Goal: Task Accomplishment & Management: Complete application form

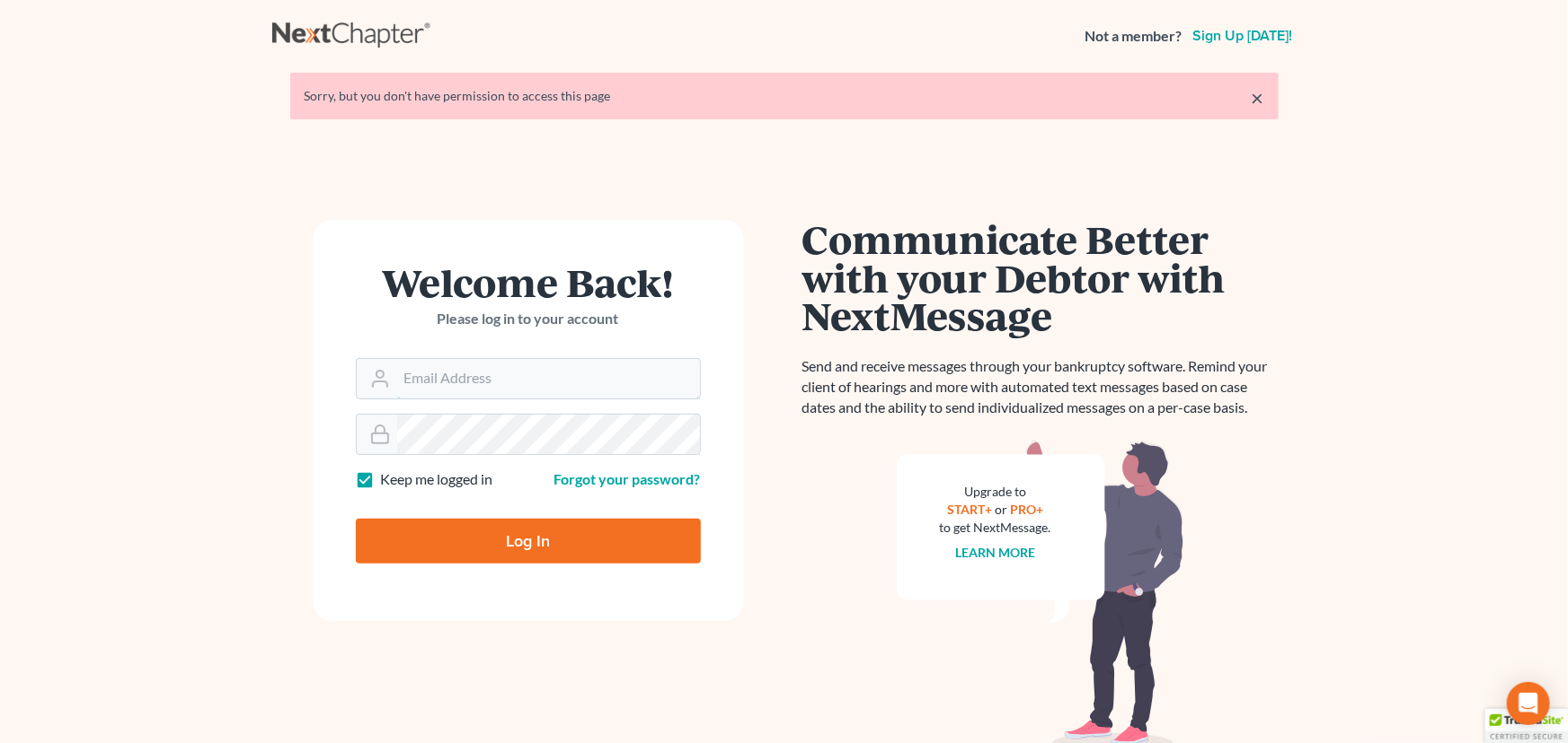
type input "fernanda@farmerwright.com"
click at [453, 545] on input "Log In" at bounding box center [528, 541] width 345 height 44
type input "Thinking..."
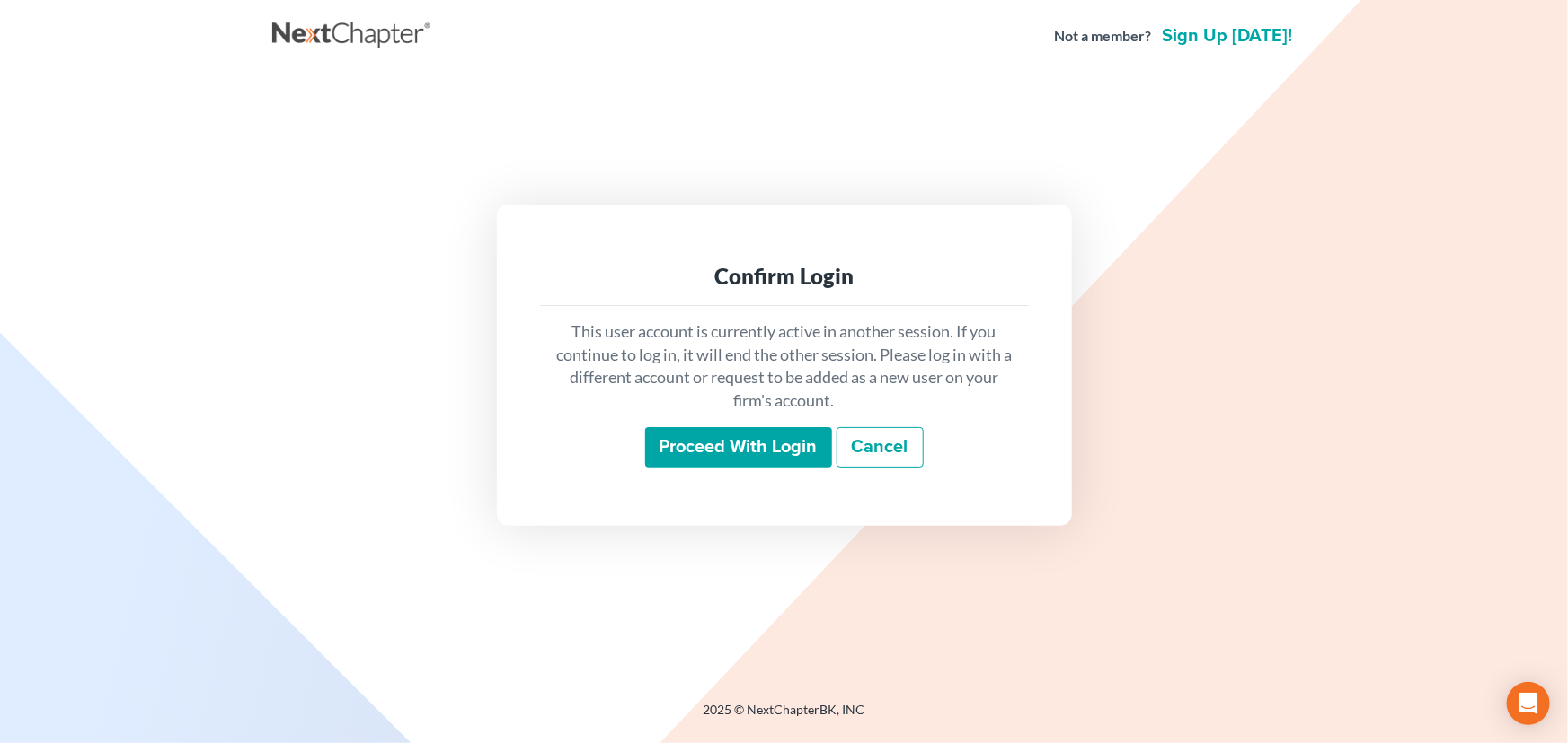
click at [687, 440] on input "Proceed with login" at bounding box center [739, 448] width 187 height 42
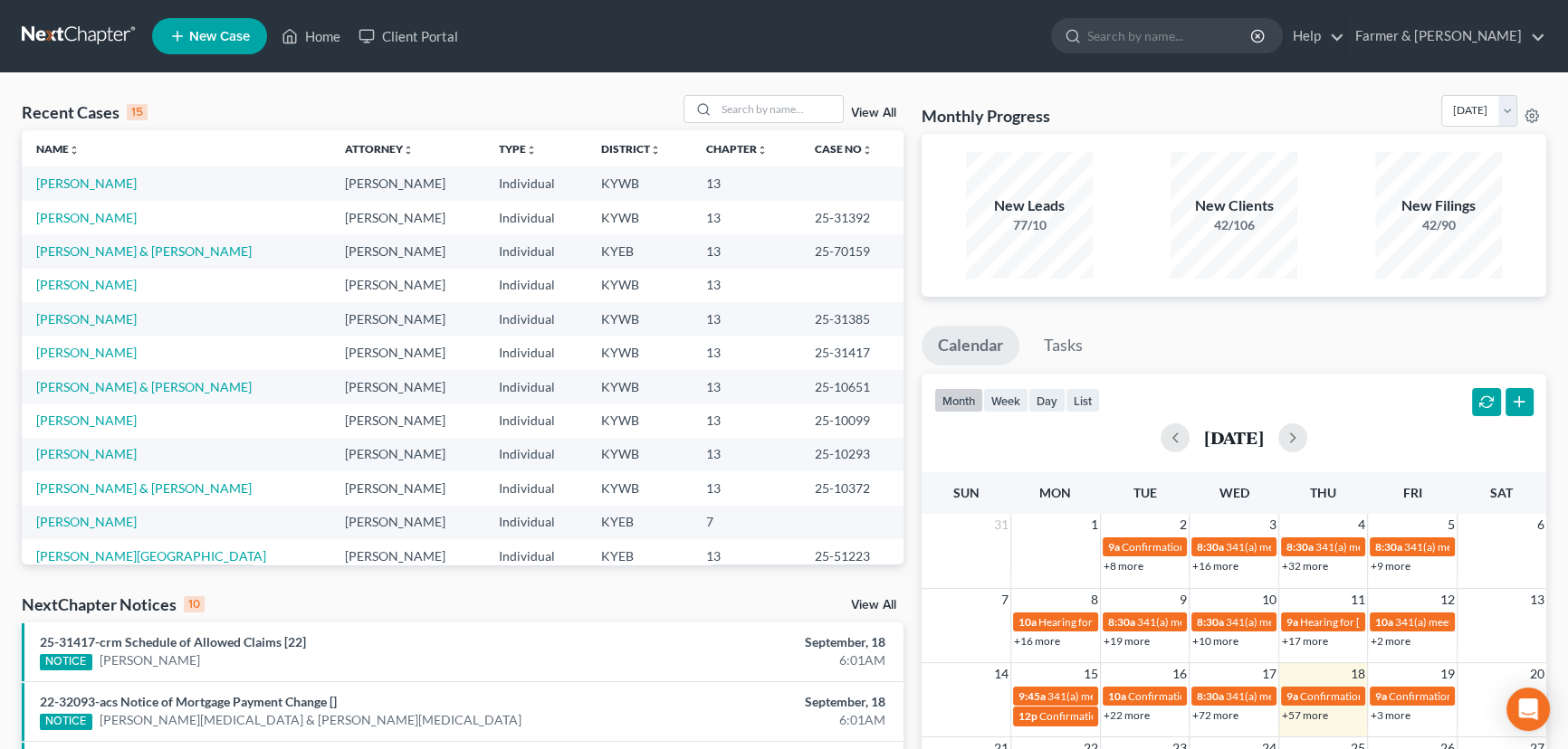
click at [401, 110] on div "Recent Cases 15 View All" at bounding box center [462, 112] width 882 height 35
click at [327, 105] on div "Recent Cases 15 View All" at bounding box center [462, 112] width 882 height 35
click at [327, 103] on div "Recent Cases 15 View All" at bounding box center [462, 112] width 882 height 35
click at [782, 102] on input "search" at bounding box center [779, 110] width 127 height 27
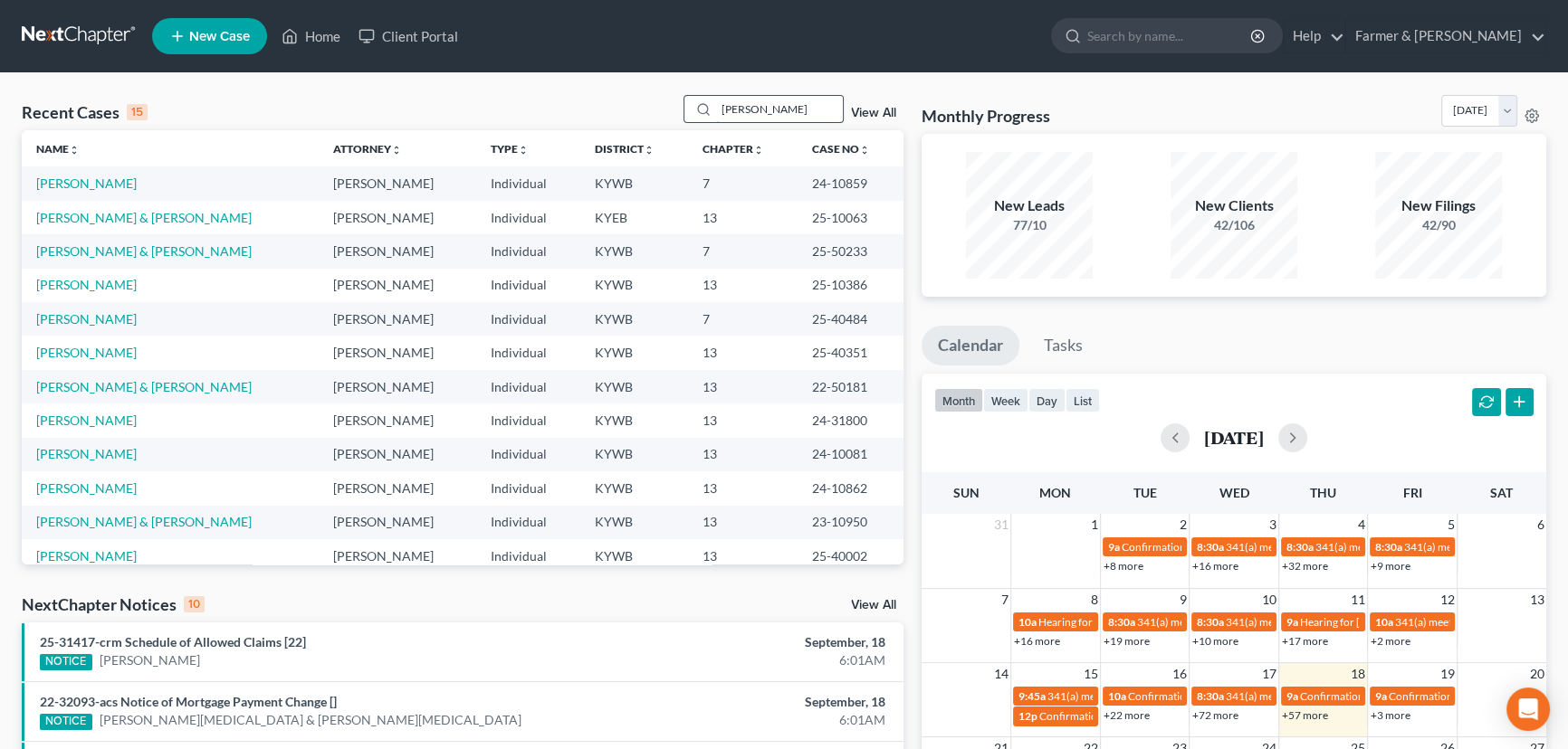
type input "[PERSON_NAME]"
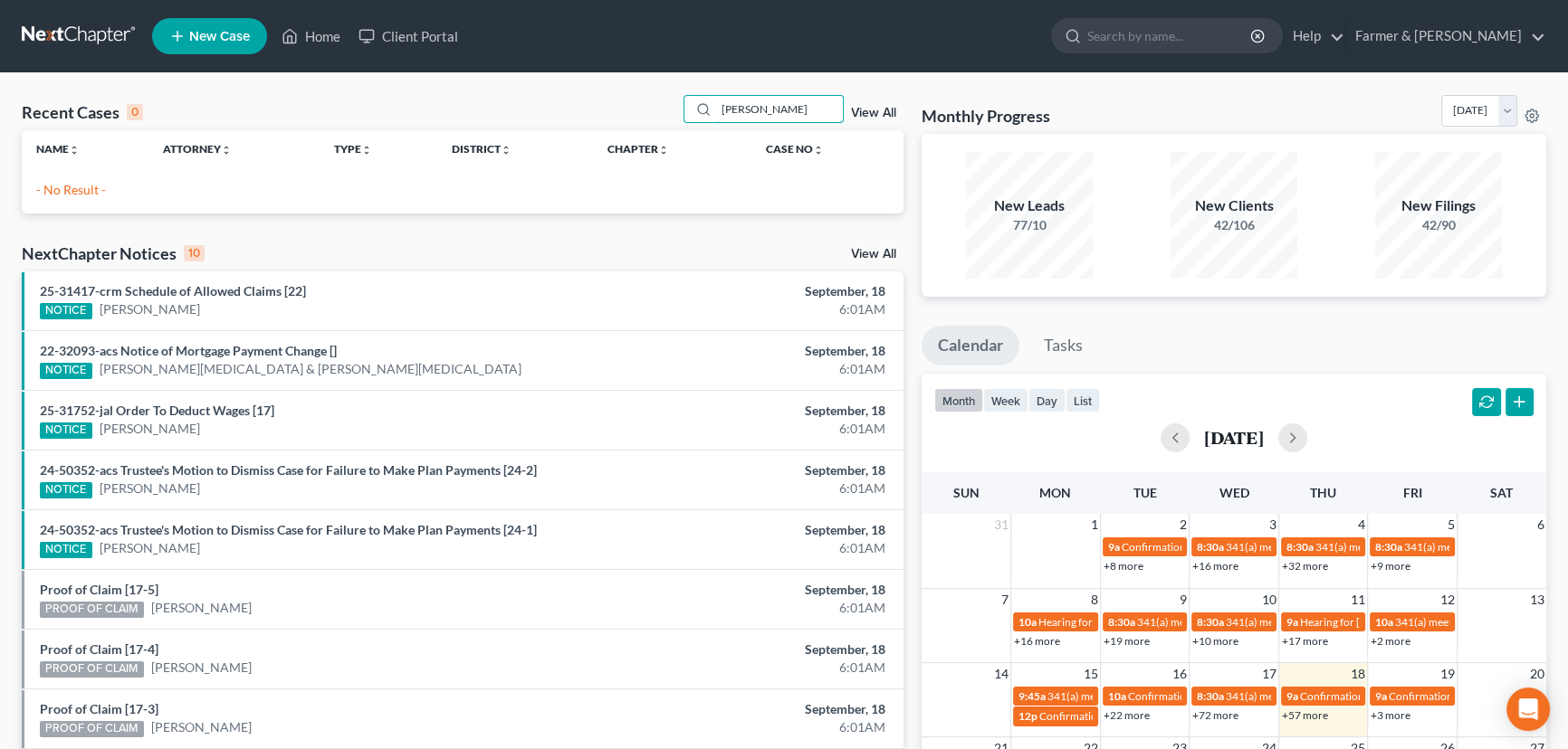
drag, startPoint x: 797, startPoint y: 111, endPoint x: 587, endPoint y: 135, distance: 211.4
click at [587, 135] on div "Recent Cases 0 [PERSON_NAME] View All Name unfold_more expand_more expand_less …" at bounding box center [462, 154] width 882 height 118
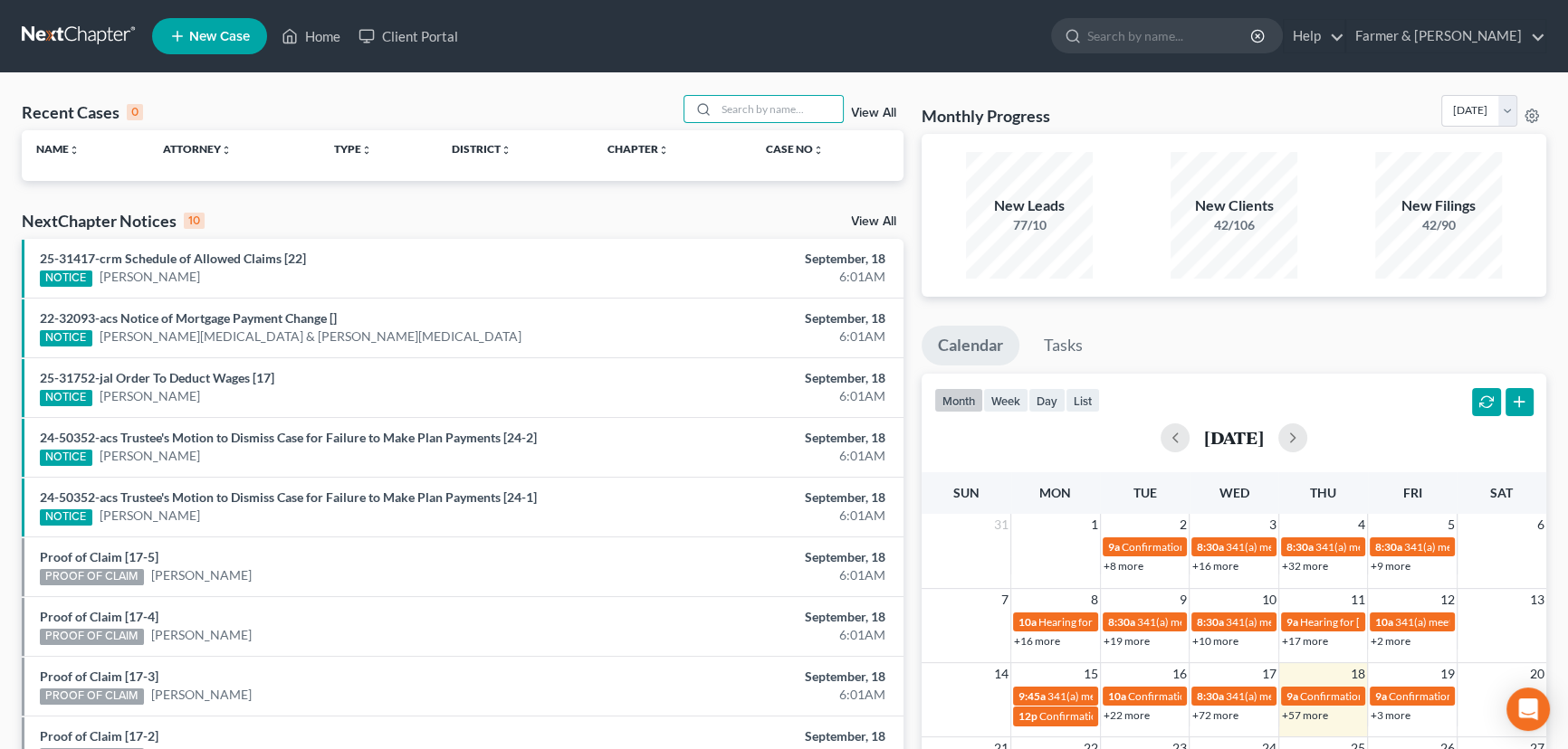
click at [533, 99] on div "Recent Cases 0 View All" at bounding box center [462, 112] width 882 height 35
click at [219, 38] on span "New Case" at bounding box center [220, 36] width 61 height 13
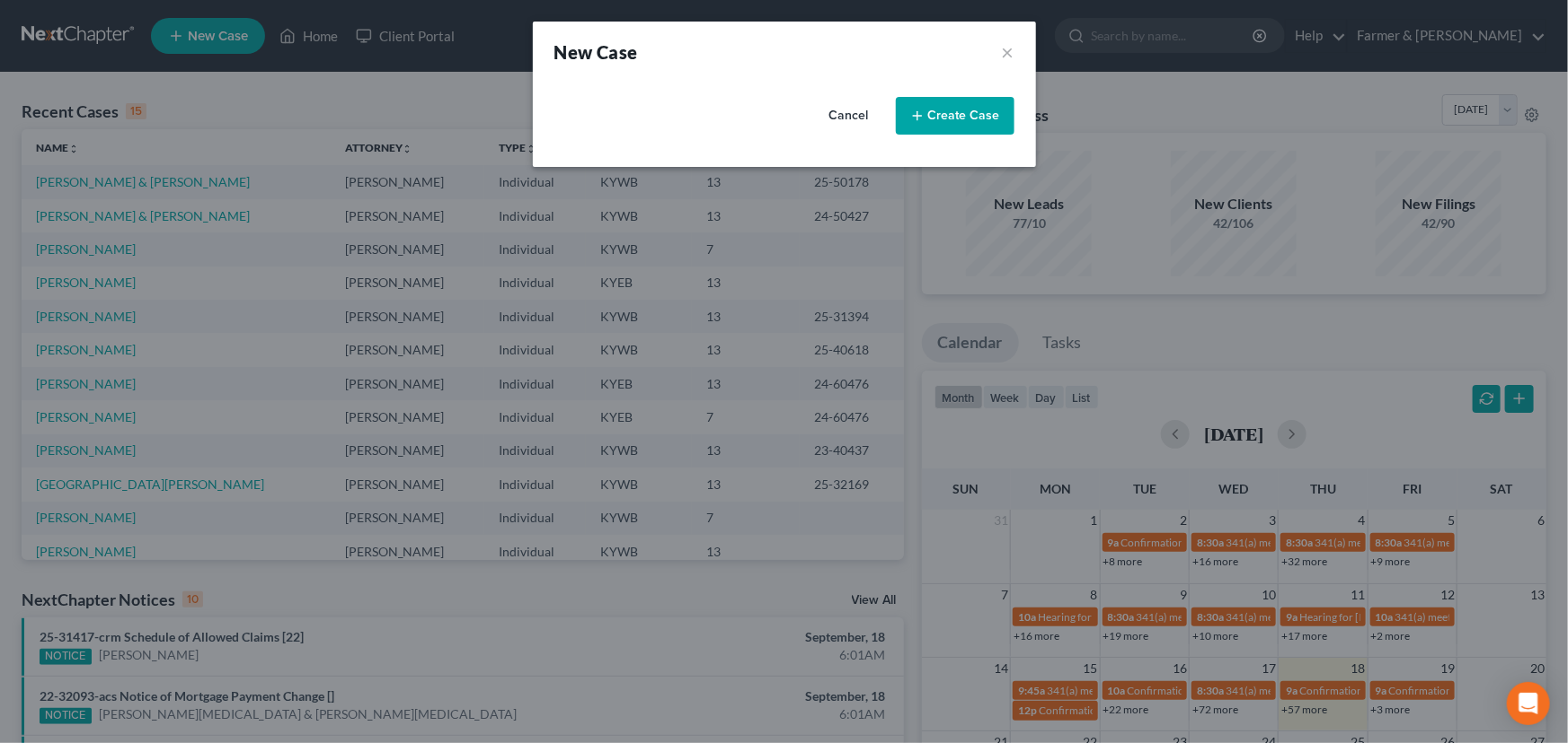
select select "33"
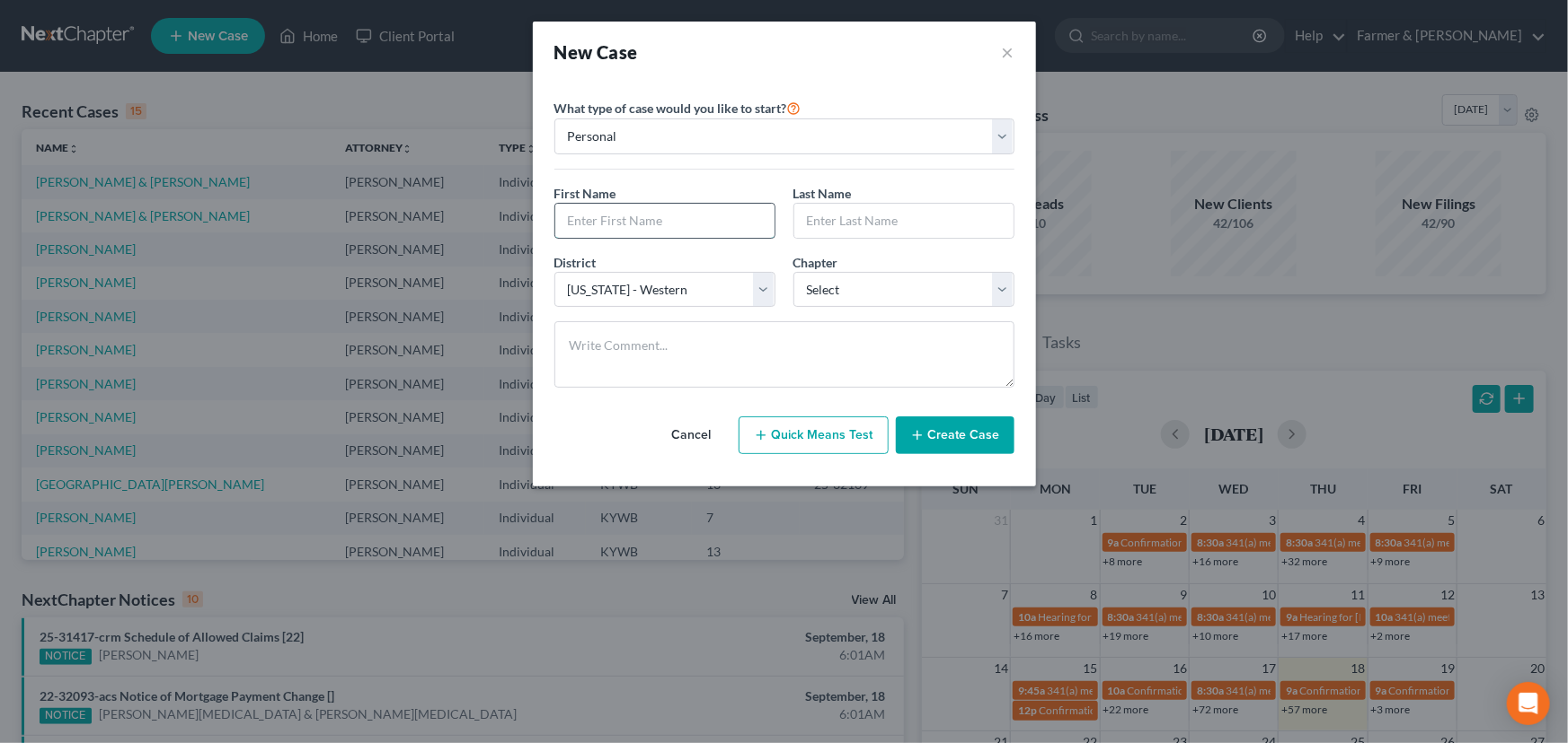
click at [702, 213] on input "text" at bounding box center [665, 221] width 219 height 34
type input "[PERSON_NAME]"
drag, startPoint x: 859, startPoint y: 294, endPoint x: 862, endPoint y: 305, distance: 11.4
click at [859, 294] on select "Select 7 11 12 13" at bounding box center [904, 290] width 221 height 36
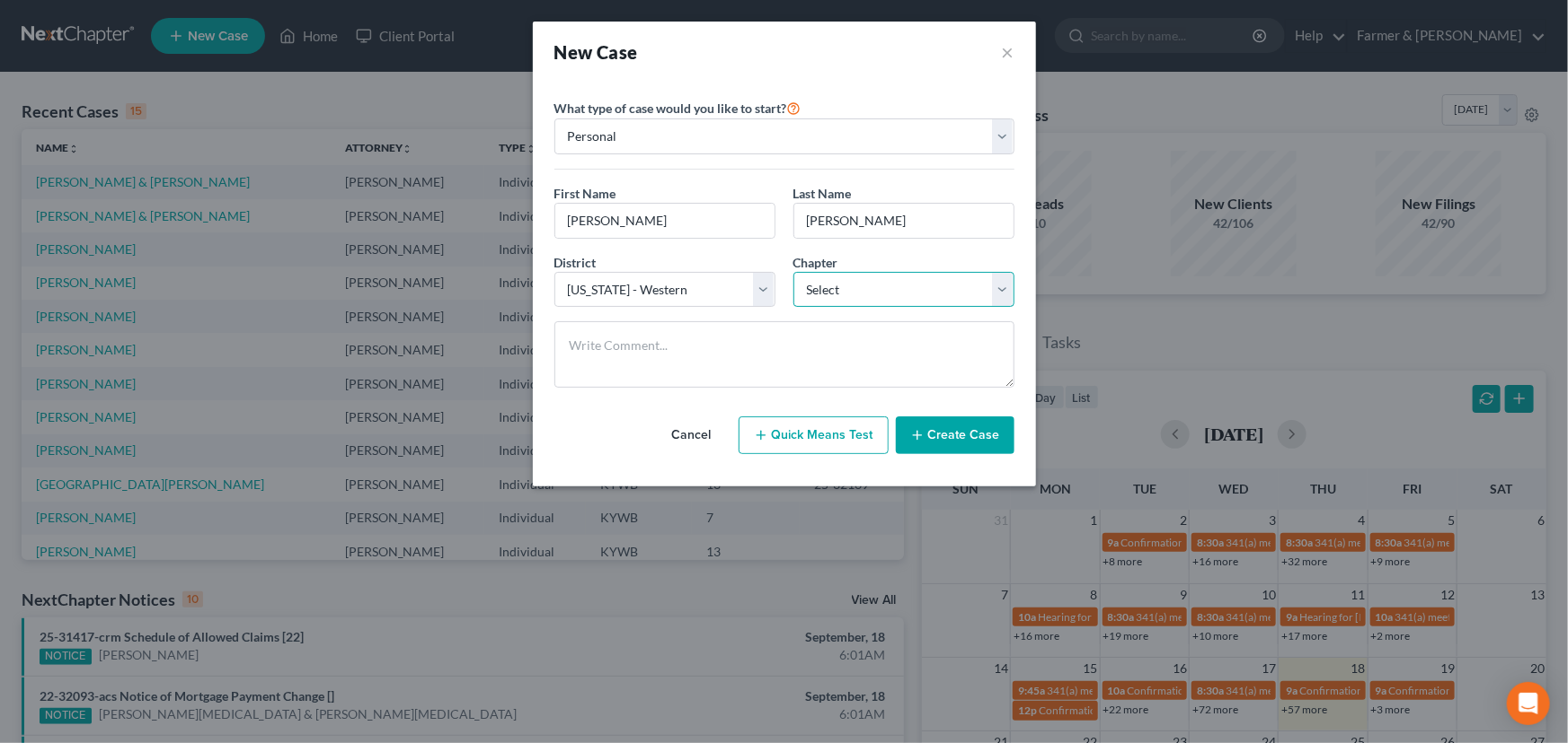
select select "3"
click at [793, 272] on select "Select 7 11 12 13" at bounding box center [904, 290] width 221 height 36
click at [923, 452] on button "Create Case" at bounding box center [954, 436] width 118 height 38
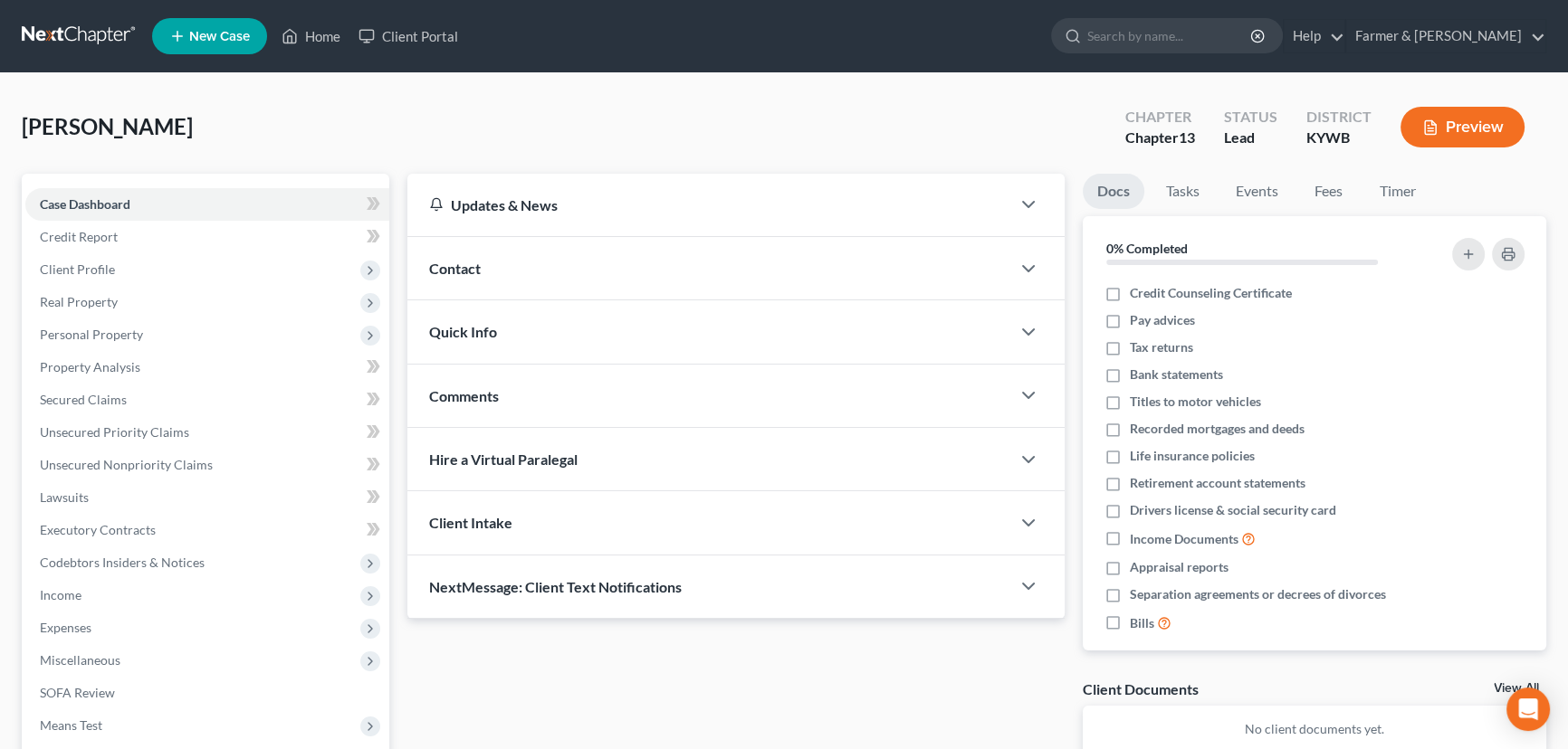
click at [495, 280] on div "Contact" at bounding box center [708, 269] width 603 height 63
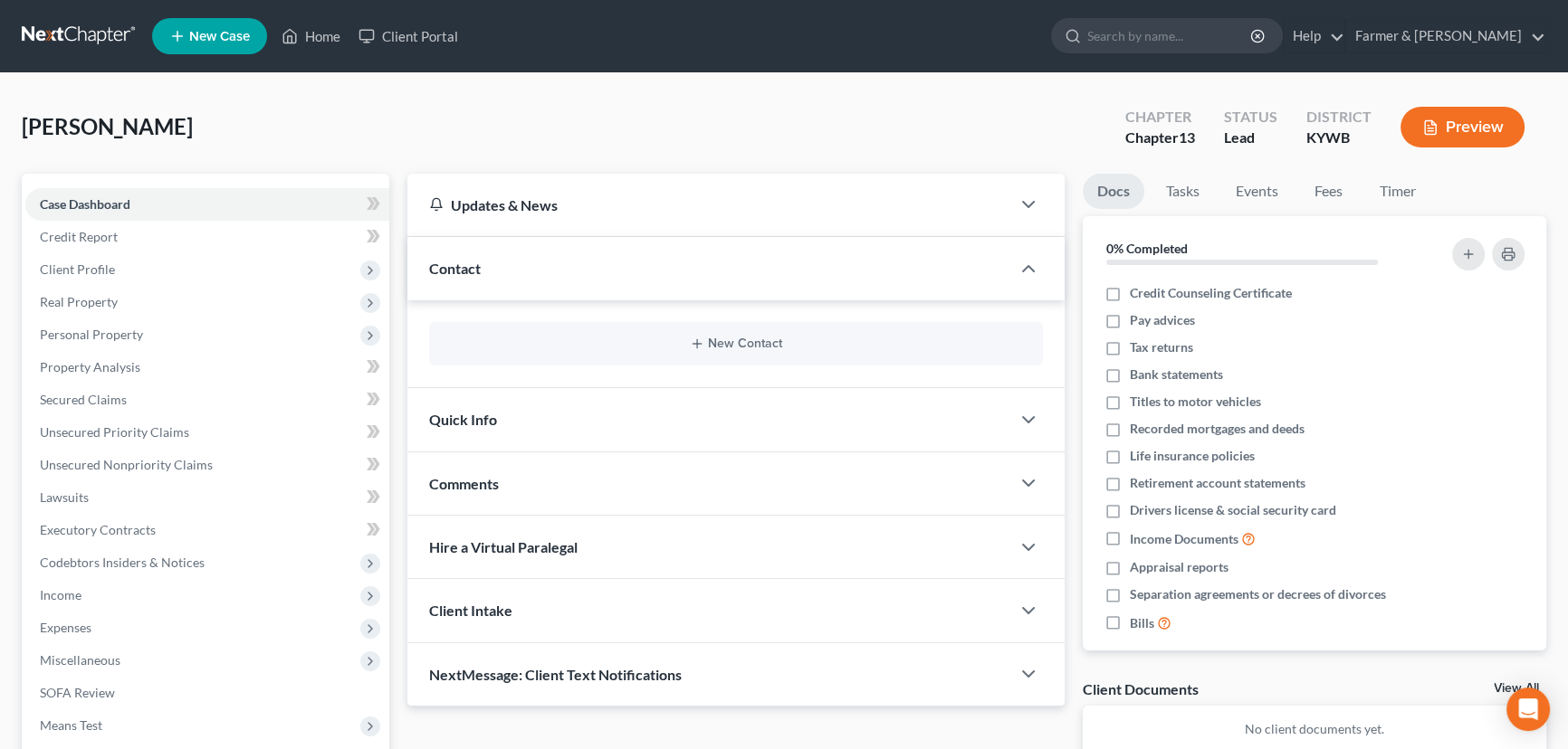
click at [479, 155] on div "[PERSON_NAME] Upgraded Chapter Chapter 13 Status Lead District [GEOGRAPHIC_DATA…" at bounding box center [784, 134] width 1525 height 79
click at [634, 145] on div "[PERSON_NAME] Upgraded Chapter Chapter 13 Status Lead District [GEOGRAPHIC_DATA…" at bounding box center [784, 134] width 1525 height 79
click at [475, 90] on div "[PERSON_NAME] Upgraded Chapter Chapter 13 Status Lead District [GEOGRAPHIC_DATA…" at bounding box center [784, 517] width 1568 height 889
click at [417, 111] on div "[PERSON_NAME] Upgraded Chapter Chapter 13 Status Lead District [GEOGRAPHIC_DATA…" at bounding box center [784, 134] width 1525 height 79
click at [734, 351] on div "New Contact" at bounding box center [736, 344] width 614 height 44
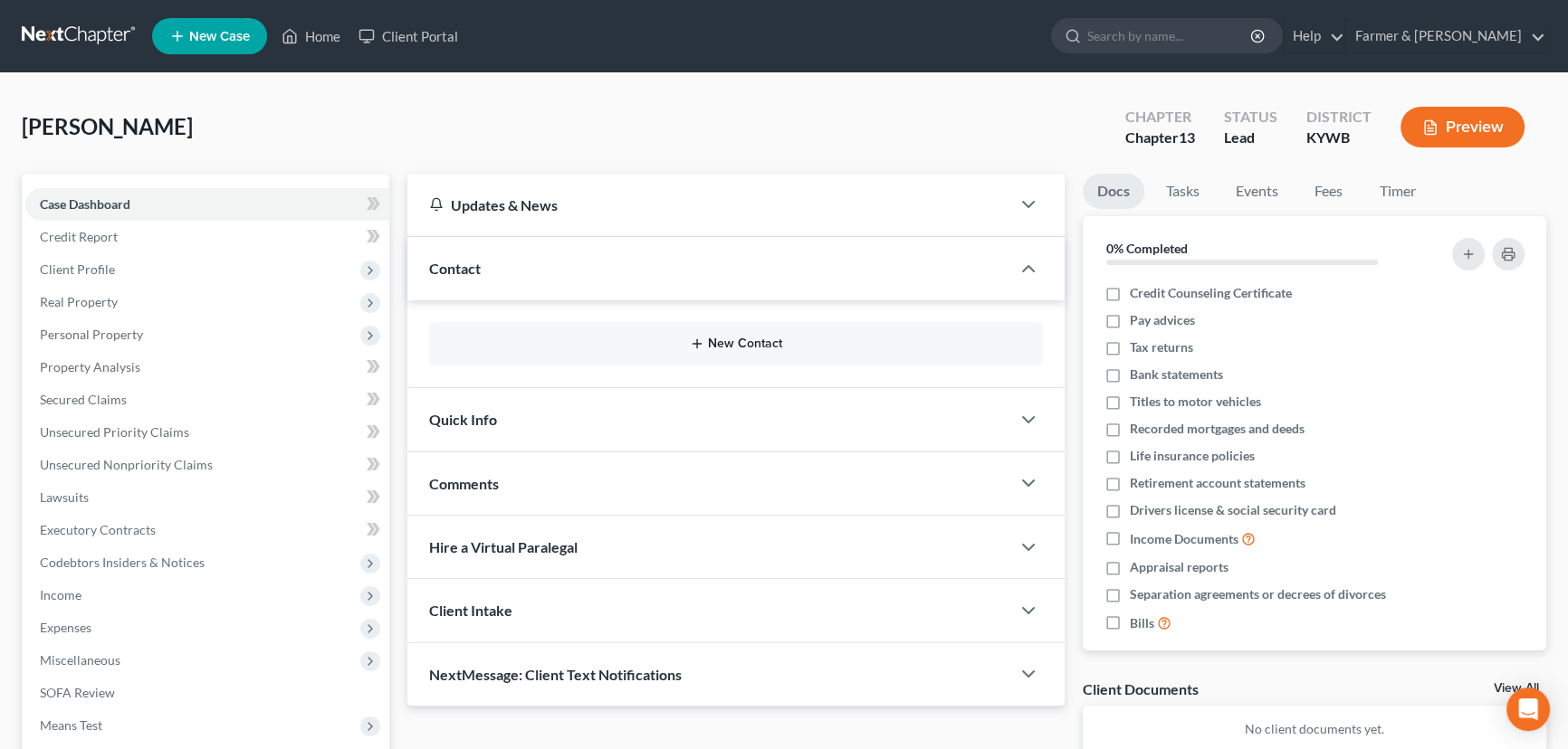
click at [711, 339] on button "New Contact" at bounding box center [736, 343] width 585 height 14
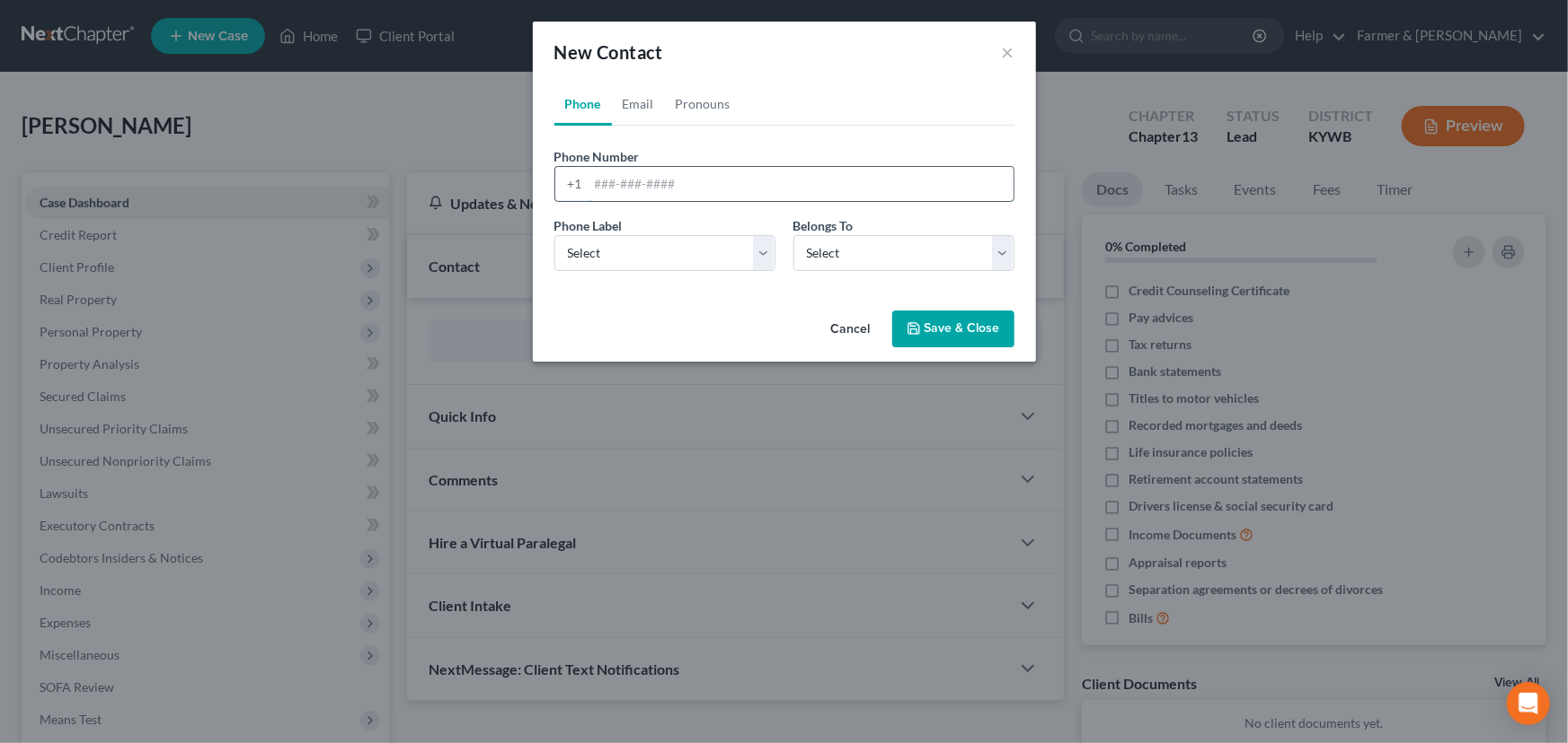
click at [695, 187] on input "tel" at bounding box center [800, 184] width 425 height 34
paste input "6064965509"
type input "6064965509"
drag, startPoint x: 647, startPoint y: 251, endPoint x: 636, endPoint y: 263, distance: 16.3
click at [647, 251] on select "Select Mobile Home Work Other" at bounding box center [665, 253] width 221 height 36
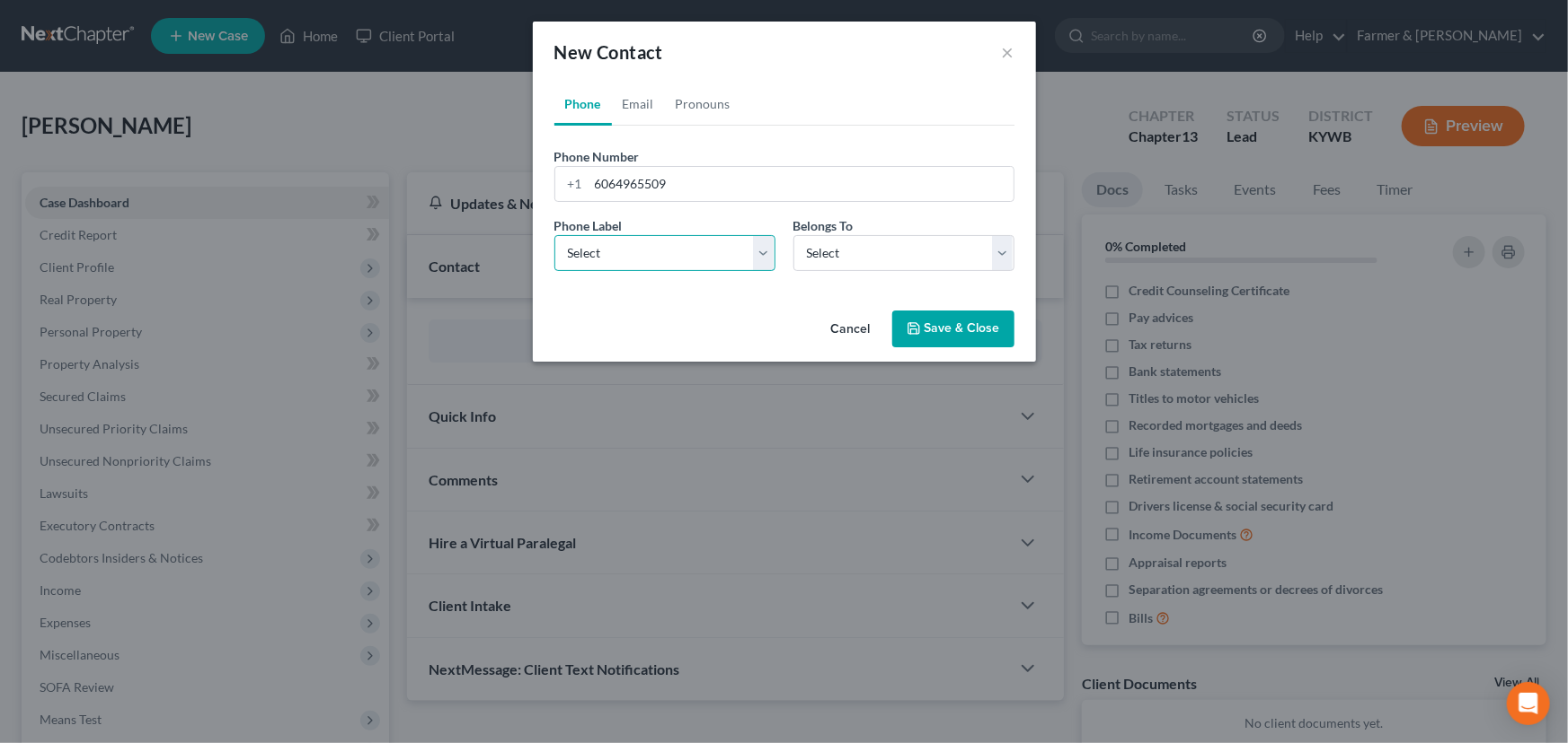
select select "0"
click at [554, 235] on select "Select Mobile Home Work Other" at bounding box center [665, 253] width 221 height 36
click at [833, 260] on select "Select Client Other" at bounding box center [904, 253] width 221 height 36
select select "0"
click at [793, 235] on select "Select Client Other" at bounding box center [904, 253] width 221 height 36
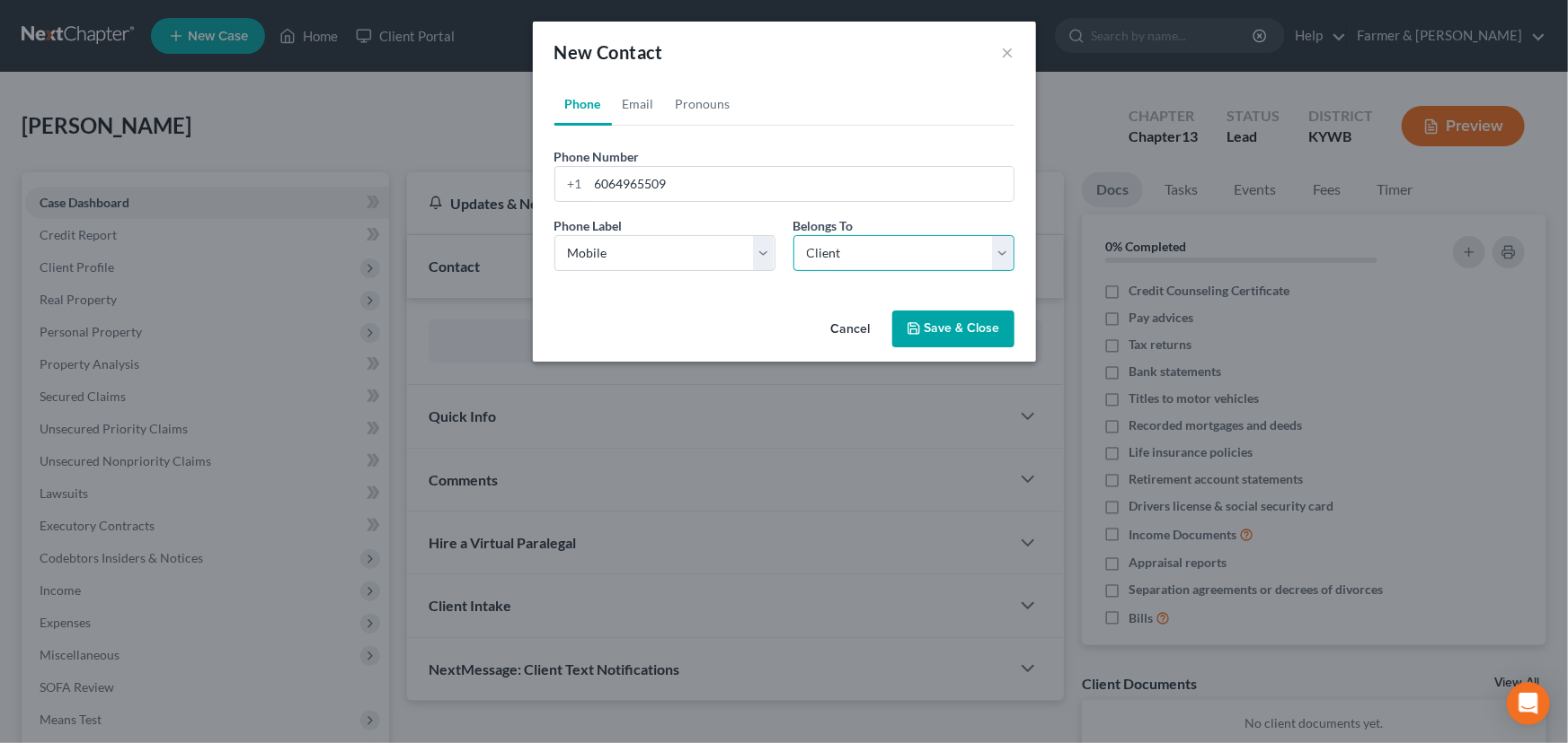
select select "0"
click at [716, 321] on div "Cancel Save & Close" at bounding box center [784, 333] width 503 height 60
drag, startPoint x: 644, startPoint y: 102, endPoint x: 589, endPoint y: 116, distance: 56.8
click at [644, 102] on link "Email" at bounding box center [638, 104] width 53 height 43
click at [618, 194] on input "email" at bounding box center [800, 184] width 425 height 34
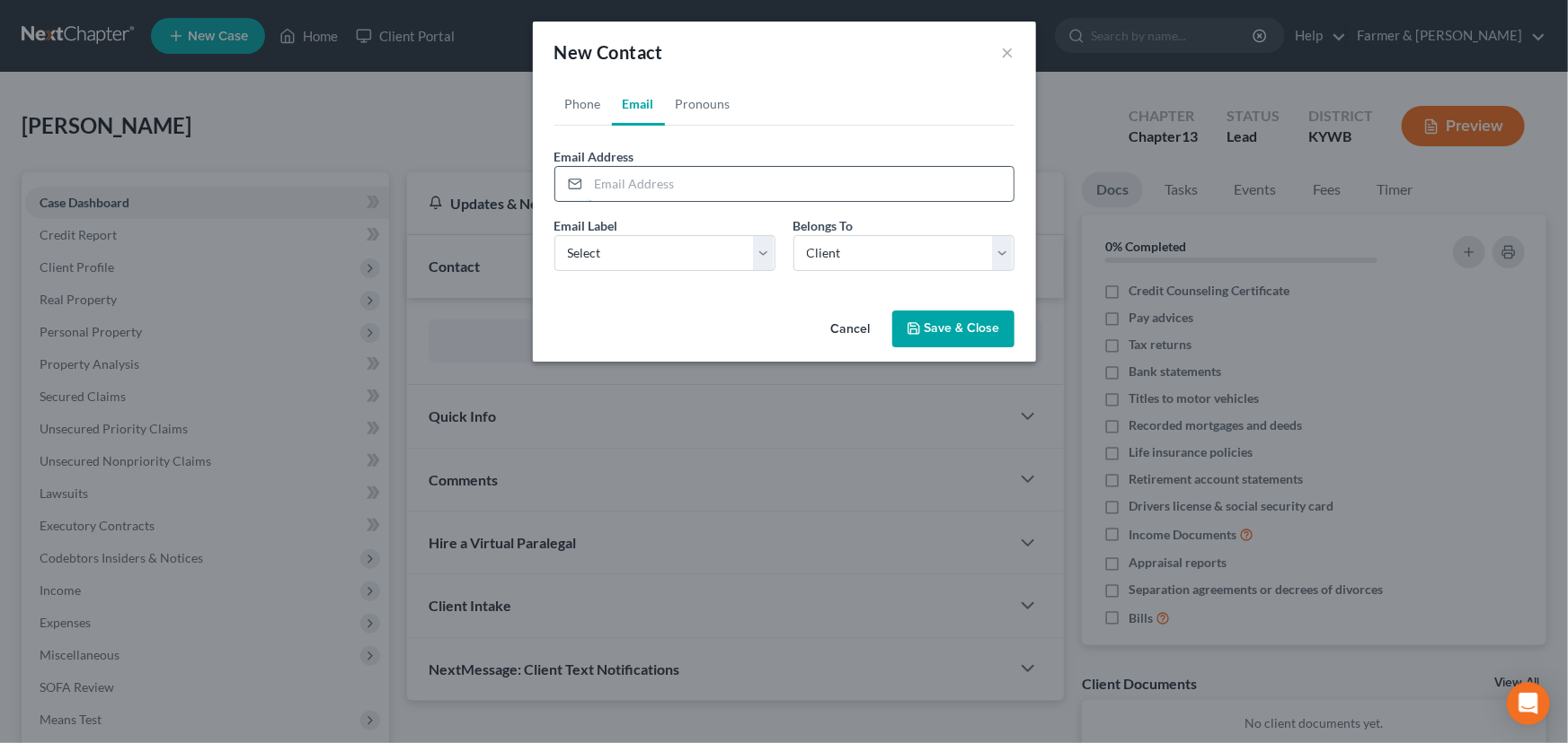
paste input "[EMAIL_ADDRESS][DOMAIN_NAME]"
type input "[EMAIL_ADDRESS][DOMAIN_NAME]"
click at [797, 92] on ul "Phone Email Pronouns" at bounding box center [784, 104] width 460 height 43
drag, startPoint x: 669, startPoint y: 247, endPoint x: 650, endPoint y: 260, distance: 23.0
click at [669, 247] on select "Select Home Work Other" at bounding box center [665, 253] width 221 height 36
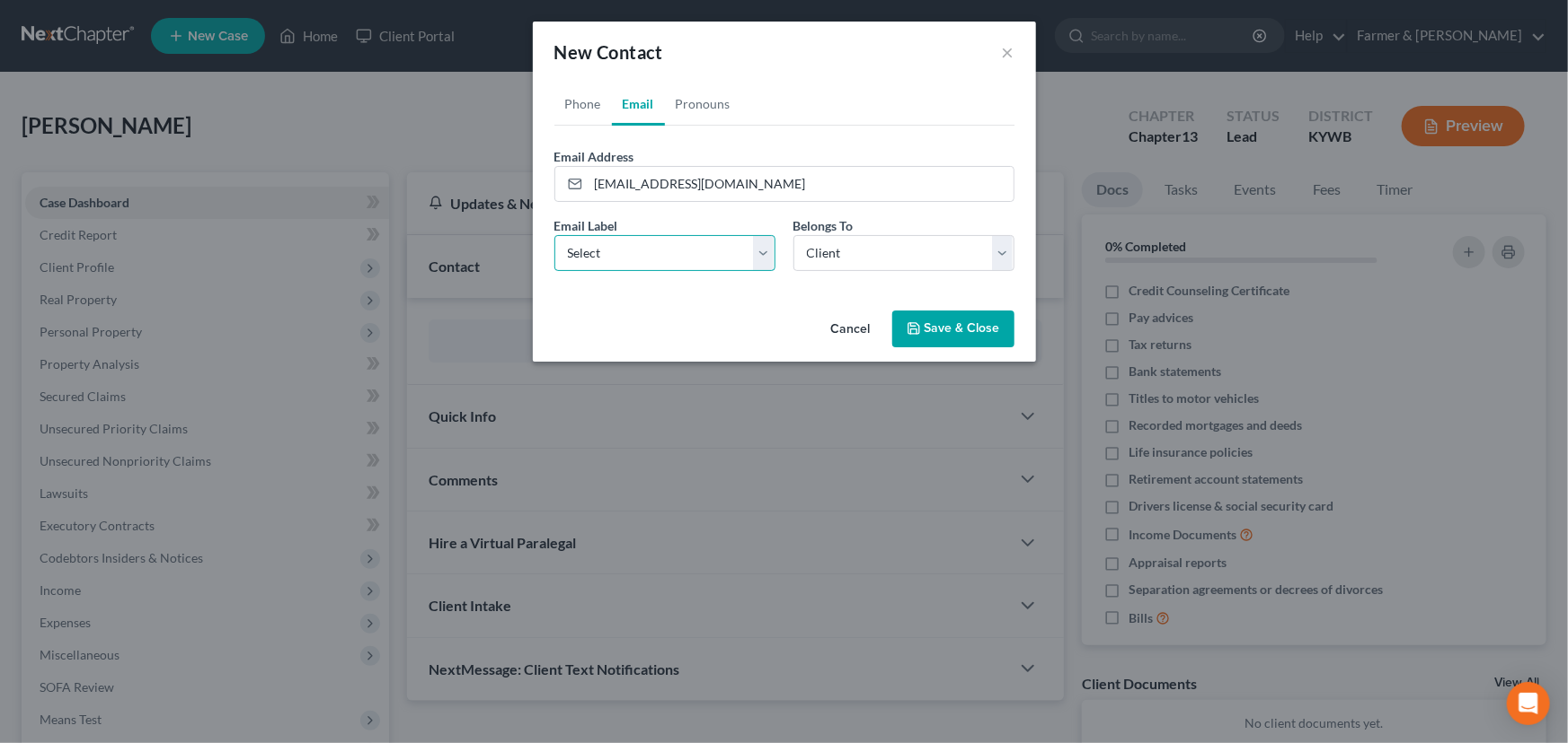
select select "0"
click at [554, 235] on select "Select Home Work Other" at bounding box center [665, 253] width 221 height 36
click at [921, 328] on icon "button" at bounding box center [913, 328] width 14 height 14
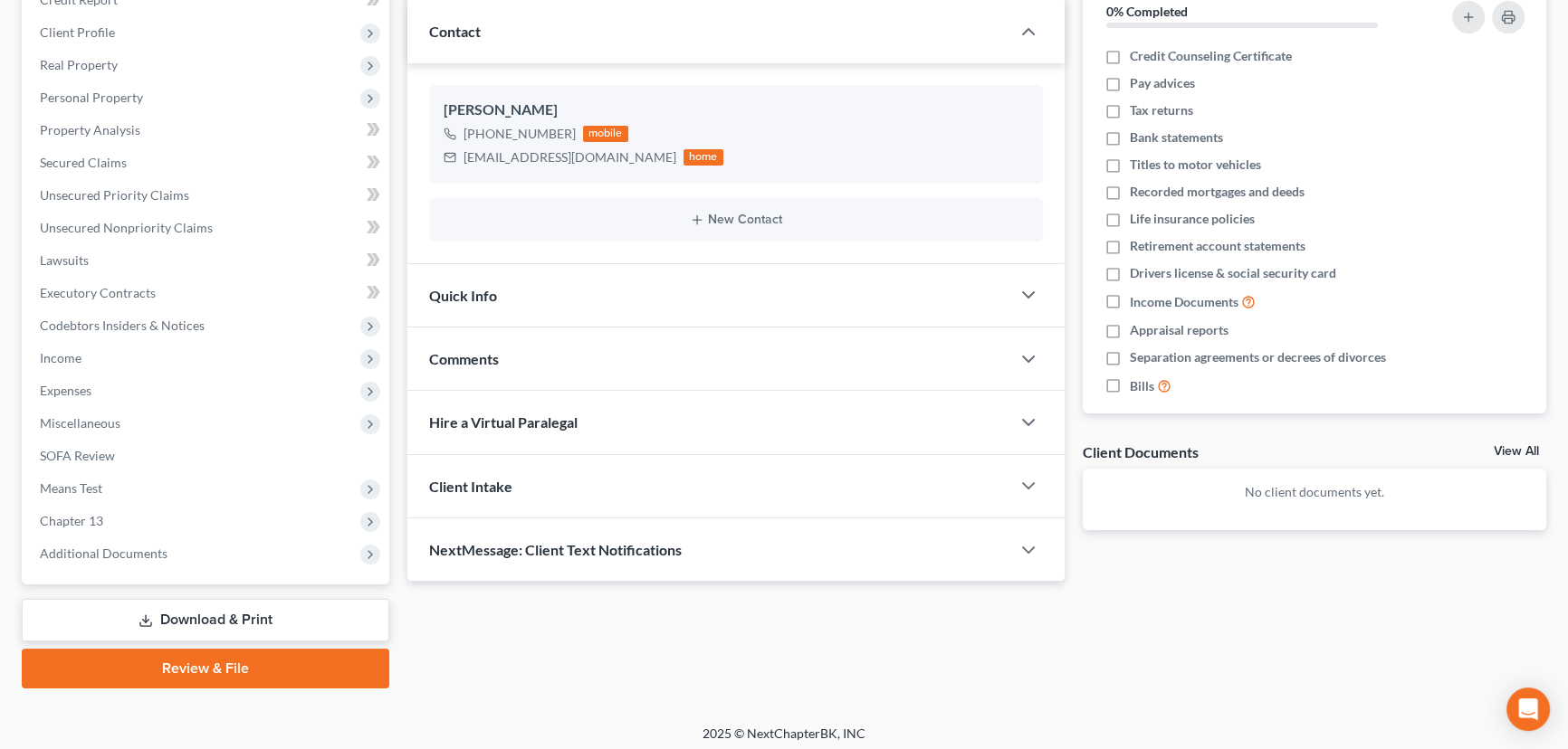
scroll to position [243, 0]
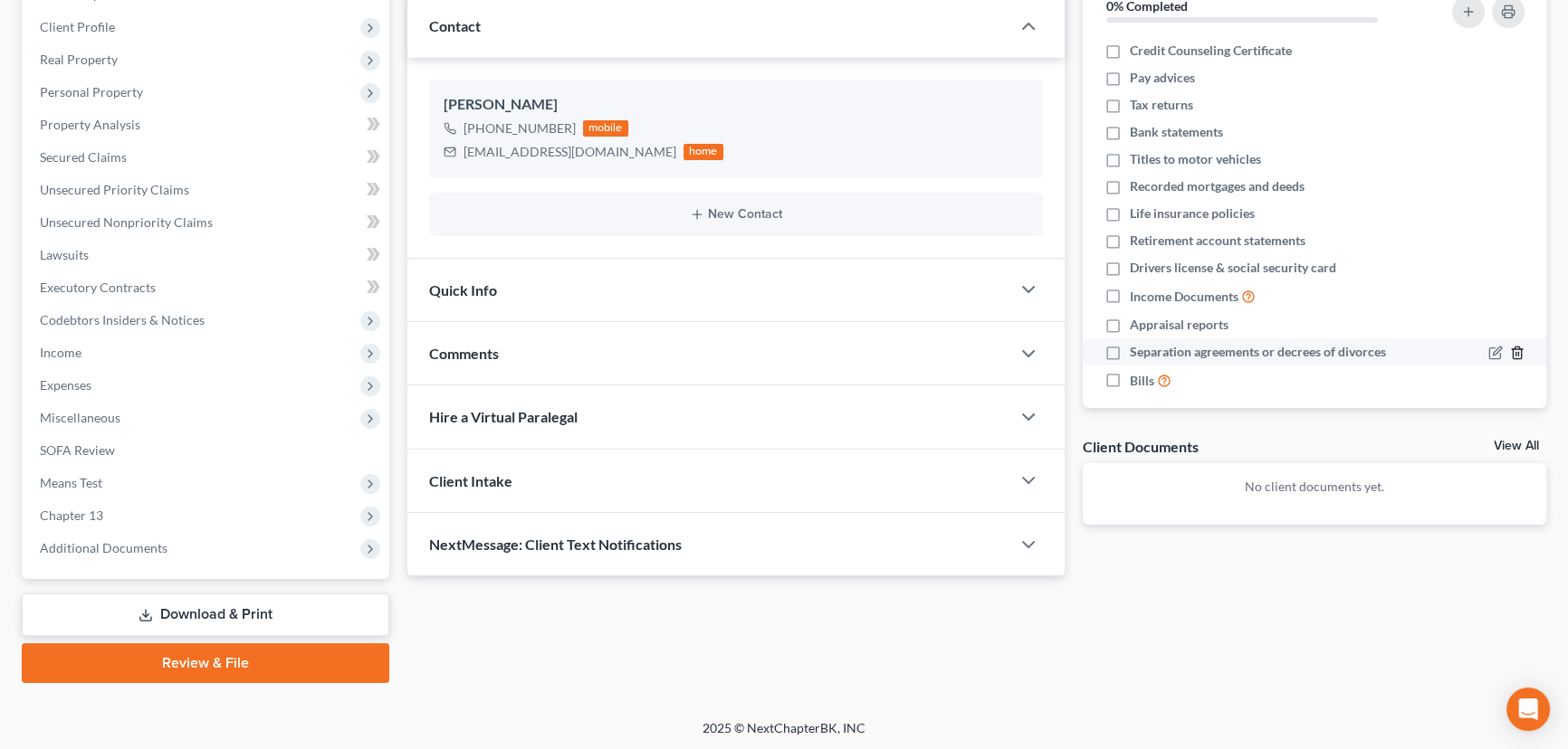
click at [1513, 350] on icon "button" at bounding box center [1517, 354] width 9 height 11
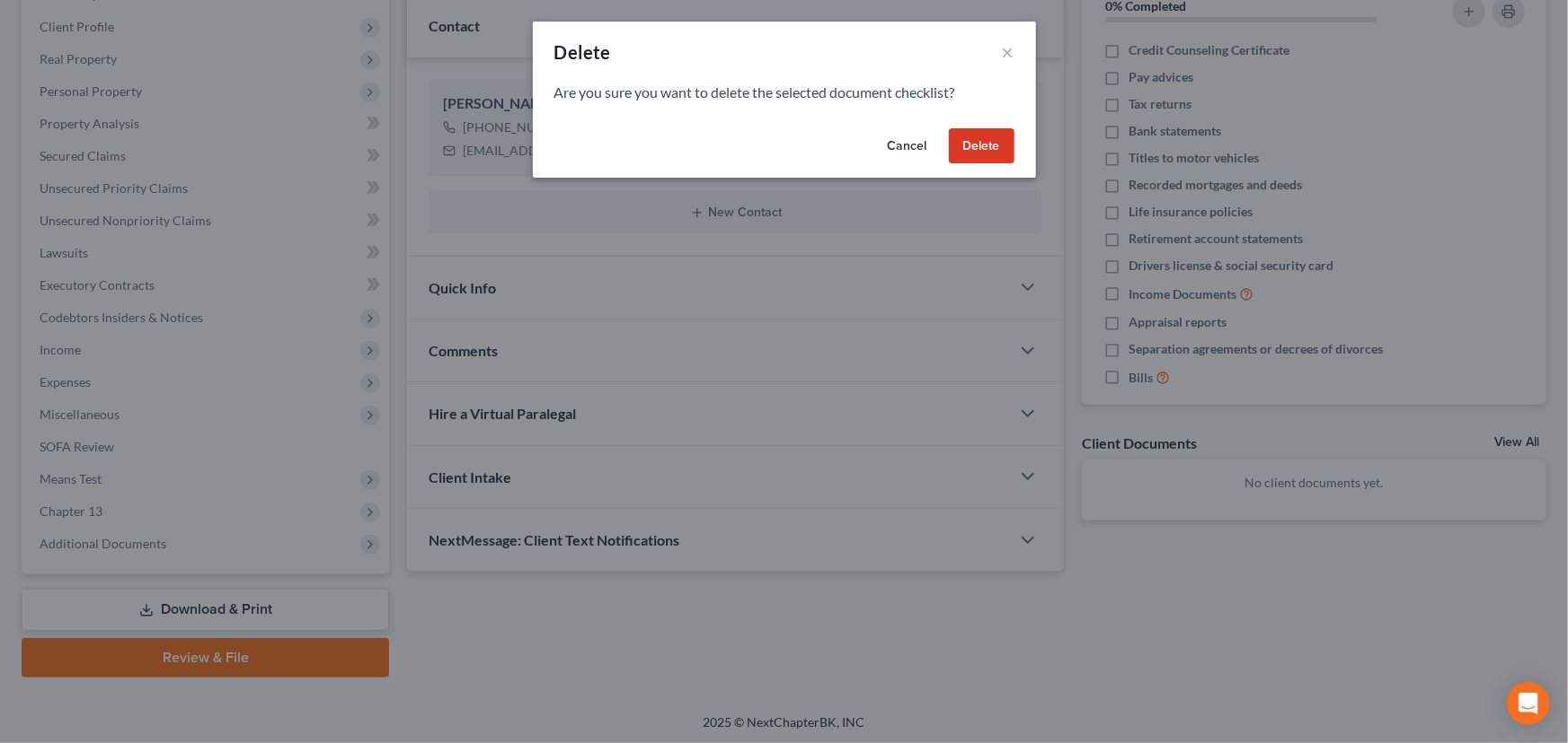
click at [1001, 152] on button "Delete" at bounding box center [981, 147] width 65 height 36
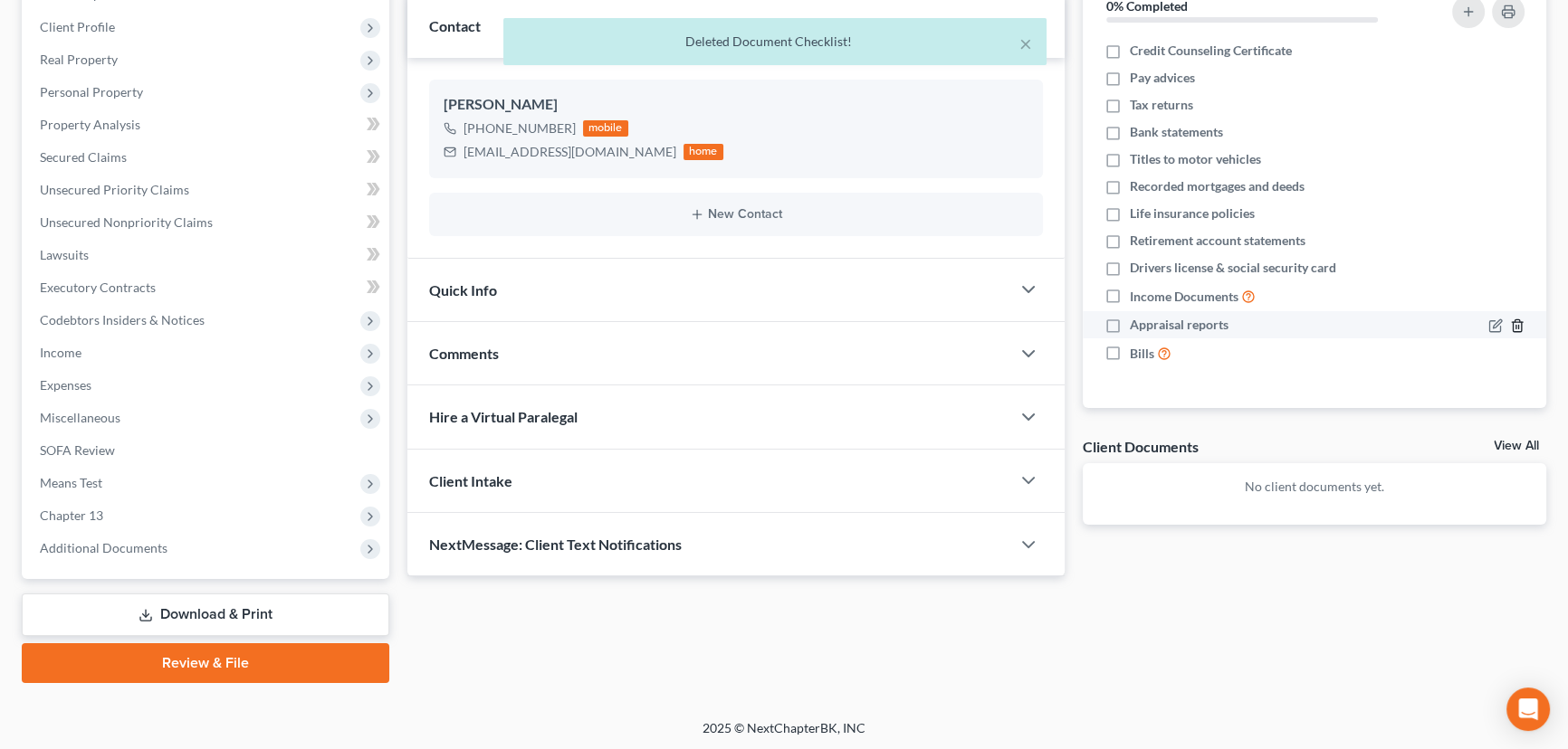
click at [1518, 328] on line "button" at bounding box center [1518, 328] width 0 height 4
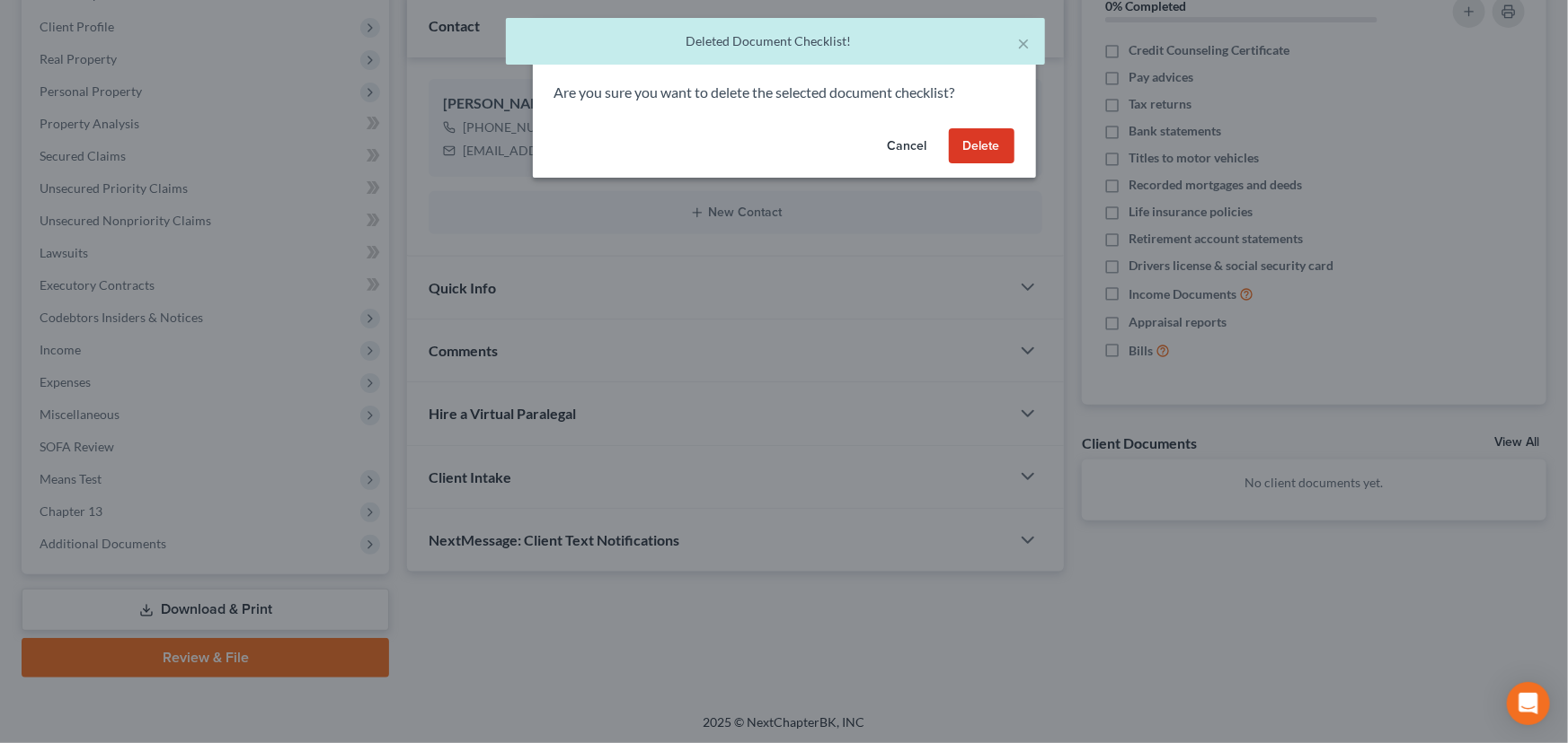
click at [967, 141] on button "Delete" at bounding box center [981, 147] width 65 height 36
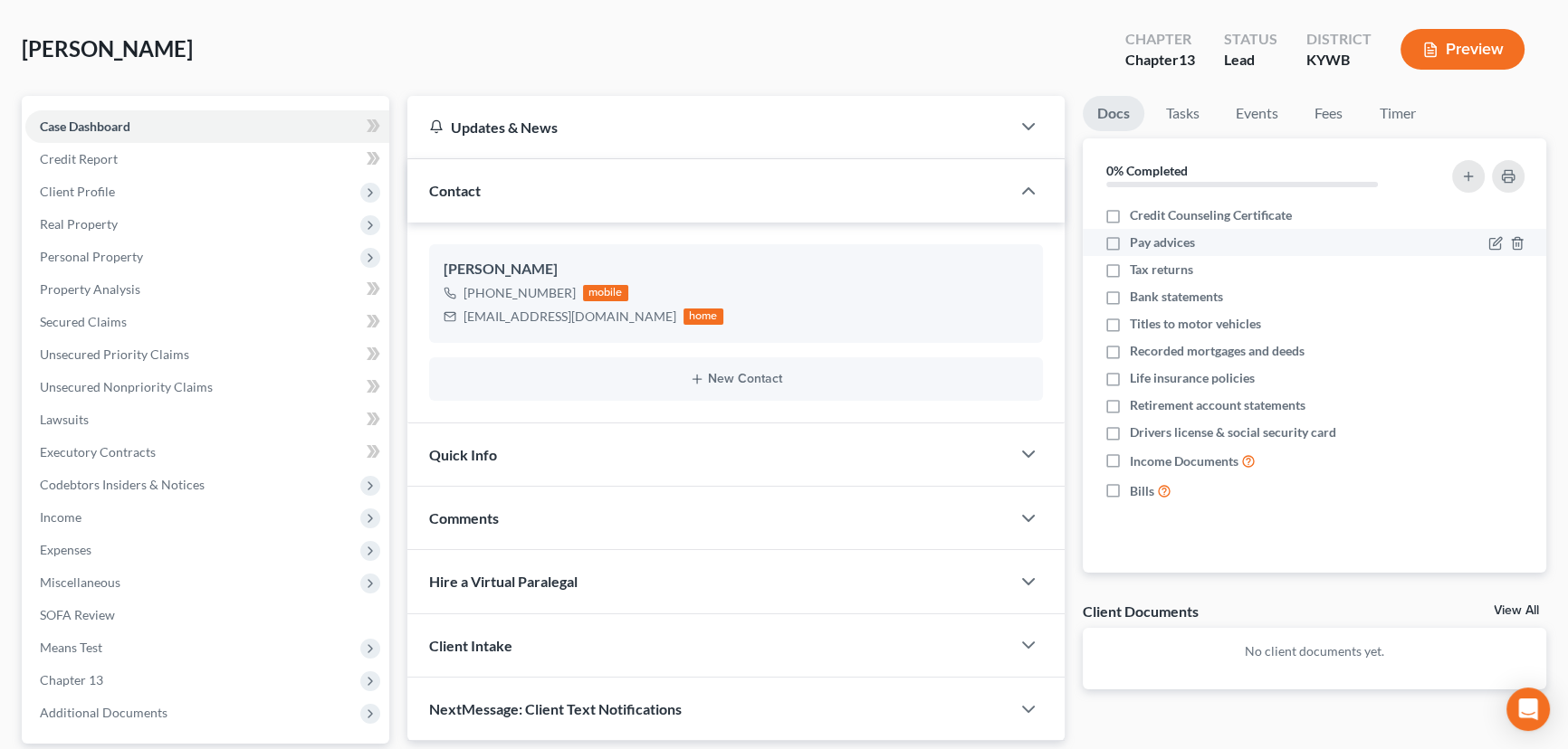
scroll to position [160, 0]
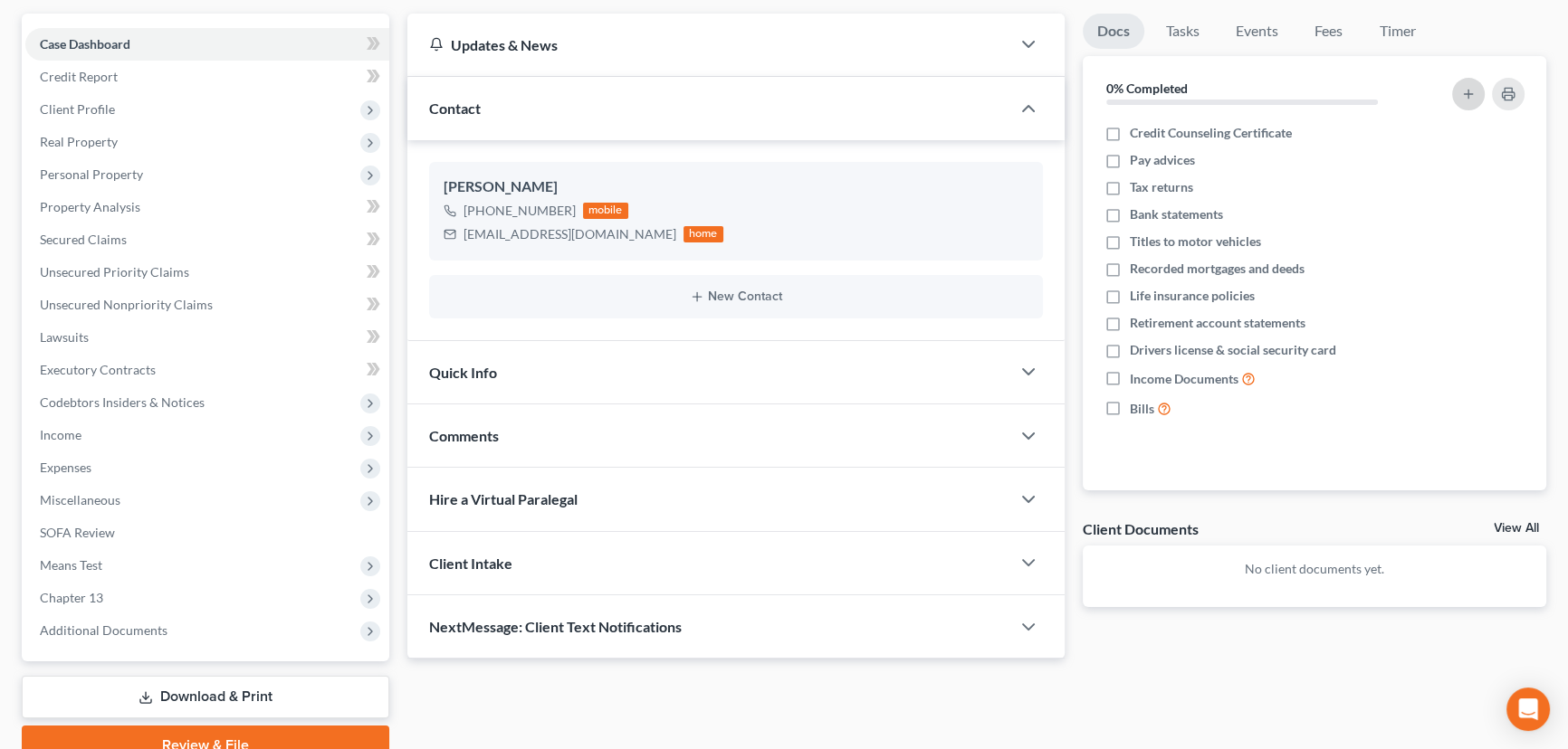
click at [1457, 89] on button "button" at bounding box center [1469, 94] width 32 height 32
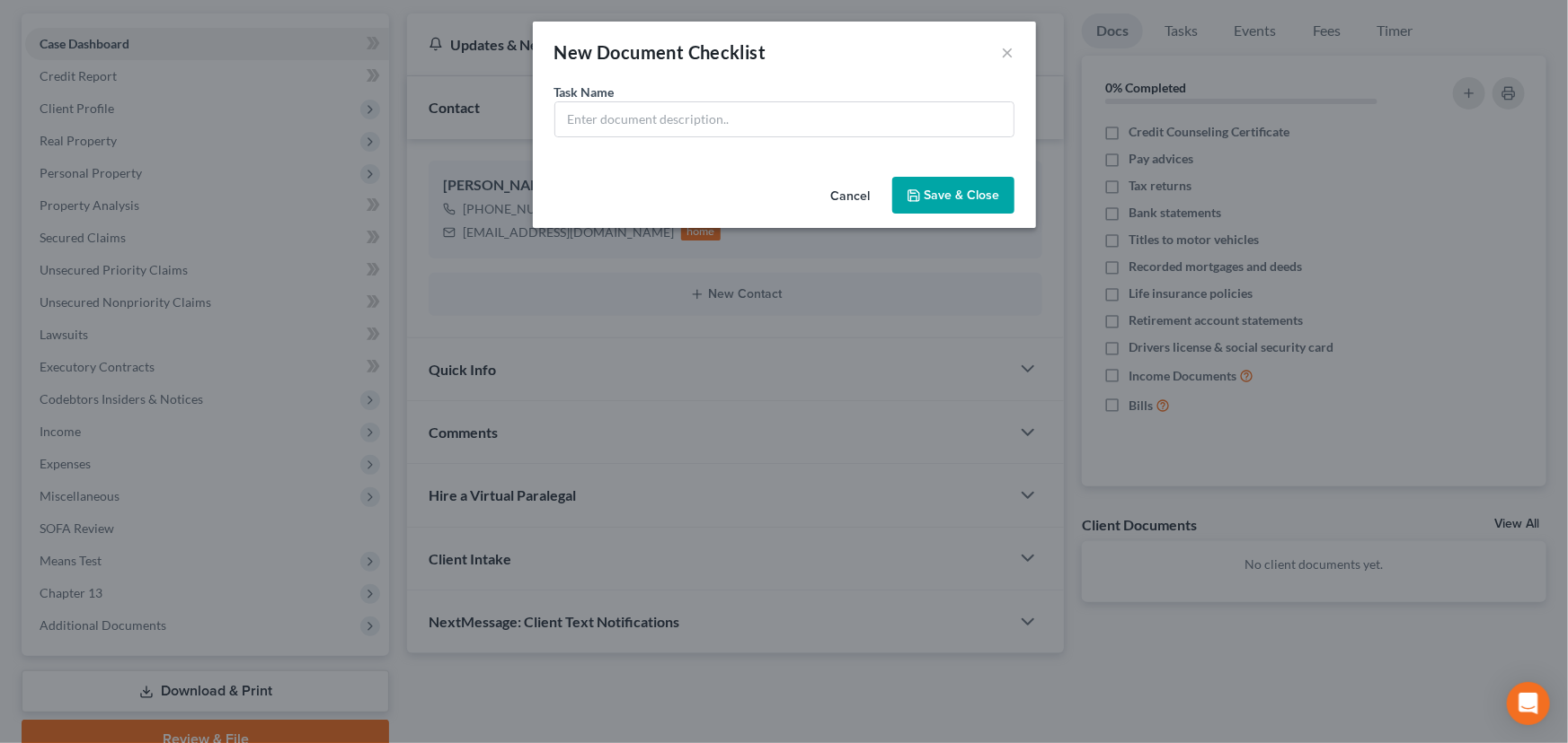
click at [603, 98] on span "Task Name" at bounding box center [584, 92] width 61 height 15
click at [605, 113] on input "text" at bounding box center [784, 119] width 458 height 34
drag, startPoint x: 776, startPoint y: 121, endPoint x: 700, endPoint y: 119, distance: 76.0
click at [700, 119] on input "REVIEWED signing on [DATE]" at bounding box center [784, 119] width 458 height 34
type input "REVIEWED signing on [DATE]"
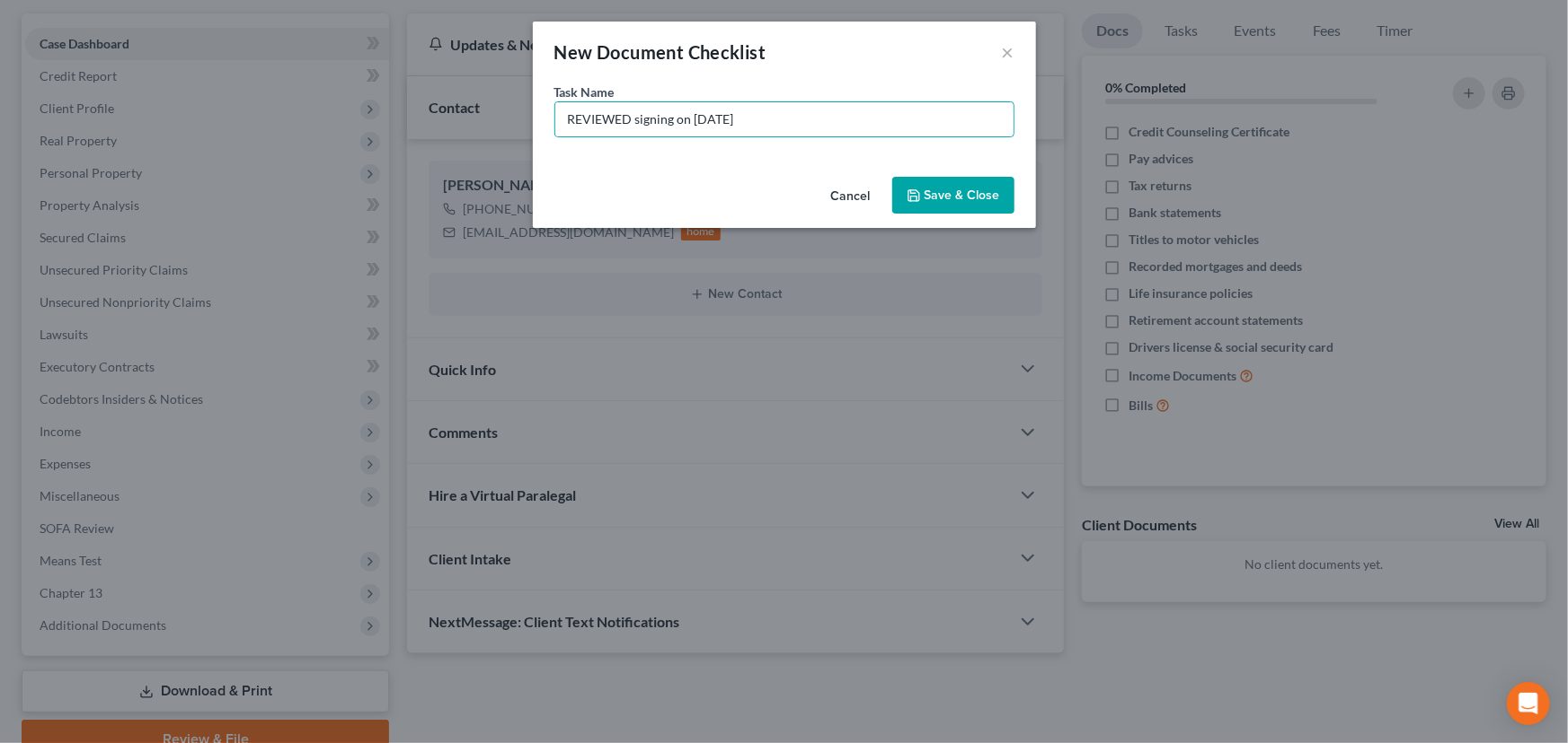
click at [741, 164] on div "Task Name * REVIEWED signing on [DATE]" at bounding box center [784, 126] width 503 height 87
click at [984, 197] on button "Save & Close" at bounding box center [952, 196] width 122 height 38
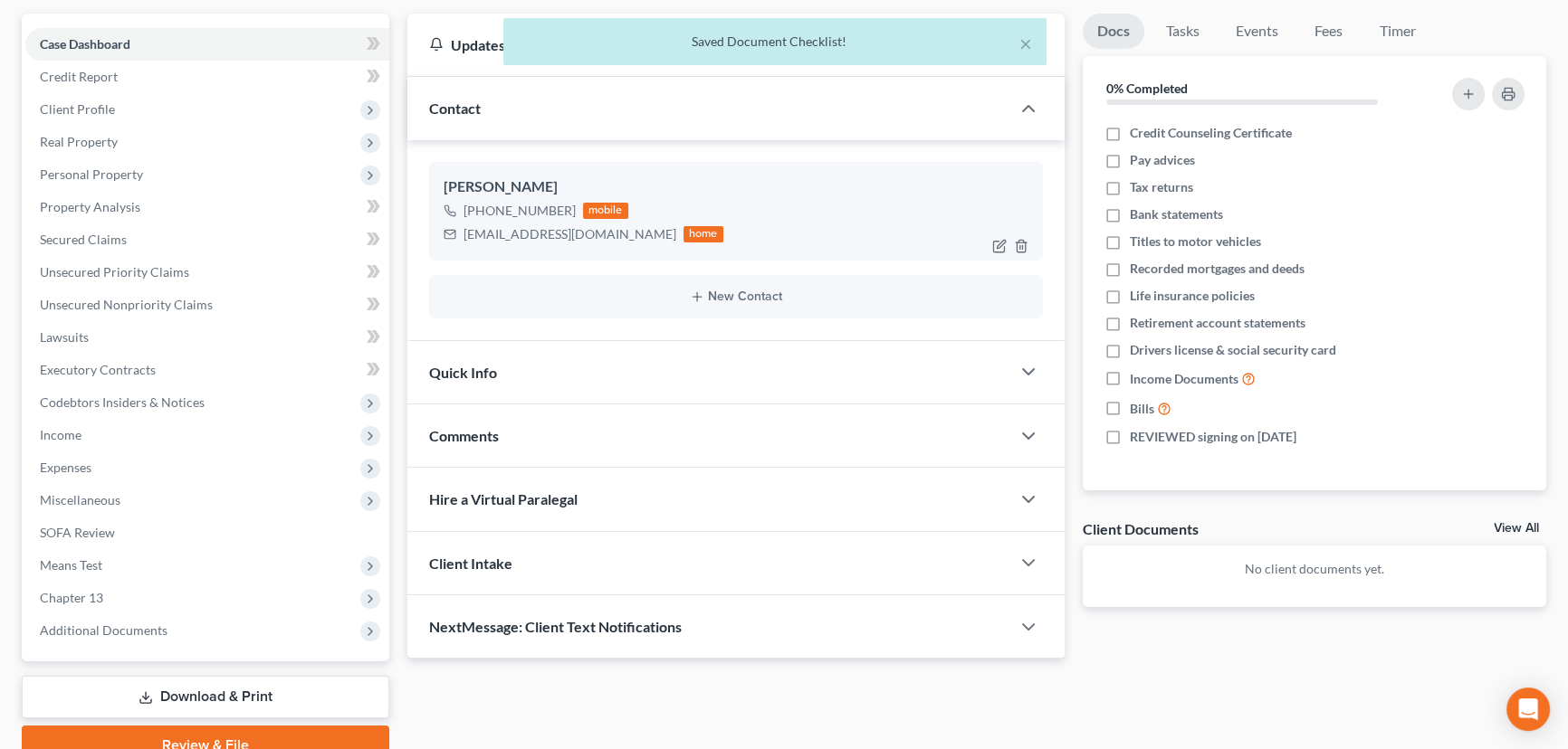
scroll to position [0, 0]
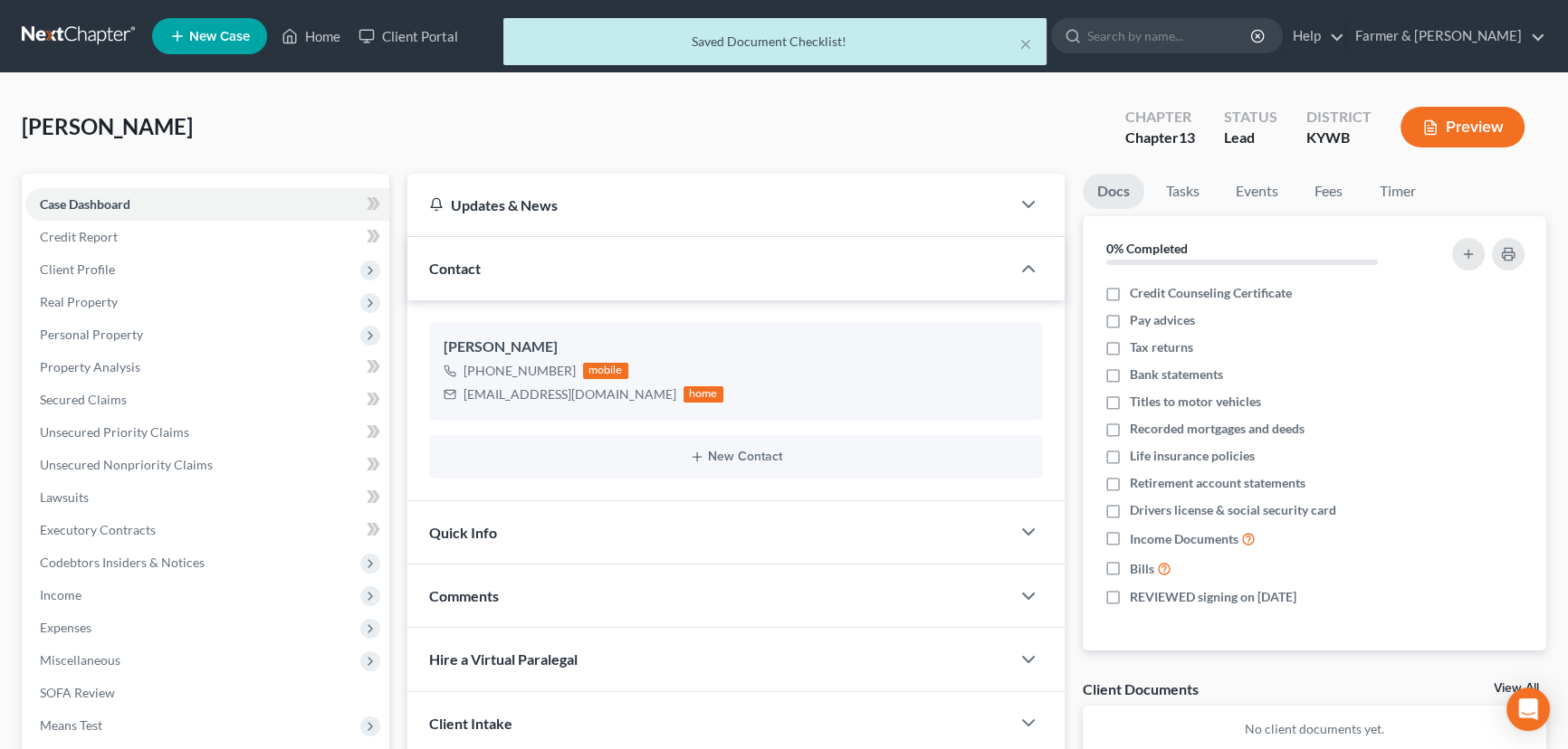
click at [906, 141] on div "[PERSON_NAME] Upgraded Chapter Chapter 13 Status Lead District [GEOGRAPHIC_DATA…" at bounding box center [784, 134] width 1525 height 79
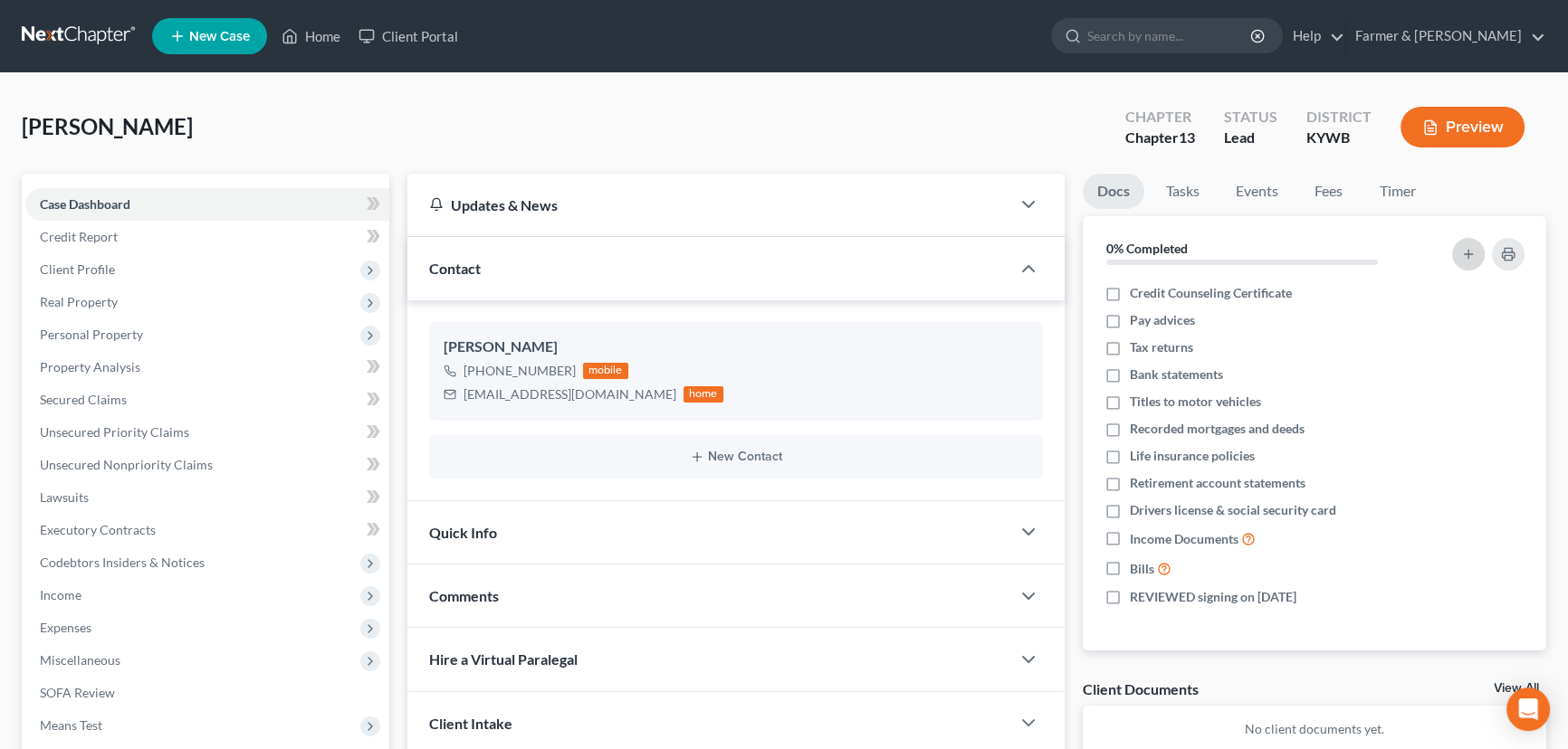
click at [1474, 257] on icon "button" at bounding box center [1468, 253] width 14 height 14
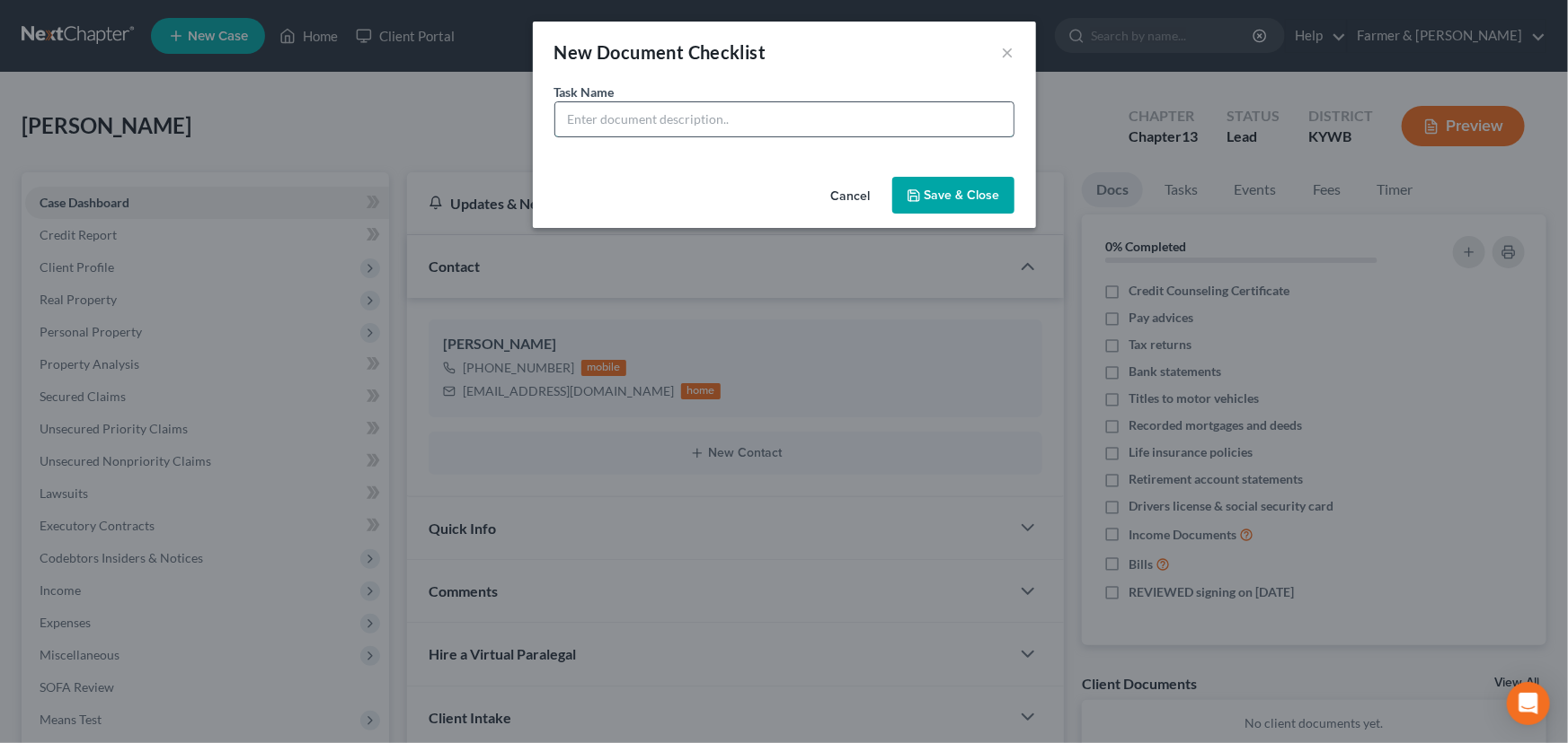
click at [718, 116] on input "text" at bounding box center [784, 119] width 458 height 34
type input "Signature Pages Sent"
click at [899, 194] on button "Save & Close" at bounding box center [952, 196] width 122 height 38
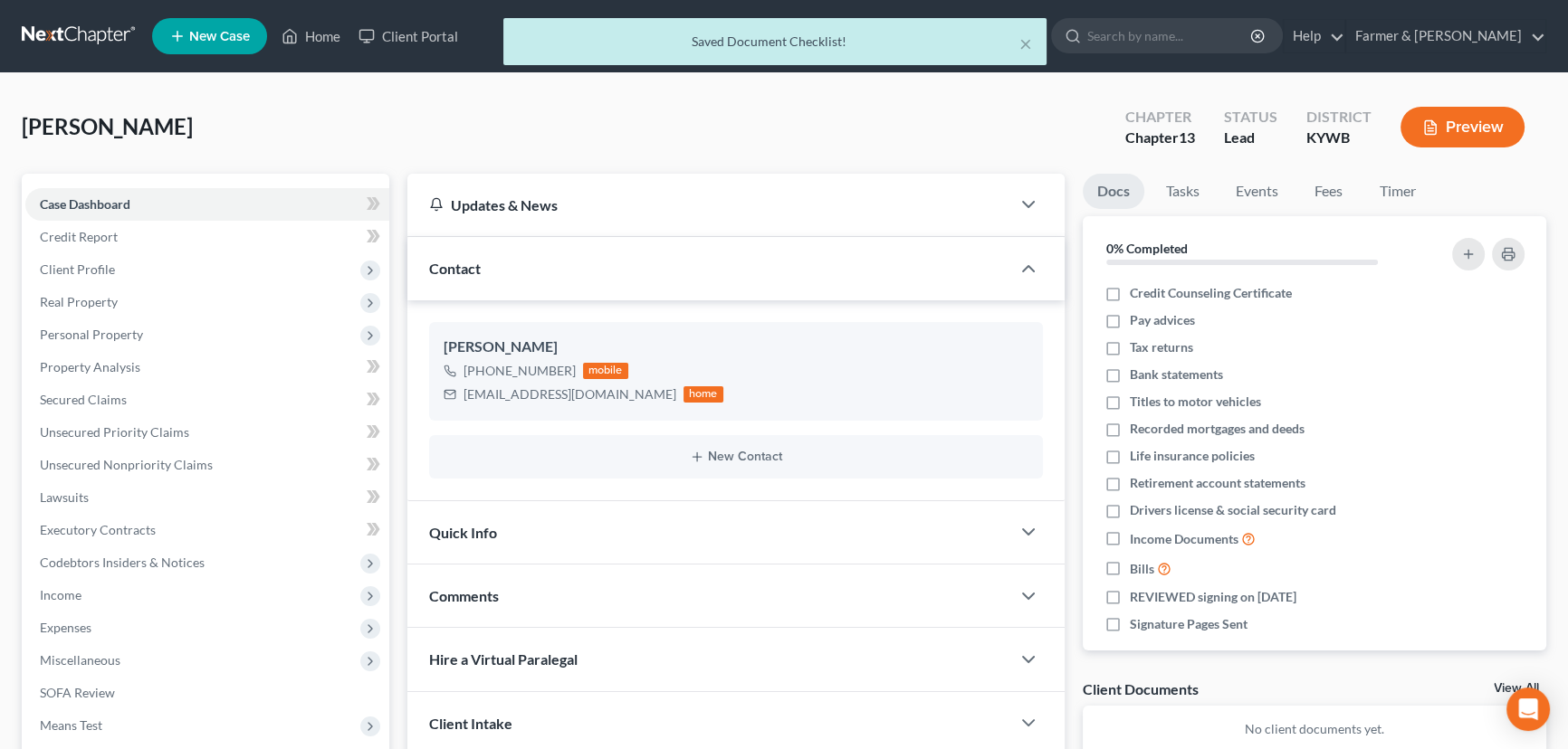
click at [373, 127] on div "[PERSON_NAME] Upgraded Chapter Chapter 13 Status Lead District [GEOGRAPHIC_DATA…" at bounding box center [784, 134] width 1525 height 79
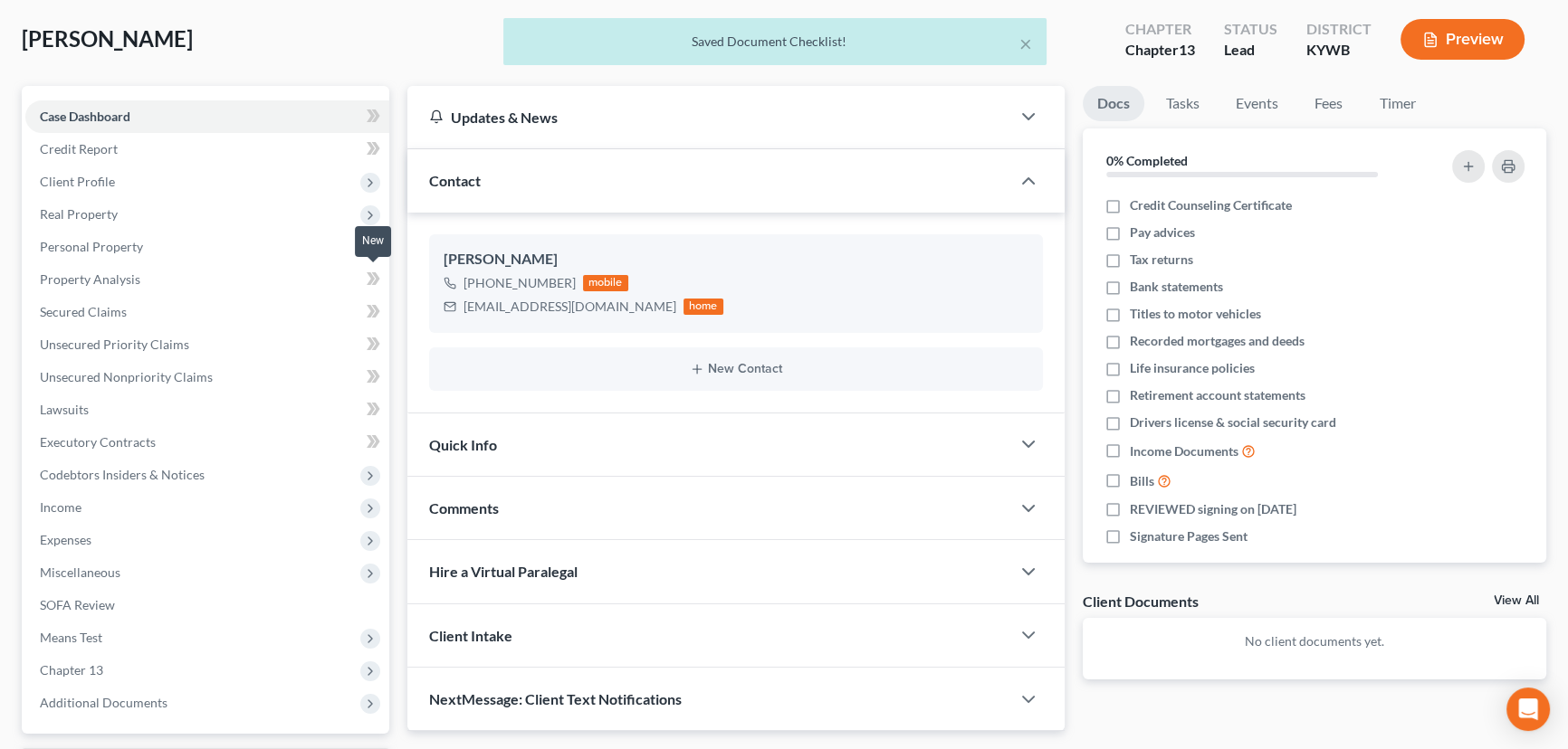
scroll to position [243, 0]
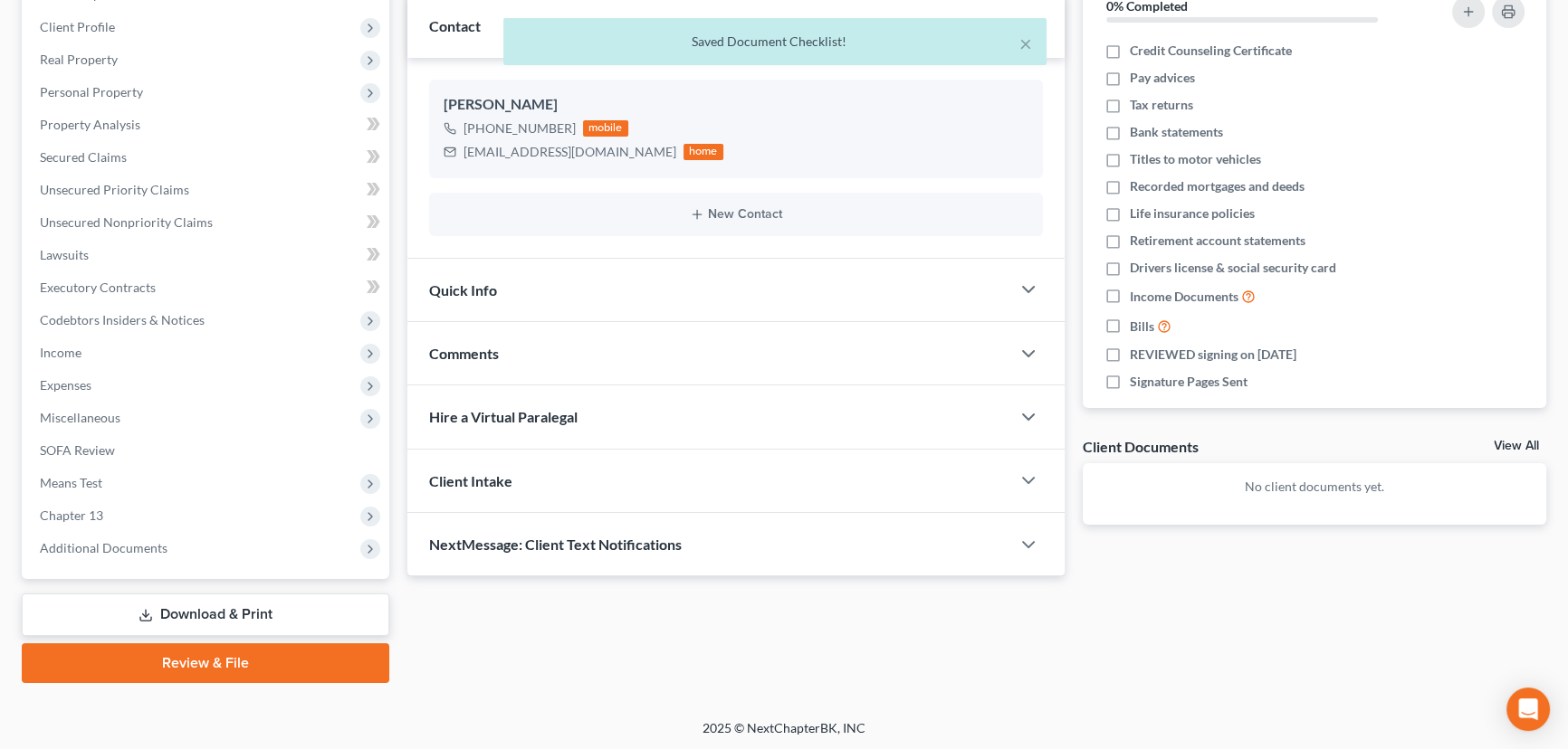
click at [508, 366] on div "Comments" at bounding box center [708, 354] width 603 height 63
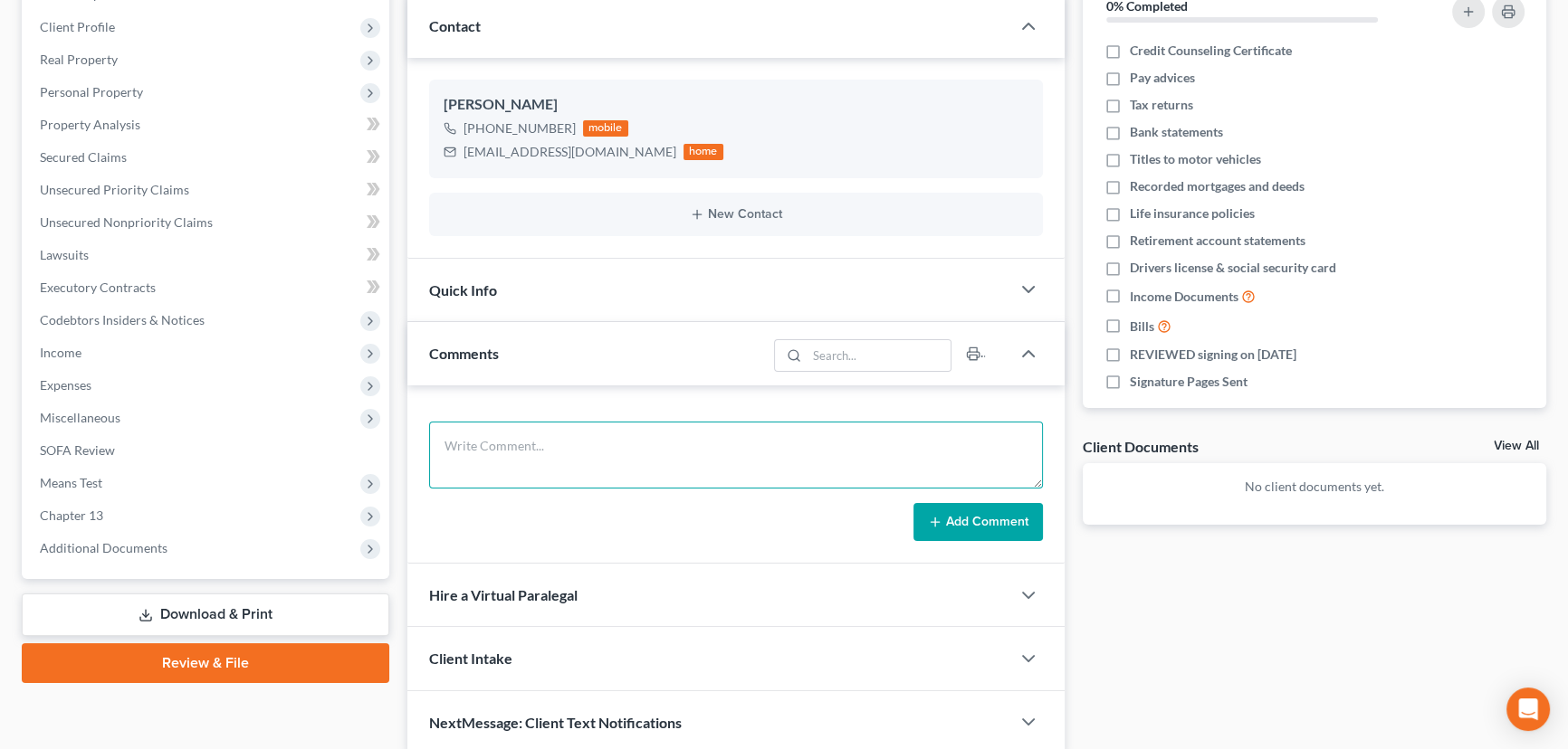
drag, startPoint x: 436, startPoint y: 434, endPoint x: 460, endPoint y: 442, distance: 25.3
click at [437, 434] on textarea at bounding box center [736, 455] width 614 height 67
click at [492, 451] on textarea at bounding box center [736, 455] width 614 height 67
click at [531, 433] on textarea at bounding box center [736, 455] width 614 height 67
click at [572, 450] on textarea "Attorney's notes:" at bounding box center [736, 455] width 614 height 67
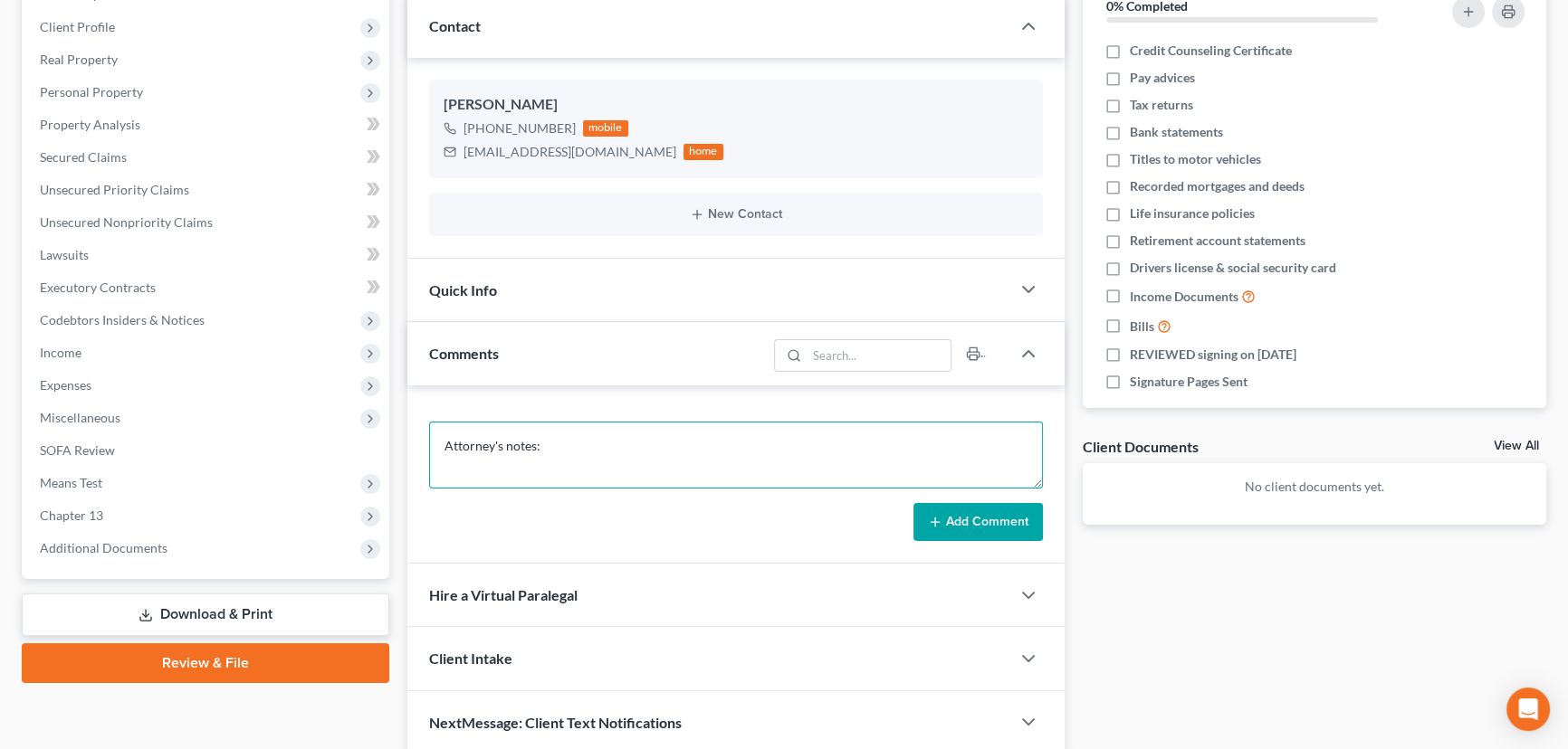
paste textarea "*Total debt:* $80,000 *Credit cards:* $4000 *Personal loans:* $8700 *Medical bi…"
type textarea "Attorney's notes: *Total debt:* $80,000 *Credit cards:* $4000 *Personal loans:*…"
click at [943, 518] on button "Add Comment" at bounding box center [978, 522] width 130 height 38
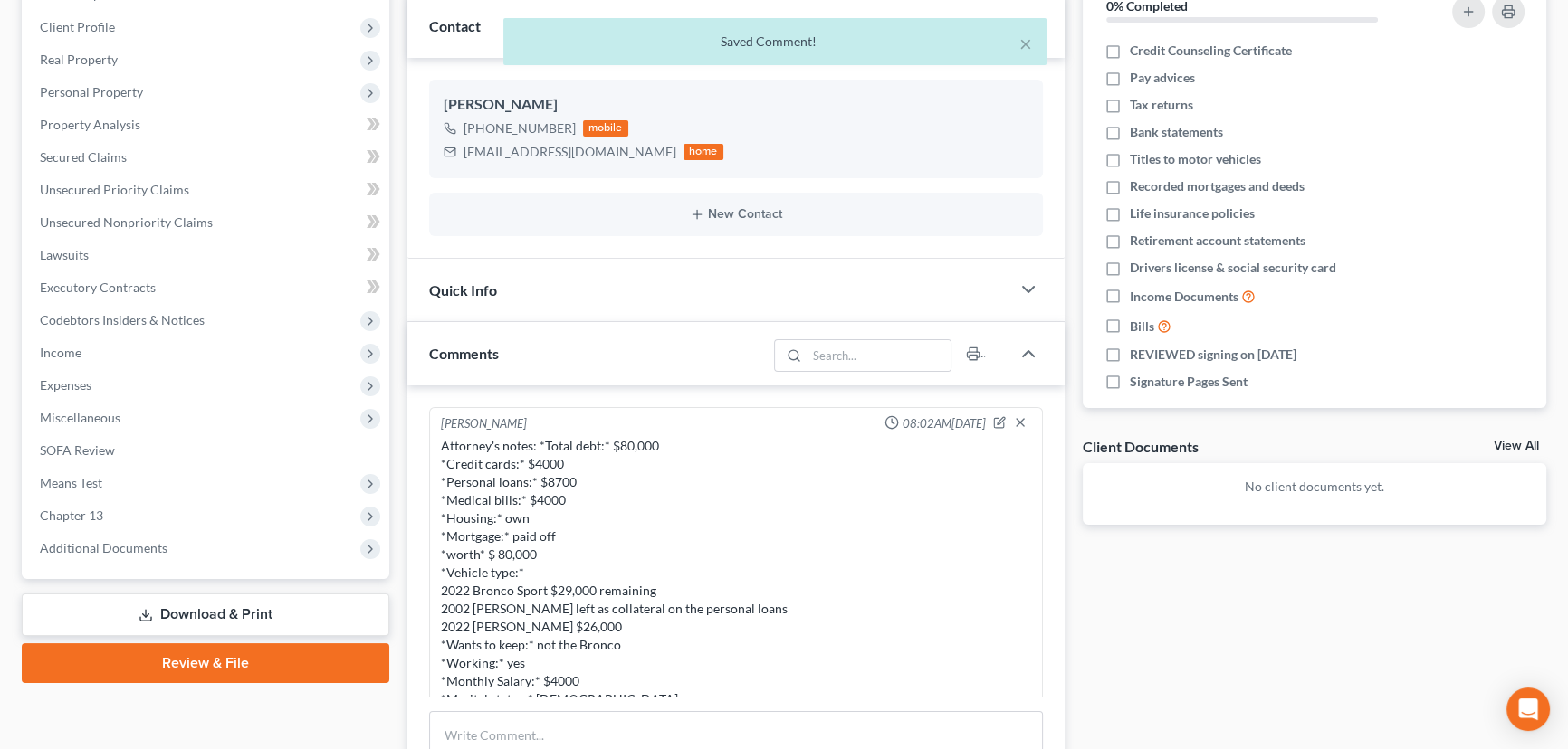
scroll to position [186, 0]
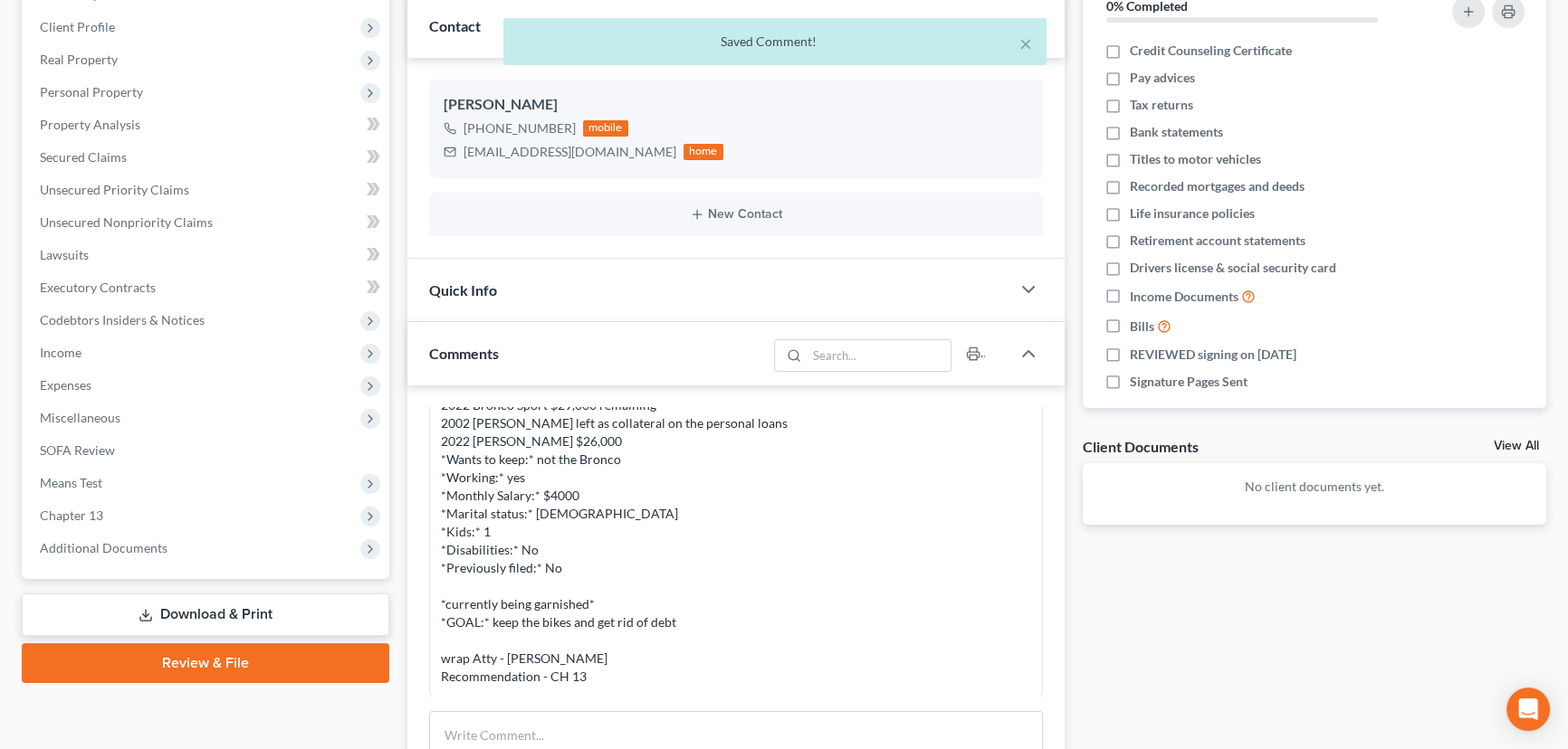
click at [1076, 428] on div "Docs Tasks Events Fees Timer 0% Completed Nothing here yet! Credit Counseling C…" at bounding box center [1315, 488] width 482 height 1113
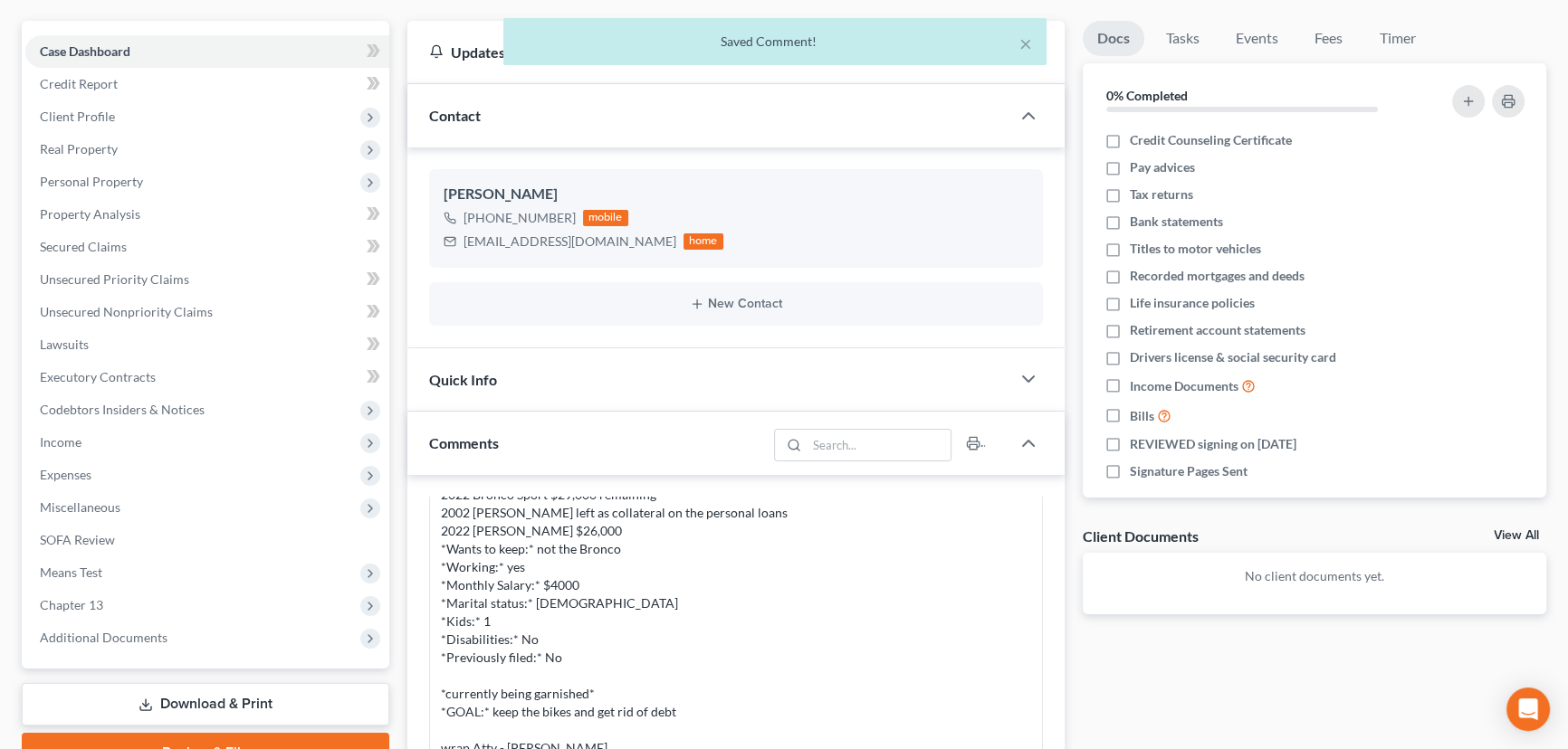
scroll to position [0, 0]
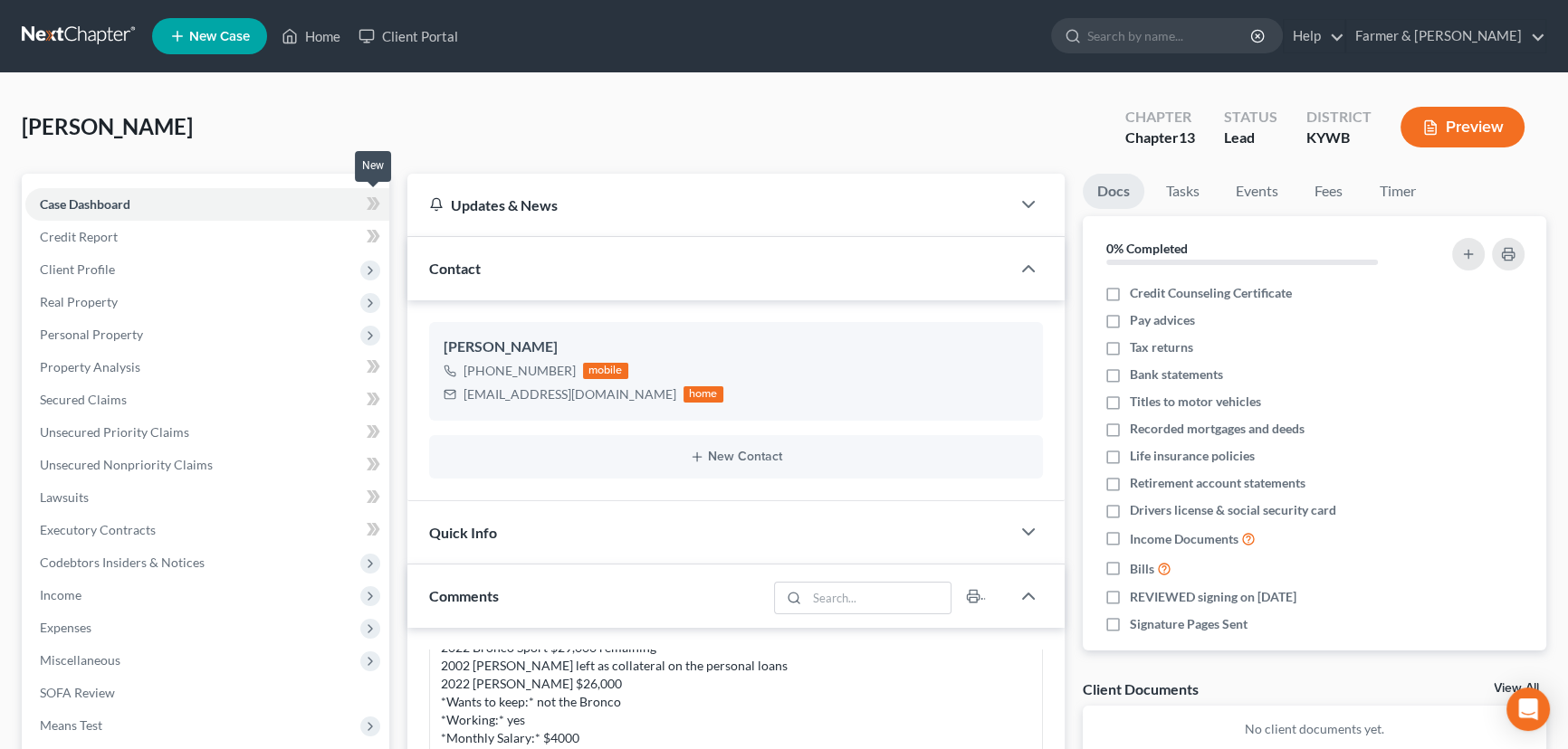
click at [377, 205] on icon at bounding box center [376, 203] width 9 height 12
click at [417, 135] on div "[PERSON_NAME] Upgraded Chapter Chapter 13 Status Lead District [GEOGRAPHIC_DATA…" at bounding box center [784, 134] width 1525 height 79
click at [136, 263] on span "Client Profile" at bounding box center [208, 270] width 364 height 32
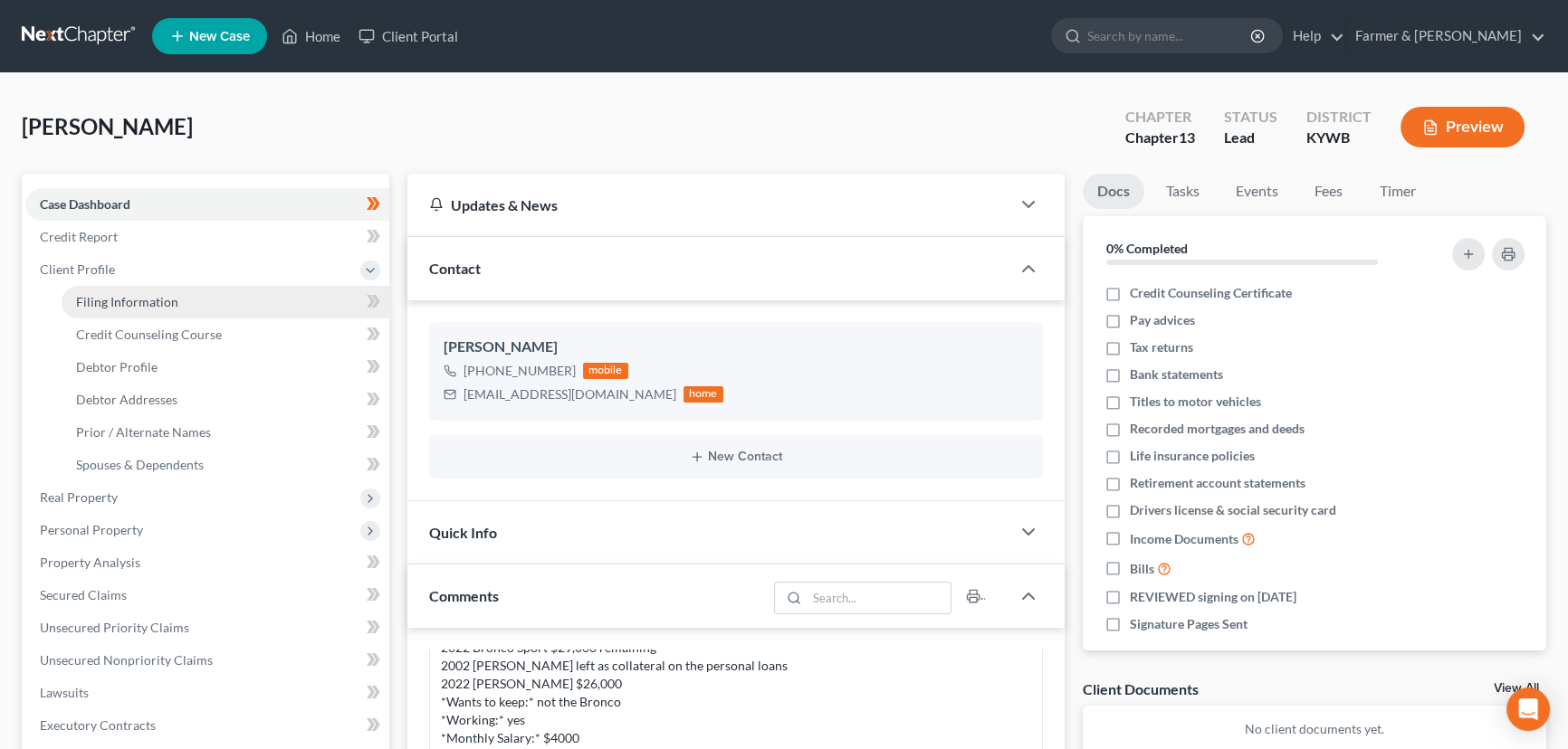
click at [153, 297] on span "Filing Information" at bounding box center [127, 302] width 102 height 15
select select "1"
select select "0"
select select "3"
select select "33"
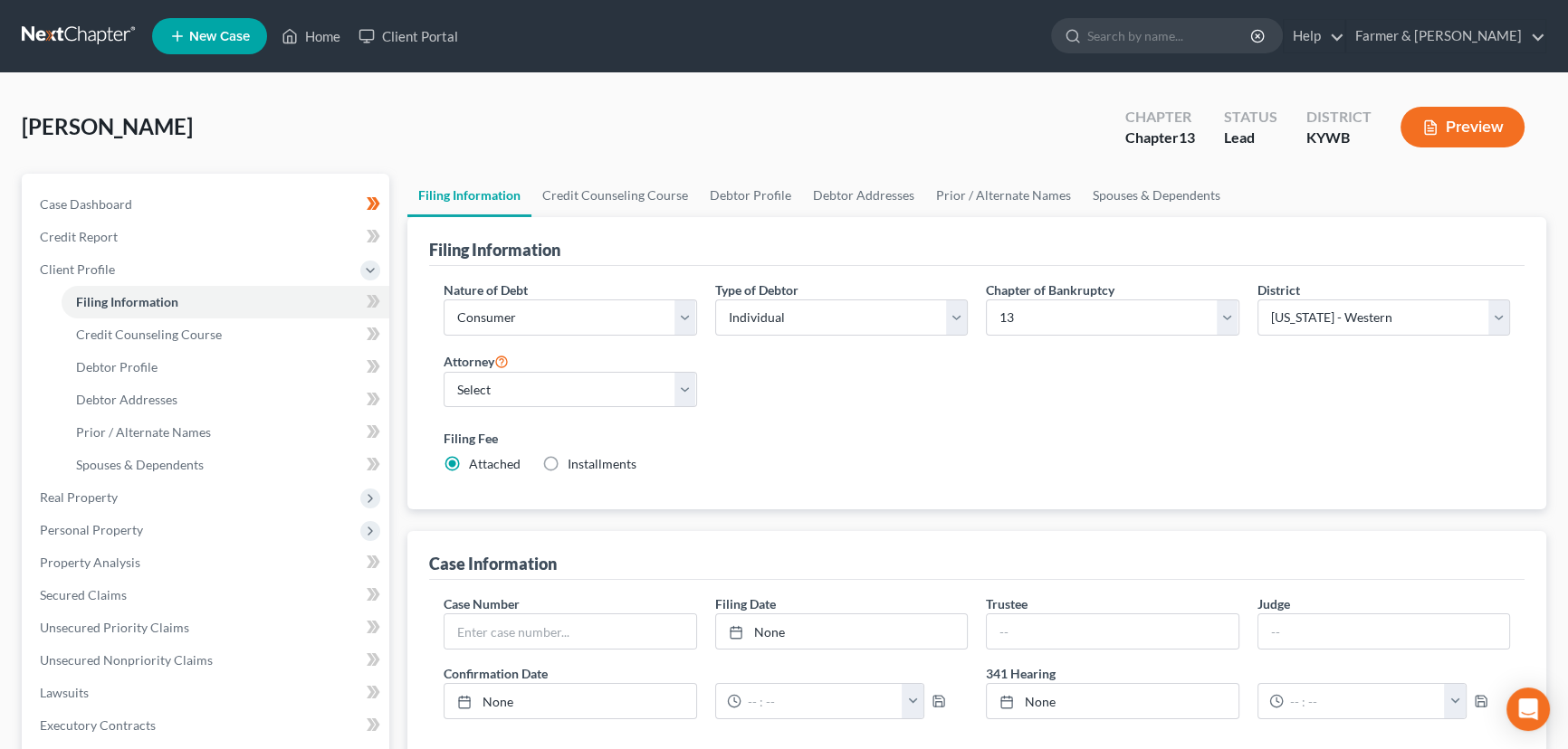
click at [642, 106] on div "[PERSON_NAME] Upgraded Chapter Chapter 13 Status Lead District [GEOGRAPHIC_DATA…" at bounding box center [784, 134] width 1525 height 79
click at [564, 380] on select "Select [PERSON_NAME] - KYWB [PERSON_NAME] - [PERSON_NAME] - KYWB" at bounding box center [570, 390] width 254 height 36
select select "1"
click at [443, 372] on select "Select [PERSON_NAME] - KYWB [PERSON_NAME] - [PERSON_NAME] - KYWB" at bounding box center [570, 390] width 254 height 36
click at [826, 459] on div "Filing Fee Attached Installments Installments" at bounding box center [976, 451] width 1067 height 45
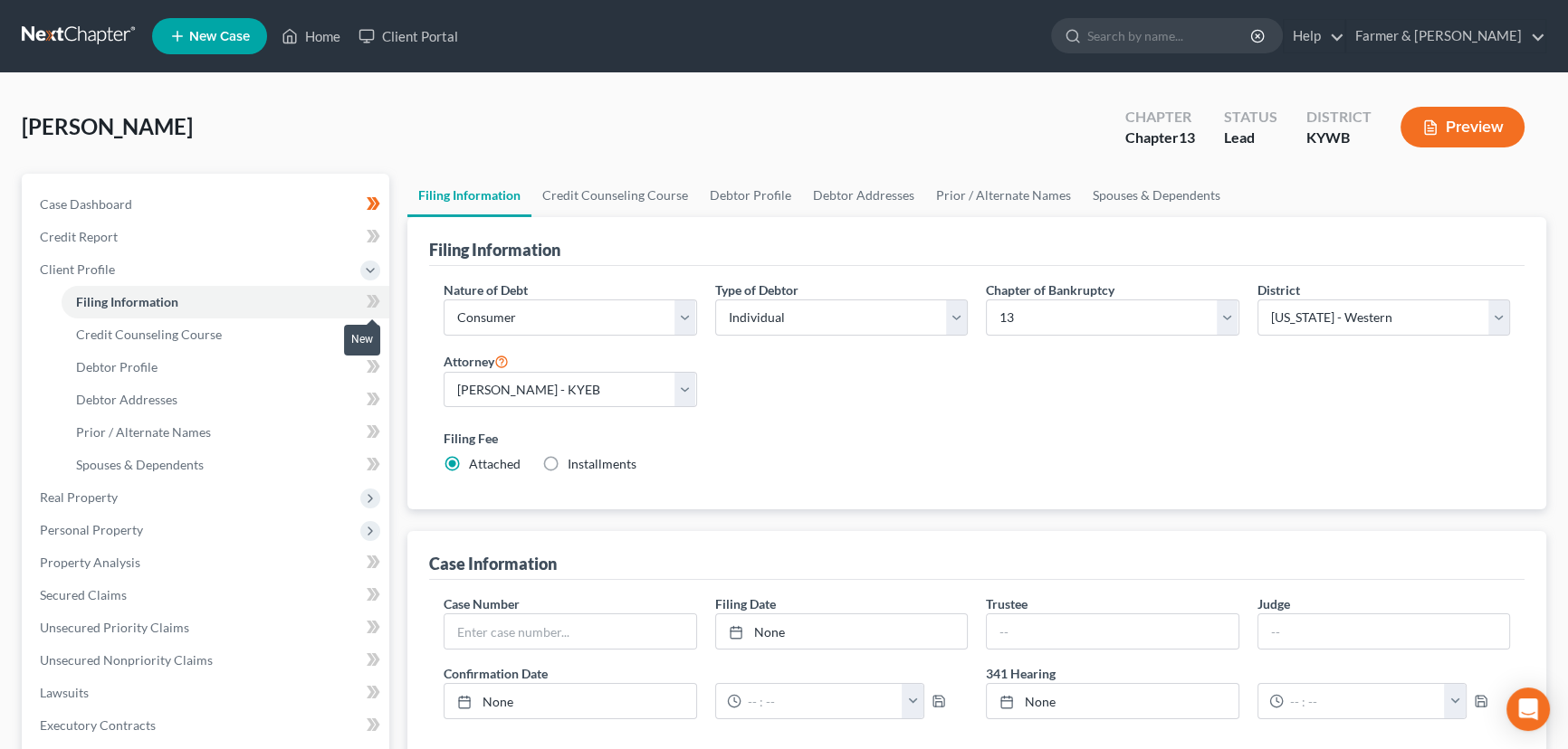
click at [377, 298] on icon at bounding box center [376, 301] width 9 height 12
click at [369, 135] on div "[PERSON_NAME] Upgraded Chapter Chapter 13 Status Lead District [GEOGRAPHIC_DATA…" at bounding box center [784, 134] width 1525 height 79
click at [111, 336] on span "Credit Counseling Course" at bounding box center [149, 334] width 146 height 15
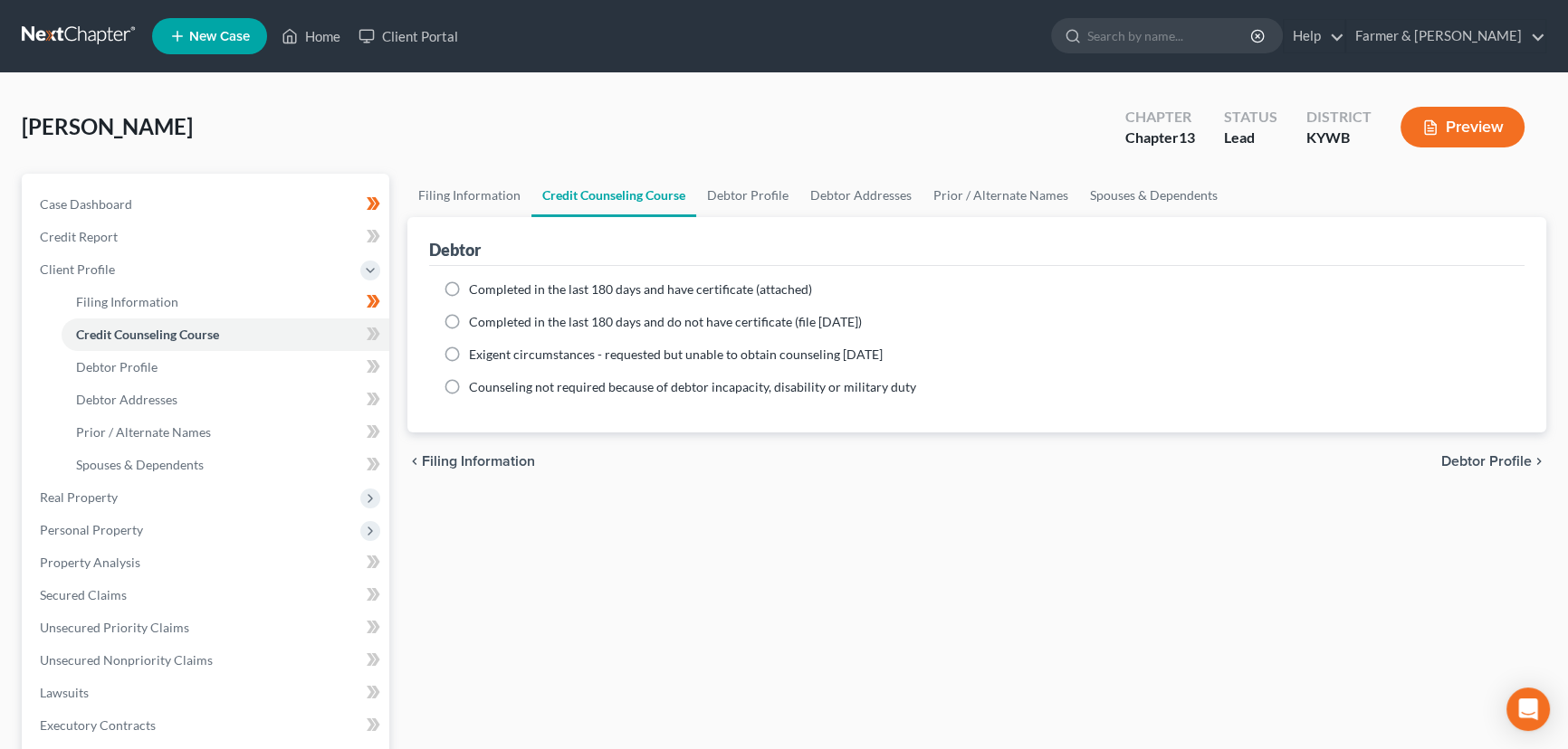
click at [469, 291] on label "Completed in the last 180 days and have certificate (attached)" at bounding box center [641, 289] width 343 height 18
click at [477, 291] on input "Completed in the last 180 days and have certificate (attached)" at bounding box center [482, 286] width 11 height 11
radio input "true"
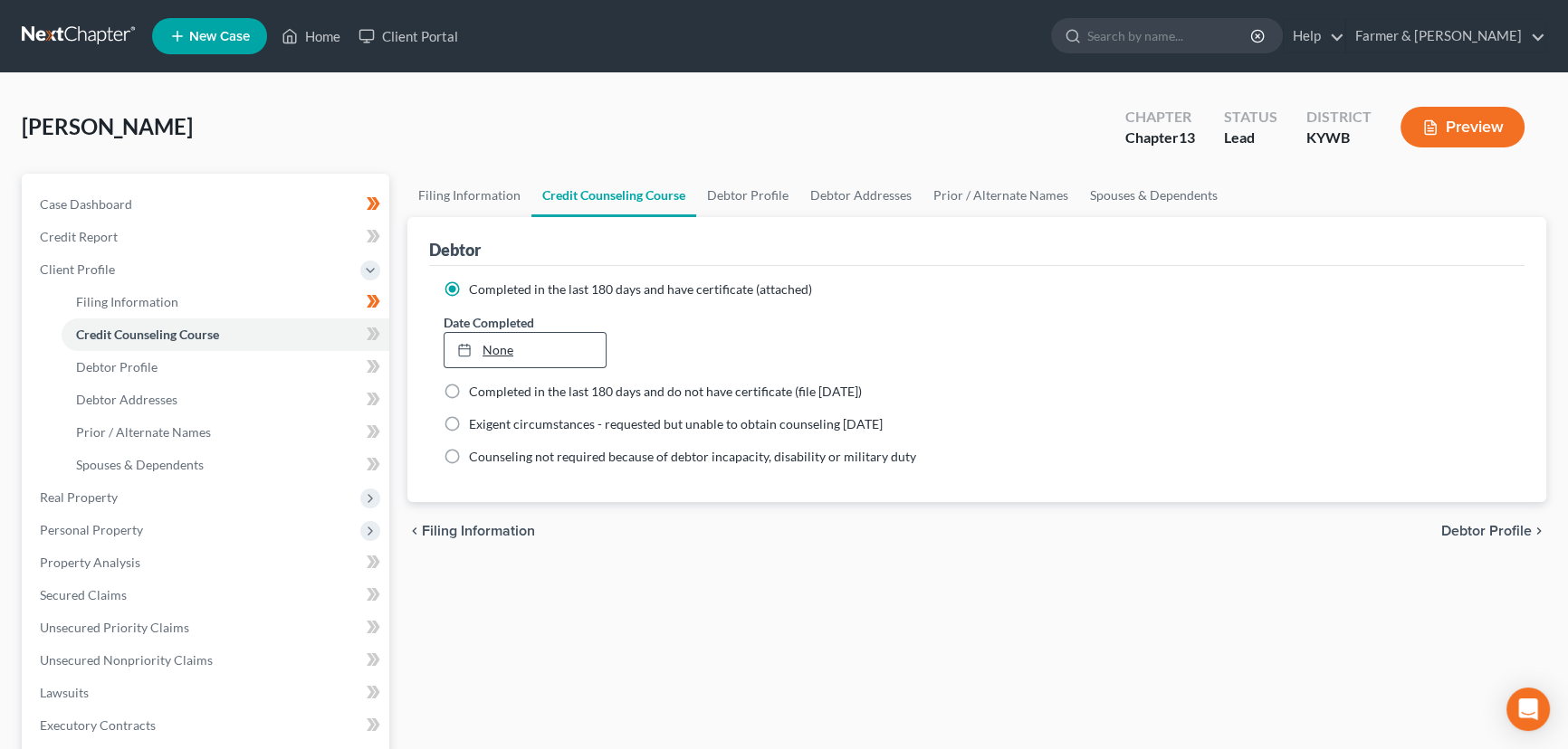
type input "[DATE]"
click at [500, 351] on link "None" at bounding box center [524, 351] width 161 height 34
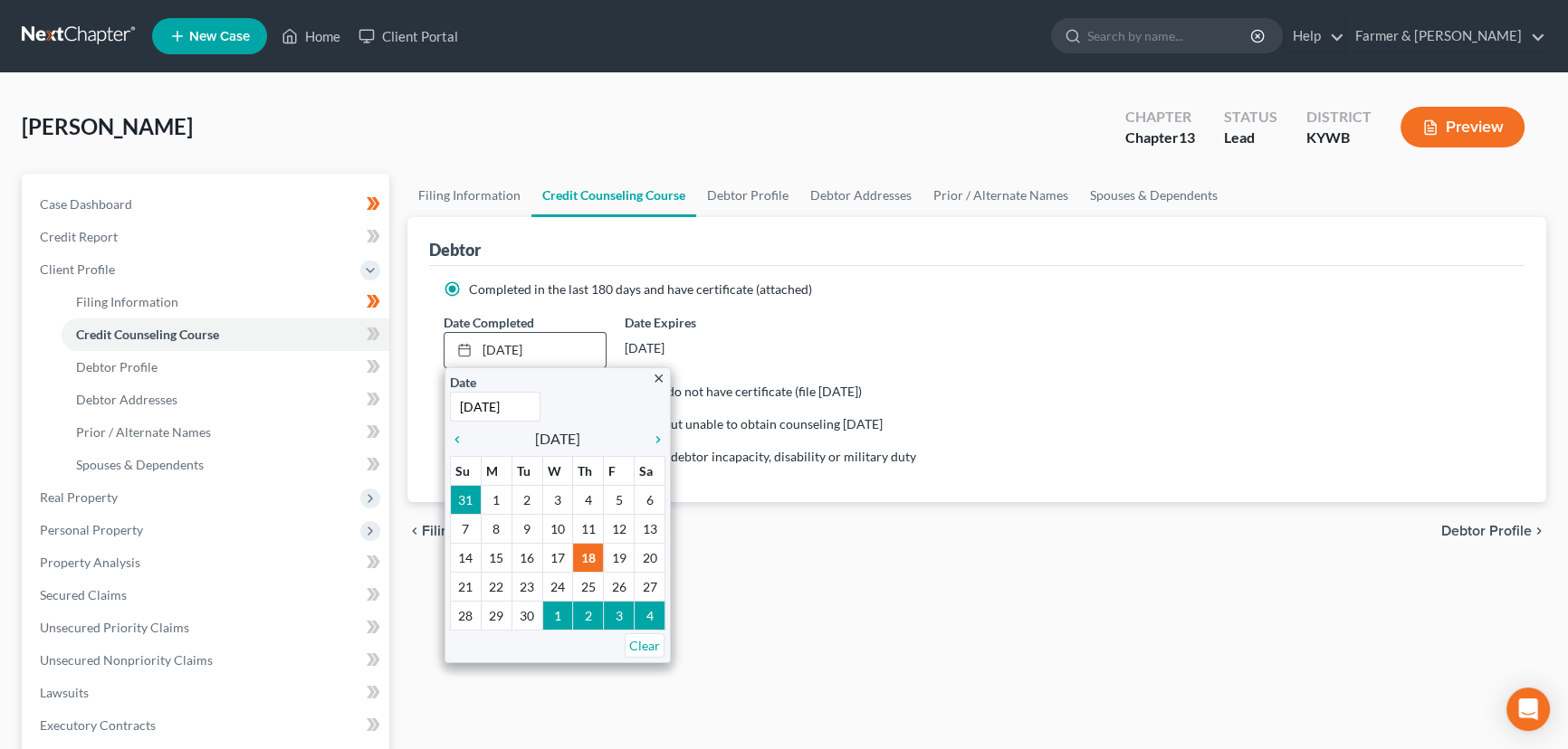
click at [578, 388] on div "Date [DATE] Time 12:00 AM" at bounding box center [558, 396] width 215 height 49
click at [660, 117] on div "[PERSON_NAME] Upgraded Chapter Chapter 13 Status Lead District [GEOGRAPHIC_DATA…" at bounding box center [784, 134] width 1525 height 79
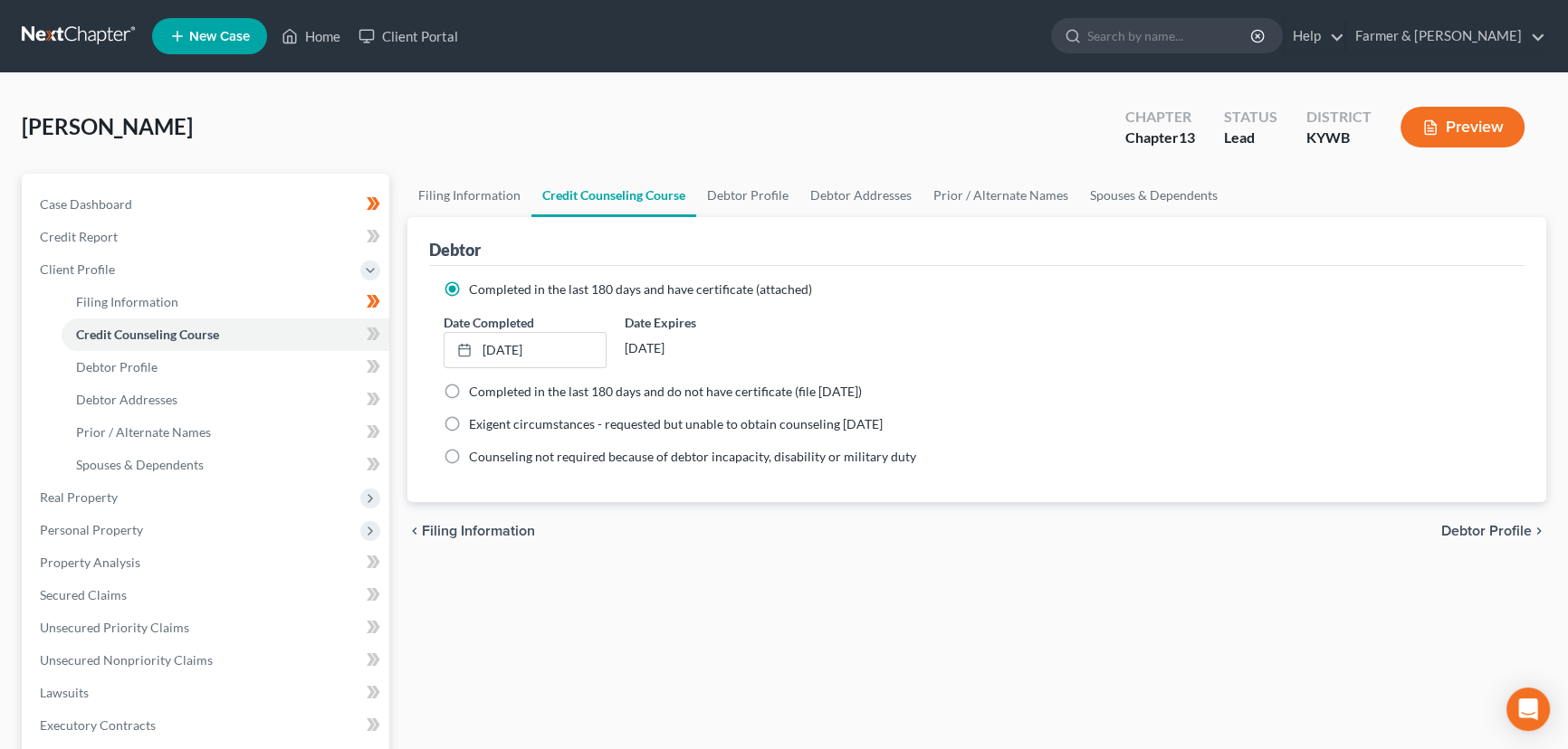
click at [569, 125] on div "[PERSON_NAME] Upgraded Chapter Chapter 13 Status Lead District [GEOGRAPHIC_DATA…" at bounding box center [784, 134] width 1525 height 79
click at [434, 118] on div "[PERSON_NAME] Upgraded Chapter Chapter 13 Status Lead District [GEOGRAPHIC_DATA…" at bounding box center [784, 134] width 1525 height 79
click at [535, 353] on link "[DATE]" at bounding box center [524, 351] width 161 height 34
drag, startPoint x: 547, startPoint y: 559, endPoint x: 491, endPoint y: 471, distance: 104.3
click at [548, 559] on div "Filing Information Credit Counseling Course Debtor Profile Debtor Addresses Pri…" at bounding box center [977, 647] width 1157 height 948
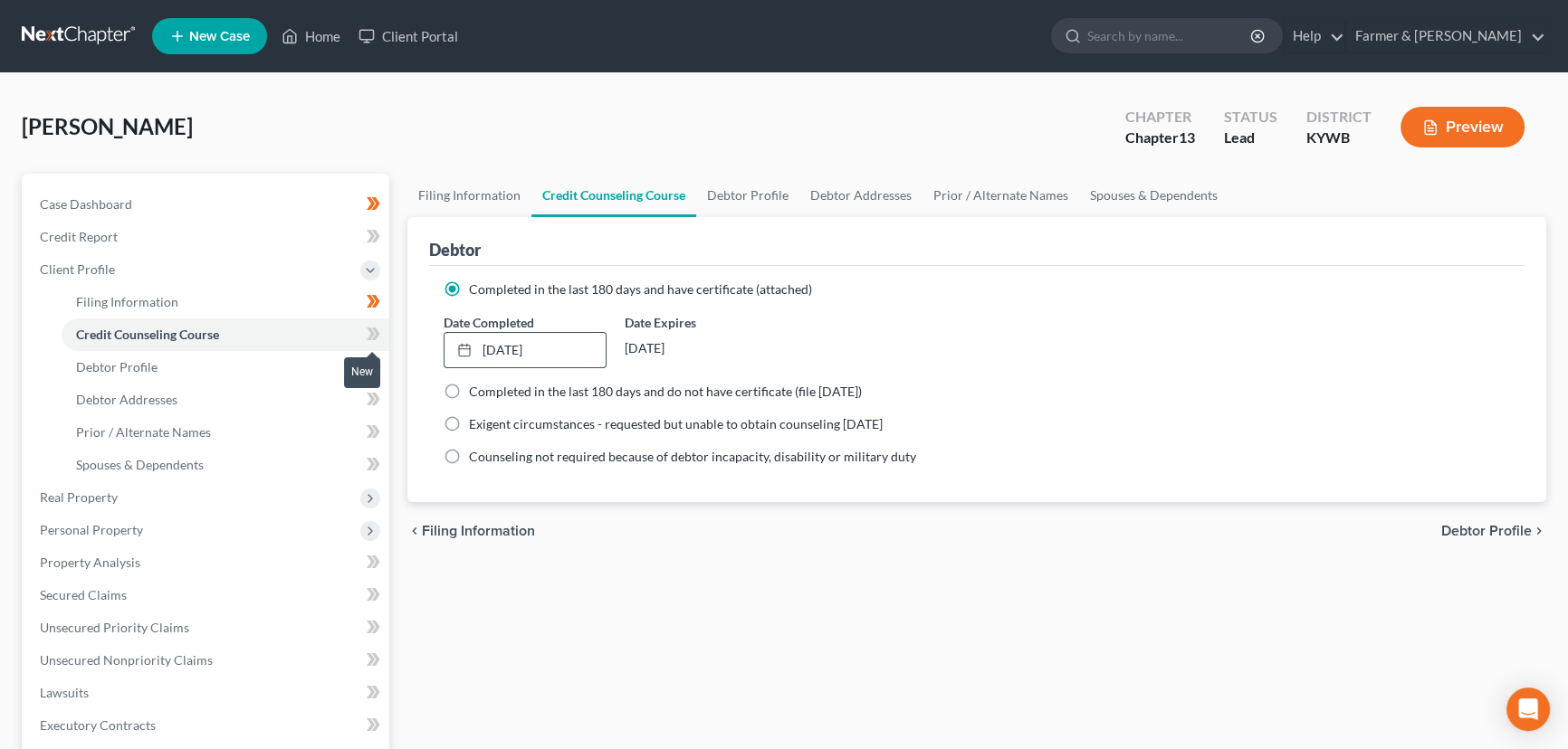
click at [381, 335] on span at bounding box center [373, 336] width 31 height 27
click at [390, 147] on div "[PERSON_NAME] Upgraded Chapter Chapter 13 Status Lead District [GEOGRAPHIC_DATA…" at bounding box center [784, 134] width 1525 height 79
click at [147, 364] on span "Debtor Profile" at bounding box center [116, 367] width 81 height 15
select select "0"
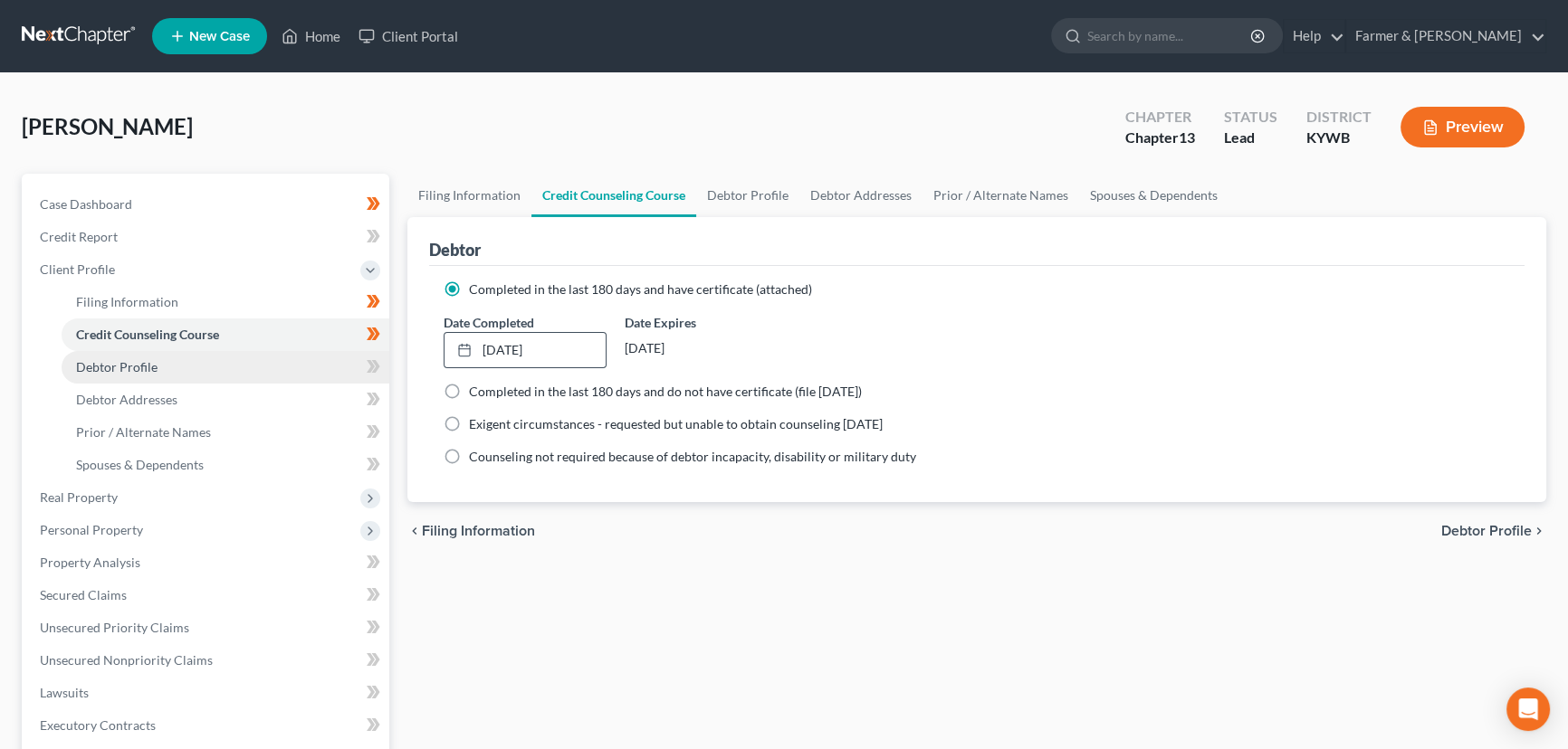
select select "0"
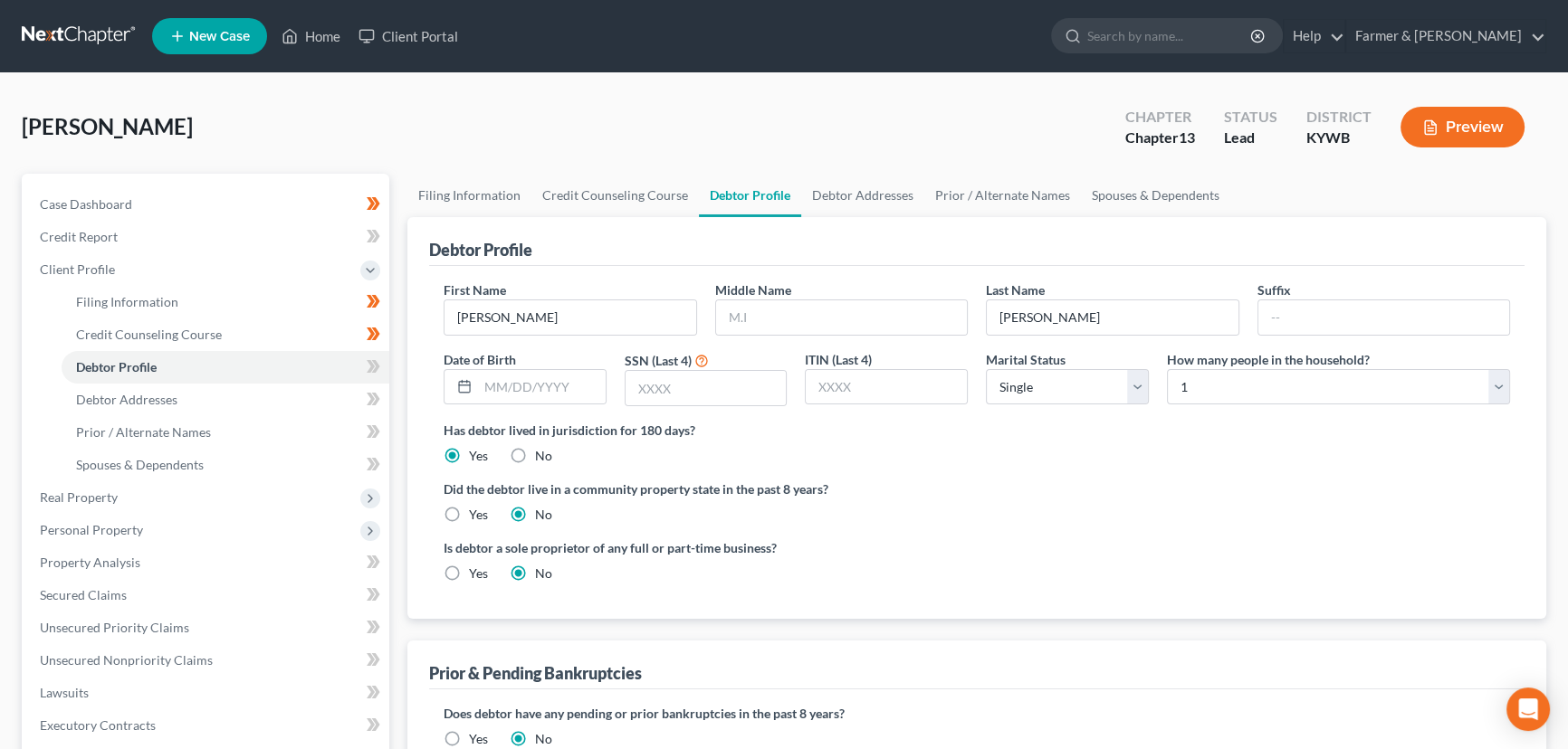
click at [399, 123] on div "[PERSON_NAME] Upgraded Chapter Chapter 13 Status Lead District [GEOGRAPHIC_DATA…" at bounding box center [784, 134] width 1525 height 79
click at [758, 314] on input "text" at bounding box center [842, 317] width 252 height 34
click at [644, 127] on div "[PERSON_NAME] Upgraded Chapter Chapter 13 Status Lead District [GEOGRAPHIC_DATA…" at bounding box center [784, 134] width 1525 height 79
click at [813, 315] on input "text" at bounding box center [842, 317] width 252 height 34
click at [696, 89] on div "[PERSON_NAME] Upgraded Chapter Chapter 13 Status Lead District [GEOGRAPHIC_DATA…" at bounding box center [784, 616] width 1568 height 1084
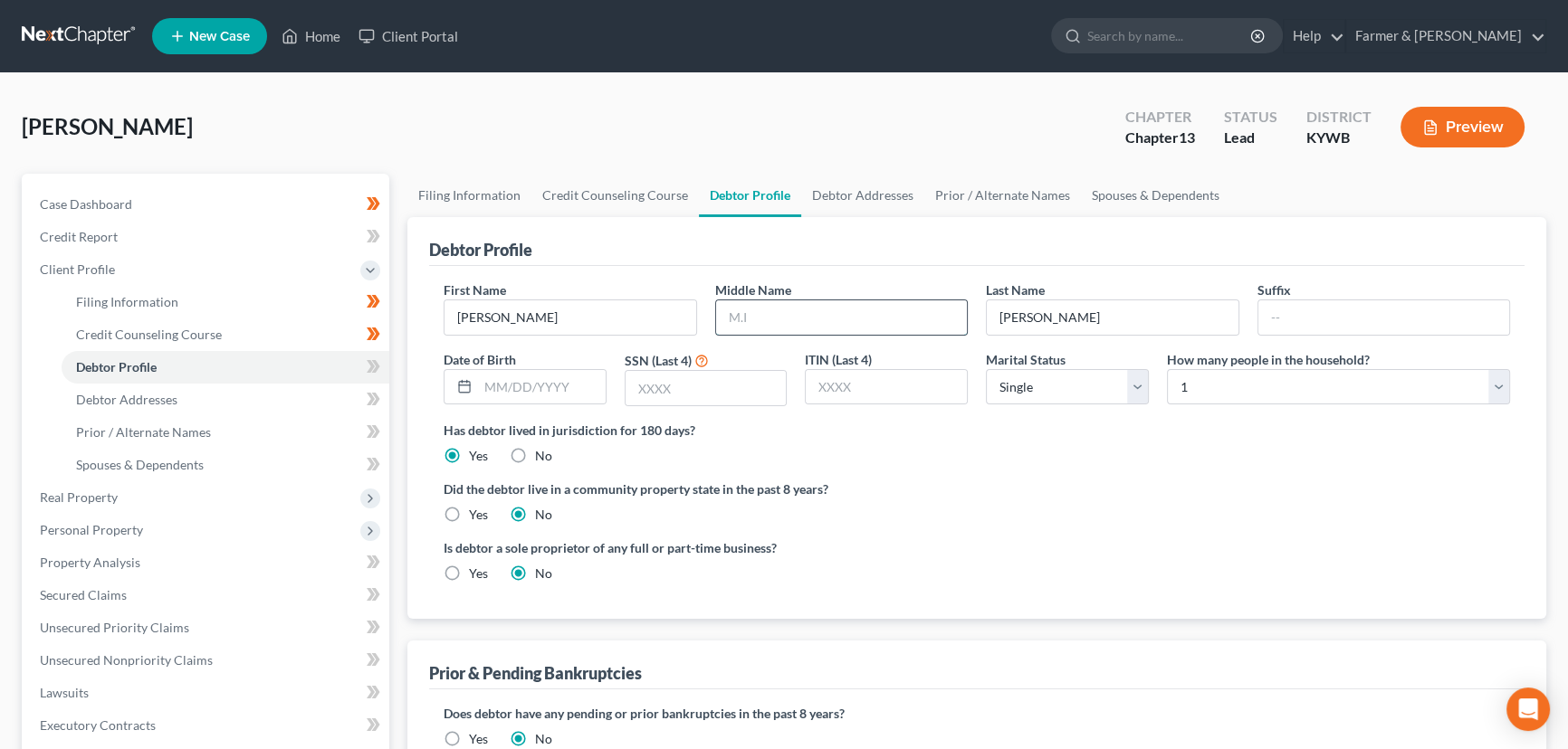
click at [767, 326] on input "text" at bounding box center [842, 317] width 252 height 34
type input "[PERSON_NAME]"
click at [516, 131] on div "[PERSON_NAME] Upgraded Chapter Chapter 13 Status Lead District [GEOGRAPHIC_DATA…" at bounding box center [784, 134] width 1525 height 79
click at [533, 96] on div "[PERSON_NAME] Upgraded Chapter Chapter 13 Status Lead District [GEOGRAPHIC_DATA…" at bounding box center [784, 134] width 1525 height 79
click at [403, 104] on div "[PERSON_NAME] Upgraded Chapter Chapter 13 Status Lead District [GEOGRAPHIC_DATA…" at bounding box center [784, 134] width 1525 height 79
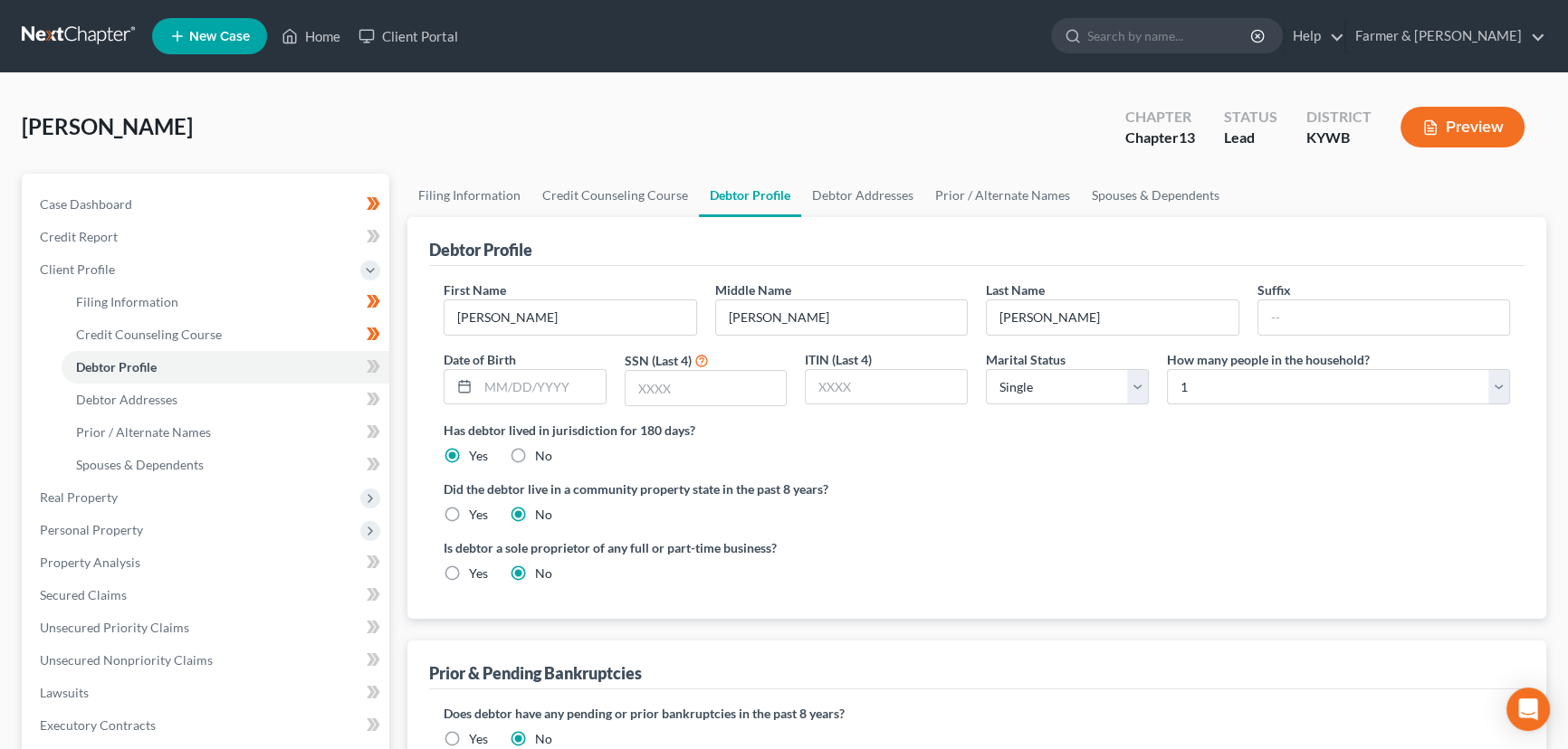
click at [403, 104] on div "[PERSON_NAME] Upgraded Chapter Chapter 13 Status Lead District [GEOGRAPHIC_DATA…" at bounding box center [784, 134] width 1525 height 79
click at [388, 111] on div "[PERSON_NAME] Upgraded Chapter Chapter 13 Status Lead District [GEOGRAPHIC_DATA…" at bounding box center [784, 134] width 1525 height 79
click at [398, 114] on div "[PERSON_NAME] Upgraded Chapter Chapter 13 Status Lead District [GEOGRAPHIC_DATA…" at bounding box center [784, 134] width 1525 height 79
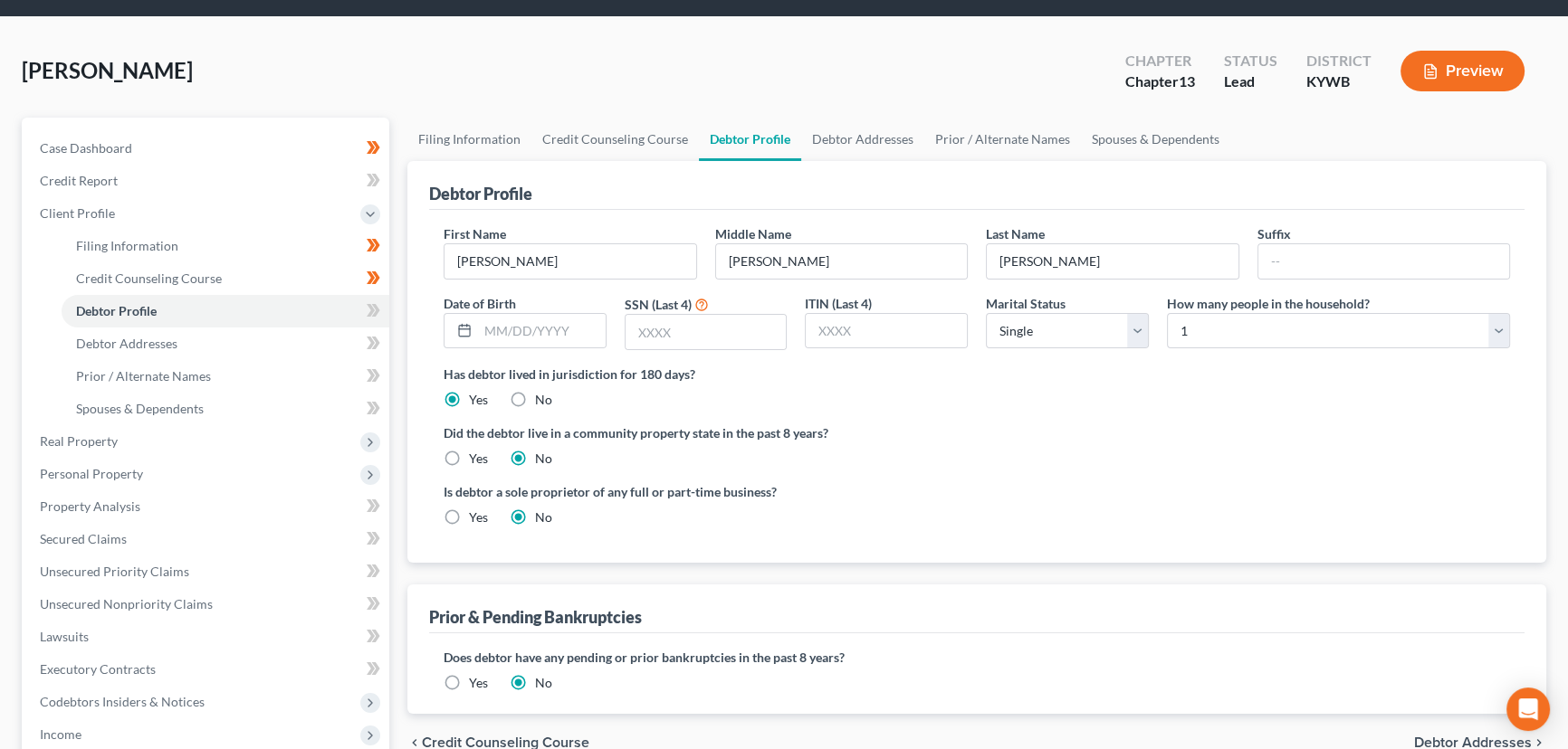
scroll to position [164, 0]
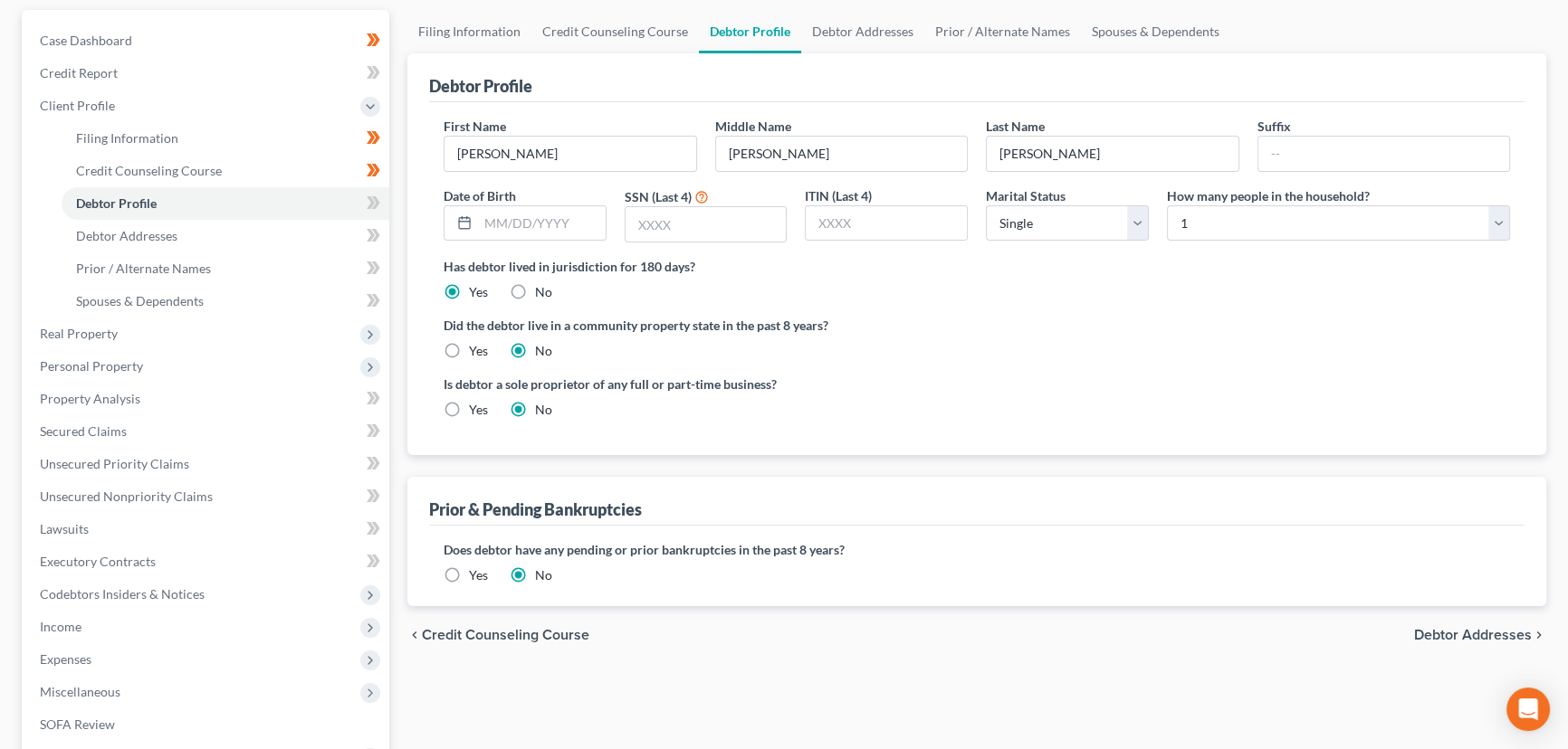
click at [1063, 358] on ng-include "First Name [PERSON_NAME] Middle Name [PERSON_NAME] Last Name [PERSON_NAME] Date…" at bounding box center [976, 275] width 1067 height 316
click at [524, 226] on input "text" at bounding box center [542, 224] width 128 height 34
click at [501, 226] on input "text" at bounding box center [542, 224] width 128 height 34
click at [982, 339] on div "Did the debtor live in a community property state in the past 8 years? Yes No" at bounding box center [976, 338] width 1067 height 45
click at [538, 229] on input "text" at bounding box center [542, 224] width 128 height 34
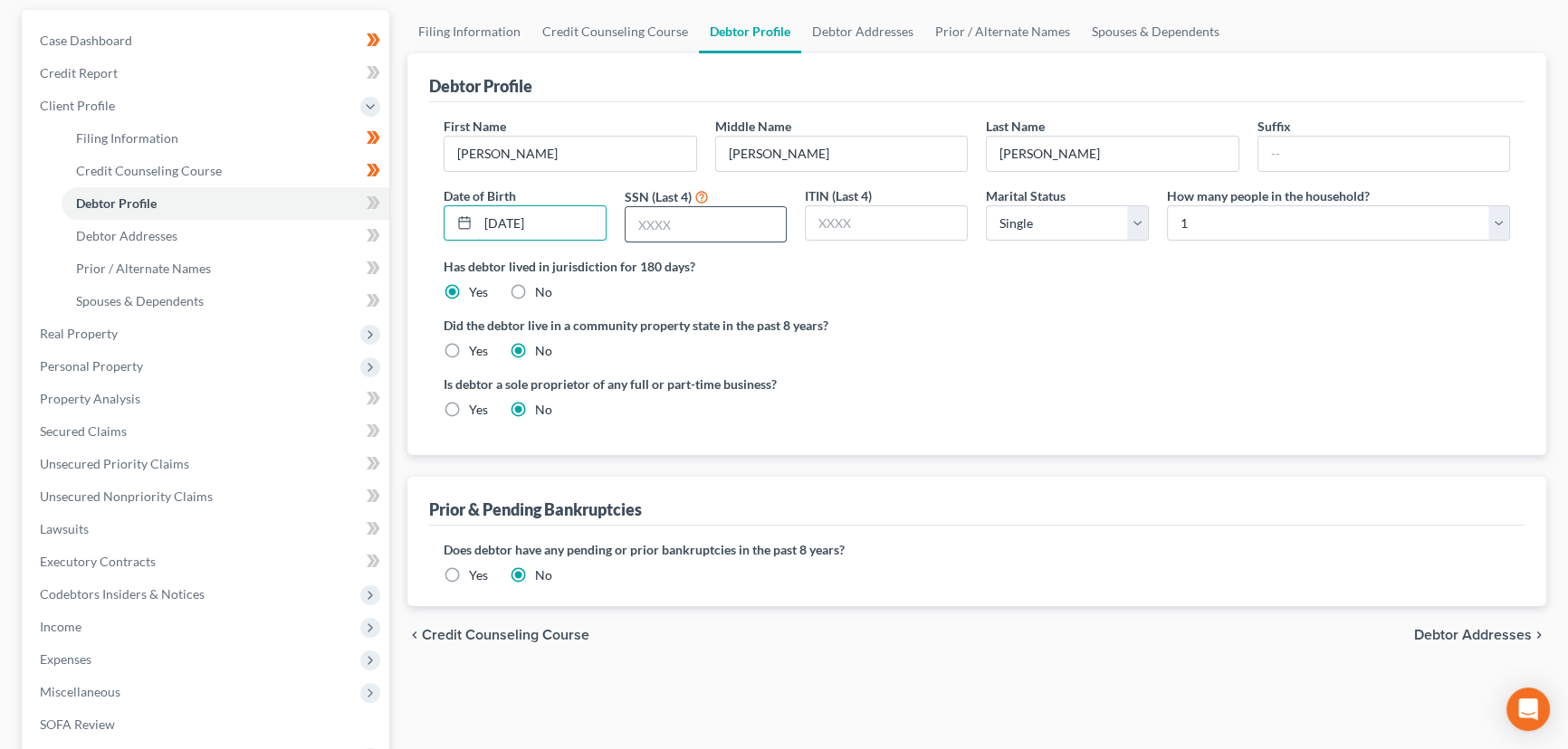
type input "[DATE]"
click at [654, 219] on input "text" at bounding box center [705, 225] width 161 height 34
type input "6222"
click at [1129, 397] on div "Is debtor a sole proprietor of any full or part-time business? Yes No" at bounding box center [977, 404] width 1085 height 59
click at [1110, 316] on label "Did the debtor live in a community property state in the past 8 years?" at bounding box center [976, 326] width 1067 height 19
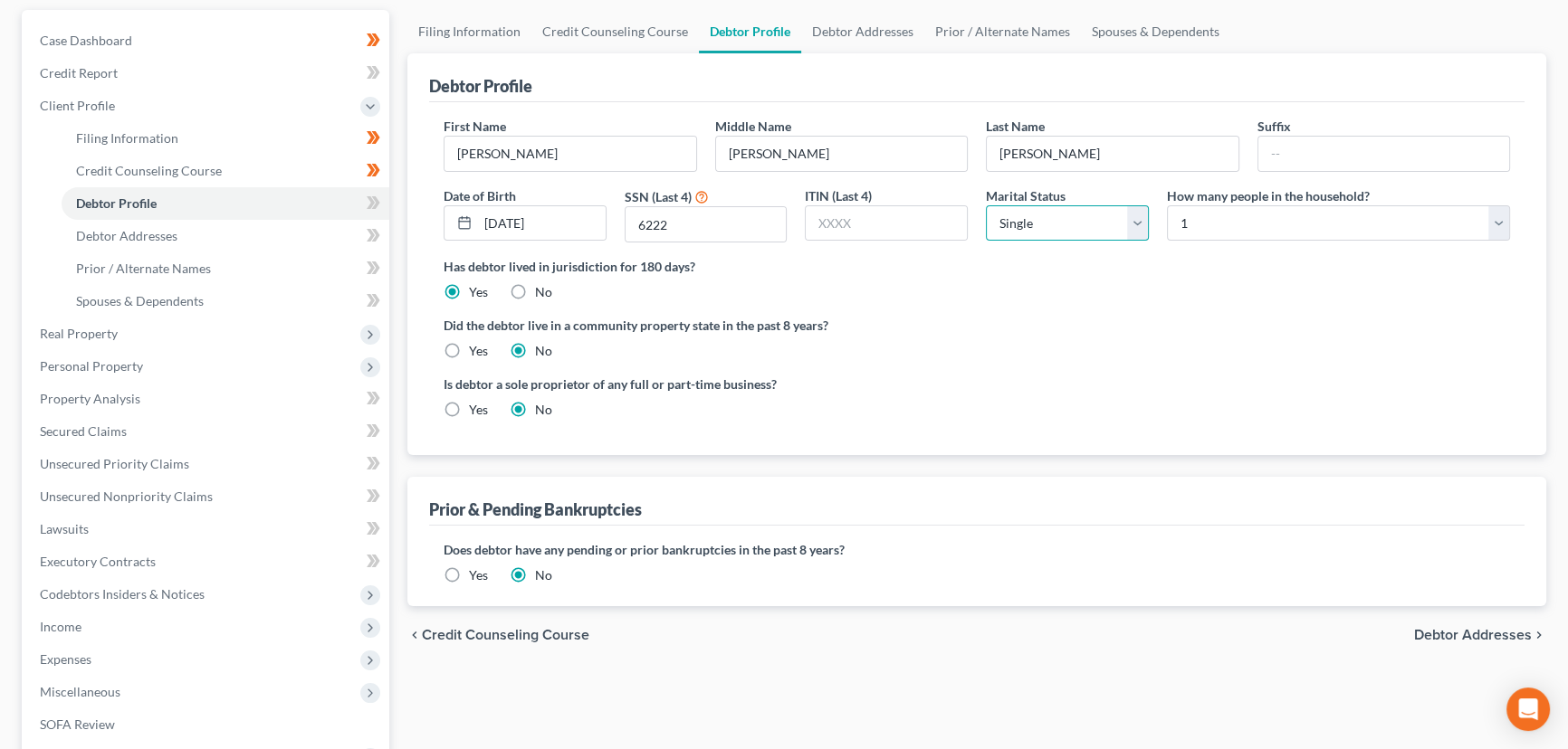
click at [1069, 226] on select "Select Single Married Separated Divorced Widowed" at bounding box center [1067, 224] width 163 height 36
select select "1"
click at [986, 206] on select "Select Single Married Separated Divorced Widowed" at bounding box center [1067, 224] width 163 height 36
click at [1107, 282] on div "Has debtor lived in jurisdiction for 180 days? Yes No Debtor must reside in jur…" at bounding box center [976, 279] width 1067 height 45
drag, startPoint x: 1216, startPoint y: 209, endPoint x: 1219, endPoint y: 200, distance: 9.5
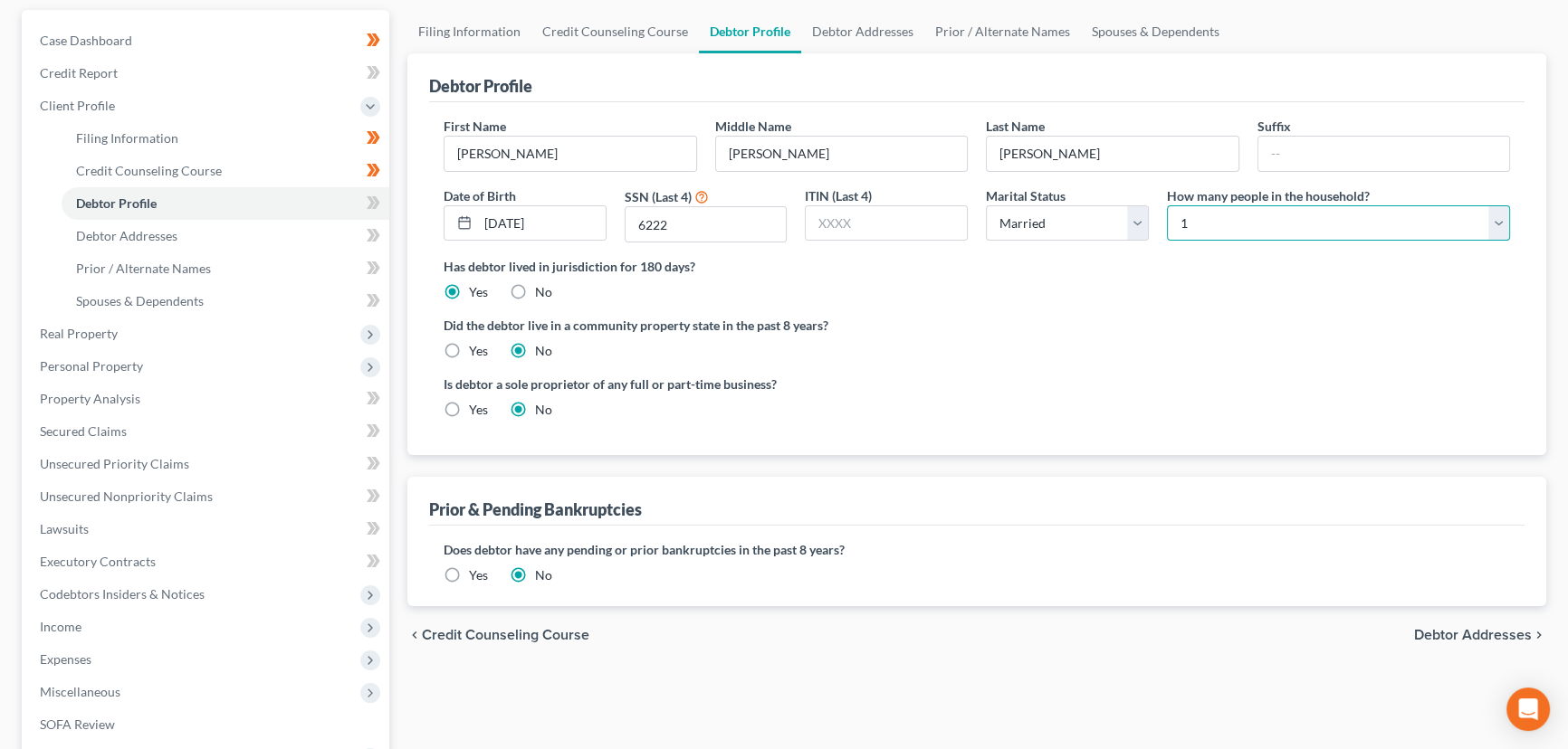
click at [1216, 209] on select "Select 1 2 3 4 5 6 7 8 9 10 11 12 13 14 15 16 17 18 19 20" at bounding box center [1338, 224] width 343 height 36
select select "2"
click at [1167, 206] on select "Select 1 2 3 4 5 6 7 8 9 10 11 12 13 14 15 16 17 18 19 20" at bounding box center [1338, 224] width 343 height 36
click at [1106, 316] on label "Did the debtor live in a community property state in the past 8 years?" at bounding box center [976, 326] width 1067 height 19
click at [1072, 376] on div "Is debtor a sole proprietor of any full or part-time business? Yes No" at bounding box center [977, 404] width 1085 height 59
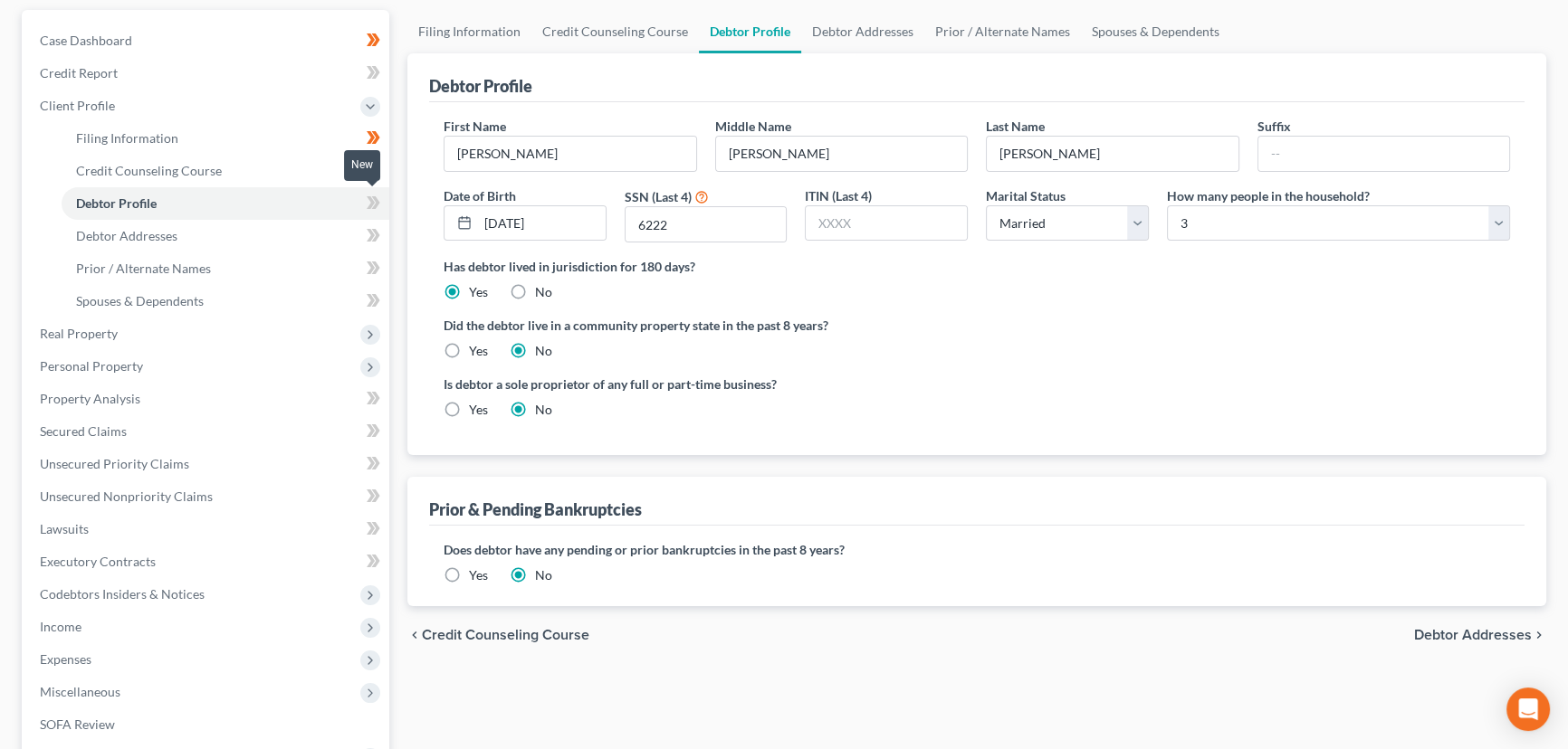
click at [378, 192] on icon at bounding box center [374, 203] width 13 height 23
click at [393, 210] on div "Case Dashboard Payments Invoices Payments Payments Credit Report Client Profile" at bounding box center [205, 483] width 386 height 948
click at [207, 240] on link "Debtor Addresses" at bounding box center [226, 236] width 328 height 32
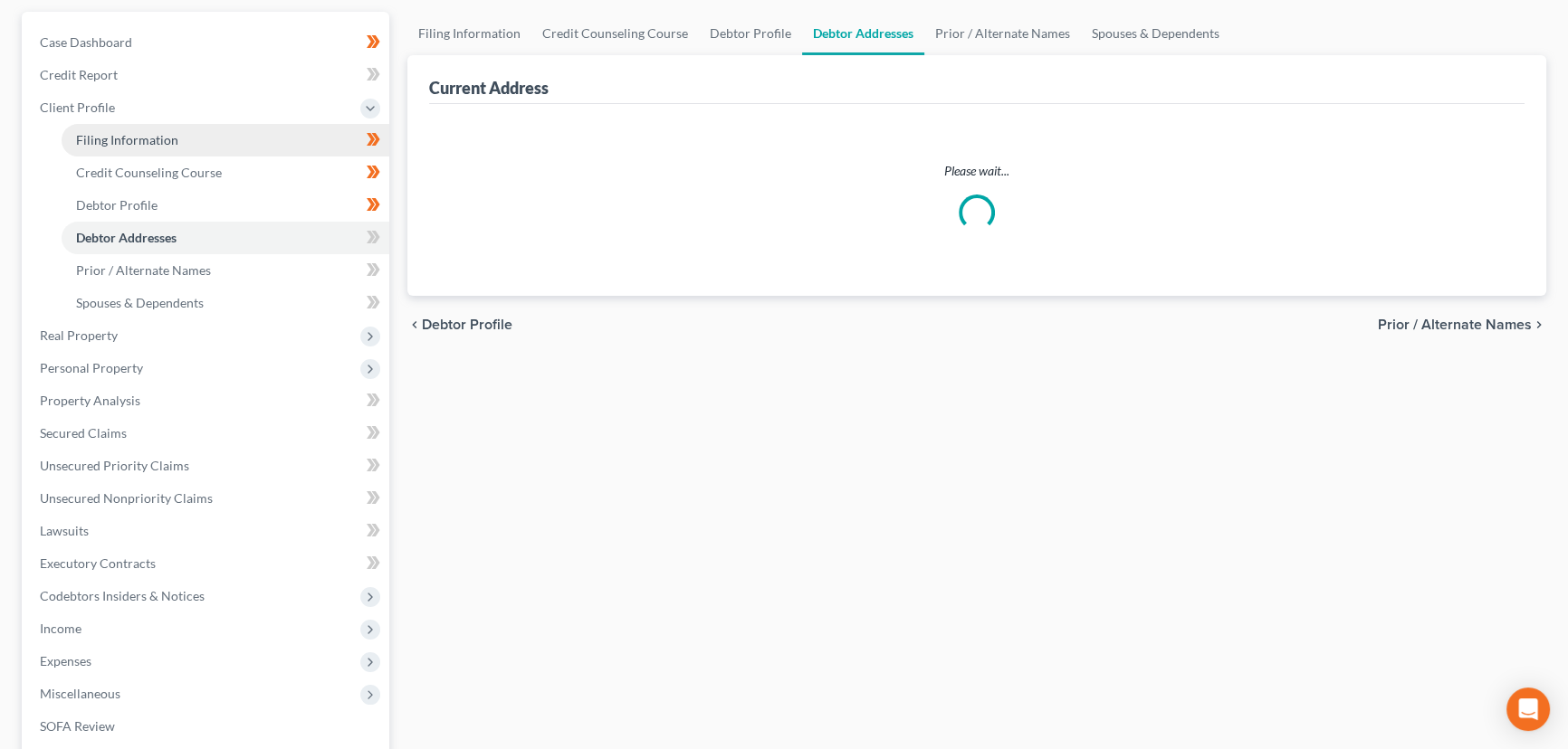
scroll to position [23, 0]
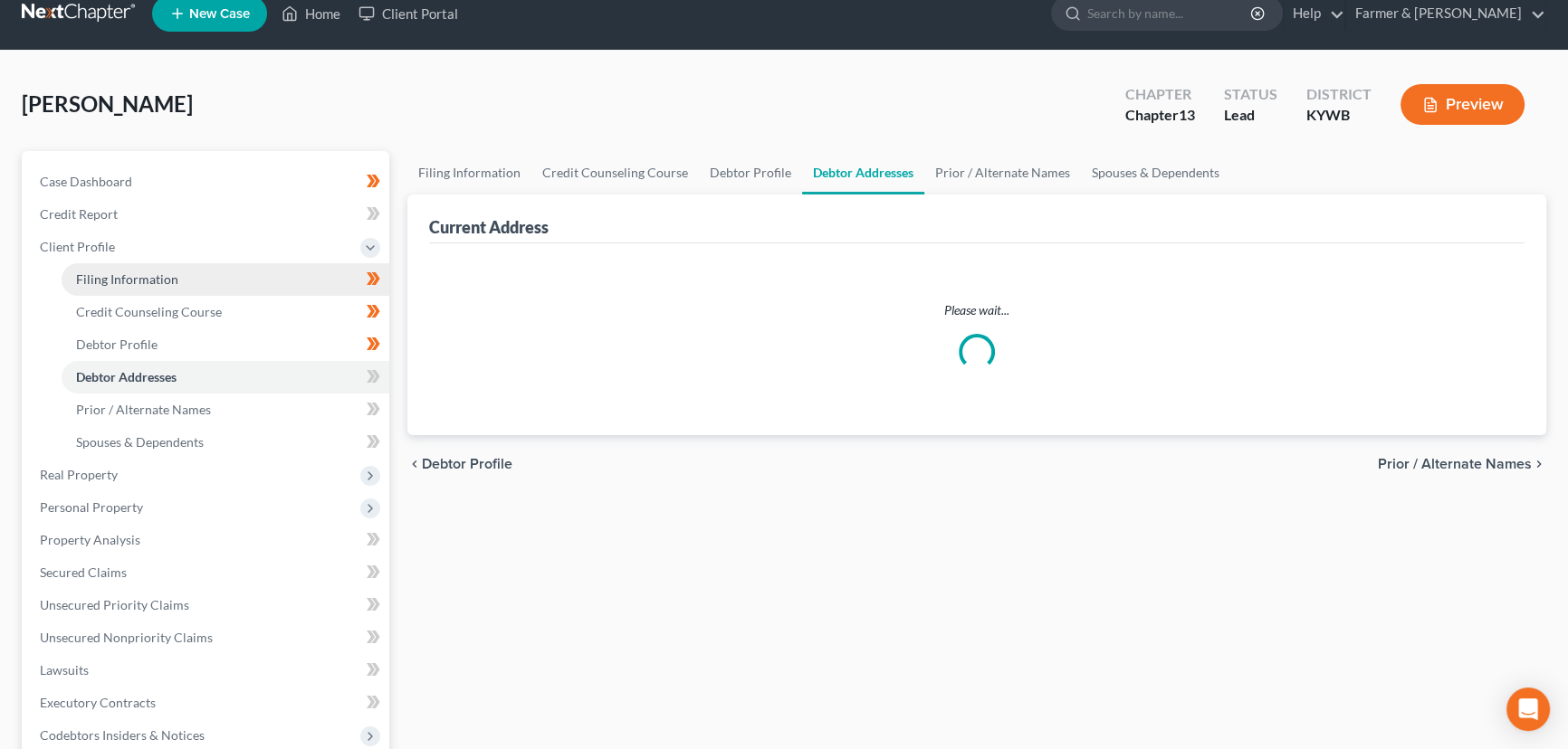
select select "0"
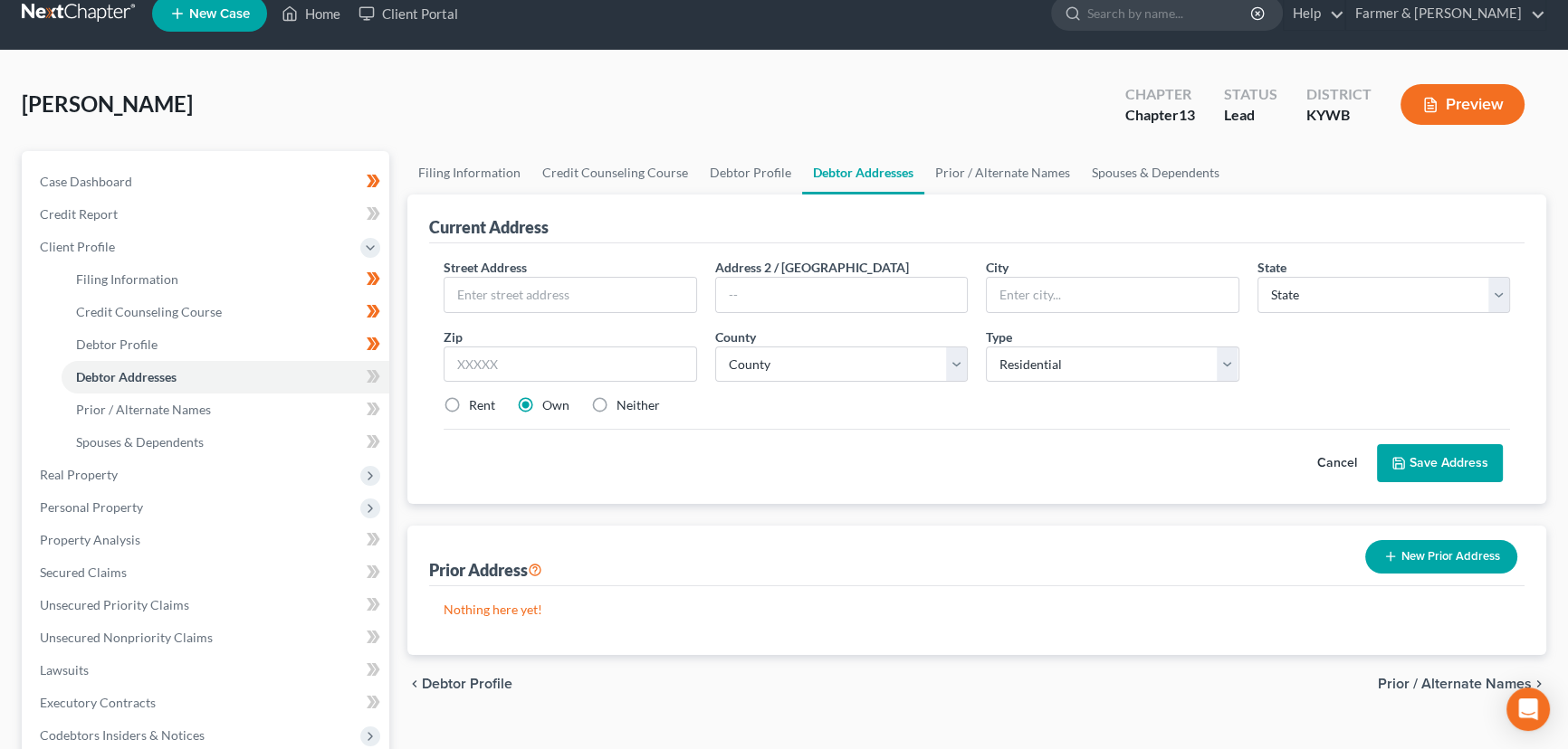
scroll to position [0, 0]
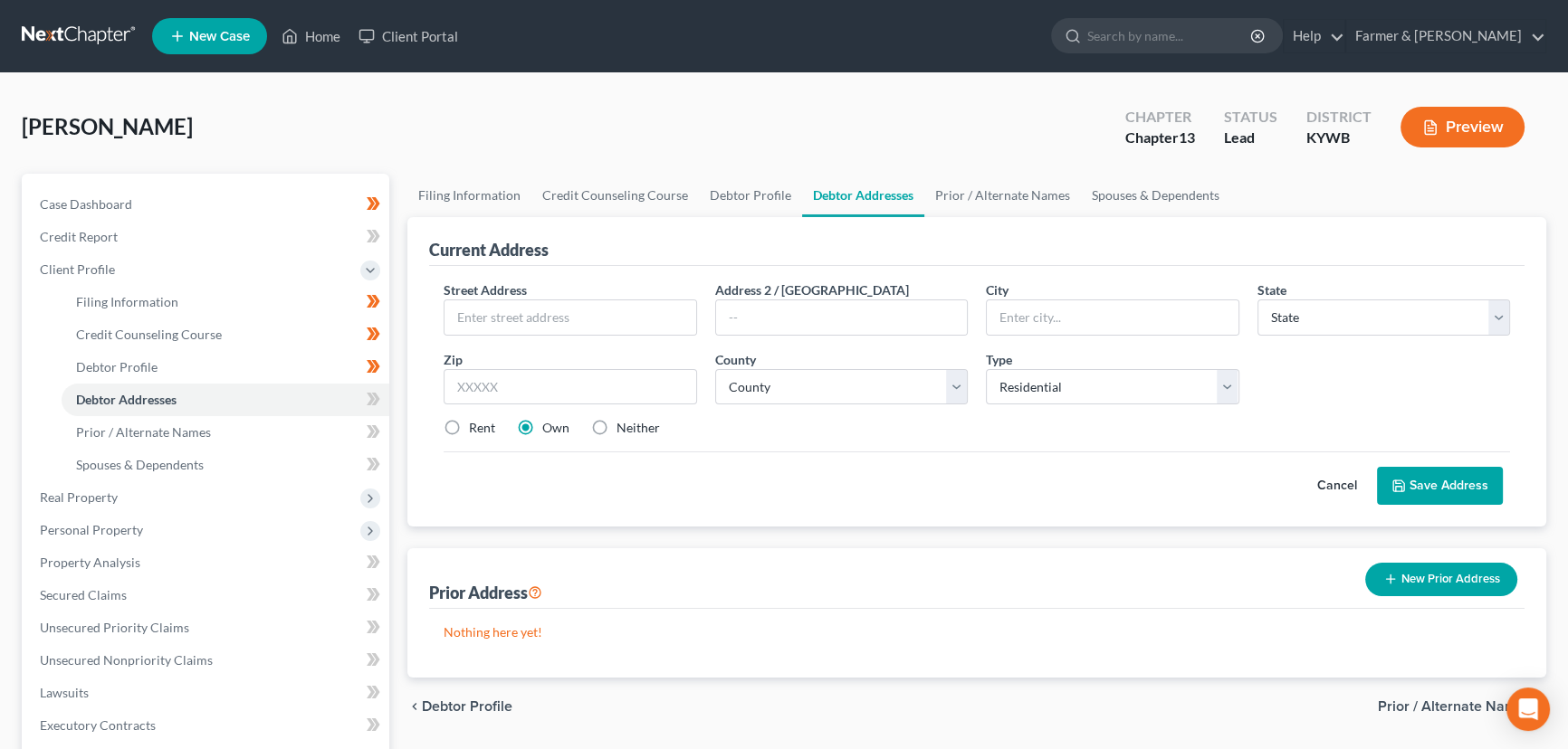
click at [405, 150] on div "[PERSON_NAME] Upgraded Chapter Chapter 13 Status Lead District [GEOGRAPHIC_DATA…" at bounding box center [784, 134] width 1525 height 79
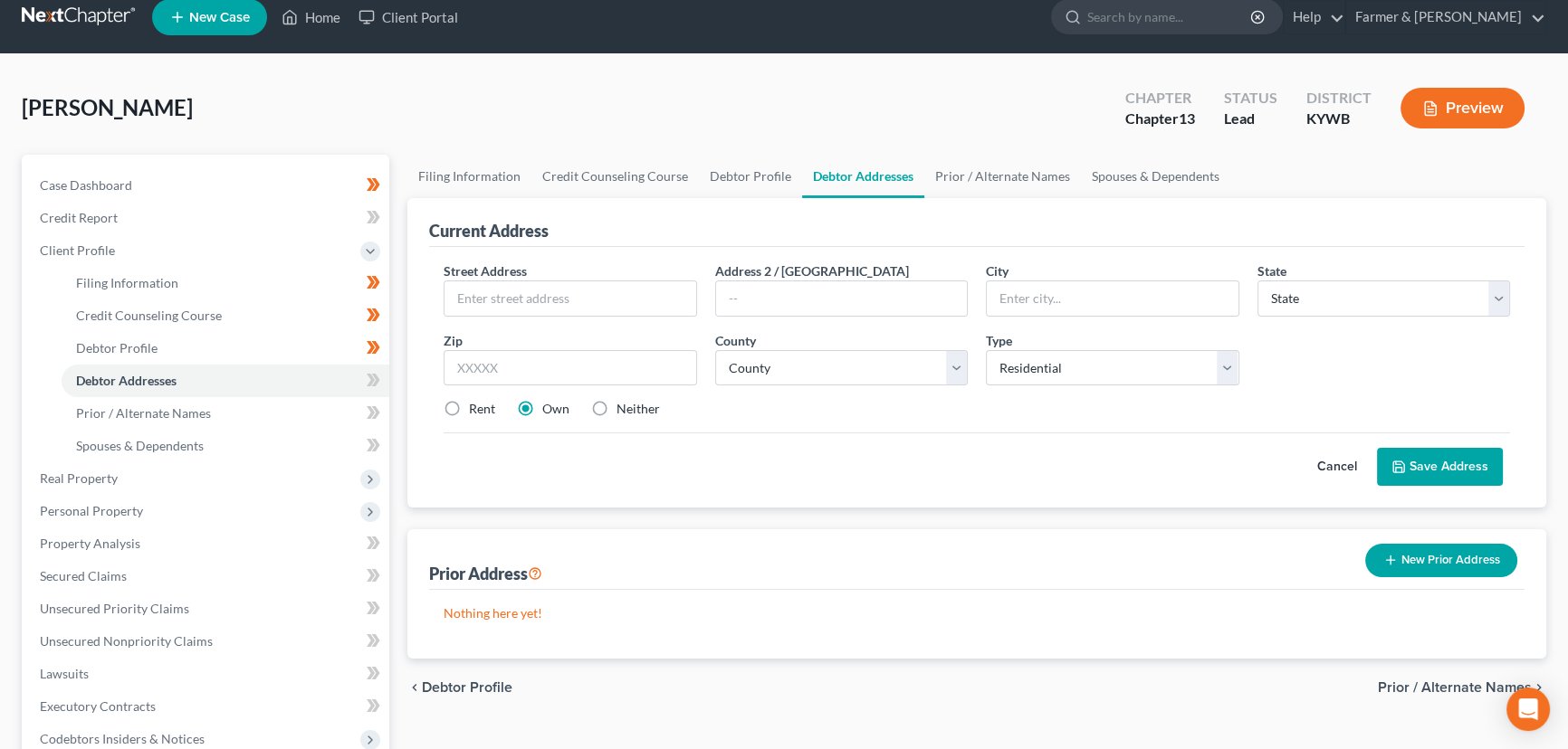
scroll to position [81, 0]
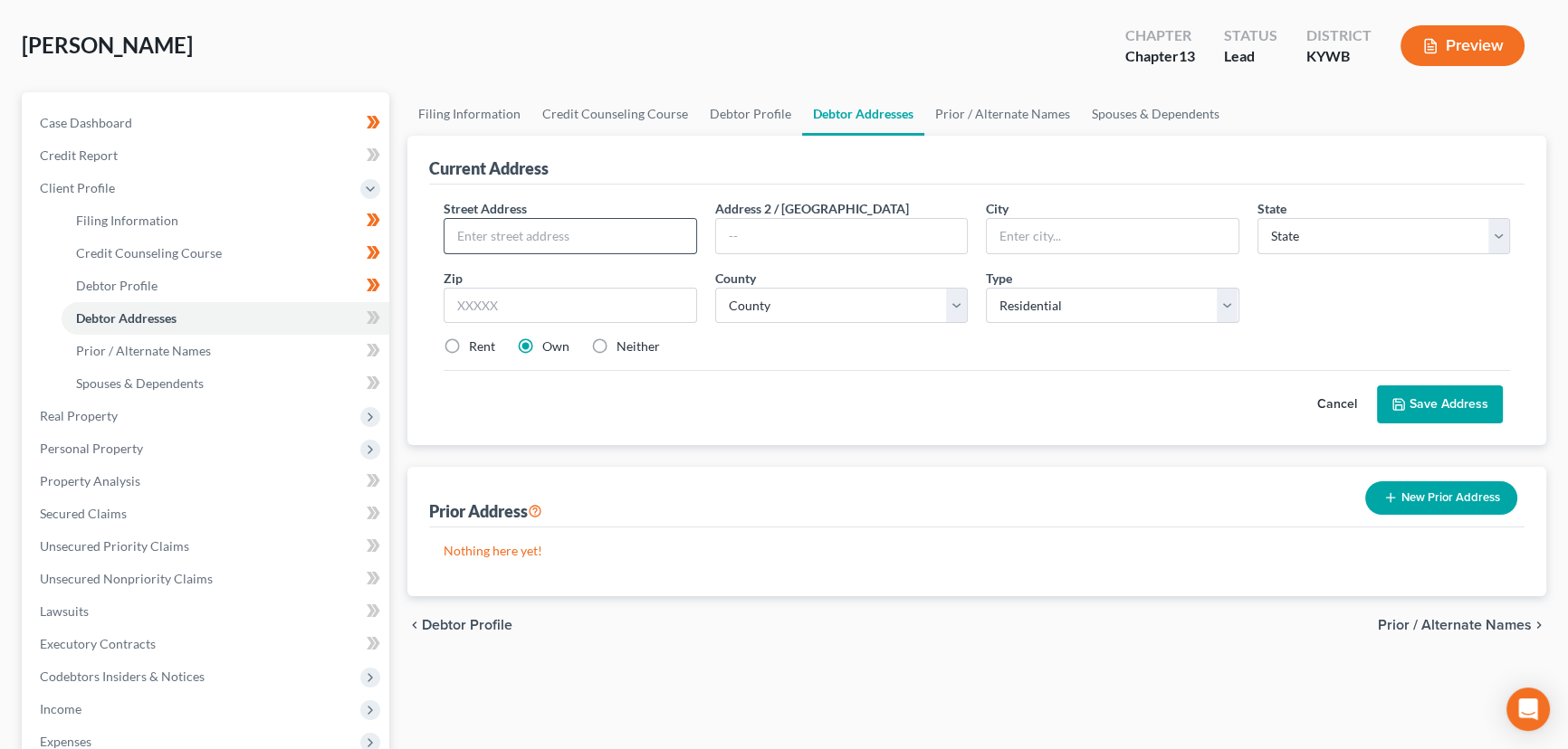
click at [574, 243] on input "text" at bounding box center [570, 236] width 252 height 34
click at [519, 238] on input "text" at bounding box center [570, 236] width 252 height 34
paste input "[STREET_ADDRESS]"
type input "[STREET_ADDRESS]"
click at [691, 386] on div "Cancel Save Address" at bounding box center [976, 396] width 1067 height 53
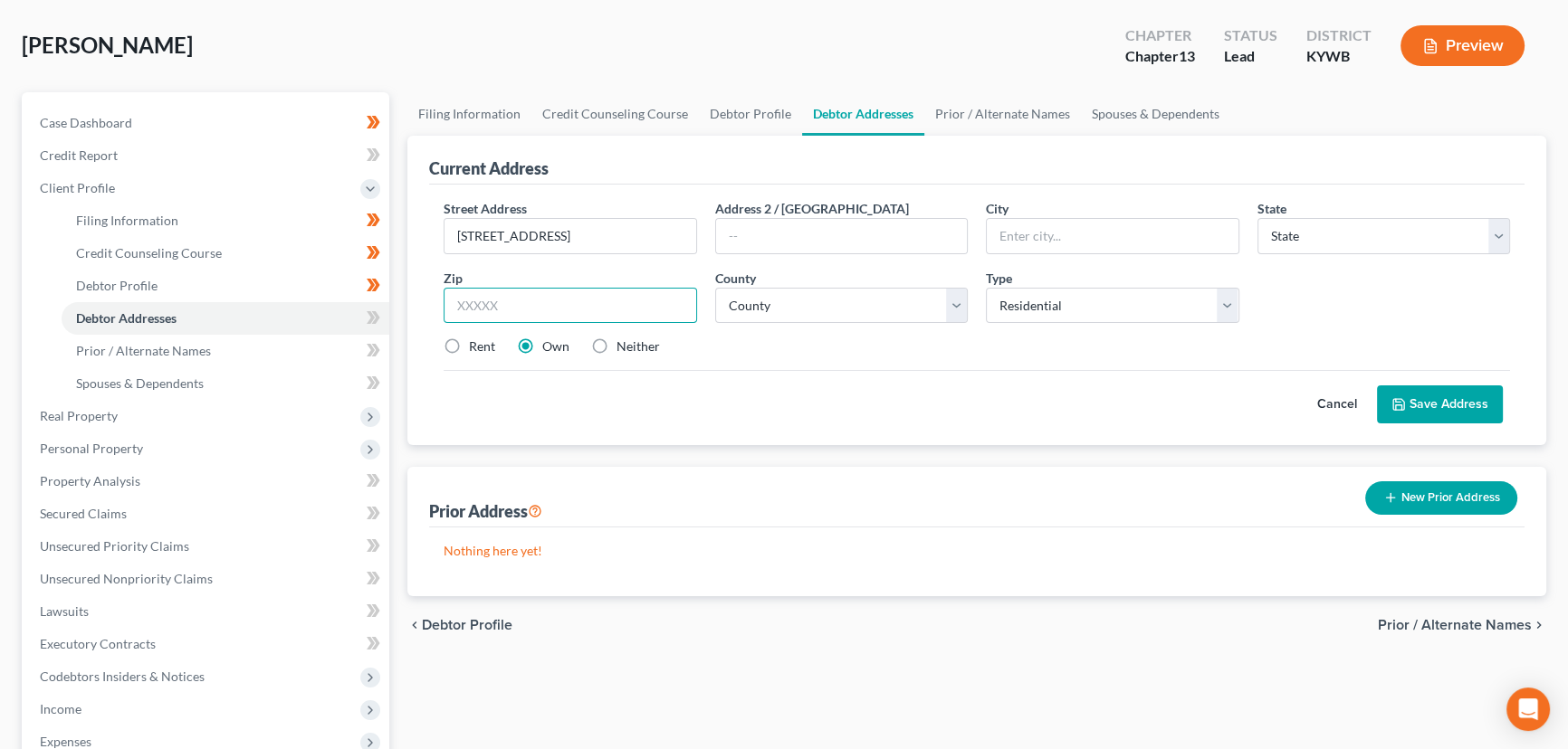
click at [463, 314] on input "text" at bounding box center [570, 306] width 254 height 36
paste input "41465"
type input "41465"
click at [781, 396] on div "Cancel Save Address" at bounding box center [976, 396] width 1067 height 53
type input "[GEOGRAPHIC_DATA]"
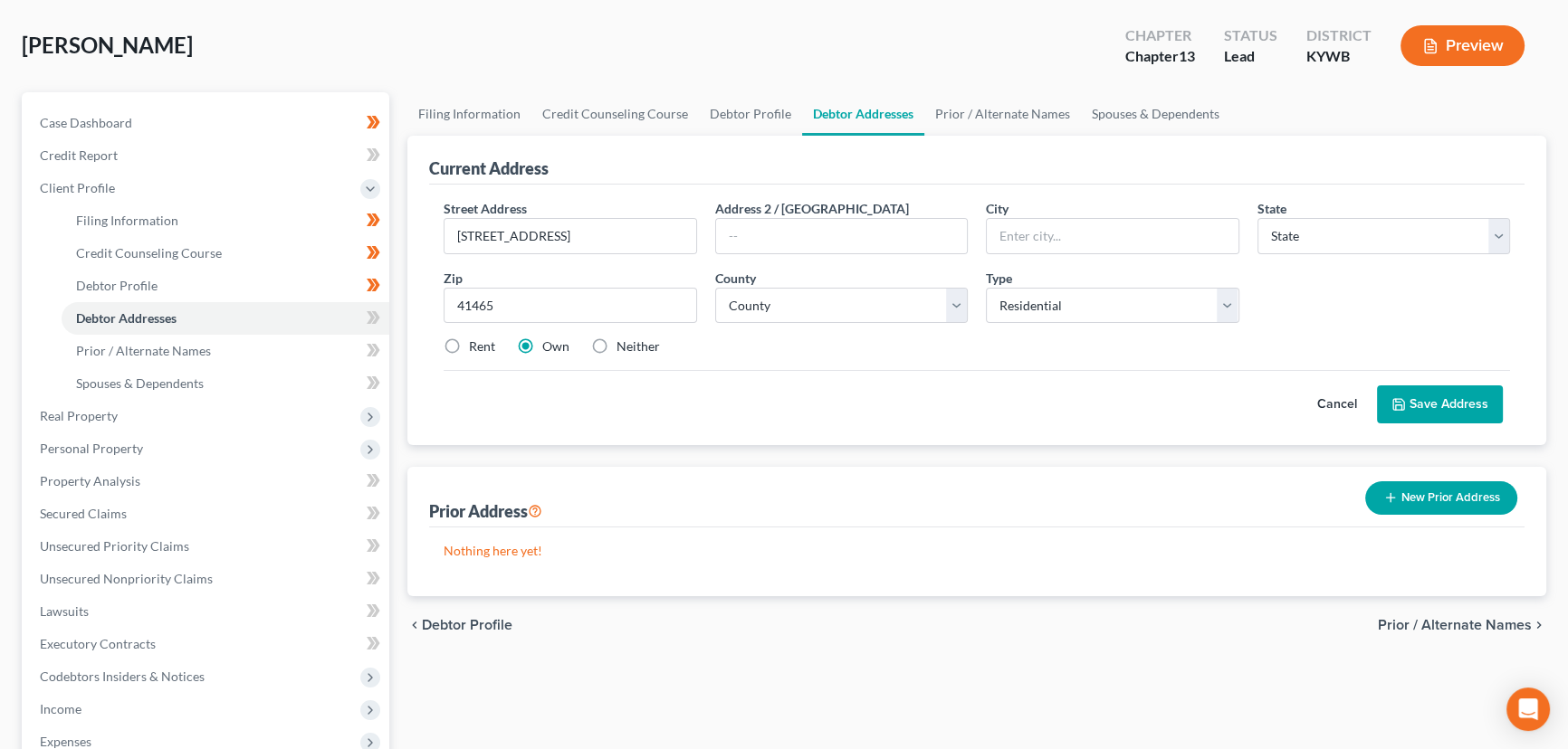
select select "18"
click at [772, 304] on select "County [GEOGRAPHIC_DATA] [GEOGRAPHIC_DATA] [GEOGRAPHIC_DATA] [GEOGRAPHIC_DATA] …" at bounding box center [842, 306] width 254 height 36
select select "73"
click at [715, 288] on select "County [GEOGRAPHIC_DATA] [GEOGRAPHIC_DATA] [GEOGRAPHIC_DATA] [GEOGRAPHIC_DATA] …" at bounding box center [842, 306] width 254 height 36
click at [796, 370] on div "Cancel Save Address" at bounding box center [976, 396] width 1067 height 53
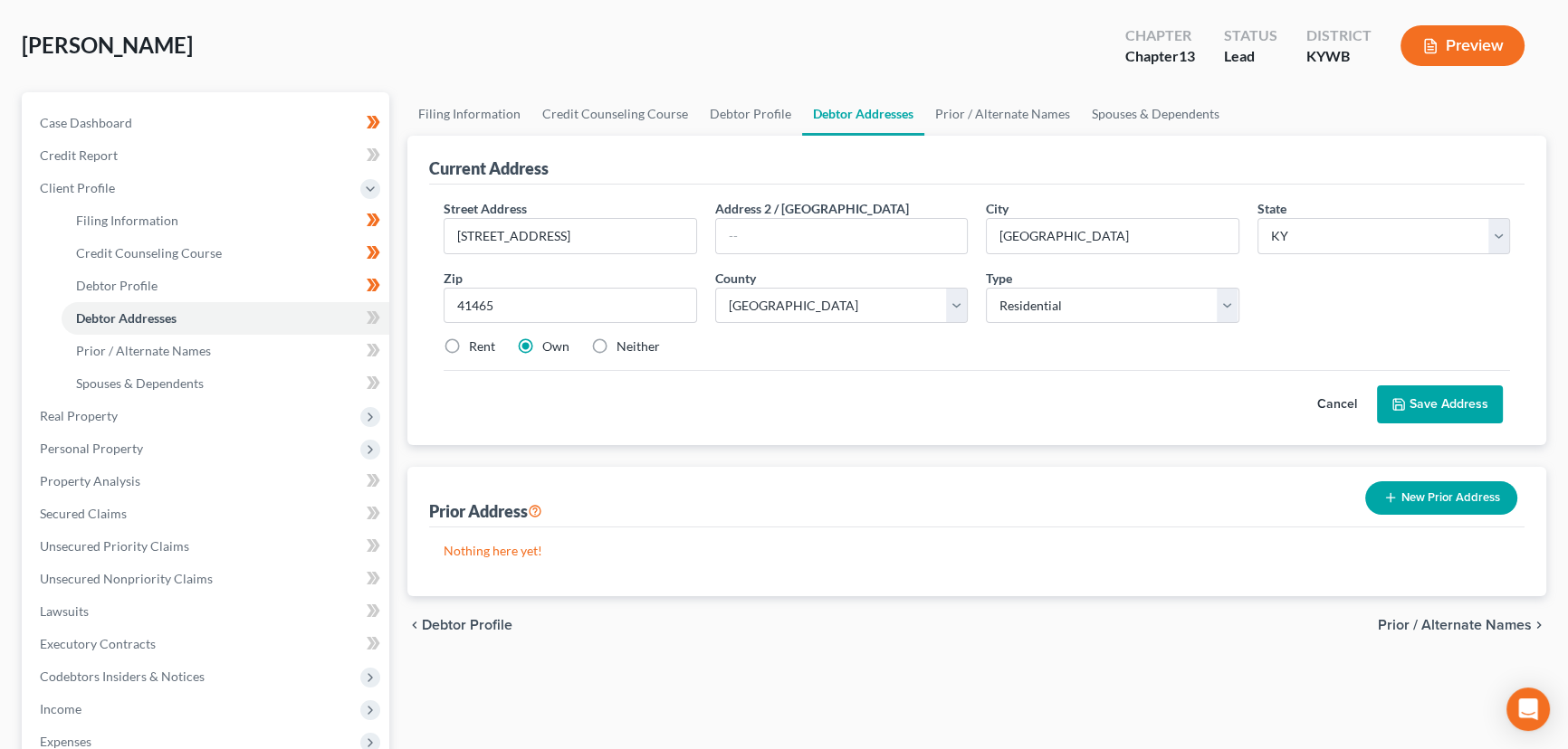
click at [604, 394] on div "Cancel Save Address" at bounding box center [976, 396] width 1067 height 53
click at [555, 63] on div "[PERSON_NAME] Upgraded Chapter Chapter 13 Status Lead District [GEOGRAPHIC_DATA…" at bounding box center [784, 52] width 1525 height 79
click at [626, 392] on div "Cancel Save Address" at bounding box center [976, 396] width 1067 height 53
click at [785, 421] on div "Street Address * [STREET_ADDRESS] Address 2 / [GEOGRAPHIC_DATA] * [GEOGRAPHIC_D…" at bounding box center [976, 315] width 1095 height 261
click at [777, 396] on div "Cancel Save Address" at bounding box center [976, 396] width 1067 height 53
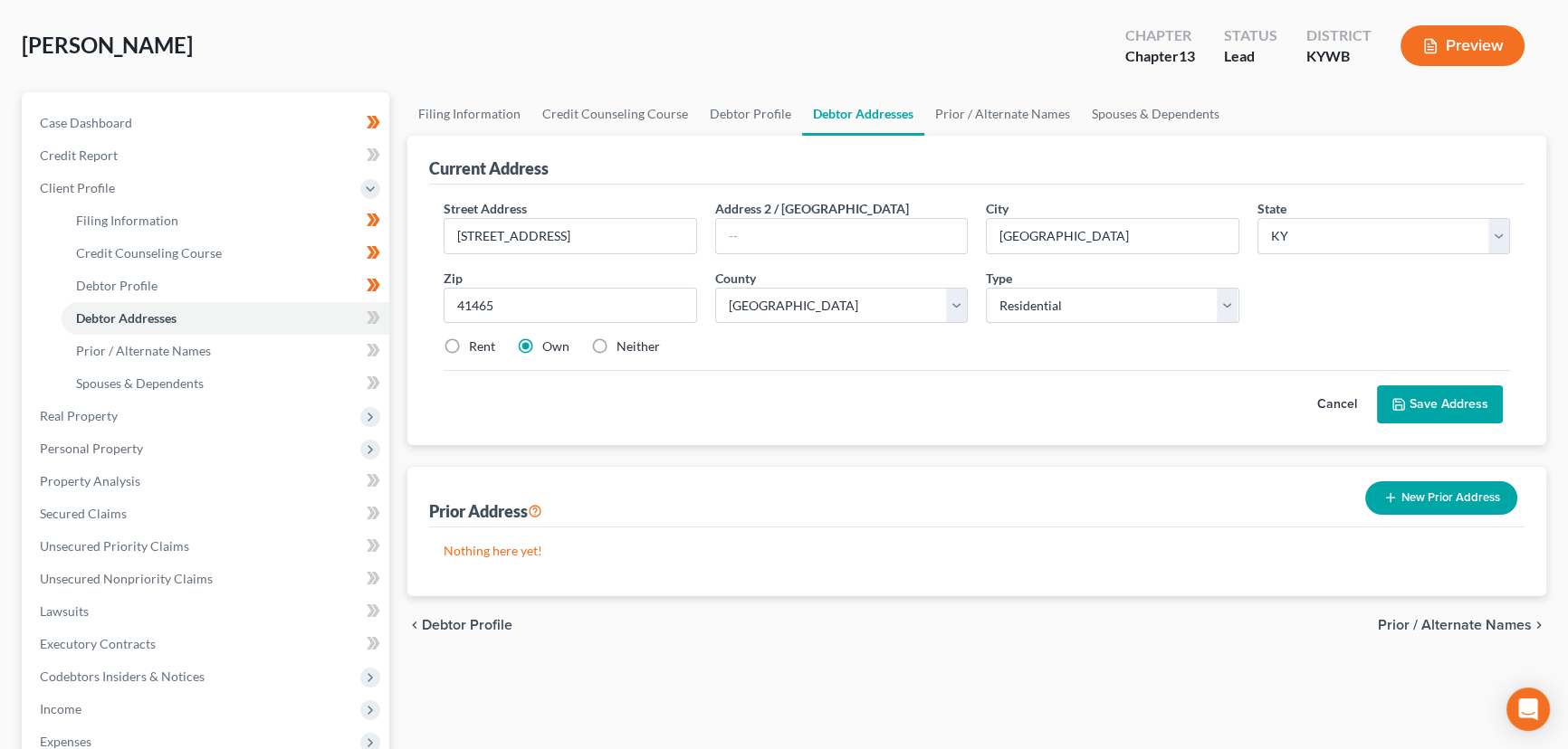
click at [1414, 412] on button "Save Address" at bounding box center [1440, 405] width 126 height 38
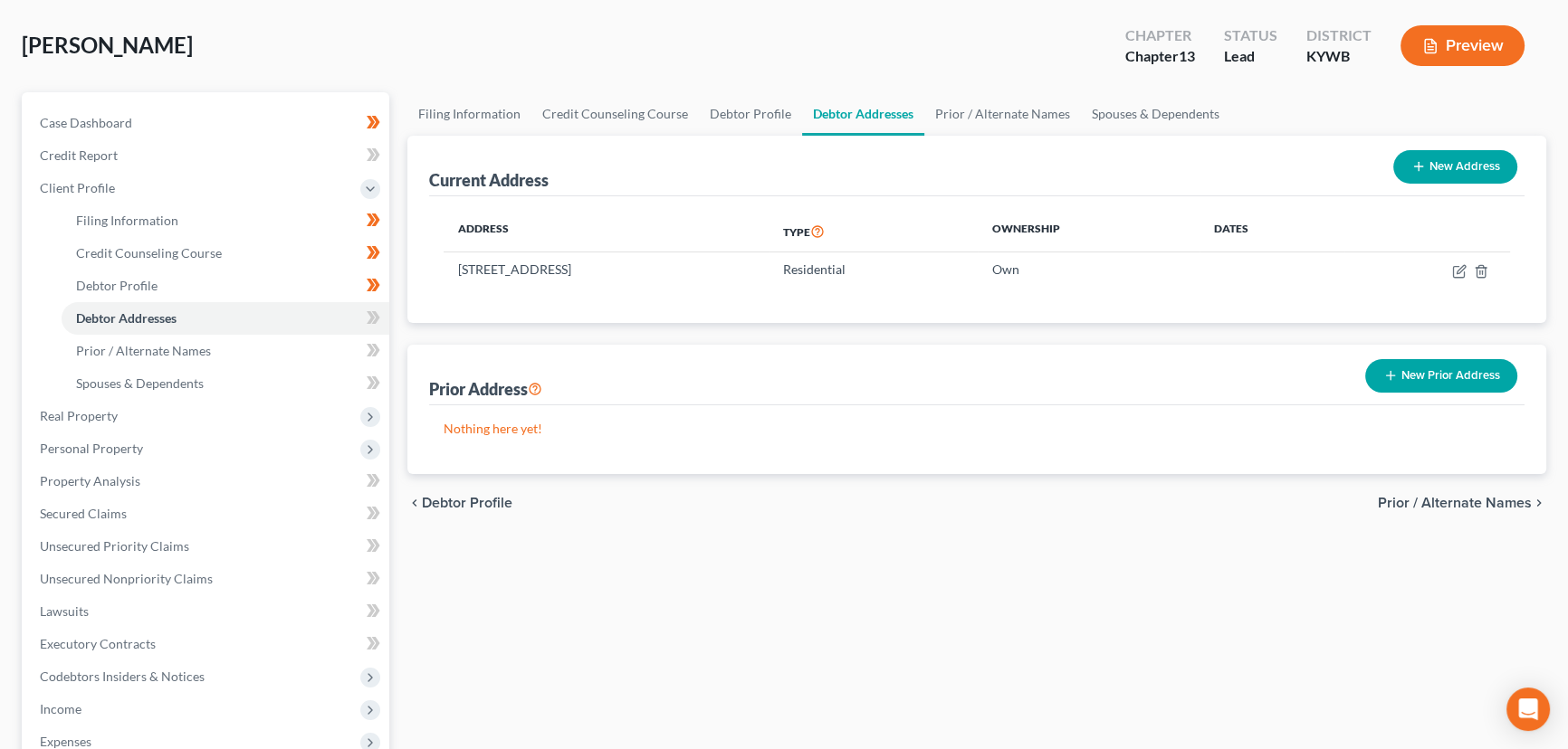
click at [370, 313] on icon at bounding box center [371, 317] width 9 height 12
click at [543, 587] on div "Filing Information Credit Counseling Course Debtor Profile Debtor Addresses Pri…" at bounding box center [977, 566] width 1157 height 948
drag, startPoint x: 1411, startPoint y: 371, endPoint x: 1226, endPoint y: 371, distance: 185.0
click at [1411, 371] on button "New Prior Address" at bounding box center [1441, 375] width 153 height 33
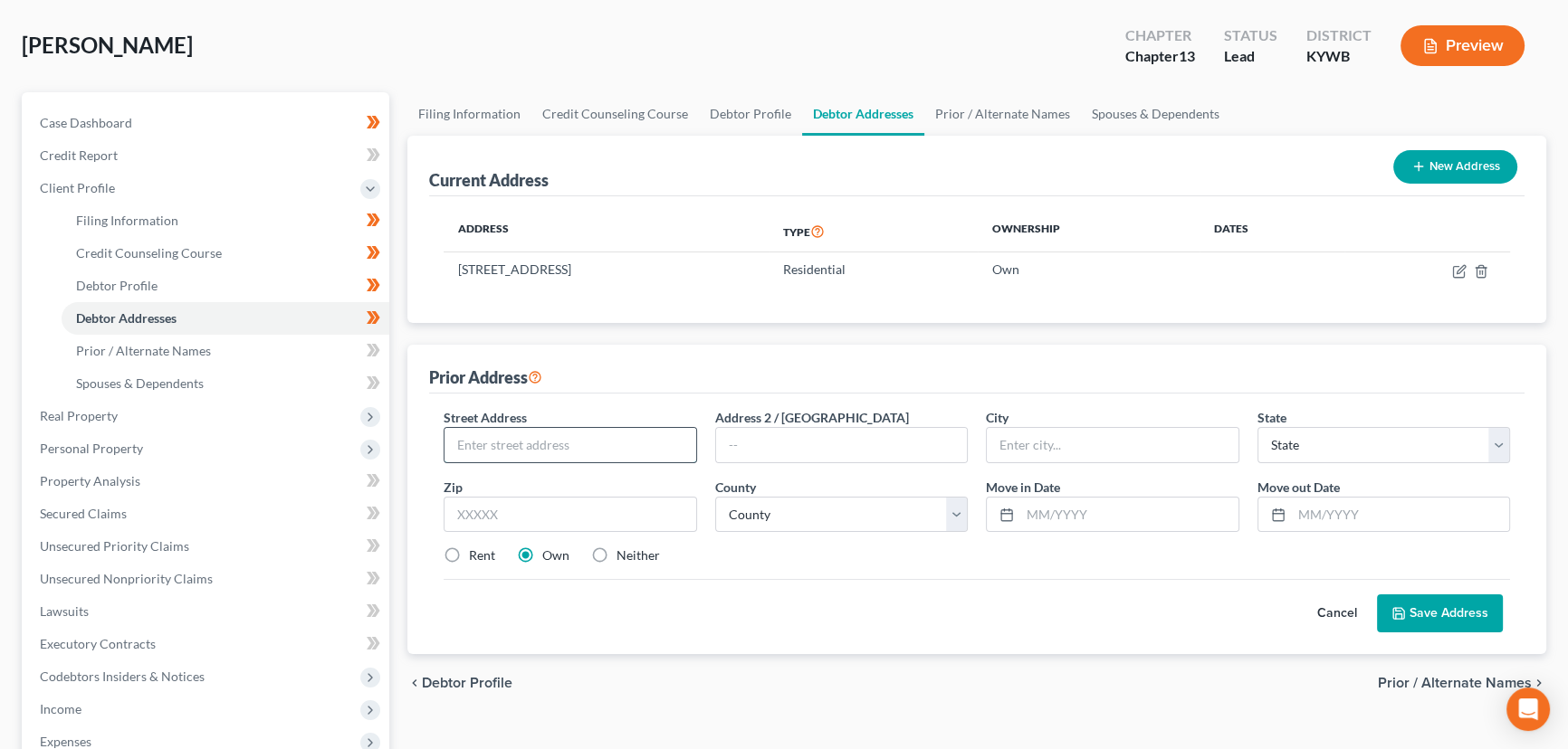
click at [491, 441] on input "text" at bounding box center [570, 445] width 252 height 34
type input "[STREET_ADDRESS][PERSON_NAME]"
click at [567, 520] on input "text" at bounding box center [570, 515] width 254 height 36
paste input "41465"
type input "41465"
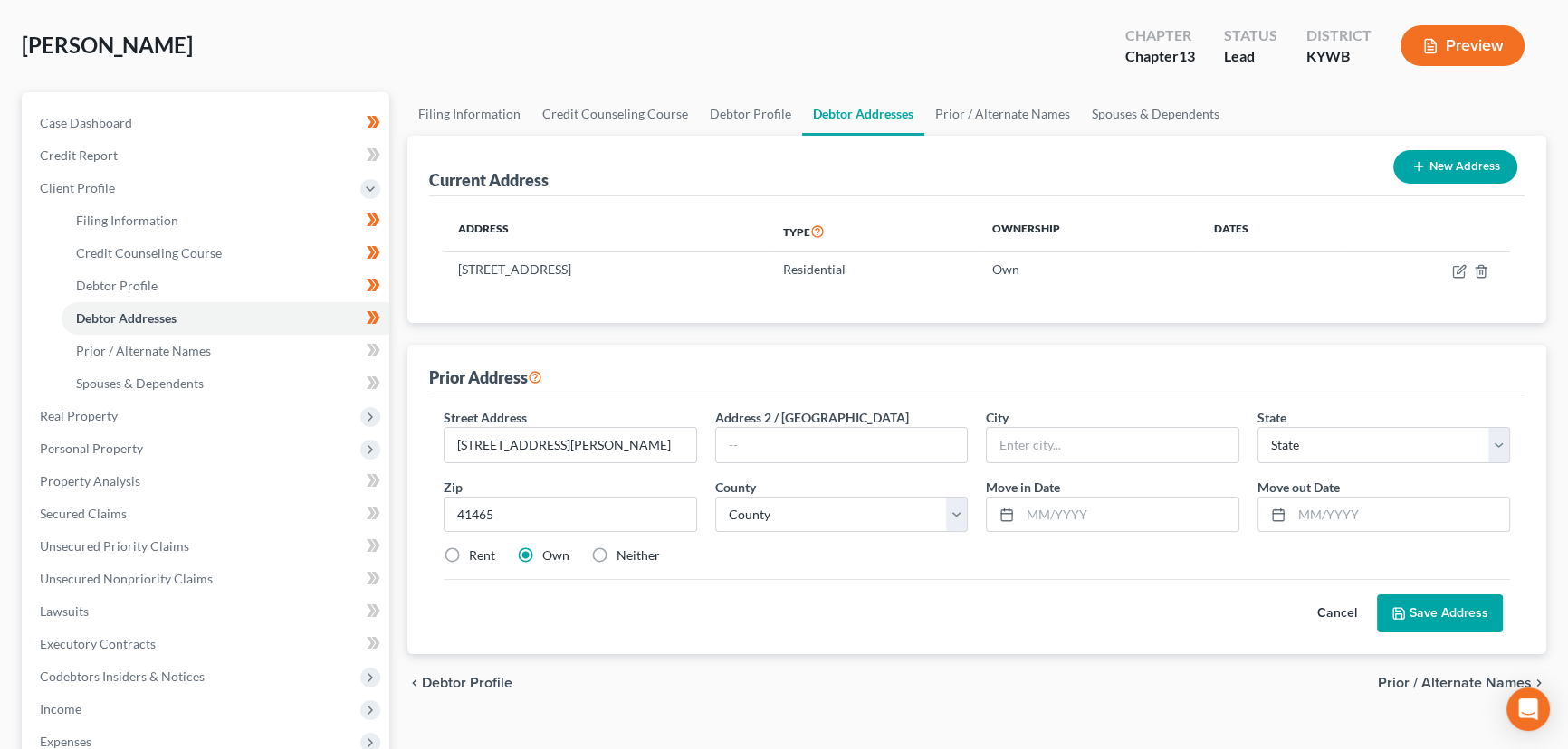
click at [818, 584] on div "Cancel Save Address" at bounding box center [976, 606] width 1067 height 53
type input "[GEOGRAPHIC_DATA]"
select select "18"
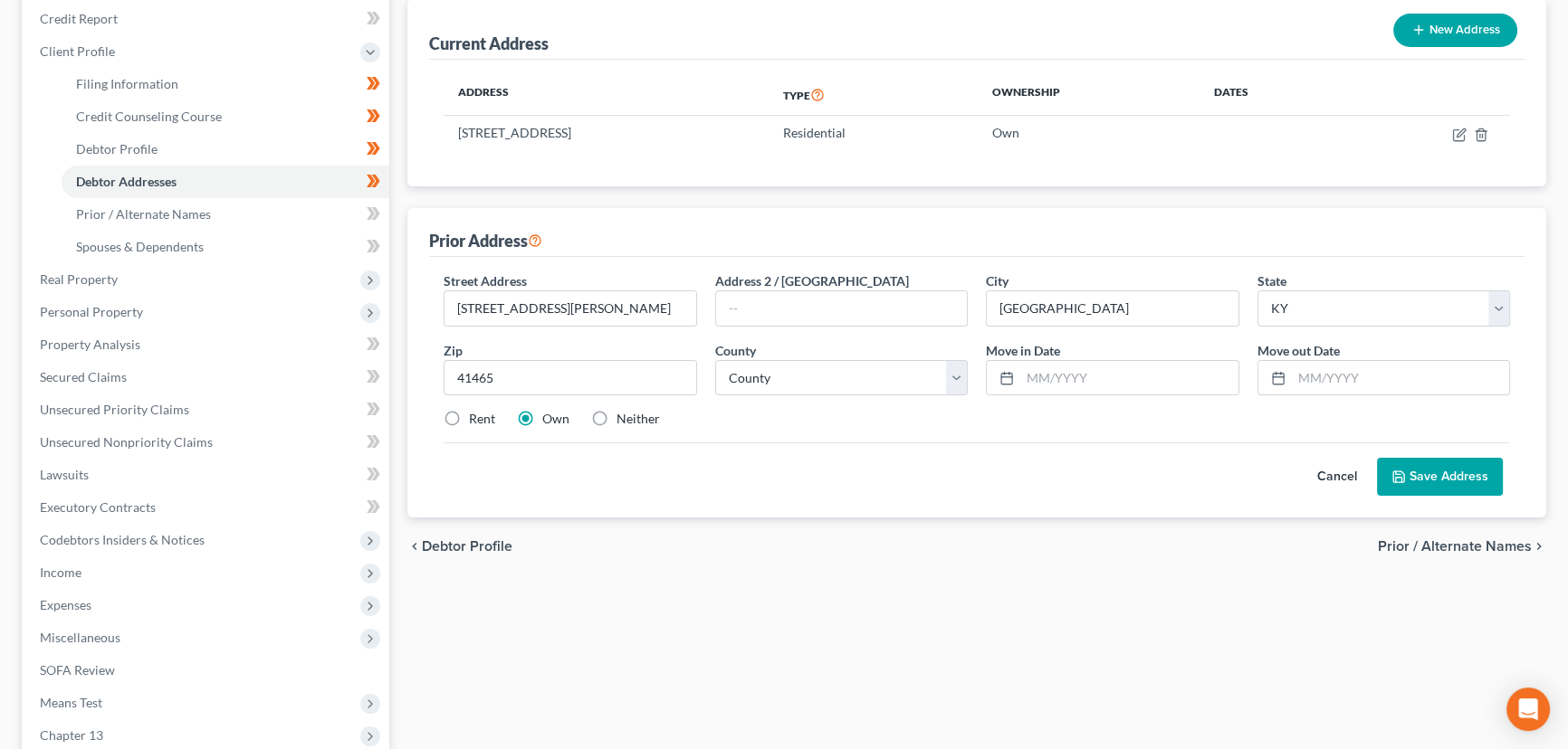
scroll to position [246, 0]
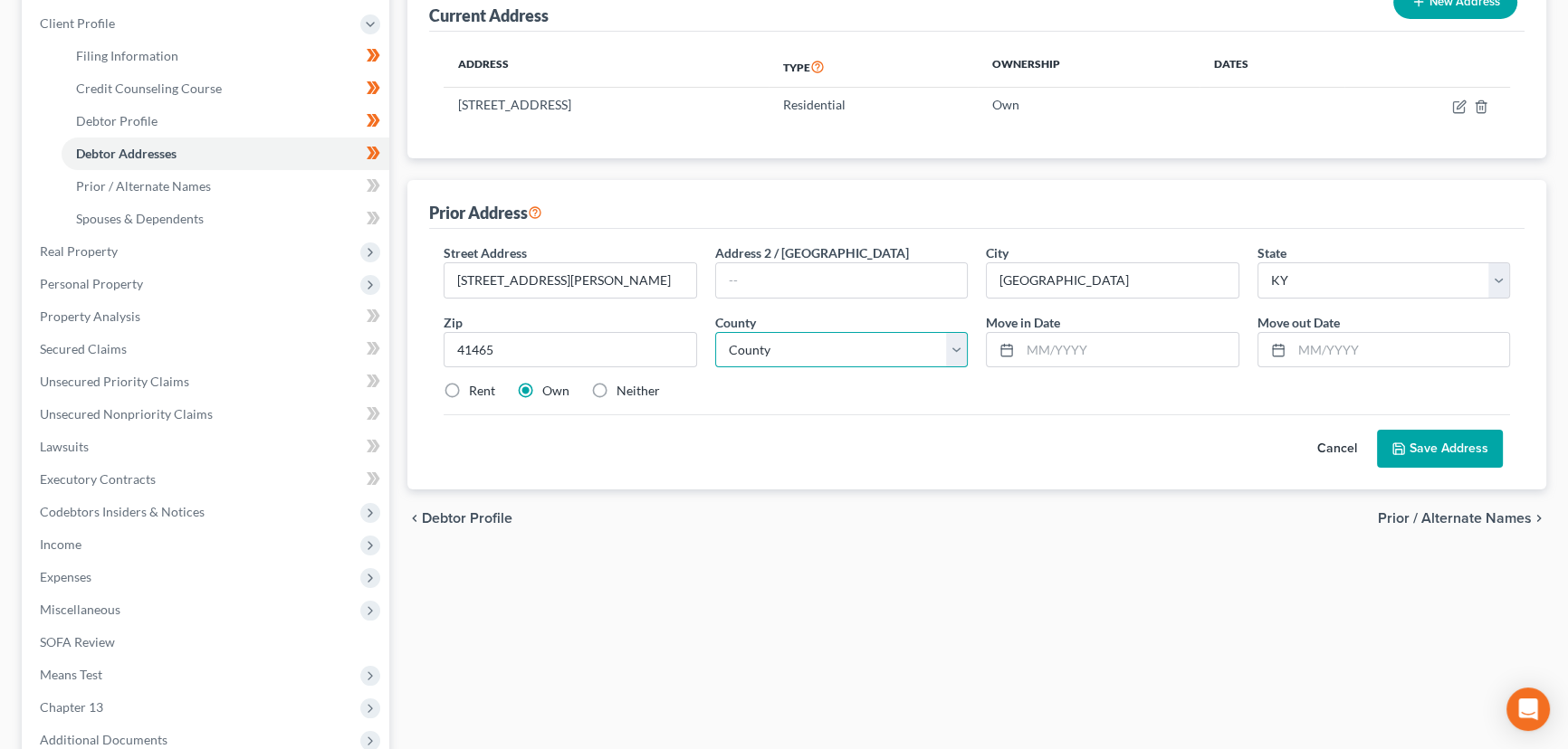
click at [796, 353] on select "County [GEOGRAPHIC_DATA] [GEOGRAPHIC_DATA] [GEOGRAPHIC_DATA] [GEOGRAPHIC_DATA] …" at bounding box center [842, 351] width 254 height 36
select select "73"
click at [715, 333] on select "County [GEOGRAPHIC_DATA] [GEOGRAPHIC_DATA] [GEOGRAPHIC_DATA] [GEOGRAPHIC_DATA] …" at bounding box center [842, 351] width 254 height 36
click at [1041, 341] on input "text" at bounding box center [1130, 351] width 218 height 34
type input "[DATE]"
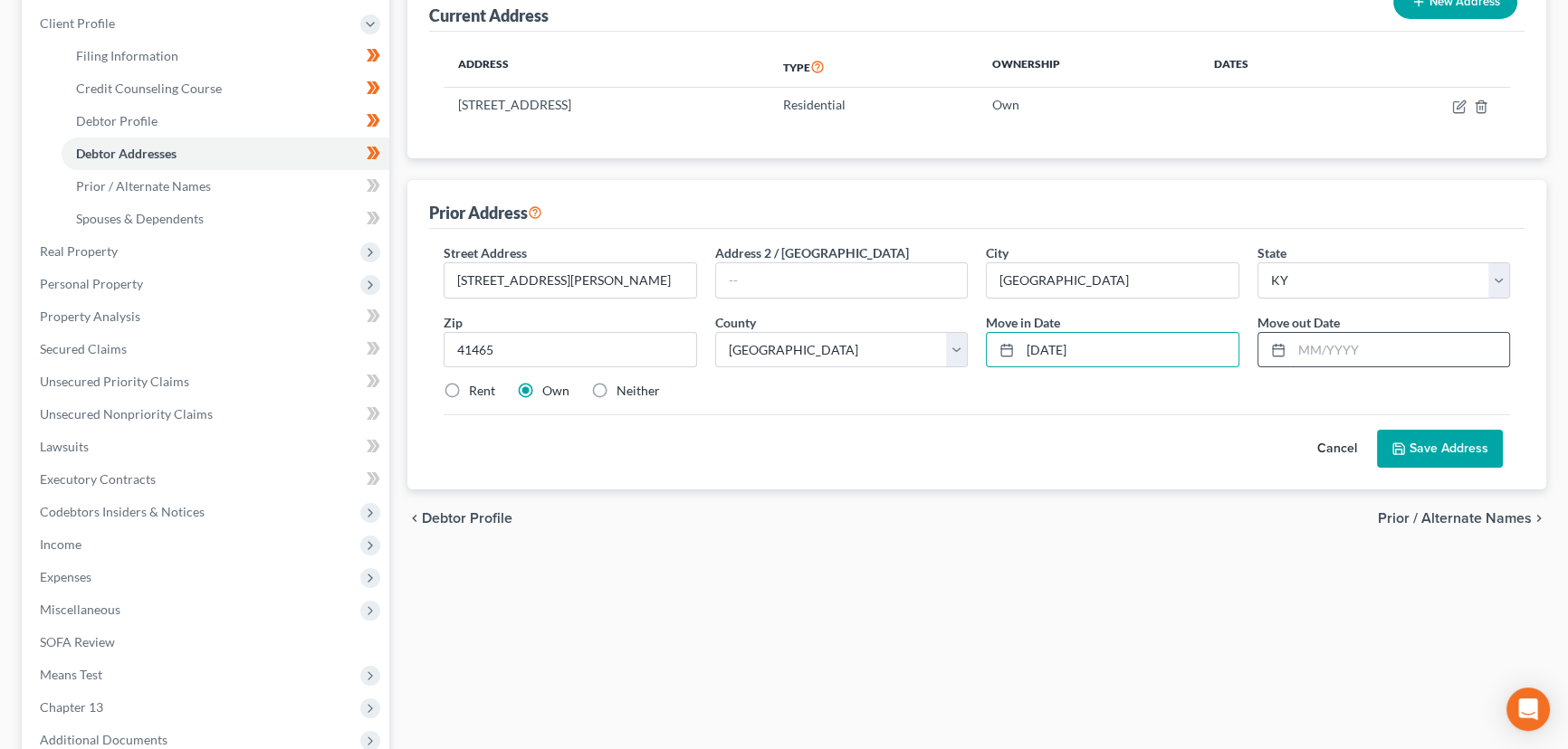
click at [1318, 346] on input "text" at bounding box center [1400, 351] width 218 height 34
type input "[DATE]"
click at [617, 384] on label "Neither" at bounding box center [639, 391] width 44 height 18
click at [623, 384] on input "Neither" at bounding box center [629, 388] width 11 height 11
radio input "true"
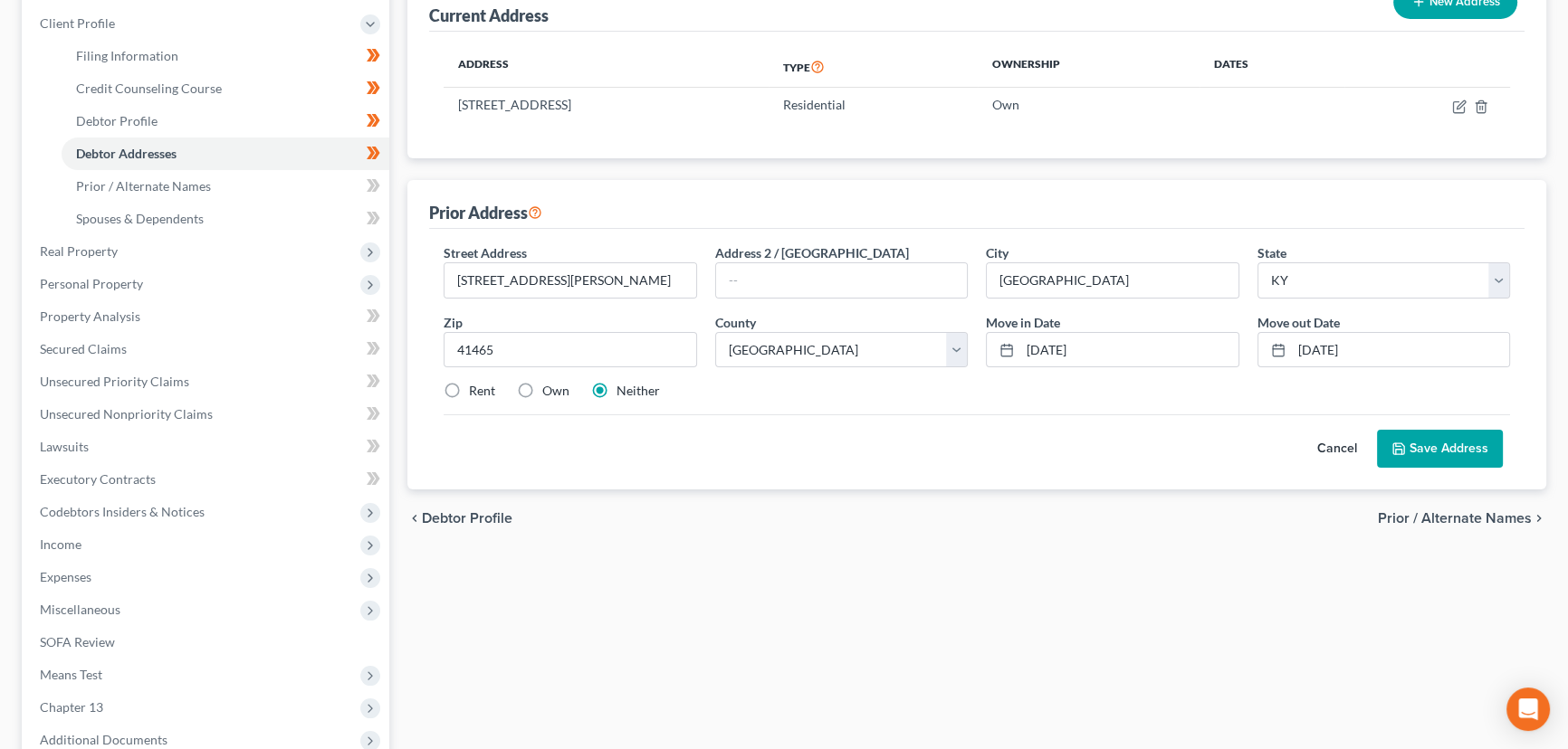
click at [1416, 452] on button "Save Address" at bounding box center [1440, 449] width 126 height 38
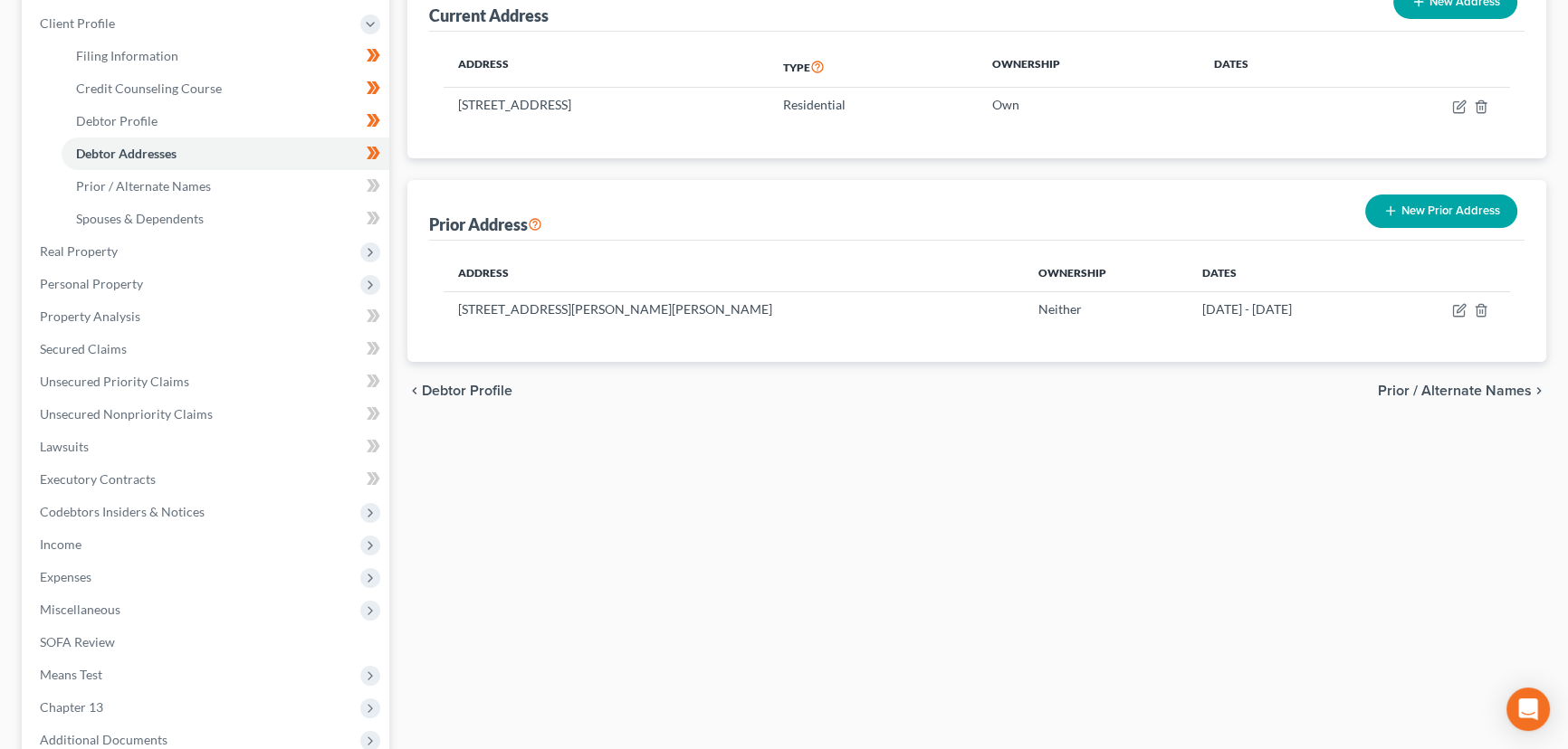
click at [519, 475] on div "Filing Information Credit Counseling Course Debtor Profile Debtor Addresses Pri…" at bounding box center [977, 401] width 1157 height 948
click at [153, 113] on span "Debtor Profile" at bounding box center [116, 121] width 81 height 15
select select "1"
select select "2"
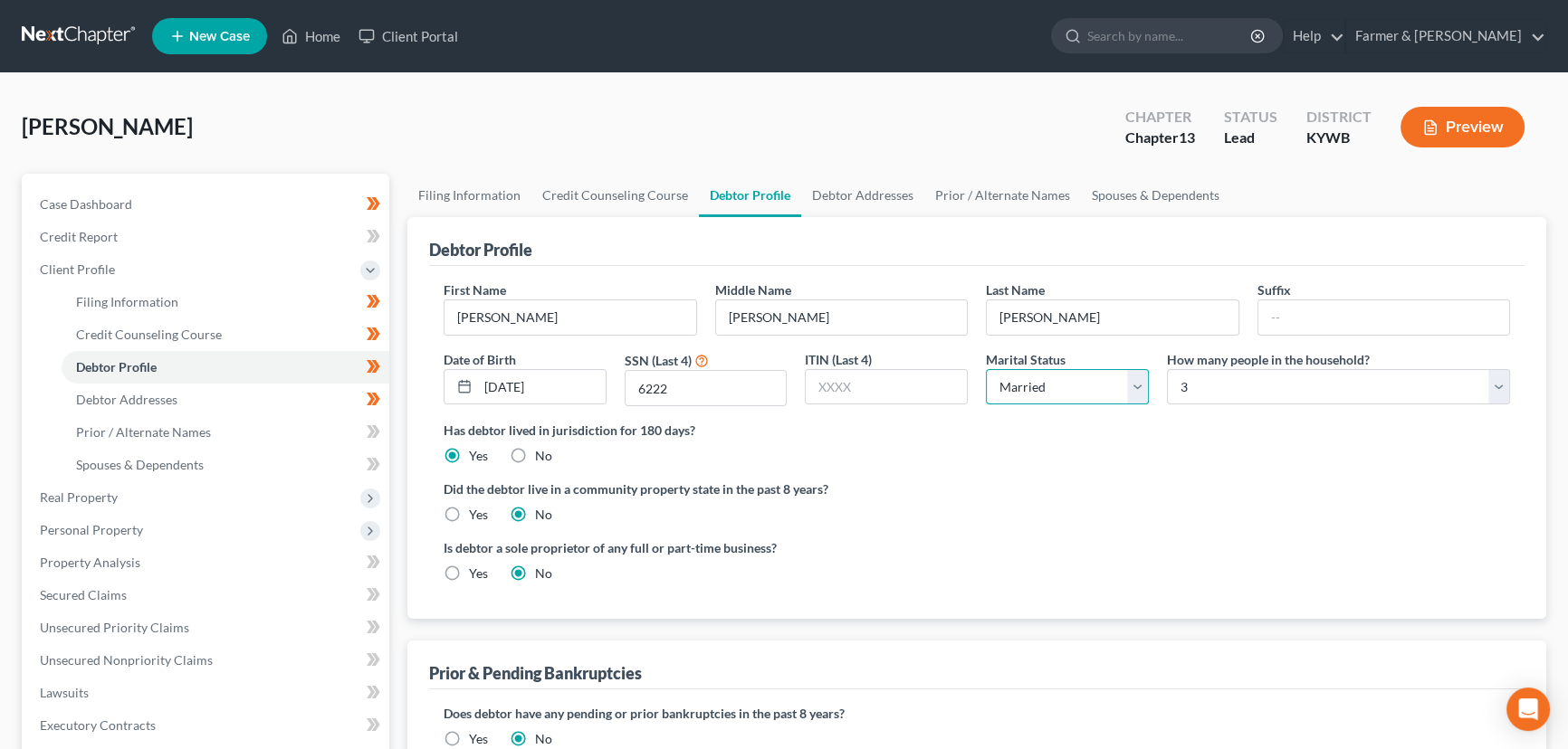
drag, startPoint x: 1037, startPoint y: 389, endPoint x: 1037, endPoint y: 400, distance: 11.0
click at [1037, 389] on select "Select Single Married Separated Divorced Widowed" at bounding box center [1067, 388] width 163 height 36
click at [986, 370] on select "Select Single Married Separated Divorced Widowed" at bounding box center [1067, 388] width 163 height 36
click at [1089, 386] on select "Select Single Married Separated Divorced Widowed" at bounding box center [1067, 388] width 163 height 36
select select "0"
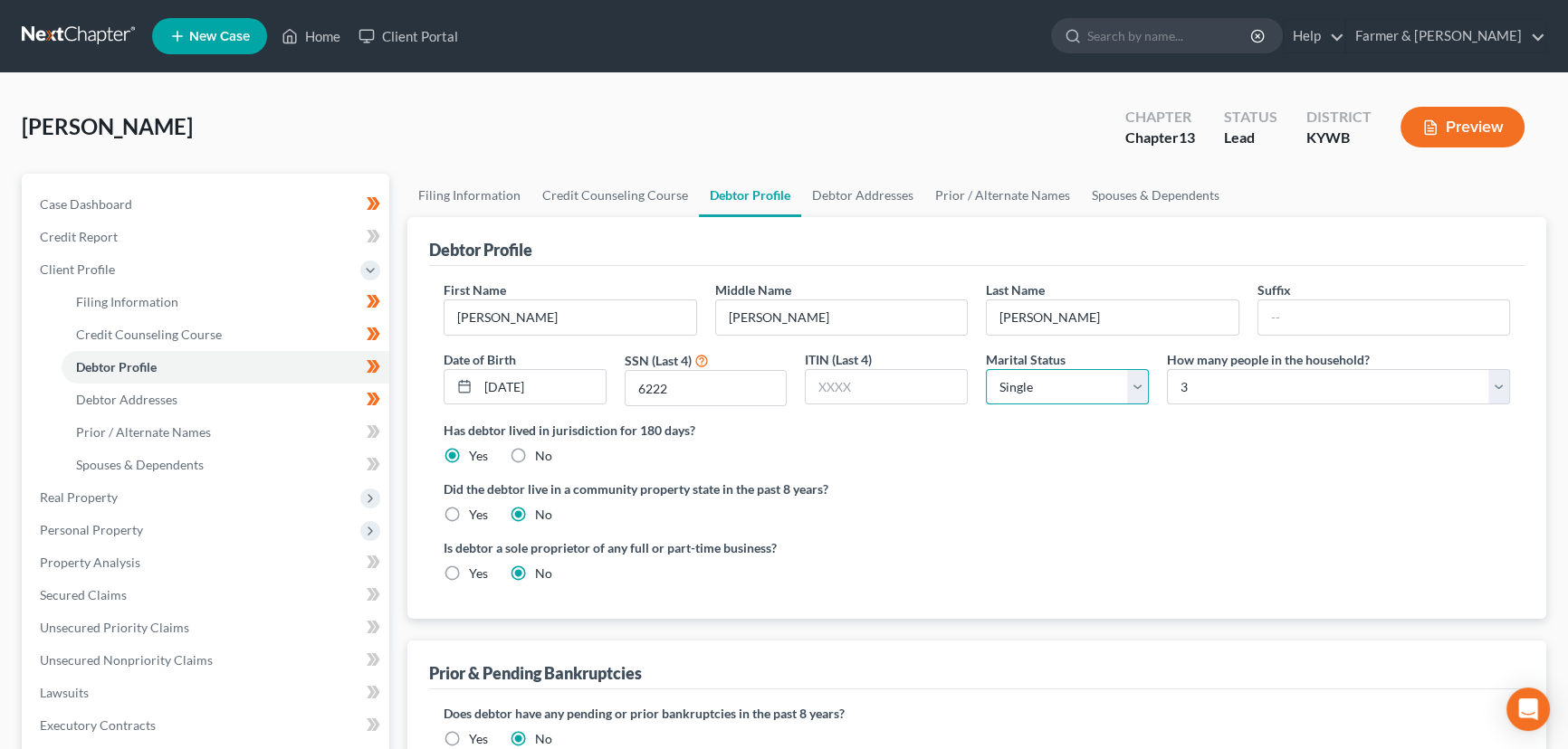
click at [986, 370] on select "Select Single Married Separated Divorced Widowed" at bounding box center [1067, 388] width 163 height 36
click at [1083, 446] on div "Has debtor lived in jurisdiction for 180 days? Yes No Debtor must reside in jur…" at bounding box center [976, 443] width 1067 height 45
click at [1071, 471] on ng-include "First Name [PERSON_NAME] Middle Name [PERSON_NAME] Last Name [PERSON_NAME] Date…" at bounding box center [976, 438] width 1067 height 316
drag, startPoint x: 162, startPoint y: 432, endPoint x: 15, endPoint y: 460, distance: 149.6
click at [162, 432] on span "Prior / Alternate Names" at bounding box center [144, 432] width 135 height 15
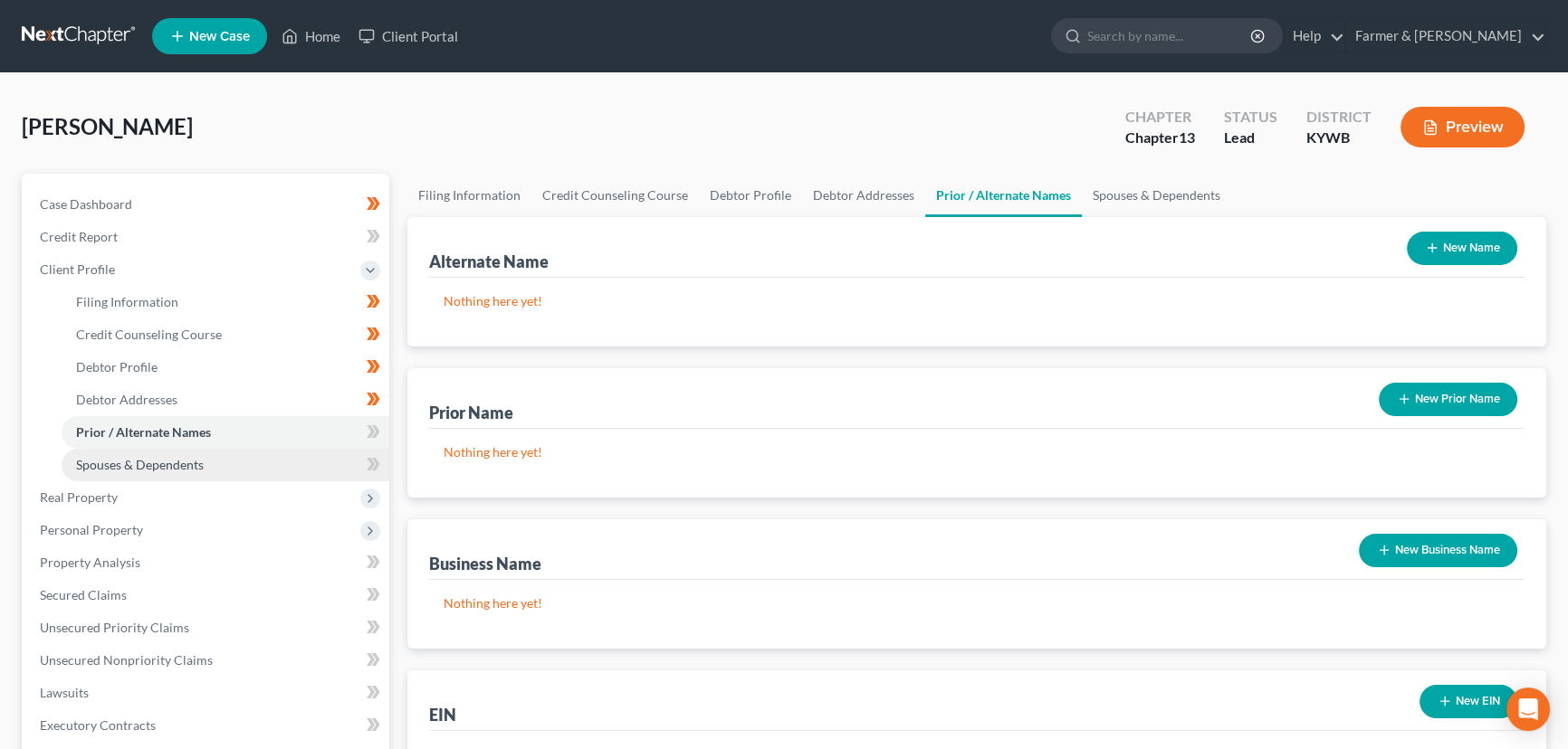
click at [188, 455] on link "Spouses & Dependents" at bounding box center [226, 465] width 328 height 32
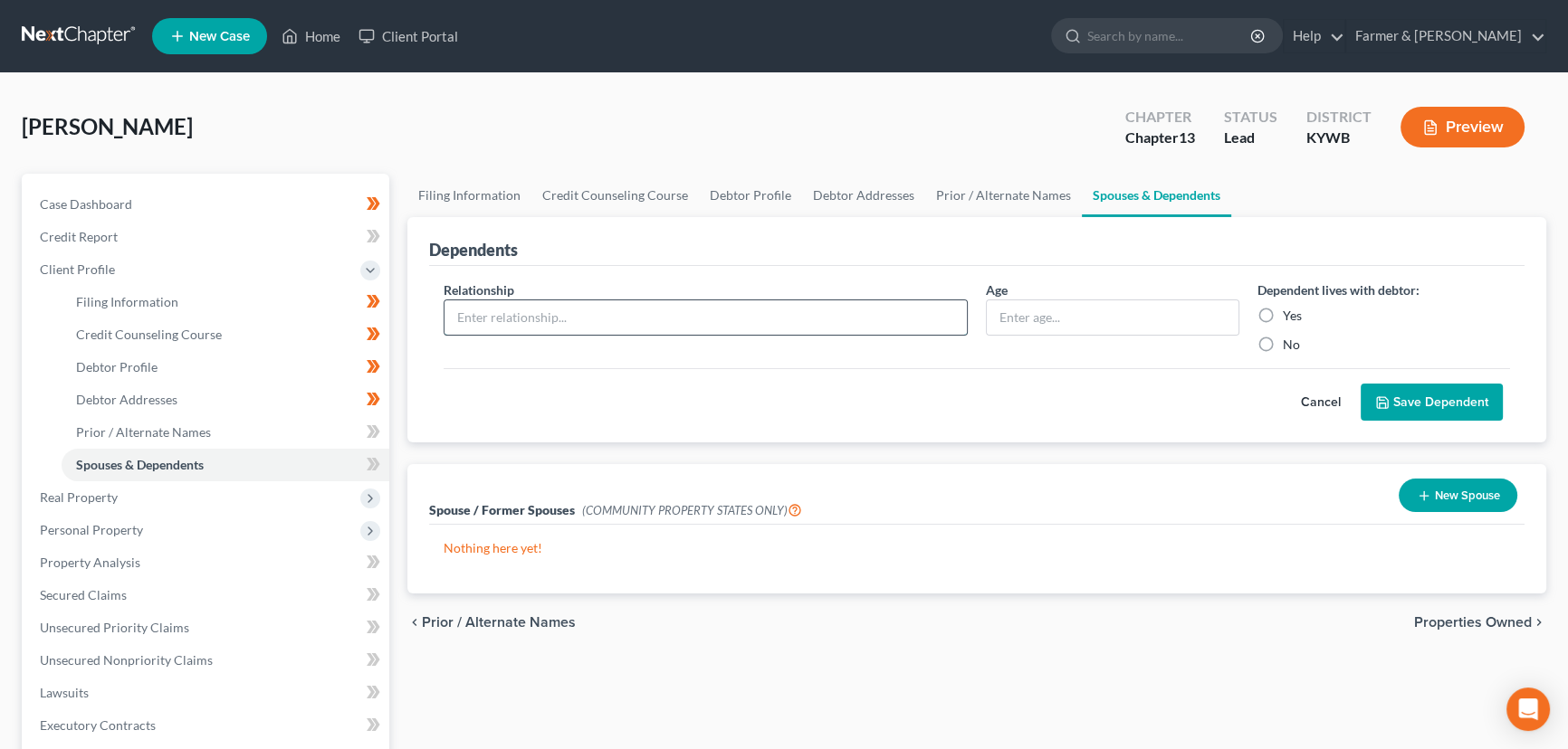
click at [523, 308] on input "text" at bounding box center [705, 317] width 522 height 34
type input "Fiancé"
click at [1072, 312] on input "text" at bounding box center [1112, 317] width 252 height 34
type input "35"
click at [1413, 408] on button "Save Dependent" at bounding box center [1432, 403] width 142 height 38
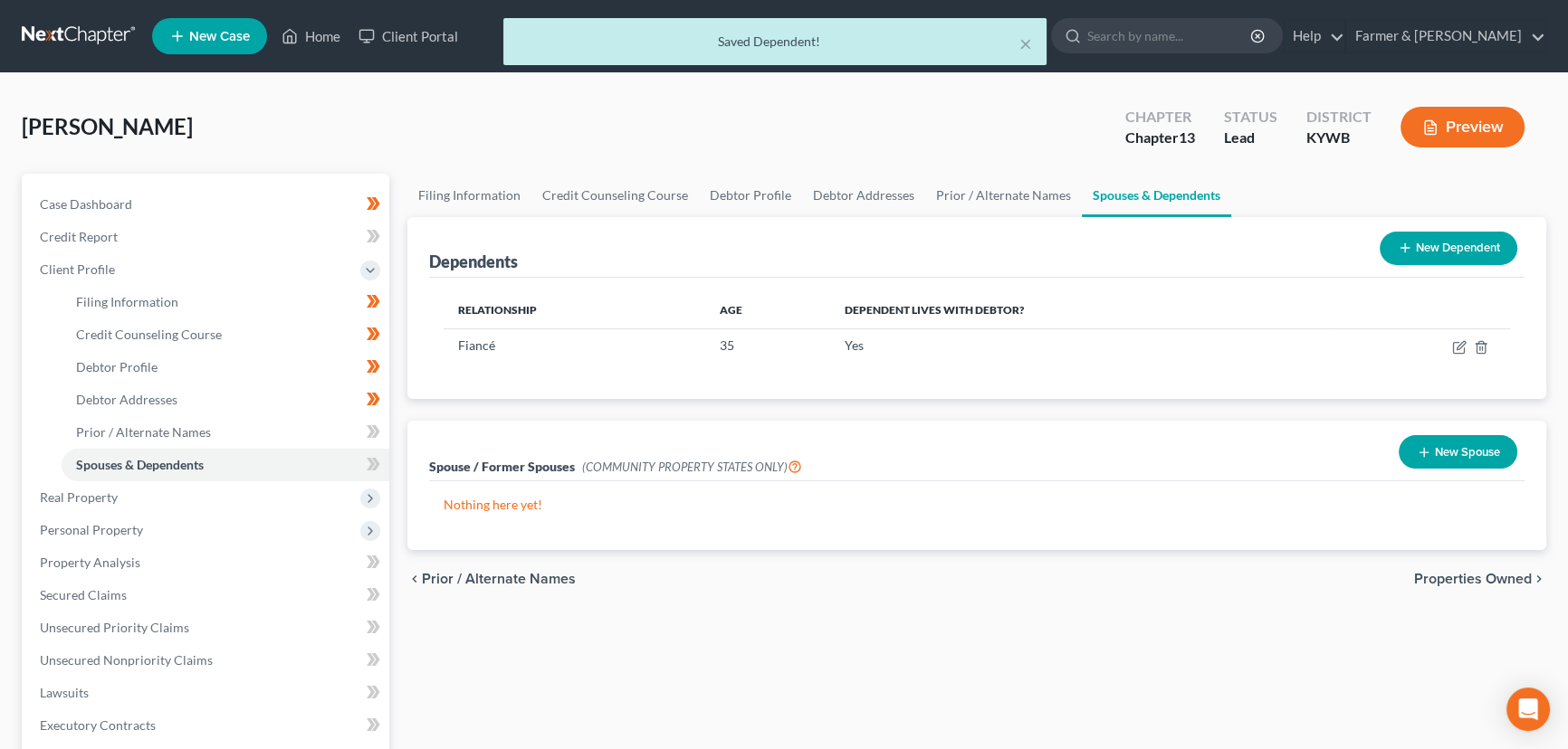
click at [1405, 241] on icon at bounding box center [1405, 248] width 14 height 14
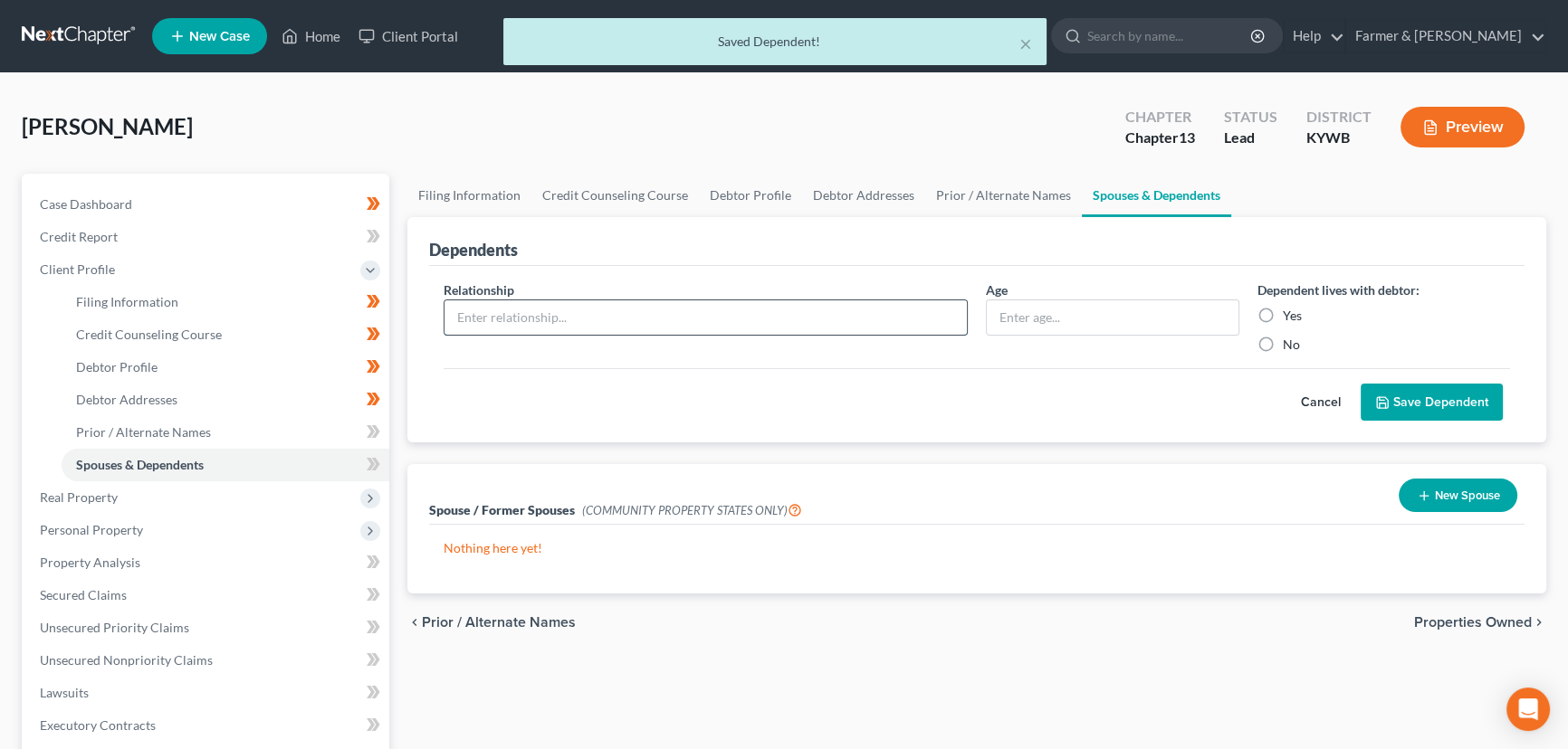
drag, startPoint x: 490, startPoint y: 321, endPoint x: 497, endPoint y: 333, distance: 13.9
click at [490, 321] on input "text" at bounding box center [705, 317] width 522 height 34
type input "Daughter"
click at [1018, 317] on input "text" at bounding box center [1112, 317] width 252 height 34
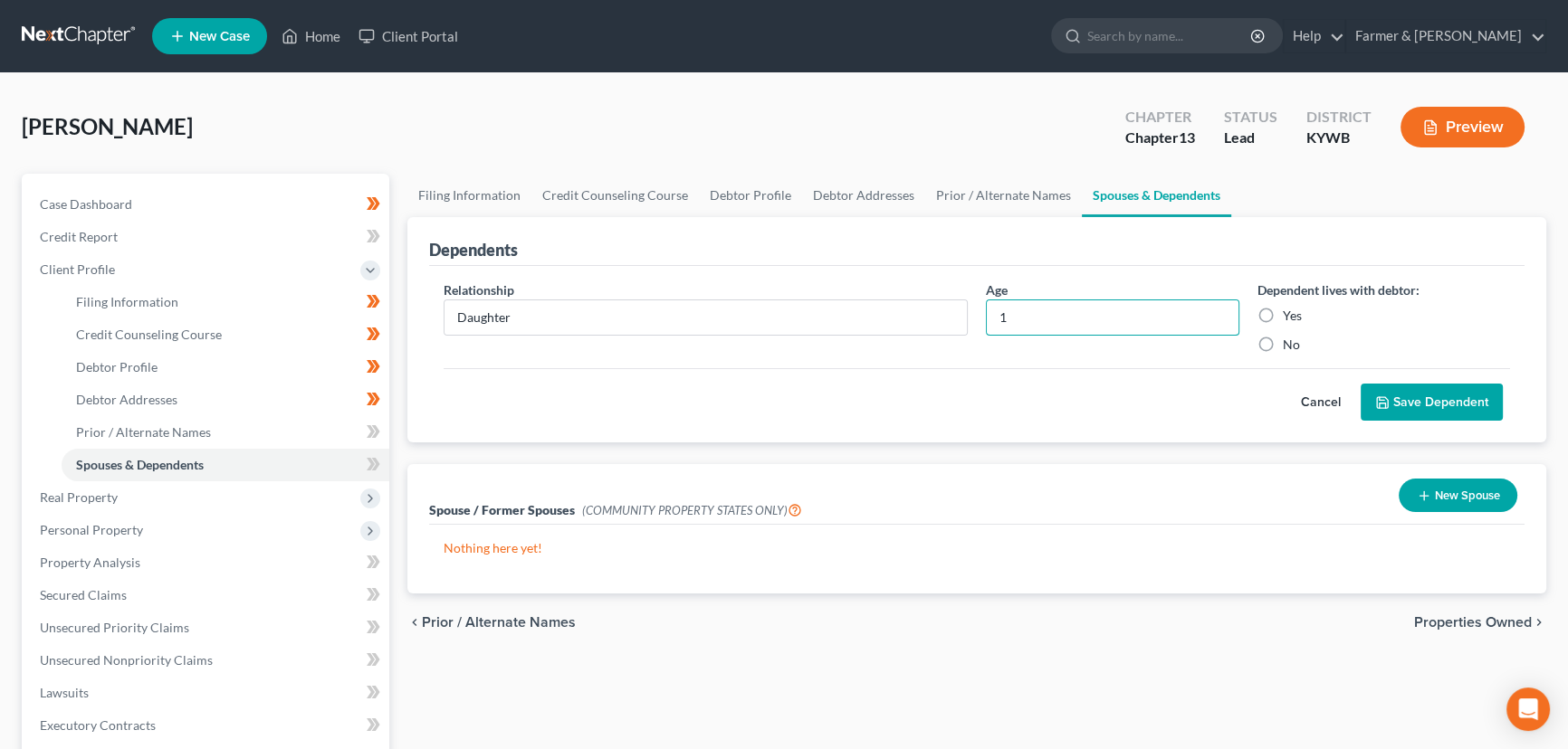
type input "1"
click at [1411, 400] on button "Save Dependent" at bounding box center [1432, 403] width 142 height 38
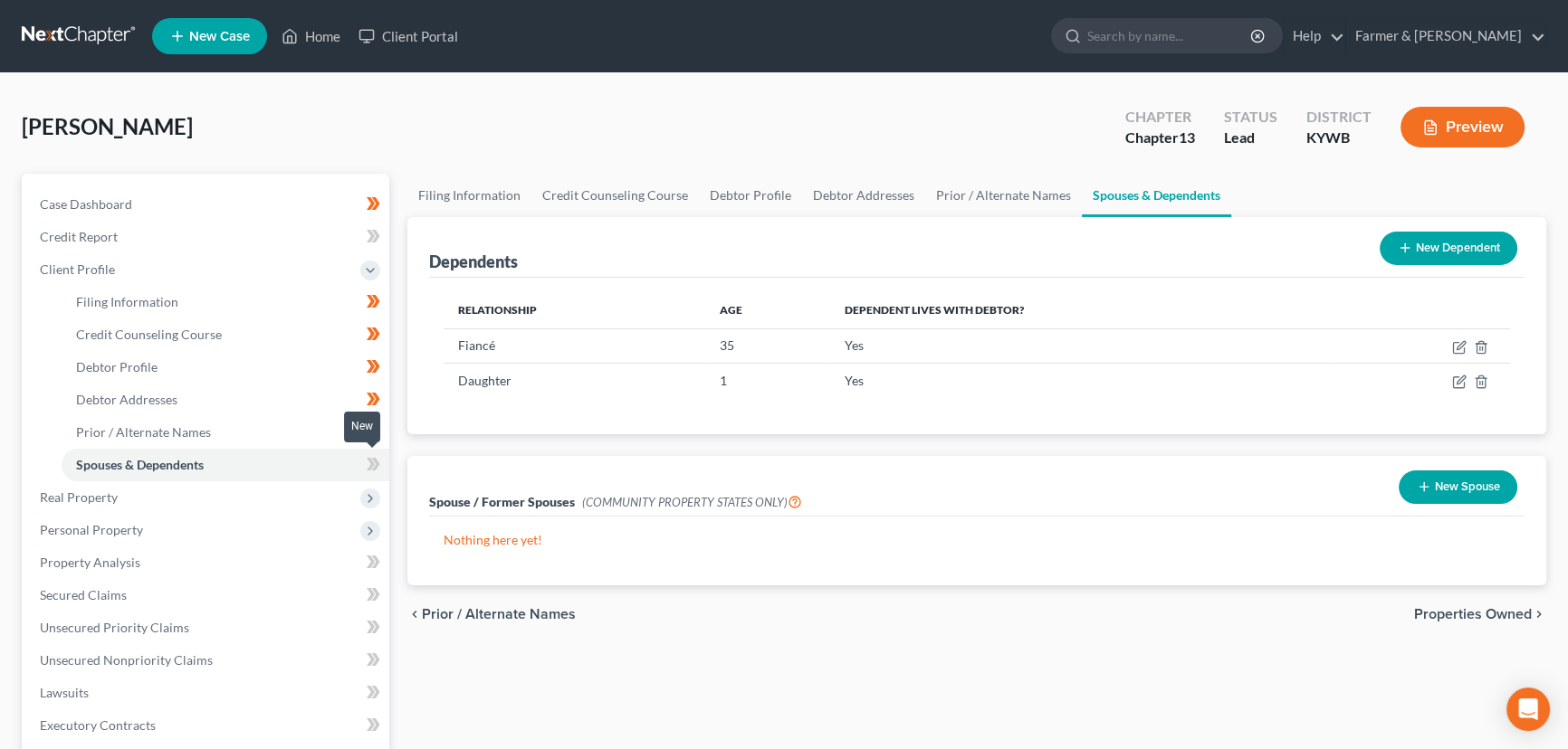
click at [384, 463] on span at bounding box center [373, 467] width 31 height 27
click at [398, 451] on div "Dependents New Dependent Relationship Age Dependent lives with debtor? Fiancé 3…" at bounding box center [977, 401] width 1157 height 369
click at [108, 268] on span "Client Profile" at bounding box center [77, 270] width 75 height 15
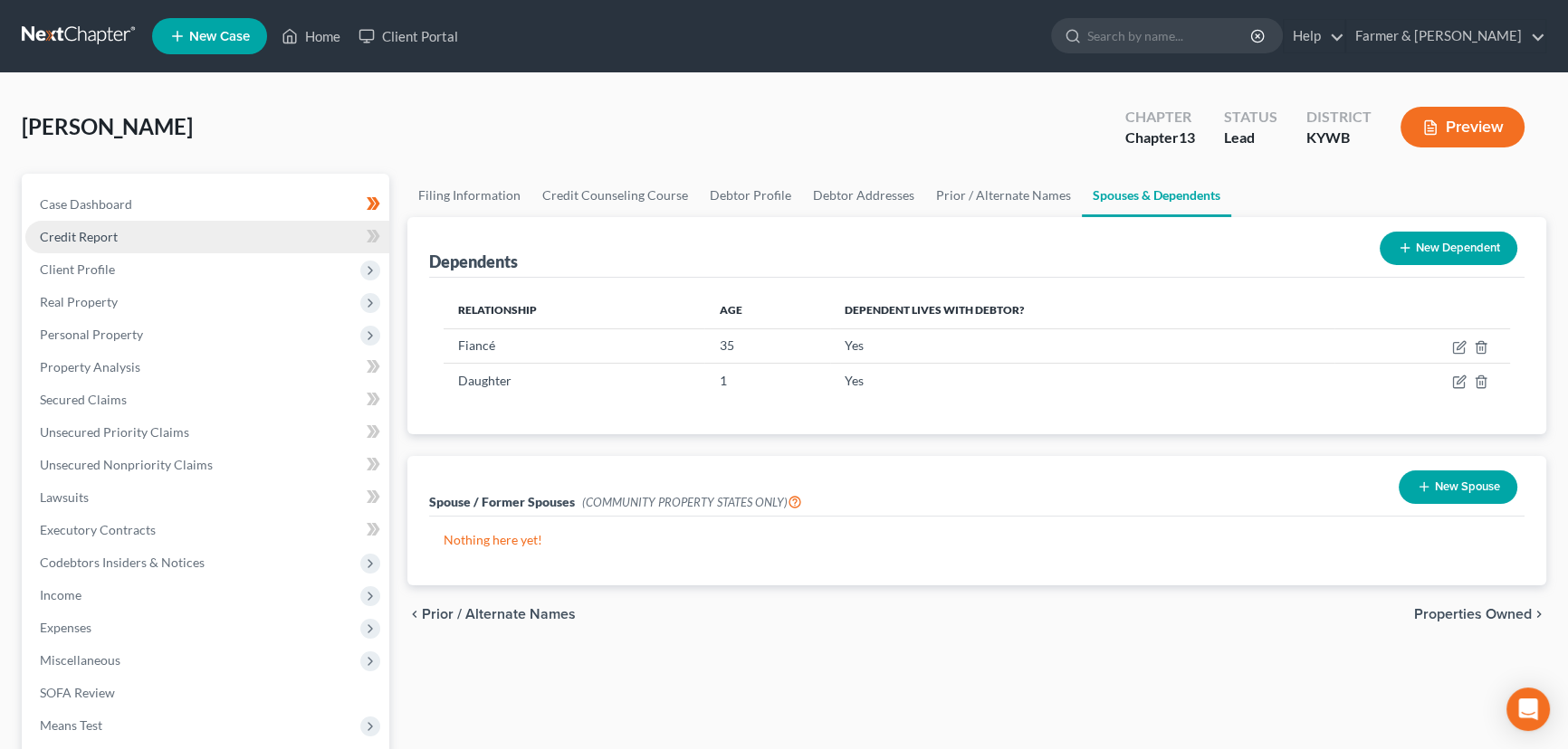
click at [128, 230] on link "Credit Report" at bounding box center [208, 237] width 364 height 32
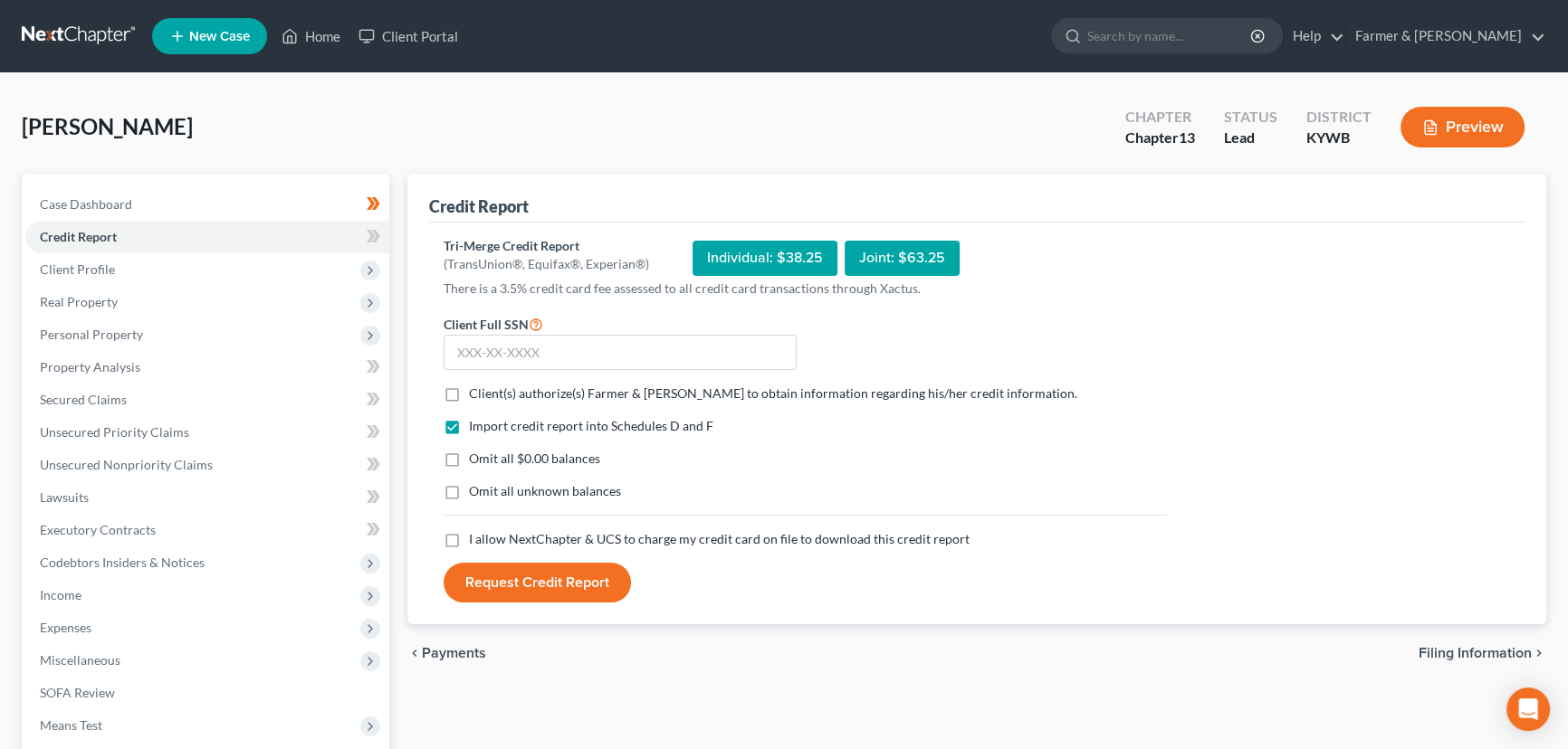
drag, startPoint x: 439, startPoint y: 395, endPoint x: 446, endPoint y: 444, distance: 49.5
click at [469, 395] on label "Client(s) authorize(s) Farmer & [PERSON_NAME] to obtain information regarding h…" at bounding box center [773, 394] width 608 height 18
click at [477, 395] on input "Client(s) authorize(s) Farmer & [PERSON_NAME] to obtain information regarding h…" at bounding box center [482, 391] width 11 height 11
checkbox input "true"
click at [469, 455] on label "Omit all $0.00 balances" at bounding box center [535, 458] width 132 height 18
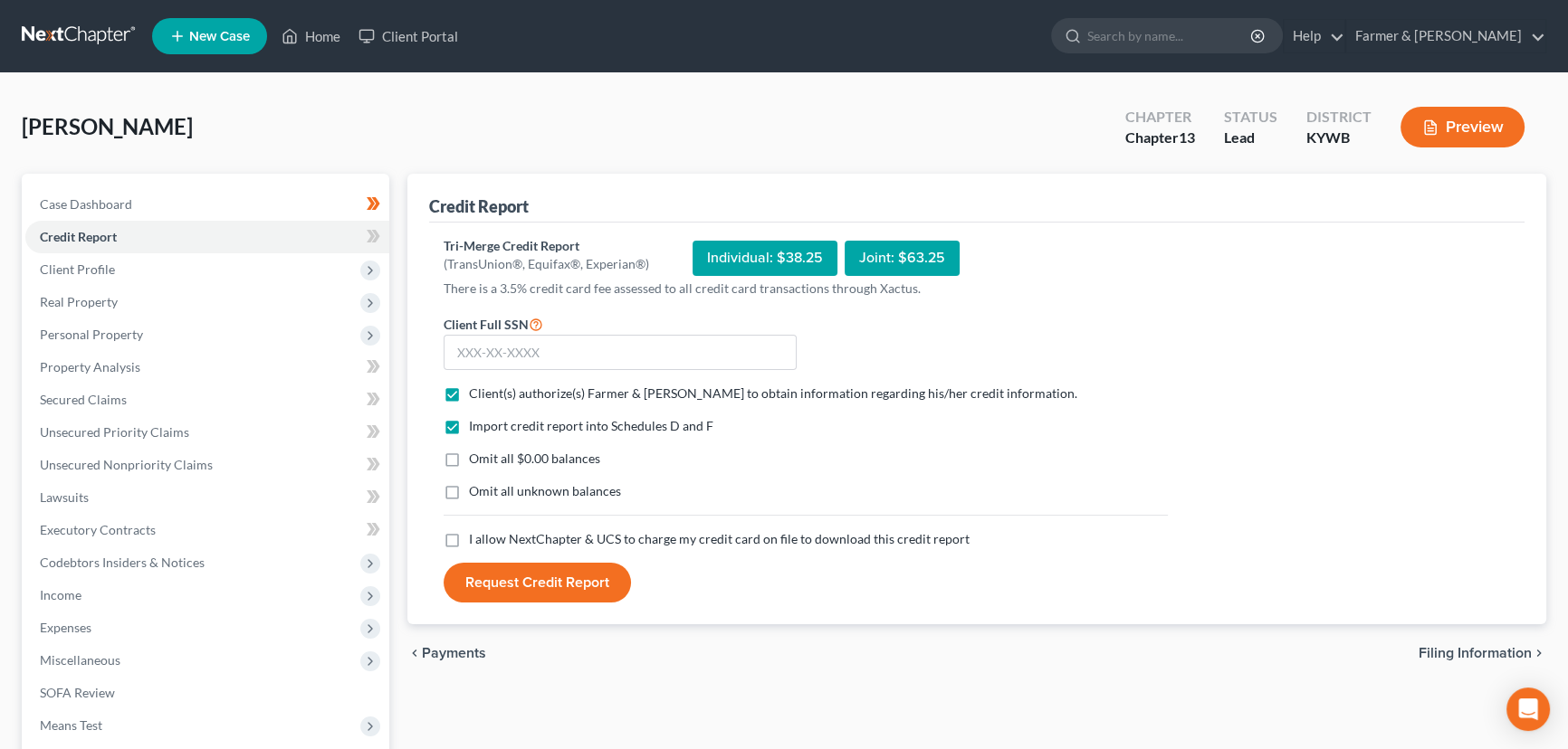
click at [477, 455] on input "Omit all $0.00 balances" at bounding box center [482, 455] width 11 height 11
checkbox input "true"
click at [469, 537] on label "I allow NextChapter & UCS to charge my credit card on file to download this cre…" at bounding box center [719, 539] width 500 height 18
click at [477, 537] on input "I allow NextChapter & UCS to charge my credit card on file to download this cre…" at bounding box center [482, 536] width 11 height 11
checkbox input "true"
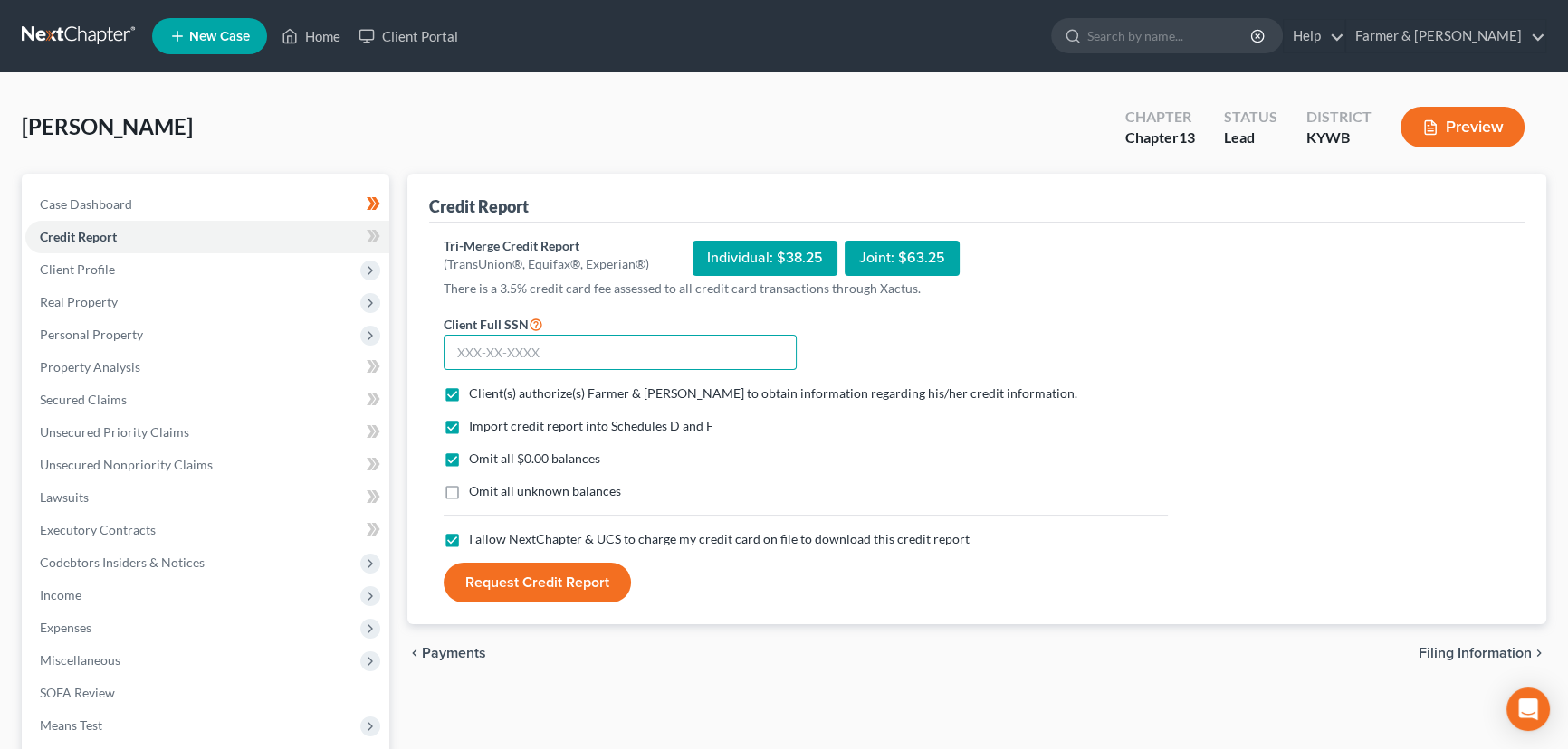
drag, startPoint x: 497, startPoint y: 358, endPoint x: 392, endPoint y: 385, distance: 108.4
click at [497, 358] on input "text" at bounding box center [620, 353] width 353 height 36
type input "402-41-6222"
click at [558, 594] on button "Request Credit Report" at bounding box center [537, 583] width 188 height 40
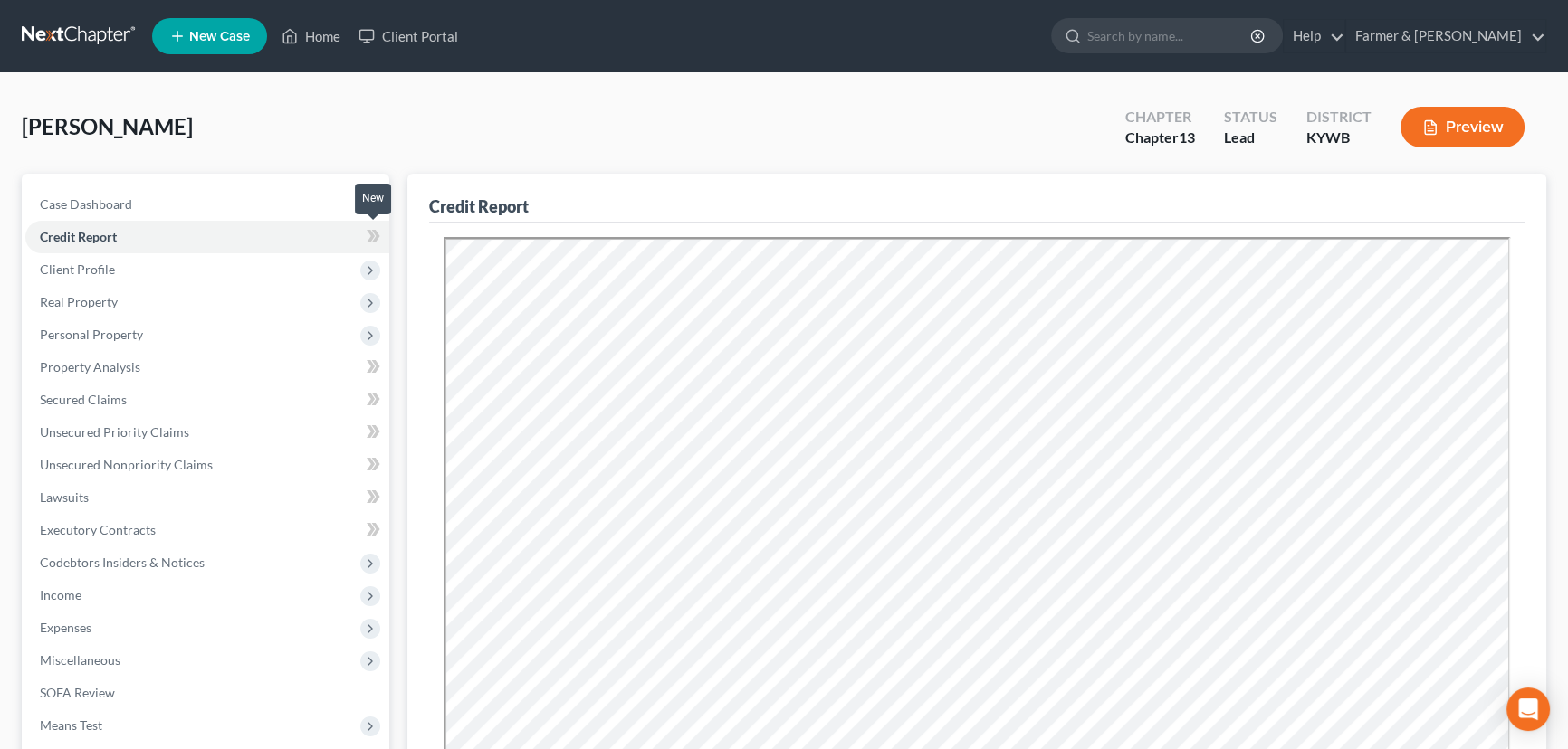
click at [377, 237] on icon at bounding box center [374, 237] width 13 height 23
click at [435, 144] on div "[PERSON_NAME] Upgraded Chapter Chapter 13 Status Lead District [GEOGRAPHIC_DATA…" at bounding box center [784, 134] width 1525 height 79
click at [81, 307] on span "Real Property" at bounding box center [79, 302] width 78 height 15
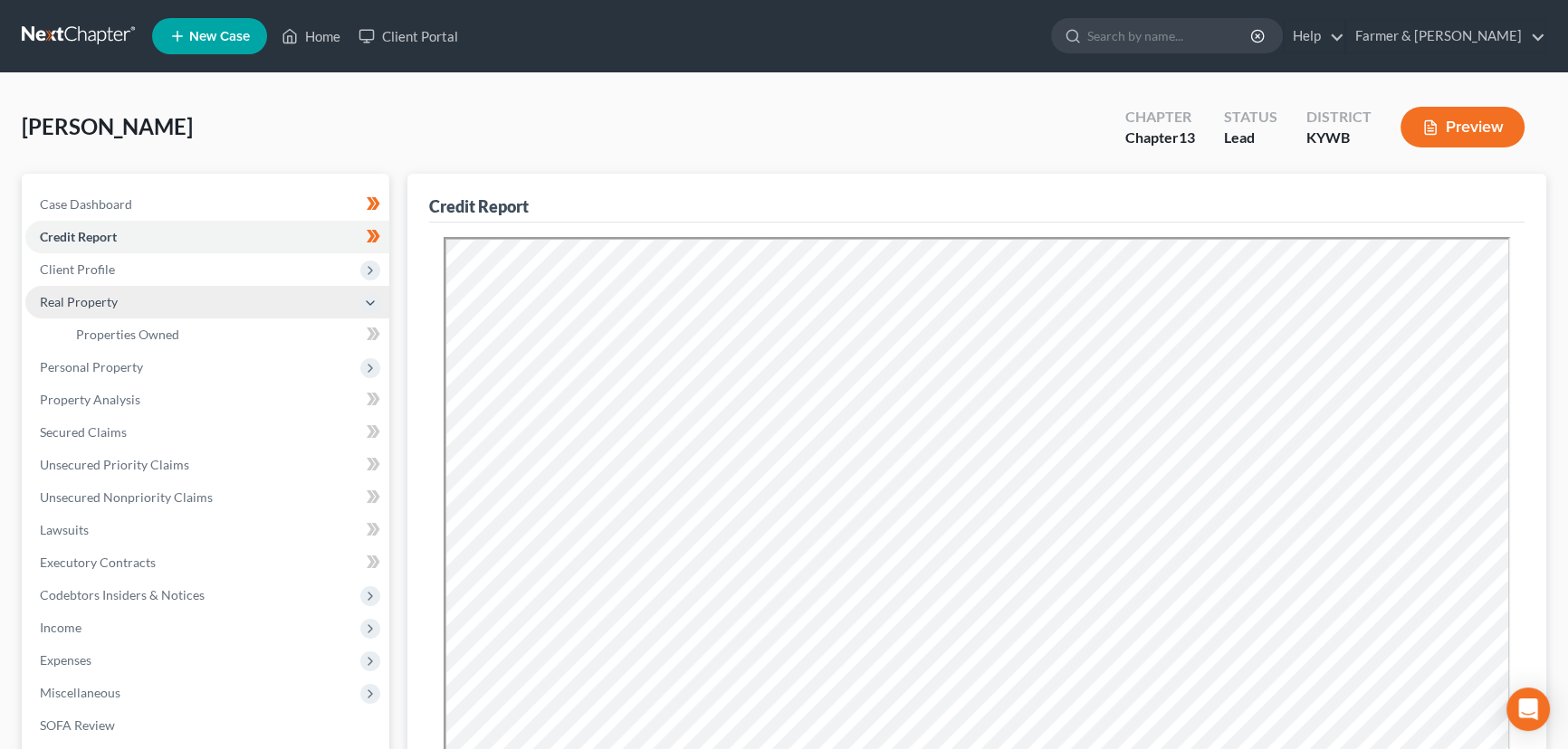
click at [81, 304] on span "Real Property" at bounding box center [79, 302] width 78 height 15
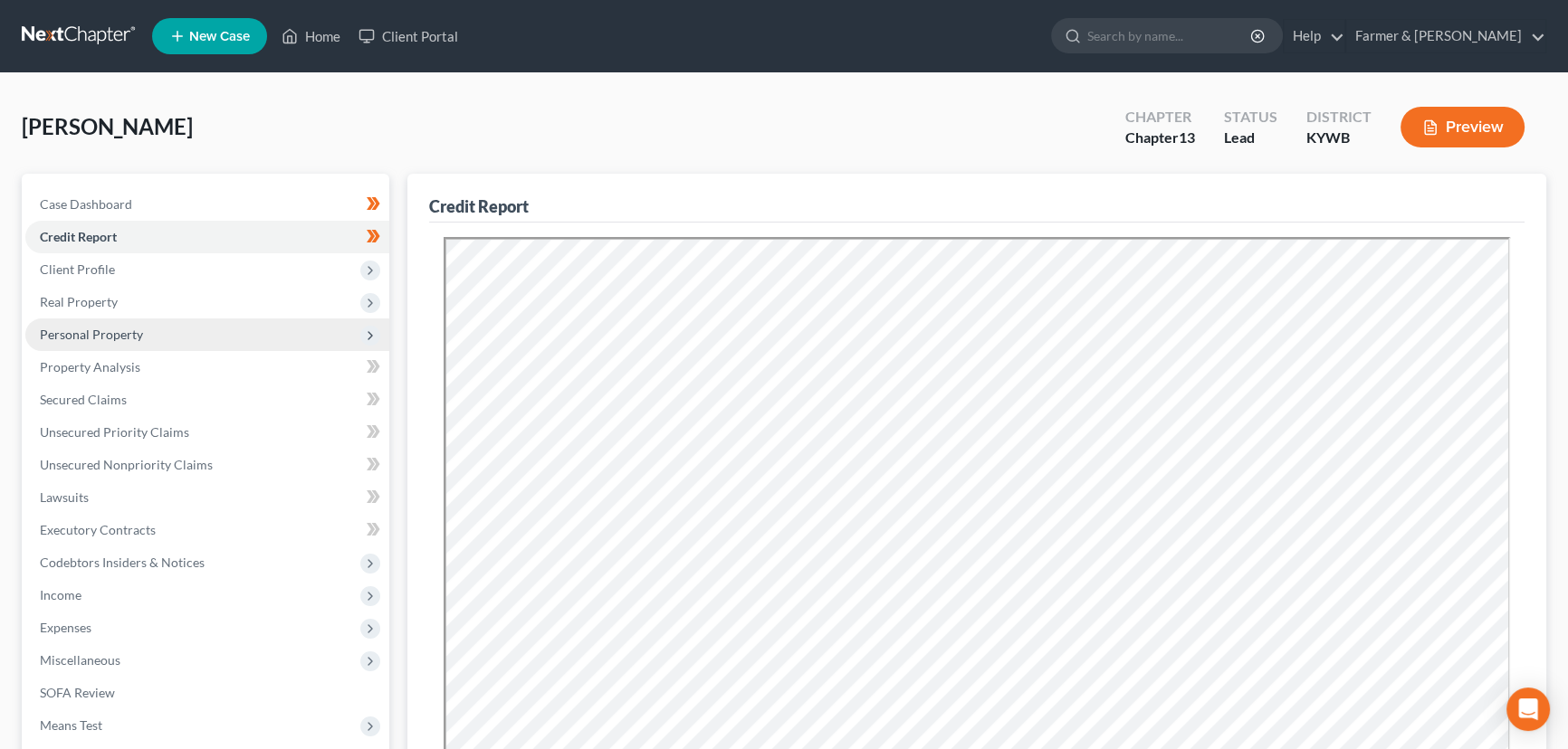
click at [89, 342] on span "Personal Property" at bounding box center [208, 334] width 364 height 32
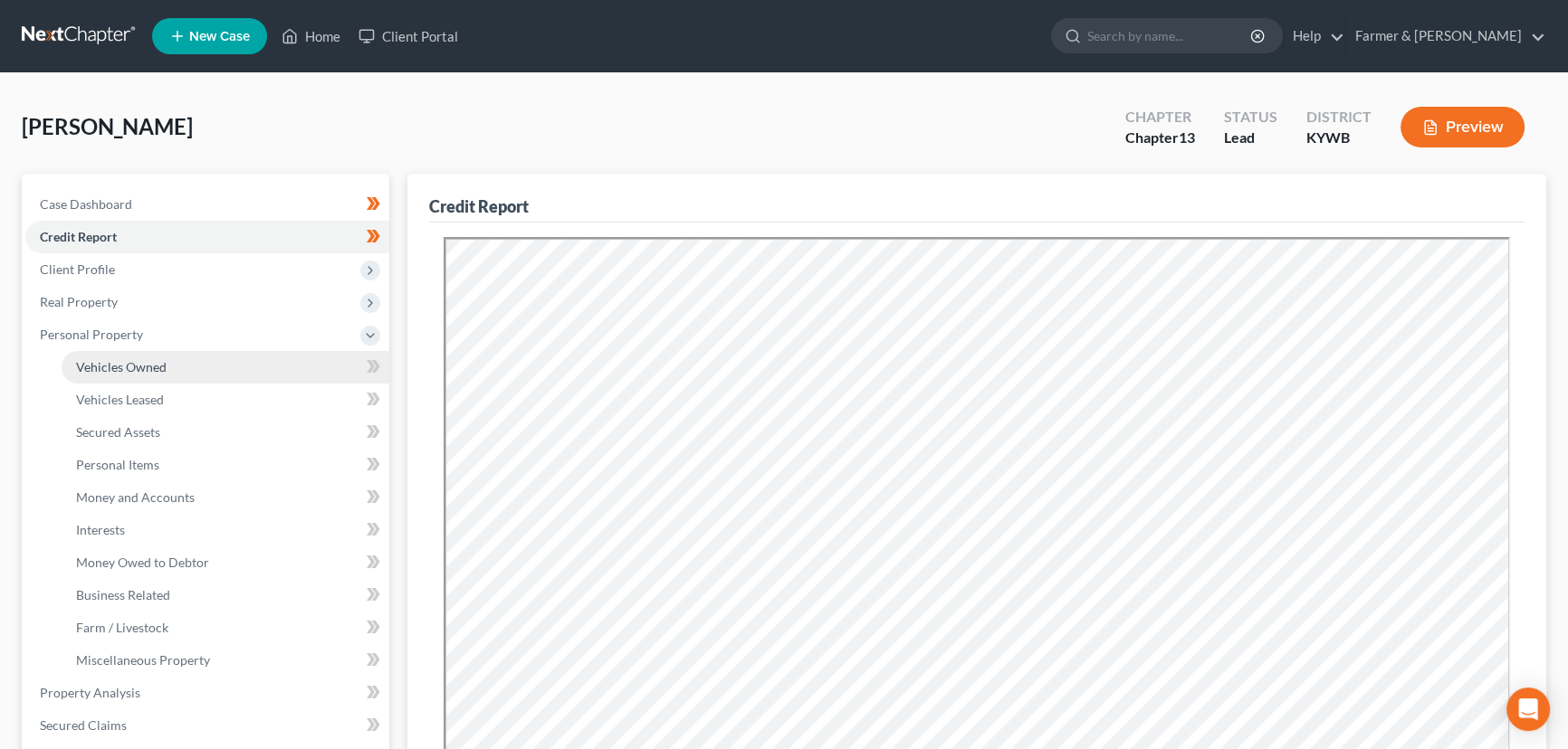
click at [99, 360] on span "Vehicles Owned" at bounding box center [121, 367] width 91 height 15
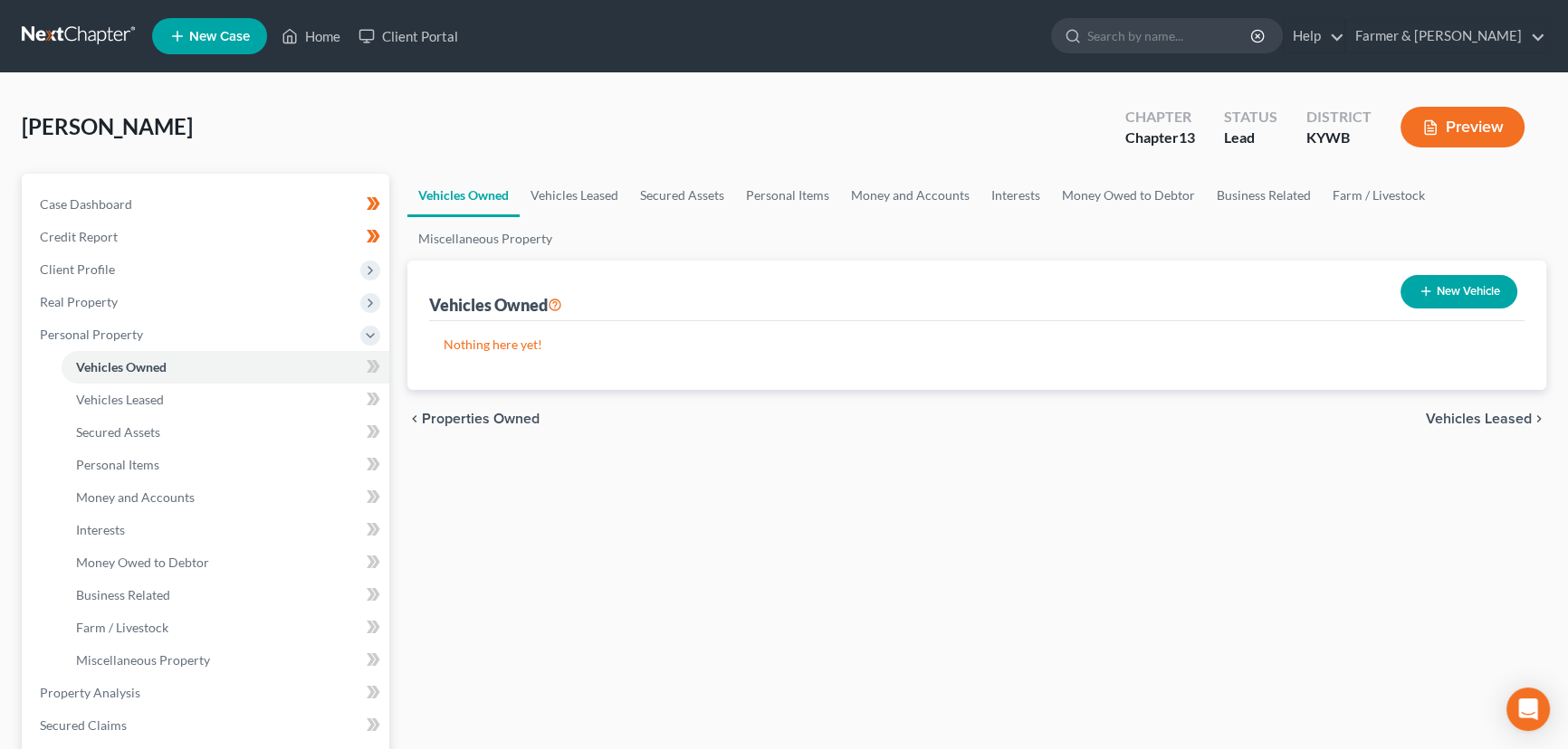
click at [1467, 297] on button "New Vehicle" at bounding box center [1458, 292] width 117 height 33
select select "0"
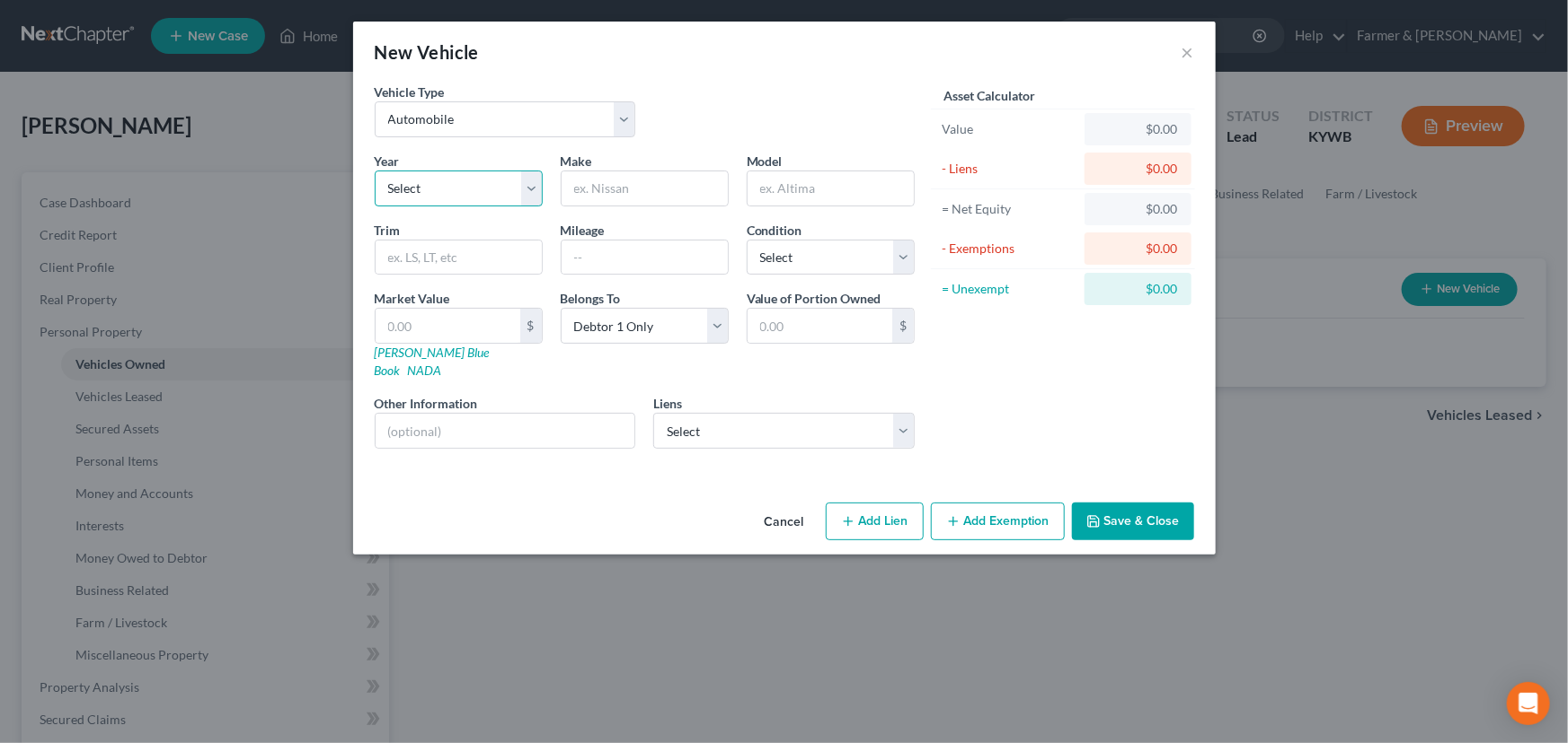
drag, startPoint x: 501, startPoint y: 184, endPoint x: 496, endPoint y: 202, distance: 18.7
click at [501, 184] on select "Select 2026 2025 2024 2023 2022 2021 2020 2019 2018 2017 2016 2015 2014 2013 20…" at bounding box center [459, 188] width 168 height 36
select select "4"
click at [375, 170] on select "Select 2026 2025 2024 2023 2022 2021 2020 2019 2018 2017 2016 2015 2014 2013 20…" at bounding box center [459, 188] width 168 height 36
click at [583, 192] on input "text" at bounding box center [645, 188] width 166 height 34
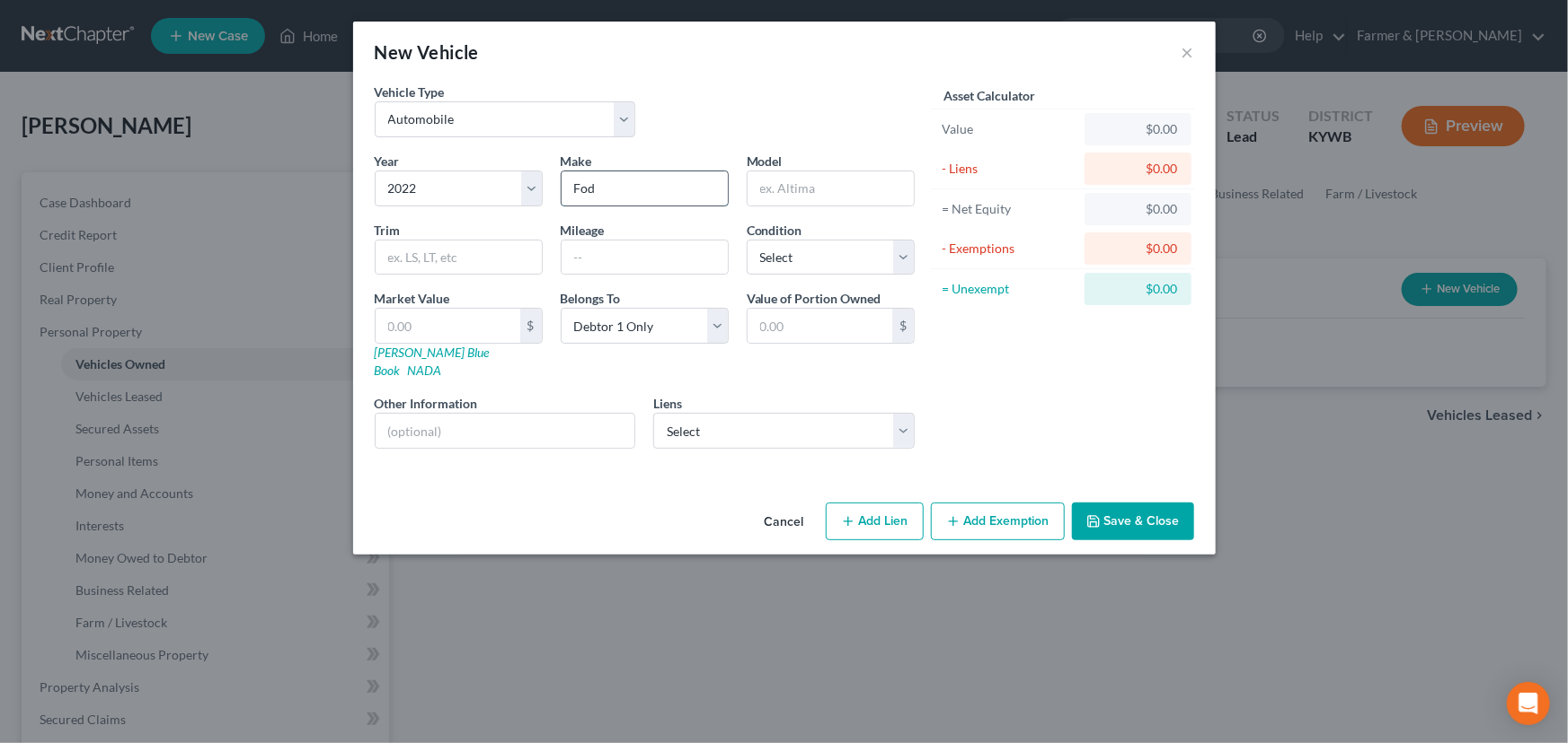
click at [583, 192] on input "Fod" at bounding box center [645, 188] width 166 height 34
type input "d"
type input "Ford"
type input "Bronco Sport"
click at [621, 273] on input "text" at bounding box center [645, 258] width 166 height 34
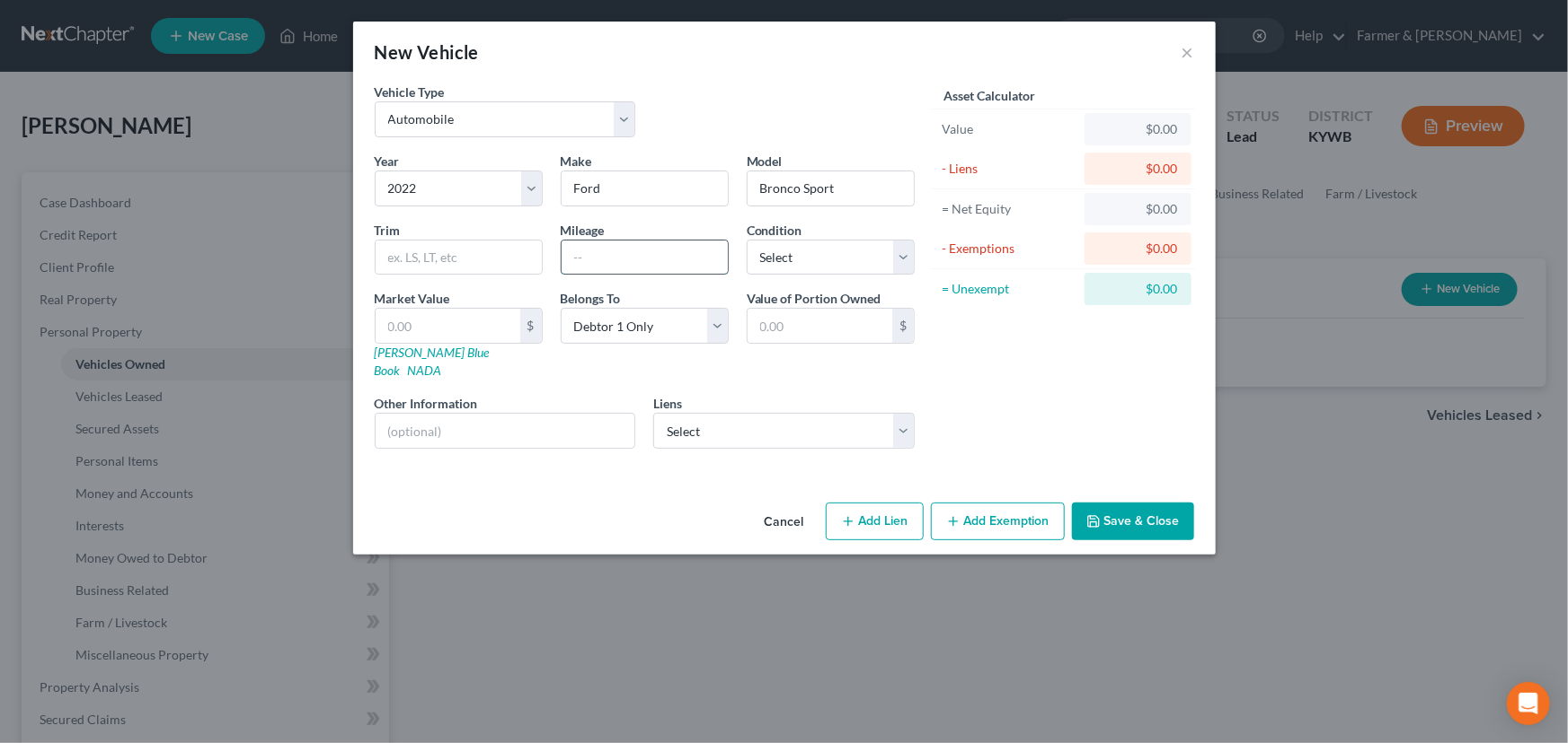
paste input "54000"
type input "54000"
click at [785, 90] on div "Vehicle Type Select Automobile Truck Trailer Watercraft Aircraft Motor Home Atv…" at bounding box center [645, 116] width 558 height 69
drag, startPoint x: 827, startPoint y: 254, endPoint x: 825, endPoint y: 273, distance: 19.1
click at [827, 254] on select "Select Excellent Very Good Good Fair Poor" at bounding box center [830, 258] width 168 height 36
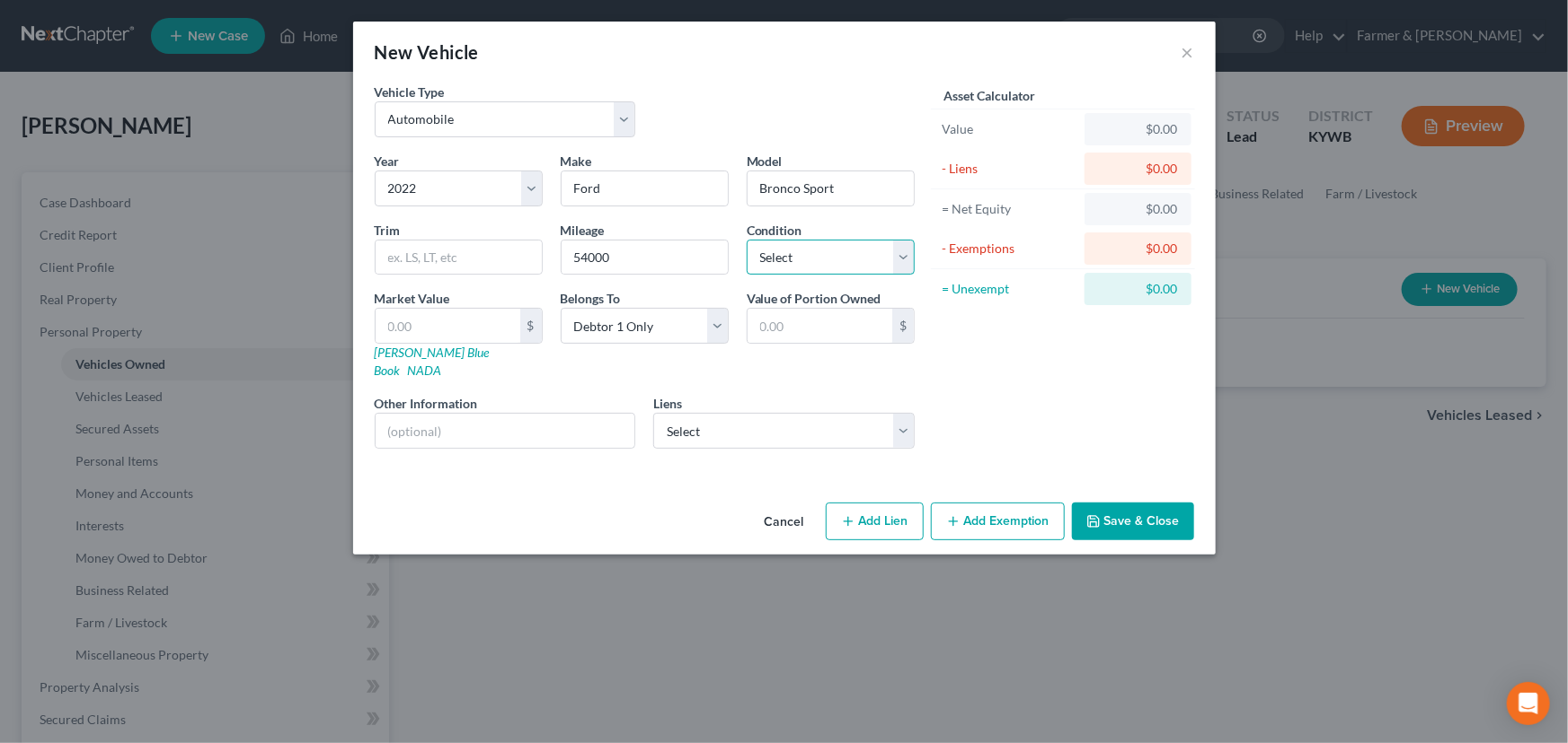
select select "2"
click at [746, 240] on select "Select Excellent Very Good Good Fair Poor" at bounding box center [830, 258] width 168 height 36
click at [967, 373] on div "Asset Calculator Value $0.00 - Liens $0.00 = Net Equity $0.00 - Exemptions $0.0…" at bounding box center [1062, 272] width 279 height 381
click at [403, 355] on link "[PERSON_NAME] Blue Book" at bounding box center [432, 361] width 115 height 33
click at [467, 314] on input "text" at bounding box center [447, 326] width 145 height 34
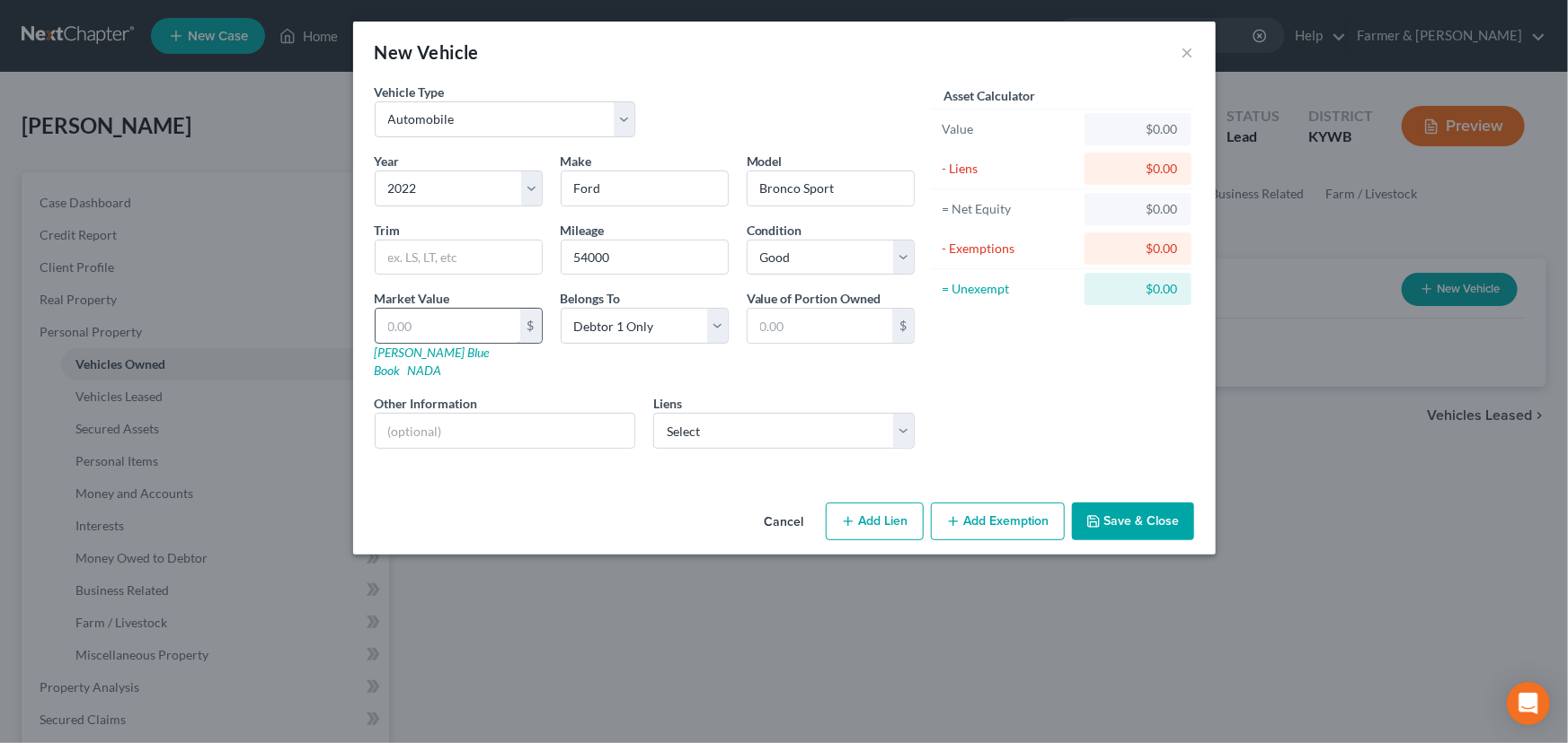
type input "2"
type input "2.00"
type input "22"
type input "22.00"
type input "220"
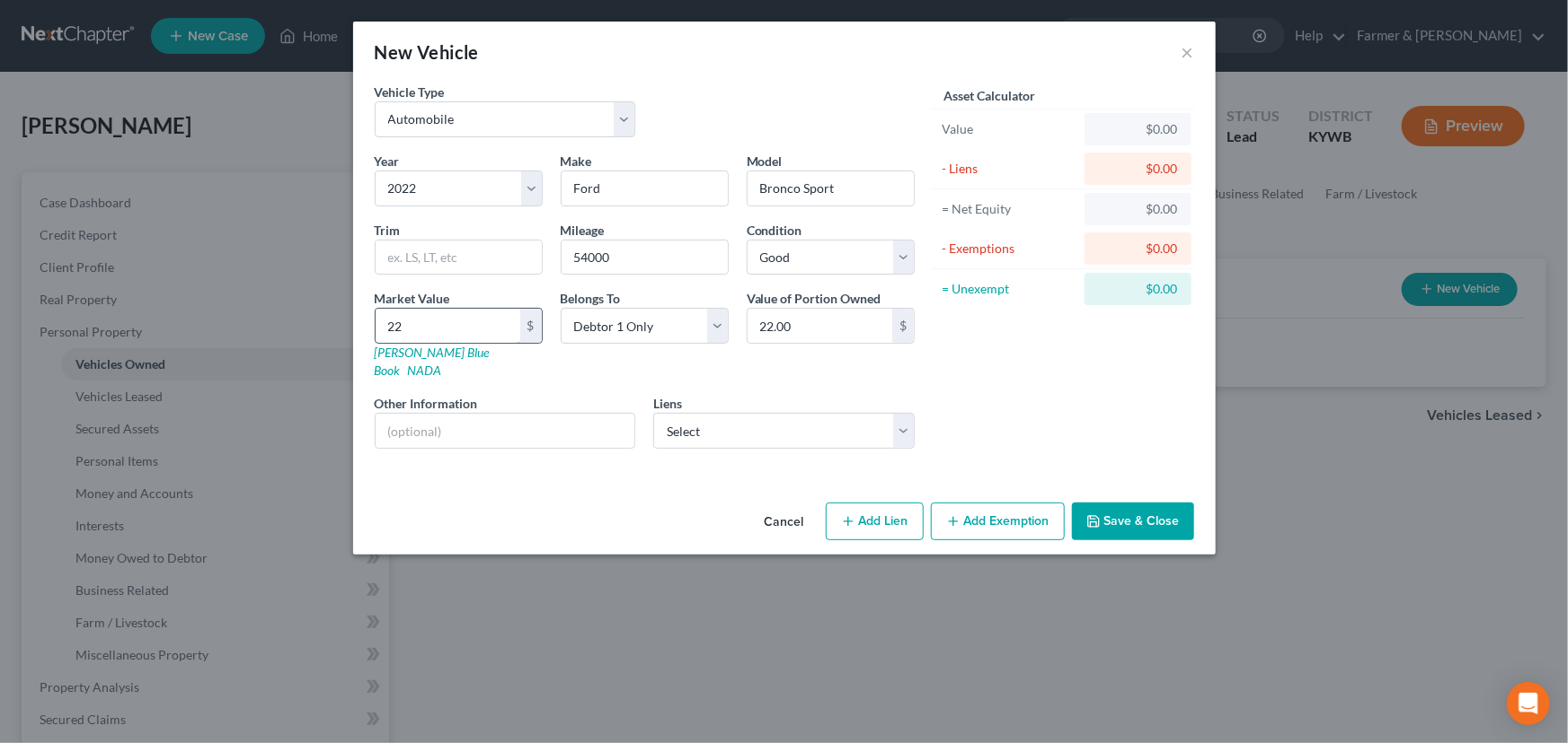
type input "220.00"
type input "2209"
type input "2,209.00"
type input "2,2091"
type input "22,091.00"
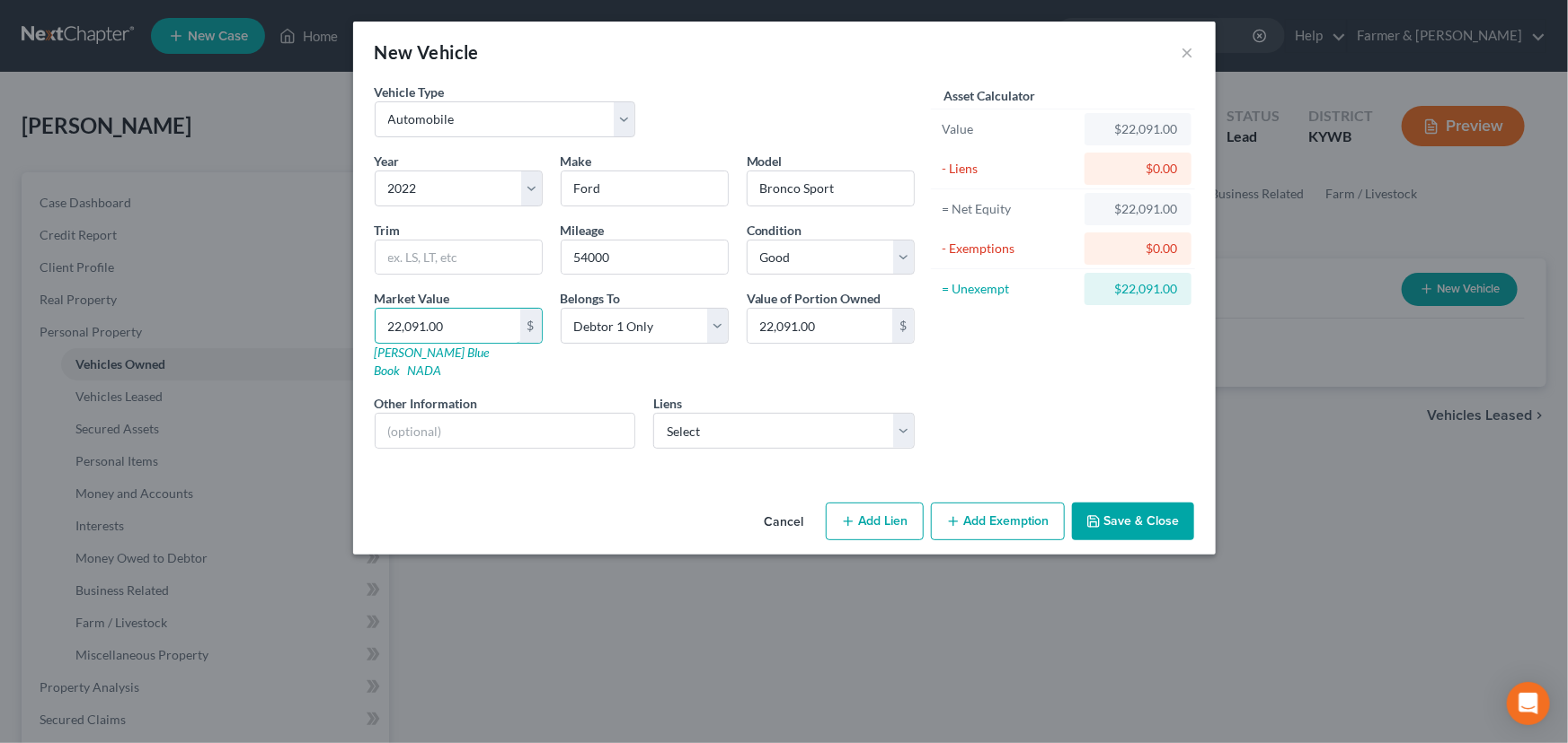
type input "22,091.00"
click at [698, 135] on div "Vehicle Type Select Automobile Truck Trailer Watercraft Aircraft Motor Home Atv…" at bounding box center [645, 116] width 558 height 69
click at [669, 426] on select "Select Peoples Bank - $28,972.00 [PERSON_NAME] - $24,449.00 Salyersville Loan -…" at bounding box center [784, 431] width 261 height 36
select select "0"
click at [653, 413] on select "Select Peoples Bank - $28,972.00 [PERSON_NAME] - $24,449.00 Salyersville Loan -…" at bounding box center [784, 431] width 261 height 36
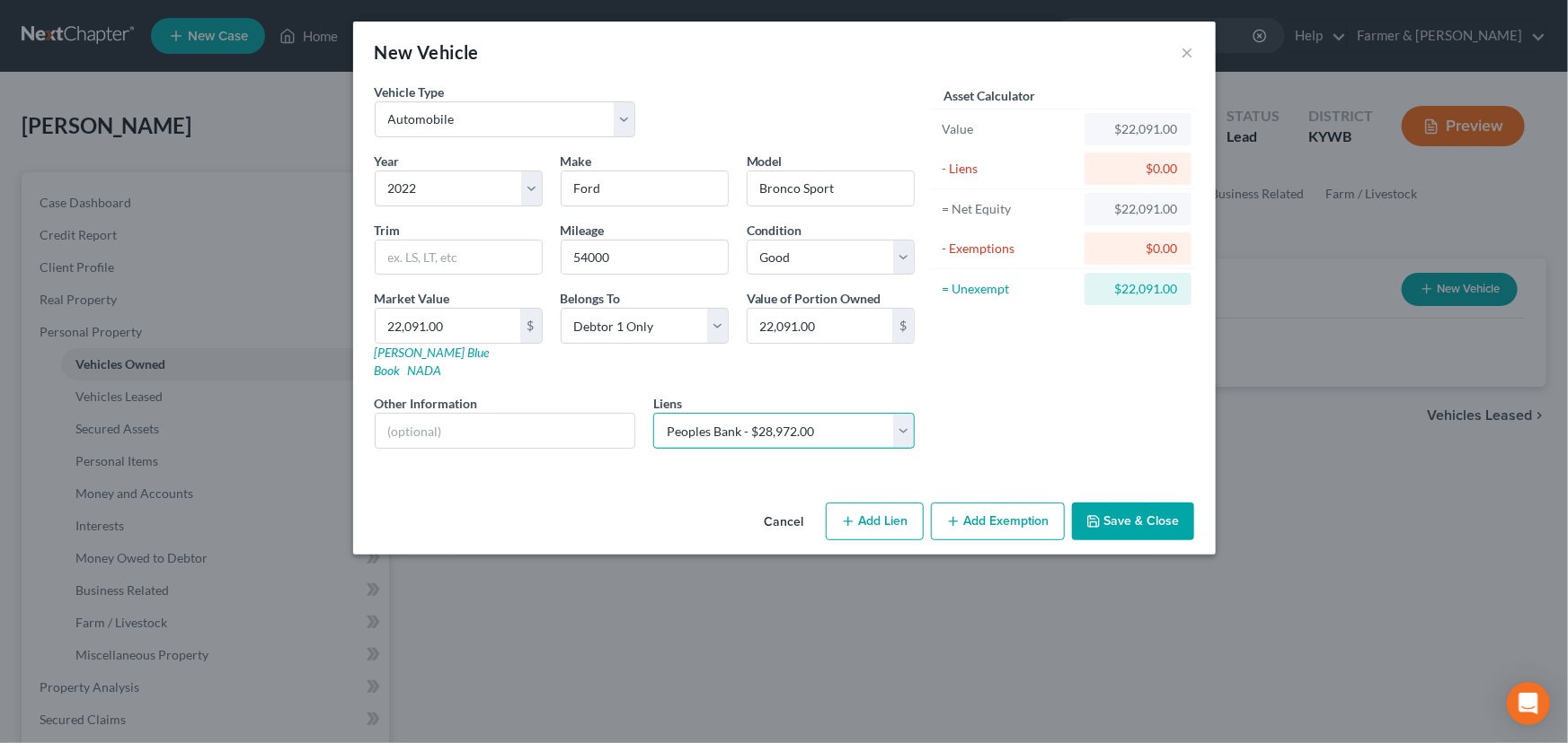
select select
select select "36"
select select "0"
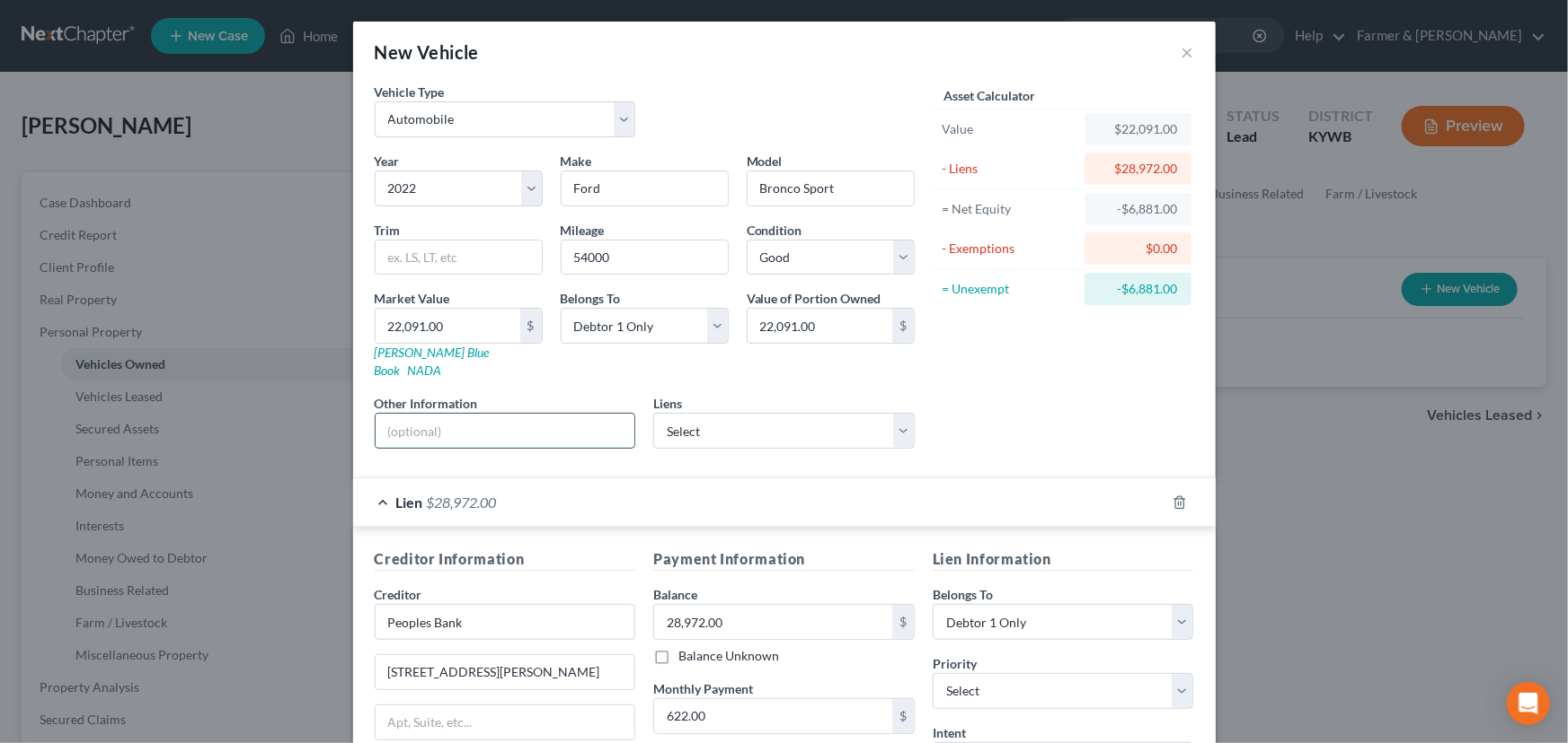
click at [448, 414] on input "text" at bounding box center [505, 431] width 260 height 34
drag, startPoint x: 507, startPoint y: 416, endPoint x: 699, endPoint y: 415, distance: 192.0
click at [699, 415] on div "Year Select 2026 2025 2024 2023 2022 2021 2020 2019 2018 2017 2016 2015 2014 20…" at bounding box center [645, 308] width 558 height 312
click at [494, 414] on input "Value based on fair market value research done on NADA. NPMI lien placed on" at bounding box center [505, 431] width 260 height 34
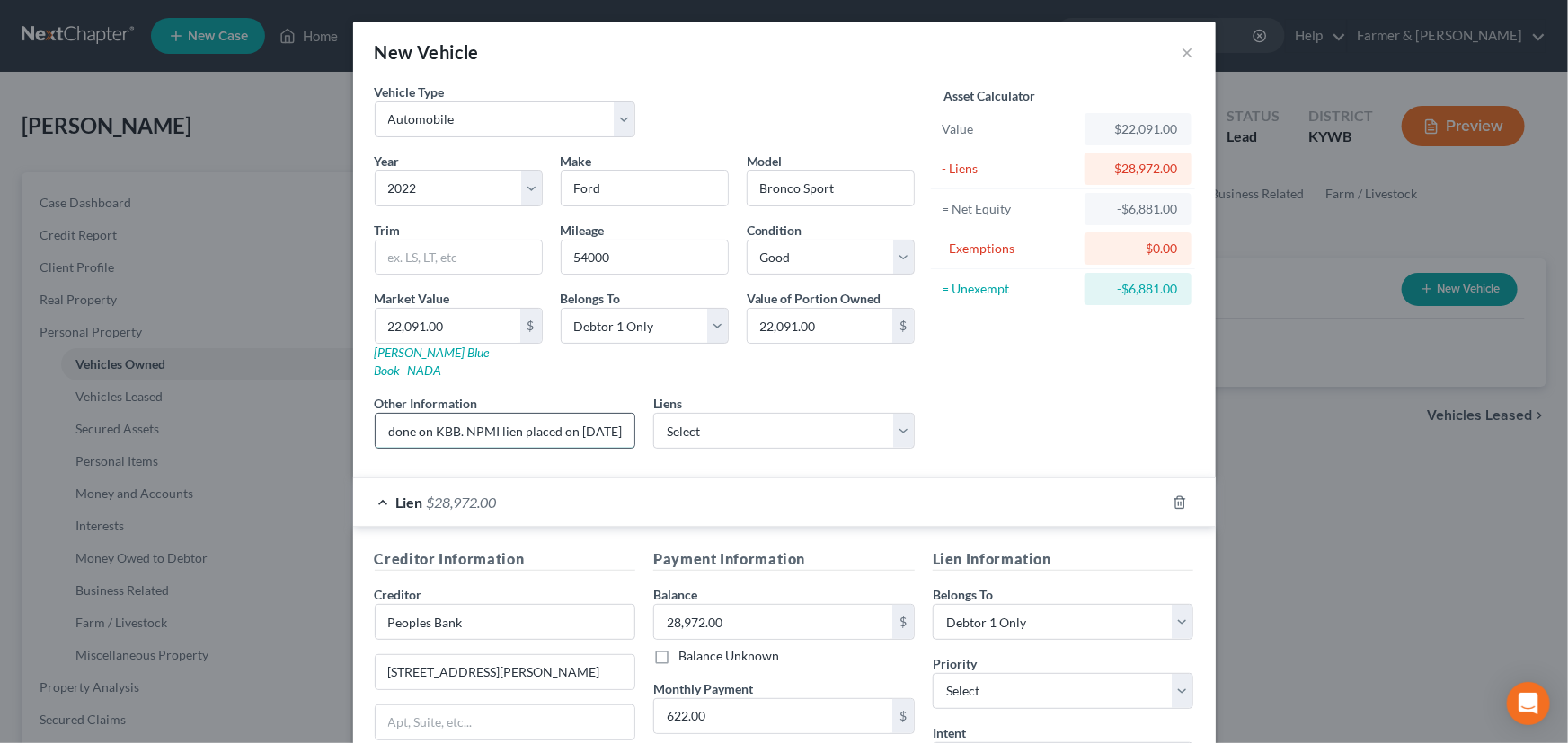
scroll to position [0, 252]
type input "Value based on fair market value research done on KBB. NPMI lien placed on [DAT…"
click at [421, 608] on input "Peoples Bank" at bounding box center [505, 622] width 261 height 36
type input "People's Bank"
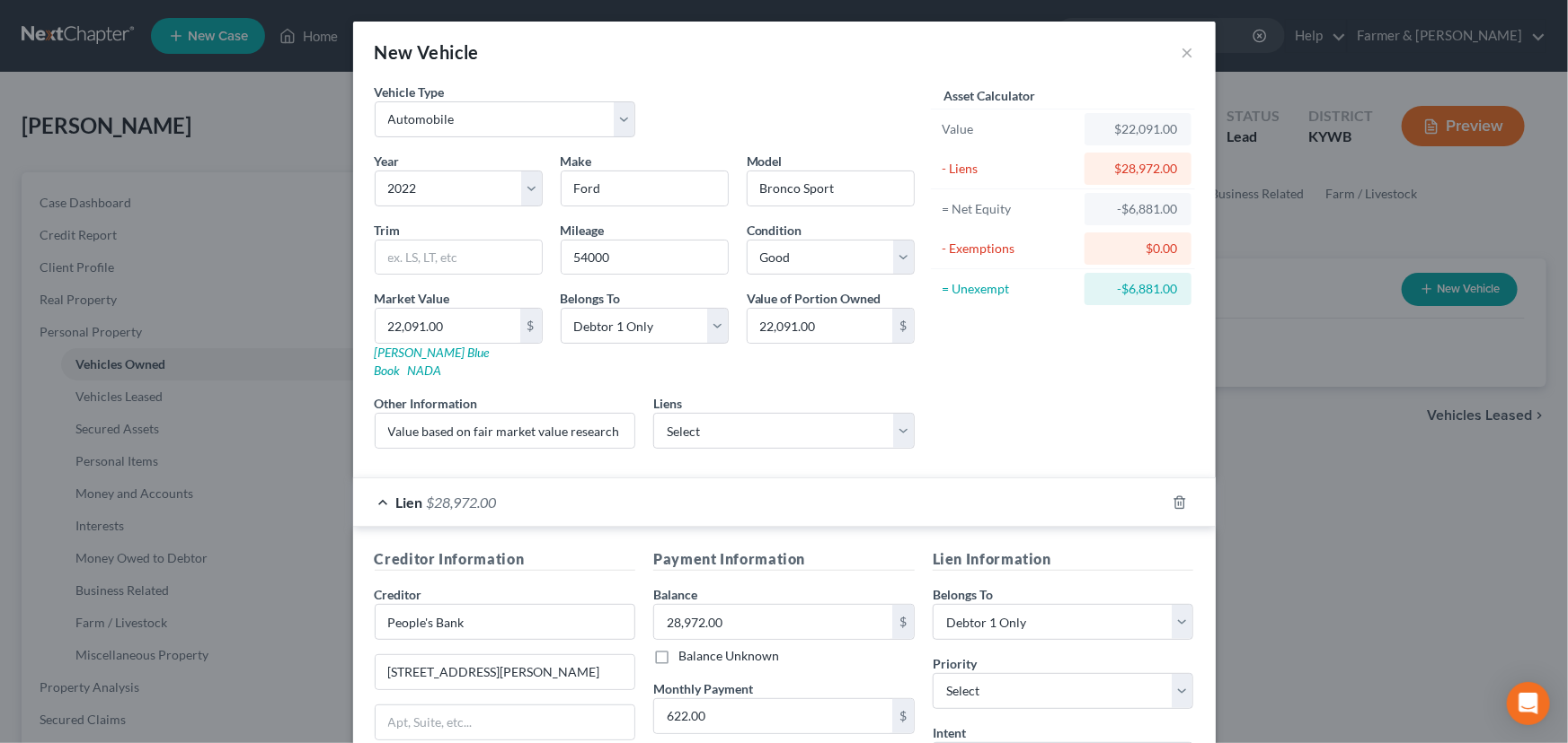
click at [961, 394] on div "Asset Calculator Value $22,091.00 - Liens $28,972.00 = Net Equity -$6,881.00 - …" at bounding box center [1062, 272] width 279 height 381
click at [709, 413] on select "Select [PERSON_NAME] - $24,449.00 Salyersville Loan - $9,169.00" at bounding box center [784, 431] width 261 height 36
drag, startPoint x: 575, startPoint y: 418, endPoint x: 723, endPoint y: 417, distance: 148.0
click at [723, 417] on div "Year Select 2026 2025 2024 2023 2022 2021 2020 2019 2018 2017 2016 2015 2014 20…" at bounding box center [645, 308] width 558 height 312
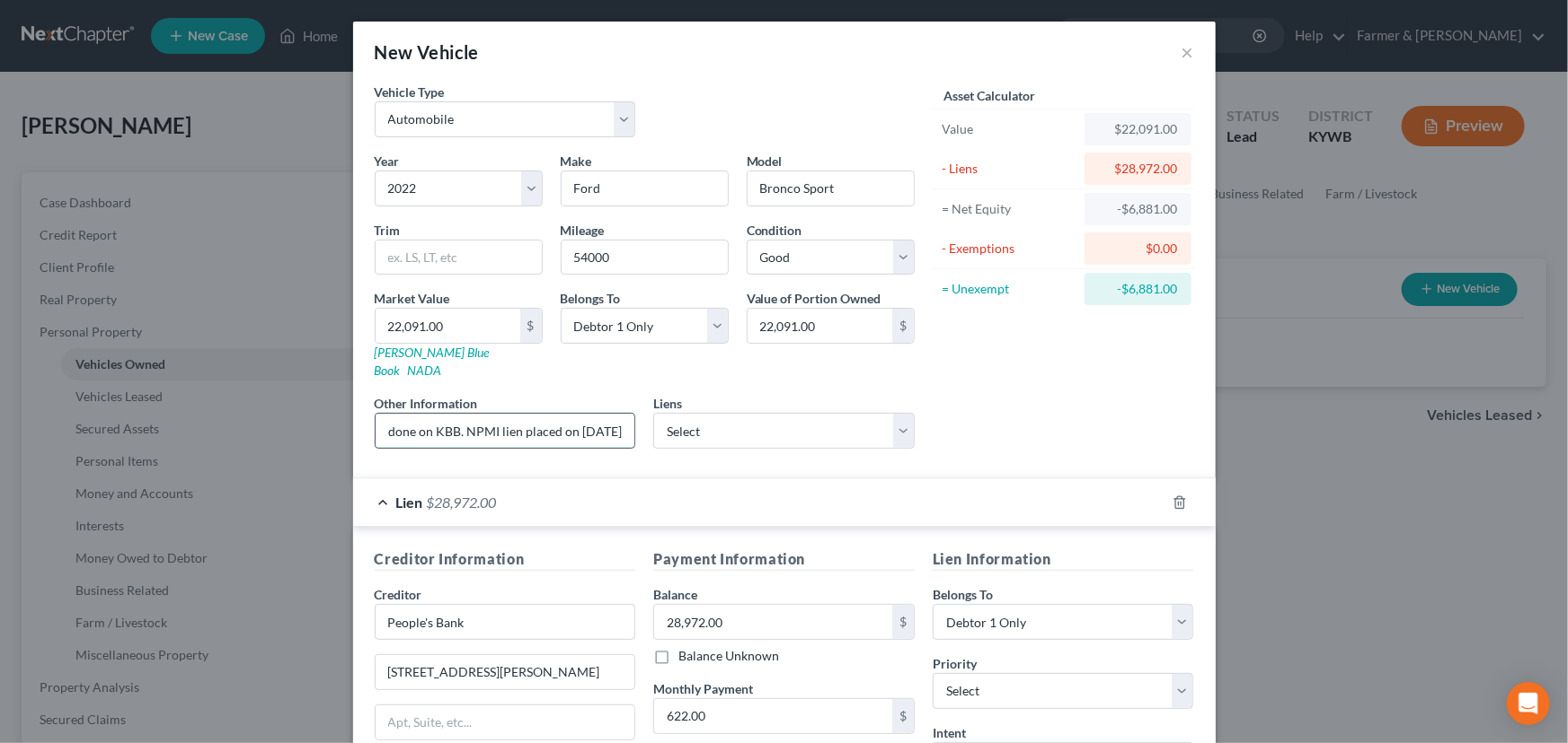
click at [460, 414] on input "Value based on fair market value research done on KBB. NPMI lien placed on [DAT…" at bounding box center [505, 431] width 260 height 34
click at [444, 414] on input "Value based on fair market value research done on KBB. NPMI lien placed on [DAT…" at bounding box center [505, 431] width 260 height 34
type input "Value based on fair market value research done on KBB. PMI lien placed on [DATE]"
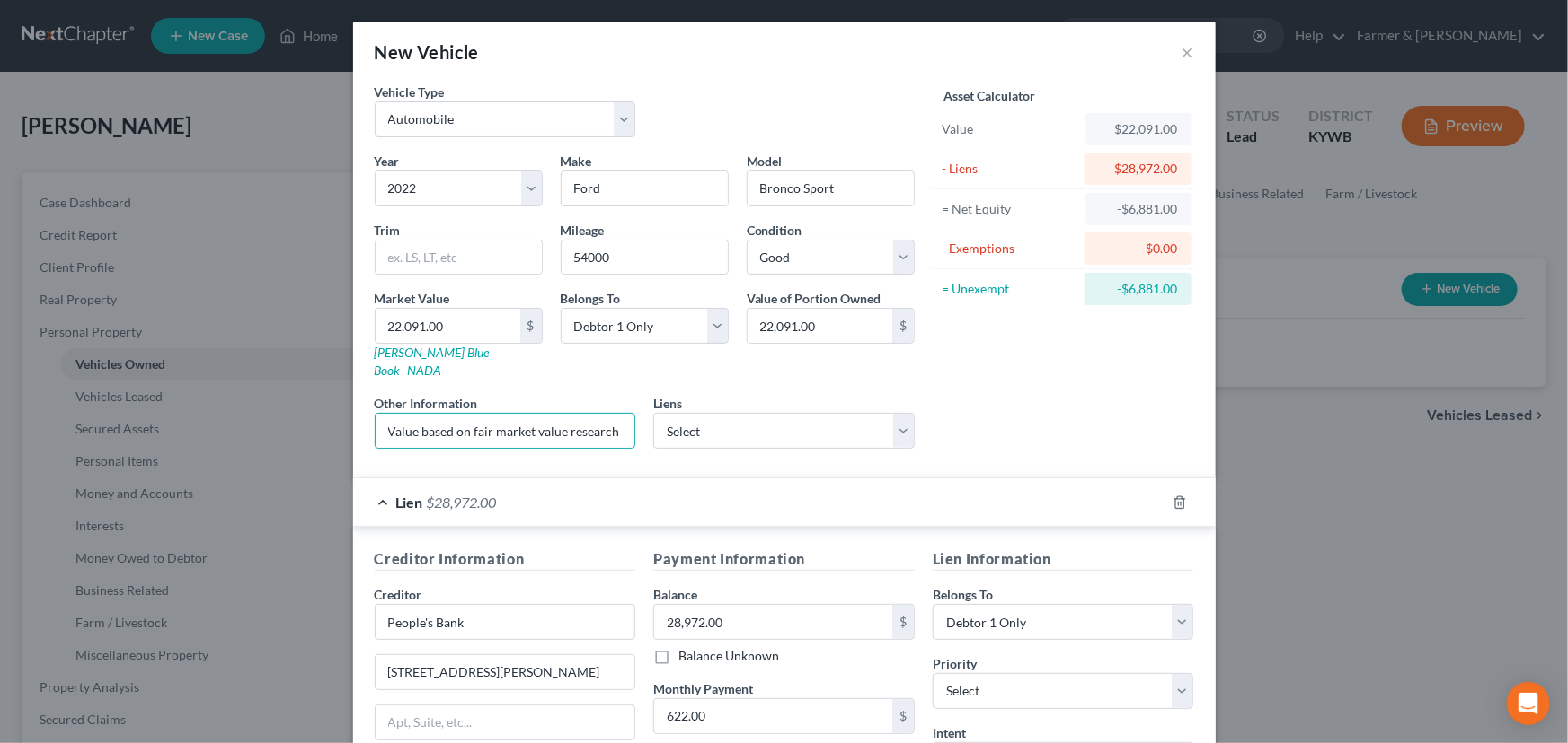
click at [983, 408] on div "Asset Calculator Value $22,091.00 - Liens $28,972.00 = Net Equity -$6,881.00 - …" at bounding box center [1062, 272] width 279 height 381
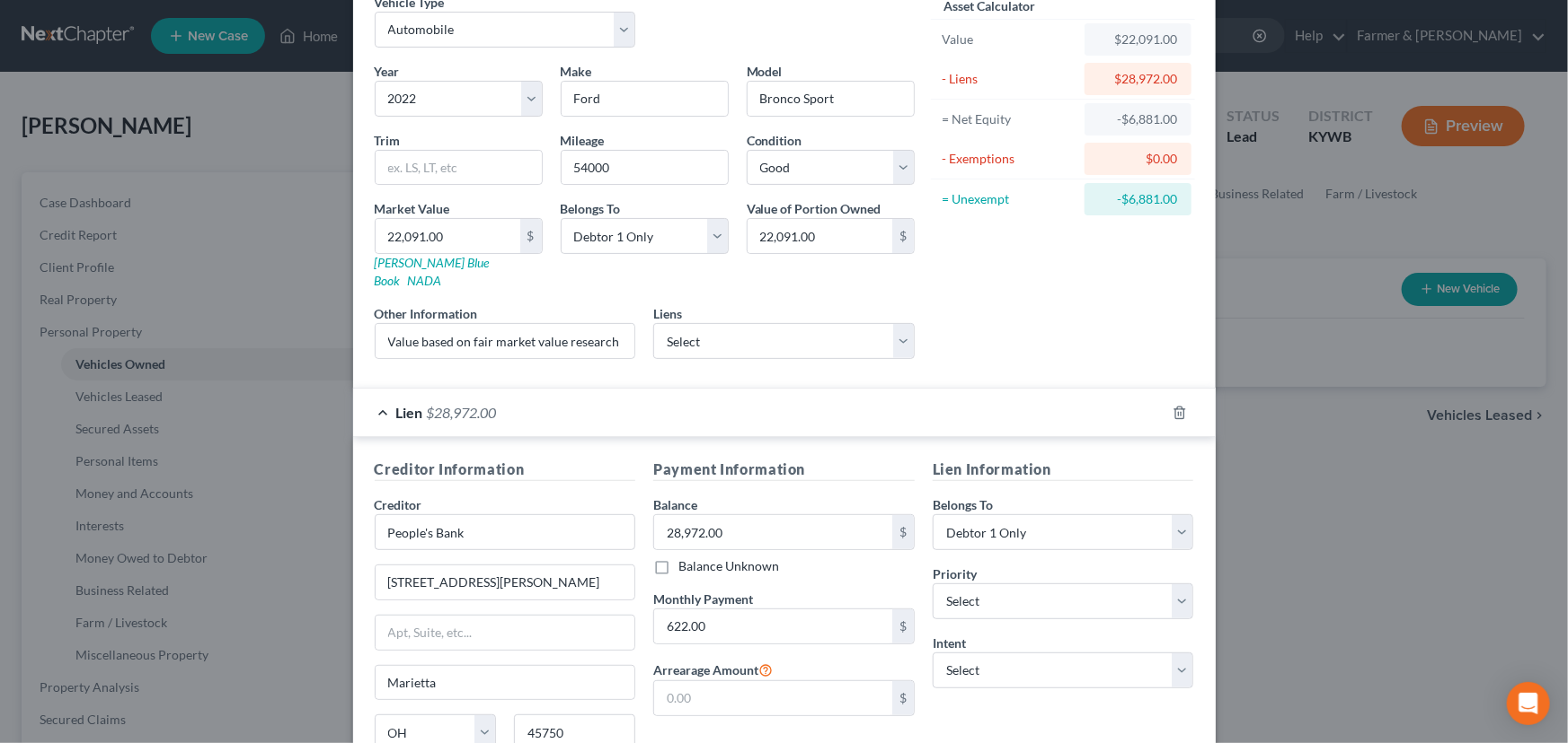
scroll to position [236, 0]
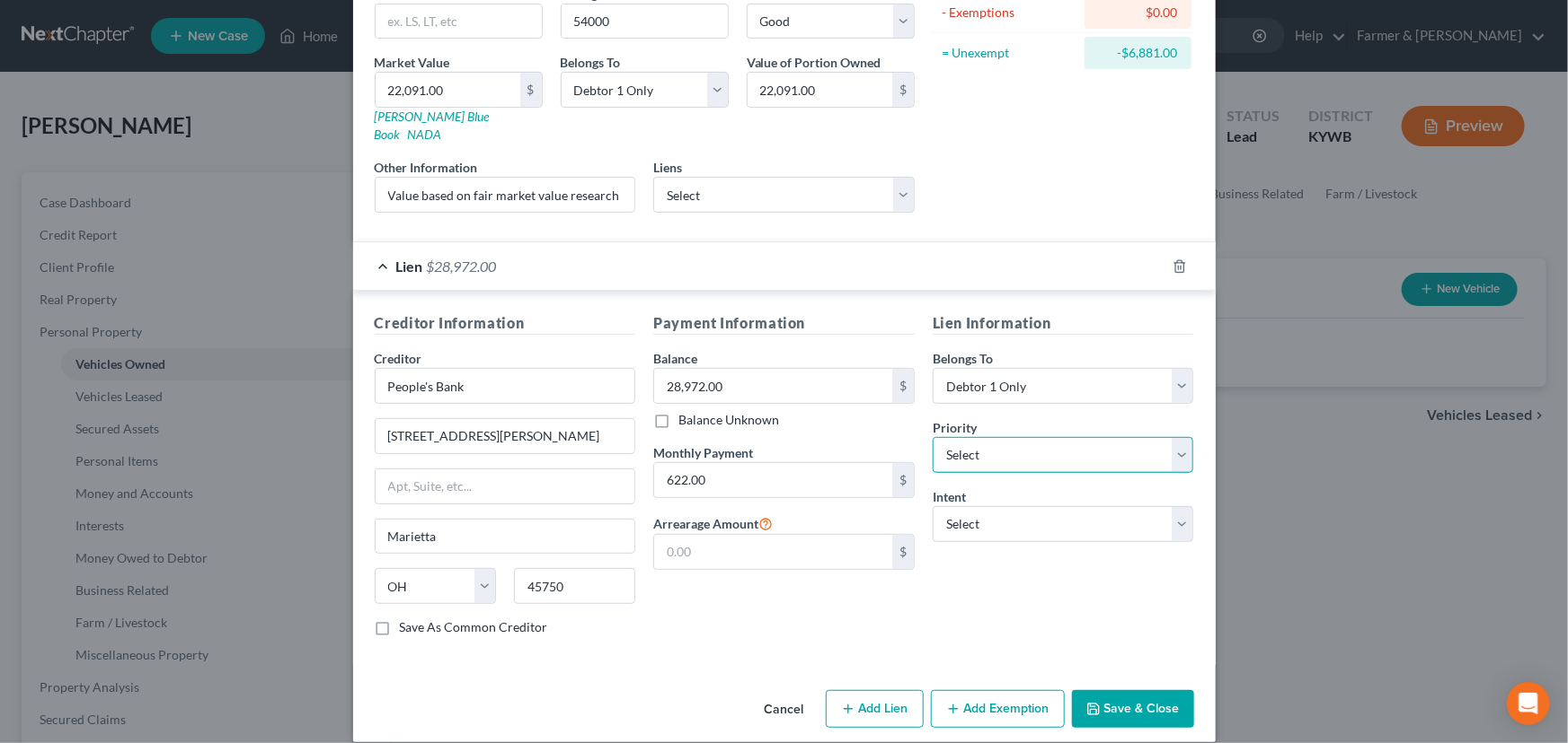
click at [1027, 439] on select "Select 1st 2nd 3rd 4th 5th 6th 7th 8th 9th 10th 11th 12th 13th 14th 15th 16th 1…" at bounding box center [1063, 456] width 261 height 36
select select "0"
click at [932, 438] on select "Select 1st 2nd 3rd 4th 5th 6th 7th 8th 9th 10th 11th 12th 13th 14th 15th 16th 1…" at bounding box center [1063, 456] width 261 height 36
click at [983, 507] on select "Select Surrender Redeem Reaffirm Avoid Other" at bounding box center [1063, 525] width 261 height 36
select select "4"
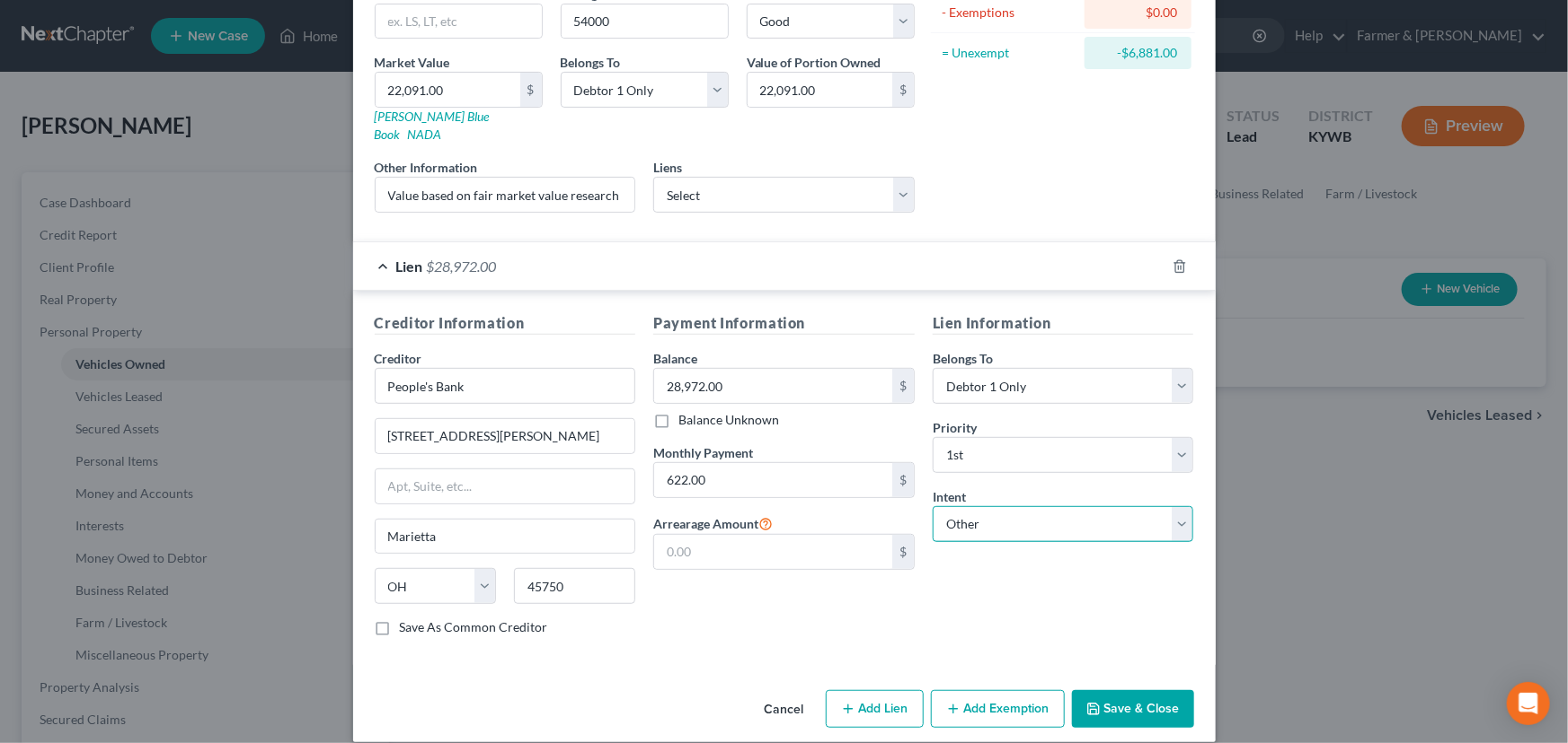
click at [932, 507] on select "Select Surrender Redeem Reaffirm Avoid Other" at bounding box center [1063, 525] width 261 height 36
click at [882, 629] on div "Payment Information Balance 28,972.00 $ Balance Unknown Balance Undetermined 28…" at bounding box center [783, 482] width 279 height 338
click at [872, 252] on div "Lien $28,972.00" at bounding box center [758, 266] width 812 height 47
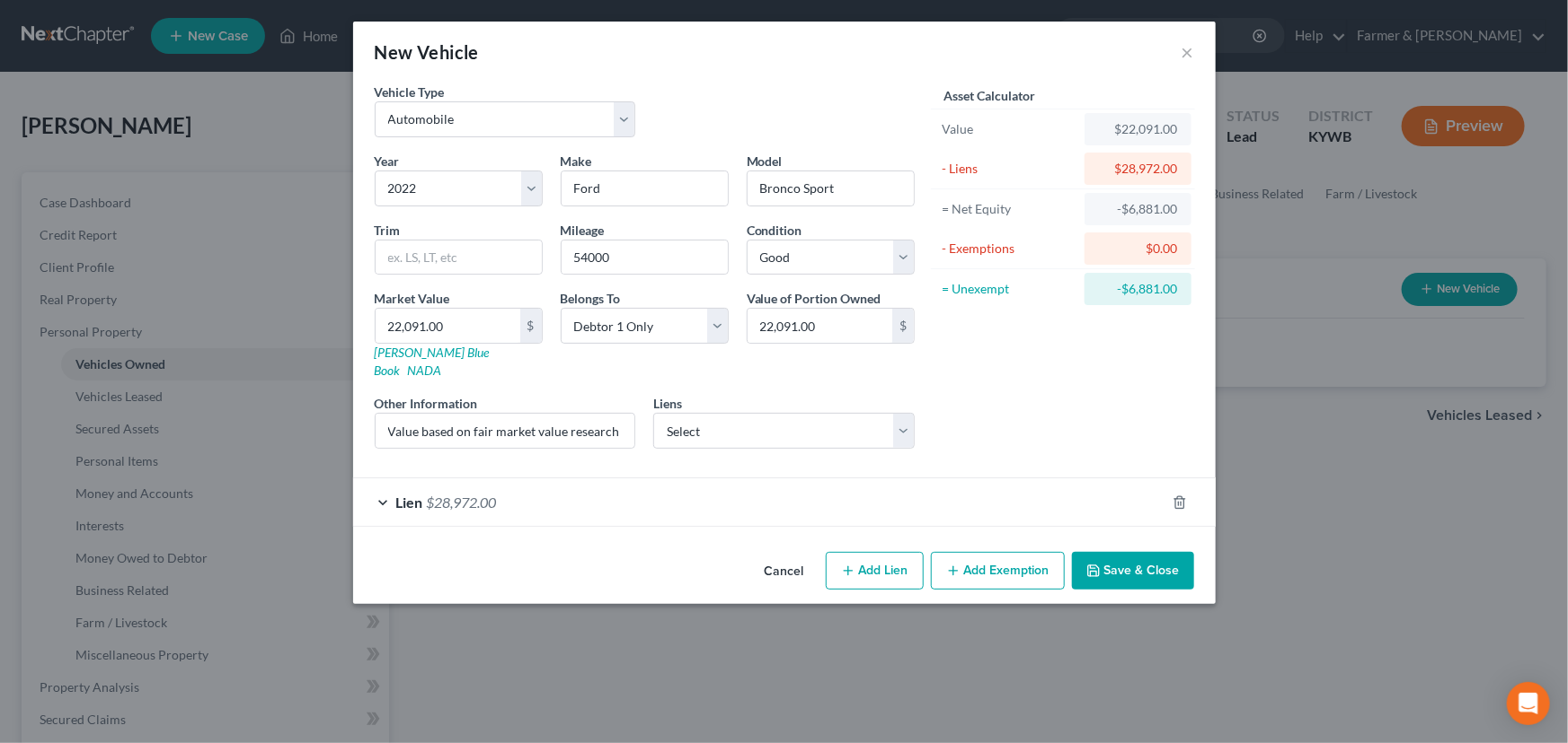
scroll to position [0, 0]
click at [1015, 372] on div "Asset Calculator Value $22,091.00 - Liens $28,972.00 = Net Equity -$6,881.00 - …" at bounding box center [1062, 272] width 279 height 381
click at [1106, 552] on button "Save & Close" at bounding box center [1132, 571] width 122 height 38
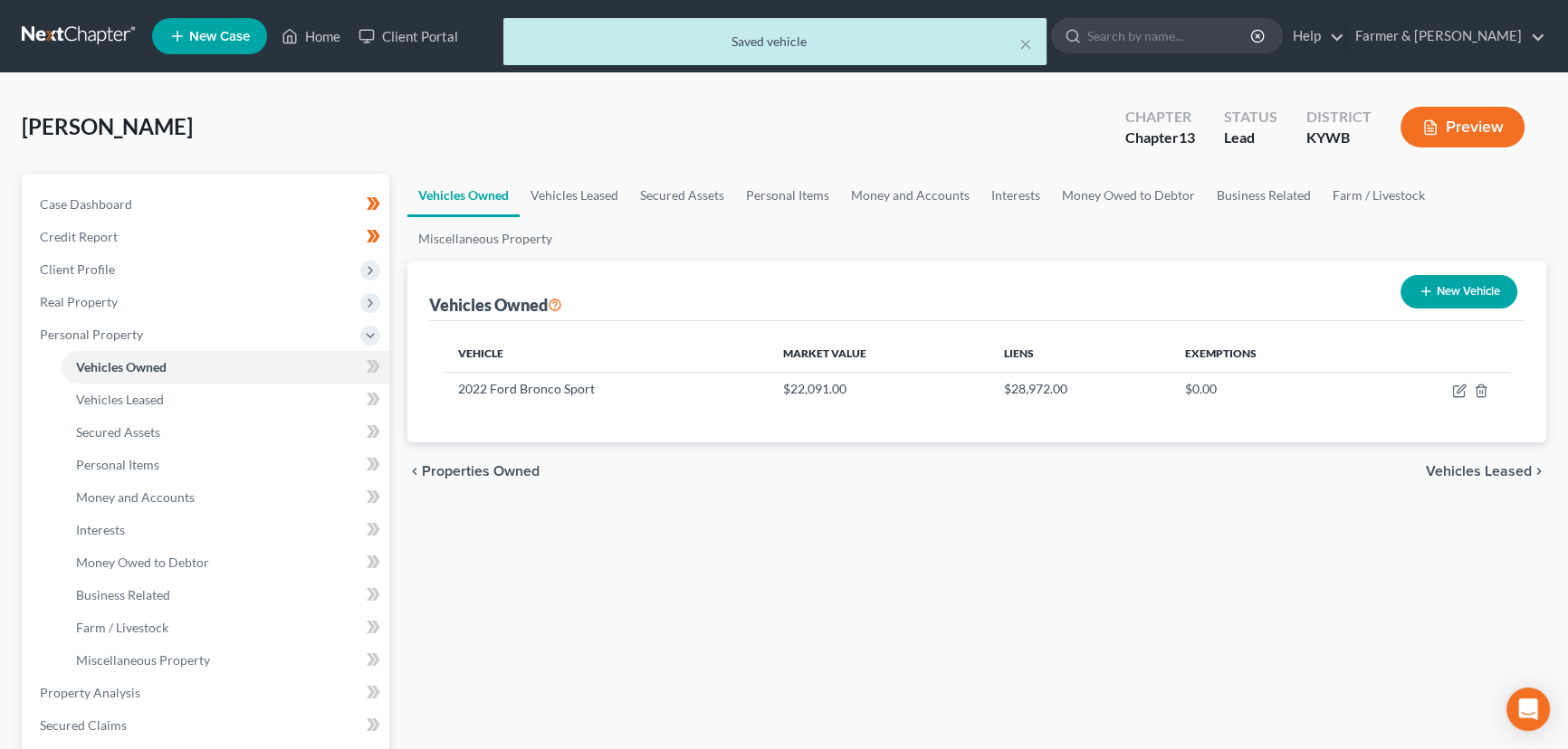
click at [1434, 290] on button "New Vehicle" at bounding box center [1458, 292] width 117 height 33
select select "0"
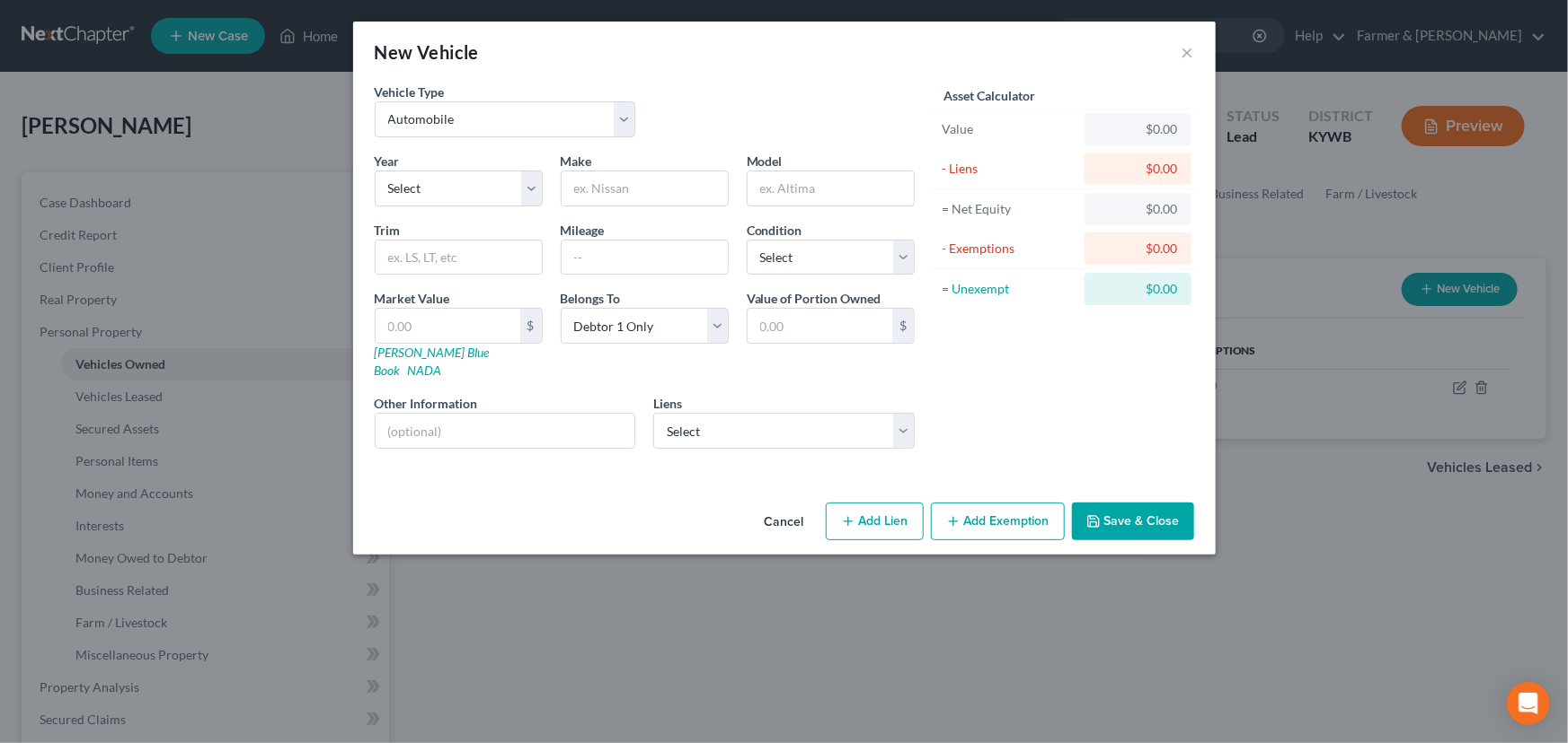
click at [786, 509] on button "Cancel" at bounding box center [784, 523] width 68 height 36
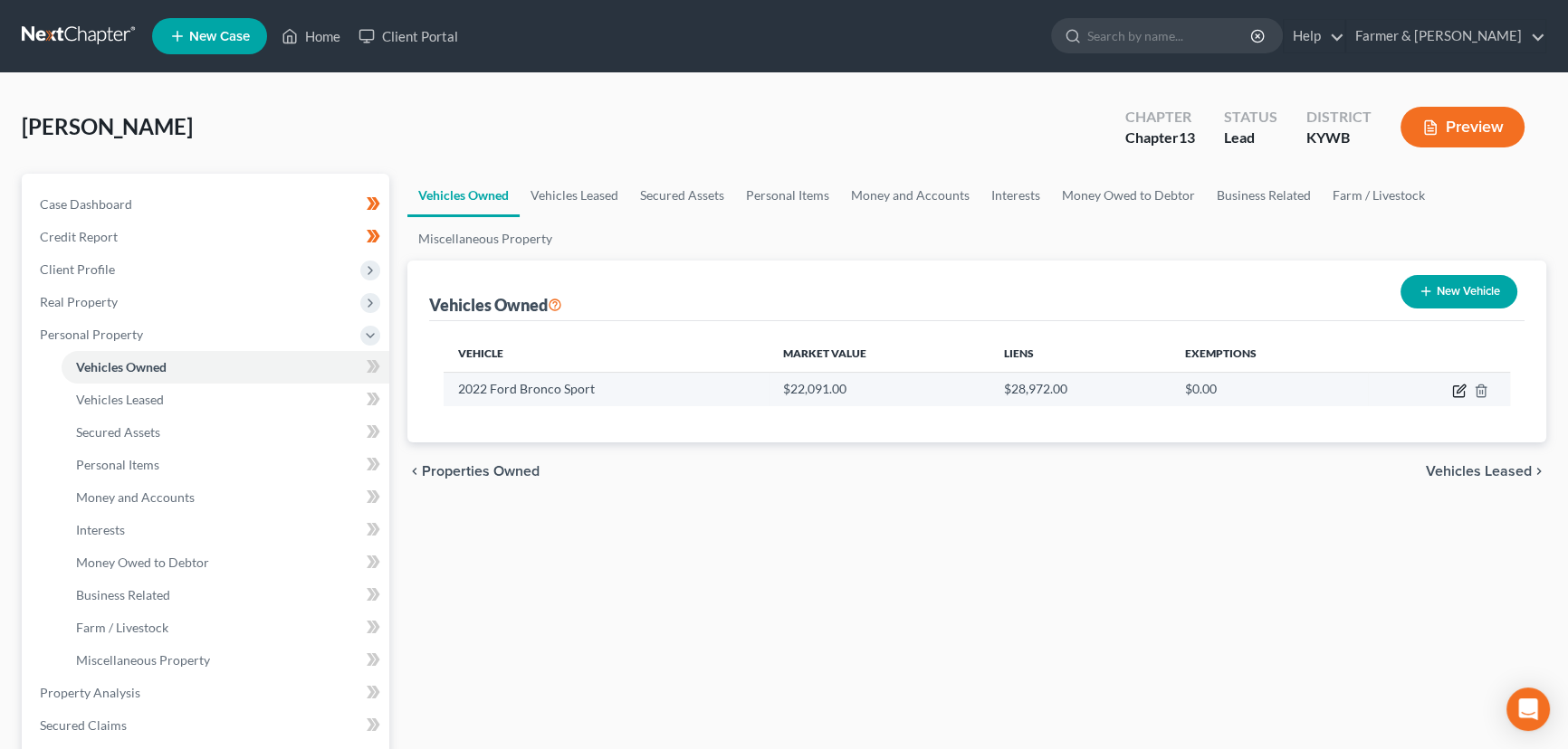
click at [1456, 396] on icon "button" at bounding box center [1459, 391] width 14 height 14
select select "0"
select select "4"
select select "2"
select select "0"
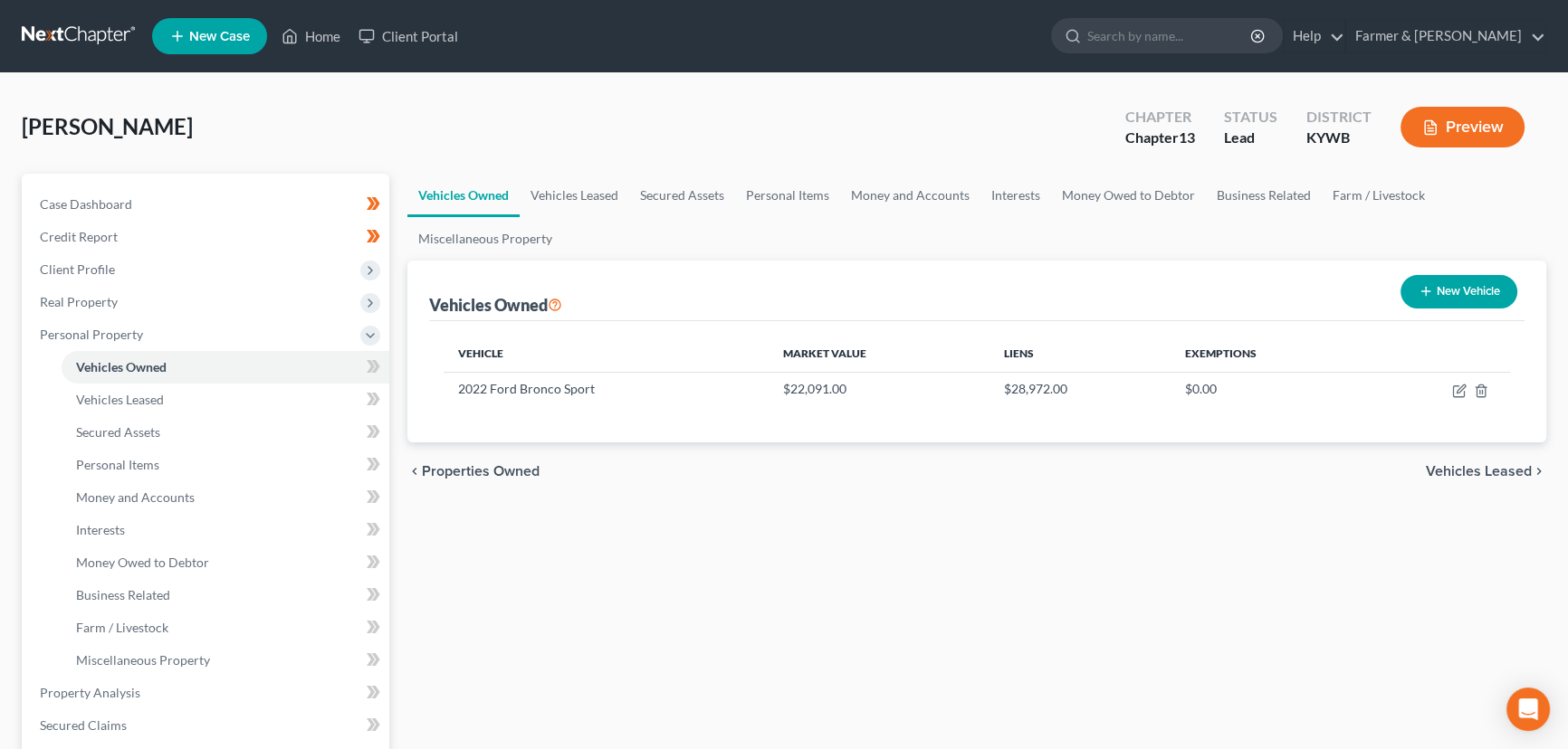
select select "36"
select select "0"
select select "4"
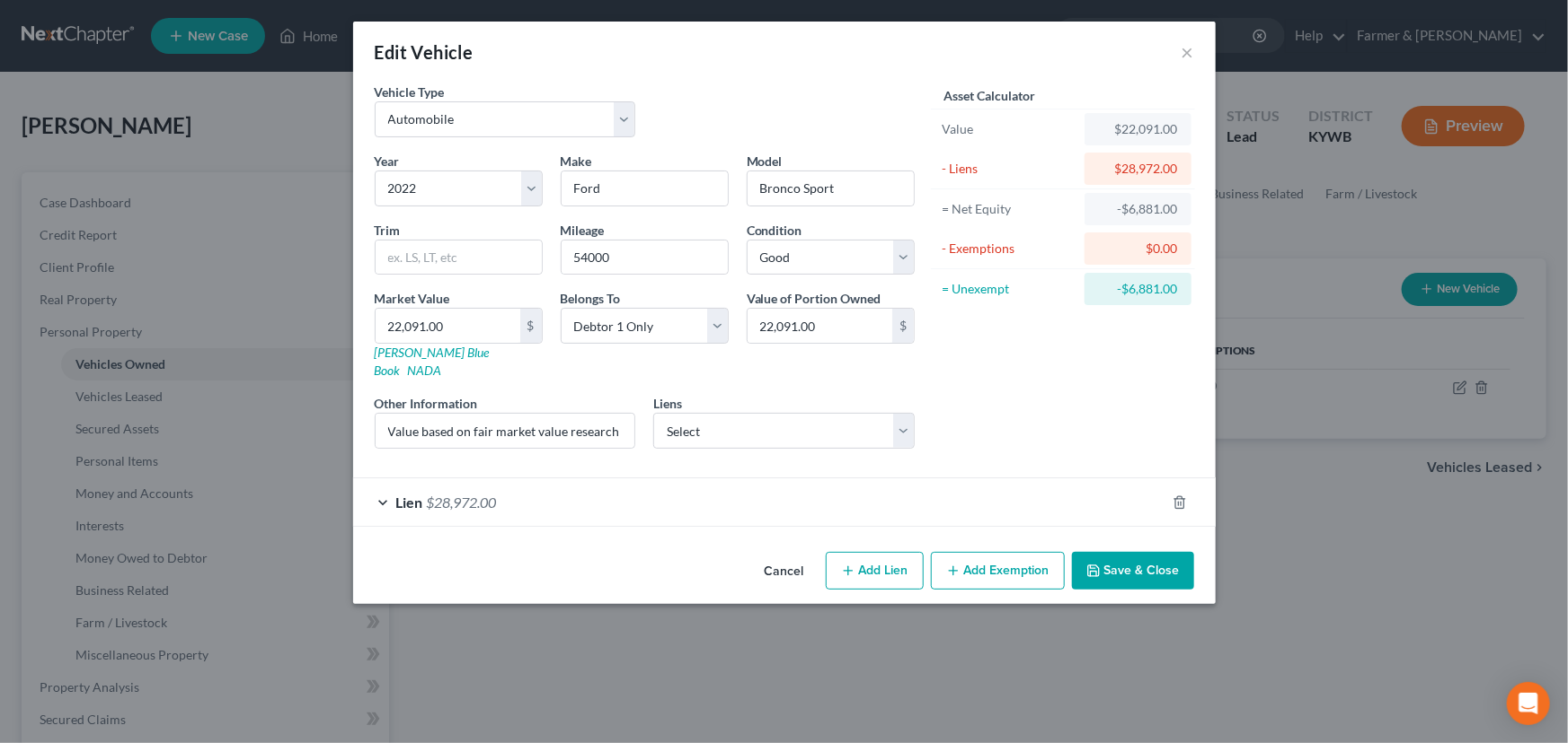
click at [794, 502] on div "Lien $28,972.00" at bounding box center [758, 502] width 812 height 47
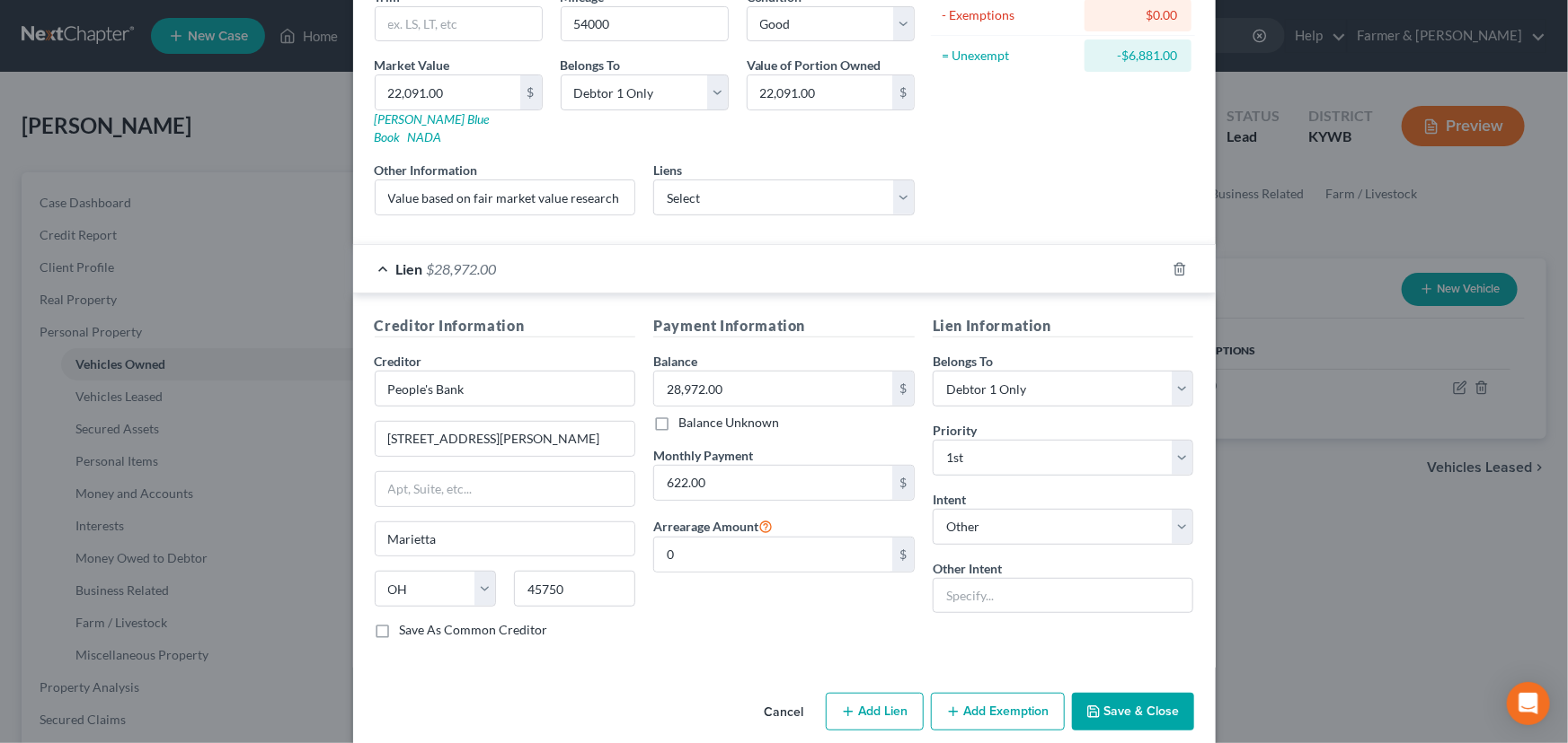
scroll to position [236, 0]
click at [709, 540] on input "0" at bounding box center [774, 552] width 238 height 34
type input "3,732.00"
click at [748, 638] on div "Creditor Information Creditor * People's Bank 138 [PERSON_NAME] [GEOGRAPHIC_DAT…" at bounding box center [784, 478] width 862 height 374
click at [805, 265] on div "Lien $28,972.00" at bounding box center [758, 266] width 812 height 47
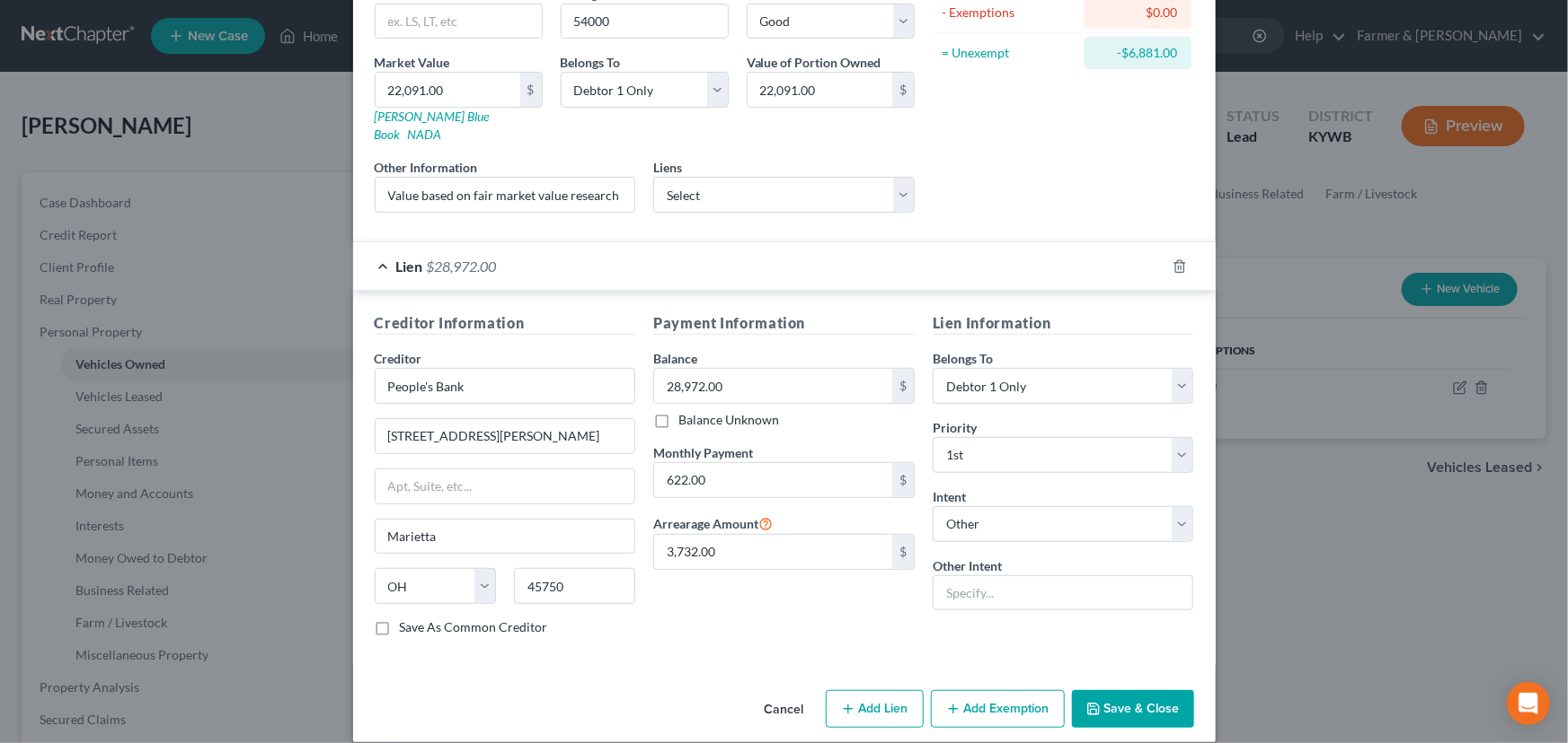
scroll to position [0, 0]
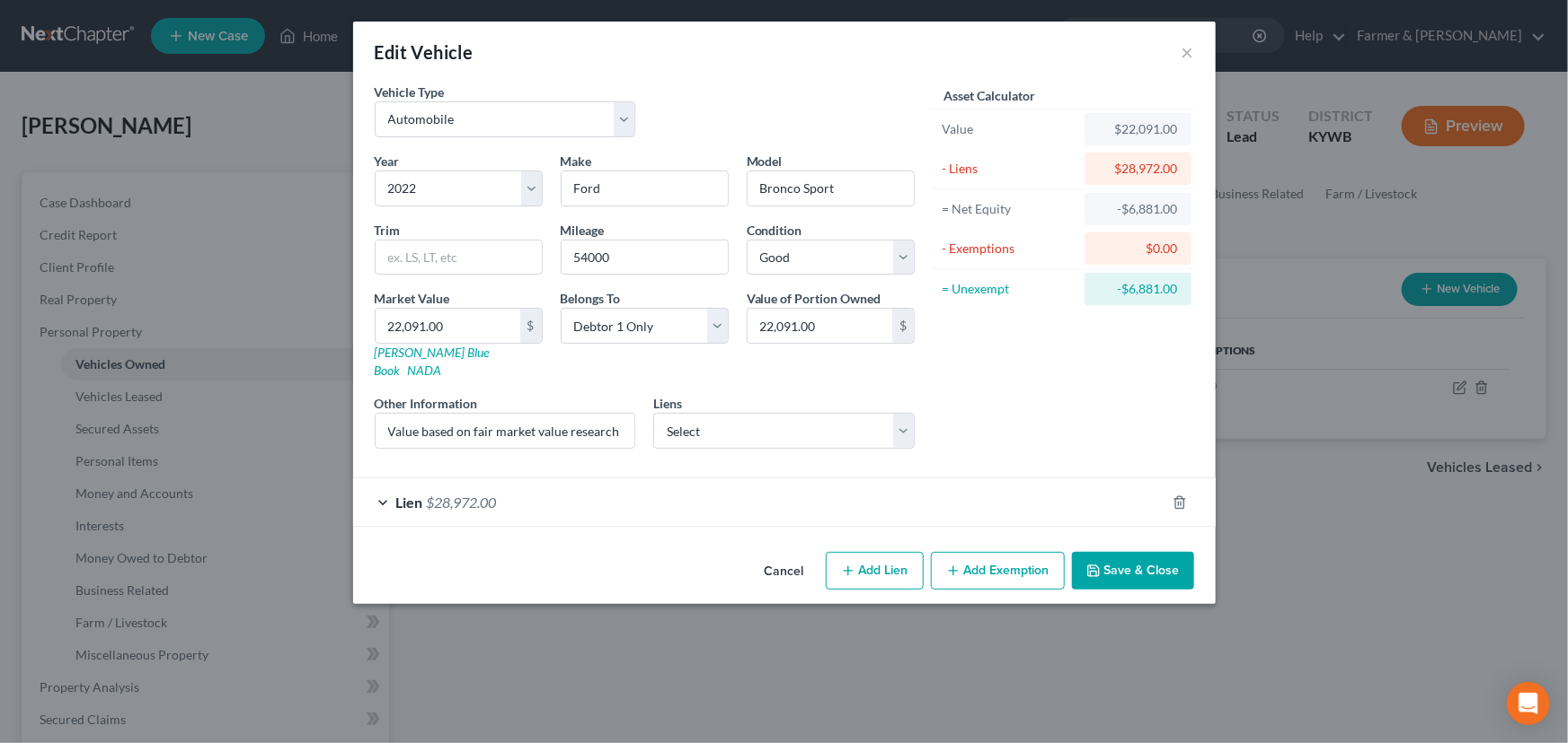
click at [1120, 552] on button "Save & Close" at bounding box center [1132, 571] width 122 height 38
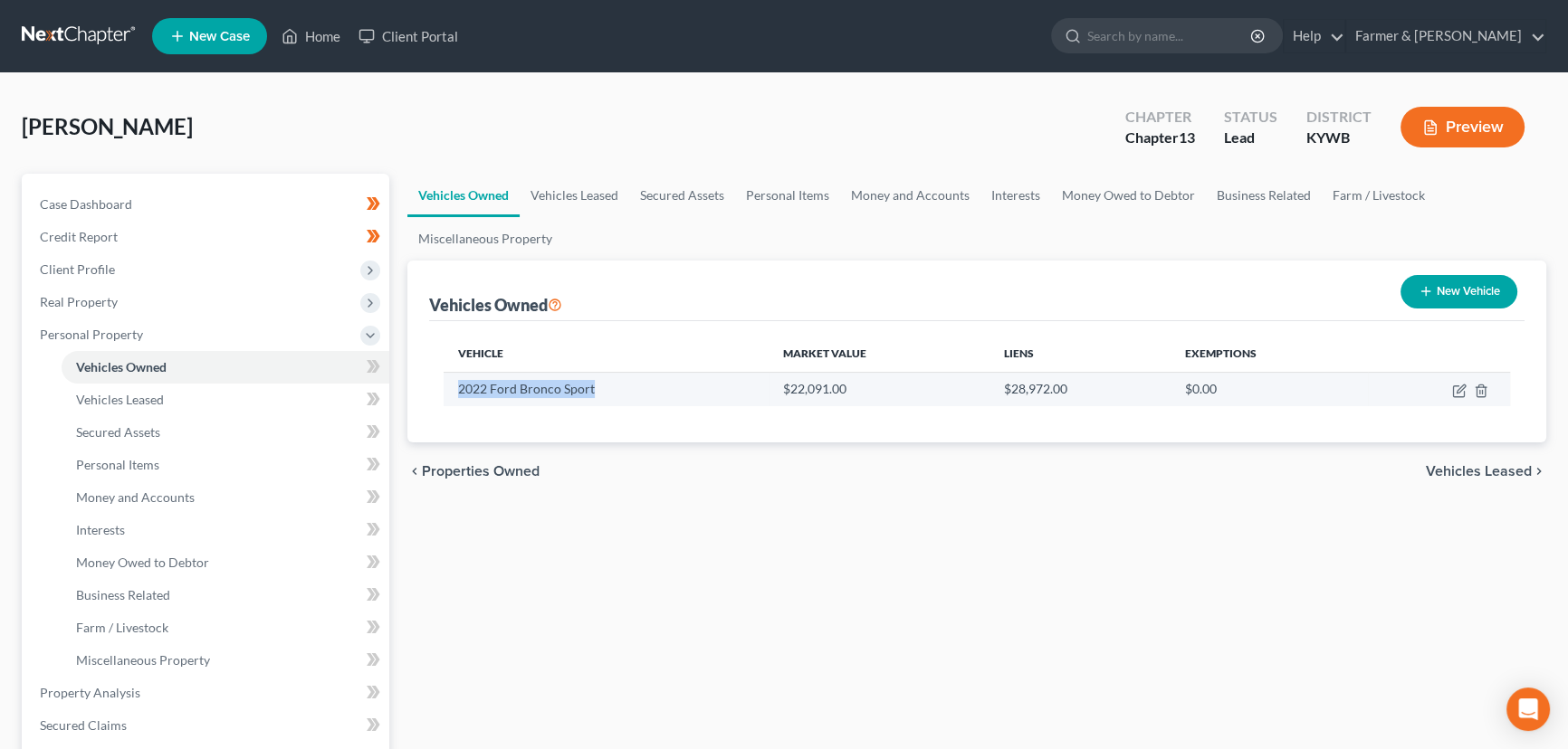
drag, startPoint x: 457, startPoint y: 388, endPoint x: 595, endPoint y: 388, distance: 138.0
click at [595, 388] on td "2022 Ford Bronco Sport" at bounding box center [605, 389] width 325 height 34
copy td "2022 Ford Bronco Sport"
drag, startPoint x: 776, startPoint y: 387, endPoint x: 859, endPoint y: 394, distance: 83.3
click at [859, 394] on td "$22,091.00" at bounding box center [878, 389] width 220 height 34
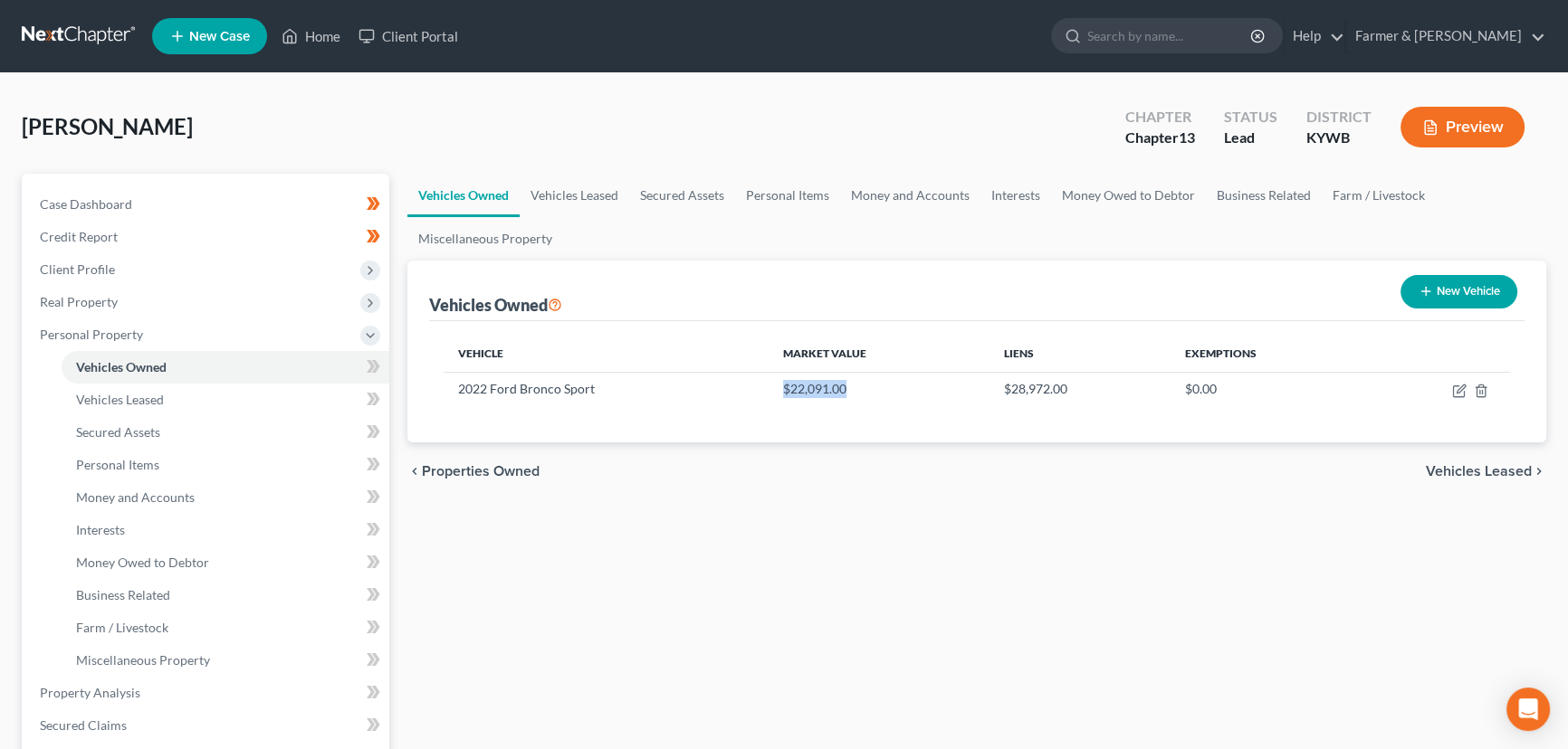
copy td "$22,091.00"
drag, startPoint x: 1461, startPoint y: 394, endPoint x: 1259, endPoint y: 414, distance: 203.0
click at [1461, 394] on icon "button" at bounding box center [1459, 391] width 14 height 14
select select "0"
select select "4"
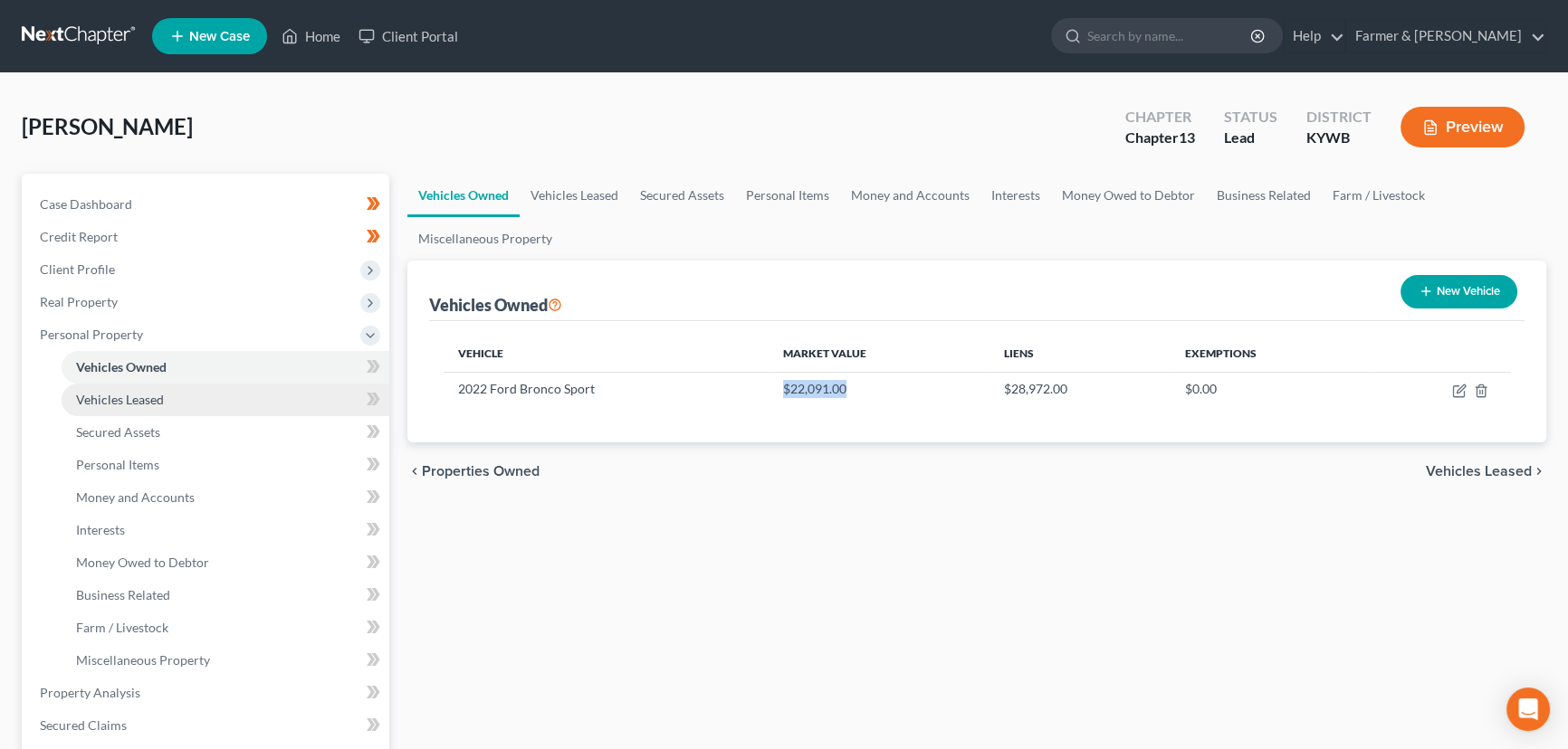
select select "2"
select select "0"
select select "36"
select select "0"
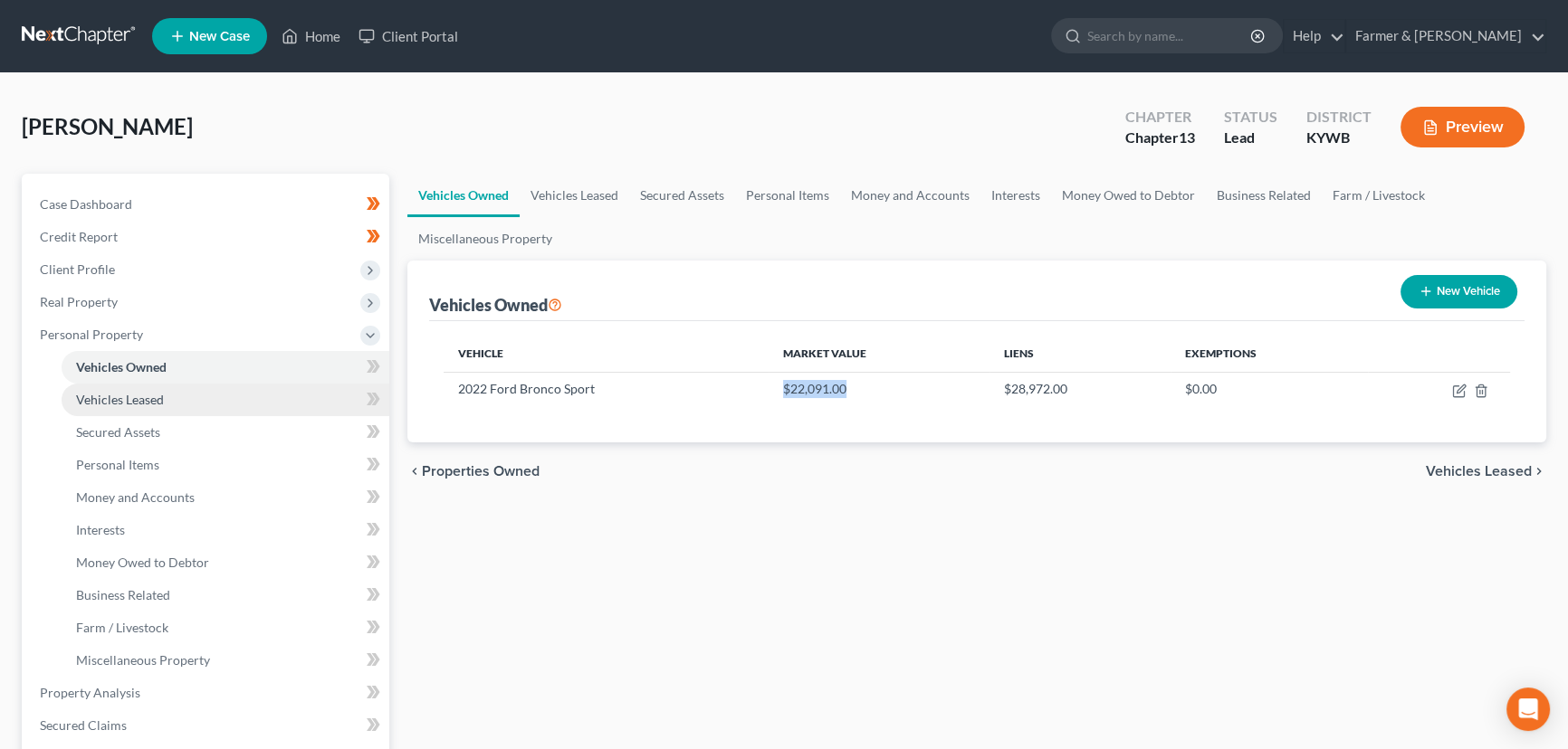
select select "4"
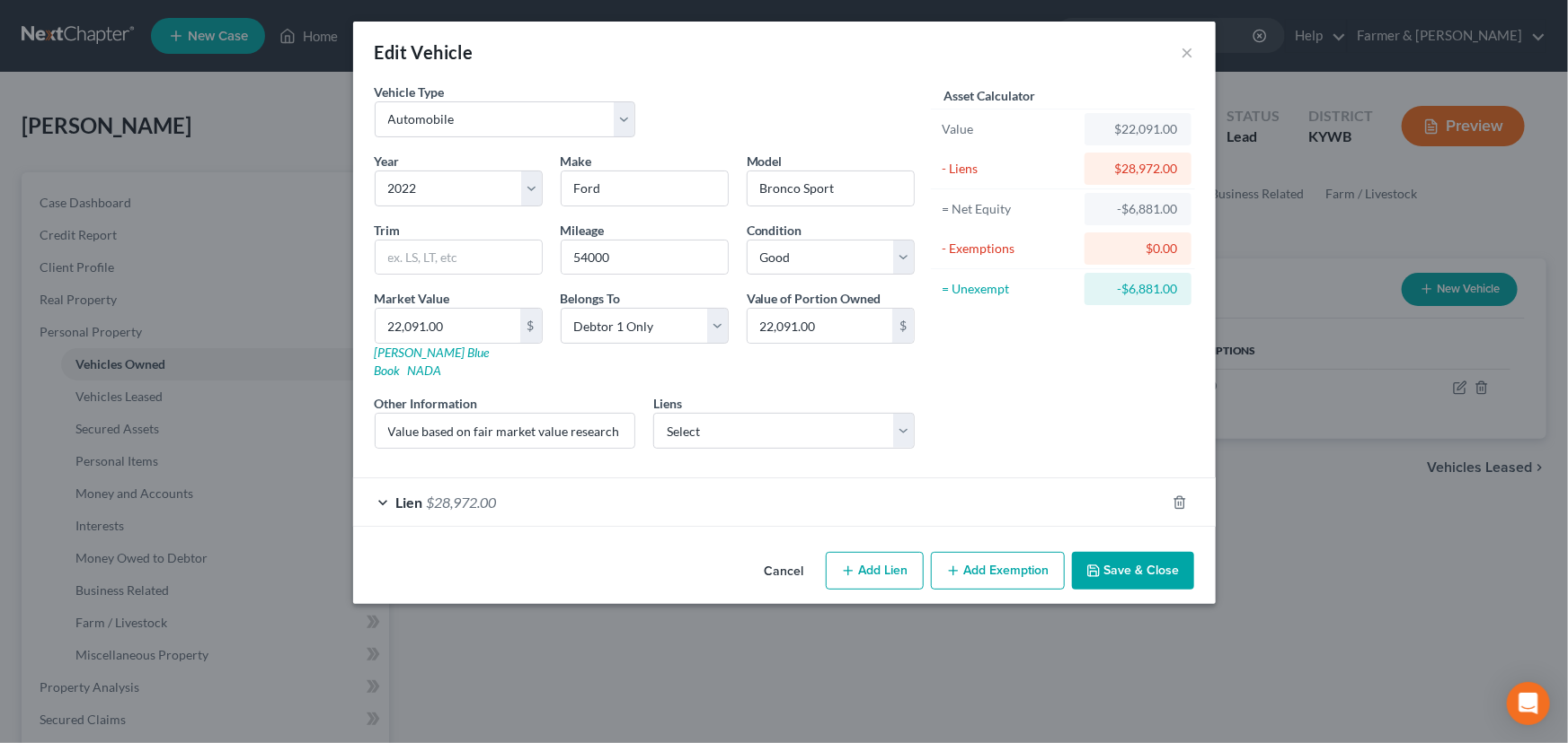
click at [563, 491] on div "Lien $28,972.00" at bounding box center [758, 502] width 812 height 47
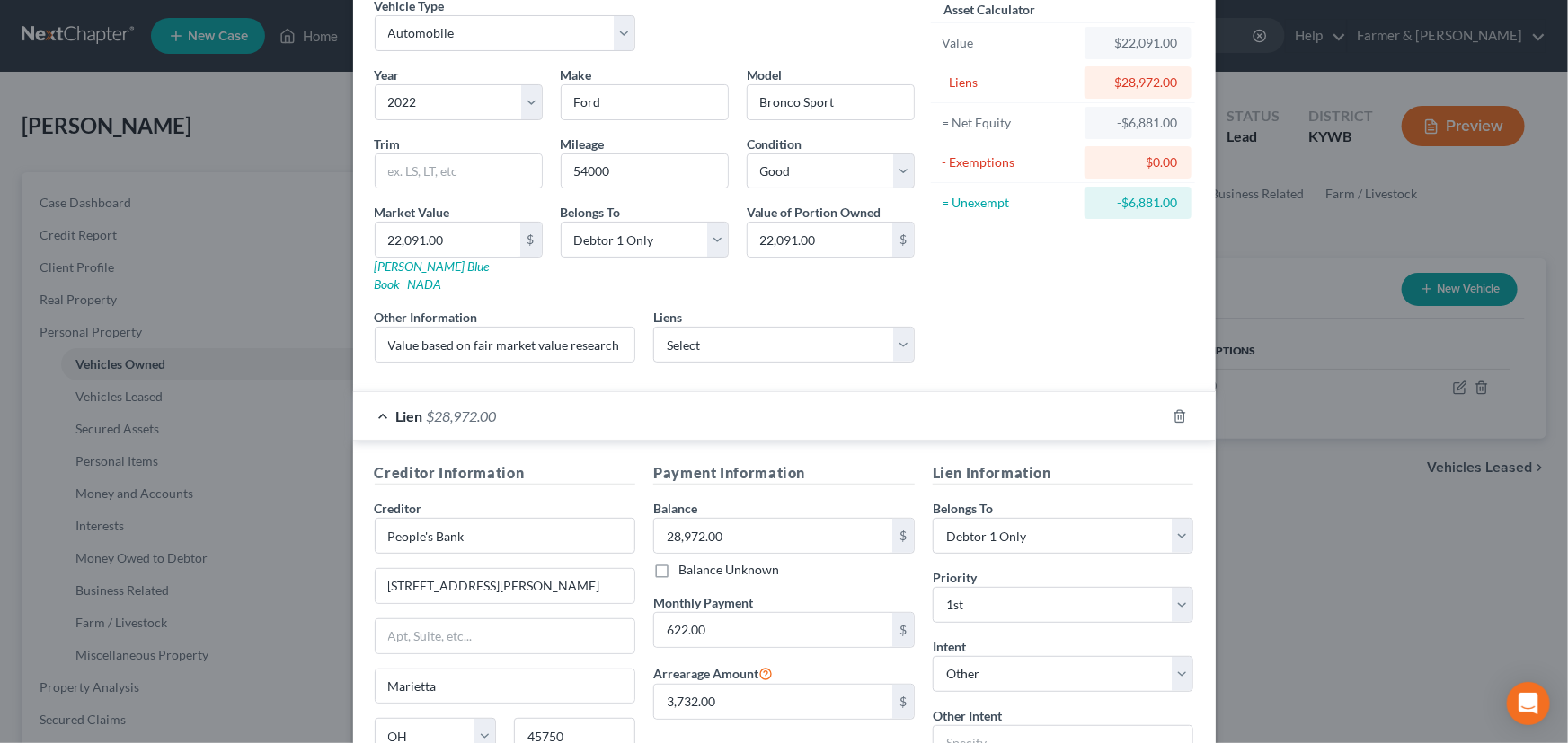
scroll to position [236, 0]
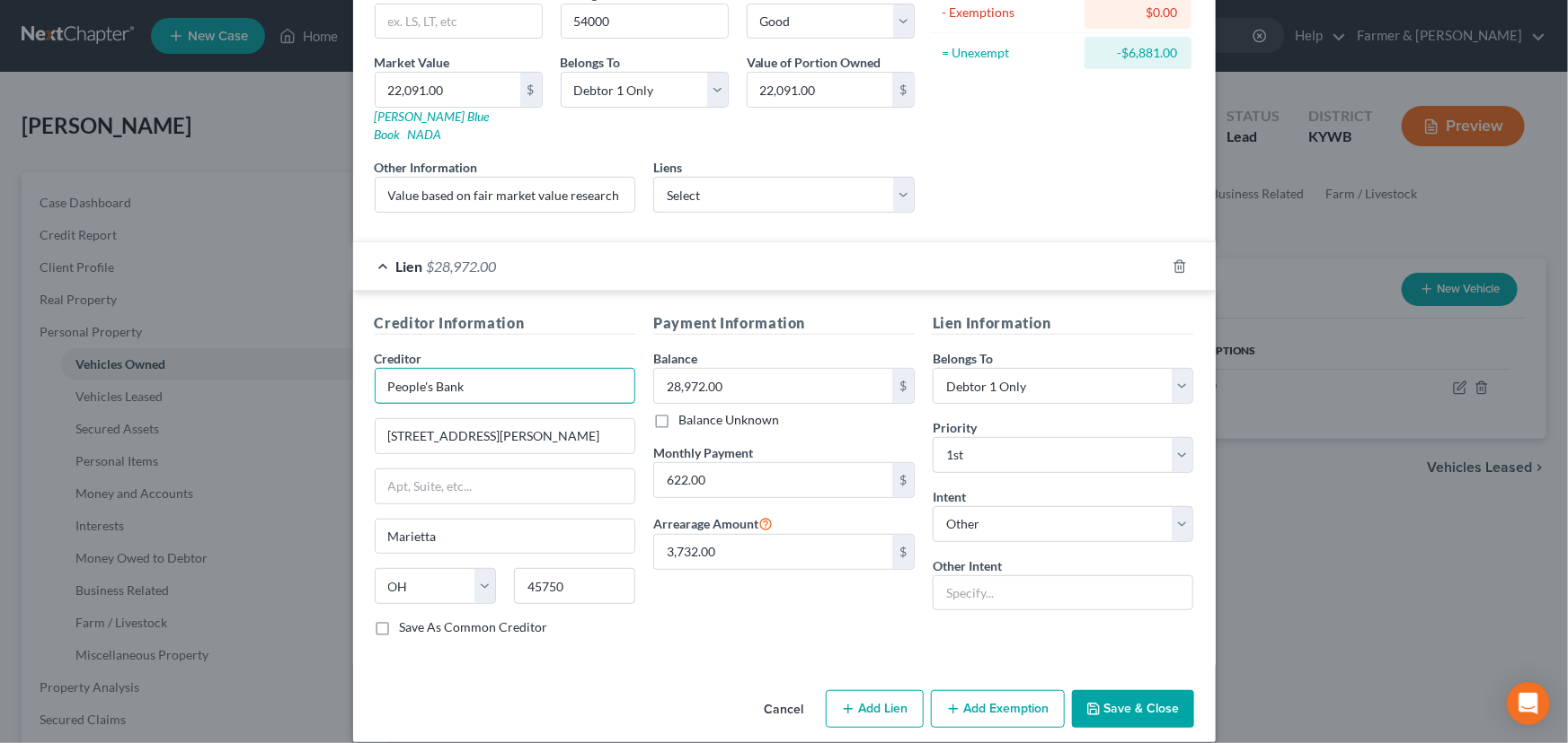
drag, startPoint x: 475, startPoint y: 364, endPoint x: 323, endPoint y: 370, distance: 152.1
click at [323, 370] on div "Edit Vehicle × Vehicle Type Select Automobile Truck Trailer Watercraft Aircraft…" at bounding box center [784, 372] width 1568 height 743
click at [739, 369] on input "28,972.00" at bounding box center [774, 386] width 238 height 34
click at [717, 538] on input "3,732.00" at bounding box center [774, 552] width 238 height 34
click at [1015, 387] on div "Lien Information Belongs To * Select Debtor 1 Only Debtor 2 Only Debtor 1 And D…" at bounding box center [1062, 482] width 279 height 338
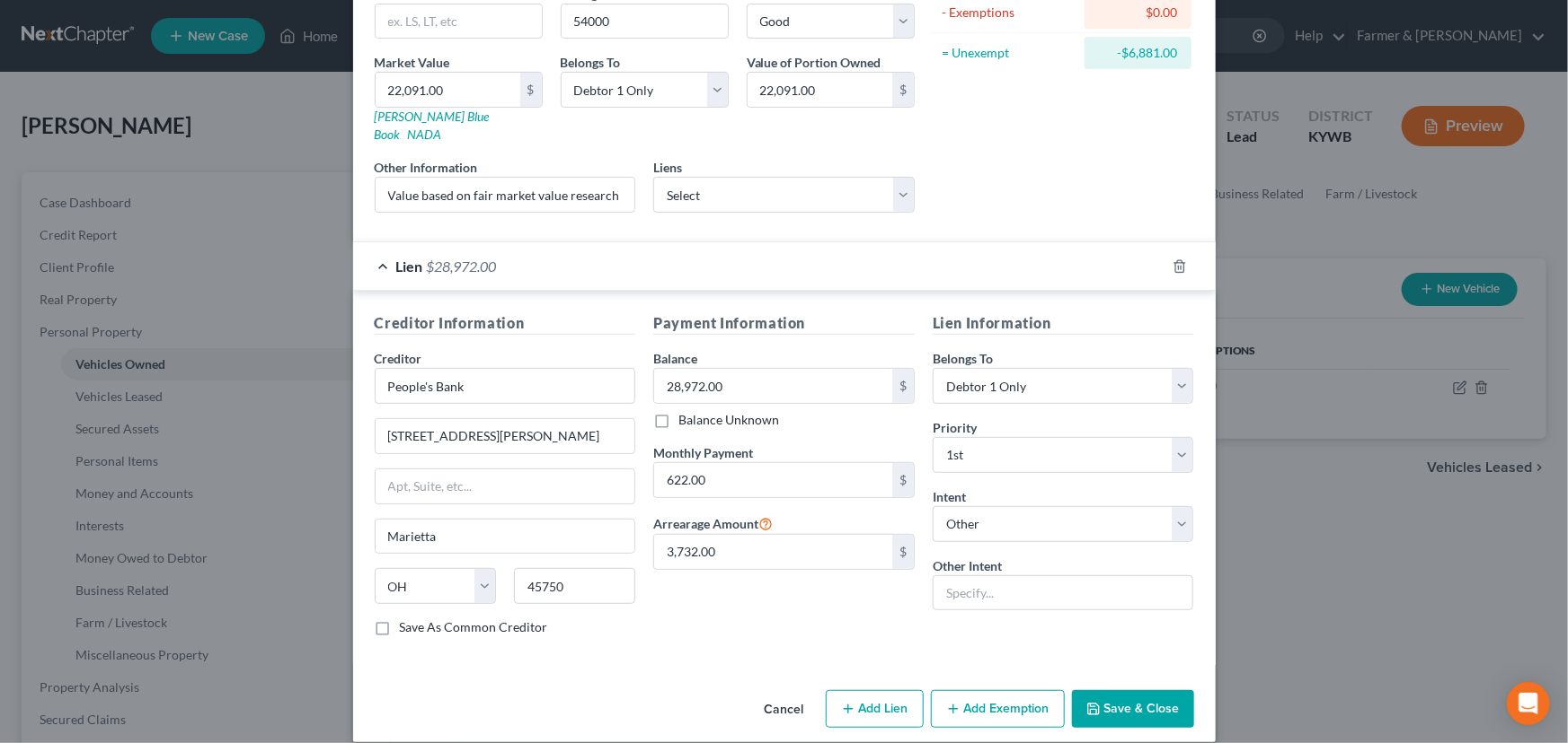
click at [627, 256] on div "Lien $28,972.00" at bounding box center [758, 266] width 812 height 47
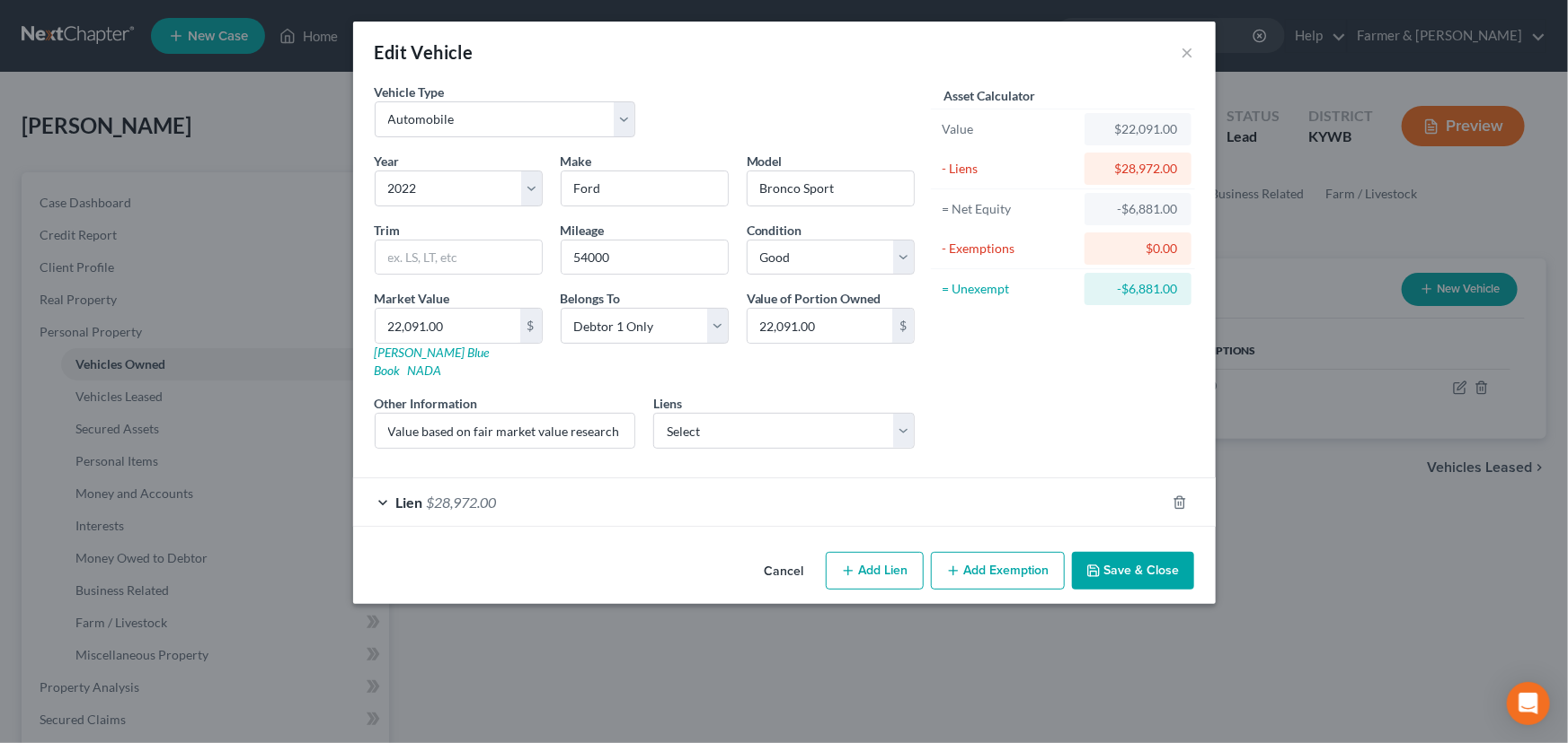
scroll to position [0, 0]
click at [1175, 413] on div "Asset Calculator Value $22,091.00 - Liens $28,972.00 = Net Equity -$6,881.00 - …" at bounding box center [1062, 272] width 279 height 381
click at [1106, 552] on button "Save & Close" at bounding box center [1132, 571] width 122 height 38
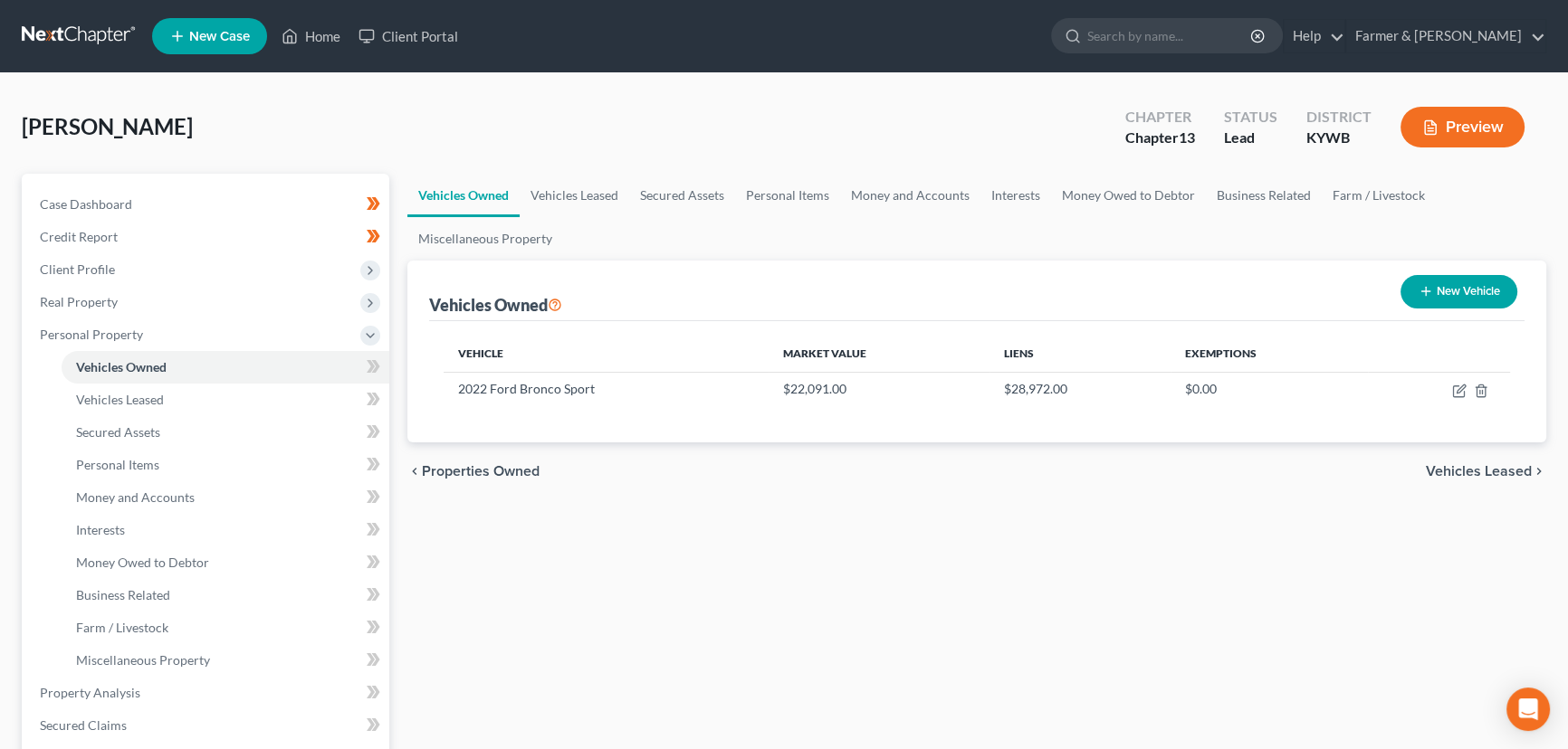
click at [735, 559] on div "Vehicles Owned Vehicles Leased Secured Assets Personal Items Money and Accounts…" at bounding box center [977, 712] width 1157 height 1078
click at [1411, 301] on button "New Vehicle" at bounding box center [1458, 292] width 117 height 33
select select "0"
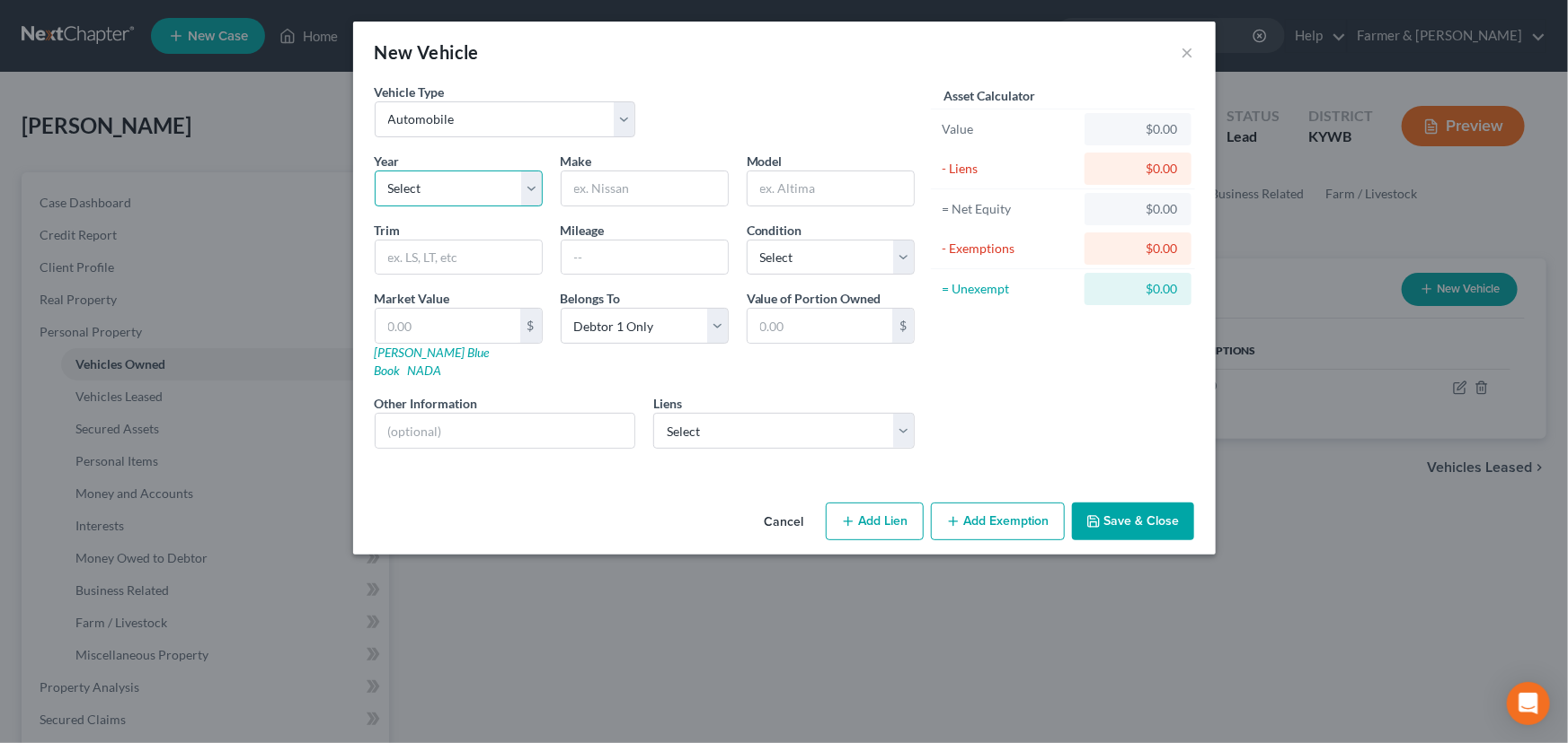
click at [448, 187] on select "Select 2026 2025 2024 2023 2022 2021 2020 2019 2018 2017 2016 2015 2014 2013 20…" at bounding box center [459, 188] width 168 height 36
select select "4"
click at [375, 170] on select "Select 2026 2025 2024 2023 2022 2021 2020 2019 2018 2017 2016 2015 2014 2013 20…" at bounding box center [459, 188] width 168 height 36
click at [430, 118] on select "Select Automobile Truck Trailer Watercraft Aircraft Motor Home Atv Other Vehicle" at bounding box center [505, 119] width 261 height 36
select select "7"
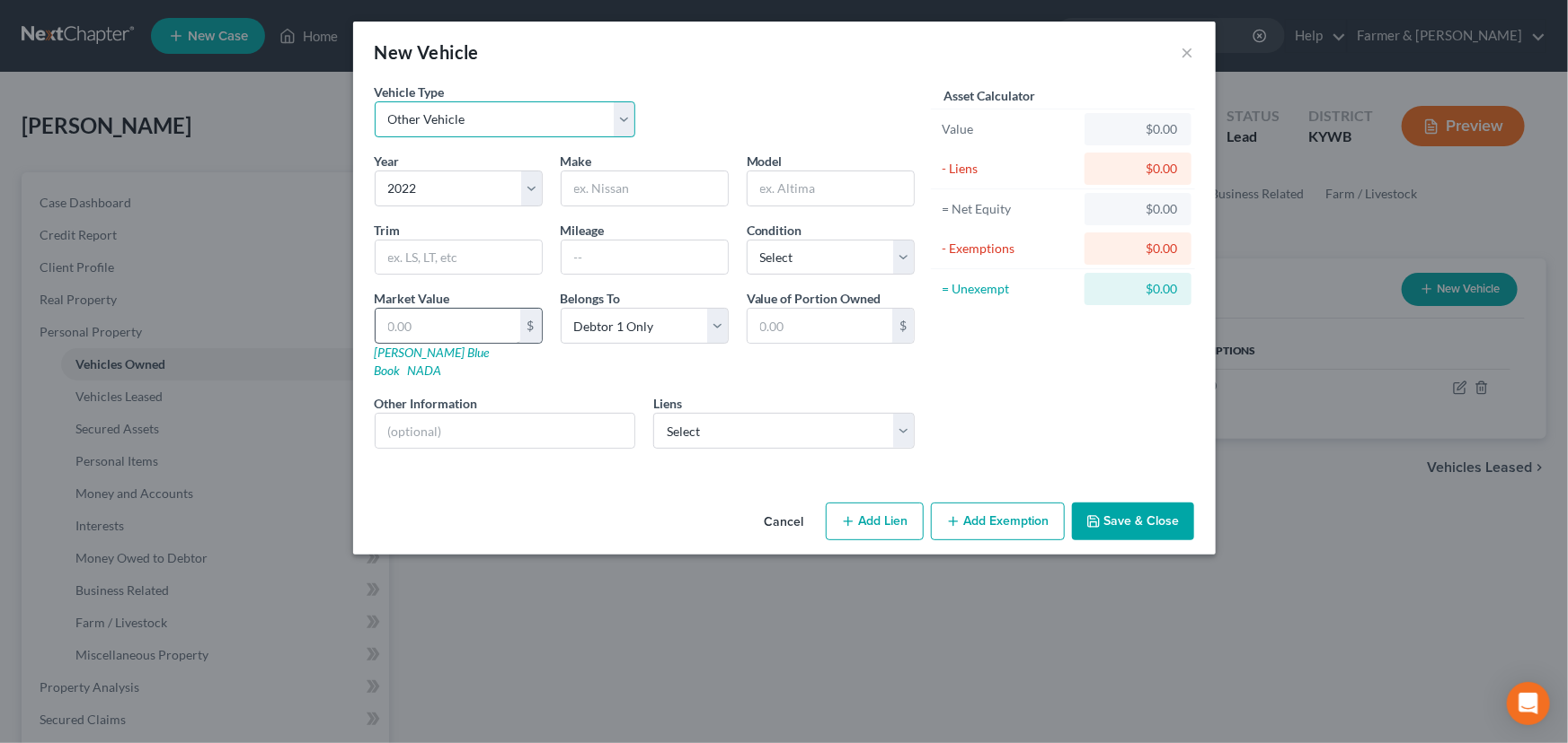
click at [375, 101] on select "Select Automobile Truck Trailer Watercraft Aircraft Motor Home Atv Other Vehicle" at bounding box center [505, 119] width 261 height 36
click at [629, 187] on input "text" at bounding box center [645, 188] width 166 height 34
type input "Harley-Davidson"
click at [817, 188] on input "text" at bounding box center [830, 188] width 166 height 34
paste input "Road glide special"
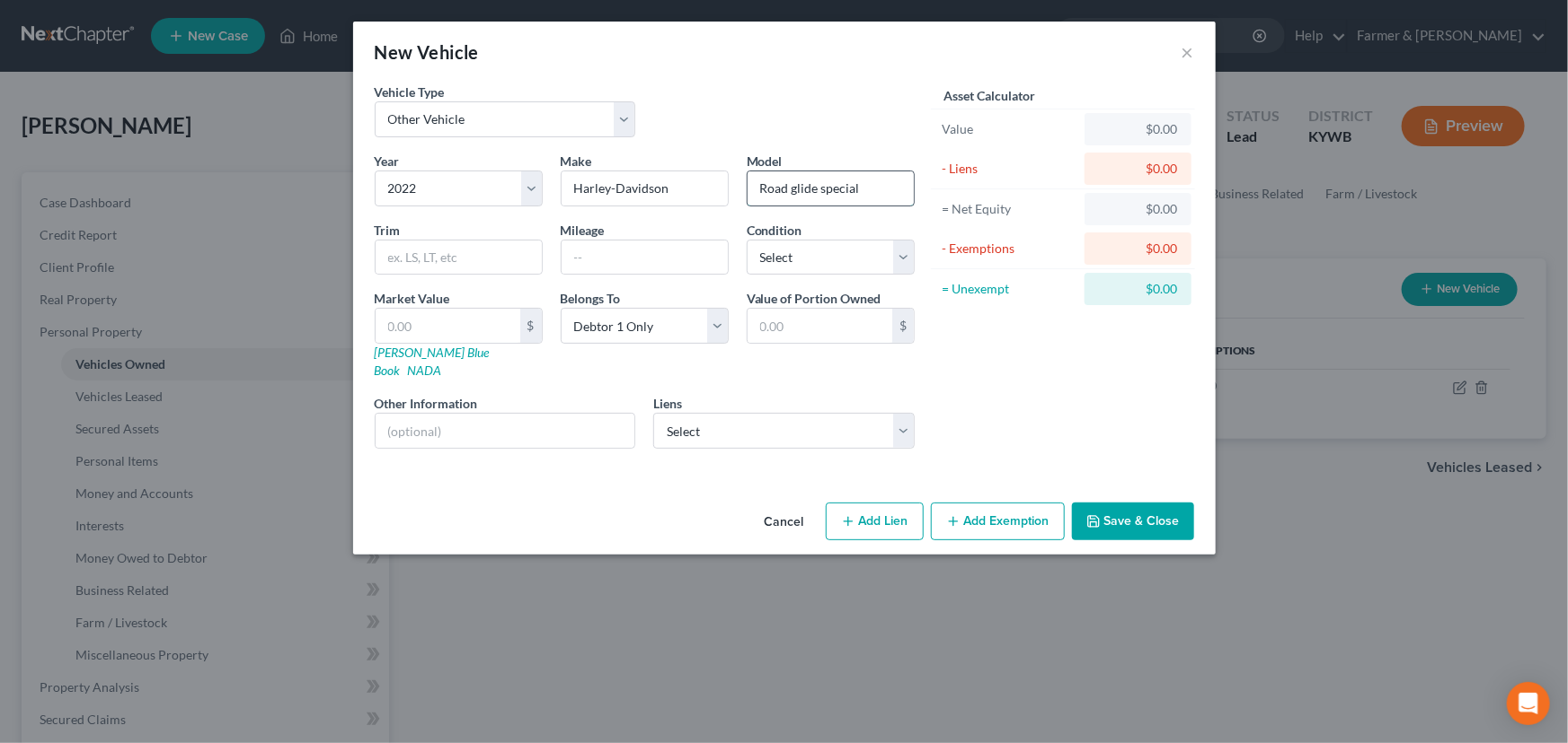
drag, startPoint x: 793, startPoint y: 188, endPoint x: 779, endPoint y: 201, distance: 19.1
click at [790, 188] on input "Road glide special" at bounding box center [830, 188] width 166 height 34
type input "Road Glide Special"
click at [760, 102] on div "Vehicle Type Select Automobile Truck Trailer Watercraft Aircraft Motor Home Atv…" at bounding box center [645, 116] width 558 height 69
click at [833, 75] on div "New Vehicle ×" at bounding box center [784, 52] width 862 height 61
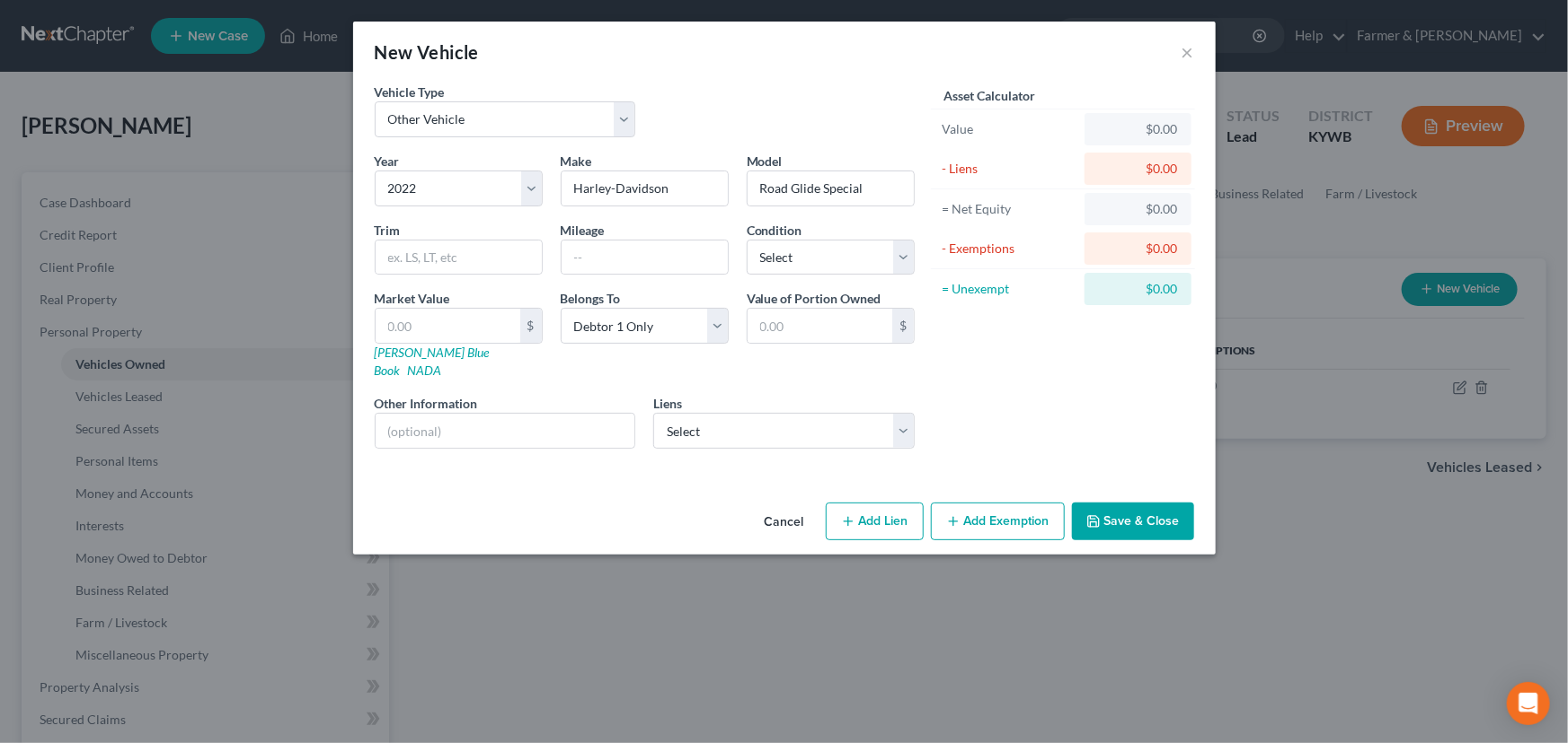
click at [833, 74] on div "New Vehicle ×" at bounding box center [784, 52] width 862 height 61
click at [444, 321] on input "text" at bounding box center [447, 326] width 145 height 34
type input "2"
type input "2.00"
type input "22"
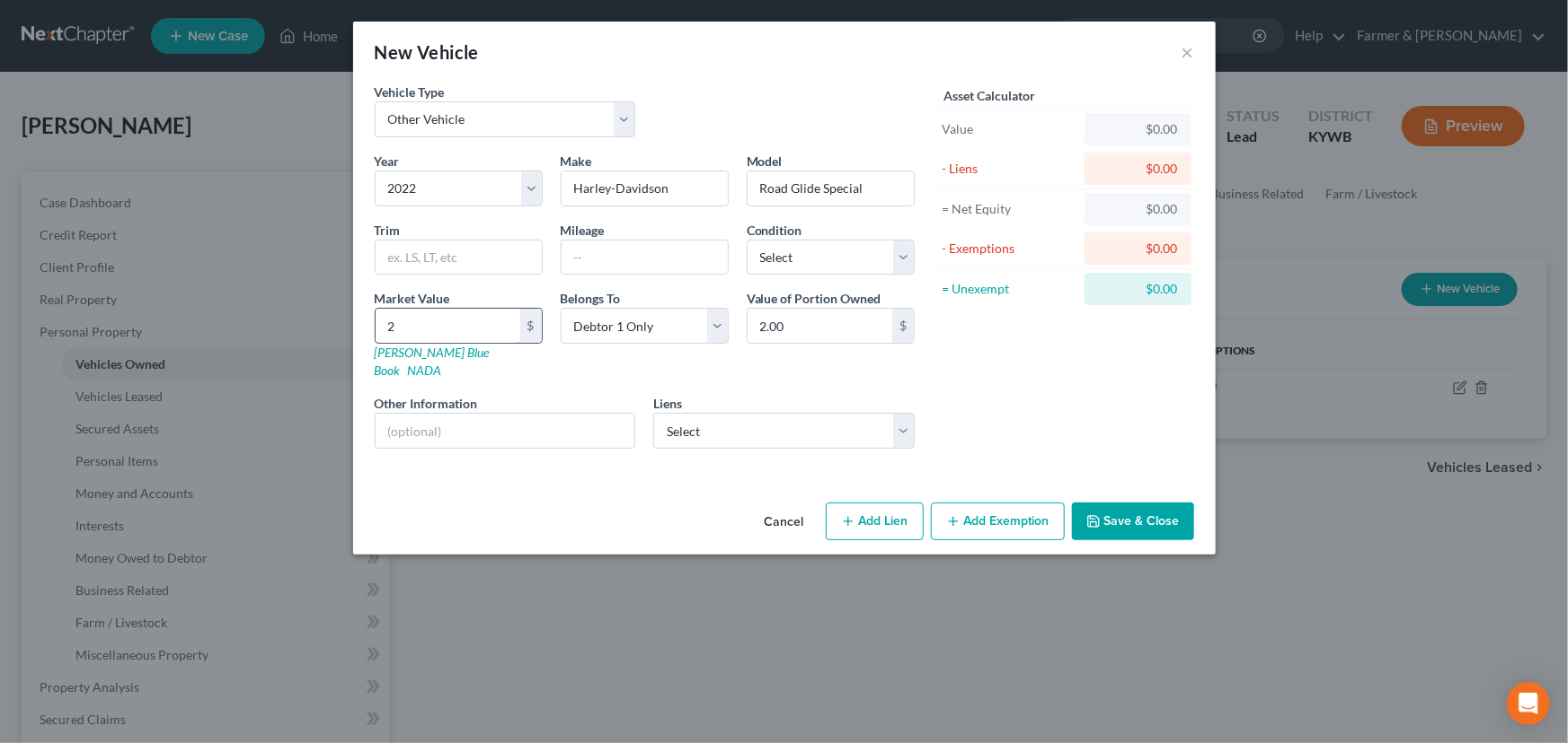
type input "22.00"
type input "2,200"
type input "2,200.00"
type input "2,2000"
type input "22,000.00"
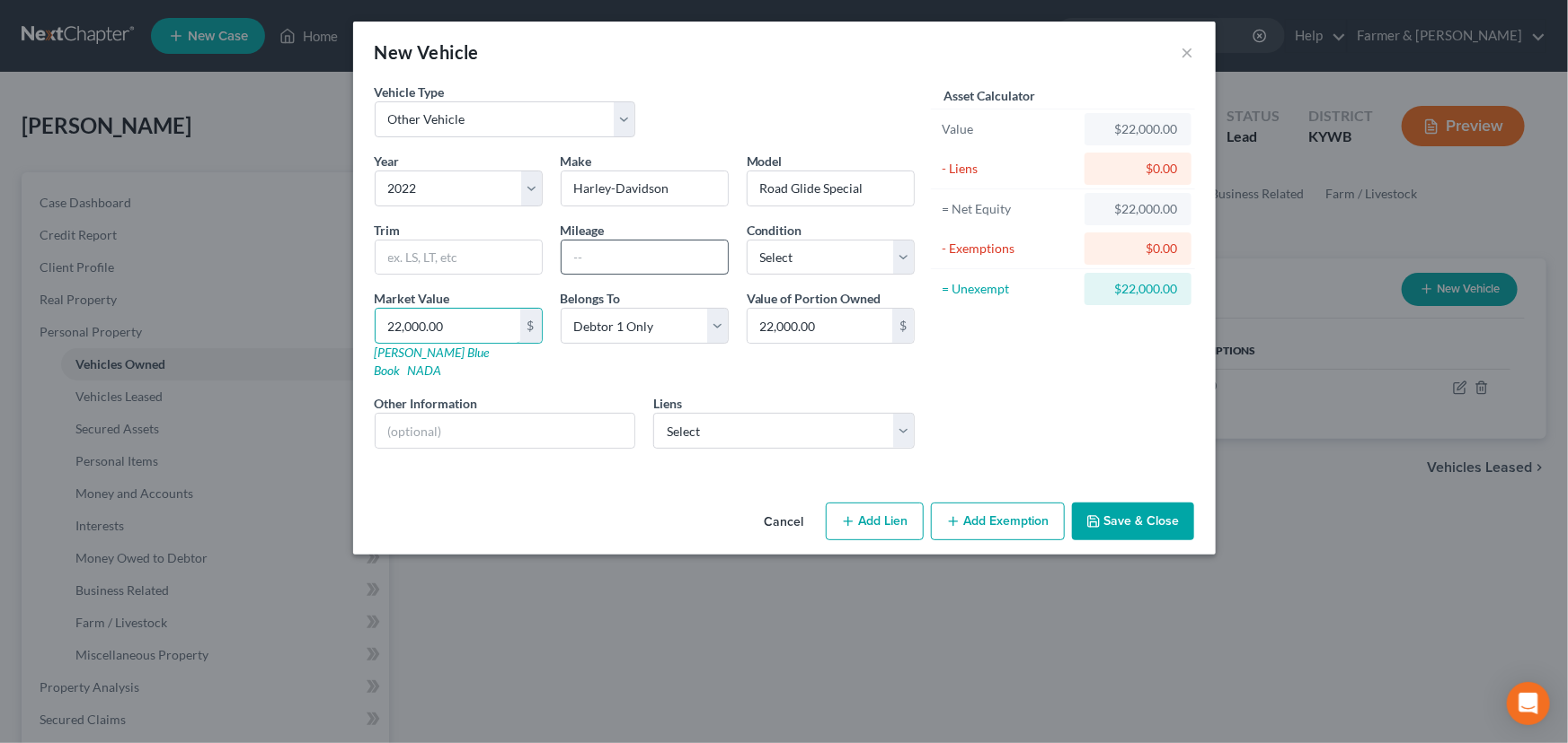
type input "22,000.00"
click at [582, 248] on input "text" at bounding box center [645, 258] width 166 height 34
click at [599, 260] on input "text" at bounding box center [645, 258] width 166 height 34
paste input "18000"
type input "18000"
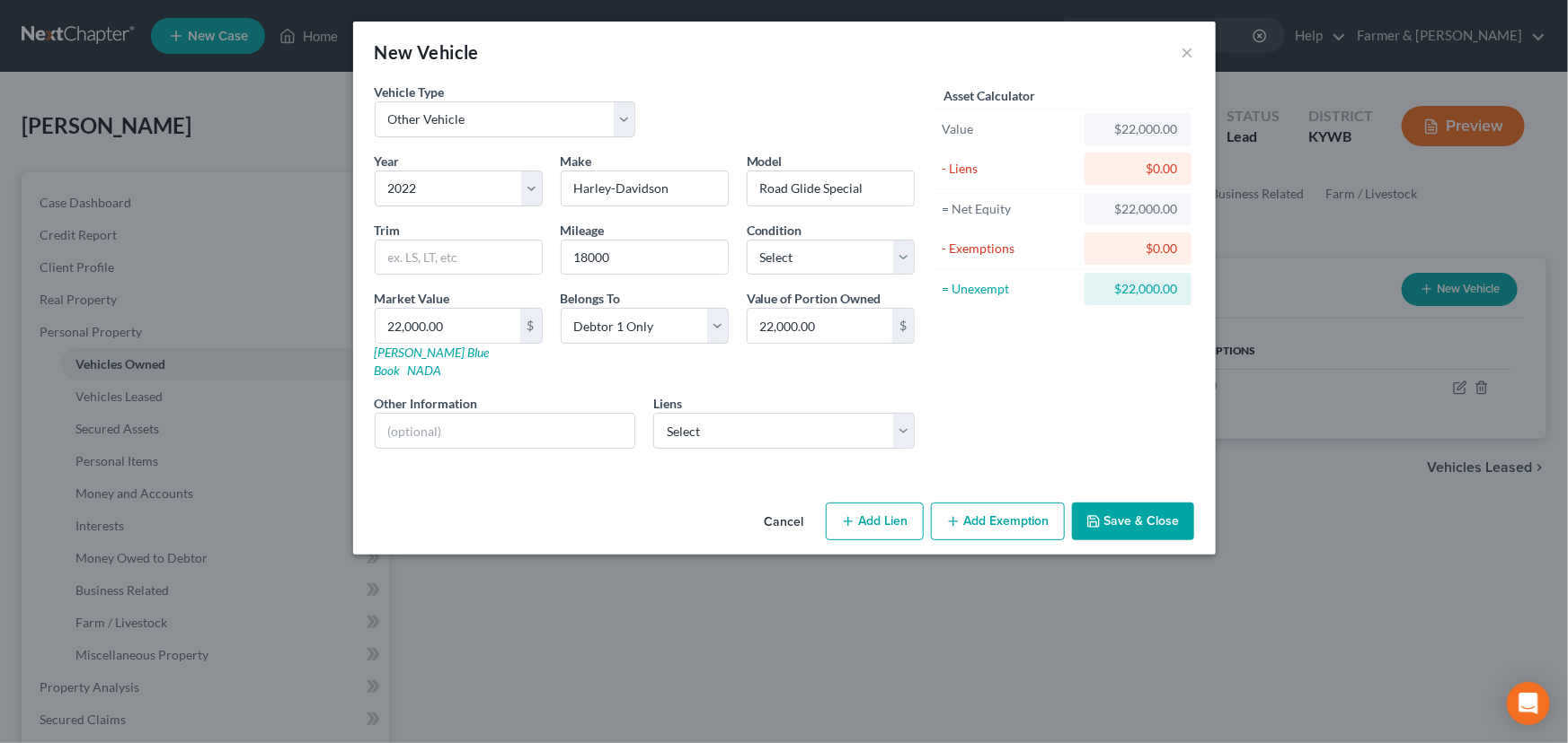
click at [758, 114] on div "Vehicle Type Select Automobile Truck Trailer Watercraft Aircraft Motor Home Atv…" at bounding box center [645, 116] width 558 height 69
drag, startPoint x: 816, startPoint y: 260, endPoint x: 786, endPoint y: 258, distance: 30.1
click at [816, 260] on select "Select Excellent Very Good Good Fair Poor" at bounding box center [830, 258] width 168 height 36
select select "2"
click at [746, 240] on select "Select Excellent Very Good Good Fair Poor" at bounding box center [830, 258] width 168 height 36
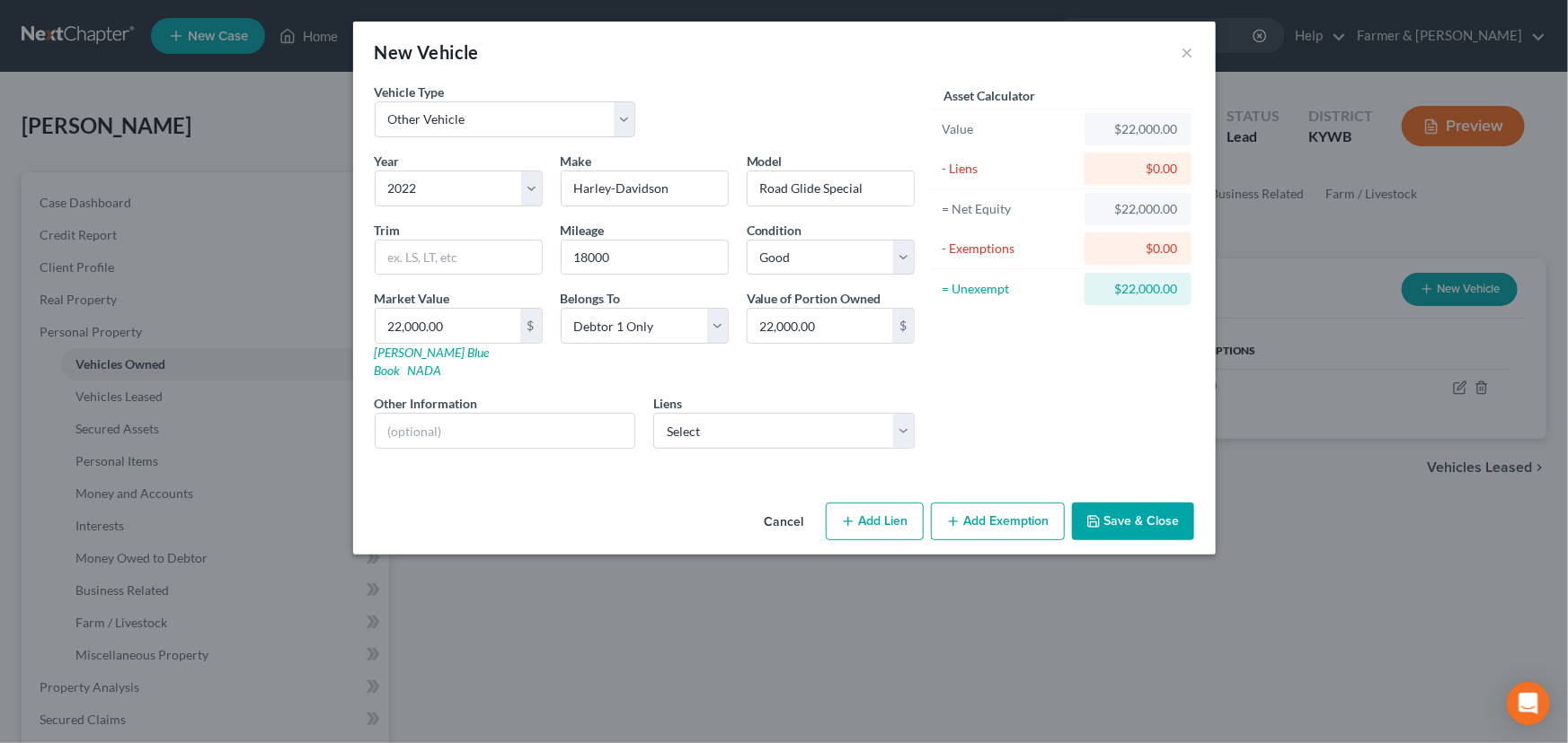
click at [944, 360] on div "Asset Calculator Value $22,000.00 - Liens $0.00 = Net Equity $22,000.00 - Exemp…" at bounding box center [1062, 272] width 279 height 381
click at [795, 64] on div "New Vehicle ×" at bounding box center [784, 52] width 862 height 61
click at [834, 44] on div "New Vehicle ×" at bounding box center [784, 52] width 862 height 61
click at [687, 423] on select "Select [PERSON_NAME] - $24,449.00 Salyersville Loan - $9,169.00" at bounding box center [784, 431] width 261 height 36
click at [969, 403] on div "Asset Calculator Value $22,000.00 - Liens $0.00 = Net Equity $22,000.00 - Exemp…" at bounding box center [1062, 272] width 279 height 381
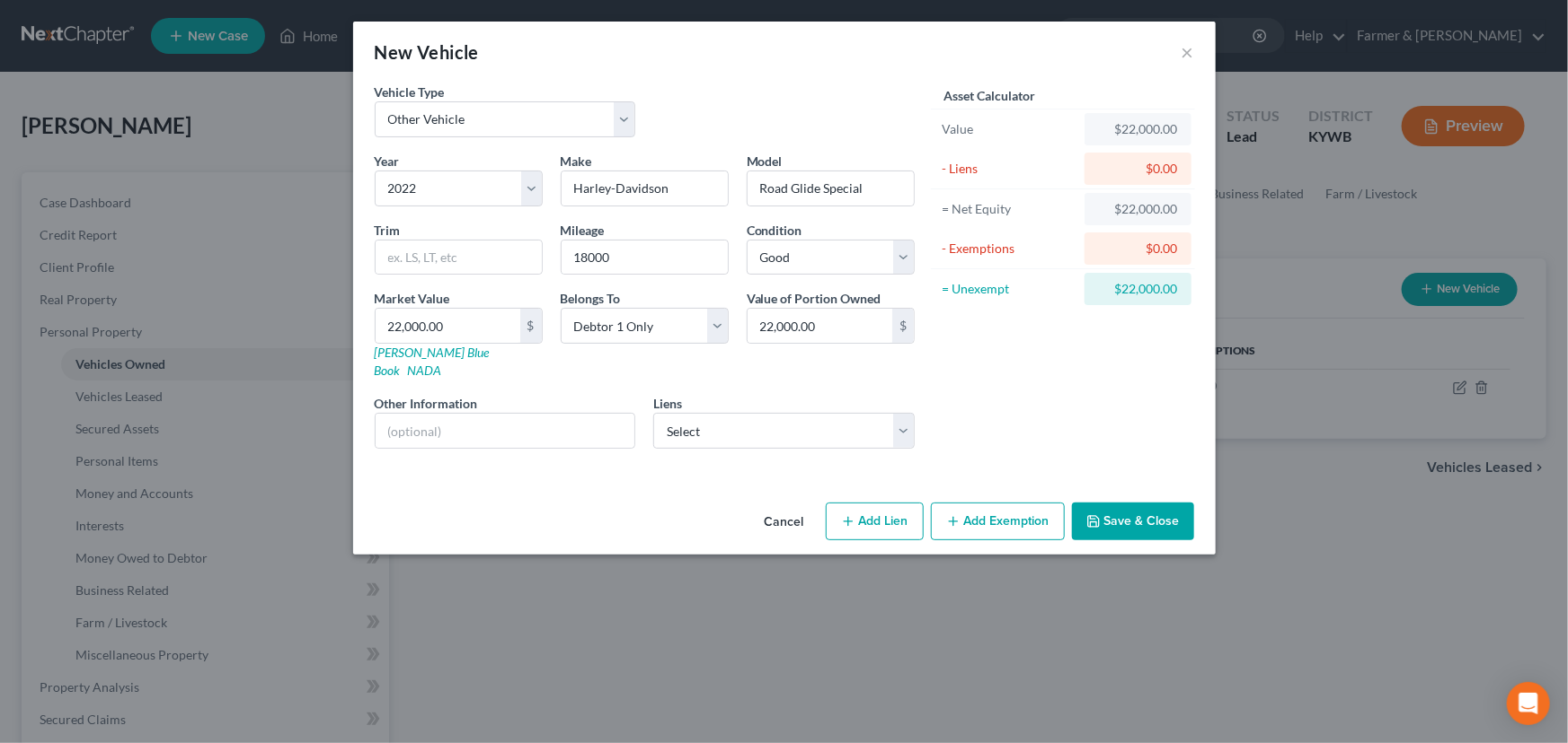
click at [969, 403] on div "Asset Calculator Value $22,000.00 - Liens $0.00 = Net Equity $22,000.00 - Exemp…" at bounding box center [1062, 272] width 279 height 381
click at [827, 163] on div "Model Road Glide Special" at bounding box center [830, 180] width 186 height 55
click at [791, 99] on div "Vehicle Type Select Automobile Truck Trailer Watercraft Aircraft Motor Home Atv…" at bounding box center [645, 116] width 558 height 69
click at [730, 413] on select "Select [PERSON_NAME] - $24,449.00 Salyersville Loan - $9,169.00" at bounding box center [784, 431] width 261 height 36
select select "0"
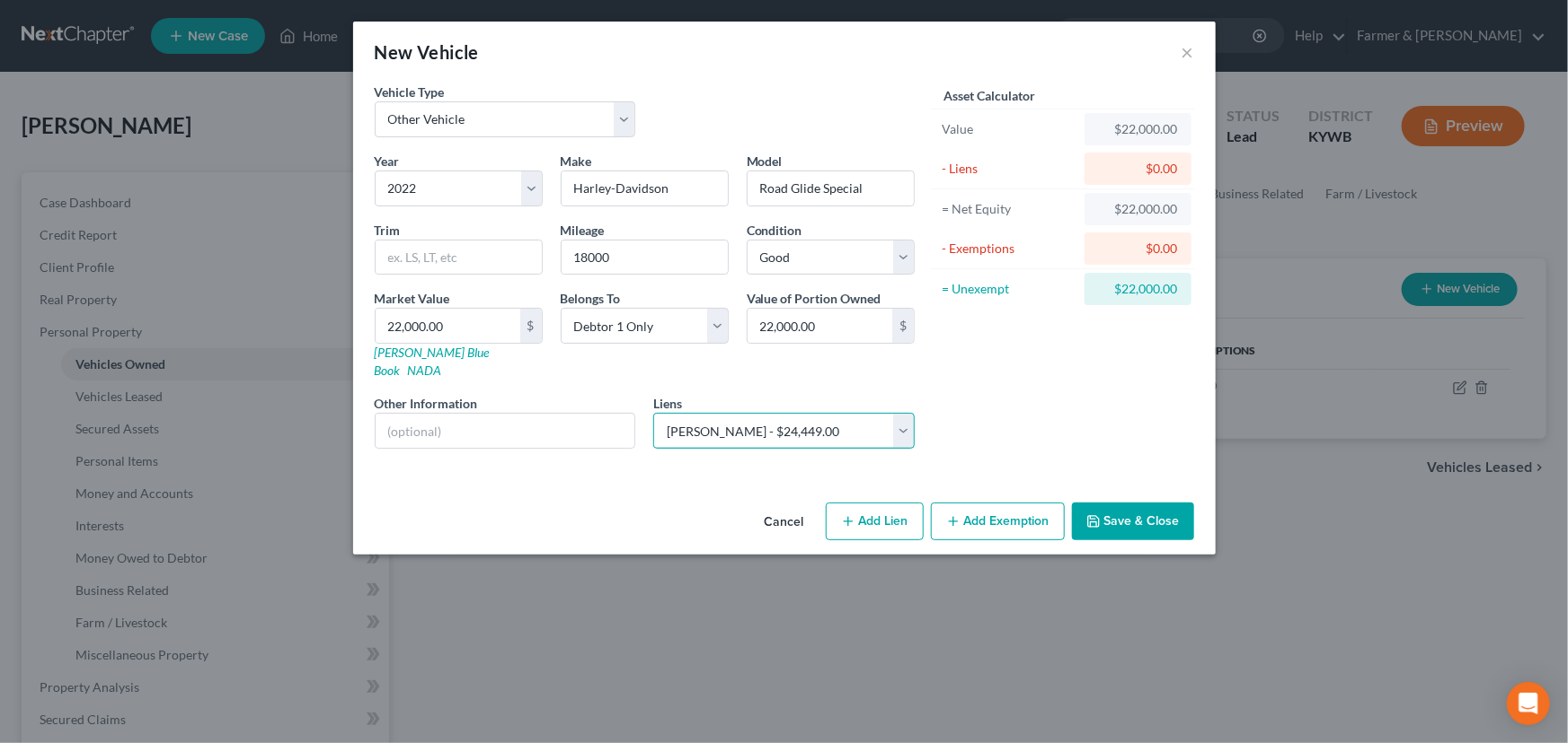
click at [653, 413] on select "Select [PERSON_NAME] - $24,449.00 Salyersville Loan - $9,169.00" at bounding box center [784, 431] width 261 height 36
select select
select select "31"
select select "0"
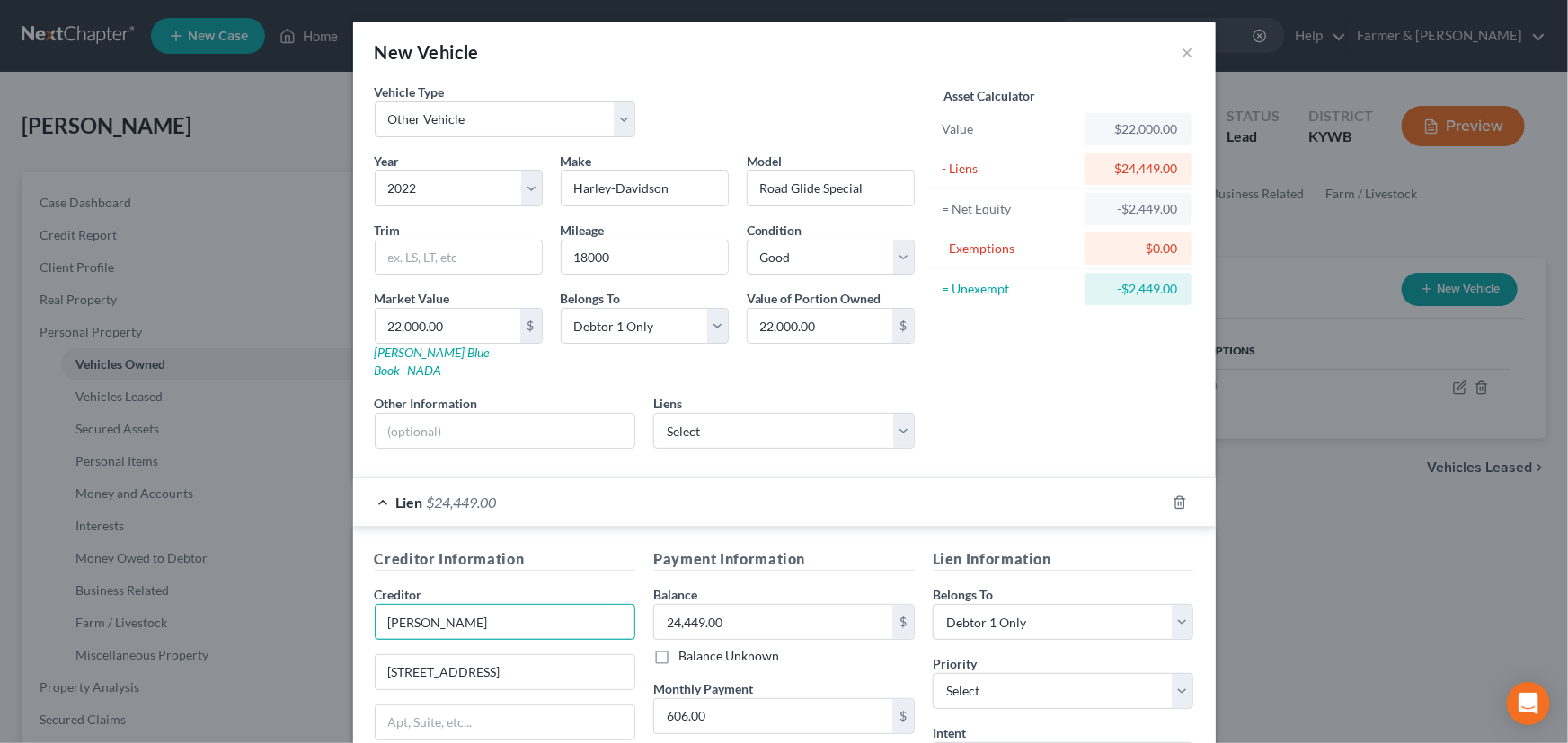
click at [457, 604] on input "[PERSON_NAME]" at bounding box center [505, 622] width 261 height 36
type input "Harley- Davidson"
click at [954, 426] on div "Asset Calculator Value $22,000.00 - Liens $24,449.00 = Net Equity -$2,449.00 - …" at bounding box center [1062, 272] width 279 height 381
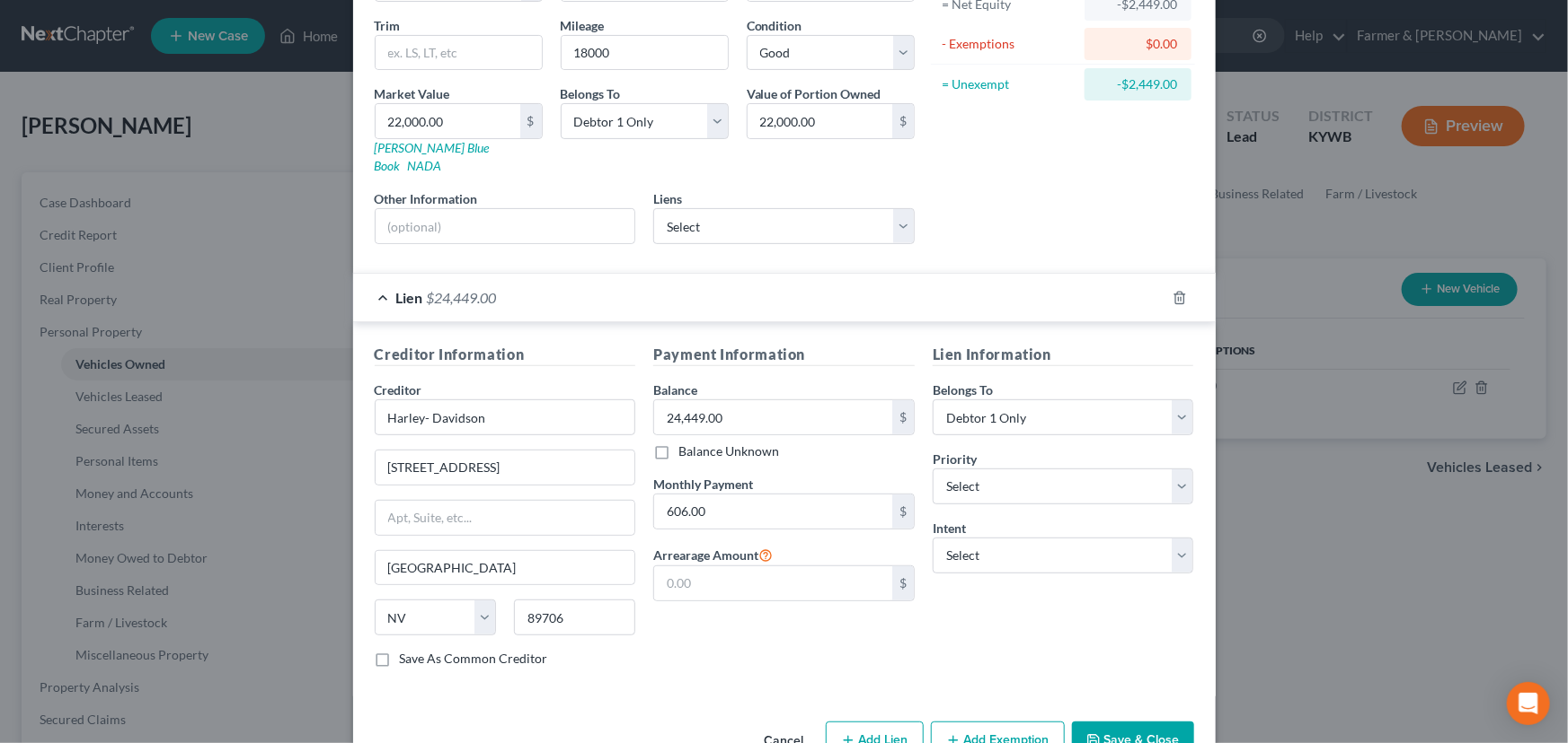
scroll to position [236, 0]
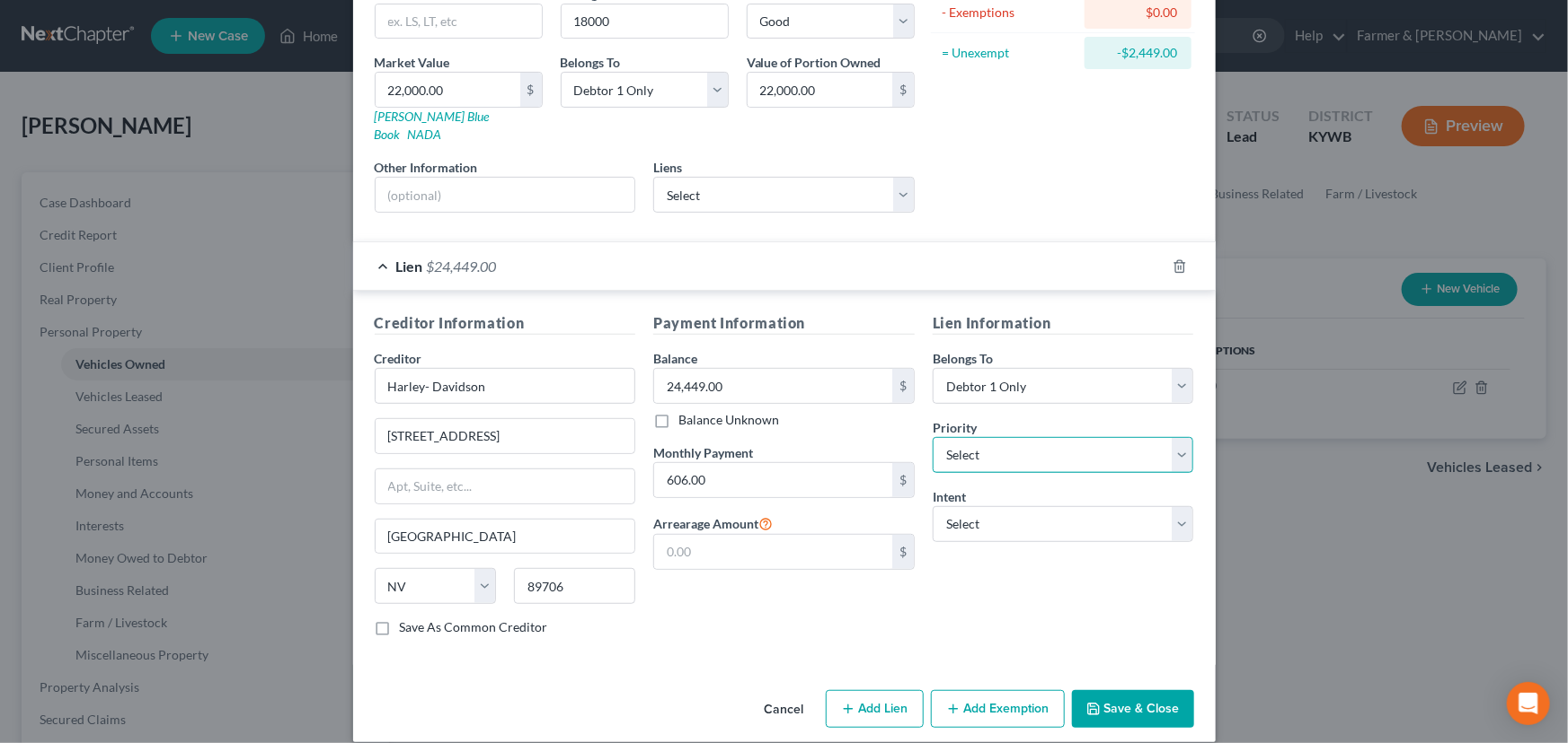
click at [994, 438] on select "Select 1st 2nd 3rd 4th 5th 6th 7th 8th 9th 10th 11th 12th 13th 14th 15th 16th 1…" at bounding box center [1063, 456] width 261 height 36
select select "0"
click at [932, 438] on select "Select 1st 2nd 3rd 4th 5th 6th 7th 8th 9th 10th 11th 12th 13th 14th 15th 16th 1…" at bounding box center [1063, 456] width 261 height 36
click at [945, 507] on select "Select Surrender Redeem Reaffirm Avoid Other" at bounding box center [1063, 525] width 261 height 36
select select "4"
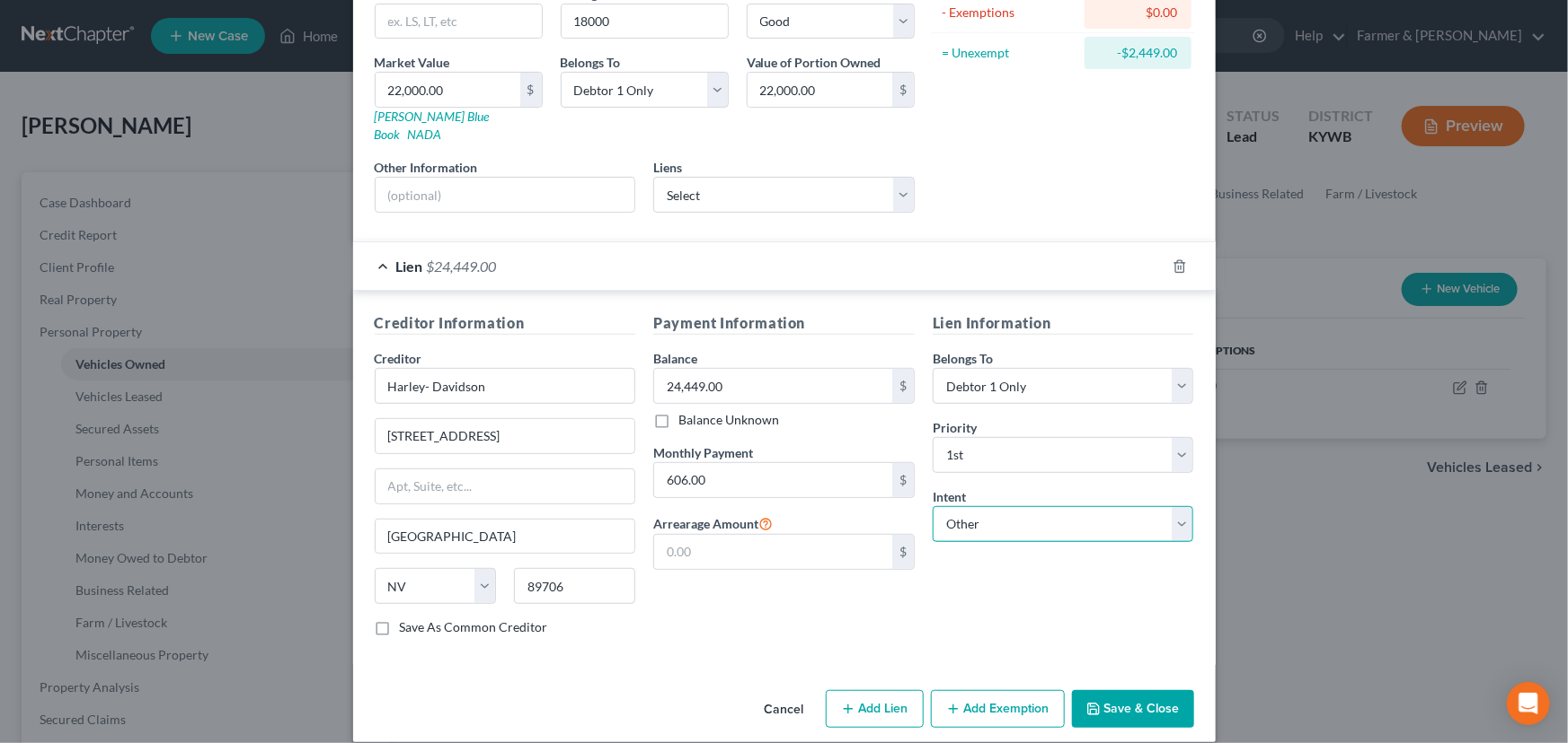
click at [932, 507] on select "Select Surrender Redeem Reaffirm Avoid Other" at bounding box center [1063, 525] width 261 height 36
click at [928, 639] on div "Creditor Information Creditor * Harley- Davidson [STREET_ADDRESS][GEOGRAPHIC_DA…" at bounding box center [784, 478] width 862 height 374
drag, startPoint x: 529, startPoint y: 167, endPoint x: 532, endPoint y: 185, distance: 18.2
click at [529, 178] on input "text" at bounding box center [505, 195] width 260 height 34
click at [971, 177] on div "Asset Calculator Value $22,000.00 - Liens $24,449.00 = Net Equity -$2,449.00 - …" at bounding box center [1062, 37] width 279 height 381
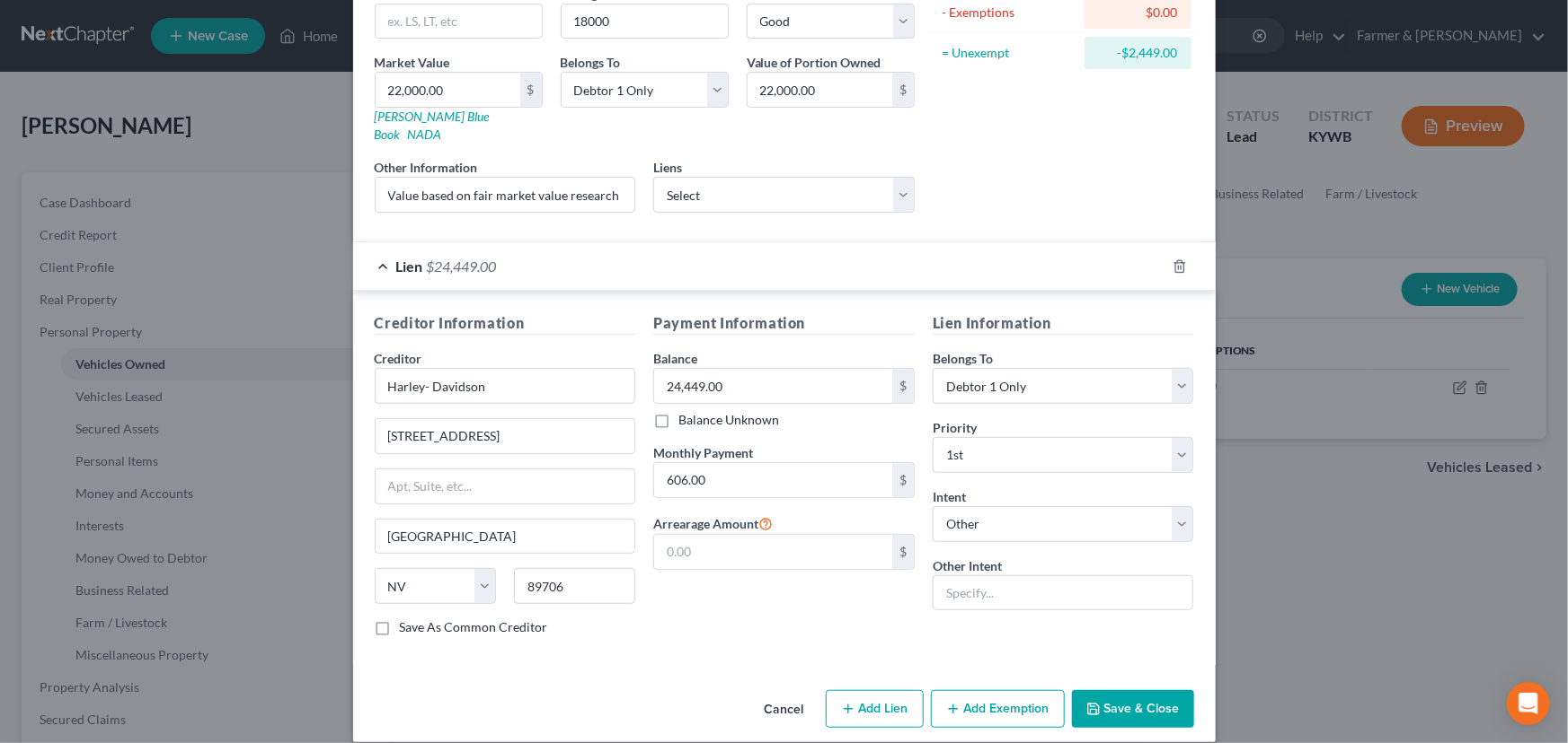
click at [971, 177] on div "Asset Calculator Value $22,000.00 - Liens $24,449.00 = Net Equity -$2,449.00 - …" at bounding box center [1062, 37] width 279 height 381
drag, startPoint x: 593, startPoint y: 186, endPoint x: 681, endPoint y: 194, distance: 88.4
click at [681, 194] on div "Year Select 2026 2025 2024 2023 2022 2021 2020 2019 2018 2017 2016 2015 2014 20…" at bounding box center [645, 72] width 558 height 312
click at [626, 179] on input "Value based on fair market value research done on NADA. NPMI lien placed on" at bounding box center [505, 195] width 260 height 34
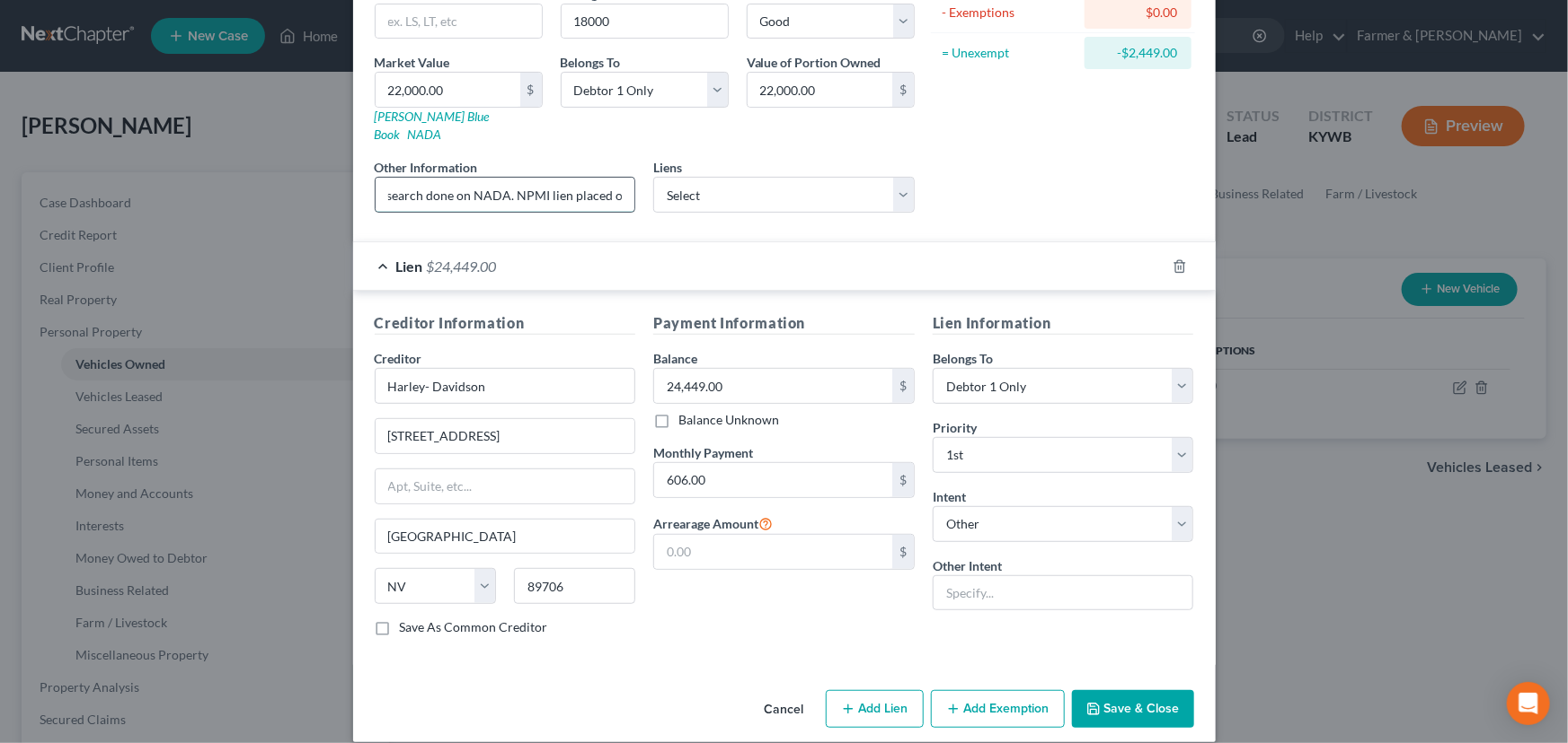
paste input "[DATE]"
click at [443, 178] on input "Value based on fair market value research done on NADA. NPMI lien placed on [DA…" at bounding box center [505, 195] width 260 height 34
click at [435, 178] on input "Value based on fair market value research done on NADA. PMI lien placed on [DAT…" at bounding box center [505, 195] width 260 height 34
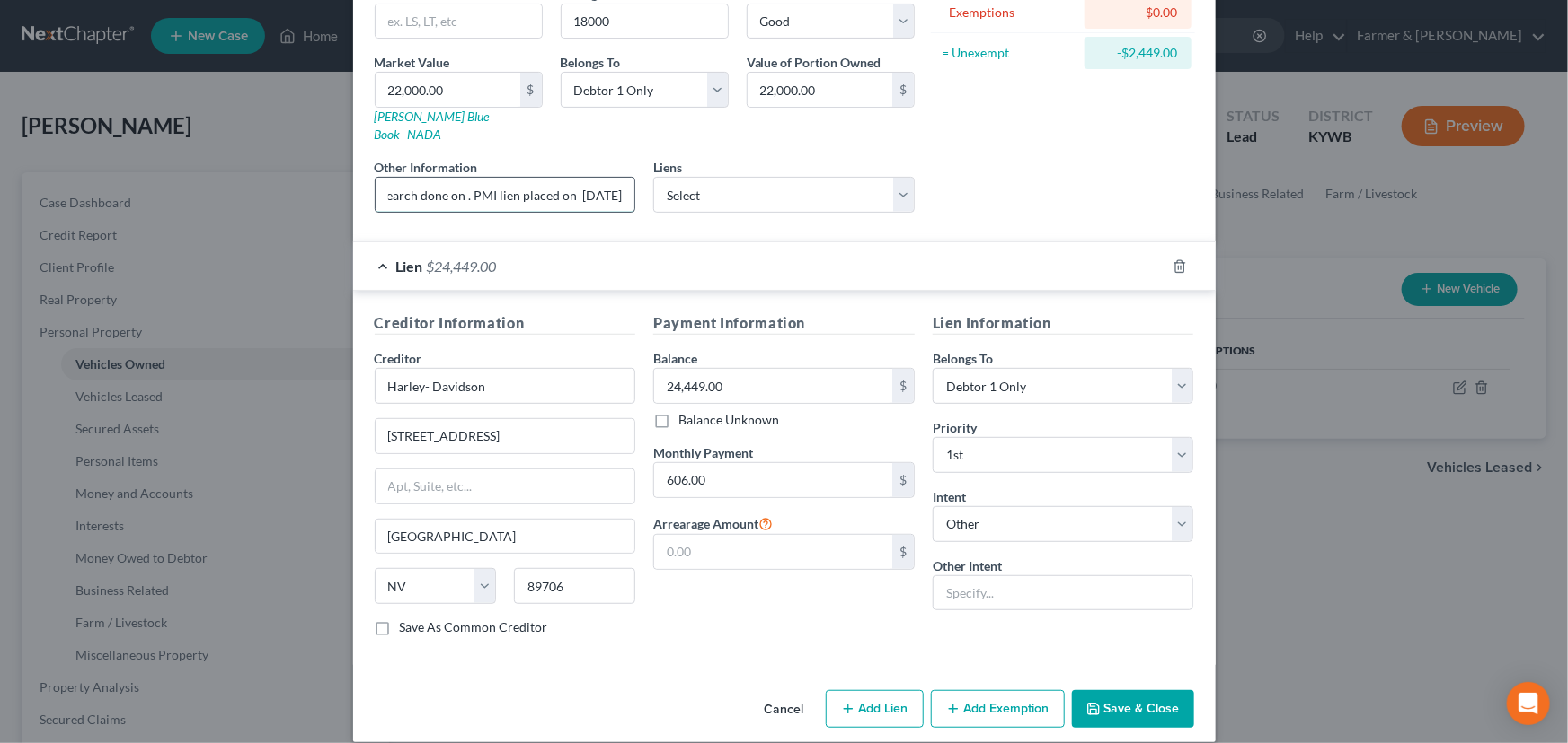
scroll to position [0, 220]
type input "Value based on fair market value research done on KBB. PMI lien placed on [DATE]"
click at [990, 170] on div "Asset Calculator Value $22,000.00 - Liens $24,449.00 = Net Equity -$2,449.00 - …" at bounding box center [1062, 37] width 279 height 381
click at [972, 162] on div "Asset Calculator Value $22,000.00 - Liens $24,449.00 = Net Equity -$2,449.00 - …" at bounding box center [1062, 37] width 279 height 381
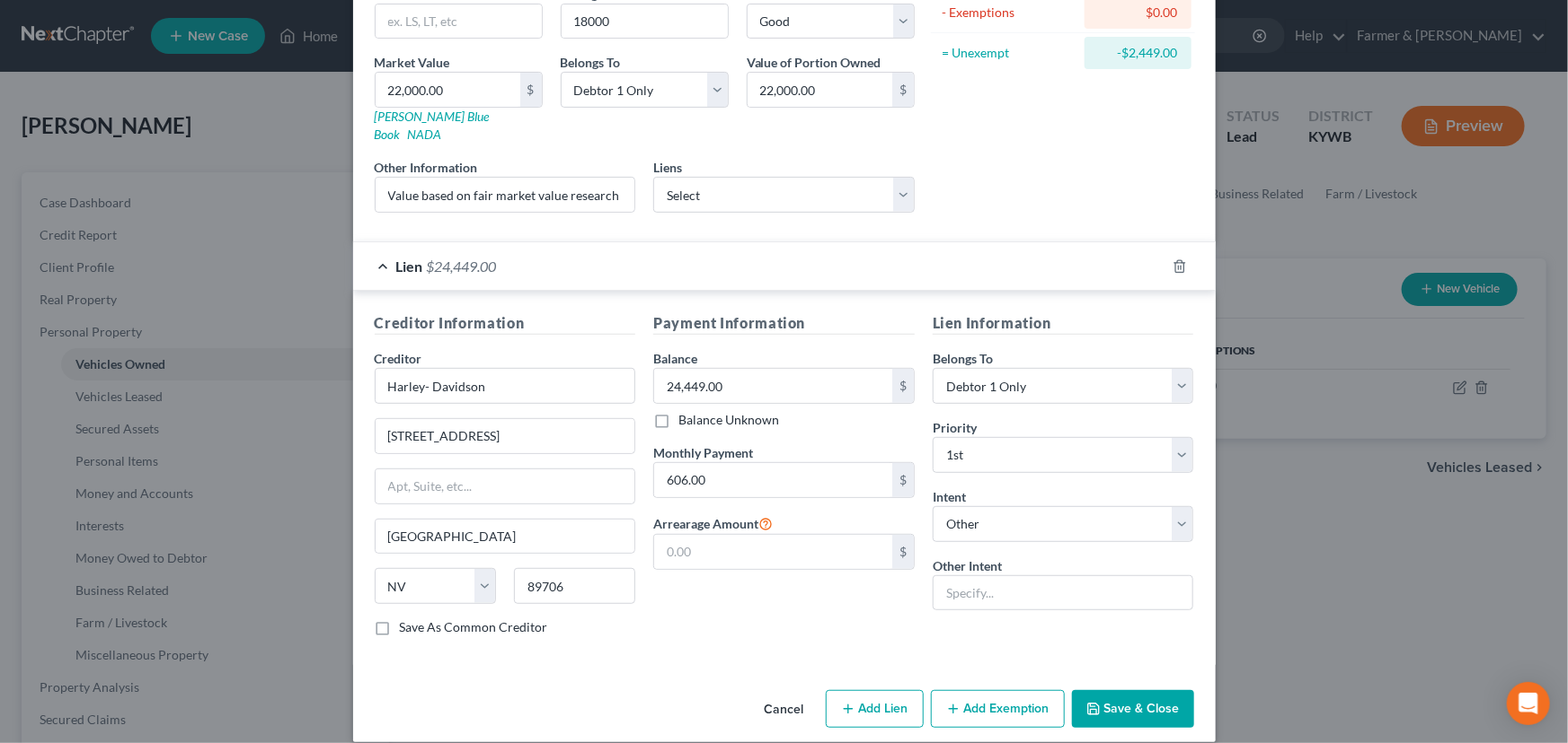
click at [972, 162] on div "Asset Calculator Value $22,000.00 - Liens $24,449.00 = Net Equity -$2,449.00 - …" at bounding box center [1062, 37] width 279 height 381
click at [1019, 194] on div "Asset Calculator Value $22,000.00 - Liens $24,449.00 = Net Equity -$2,449.00 - …" at bounding box center [1062, 37] width 279 height 381
click at [658, 252] on div "Lien $24,449.00" at bounding box center [758, 266] width 812 height 47
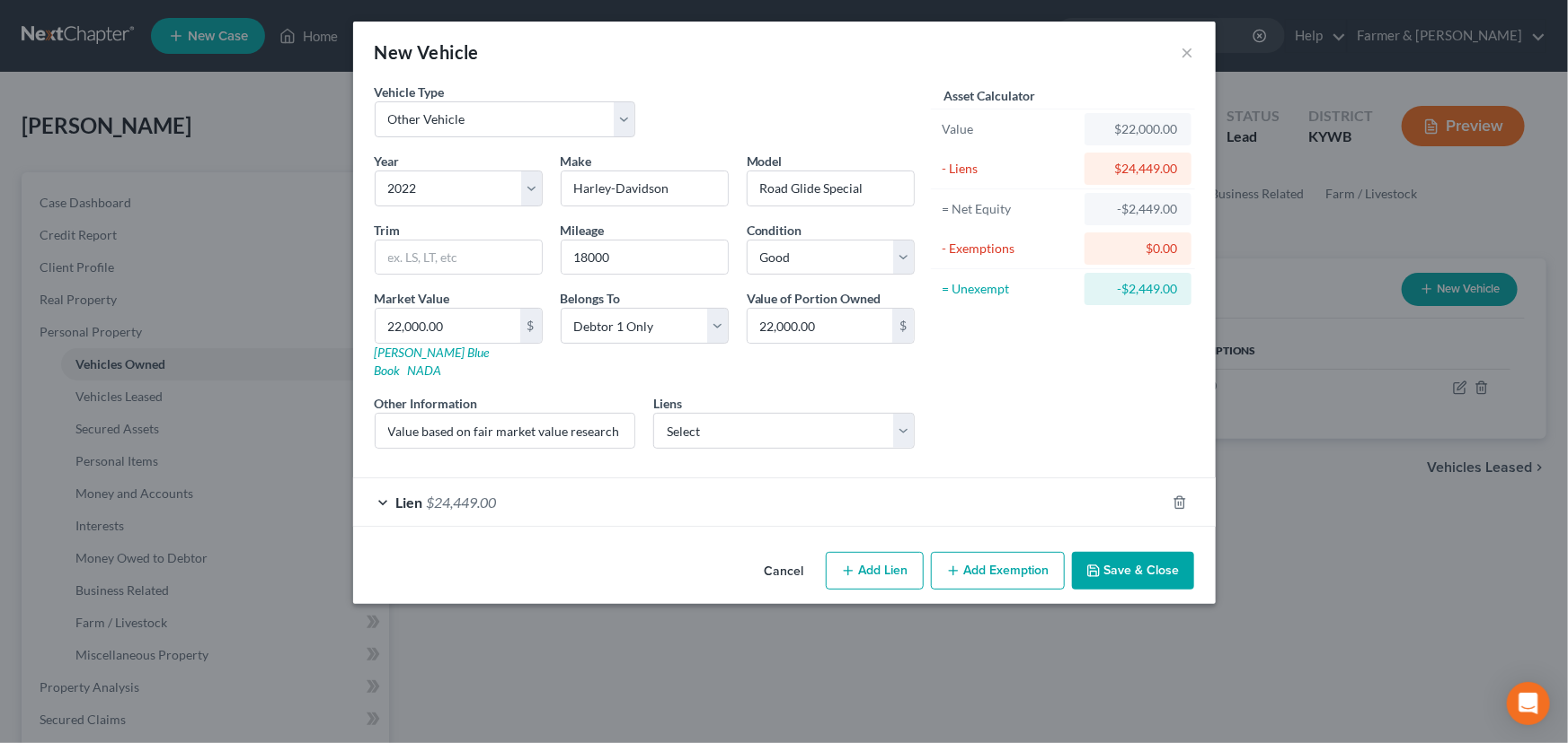
click at [1037, 371] on div "Asset Calculator Value $22,000.00 - Liens $24,449.00 = Net Equity -$2,449.00 - …" at bounding box center [1062, 272] width 279 height 381
click at [1143, 552] on button "Save & Close" at bounding box center [1132, 571] width 122 height 38
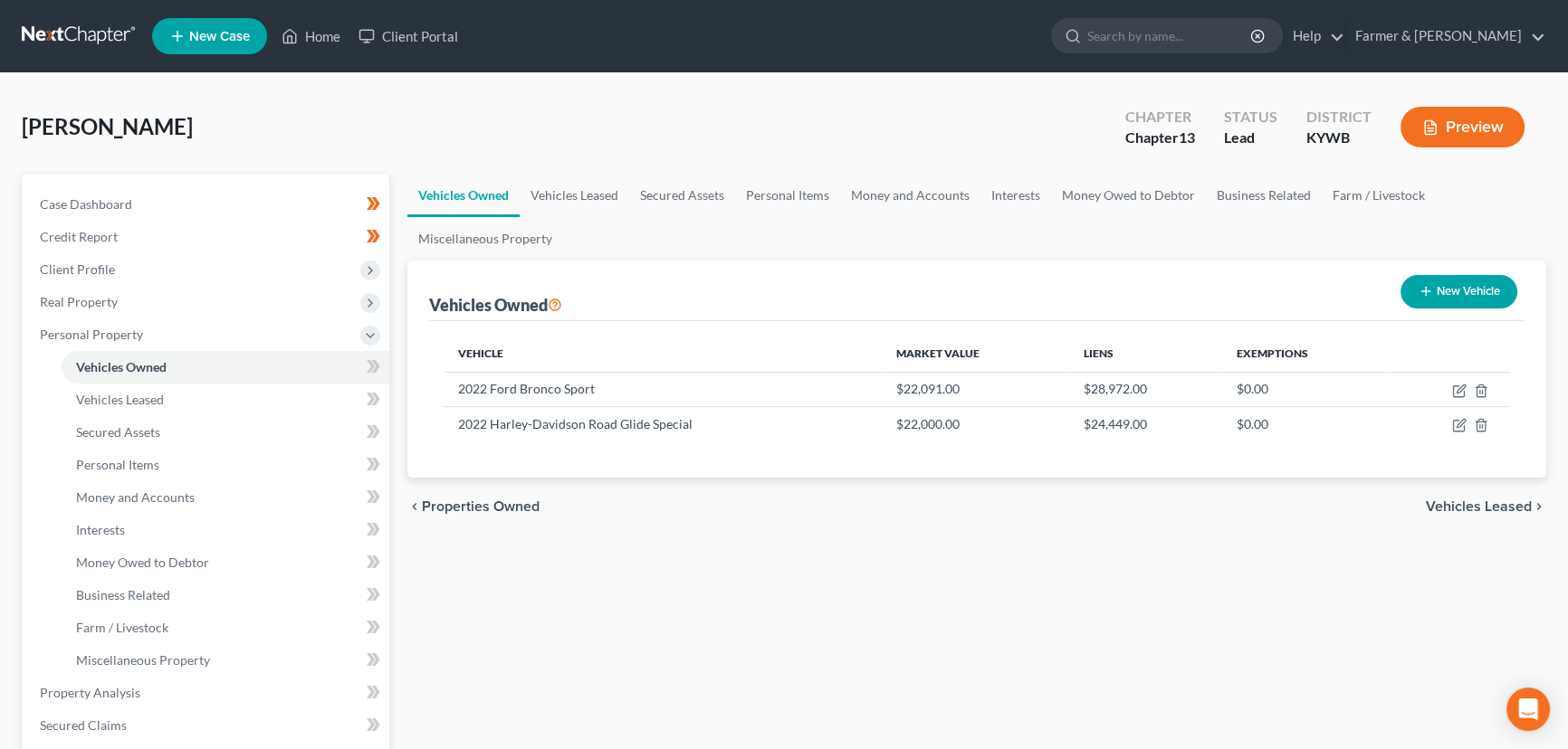
click at [1441, 285] on button "New Vehicle" at bounding box center [1458, 292] width 117 height 33
select select "0"
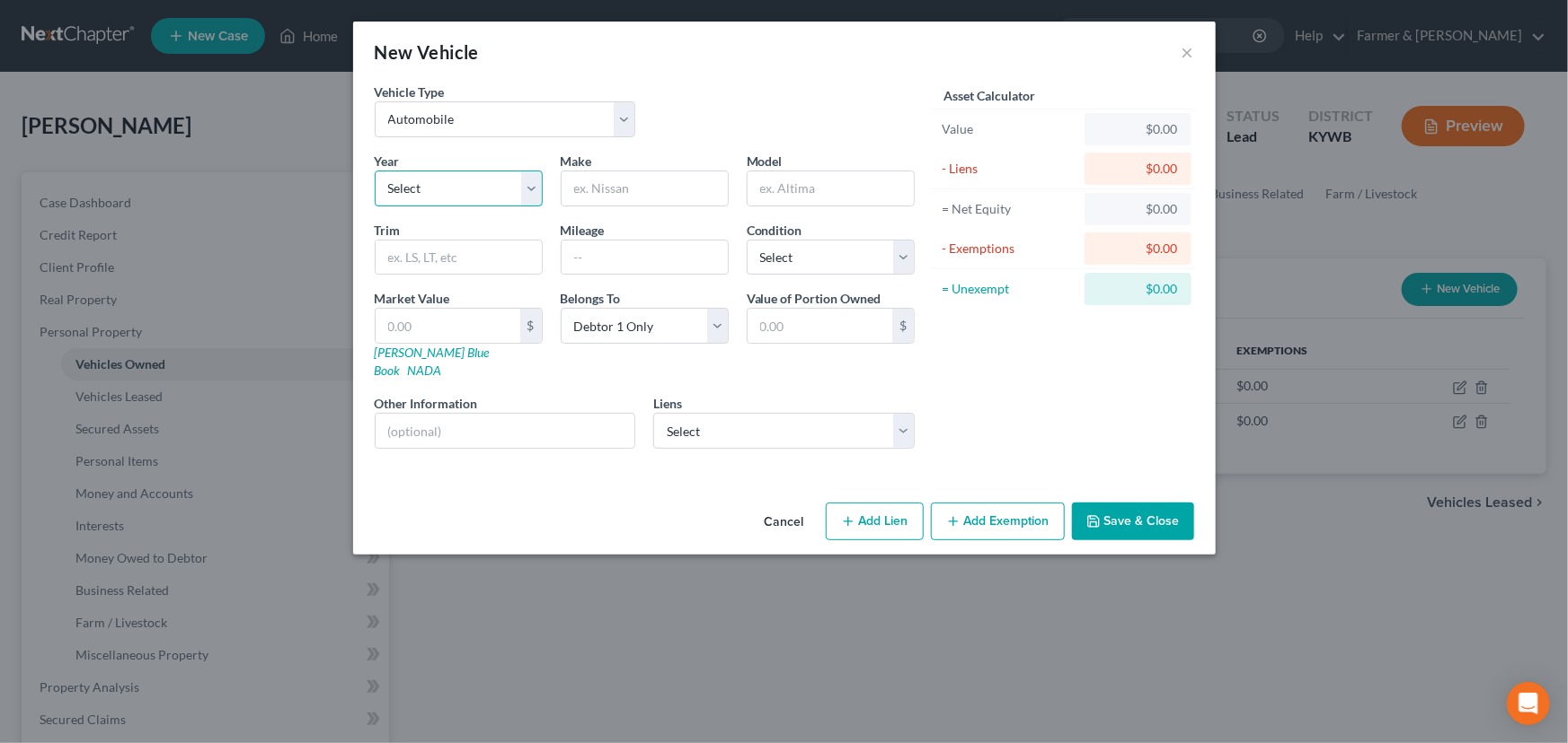
click at [490, 184] on select "Select 2026 2025 2024 2023 2022 2021 2020 2019 2018 2017 2016 2015 2014 2013 20…" at bounding box center [459, 188] width 168 height 36
select select "24"
click at [375, 170] on select "Select 2026 2025 2024 2023 2022 2021 2020 2019 2018 2017 2016 2015 2014 2013 20…" at bounding box center [459, 188] width 168 height 36
click at [618, 185] on input "text" at bounding box center [645, 188] width 166 height 34
type input "Harley-Davidson"
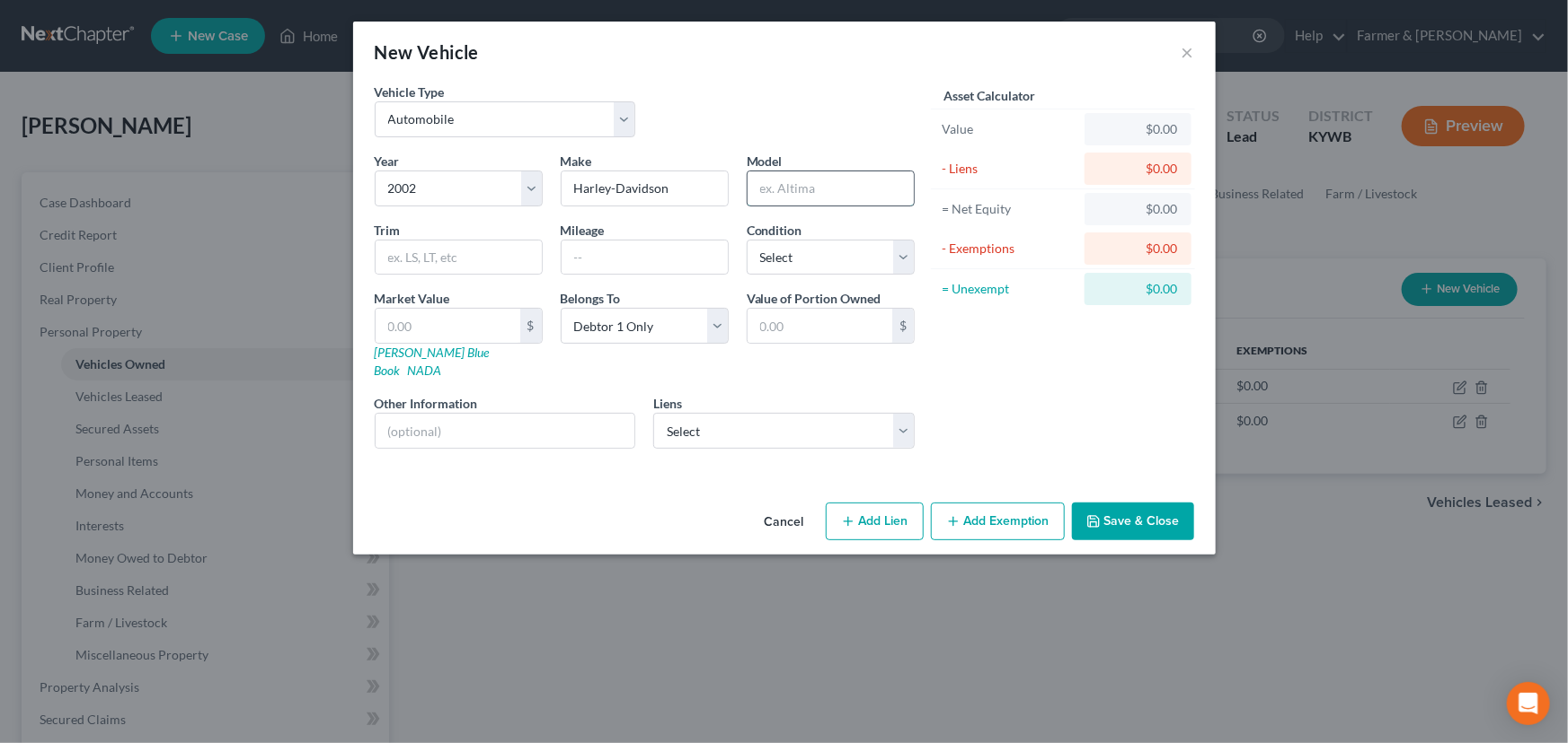
click at [801, 180] on input "text" at bounding box center [830, 188] width 166 height 34
type input "Electra Glide Classic"
drag, startPoint x: 621, startPoint y: 255, endPoint x: 665, endPoint y: 235, distance: 48.3
click at [621, 255] on input "text" at bounding box center [645, 258] width 166 height 34
paste input "45000"
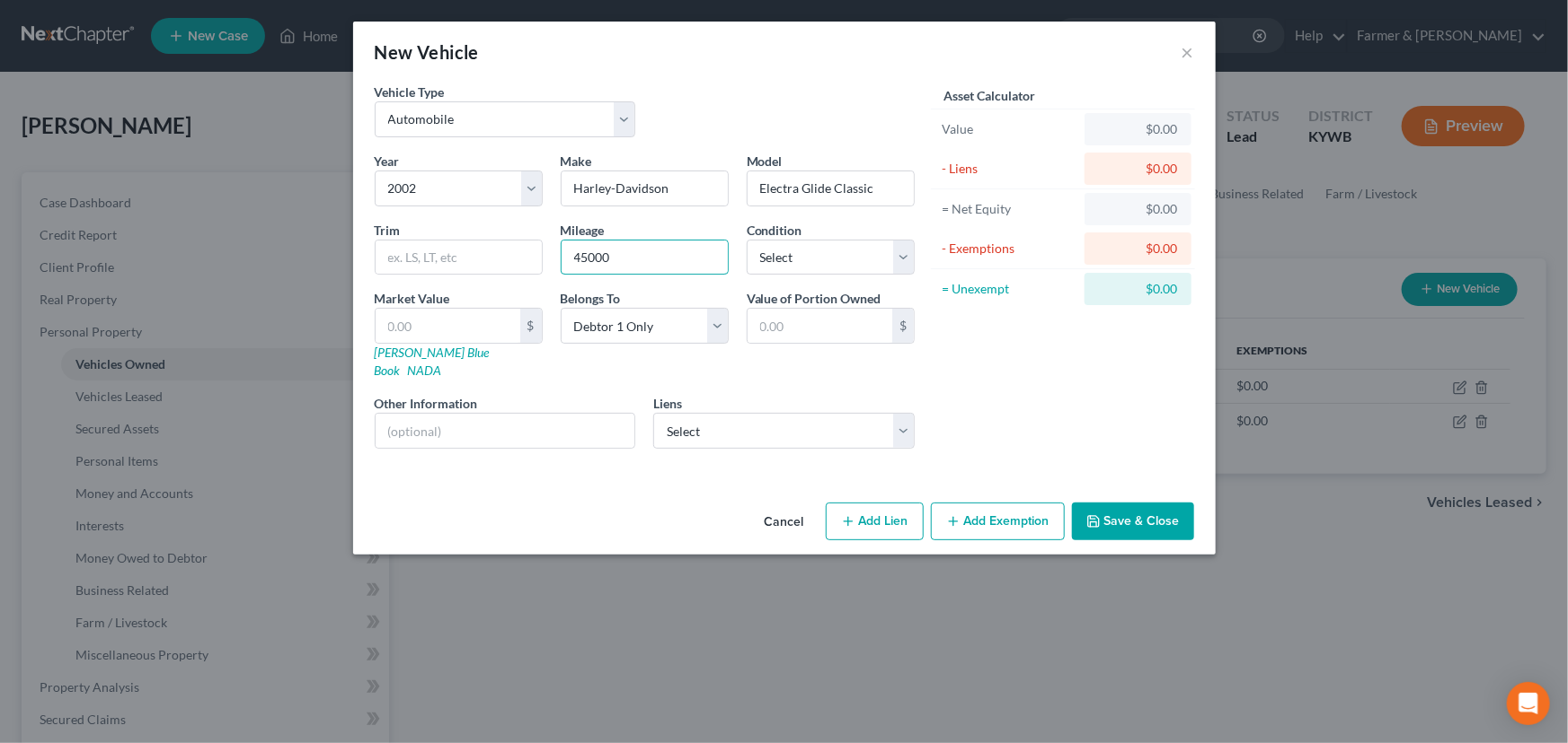
type input "45000"
click at [745, 98] on div "Vehicle Type Select Automobile Truck Trailer Watercraft Aircraft Motor Home Atv…" at bounding box center [645, 116] width 558 height 69
click at [802, 255] on select "Select Excellent Very Good Good Fair Poor" at bounding box center [830, 258] width 168 height 36
select select "2"
click at [746, 240] on select "Select Excellent Very Good Good Fair Poor" at bounding box center [830, 258] width 168 height 36
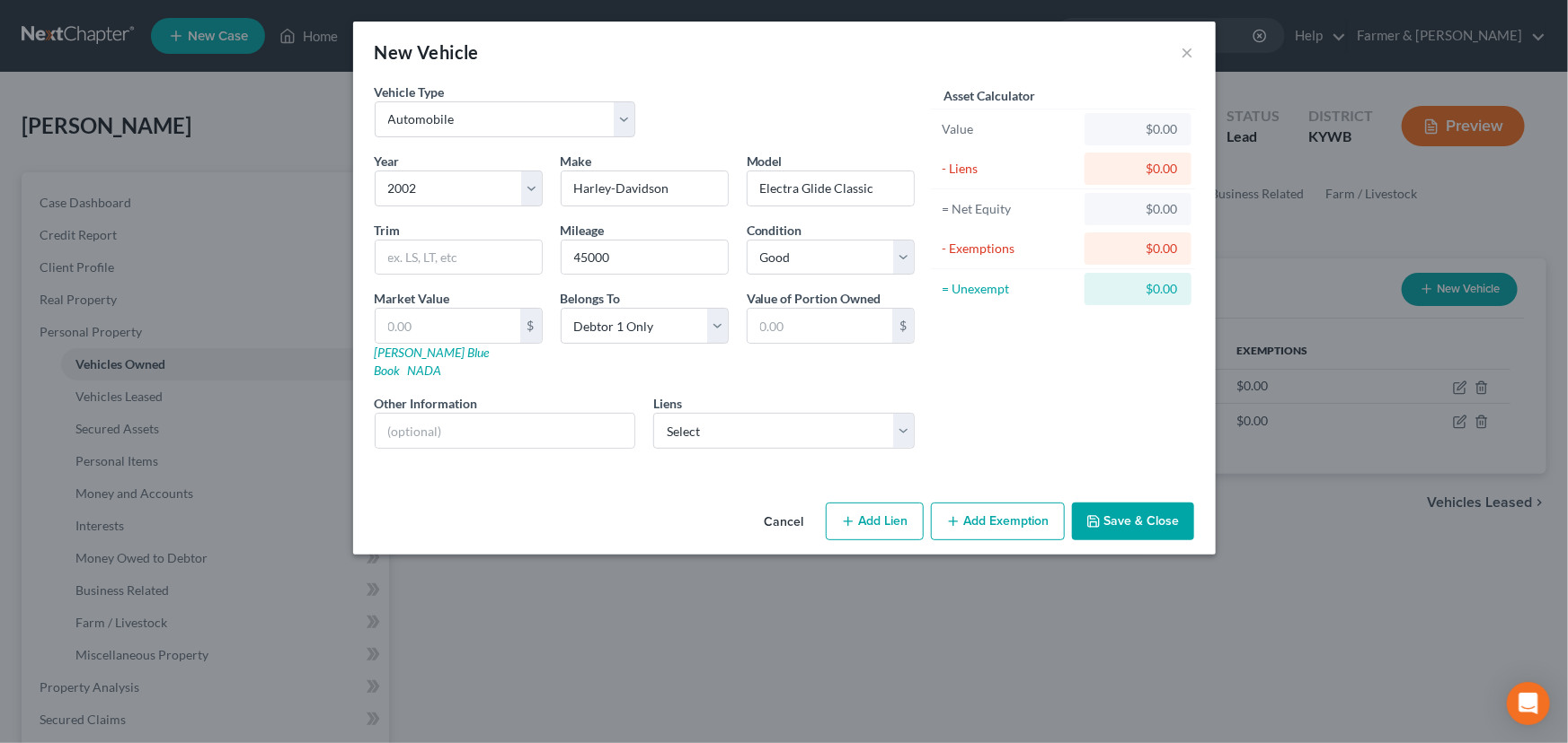
click at [917, 394] on div "Liens Select Salyersville Loan - $9,169.00" at bounding box center [783, 422] width 279 height 55
click at [690, 419] on select "Select Salyersville Loan - $9,169.00" at bounding box center [784, 431] width 261 height 36
select select "18"
select select "0"
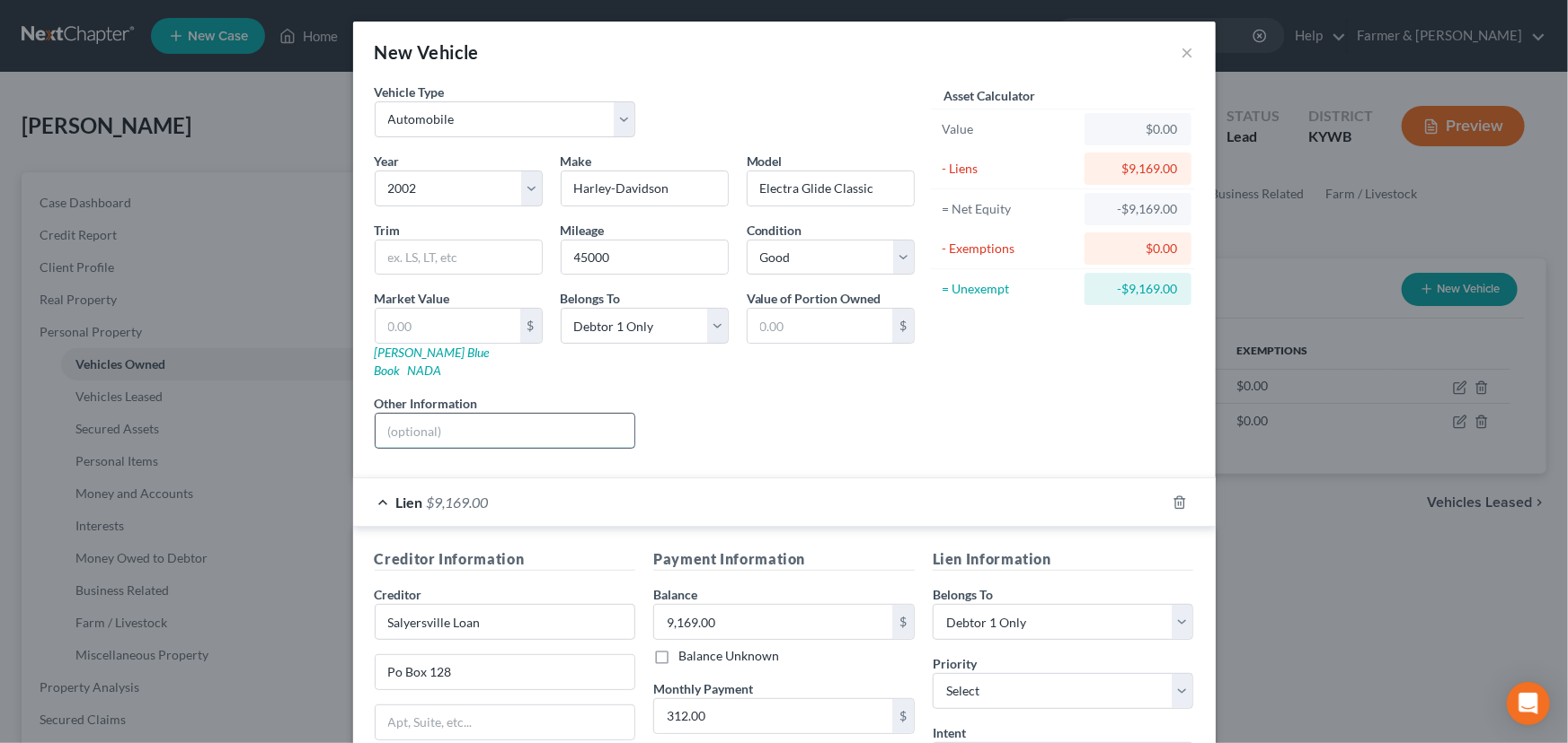
click at [436, 421] on input "text" at bounding box center [505, 431] width 260 height 34
click at [497, 414] on input "text" at bounding box center [505, 431] width 260 height 34
drag, startPoint x: 561, startPoint y: 423, endPoint x: 688, endPoint y: 419, distance: 127.1
click at [688, 419] on div "Year Select 2026 2025 2024 2023 2022 2021 2020 2019 2018 2017 2016 2015 2014 20…" at bounding box center [645, 308] width 558 height 312
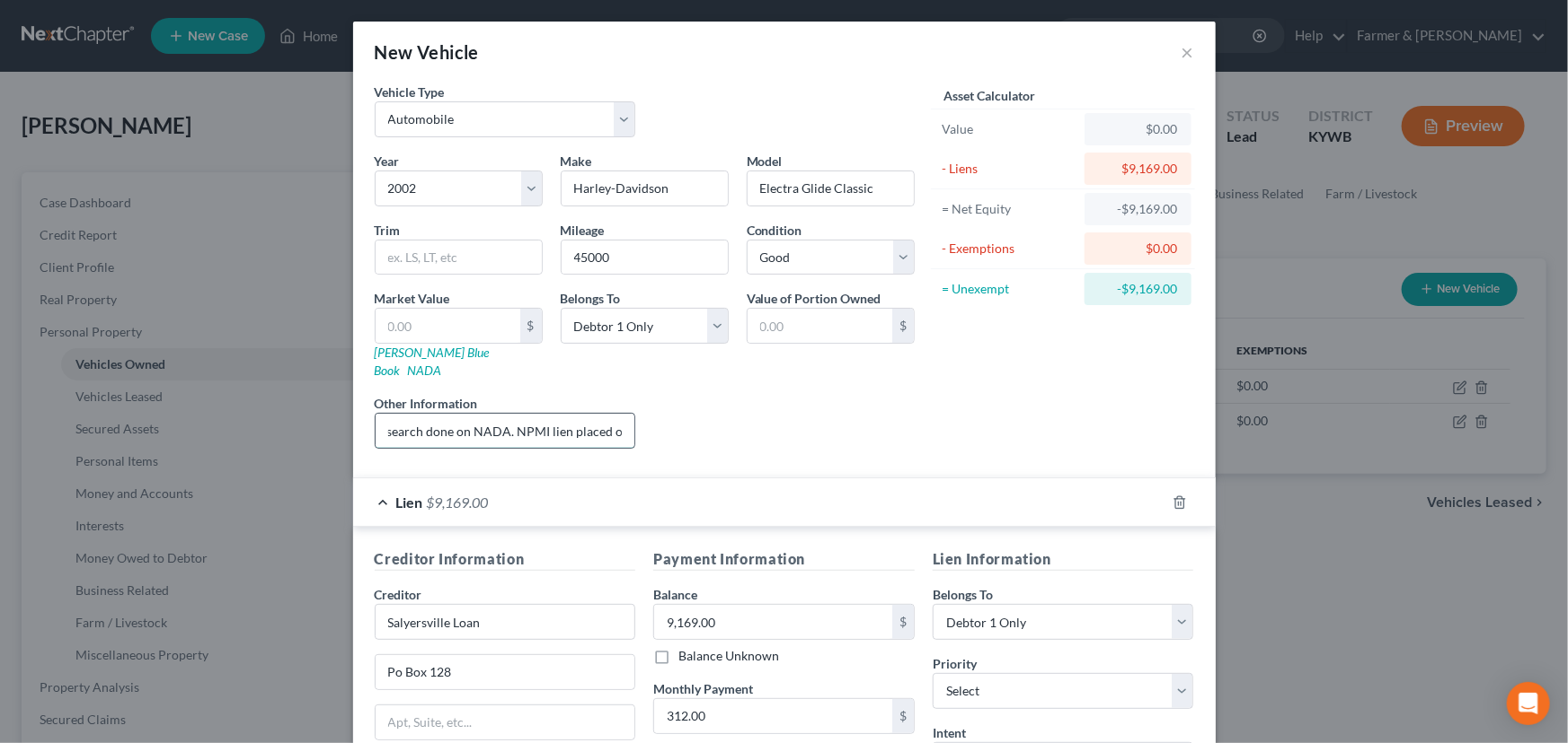
click at [618, 414] on input "Value based on fair market value research done on NADA. NPMI lien placed on" at bounding box center [505, 431] width 260 height 34
paste input "[DATE]"
click at [447, 414] on input "Value based on fair market value research done on NADA. NPMI lien placed on [DA…" at bounding box center [505, 431] width 260 height 34
click at [427, 414] on input "Value based on fair market value research done on NADA. NPMI lien placed on [DA…" at bounding box center [505, 431] width 260 height 34
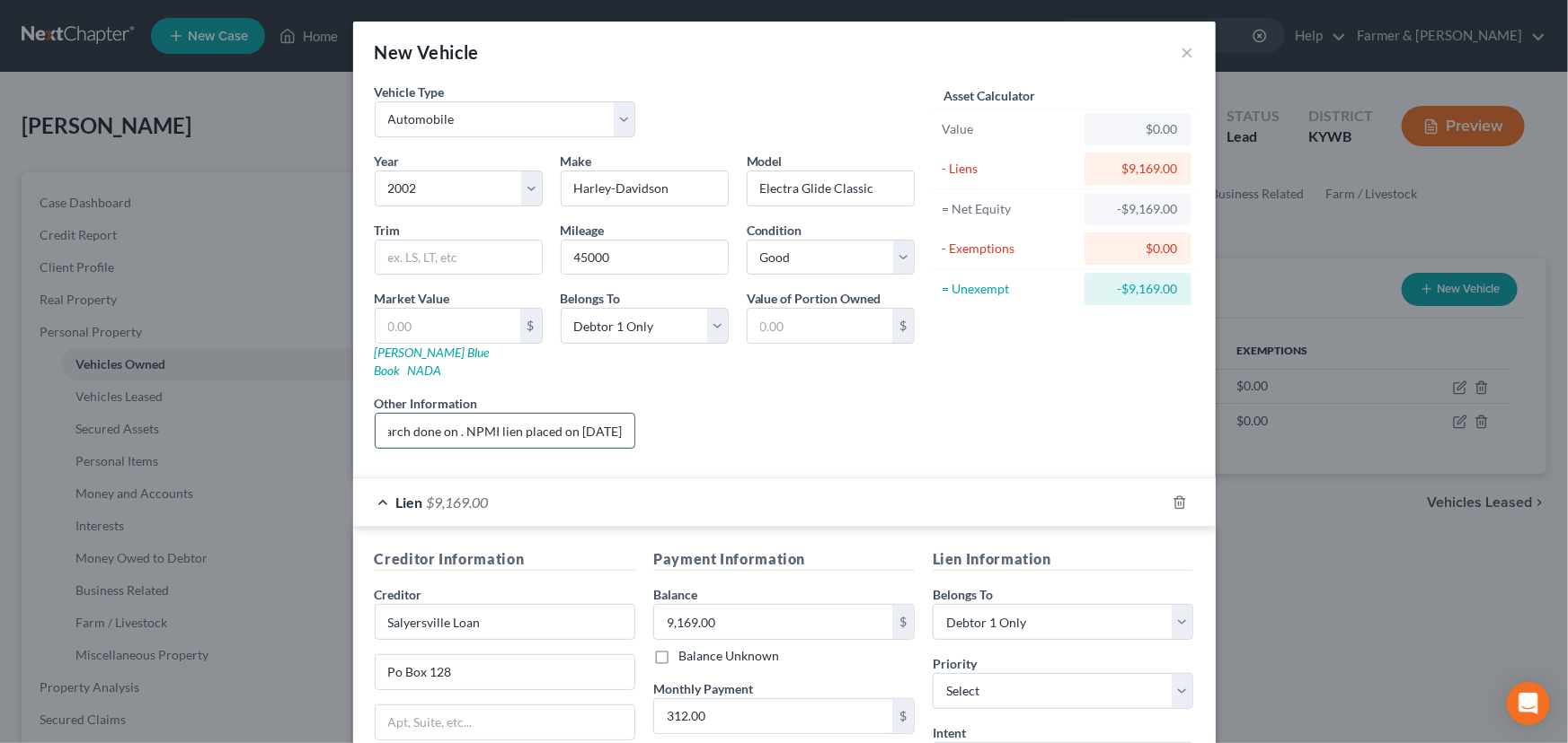
scroll to position [0, 227]
type input "Value based on fair market value research done on KBB. NPMI lien placed on [DAT…"
click at [657, 416] on div "Liens Select" at bounding box center [783, 422] width 279 height 55
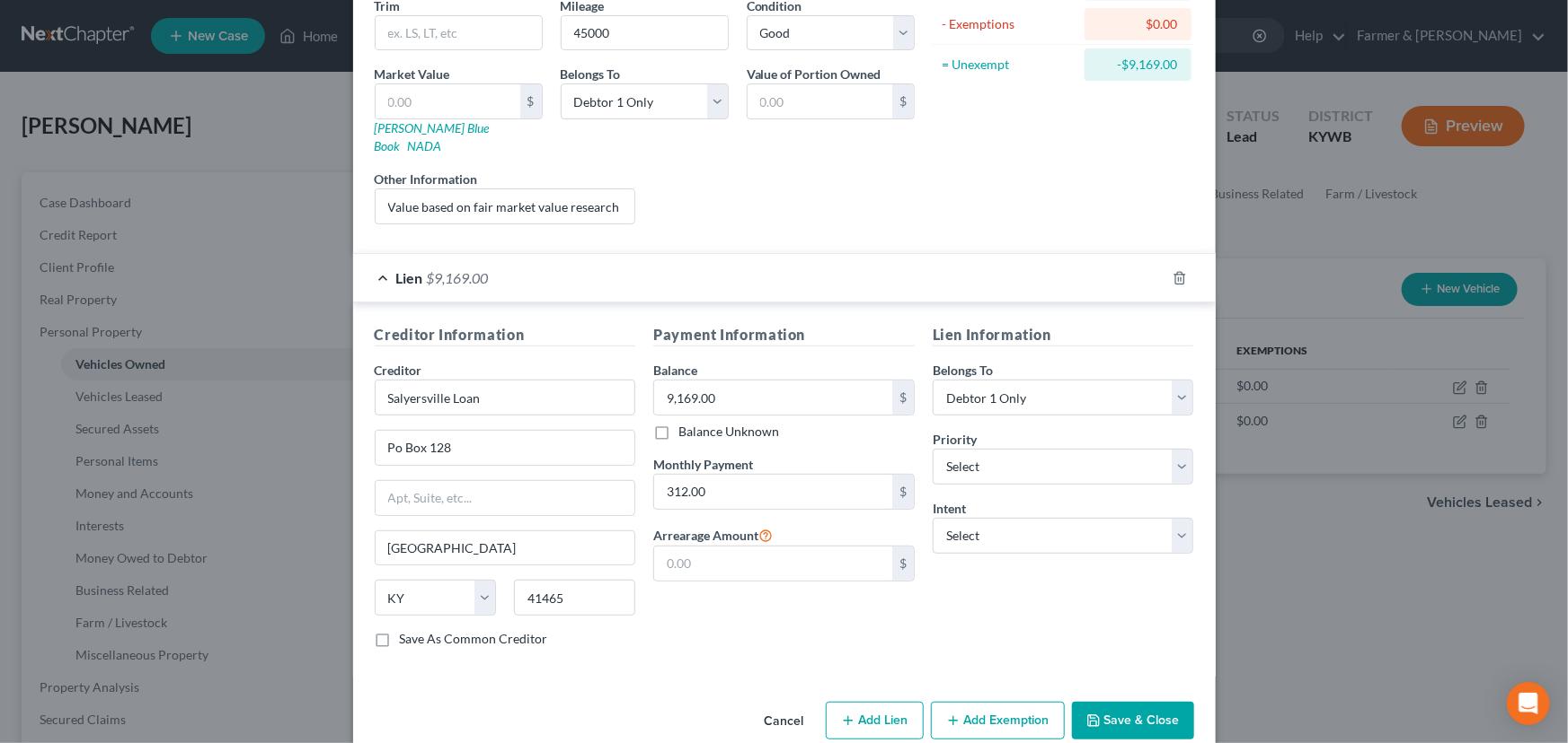
scroll to position [236, 0]
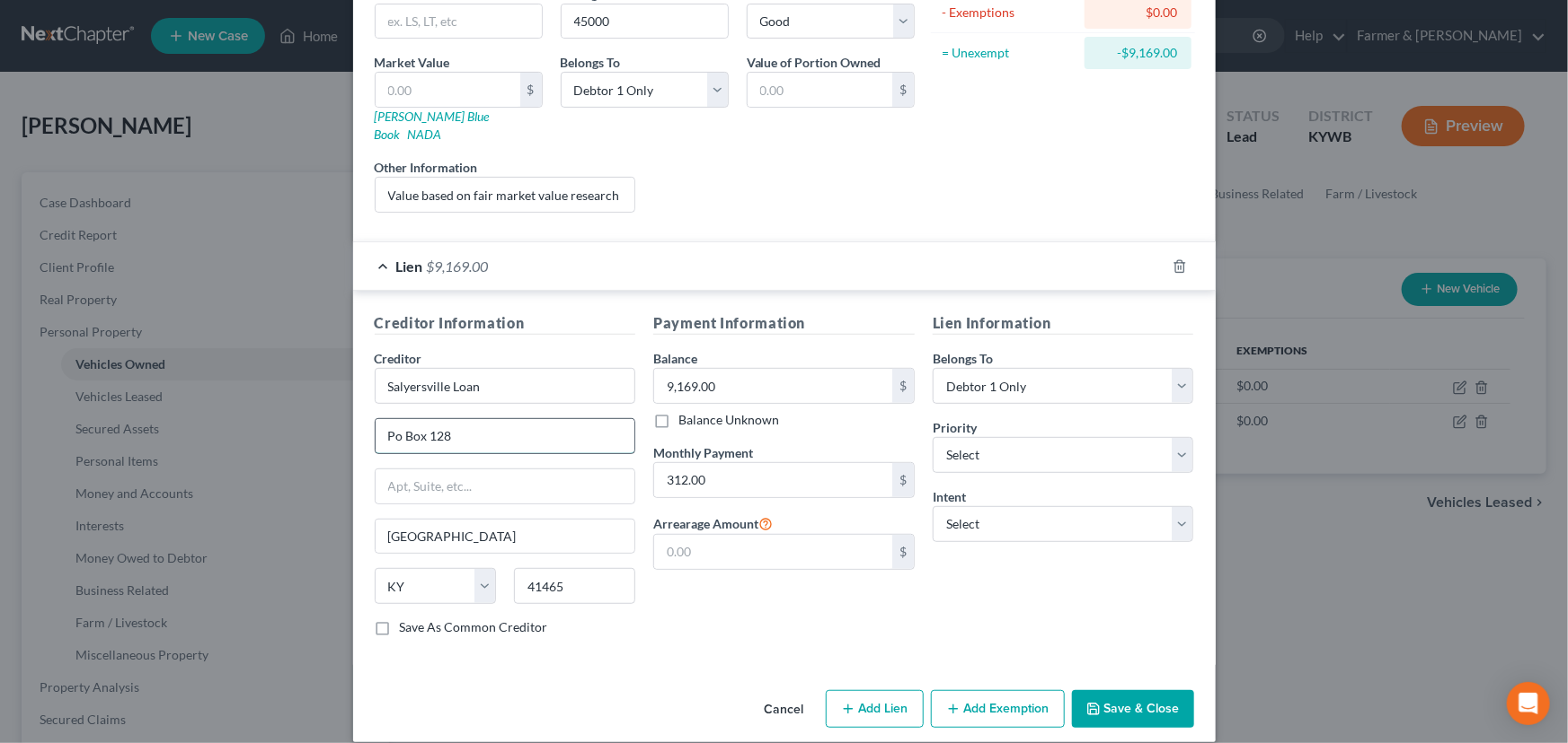
click at [474, 427] on input "Po Box 128" at bounding box center [505, 437] width 260 height 34
type input "PO Box 1280"
click at [710, 580] on div "Payment Information Balance 9,169.00 $ Balance Unknown Balance Undetermined 9,1…" at bounding box center [783, 482] width 279 height 338
drag, startPoint x: 953, startPoint y: 434, endPoint x: 957, endPoint y: 418, distance: 16.5
click at [953, 438] on select "Select 1st 2nd 3rd 4th 5th 6th 7th 8th 9th 10th 11th 12th 13th 14th 15th 16th 1…" at bounding box center [1063, 456] width 261 height 36
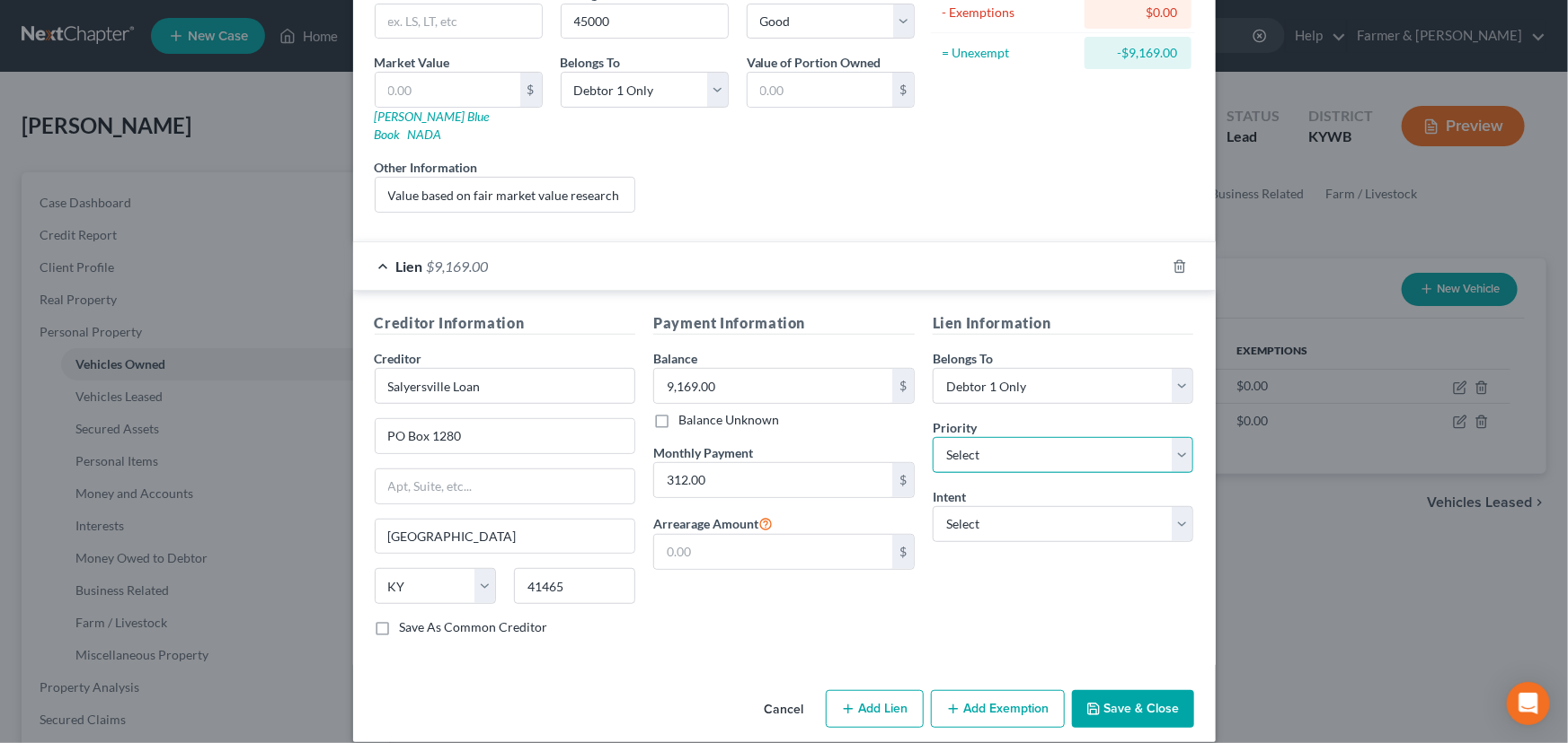
select select "0"
click at [932, 438] on select "Select 1st 2nd 3rd 4th 5th 6th 7th 8th 9th 10th 11th 12th 13th 14th 15th 16th 1…" at bounding box center [1063, 456] width 261 height 36
click at [988, 513] on select "Select Surrender Redeem Reaffirm Avoid Other" at bounding box center [1063, 525] width 261 height 36
select select "4"
click at [932, 507] on select "Select Surrender Redeem Reaffirm Avoid Other" at bounding box center [1063, 525] width 261 height 36
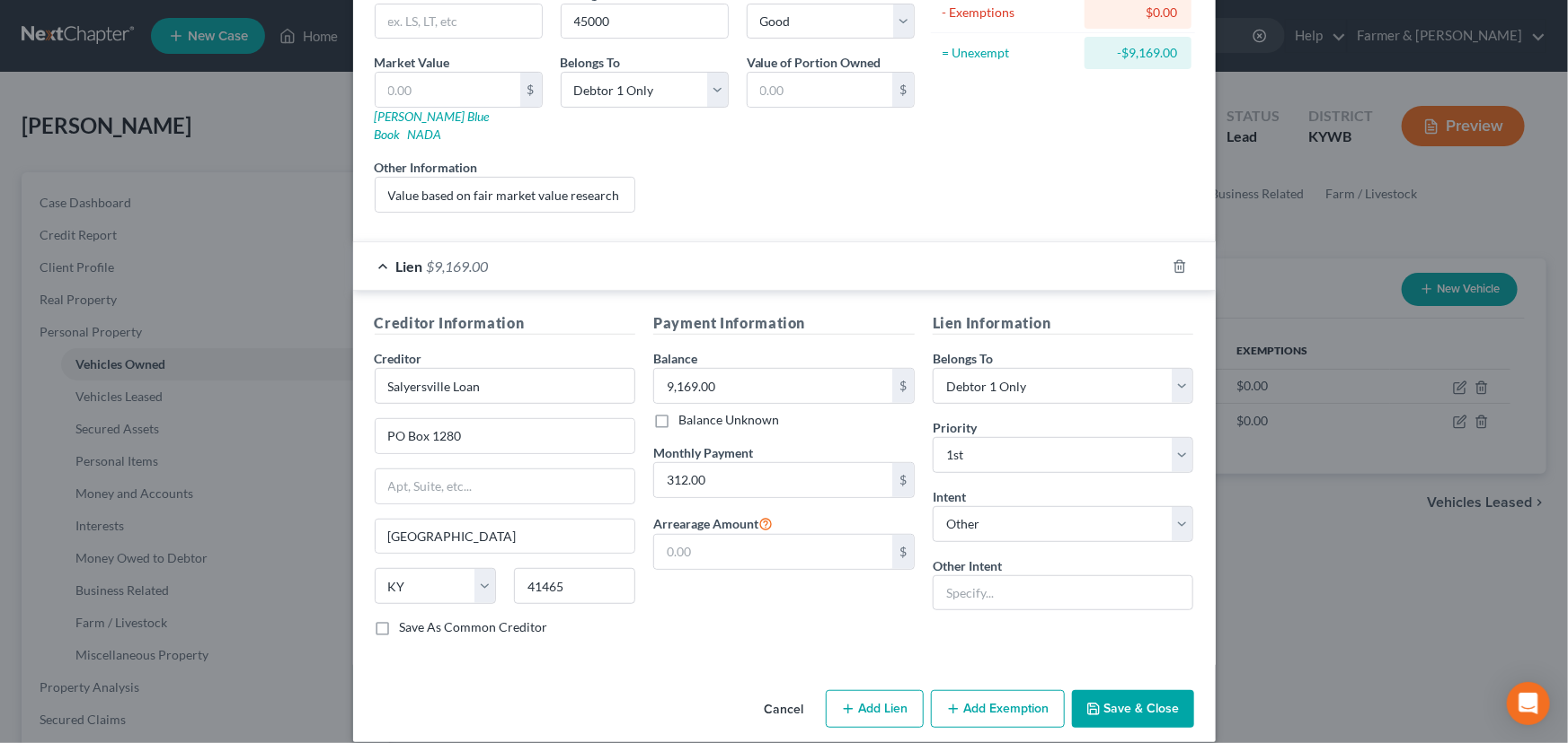
click at [967, 631] on div "Creditor Information Creditor * Salyersville Loan PO Box 1280 Salyersville Stat…" at bounding box center [784, 478] width 862 height 374
click at [673, 242] on div "Lien $9,169.00" at bounding box center [758, 266] width 812 height 47
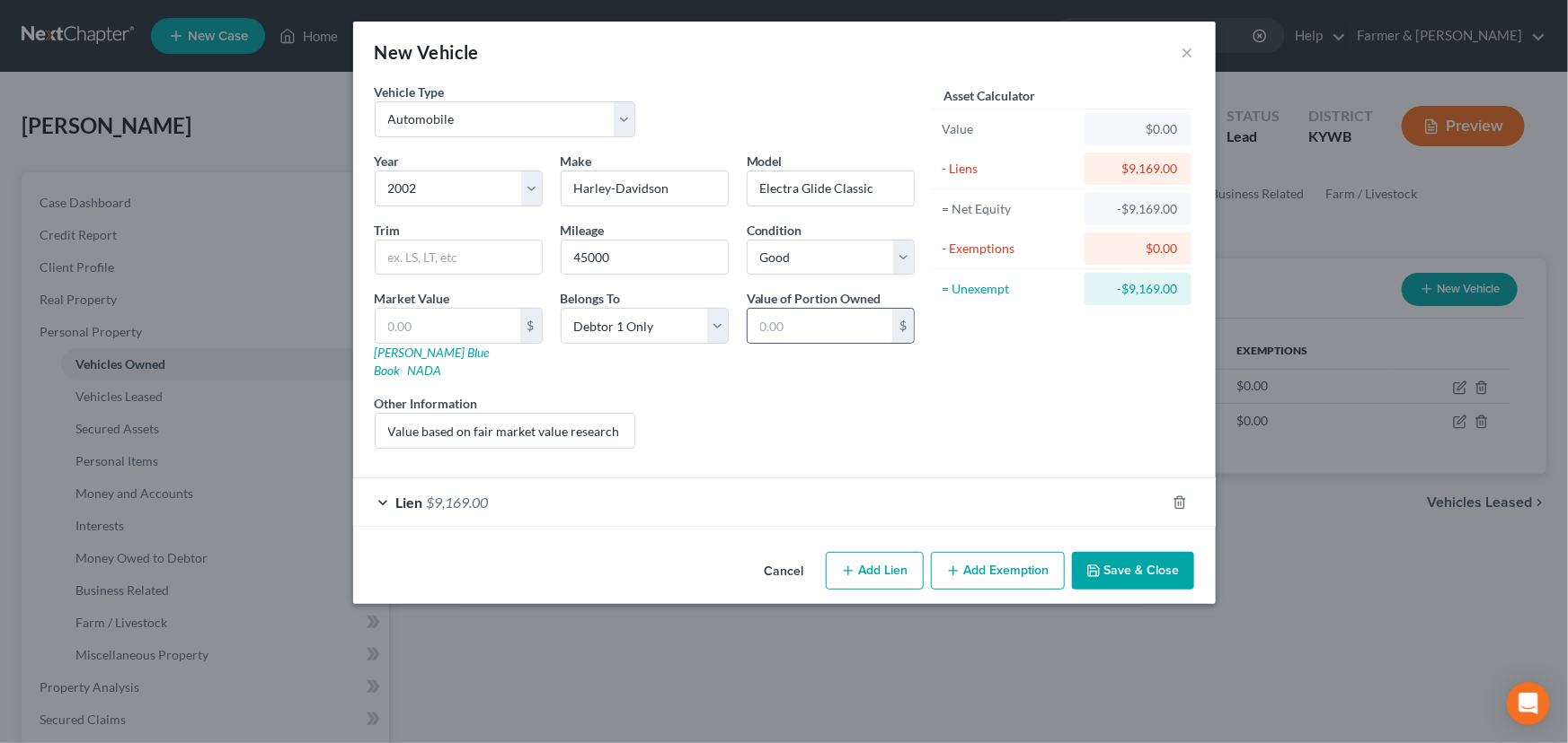
scroll to position [0, 0]
click at [1023, 378] on div "Asset Calculator Value $0.00 - Liens $9,169.00 = Net Equity -$9,169.00 - Exempt…" at bounding box center [1062, 272] width 279 height 381
click at [1146, 552] on button "Save & Close" at bounding box center [1132, 571] width 122 height 38
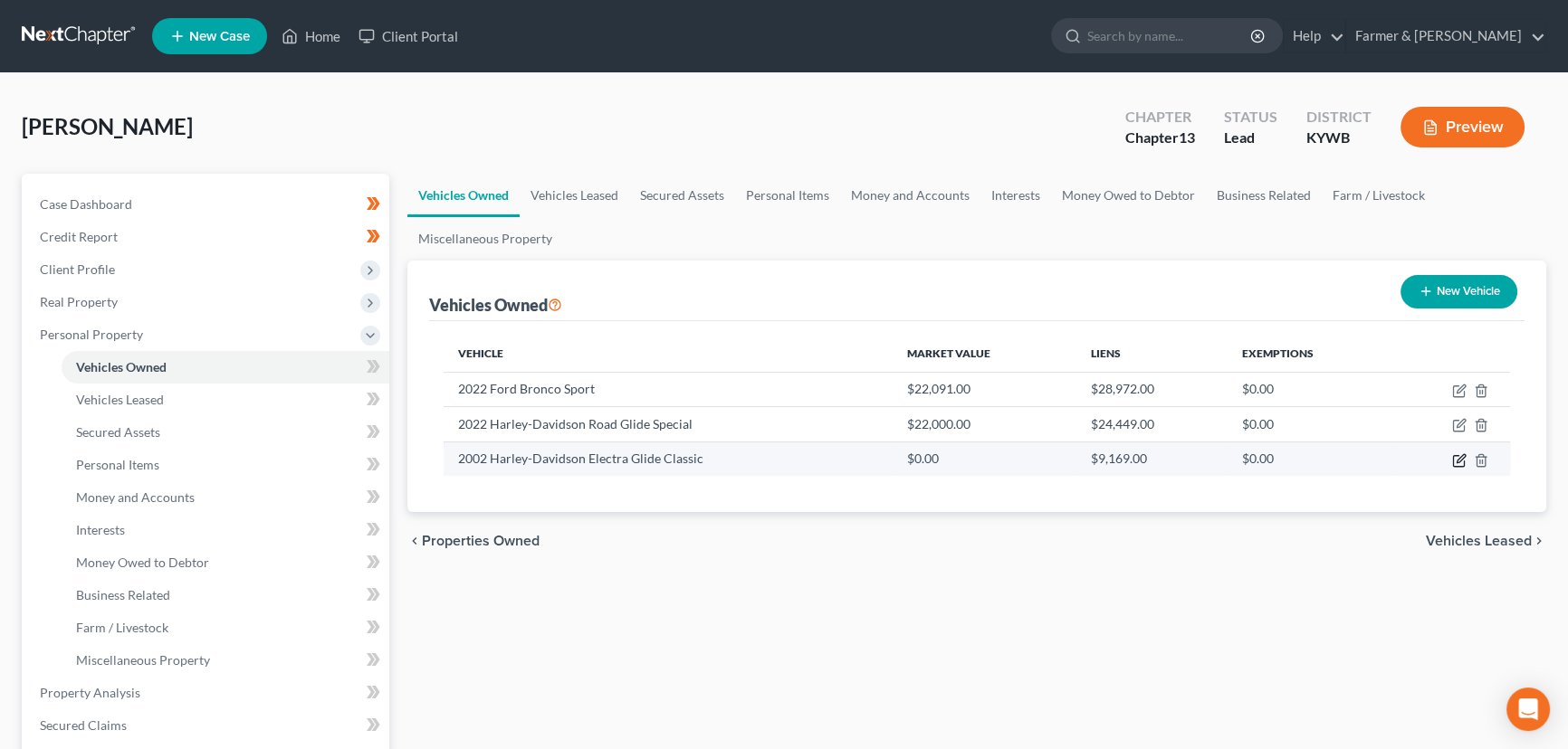
click at [1460, 458] on icon "button" at bounding box center [1459, 460] width 14 height 14
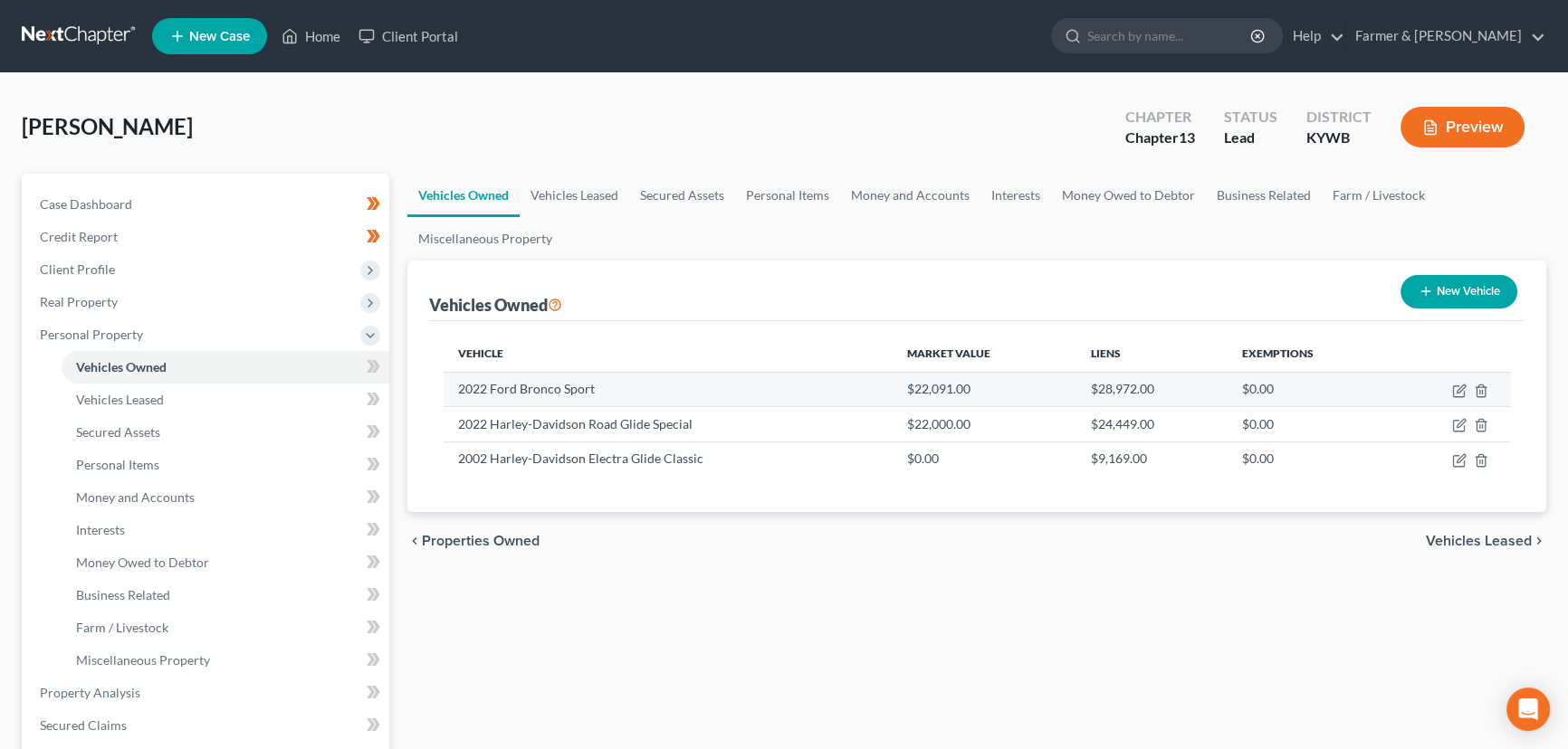
select select "0"
select select "24"
select select "2"
select select "0"
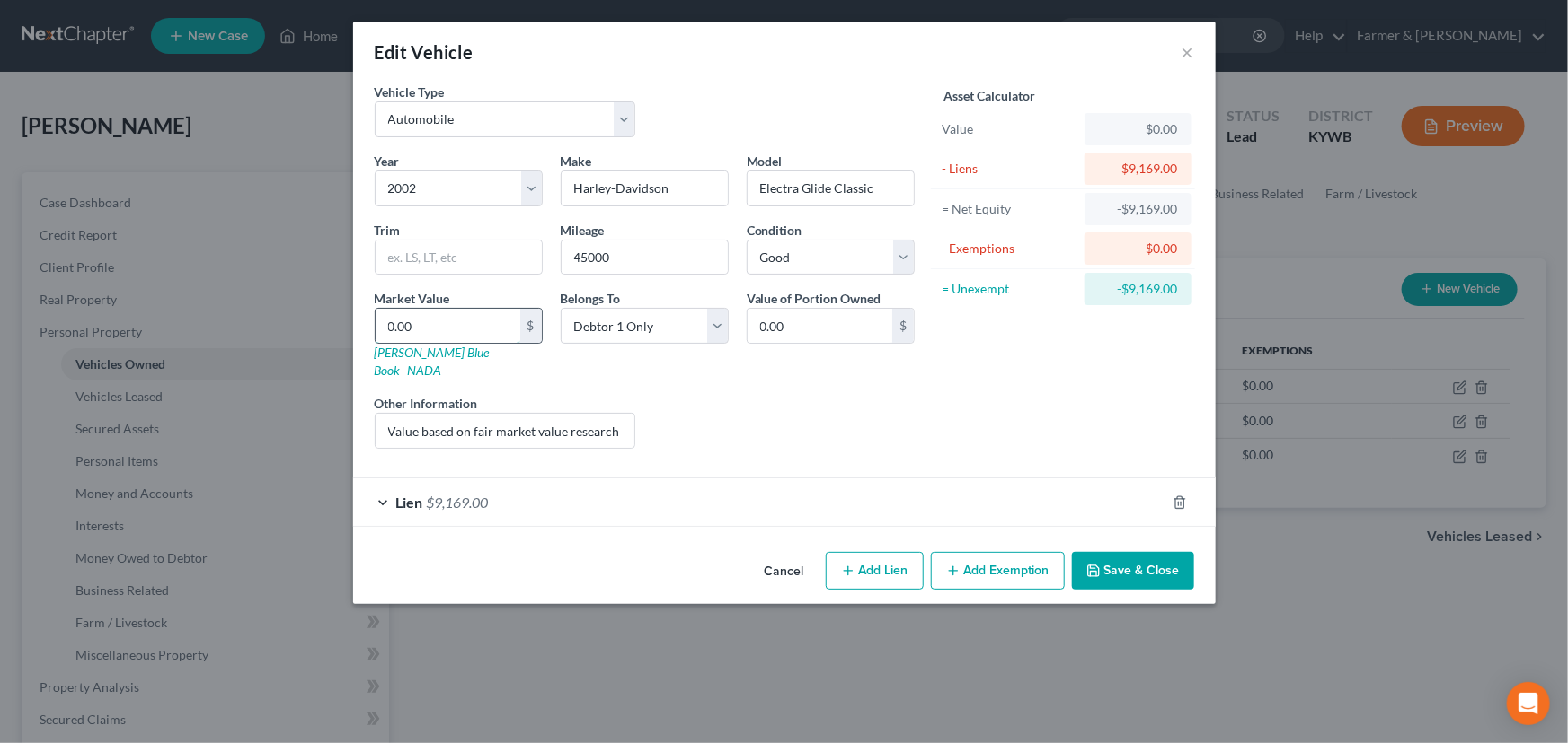
click at [477, 333] on input "0.00" at bounding box center [447, 326] width 145 height 34
type input "5"
type input "5.00"
type input "53"
type input "53.00"
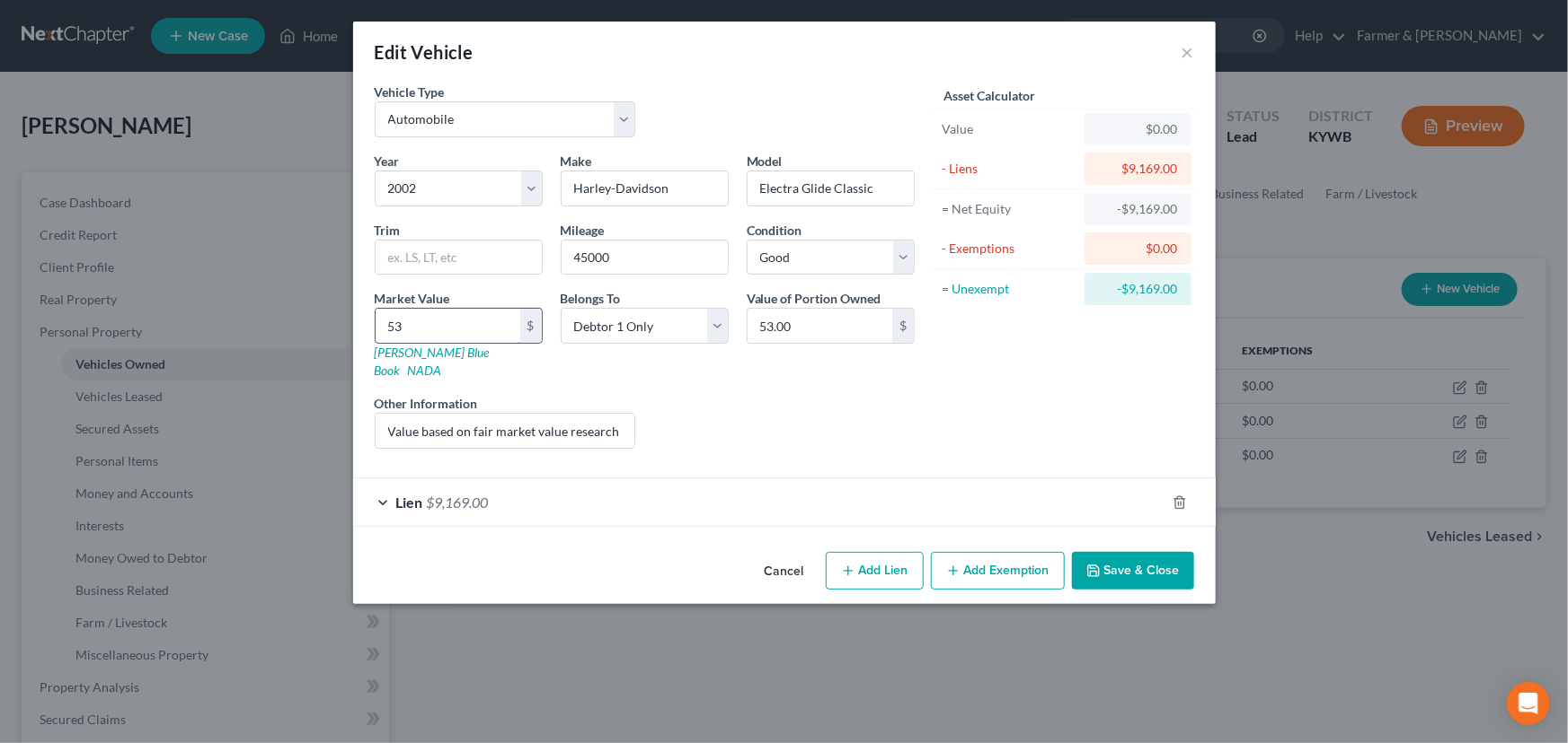
type input "535"
type input "535.00"
type input "5350"
type input "5,350.00"
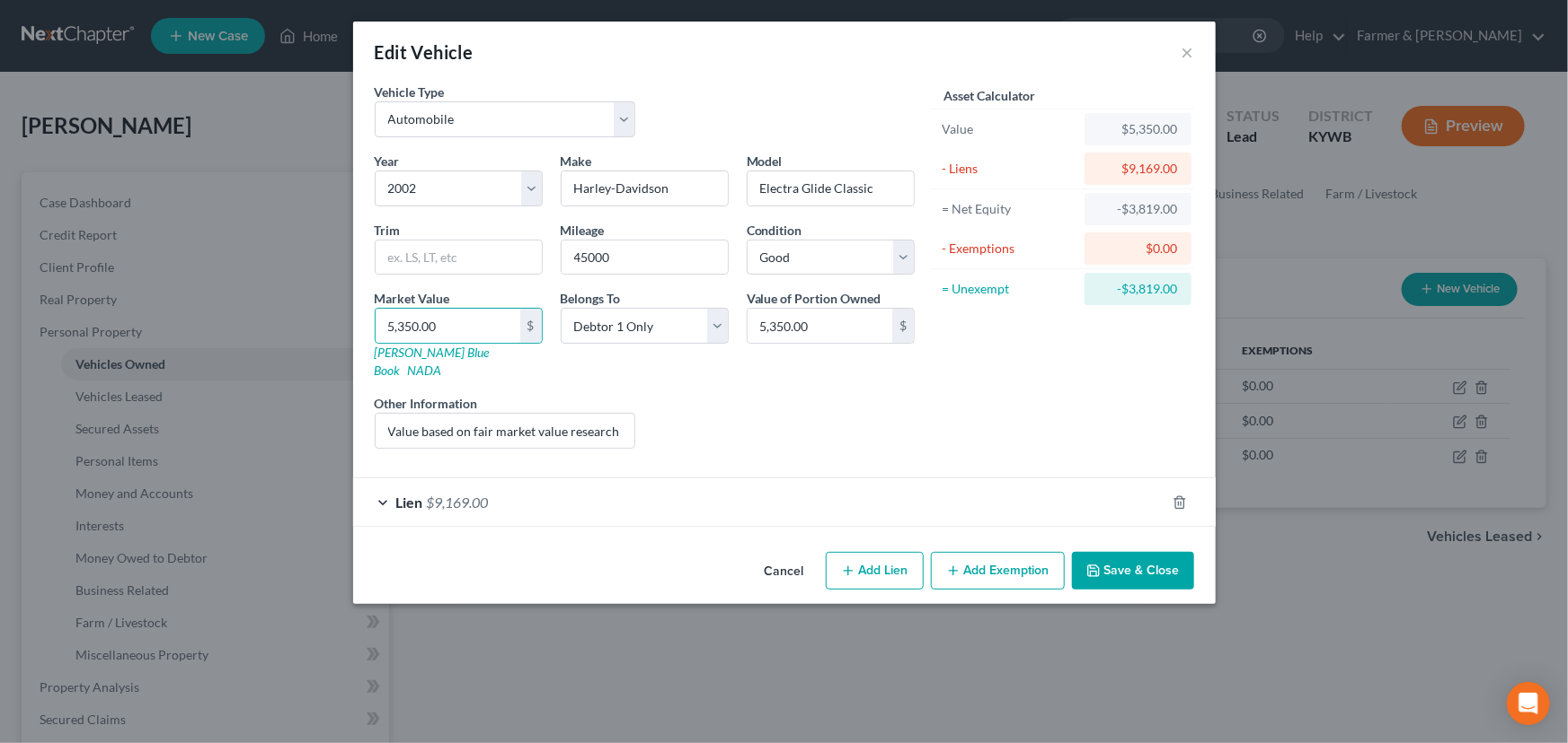
click at [707, 409] on div "Liens Select" at bounding box center [783, 422] width 279 height 55
drag, startPoint x: 565, startPoint y: 413, endPoint x: 844, endPoint y: 417, distance: 279.0
click at [844, 417] on div "Year Select 2026 2025 2024 2023 2022 2021 2020 2019 2018 2017 2016 2015 2014 20…" at bounding box center [645, 308] width 558 height 312
click at [844, 417] on div "Liens Select" at bounding box center [783, 422] width 279 height 55
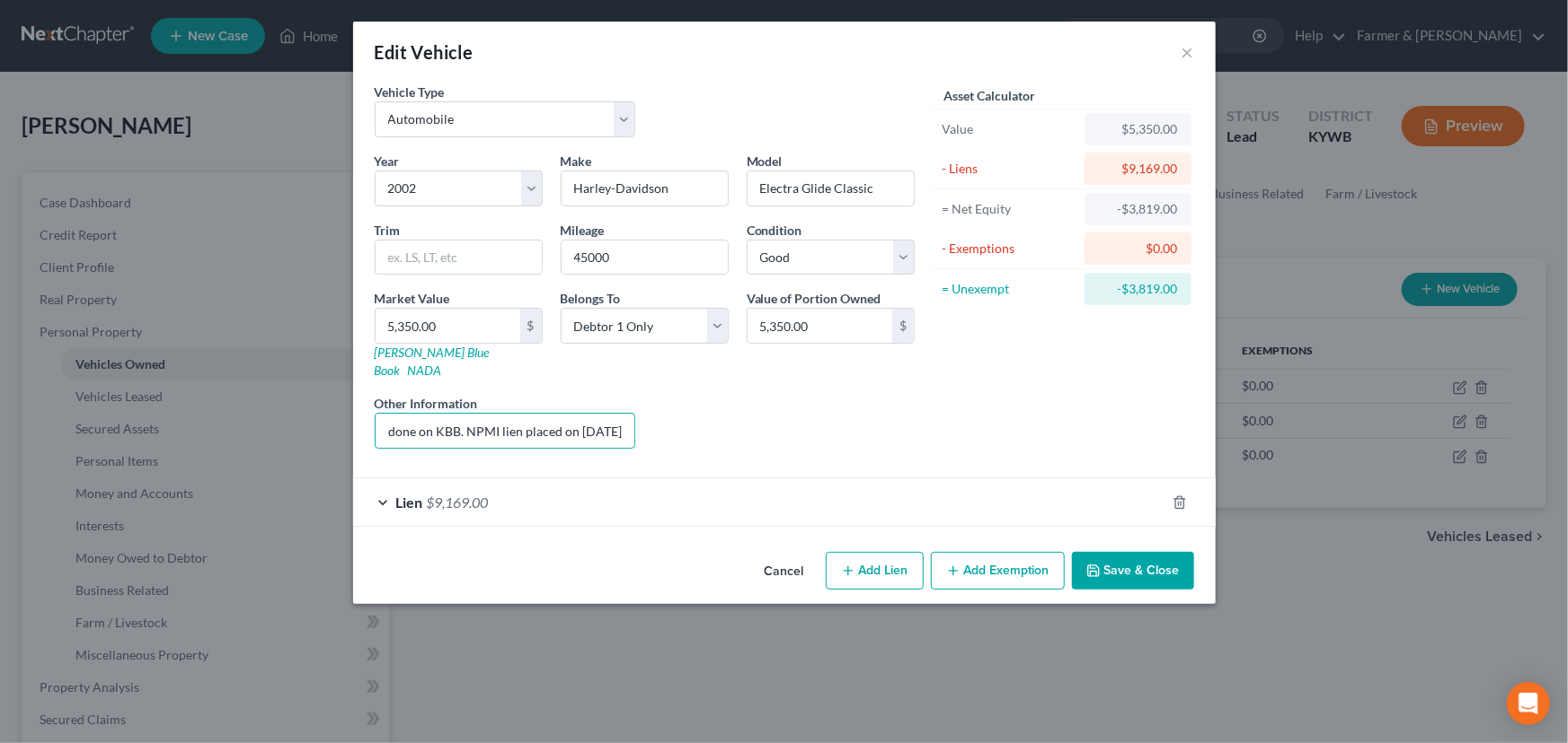
scroll to position [0, 0]
click at [1096, 565] on button "Save & Close" at bounding box center [1132, 571] width 122 height 38
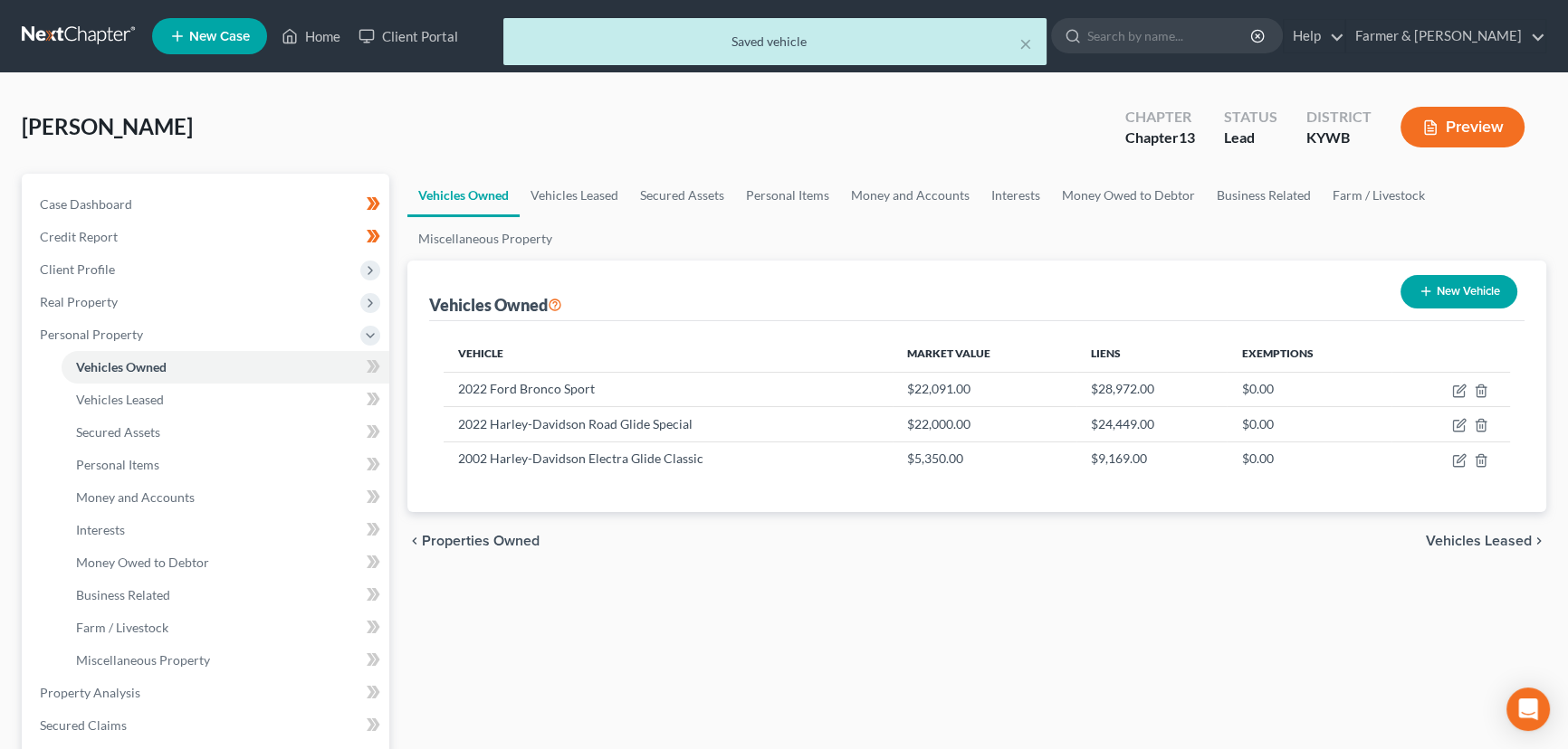
click at [1428, 278] on button "New Vehicle" at bounding box center [1458, 292] width 117 height 33
select select "0"
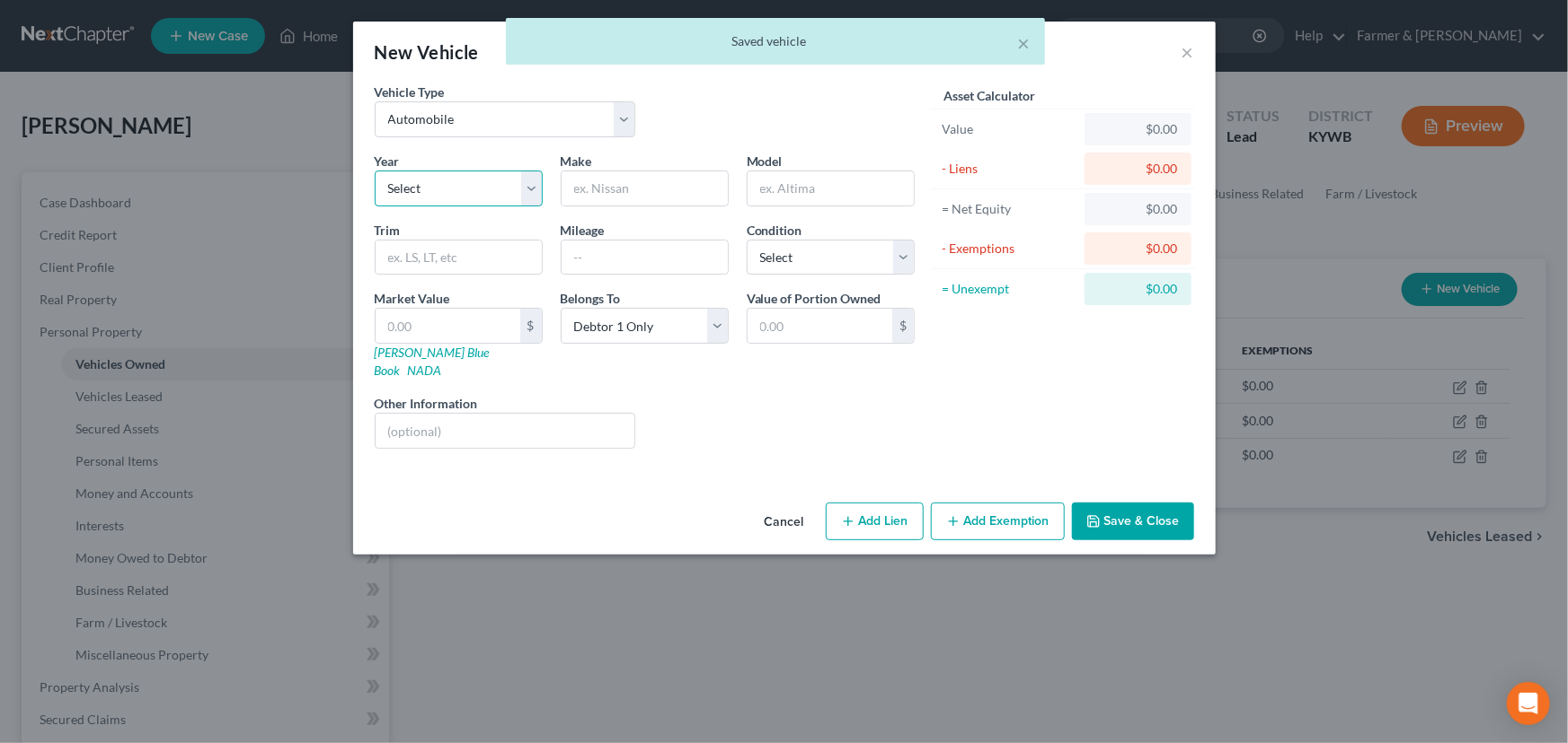
click at [442, 193] on select "Select 2026 2025 2024 2023 2022 2021 2020 2019 2018 2017 2016 2015 2014 2013 20…" at bounding box center [459, 188] width 168 height 36
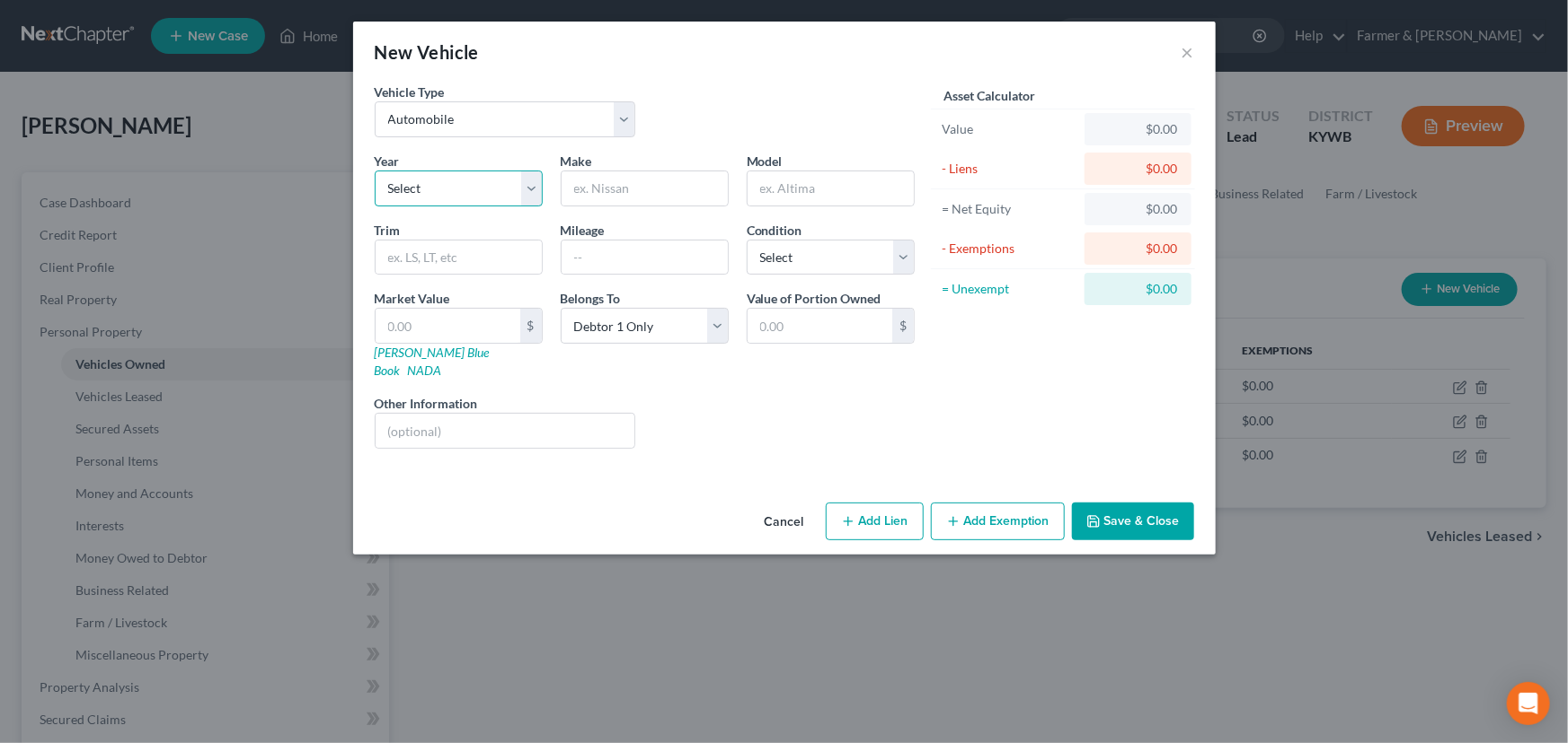
select select "27"
click at [375, 170] on select "Select 2026 2025 2024 2023 2022 2021 2020 2019 2018 2017 2016 2015 2014 2013 20…" at bounding box center [459, 188] width 168 height 36
click at [591, 202] on input "text" at bounding box center [645, 188] width 166 height 34
type input "Chevrolet"
click at [790, 199] on input "text" at bounding box center [830, 188] width 166 height 34
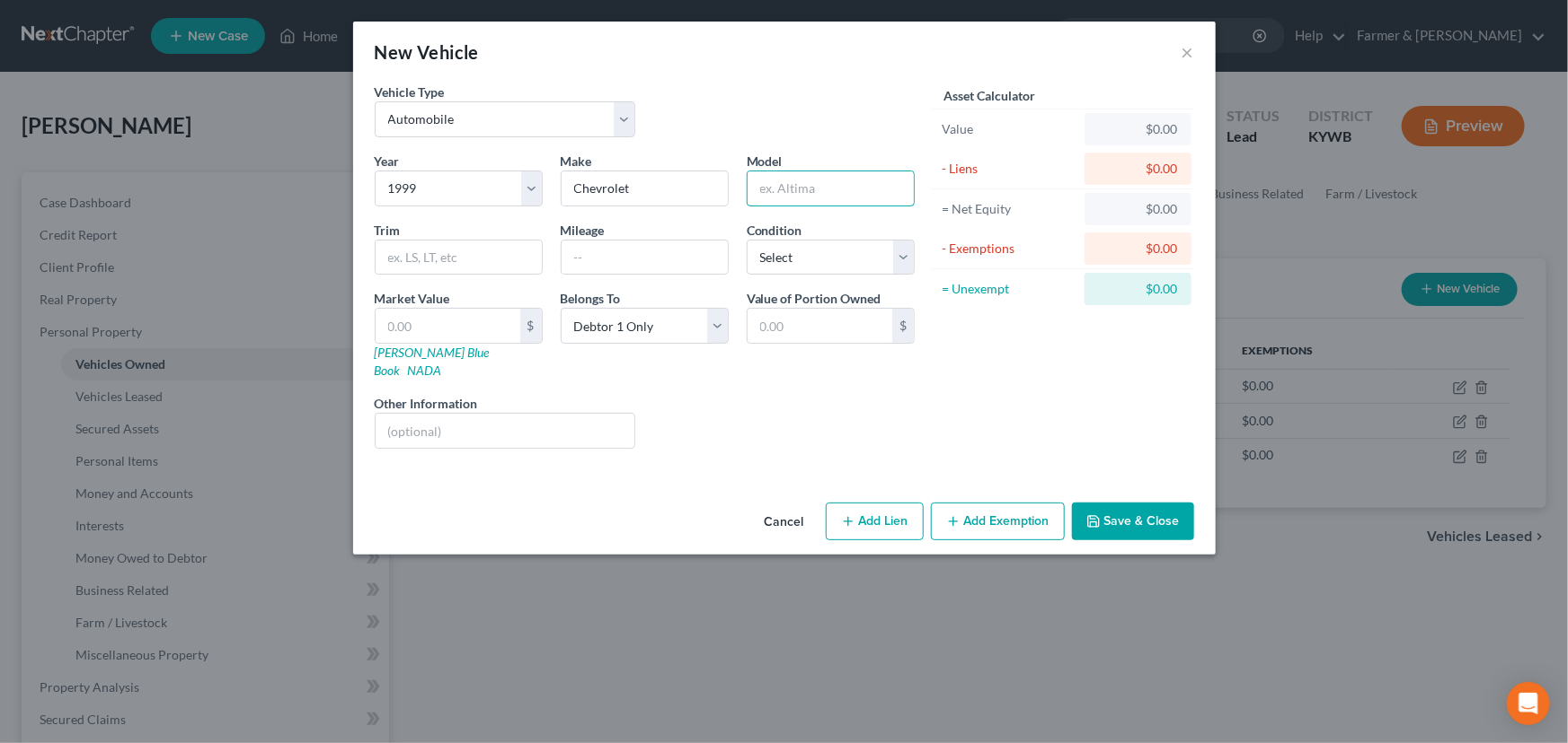
type input "Silverado 1500"
click at [686, 251] on input "text" at bounding box center [645, 258] width 166 height 34
paste input "300000"
type input "300000"
click at [728, 167] on div "Make * Chevrolet" at bounding box center [644, 180] width 186 height 55
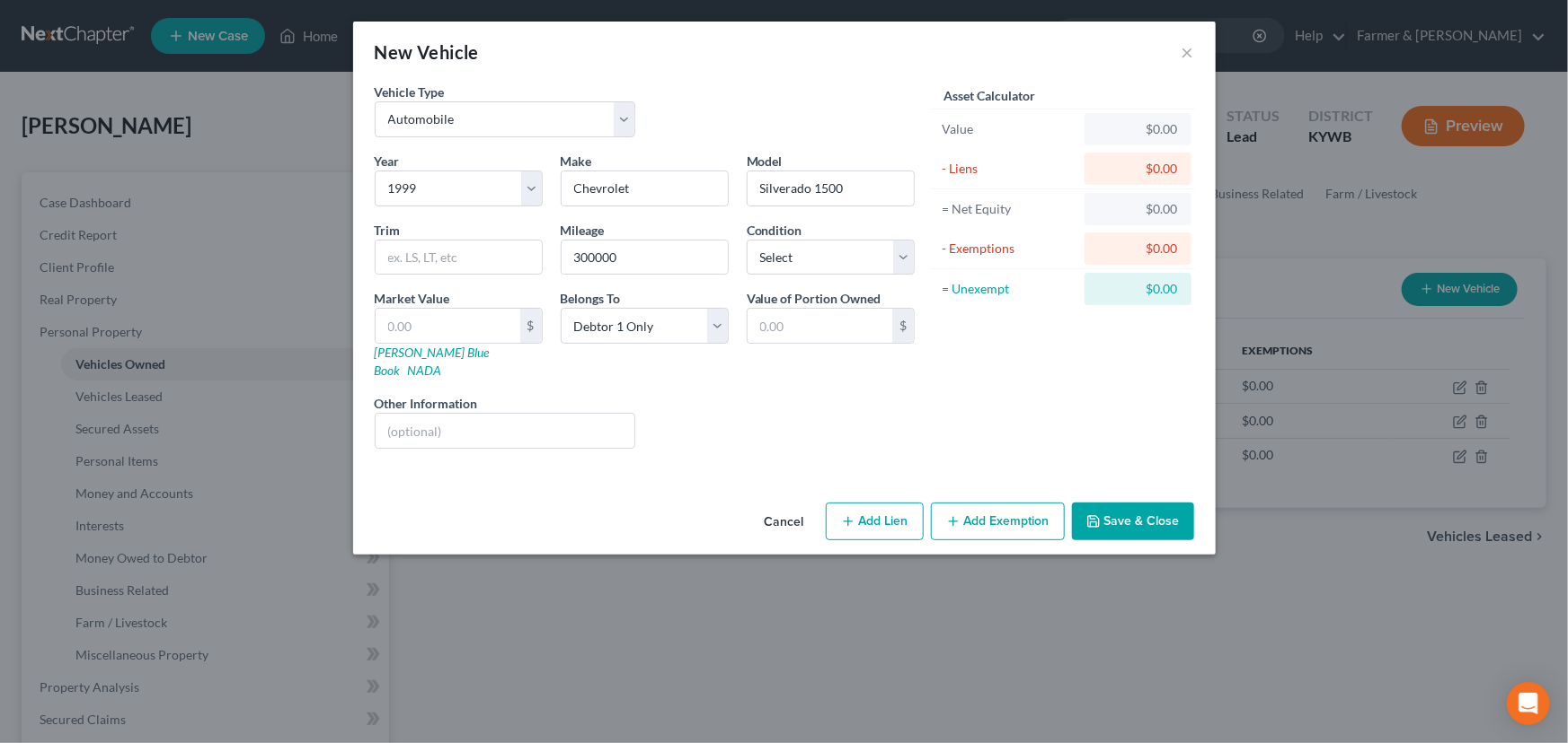
click at [708, 134] on div "Vehicle Type Select Automobile Truck Trailer Watercraft Aircraft Motor Home Atv…" at bounding box center [645, 116] width 558 height 69
click at [421, 358] on link "[PERSON_NAME] Blue Book" at bounding box center [432, 361] width 115 height 33
click at [415, 323] on input "text" at bounding box center [447, 326] width 145 height 34
type input "3"
type input "3.00"
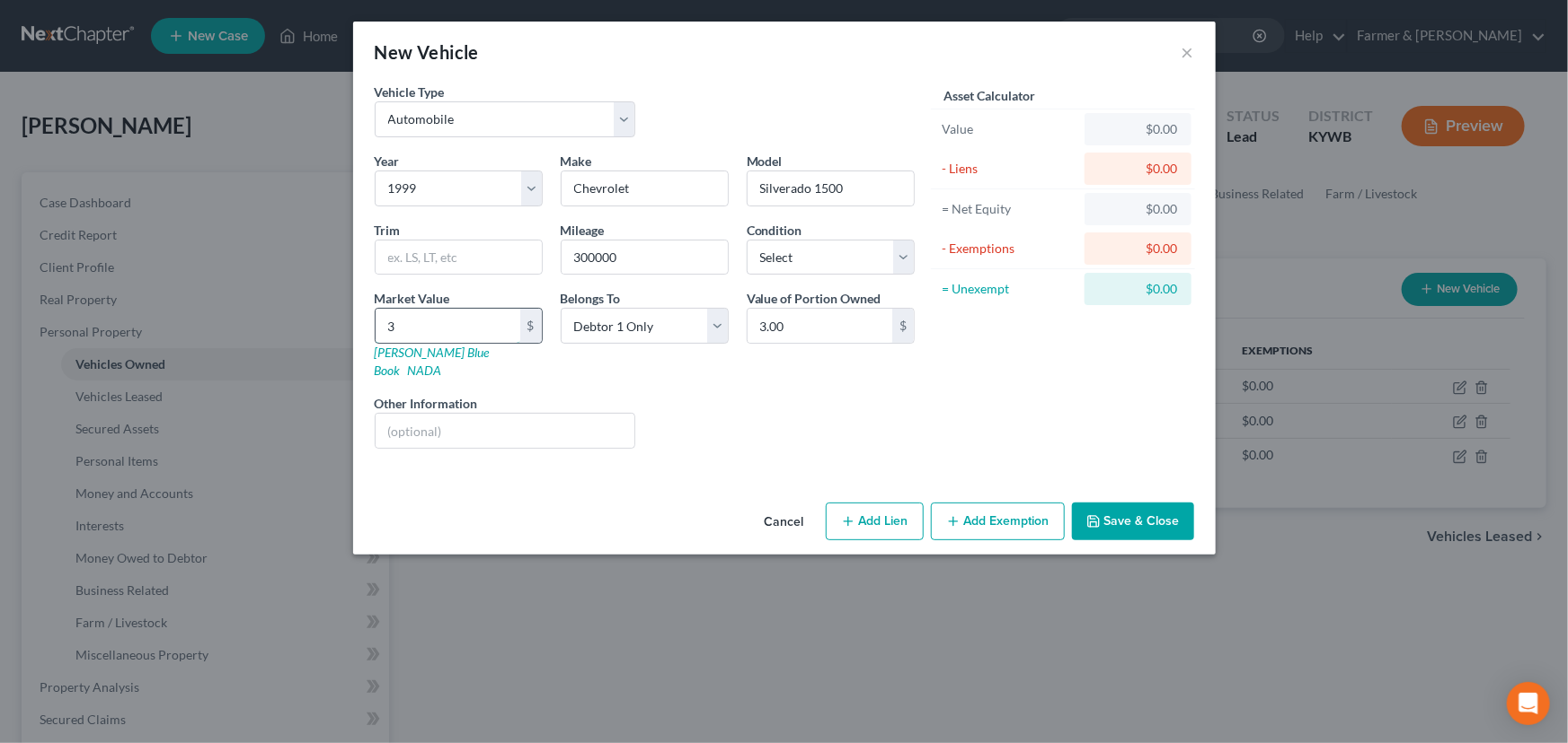
type input "30"
type input "30.00"
type input "302"
type input "302.00"
type input "3029"
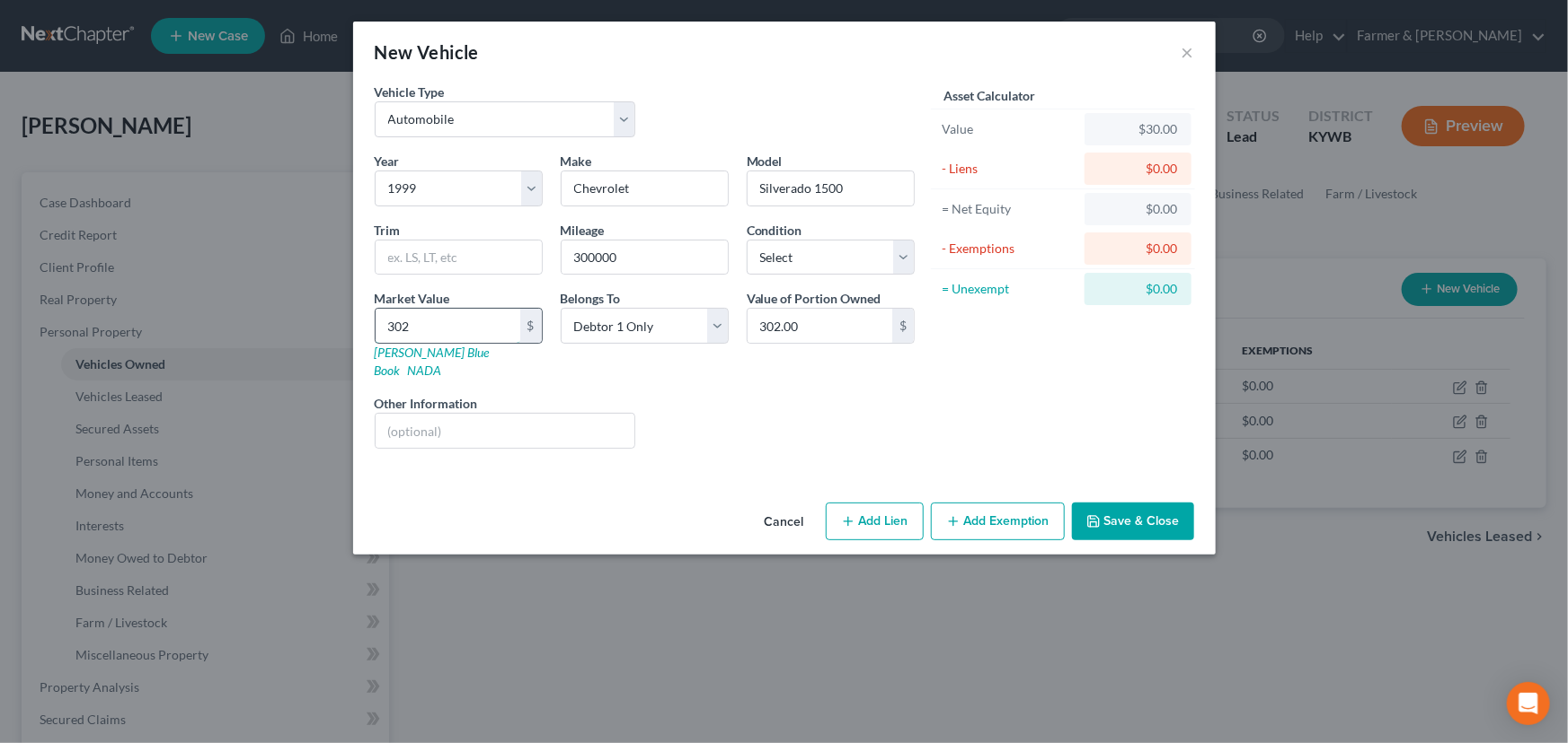
type input "3,029.00"
click at [499, 414] on input "text" at bounding box center [505, 431] width 260 height 34
type input "Value based on fair market value research done on KBB. No lien."
click at [1003, 503] on button "Add Exemption" at bounding box center [998, 522] width 134 height 38
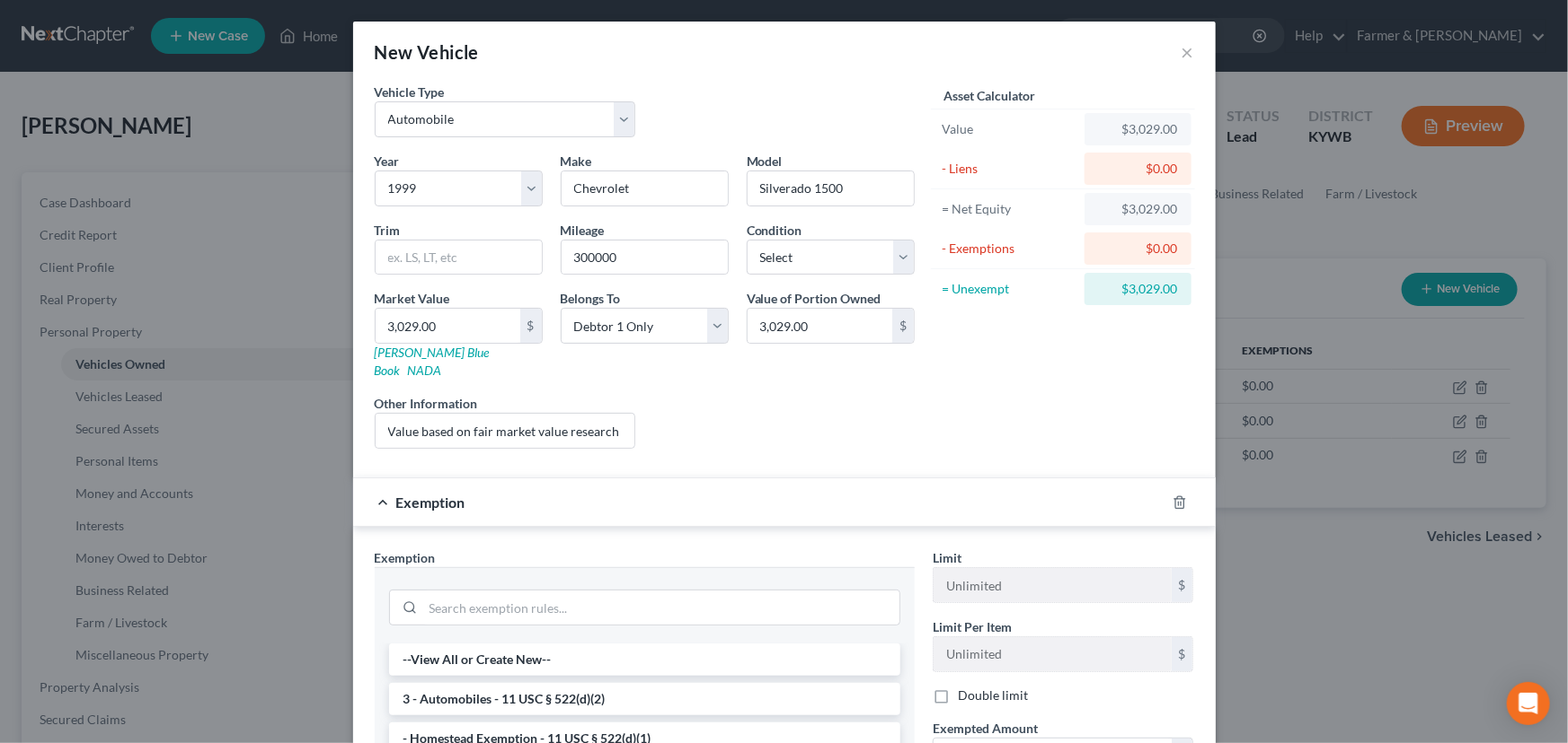
click at [543, 688] on li "3 - Automobiles - 11 USC § 522(d)(2)" at bounding box center [644, 700] width 511 height 32
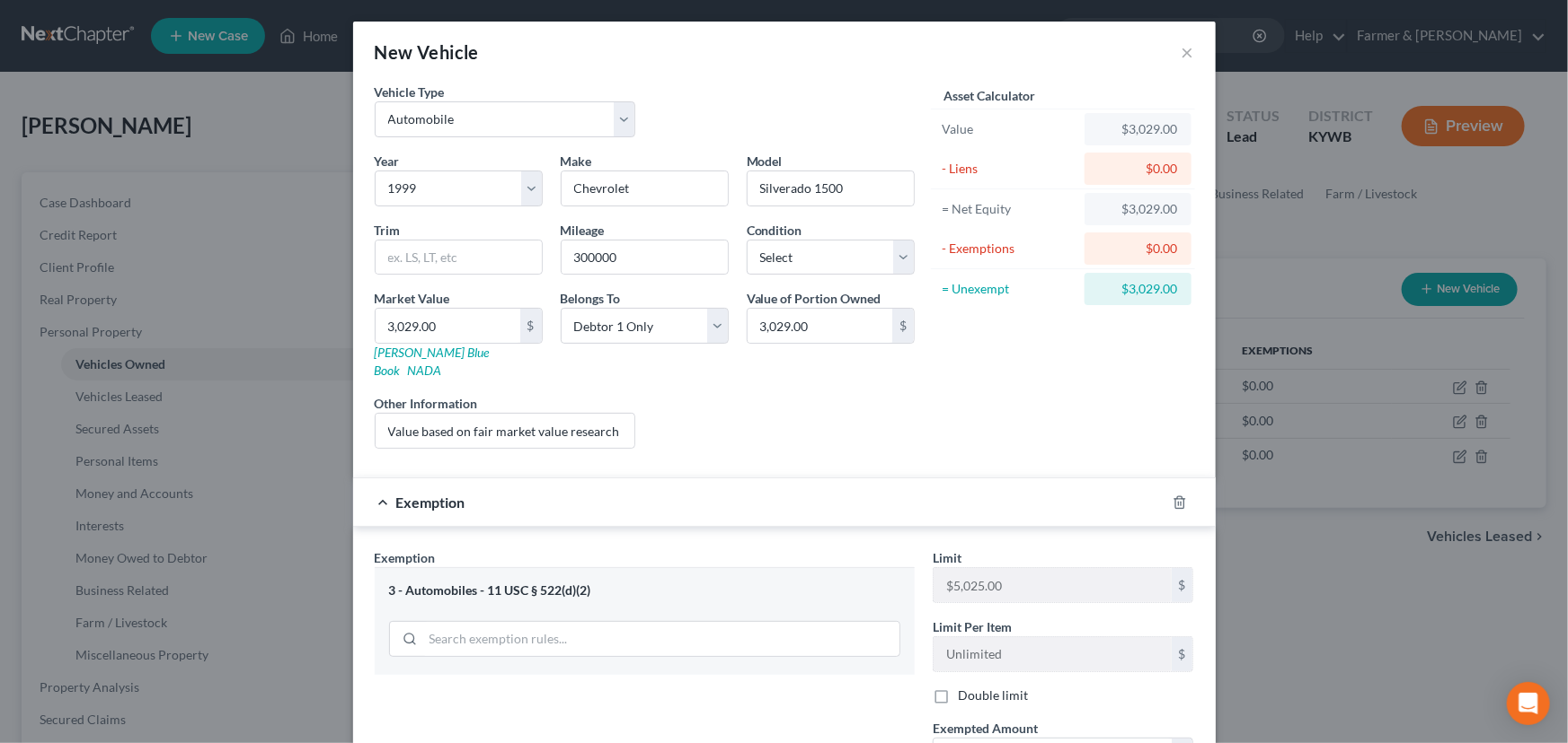
click at [994, 439] on div "Asset Calculator Value $3,029.00 - Liens $0.00 = Net Equity $3,029.00 - Exempti…" at bounding box center [1062, 272] width 279 height 381
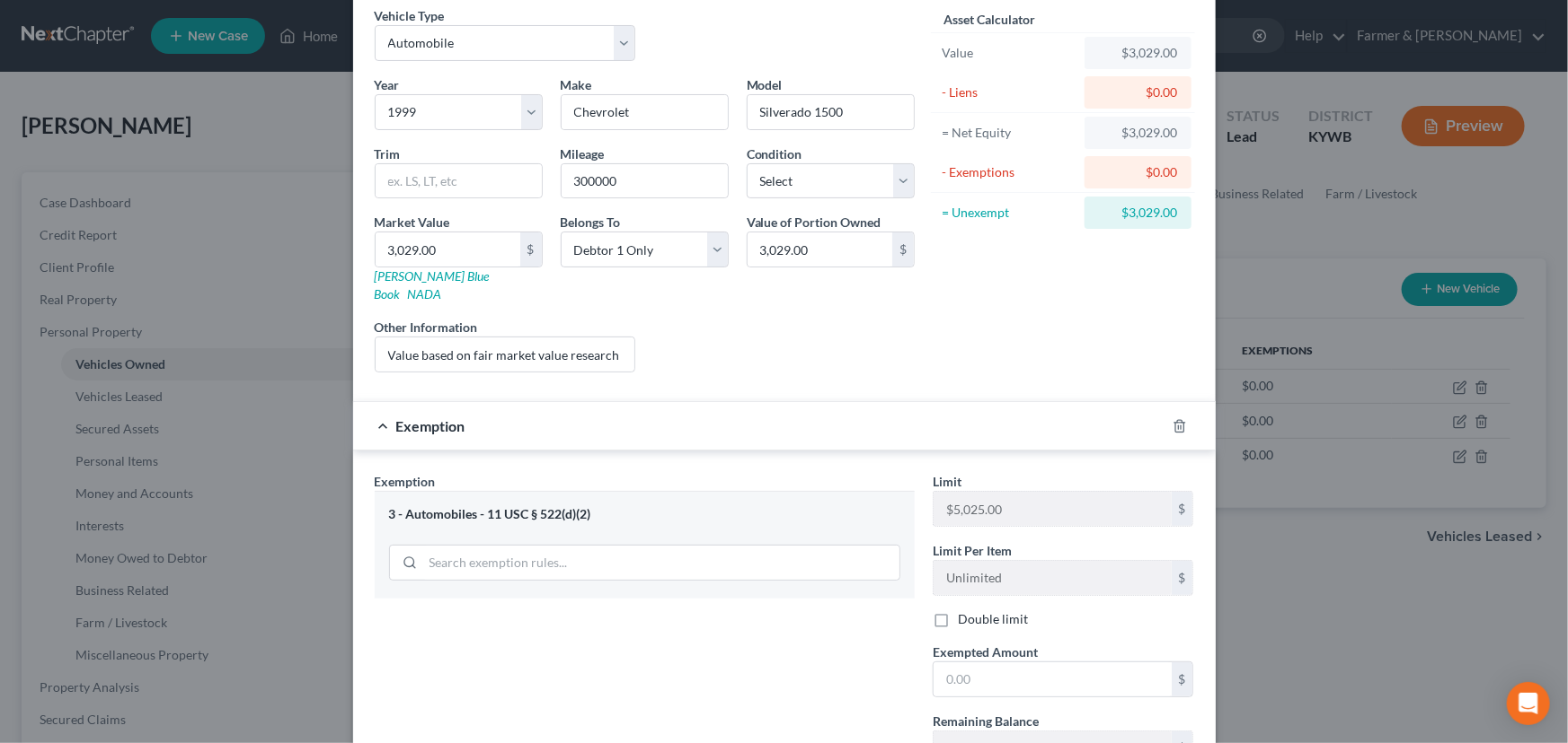
scroll to position [206, 0]
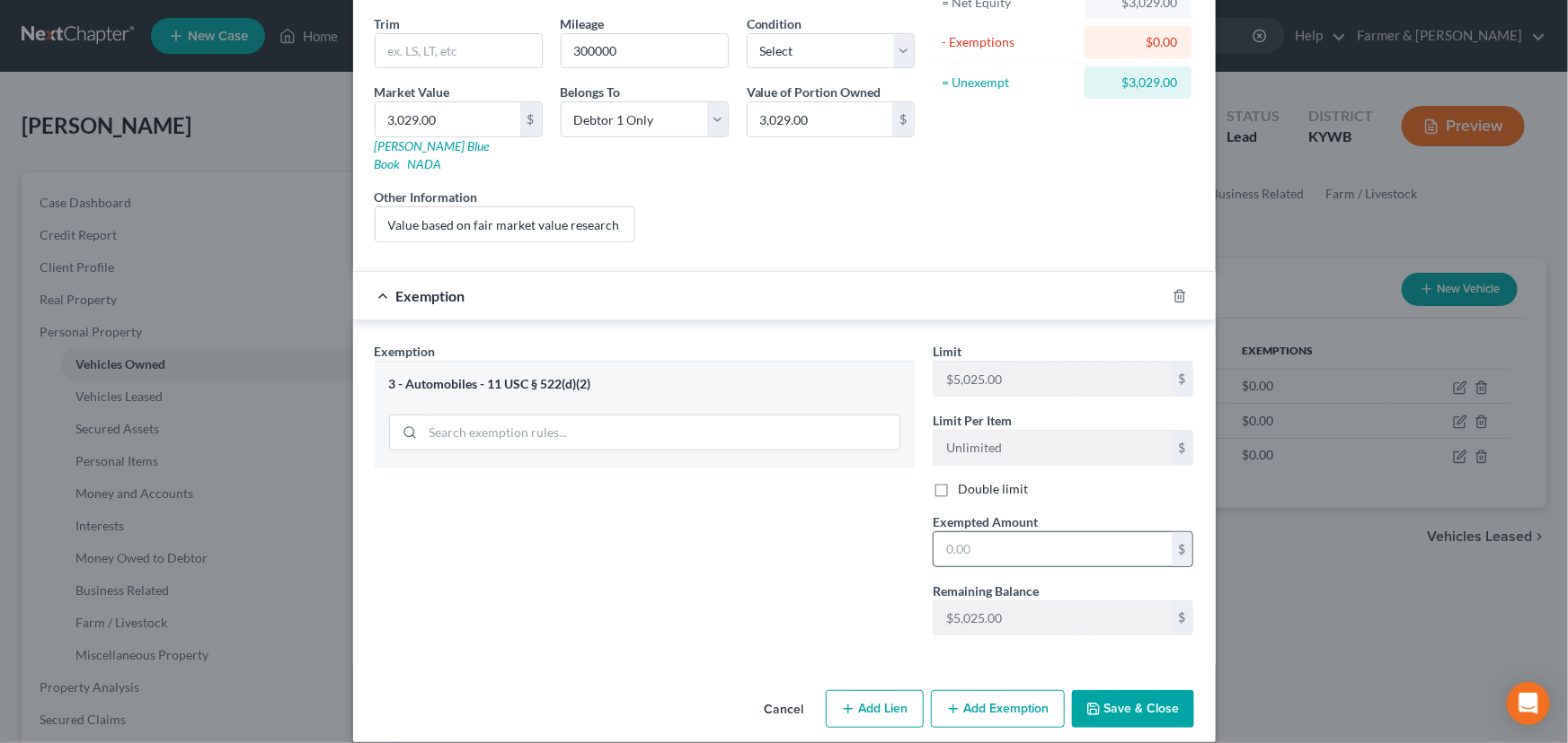
click at [1025, 535] on input "text" at bounding box center [1053, 549] width 238 height 34
type input "3,029.00"
click at [846, 293] on div "Exemption $3,029.00" at bounding box center [758, 296] width 812 height 47
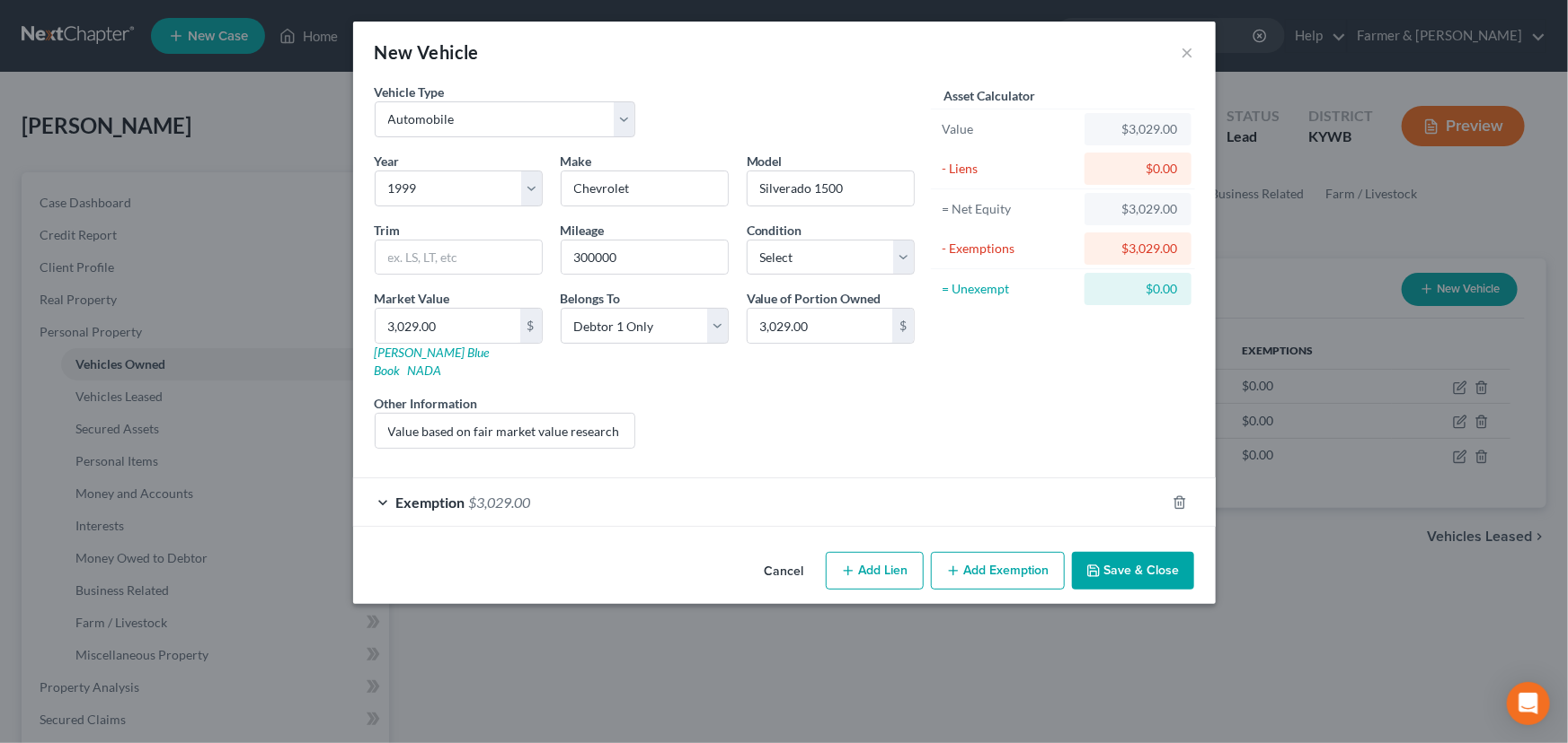
scroll to position [0, 0]
click at [1022, 401] on div "Asset Calculator Value $3,029.00 - Liens $0.00 = Net Equity $3,029.00 - Exempti…" at bounding box center [1062, 272] width 279 height 381
click at [1142, 555] on button "Save & Close" at bounding box center [1132, 571] width 122 height 38
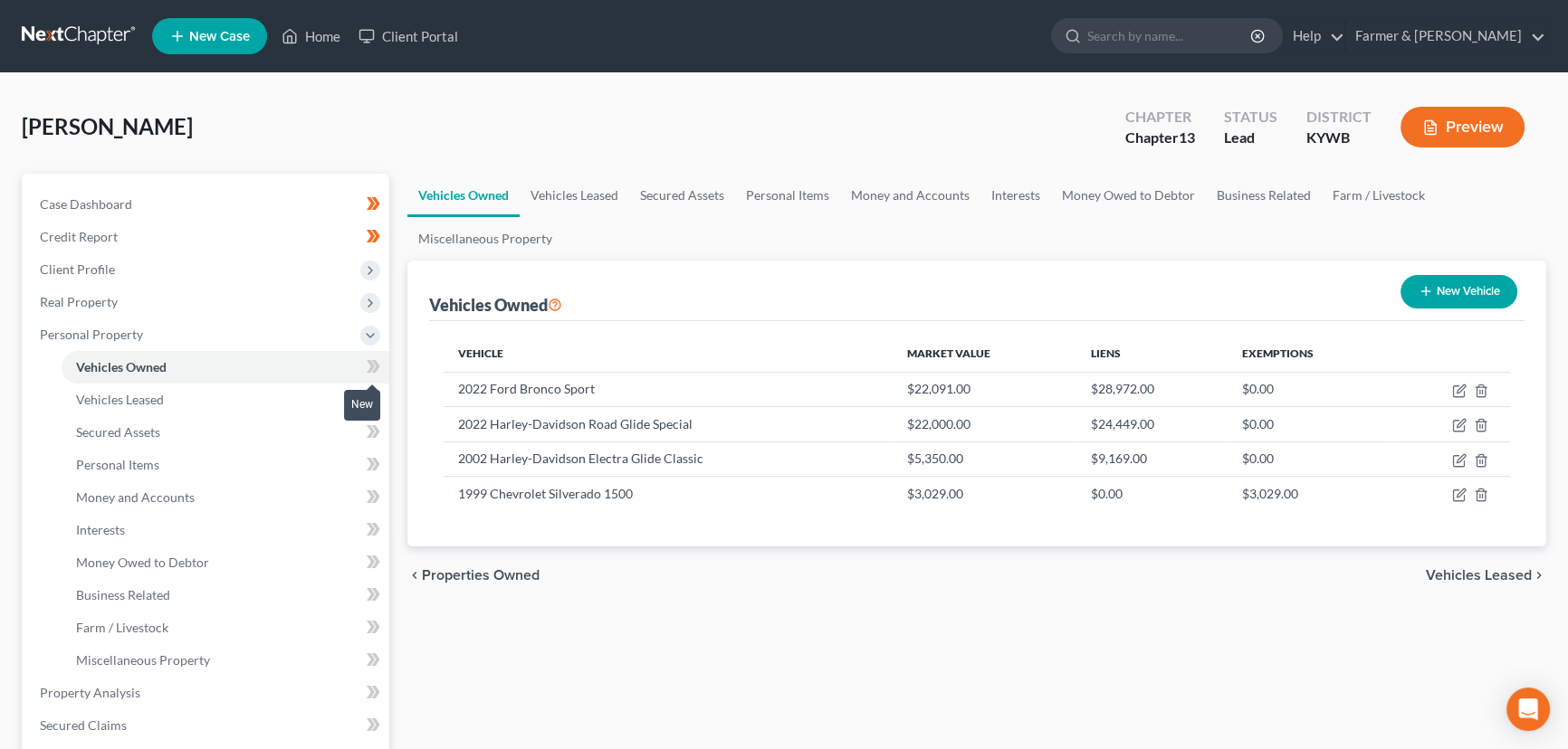
click at [380, 362] on span at bounding box center [373, 369] width 31 height 27
click at [399, 375] on div "Vehicles Owned Vehicles Leased Secured Assets Personal Items Money and Accounts…" at bounding box center [977, 712] width 1157 height 1078
click at [145, 336] on span "Personal Property" at bounding box center [208, 334] width 364 height 32
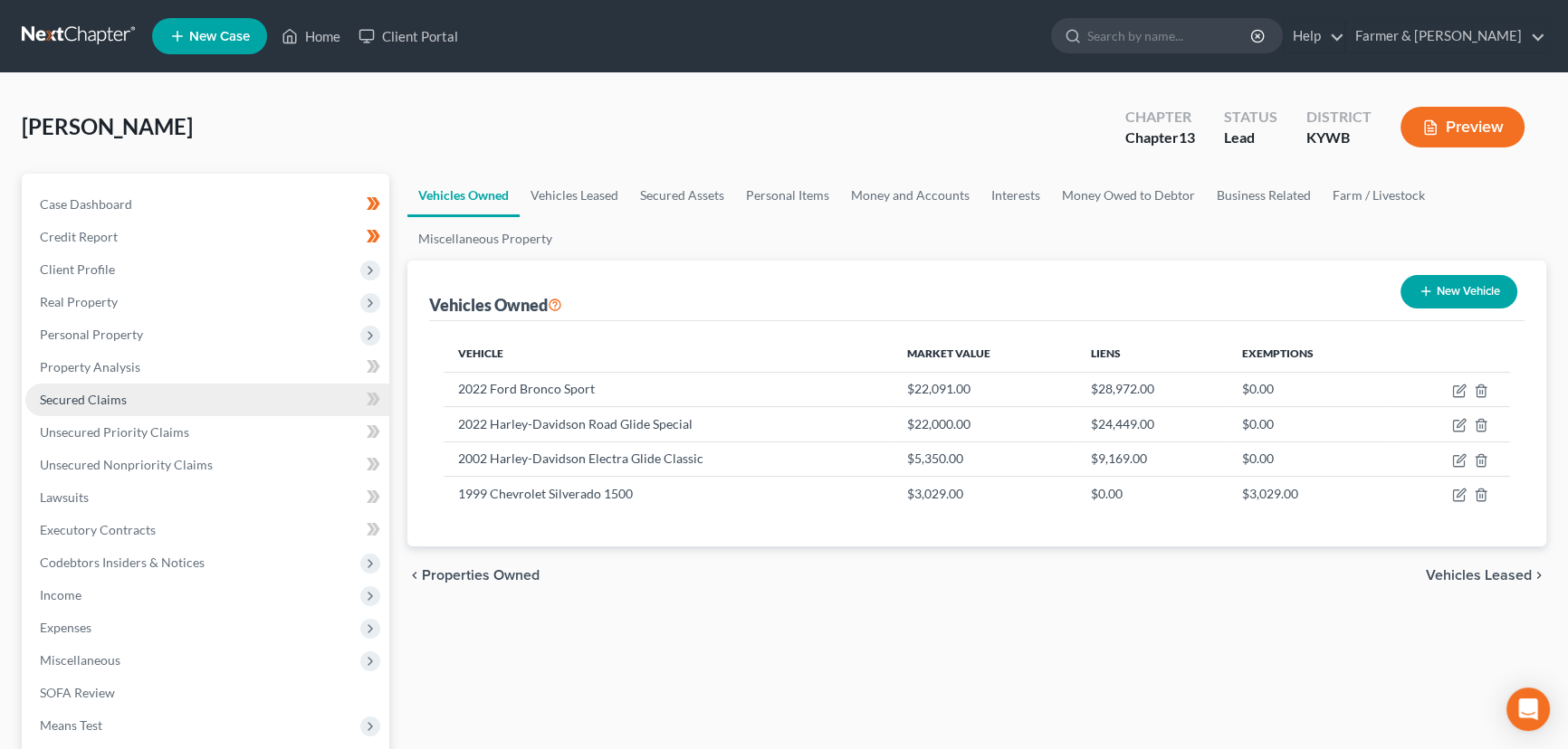
click at [136, 408] on link "Secured Claims" at bounding box center [208, 400] width 364 height 32
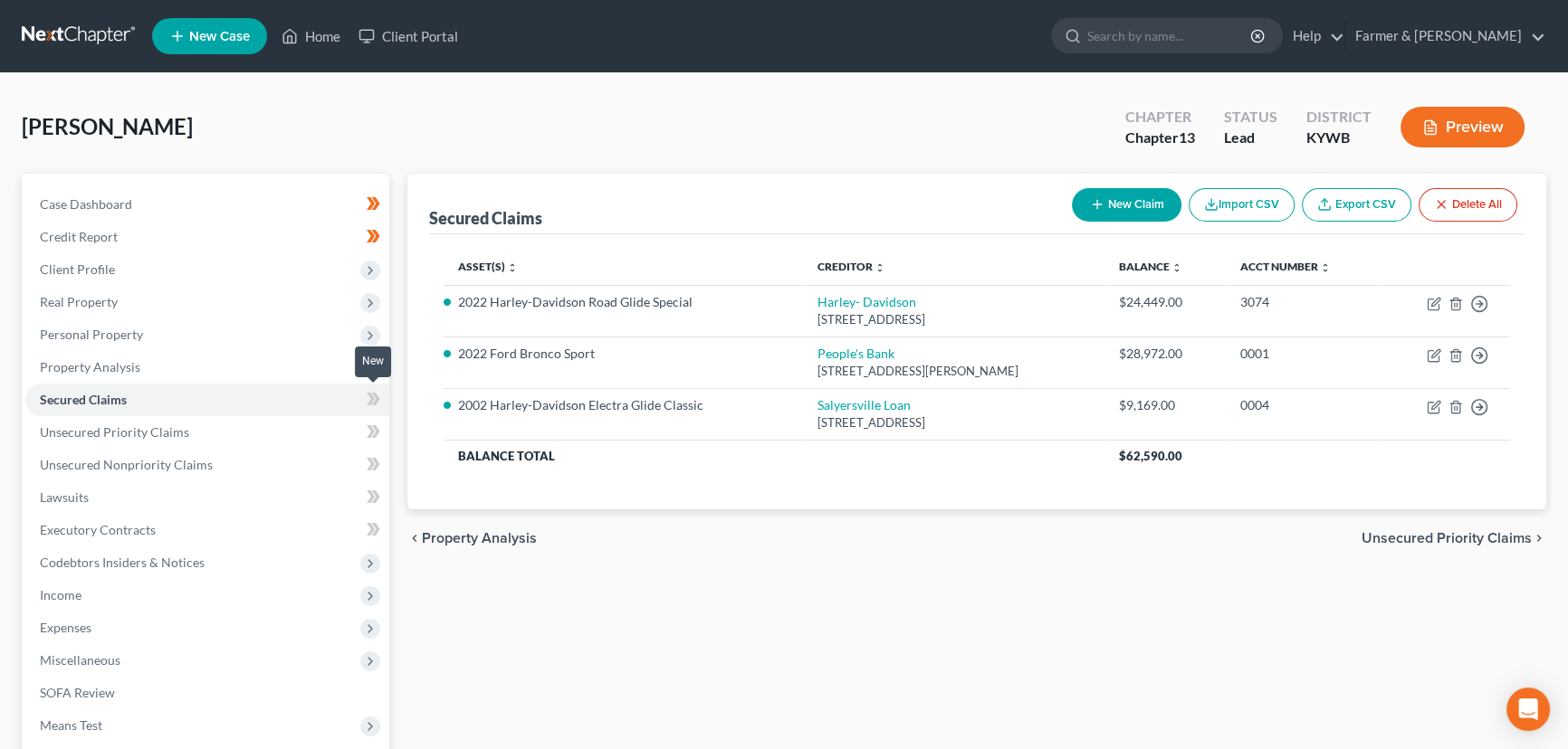
click at [368, 397] on icon at bounding box center [374, 399] width 13 height 23
click at [473, 629] on div "Secured Claims New Claim Import CSV Export CSV Delete All Asset(s) expand_more …" at bounding box center [977, 549] width 1157 height 752
click at [460, 121] on div "[PERSON_NAME] Upgraded Chapter Chapter 13 Status Lead District [GEOGRAPHIC_DATA…" at bounding box center [784, 134] width 1525 height 79
click at [118, 298] on span "Real Property" at bounding box center [208, 302] width 364 height 32
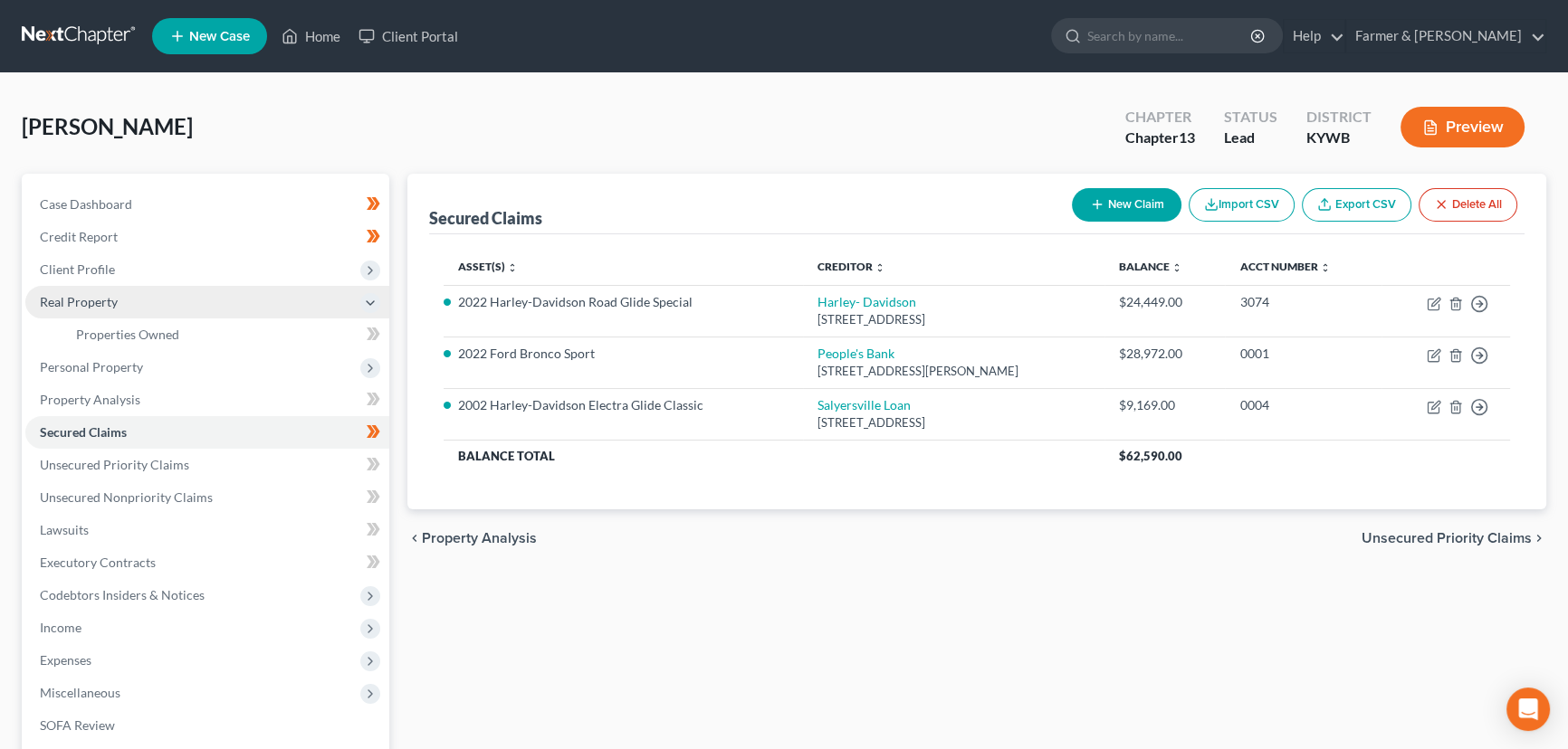
click at [120, 298] on span "Real Property" at bounding box center [208, 302] width 364 height 32
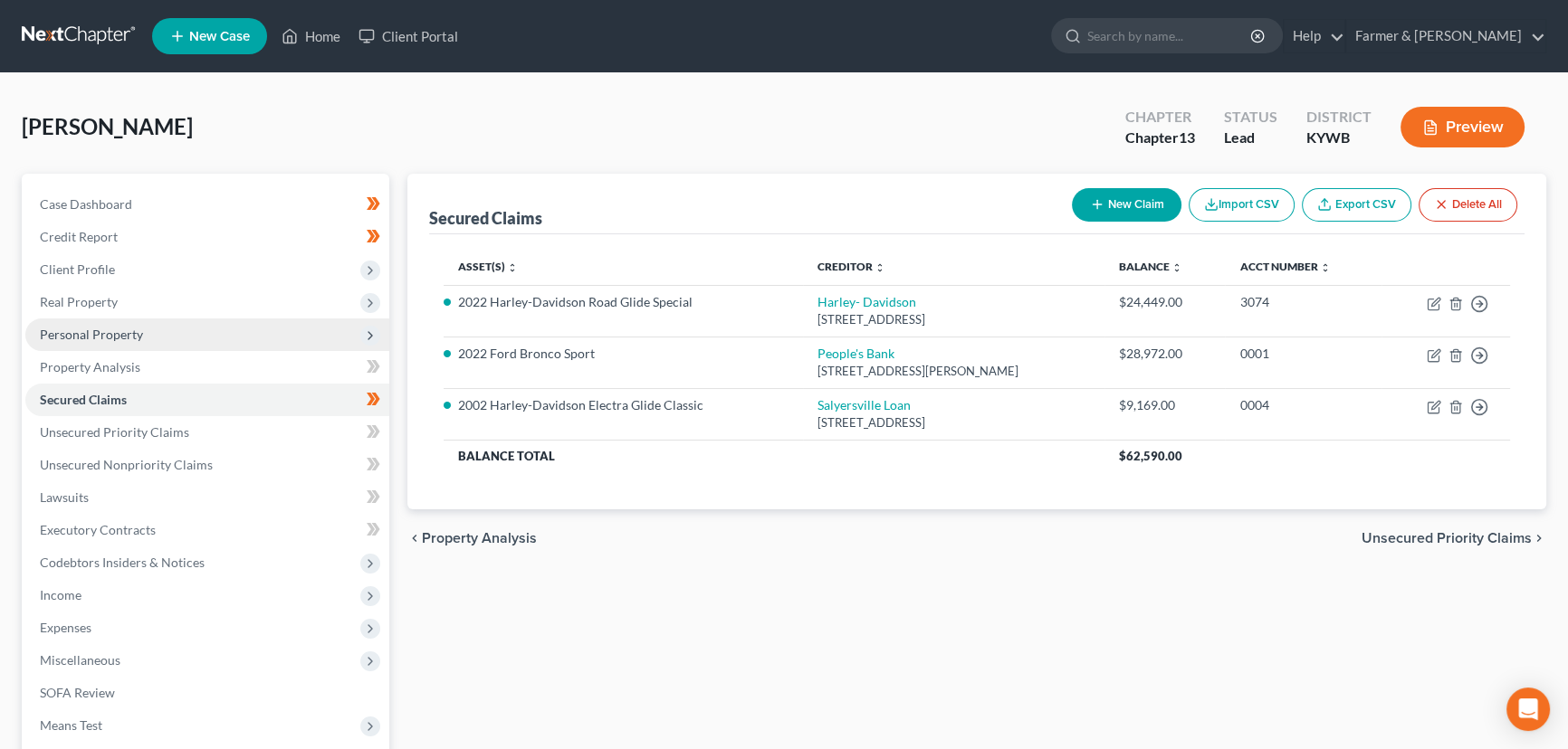
click at [128, 334] on span "Personal Property" at bounding box center [92, 334] width 103 height 15
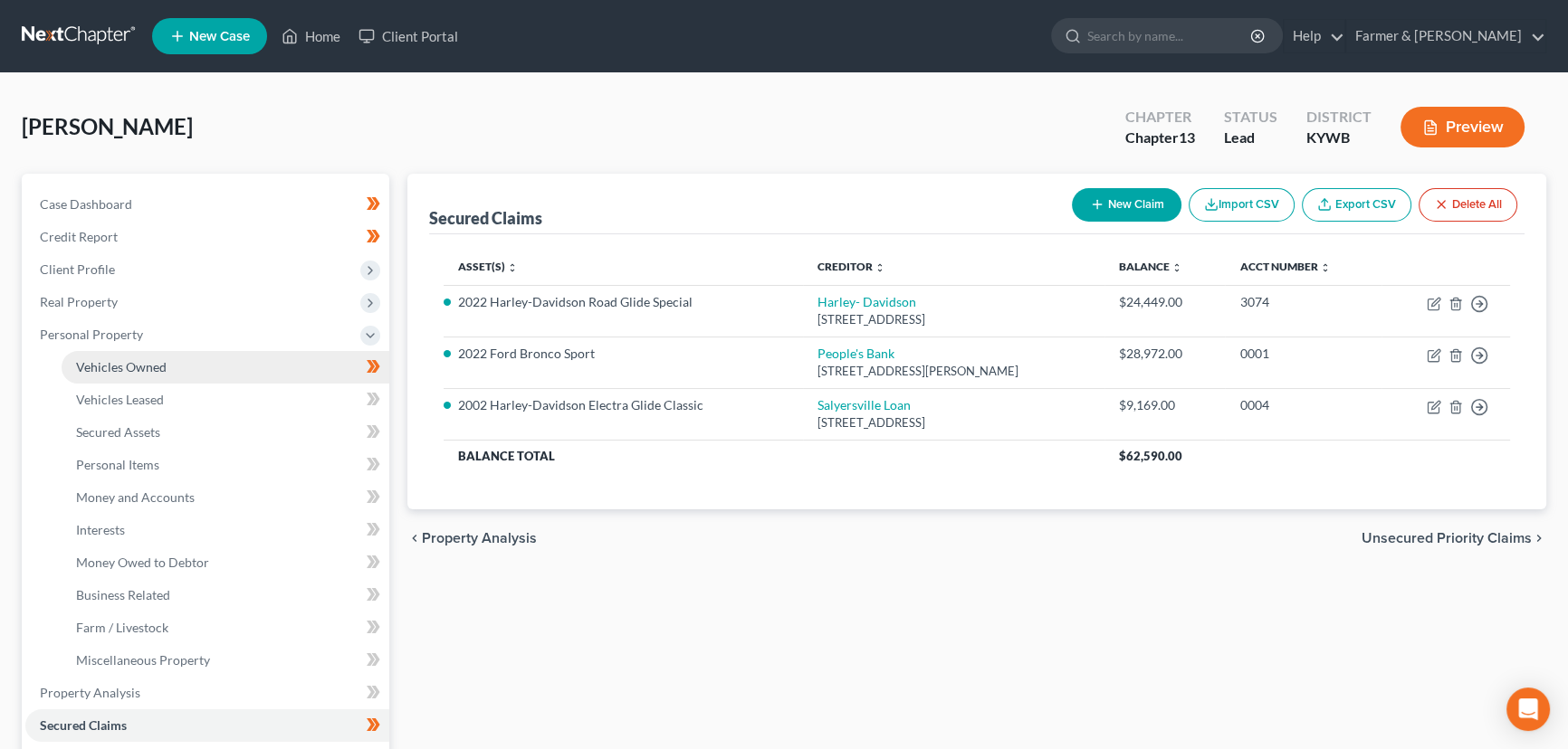
click at [139, 359] on span "Vehicles Owned" at bounding box center [121, 367] width 91 height 15
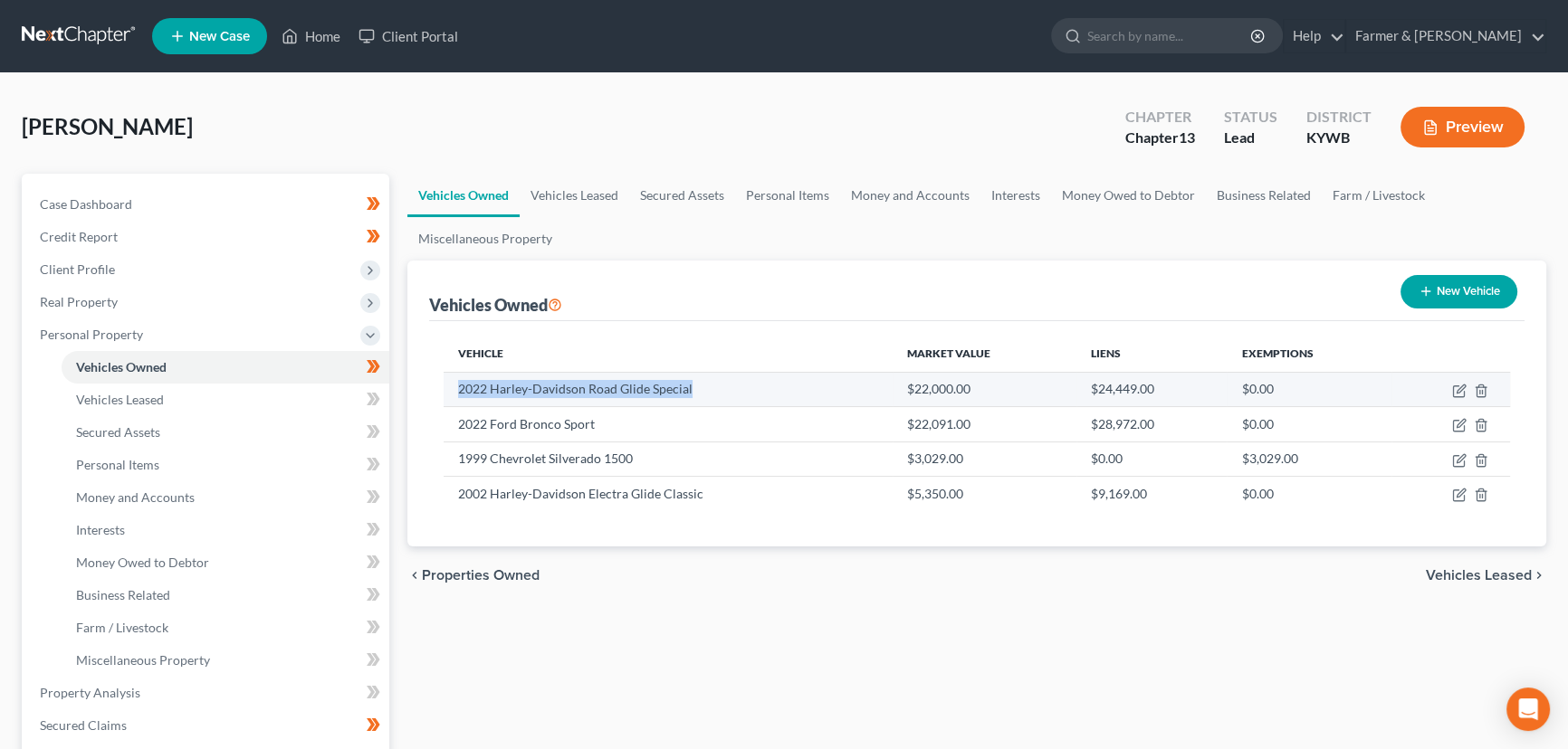
drag, startPoint x: 456, startPoint y: 388, endPoint x: 689, endPoint y: 400, distance: 233.3
click at [689, 400] on td "2022 Harley-Davidson Road Glide Special" at bounding box center [667, 389] width 449 height 34
copy td "2022 Harley-Davidson Road Glide Special"
drag, startPoint x: 912, startPoint y: 393, endPoint x: 981, endPoint y: 399, distance: 69.3
click at [981, 399] on td "$22,000.00" at bounding box center [985, 389] width 184 height 34
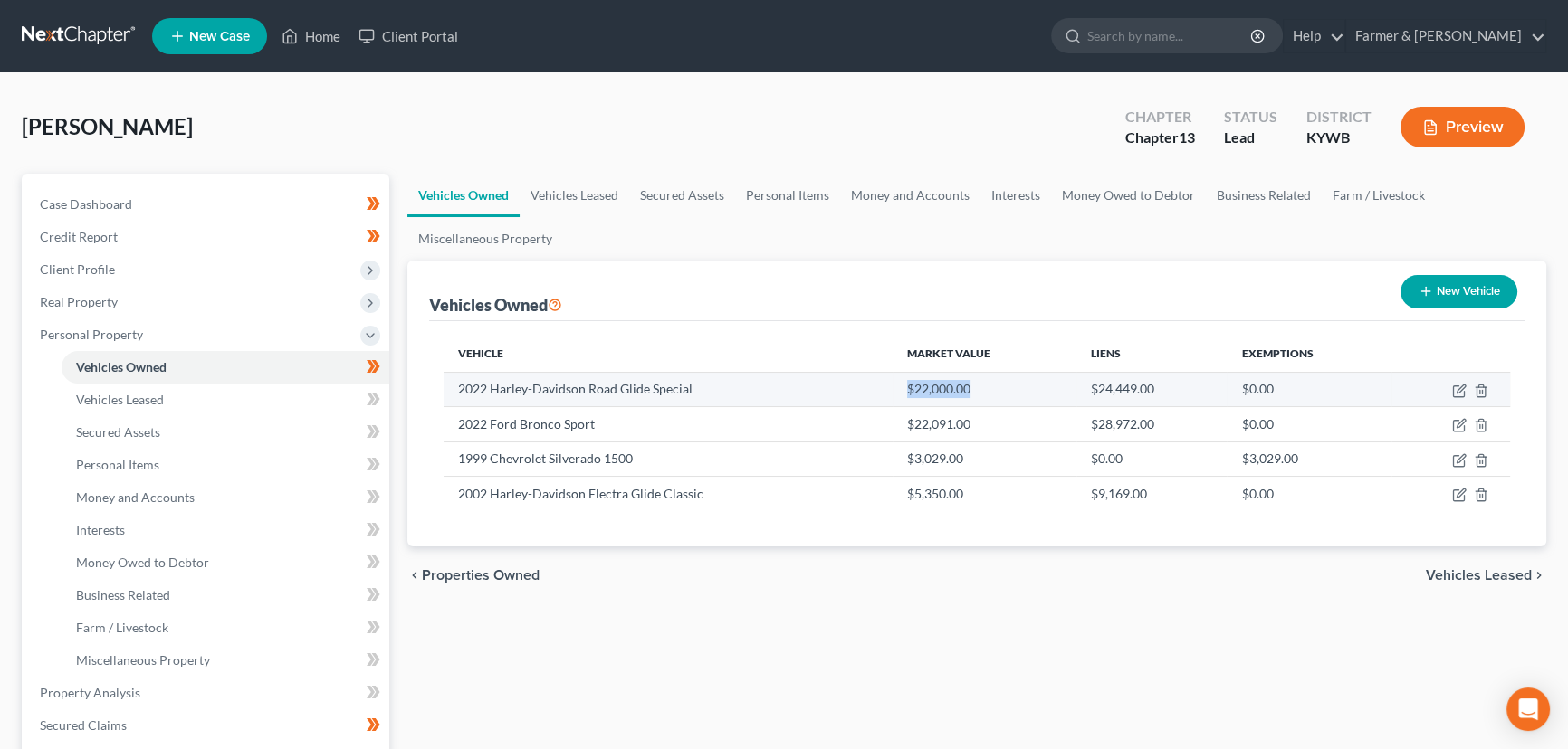
copy td "$22,000.00"
click at [1457, 395] on icon "button" at bounding box center [1459, 391] width 14 height 14
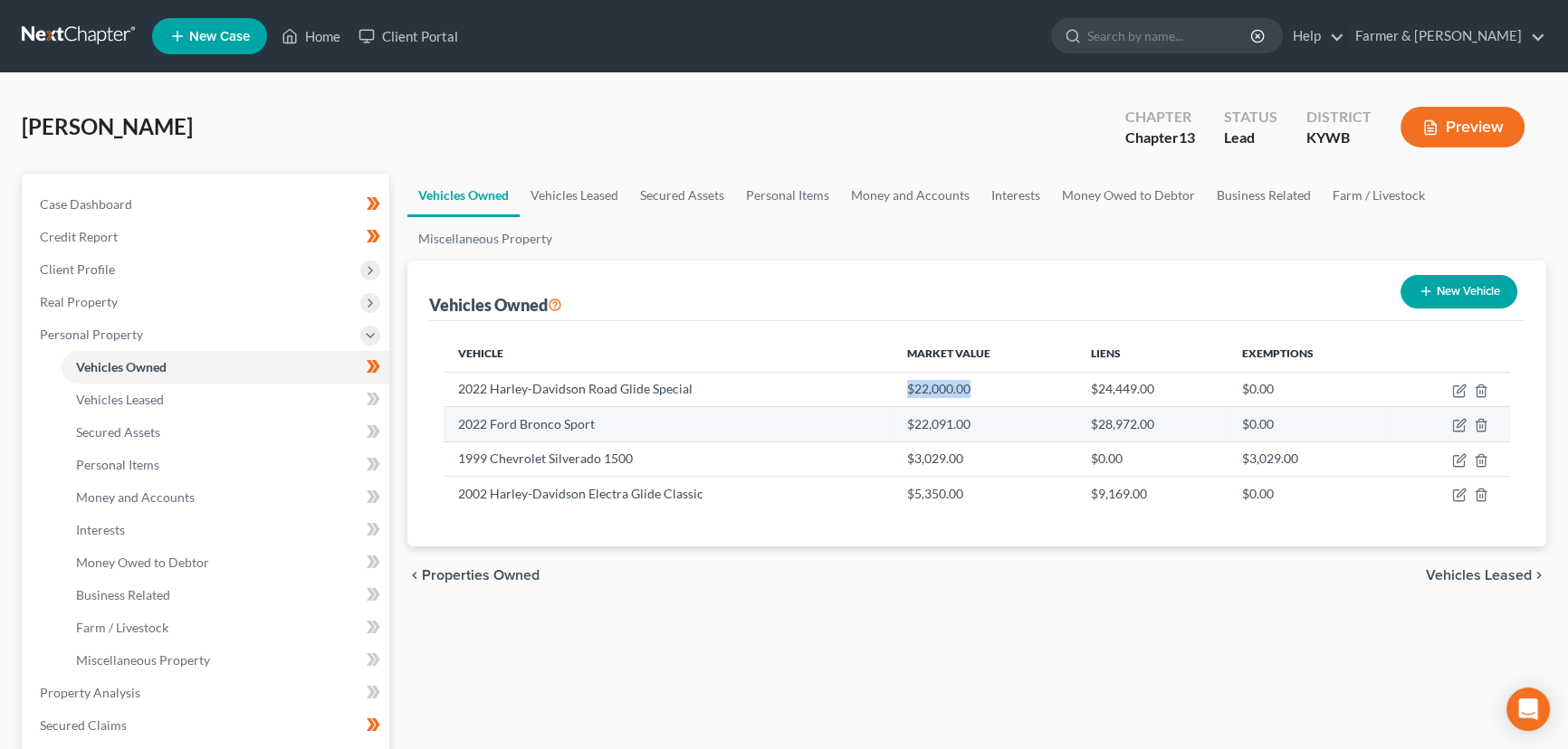
select select "7"
select select "4"
select select "2"
select select "0"
select select "31"
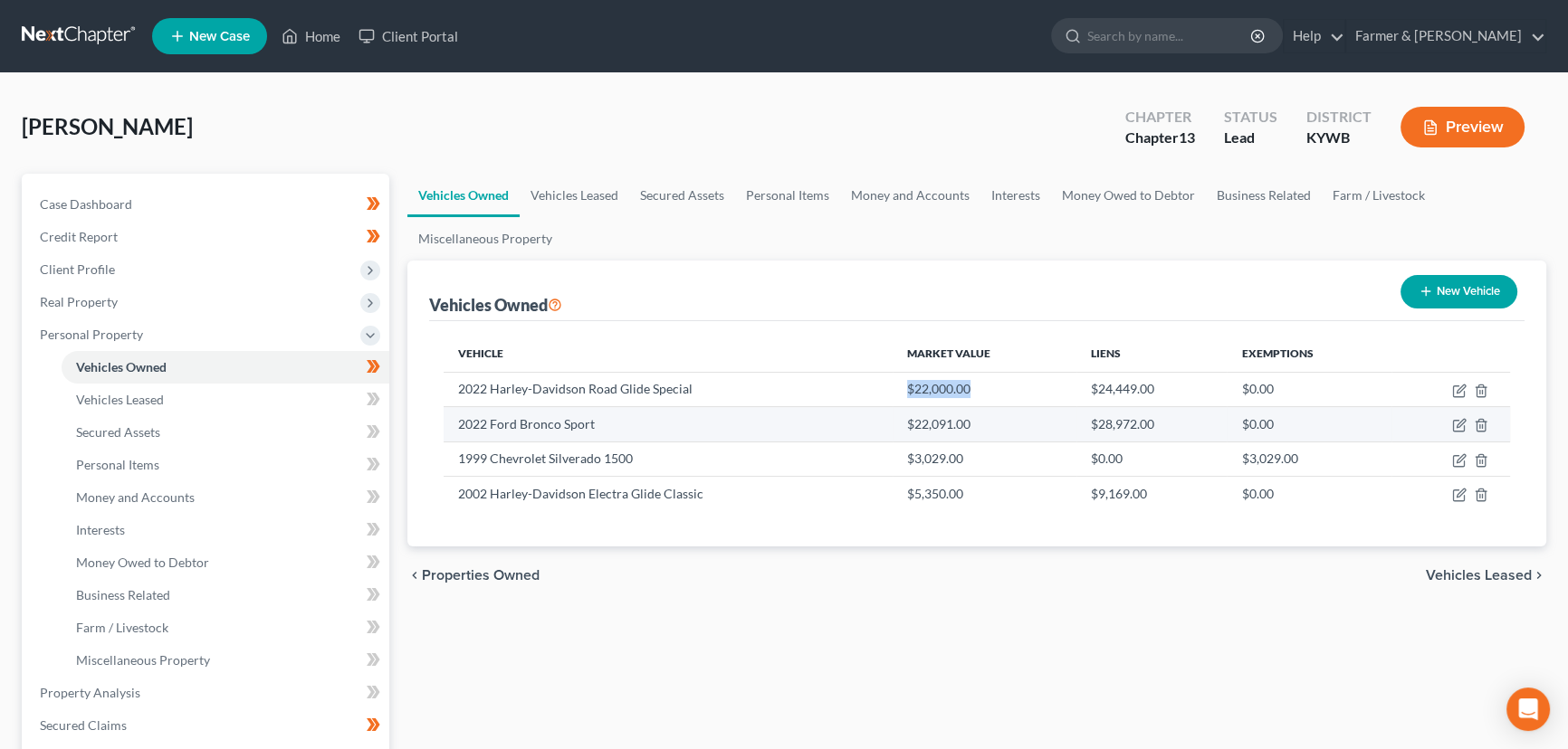
select select "0"
select select "4"
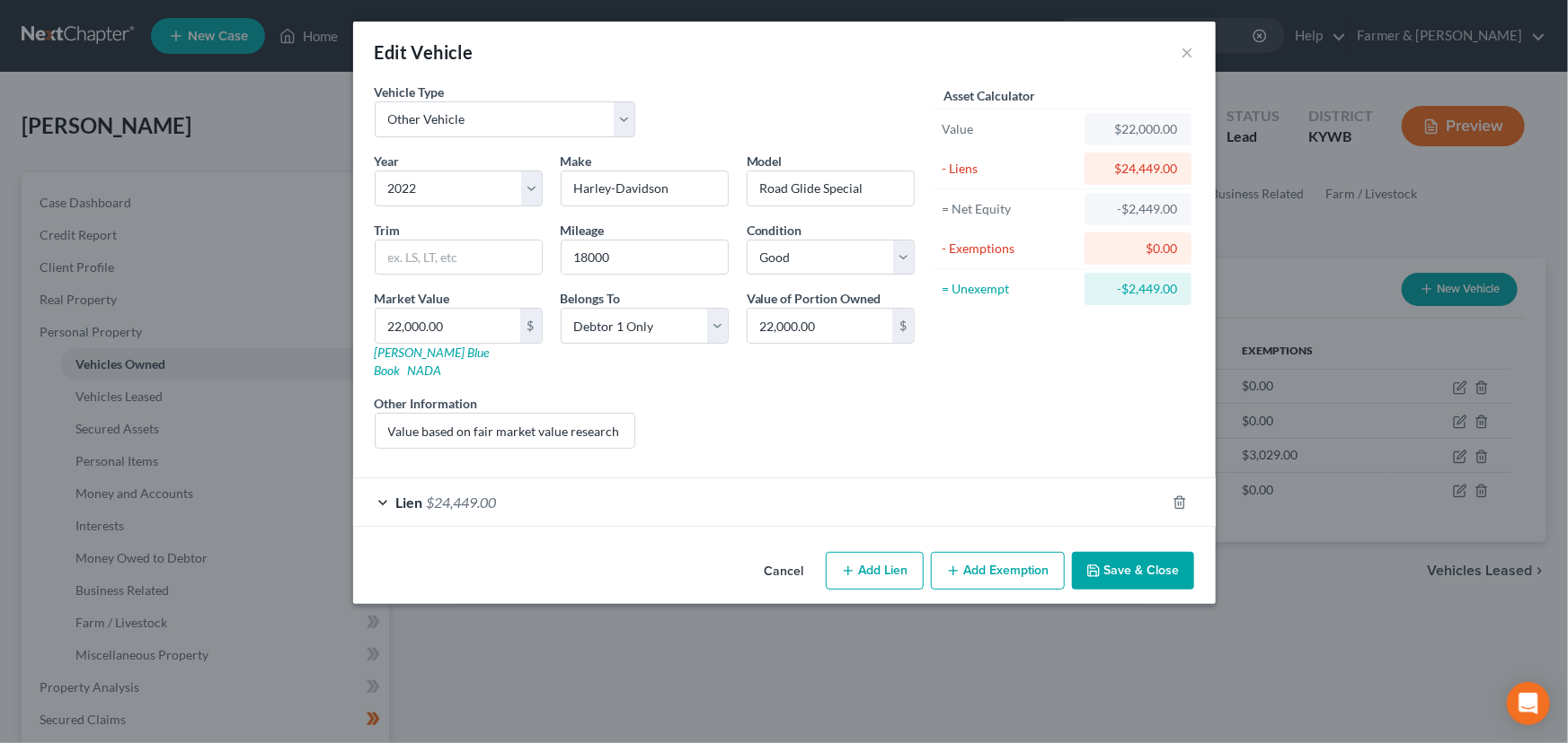
click at [575, 487] on div "Lien $24,449.00" at bounding box center [758, 502] width 812 height 47
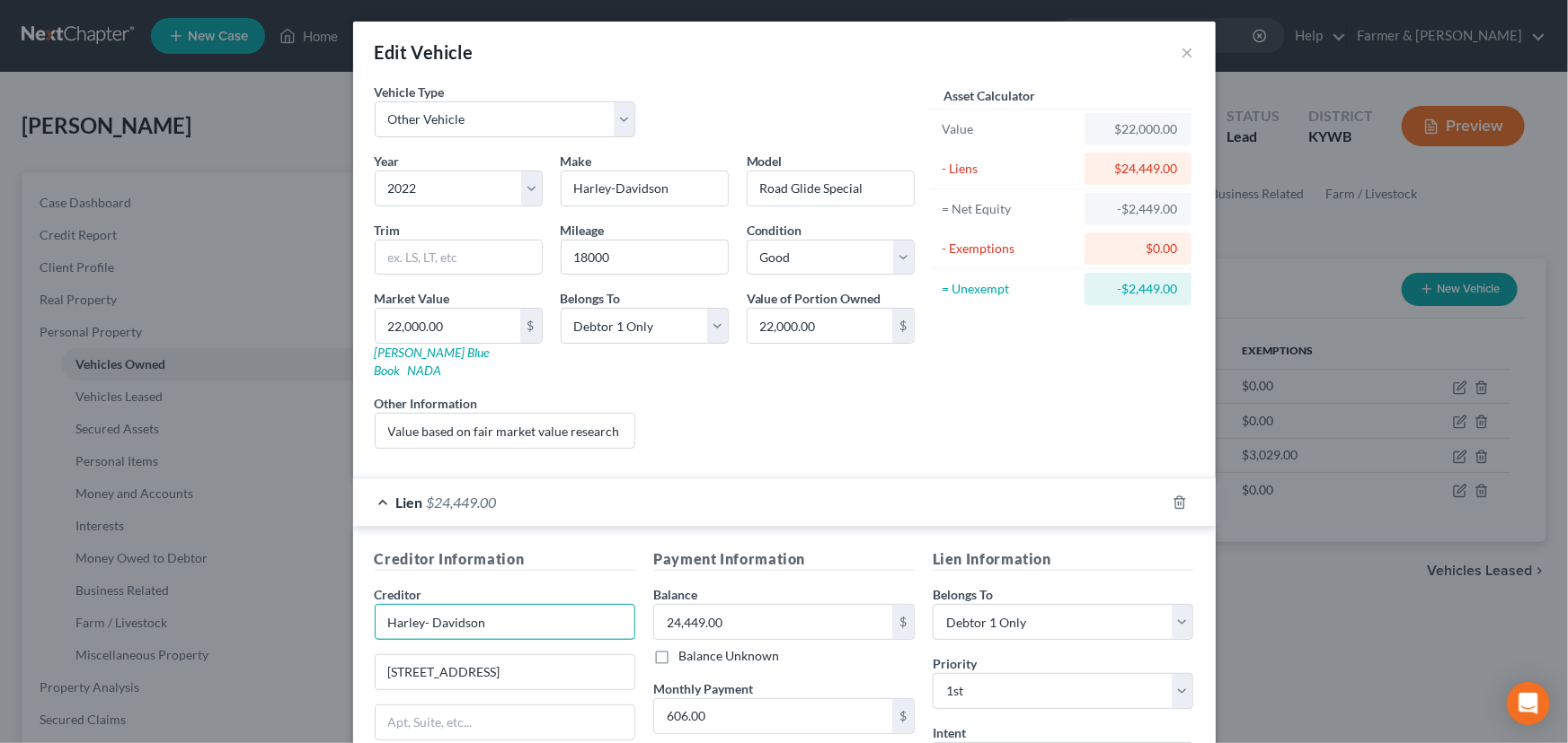
drag, startPoint x: 511, startPoint y: 605, endPoint x: 329, endPoint y: 613, distance: 182.2
click at [329, 613] on div "Edit Vehicle × Vehicle Type Select Automobile Truck Trailer Watercraft Aircraft…" at bounding box center [784, 372] width 1568 height 743
click at [425, 604] on input "Harley- Davidson" at bounding box center [505, 622] width 261 height 36
type input "Harley-Davidson"
click at [768, 413] on div "Liens Select" at bounding box center [783, 422] width 279 height 55
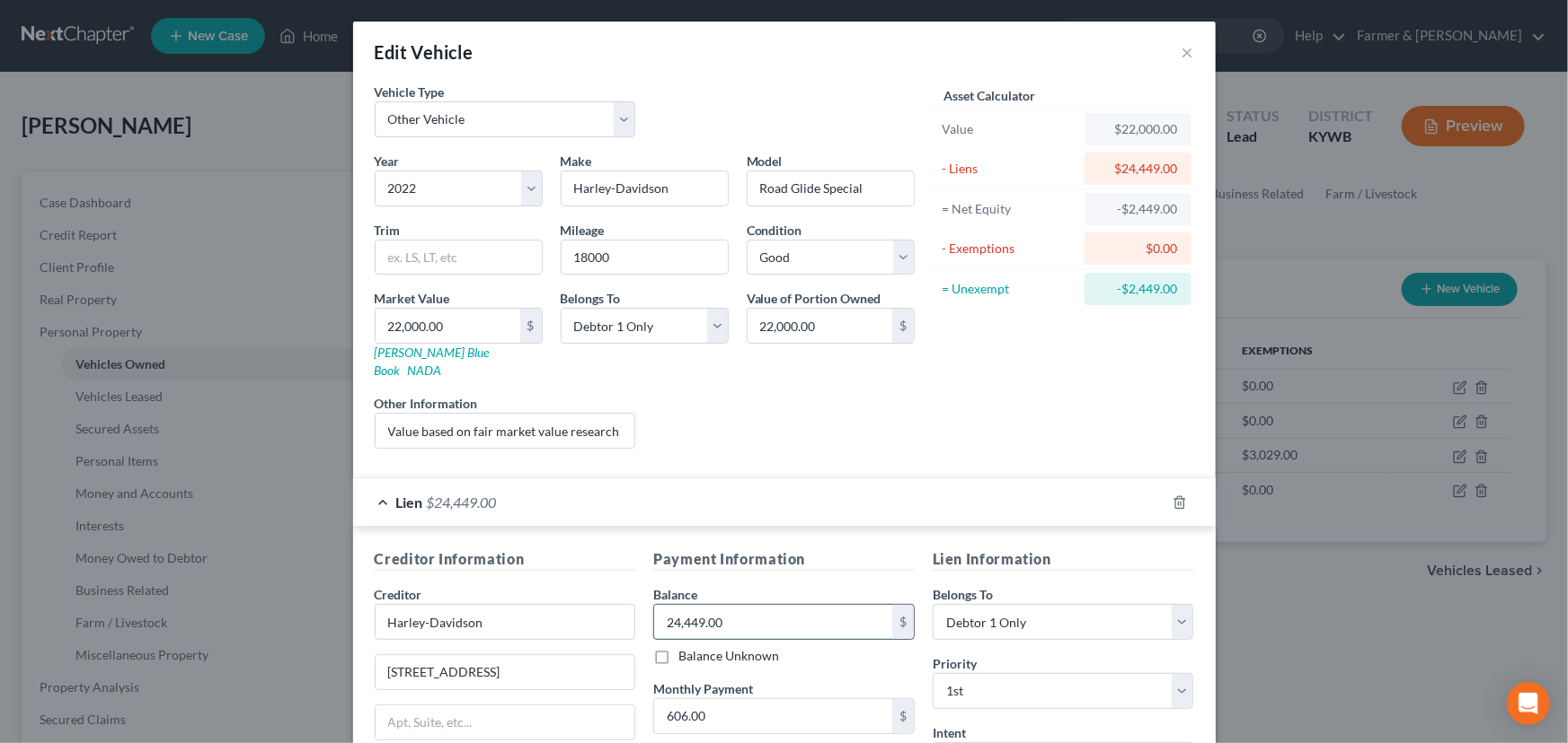
click at [737, 605] on input "24,449.00" at bounding box center [774, 622] width 238 height 34
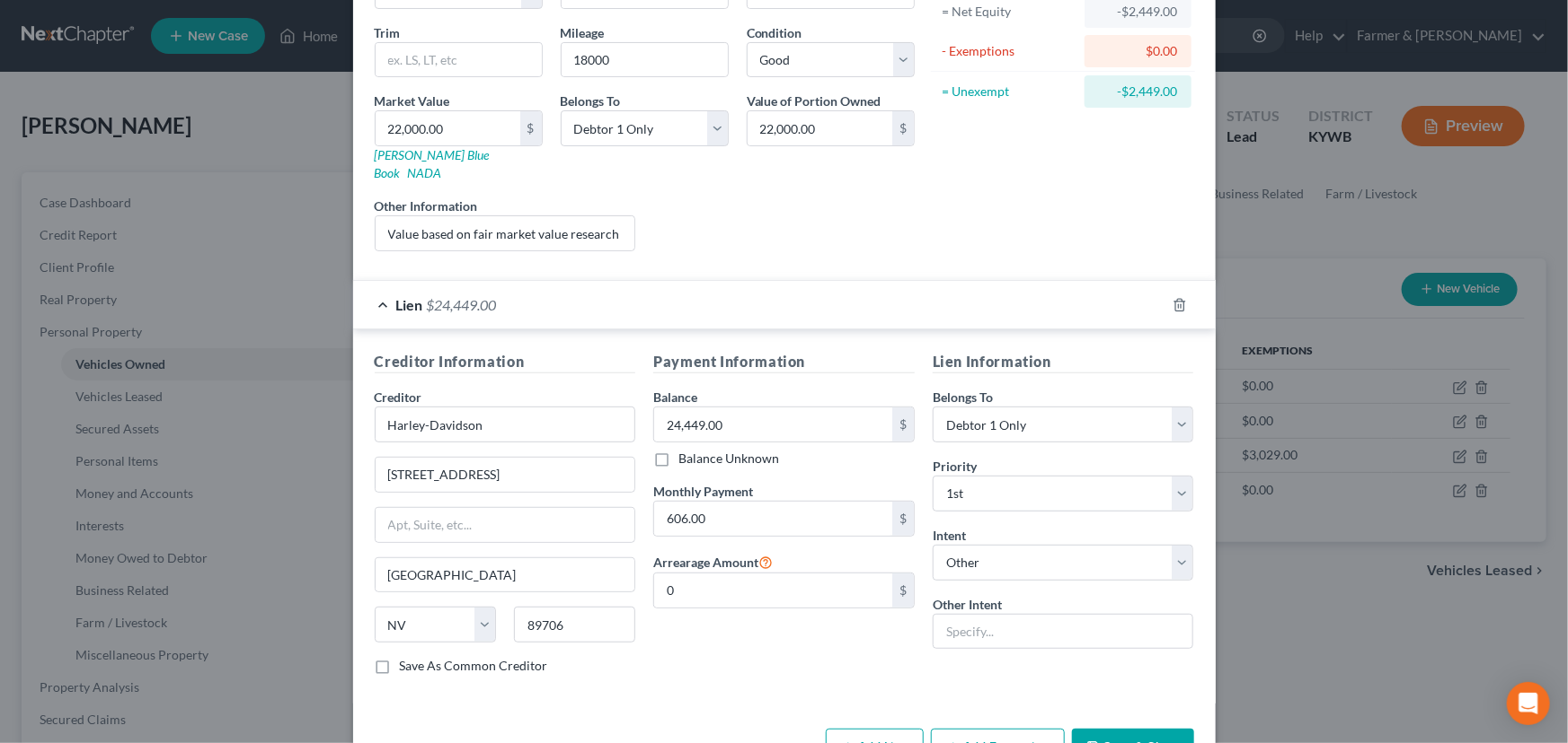
scroll to position [236, 0]
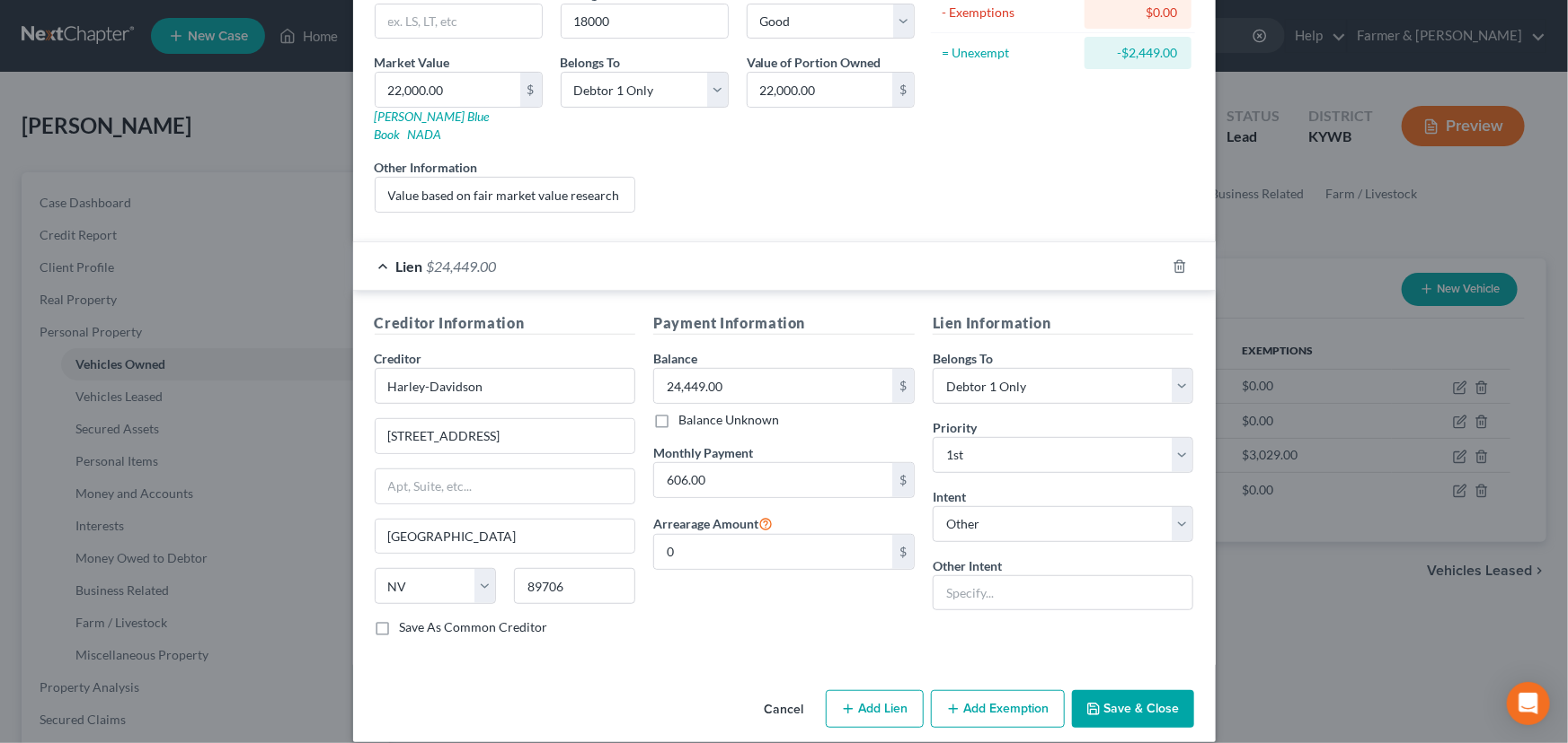
drag, startPoint x: 819, startPoint y: 173, endPoint x: 819, endPoint y: 216, distance: 43.0
click at [819, 173] on div "Liens Select" at bounding box center [783, 185] width 279 height 55
drag, startPoint x: 640, startPoint y: 245, endPoint x: 798, endPoint y: 489, distance: 290.7
click at [640, 245] on div "Lien $24,449.00" at bounding box center [758, 266] width 812 height 47
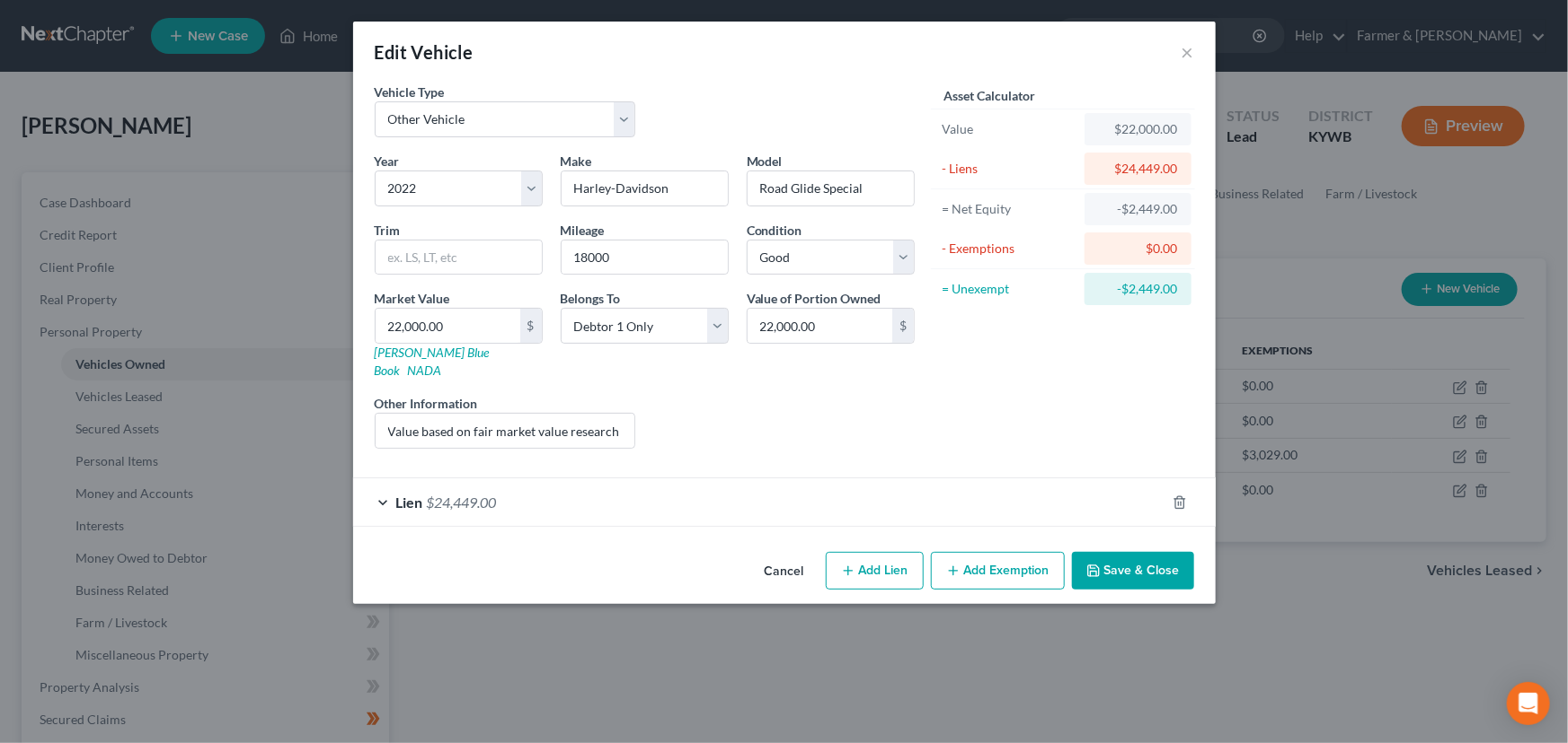
scroll to position [0, 0]
click at [792, 554] on button "Cancel" at bounding box center [784, 572] width 68 height 36
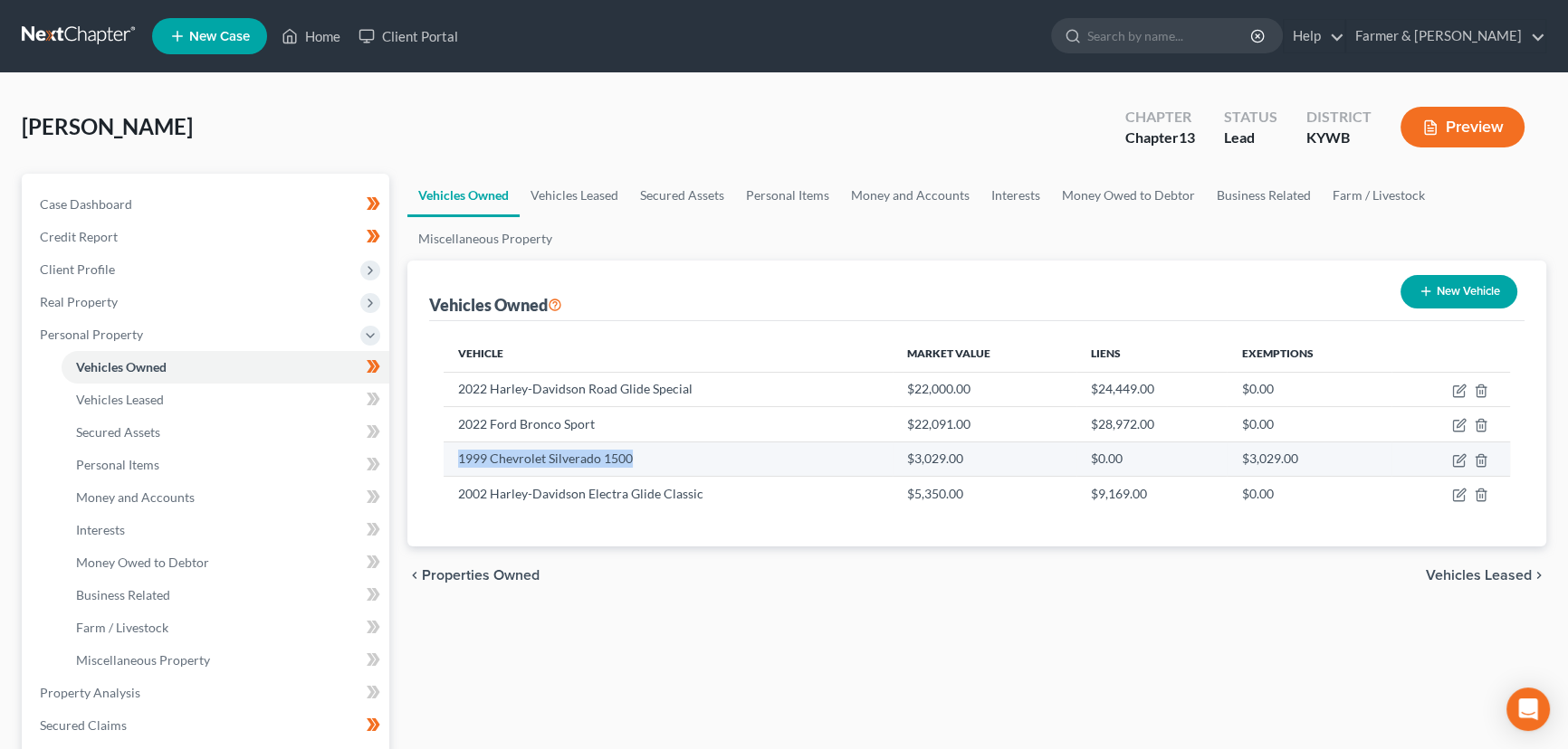
drag, startPoint x: 456, startPoint y: 461, endPoint x: 628, endPoint y: 453, distance: 172.2
click at [628, 453] on td "1999 Chevrolet Silverado 1500" at bounding box center [667, 459] width 449 height 34
copy td "1999 Chevrolet Silverado 1500"
drag, startPoint x: 903, startPoint y: 460, endPoint x: 959, endPoint y: 460, distance: 56.0
click at [959, 460] on td "$3,029.00" at bounding box center [985, 459] width 184 height 34
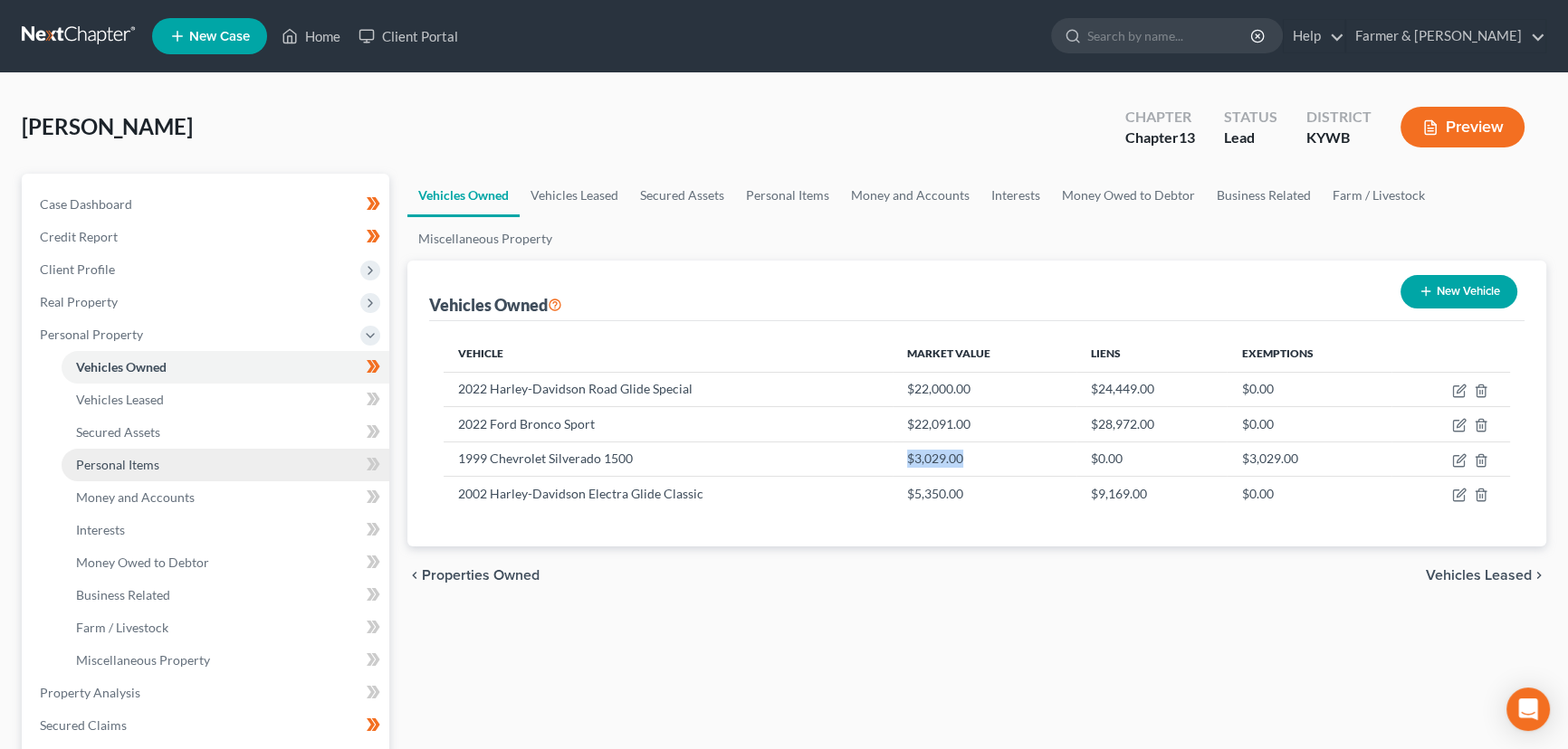
copy td "$3,029.00"
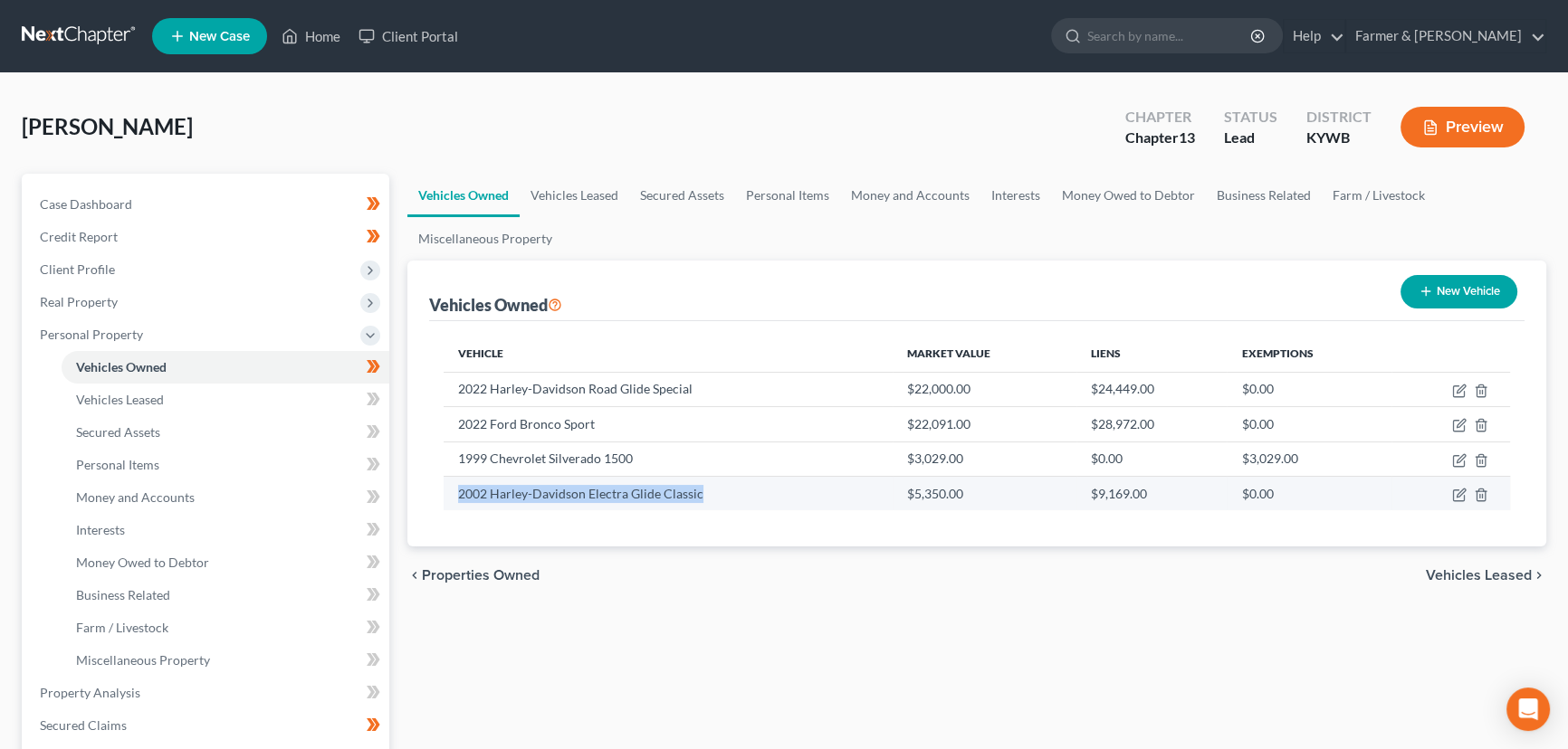
drag, startPoint x: 460, startPoint y: 497, endPoint x: 698, endPoint y: 501, distance: 238.0
click at [698, 501] on td "2002 Harley-Davidson Electra Glide Classic" at bounding box center [667, 494] width 449 height 34
copy td "2002 Harley-Davidson Electra Glide Classic"
drag, startPoint x: 859, startPoint y: 511, endPoint x: 863, endPoint y: 523, distance: 12.6
click at [864, 514] on div "Vehicle Market Value Liens Exemptions 2022 Harley-Davidson Road Glide Special $…" at bounding box center [976, 434] width 1095 height 226
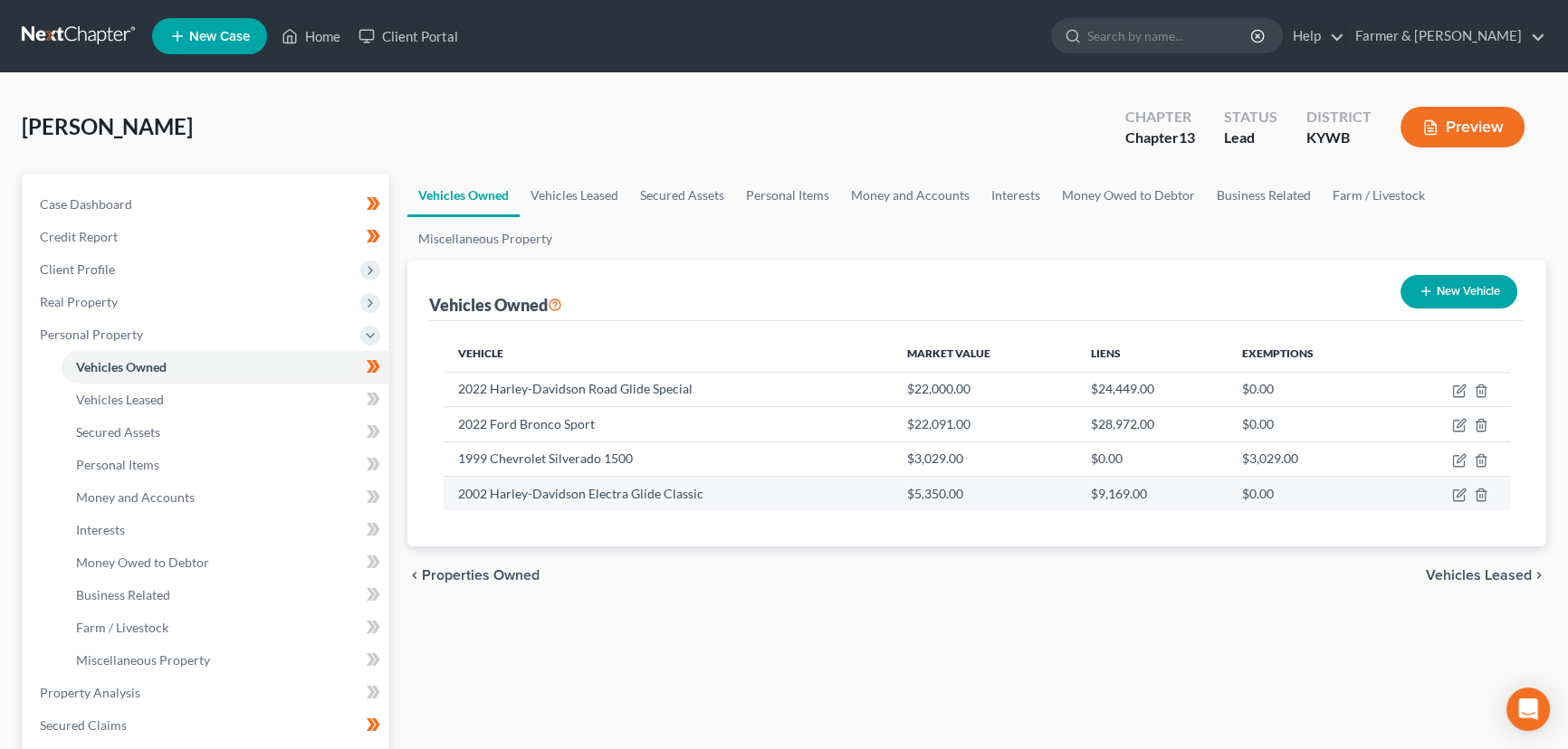
click at [916, 492] on td "$5,350.00" at bounding box center [985, 494] width 184 height 34
drag, startPoint x: 907, startPoint y: 489, endPoint x: 962, endPoint y: 495, distance: 55.3
click at [962, 495] on td "$5,350.00" at bounding box center [985, 494] width 184 height 34
copy td "$5,350.00"
click at [1465, 494] on icon "button" at bounding box center [1459, 495] width 14 height 14
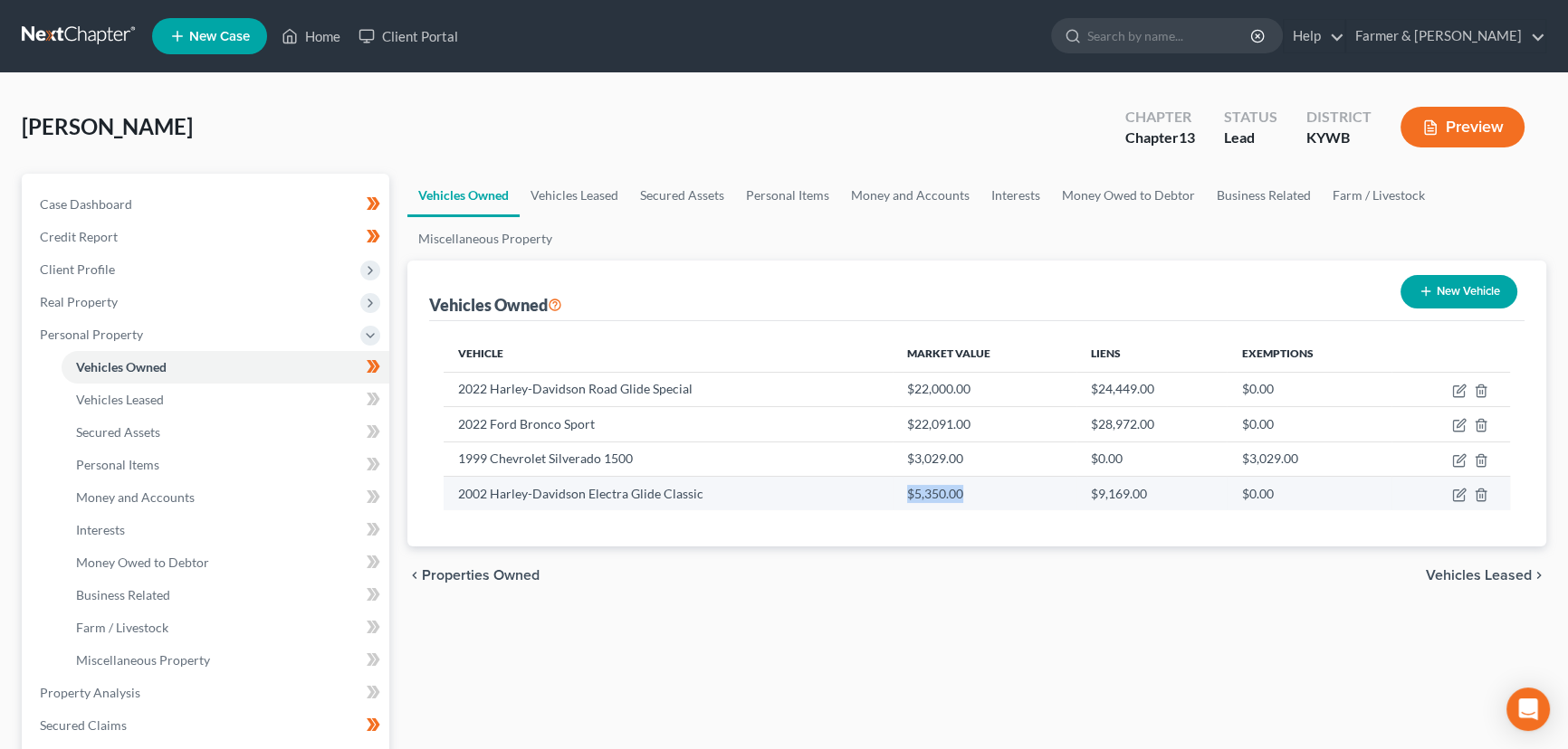
select select "0"
select select "24"
select select "2"
select select "0"
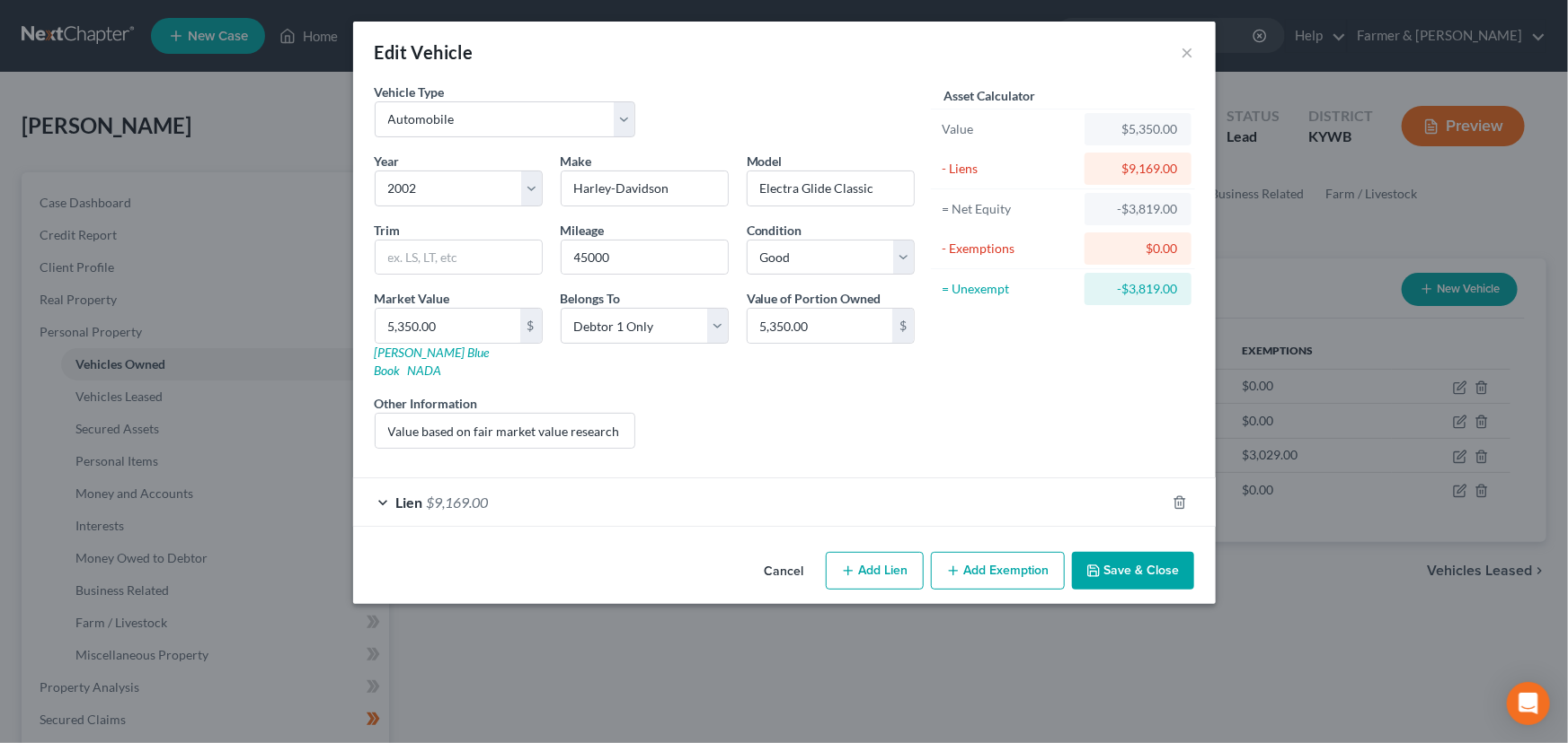
click at [476, 493] on span "$9,169.00" at bounding box center [458, 502] width 62 height 17
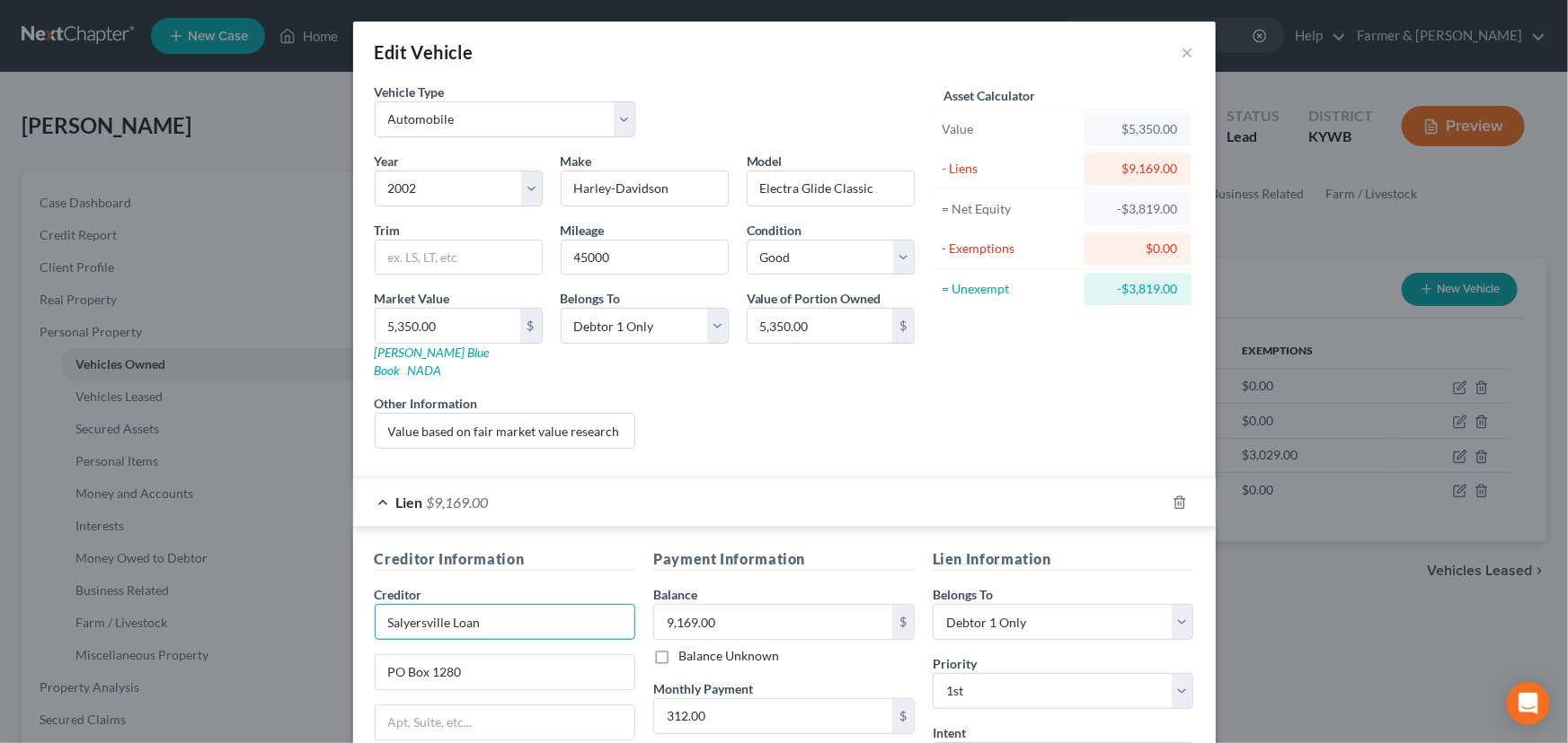
drag, startPoint x: 484, startPoint y: 595, endPoint x: 330, endPoint y: 603, distance: 154.2
click at [323, 602] on div "Edit Vehicle × Vehicle Type Select Automobile Truck Trailer Watercraft Aircraft…" at bounding box center [784, 372] width 1568 height 743
click at [771, 605] on input "9,169.00" at bounding box center [774, 622] width 238 height 34
click at [675, 432] on div "Year Select 2026 2025 2024 2023 2022 2021 2020 2019 2018 2017 2016 2015 2014 20…" at bounding box center [645, 308] width 558 height 312
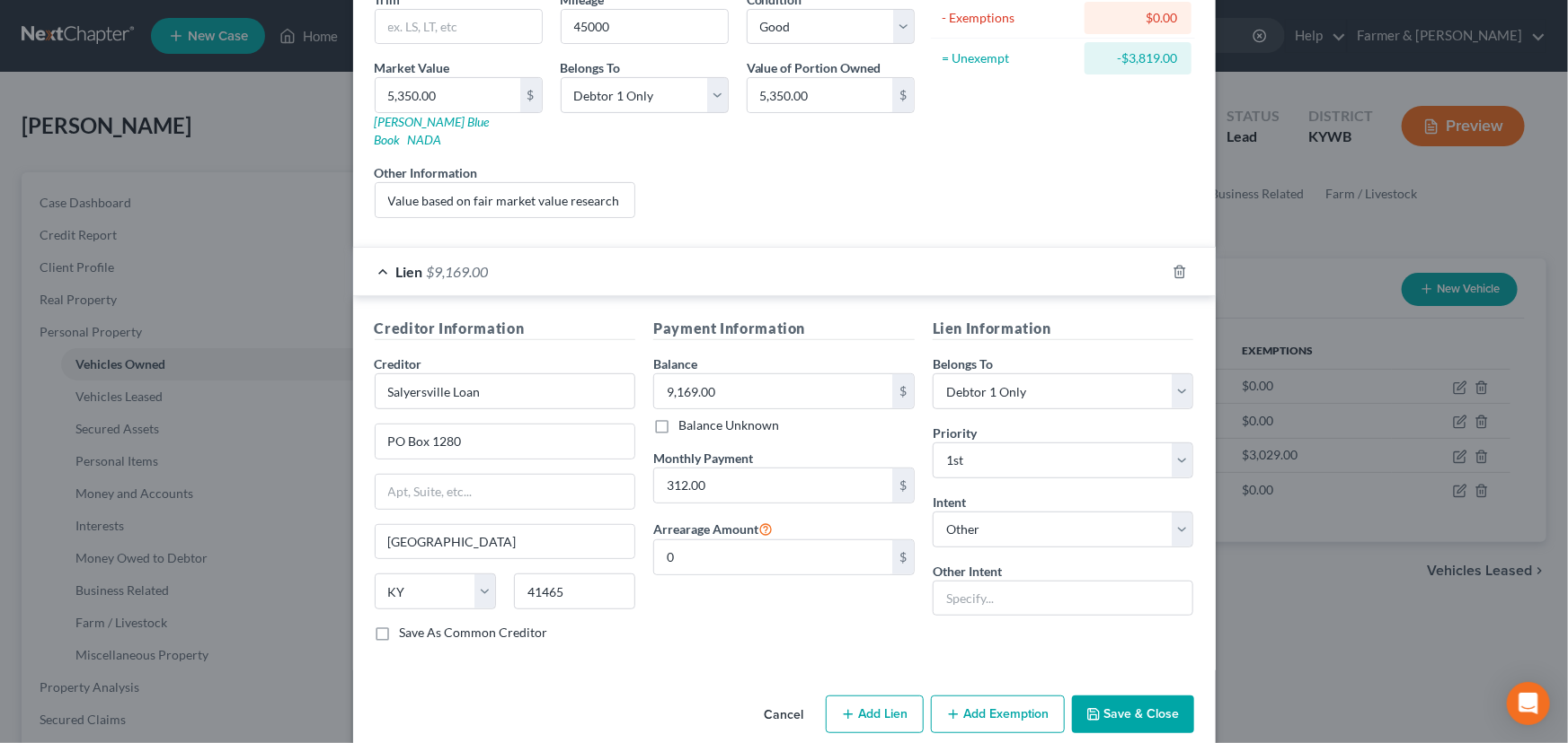
scroll to position [236, 0]
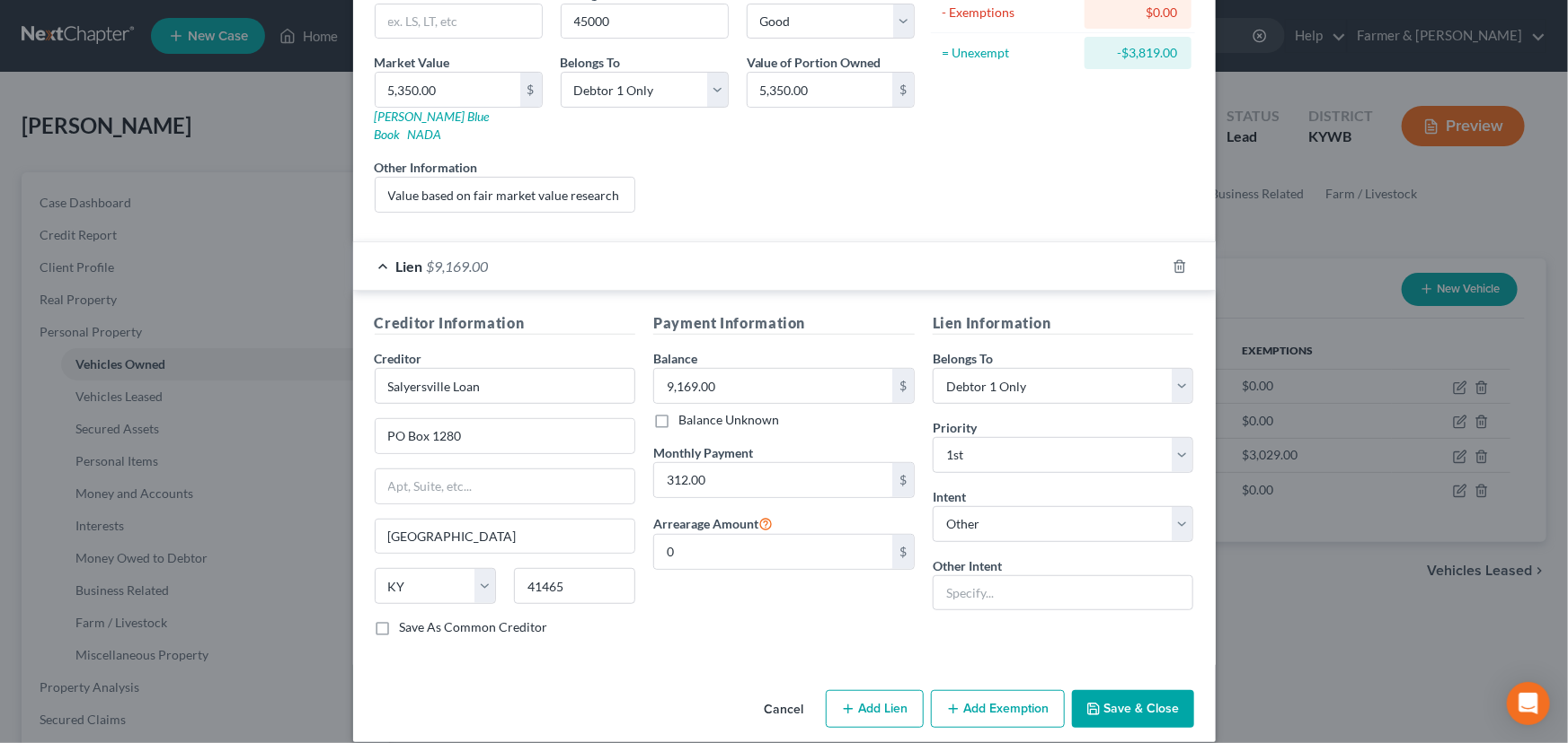
click at [593, 260] on div "Lien $9,169.00" at bounding box center [758, 266] width 812 height 47
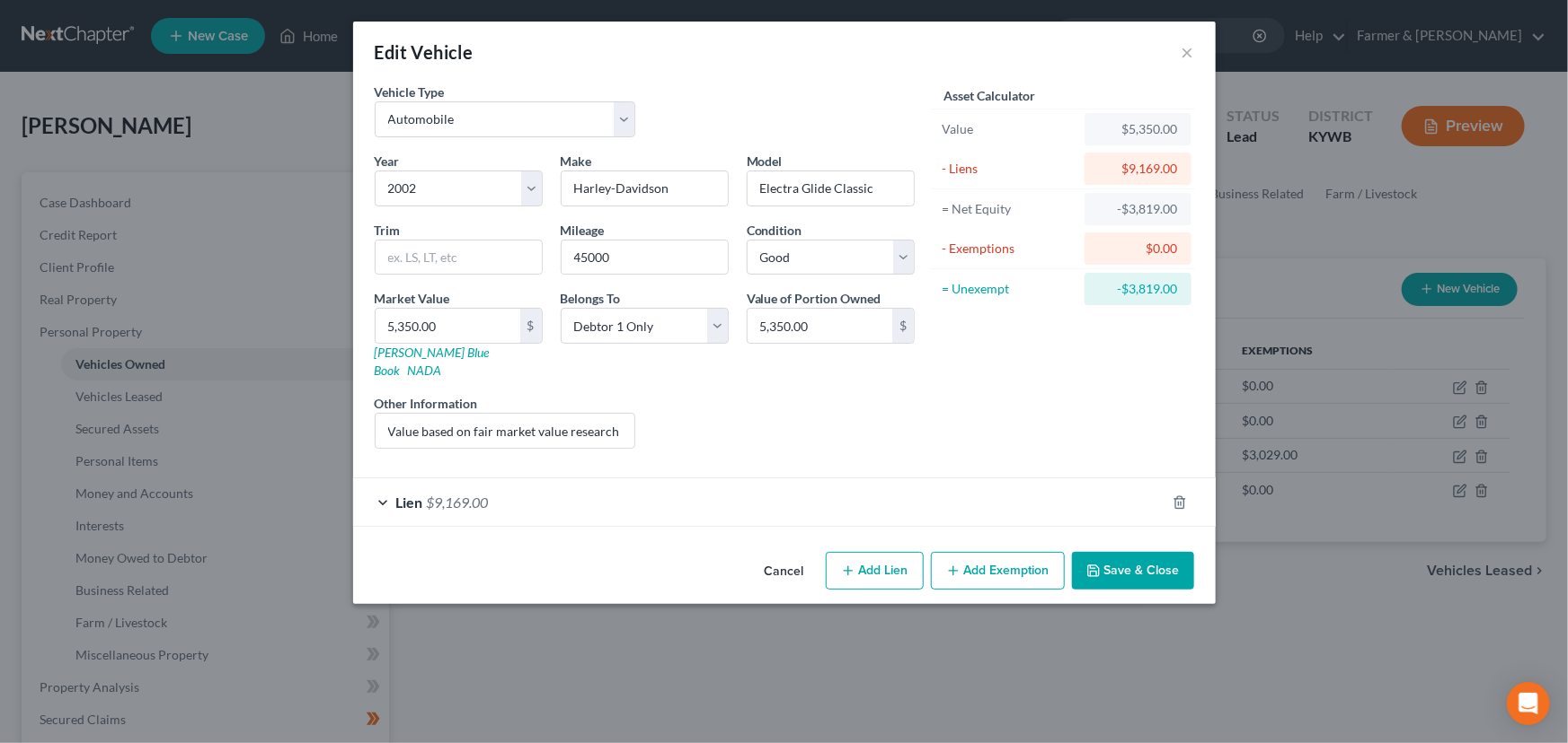
scroll to position [0, 0]
click at [1098, 552] on button "Save & Close" at bounding box center [1132, 571] width 122 height 38
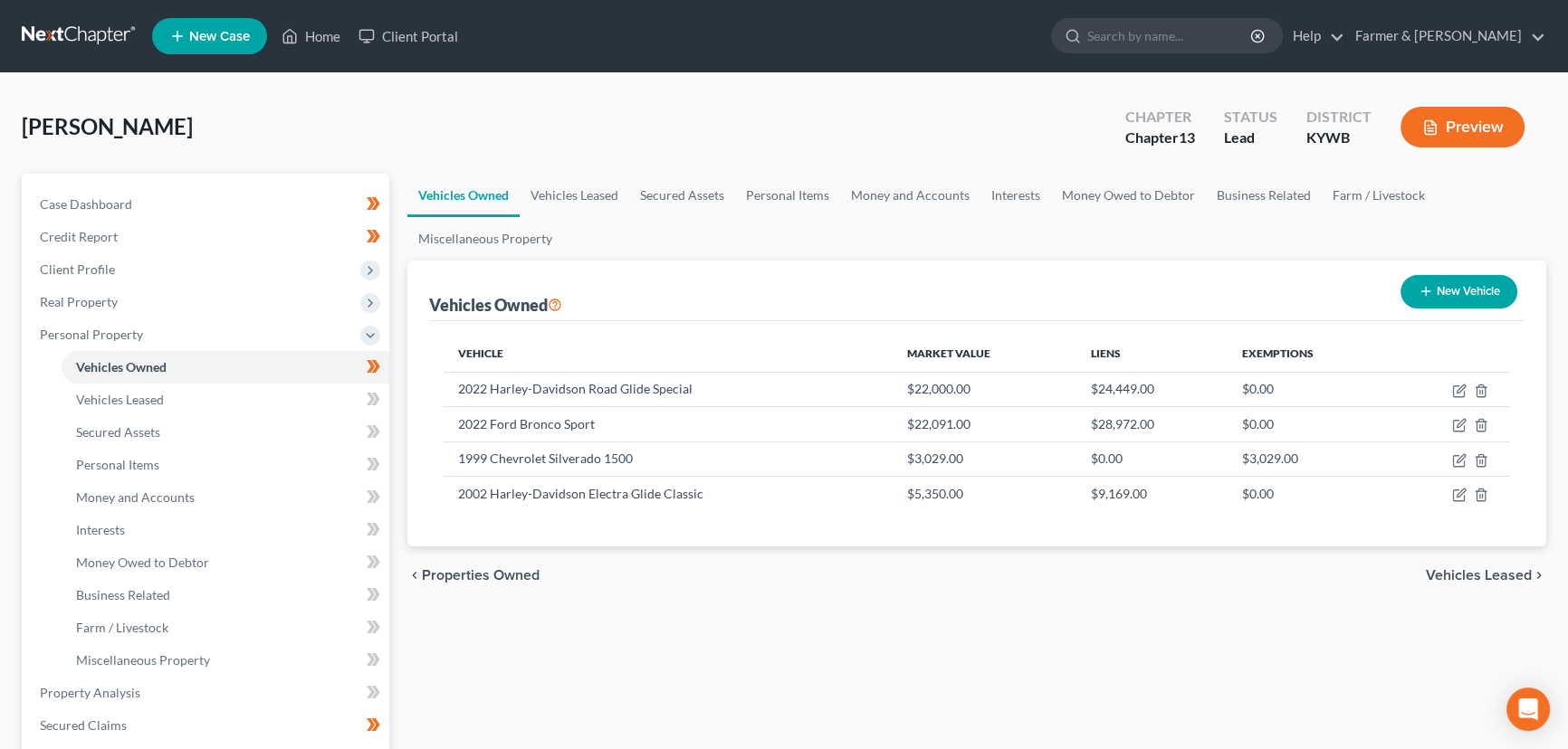
click at [363, 106] on div "[PERSON_NAME] Upgraded Chapter Chapter 13 Status Lead District [GEOGRAPHIC_DATA…" at bounding box center [784, 134] width 1525 height 79
click at [617, 669] on div "Vehicles Owned Vehicles Leased Secured Assets Personal Items Money and Accounts…" at bounding box center [977, 712] width 1157 height 1078
drag, startPoint x: 141, startPoint y: 485, endPoint x: 281, endPoint y: 501, distance: 140.9
click at [141, 485] on link "Money and Accounts" at bounding box center [226, 497] width 328 height 32
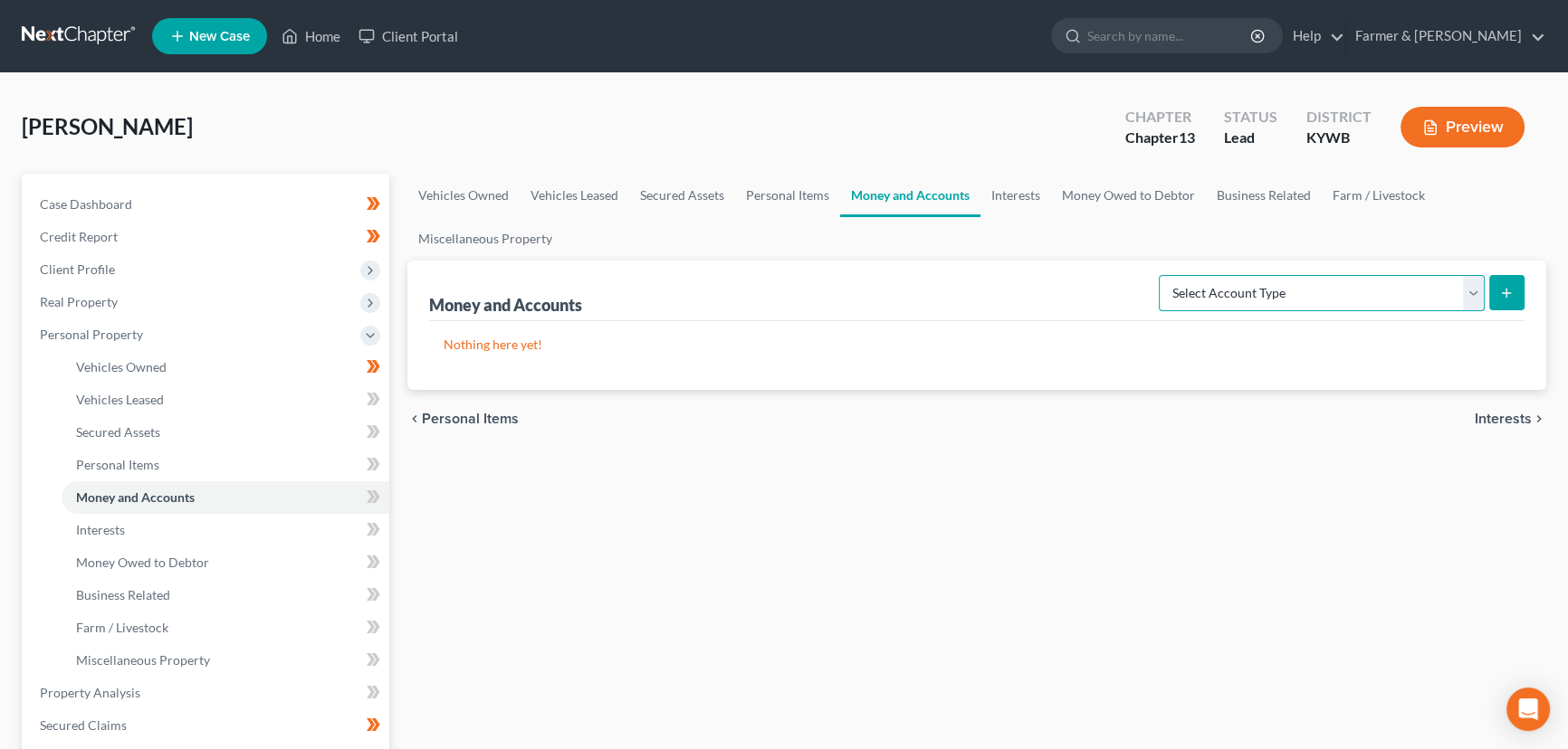
click at [1291, 305] on select "Select Account Type Brokerage Cash on Hand Certificates of Deposit Checking Acc…" at bounding box center [1322, 294] width 326 height 36
select select "checking"
click at [1163, 275] on select "Select Account Type Brokerage Cash on Hand Certificates of Deposit Checking Acc…" at bounding box center [1322, 294] width 326 height 36
click at [1371, 297] on select "Select Account Type Brokerage Cash on Hand Certificates of Deposit Checking Acc…" at bounding box center [1322, 294] width 326 height 36
click at [1503, 286] on icon "submit" at bounding box center [1506, 293] width 14 height 14
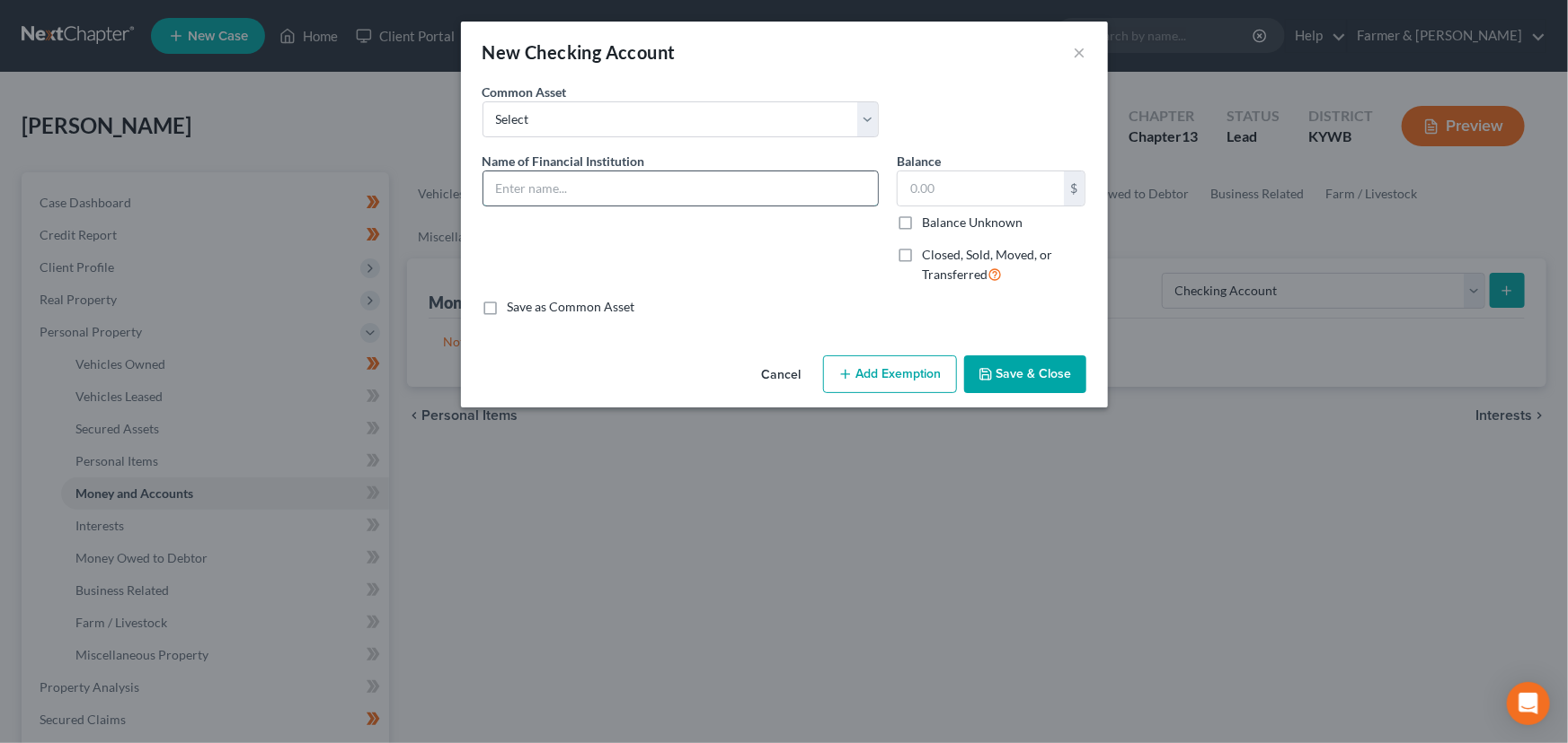
click at [719, 194] on input "text" at bounding box center [680, 188] width 394 height 34
type input "Citizens Bank *7870"
click at [752, 246] on div "Name of Financial Institution * Citizens Bank *7870" at bounding box center [681, 226] width 414 height 147
click at [932, 180] on input "text" at bounding box center [981, 188] width 166 height 34
type input "200.00"
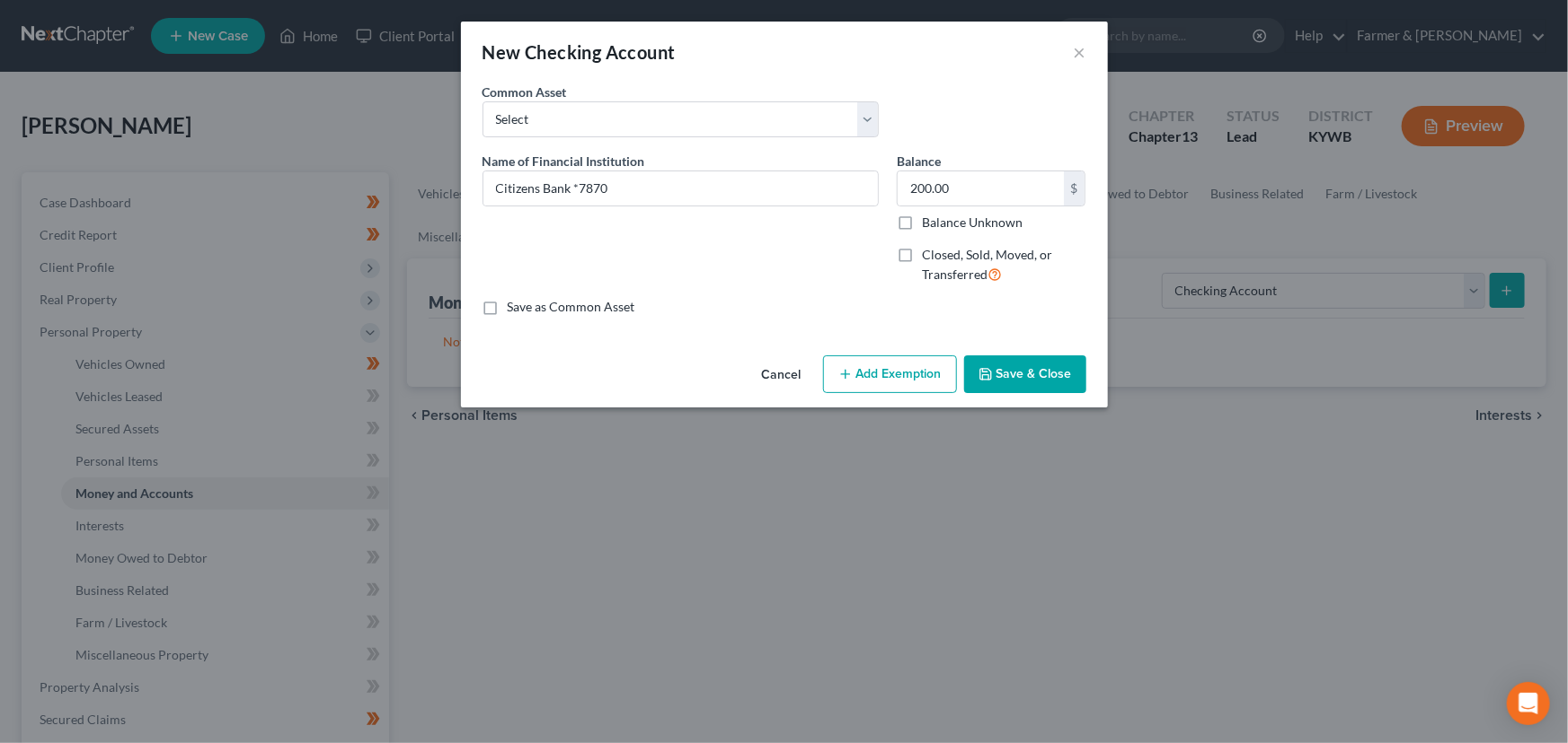
click at [893, 361] on button "Add Exemption" at bounding box center [890, 374] width 134 height 38
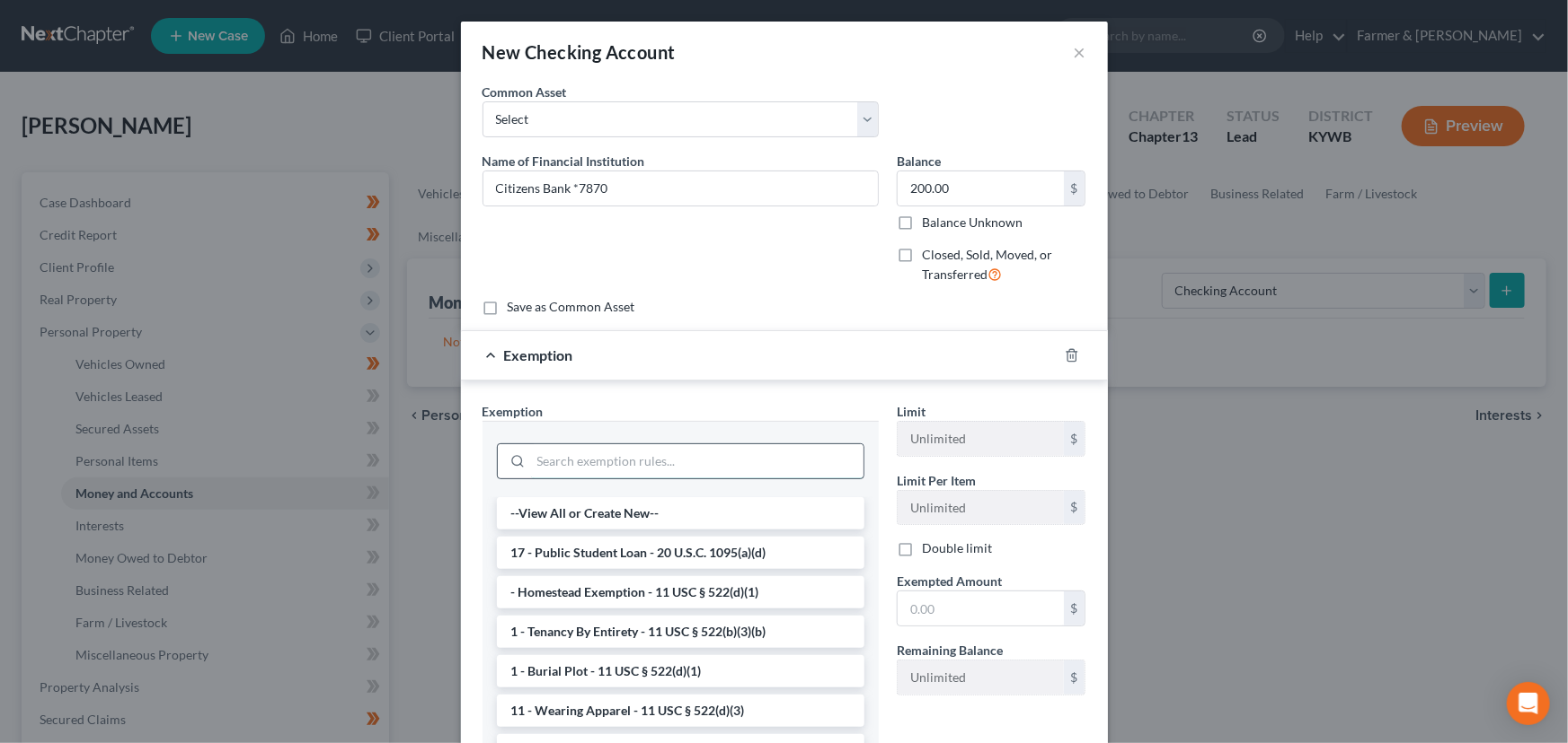
click at [722, 448] on input "search" at bounding box center [696, 461] width 332 height 34
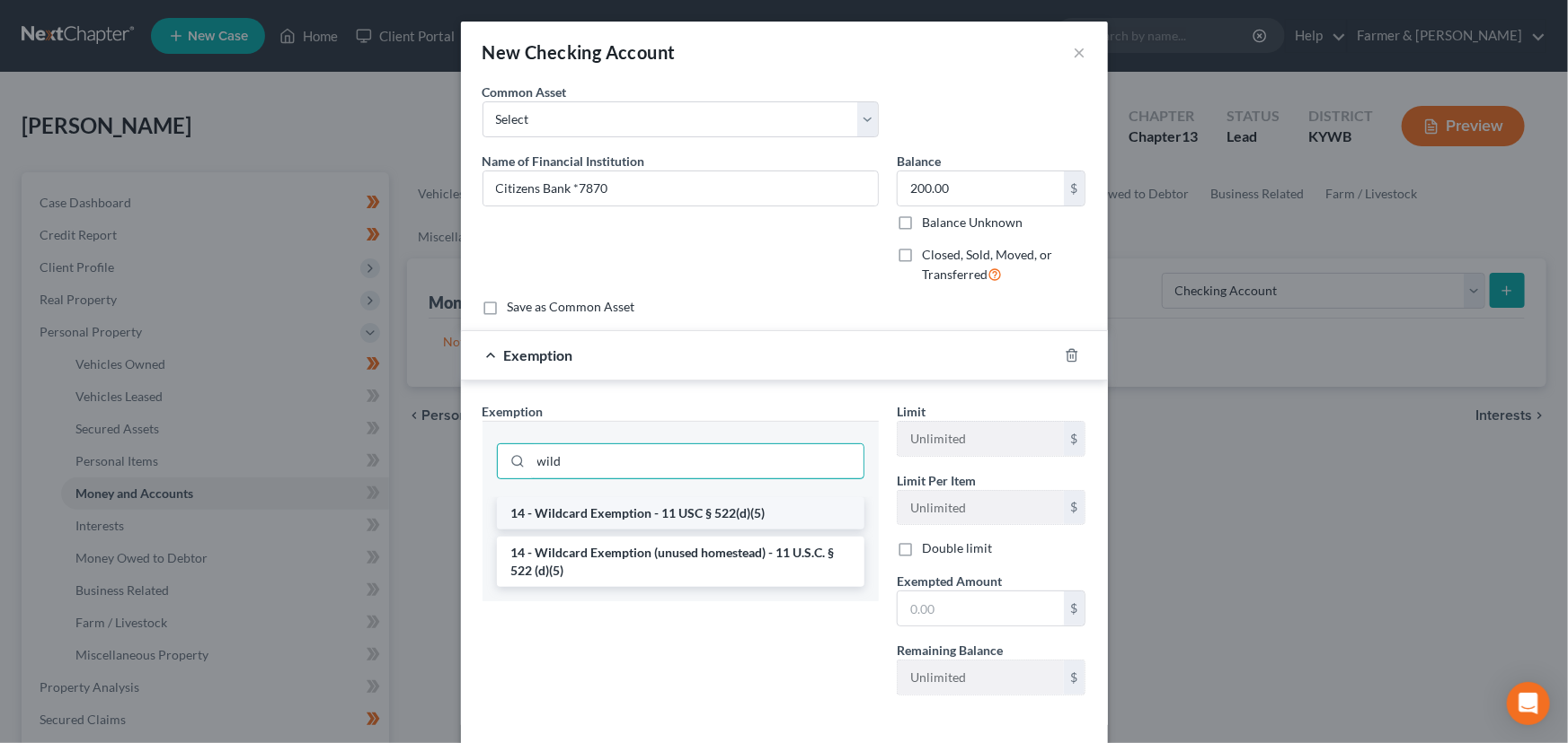
type input "wild"
click at [723, 508] on li "14 - Wildcard Exemption - 11 USC § 522(d)(5)" at bounding box center [680, 513] width 367 height 32
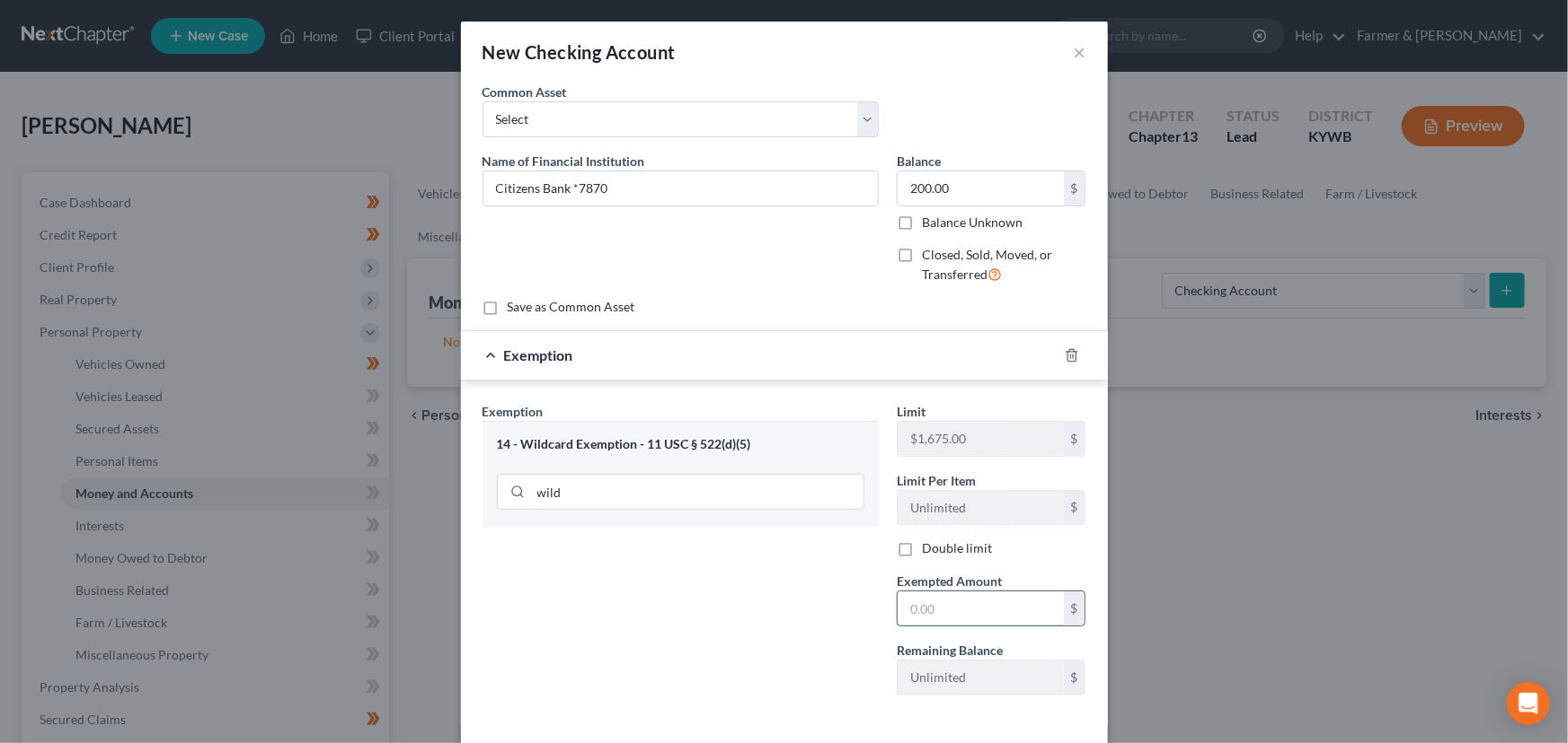
click at [918, 602] on input "text" at bounding box center [981, 609] width 166 height 34
type input "200.00"
click at [855, 358] on div "Exemption $200.00" at bounding box center [758, 355] width 597 height 47
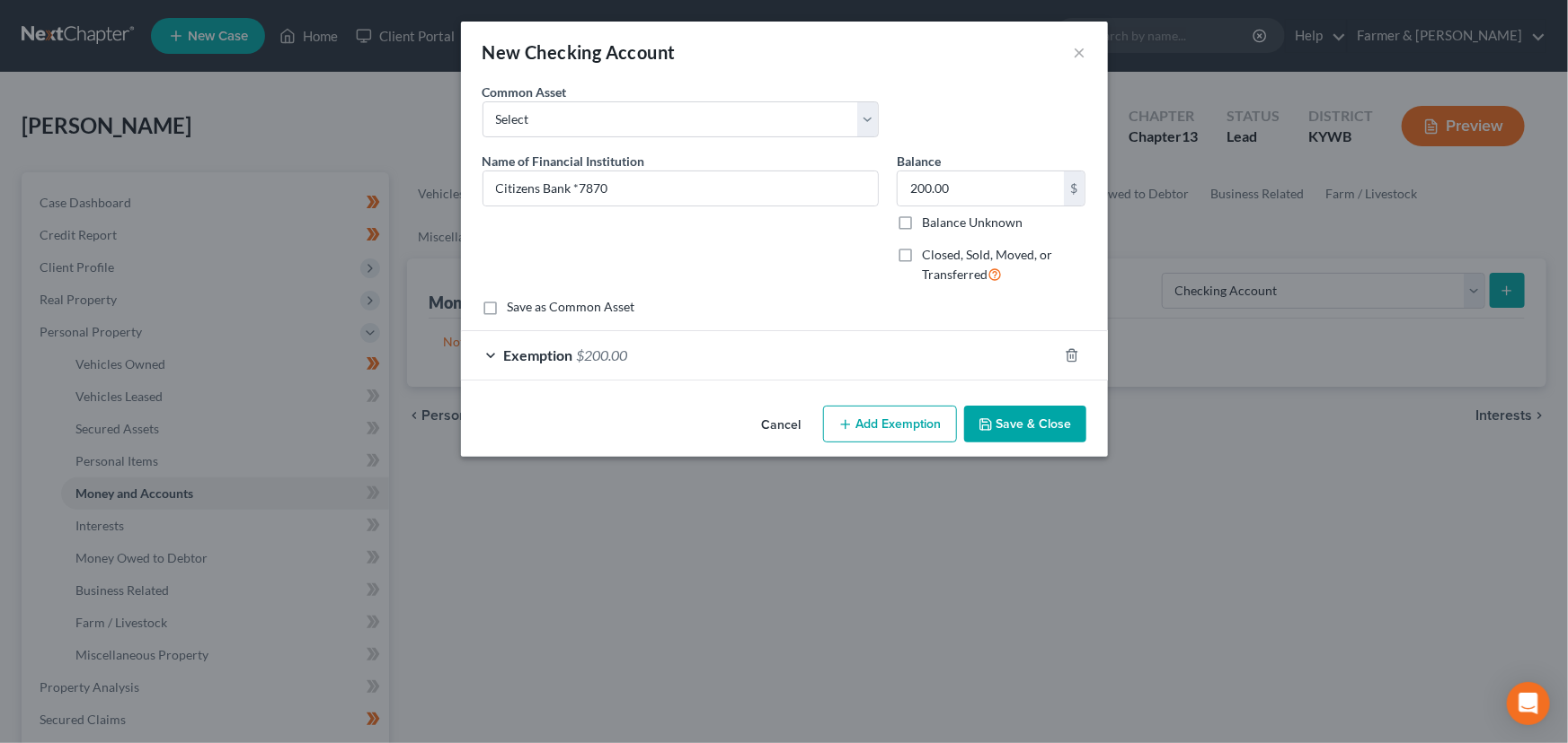
click at [1004, 430] on button "Save & Close" at bounding box center [1024, 424] width 122 height 38
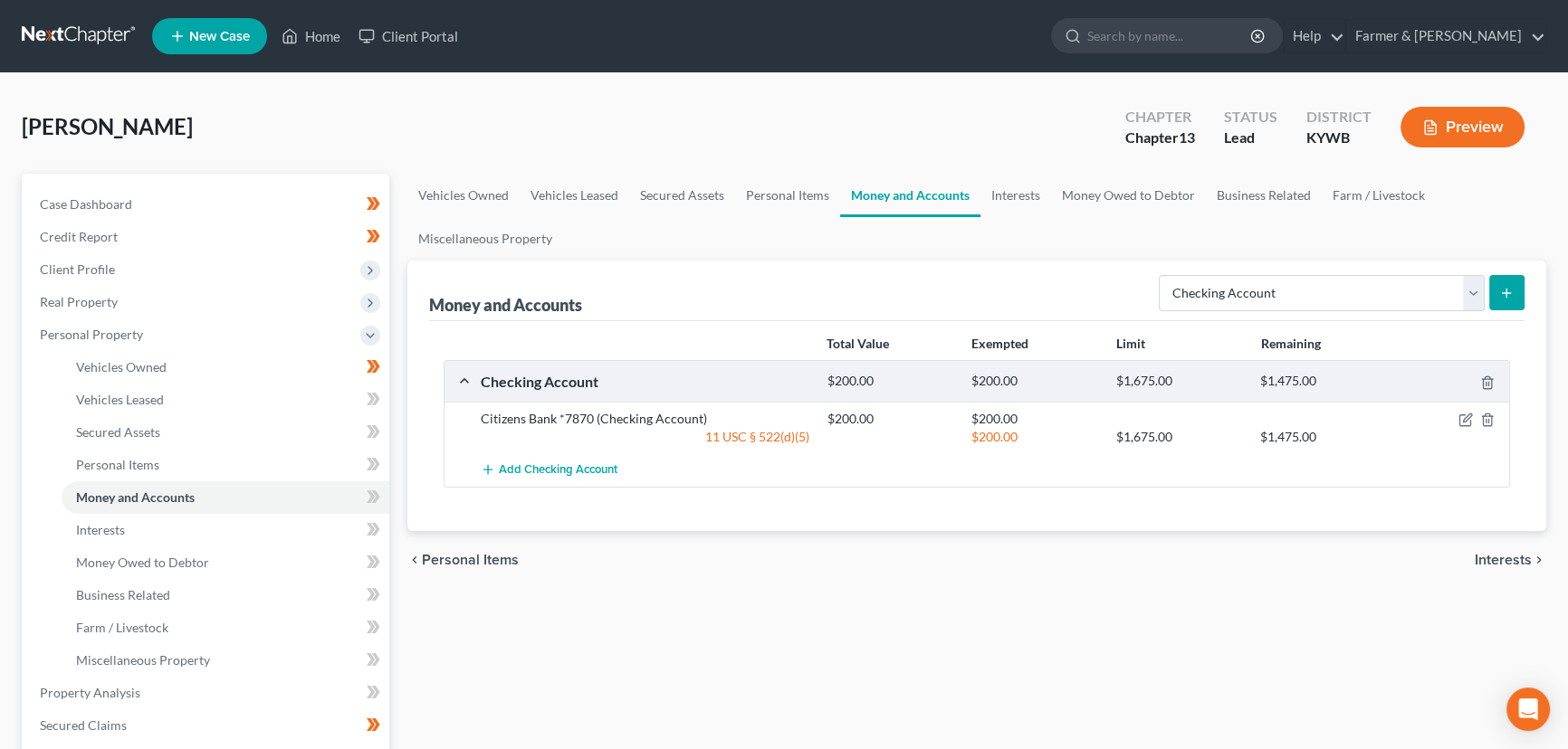
drag, startPoint x: 439, startPoint y: 121, endPoint x: 433, endPoint y: 153, distance: 32.6
click at [439, 121] on div "[PERSON_NAME] Upgraded Chapter Chapter 13 Status Lead District [GEOGRAPHIC_DATA…" at bounding box center [784, 134] width 1525 height 79
click at [373, 506] on icon at bounding box center [374, 497] width 13 height 23
click at [374, 502] on icon at bounding box center [374, 497] width 13 height 23
click at [455, 623] on div "Vehicles Owned Vehicles Leased Secured Assets Personal Items Money and Accounts…" at bounding box center [977, 712] width 1157 height 1078
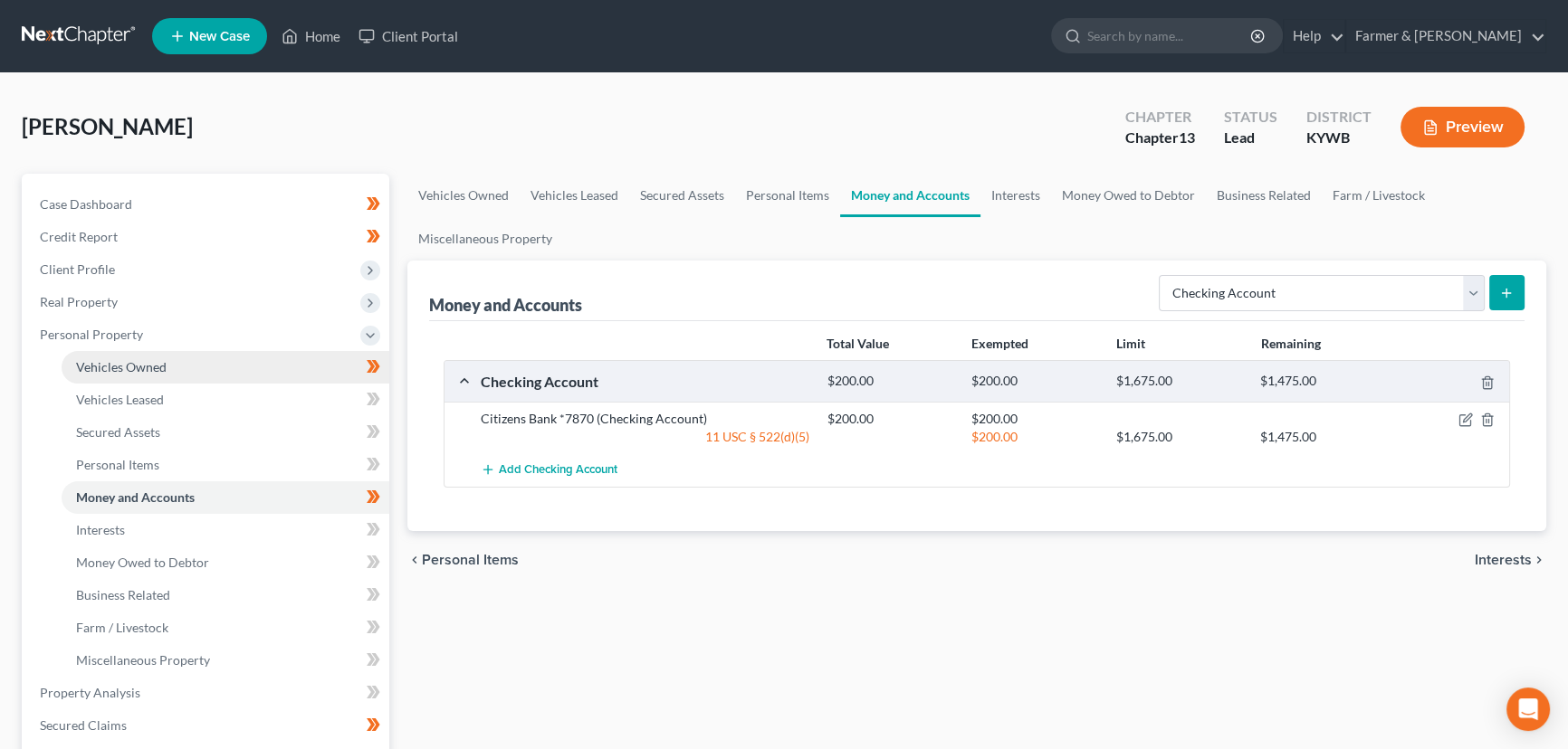
drag, startPoint x: 112, startPoint y: 329, endPoint x: 112, endPoint y: 352, distance: 23.0
click at [112, 329] on span "Personal Property" at bounding box center [92, 334] width 103 height 15
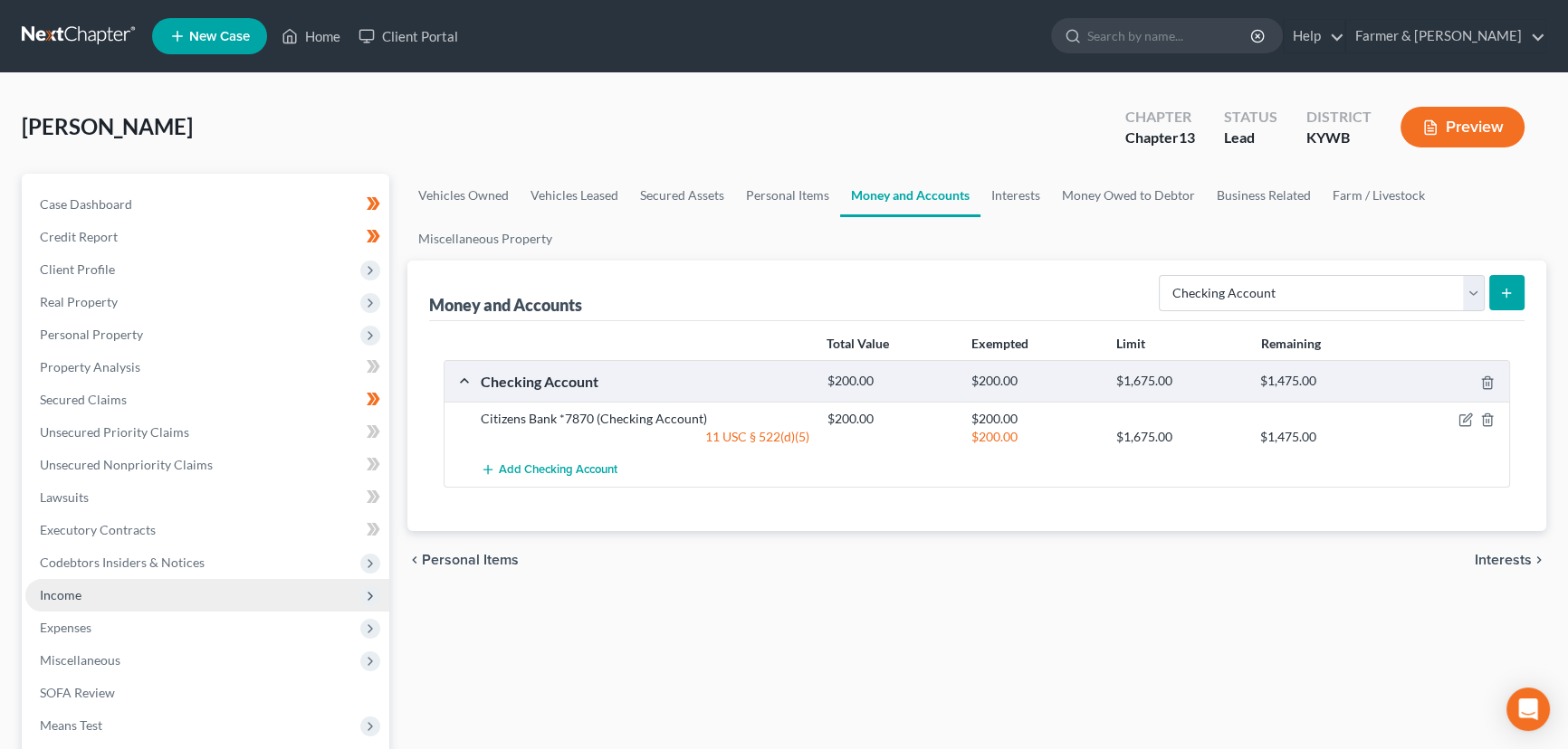
click at [82, 598] on span "Income" at bounding box center [208, 596] width 364 height 32
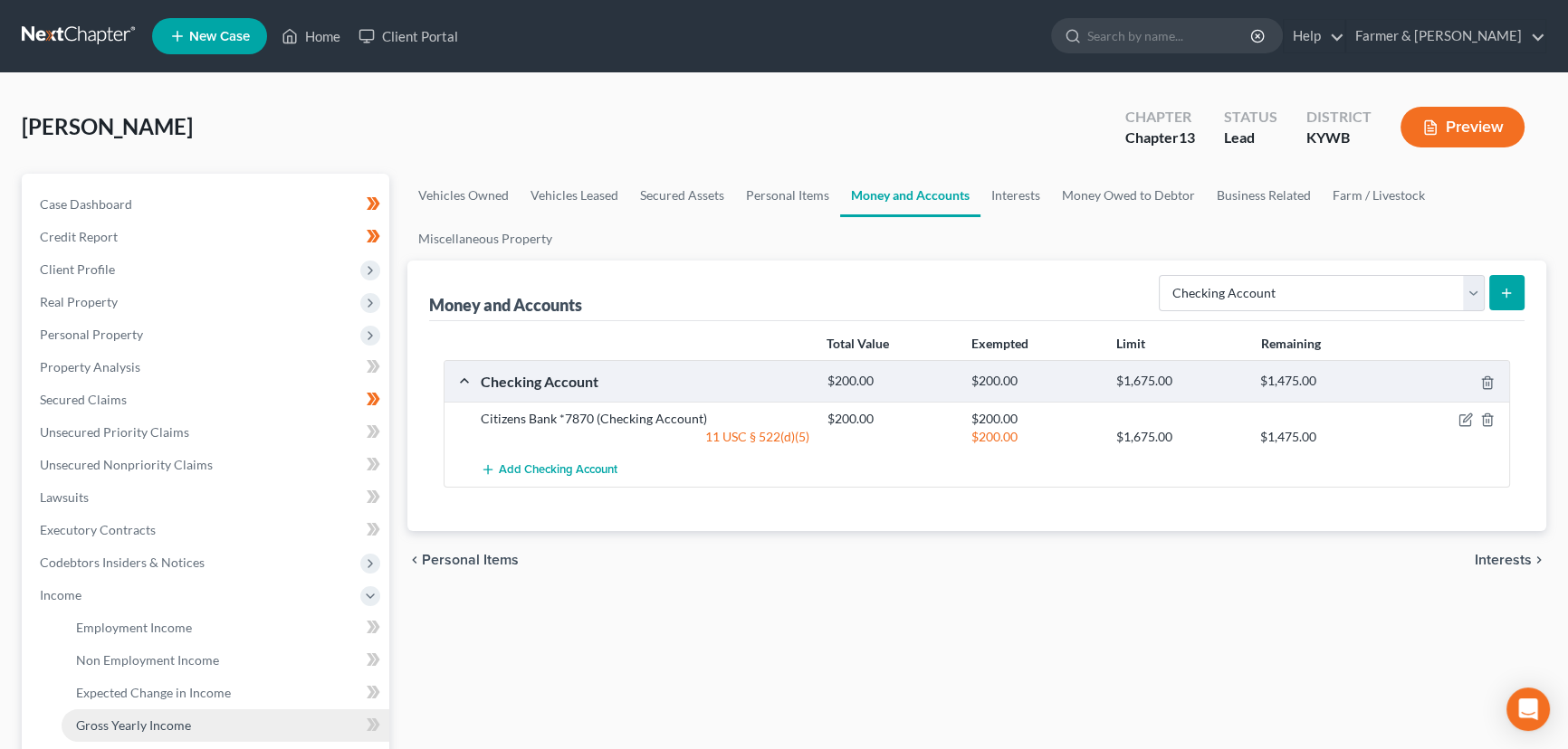
click at [132, 715] on link "Gross Yearly Income" at bounding box center [226, 726] width 328 height 32
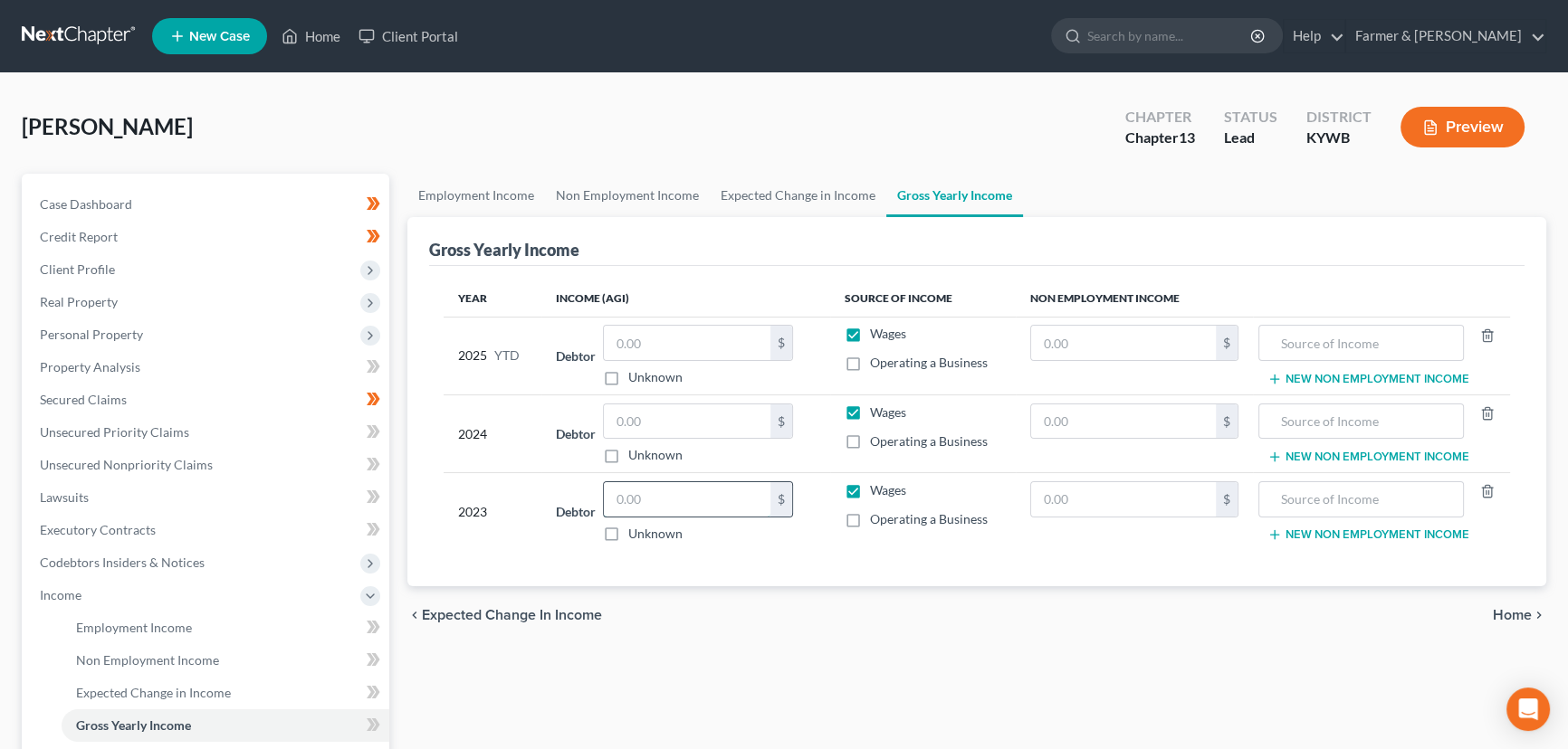
click at [683, 506] on input "text" at bounding box center [687, 499] width 167 height 34
type input "23,260.35"
click at [467, 132] on div "[PERSON_NAME] Upgraded Chapter Chapter 13 Status Lead District [GEOGRAPHIC_DATA…" at bounding box center [784, 134] width 1525 height 79
click at [377, 726] on icon at bounding box center [374, 725] width 13 height 23
click at [667, 432] on input "text" at bounding box center [687, 422] width 167 height 34
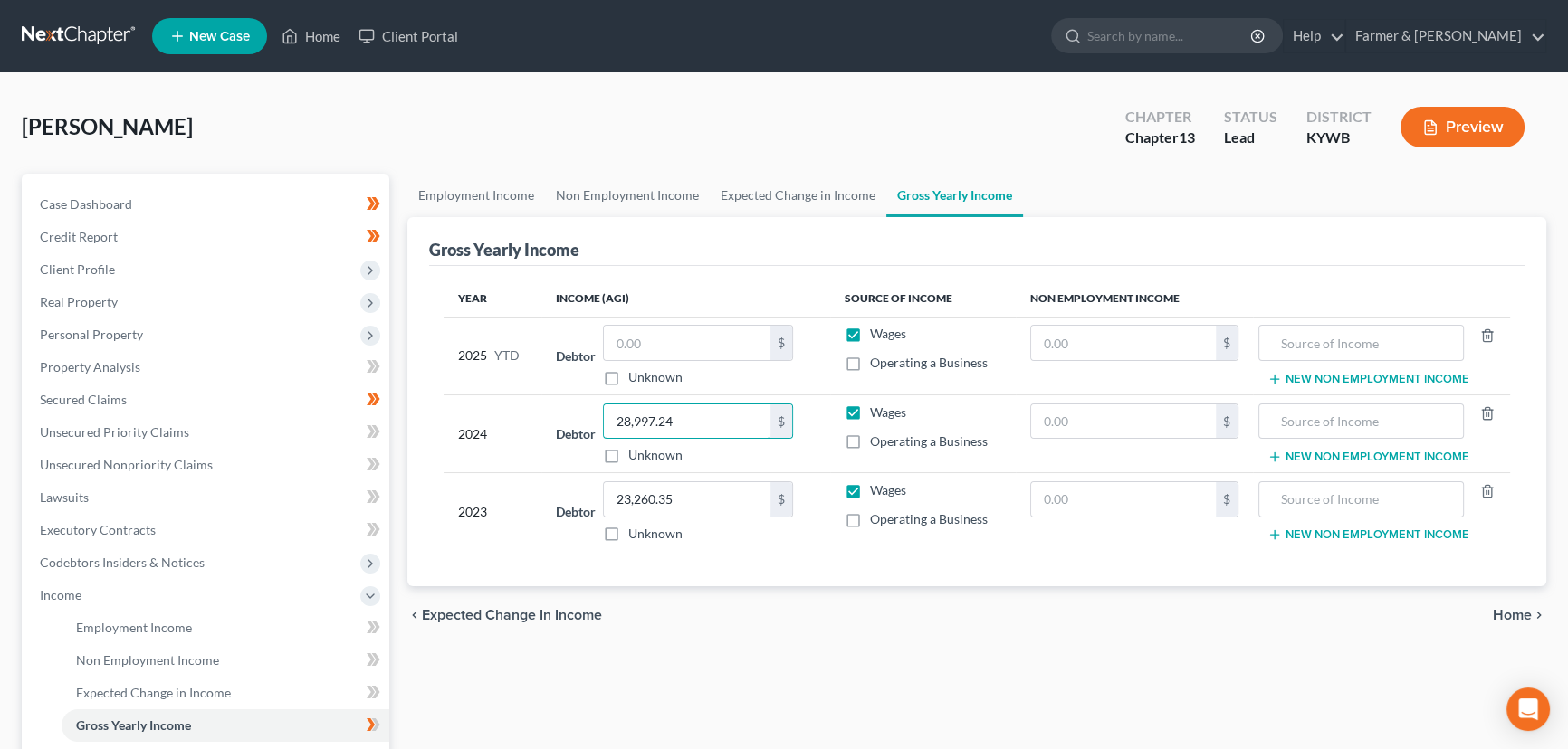
type input "28,997.24"
click at [535, 120] on div "[PERSON_NAME] Upgraded Chapter Chapter 13 Status Lead District [GEOGRAPHIC_DATA…" at bounding box center [784, 134] width 1525 height 79
click at [139, 460] on span "Unsecured Nonpriority Claims" at bounding box center [126, 465] width 173 height 15
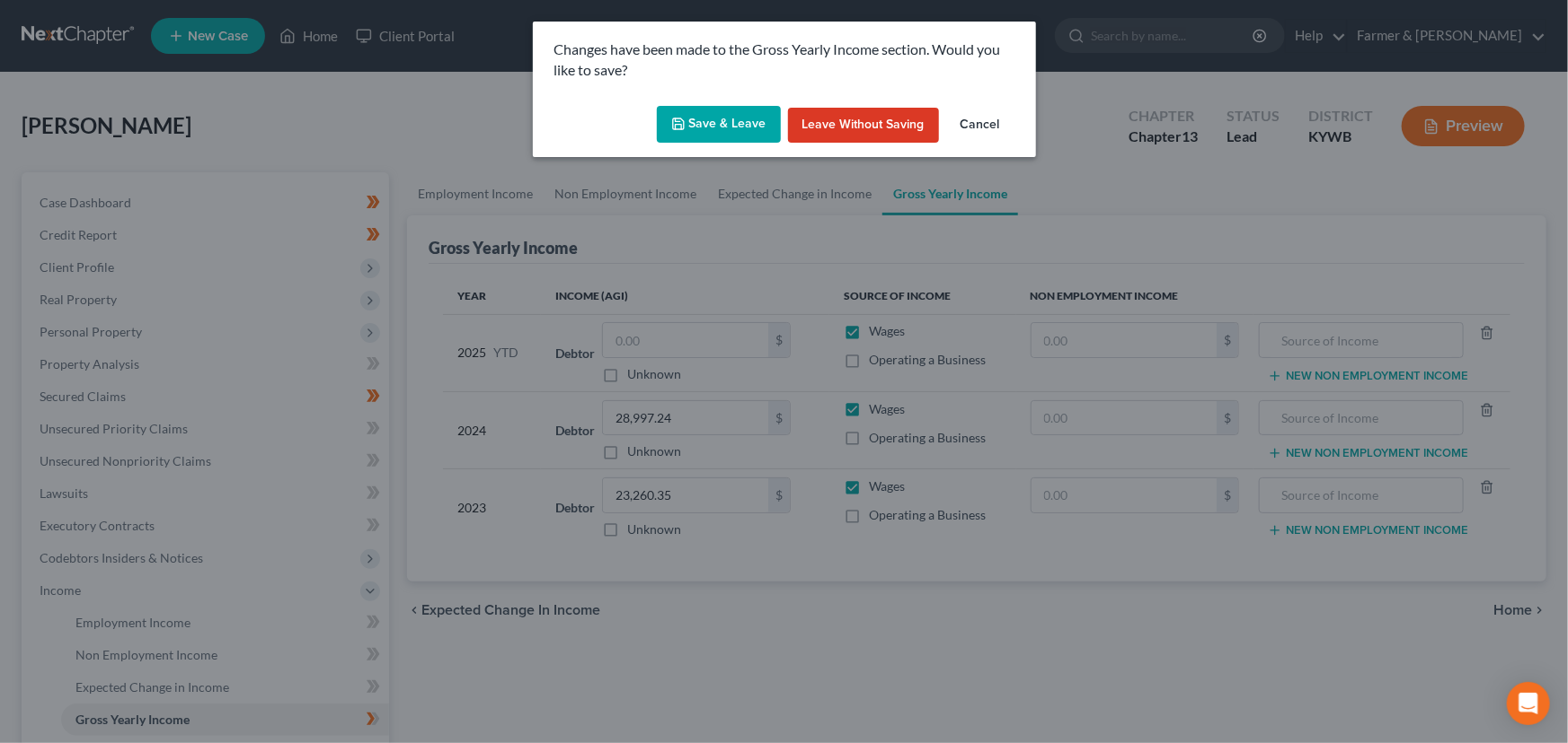
click at [678, 125] on polyline "button" at bounding box center [677, 127] width 7 height 5
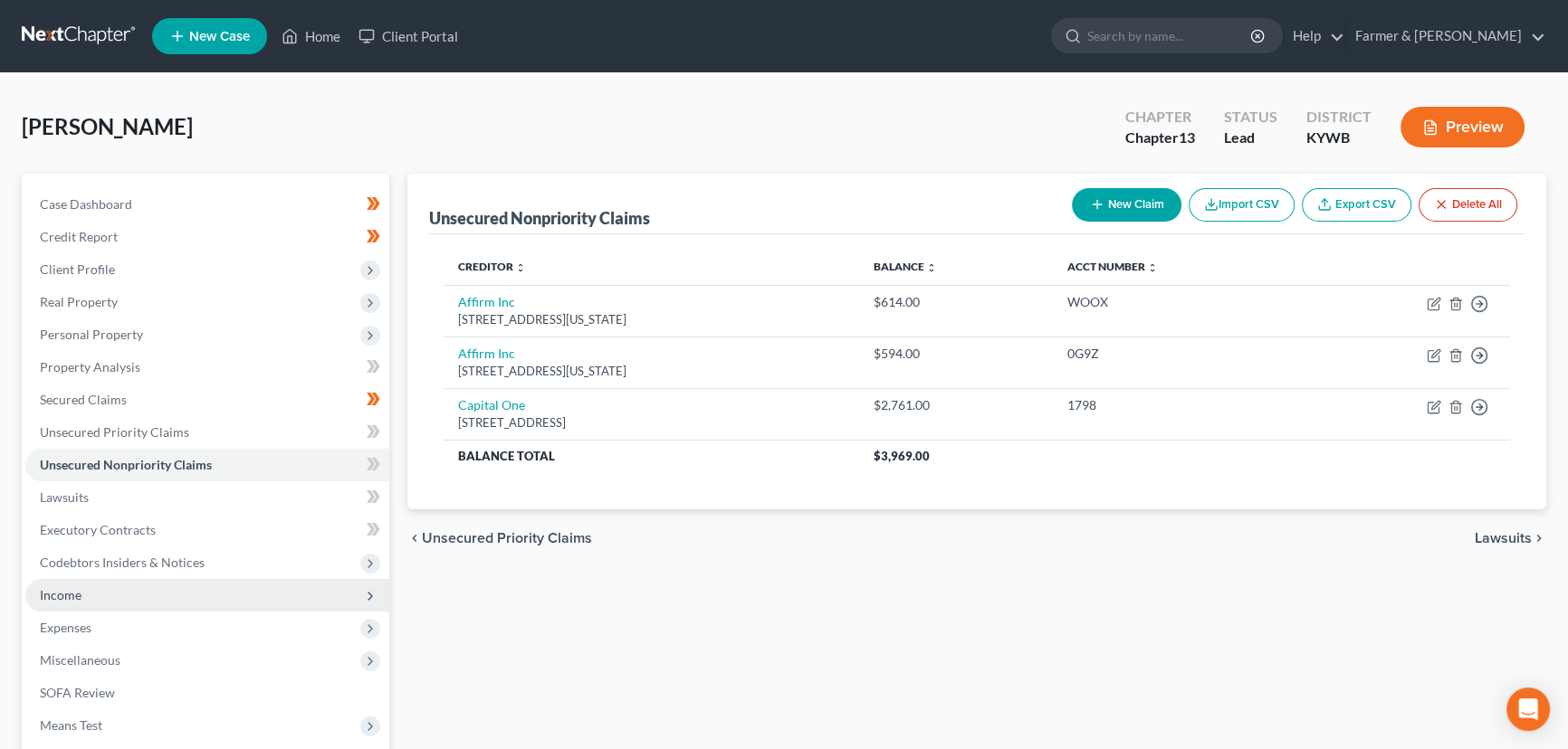
click at [79, 596] on span "Income" at bounding box center [61, 595] width 42 height 15
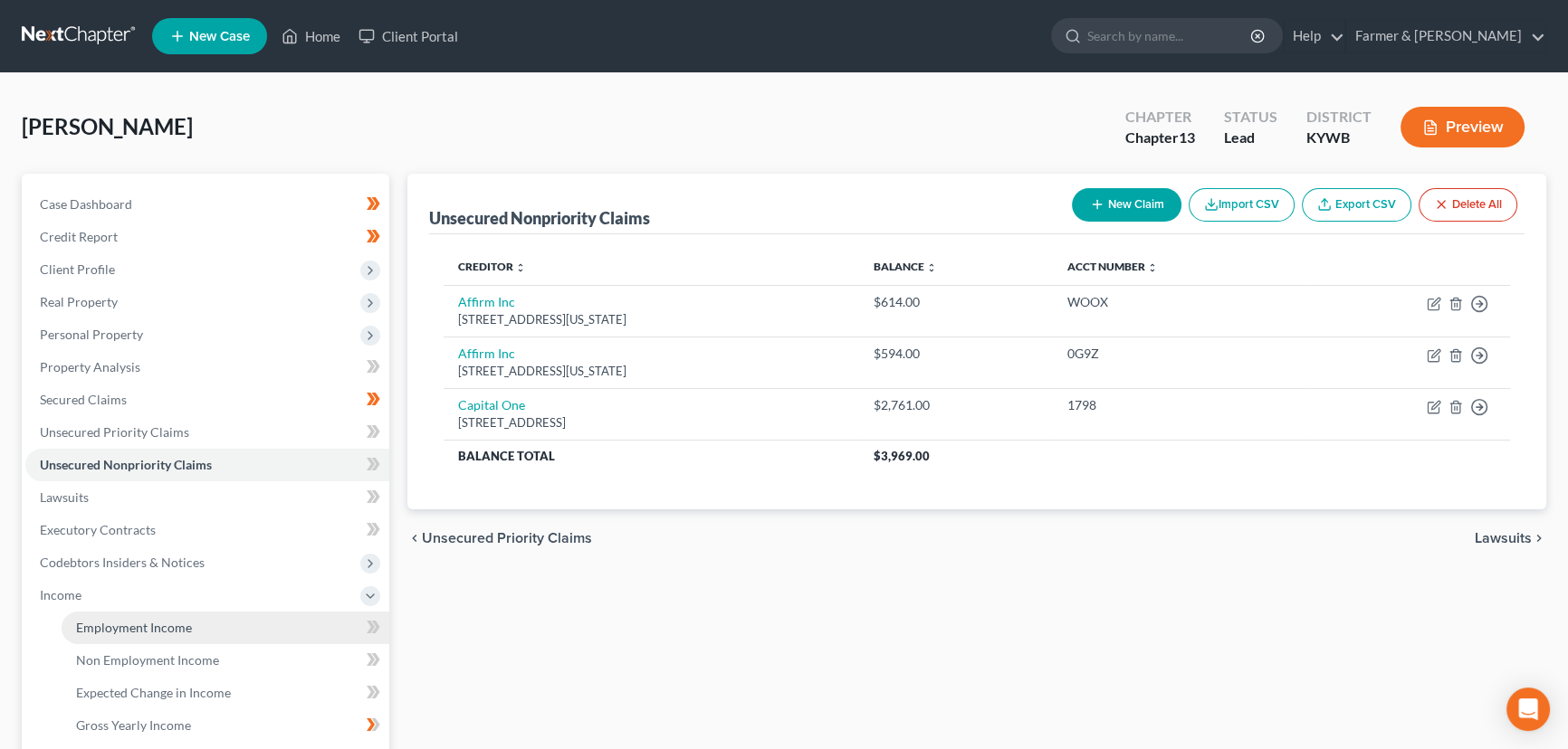
click at [91, 623] on span "Employment Income" at bounding box center [134, 628] width 116 height 15
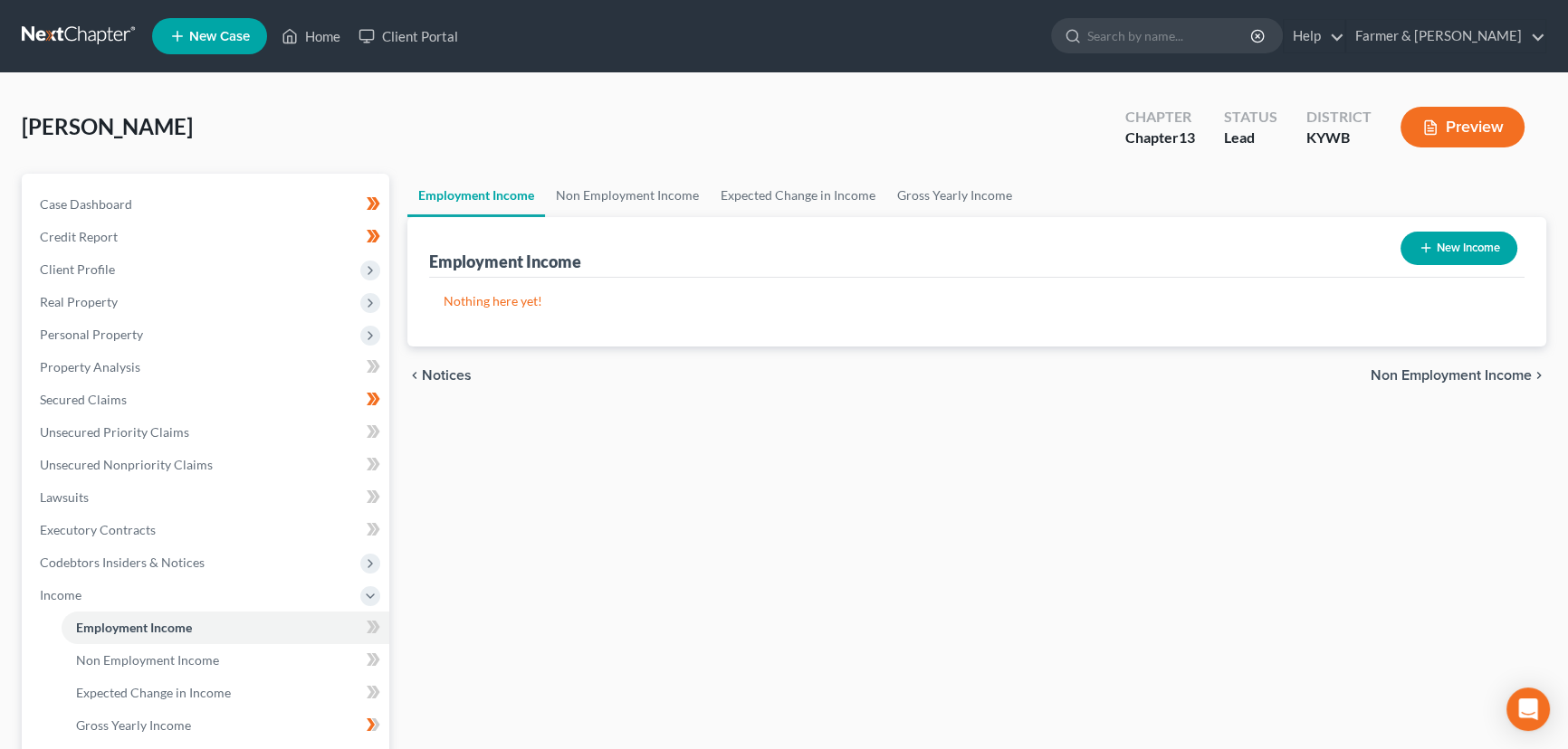
click at [1402, 249] on button "New Income" at bounding box center [1458, 248] width 117 height 33
select select "0"
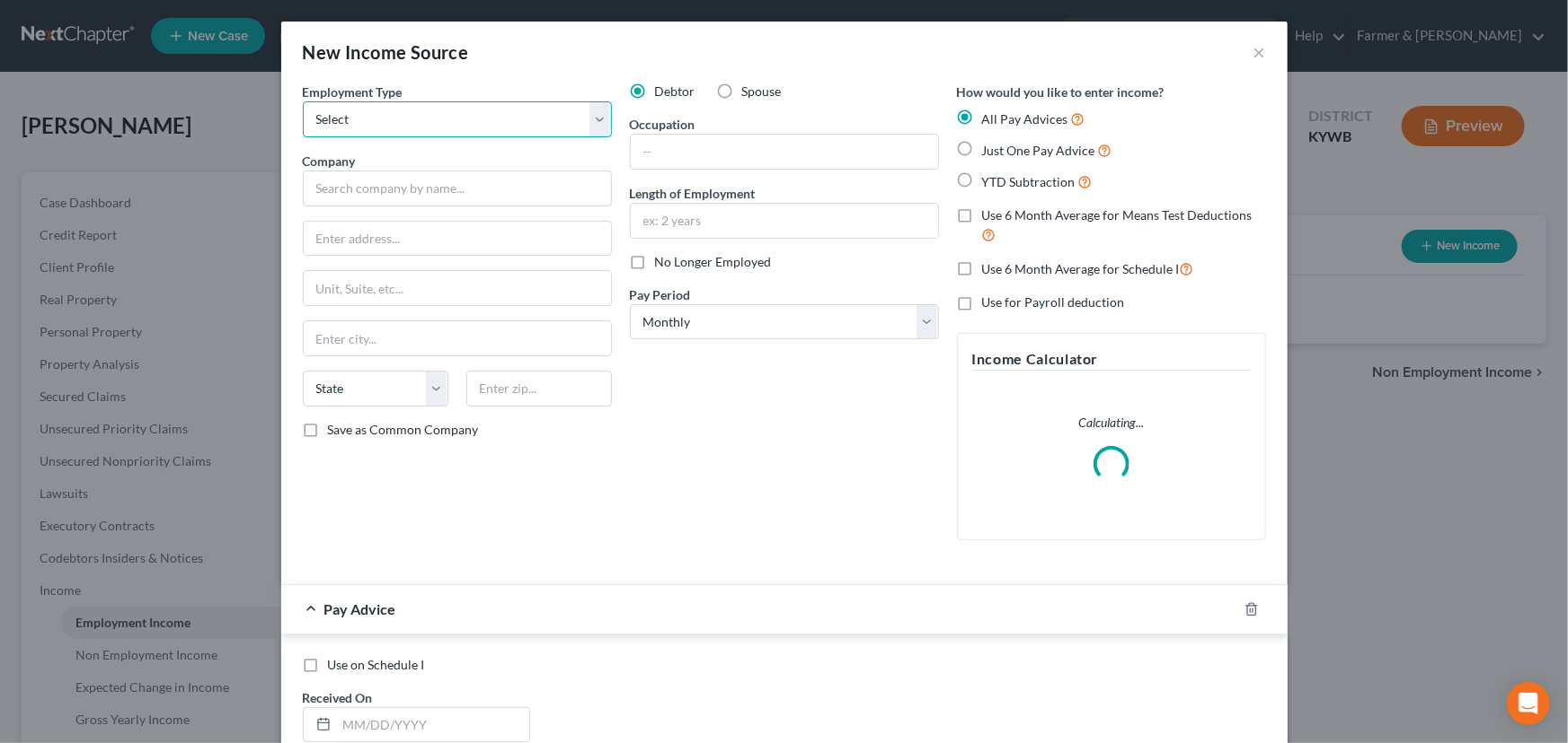
click at [384, 128] on select "Select Full or [DEMOGRAPHIC_DATA] Employment Self Employment" at bounding box center [457, 119] width 309 height 36
select select "0"
click at [303, 101] on select "Select Full or [DEMOGRAPHIC_DATA] Employment Self Employment" at bounding box center [457, 119] width 309 height 36
click at [389, 181] on input "text" at bounding box center [457, 188] width 309 height 36
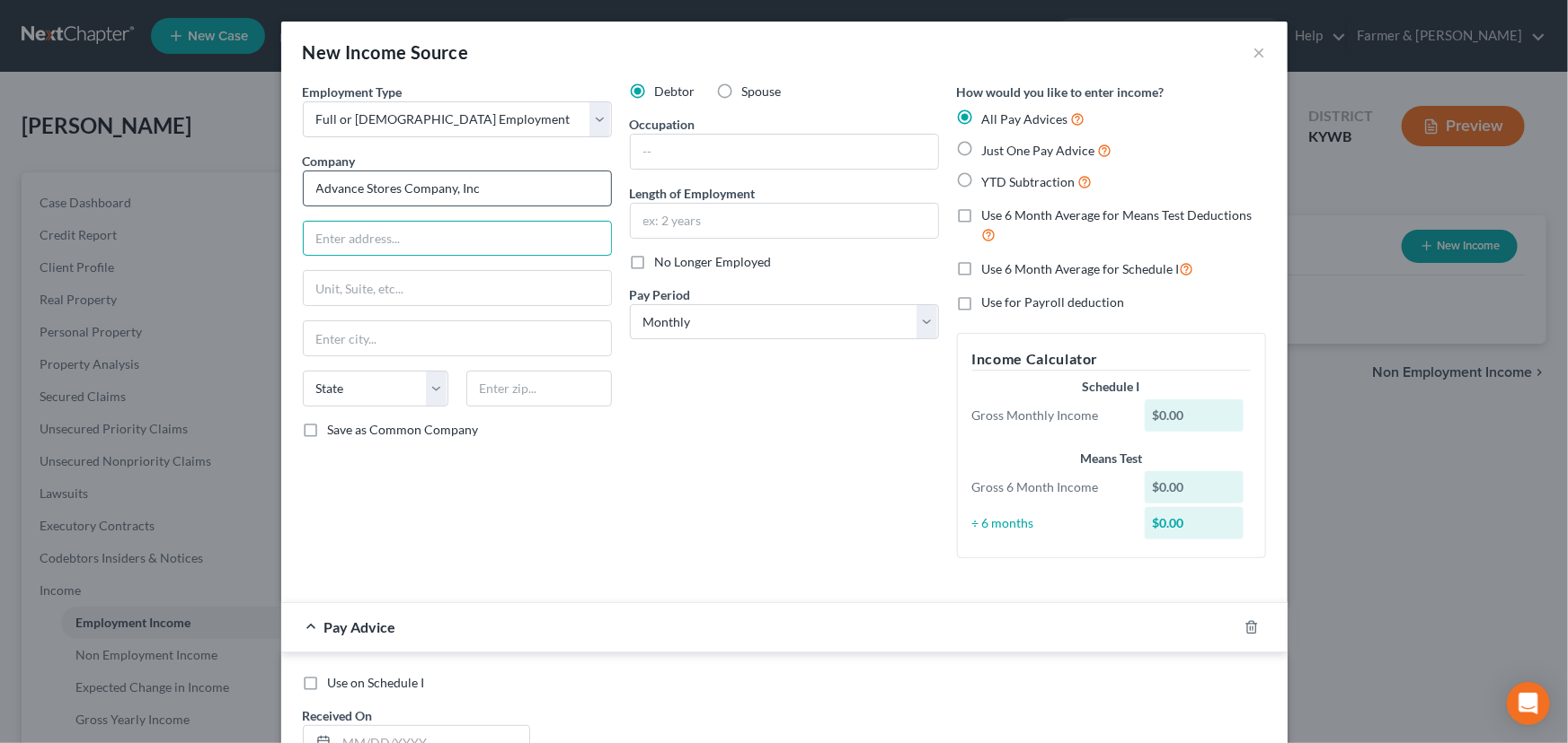
type input "Advance Stores Company, Inc"
type input "[STREET_ADDRESS]"
type input "27609"
type input "[GEOGRAPHIC_DATA]"
select select "28"
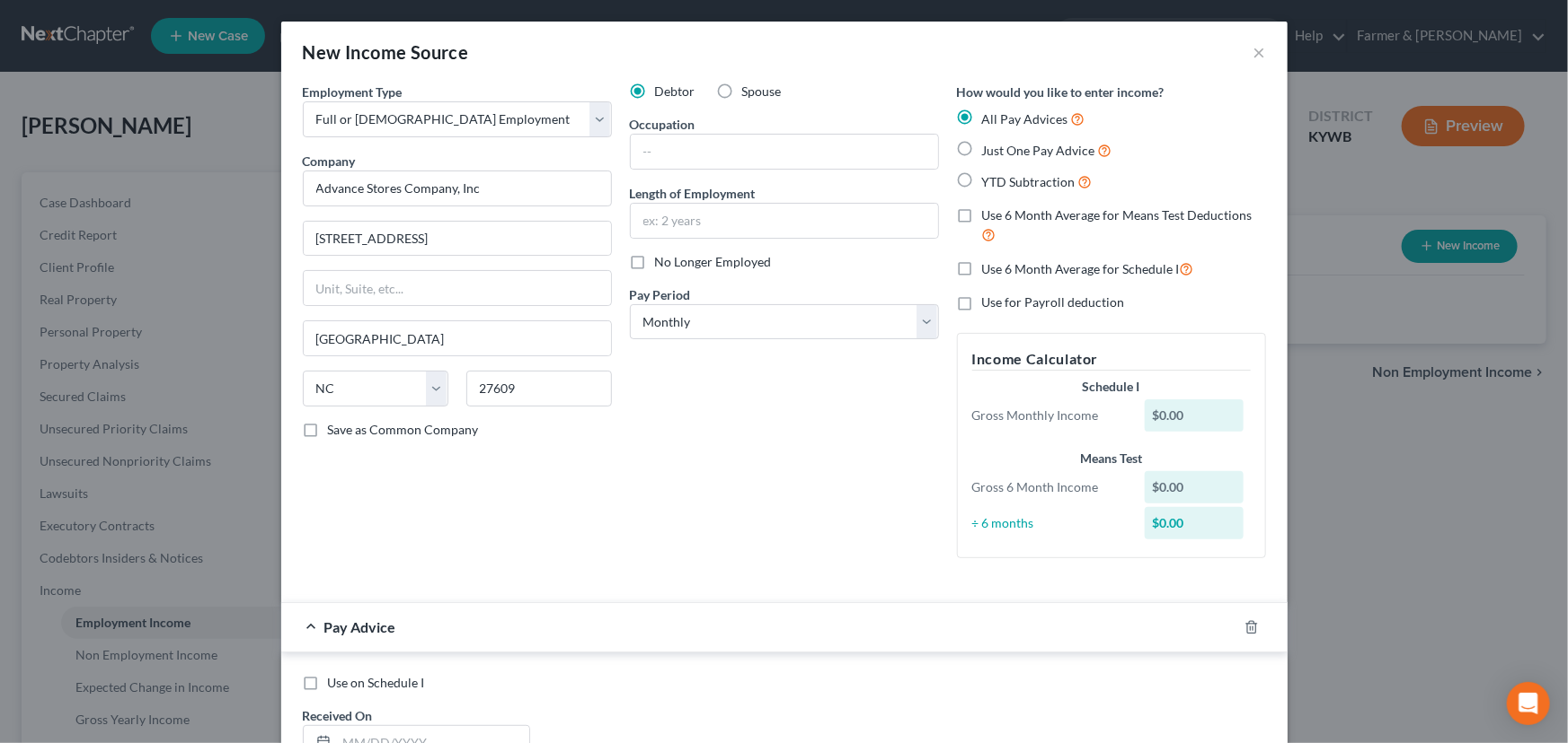
click at [596, 456] on div "Employment Type * Select Full or [DEMOGRAPHIC_DATA] Employment Self Employment …" at bounding box center [458, 327] width 327 height 491
click at [647, 146] on input "text" at bounding box center [784, 151] width 307 height 34
drag, startPoint x: 427, startPoint y: 236, endPoint x: 283, endPoint y: 251, distance: 144.8
click at [283, 251] on div "Employment Type * Select Full or [DEMOGRAPHIC_DATA] Employment Self Employment …" at bounding box center [784, 646] width 1006 height 1128
type input "[STREET_ADDRESS]"
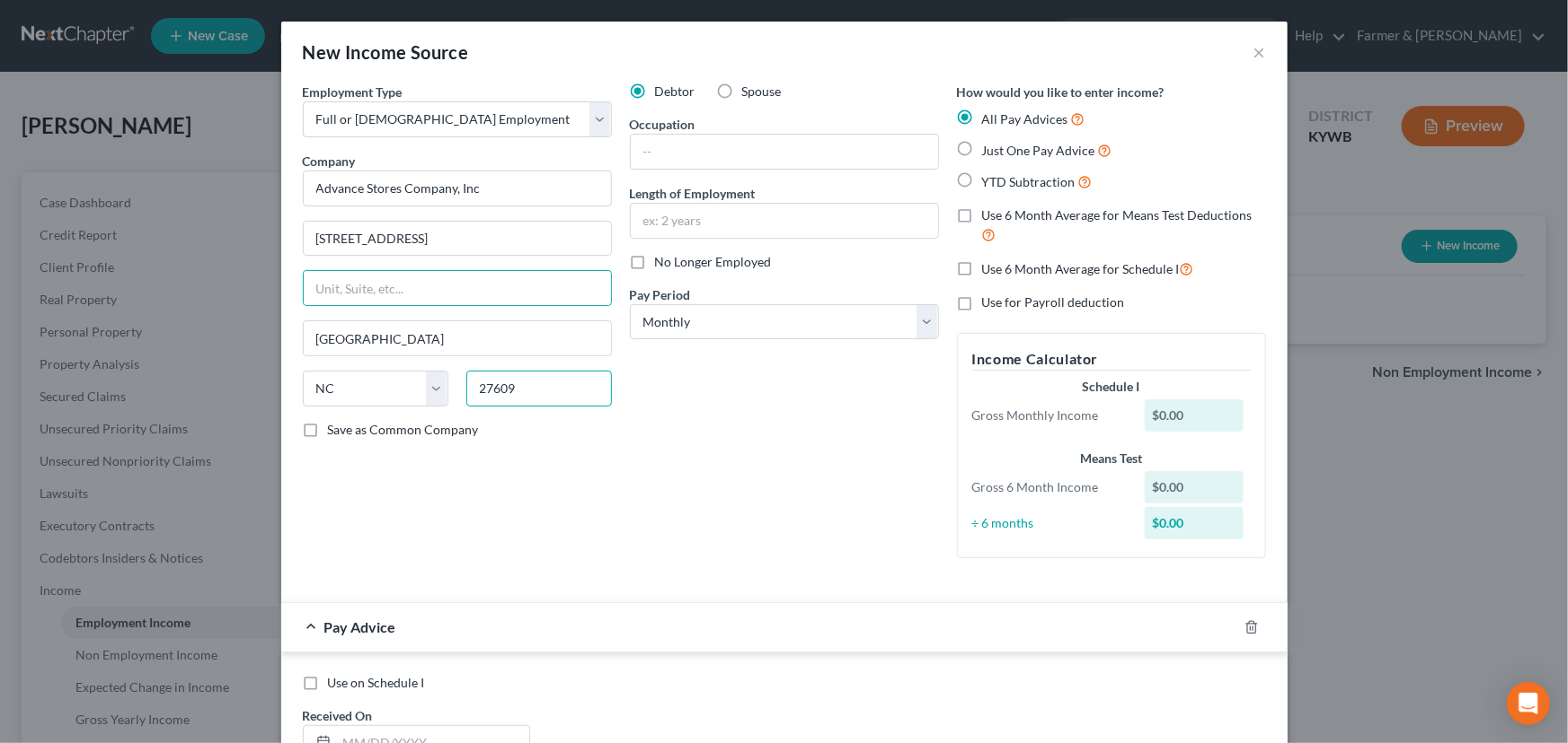
click at [561, 372] on input "27609" at bounding box center [539, 389] width 146 height 36
type input "2"
type input "41465"
click at [648, 431] on div "Debtor Spouse Occupation Length of Employment No Longer Employed Pay Period * S…" at bounding box center [784, 327] width 327 height 491
click at [667, 155] on input "text" at bounding box center [784, 151] width 307 height 34
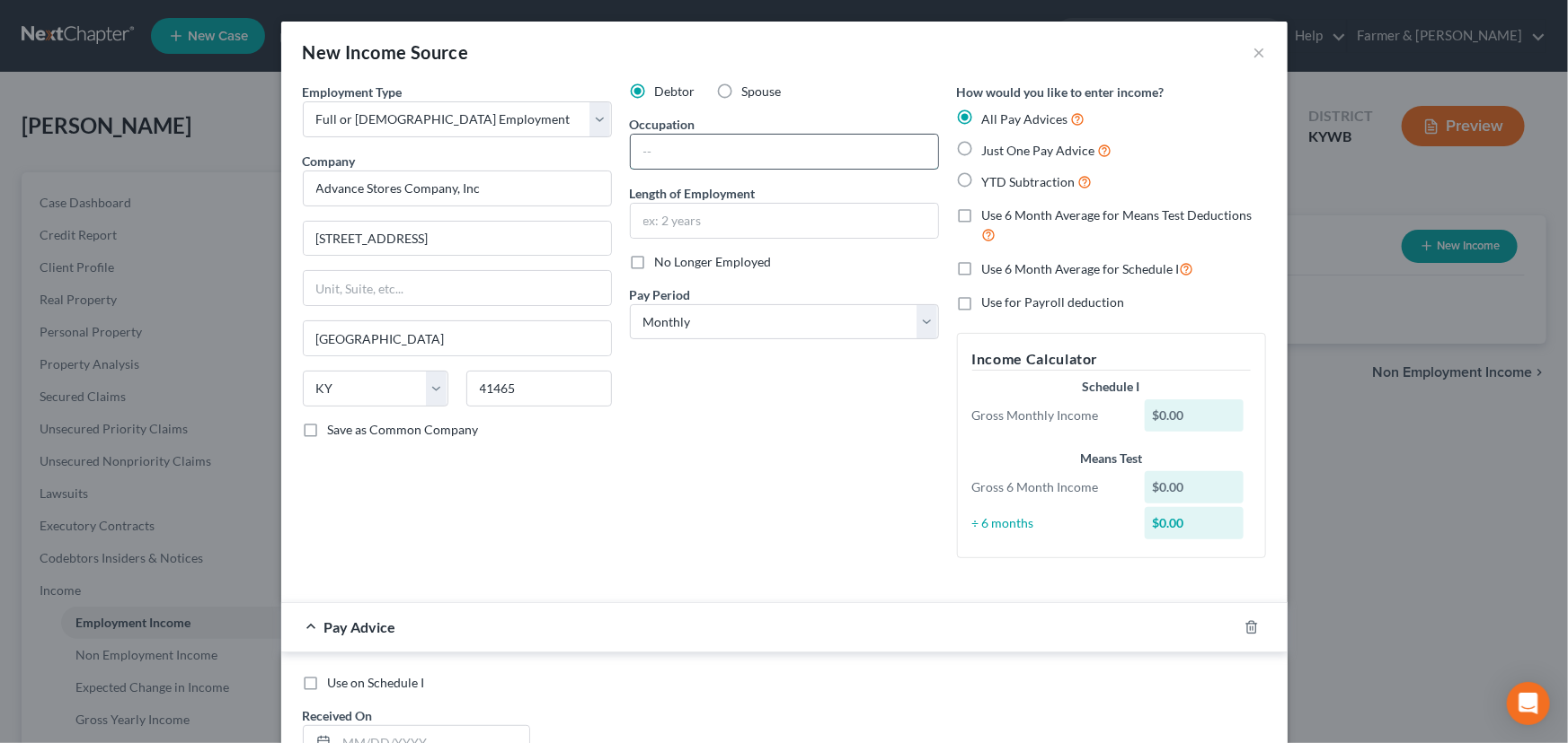
paste input "General manager"
click at [739, 221] on input "text" at bounding box center [784, 221] width 307 height 34
paste input "13 years"
click at [656, 452] on div "Debtor Spouse Occupation General manager Length of Employment 13 years No Longe…" at bounding box center [784, 327] width 327 height 491
click at [720, 333] on select "Select Monthly Twice Monthly Every Other Week Weekly" at bounding box center [784, 322] width 309 height 36
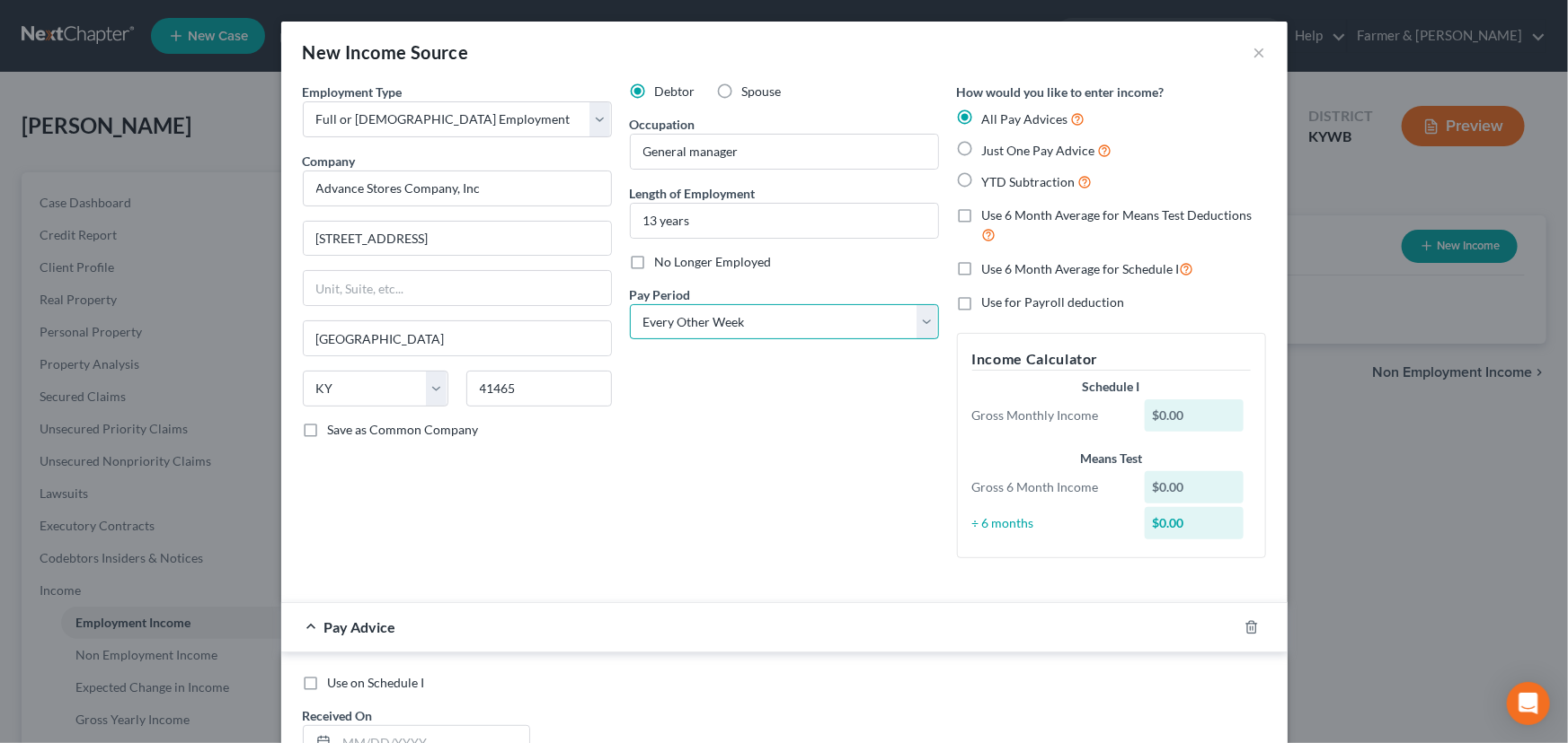
click at [630, 304] on select "Select Monthly Twice Monthly Every Other Week Weekly" at bounding box center [784, 322] width 309 height 36
click at [698, 421] on div "Debtor Spouse Occupation General manager Length of Employment 13 years No Longe…" at bounding box center [784, 327] width 327 height 491
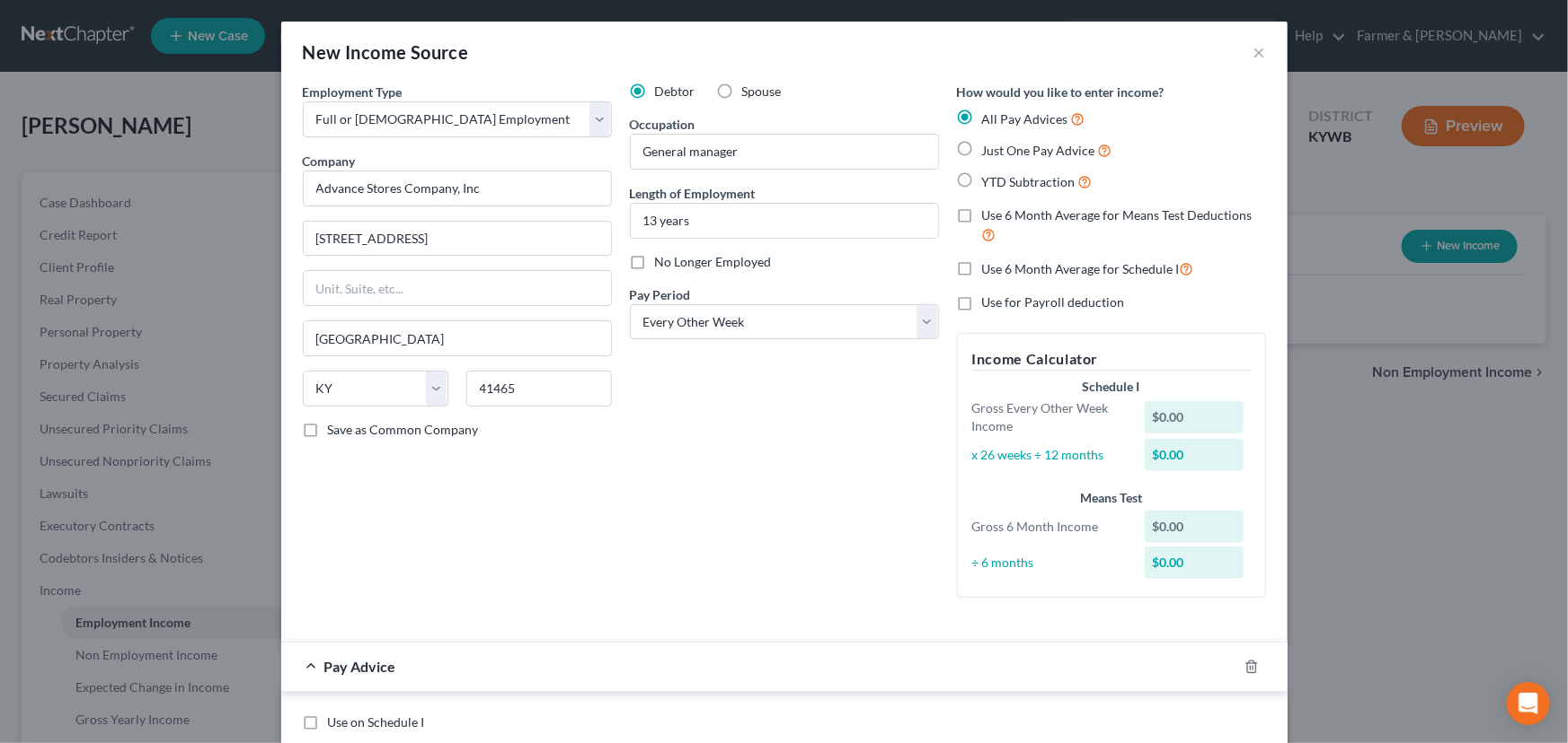
click at [698, 421] on div "Debtor Spouse Occupation General manager Length of Employment 13 years No Longe…" at bounding box center [784, 347] width 327 height 529
click at [726, 513] on div "Debtor Spouse Occupation General manager Length of Employment 13 years No Longe…" at bounding box center [784, 347] width 327 height 529
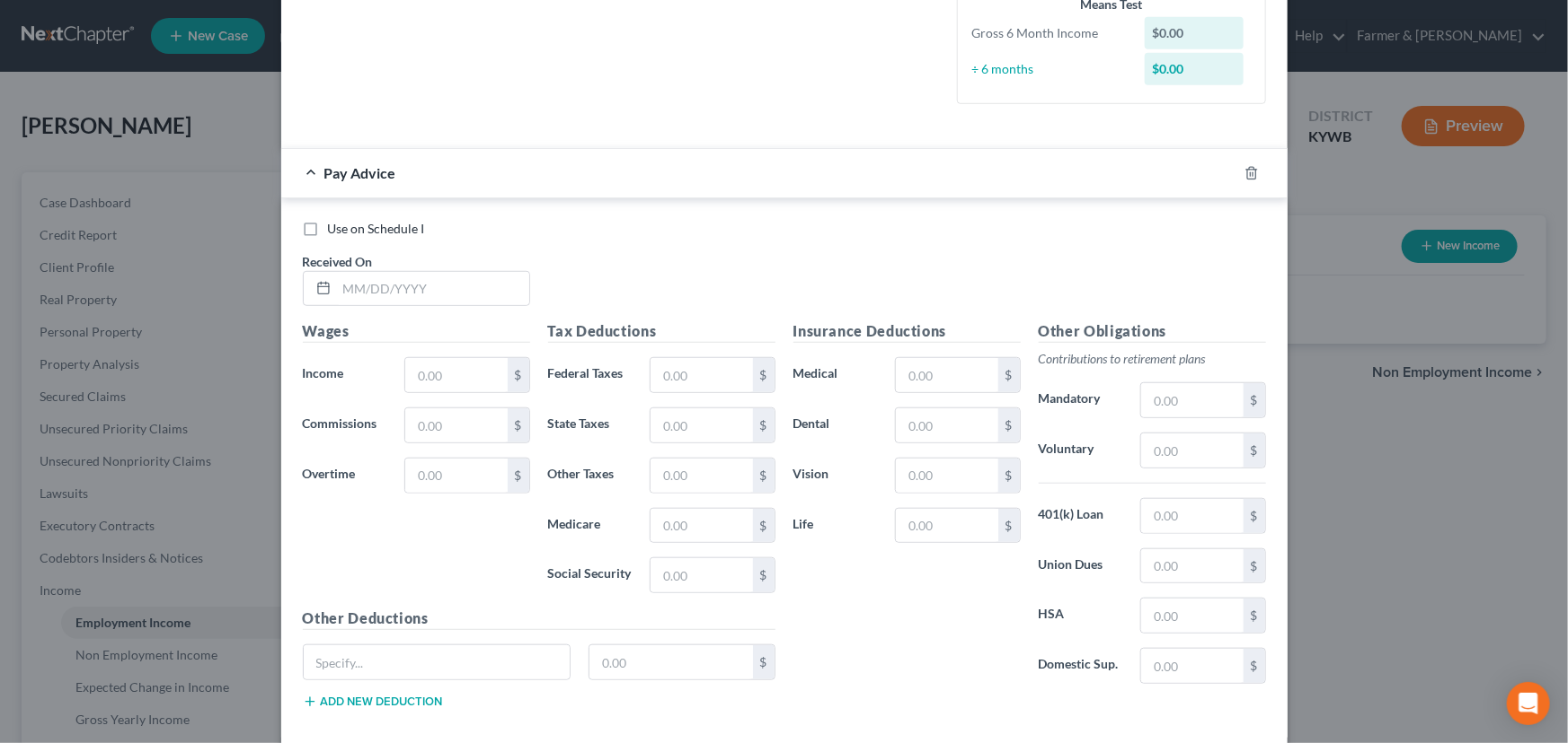
scroll to position [571, 0]
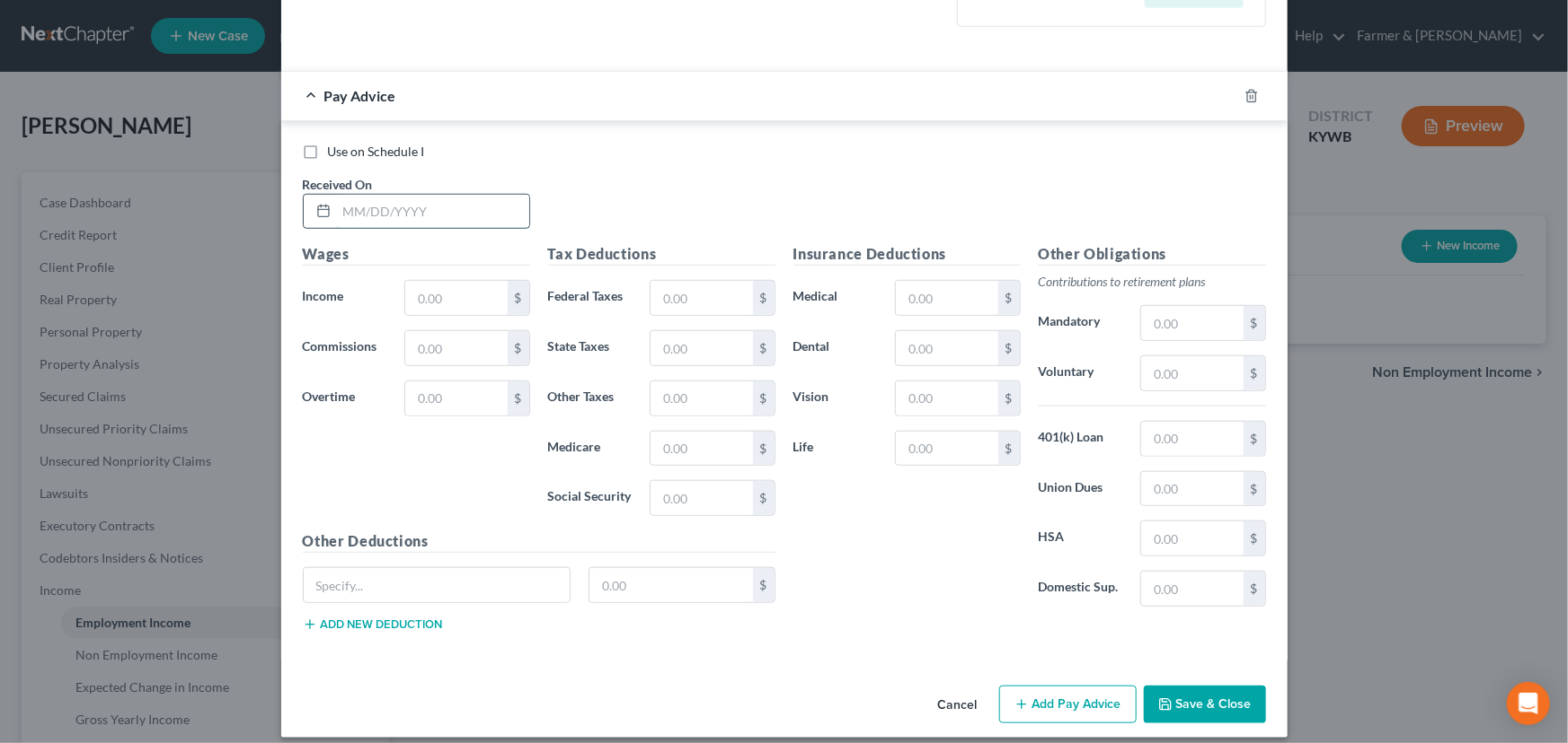
click at [421, 206] on input "text" at bounding box center [432, 212] width 192 height 34
click at [690, 186] on div "Use on Schedule I Received On * [DATE]" at bounding box center [784, 193] width 981 height 101
click at [426, 288] on input "text" at bounding box center [455, 298] width 101 height 34
click at [653, 201] on div "Use on Schedule I Received On * [DATE]" at bounding box center [784, 193] width 981 height 101
click at [688, 280] on div "$" at bounding box center [712, 298] width 125 height 36
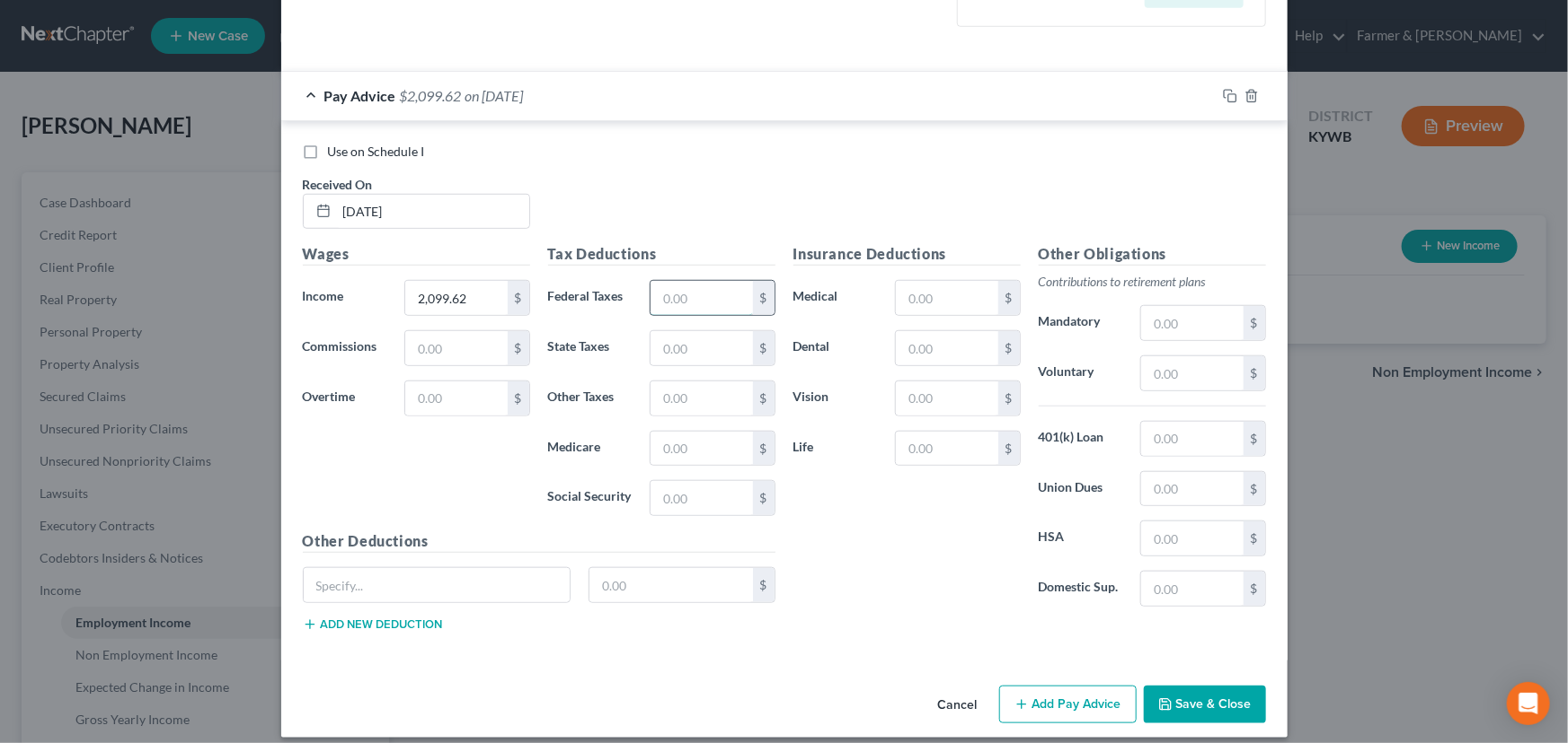
click at [690, 294] on input "text" at bounding box center [701, 298] width 101 height 34
click at [692, 192] on div "Use on Schedule I Received On * [DATE]" at bounding box center [784, 193] width 981 height 101
click at [1182, 377] on input "text" at bounding box center [1191, 373] width 101 height 34
click at [911, 349] on input "text" at bounding box center [946, 349] width 101 height 34
click at [950, 456] on input "text" at bounding box center [946, 449] width 101 height 34
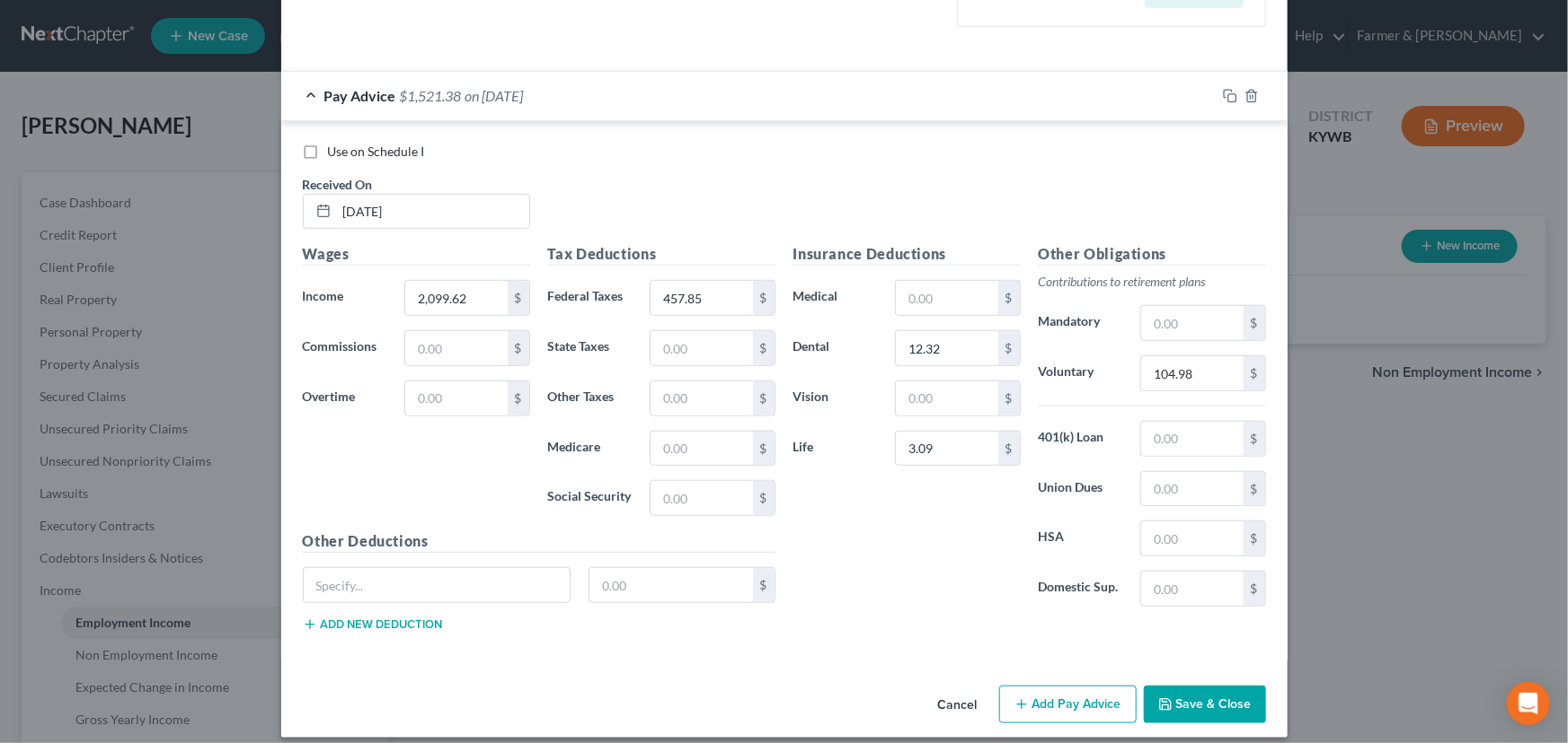
click at [904, 514] on div "Insurance Deductions Medical $ Dental 12.32 $ Vision $ Life 3.09 $" at bounding box center [906, 432] width 245 height 378
click at [959, 293] on input "text" at bounding box center [946, 298] width 101 height 34
click at [917, 389] on input "text" at bounding box center [946, 399] width 101 height 34
click at [882, 508] on div "Insurance Deductions Medical 67.22 $ Dental 12.32 $ Vision 2.88 $ Life 3.09 $" at bounding box center [906, 432] width 245 height 378
click at [859, 571] on div "Insurance Deductions Medical 67.22 $ Dental 12.32 $ Vision 2.88 $ Life 3.09 $" at bounding box center [906, 432] width 245 height 378
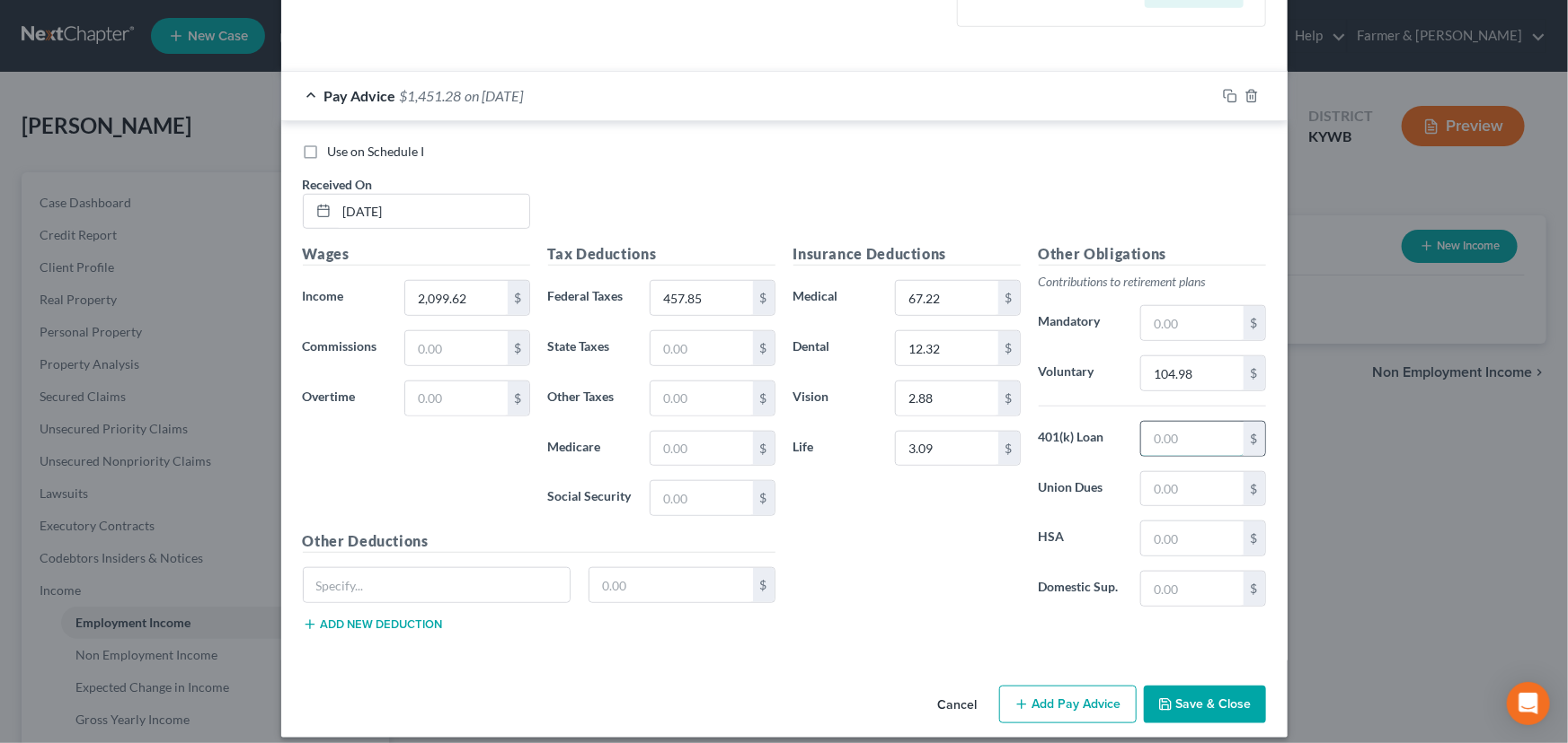
click at [1210, 430] on input "text" at bounding box center [1191, 439] width 101 height 34
click at [433, 591] on input "text" at bounding box center [437, 585] width 267 height 34
click at [430, 611] on div "Group accident plan 2.99 $" at bounding box center [539, 592] width 491 height 50
click at [430, 618] on button "Add new deduction" at bounding box center [373, 625] width 140 height 14
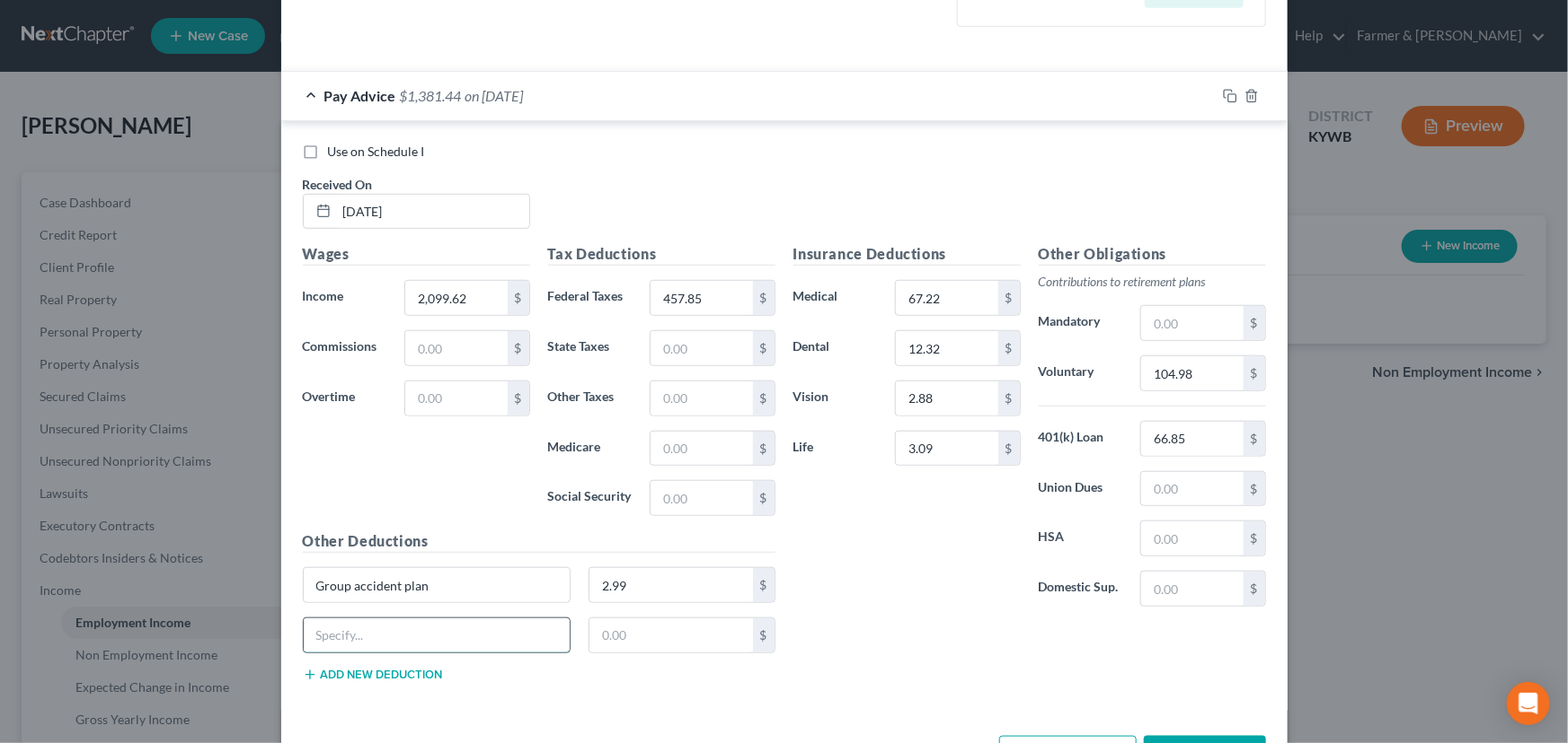
click at [429, 629] on input "text" at bounding box center [437, 635] width 267 height 34
click at [641, 631] on input "text" at bounding box center [671, 635] width 164 height 34
click at [854, 634] on div "Insurance Deductions Medical 67.22 $ Dental 12.32 $ Vision 2.88 $ Life 3.09 $ O…" at bounding box center [1029, 469] width 491 height 453
click at [458, 99] on div "Pay Advice $1,378.93 on [DATE]" at bounding box center [748, 95] width 934 height 47
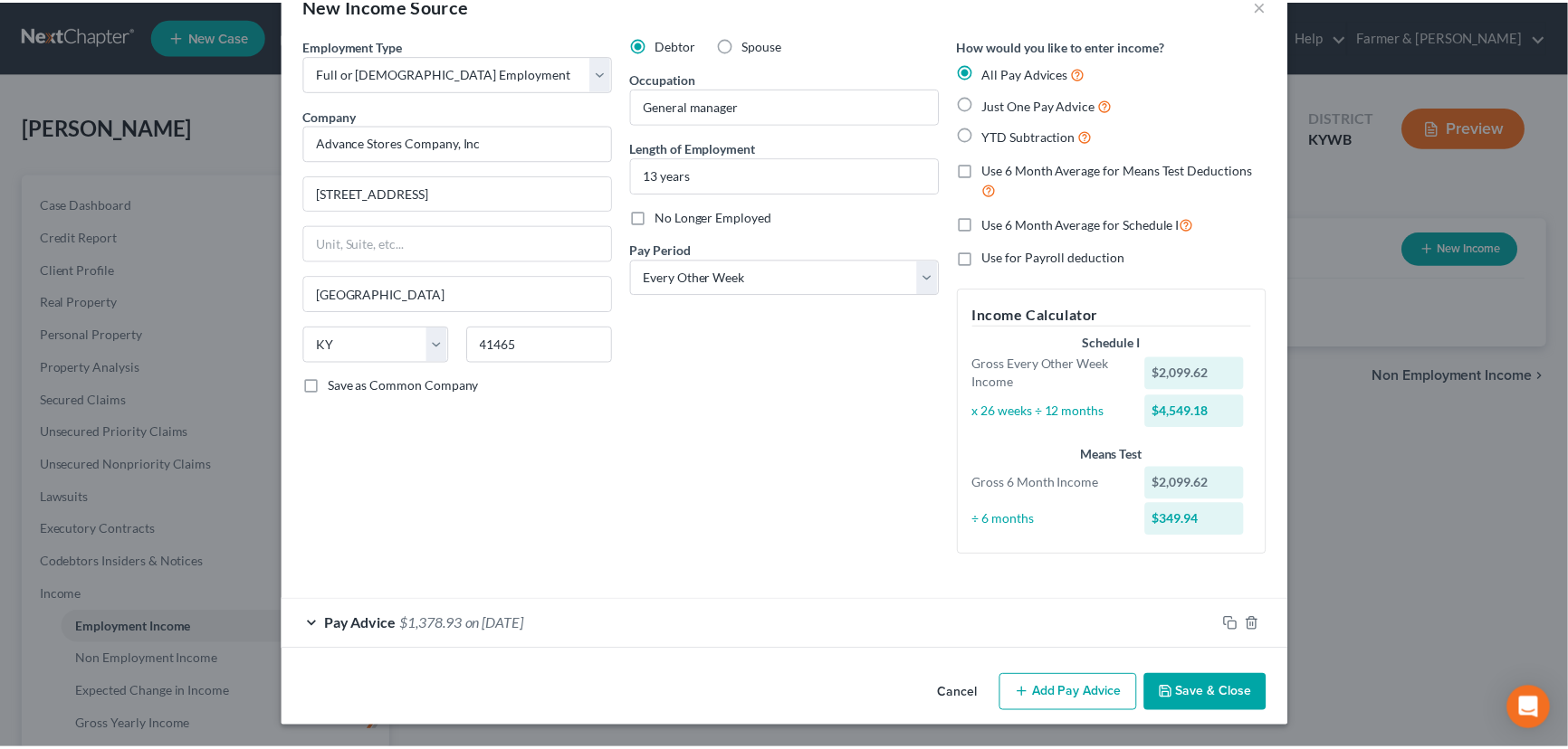
scroll to position [45, 0]
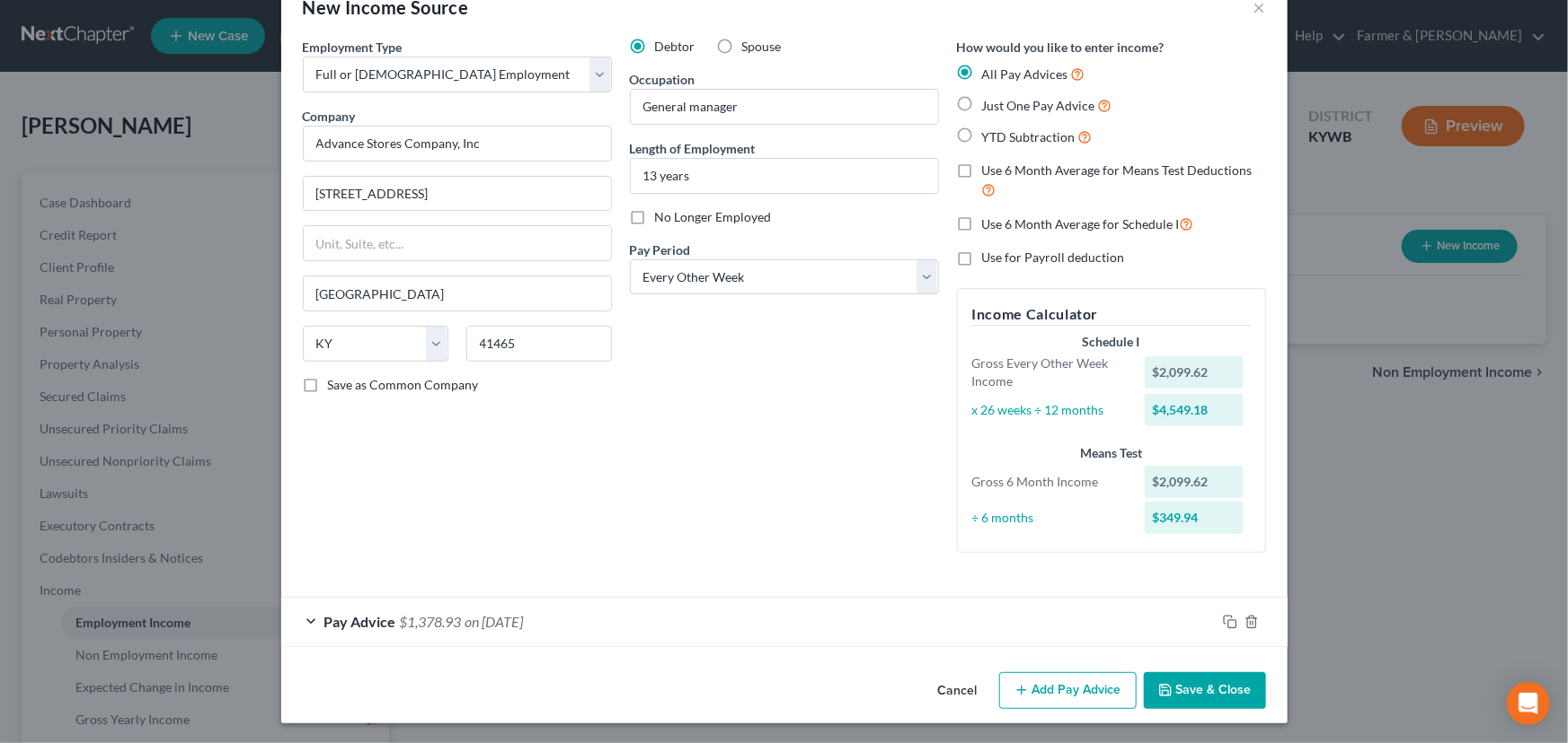
click at [1187, 674] on button "Save & Close" at bounding box center [1204, 691] width 122 height 38
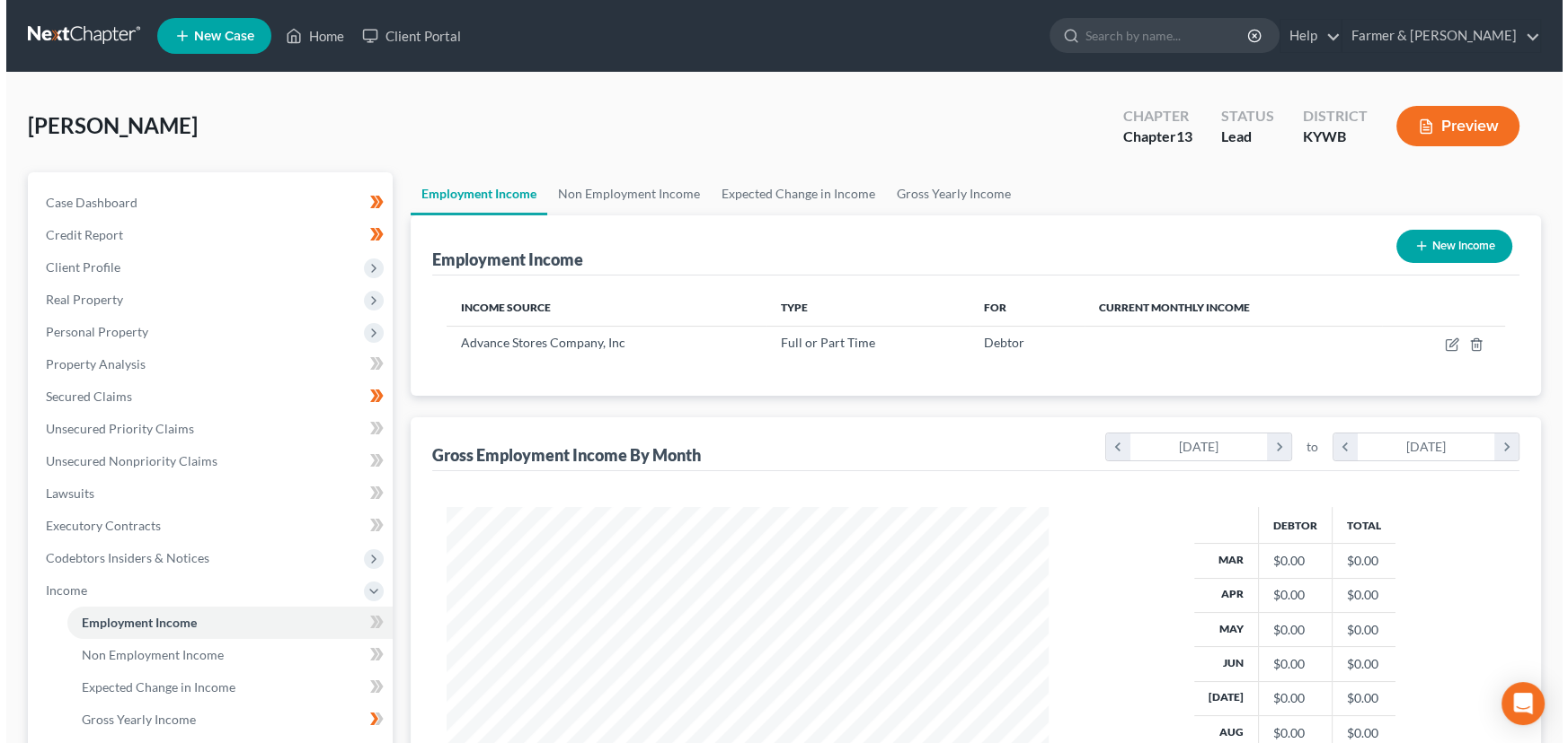
scroll to position [321, 637]
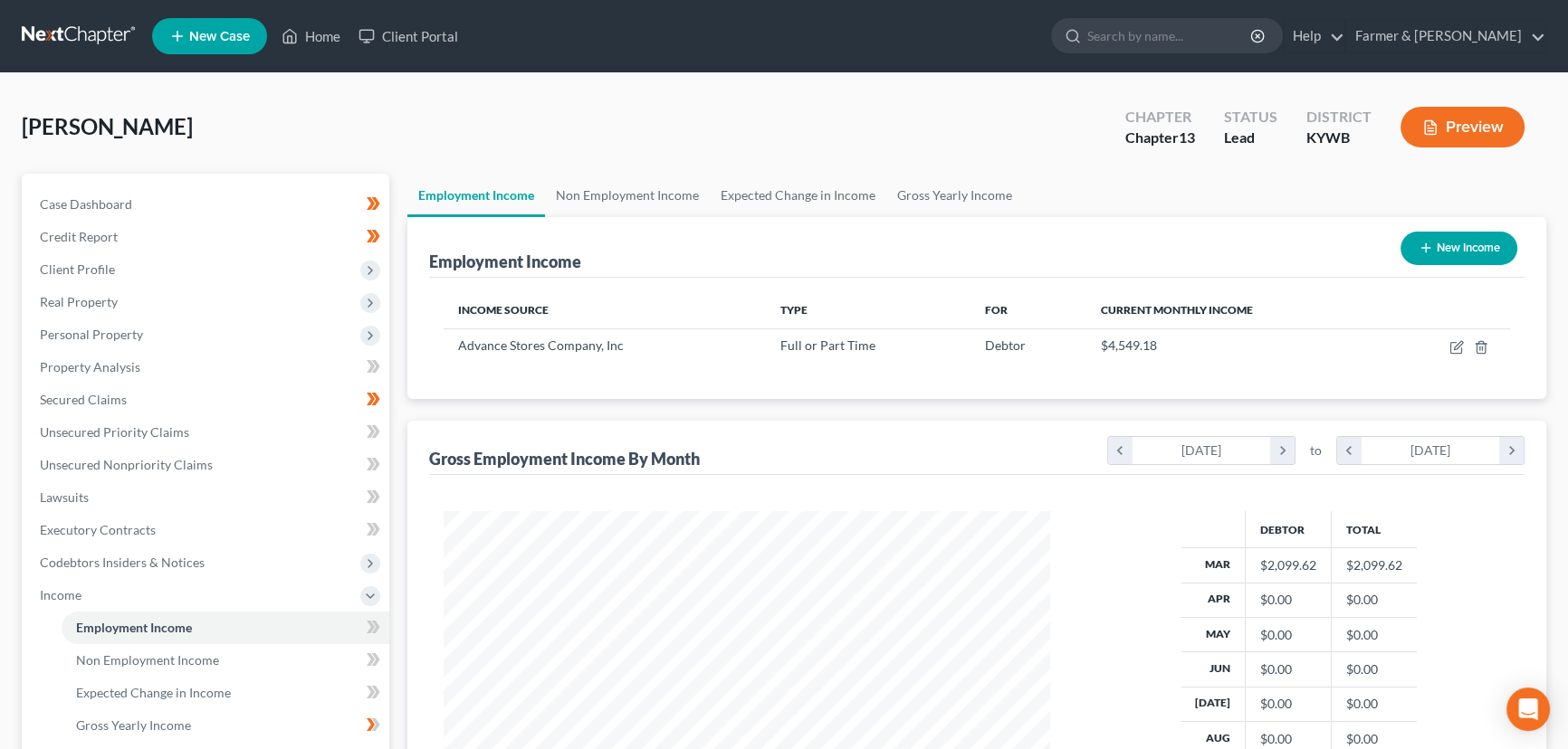
click at [662, 127] on div "[PERSON_NAME] Upgraded Chapter Chapter 13 Status Lead District [GEOGRAPHIC_DATA…" at bounding box center [784, 134] width 1525 height 79
click at [1454, 344] on icon "button" at bounding box center [1456, 347] width 14 height 14
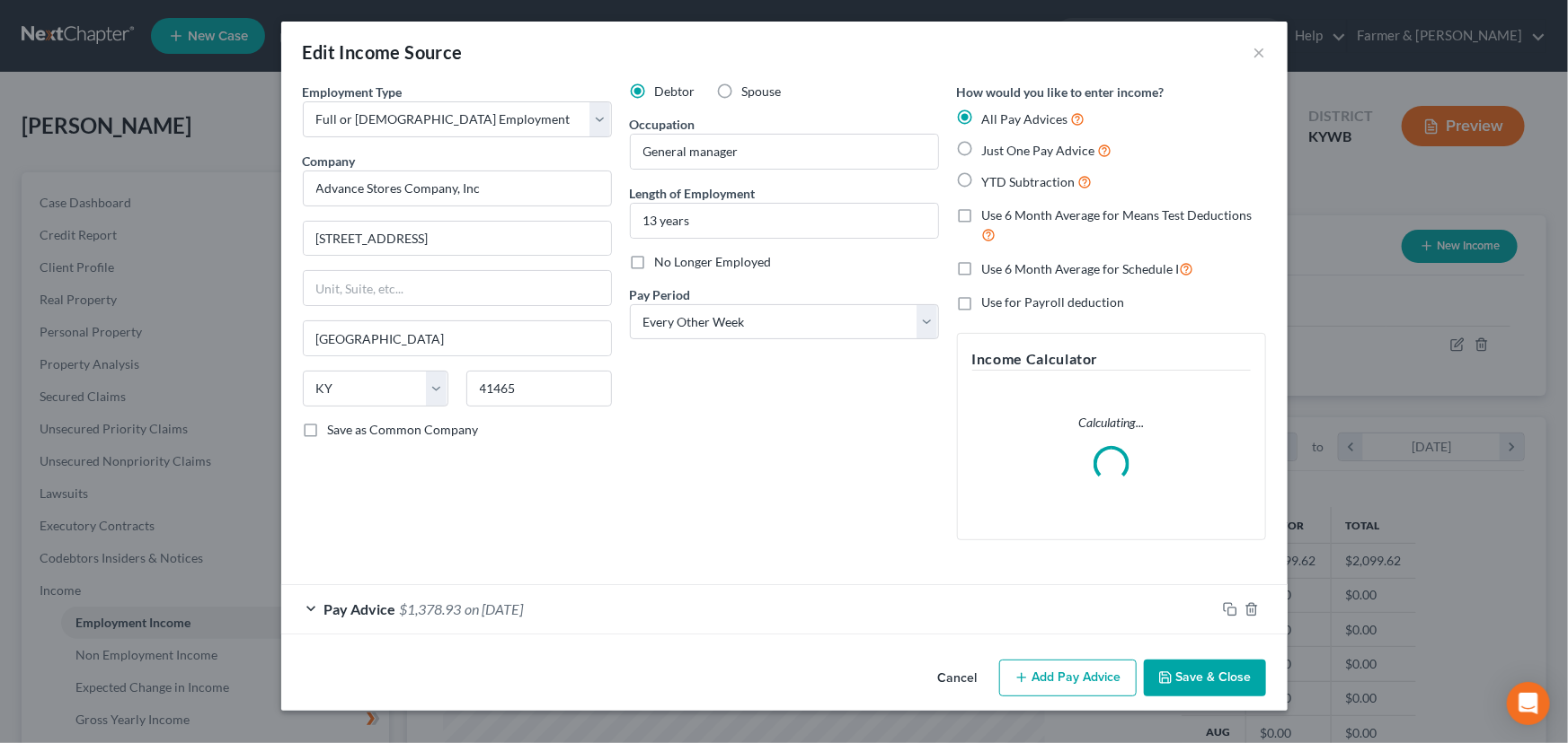
scroll to position [321, 643]
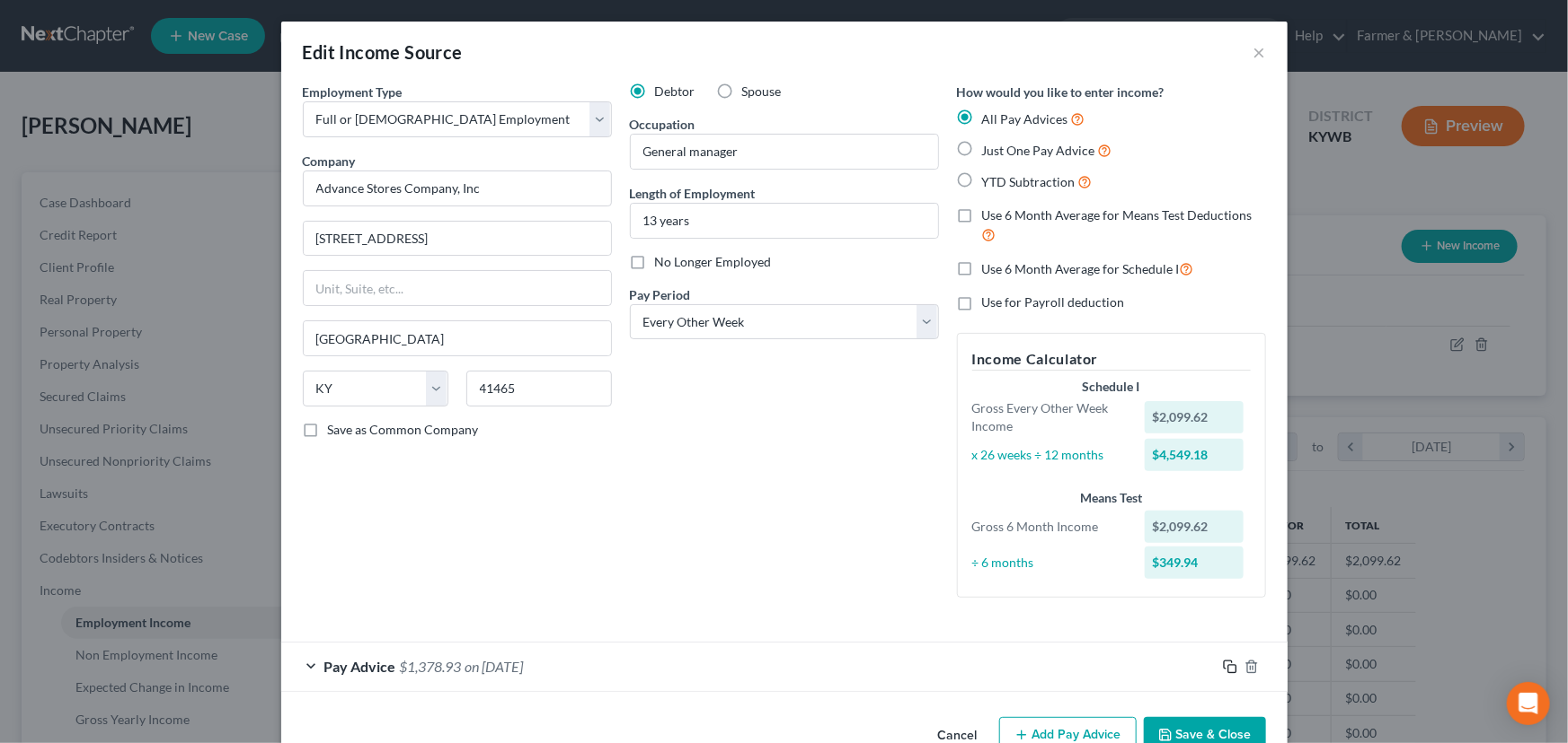
click at [1223, 669] on icon "button" at bounding box center [1229, 666] width 14 height 14
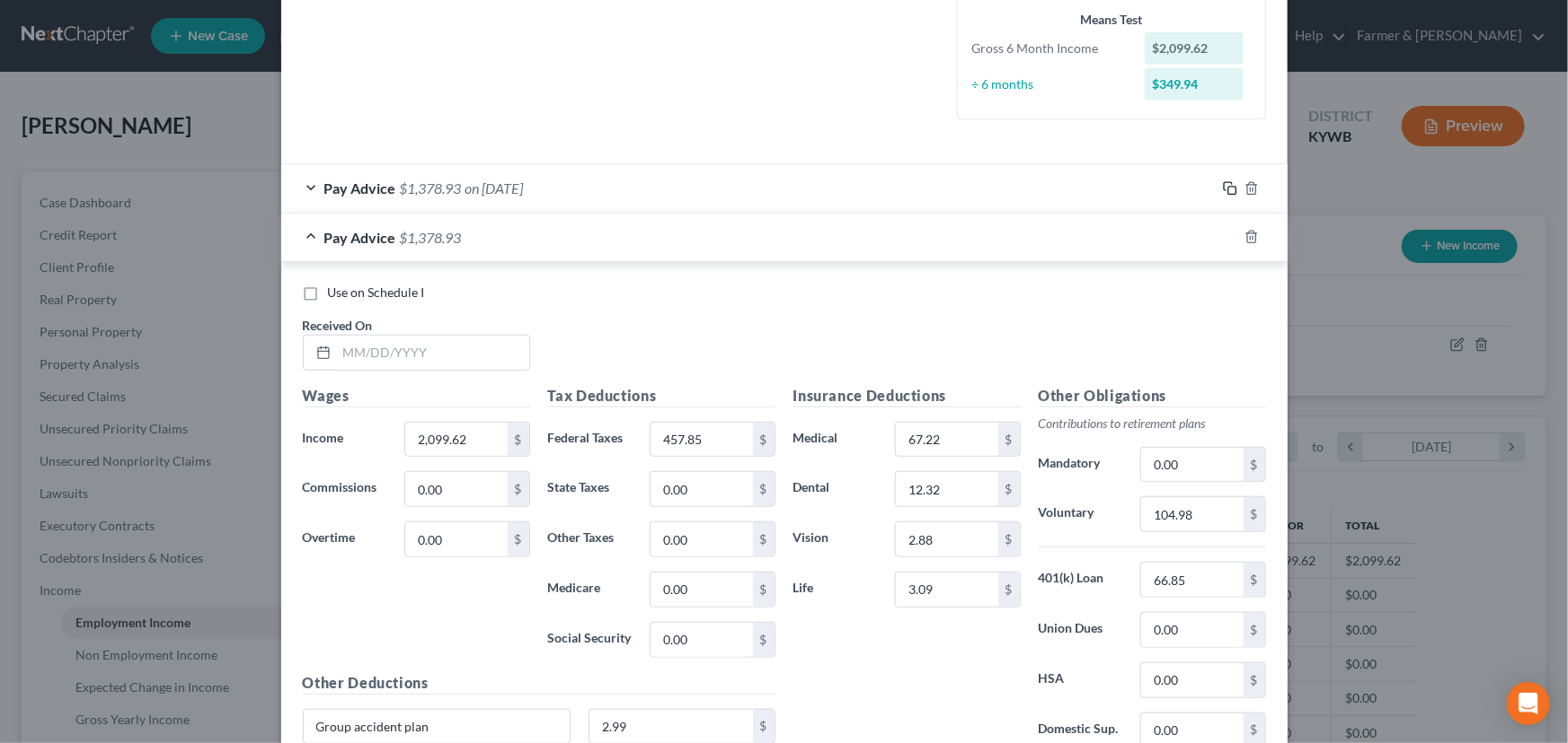
scroll to position [490, 0]
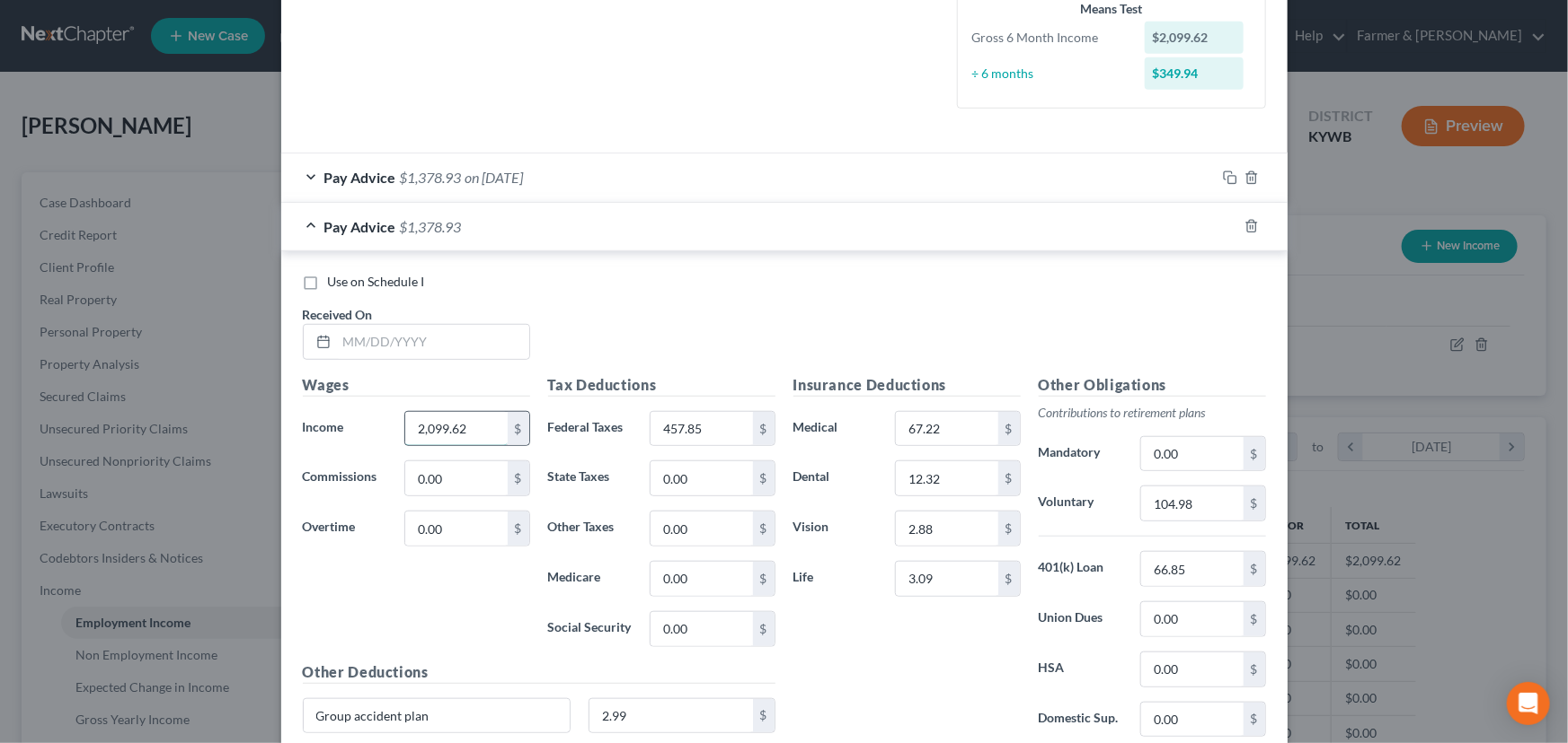
click at [470, 428] on input "2,099.62" at bounding box center [455, 429] width 101 height 34
click at [739, 434] on input "457.85" at bounding box center [701, 429] width 101 height 34
click at [388, 354] on input "text" at bounding box center [432, 342] width 192 height 34
click at [601, 313] on div "Use on Schedule I Received On * [DATE]" at bounding box center [784, 323] width 981 height 101
click at [467, 421] on input "text" at bounding box center [455, 429] width 101 height 34
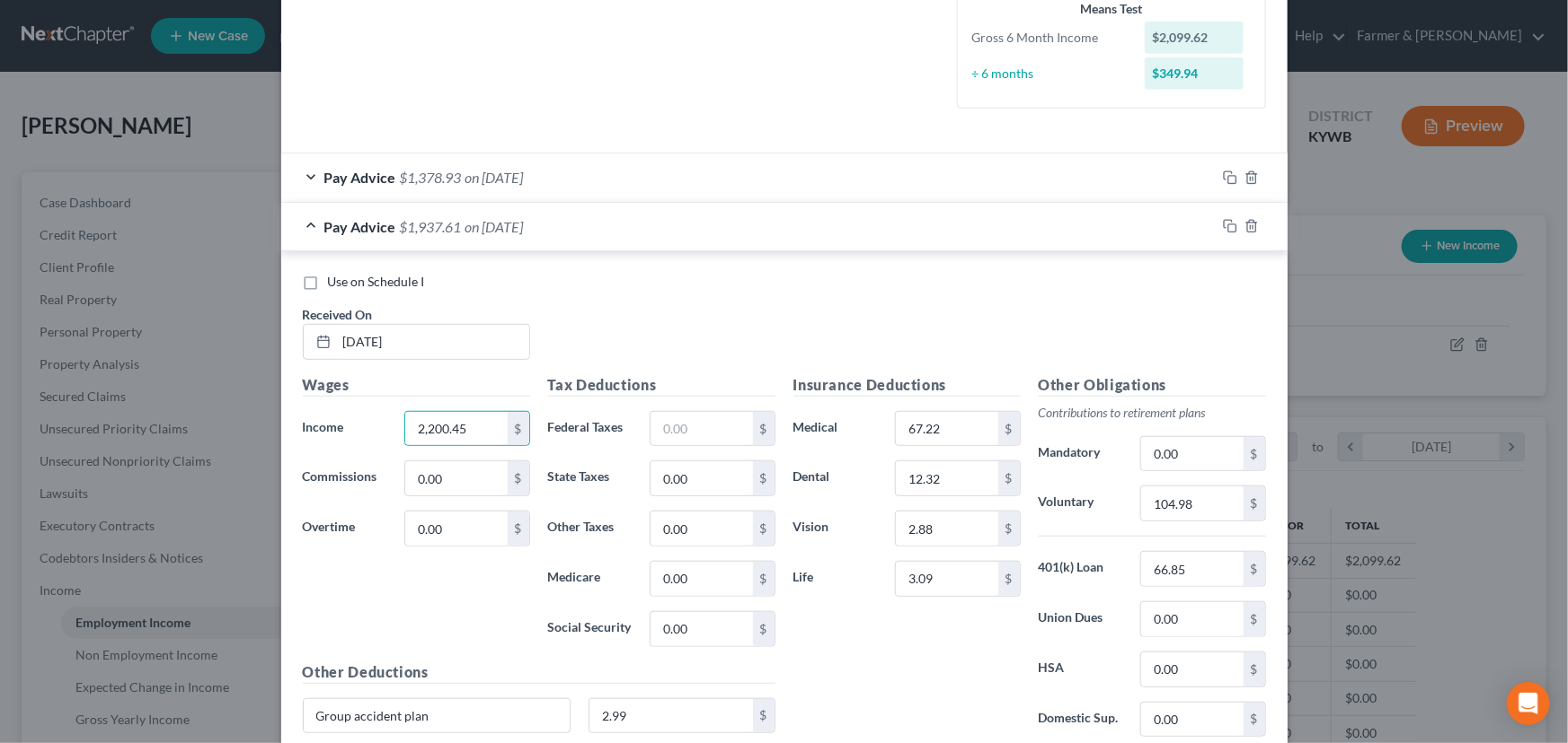
click at [669, 296] on div "Use on Schedule I Received On * [DATE]" at bounding box center [784, 323] width 981 height 101
click at [685, 412] on input "text" at bounding box center [701, 429] width 101 height 34
click at [593, 323] on div "Use on Schedule I Received On * [DATE]" at bounding box center [784, 323] width 981 height 101
click at [1207, 507] on input "104.98" at bounding box center [1191, 504] width 101 height 34
click at [816, 316] on div "Use on Schedule I Received On * [DATE]" at bounding box center [784, 323] width 981 height 101
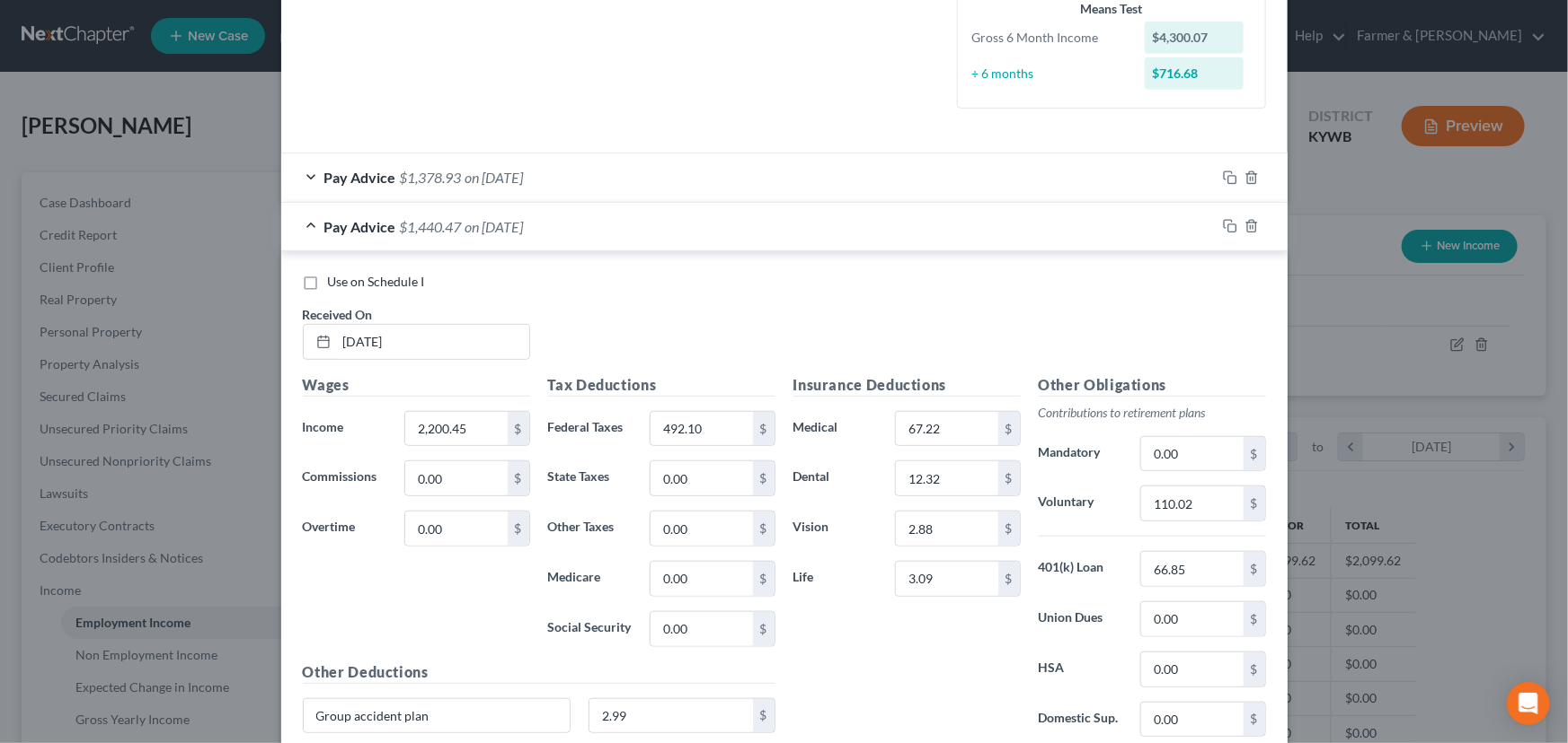
click at [524, 228] on span "on [DATE]" at bounding box center [495, 227] width 59 height 17
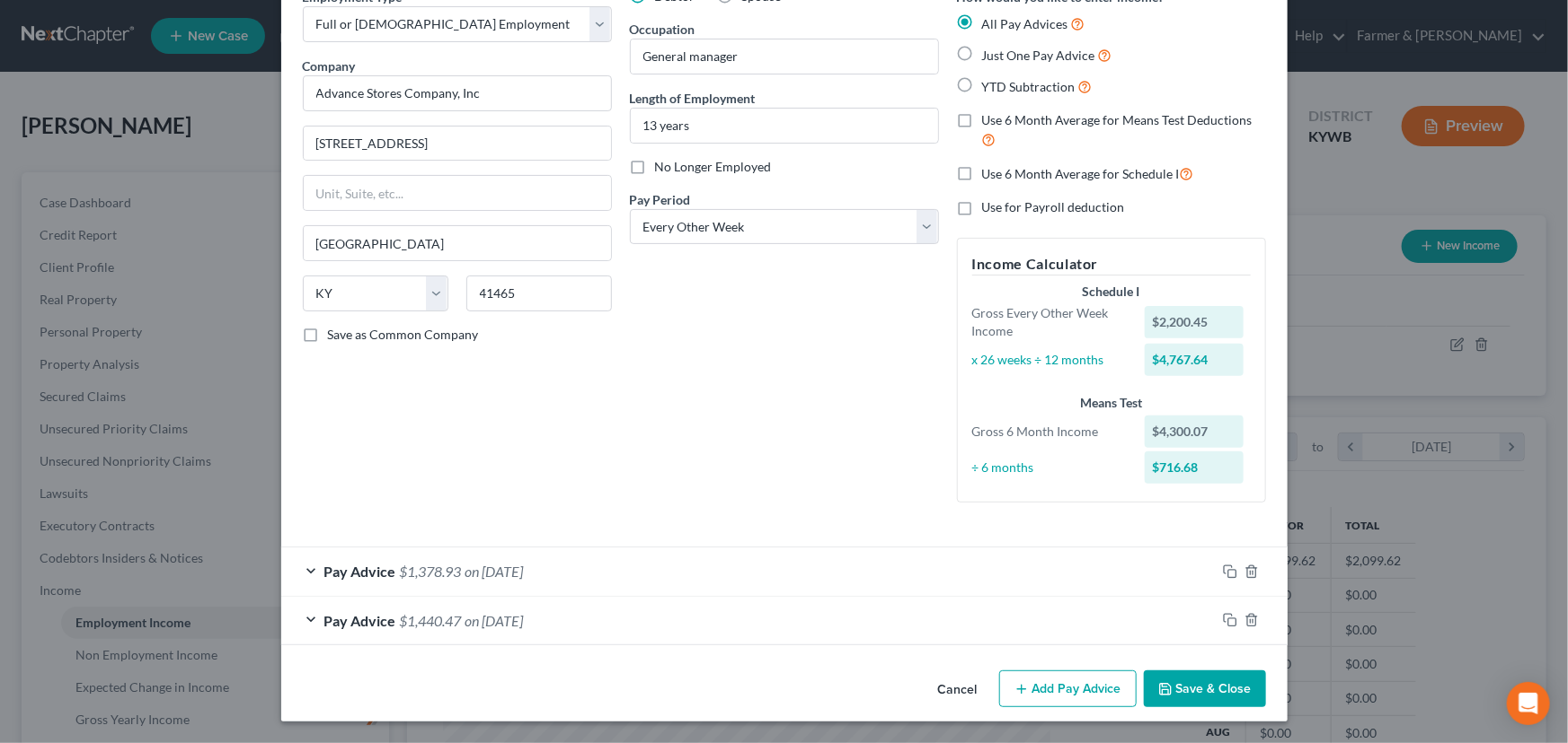
scroll to position [95, 0]
click at [1228, 624] on rect "button" at bounding box center [1231, 623] width 9 height 9
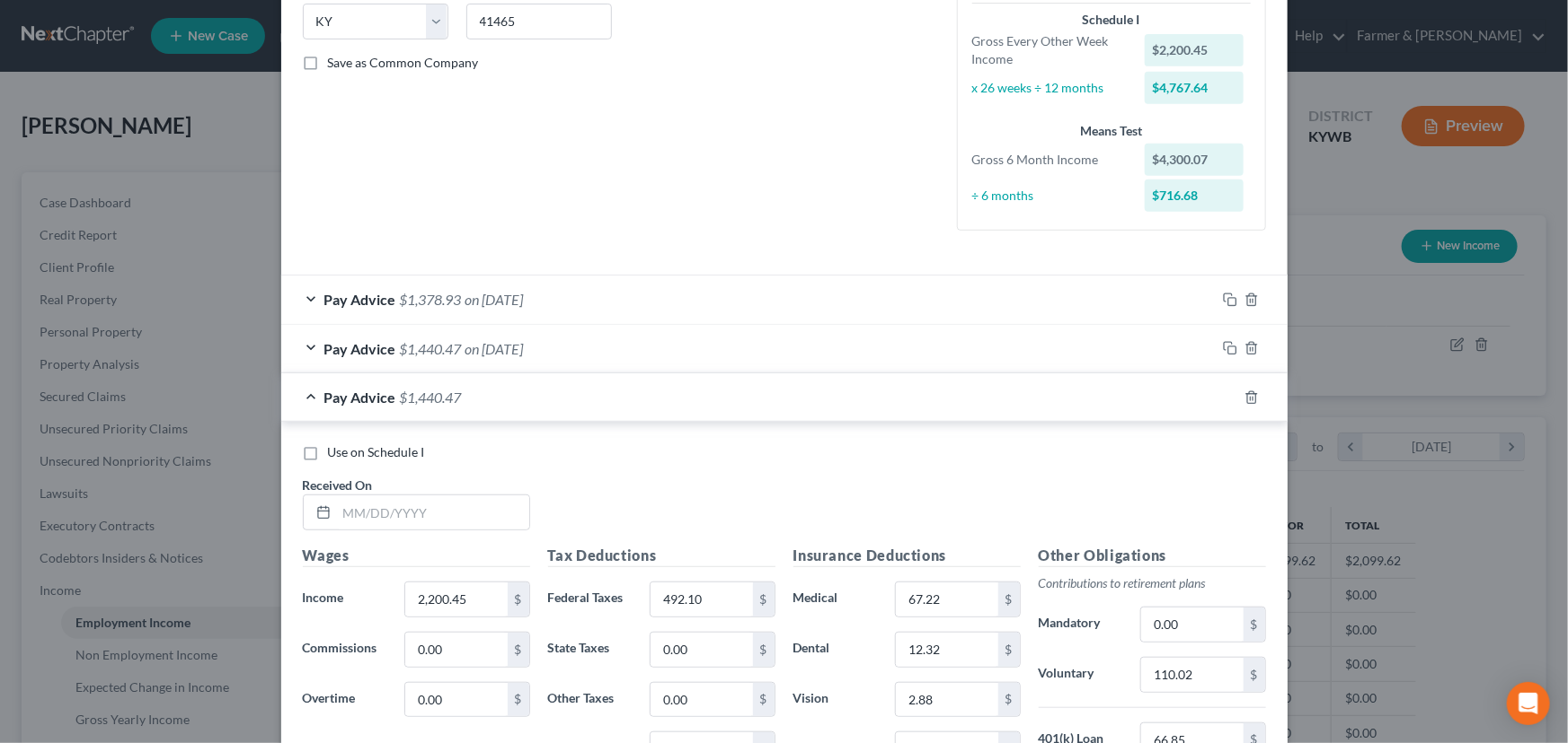
scroll to position [421, 0]
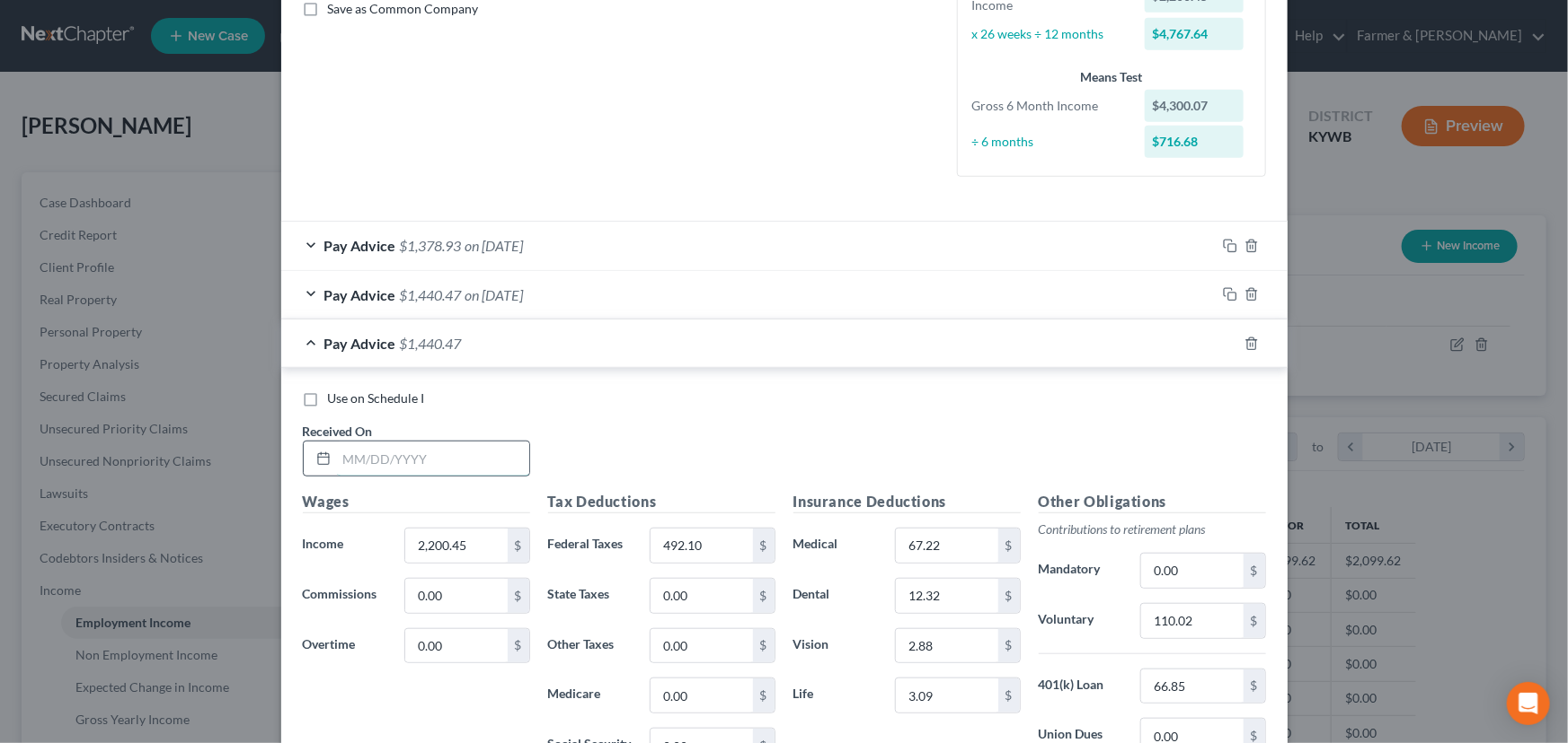
click at [363, 461] on input "text" at bounding box center [432, 458] width 192 height 34
click at [602, 454] on div "Use on Schedule I Received On * [DATE]" at bounding box center [784, 440] width 981 height 101
click at [508, 553] on div "$" at bounding box center [518, 545] width 22 height 34
click at [457, 538] on input "2,200.45" at bounding box center [455, 545] width 101 height 34
click at [723, 542] on input "492.10" at bounding box center [701, 545] width 101 height 34
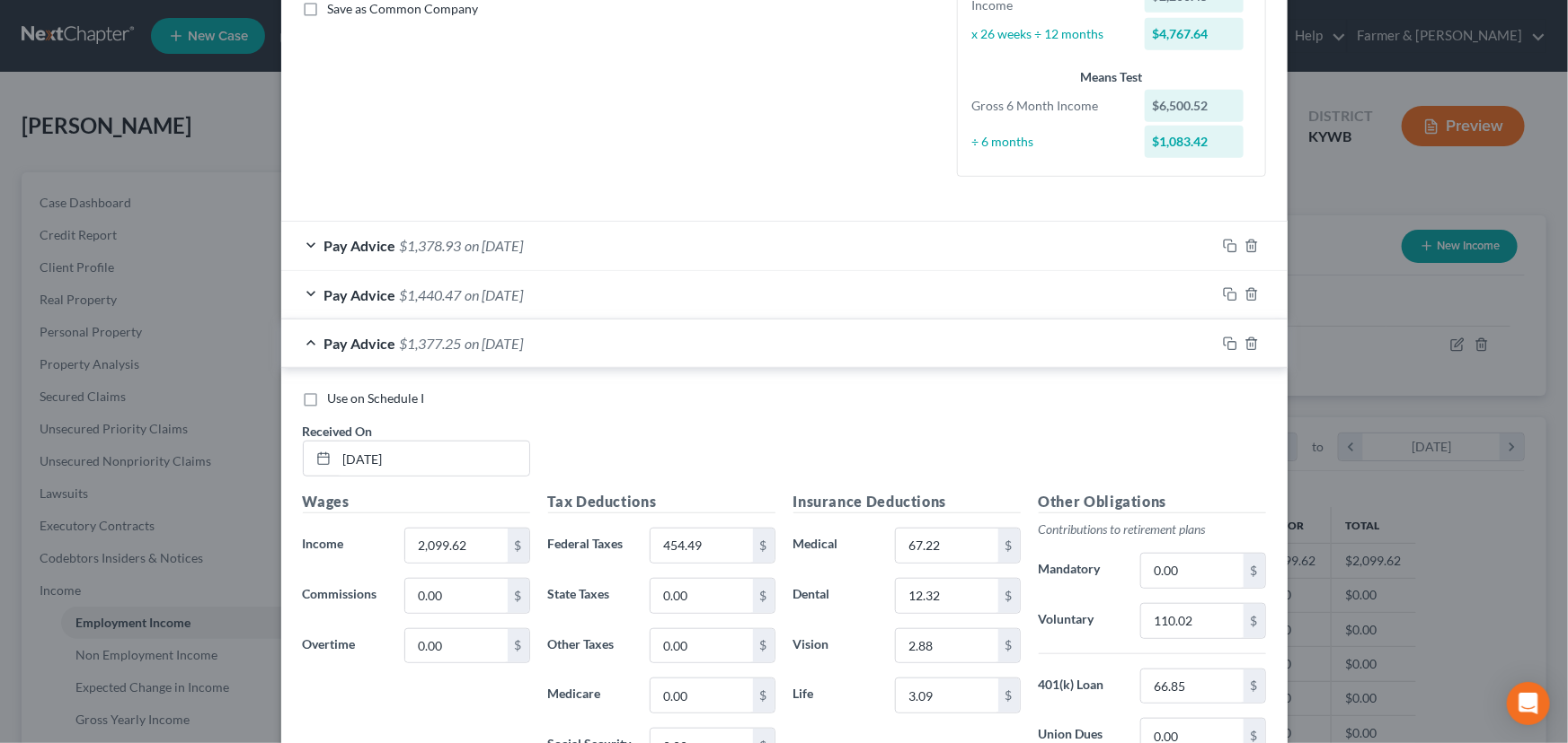
click at [618, 409] on div "Use on Schedule I Received On * [DATE]" at bounding box center [784, 440] width 981 height 101
click at [1211, 631] on input "110.02" at bounding box center [1191, 621] width 101 height 34
click at [819, 420] on div "Use on Schedule I Received On * [DATE]" at bounding box center [784, 440] width 981 height 101
click at [470, 317] on div "Pay Advice $1,440.47 on [DATE]" at bounding box center [748, 295] width 934 height 47
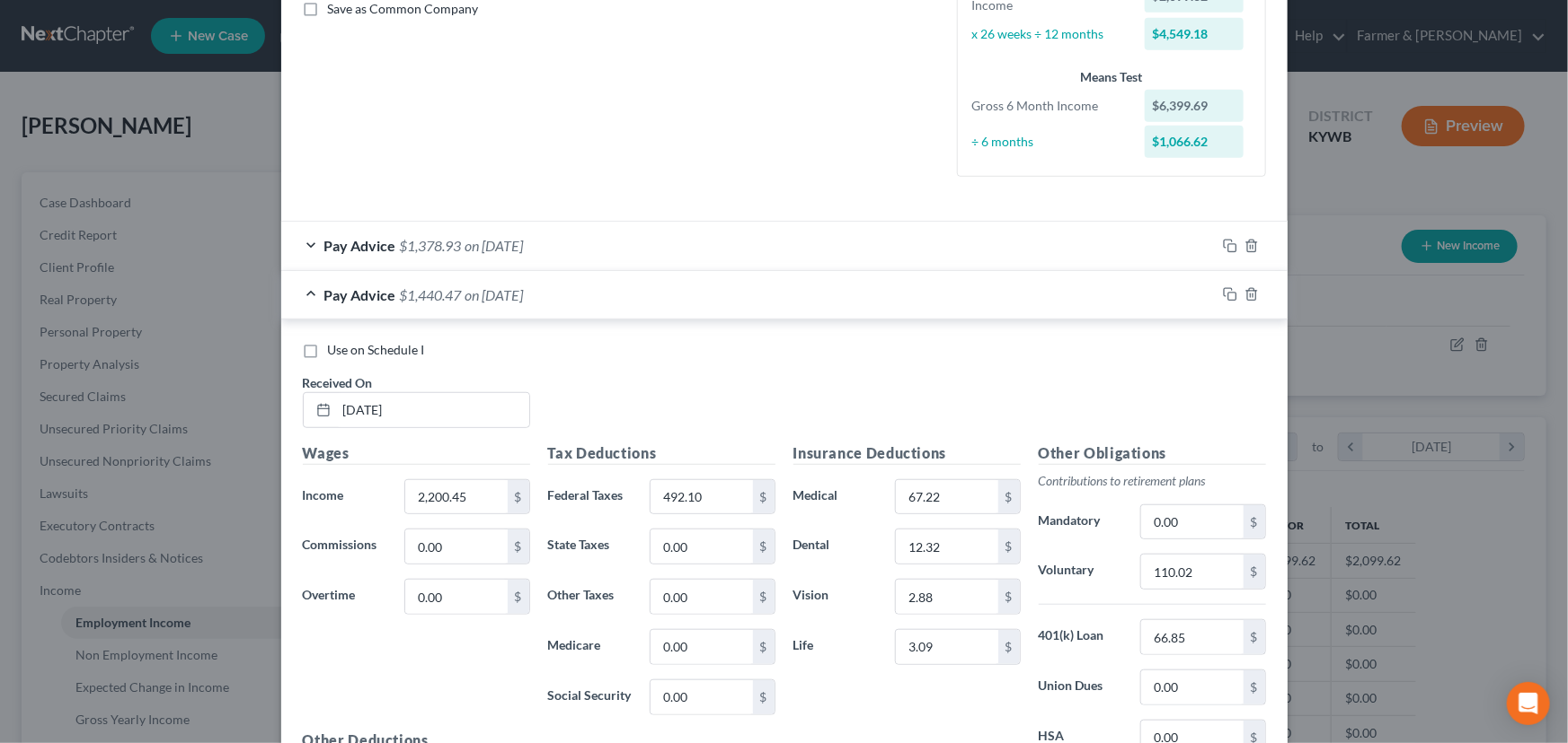
click at [488, 304] on div "Pay Advice $1,440.47 on [DATE]" at bounding box center [748, 295] width 934 height 47
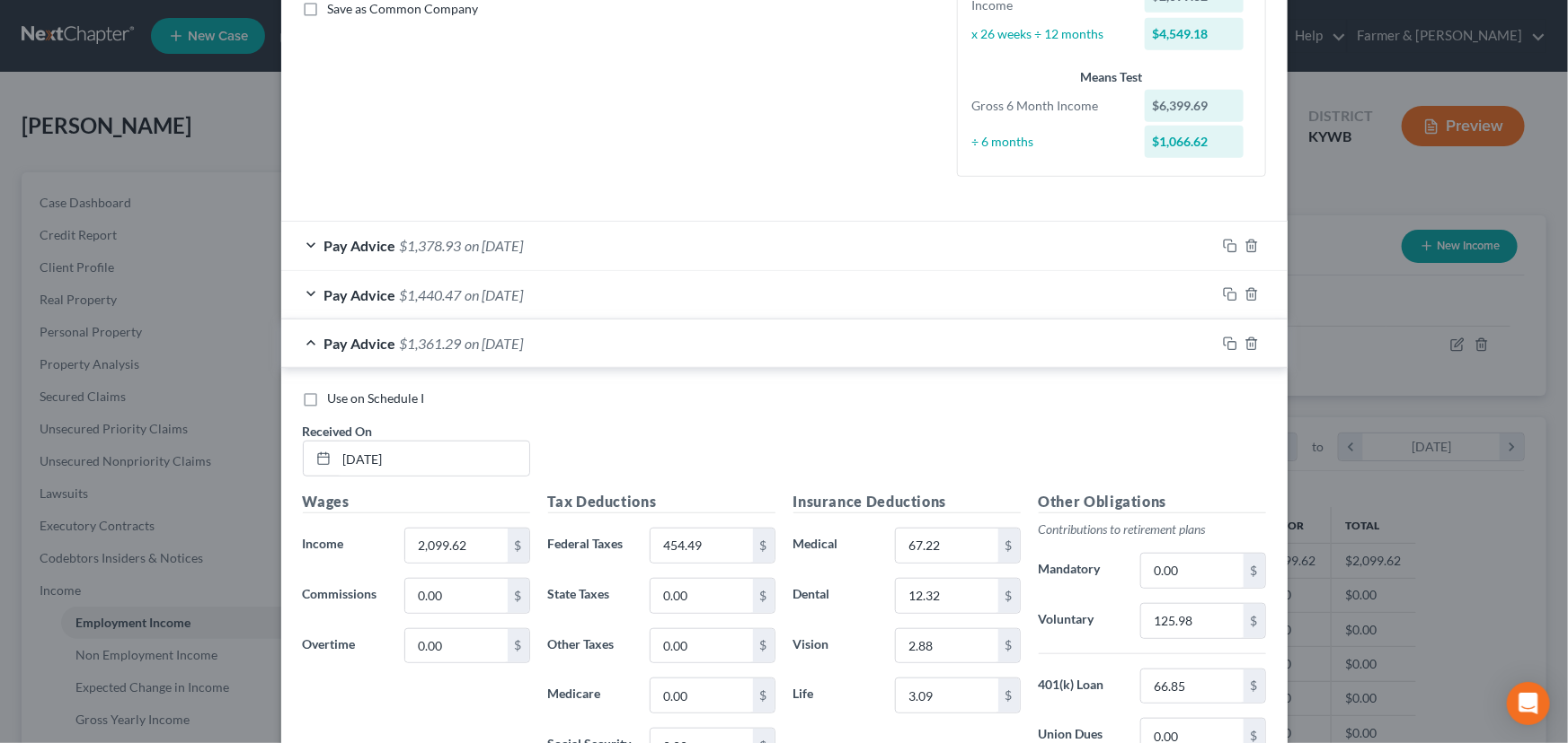
click at [482, 332] on div "Pay Advice $1,361.29 on [DATE]" at bounding box center [748, 343] width 934 height 47
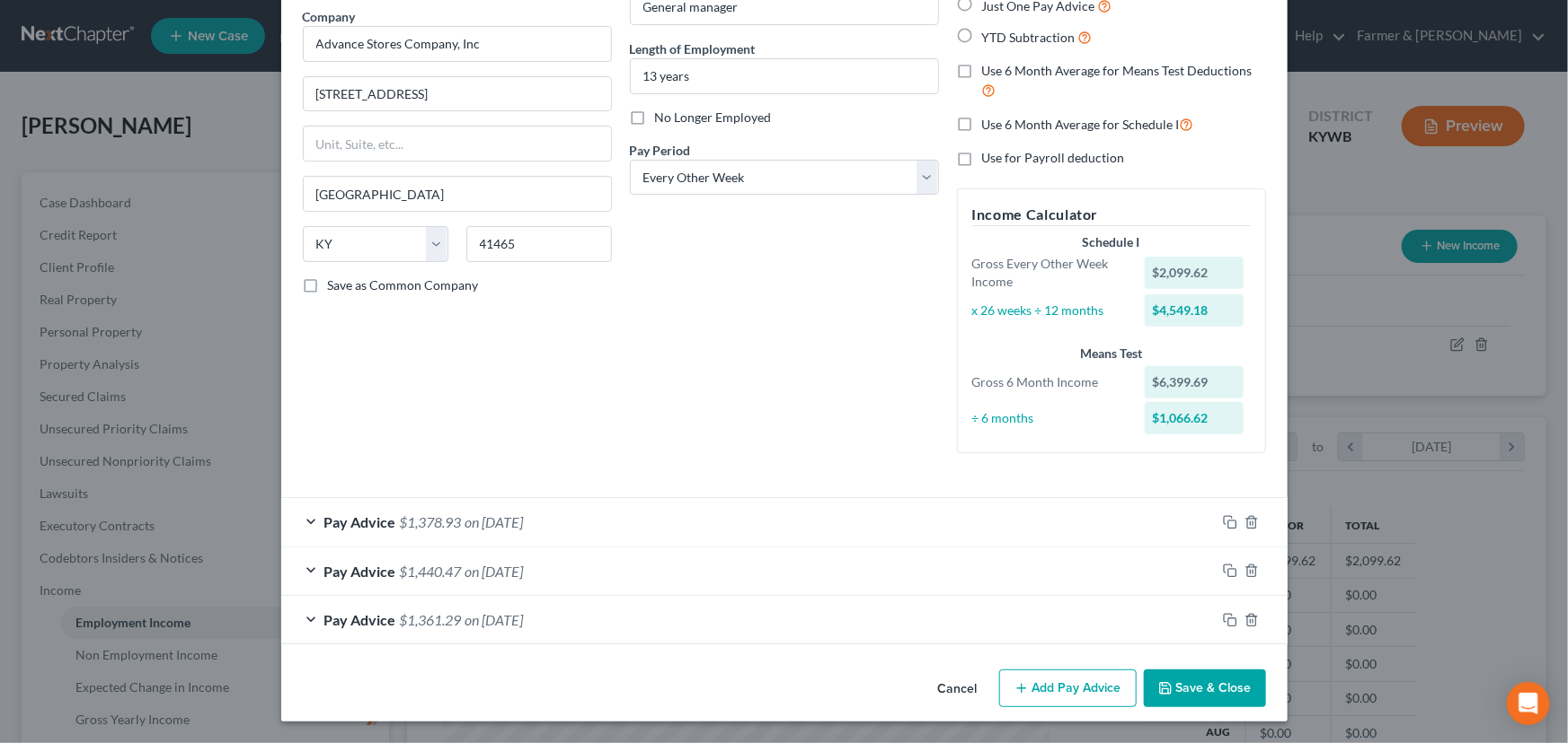
scroll to position [144, 0]
click at [1228, 626] on rect "button" at bounding box center [1231, 623] width 9 height 9
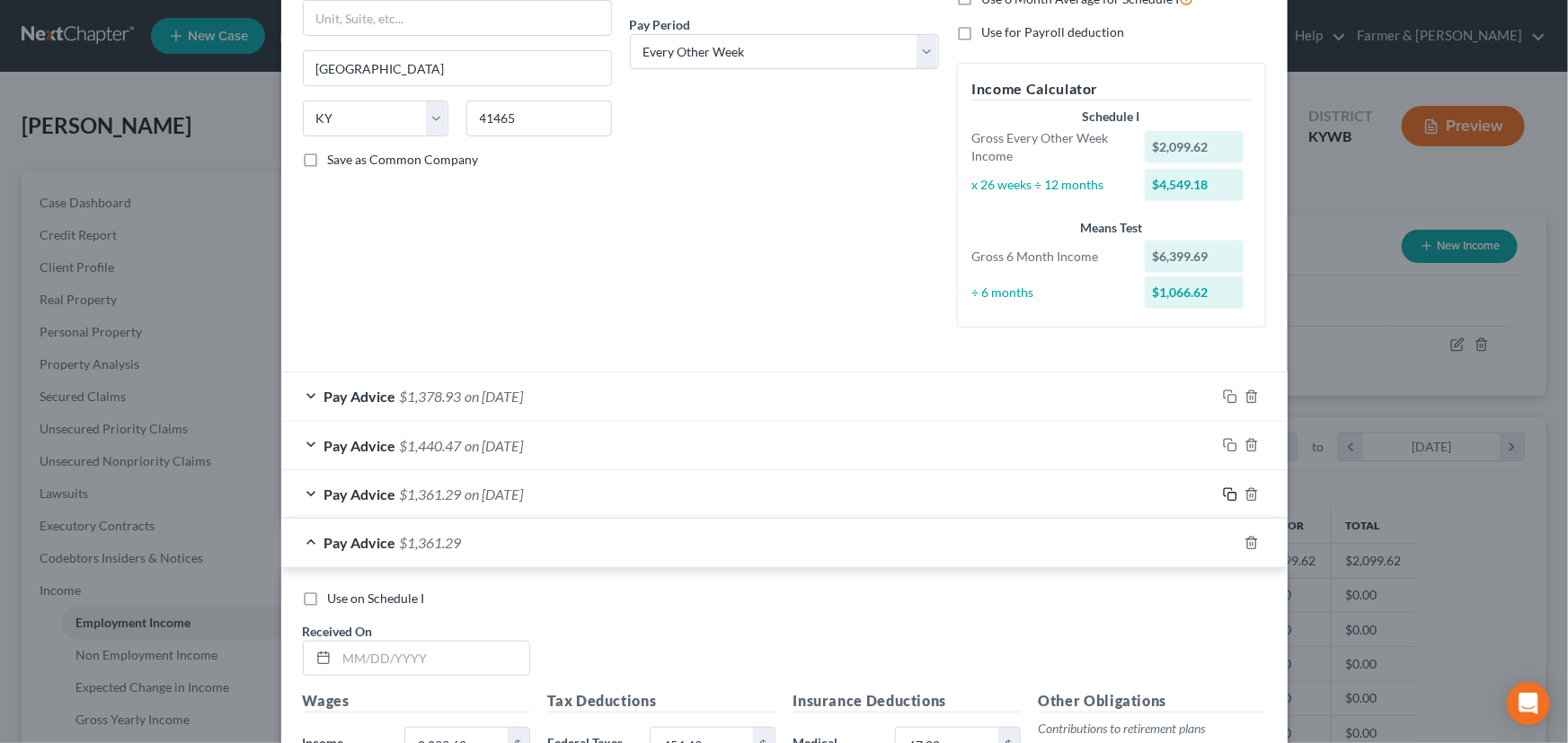
scroll to position [551, 0]
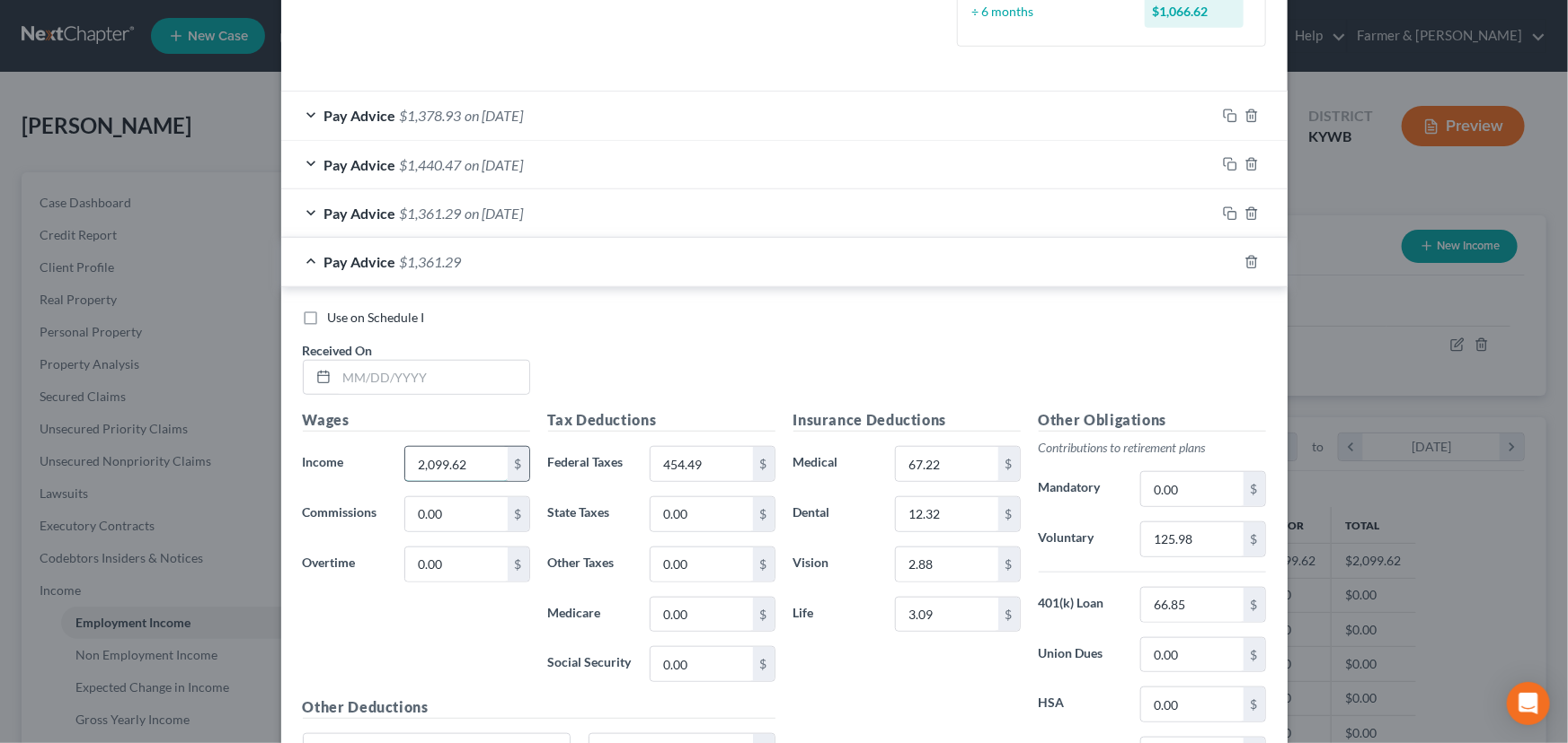
click at [481, 457] on input "2,099.62" at bounding box center [455, 464] width 101 height 34
click at [721, 468] on input "454.49" at bounding box center [701, 464] width 101 height 34
click at [1212, 547] on input "125.98" at bounding box center [1191, 540] width 101 height 34
drag, startPoint x: 403, startPoint y: 389, endPoint x: 387, endPoint y: 397, distance: 17.9
click at [403, 389] on input "text" at bounding box center [432, 378] width 192 height 34
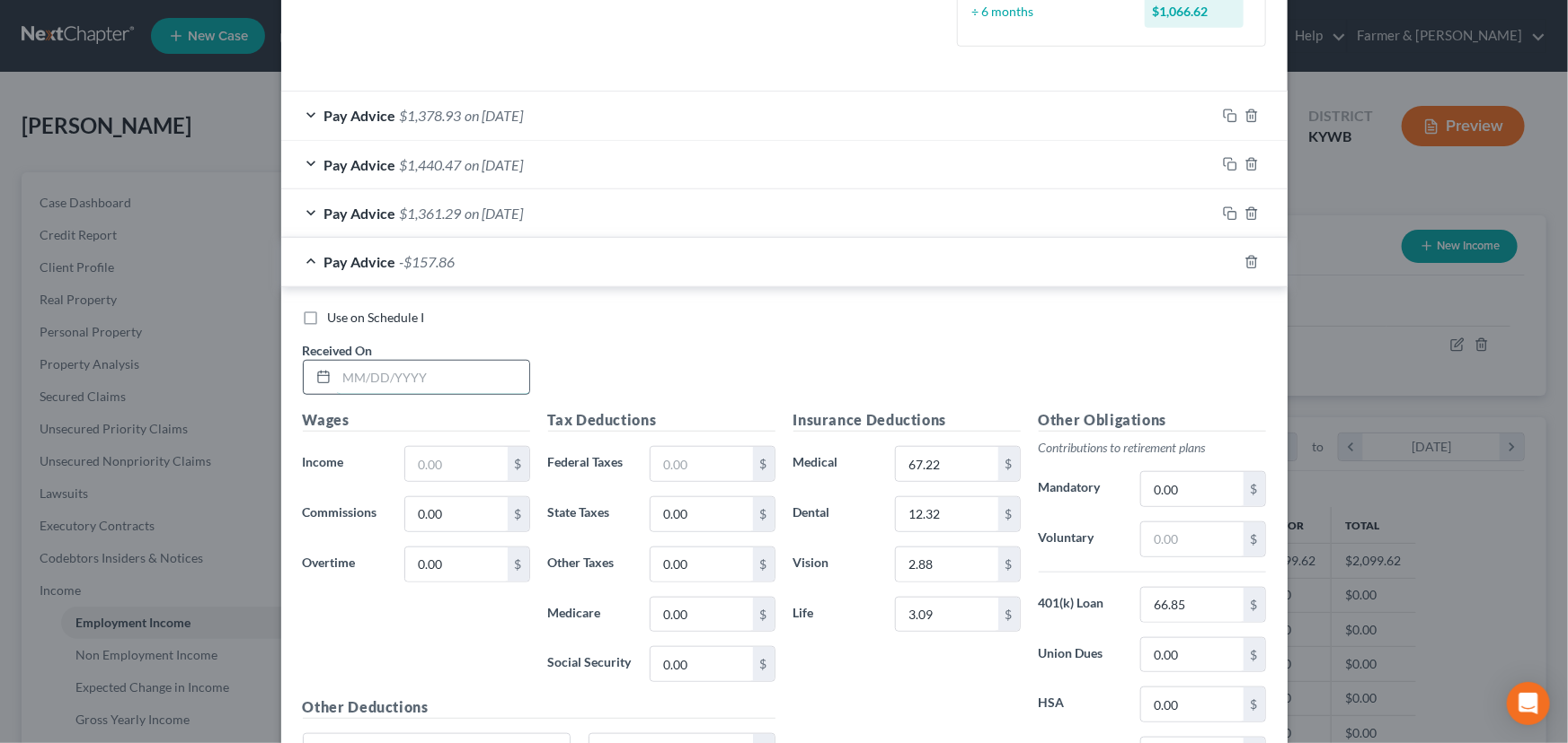
click at [409, 385] on input "text" at bounding box center [432, 378] width 192 height 34
click at [448, 457] on input "text" at bounding box center [455, 464] width 101 height 34
click at [652, 471] on input "text" at bounding box center [701, 464] width 101 height 34
click at [740, 368] on div "Use on Schedule I Received On * [DATE]" at bounding box center [784, 359] width 981 height 101
click at [1172, 531] on input "text" at bounding box center [1191, 540] width 101 height 34
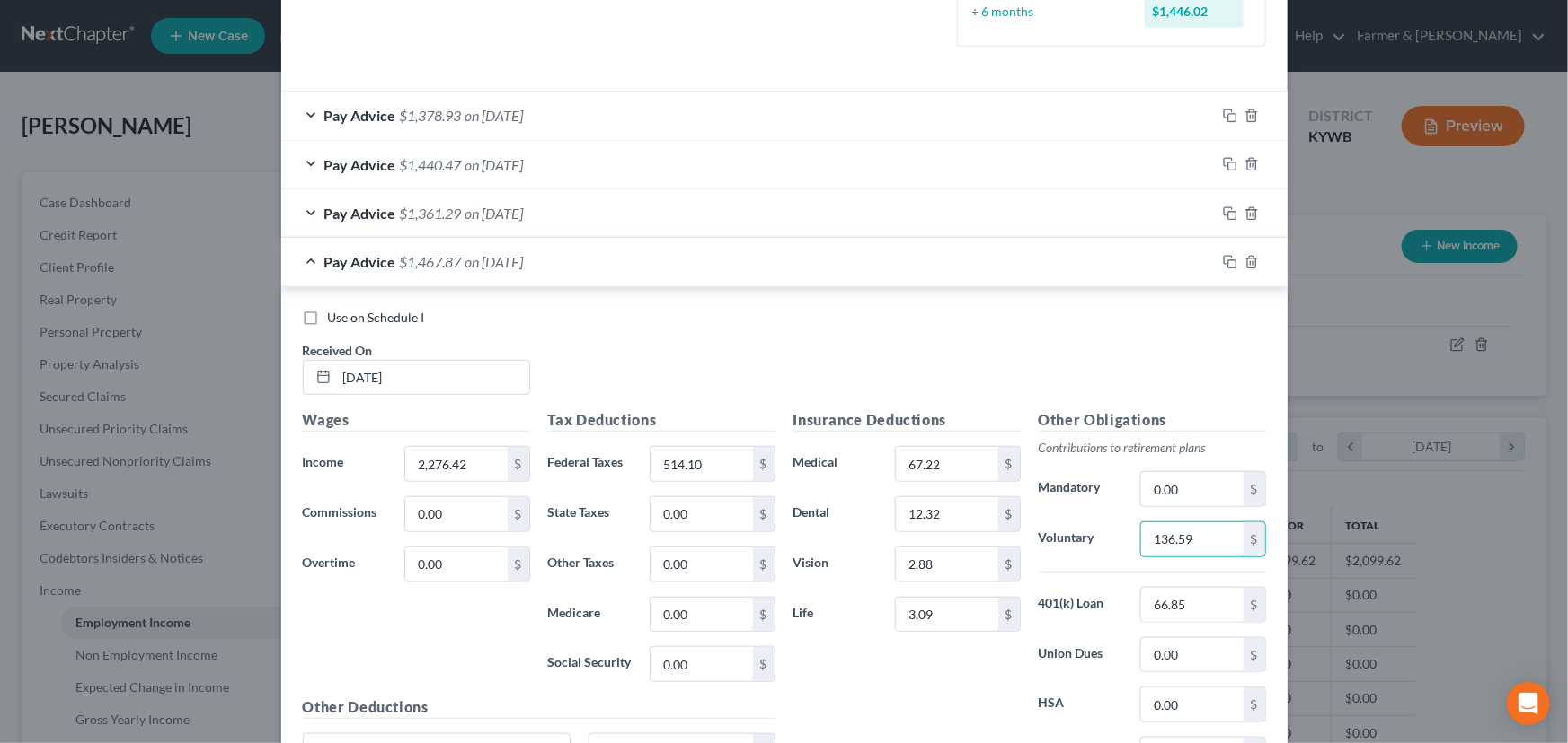
click at [495, 271] on div "Pay Advice $1,467.87 on [DATE]" at bounding box center [748, 262] width 934 height 47
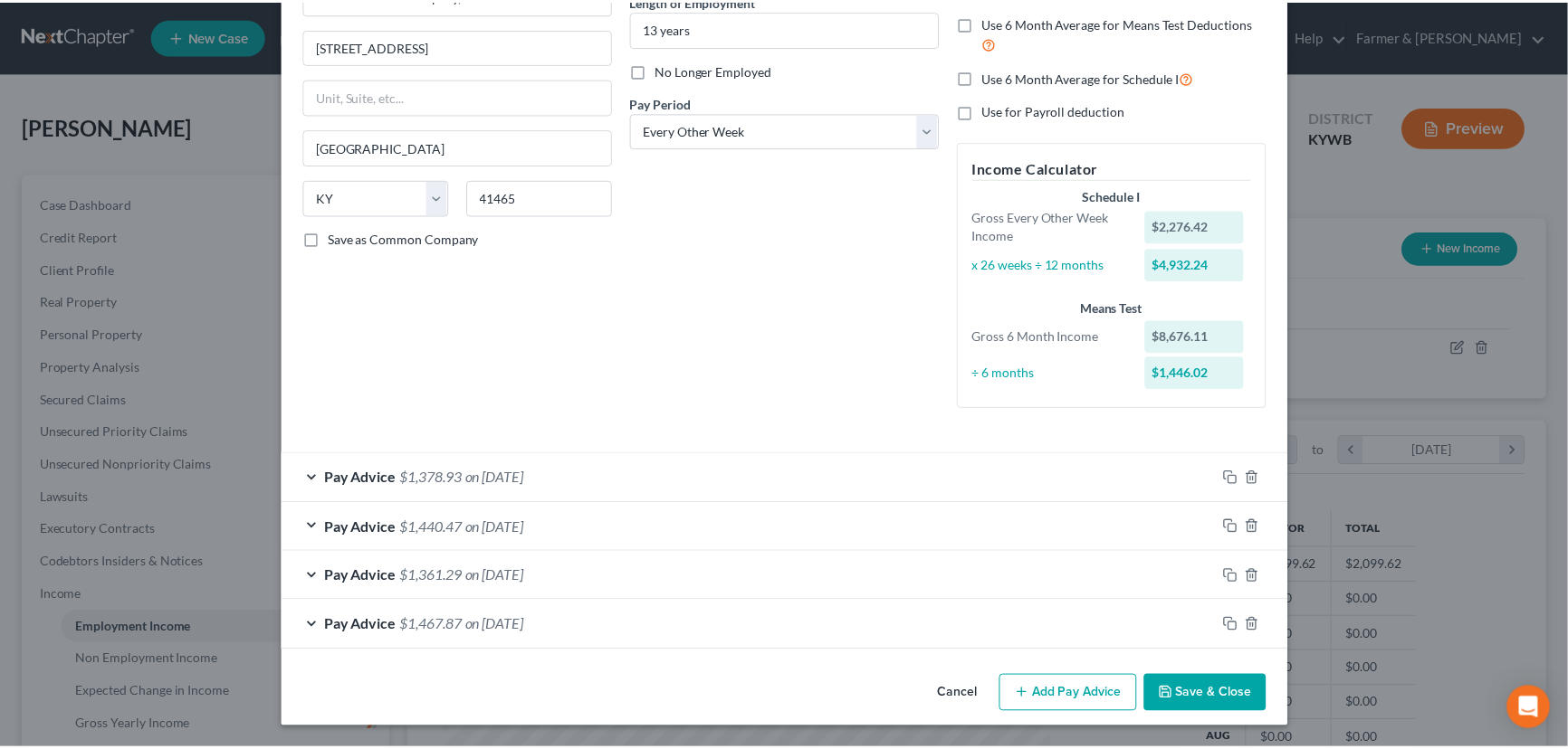
scroll to position [192, 0]
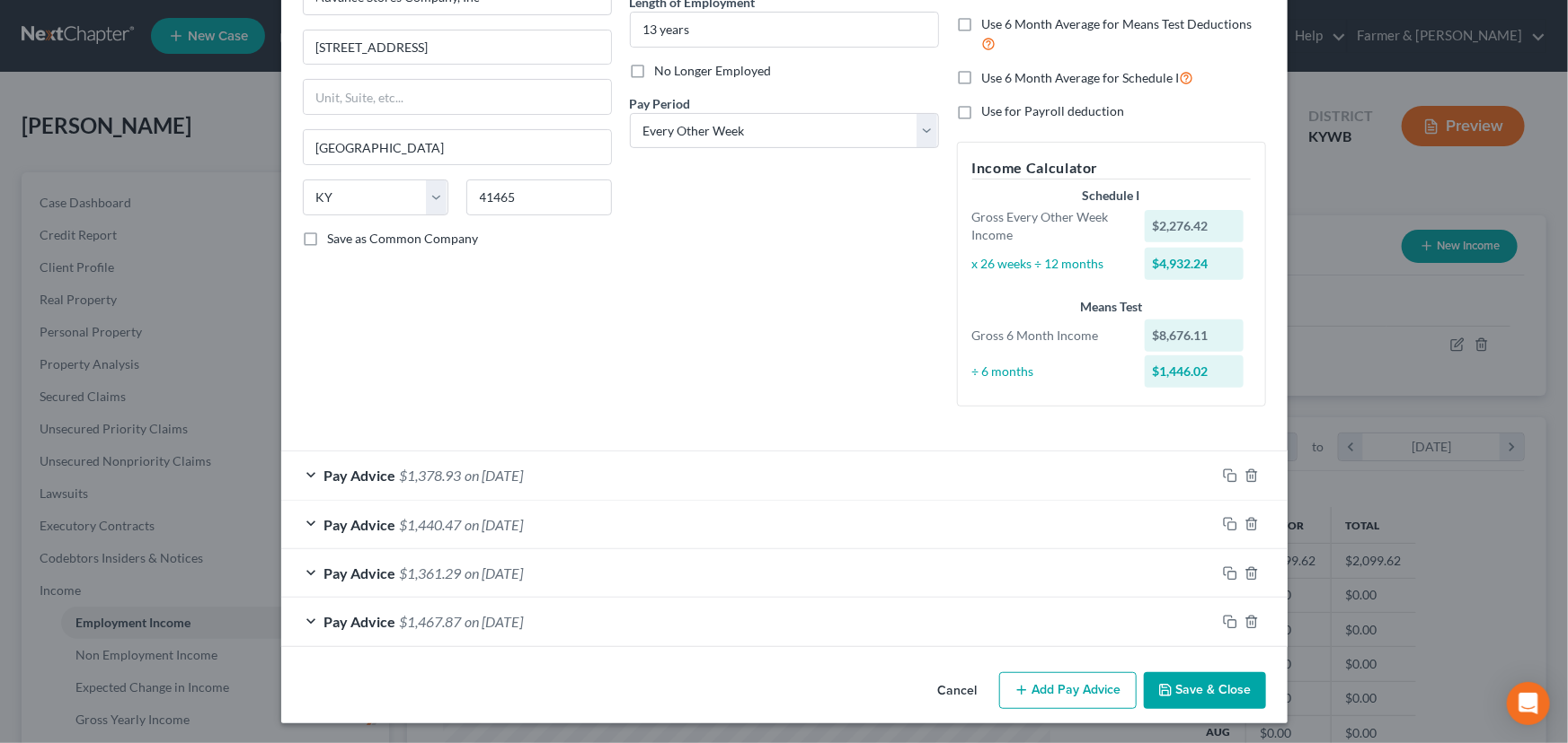
click at [1158, 691] on icon "button" at bounding box center [1164, 690] width 14 height 14
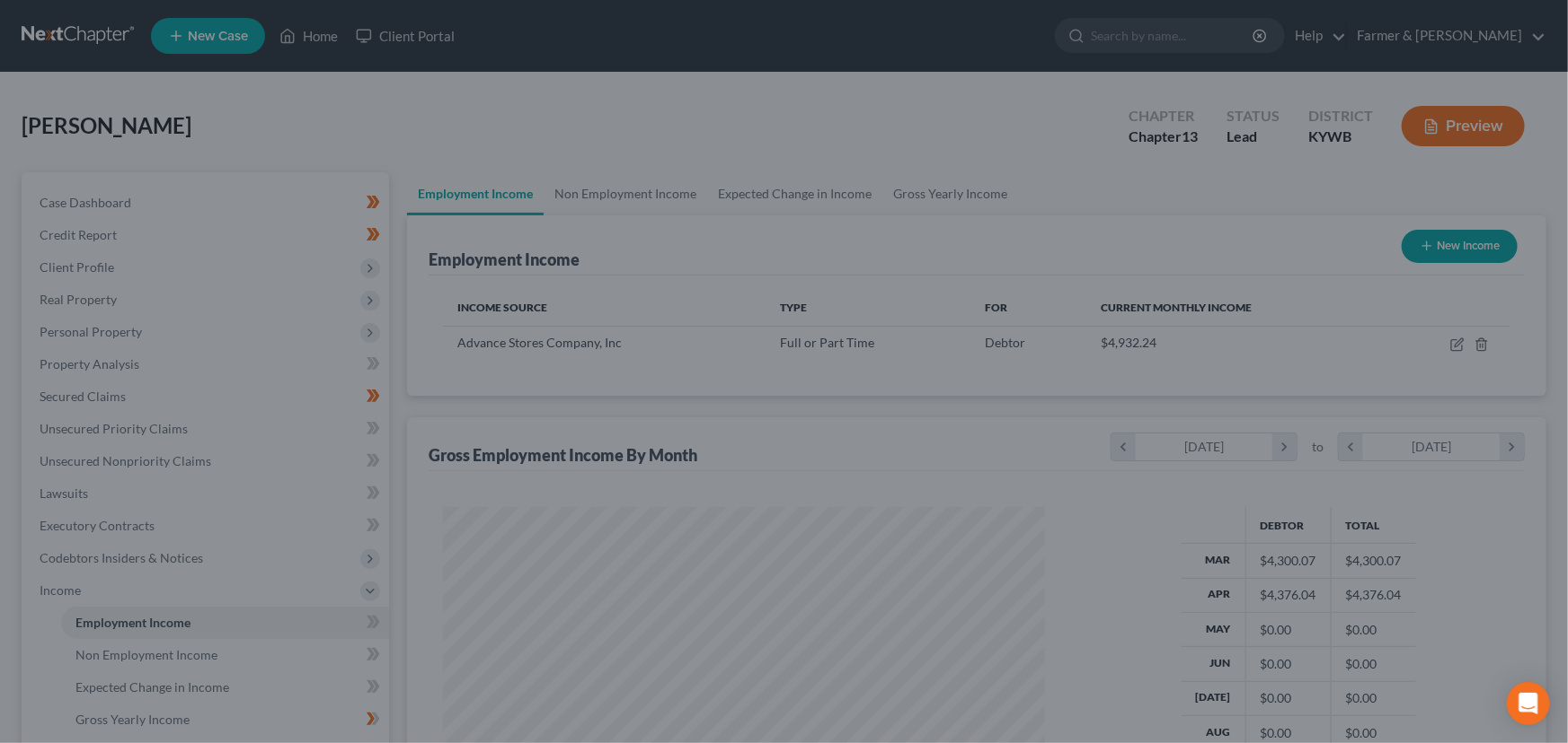
scroll to position [897590, 897678]
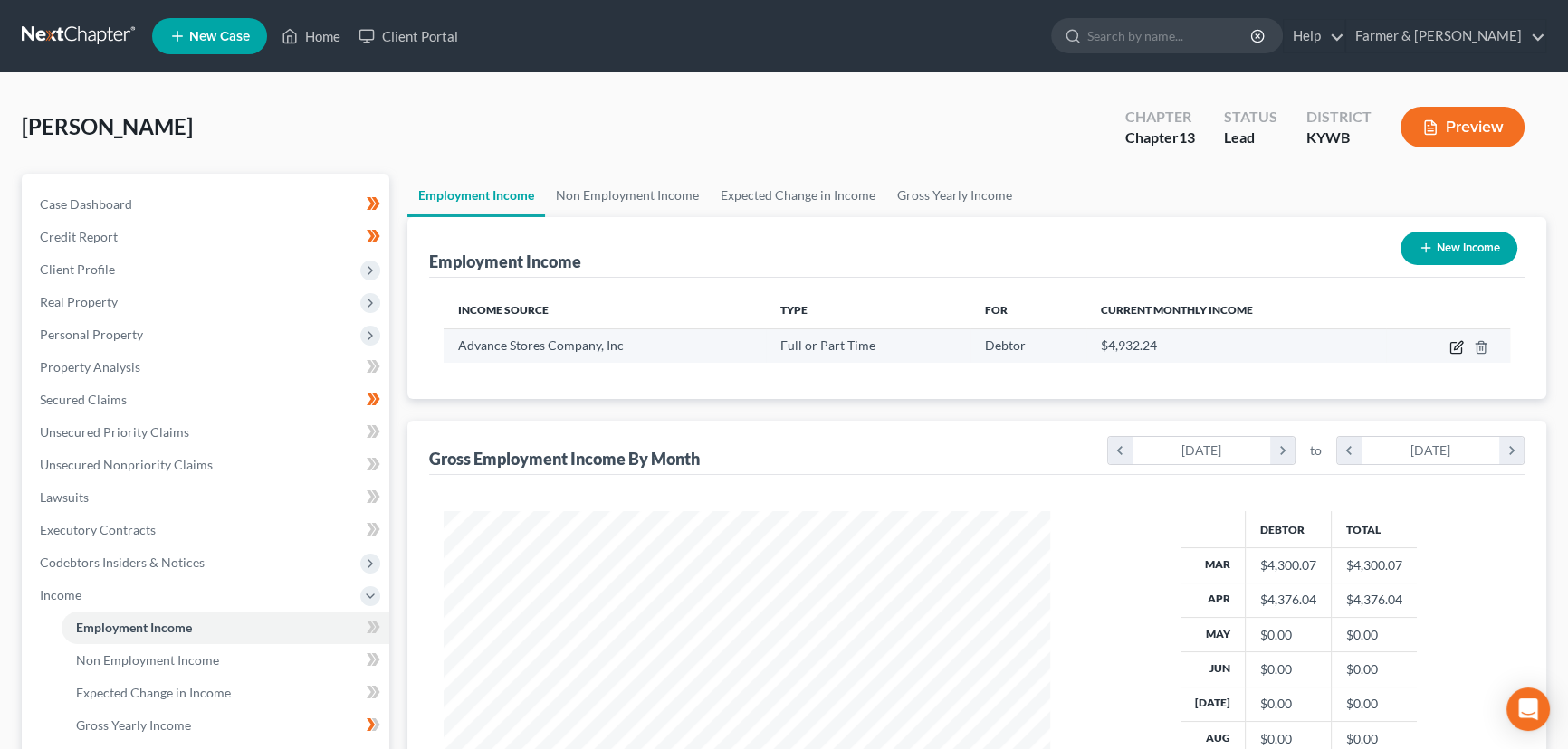
click at [1456, 349] on icon "button" at bounding box center [1458, 345] width 9 height 9
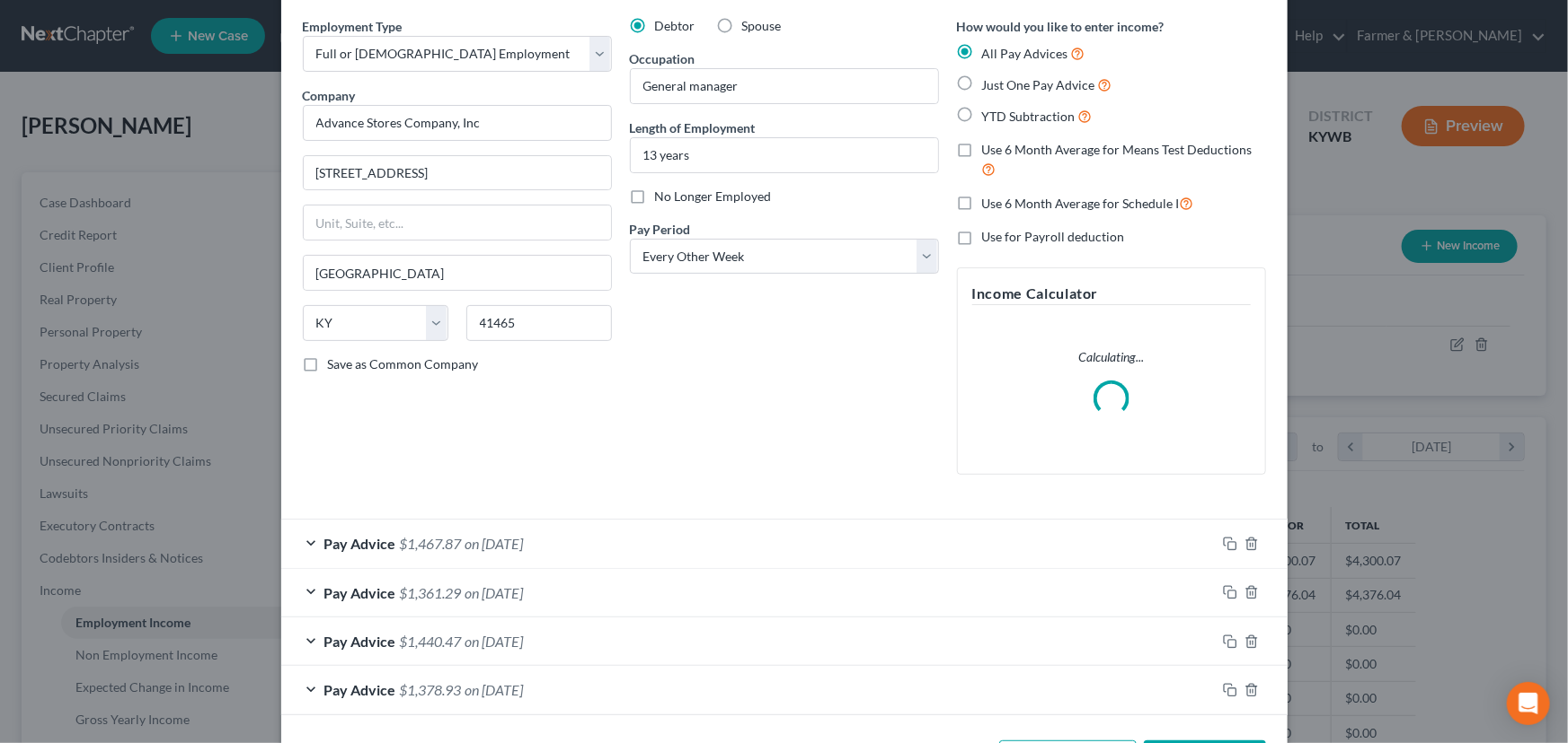
scroll to position [134, 0]
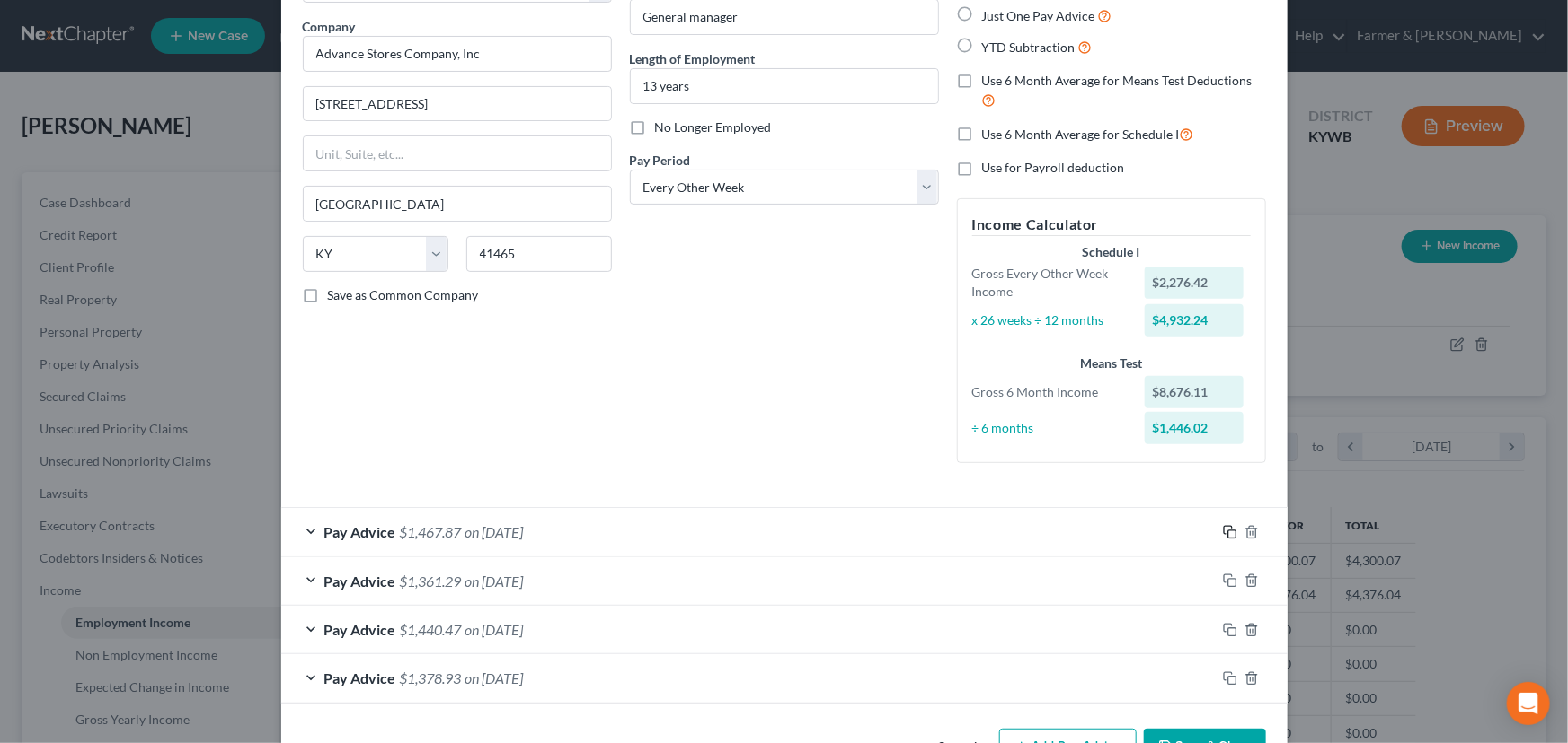
click at [1228, 530] on rect "button" at bounding box center [1231, 534] width 9 height 9
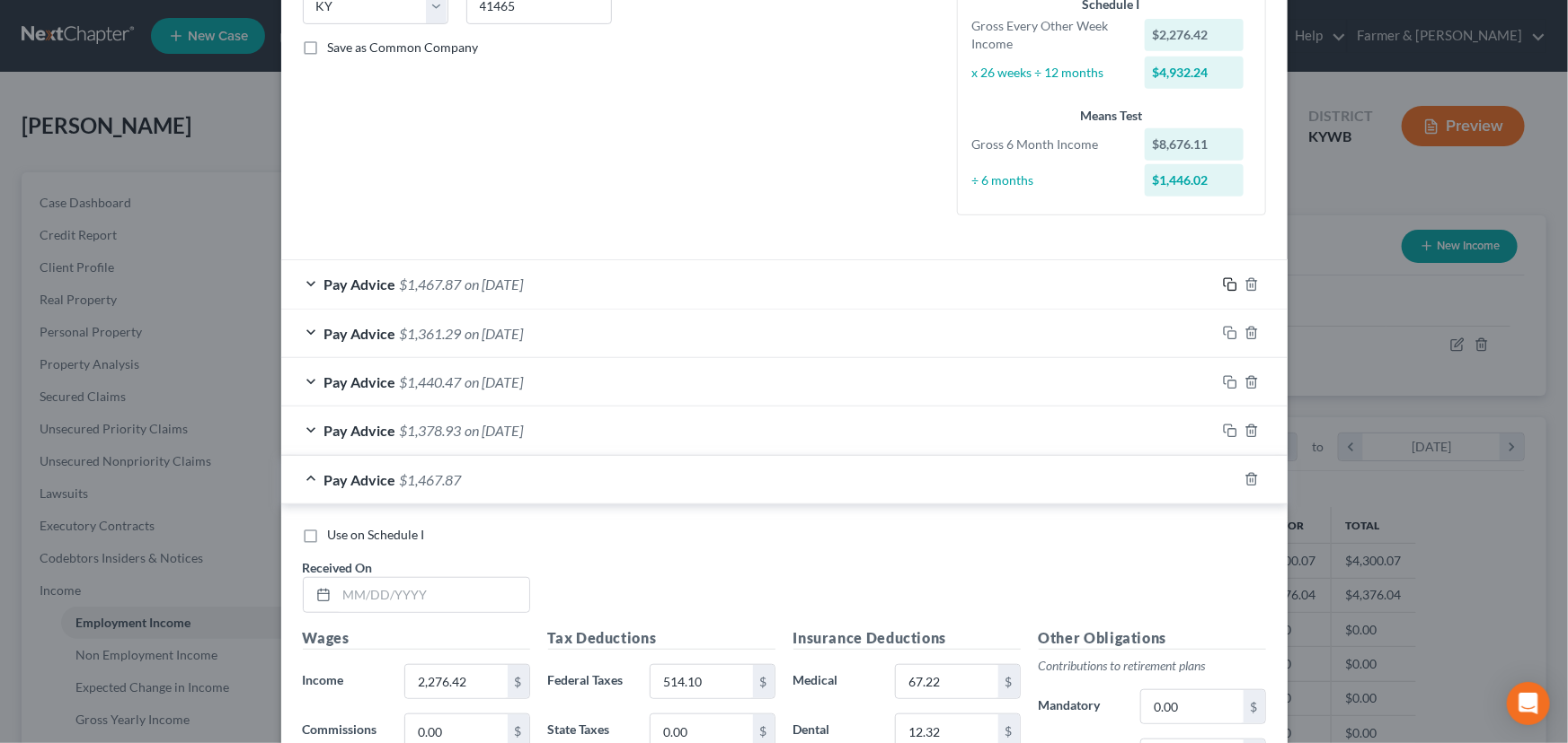
scroll to position [460, 0]
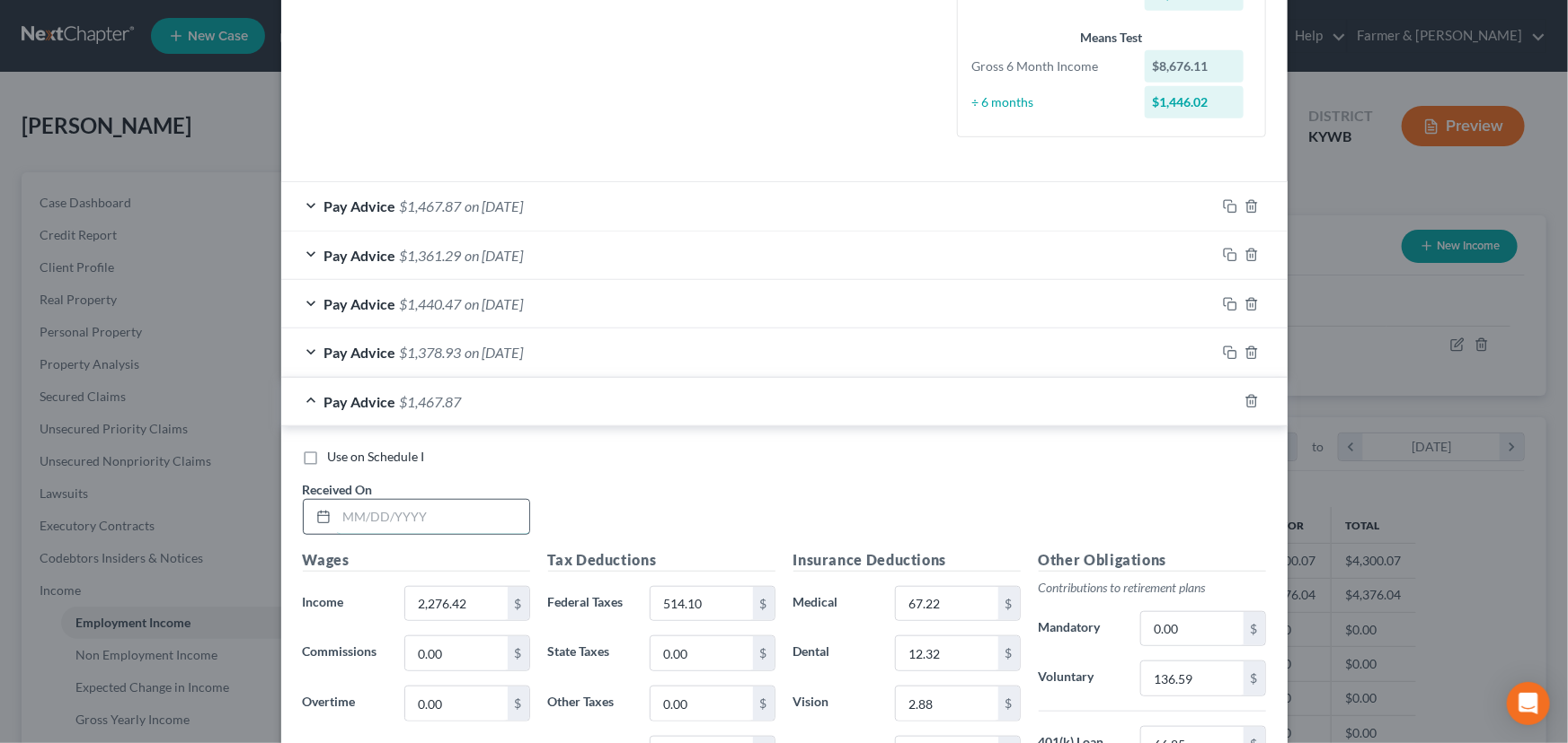
click at [337, 506] on input "text" at bounding box center [432, 517] width 192 height 34
click at [670, 510] on div "Use on Schedule I Received On * [DATE]" at bounding box center [784, 498] width 981 height 101
click at [508, 605] on div "$" at bounding box center [518, 604] width 22 height 34
click at [476, 603] on input "2,276.42" at bounding box center [455, 604] width 101 height 34
click at [476, 609] on input "2,276.42" at bounding box center [455, 604] width 101 height 34
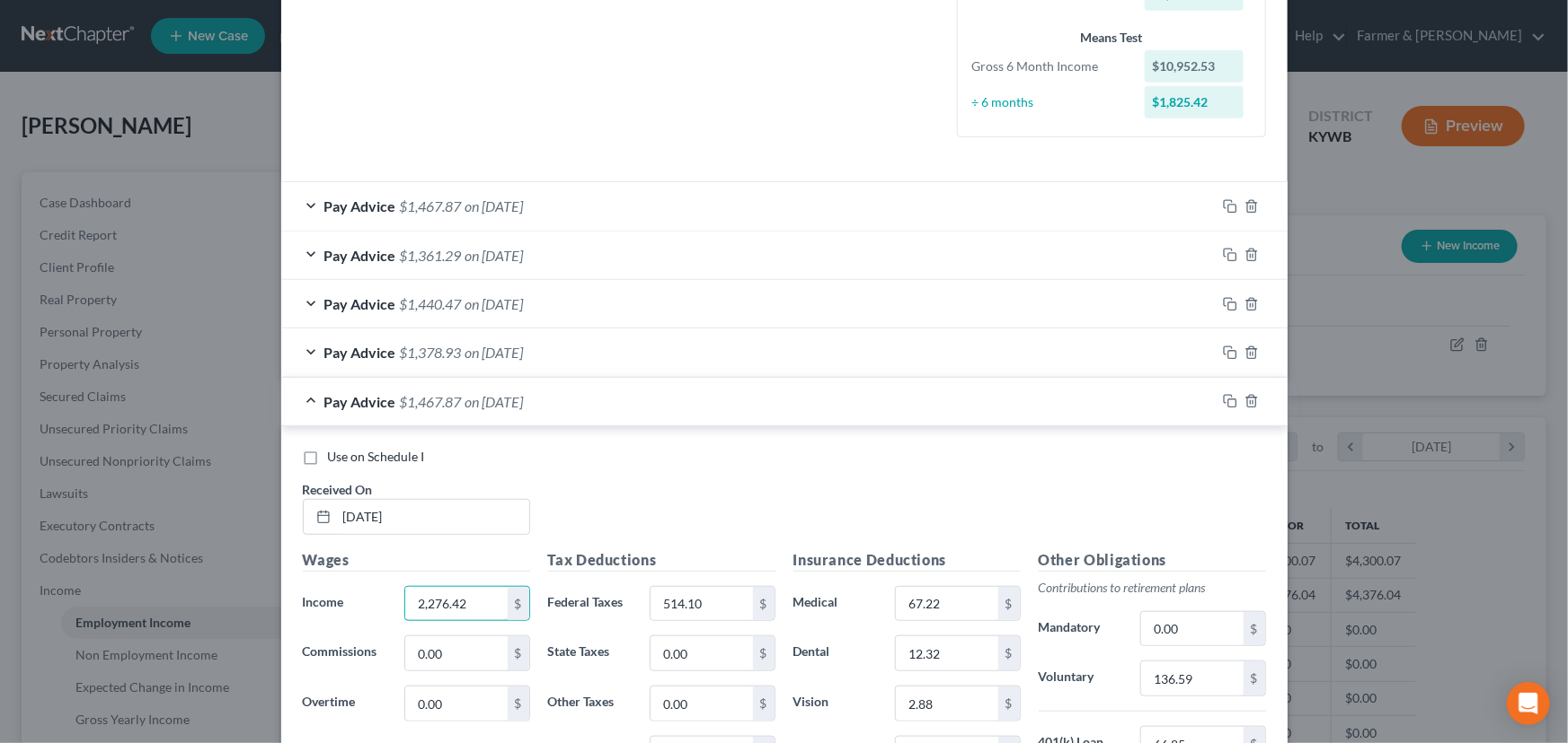
drag, startPoint x: 476, startPoint y: 609, endPoint x: 271, endPoint y: 610, distance: 205.0
click at [271, 610] on div "Edit Income Source × Employment Type * Select Full or [DEMOGRAPHIC_DATA] Employ…" at bounding box center [784, 372] width 1568 height 743
click at [709, 604] on input "514.10" at bounding box center [701, 604] width 101 height 34
click at [748, 517] on div "Use on Schedule I Received On * [DATE]" at bounding box center [784, 498] width 981 height 101
click at [1197, 683] on input "136.59" at bounding box center [1191, 679] width 101 height 34
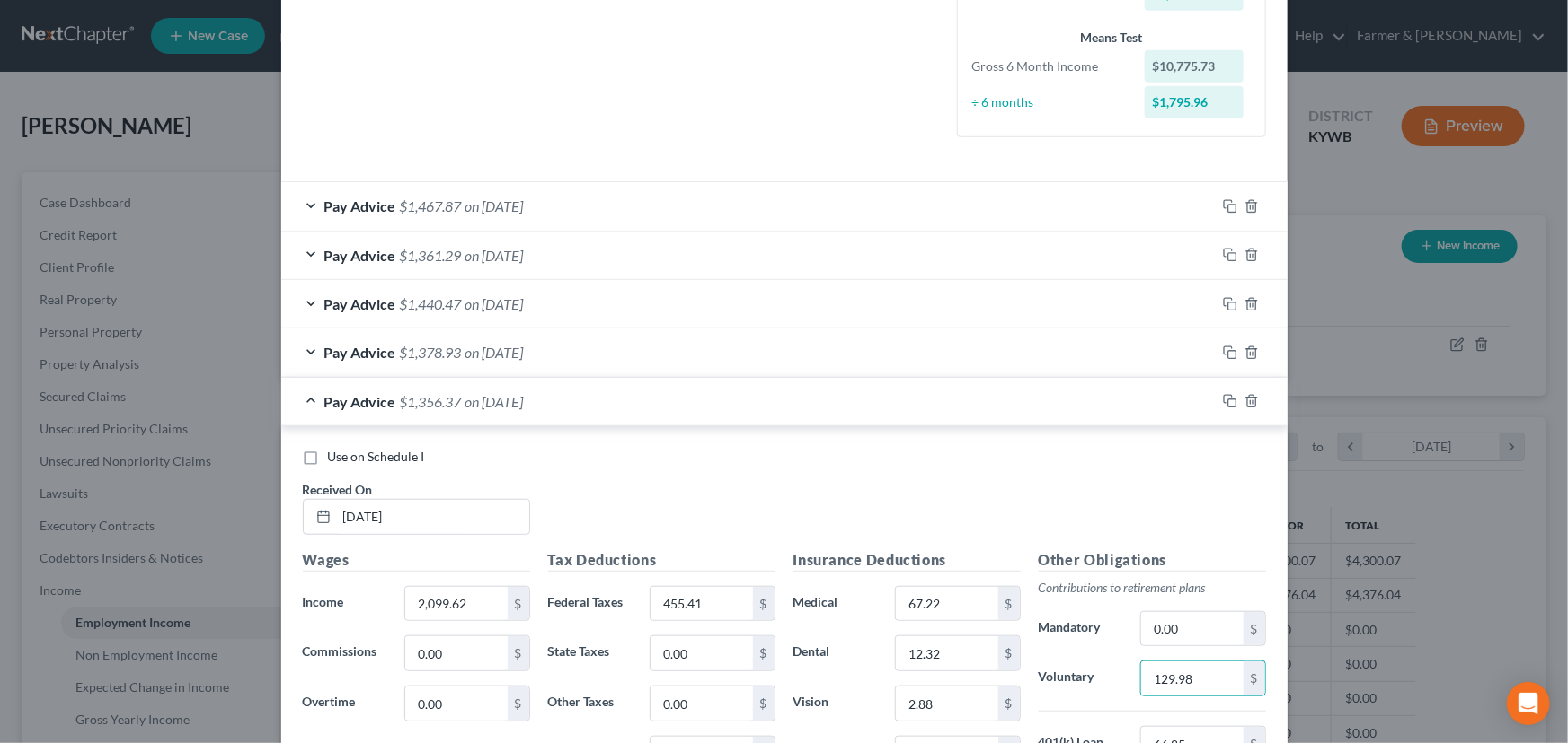
click at [574, 489] on div "Use on Schedule I Received On * [DATE]" at bounding box center [784, 498] width 981 height 101
click at [1210, 687] on input "129.98" at bounding box center [1191, 679] width 101 height 34
click at [618, 498] on div "Use on Schedule I Received On * [DATE]" at bounding box center [784, 498] width 981 height 101
click at [471, 409] on div "Pay Advice $1,360.37 on [DATE]" at bounding box center [748, 402] width 934 height 47
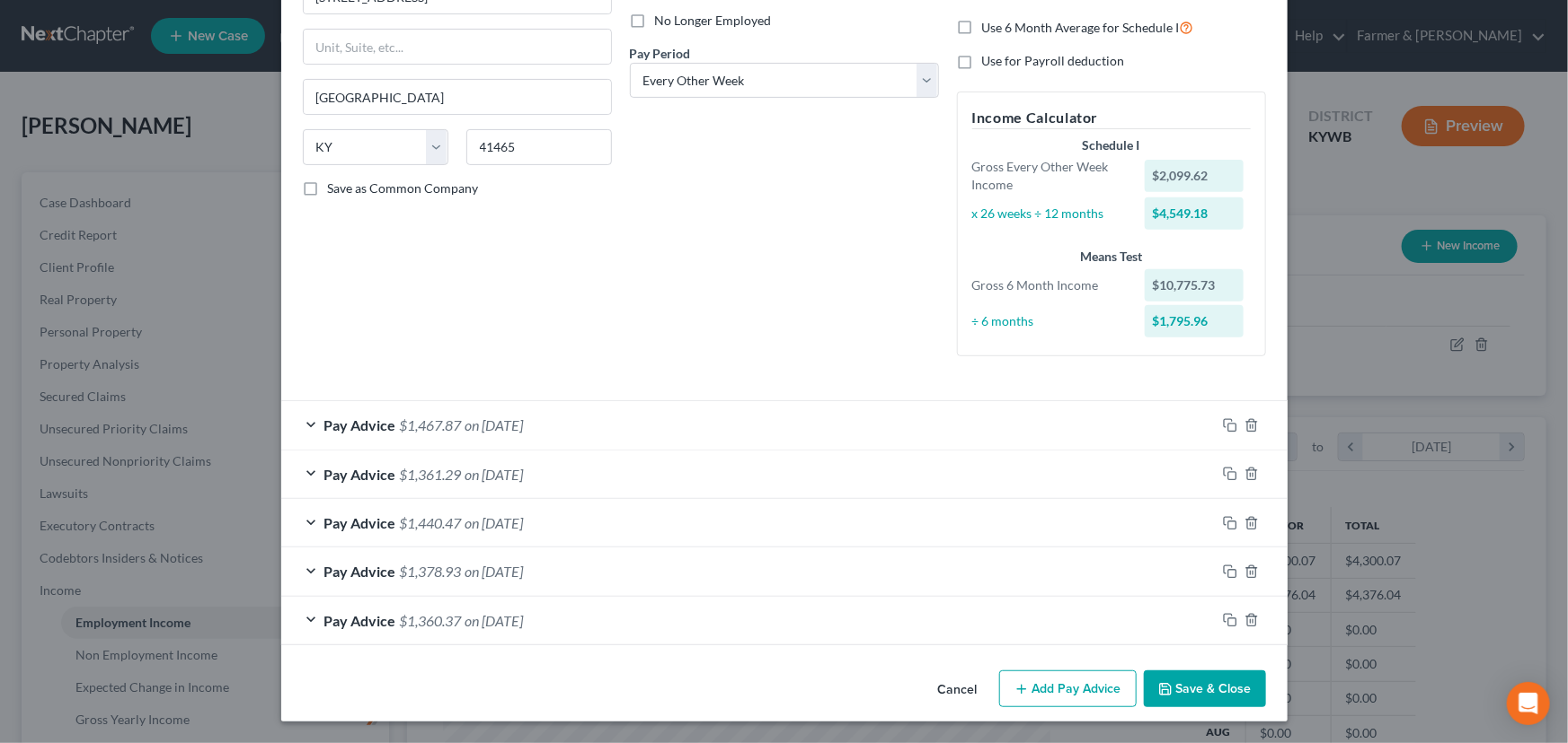
scroll to position [241, 0]
click at [1228, 626] on rect "button" at bounding box center [1231, 623] width 9 height 9
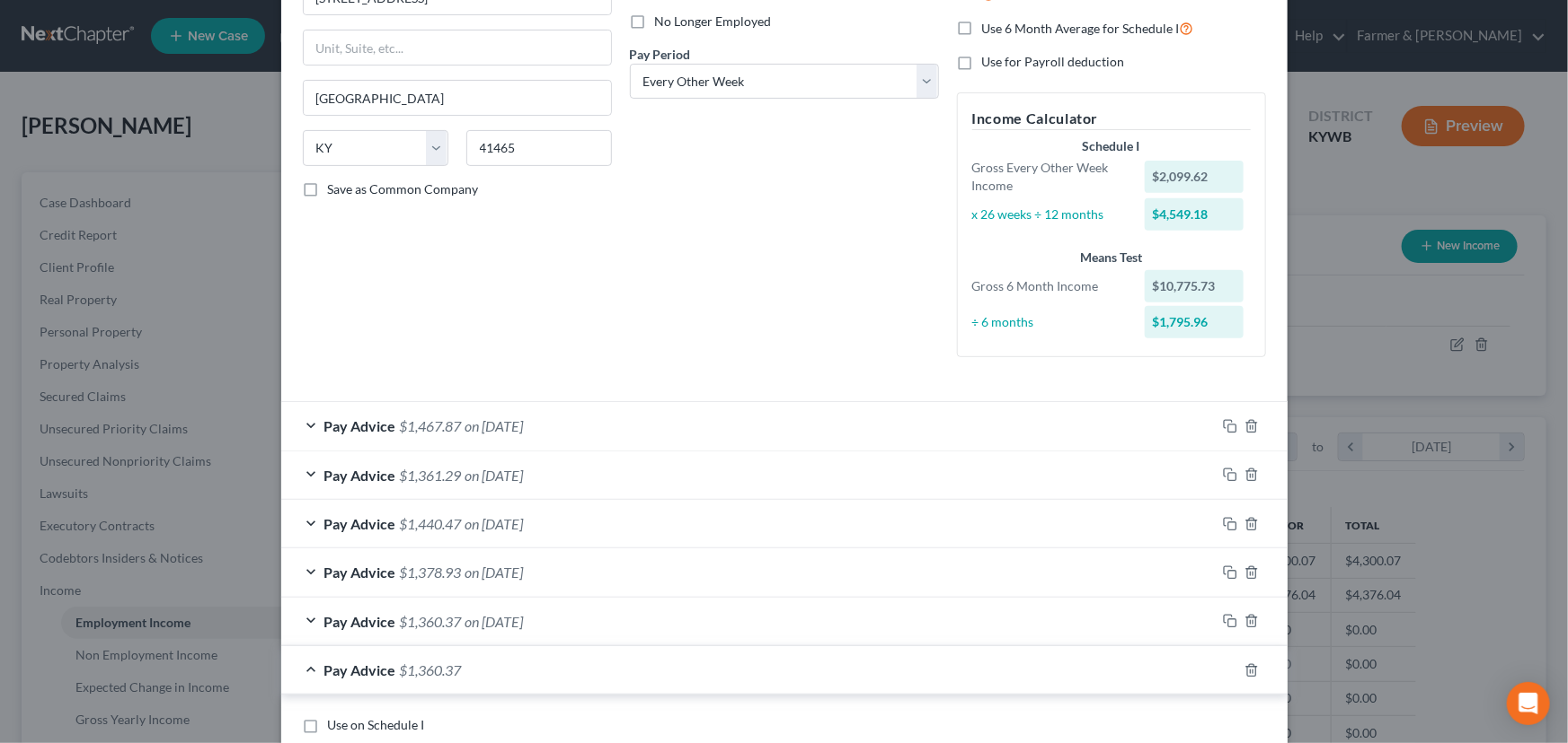
click at [520, 282] on div "Employment Type * Select Full or [DEMOGRAPHIC_DATA] Employment Self Employment …" at bounding box center [458, 107] width 327 height 529
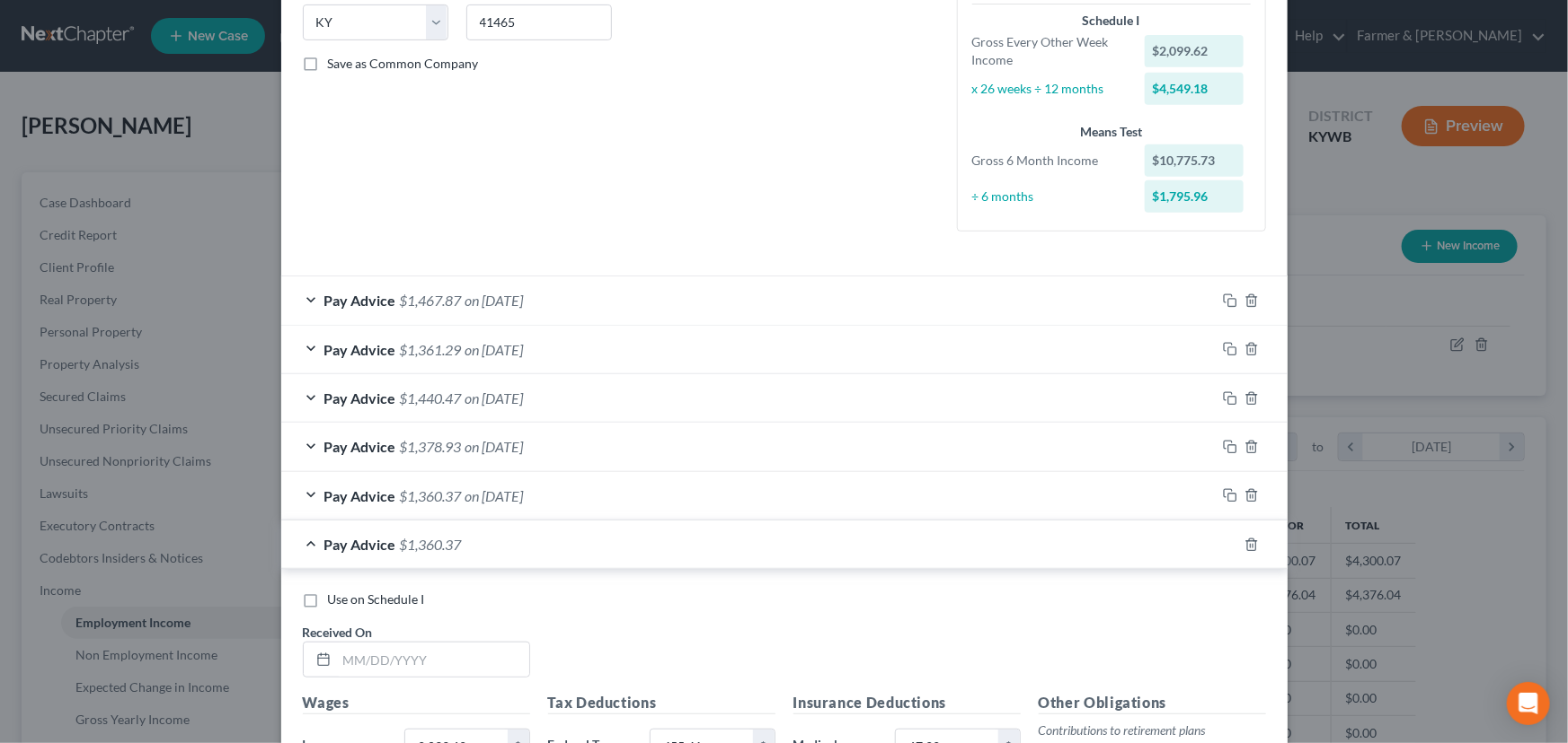
scroll to position [566, 0]
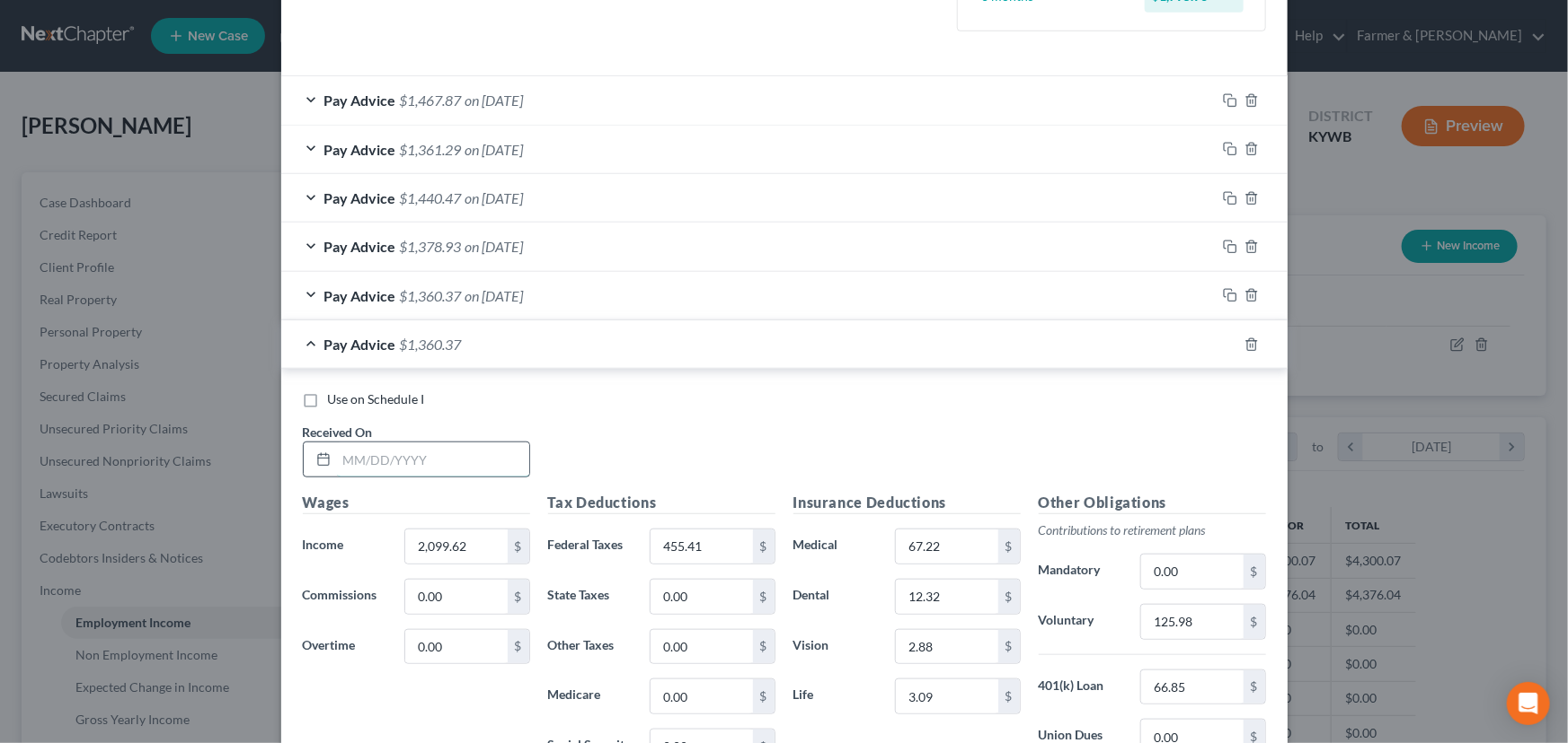
click at [403, 465] on input "text" at bounding box center [432, 459] width 192 height 34
click at [472, 535] on input "2,099.62" at bounding box center [455, 546] width 101 height 34
click at [539, 444] on div "Use on Schedule I Received On * [DATE]" at bounding box center [784, 441] width 981 height 101
click at [702, 575] on div "Tax Deductions Federal Taxes 455.41 $ State Taxes 0.00 $ Other Taxes 0.00 $ Med…" at bounding box center [661, 636] width 245 height 287
click at [709, 549] on input "455.41" at bounding box center [701, 546] width 101 height 34
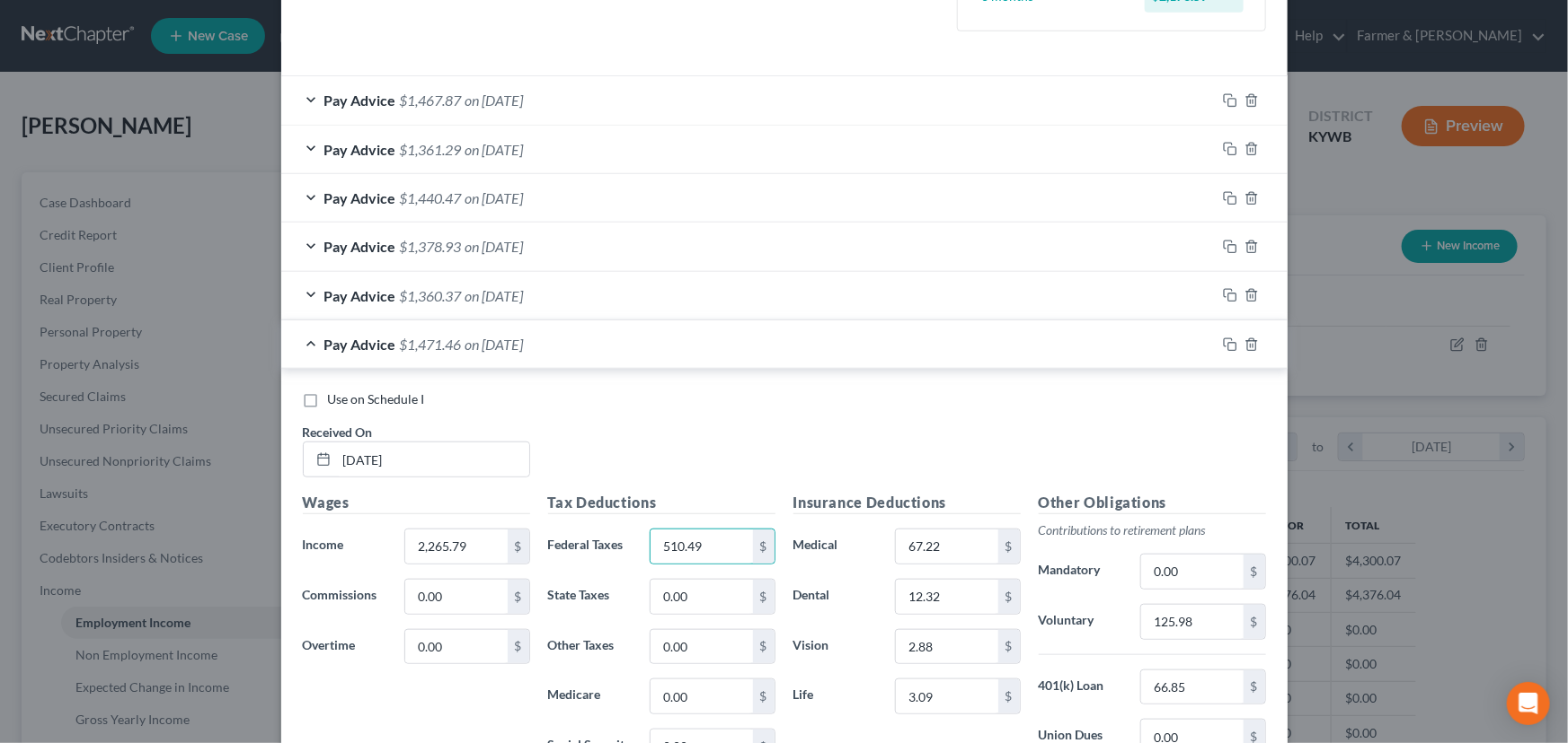
click at [636, 409] on div "Use on Schedule I Received On * [DATE]" at bounding box center [784, 441] width 981 height 101
click at [1174, 618] on input "125.98" at bounding box center [1191, 622] width 101 height 34
click at [687, 419] on div "Use on Schedule I Received On * [DATE]" at bounding box center [784, 441] width 981 height 101
click at [439, 356] on div "Pay Advice $1,461.49 on [DATE]" at bounding box center [748, 344] width 934 height 47
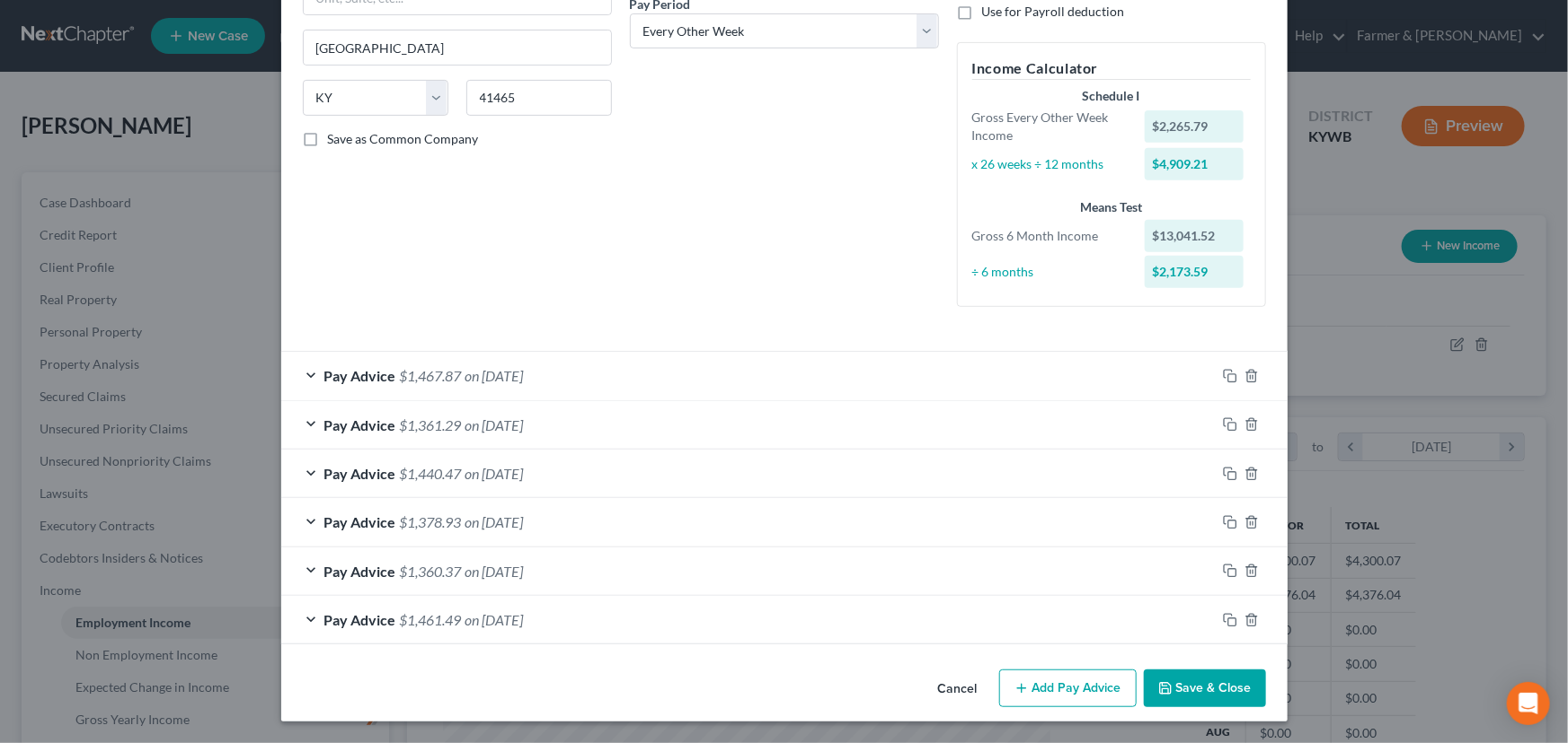
scroll to position [289, 0]
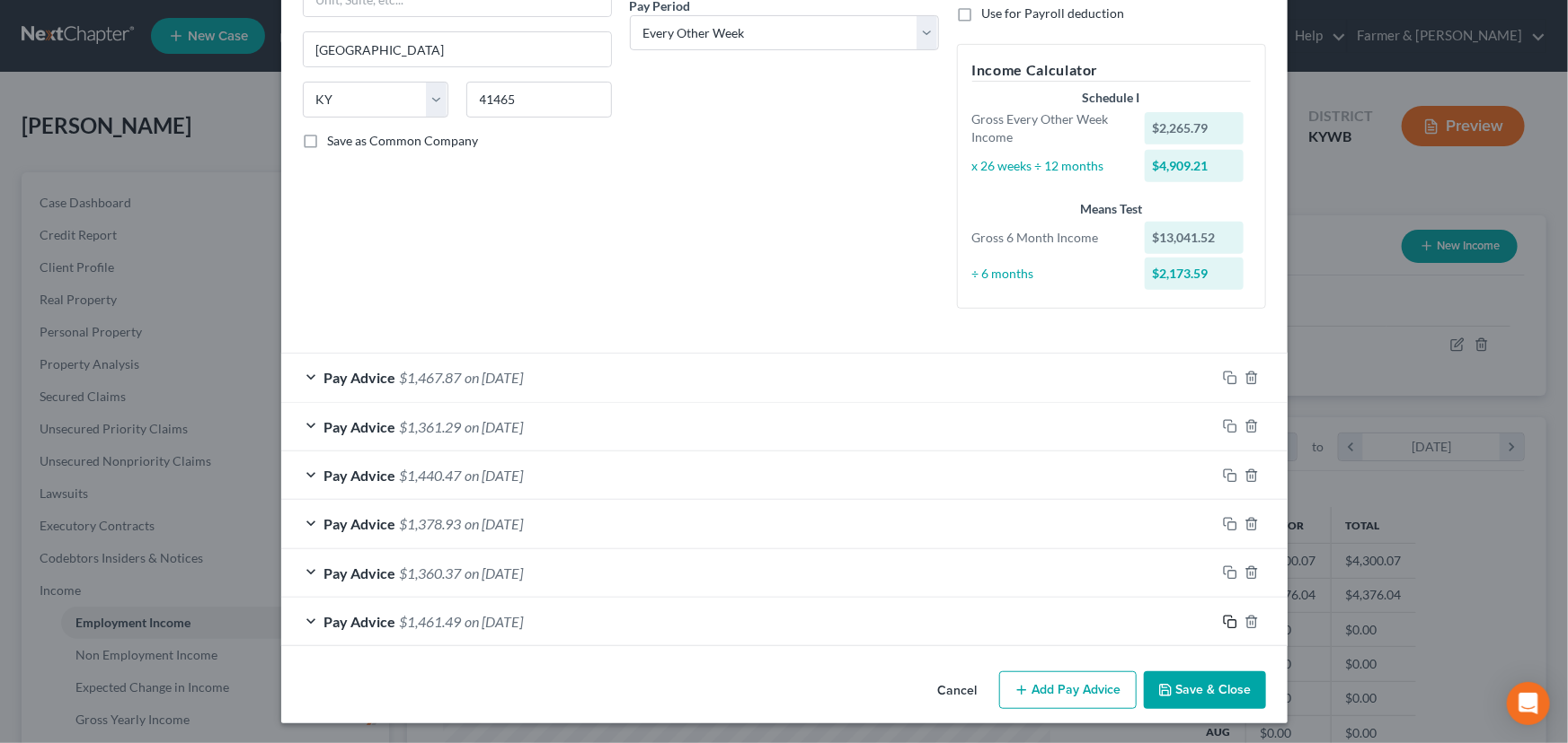
drag, startPoint x: 1216, startPoint y: 618, endPoint x: 1098, endPoint y: 587, distance: 122.0
click at [1223, 618] on icon "button" at bounding box center [1229, 622] width 14 height 14
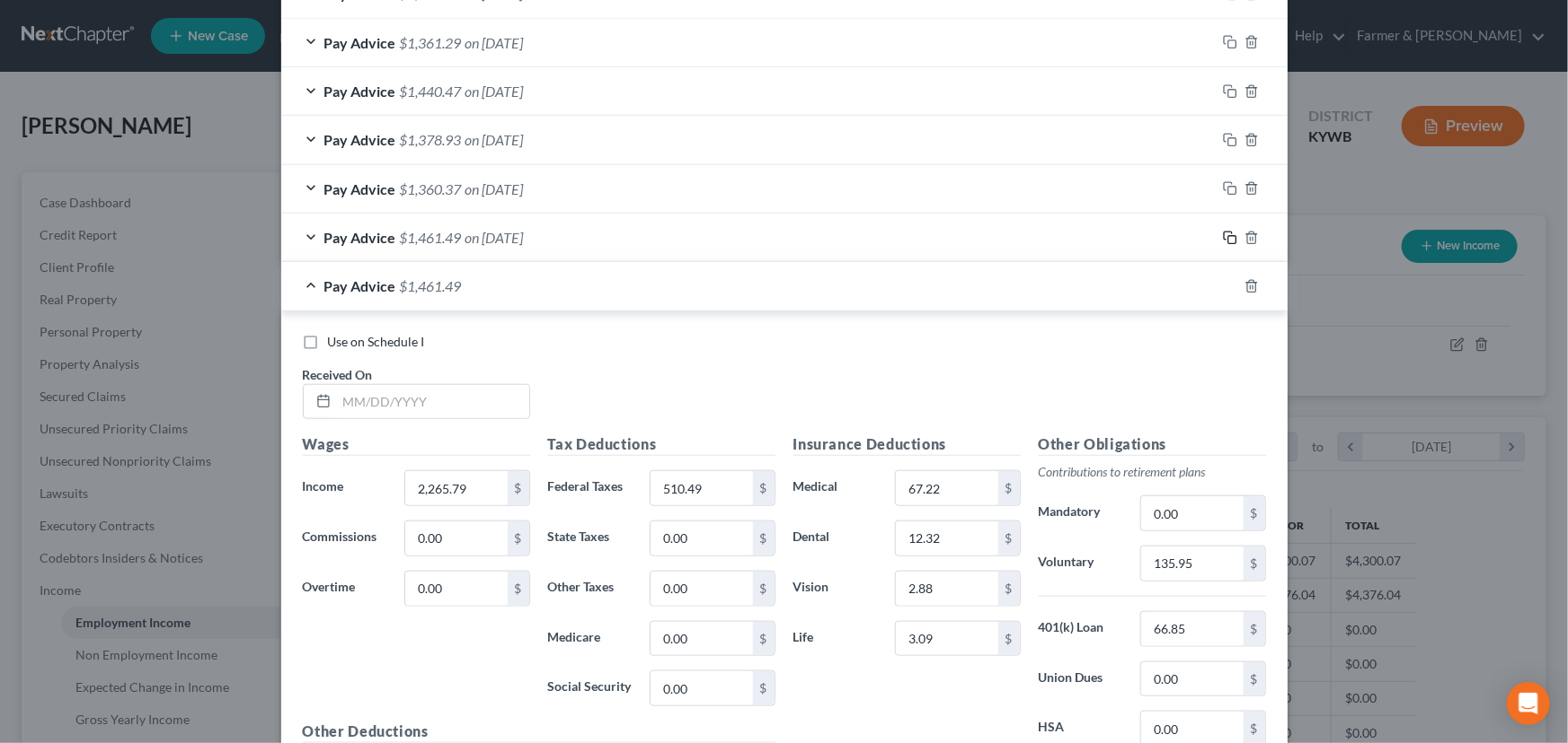
scroll to position [779, 0]
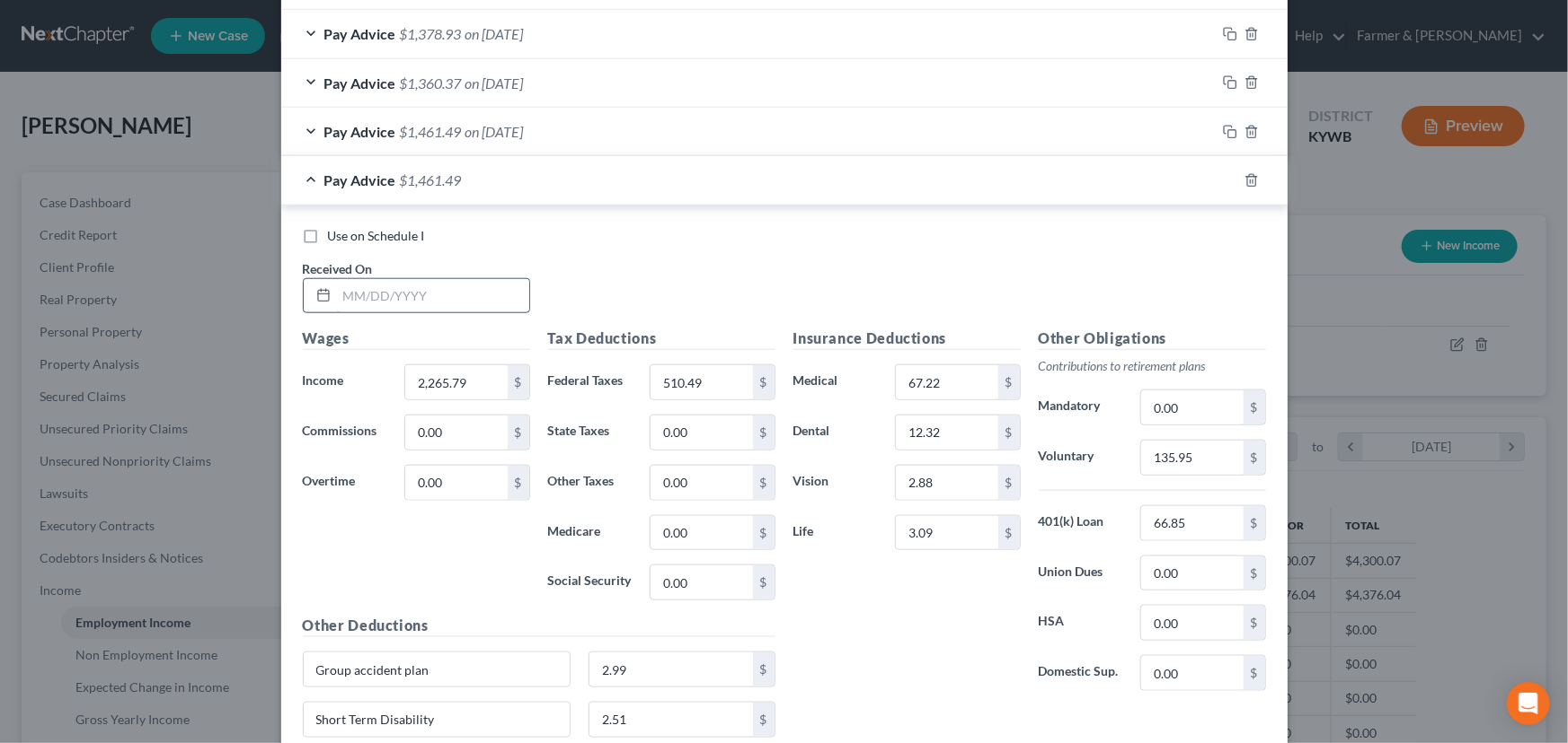
click at [424, 279] on input "text" at bounding box center [432, 296] width 192 height 34
click at [467, 386] on input "2,265.79" at bounding box center [455, 383] width 101 height 34
click at [1246, 185] on icon "button" at bounding box center [1250, 180] width 9 height 11
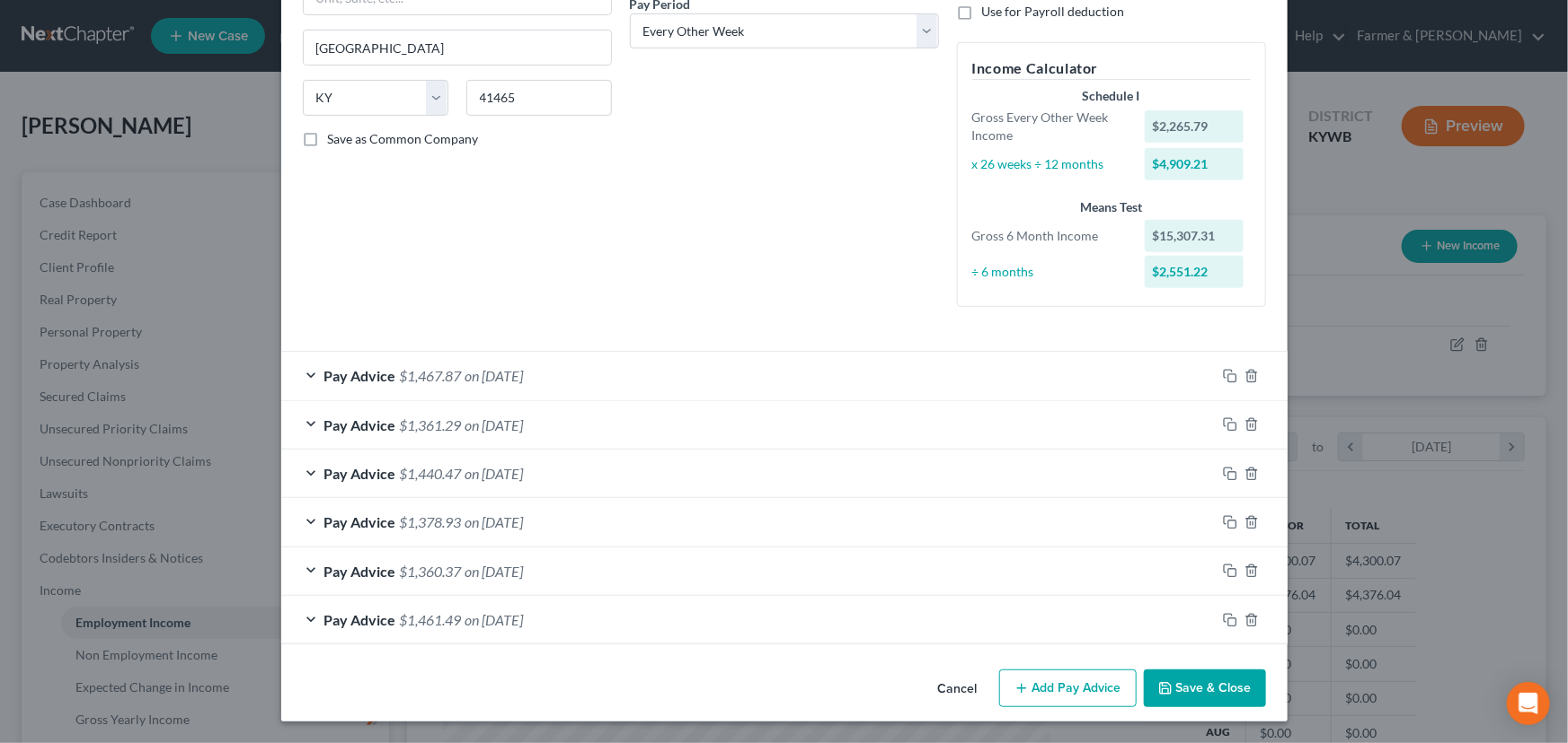
scroll to position [289, 0]
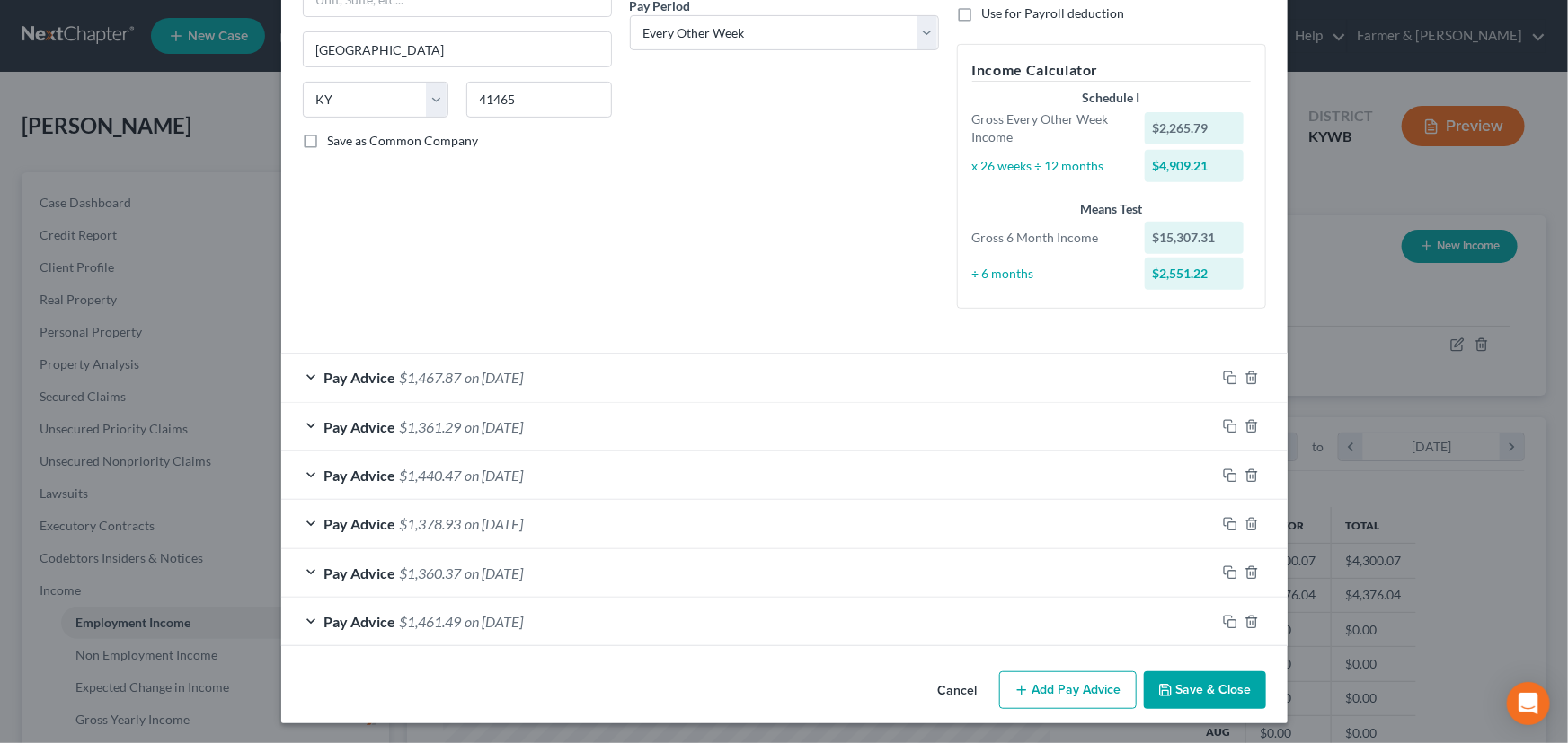
click at [1095, 705] on button "Add Pay Advice" at bounding box center [1067, 691] width 137 height 38
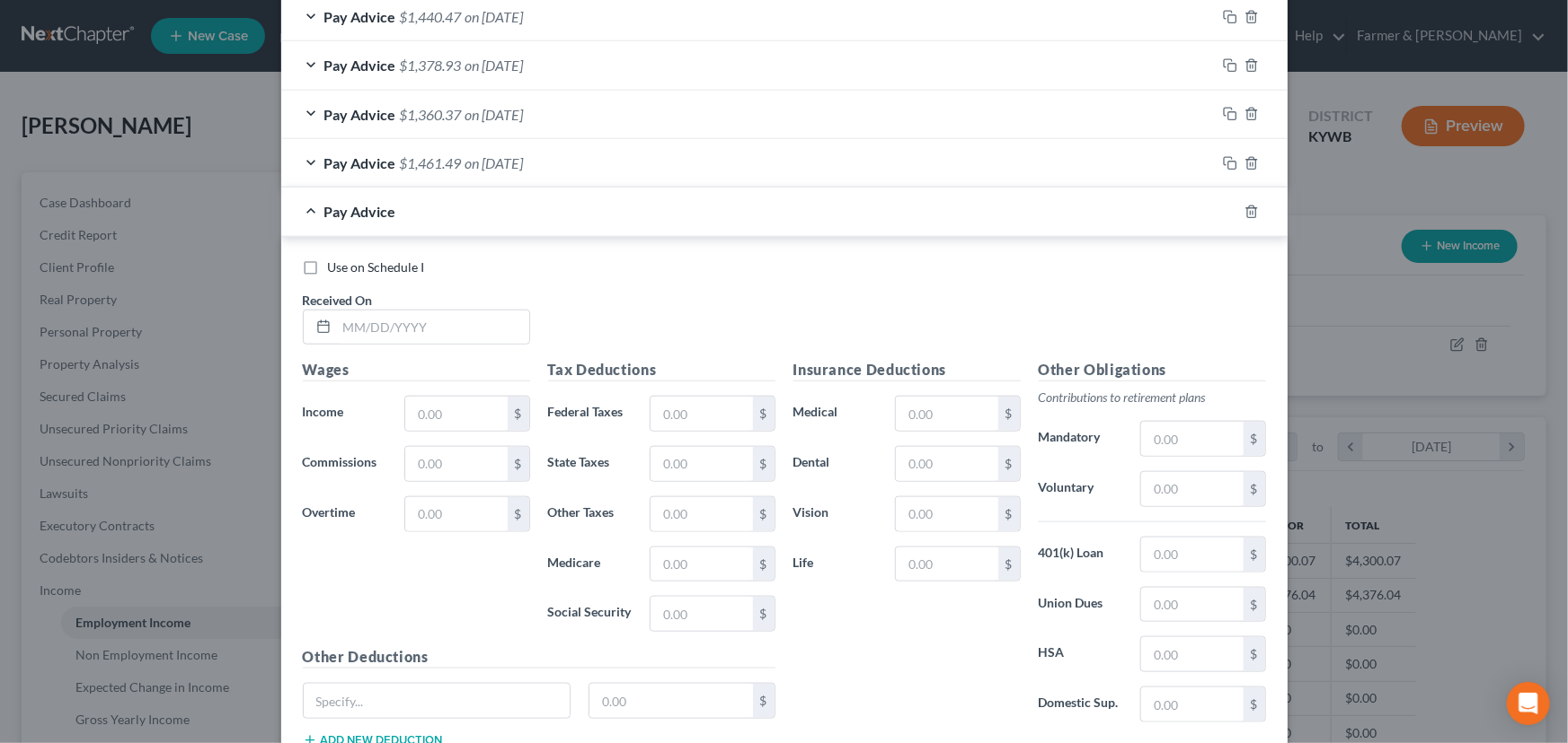
scroll to position [779, 0]
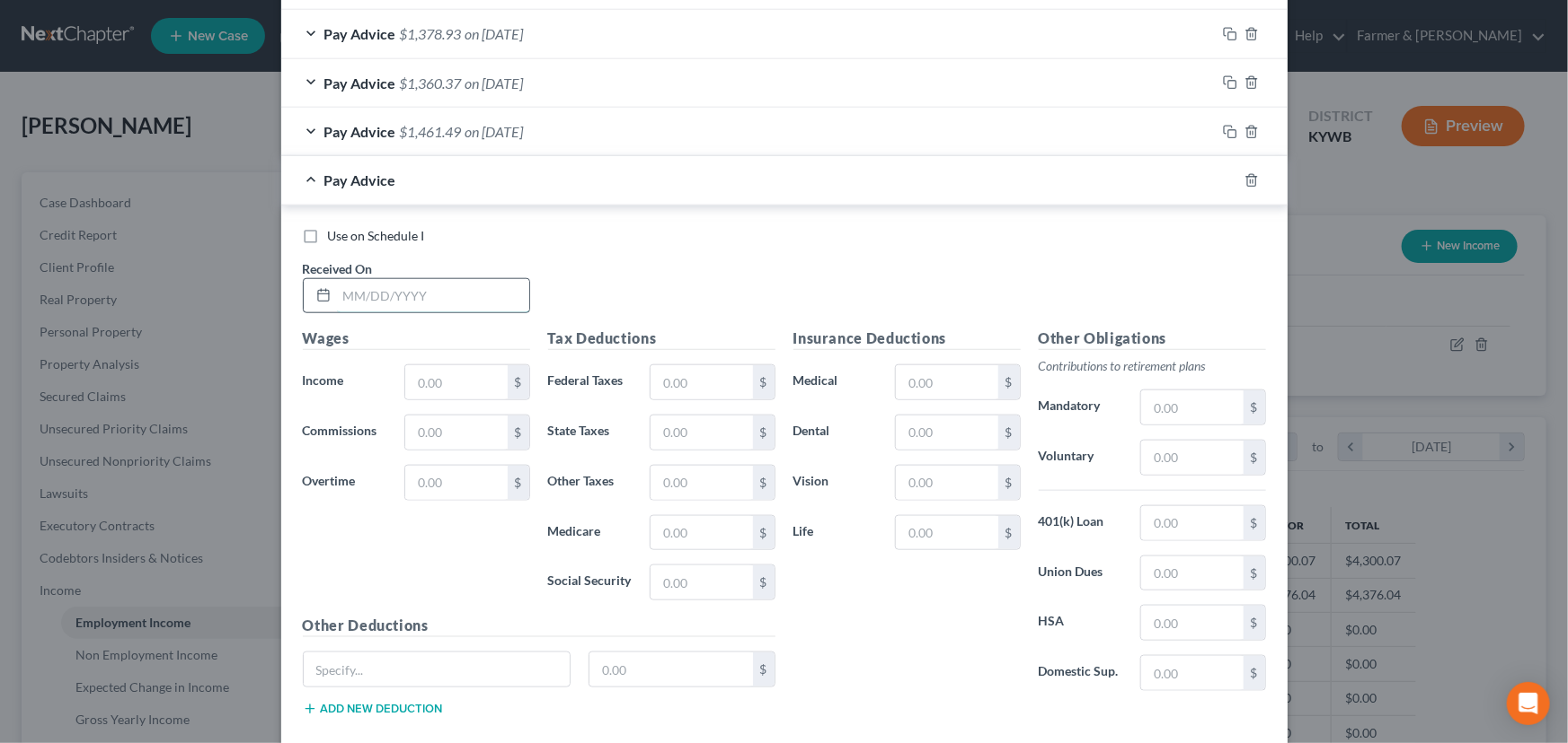
click at [412, 296] on input "text" at bounding box center [432, 296] width 192 height 34
click at [436, 378] on input "text" at bounding box center [455, 383] width 101 height 34
click at [676, 383] on input "text" at bounding box center [701, 383] width 101 height 34
click at [702, 289] on div "Use on Schedule I Received On * [DATE]" at bounding box center [784, 277] width 981 height 101
click at [1151, 461] on input "text" at bounding box center [1191, 458] width 101 height 34
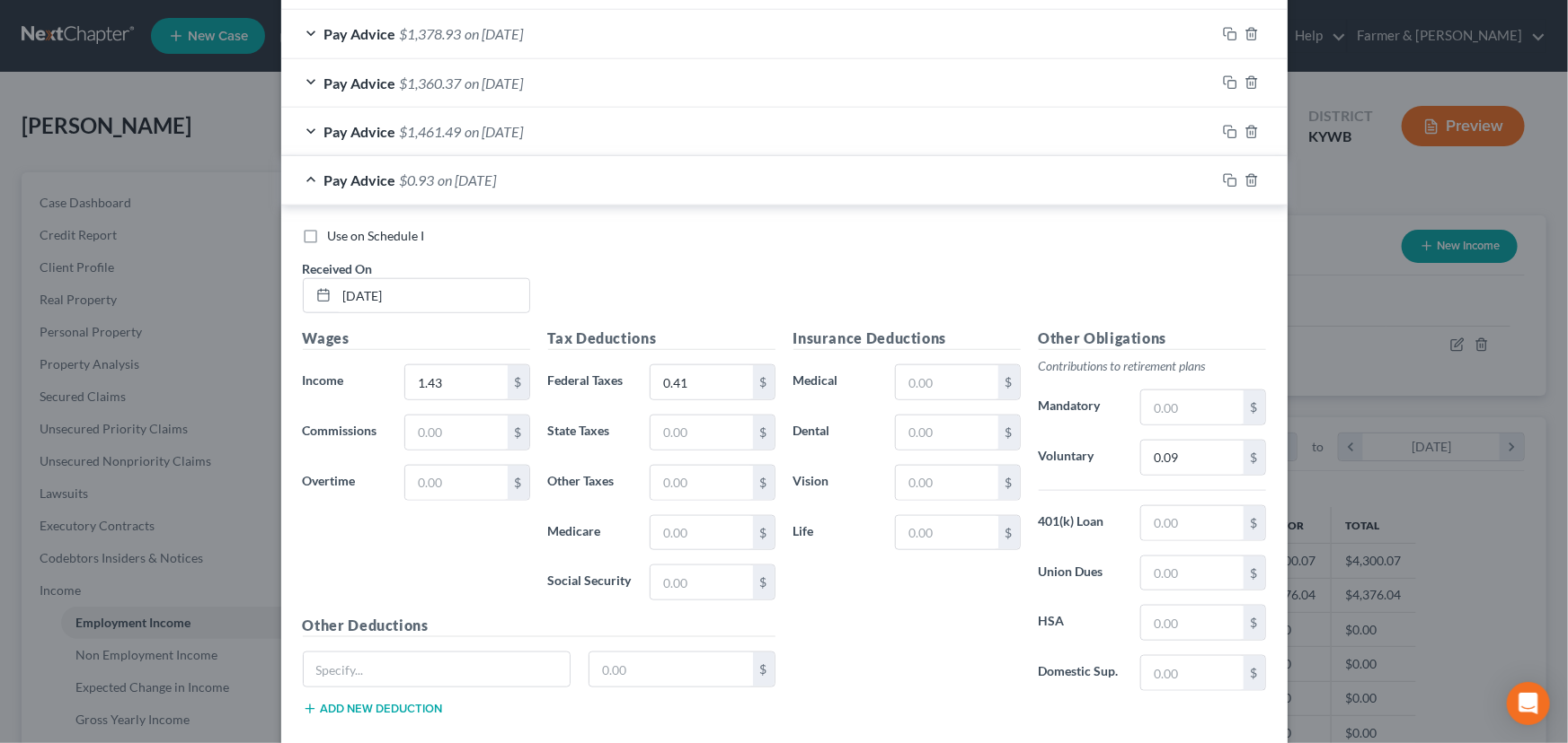
click at [762, 255] on div "Use on Schedule I Received On * [DATE]" at bounding box center [784, 277] width 981 height 101
click at [419, 180] on span "$0.93" at bounding box center [417, 180] width 35 height 17
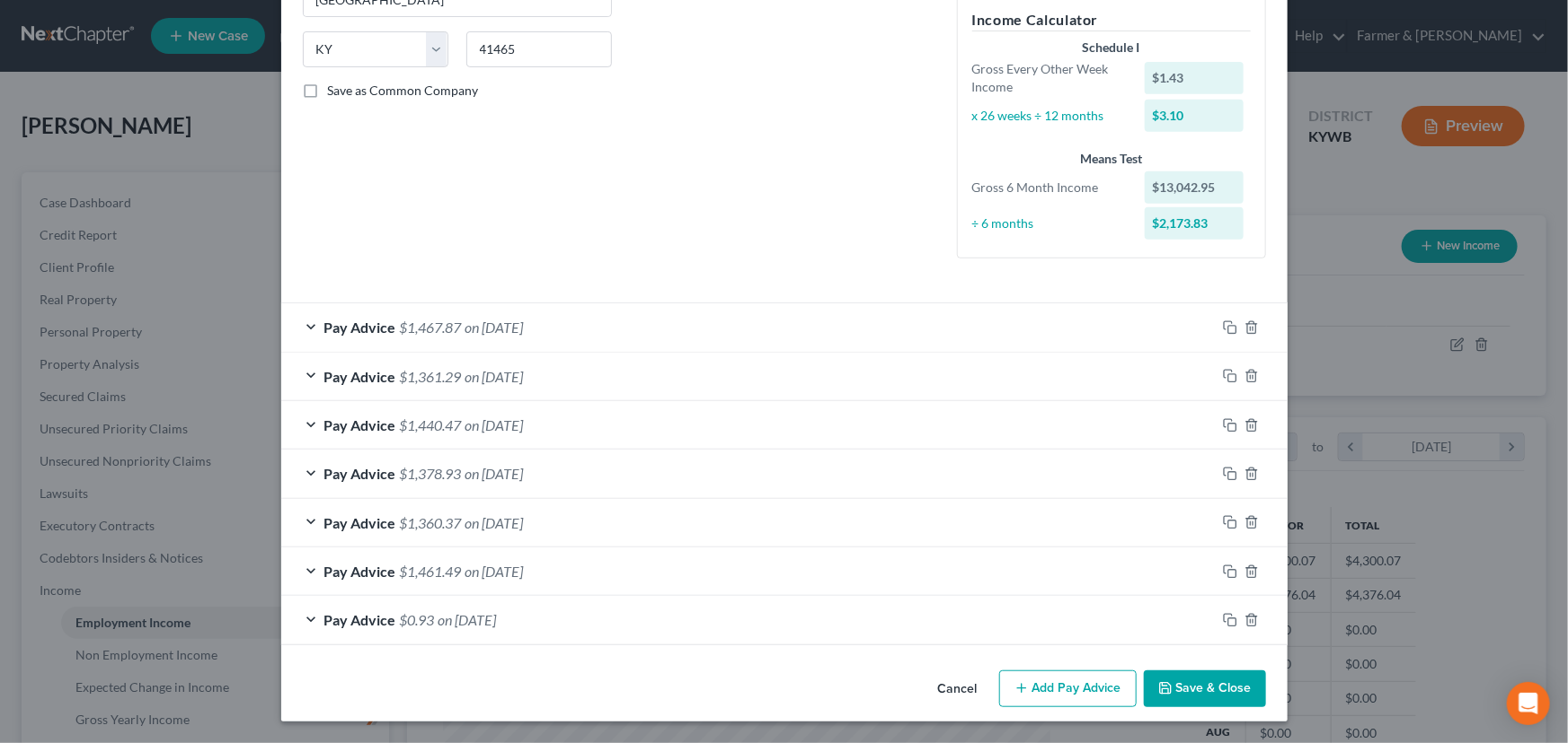
scroll to position [337, 0]
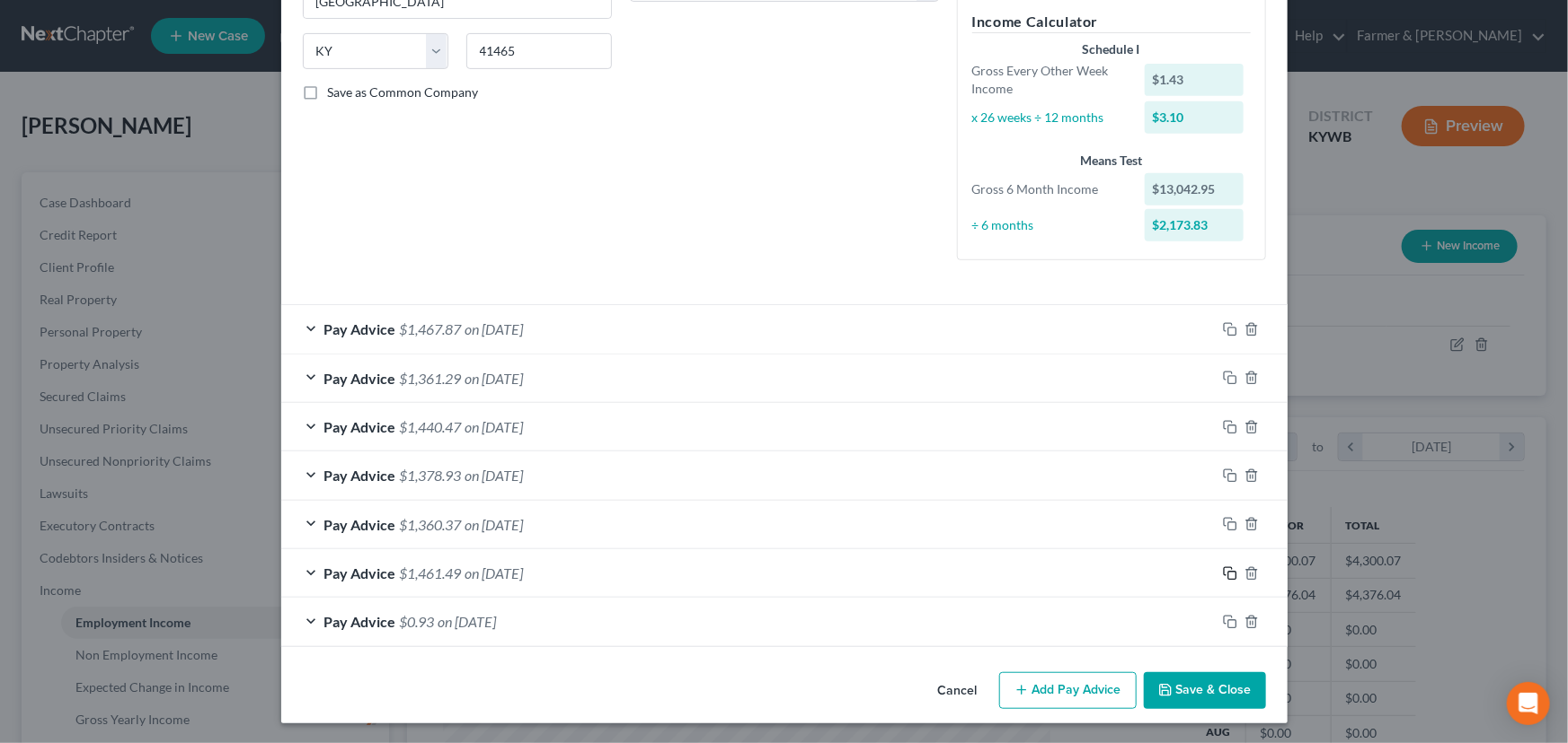
click at [1228, 572] on rect "button" at bounding box center [1231, 576] width 9 height 9
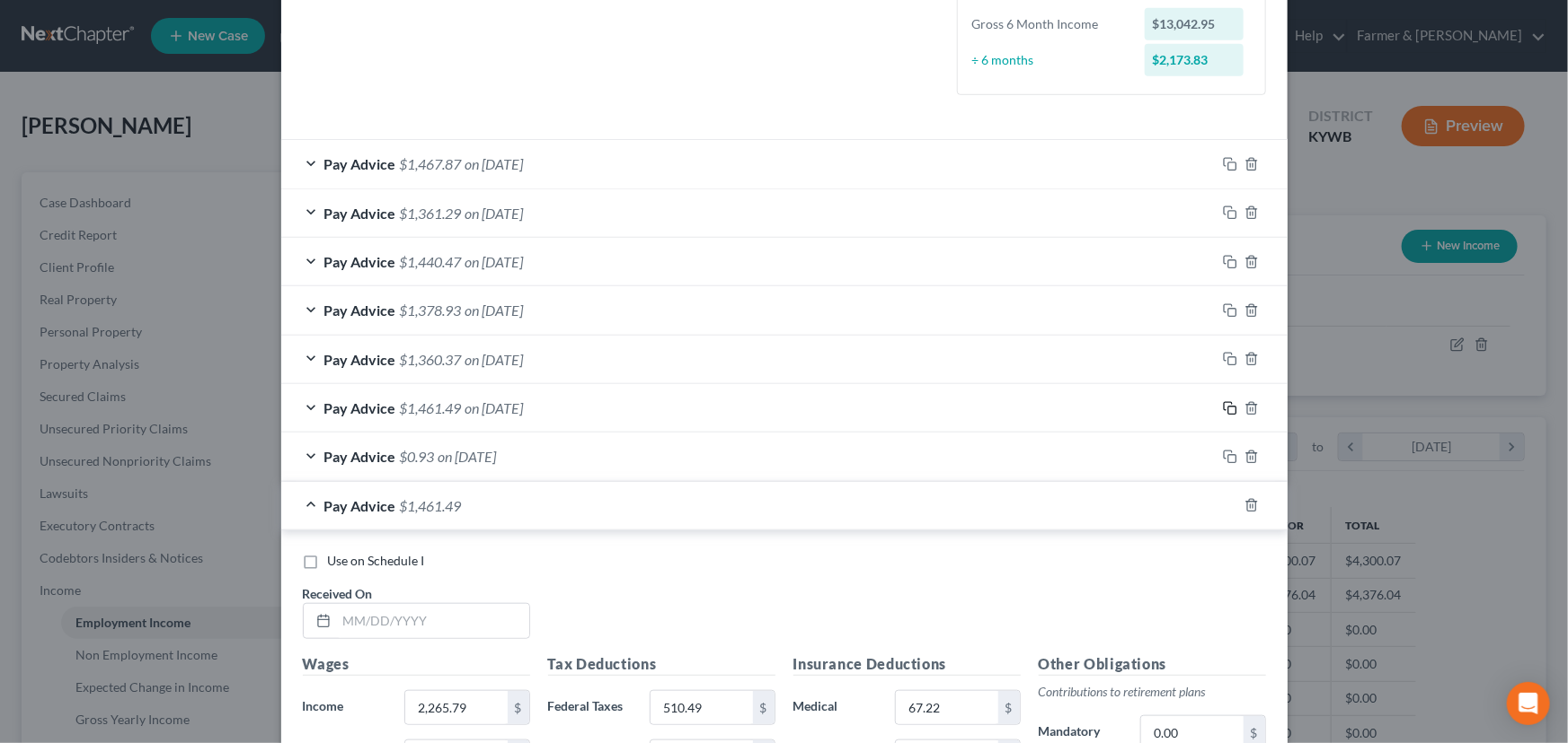
scroll to position [827, 0]
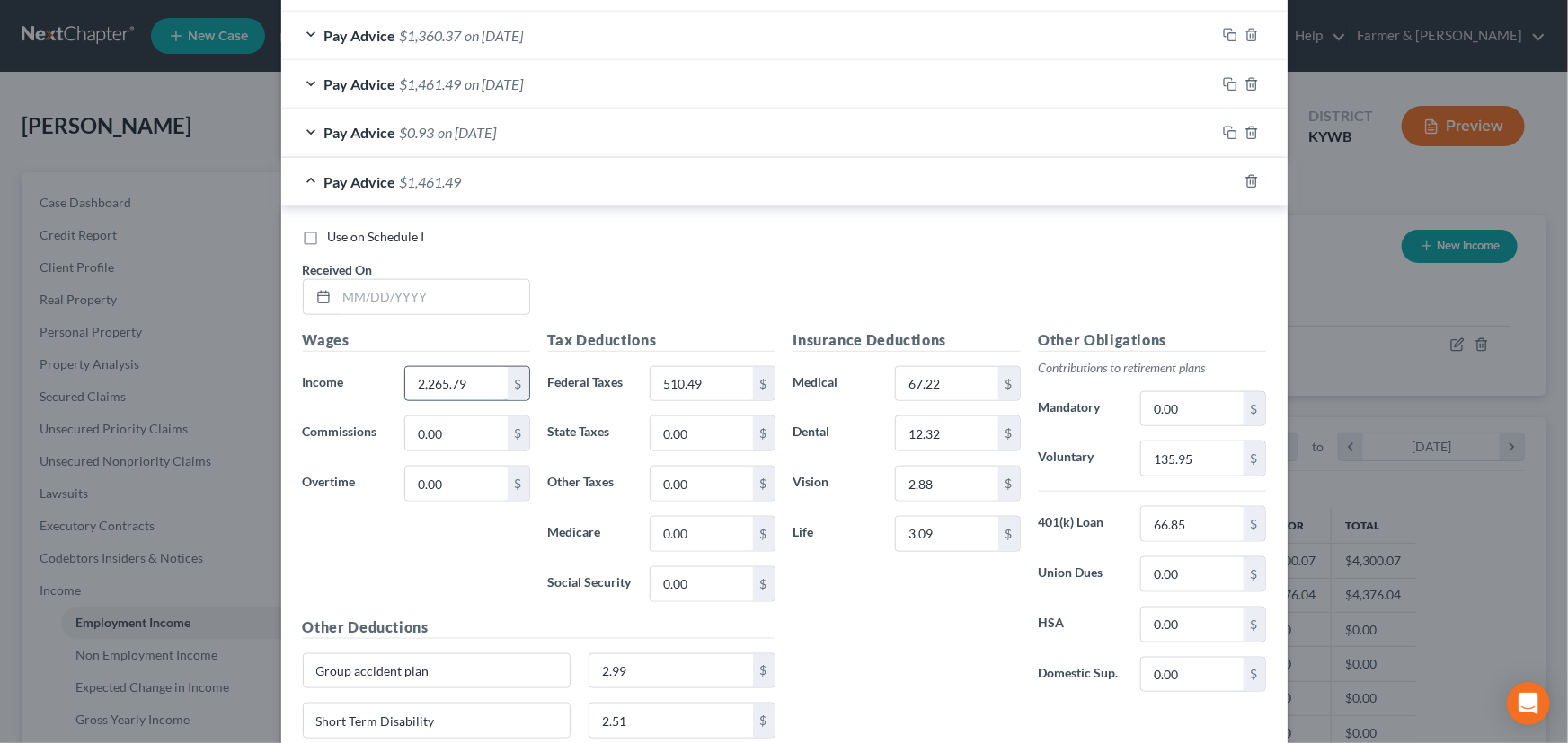
click at [462, 396] on input "2,265.79" at bounding box center [455, 384] width 101 height 34
click at [455, 287] on input "text" at bounding box center [432, 297] width 192 height 34
click at [637, 265] on div "Use on Schedule I Received On * [DATE]" at bounding box center [784, 278] width 981 height 101
click at [700, 387] on input "510.49" at bounding box center [701, 384] width 101 height 34
click at [559, 228] on div "Use on Schedule I" at bounding box center [784, 236] width 963 height 18
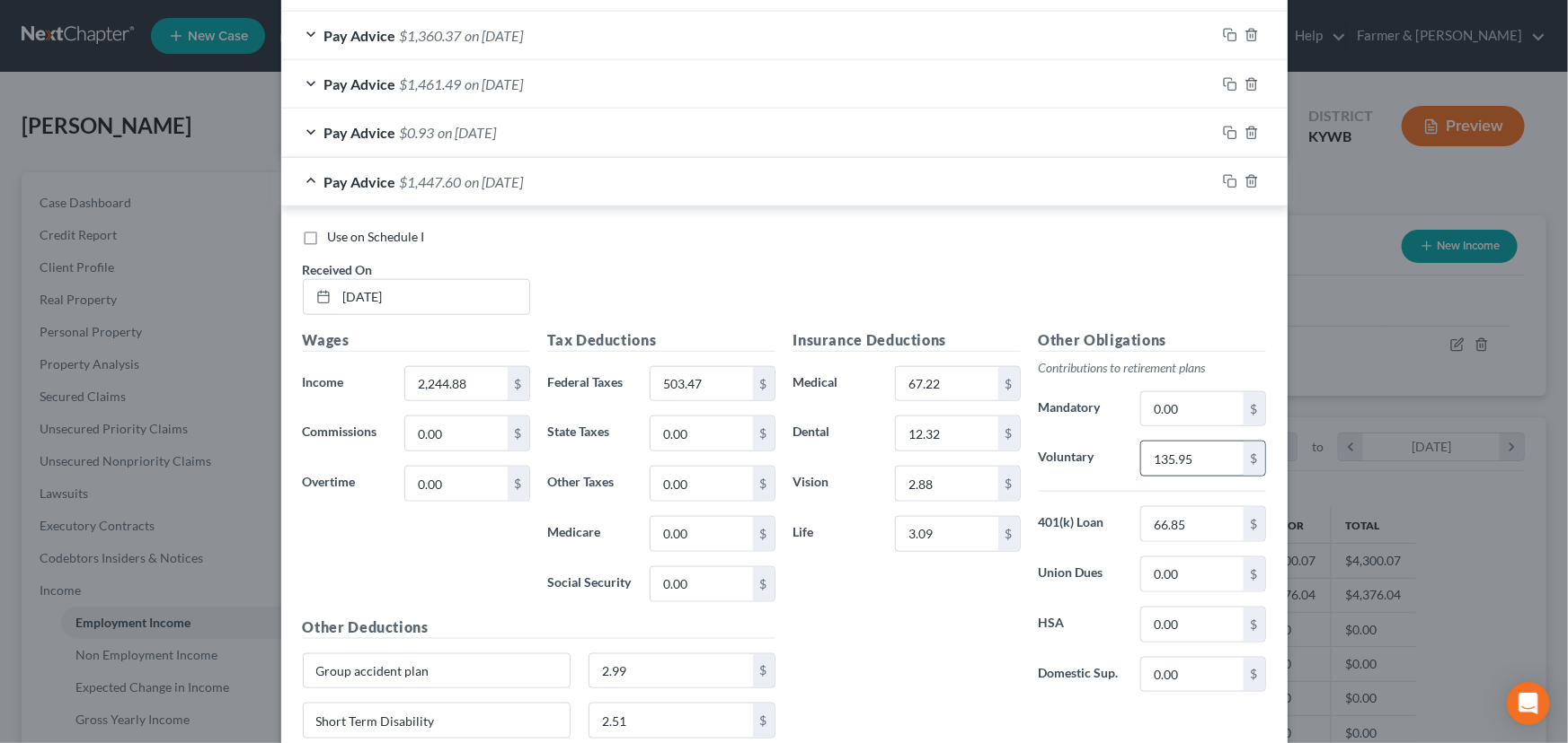
click at [1192, 463] on input "135.95" at bounding box center [1191, 458] width 101 height 34
click at [838, 260] on div "Use on Schedule I Received On * [DATE]" at bounding box center [784, 278] width 981 height 101
click at [452, 180] on span "$1,448.86" at bounding box center [431, 181] width 62 height 17
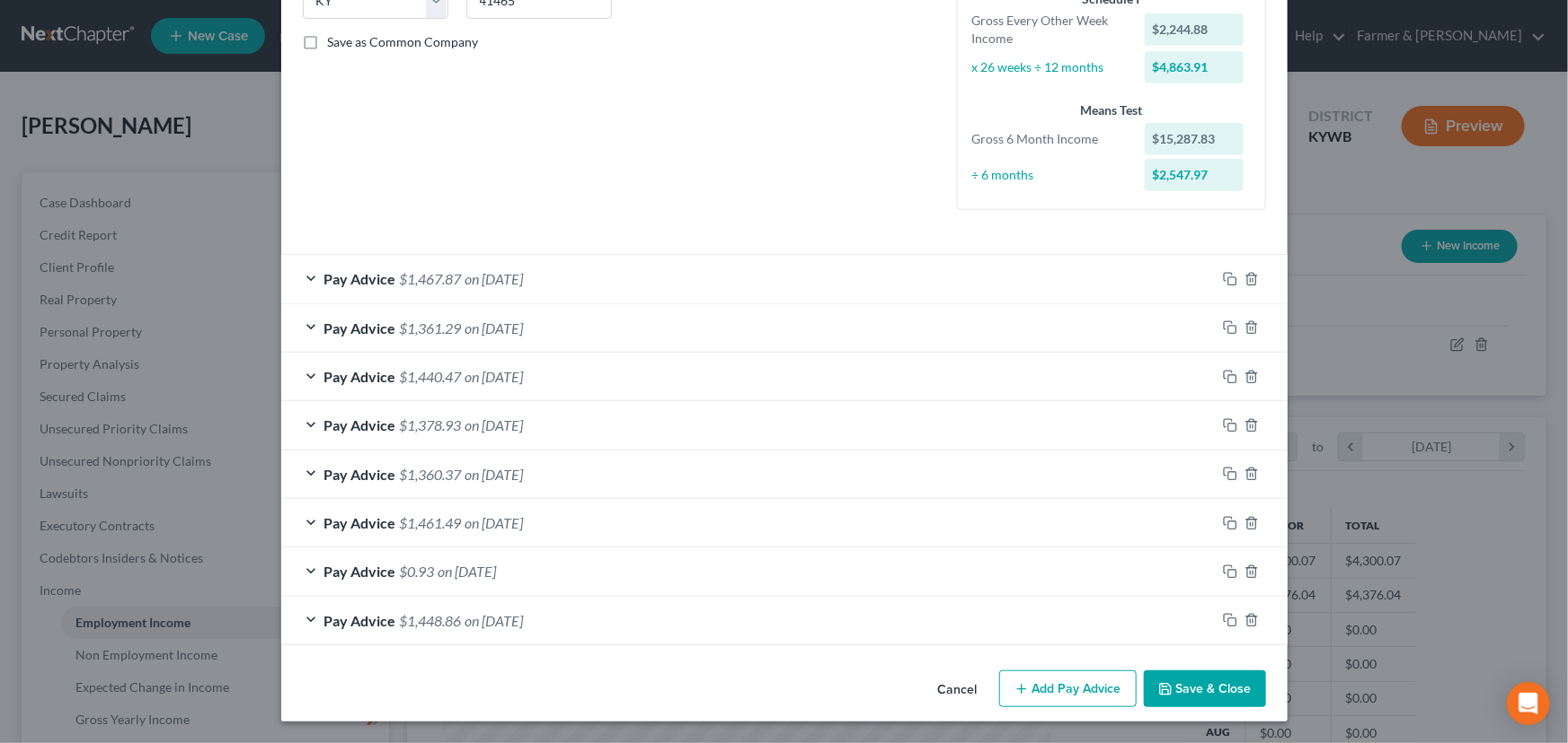
scroll to position [386, 0]
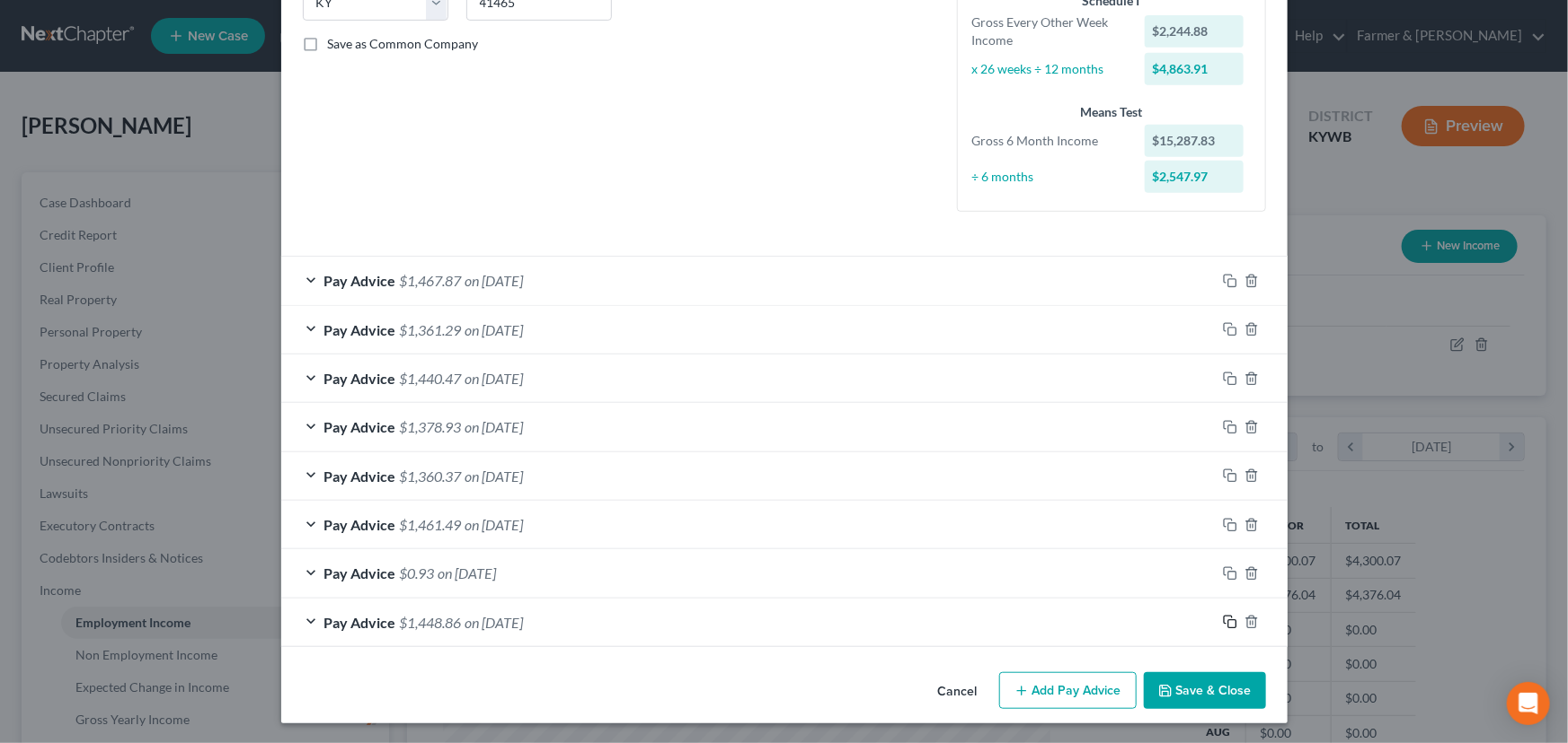
drag, startPoint x: 1224, startPoint y: 623, endPoint x: 1049, endPoint y: 584, distance: 179.3
click at [1224, 623] on icon "button" at bounding box center [1229, 622] width 14 height 14
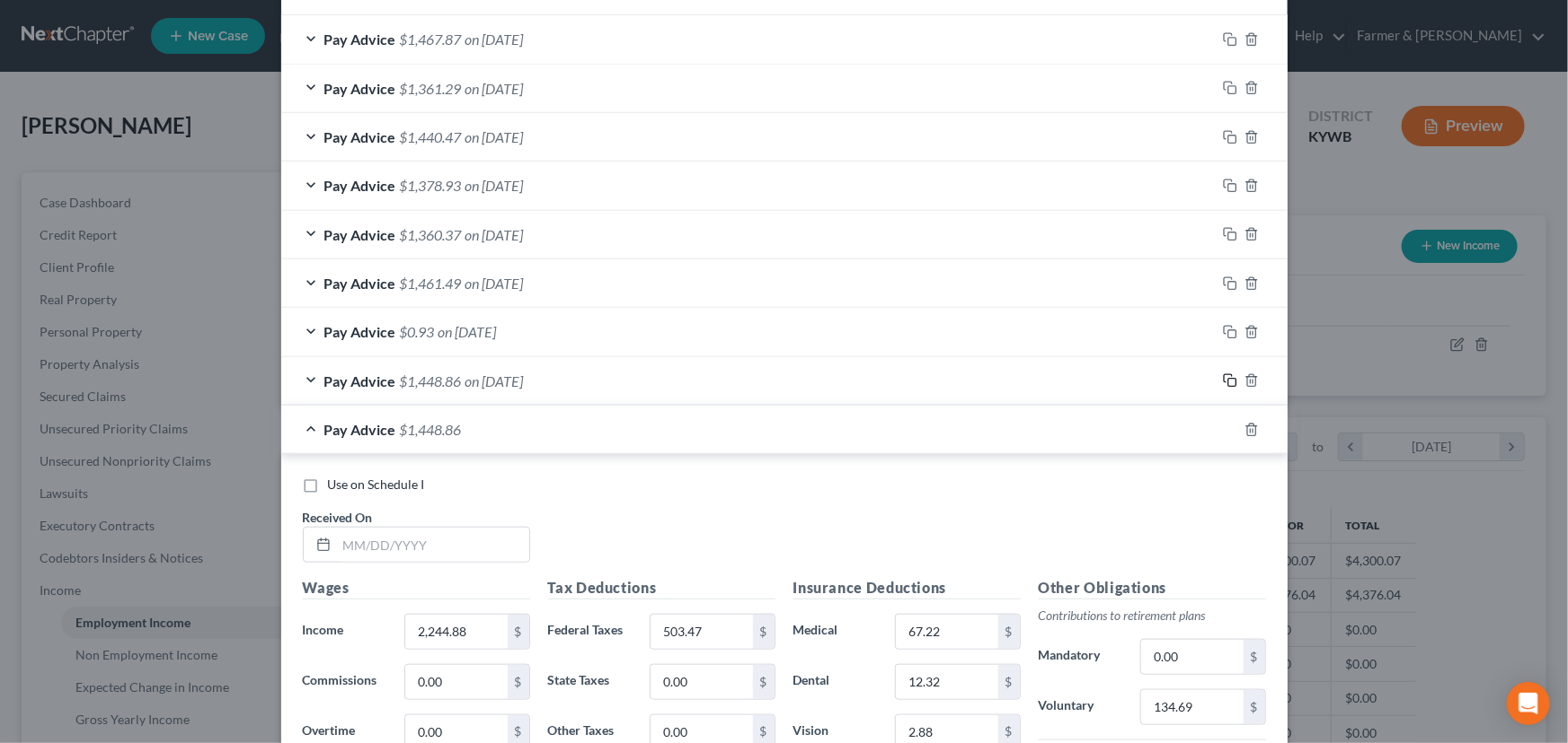
scroll to position [876, 0]
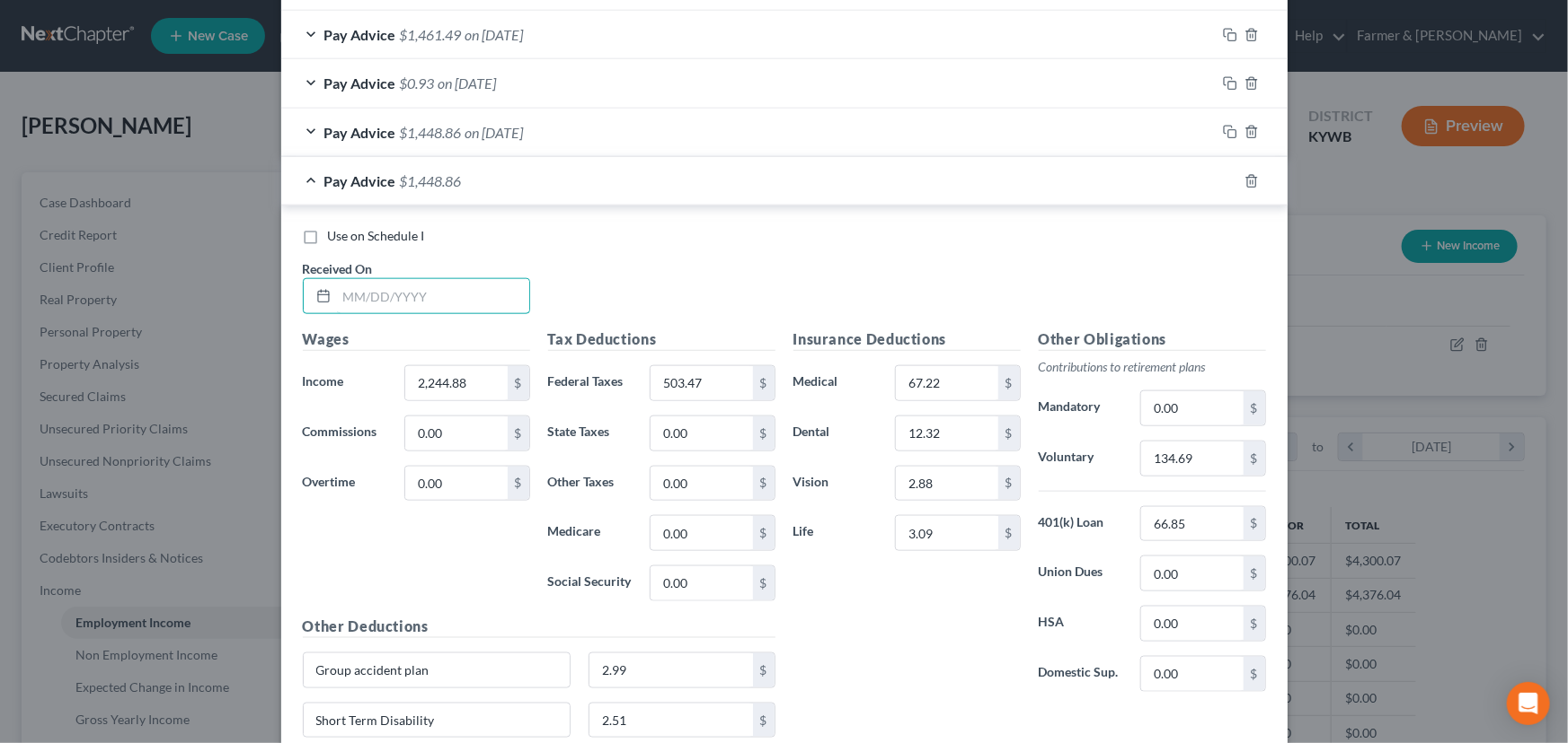
drag, startPoint x: 434, startPoint y: 302, endPoint x: 145, endPoint y: 344, distance: 292.0
click at [434, 302] on input "text" at bounding box center [432, 296] width 192 height 34
click at [655, 321] on div "Use on Schedule I Received On * [DATE]" at bounding box center [784, 277] width 981 height 101
click at [484, 377] on input "2,244.88" at bounding box center [455, 384] width 101 height 34
click at [615, 278] on div "Use on Schedule I Received On * [DATE]" at bounding box center [784, 277] width 981 height 101
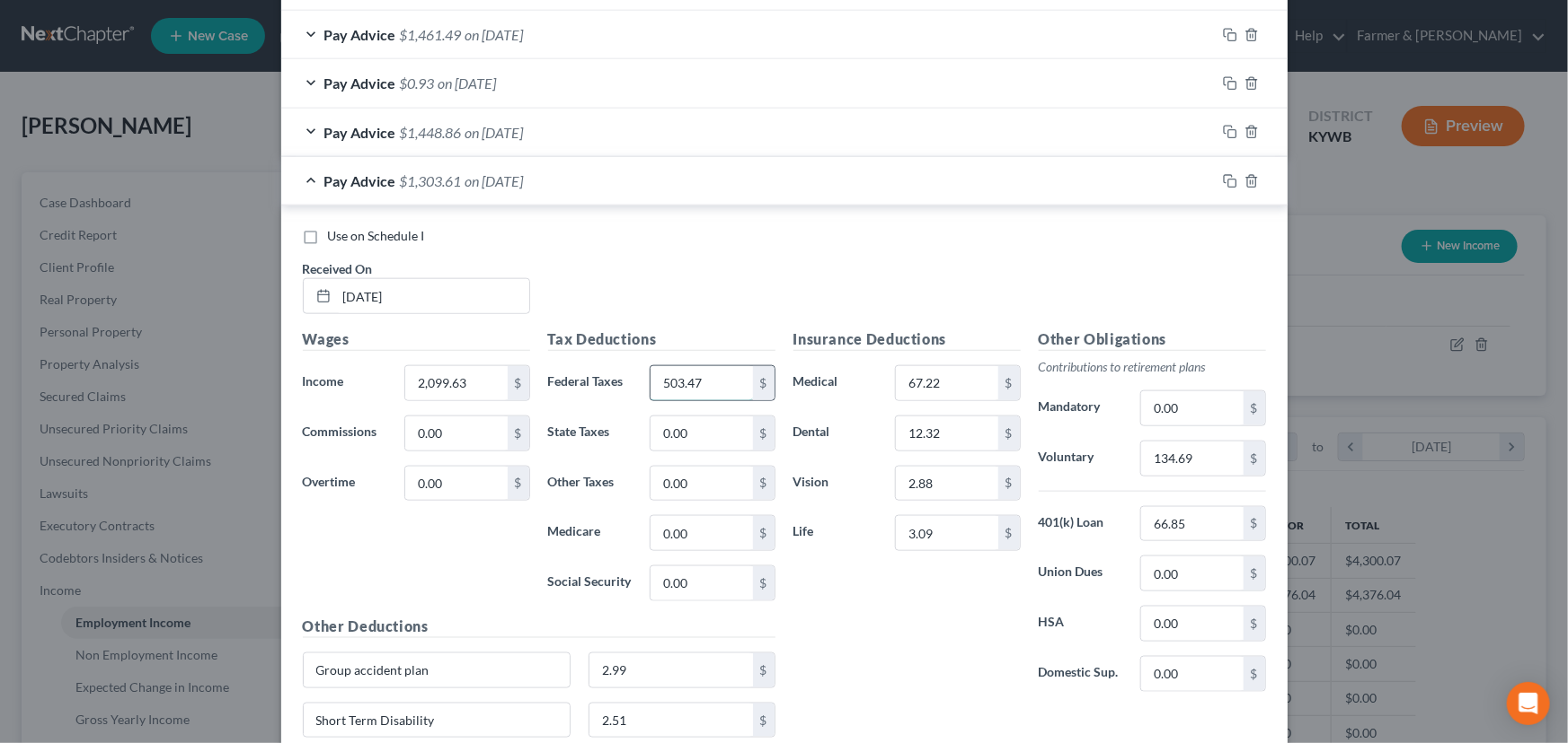
click at [698, 374] on input "503.47" at bounding box center [701, 384] width 101 height 34
click at [719, 270] on div "Use on Schedule I Received On * [DATE]" at bounding box center [784, 277] width 981 height 101
click at [1195, 453] on input "134.69" at bounding box center [1191, 458] width 101 height 34
click at [749, 291] on div "Use on Schedule I Received On * [DATE]" at bounding box center [784, 277] width 981 height 101
click at [1198, 438] on div "Other Obligations Contributions to retirement plans Mandatory 0.00 $ Voluntary …" at bounding box center [1152, 518] width 245 height 378
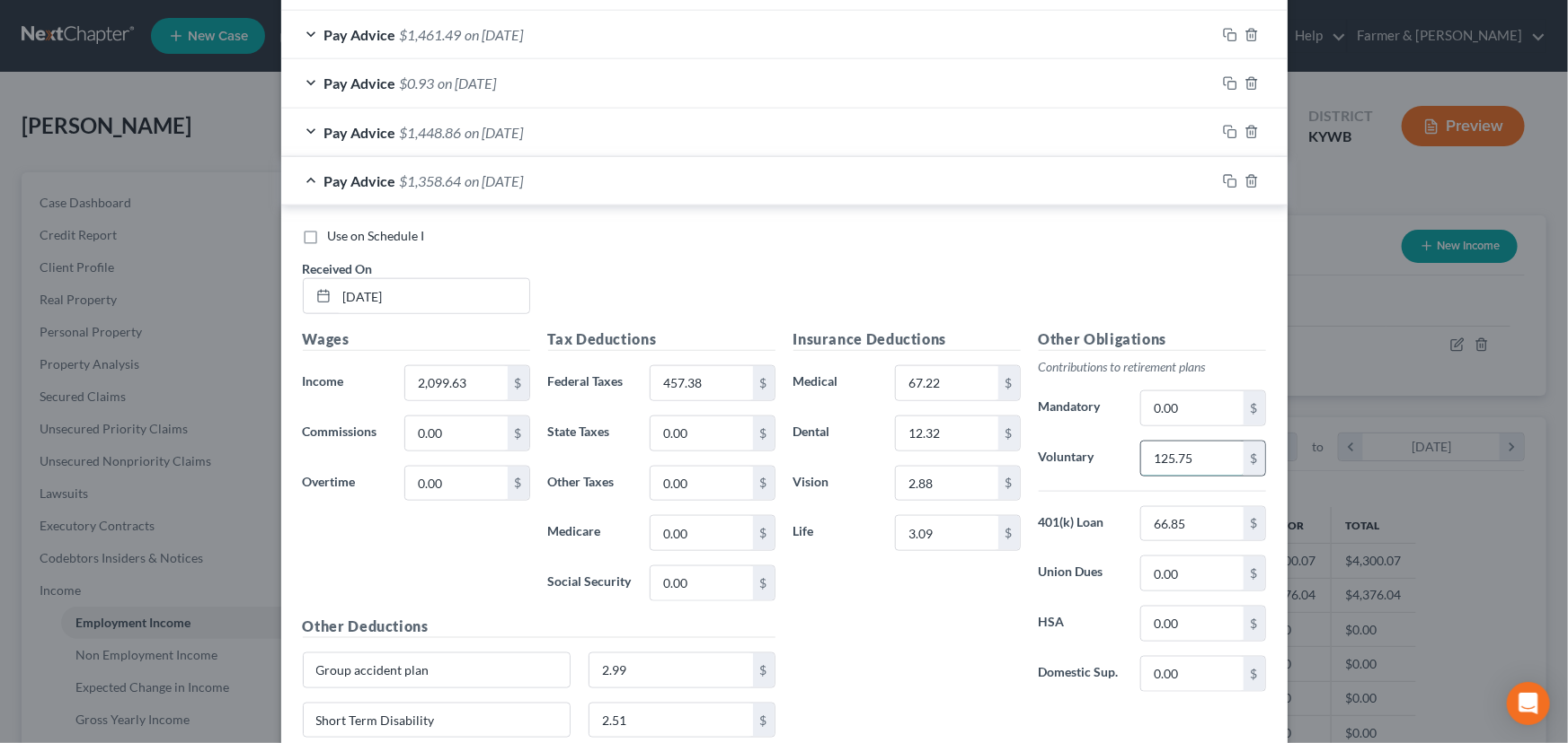
click at [1205, 456] on input "125.75" at bounding box center [1191, 458] width 101 height 34
click at [637, 282] on div "Use on Schedule I Received On * [DATE]" at bounding box center [784, 277] width 981 height 101
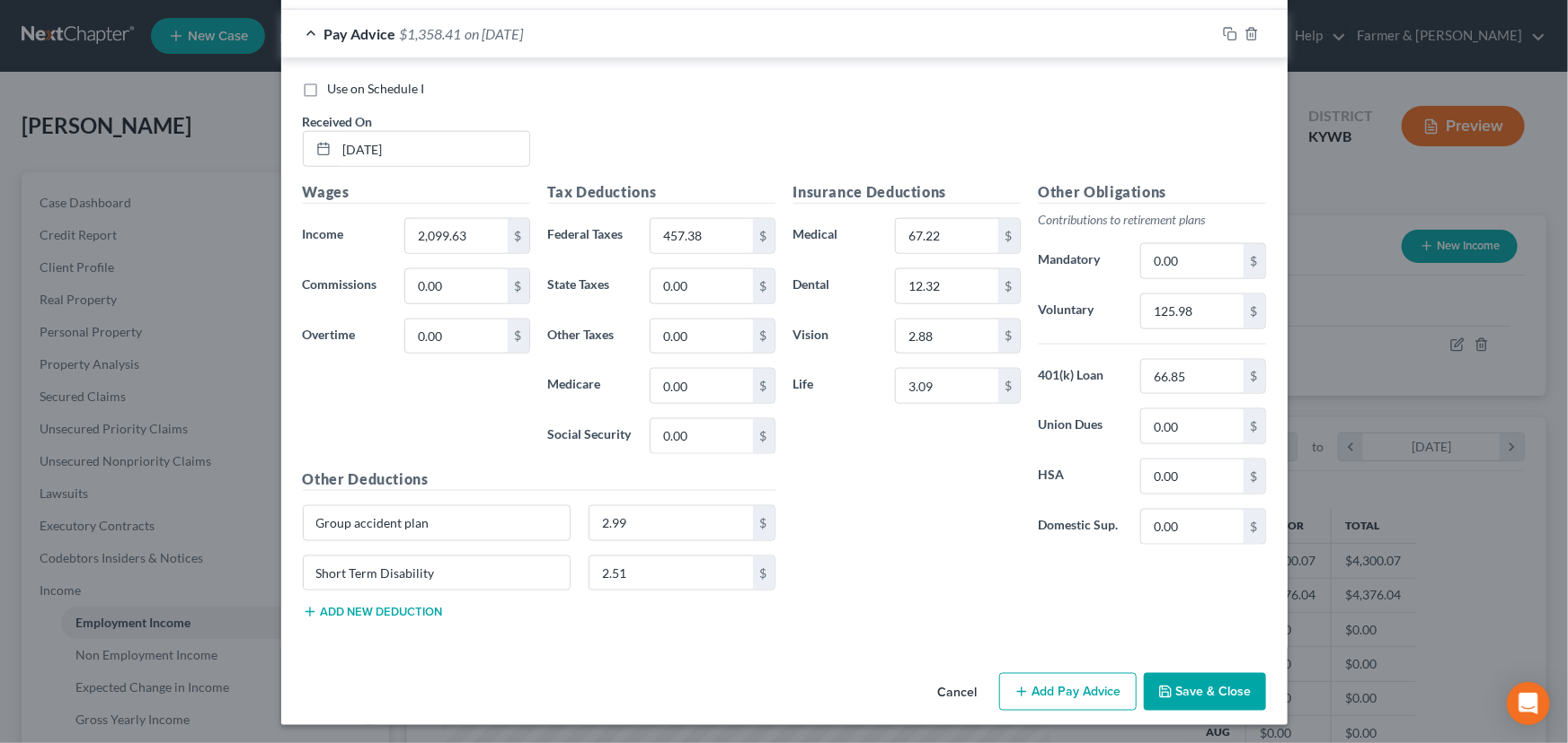
scroll to position [1024, 0]
click at [1190, 267] on input "0.00" at bounding box center [1191, 261] width 101 height 34
click at [880, 529] on div "Insurance Deductions Medical 67.22 $ Dental 12.32 $ Vision 2.88 $ Life 3.09 $" at bounding box center [906, 371] width 245 height 378
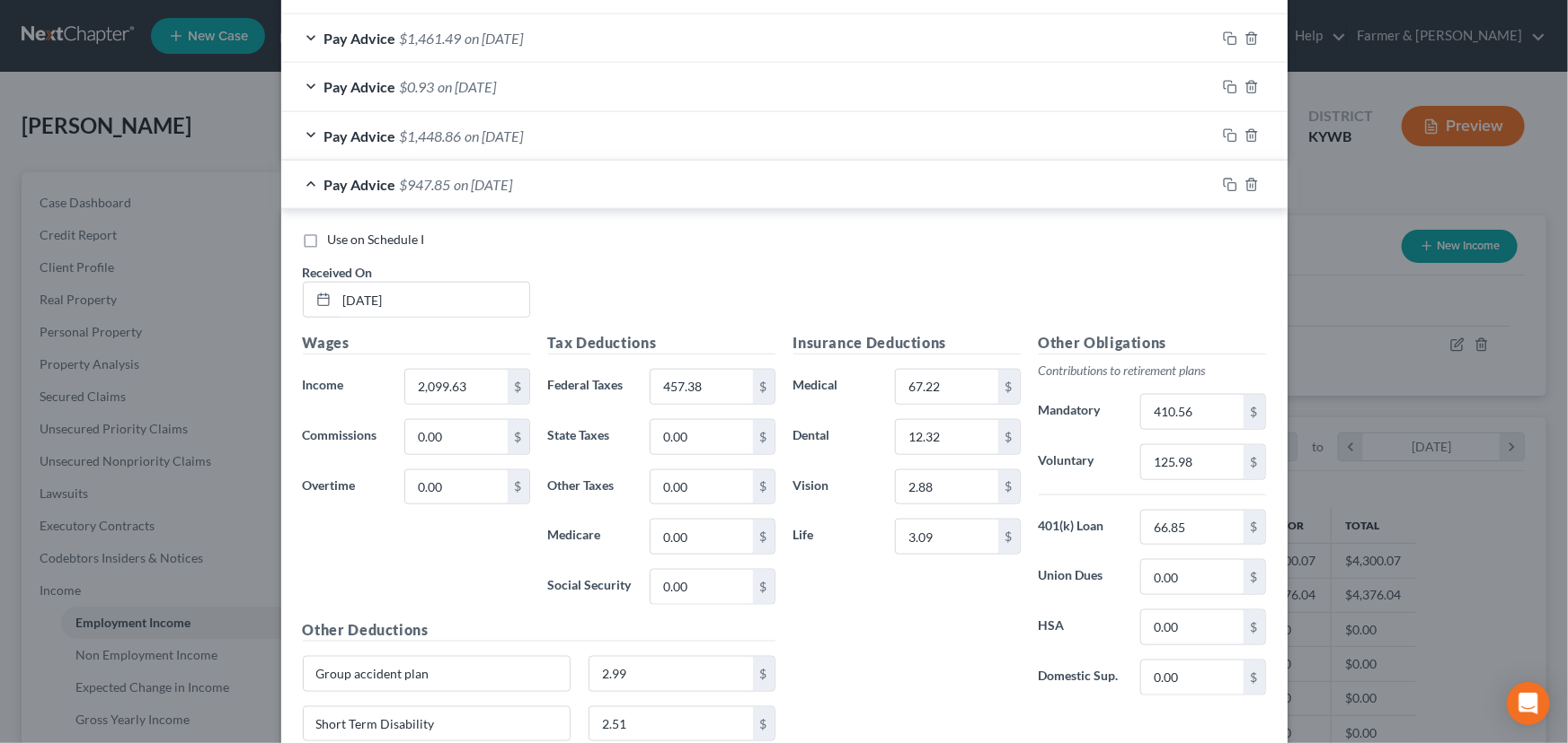
scroll to position [861, 0]
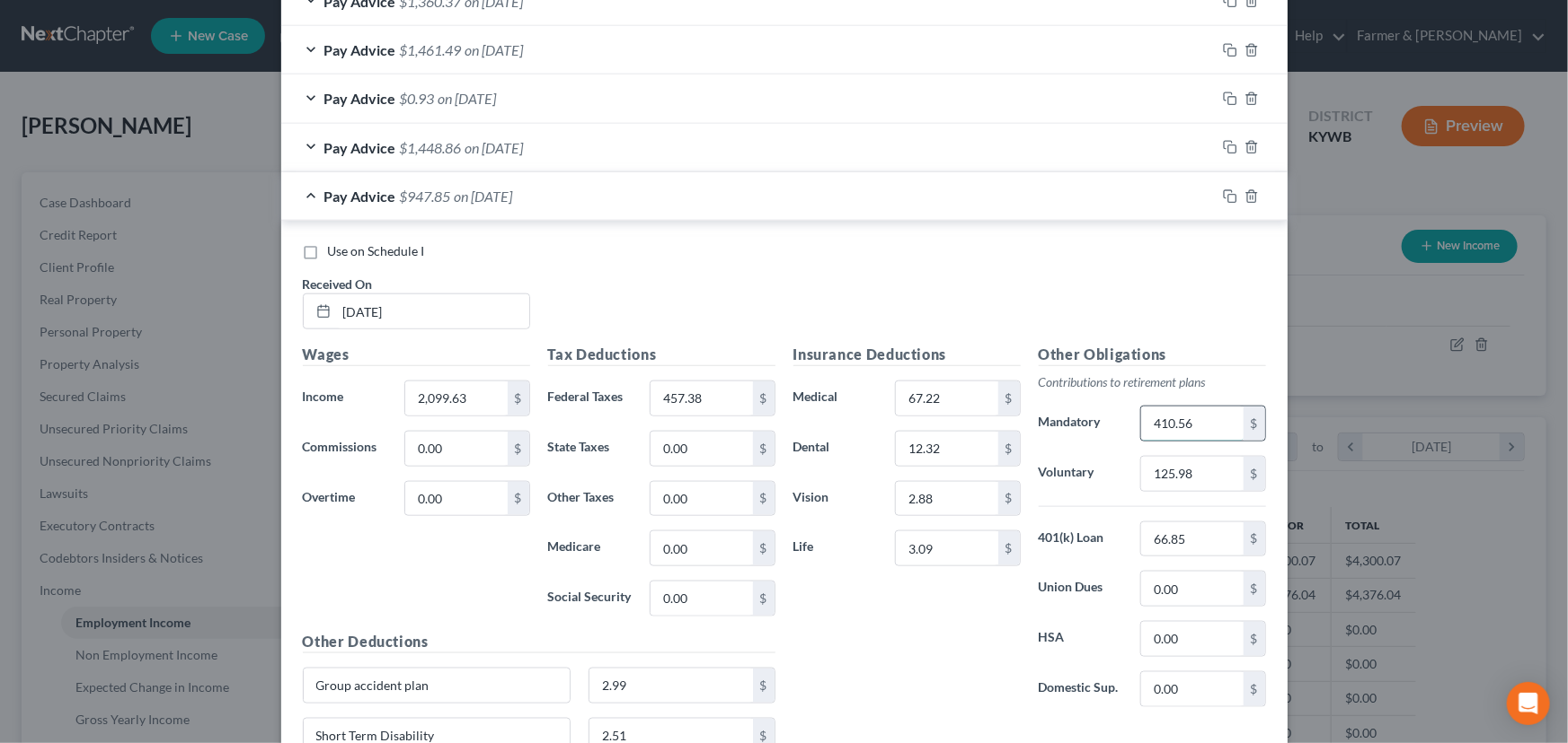
click at [1191, 432] on input "410.56" at bounding box center [1191, 423] width 101 height 34
drag, startPoint x: 536, startPoint y: 196, endPoint x: 4, endPoint y: 253, distance: 535.0
click at [524, 196] on span "on [DATE]" at bounding box center [495, 197] width 59 height 17
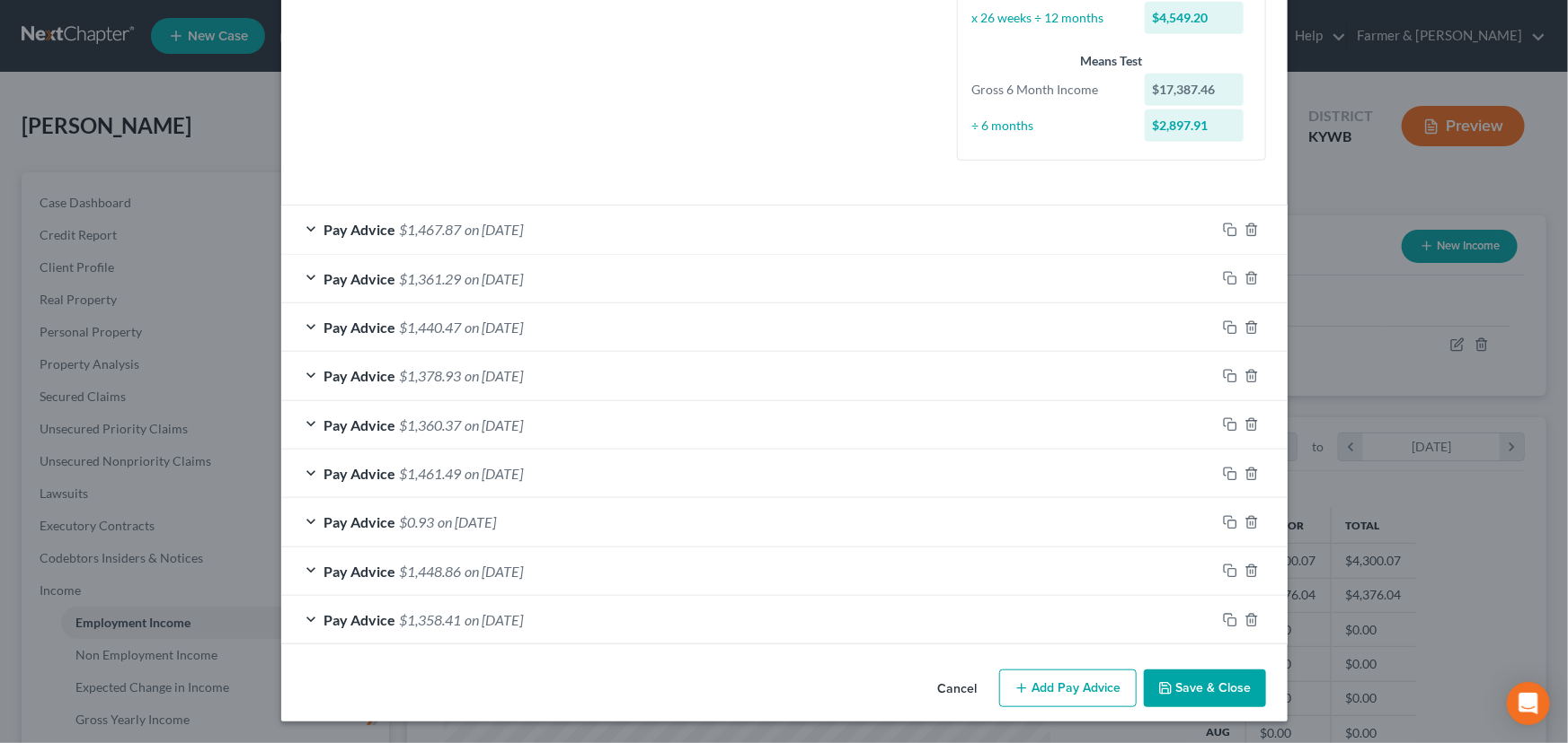
scroll to position [436, 0]
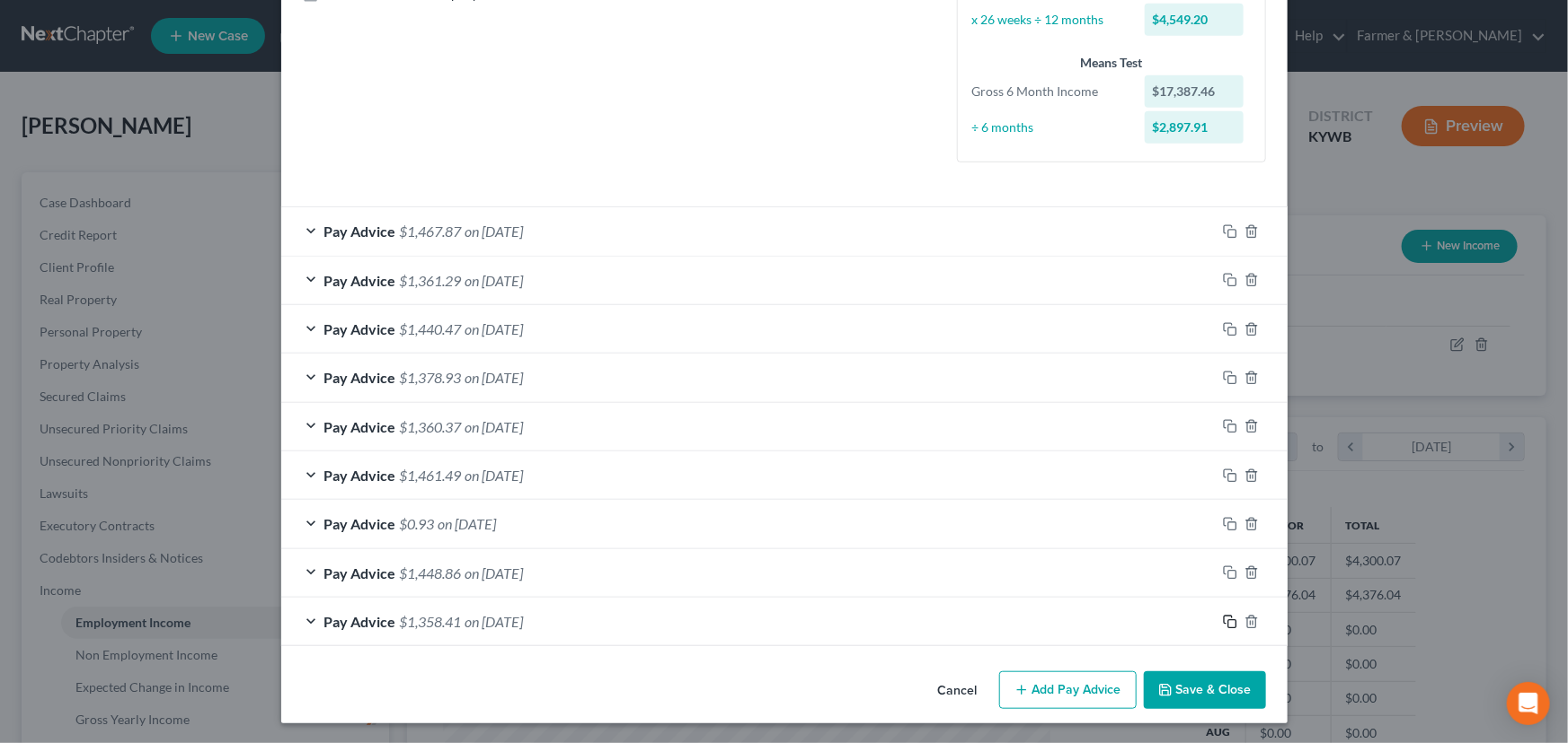
drag, startPoint x: 1225, startPoint y: 618, endPoint x: 950, endPoint y: 521, distance: 291.6
click at [1228, 620] on rect "button" at bounding box center [1231, 624] width 9 height 9
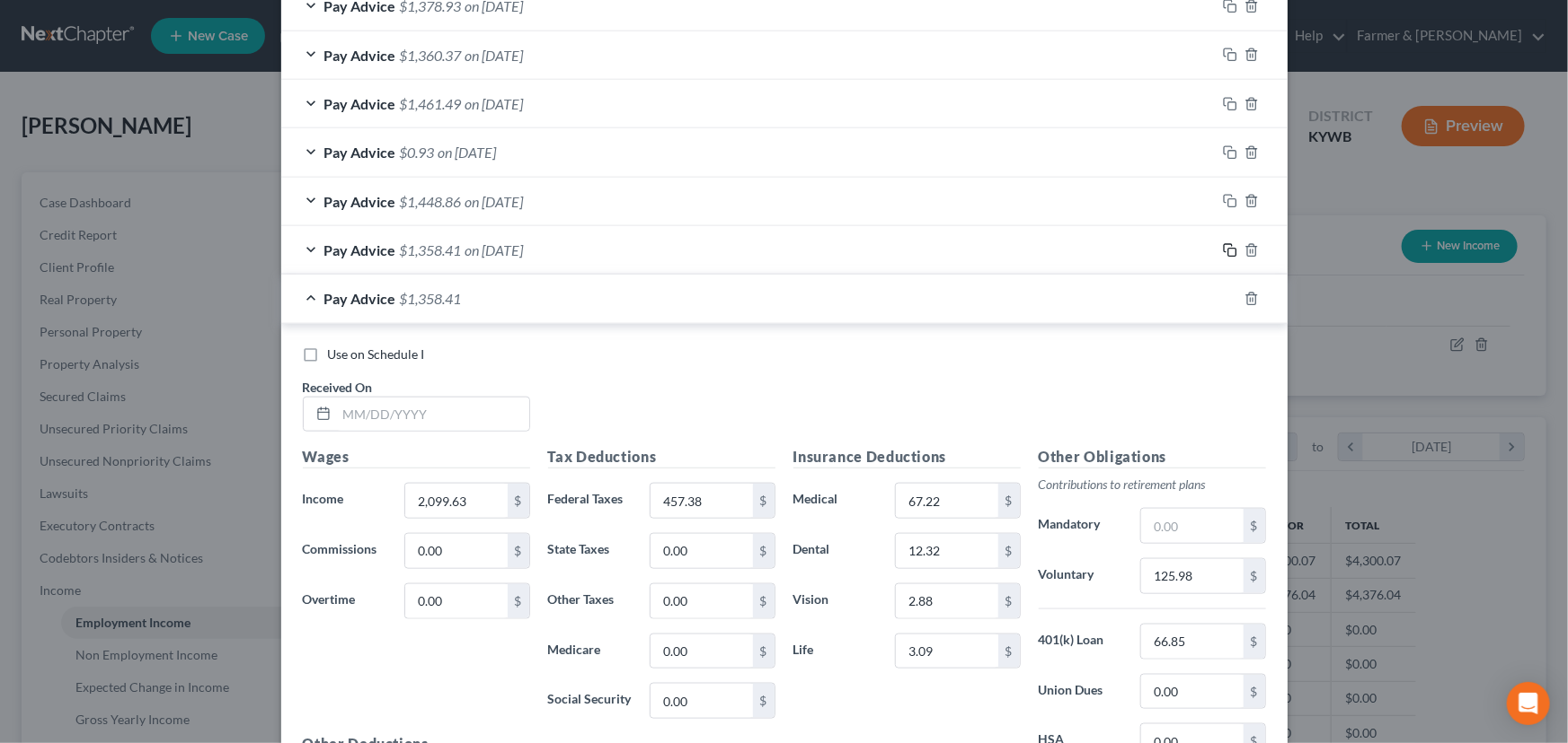
scroll to position [844, 0]
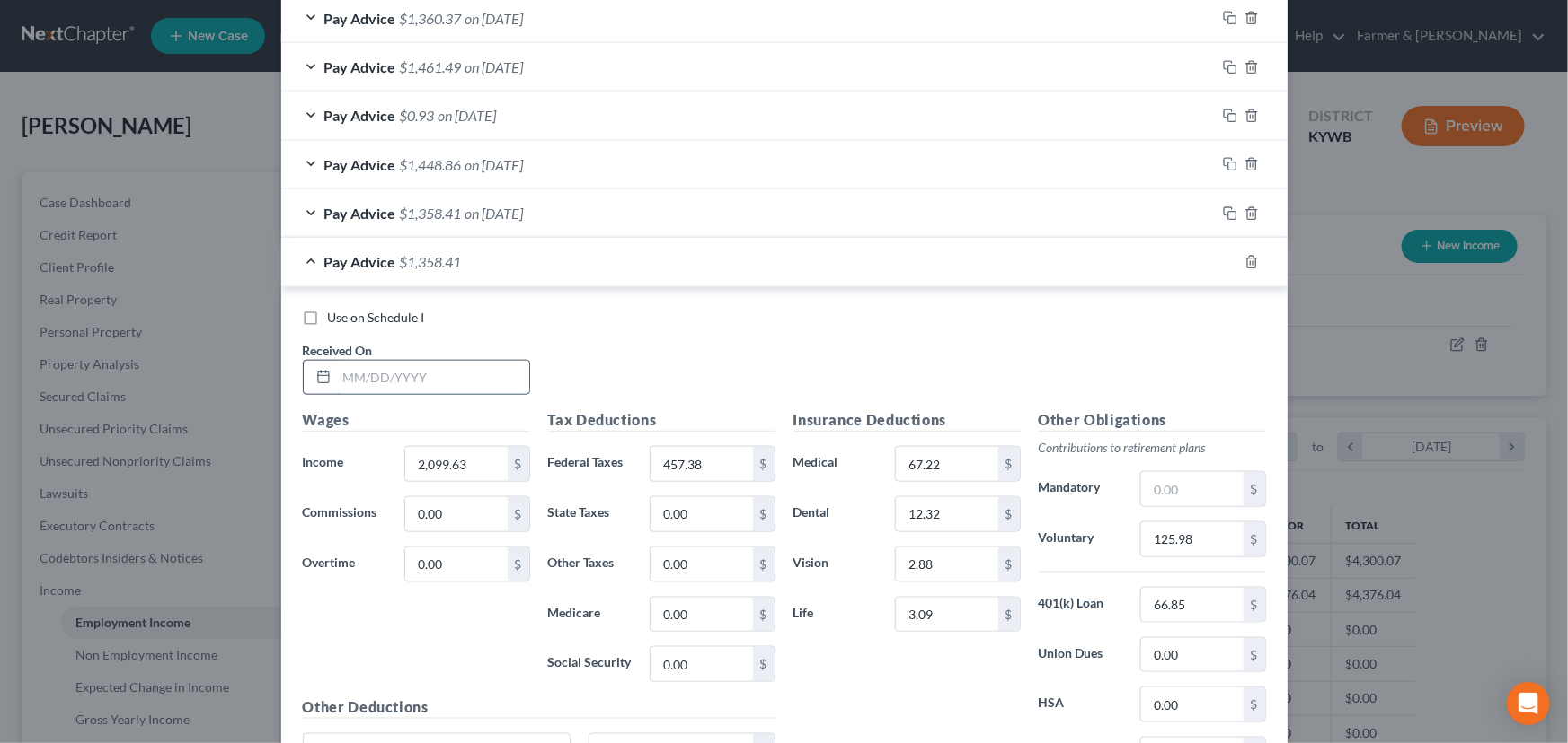
click at [421, 388] on input "text" at bounding box center [432, 378] width 192 height 34
click at [582, 354] on div "Use on Schedule I Received On * [DATE]" at bounding box center [784, 359] width 981 height 101
click at [472, 462] on input "2,099.63" at bounding box center [455, 464] width 101 height 34
click at [686, 394] on div "Use on Schedule I Received On * [DATE]" at bounding box center [784, 359] width 981 height 101
click at [697, 463] on input "457.38" at bounding box center [701, 464] width 101 height 34
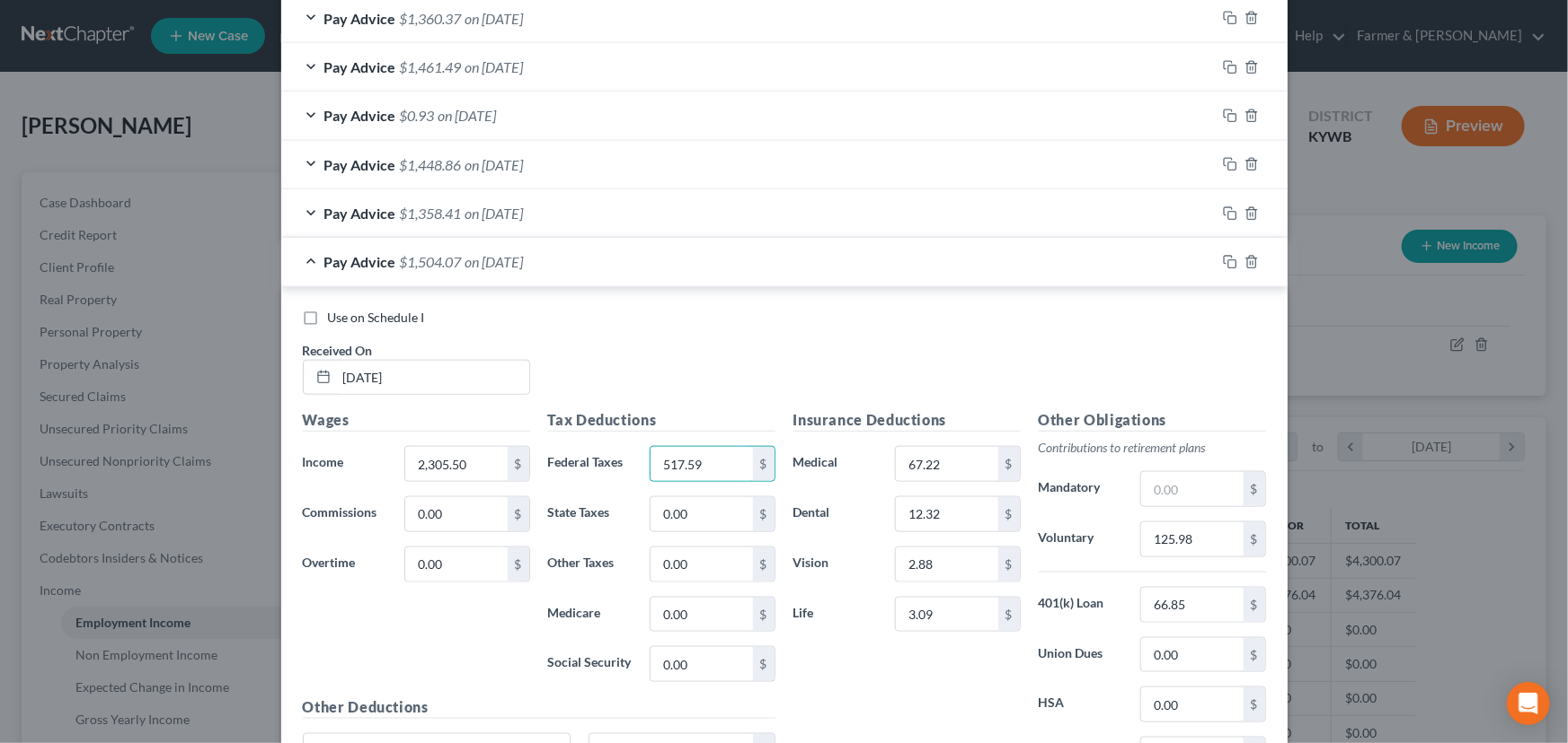
click at [714, 392] on div "Use on Schedule I Received On * [DATE]" at bounding box center [784, 359] width 981 height 101
click at [1216, 547] on input "125.98" at bounding box center [1191, 540] width 101 height 34
click at [941, 348] on div "Use on Schedule I Received On * [DATE]" at bounding box center [784, 359] width 981 height 101
click at [1158, 497] on input "text" at bounding box center [1191, 490] width 101 height 34
drag, startPoint x: 1213, startPoint y: 489, endPoint x: 1024, endPoint y: 489, distance: 189.0
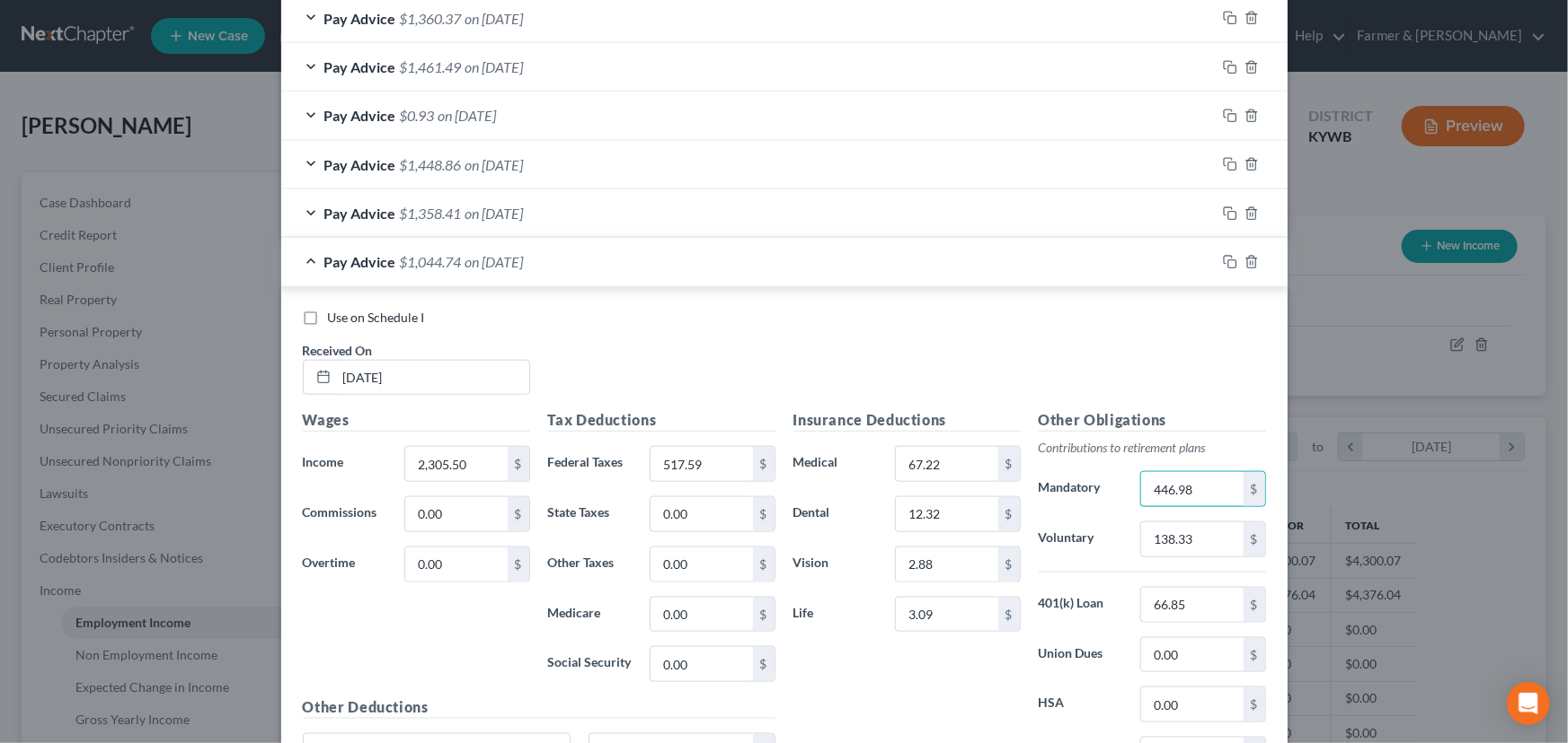
click at [1030, 489] on div "Mandatory 446.98 $" at bounding box center [1152, 490] width 245 height 36
click at [557, 263] on div "Pay Advice $1,491.72 on [DATE]" at bounding box center [748, 262] width 934 height 47
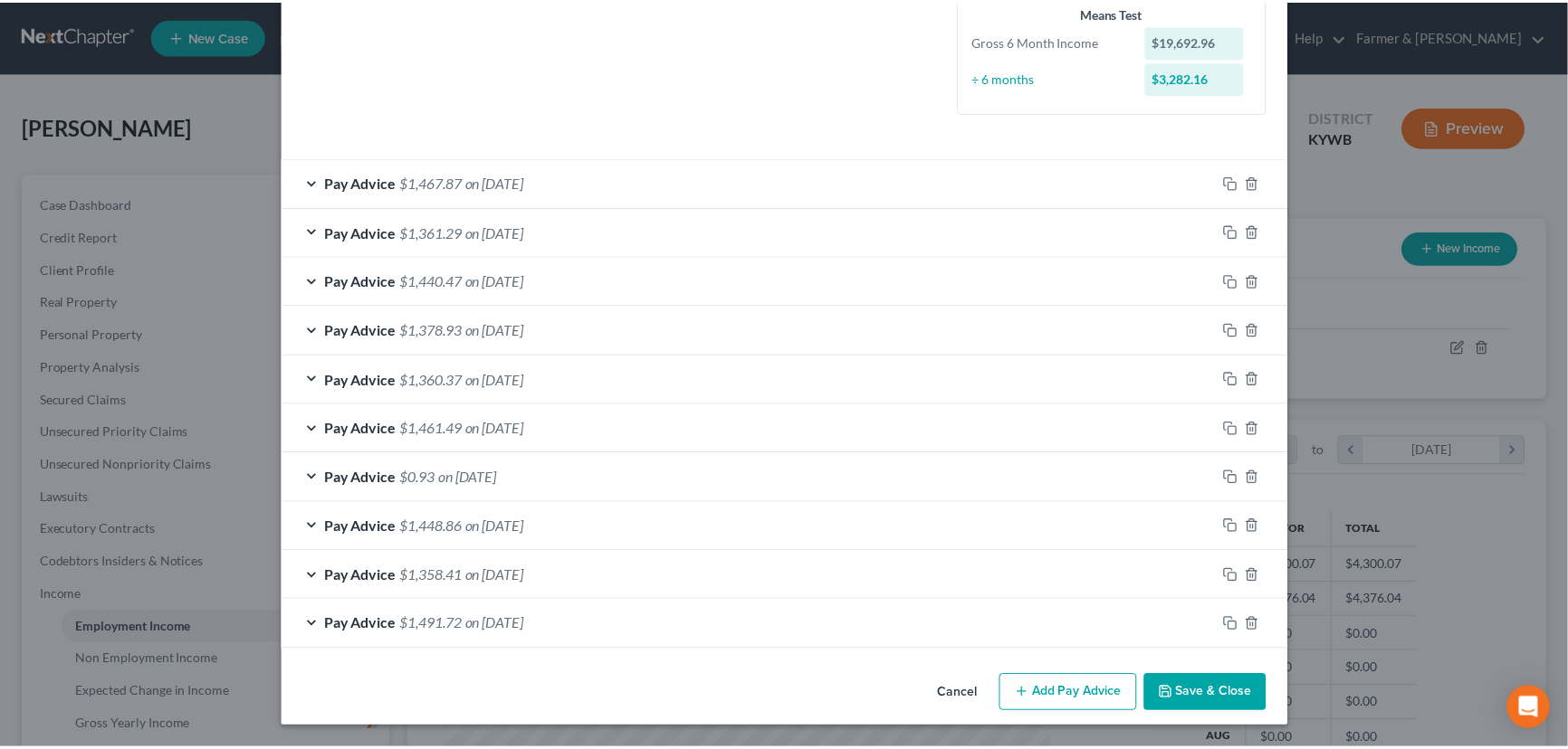
scroll to position [488, 0]
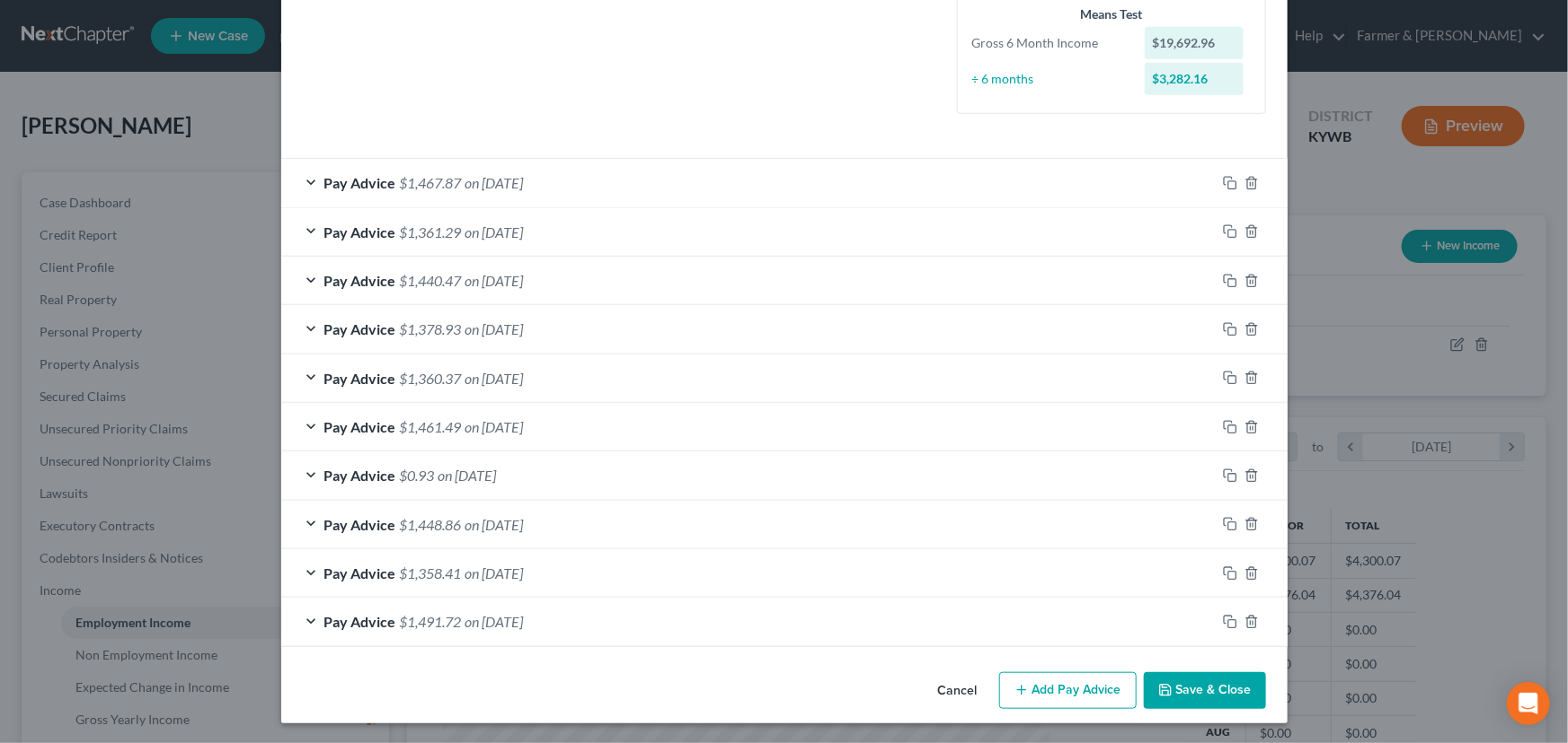
click at [1187, 683] on button "Save & Close" at bounding box center [1204, 691] width 122 height 38
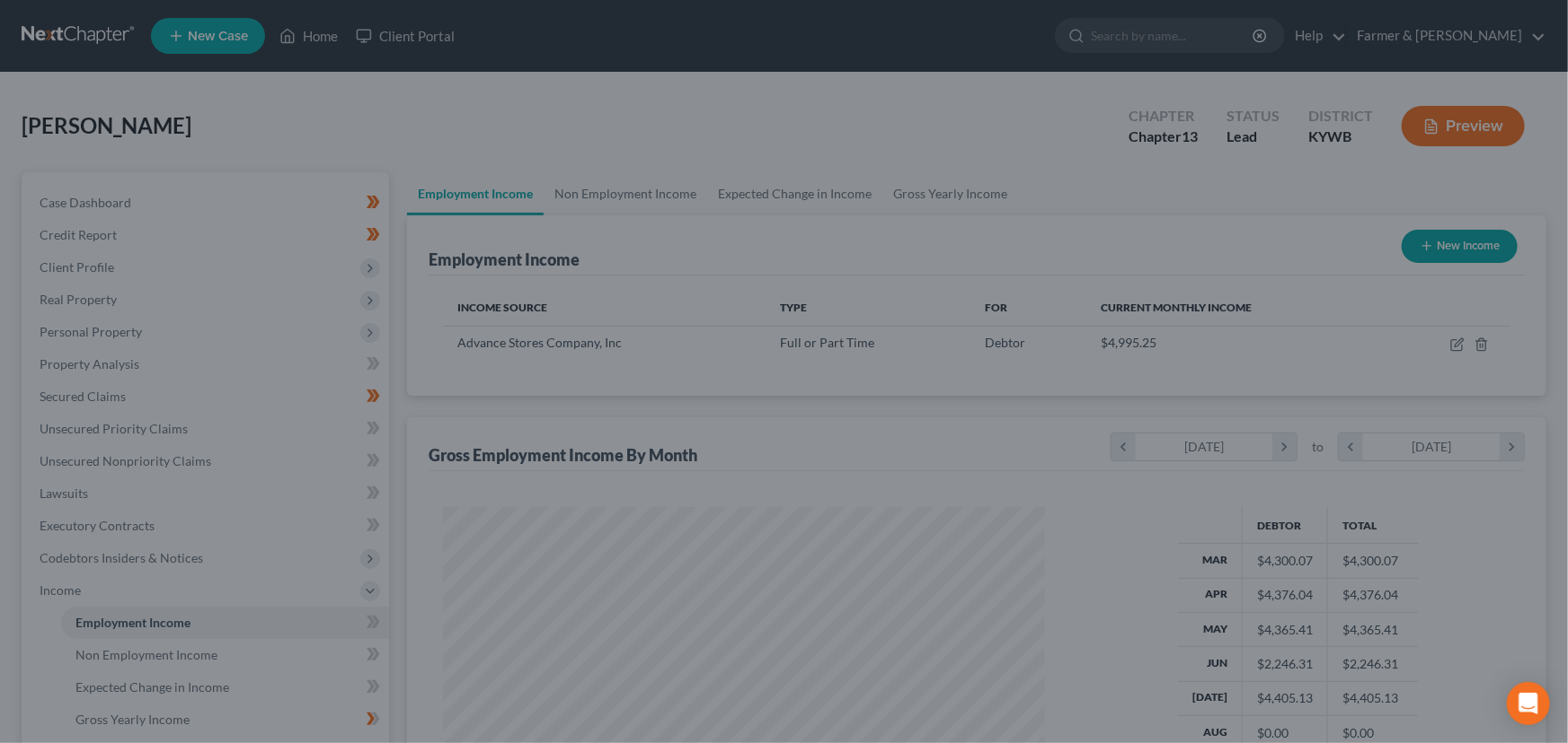
scroll to position [897590, 897678]
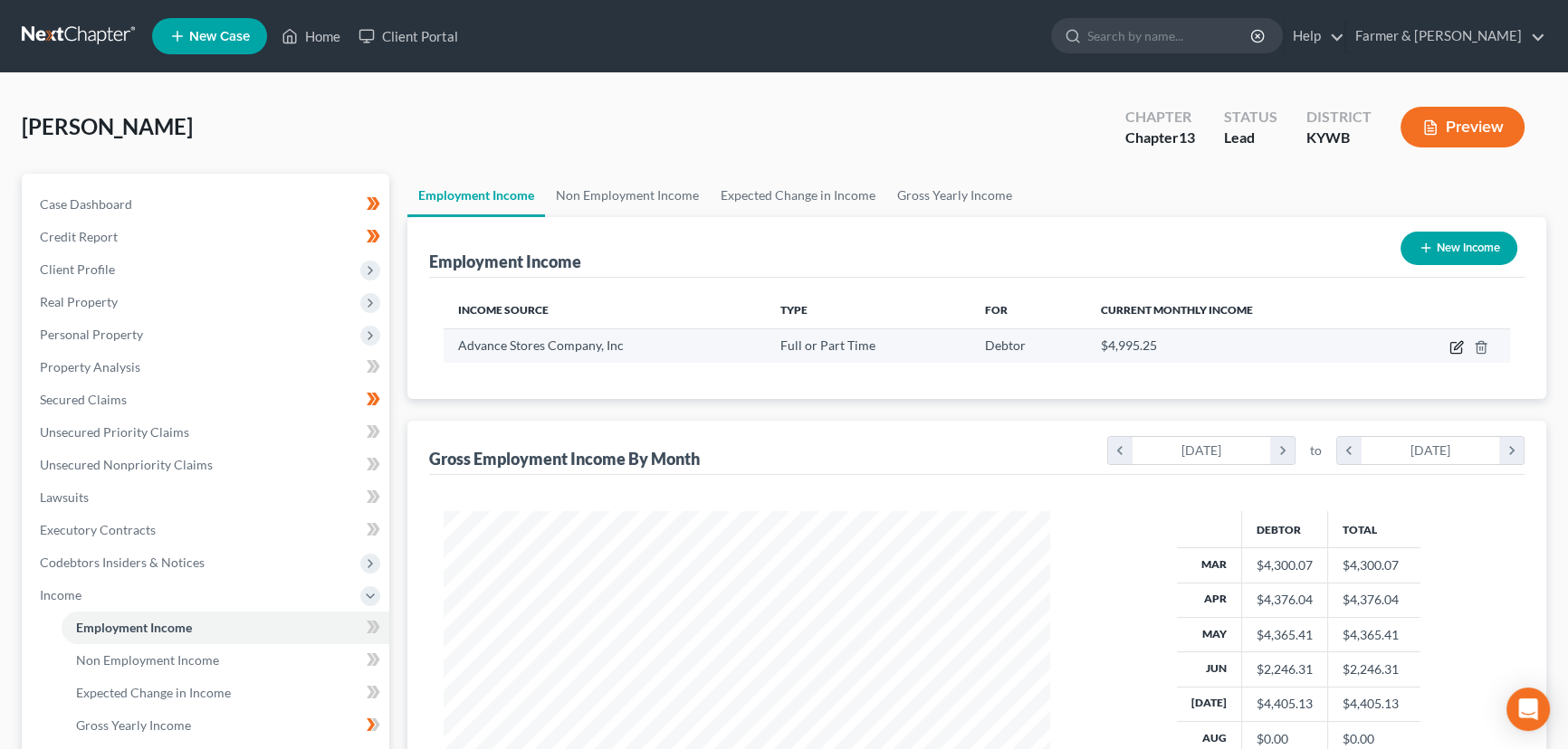
click at [1458, 344] on icon "button" at bounding box center [1456, 347] width 14 height 14
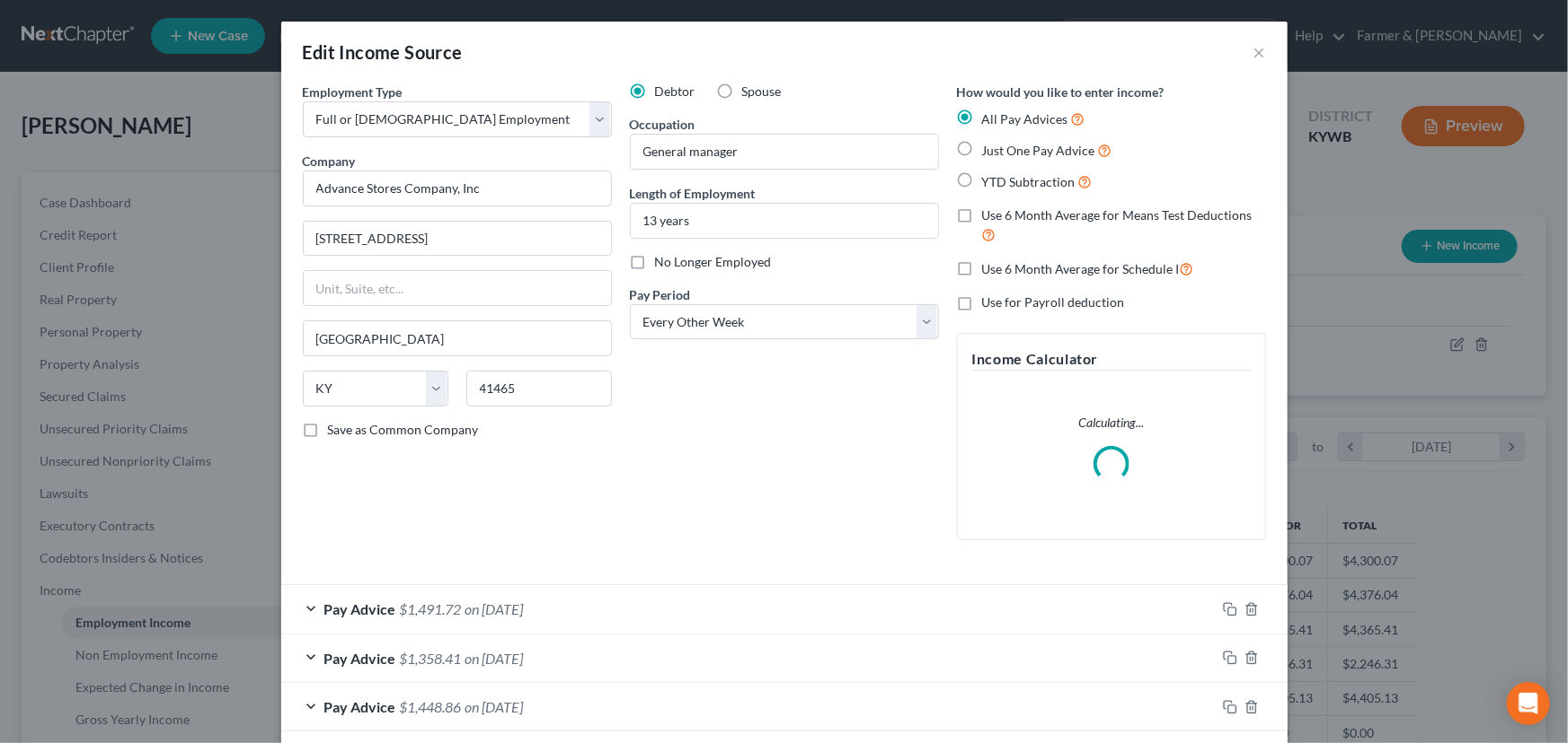
scroll to position [426, 0]
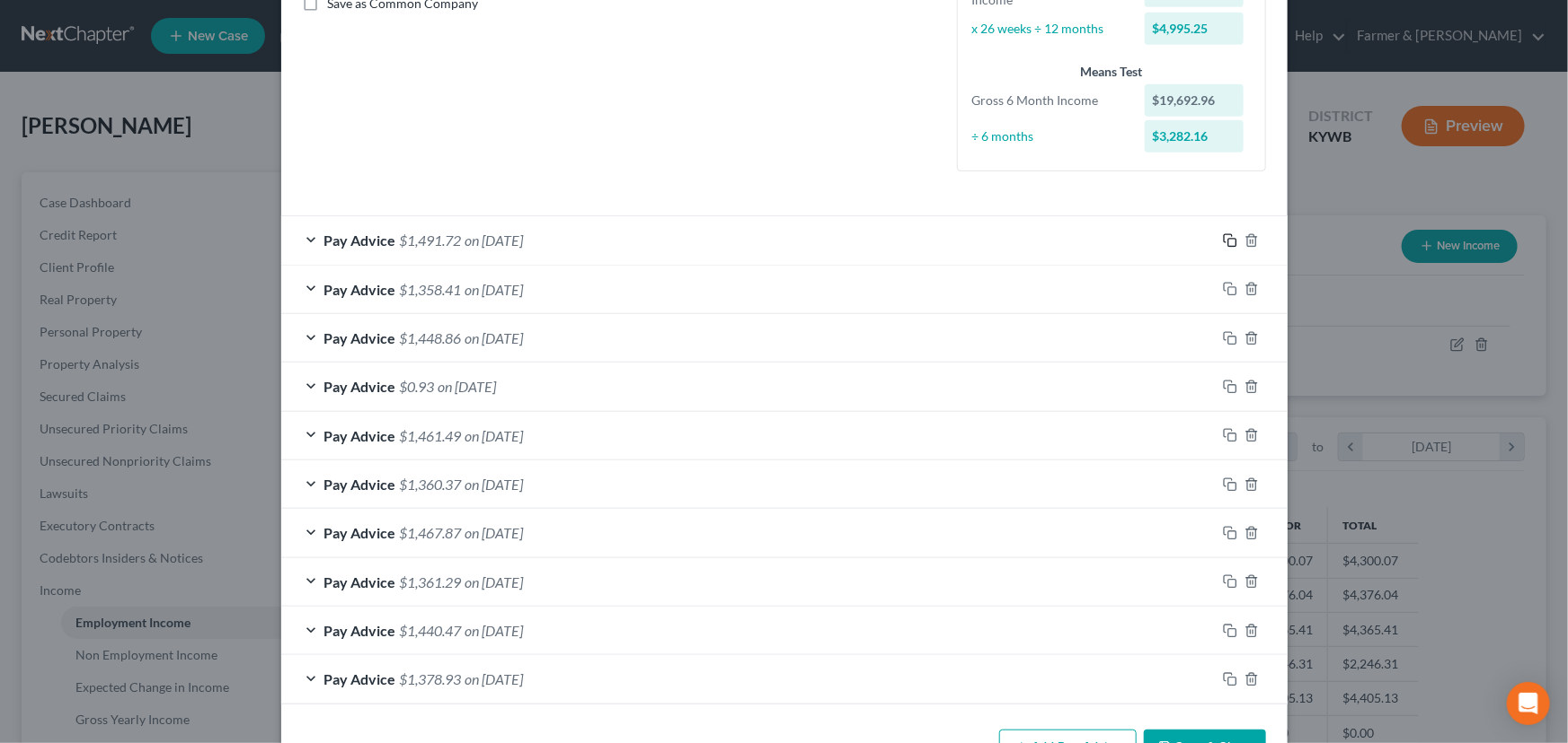
click at [1223, 236] on icon "button" at bounding box center [1229, 240] width 14 height 14
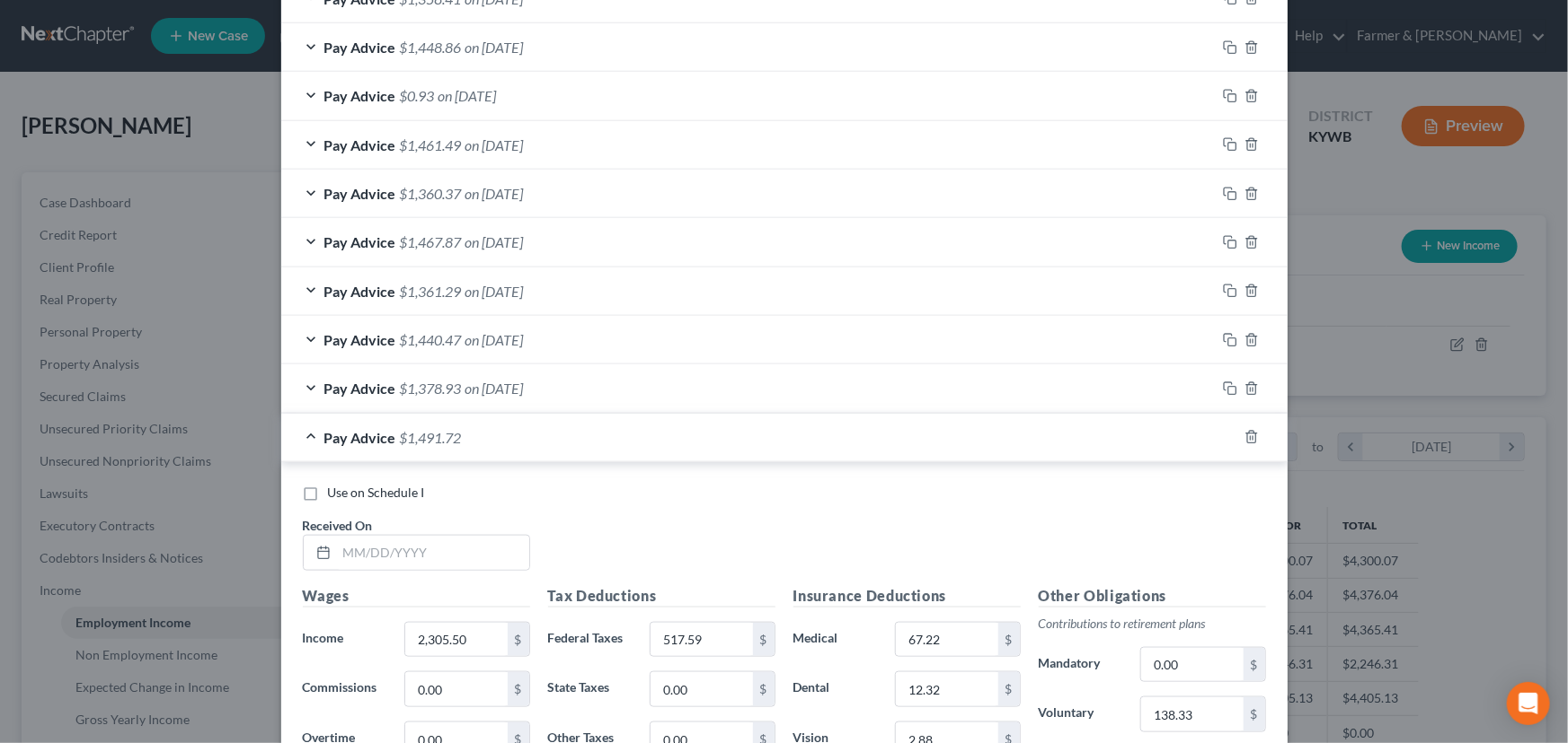
scroll to position [997, 0]
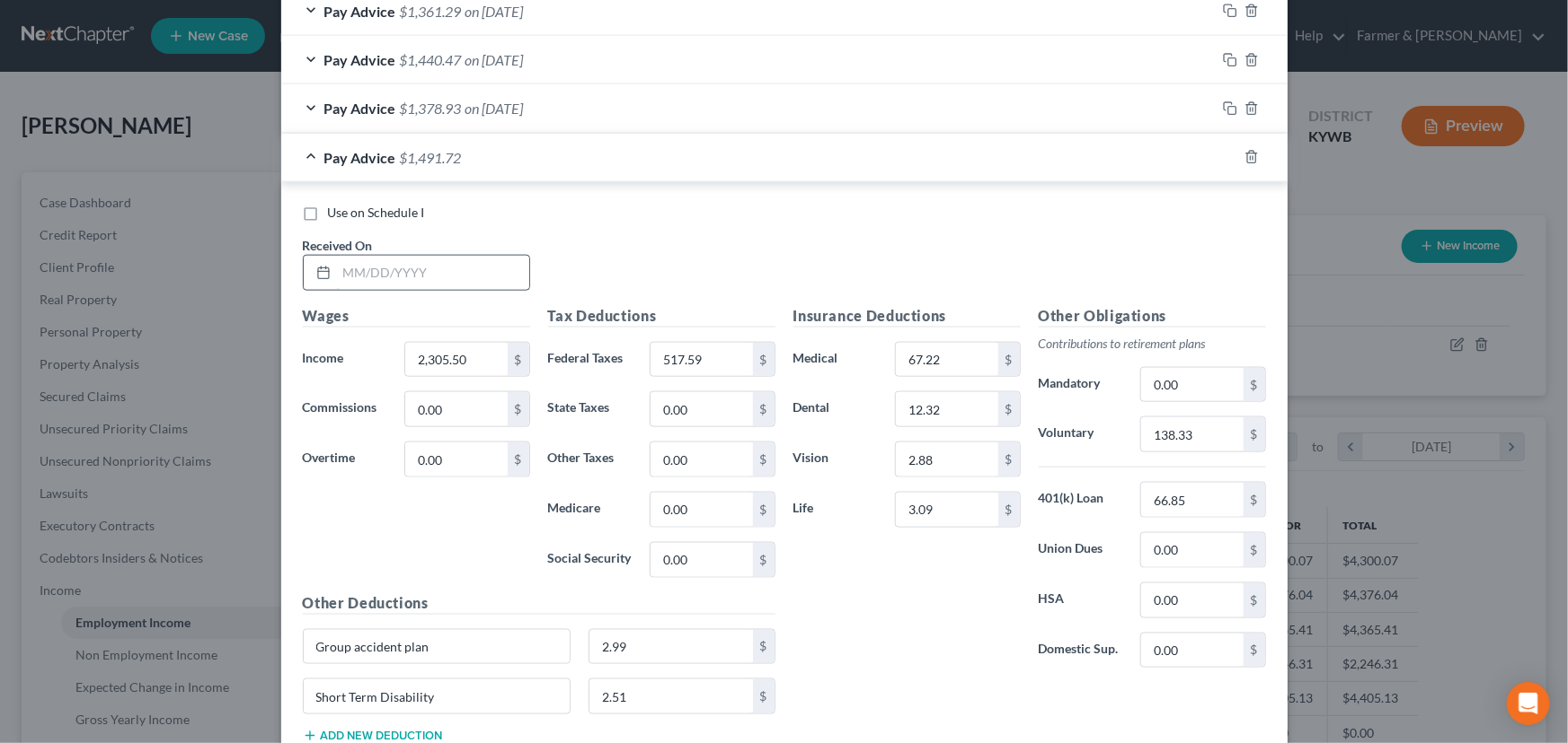
click at [426, 277] on input "text" at bounding box center [432, 273] width 192 height 34
click at [758, 238] on div "Use on Schedule I Received On * [DATE]" at bounding box center [784, 254] width 981 height 101
click at [461, 361] on input "2,305.50" at bounding box center [455, 360] width 101 height 34
click at [616, 308] on h5 "Tax Deductions" at bounding box center [661, 317] width 227 height 23
click at [707, 361] on input "517.59" at bounding box center [701, 360] width 101 height 34
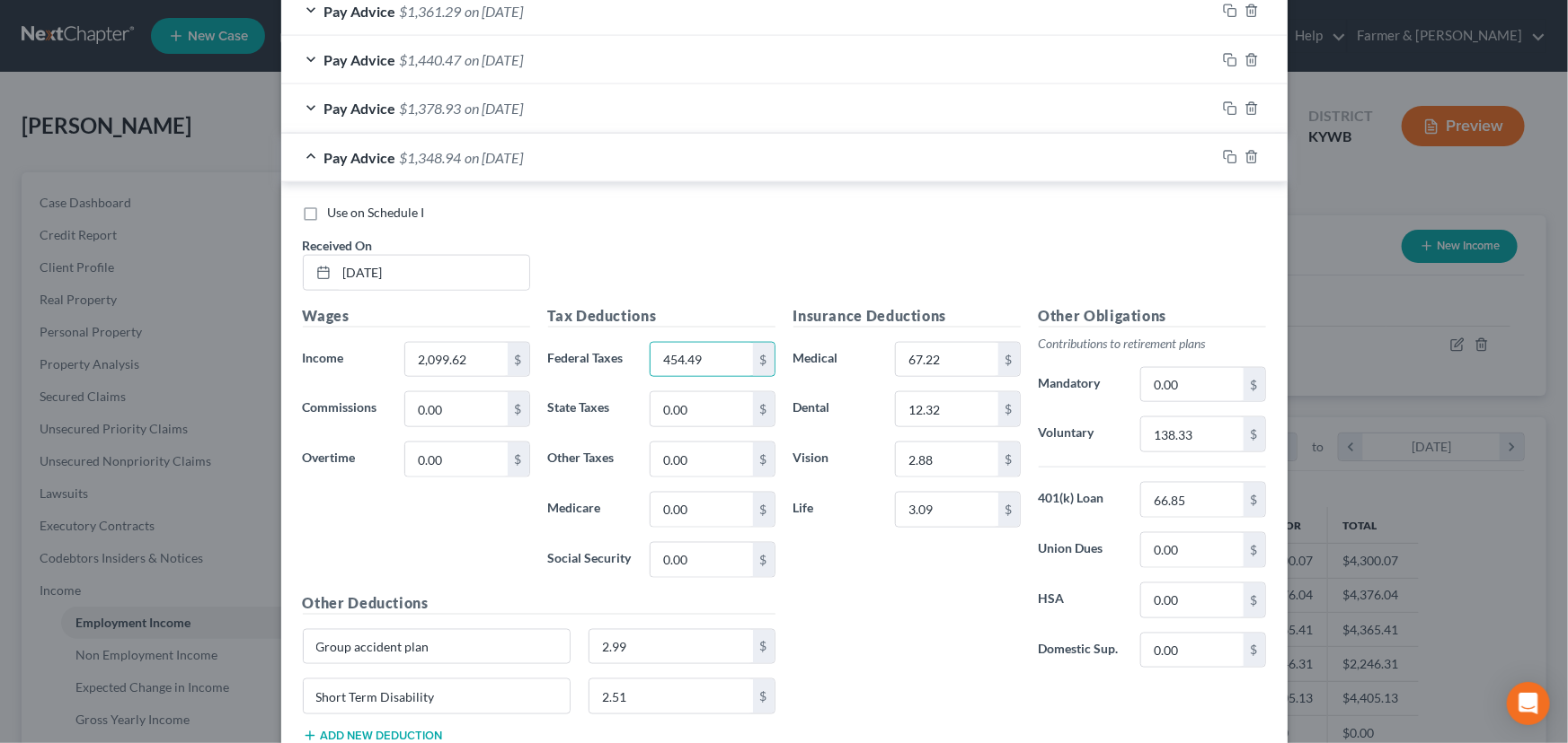
click at [836, 234] on div "Use on Schedule I Received On * [DATE]" at bounding box center [784, 254] width 981 height 101
click at [1198, 441] on input "138.33" at bounding box center [1191, 435] width 101 height 34
click at [941, 562] on div "Insurance Deductions Medical 67.22 $ Dental 12.32 $ Vision 2.88 $ Life 3.09 $" at bounding box center [906, 494] width 245 height 378
click at [1176, 385] on input "0.00" at bounding box center [1191, 385] width 101 height 34
click at [1204, 389] on input "411.28" at bounding box center [1191, 385] width 101 height 34
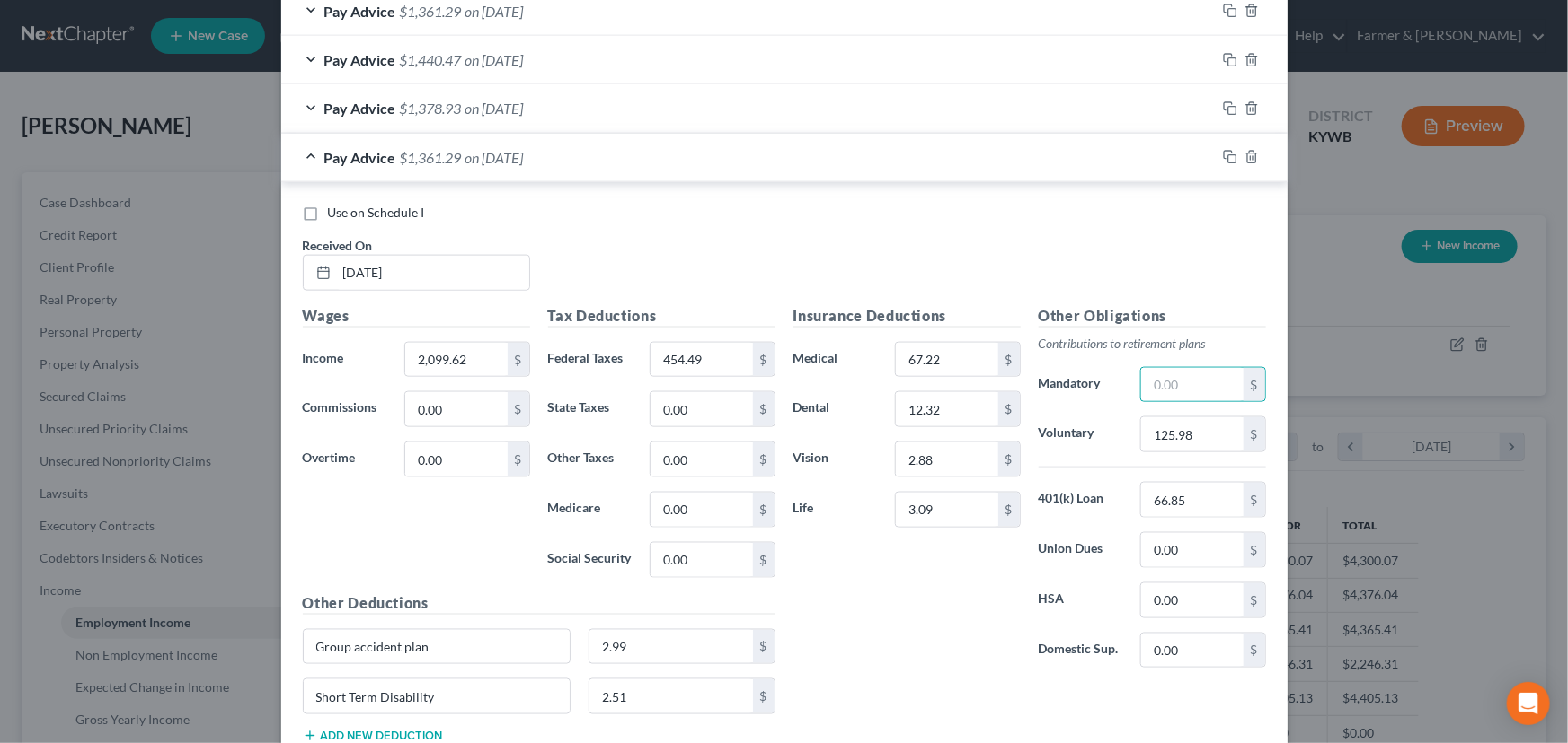
click at [524, 152] on span "on [DATE]" at bounding box center [495, 158] width 59 height 17
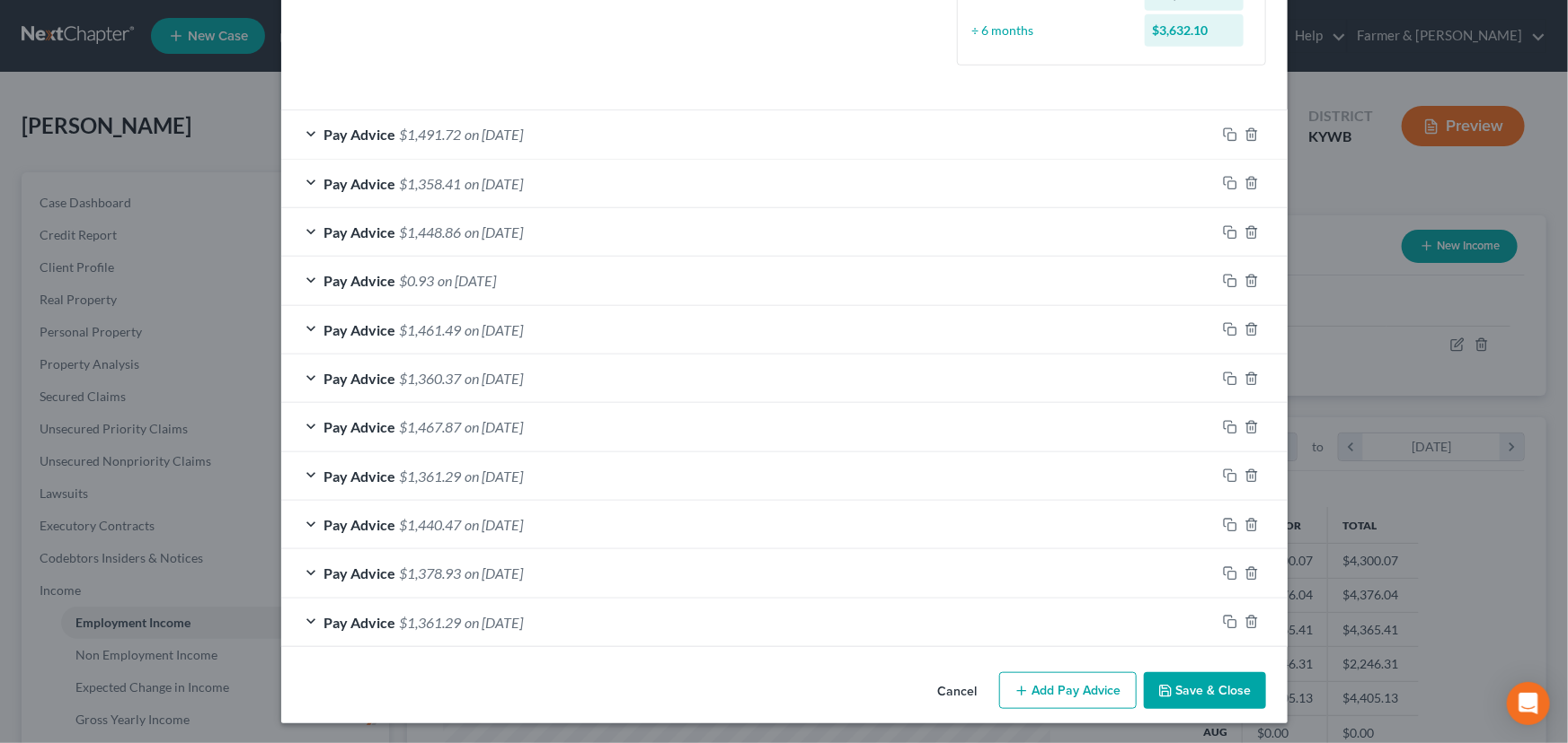
scroll to position [532, 0]
drag, startPoint x: 1225, startPoint y: 618, endPoint x: 412, endPoint y: 472, distance: 826.0
click at [1228, 620] on rect "button" at bounding box center [1231, 624] width 9 height 9
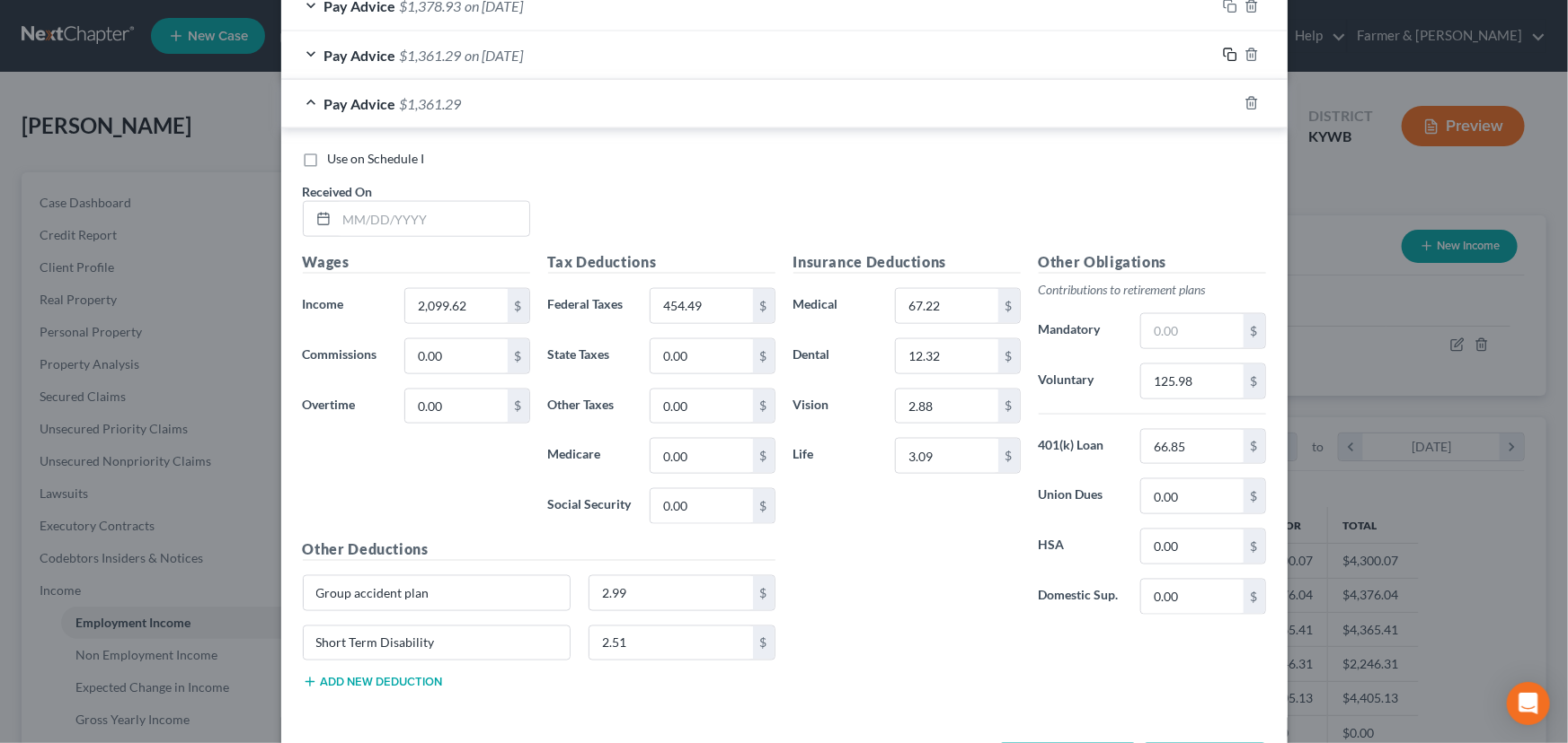
scroll to position [1169, 0]
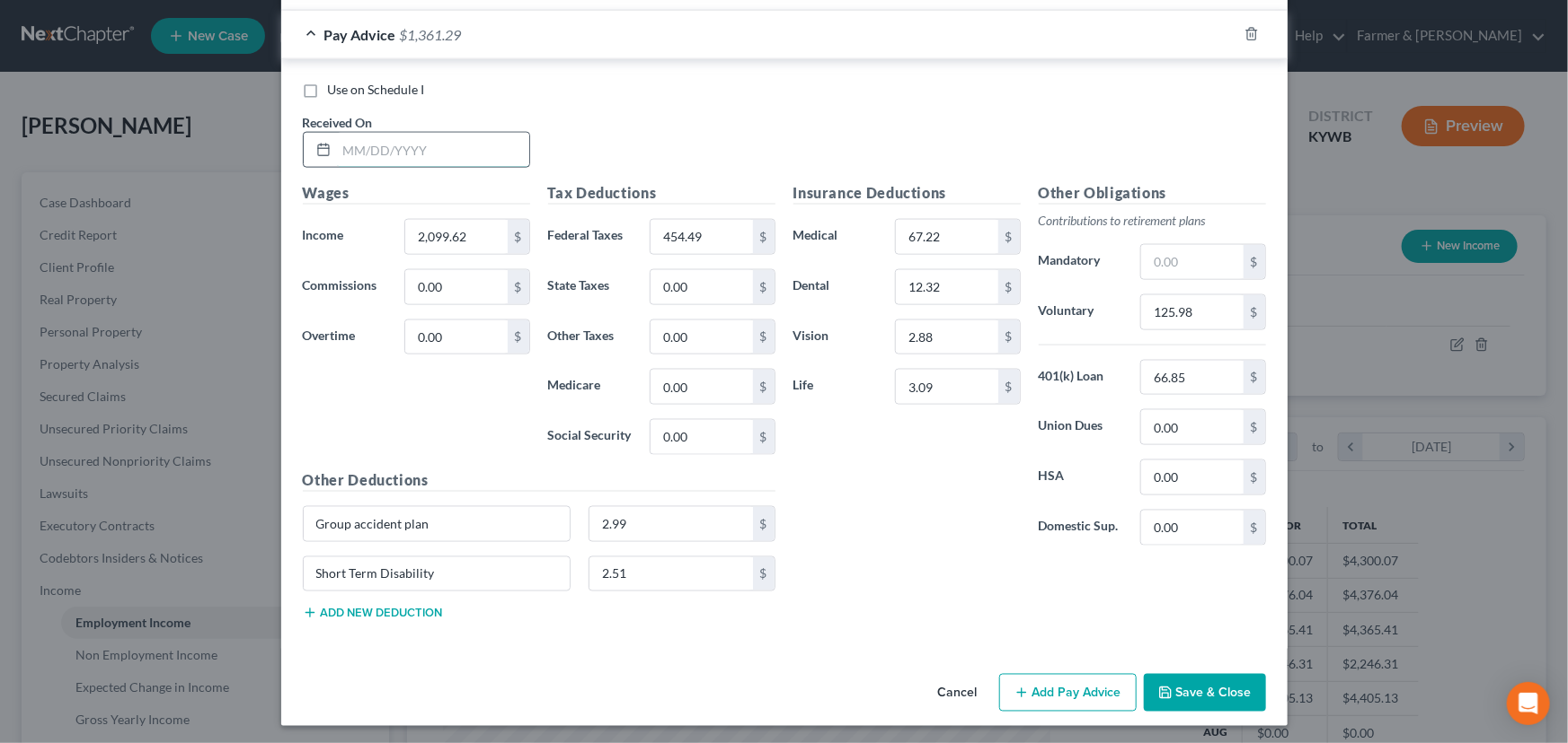
click at [424, 152] on input "text" at bounding box center [432, 150] width 192 height 34
click at [451, 226] on input "2,099.62" at bounding box center [455, 237] width 101 height 34
click at [644, 187] on h5 "Tax Deductions" at bounding box center [661, 194] width 227 height 23
click at [690, 242] on input "454.49" at bounding box center [701, 237] width 101 height 34
click at [778, 155] on div "Use on Schedule I Received On * [DATE]" at bounding box center [784, 130] width 981 height 101
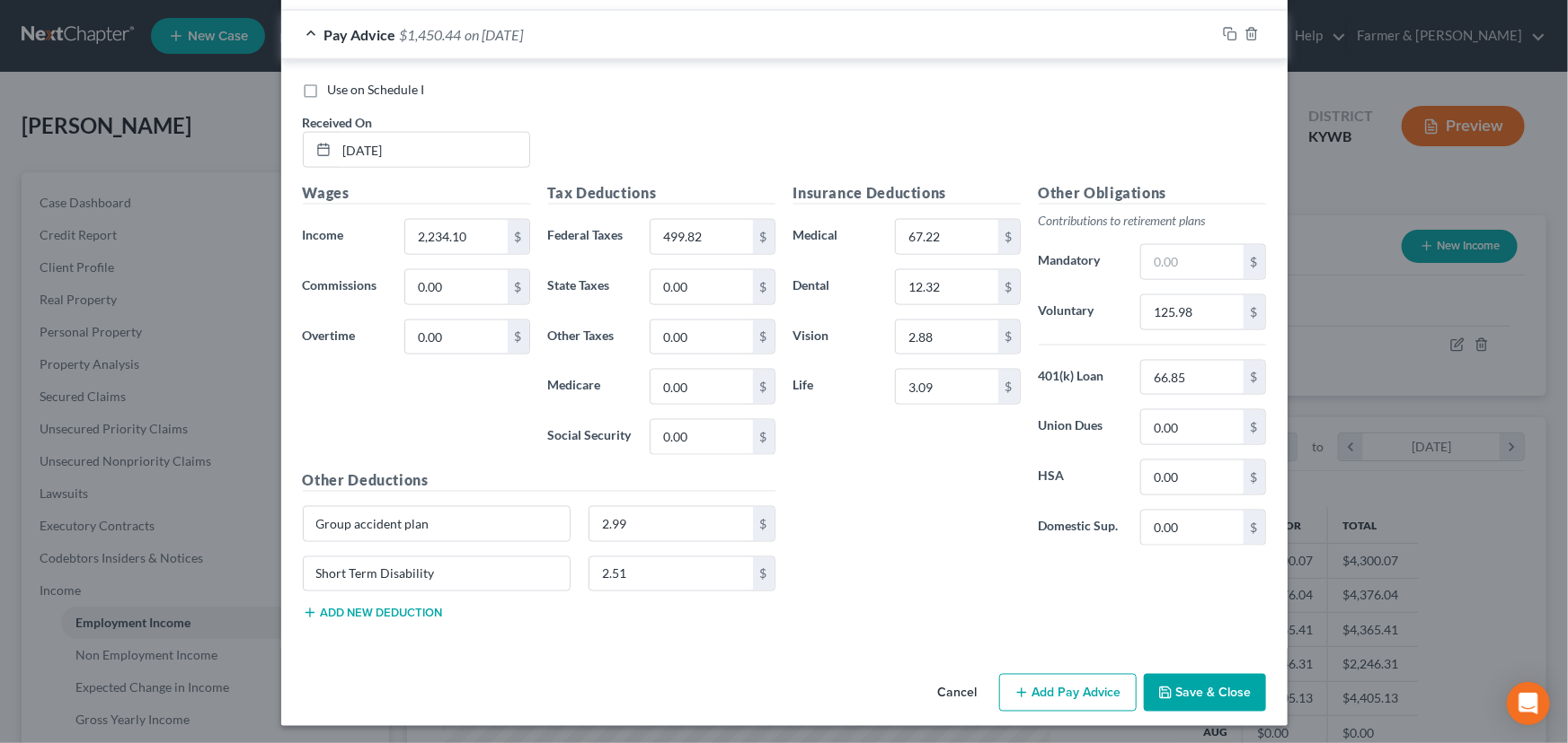
click at [1210, 332] on div "Other Obligations Contributions to retirement plans Mandatory $ Voluntary 125.9…" at bounding box center [1152, 372] width 245 height 378
click at [1213, 308] on input "125.98" at bounding box center [1191, 313] width 101 height 34
click at [890, 486] on div "Insurance Deductions Medical 67.22 $ Dental 12.32 $ Vision 2.88 $ Life 3.09 $" at bounding box center [906, 372] width 245 height 378
click at [1176, 270] on input "text" at bounding box center [1191, 262] width 101 height 34
click at [951, 508] on div "Insurance Deductions Medical 67.22 $ Dental 12.32 $ Vision 2.88 $ Life 3.09 $" at bounding box center [906, 372] width 245 height 378
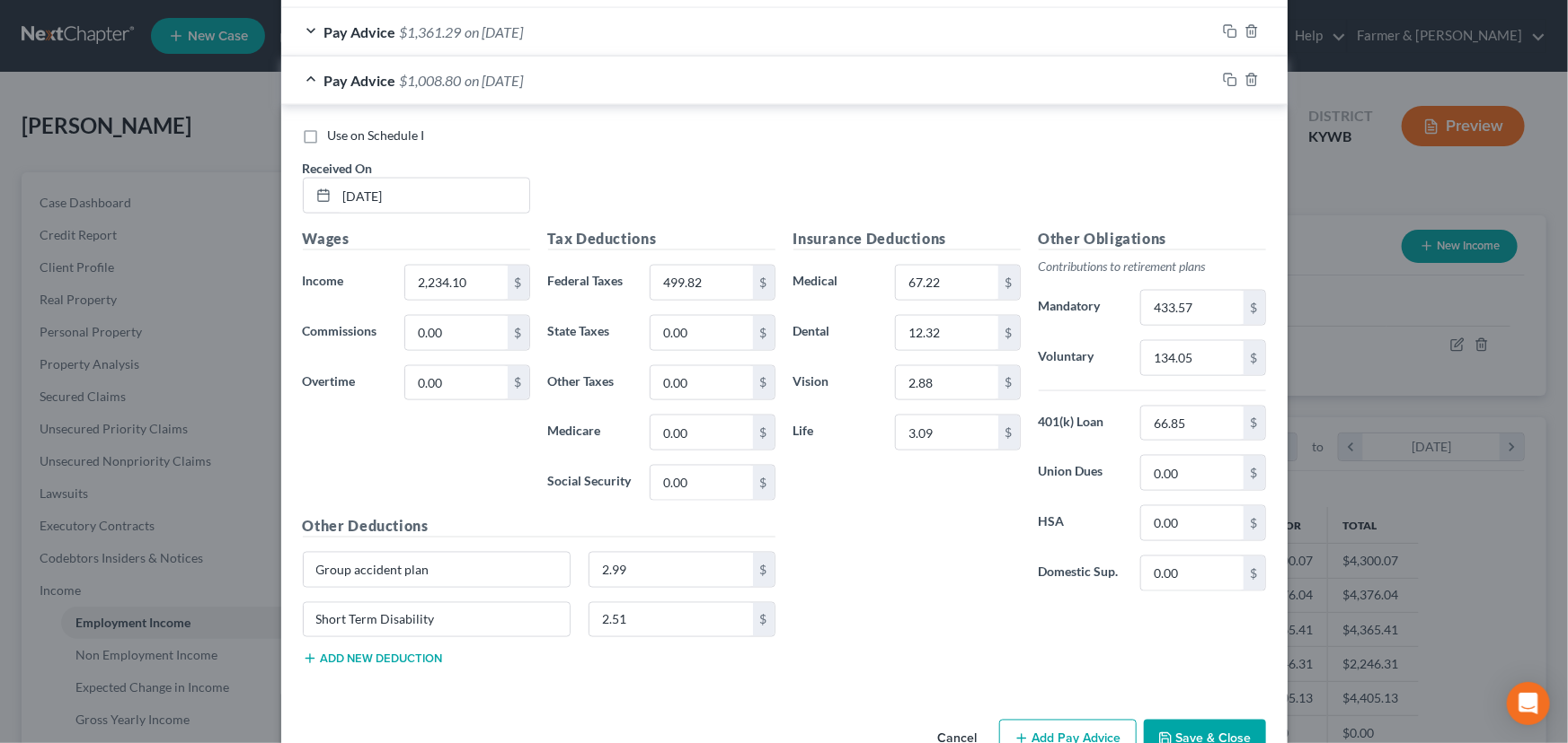
scroll to position [1087, 0]
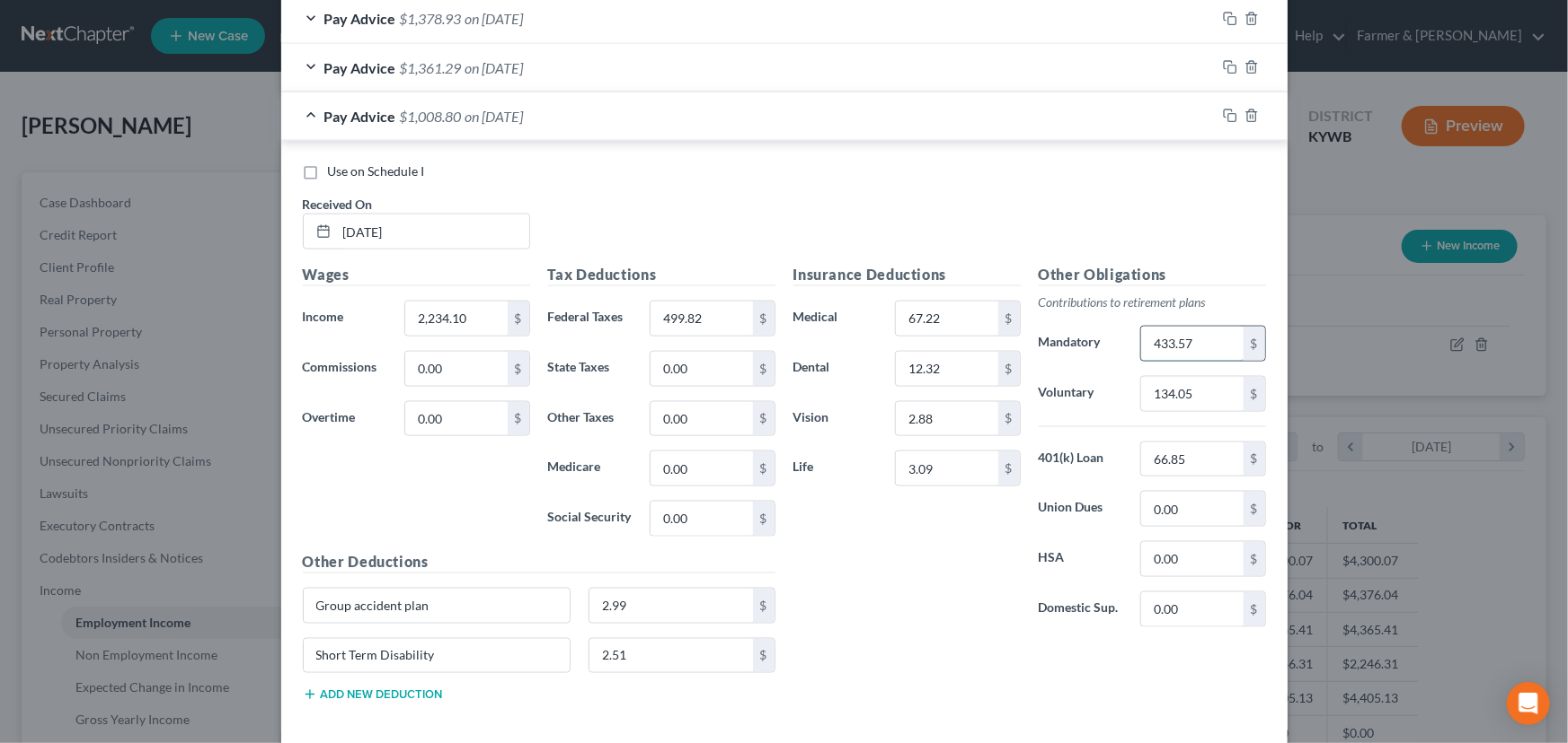
click at [1186, 346] on input "433.57" at bounding box center [1191, 344] width 101 height 34
click at [536, 134] on div "Pay Advice $1,442.37 on [DATE]" at bounding box center [748, 116] width 934 height 47
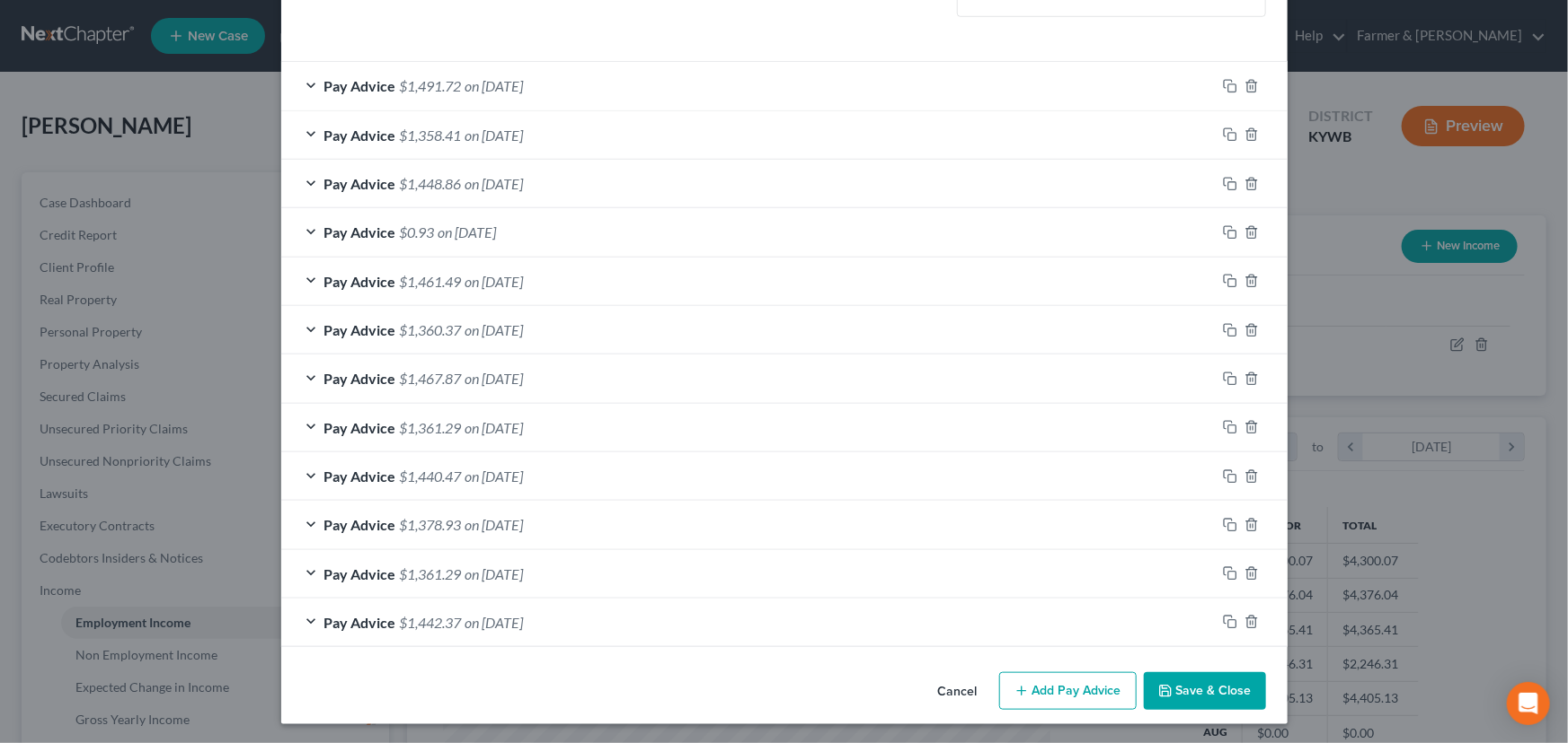
scroll to position [581, 0]
drag, startPoint x: 1225, startPoint y: 613, endPoint x: 1107, endPoint y: 624, distance: 118.5
click at [1225, 615] on icon "button" at bounding box center [1229, 622] width 14 height 14
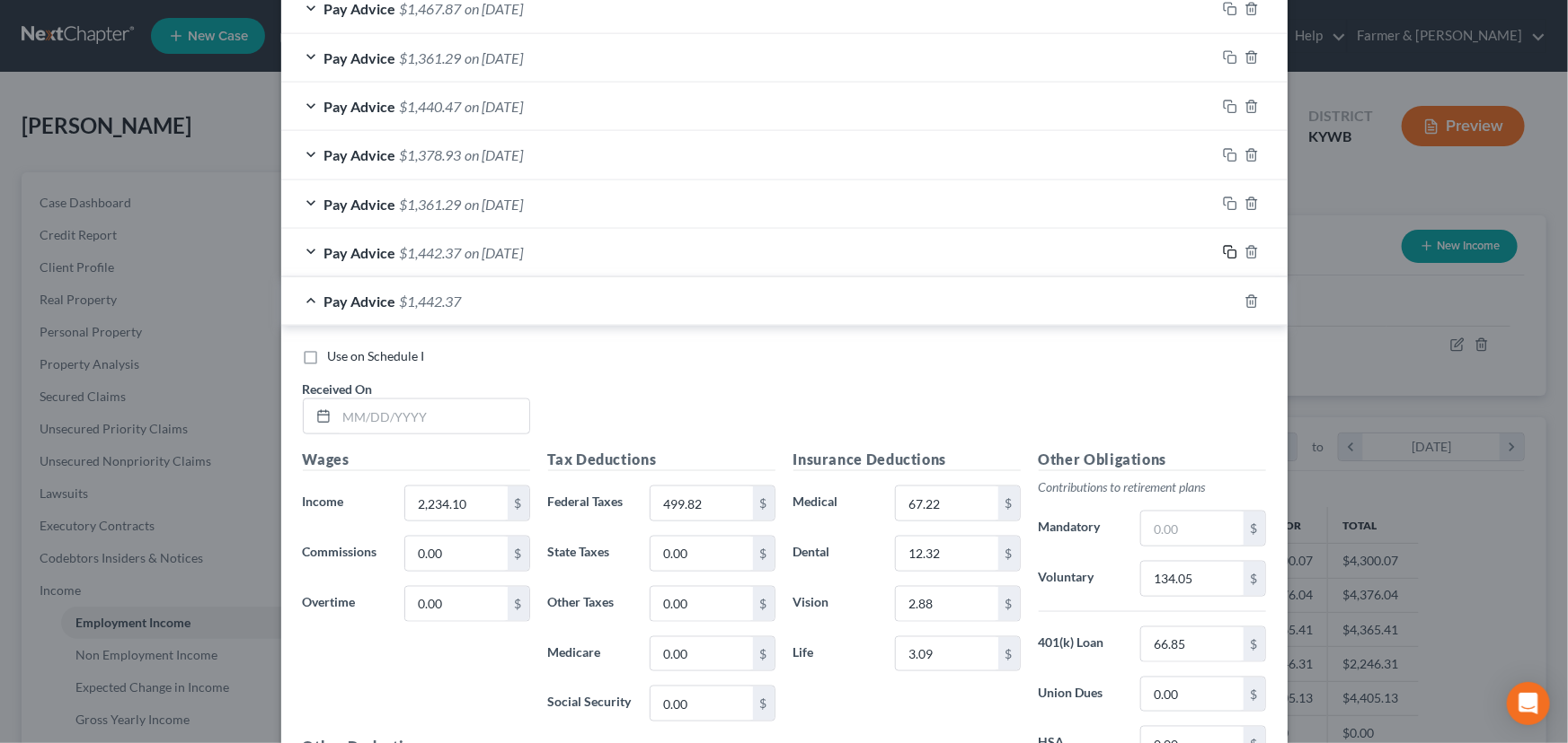
scroll to position [1070, 0]
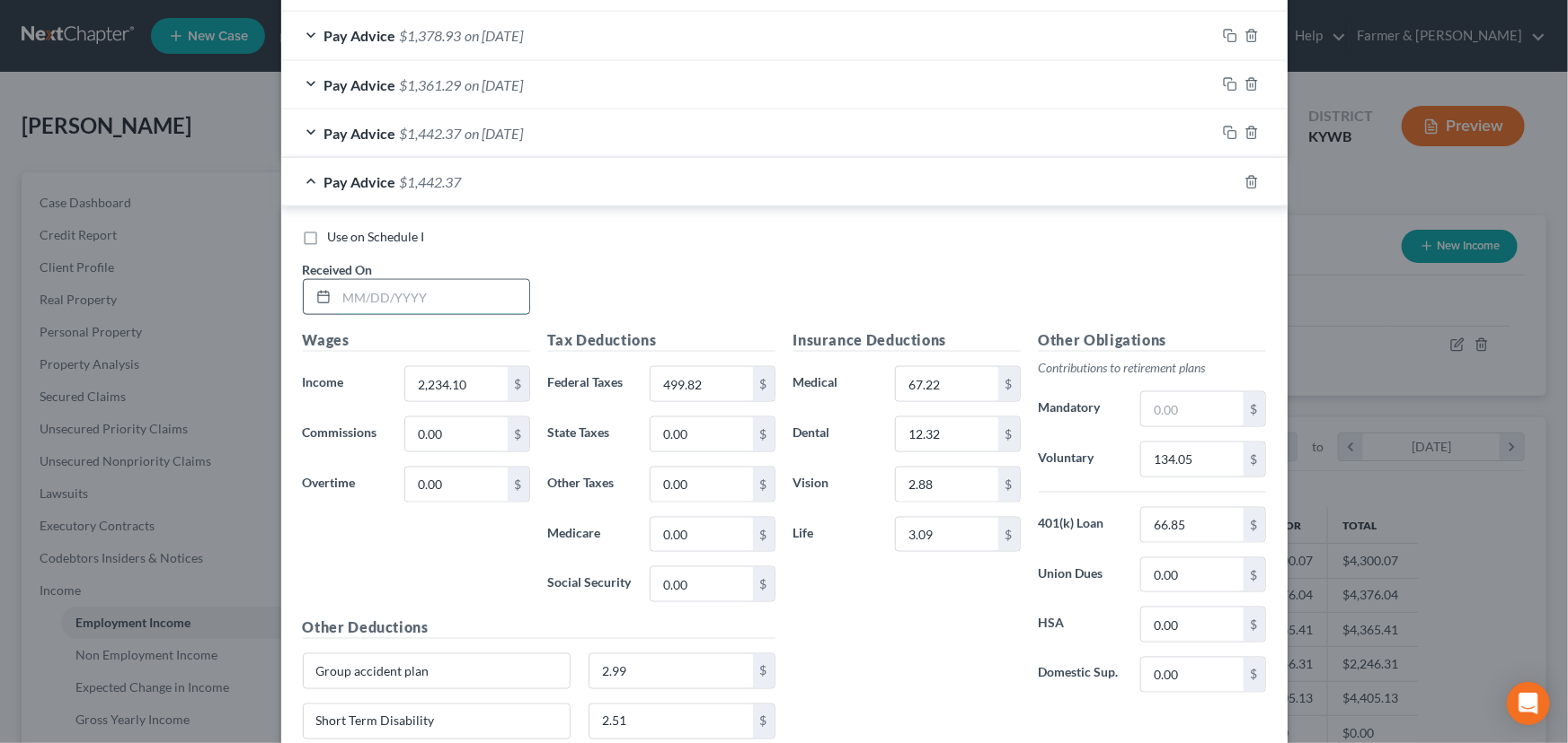
click at [422, 304] on input "text" at bounding box center [432, 297] width 192 height 34
click at [460, 394] on input "2,234.10" at bounding box center [455, 384] width 101 height 34
click at [705, 390] on input "499.82" at bounding box center [701, 384] width 101 height 34
click at [469, 384] on input "text" at bounding box center [455, 384] width 101 height 34
click at [724, 385] on input "text" at bounding box center [701, 384] width 101 height 34
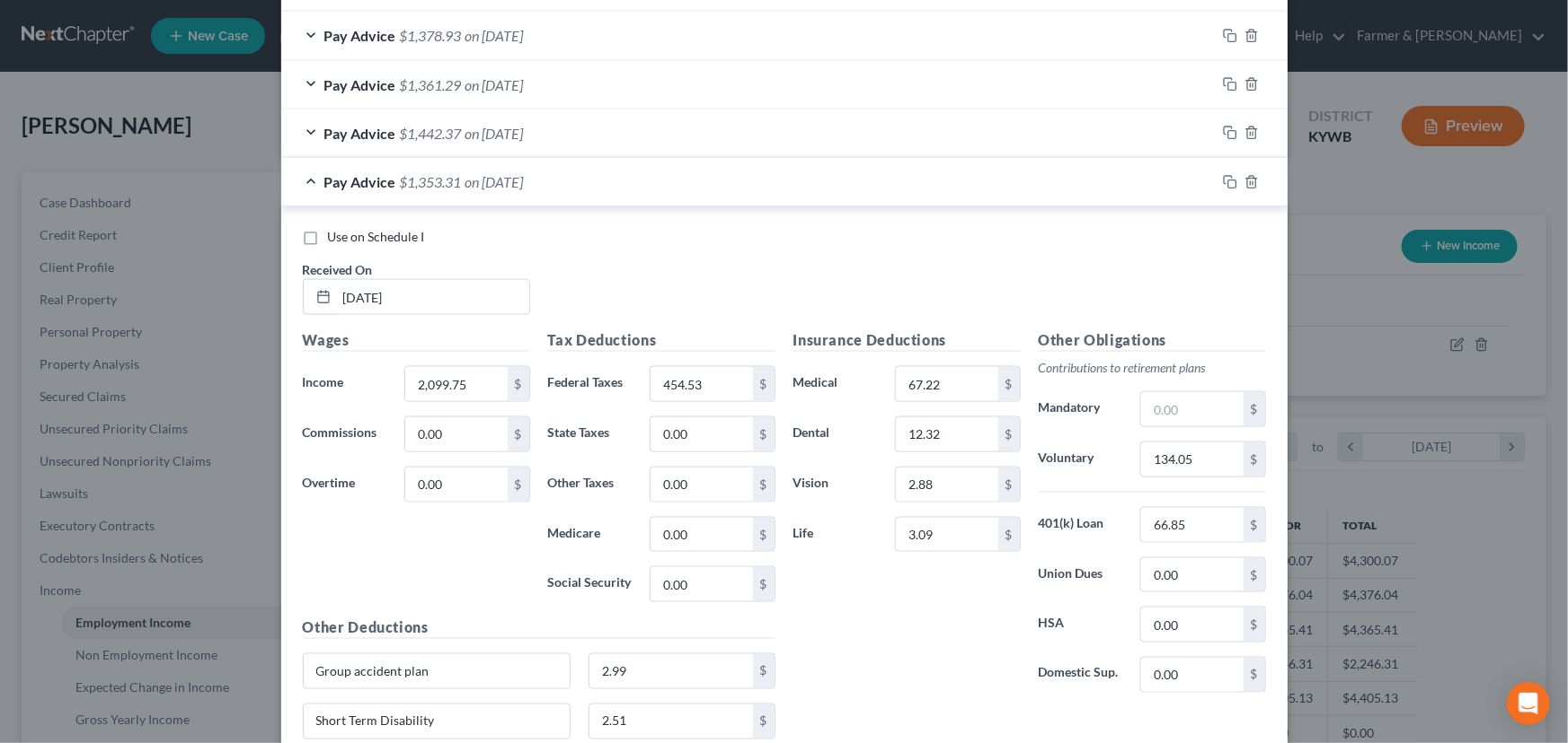
click at [740, 302] on div "Use on Schedule I Received On * [DATE]" at bounding box center [784, 278] width 981 height 101
click at [1202, 457] on input "134.05" at bounding box center [1191, 459] width 101 height 34
drag, startPoint x: 1202, startPoint y: 457, endPoint x: 1102, endPoint y: 461, distance: 100.1
click at [1102, 461] on div "Voluntary 129.99 $" at bounding box center [1152, 459] width 245 height 36
drag, startPoint x: 873, startPoint y: 248, endPoint x: 792, endPoint y: 288, distance: 90.3
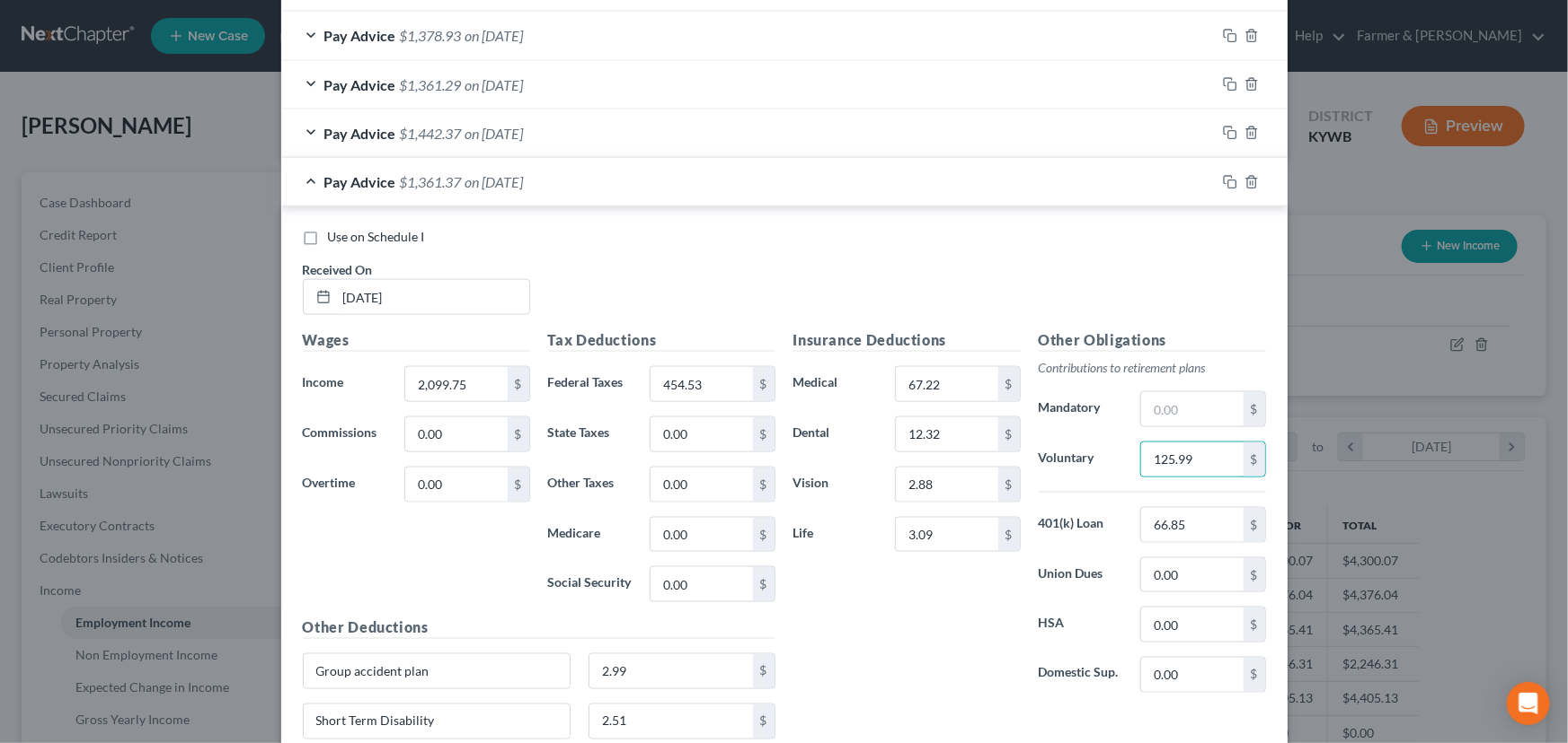
click at [872, 248] on div "Use on Schedule I Received On * [DATE]" at bounding box center [784, 278] width 981 height 101
click at [1186, 421] on input "text" at bounding box center [1191, 409] width 101 height 34
click at [1190, 423] on div "411.31 $" at bounding box center [1202, 409] width 125 height 36
click at [1202, 413] on input "411.31" at bounding box center [1191, 409] width 101 height 34
click at [448, 188] on div "Pay Advice $1,361.37 on [DATE]" at bounding box center [748, 181] width 934 height 47
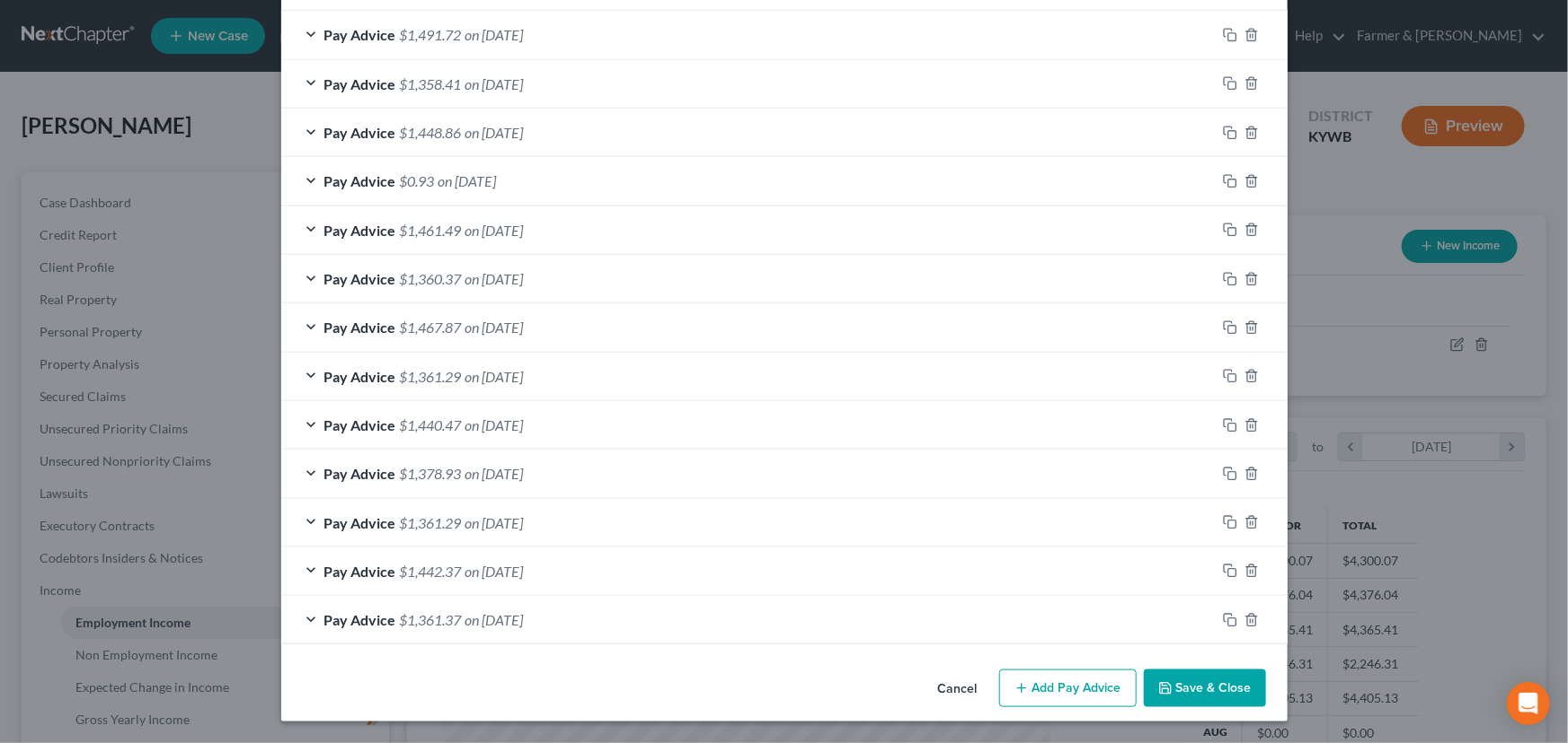
scroll to position [630, 0]
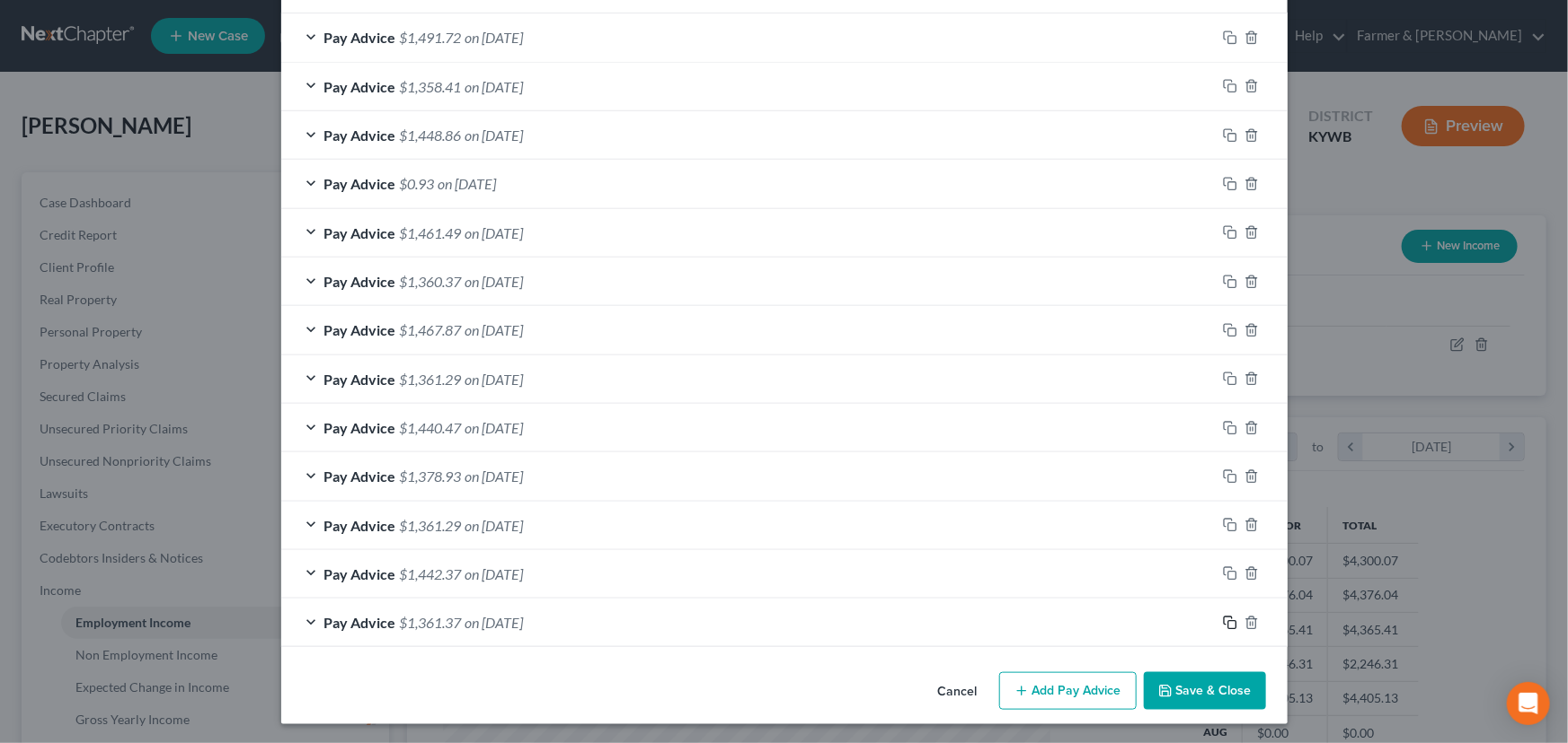
click at [1225, 618] on icon "button" at bounding box center [1229, 623] width 14 height 14
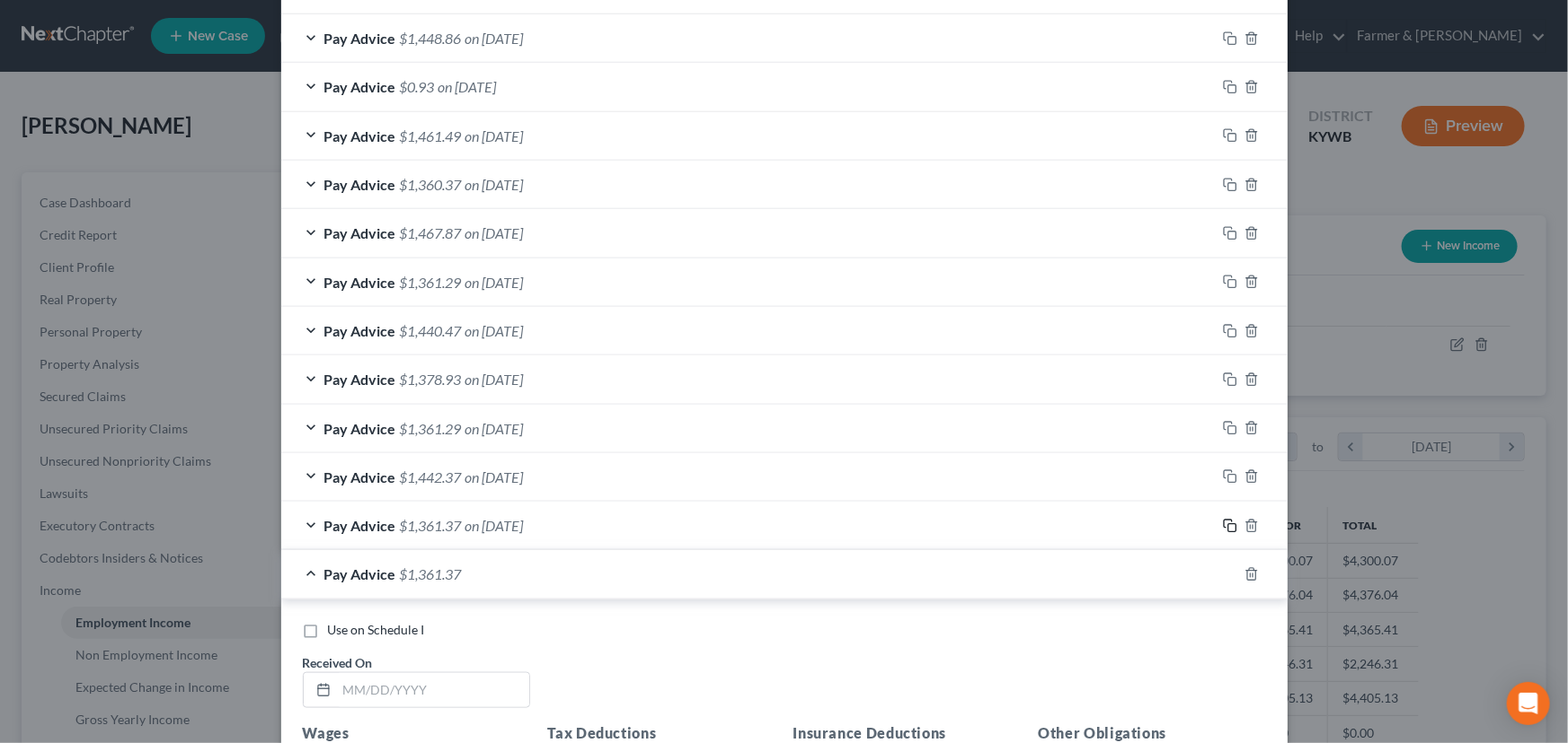
scroll to position [1038, 0]
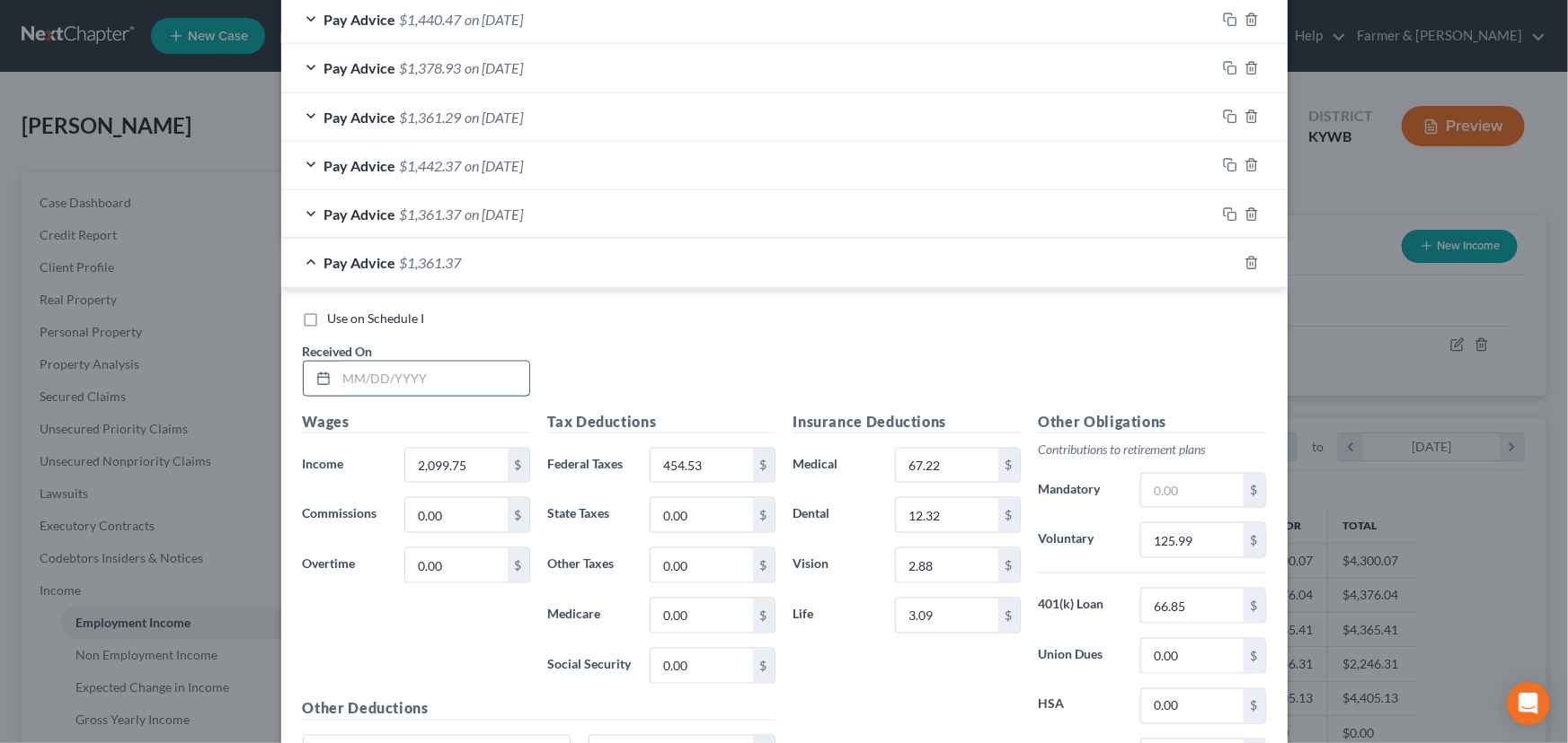
click at [418, 376] on input "text" at bounding box center [432, 379] width 192 height 34
click at [599, 360] on div "Use on Schedule I Received On * [DATE]" at bounding box center [784, 360] width 981 height 101
click at [478, 466] on input "2,099.75" at bounding box center [455, 466] width 101 height 34
click at [653, 463] on input "454.53" at bounding box center [701, 466] width 101 height 34
click at [439, 454] on input "text" at bounding box center [455, 466] width 101 height 34
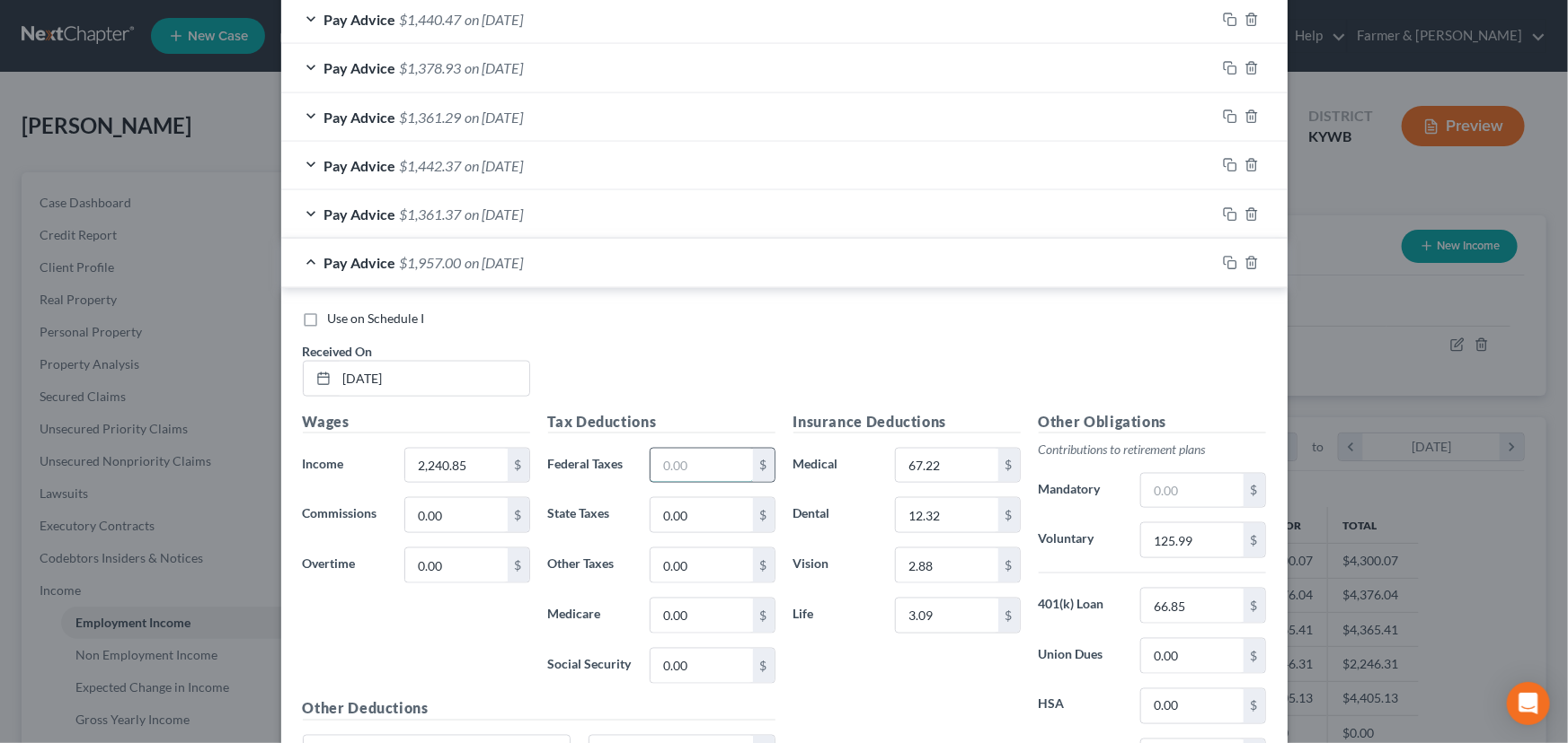
click at [715, 468] on input "text" at bounding box center [701, 466] width 101 height 34
click at [709, 356] on div "Use on Schedule I Received On * [DATE]" at bounding box center [784, 360] width 981 height 101
click at [1193, 528] on input "125.99" at bounding box center [1191, 541] width 101 height 34
click at [727, 305] on div "Use on Schedule I Received On * [DATE] Wages Income * 2,240.85 $ Commissions 0.…" at bounding box center [784, 583] width 1006 height 590
click at [412, 269] on div "Pay Advice $1,446.46 on [DATE]" at bounding box center [748, 263] width 934 height 47
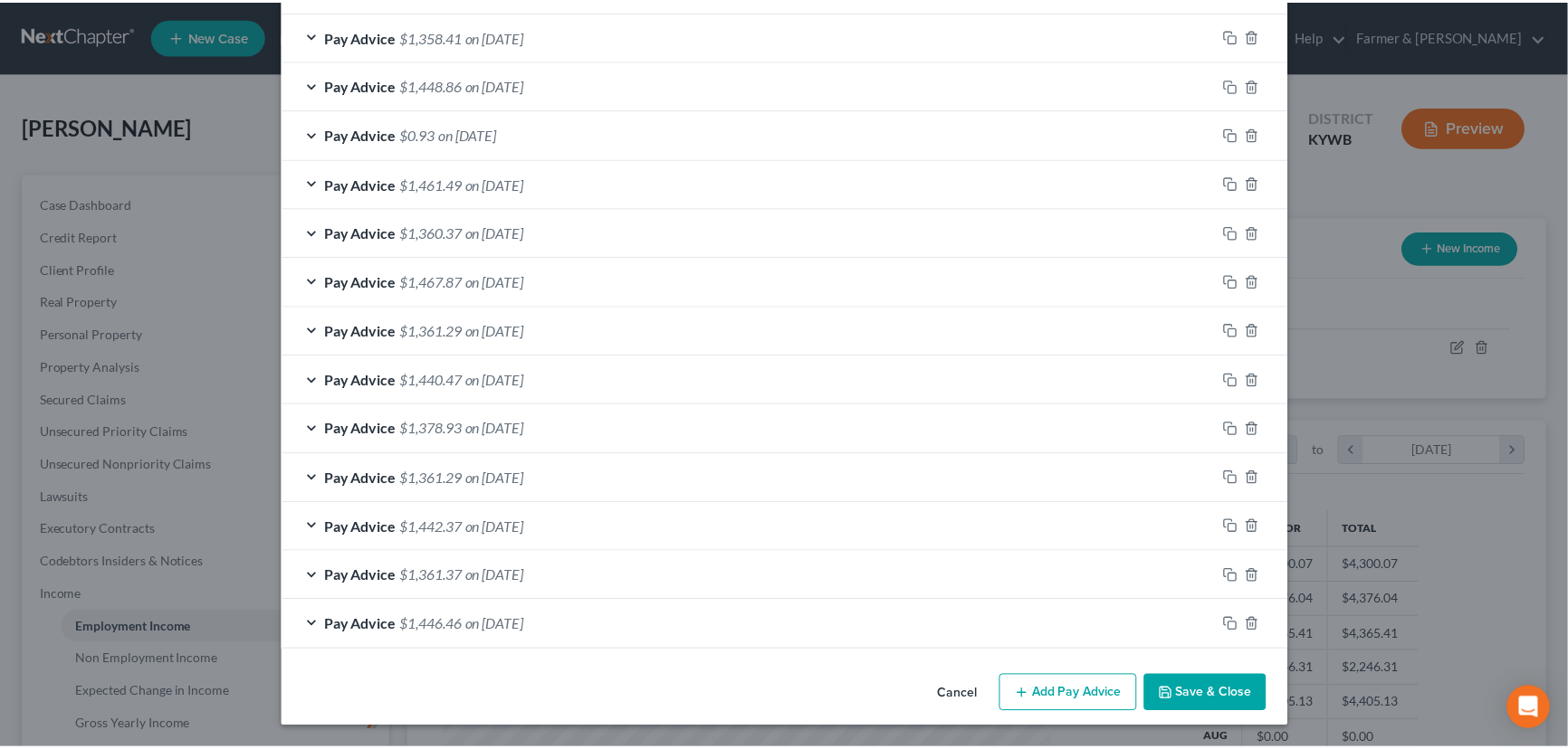
scroll to position [684, 0]
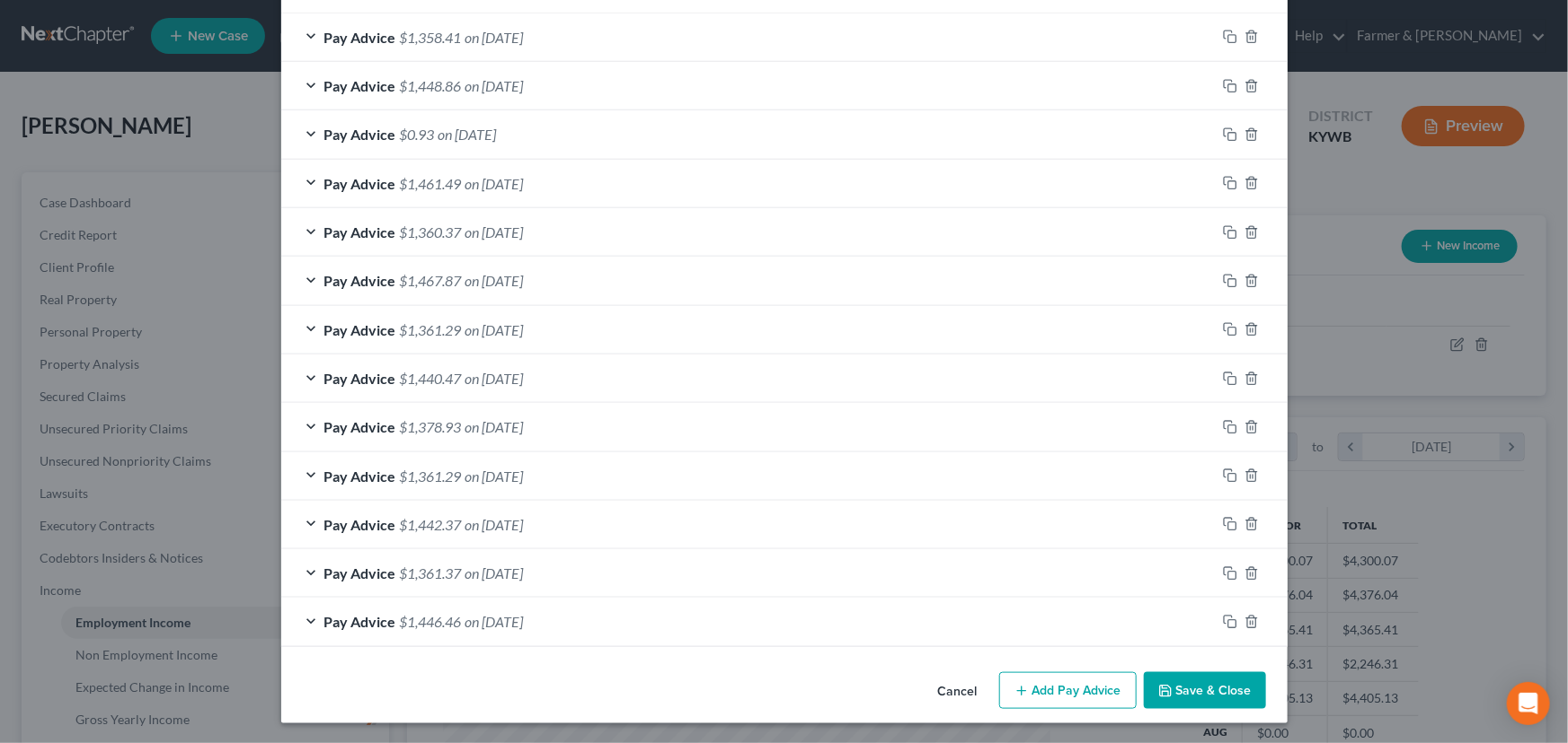
click at [1191, 678] on button "Save & Close" at bounding box center [1204, 691] width 122 height 38
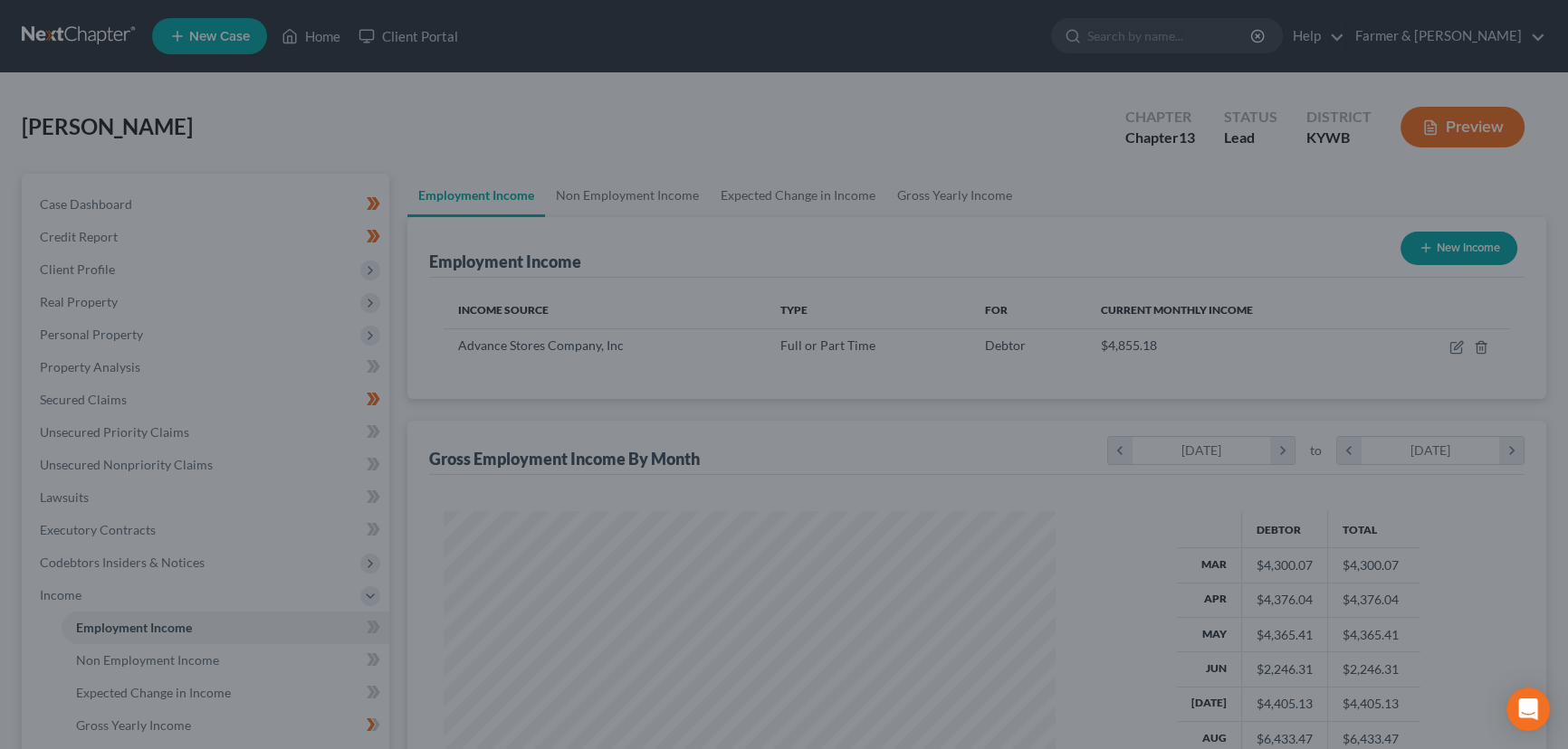
scroll to position [904839, 904772]
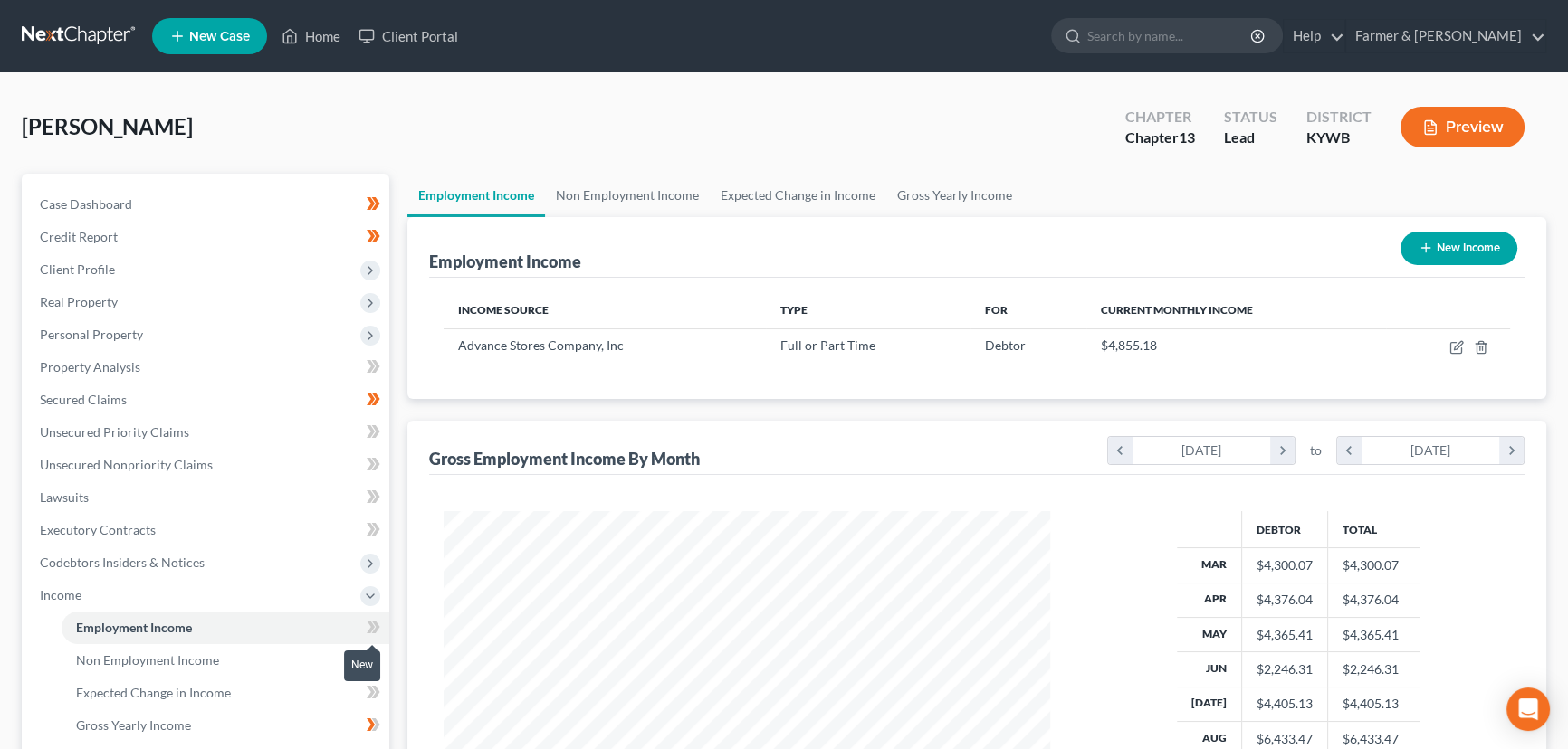
click at [374, 629] on icon at bounding box center [376, 627] width 9 height 12
click at [180, 718] on span "Gross Yearly Income" at bounding box center [133, 725] width 115 height 15
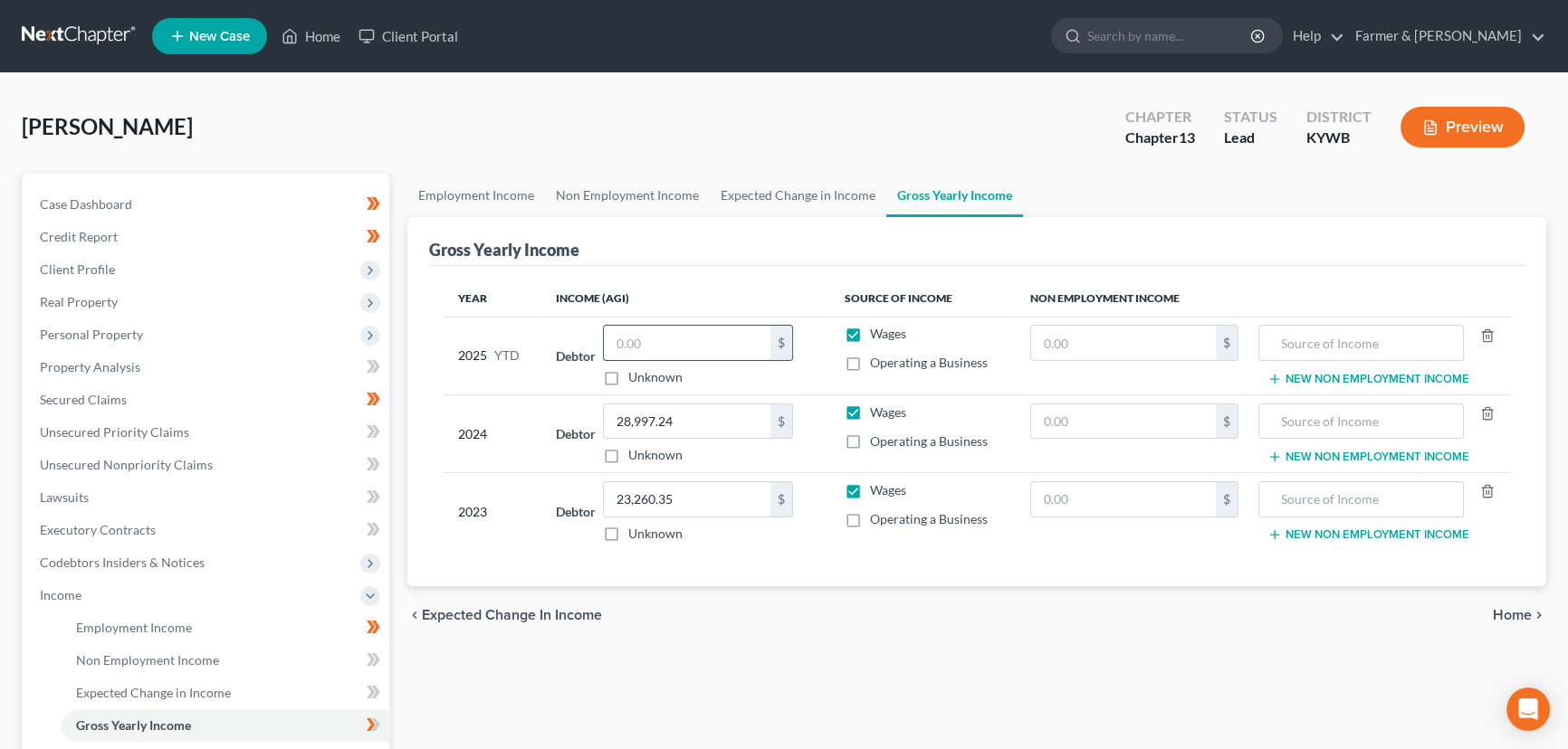
click at [680, 356] on input "text" at bounding box center [687, 343] width 167 height 34
click at [616, 138] on div "[PERSON_NAME] Upgraded Chapter Chapter 13 Status Lead District [GEOGRAPHIC_DATA…" at bounding box center [784, 134] width 1525 height 79
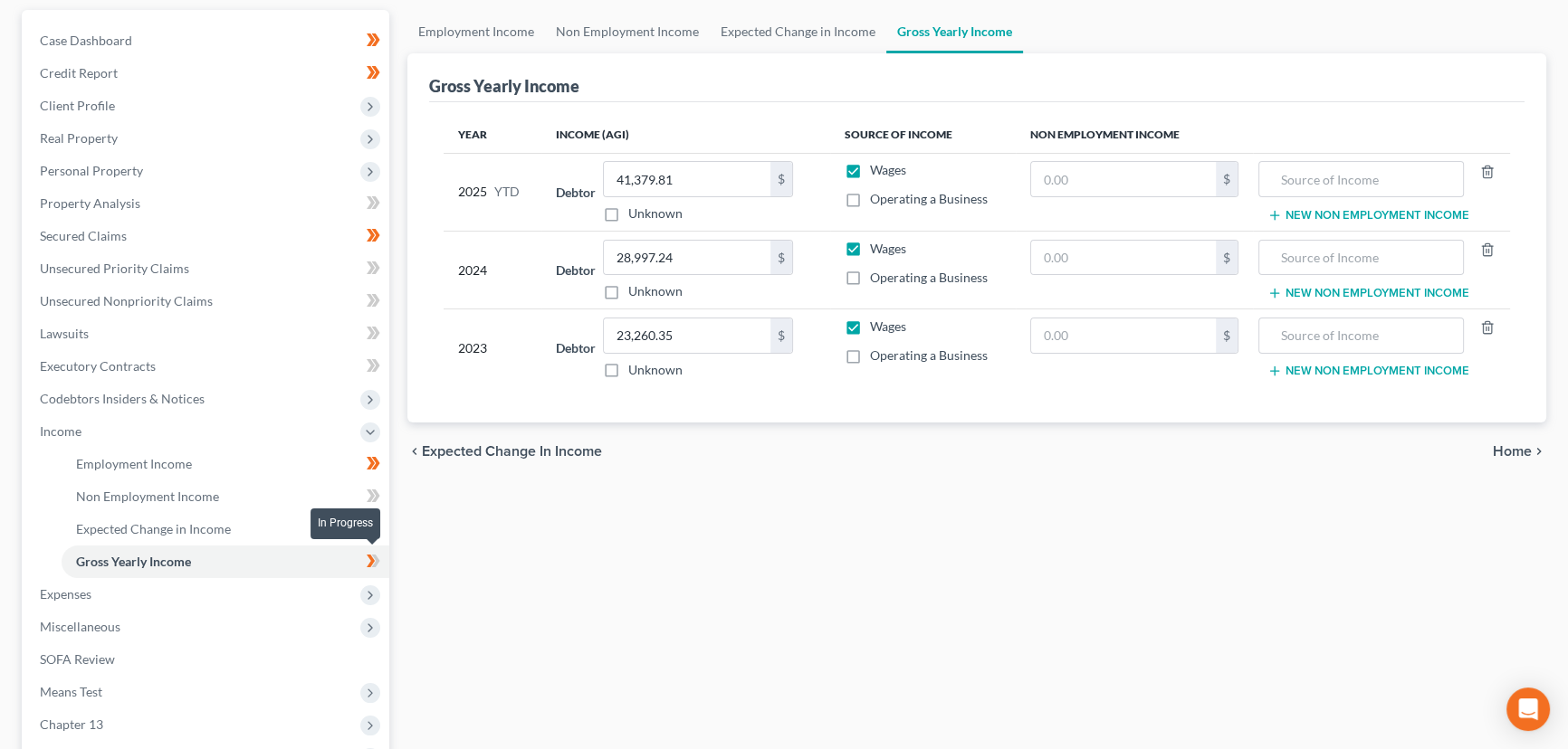
click at [381, 566] on span at bounding box center [373, 564] width 31 height 27
click at [479, 595] on div "Employment Income Non Employment Income Expected Change in Income Gross Yearly …" at bounding box center [977, 451] width 1157 height 882
click at [100, 436] on span "Income" at bounding box center [208, 432] width 364 height 32
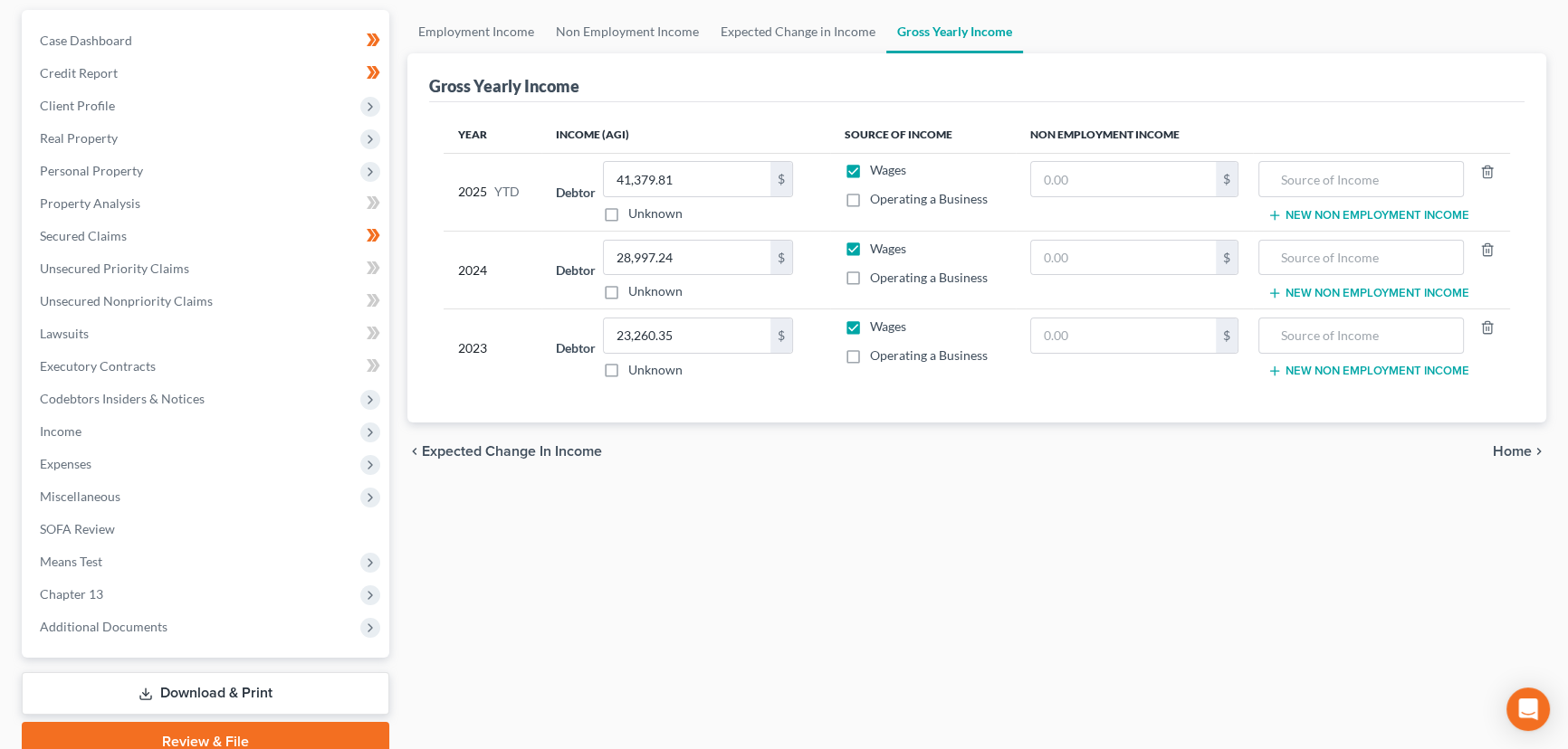
click at [699, 630] on div "Employment Income Non Employment Income Expected Change in Income Gross Yearly …" at bounding box center [977, 385] width 1157 height 752
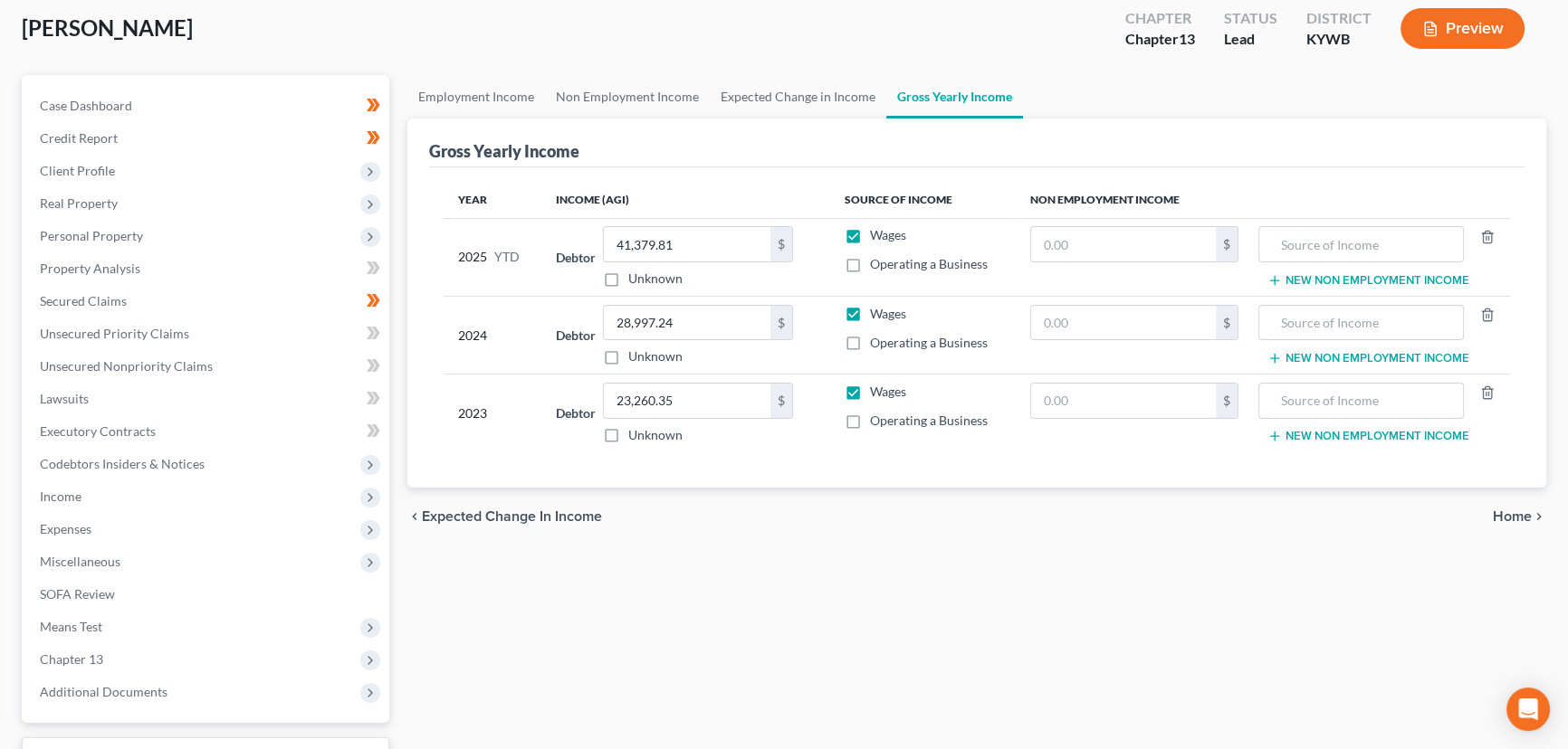
scroll to position [0, 0]
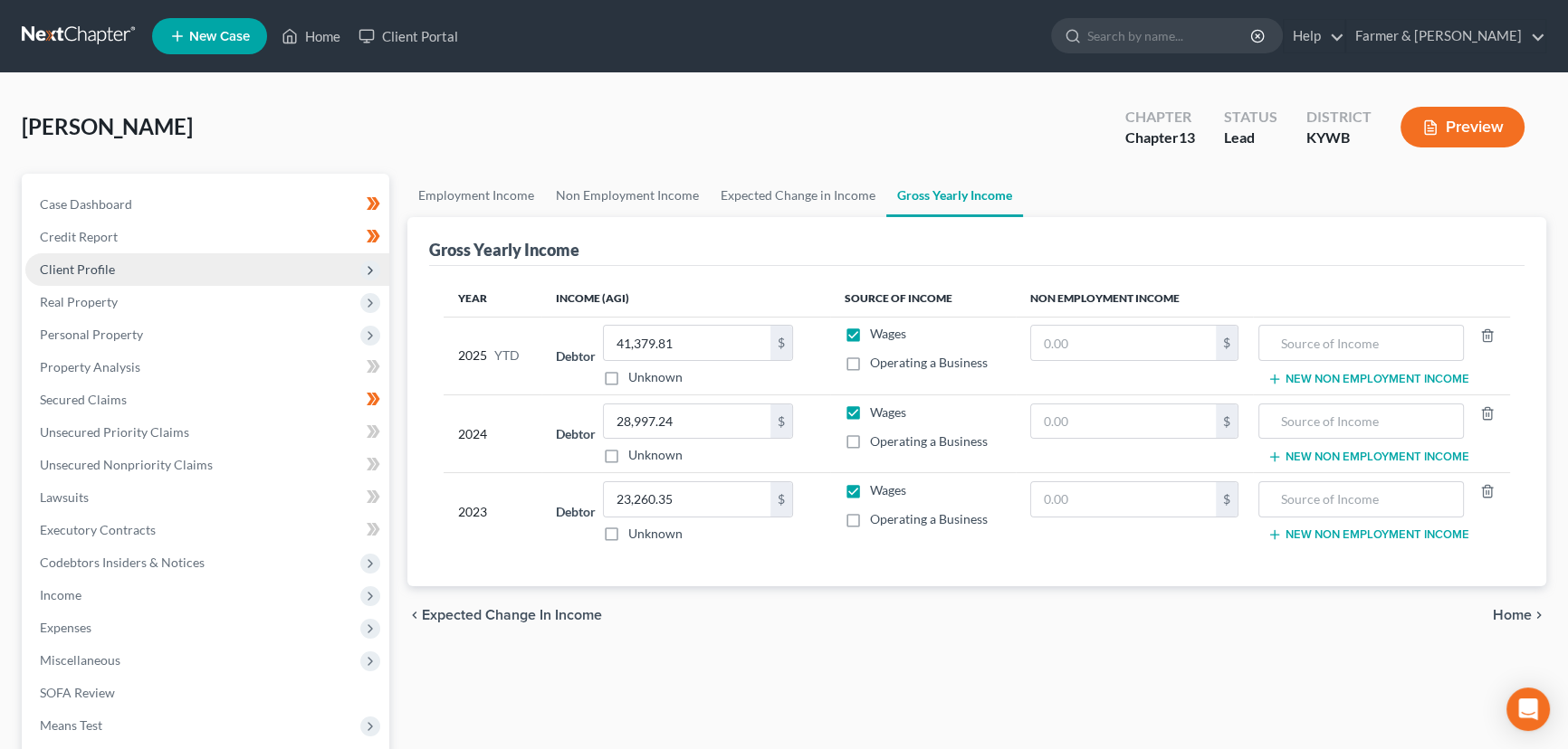
click at [98, 270] on span "Client Profile" at bounding box center [77, 270] width 75 height 15
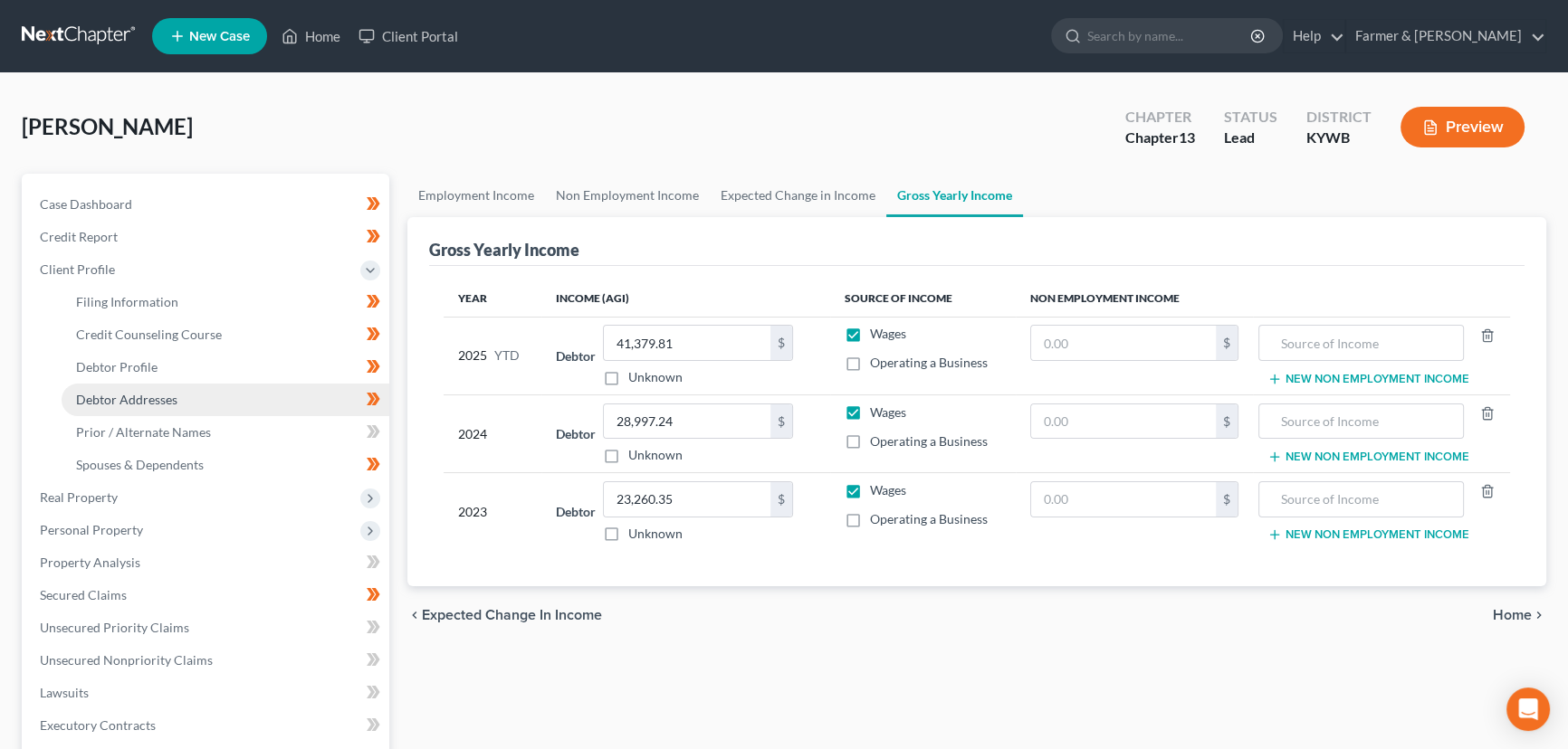
click at [115, 384] on link "Debtor Addresses" at bounding box center [226, 400] width 328 height 32
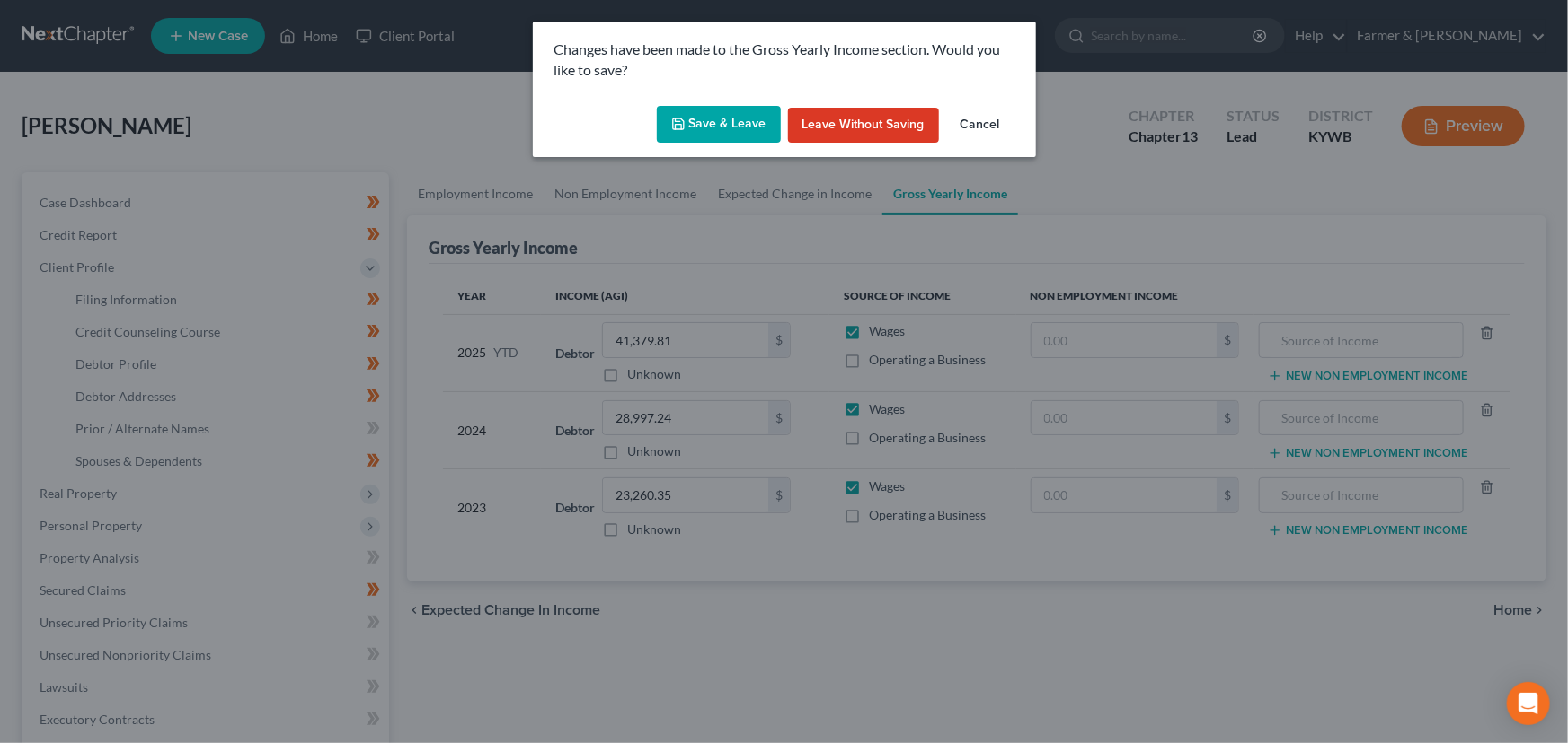
click at [742, 115] on button "Save & Leave" at bounding box center [718, 125] width 124 height 38
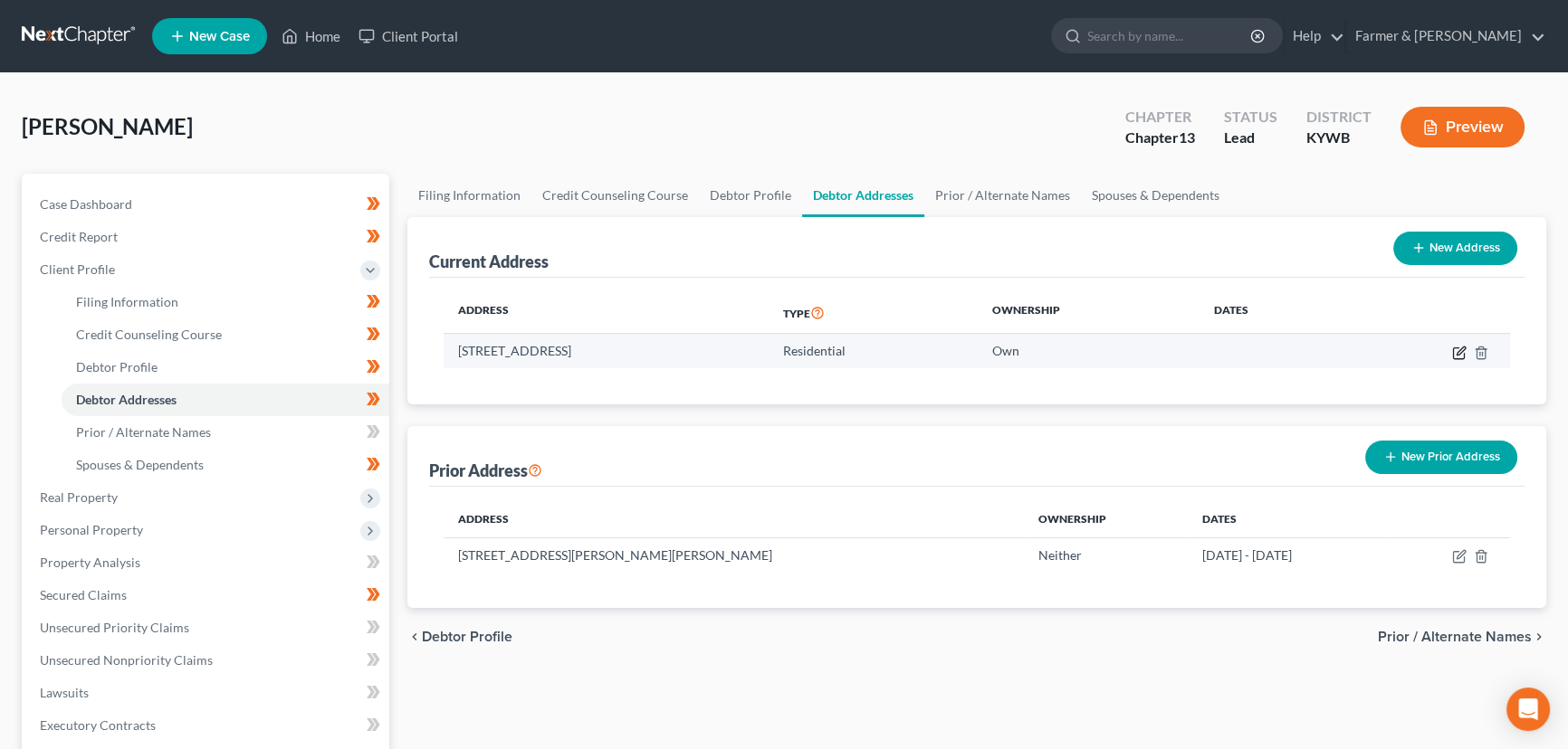
click at [1463, 352] on icon "button" at bounding box center [1459, 353] width 14 height 14
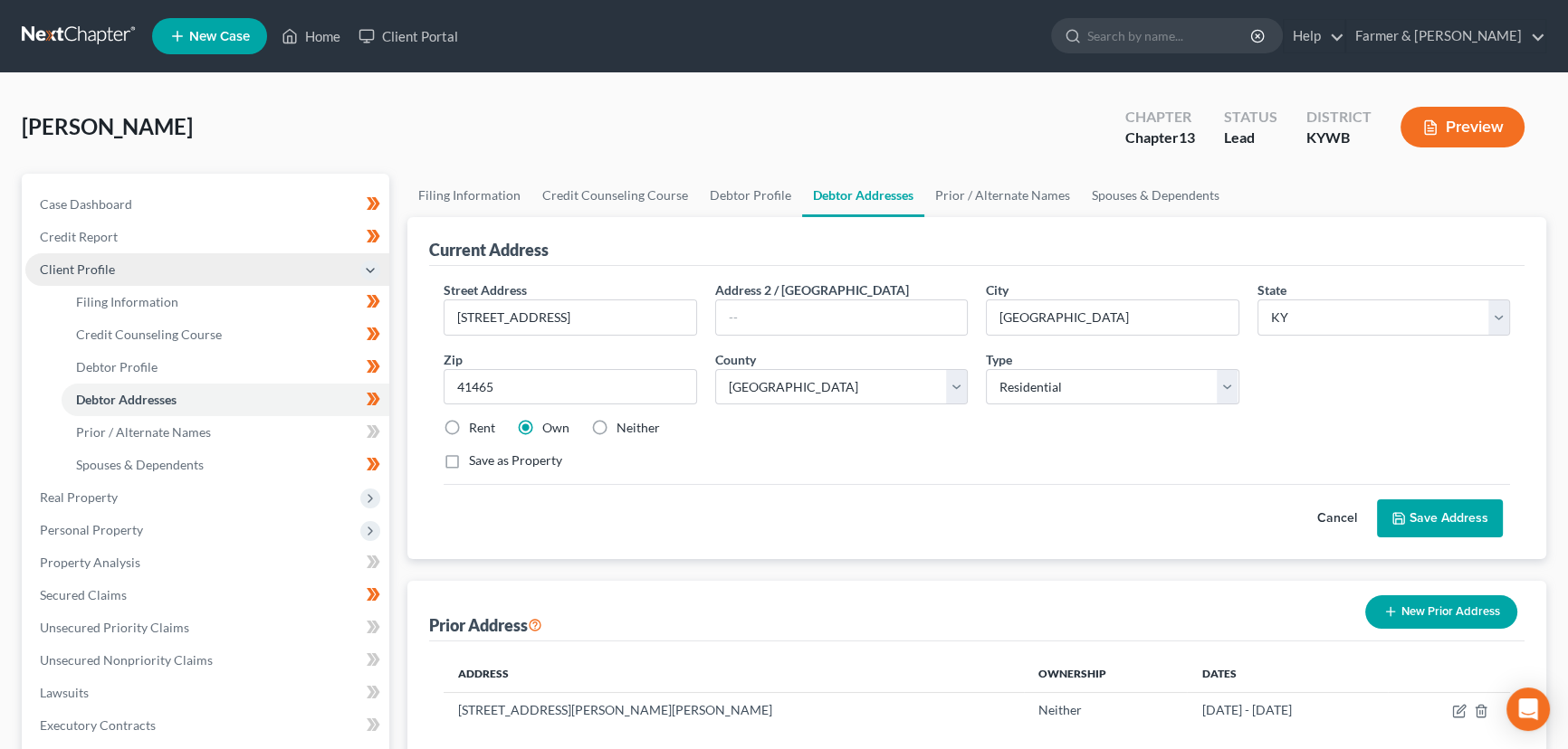
click at [134, 267] on span "Client Profile" at bounding box center [208, 270] width 364 height 32
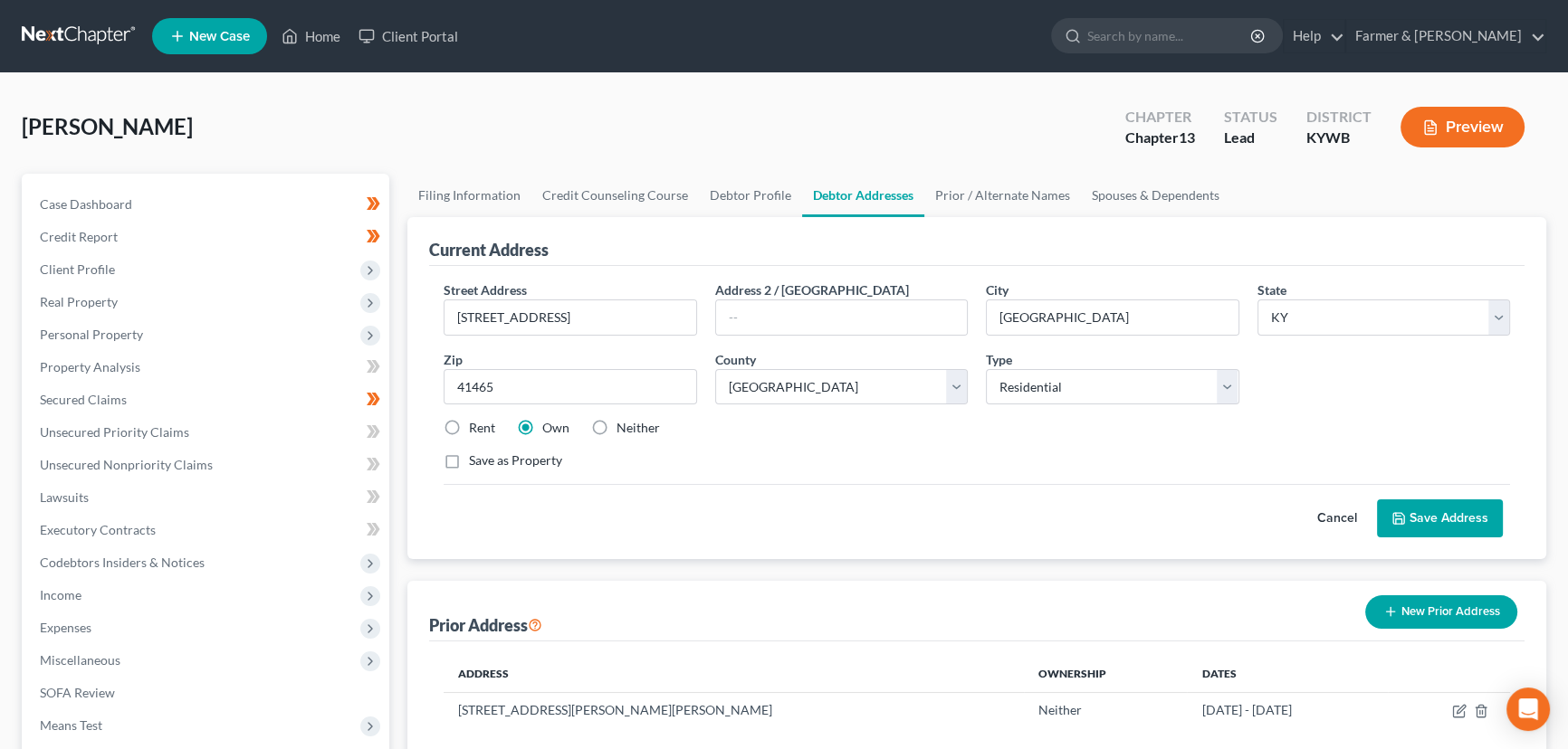
click at [1349, 516] on button "Cancel" at bounding box center [1337, 518] width 80 height 36
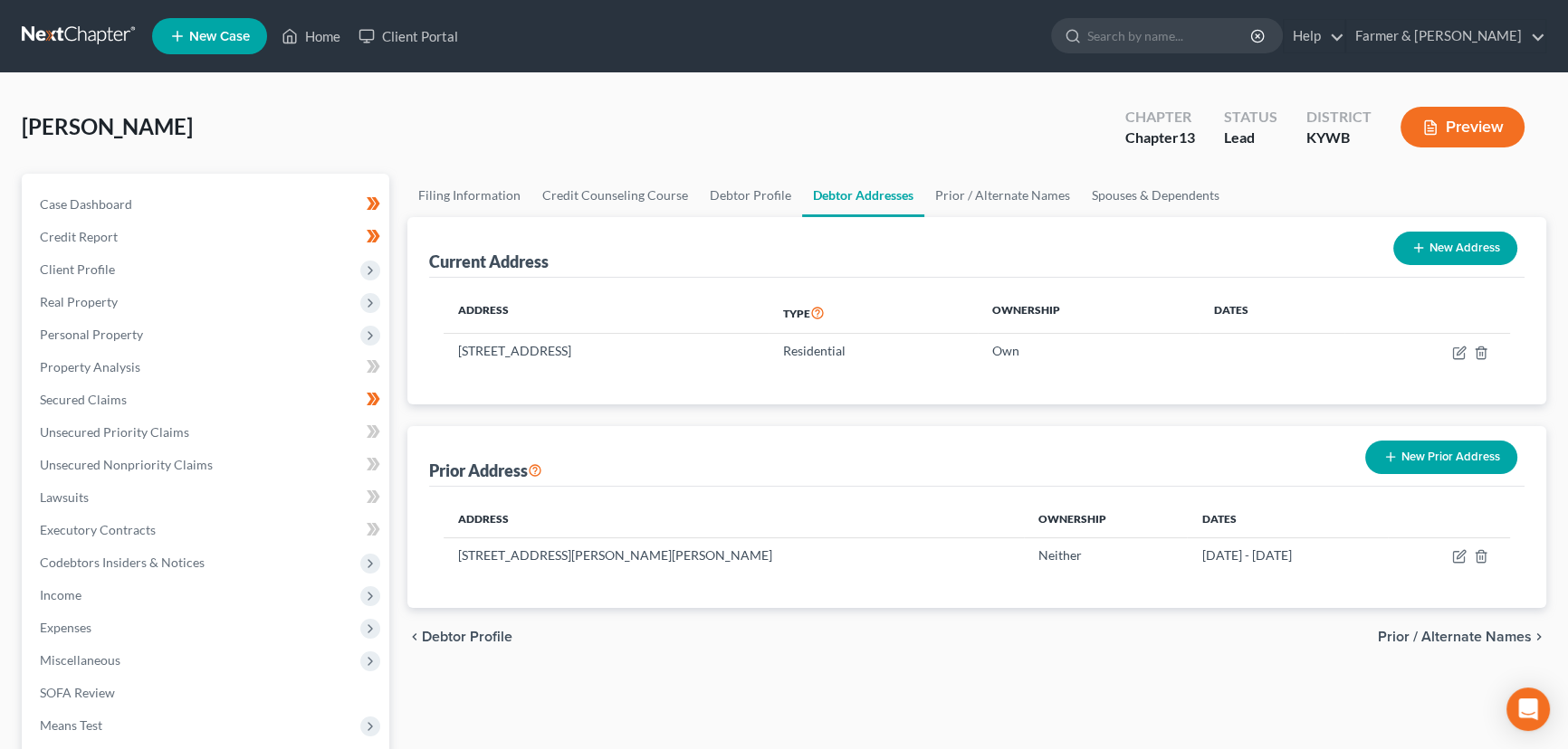
click at [381, 90] on div "[PERSON_NAME] Upgraded Chapter Chapter 13 Status Lead District [GEOGRAPHIC_DATA…" at bounding box center [784, 517] width 1568 height 889
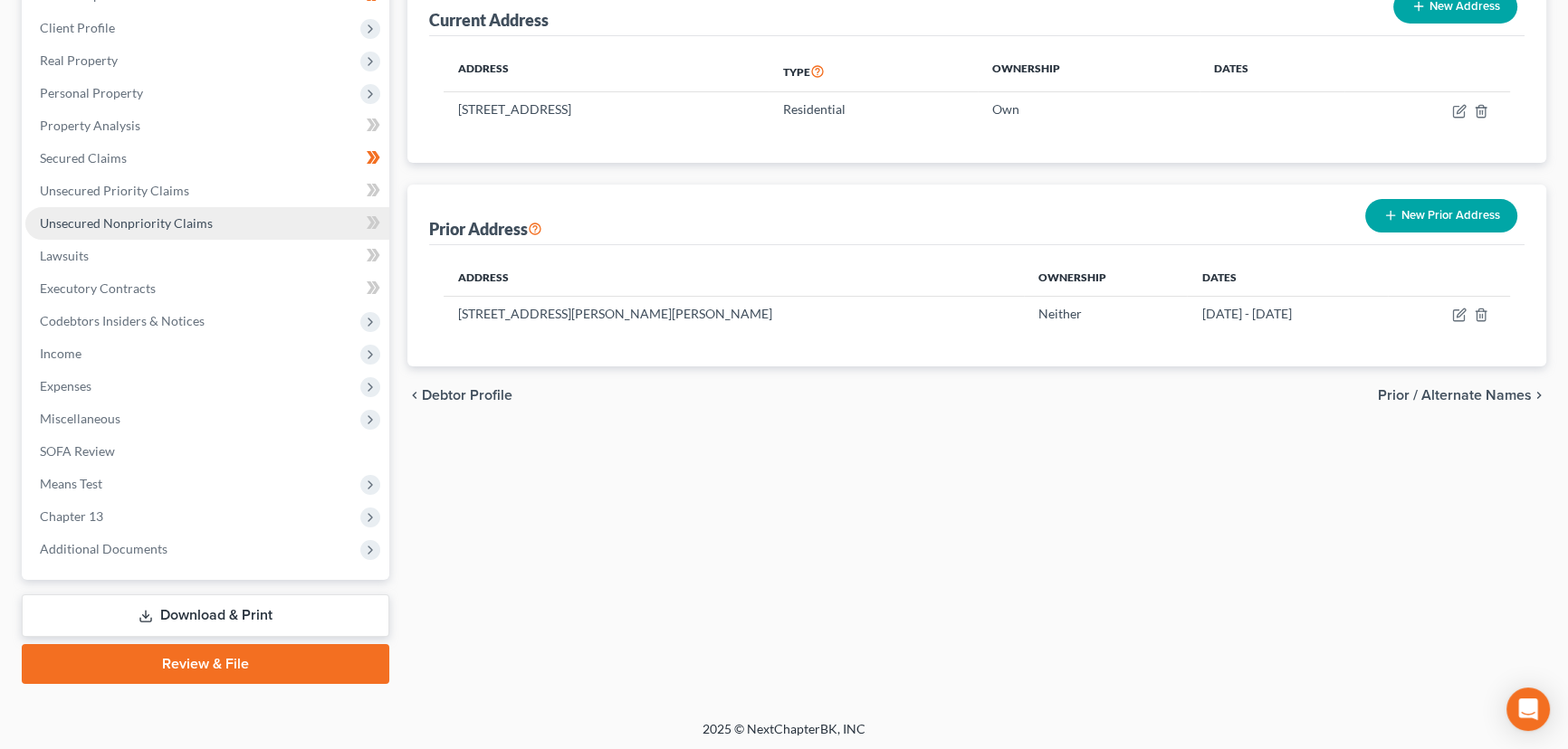
scroll to position [243, 0]
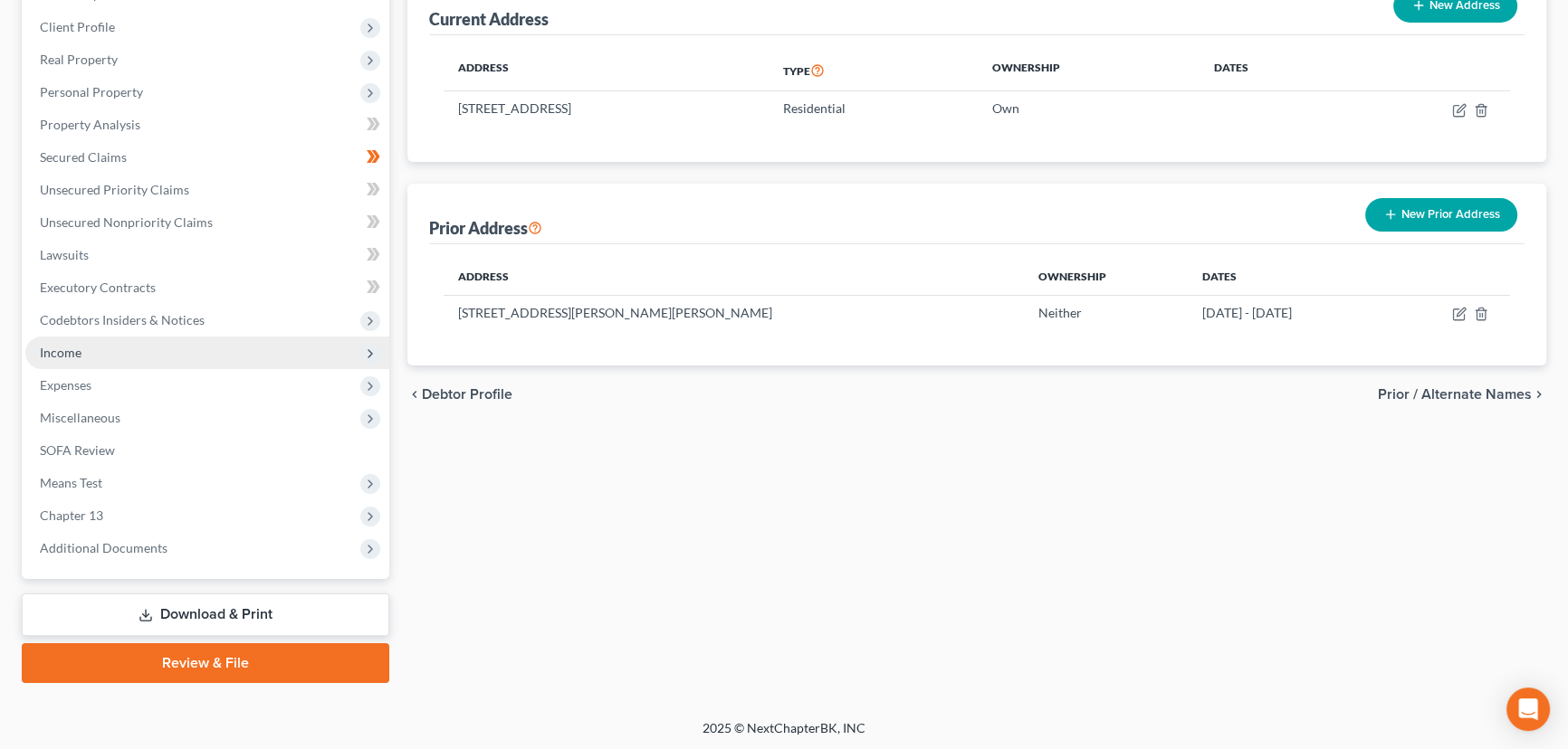
click at [76, 356] on span "Income" at bounding box center [61, 353] width 42 height 15
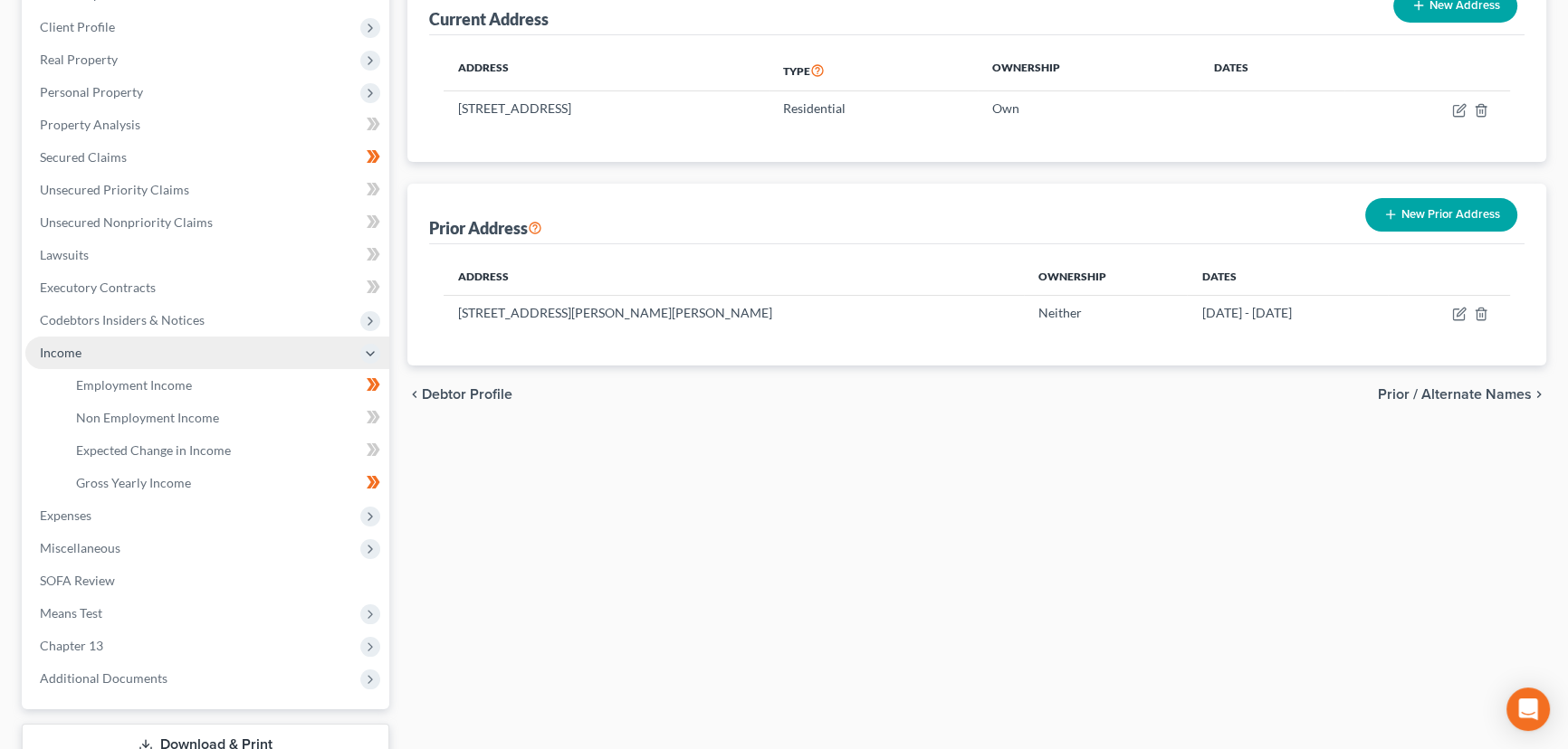
click at [65, 353] on span "Income" at bounding box center [61, 353] width 42 height 15
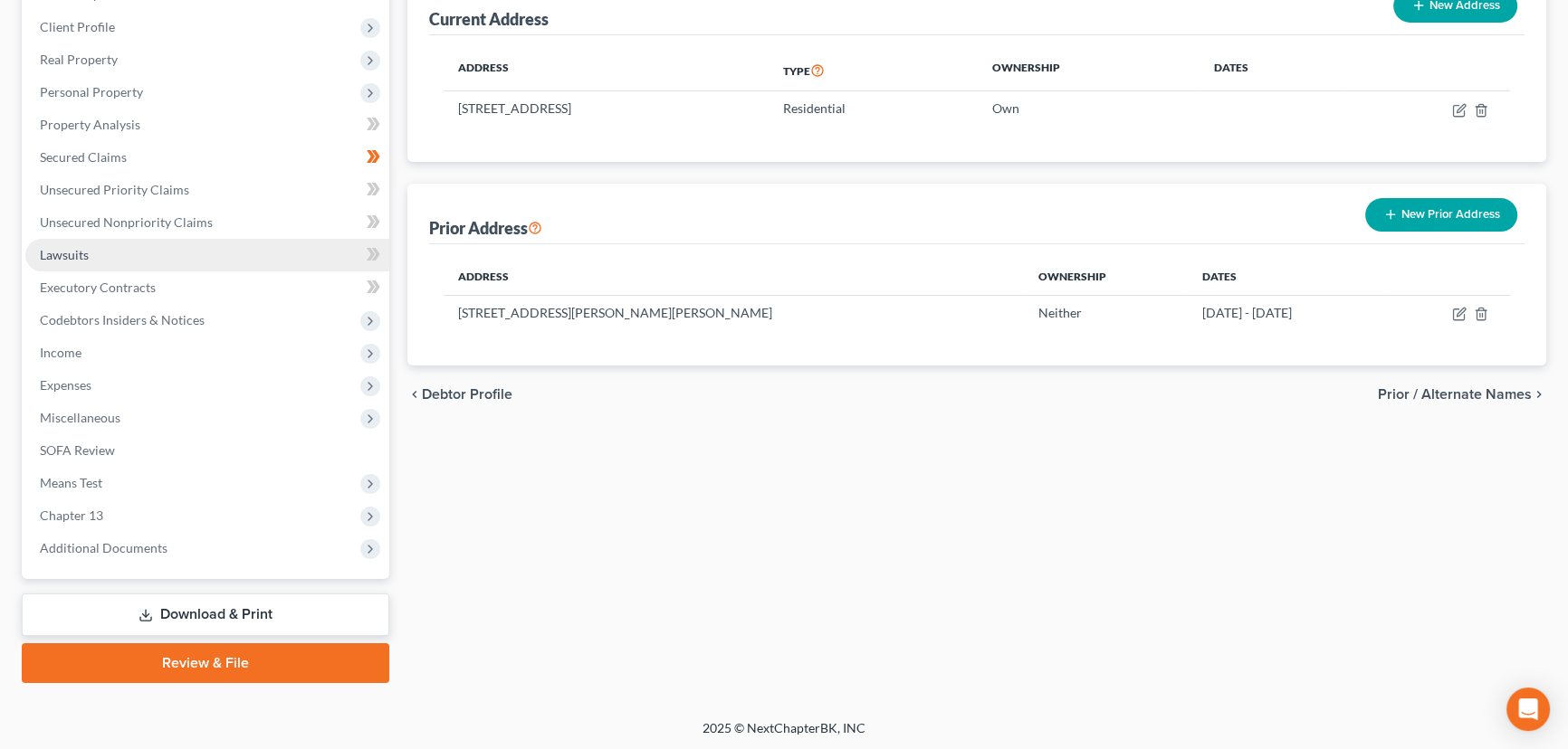
click at [81, 262] on link "Lawsuits" at bounding box center [208, 255] width 364 height 32
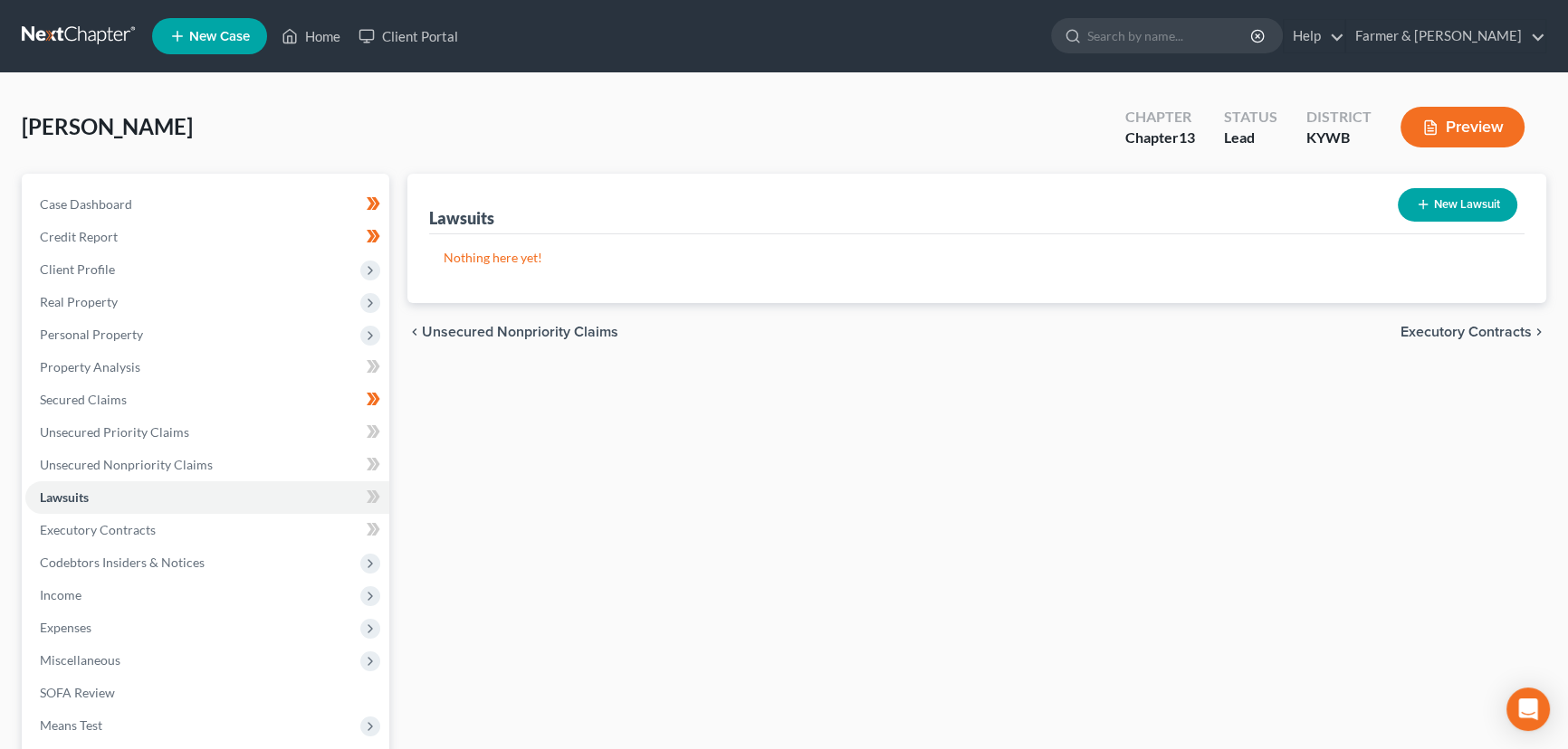
click at [1478, 190] on button "New Lawsuit" at bounding box center [1457, 205] width 119 height 33
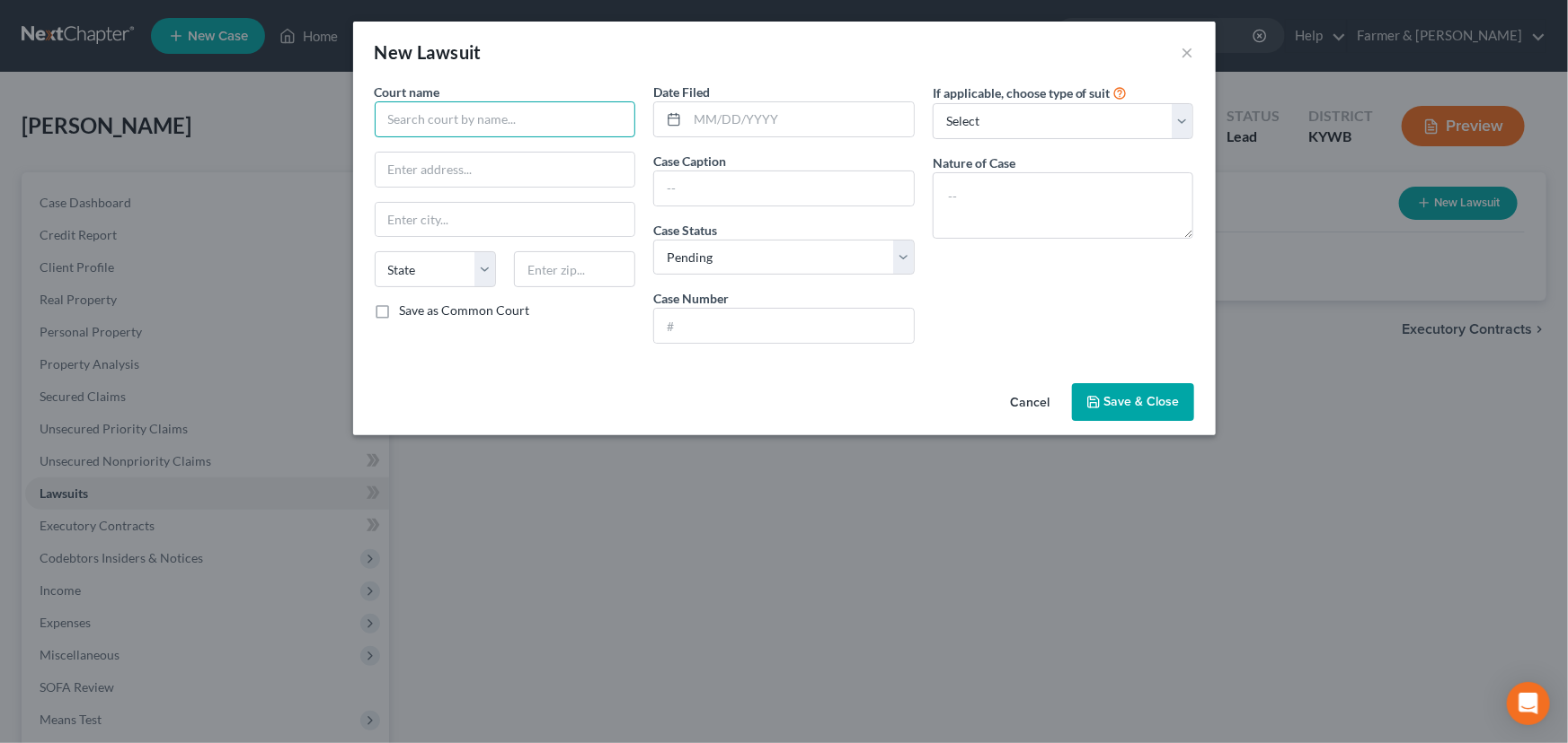
click at [439, 107] on input "text" at bounding box center [505, 119] width 261 height 36
click at [1040, 403] on button "Cancel" at bounding box center [1030, 403] width 68 height 36
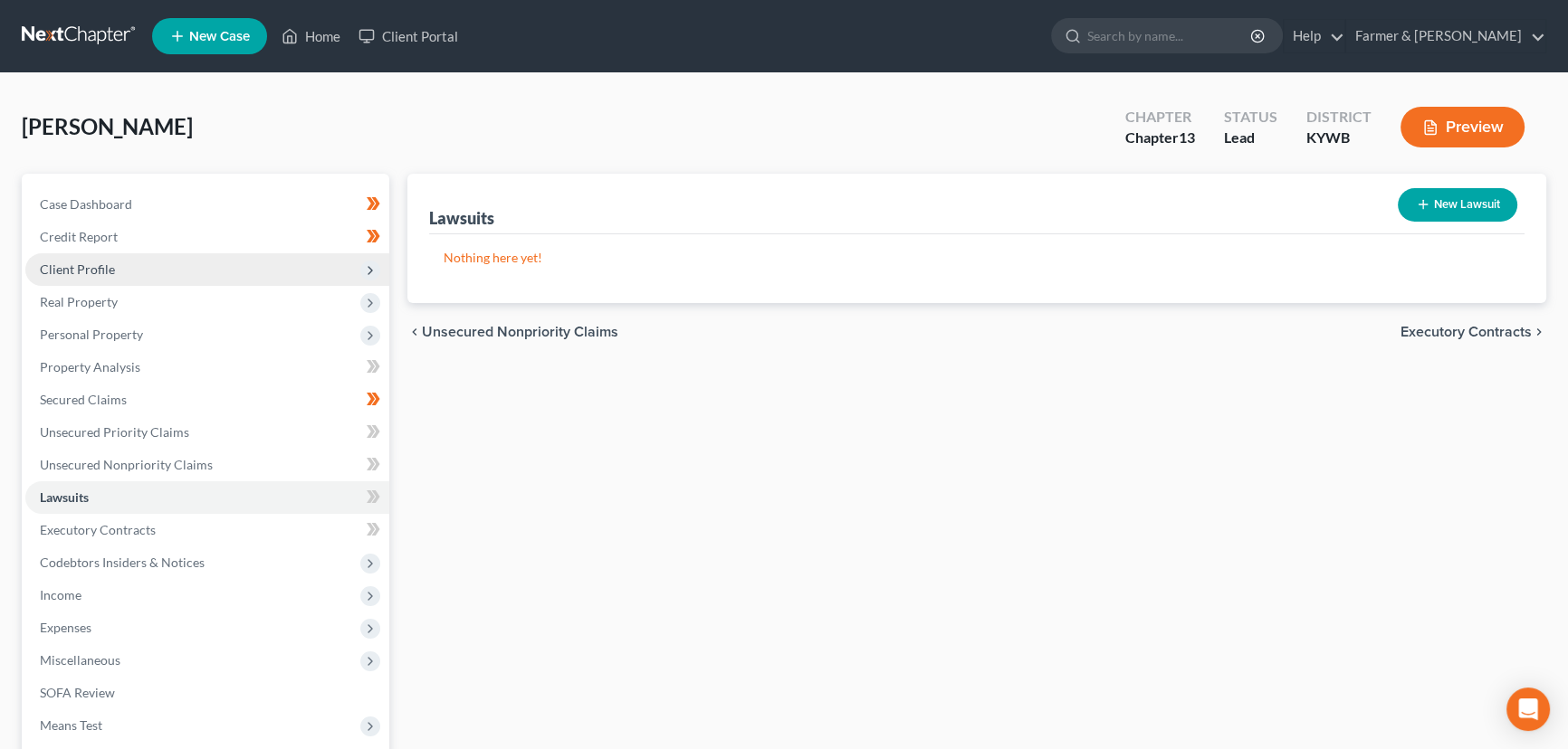
click at [105, 254] on span "Client Profile" at bounding box center [208, 270] width 364 height 32
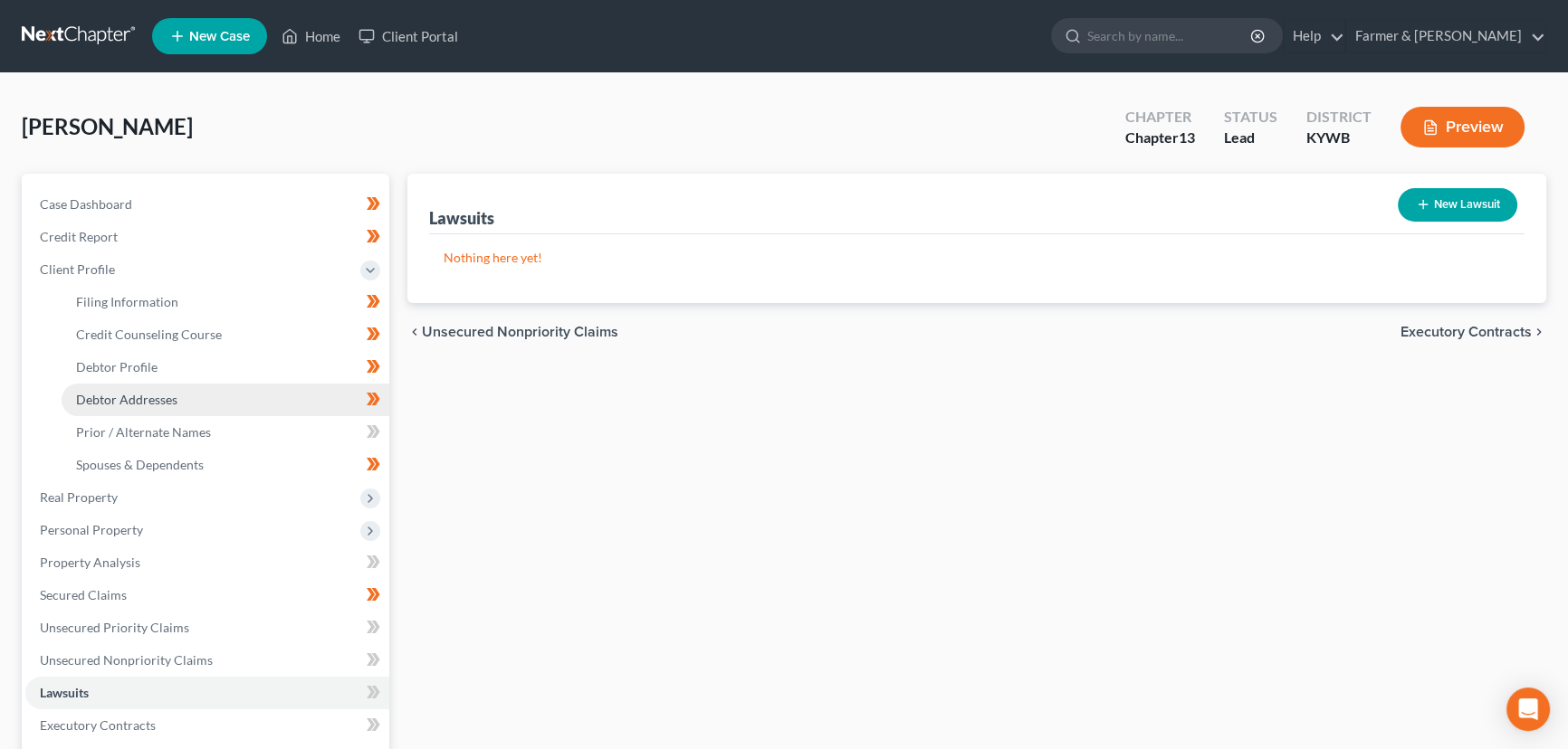
click at [142, 406] on span "Debtor Addresses" at bounding box center [127, 399] width 101 height 15
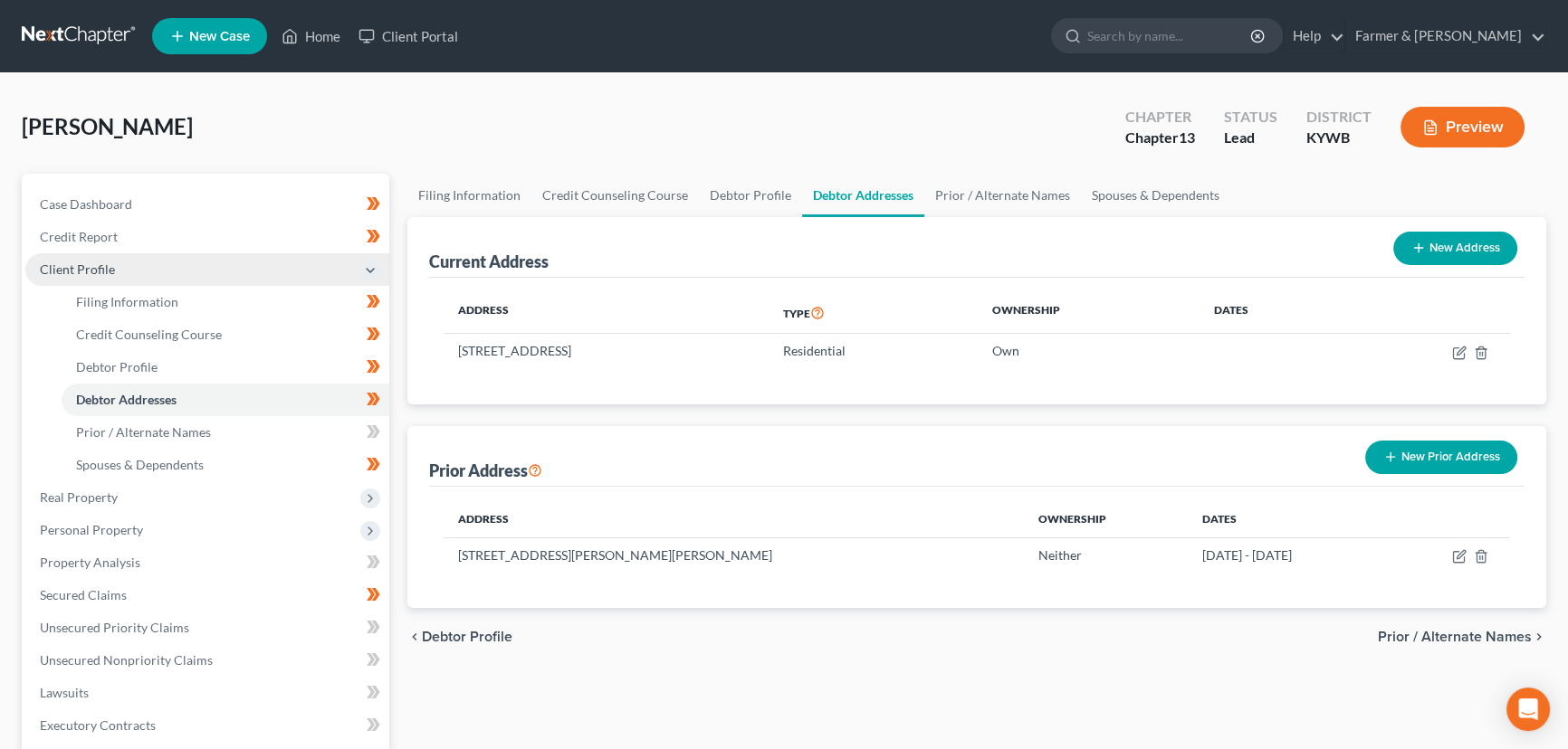
drag, startPoint x: 105, startPoint y: 262, endPoint x: 117, endPoint y: 272, distance: 15.6
click at [105, 262] on span "Client Profile" at bounding box center [77, 270] width 75 height 15
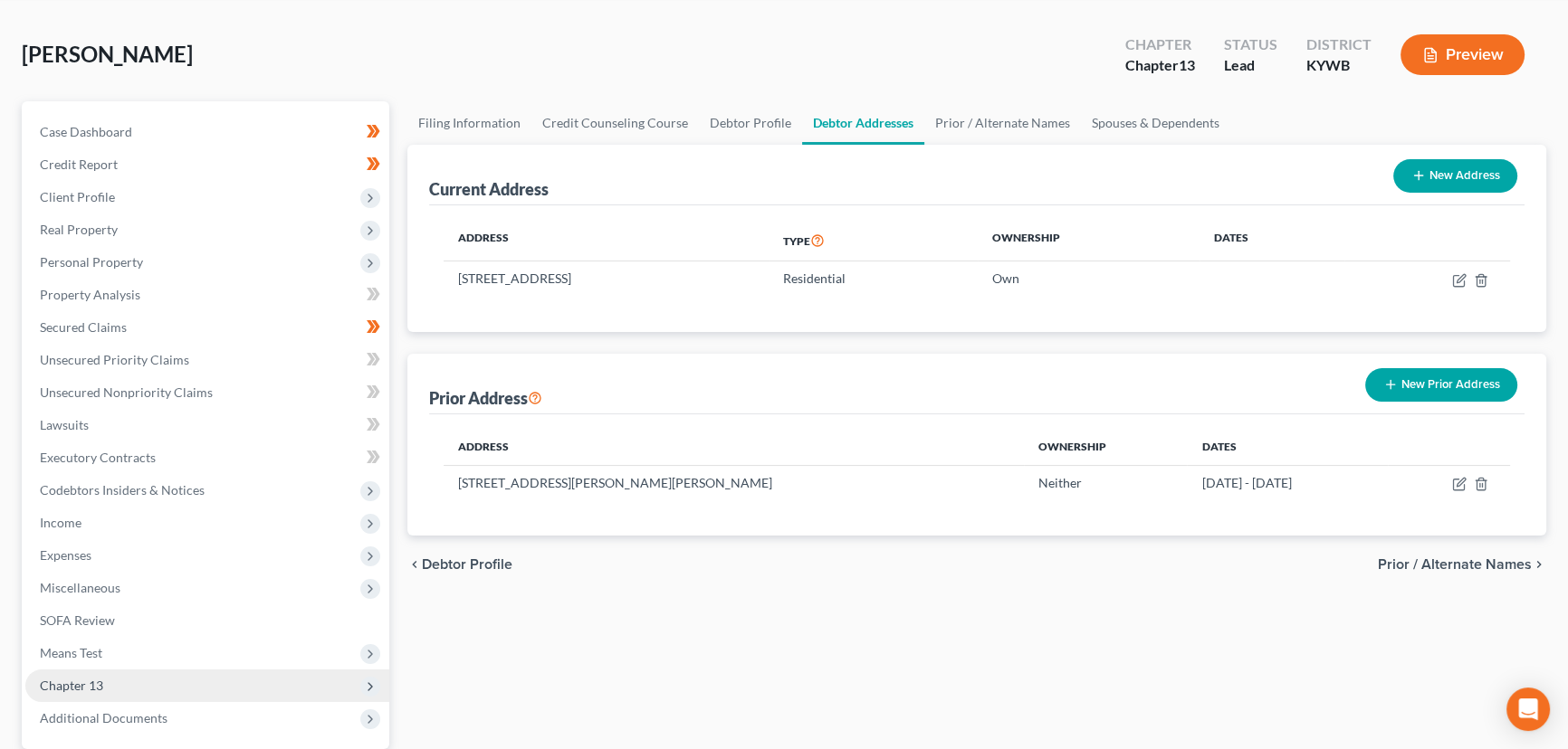
scroll to position [164, 0]
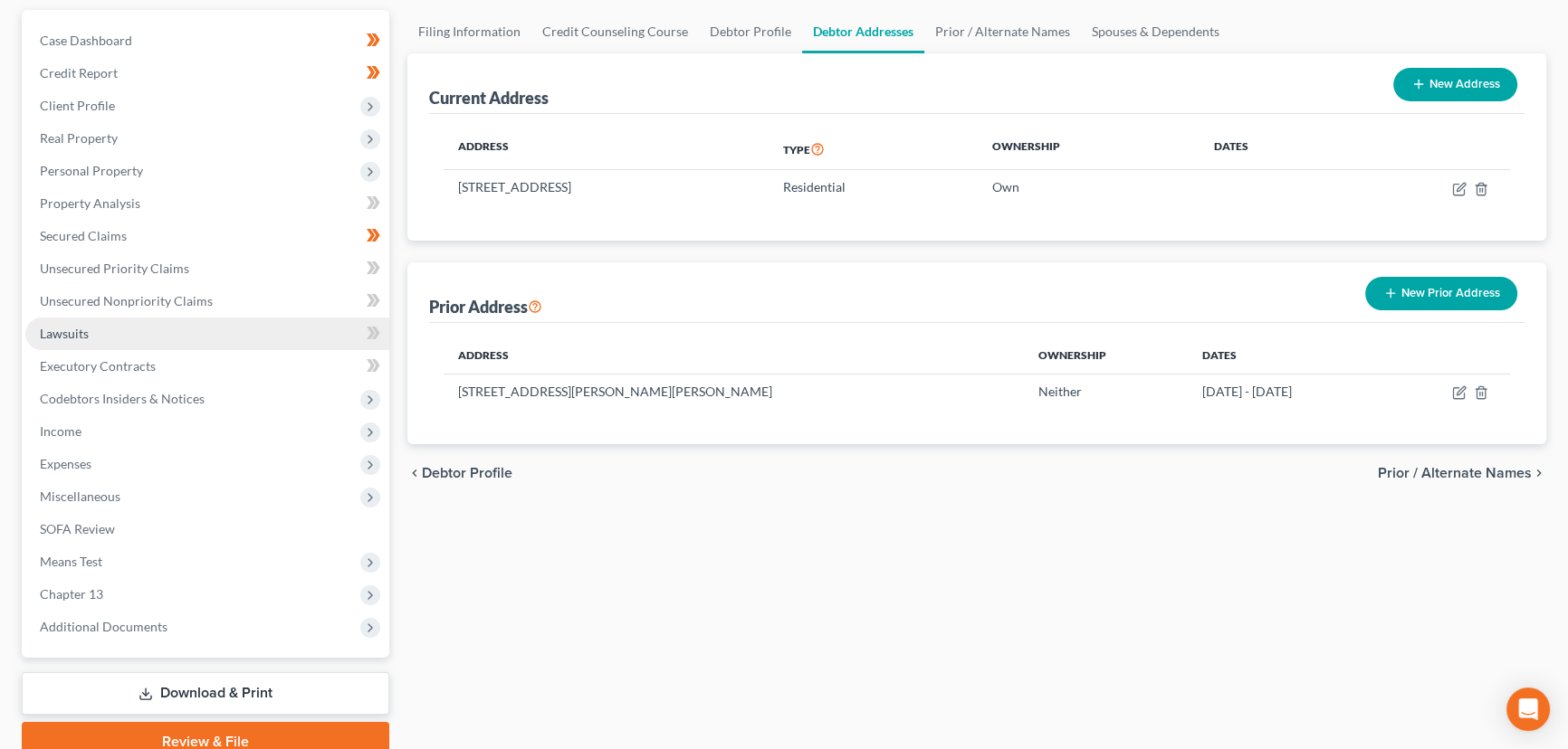
click at [92, 323] on link "Lawsuits" at bounding box center [208, 334] width 364 height 32
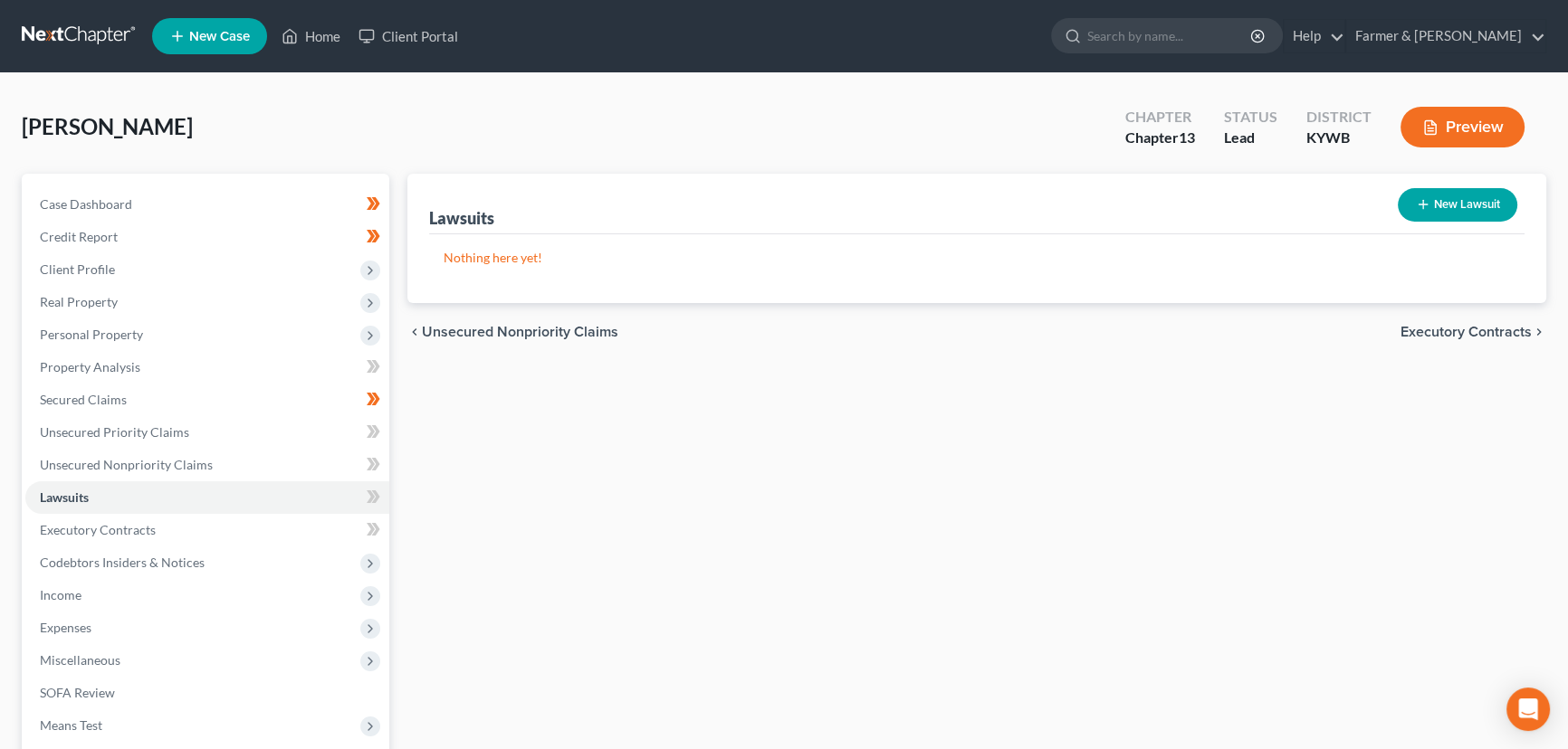
click at [1438, 203] on button "New Lawsuit" at bounding box center [1457, 205] width 119 height 33
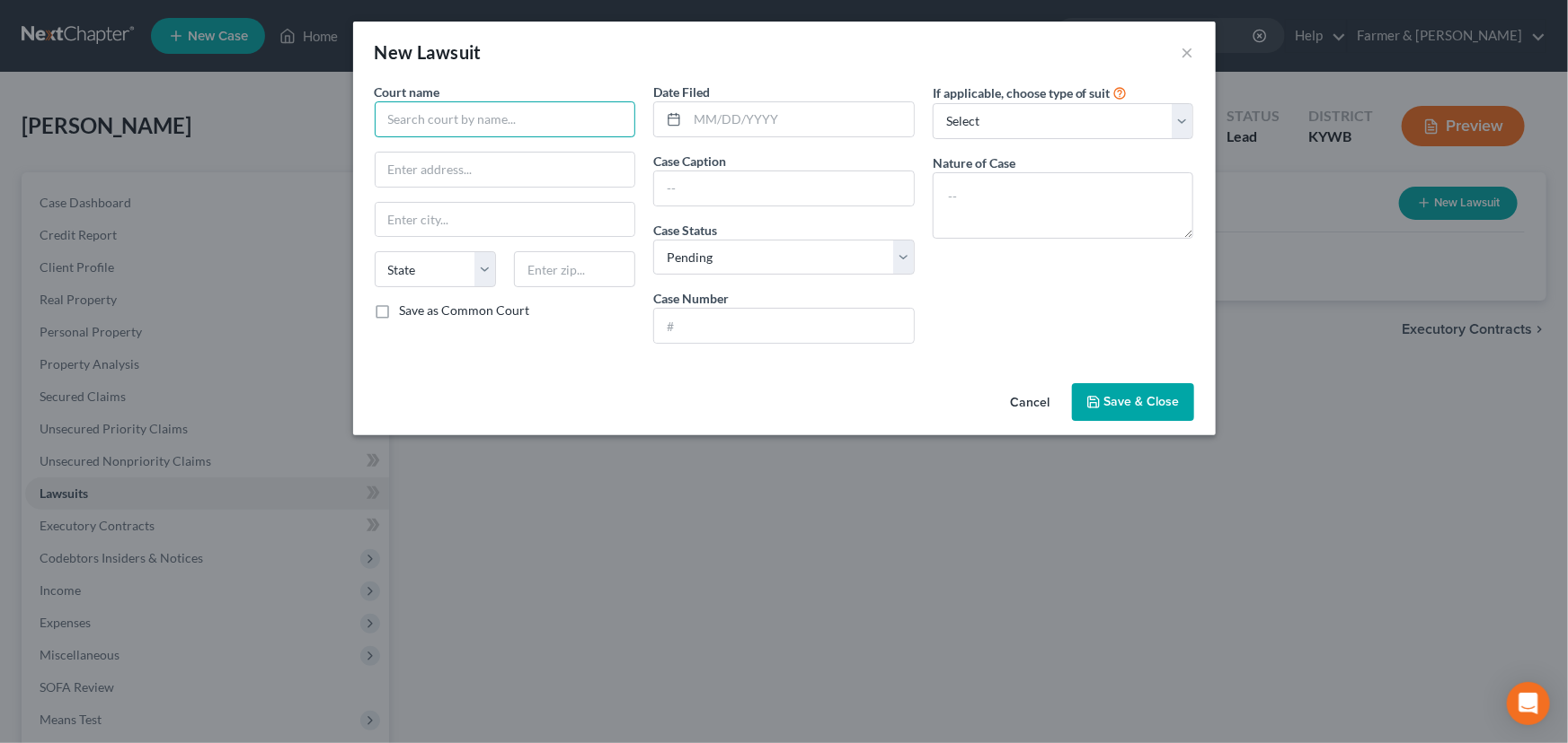
click at [493, 115] on input "text" at bounding box center [505, 119] width 261 height 36
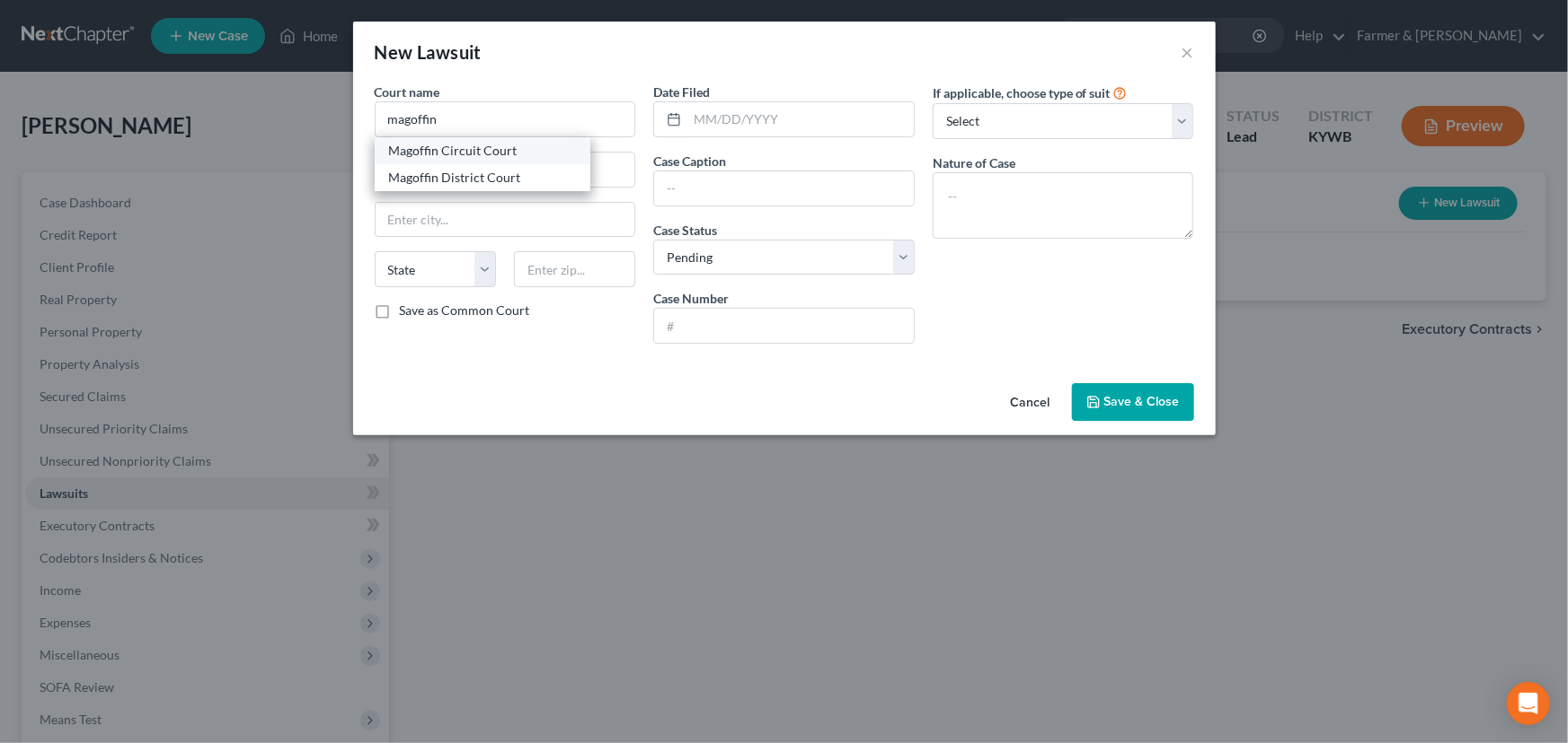
click at [488, 151] on div "Magoffin Circuit Court" at bounding box center [482, 150] width 187 height 18
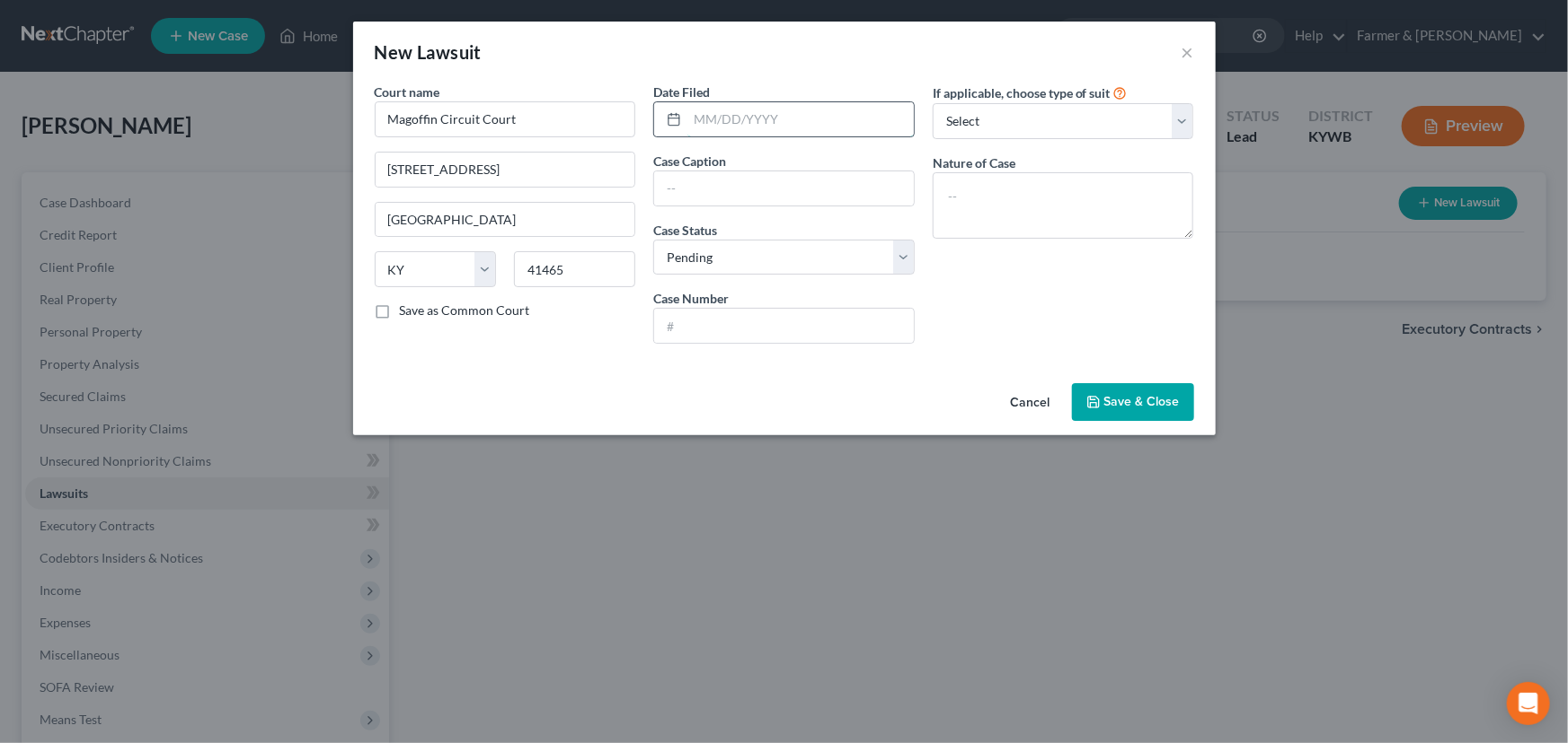
click at [794, 118] on input "text" at bounding box center [800, 119] width 226 height 34
paste input "[DATE]"
click at [754, 183] on input "text" at bounding box center [784, 188] width 260 height 34
paste input "PEOPLES BANK VS. [PERSON_NAME] ET AL"
click at [776, 332] on input "text" at bounding box center [784, 326] width 260 height 34
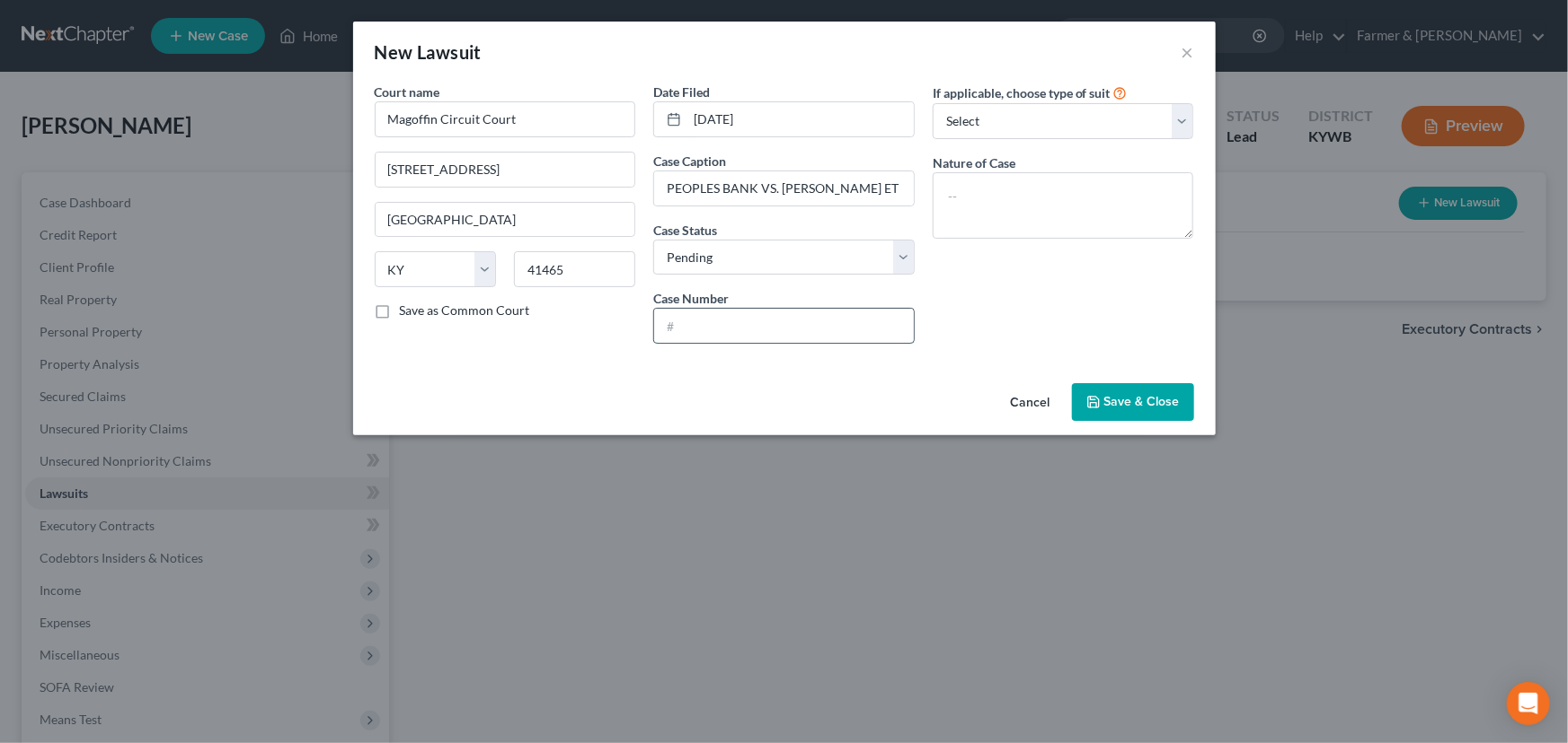
paste input "25-CI-00165"
click at [999, 303] on div "If applicable, choose type of suit Select Repossession Garnishment Foreclosure …" at bounding box center [1062, 220] width 279 height 276
click at [979, 119] on select "Select Repossession Garnishment Foreclosure Attached, Seized, Or Levied Other" at bounding box center [1063, 121] width 261 height 36
click at [932, 103] on select "Select Repossession Garnishment Foreclosure Attached, Seized, Or Levied Other" at bounding box center [1063, 121] width 261 height 36
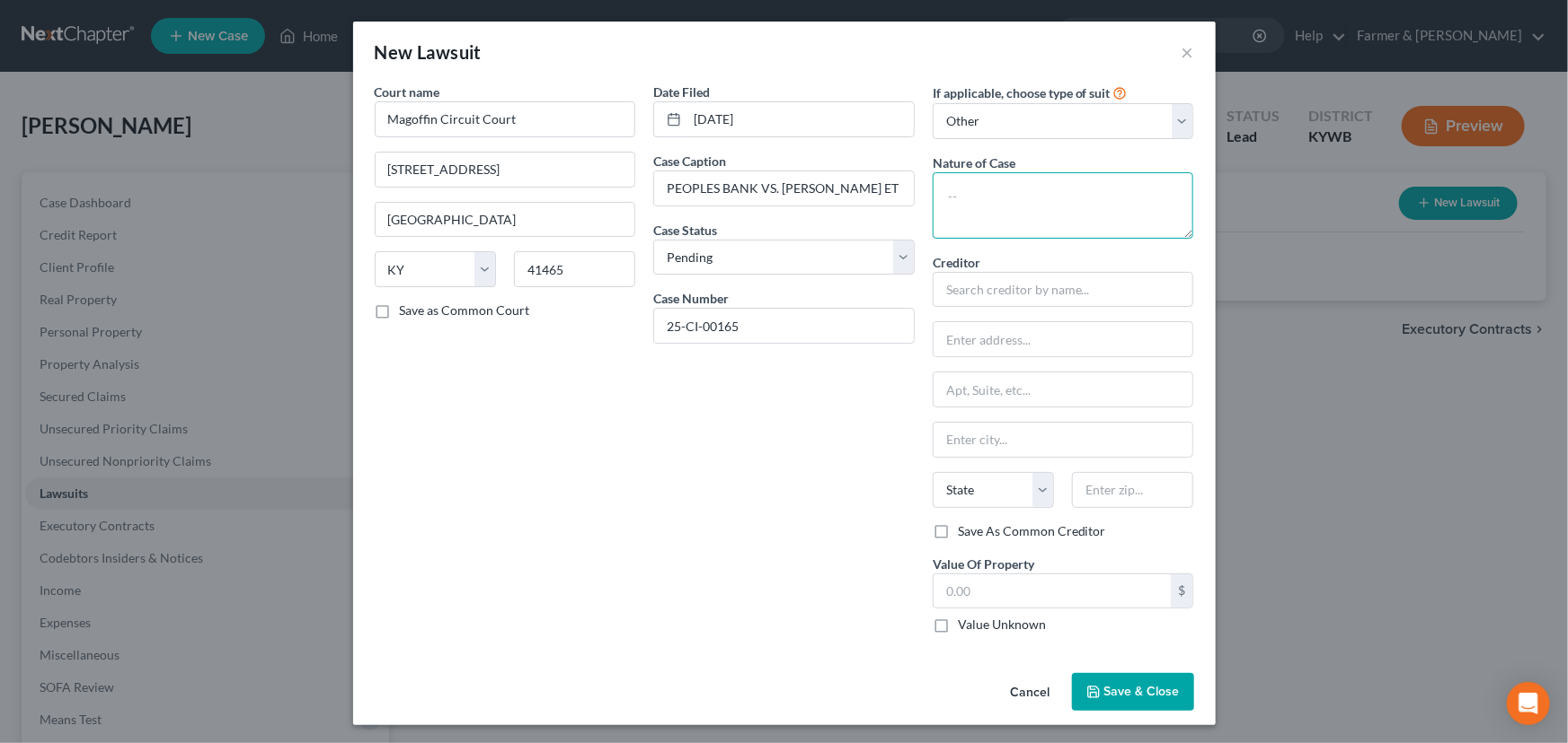
drag, startPoint x: 996, startPoint y: 235, endPoint x: 999, endPoint y: 224, distance: 11.4
click at [996, 234] on textarea at bounding box center [1063, 205] width 261 height 66
click at [969, 312] on div "Creditor * State [US_STATE] AK AR AZ CA CO [GEOGRAPHIC_DATA] DE DC [GEOGRAPHIC_…" at bounding box center [1063, 388] width 261 height 269
click at [978, 287] on input "text" at bounding box center [1063, 290] width 261 height 36
click at [1110, 496] on input "text" at bounding box center [1132, 491] width 121 height 36
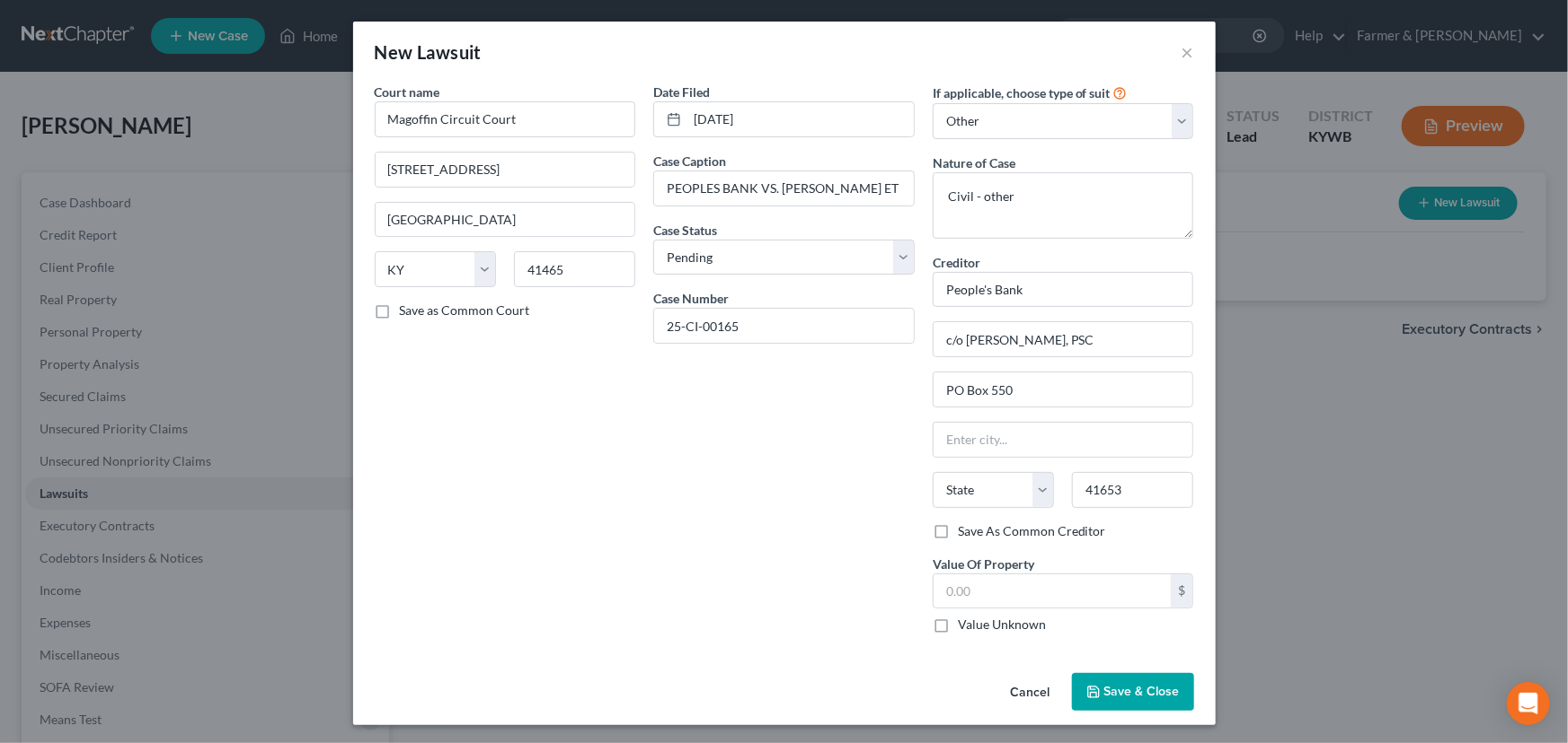
click at [844, 526] on div "Date Filed [DATE] Case Caption PEOPLES BANK VS. [PERSON_NAME] ET AL Case Status…" at bounding box center [783, 365] width 279 height 565
click at [1041, 596] on input "text" at bounding box center [1053, 592] width 238 height 34
click at [710, 510] on div "Date Filed [DATE] Case Caption PEOPLES BANK VS. [PERSON_NAME] ET AL Case Status…" at bounding box center [783, 365] width 279 height 565
click at [1129, 691] on span "Save & Close" at bounding box center [1141, 692] width 76 height 15
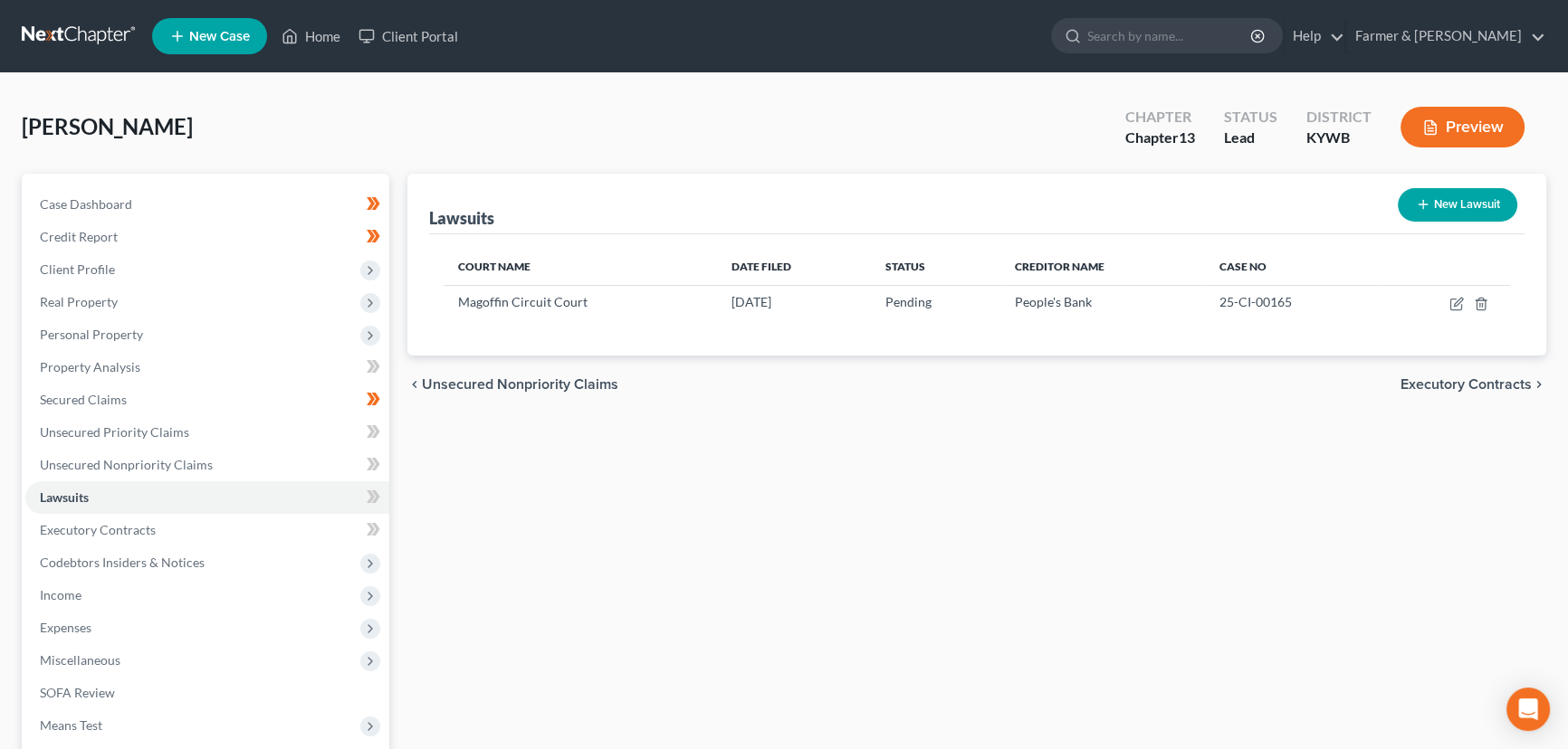
click at [1170, 471] on div "Lawsuits New Lawsuit Court Name Date Filed Status Creditor Name Case No Magoffi…" at bounding box center [977, 549] width 1157 height 752
click at [1450, 200] on button "New Lawsuit" at bounding box center [1457, 205] width 119 height 33
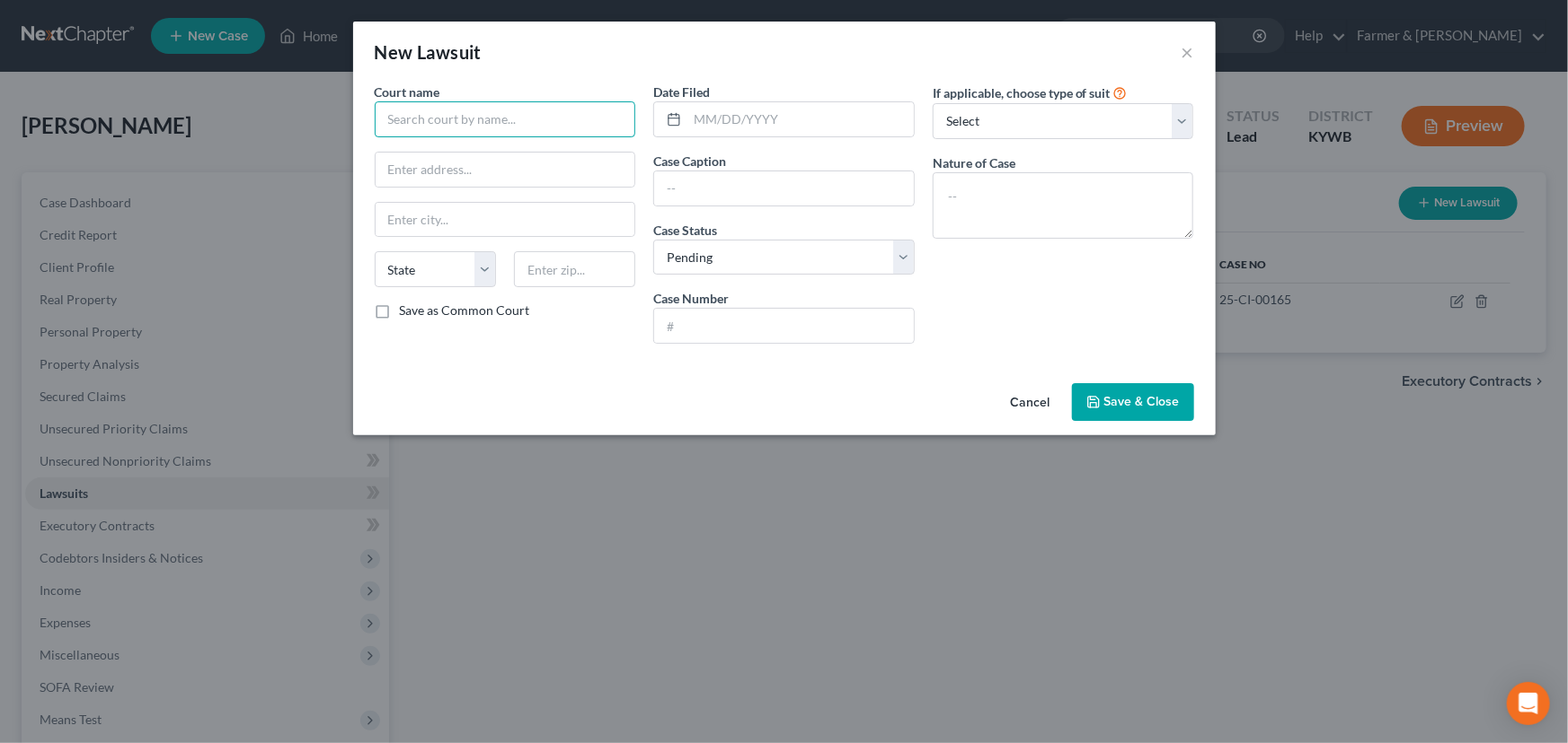
click at [525, 120] on input "text" at bounding box center [505, 119] width 261 height 36
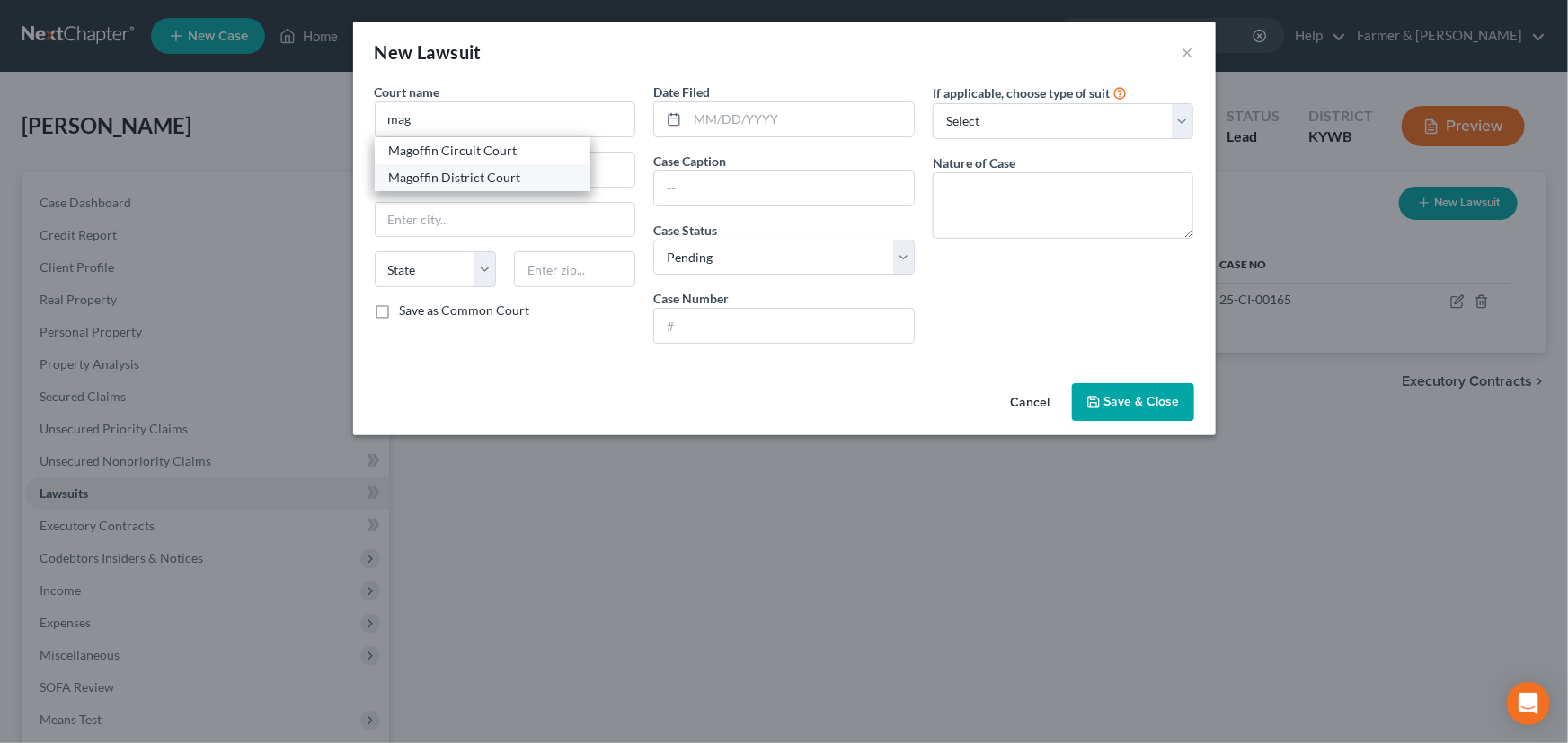
click at [457, 181] on div "Magoffin District Court" at bounding box center [482, 178] width 187 height 18
click at [738, 114] on input "text" at bounding box center [800, 119] width 226 height 34
paste input "[DATE]"
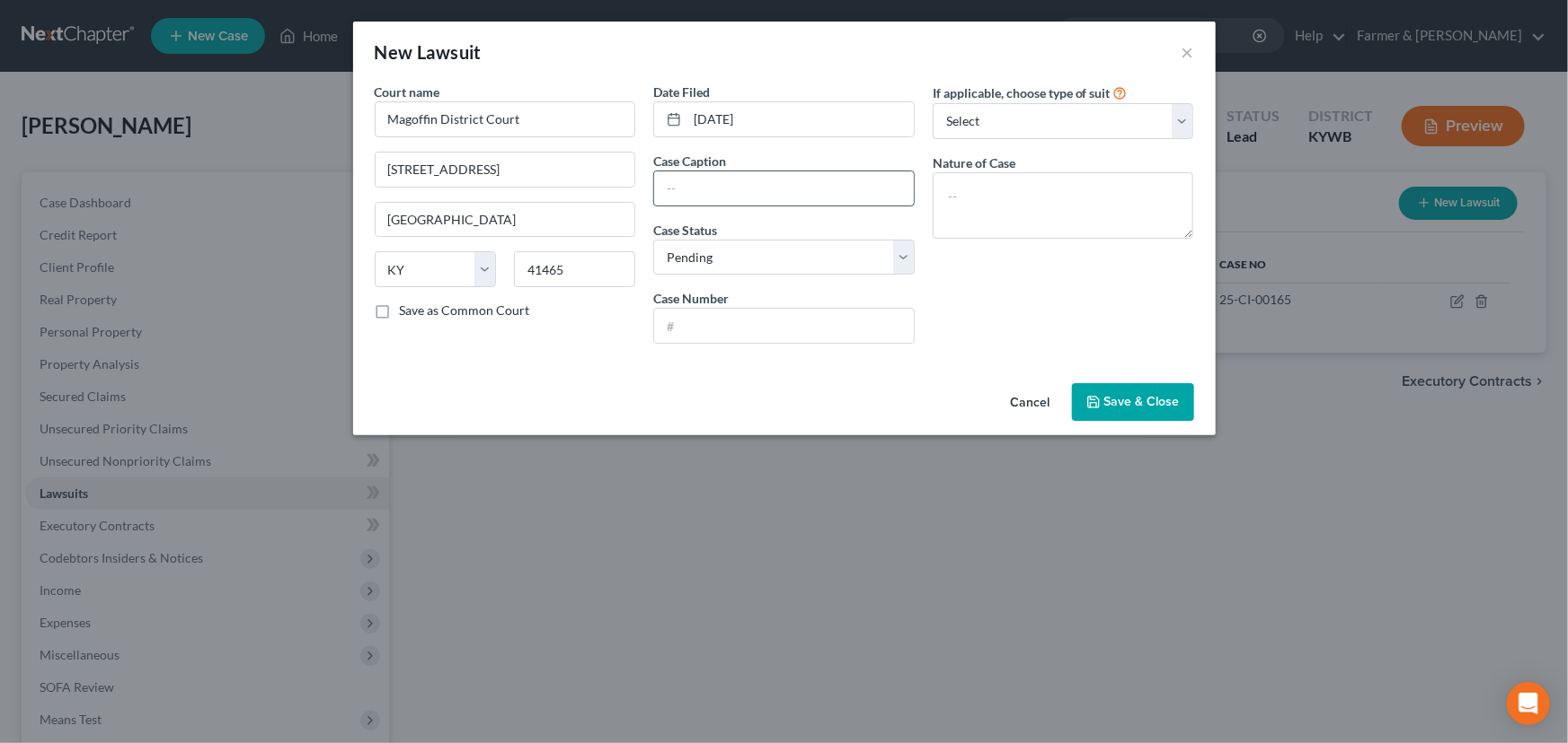
click at [688, 188] on input "text" at bounding box center [784, 188] width 260 height 34
paste input "CAPITAL ONE, N.A. VS. [PERSON_NAME]"
click at [621, 355] on div "Court name * [GEOGRAPHIC_DATA] [GEOGRAPHIC_DATA] [GEOGRAPHIC_DATA] [US_STATE] A…" at bounding box center [505, 220] width 279 height 276
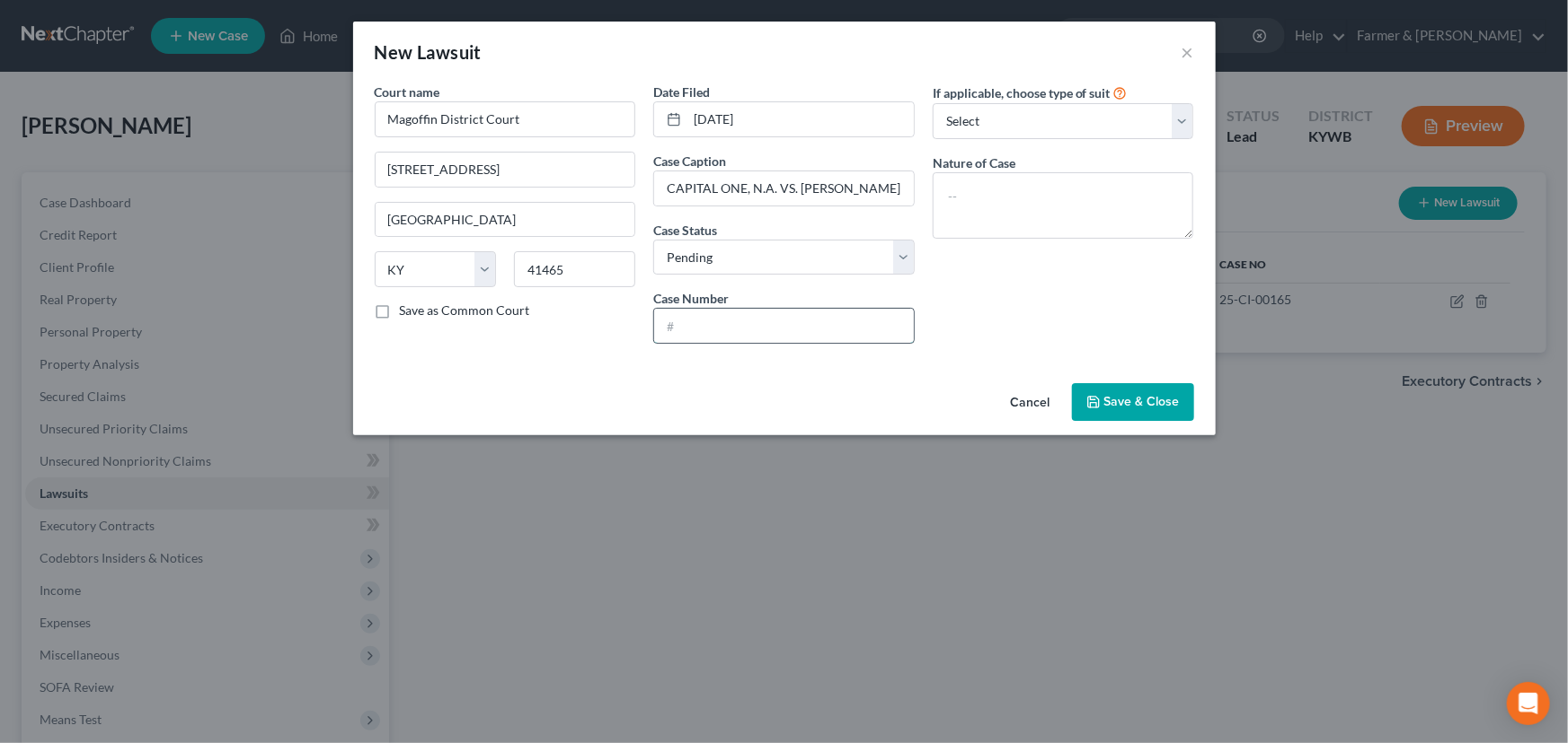
drag, startPoint x: 767, startPoint y: 337, endPoint x: 759, endPoint y: 333, distance: 8.9
click at [767, 337] on input "text" at bounding box center [784, 326] width 260 height 34
paste input "24-C-00087"
drag, startPoint x: 907, startPoint y: 313, endPoint x: 908, endPoint y: 302, distance: 11.0
click at [908, 313] on input "24-C-00087" at bounding box center [784, 326] width 260 height 34
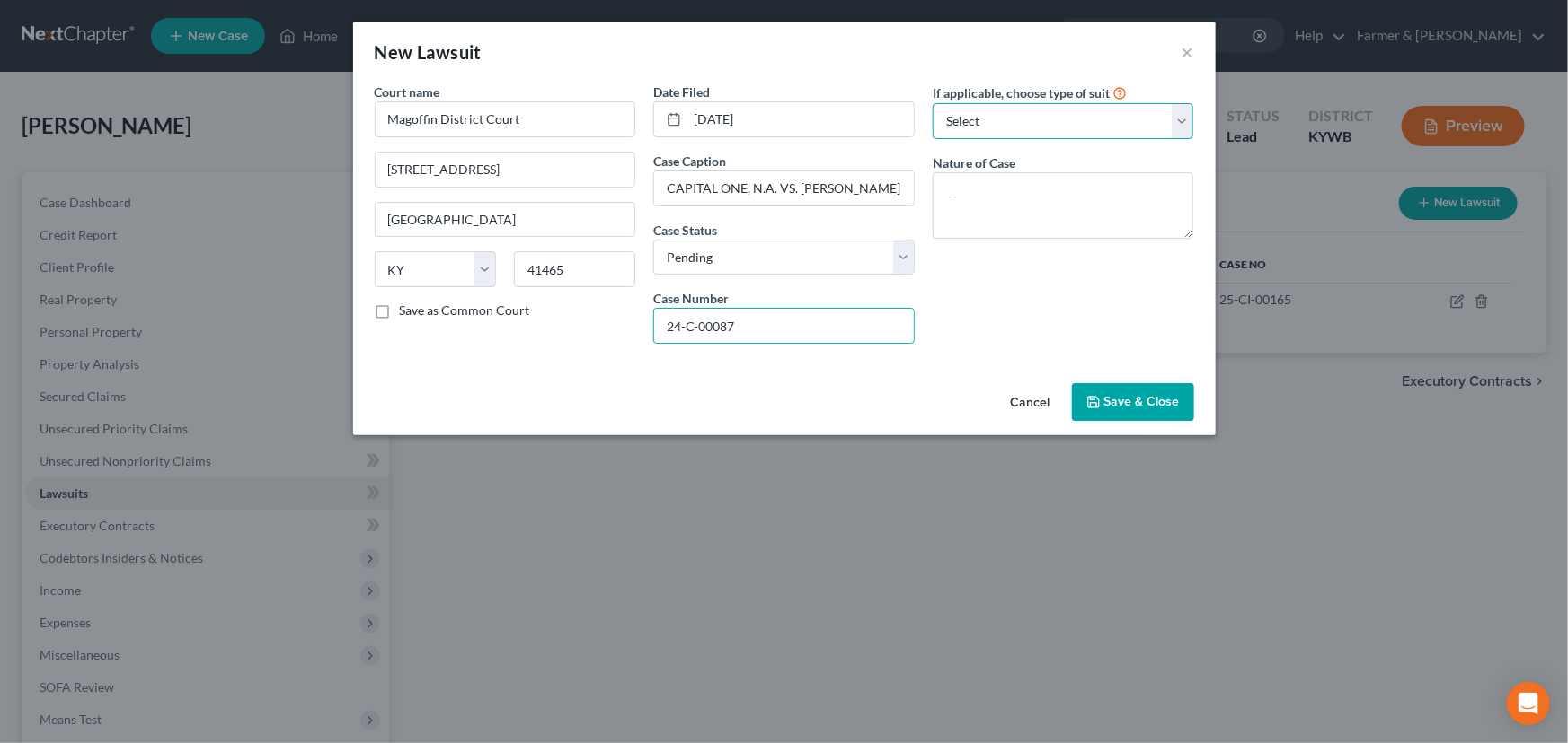
click at [992, 125] on select "Select Repossession Garnishment Foreclosure Attached, Seized, Or Levied Other" at bounding box center [1063, 121] width 261 height 36
click at [932, 103] on select "Select Repossession Garnishment Foreclosure Attached, Seized, Or Levied Other" at bounding box center [1063, 121] width 261 height 36
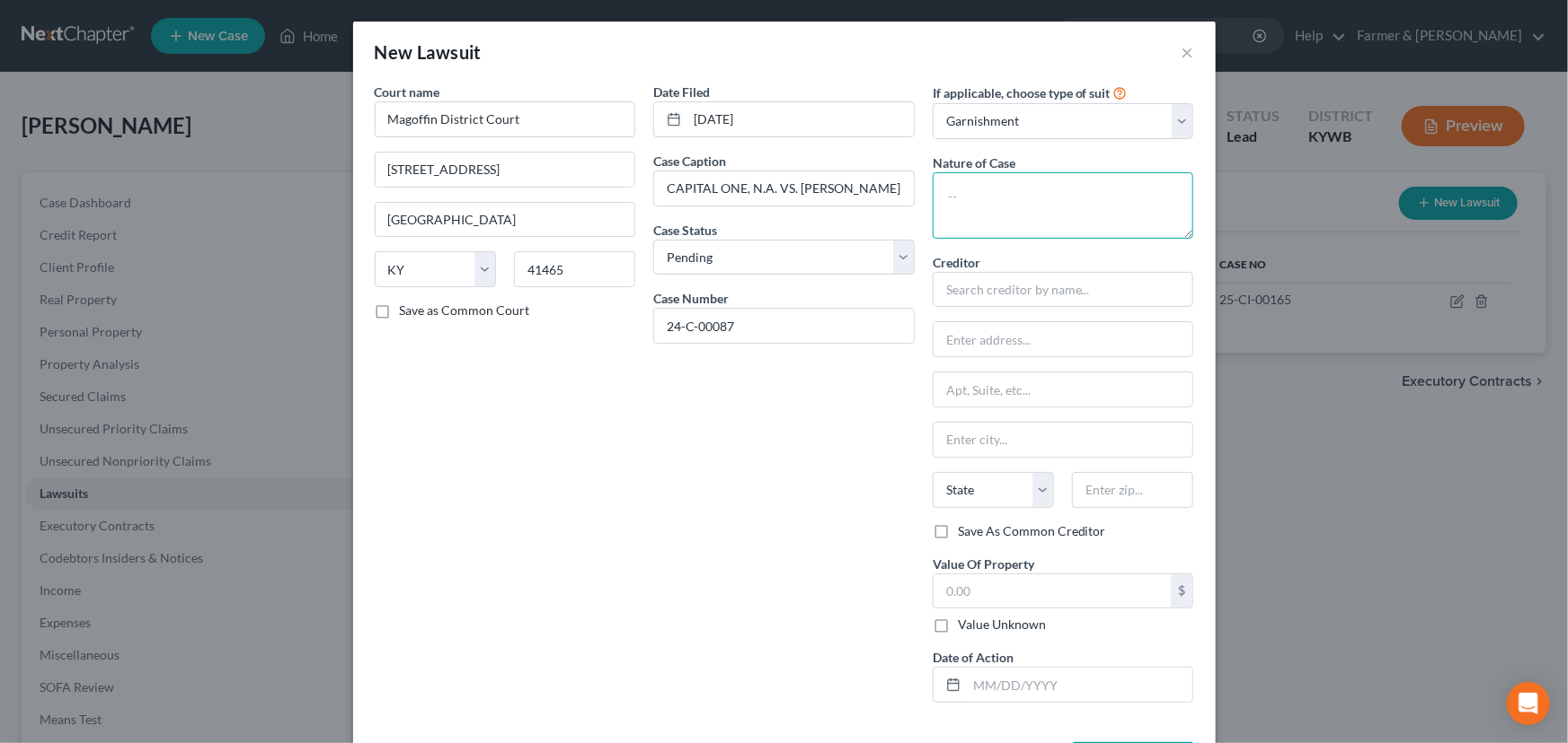
click at [979, 201] on textarea at bounding box center [1063, 205] width 261 height 66
click at [1099, 221] on textarea "Civil - garnishment Affidavit for wage filed on" at bounding box center [1063, 205] width 261 height 66
paste textarea "[DATE]"
click at [994, 284] on input "text" at bounding box center [1063, 290] width 261 height 36
click at [869, 455] on div "Date Filed [DATE] Case Caption CAPITAL ONE, N.A. VS. [PERSON_NAME] Status * Sel…" at bounding box center [783, 400] width 279 height 635
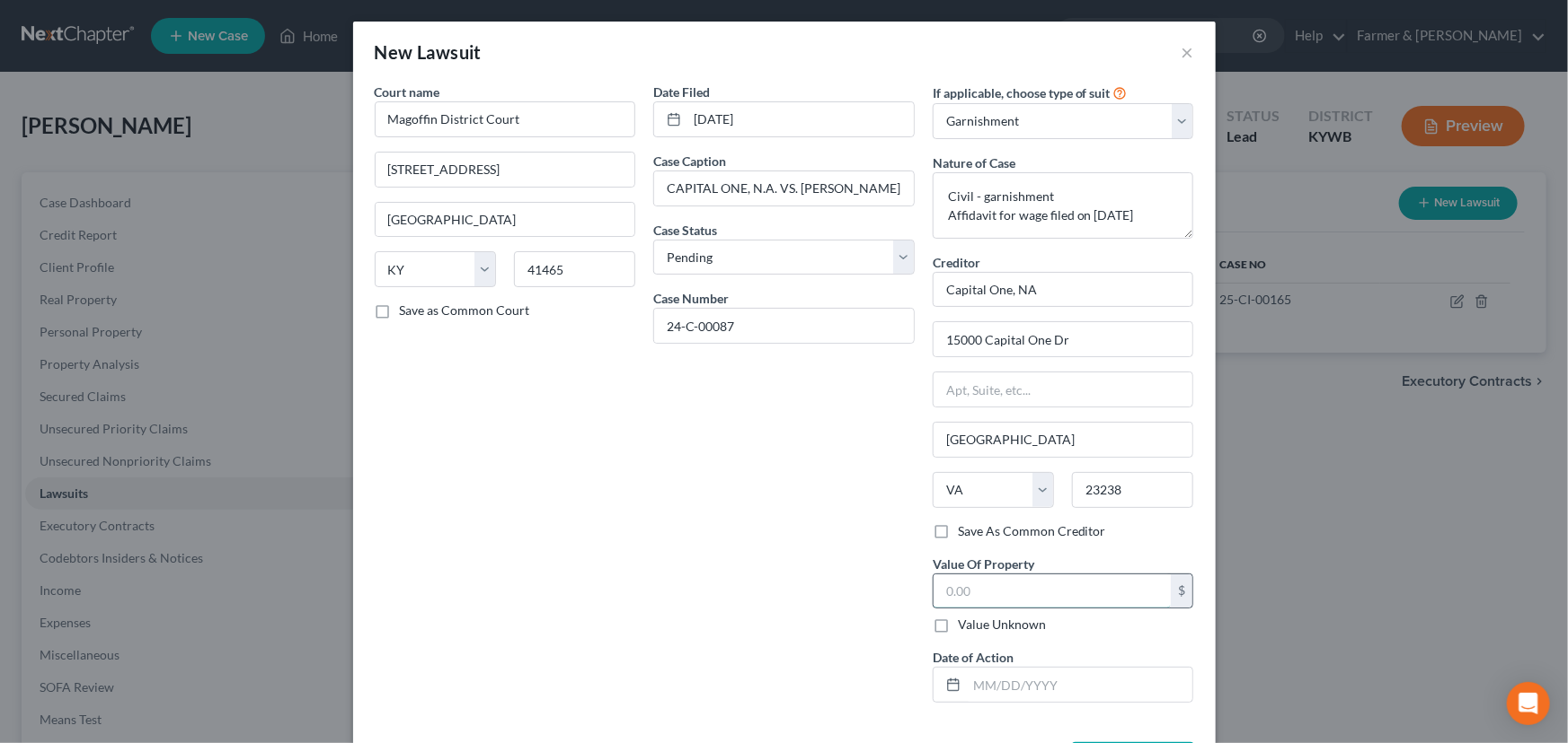
click at [981, 583] on input "text" at bounding box center [1053, 592] width 238 height 34
click at [870, 577] on div "Date Filed [DATE] Case Caption CAPITAL ONE, N.A. VS. [PERSON_NAME] Status * Sel…" at bounding box center [783, 400] width 279 height 635
click at [999, 692] on input "text" at bounding box center [1079, 685] width 226 height 34
paste input "[DATE]"
click at [752, 637] on div "Date Filed [DATE] Case Caption CAPITAL ONE, N.A. VS. [PERSON_NAME] Status * Sel…" at bounding box center [783, 400] width 279 height 635
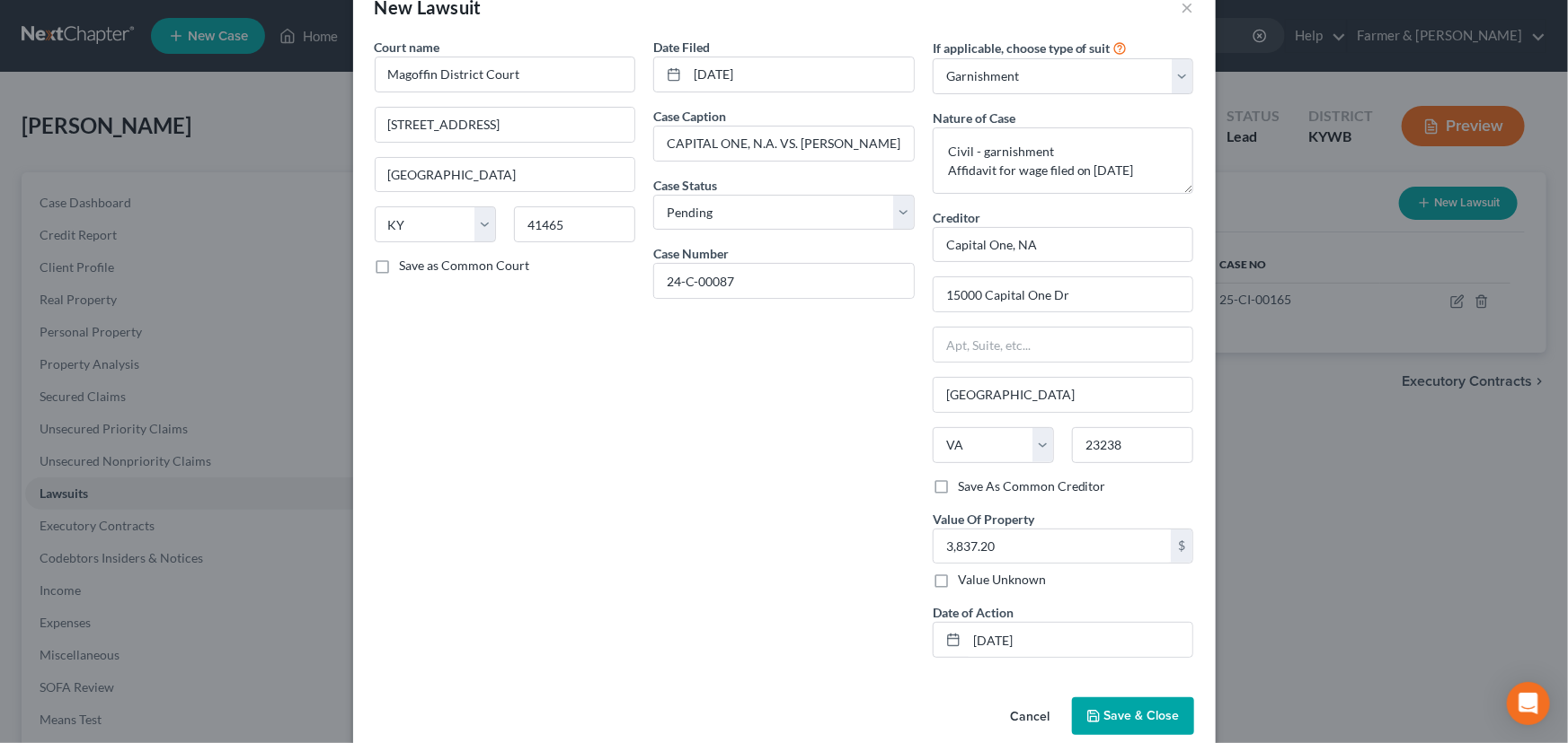
scroll to position [71, 0]
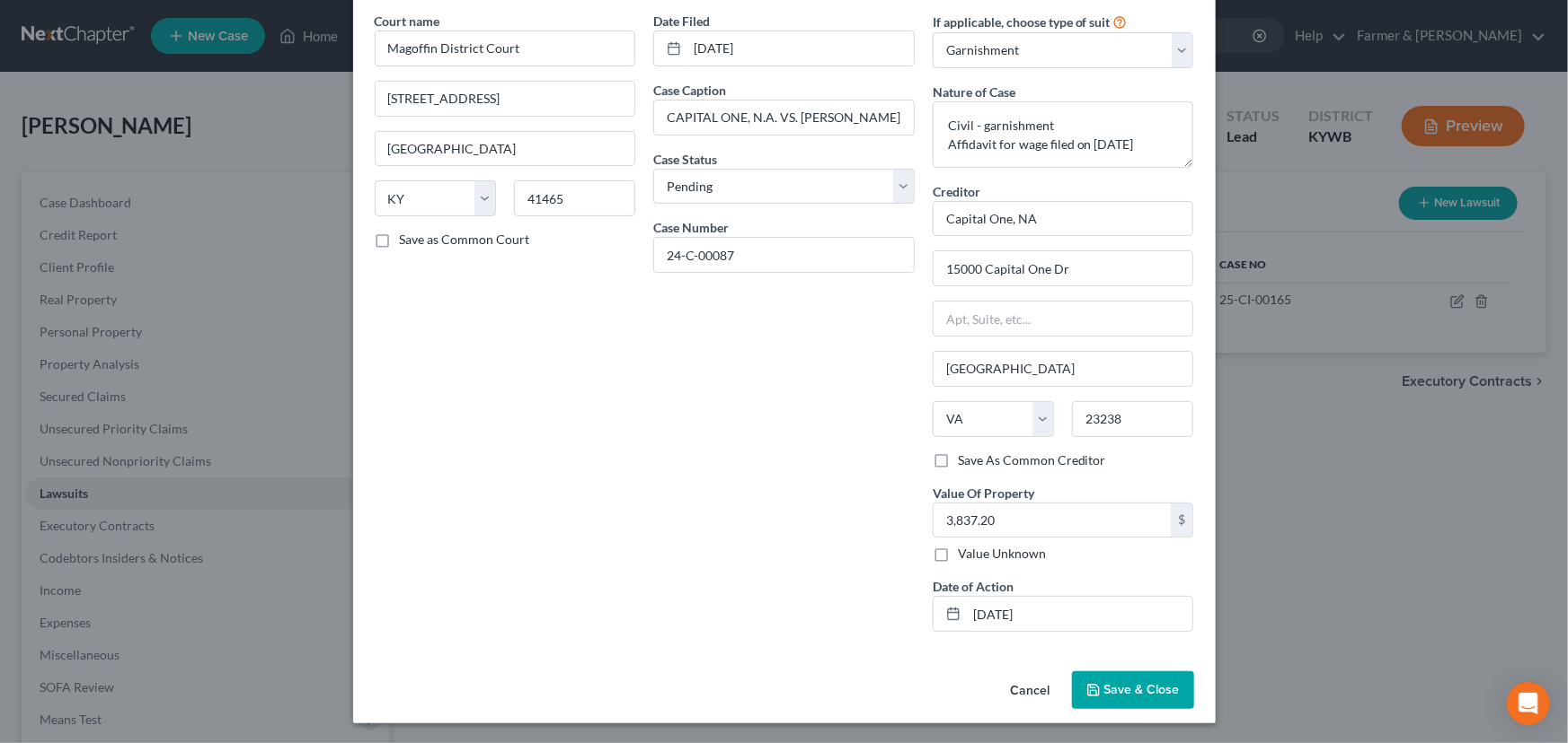
click at [1102, 696] on button "Save & Close" at bounding box center [1132, 691] width 122 height 38
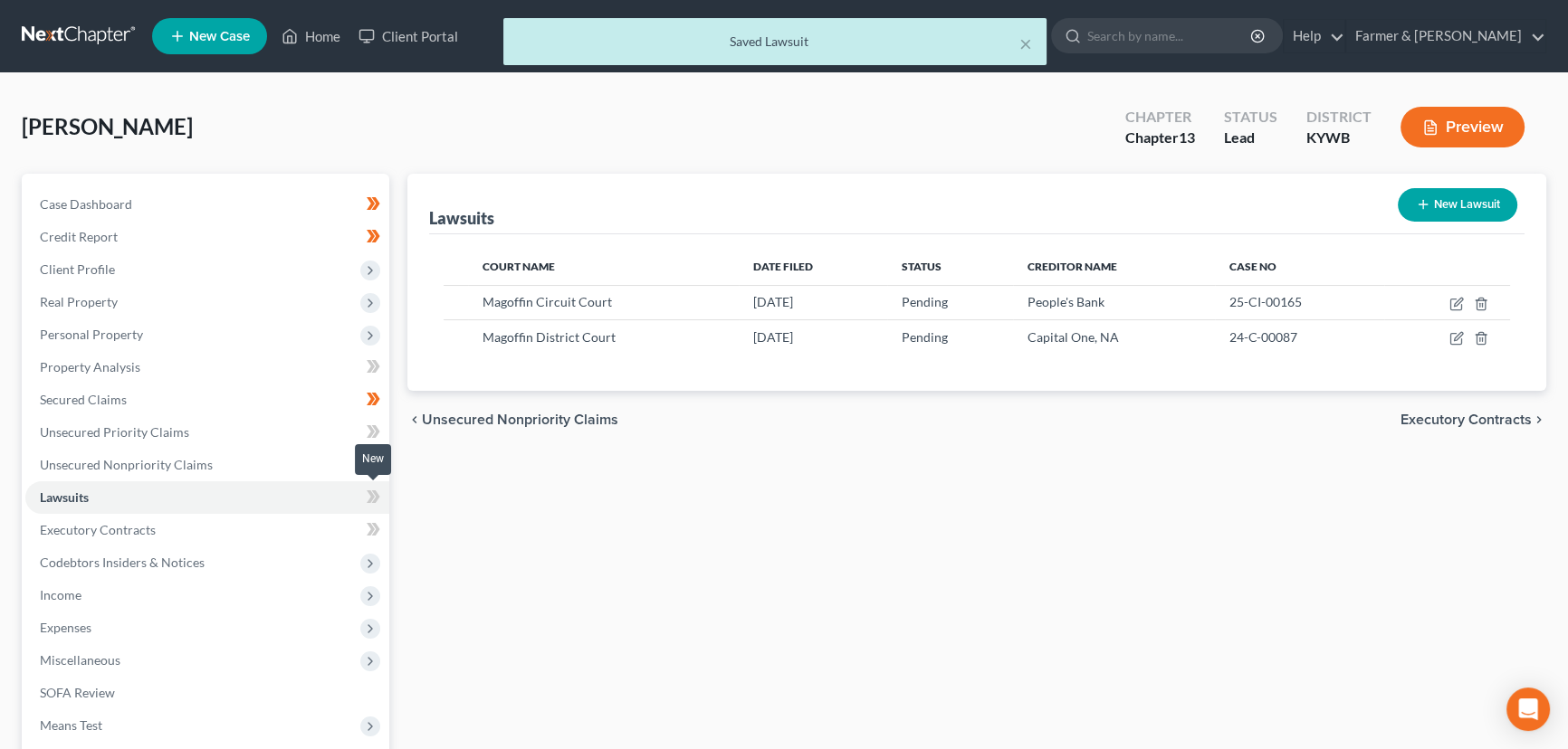
click at [367, 496] on icon at bounding box center [374, 497] width 13 height 23
click at [473, 518] on div "Lawsuits New Lawsuit Court Name Date Filed Status Creditor Name Case No Magoffi…" at bounding box center [977, 549] width 1157 height 752
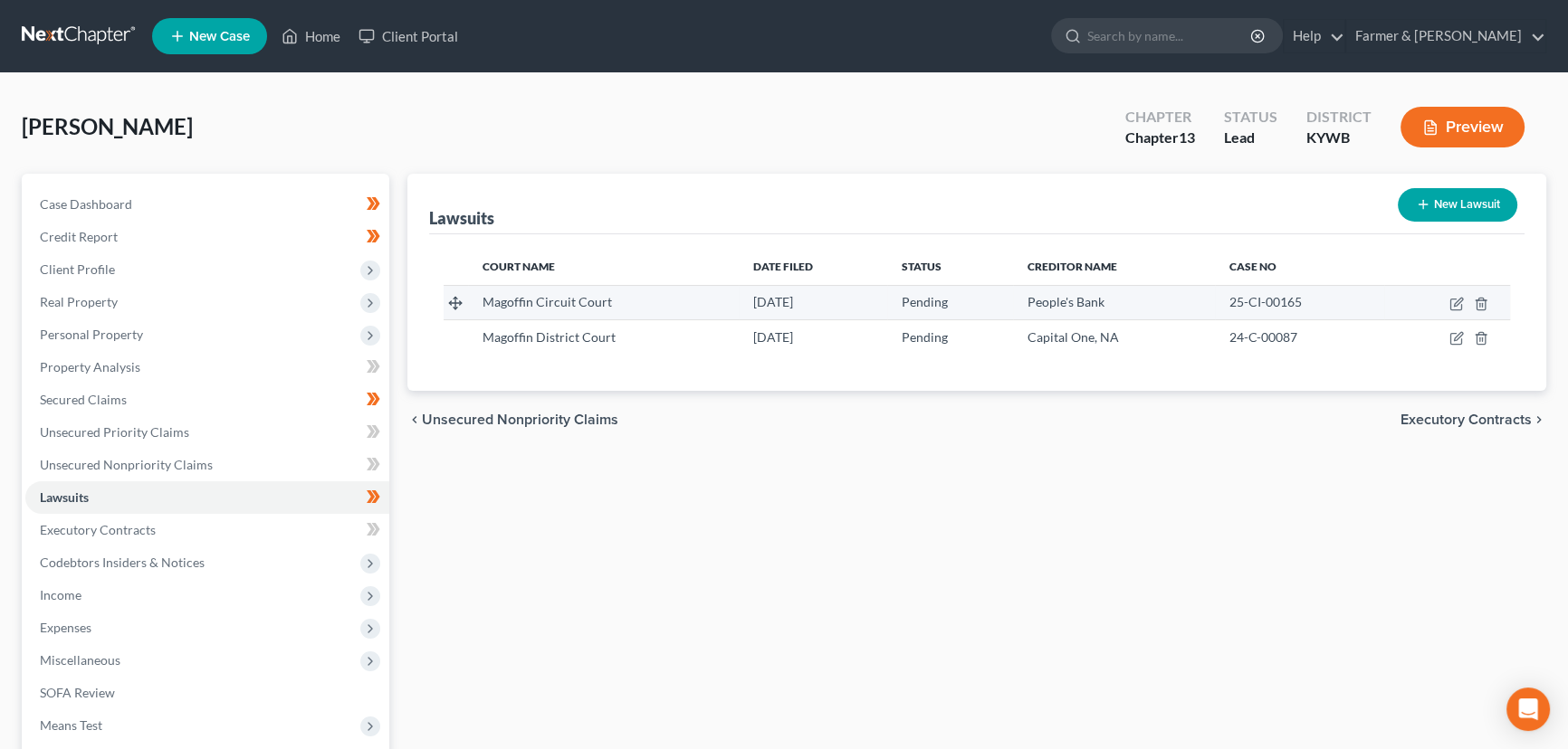
click at [1447, 308] on td at bounding box center [1447, 302] width 126 height 34
click at [1452, 307] on icon "button" at bounding box center [1456, 304] width 14 height 14
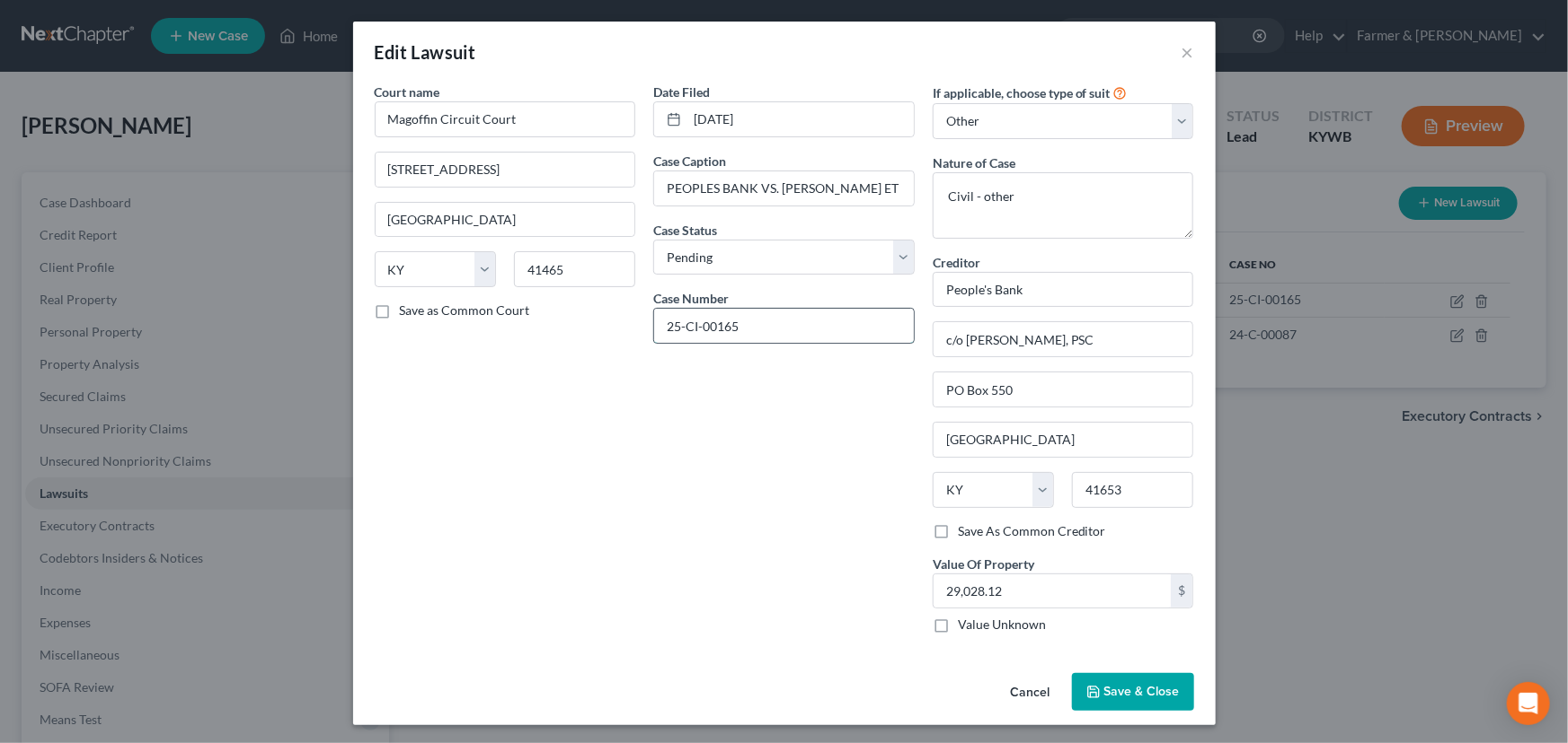
drag, startPoint x: 772, startPoint y: 338, endPoint x: 647, endPoint y: 332, distance: 125.1
click at [654, 332] on input "25-CI-00165" at bounding box center [784, 326] width 260 height 34
drag, startPoint x: 1025, startPoint y: 285, endPoint x: 922, endPoint y: 298, distance: 103.8
click at [923, 298] on div "If applicable, choose type of suit Select Repossession Garnishment Foreclosure …" at bounding box center [1062, 365] width 279 height 565
drag, startPoint x: 1013, startPoint y: 199, endPoint x: 977, endPoint y: 197, distance: 36.1
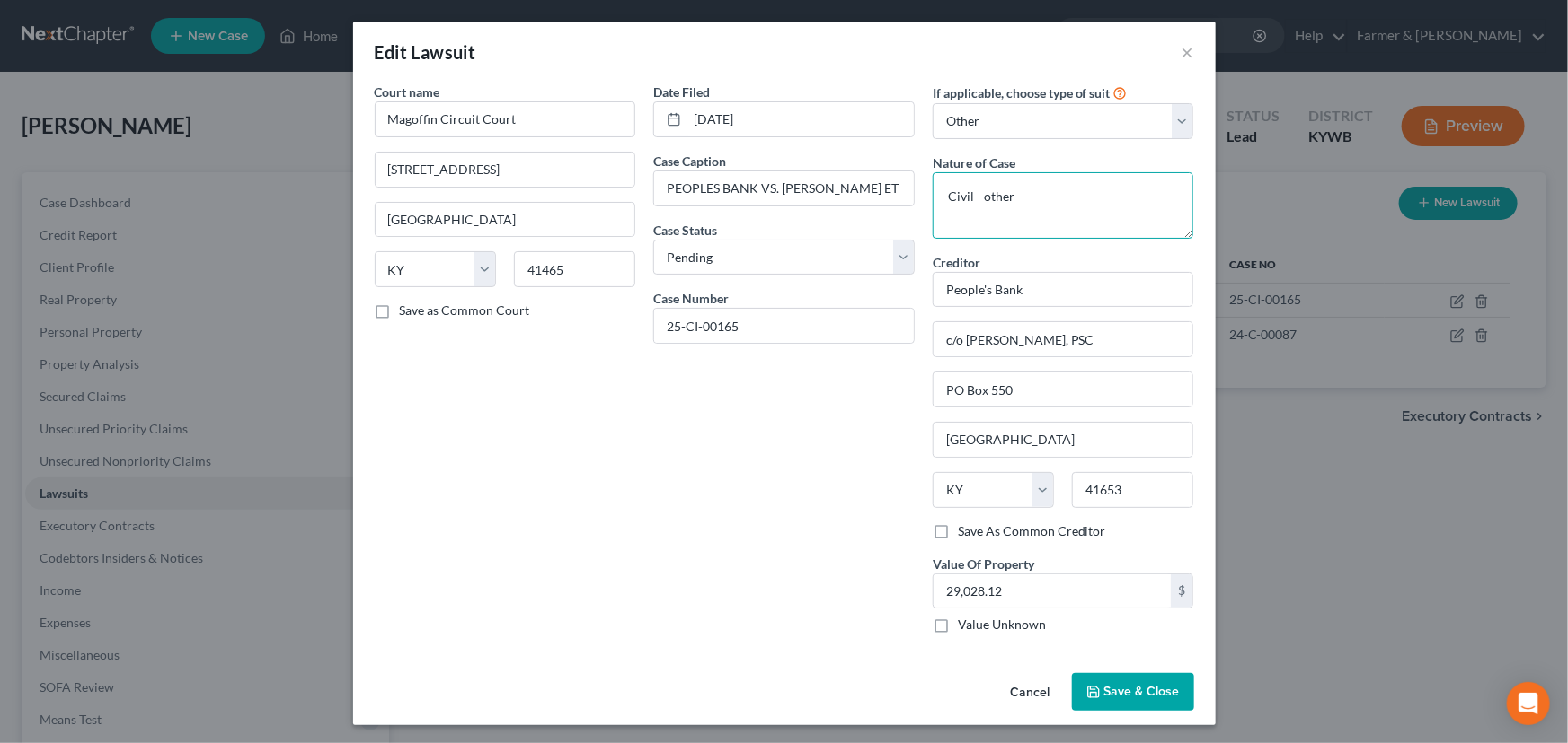
click at [977, 197] on textarea "Civil - other" at bounding box center [1063, 205] width 261 height 66
click at [997, 585] on input "29,028.12" at bounding box center [1053, 592] width 238 height 34
click at [1034, 689] on button "Cancel" at bounding box center [1030, 693] width 68 height 36
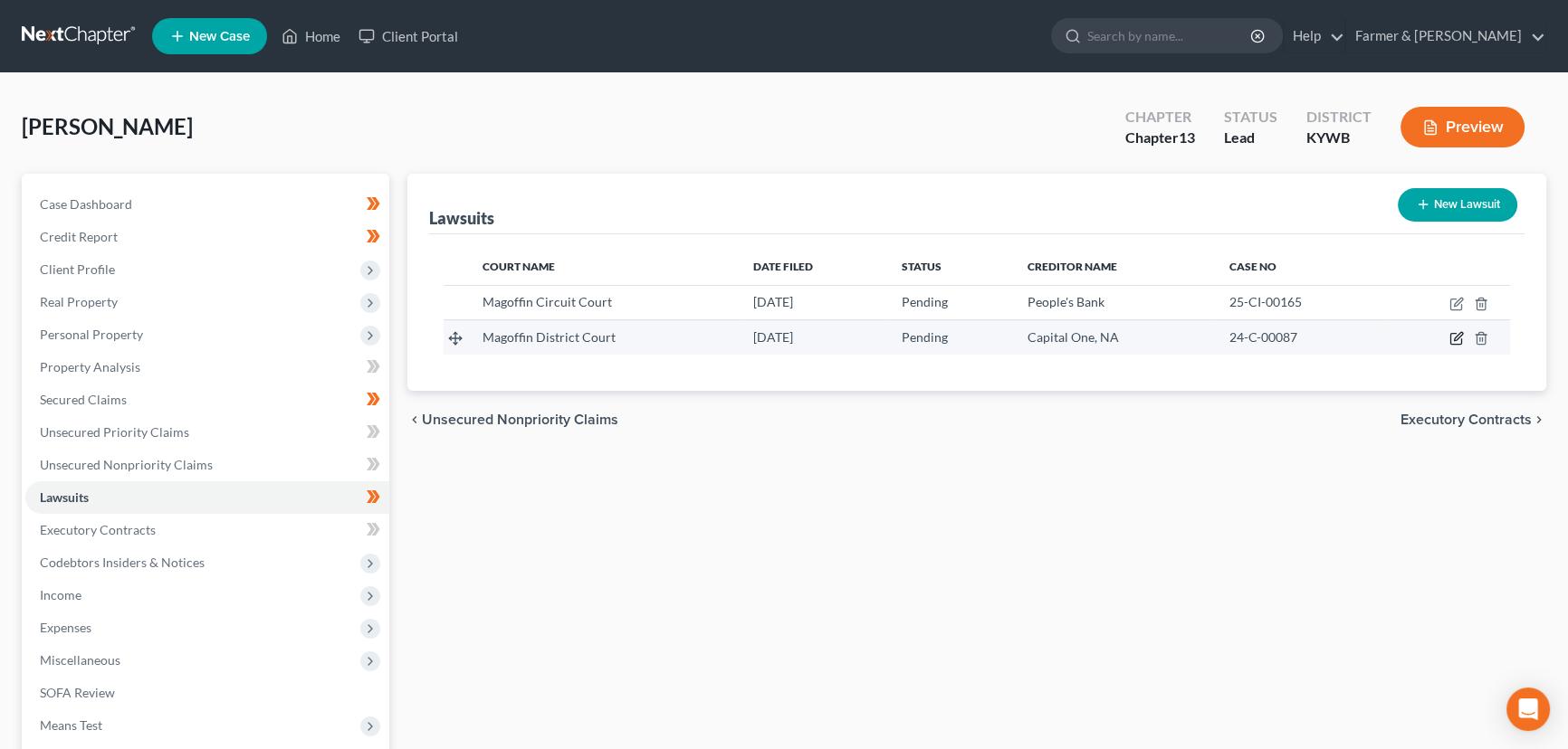
click at [1455, 335] on icon "button" at bounding box center [1456, 338] width 14 height 14
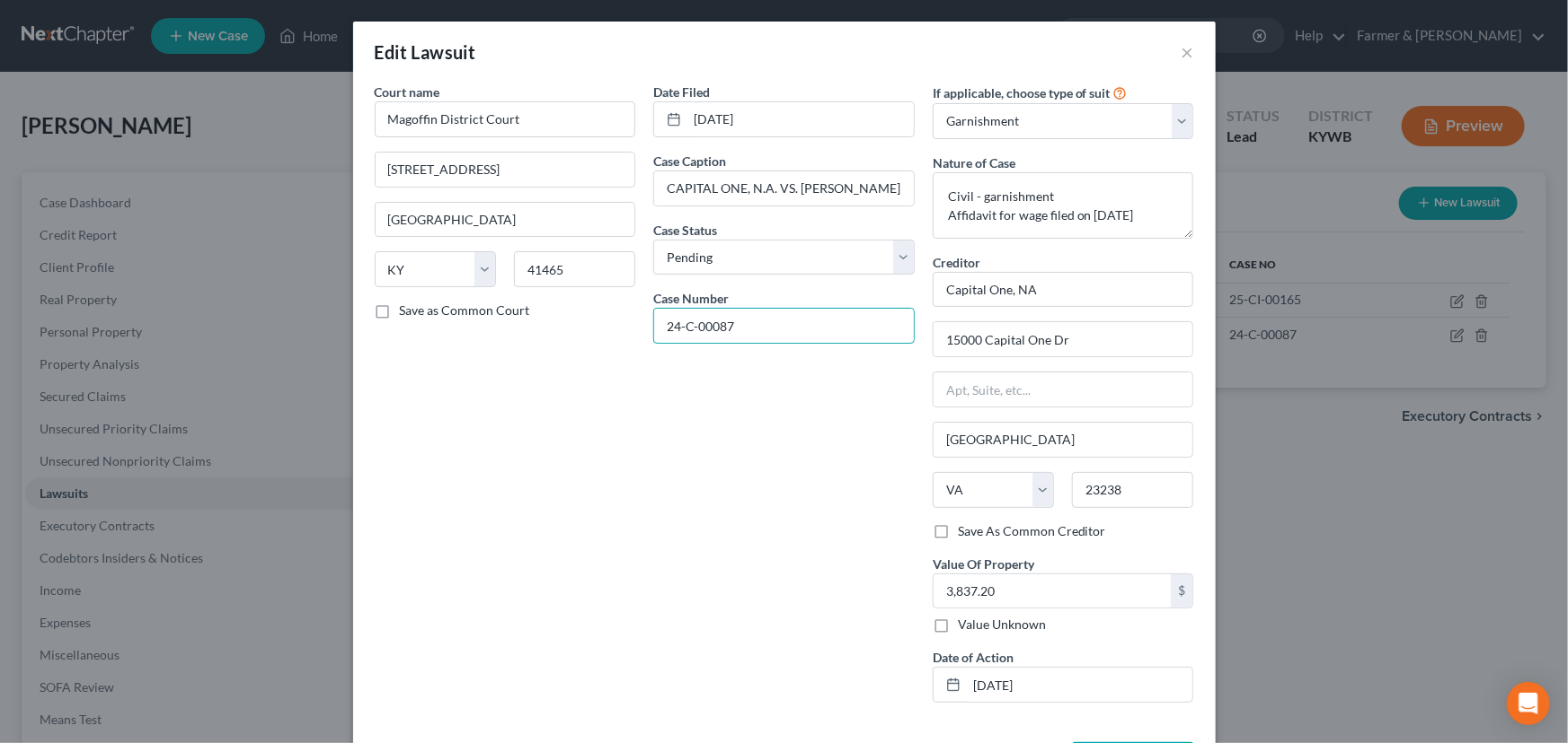
drag, startPoint x: 739, startPoint y: 332, endPoint x: 629, endPoint y: 332, distance: 110.0
click at [629, 332] on div "Court name * [GEOGRAPHIC_DATA] [GEOGRAPHIC_DATA] [GEOGRAPHIC_DATA] [US_STATE] A…" at bounding box center [784, 400] width 837 height 635
drag, startPoint x: 1054, startPoint y: 289, endPoint x: 932, endPoint y: 301, distance: 122.6
click at [932, 301] on input "Capital One, NA" at bounding box center [1063, 290] width 261 height 36
drag, startPoint x: 1049, startPoint y: 197, endPoint x: 976, endPoint y: 195, distance: 73.0
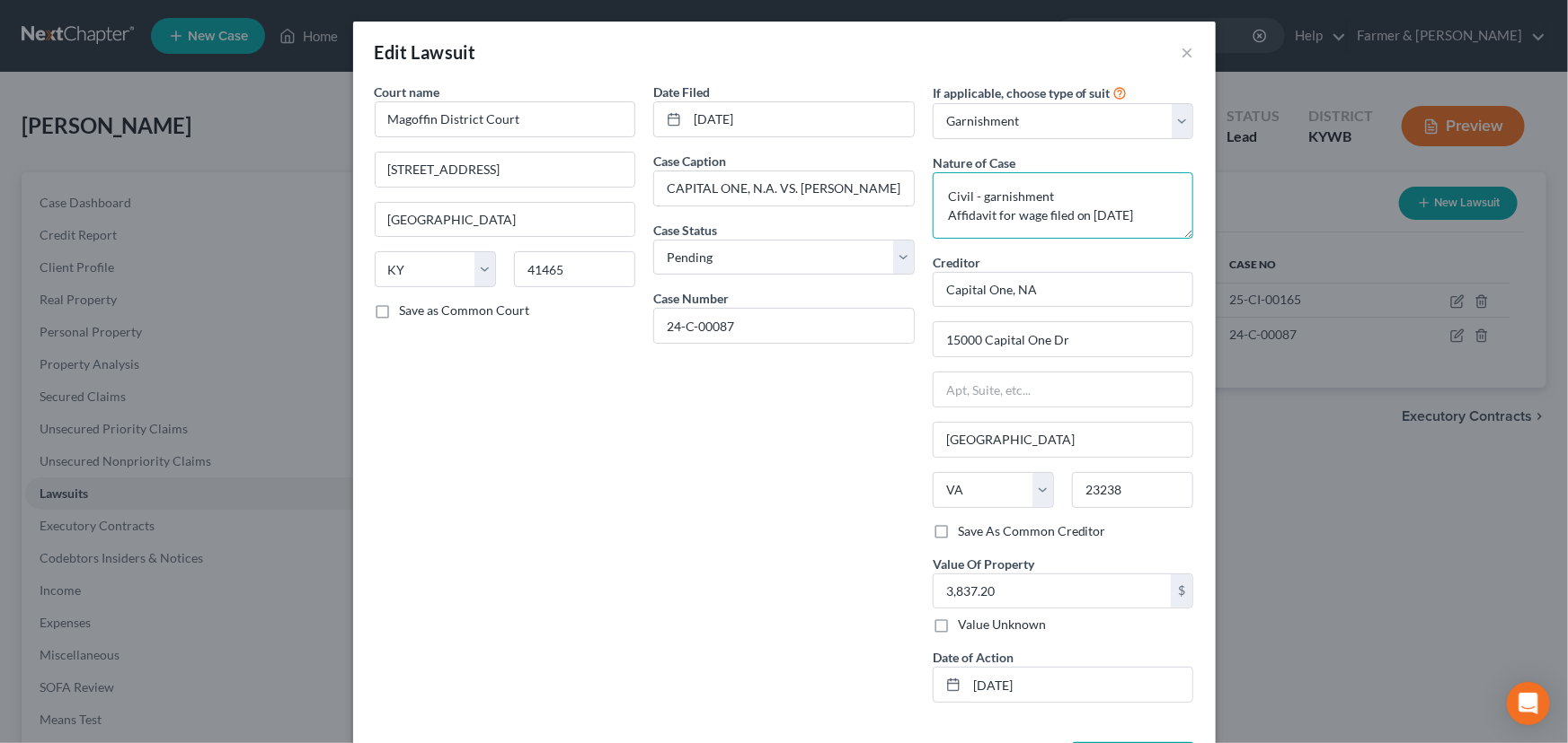
click at [976, 195] on textarea "Civil - garnishment Affidavit for wage filed on [DATE]" at bounding box center [1063, 205] width 261 height 66
click at [1037, 584] on input "3,837.20" at bounding box center [1053, 592] width 238 height 34
drag, startPoint x: 941, startPoint y: 218, endPoint x: 1176, endPoint y: 215, distance: 235.0
click at [1176, 215] on textarea "Civil - garnishment Affidavit for wage filed on [DATE]" at bounding box center [1063, 205] width 261 height 66
click at [493, 546] on div "Court name * [GEOGRAPHIC_DATA] [GEOGRAPHIC_DATA] [GEOGRAPHIC_DATA] [US_STATE] A…" at bounding box center [505, 400] width 279 height 635
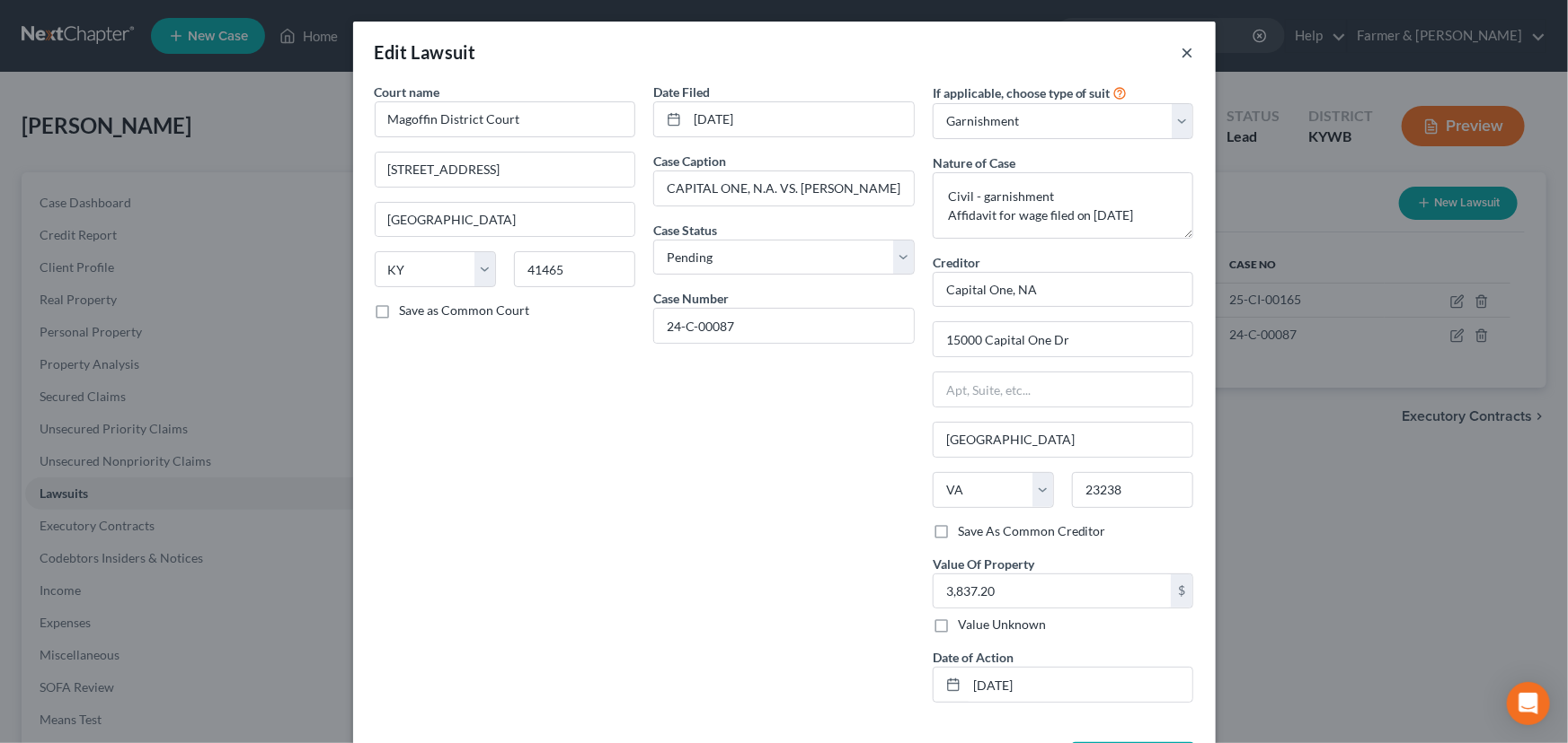
click at [1181, 53] on button "×" at bounding box center [1187, 52] width 12 height 22
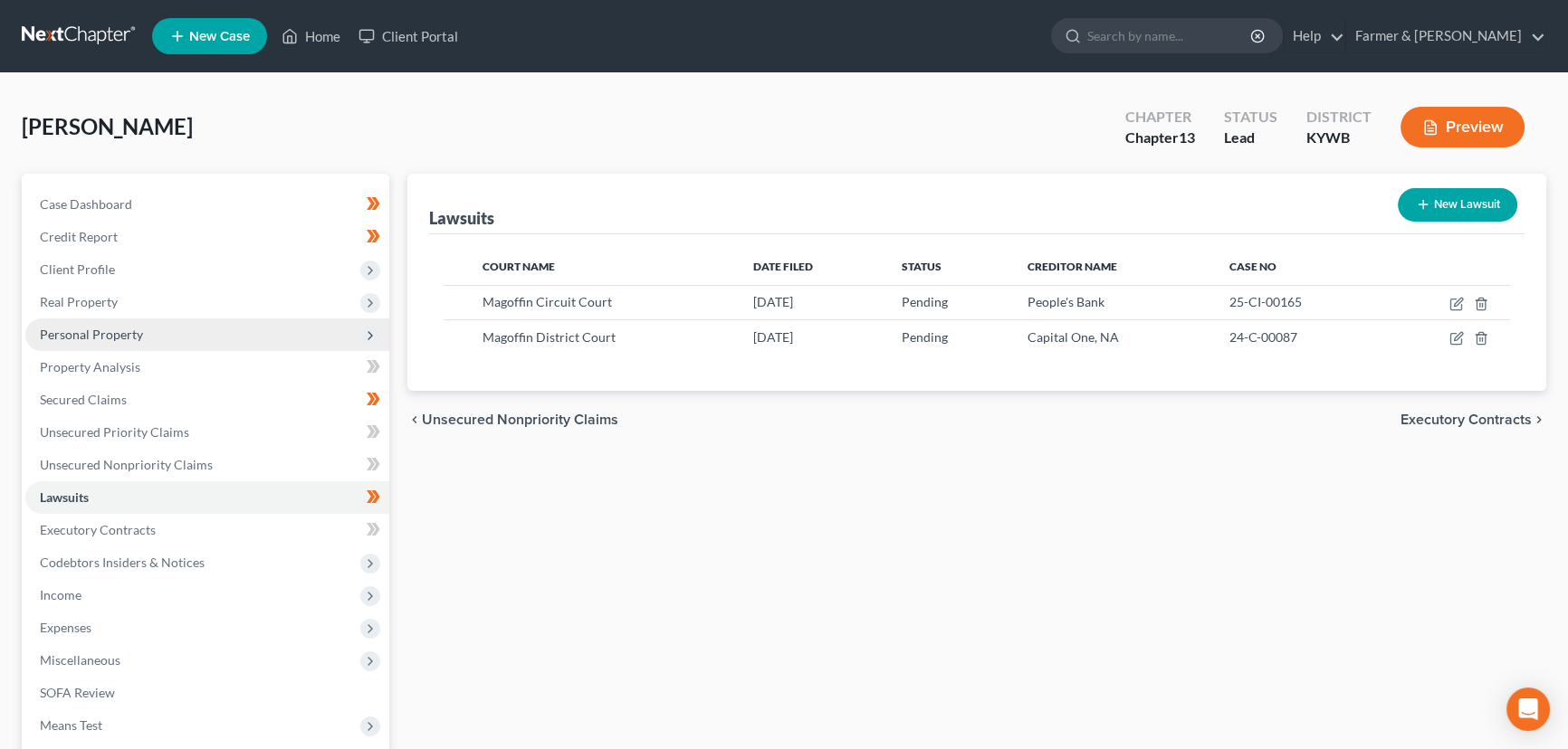
click at [120, 330] on span "Personal Property" at bounding box center [92, 334] width 103 height 15
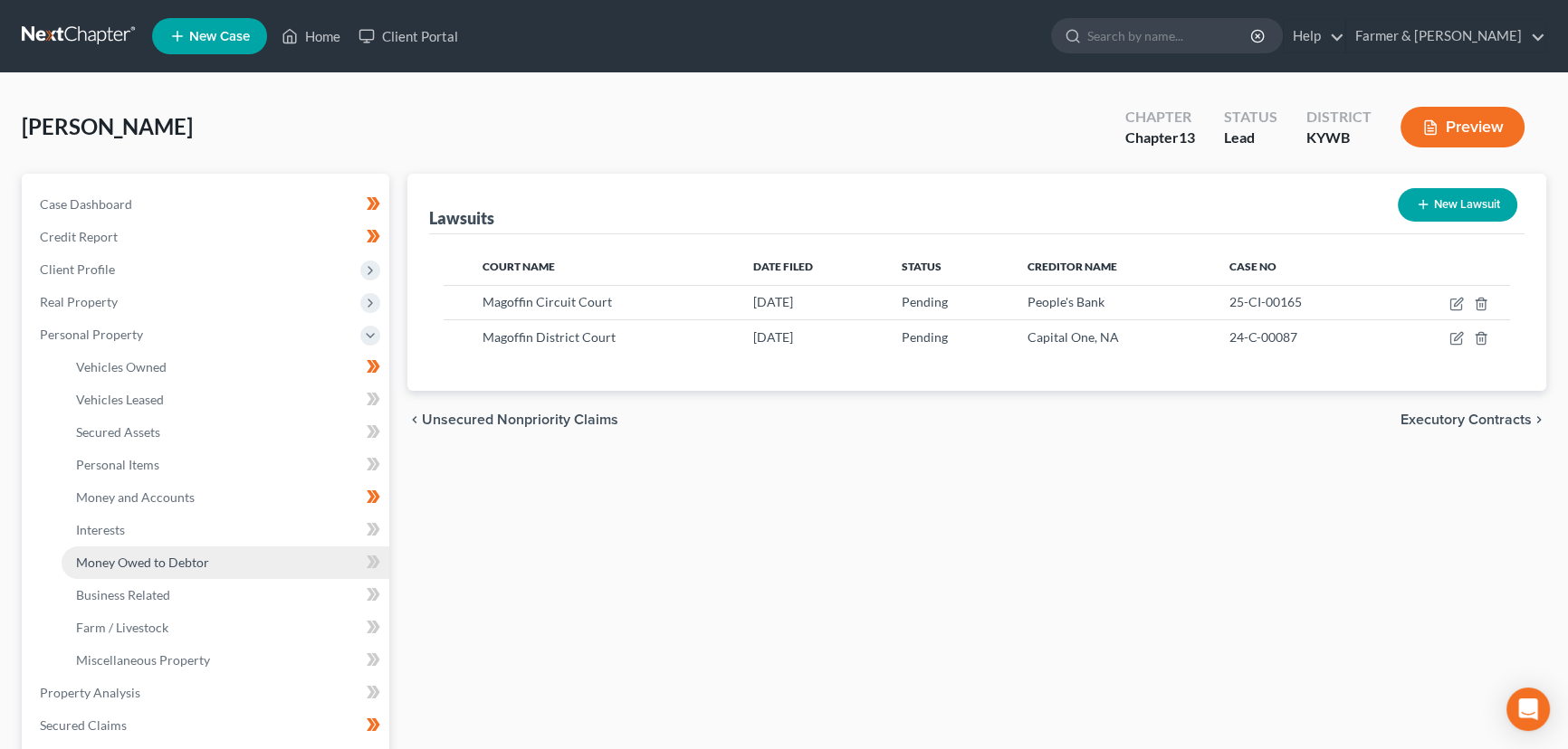
click at [149, 557] on span "Money Owed to Debtor" at bounding box center [143, 562] width 133 height 15
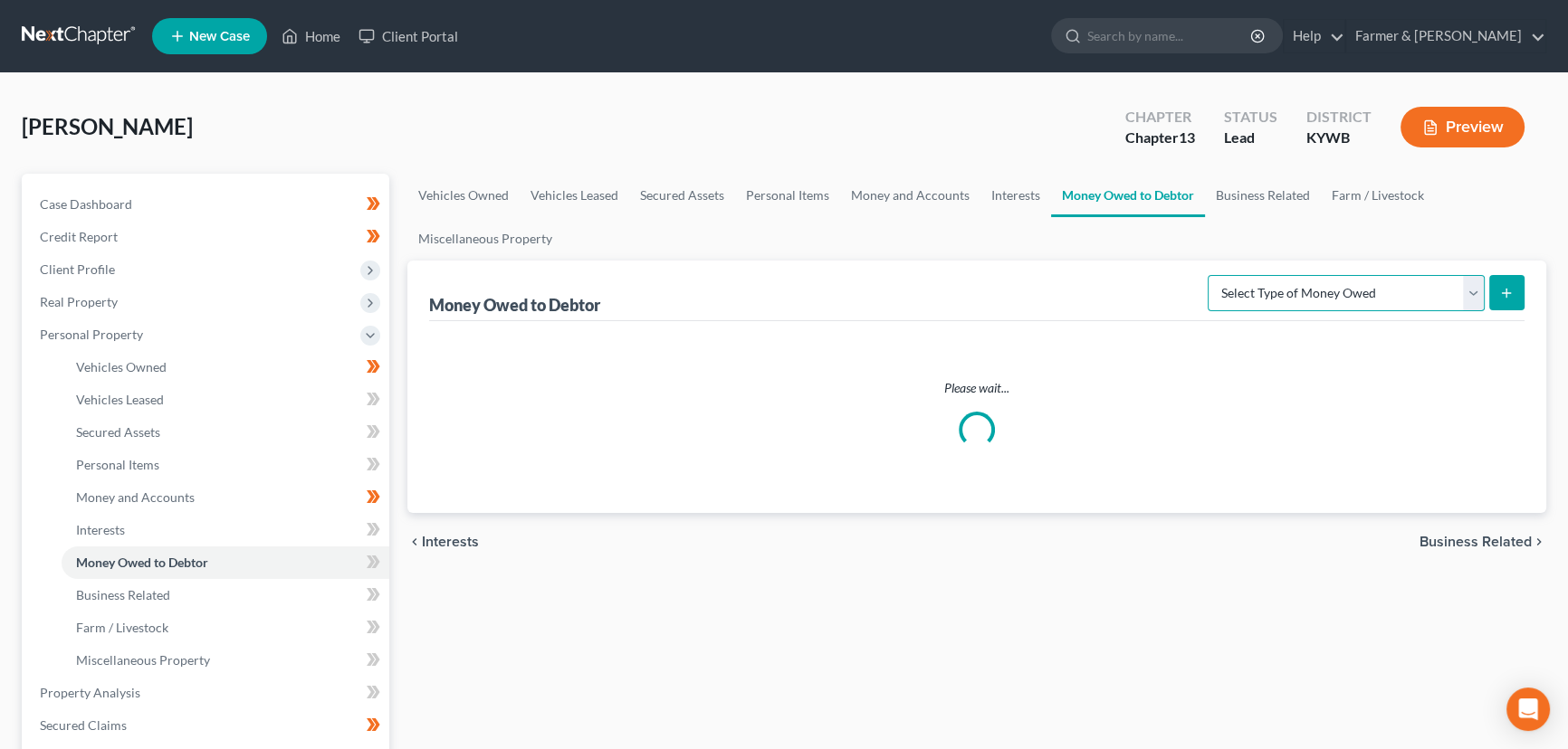
click at [1328, 302] on select "Select Type of Money Owed Accounts Receivable Alimony Child Support Claims Agai…" at bounding box center [1346, 294] width 277 height 36
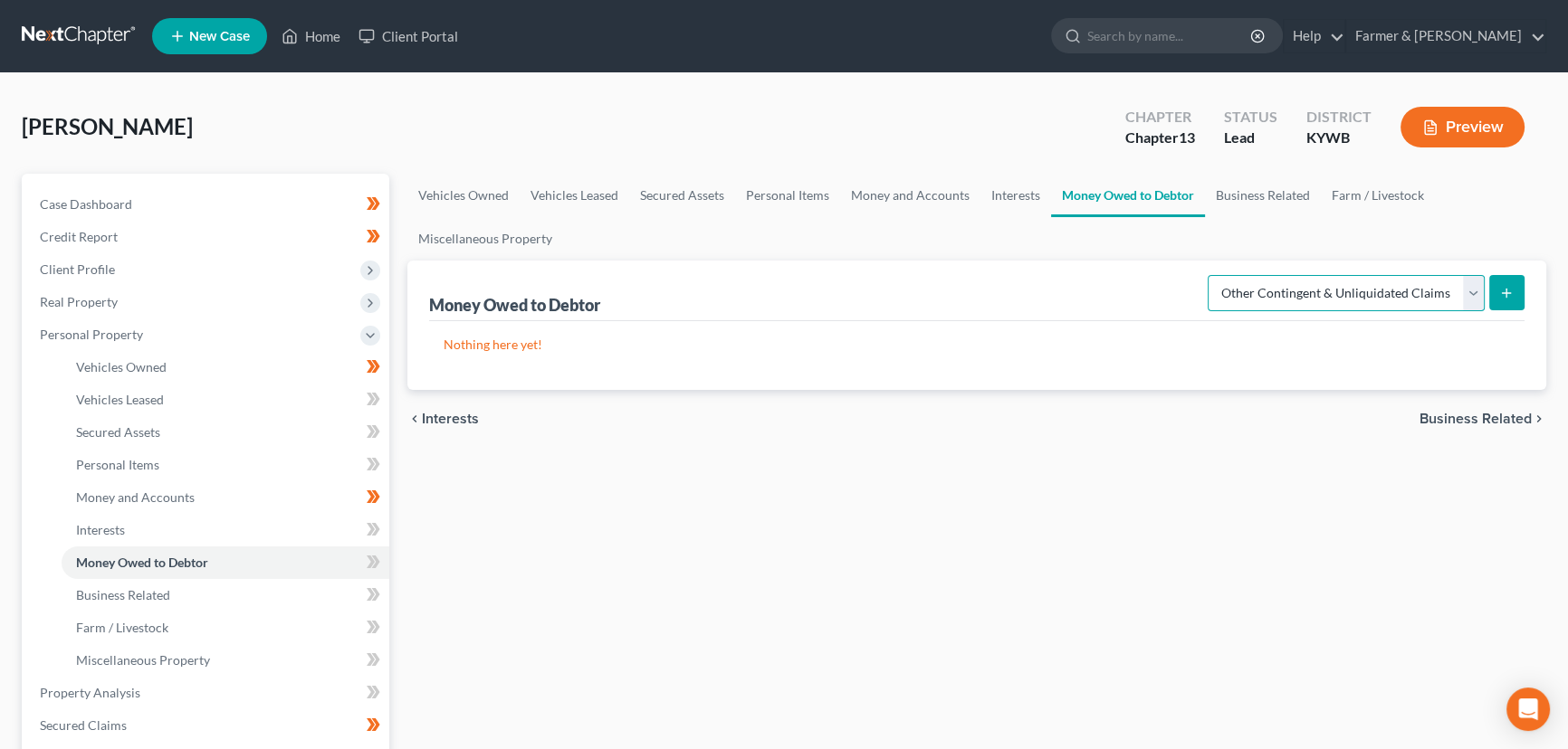
click at [1212, 275] on select "Select Type of Money Owed Accounts Receivable Alimony Child Support Claims Agai…" at bounding box center [1346, 294] width 277 height 36
click at [1515, 289] on button "submit" at bounding box center [1507, 293] width 35 height 35
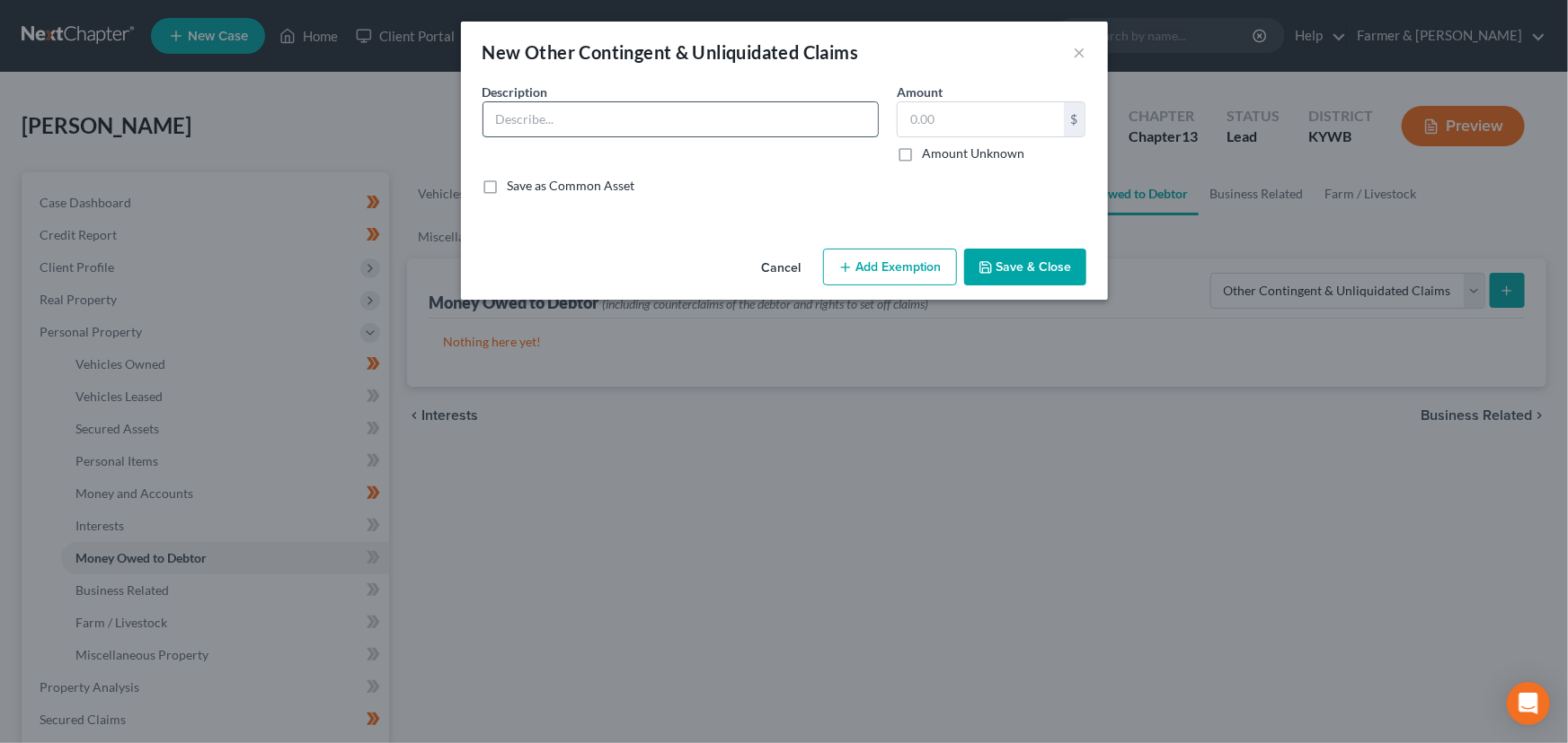
click at [661, 130] on input "text" at bounding box center [680, 119] width 394 height 34
click at [925, 126] on input "text" at bounding box center [981, 119] width 166 height 34
click at [670, 130] on input "wa" at bounding box center [680, 119] width 394 height 34
click at [921, 121] on input "text" at bounding box center [981, 119] width 166 height 34
click at [1012, 264] on button "Save & Close" at bounding box center [1024, 268] width 122 height 38
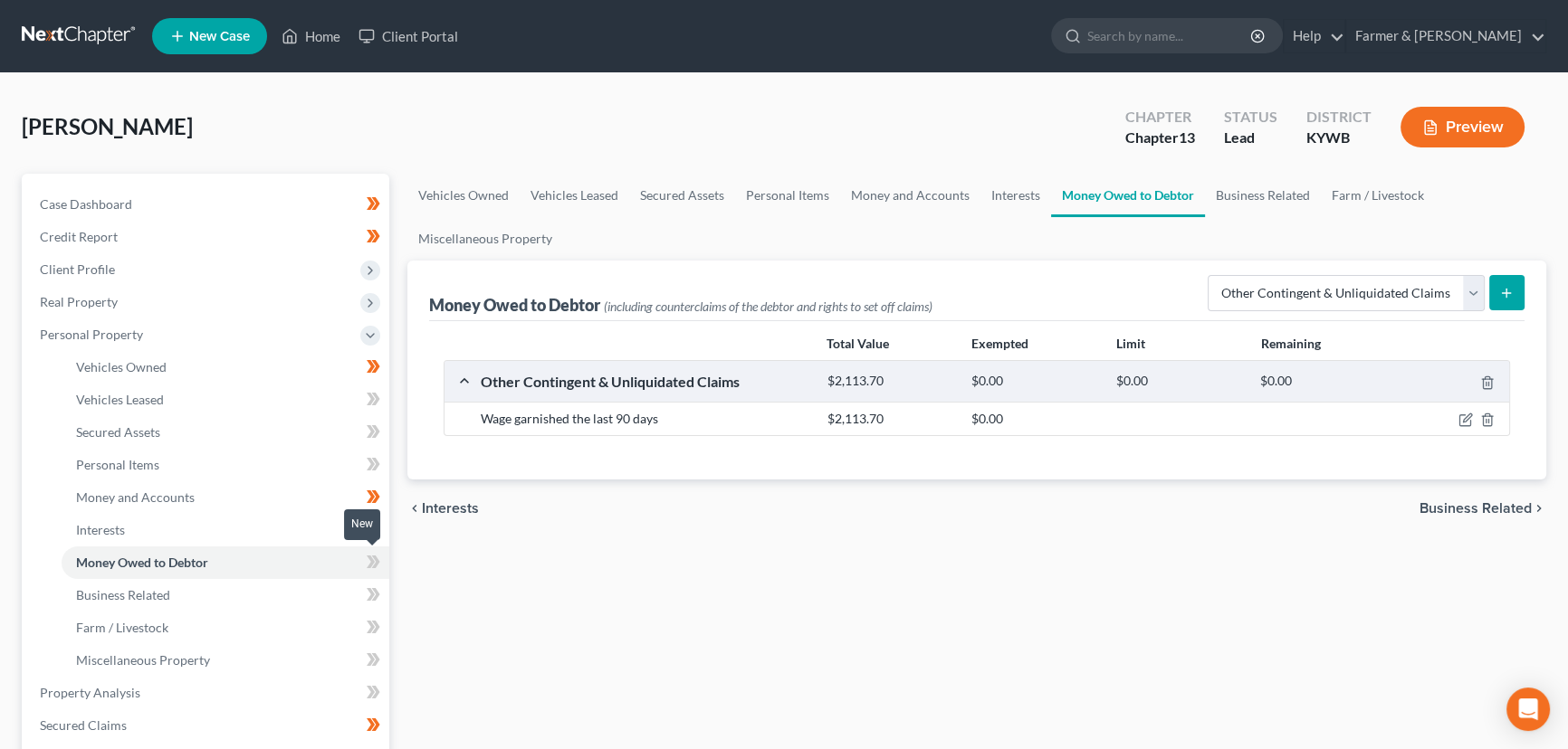
click at [371, 560] on icon at bounding box center [371, 561] width 9 height 12
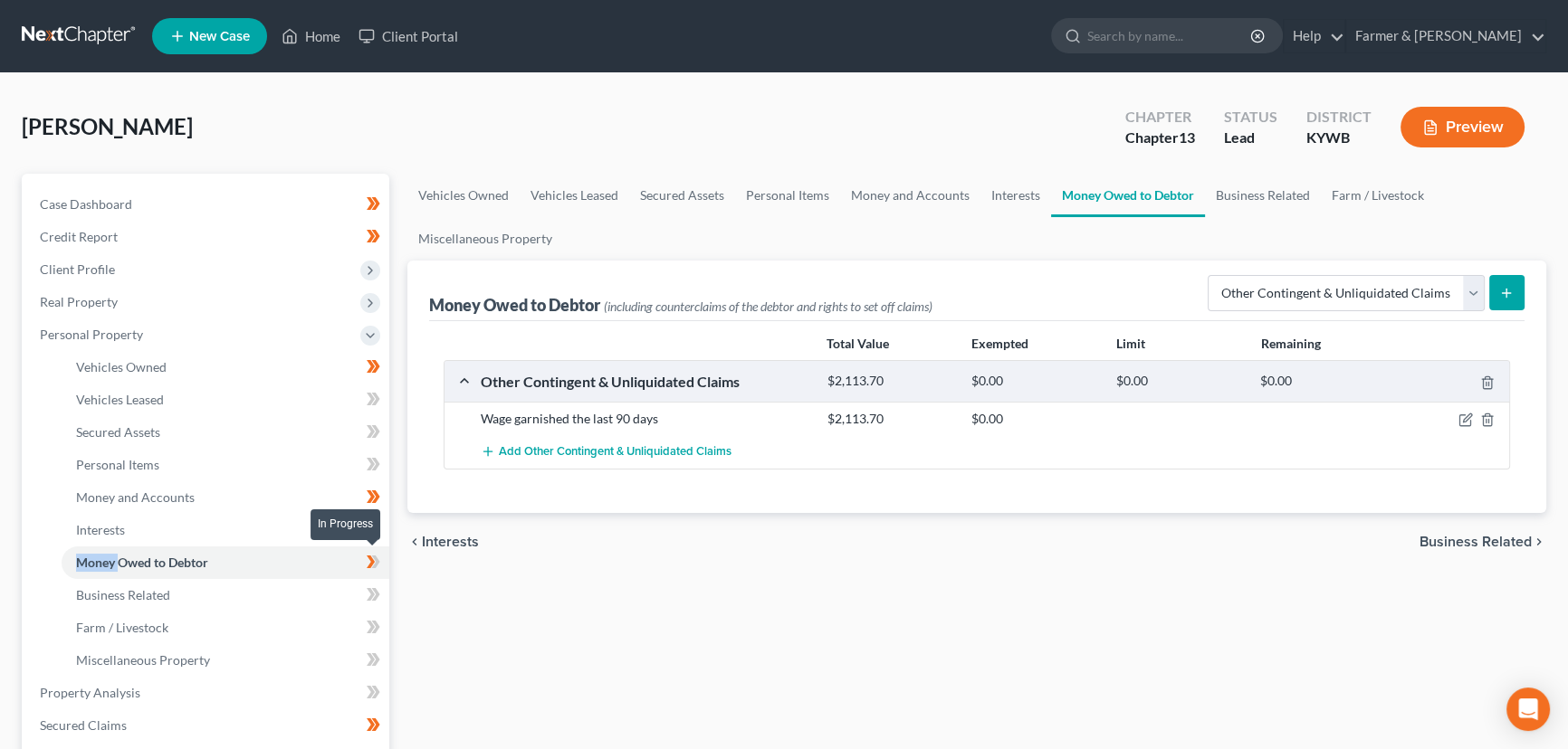
click at [371, 560] on icon at bounding box center [371, 561] width 9 height 12
click at [498, 634] on div "Vehicles Owned Vehicles Leased Secured Assets Personal Items Money and Accounts…" at bounding box center [977, 712] width 1157 height 1078
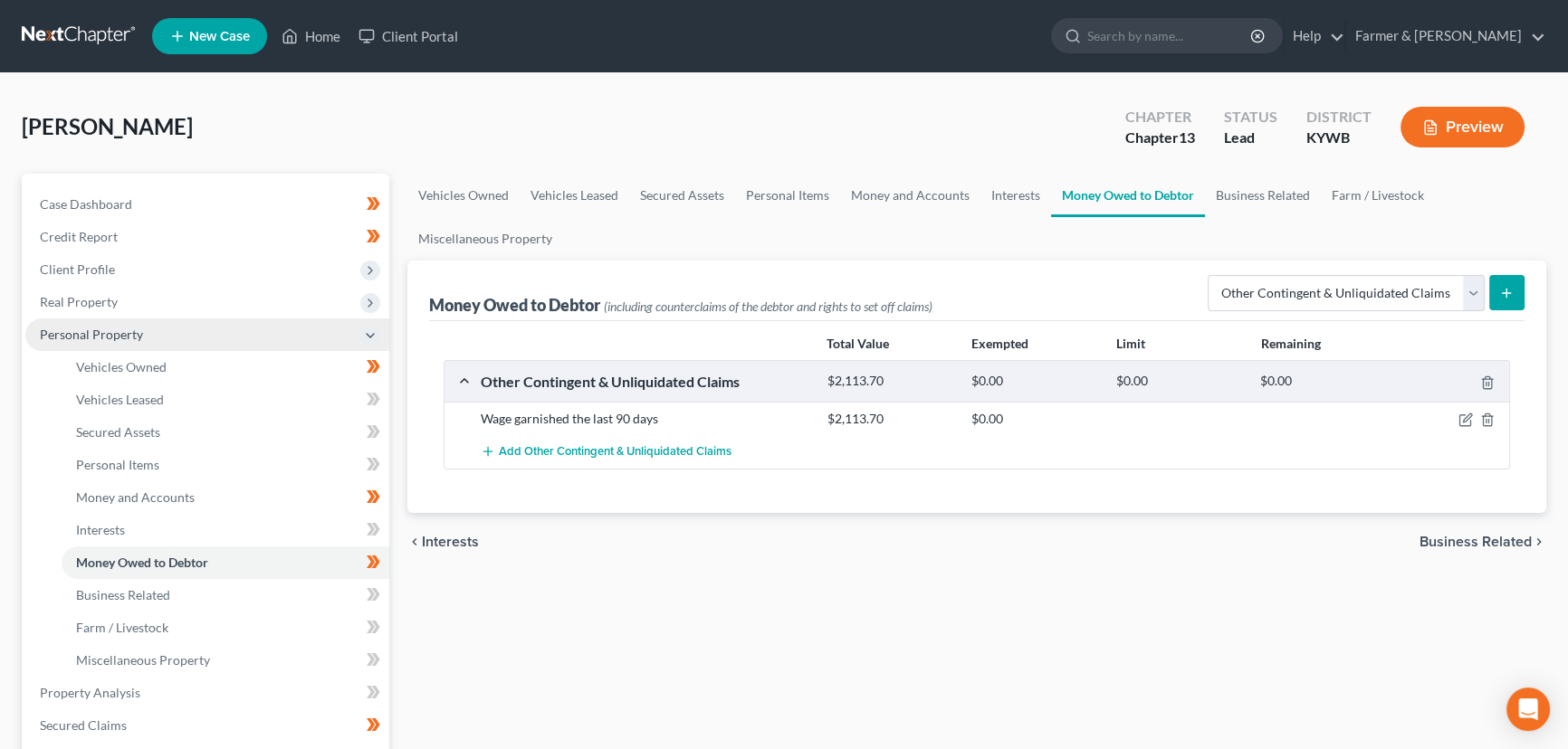
click at [118, 335] on span "Personal Property" at bounding box center [92, 334] width 103 height 15
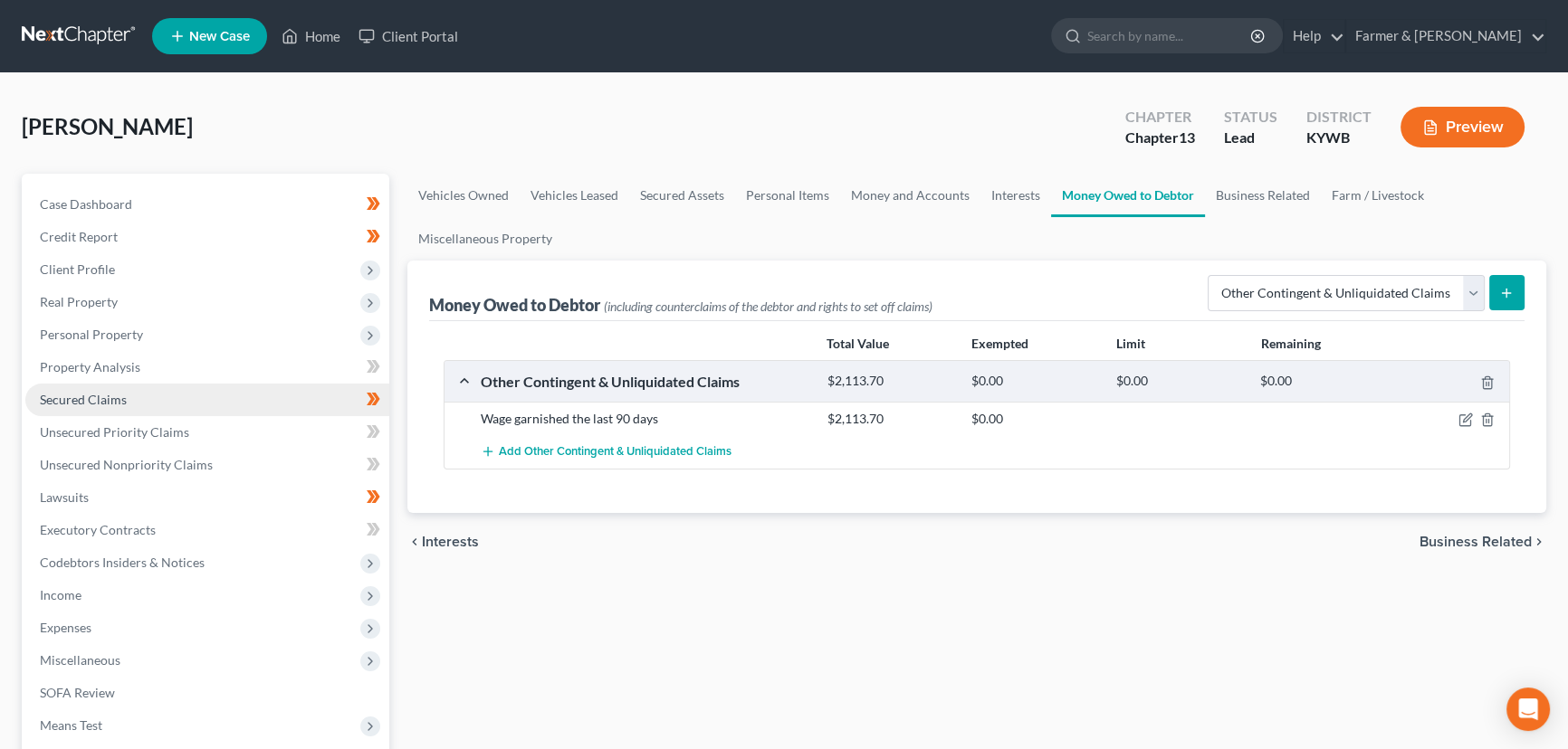
click at [117, 401] on span "Secured Claims" at bounding box center [83, 399] width 87 height 15
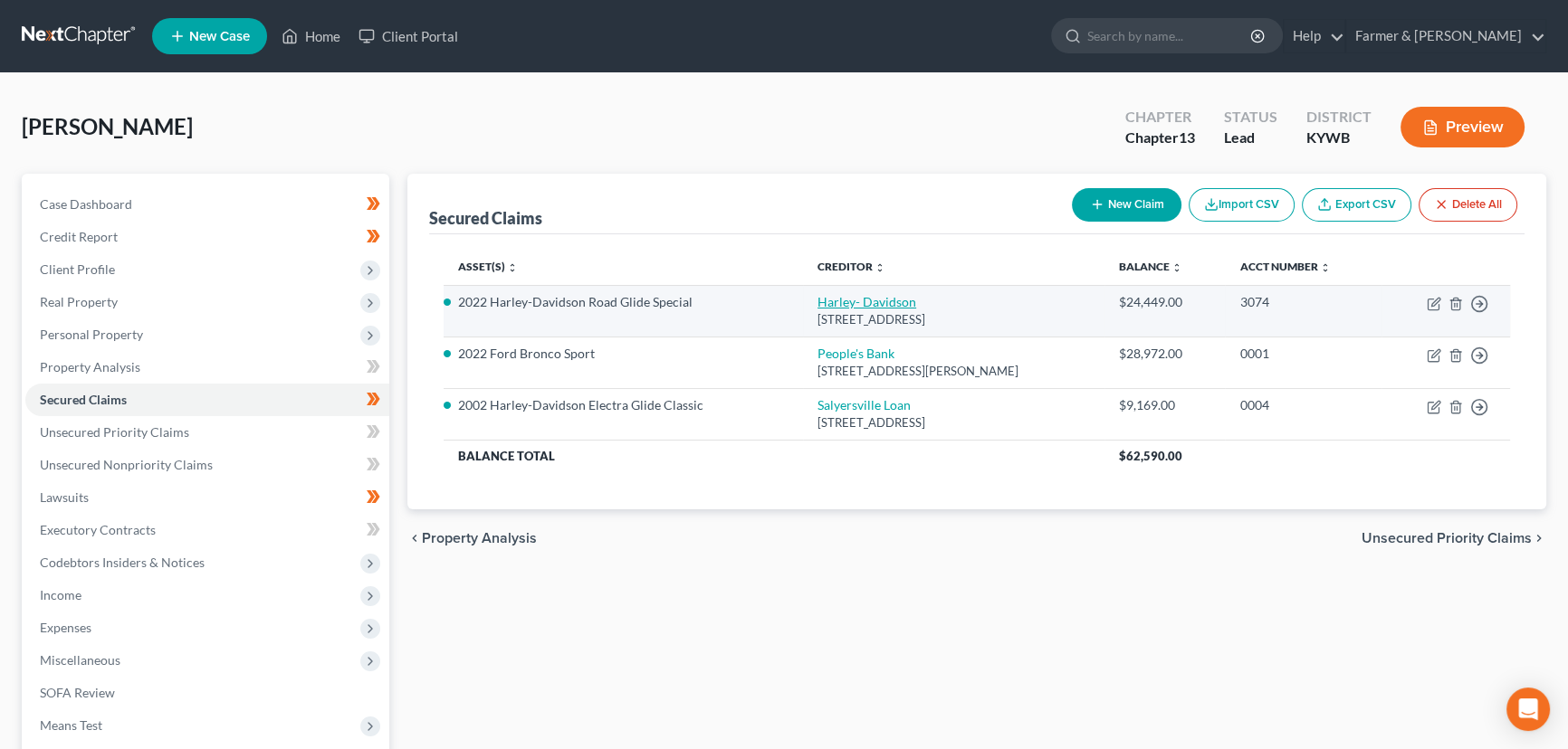
click at [832, 298] on link "Harley- Davidson" at bounding box center [867, 302] width 99 height 15
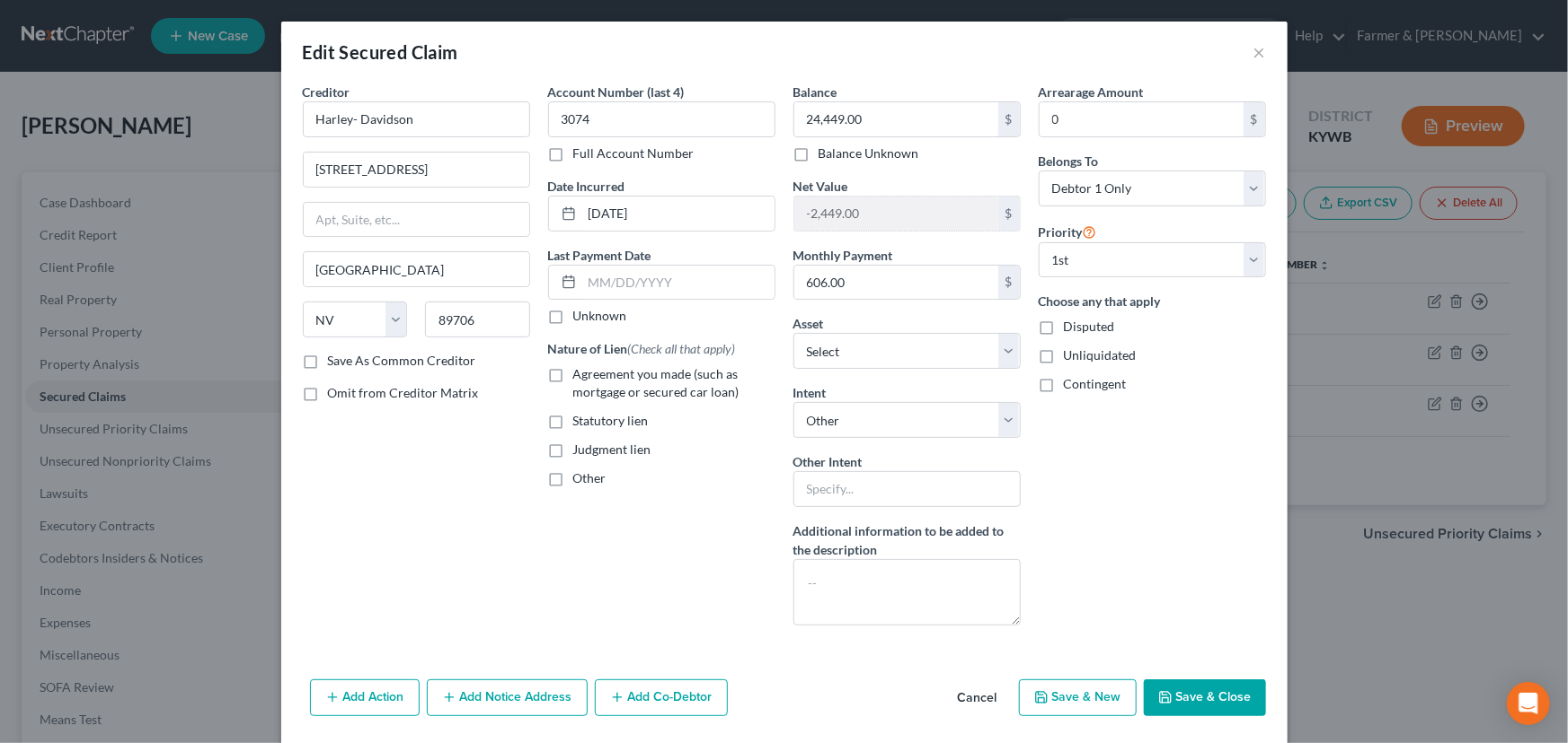
click at [573, 314] on label "Unknown" at bounding box center [600, 316] width 54 height 18
click at [581, 314] on input "Unknown" at bounding box center [586, 313] width 11 height 11
click at [573, 377] on label "Agreement you made (such as mortgage or secured car loan)" at bounding box center [674, 384] width 202 height 36
click at [581, 377] on input "Agreement you made (such as mortgage or secured car loan)" at bounding box center [586, 372] width 11 height 11
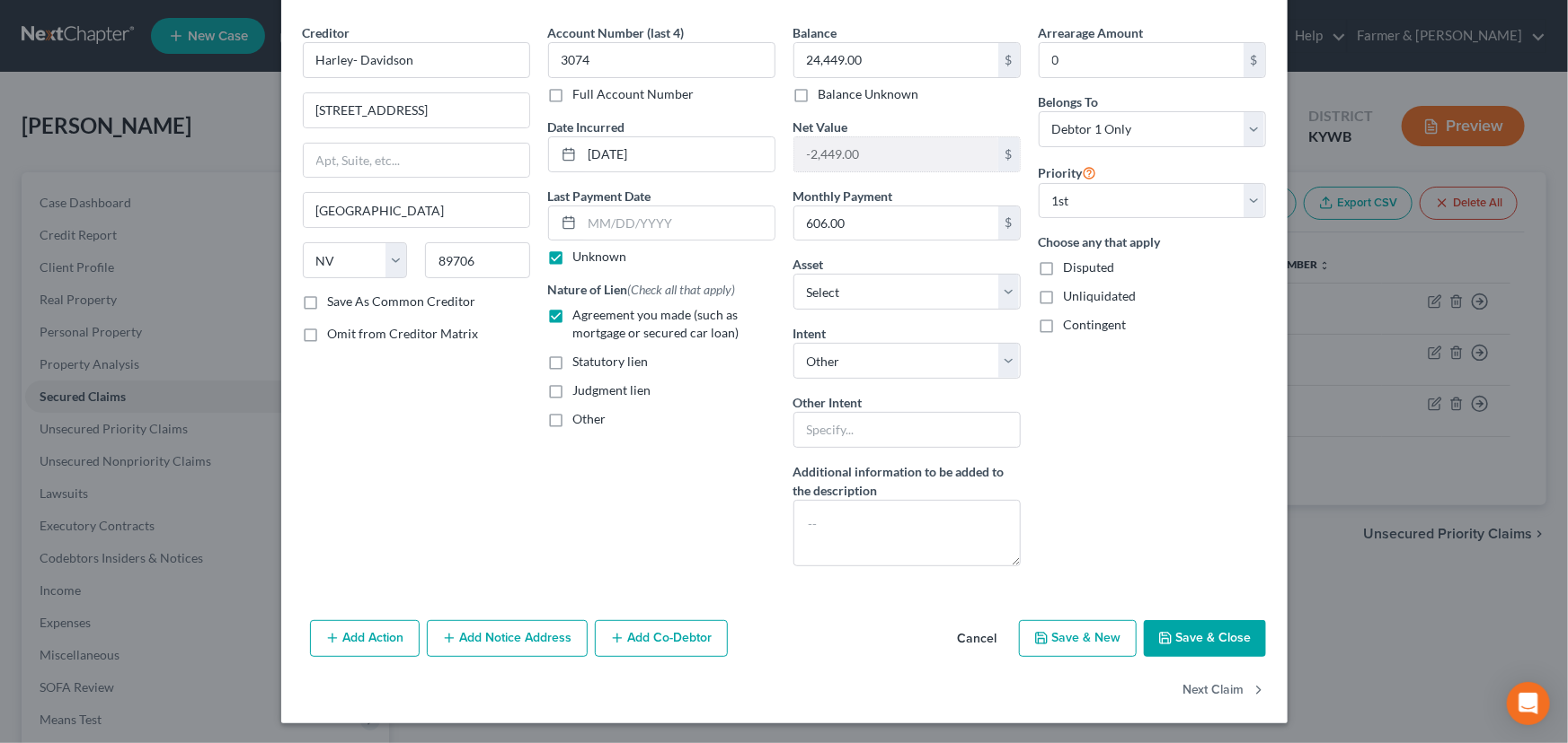
click at [1123, 479] on div "Arrearage Amount 0 $ Belongs To * Select Debtor 1 Only Debtor 2 Only Debtor 1 A…" at bounding box center [1152, 302] width 245 height 558
click at [1168, 639] on button "Save & Close" at bounding box center [1204, 639] width 122 height 38
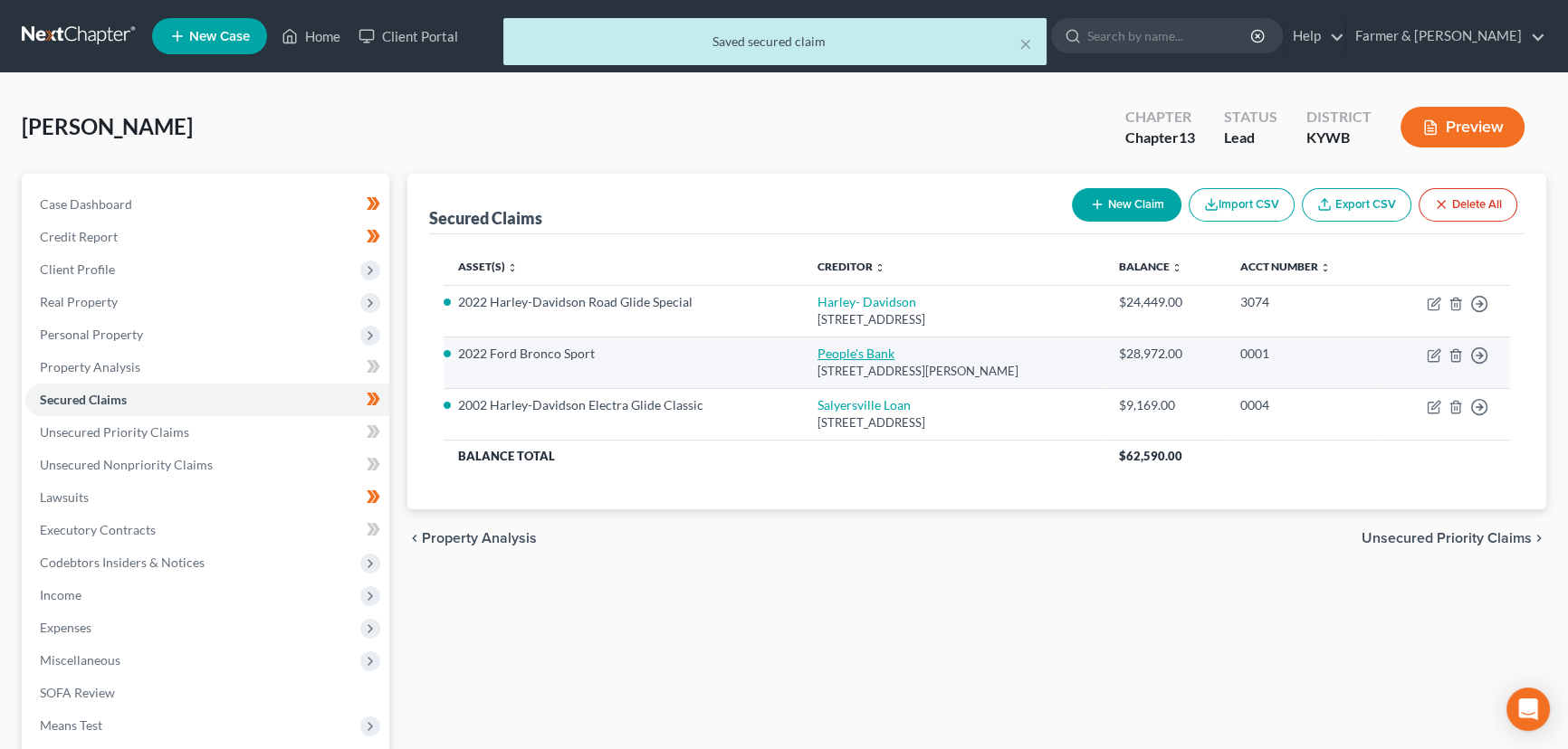
click at [859, 357] on link "People's Bank" at bounding box center [856, 354] width 77 height 15
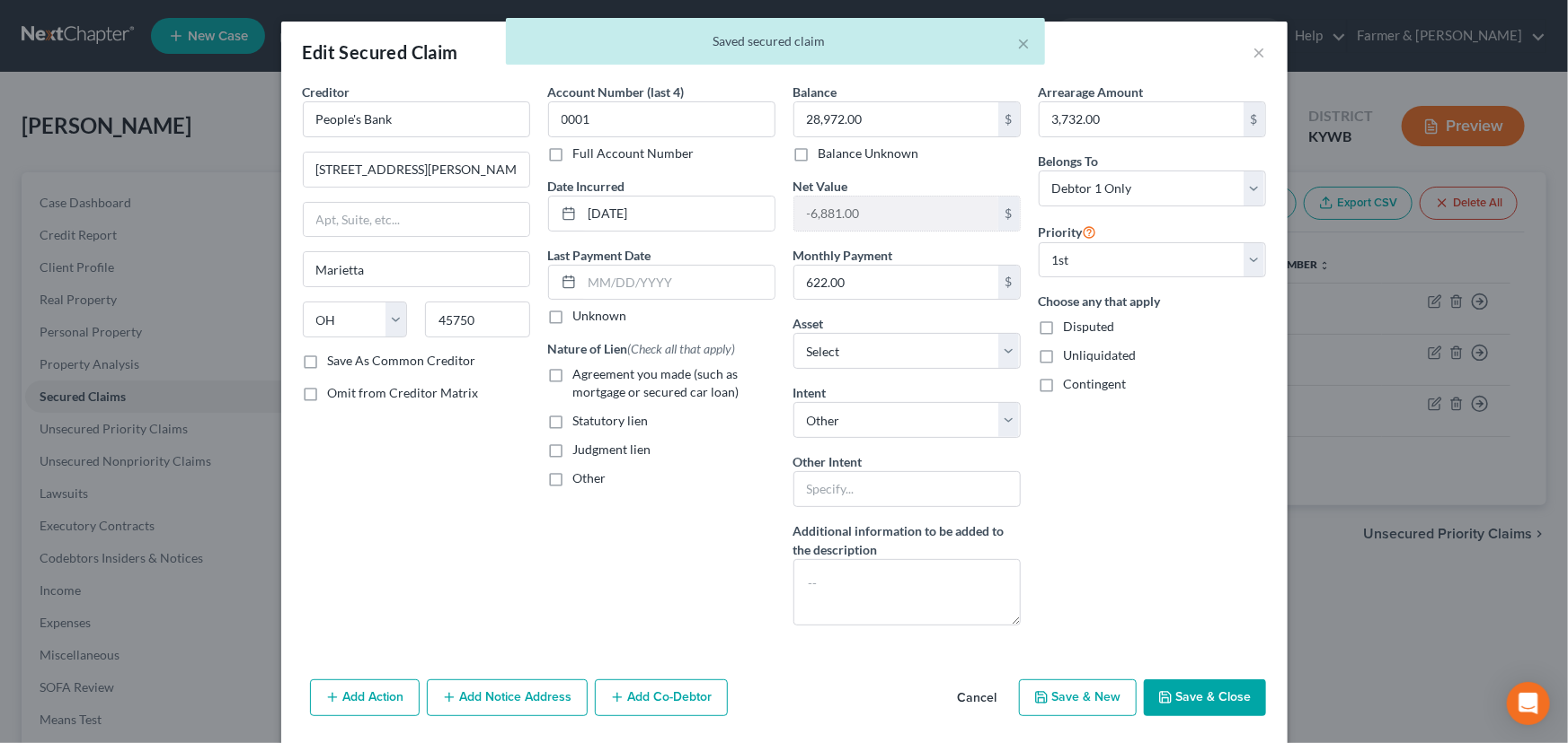
click at [573, 314] on label "Unknown" at bounding box center [600, 316] width 54 height 18
click at [581, 314] on input "Unknown" at bounding box center [586, 313] width 11 height 11
click at [573, 372] on label "Agreement you made (such as mortgage or secured car loan)" at bounding box center [674, 384] width 202 height 36
click at [581, 372] on input "Agreement you made (such as mortgage or secured car loan)" at bounding box center [586, 372] width 11 height 11
click at [919, 429] on select "Select Surrender Redeem Reaffirm Avoid Other" at bounding box center [907, 421] width 227 height 36
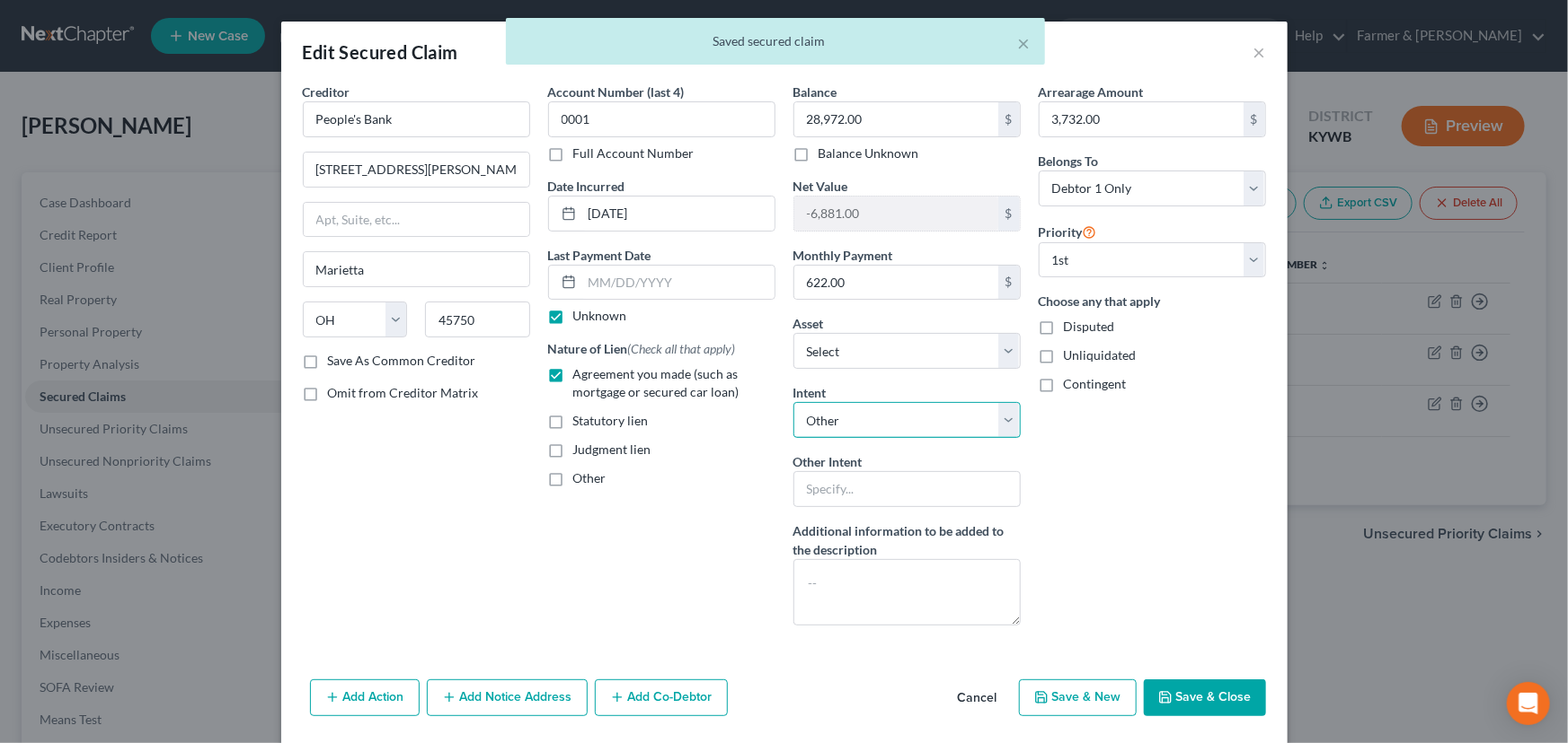
click at [793, 403] on select "Select Surrender Redeem Reaffirm Avoid Other" at bounding box center [907, 421] width 227 height 36
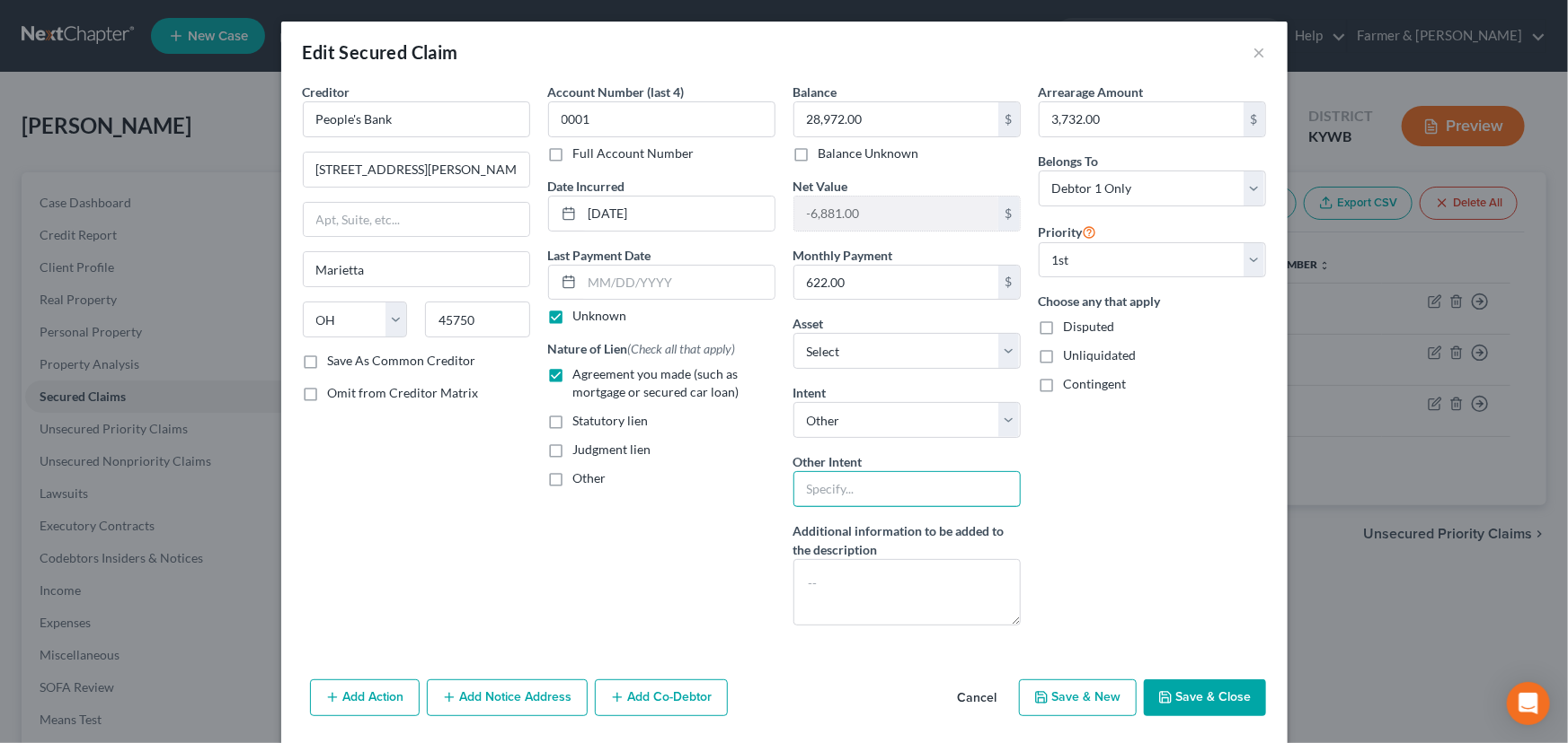
click at [869, 478] on input "text" at bounding box center [907, 490] width 227 height 36
click at [880, 481] on input "text" at bounding box center [907, 490] width 227 height 36
paste input "25-CI-00165"
click at [688, 557] on div "Account Number (last 4) 0001 Full Account Number Date Incurred [DATE] Last Paym…" at bounding box center [661, 361] width 245 height 558
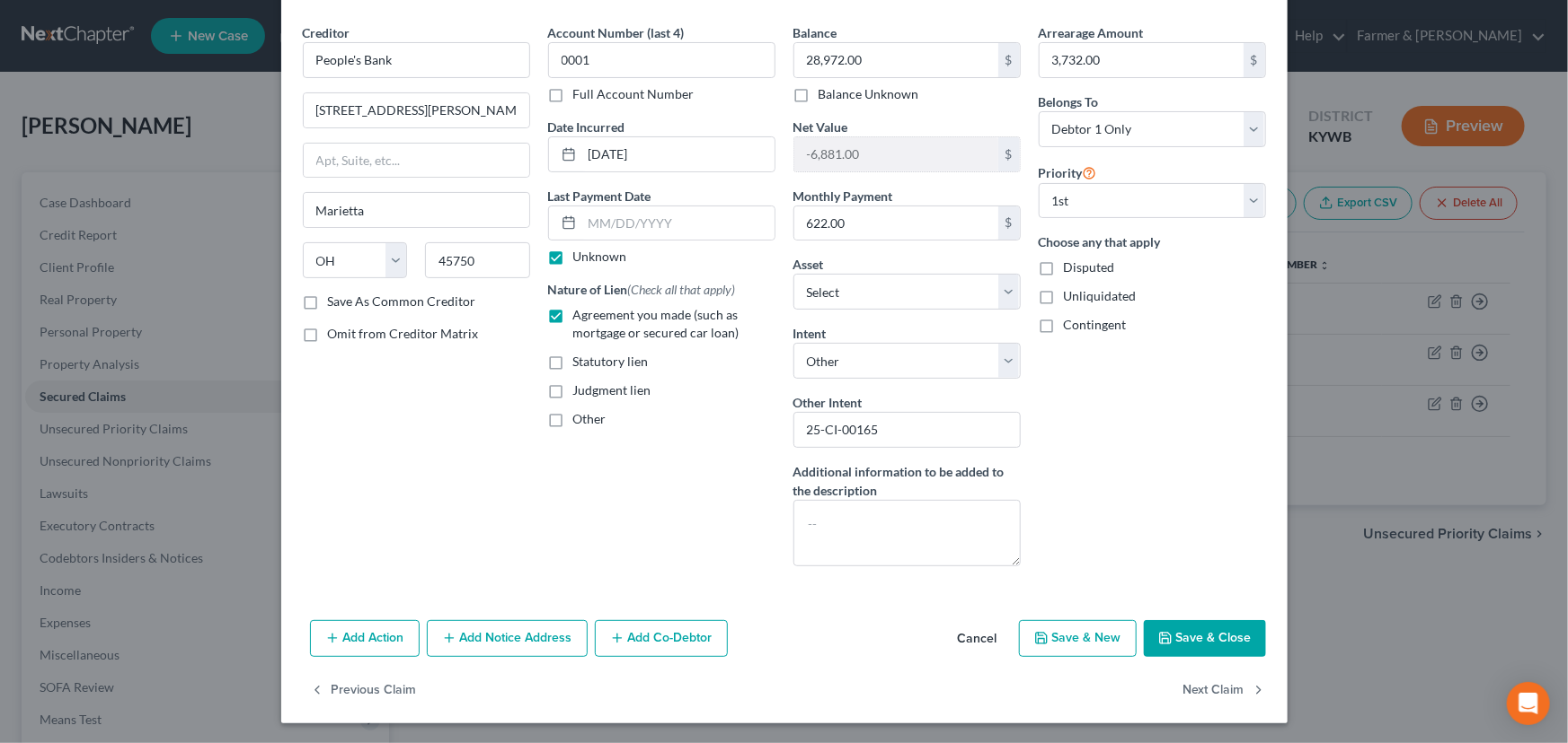
click at [535, 620] on button "Add Notice Address" at bounding box center [507, 639] width 161 height 38
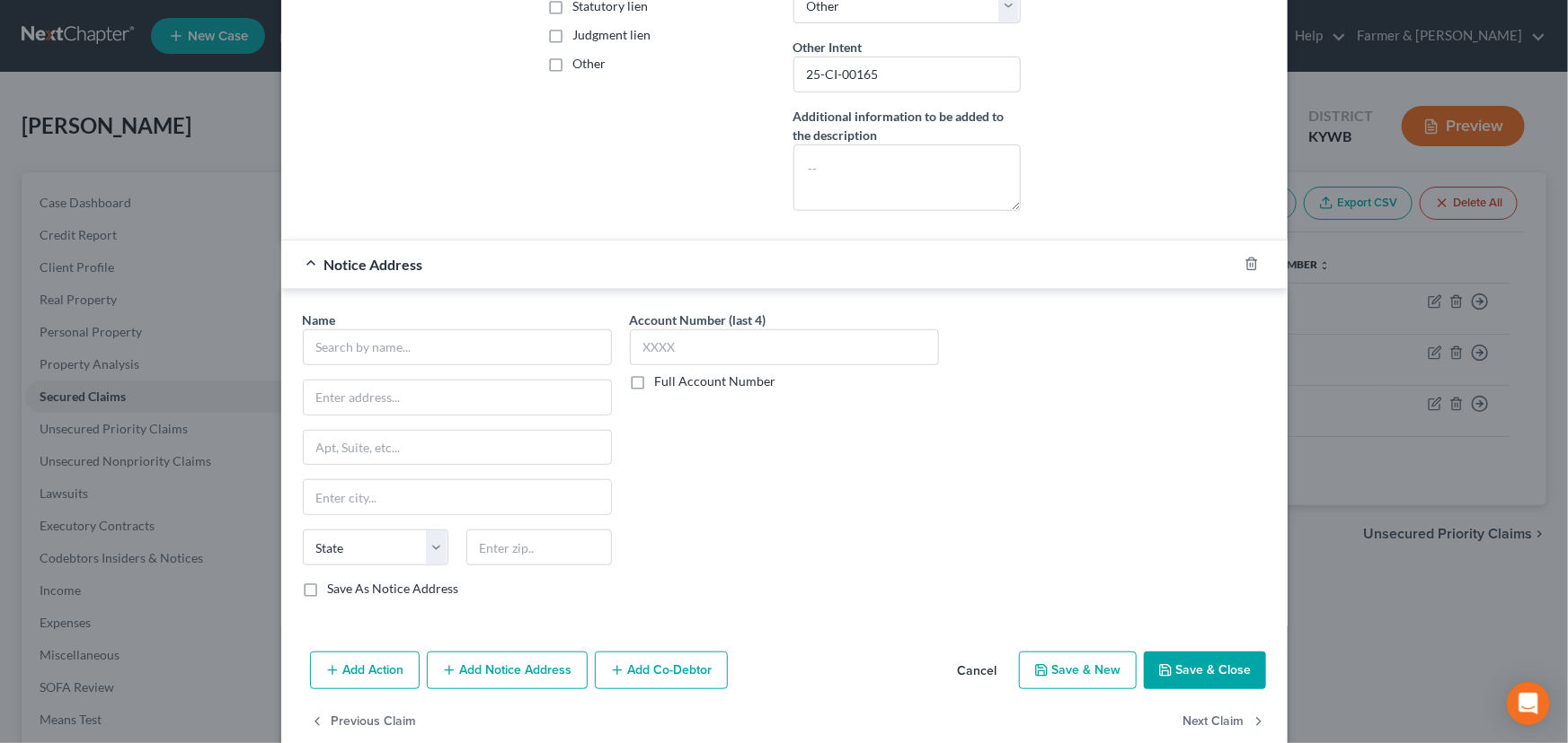
scroll to position [445, 0]
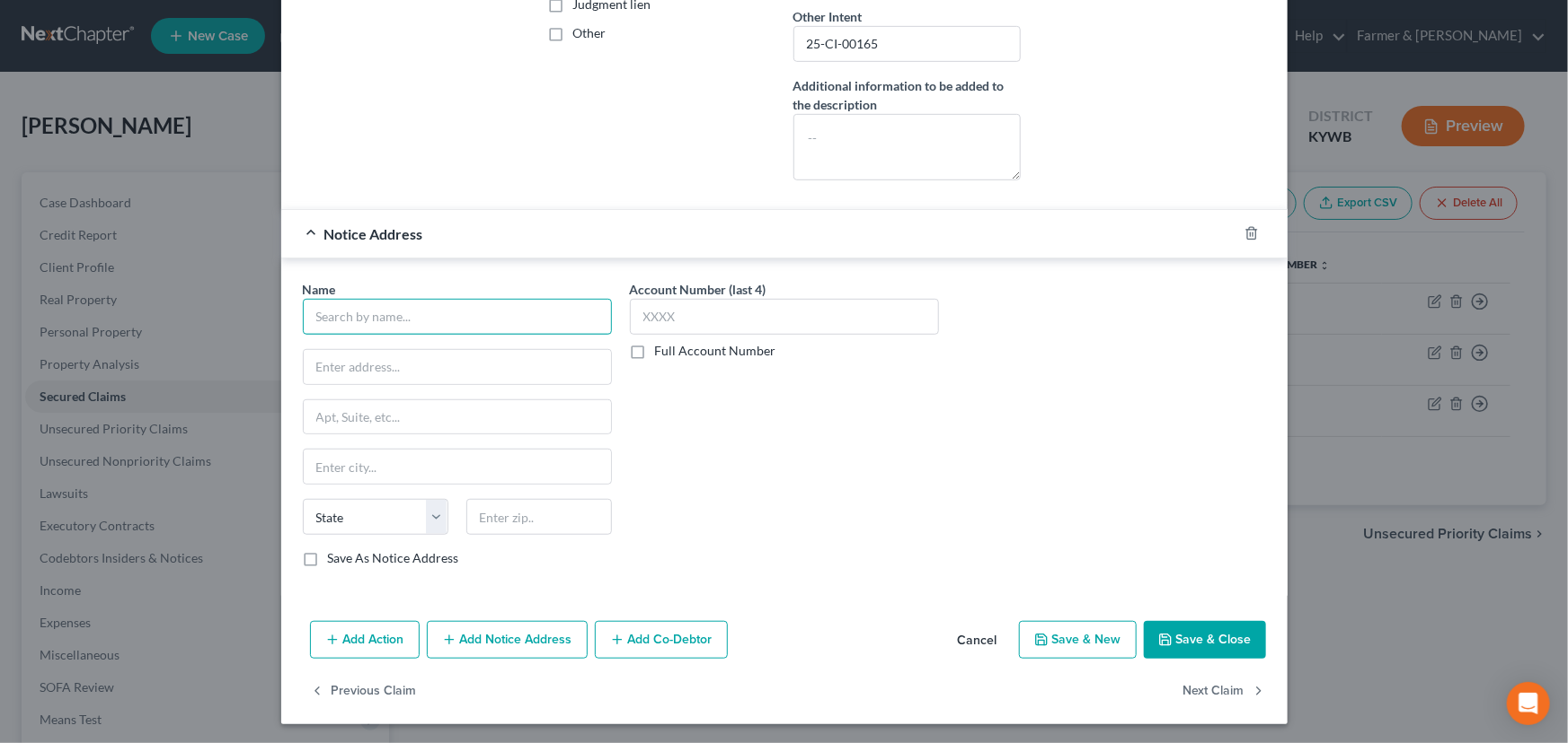
click at [385, 316] on input "text" at bounding box center [457, 317] width 309 height 36
click at [678, 403] on div "Account Number (last 4) Full Account Number" at bounding box center [784, 430] width 327 height 302
click at [593, 259] on div "Name * [PERSON_NAME], PSC PO Box 550 Prestonsburg State [US_STATE] AK AR AZ CA …" at bounding box center [784, 427] width 1006 height 337
click at [593, 238] on div "Notice Address [PERSON_NAME], PSC" at bounding box center [758, 233] width 956 height 47
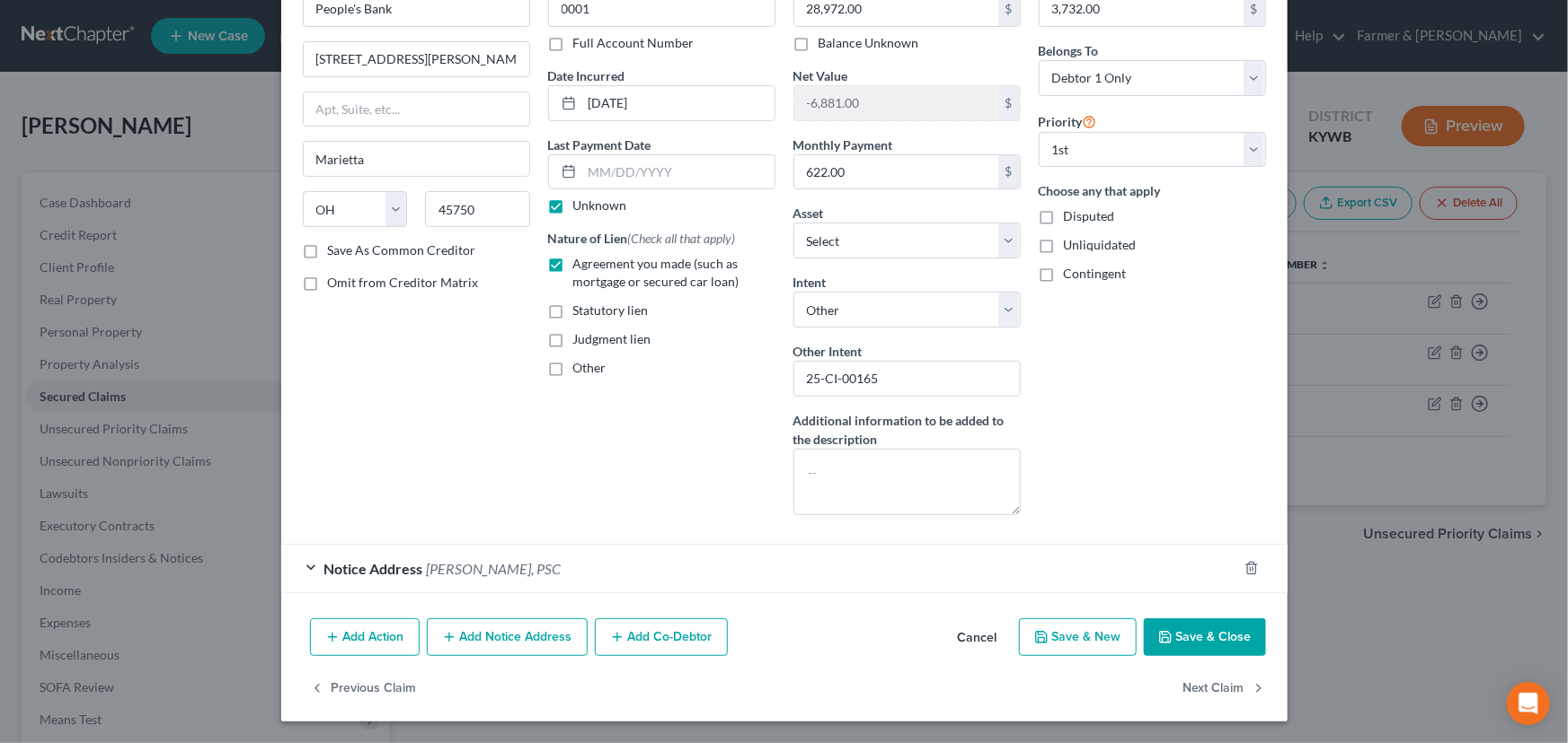
scroll to position [109, 0]
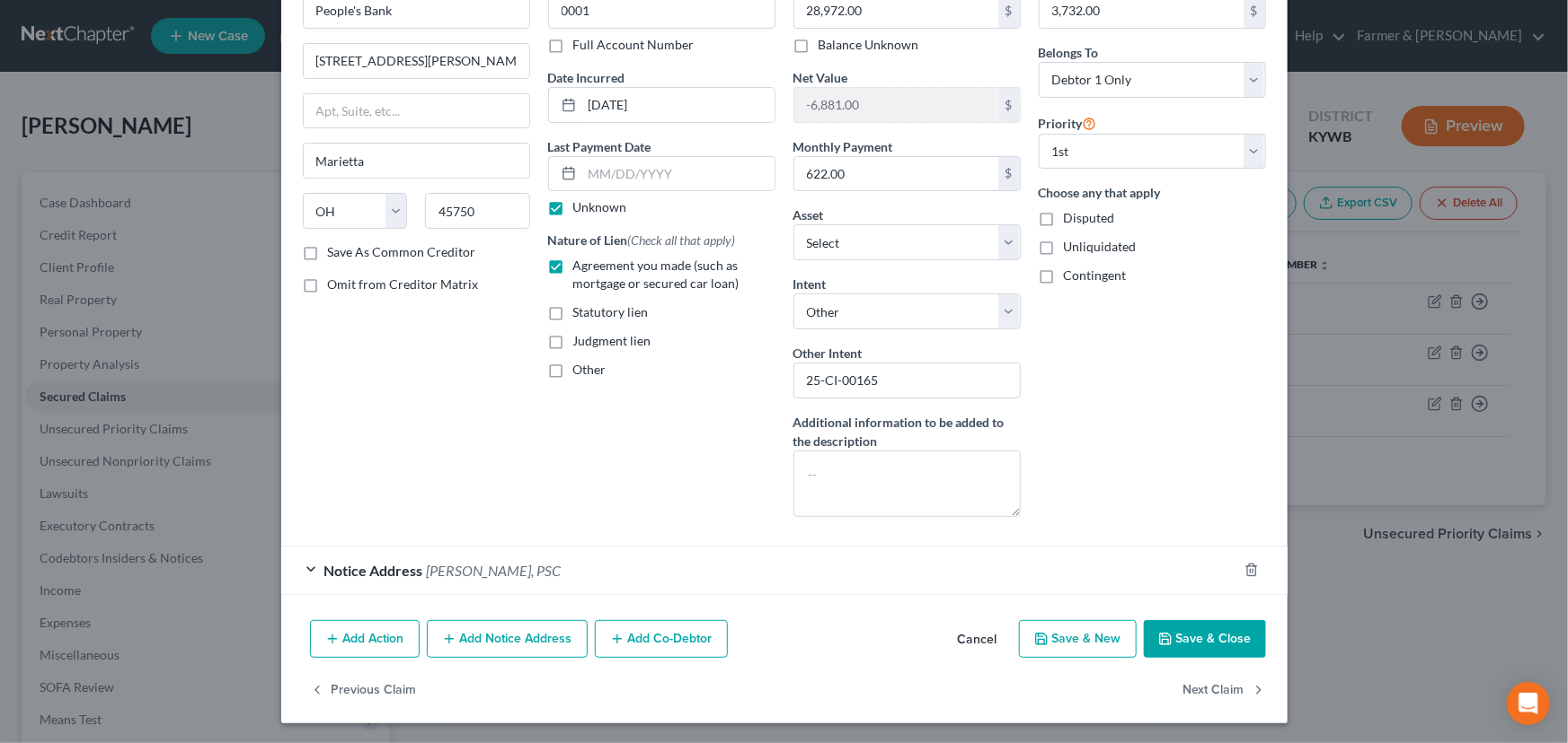
click at [654, 434] on div "Account Number (last 4) 0001 Full Account Number Date Incurred [DATE] Last Paym…" at bounding box center [661, 252] width 245 height 558
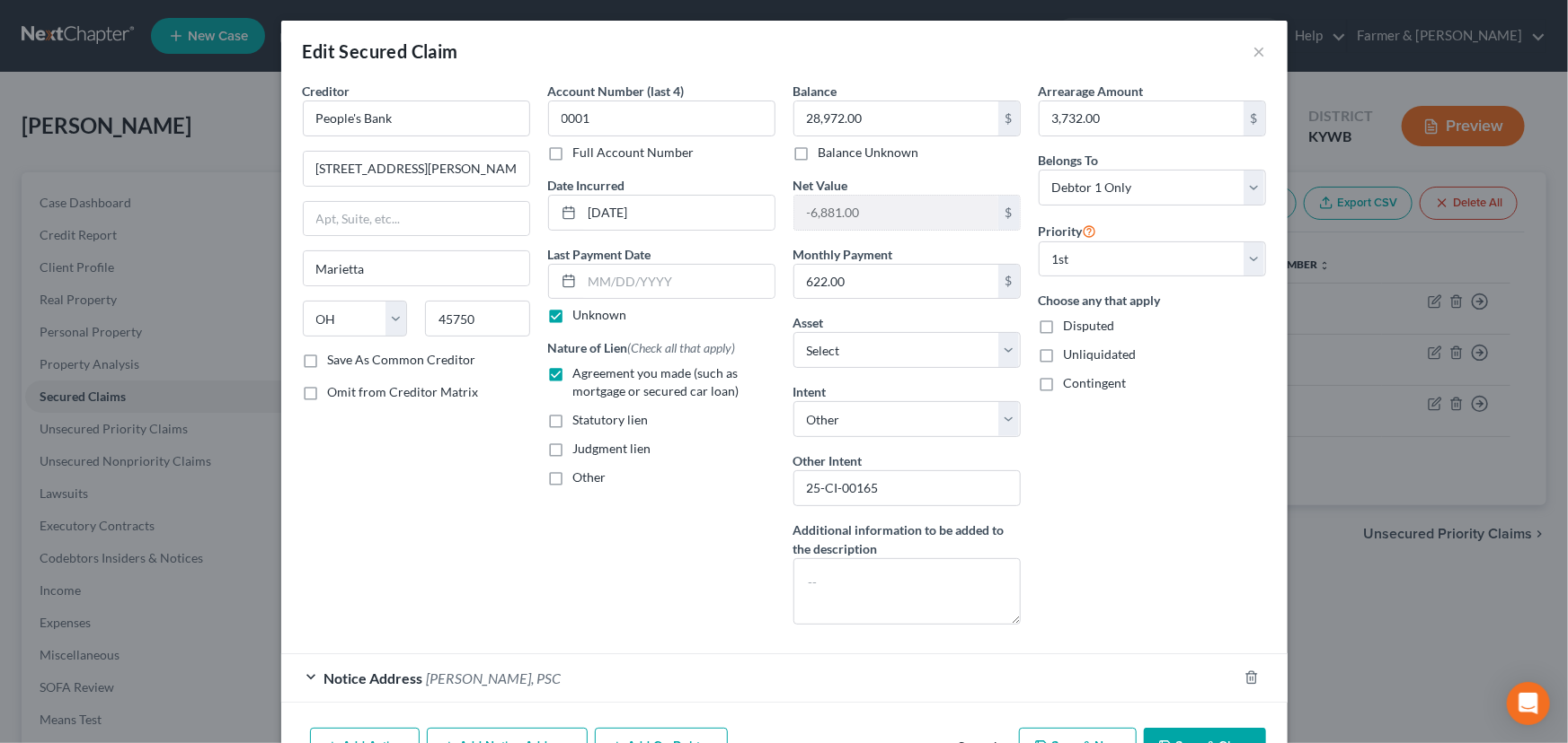
scroll to position [0, 0]
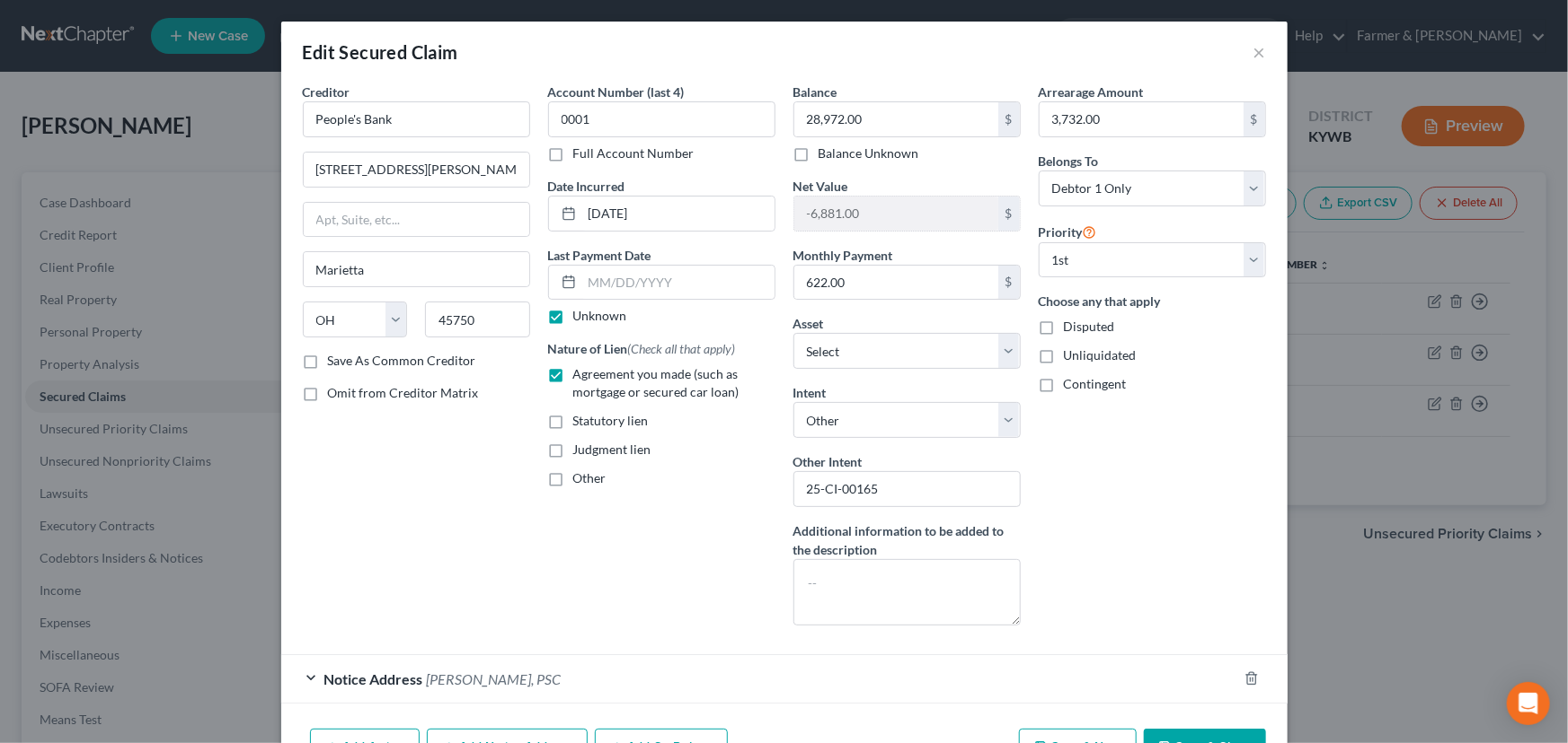
click at [1102, 545] on div "Arrearage Amount 3,732.00 $ Belongs To * Select Debtor 1 Only Debtor 2 Only Deb…" at bounding box center [1152, 361] width 245 height 558
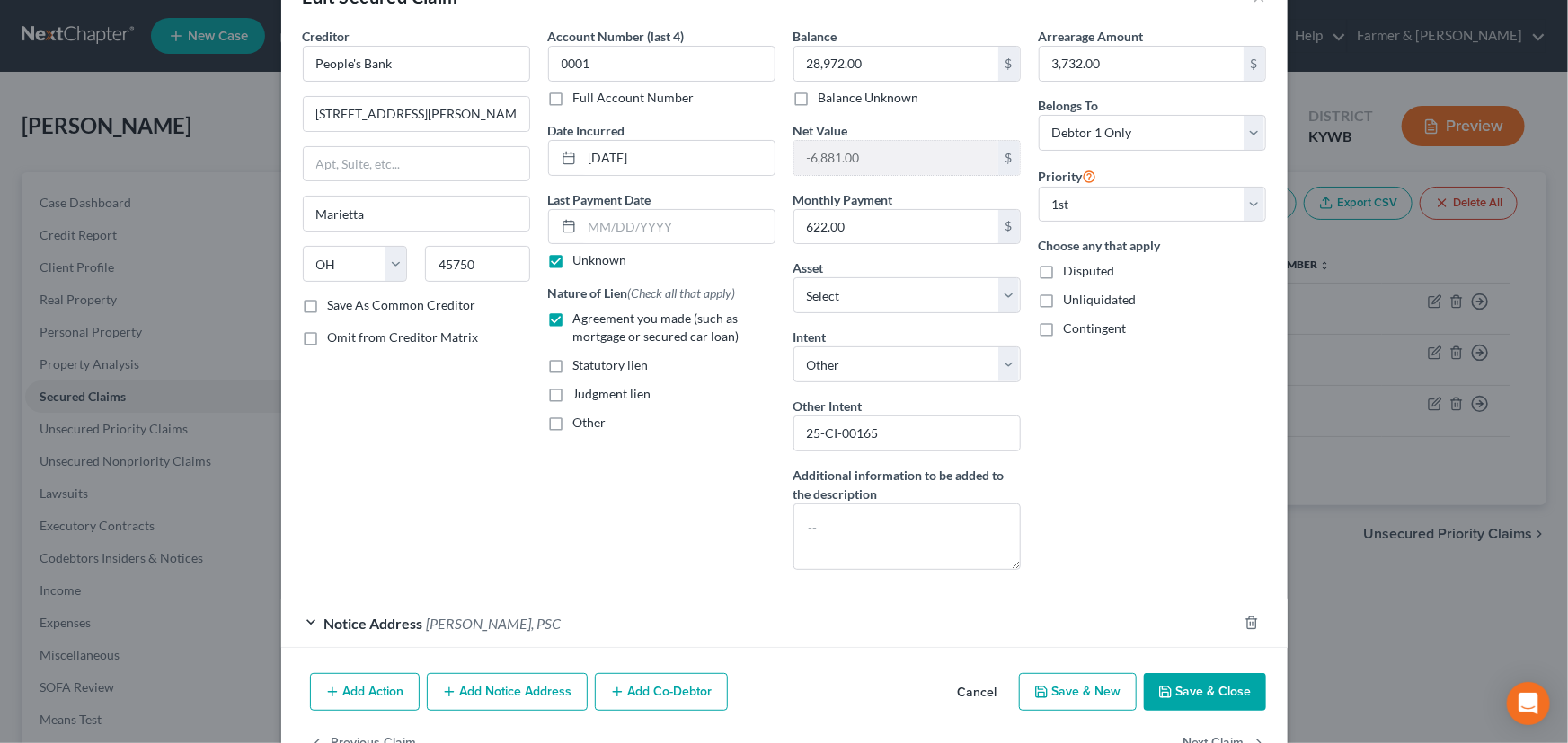
scroll to position [80, 0]
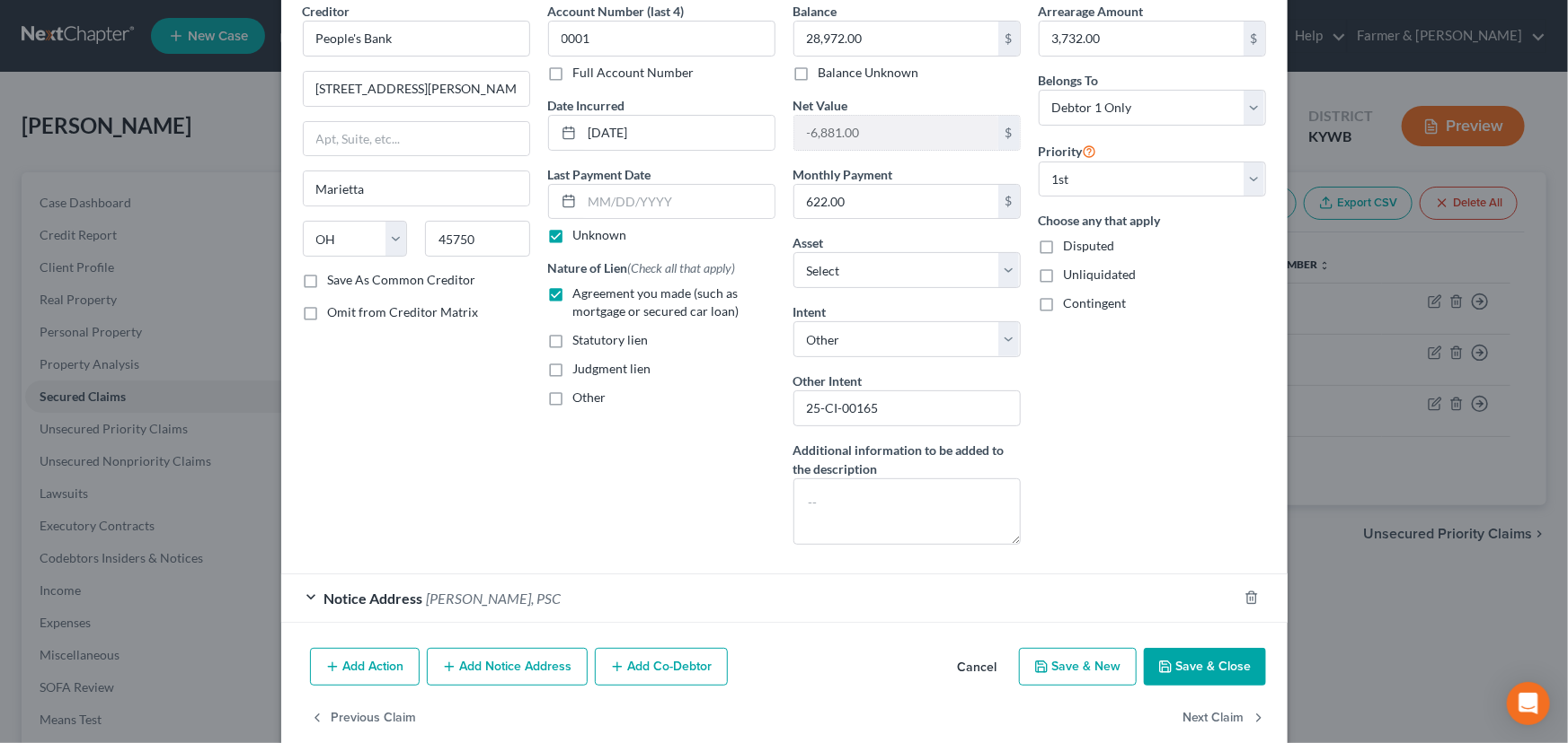
click at [1180, 673] on button "Save & Close" at bounding box center [1204, 667] width 122 height 38
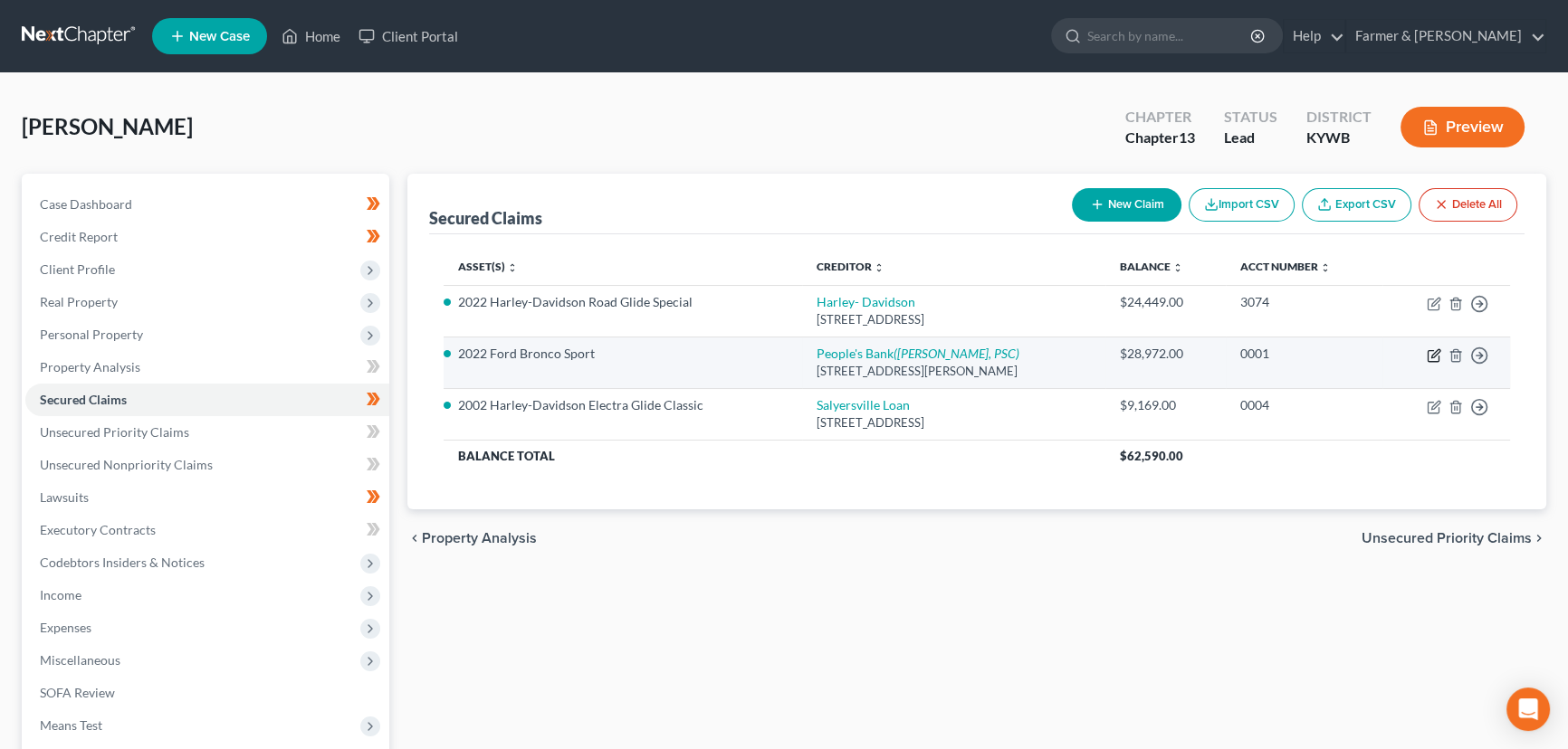
click at [1438, 354] on icon "button" at bounding box center [1433, 356] width 10 height 10
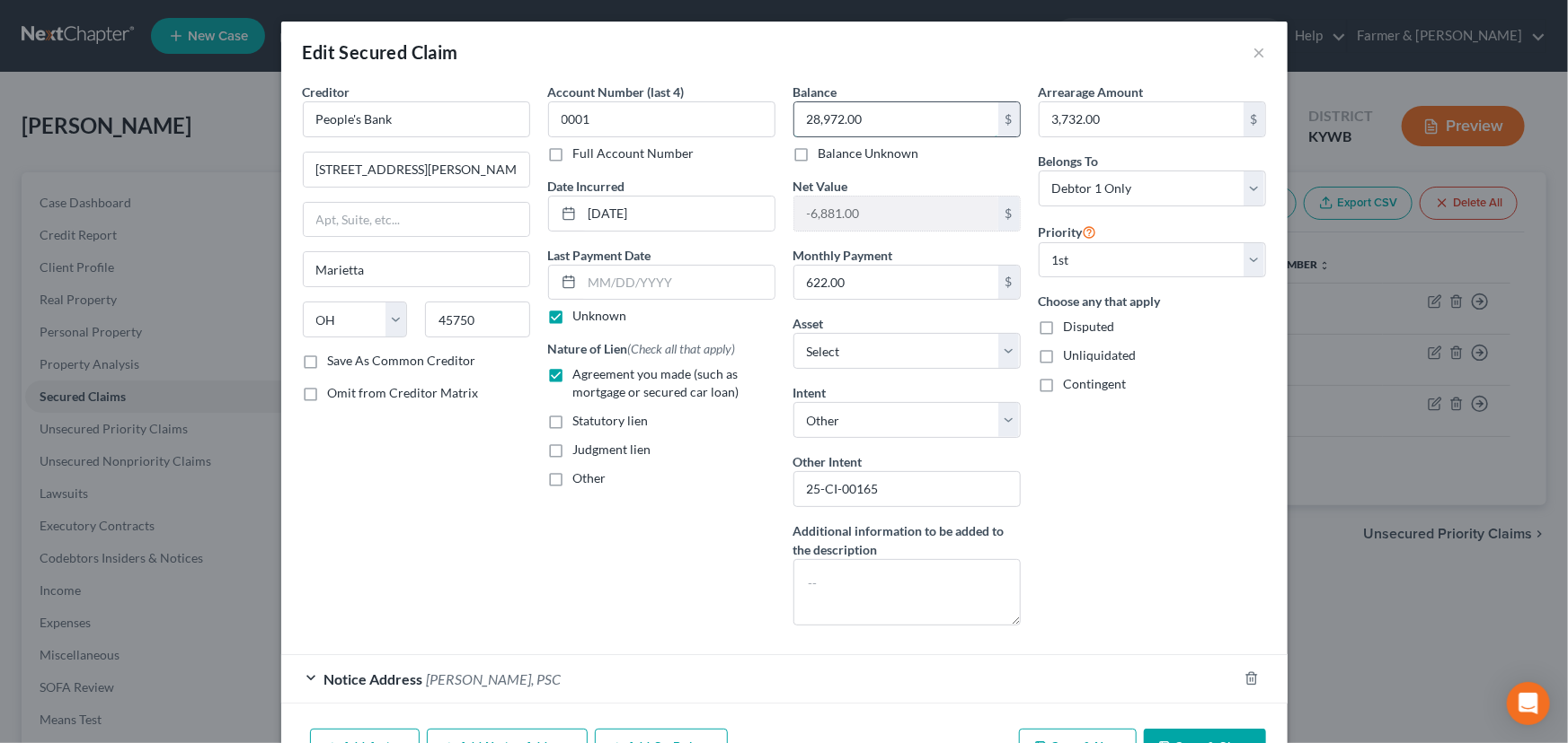
click at [884, 129] on input "28,972.00" at bounding box center [897, 119] width 204 height 34
click at [1078, 486] on div "Arrearage Amount 3,732.00 $ Belongs To * Select Debtor 1 Only Debtor 2 Only Deb…" at bounding box center [1152, 361] width 245 height 558
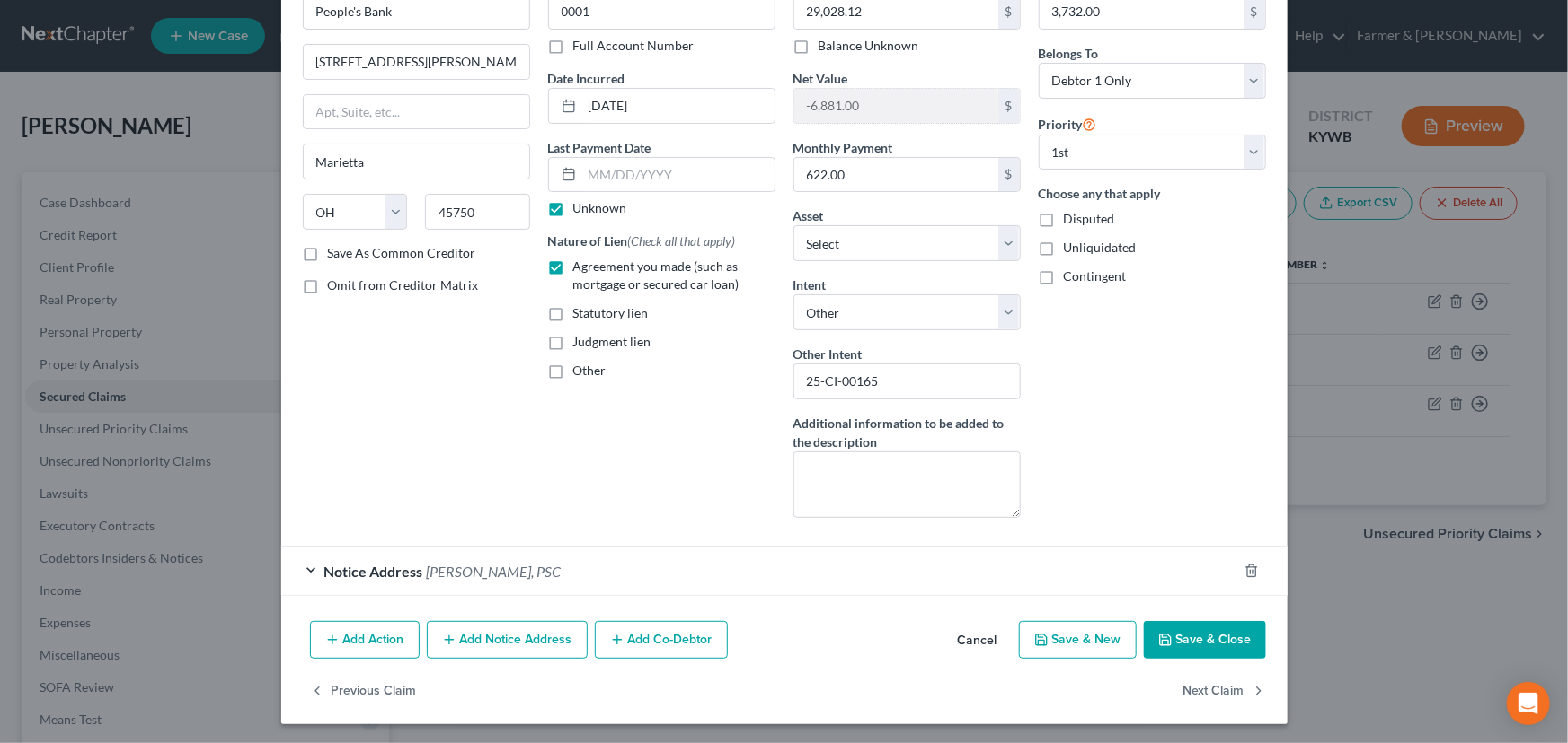
scroll to position [109, 0]
click at [1187, 640] on button "Save & Close" at bounding box center [1204, 639] width 122 height 38
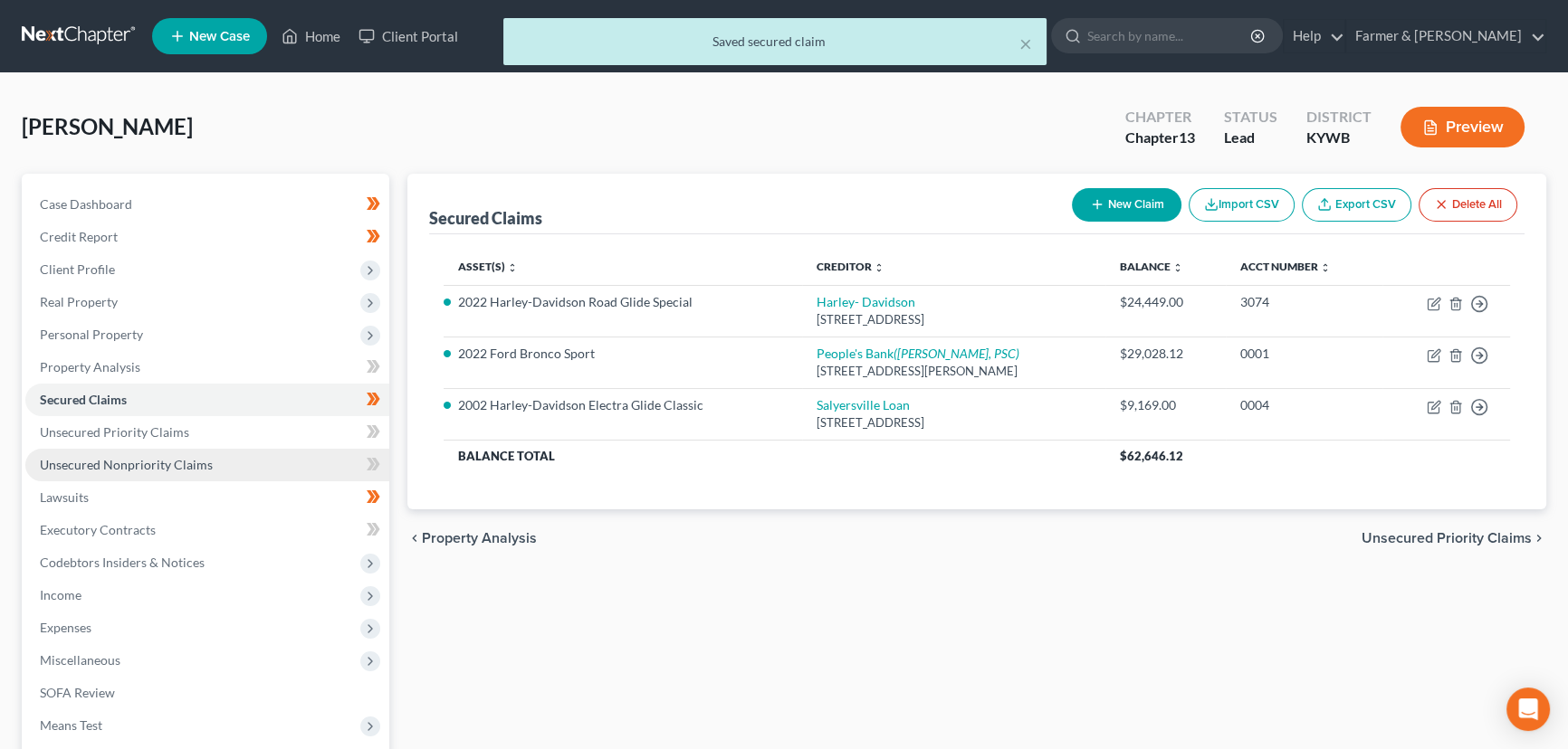
click at [236, 469] on link "Unsecured Nonpriority Claims" at bounding box center [208, 465] width 364 height 32
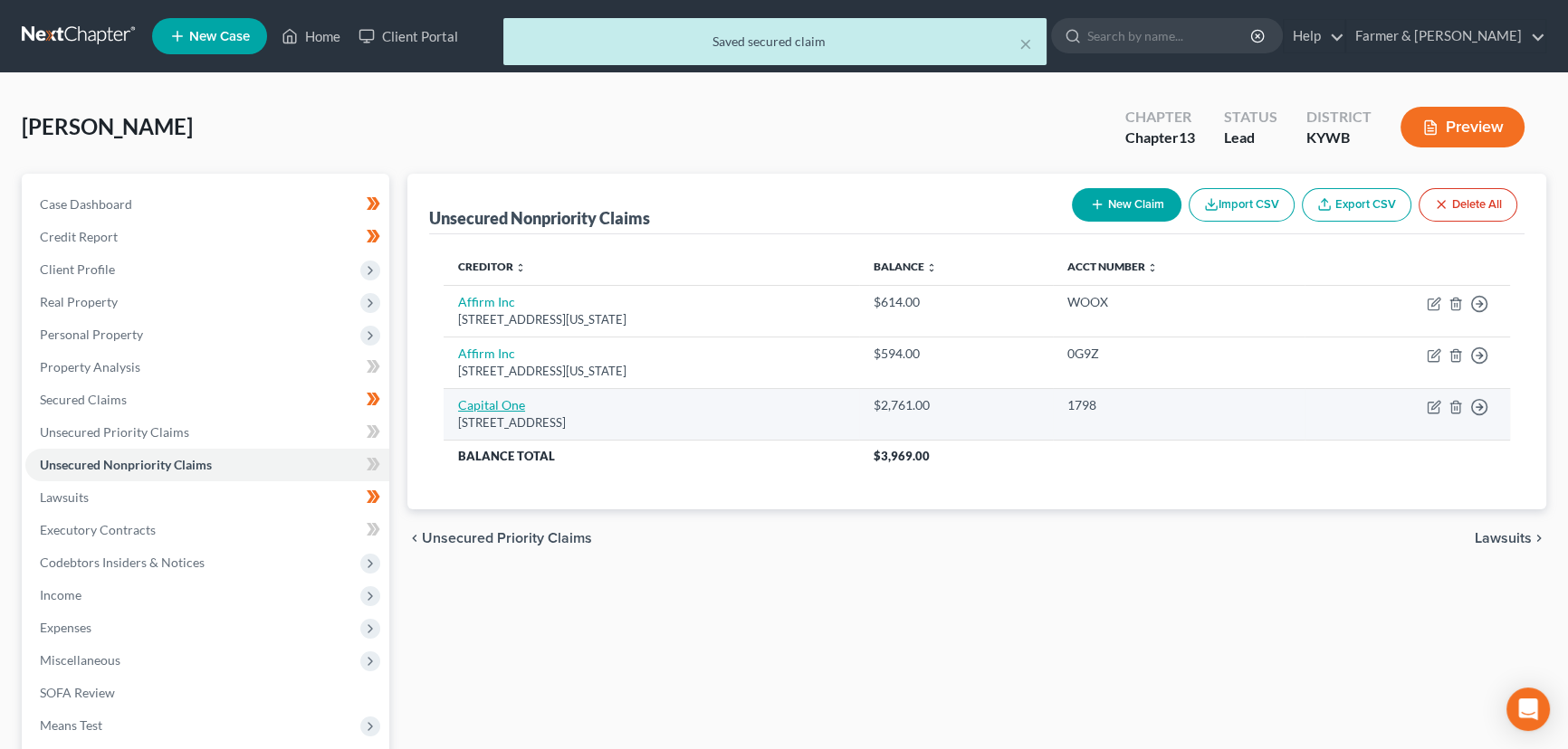
click at [516, 406] on link "Capital One" at bounding box center [492, 405] width 67 height 15
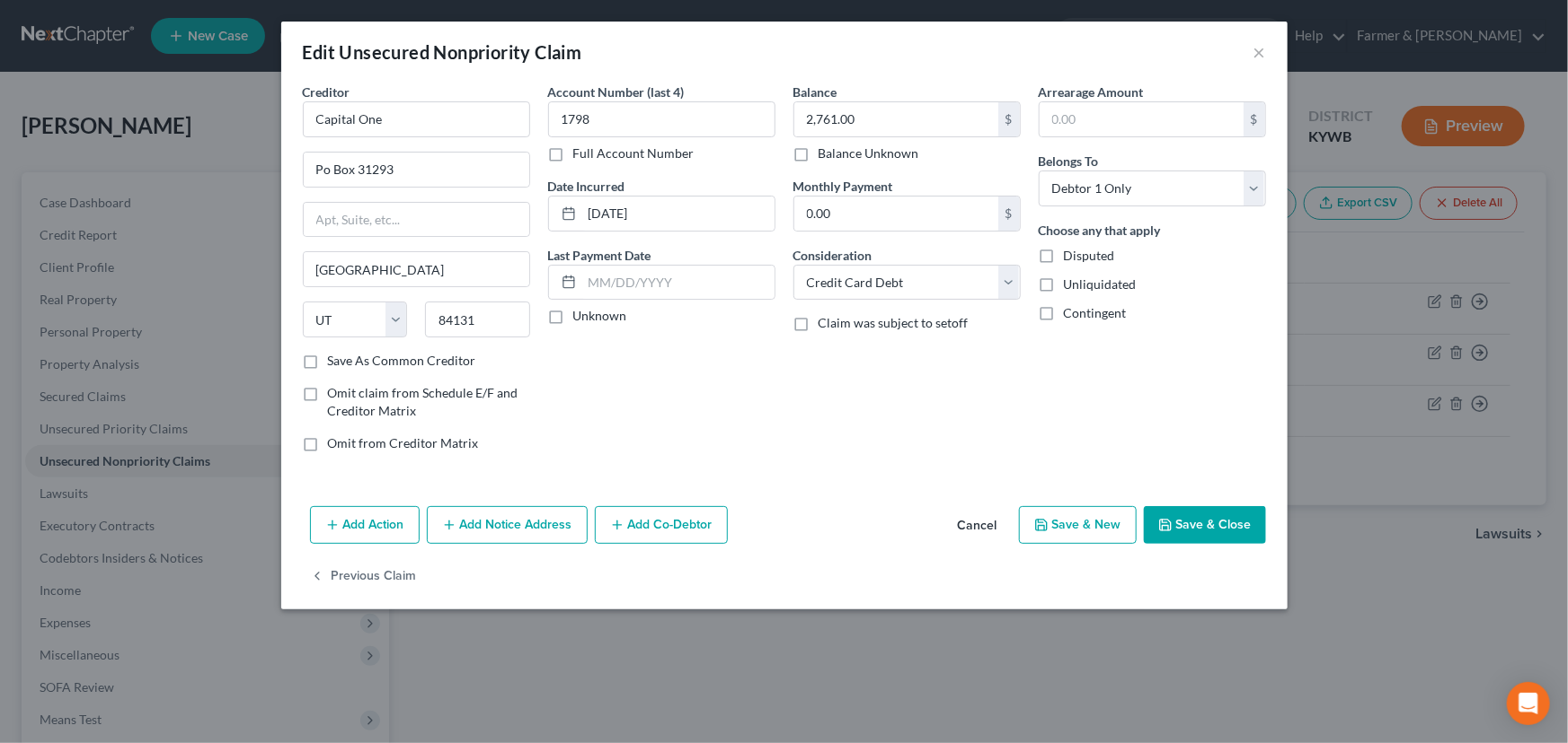
drag, startPoint x: 972, startPoint y: 522, endPoint x: 1000, endPoint y: 511, distance: 30.1
click at [972, 522] on button "Cancel" at bounding box center [977, 527] width 68 height 36
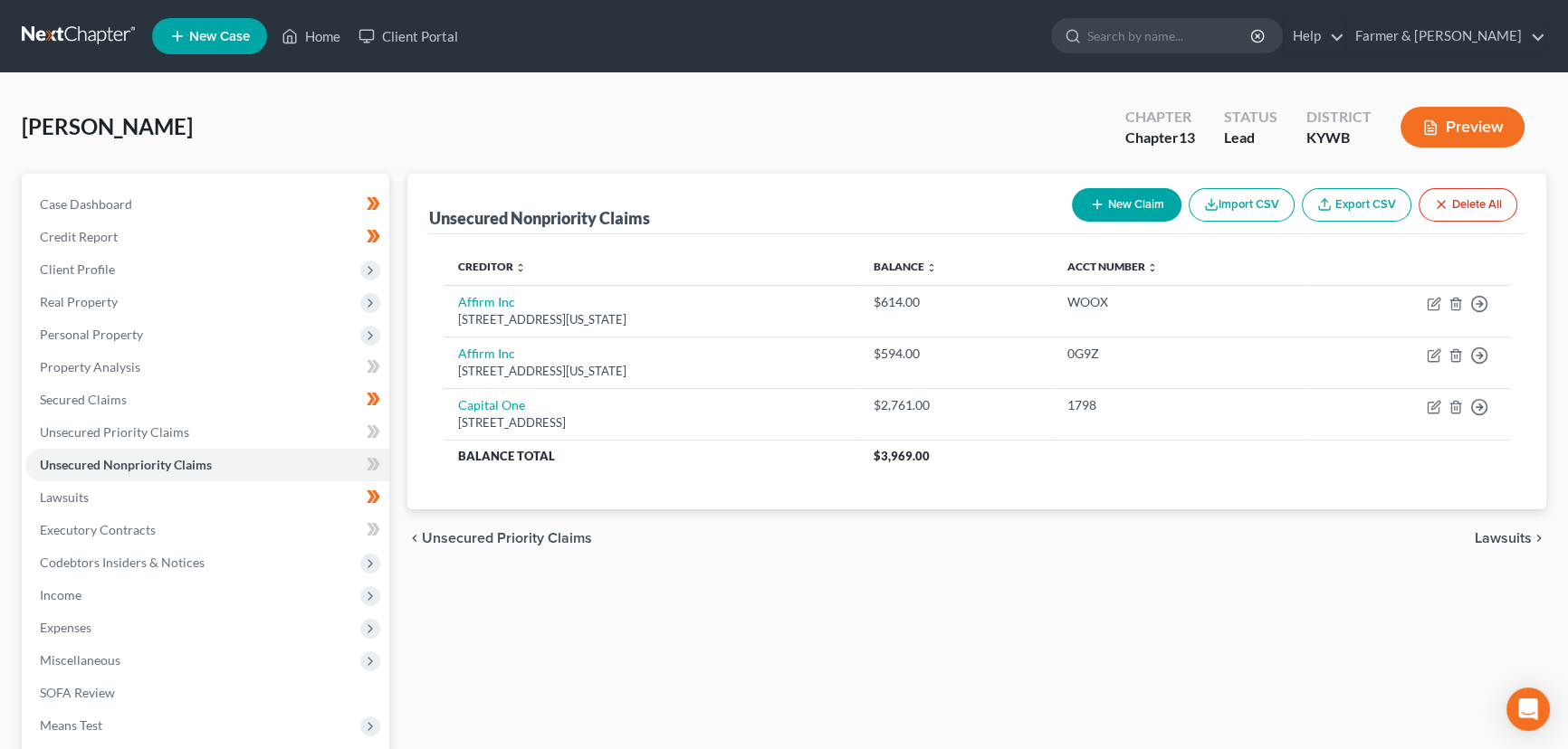
click at [1142, 209] on button "New Claim" at bounding box center [1127, 205] width 110 height 33
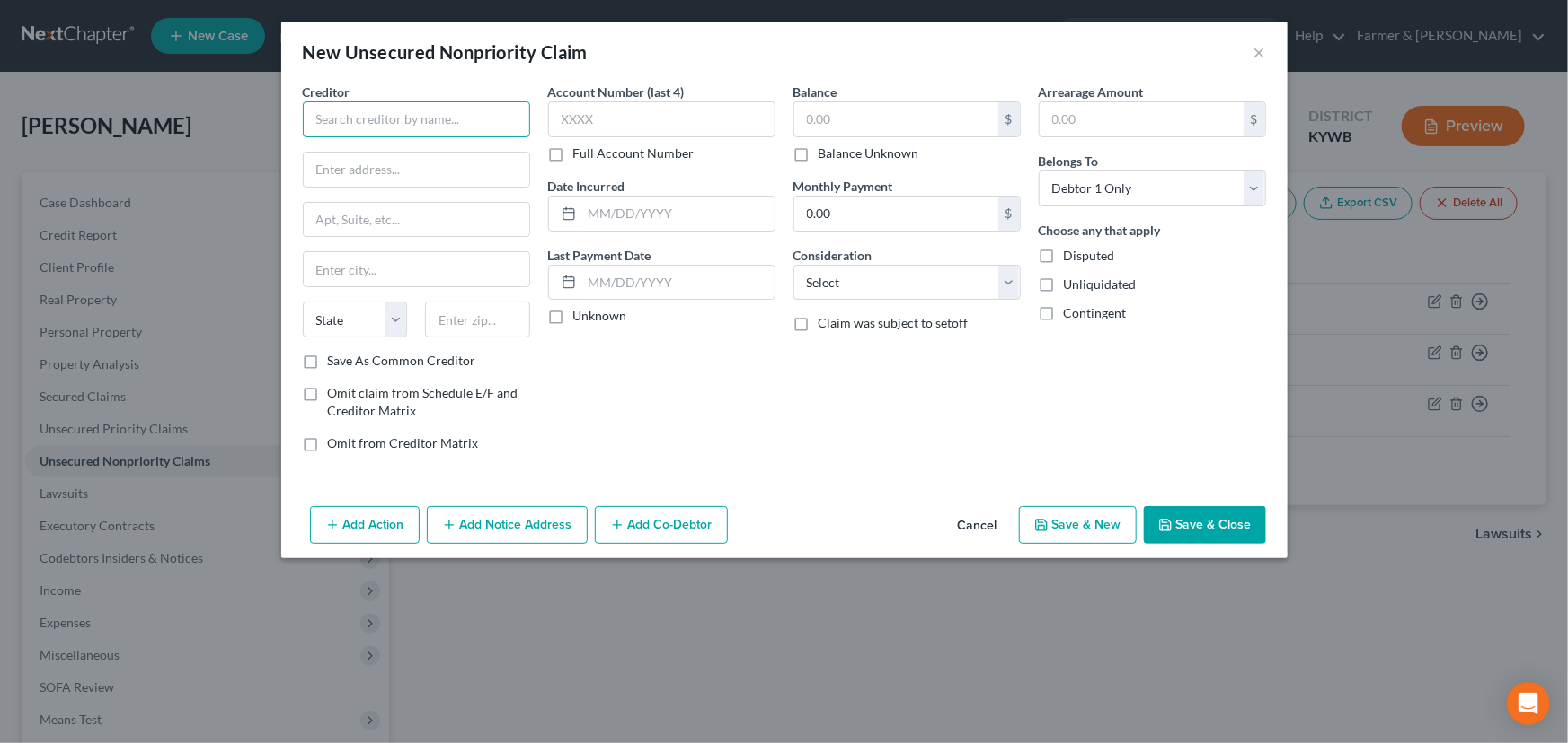
click at [392, 119] on input "text" at bounding box center [416, 119] width 227 height 36
click at [332, 103] on input "text" at bounding box center [416, 119] width 227 height 36
click at [597, 389] on div "Account Number (last 4) Full Account Number Date Incurred Last Payment Date Unk…" at bounding box center [661, 274] width 245 height 385
click at [573, 316] on label "Unknown" at bounding box center [600, 316] width 54 height 18
click at [581, 316] on input "Unknown" at bounding box center [586, 313] width 11 height 11
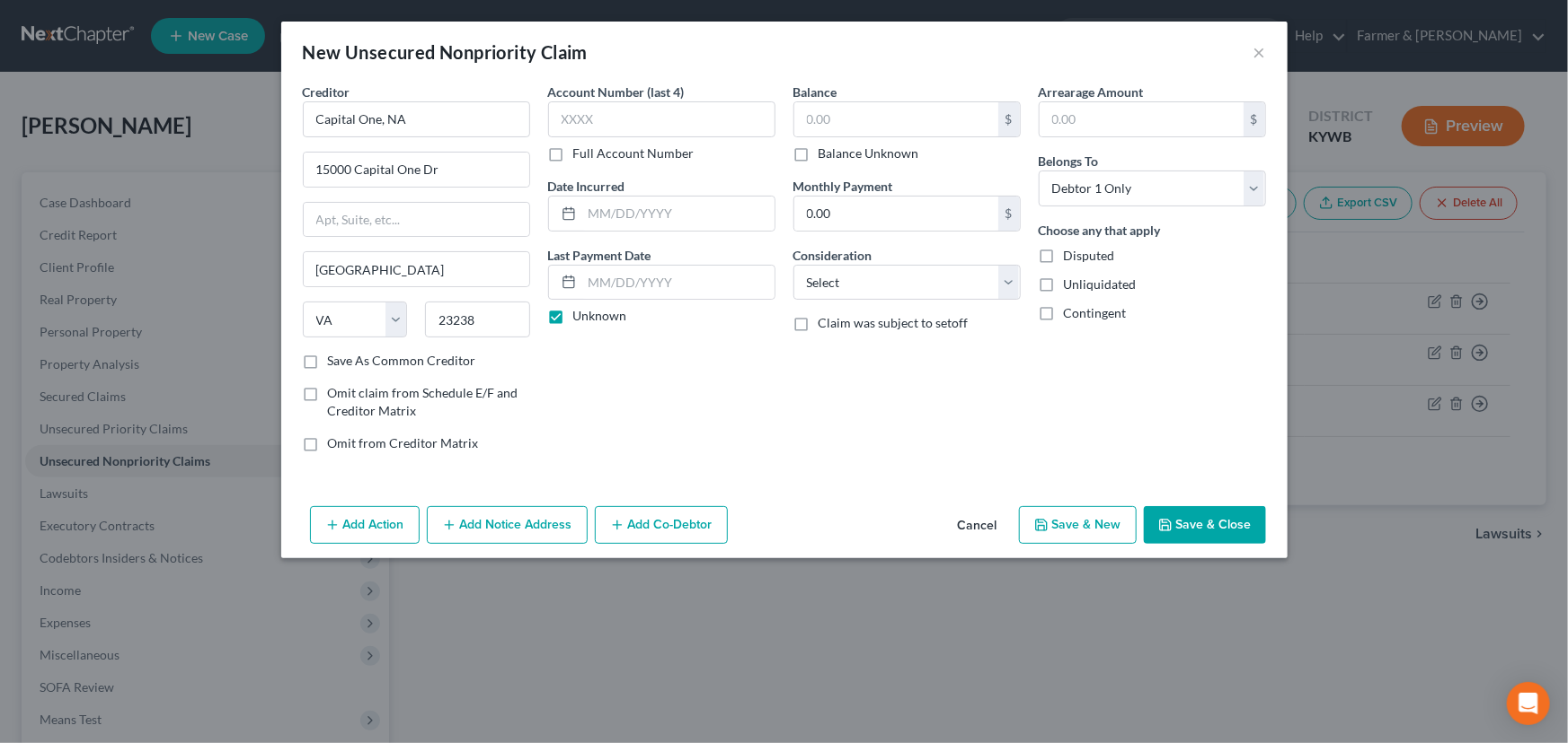
click at [709, 366] on div "Account Number (last 4) Full Account Number Date Incurred Last Payment Date Unk…" at bounding box center [661, 274] width 245 height 385
click at [834, 121] on input "text" at bounding box center [897, 119] width 204 height 34
click at [810, 122] on input "text" at bounding box center [897, 119] width 204 height 34
paste input "3,837.20"
click at [740, 389] on div "Account Number (last 4) Full Account Number Date Incurred Last Payment Date Unk…" at bounding box center [661, 274] width 245 height 385
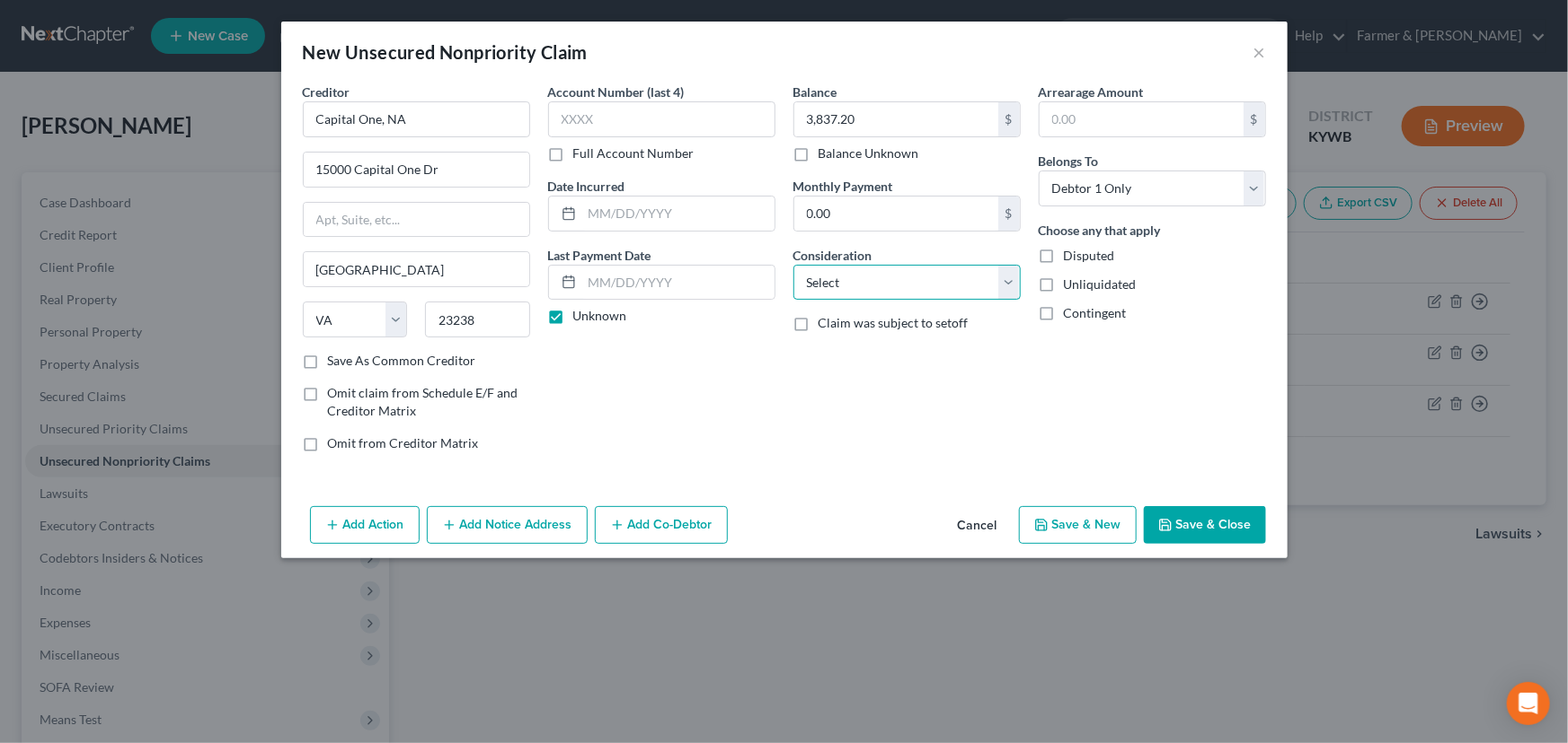
click at [808, 284] on select "Select Cable / Satellite Services Collection Agency Credit Card Debt Debt Couns…" at bounding box center [907, 283] width 227 height 36
click at [793, 265] on select "Select Cable / Satellite Services Collection Agency Credit Card Debt Debt Couns…" at bounding box center [907, 283] width 227 height 36
click at [731, 439] on div "Account Number (last 4) Full Account Number Date Incurred Last Payment Date Unk…" at bounding box center [661, 274] width 245 height 385
click at [374, 527] on button "Add Action" at bounding box center [365, 526] width 110 height 38
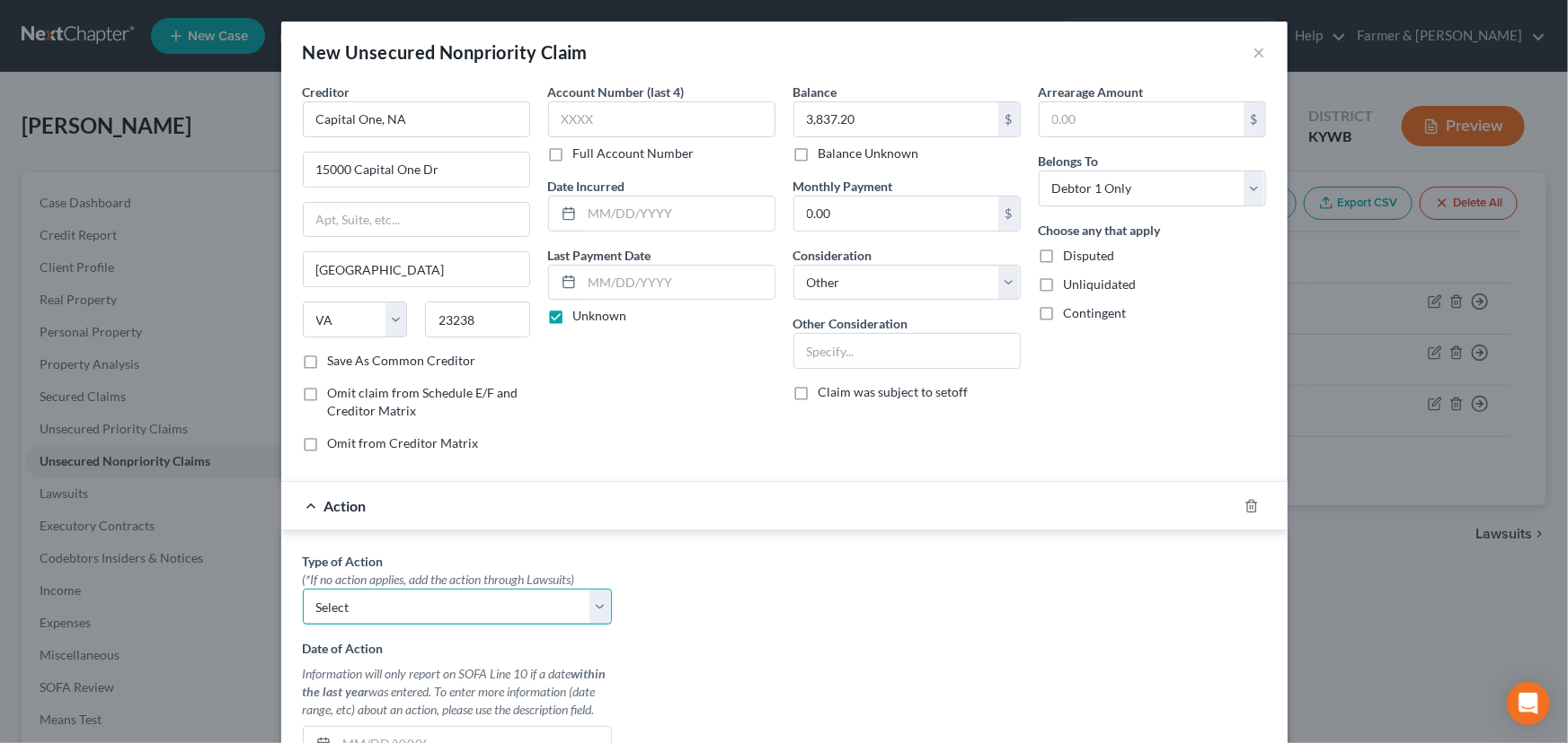
click at [399, 611] on select "Select Repossession Garnishment Foreclosure Personal Injury Attached, Seized, O…" at bounding box center [457, 607] width 309 height 36
click at [303, 589] on select "Select Repossession Garnishment Foreclosure Personal Injury Attached, Seized, O…" at bounding box center [457, 607] width 309 height 36
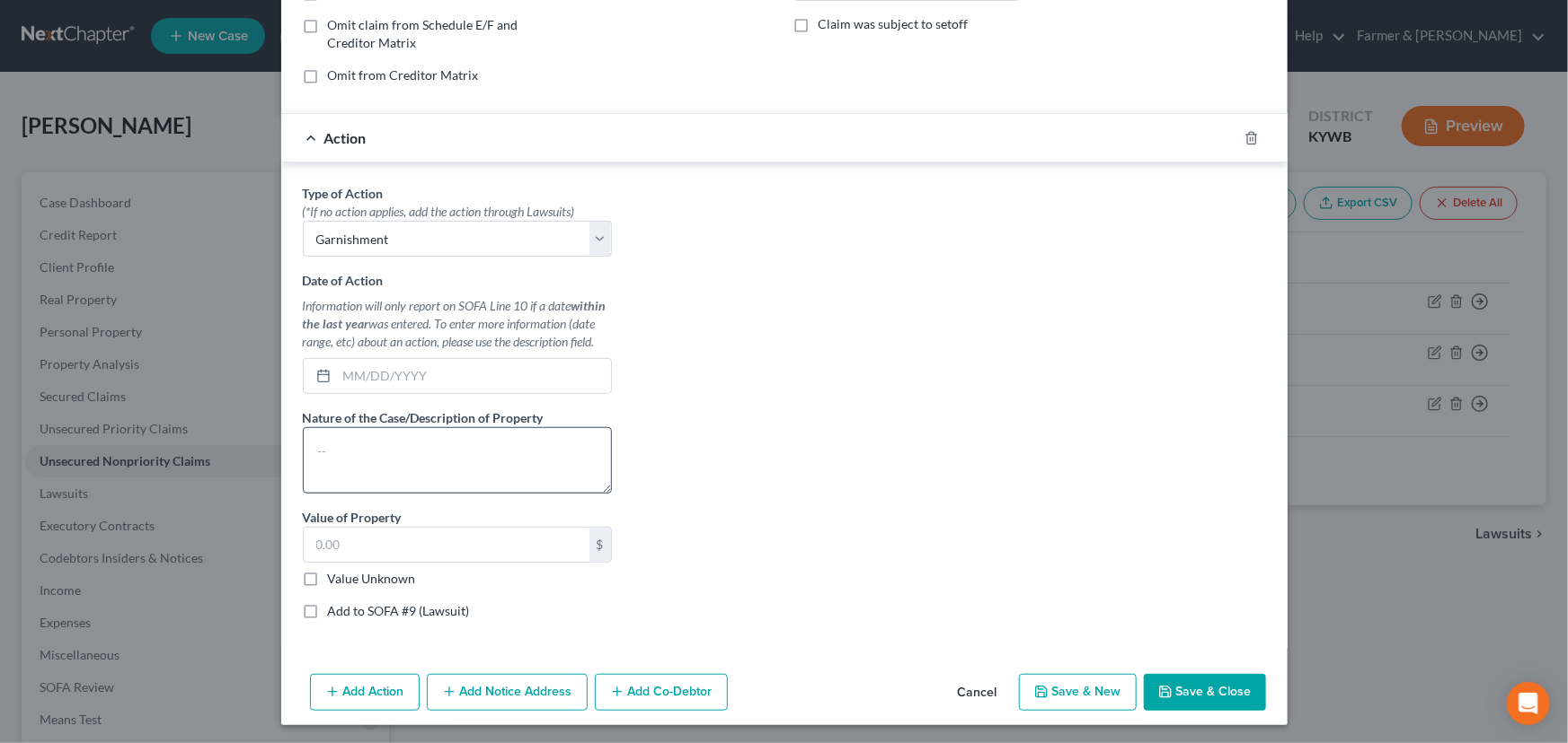
scroll to position [369, 0]
click at [375, 384] on input "text" at bounding box center [474, 375] width 274 height 34
click at [386, 368] on input "text" at bounding box center [474, 375] width 274 height 34
paste input "[DATE]"
click at [649, 397] on div "Type of Action * (*If no action applies, add the action through Lawsuits) Selec…" at bounding box center [784, 408] width 981 height 450
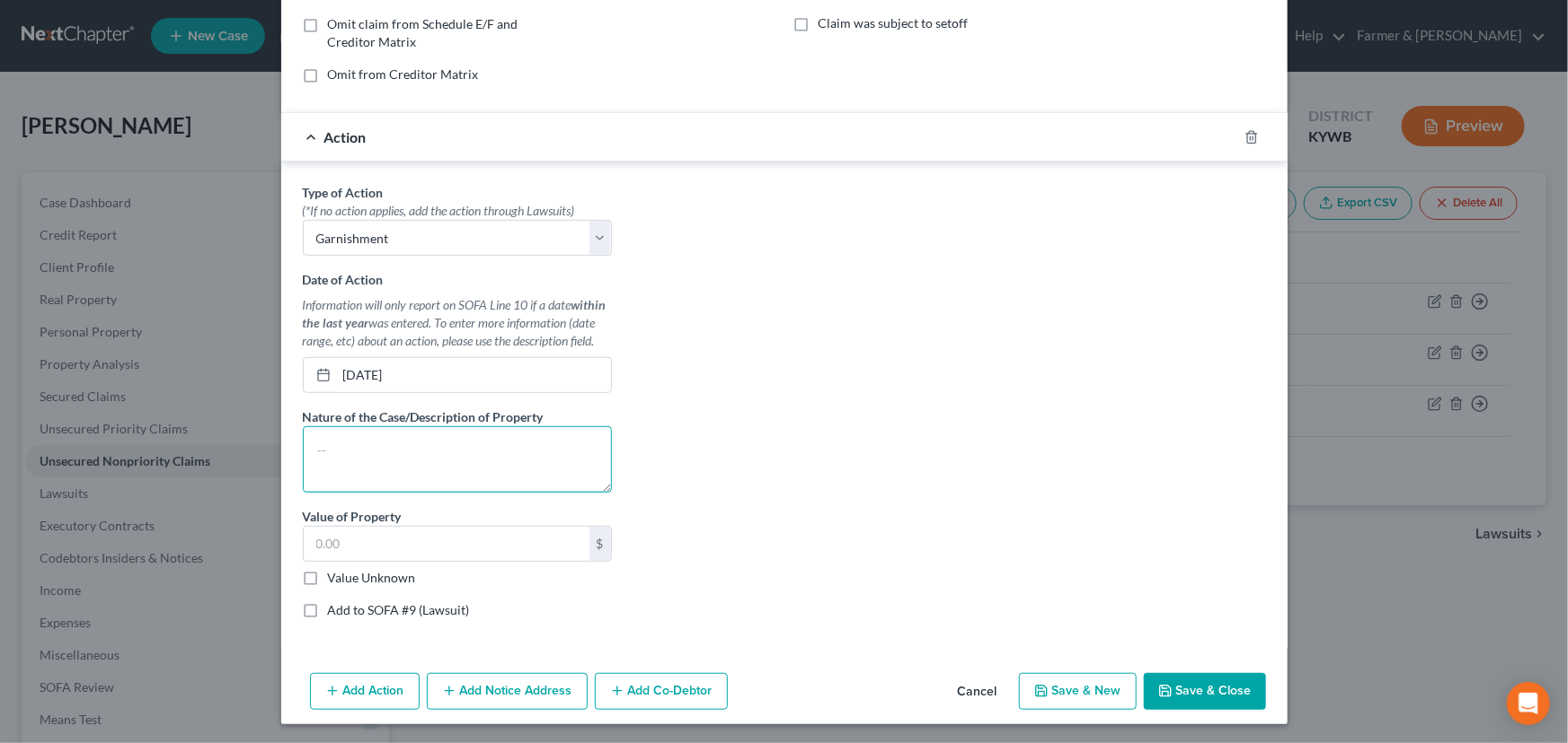
click at [441, 446] on textarea at bounding box center [457, 459] width 309 height 66
click at [328, 575] on label "Value Unknown" at bounding box center [372, 578] width 88 height 18
click at [335, 575] on input "Value Unknown" at bounding box center [340, 575] width 11 height 11
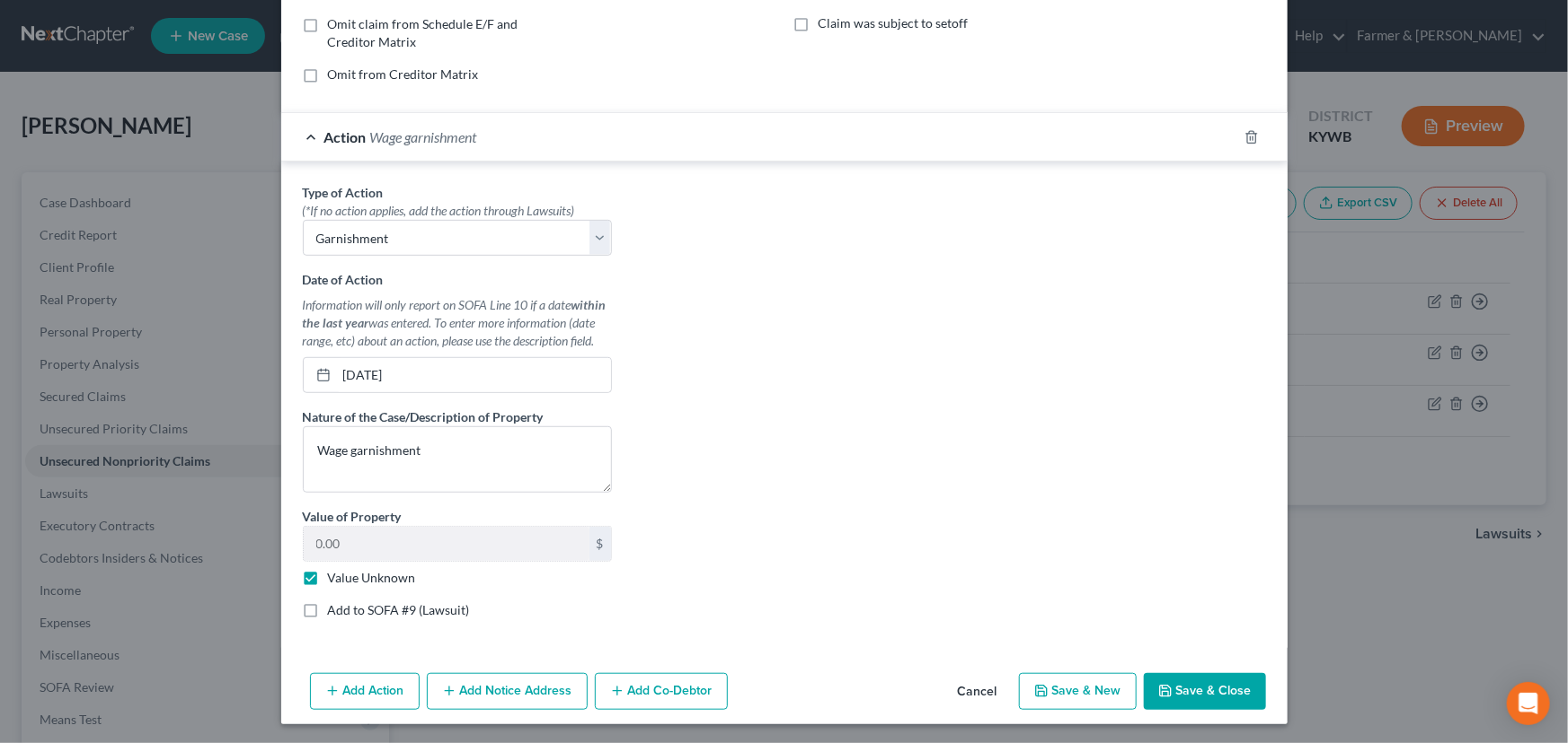
click at [869, 421] on div "Type of Action * (*If no action applies, add the action through Lawsuits) Selec…" at bounding box center [784, 408] width 981 height 450
click at [574, 153] on div "Action Wage garnishment" at bounding box center [758, 137] width 956 height 47
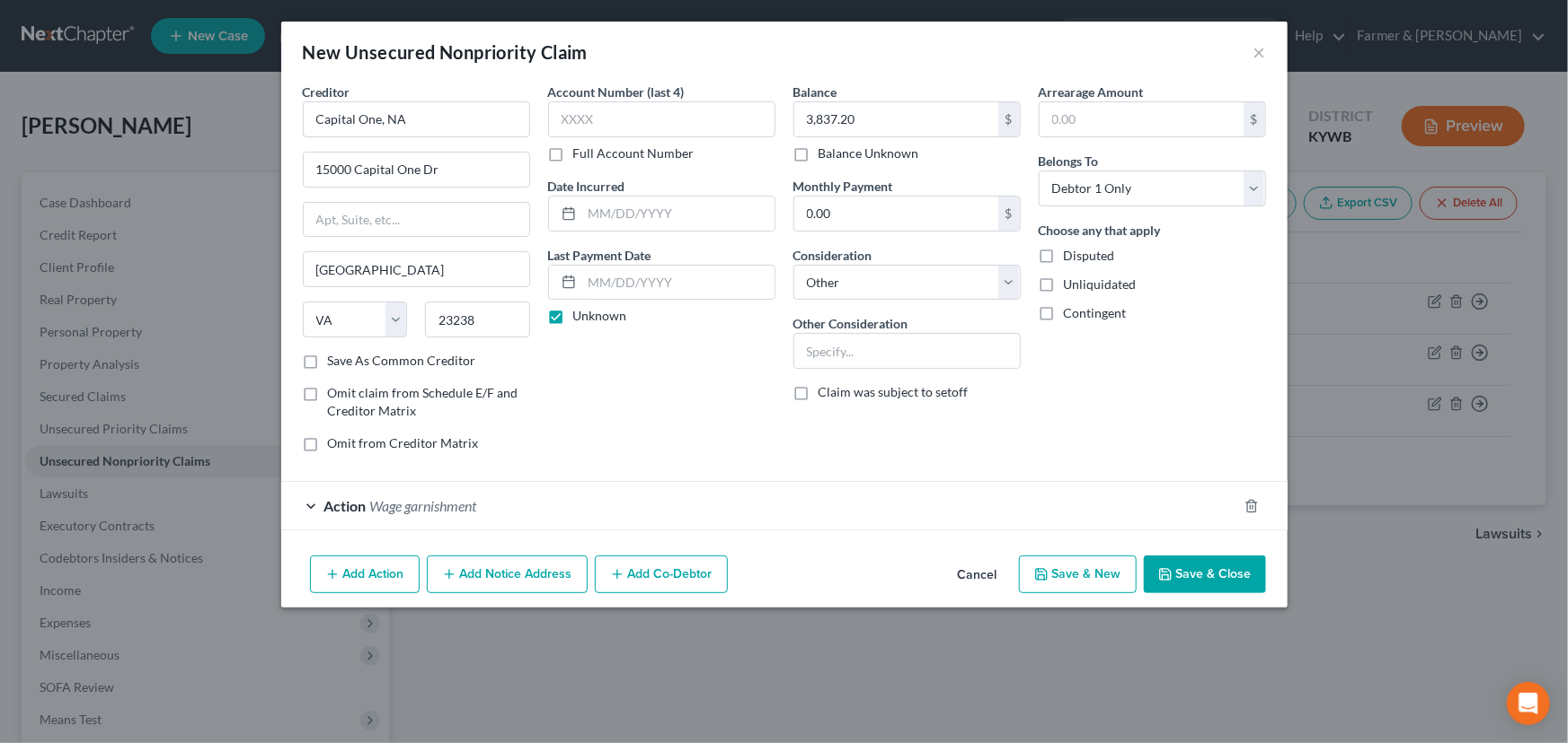
scroll to position [0, 0]
click at [514, 575] on button "Add Notice Address" at bounding box center [507, 575] width 161 height 38
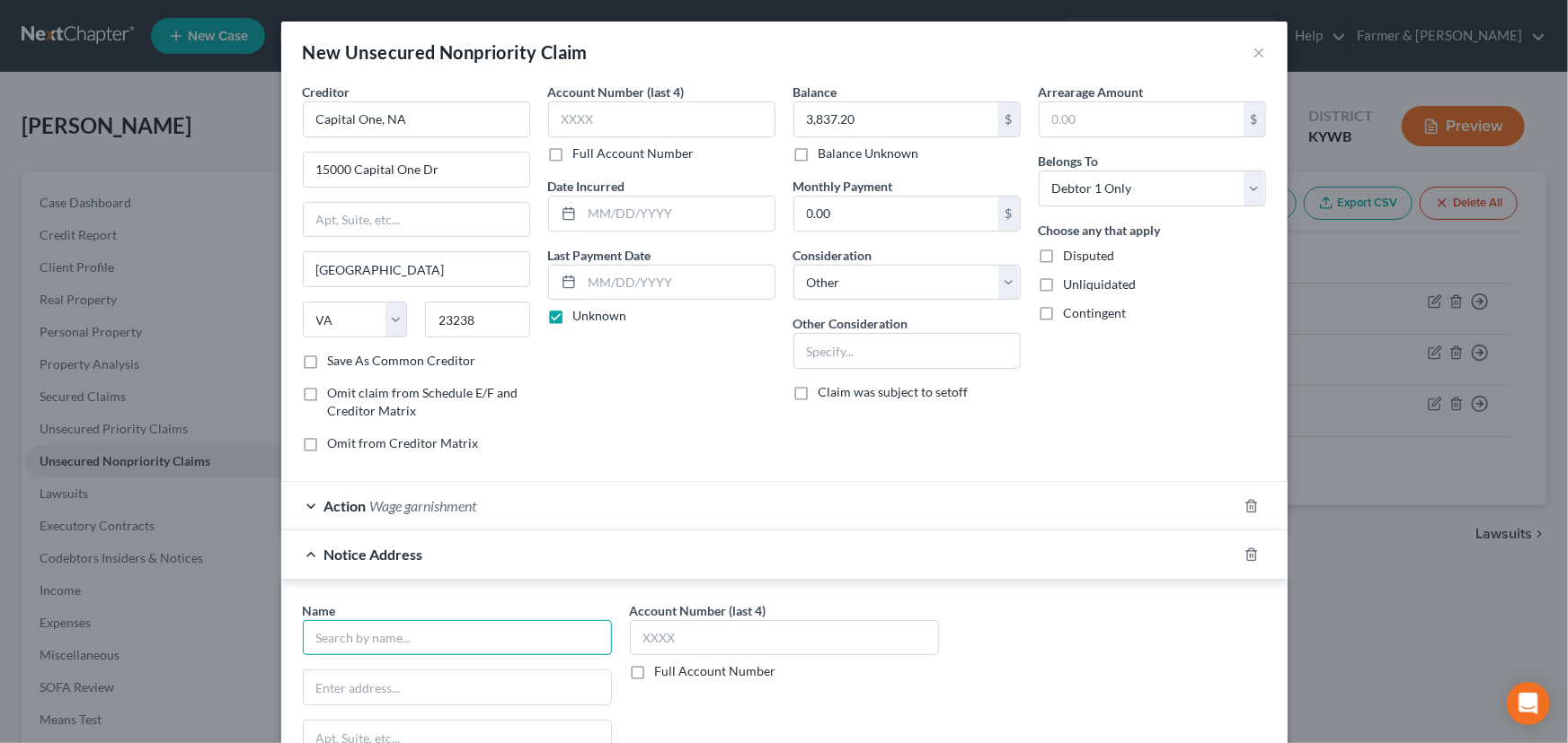
click at [314, 630] on input "text" at bounding box center [457, 638] width 309 height 36
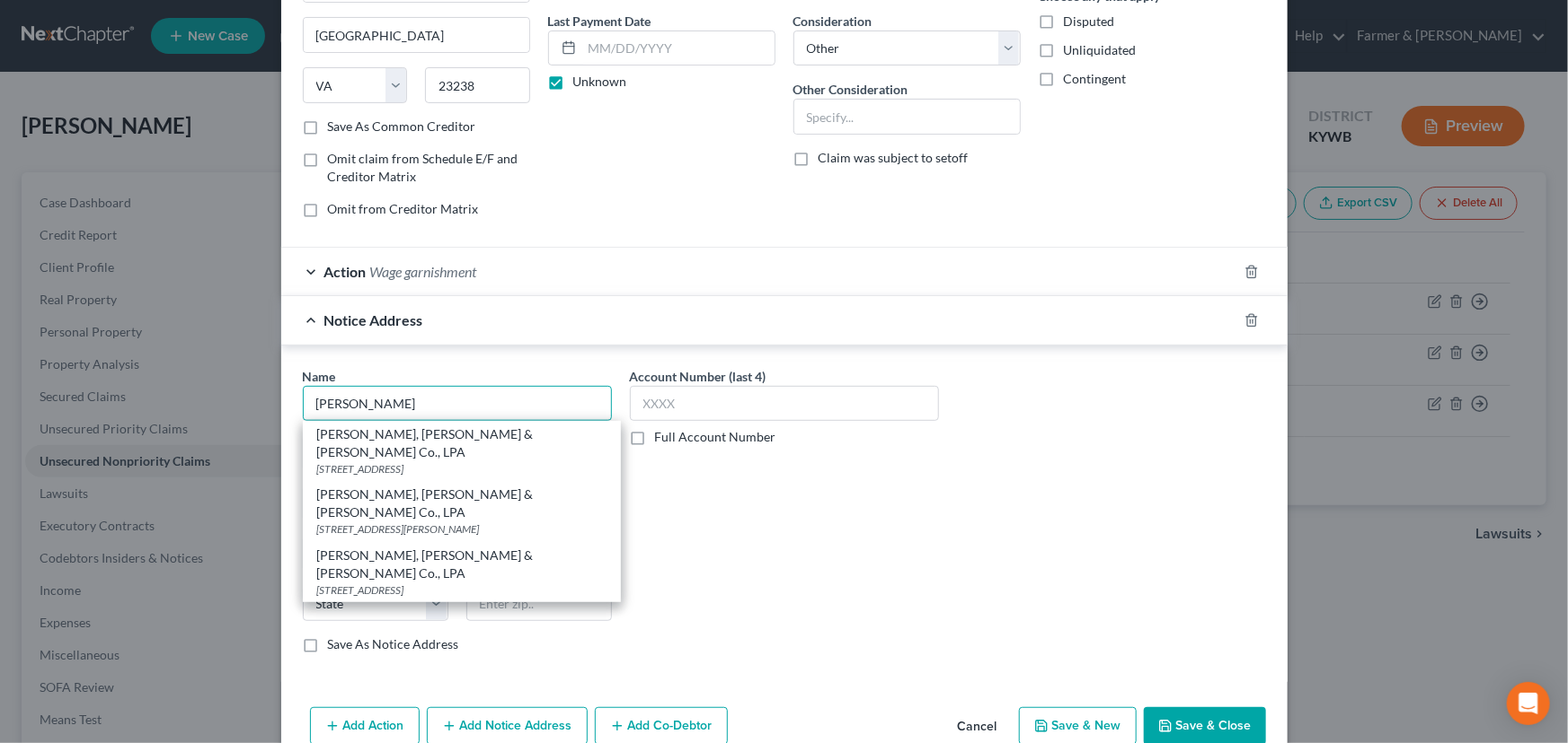
scroll to position [244, 0]
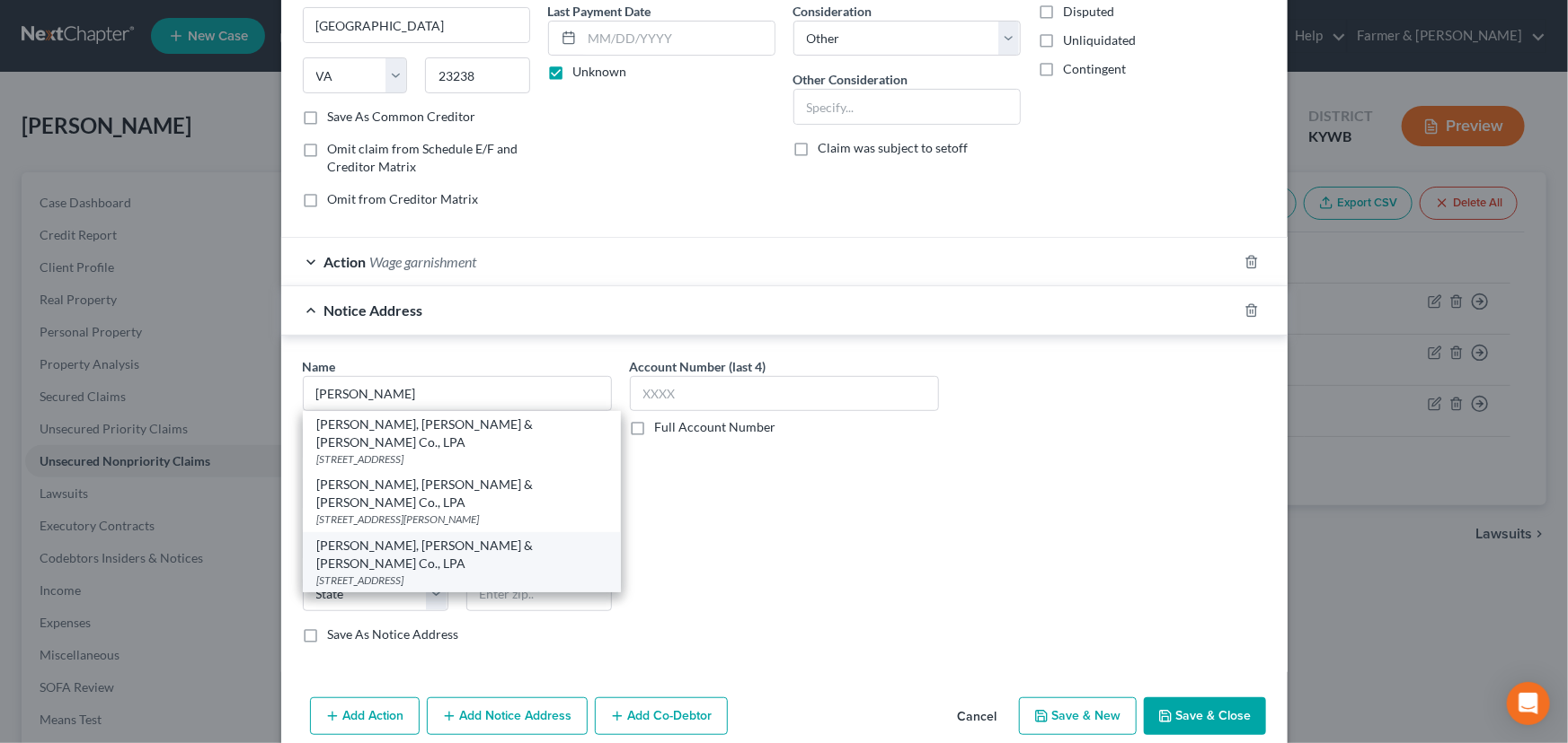
click at [411, 573] on div "[STREET_ADDRESS]" at bounding box center [462, 580] width 289 height 15
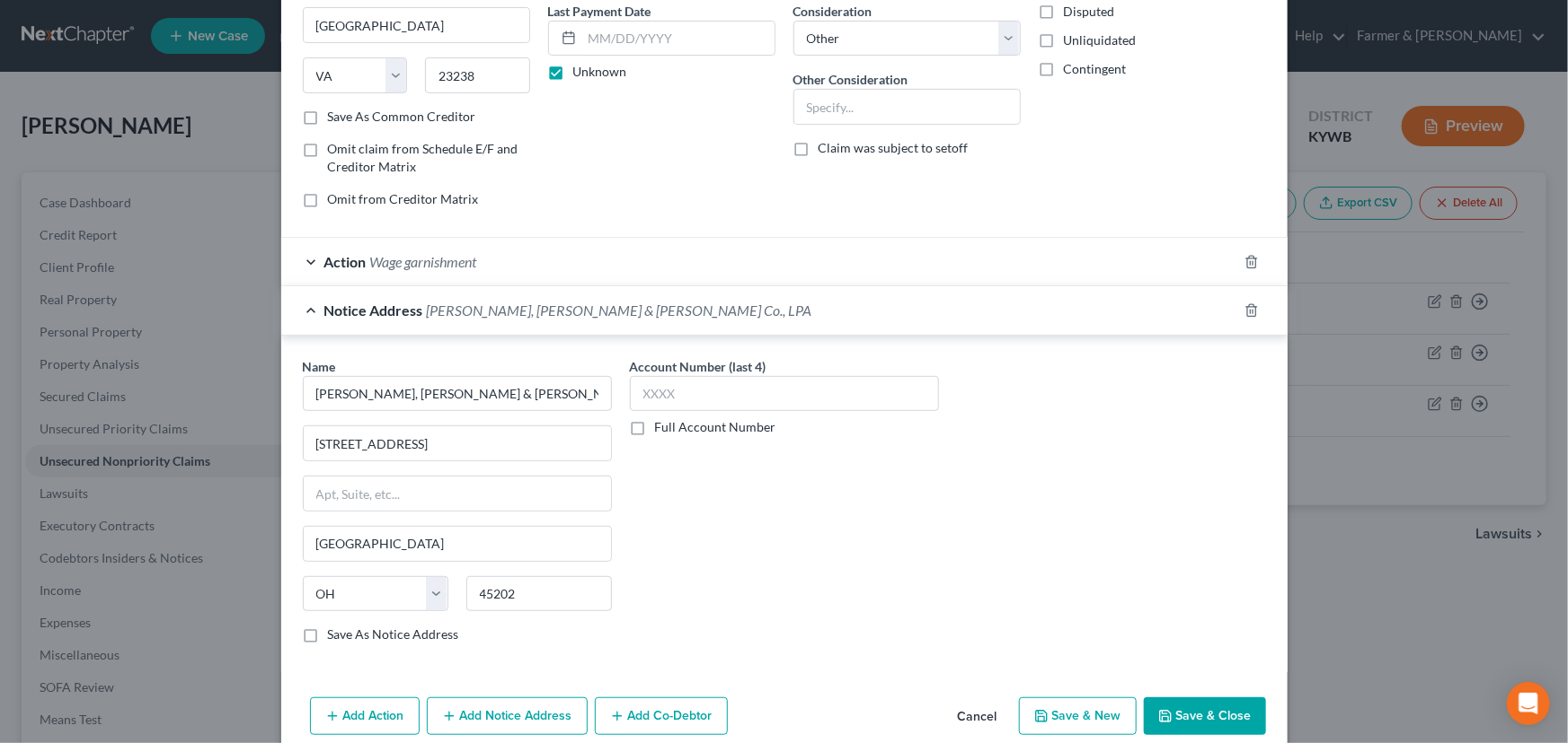
click at [780, 581] on div "Account Number (last 4) Full Account Number" at bounding box center [784, 508] width 327 height 302
click at [639, 320] on div "Notice Address [PERSON_NAME], [PERSON_NAME] & [PERSON_NAME] Co., LPA" at bounding box center [758, 310] width 956 height 47
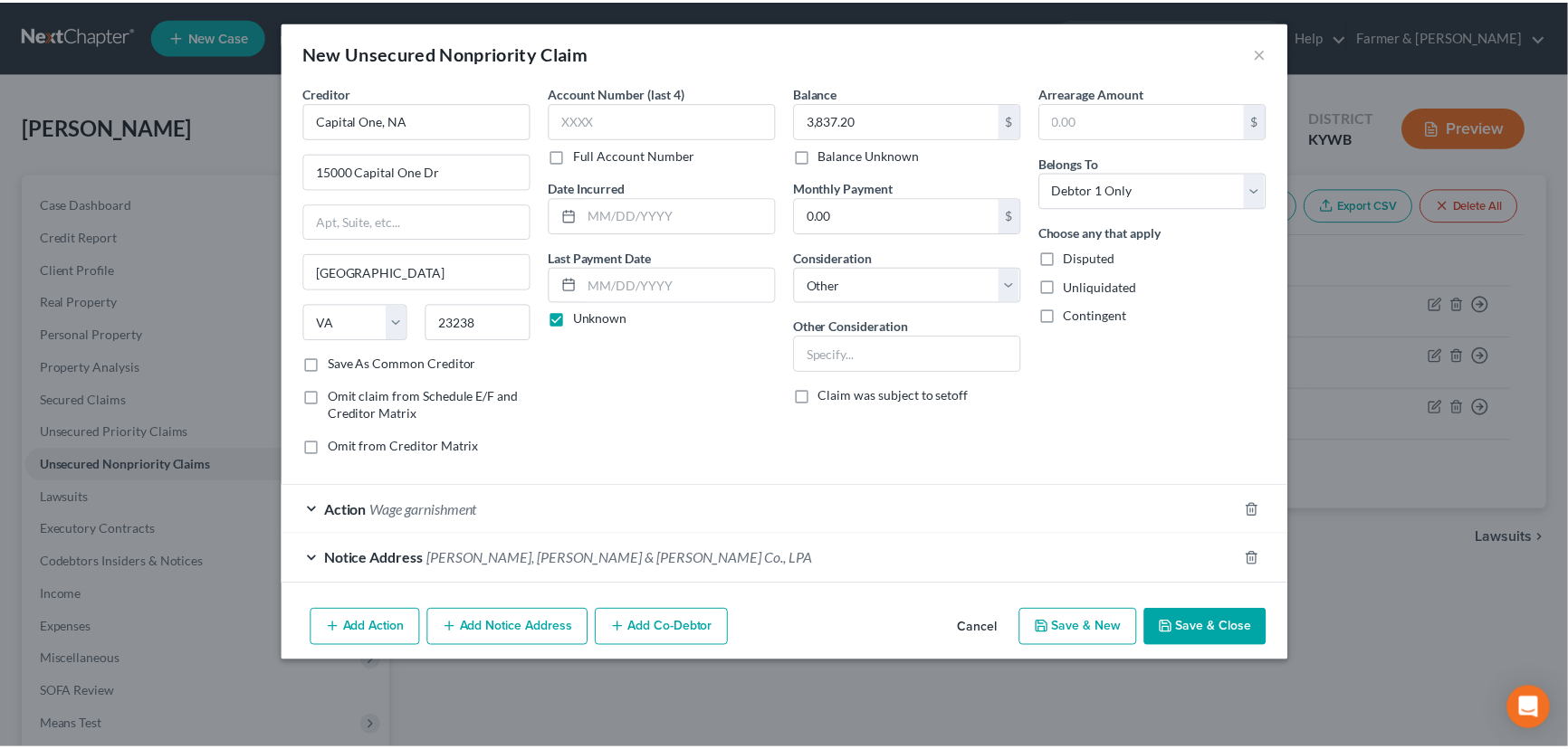
scroll to position [0, 0]
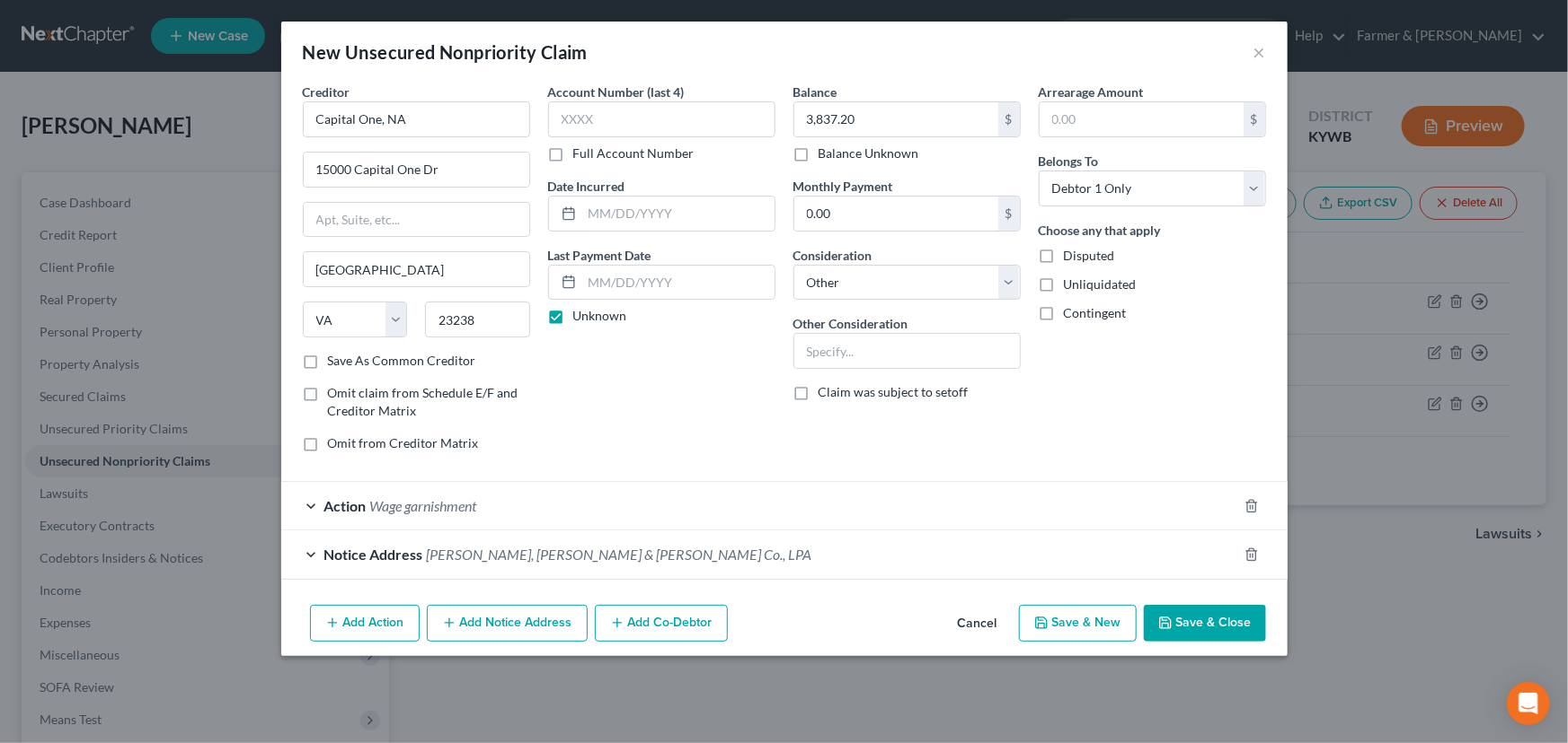
click at [717, 389] on div "Account Number (last 4) Full Account Number Date Incurred Last Payment Date Unk…" at bounding box center [661, 274] width 245 height 385
click at [838, 341] on input "text" at bounding box center [907, 351] width 225 height 34
paste input "24-C-00087"
click at [718, 397] on div "Account Number (last 4) Full Account Number Date Incurred Last Payment Date Unk…" at bounding box center [661, 274] width 245 height 385
click at [1169, 621] on icon "button" at bounding box center [1164, 623] width 14 height 14
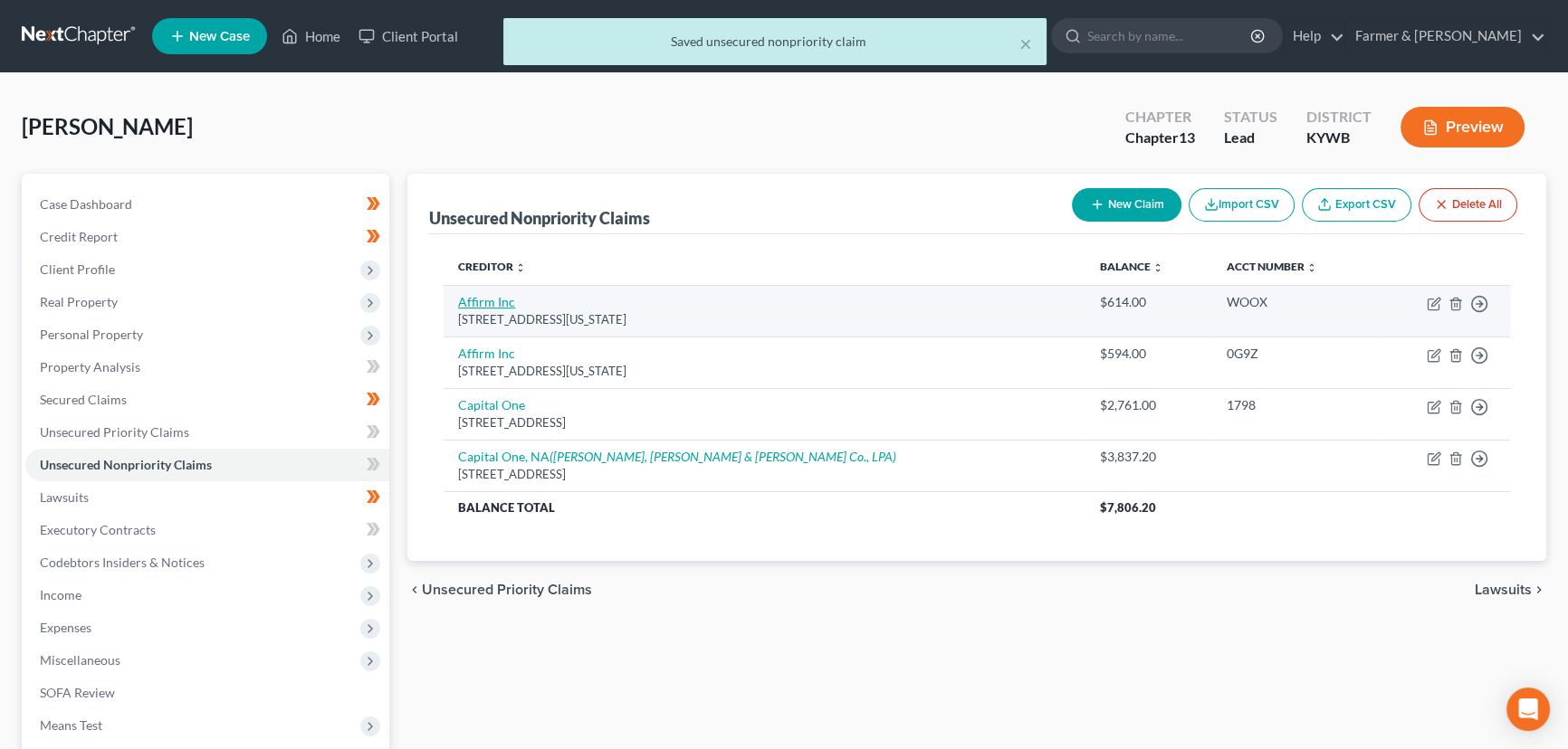
click at [492, 308] on link "Affirm Inc" at bounding box center [487, 302] width 57 height 15
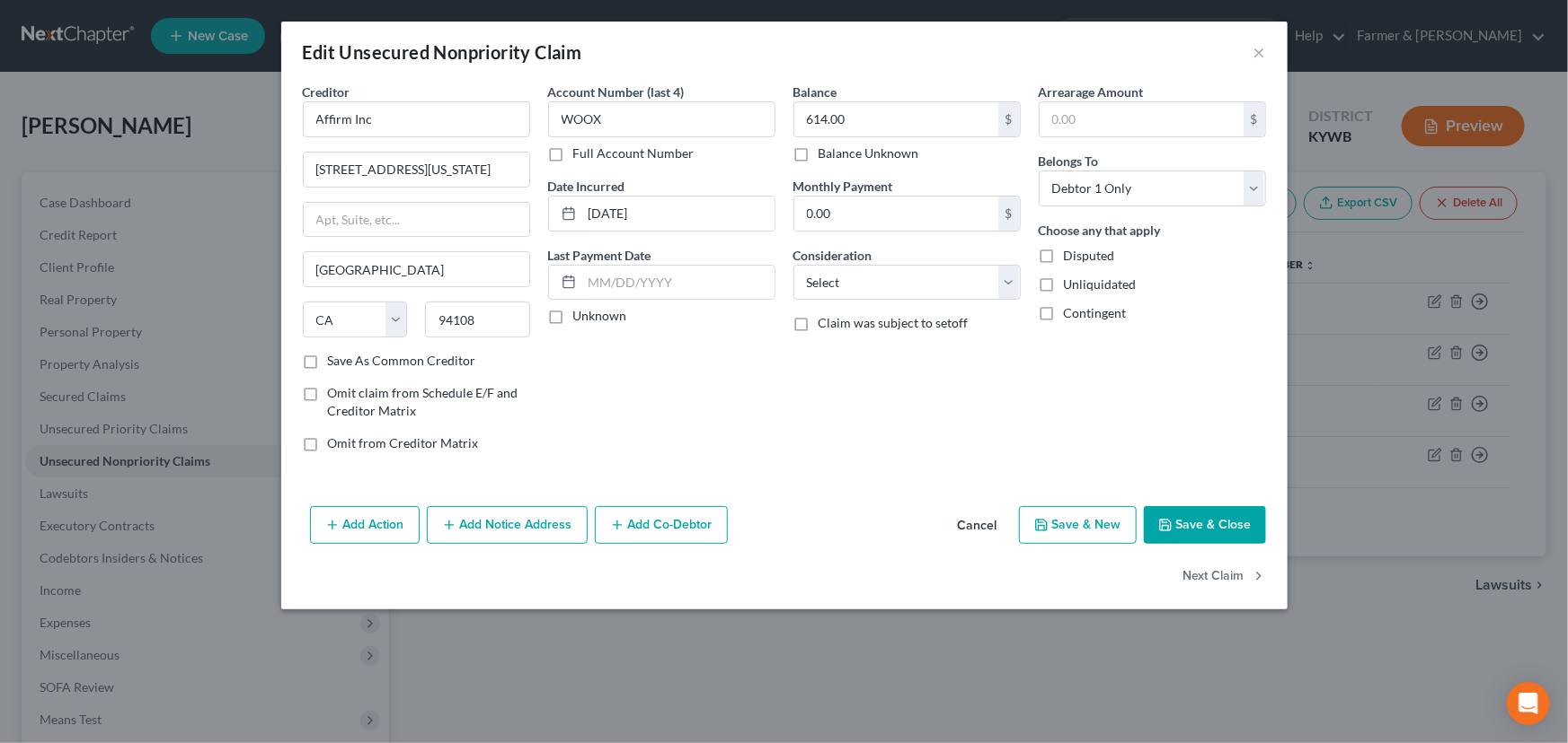
click at [573, 320] on label "Unknown" at bounding box center [600, 316] width 54 height 18
click at [581, 319] on input "Unknown" at bounding box center [586, 313] width 11 height 11
drag, startPoint x: 898, startPoint y: 276, endPoint x: 897, endPoint y: 296, distance: 20.0
click at [898, 276] on select "Select Cable / Satellite Services Collection Agency Credit Card Debt Debt Couns…" at bounding box center [907, 283] width 227 height 36
click at [793, 265] on select "Select Cable / Satellite Services Collection Agency Credit Card Debt Debt Couns…" at bounding box center [907, 283] width 227 height 36
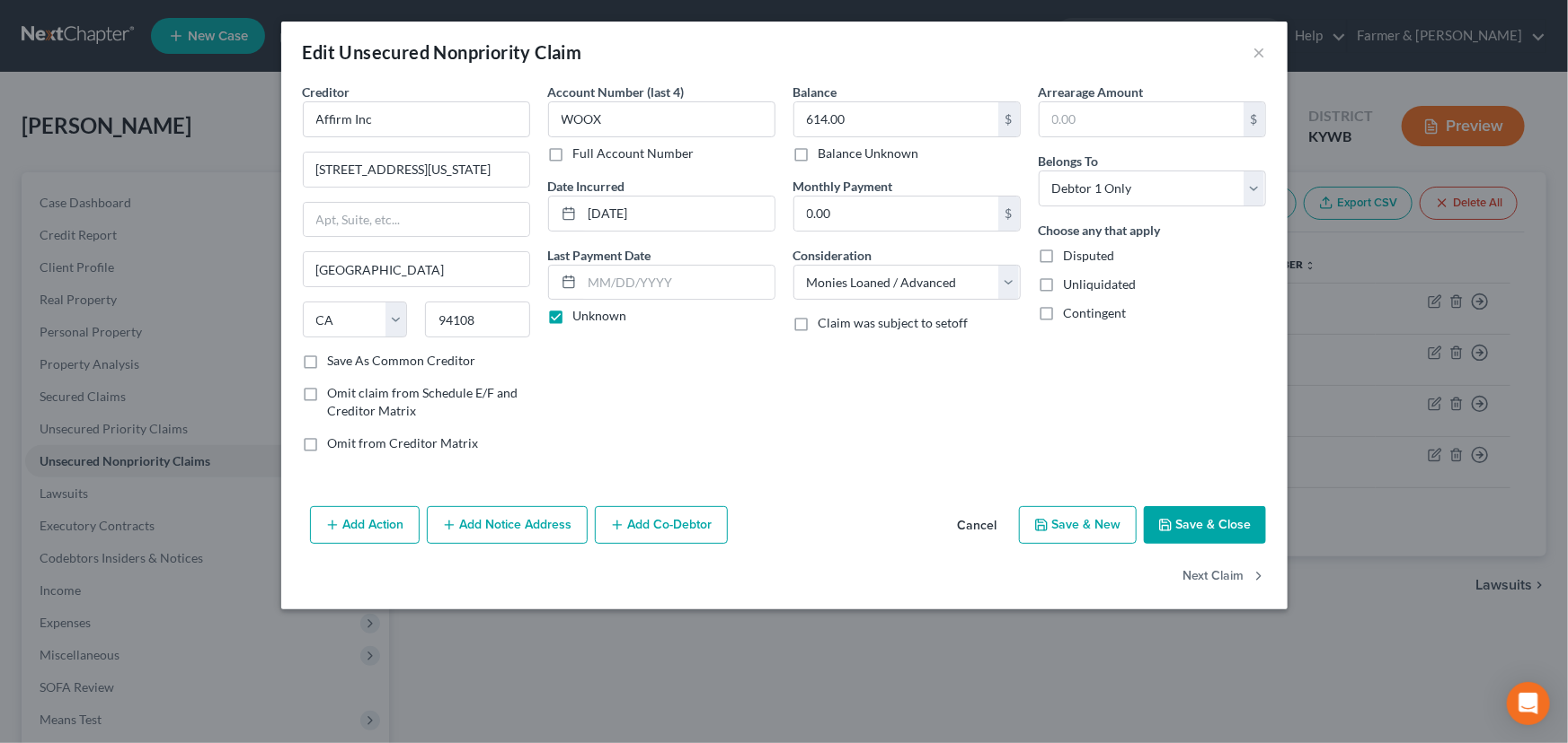
click at [996, 459] on div "Balance 614.00 $ Balance Unknown Balance Undetermined 614.00 $ Balance Unknown …" at bounding box center [906, 274] width 245 height 385
click at [1178, 510] on button "Save & Close" at bounding box center [1204, 526] width 122 height 38
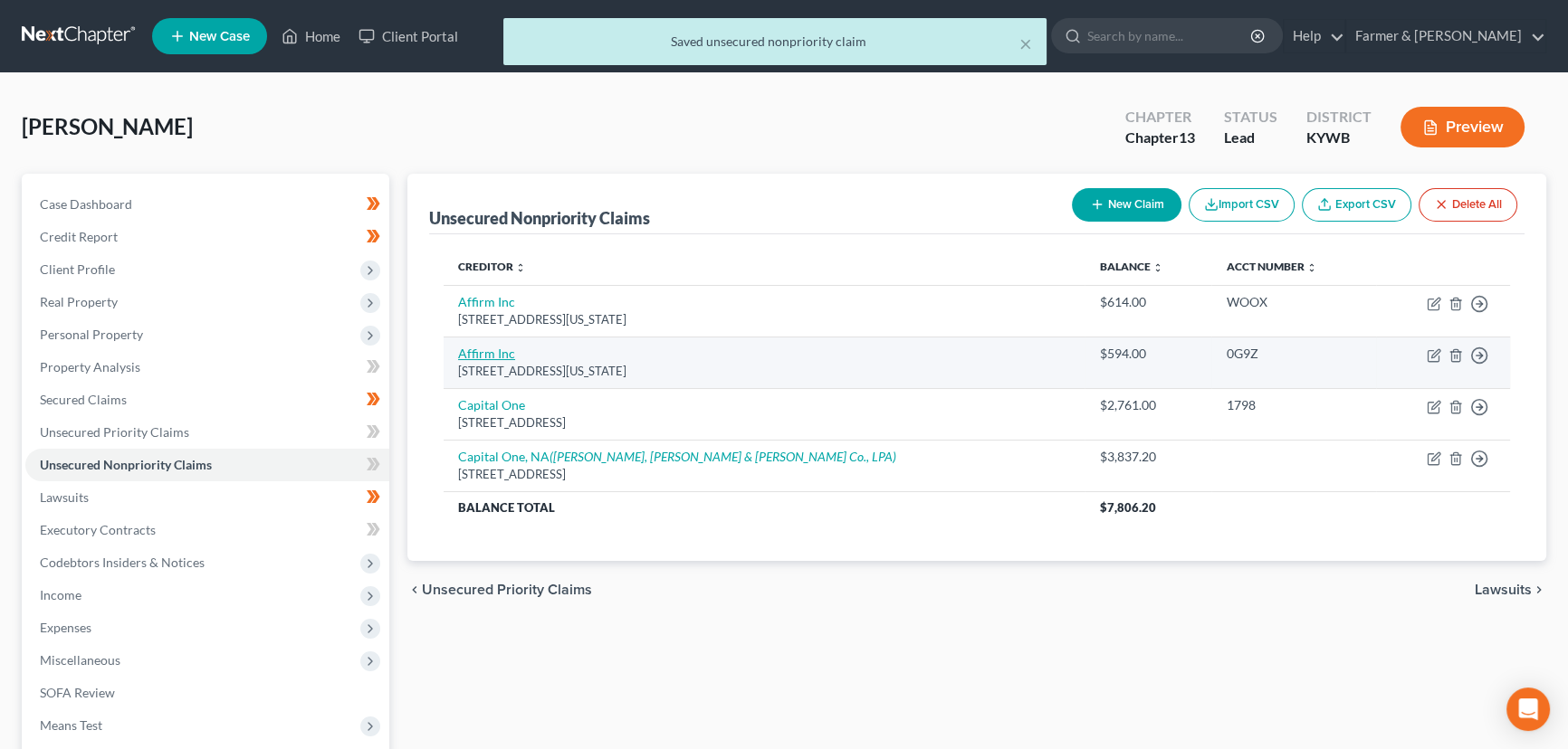
click at [472, 352] on link "Affirm Inc" at bounding box center [487, 354] width 57 height 15
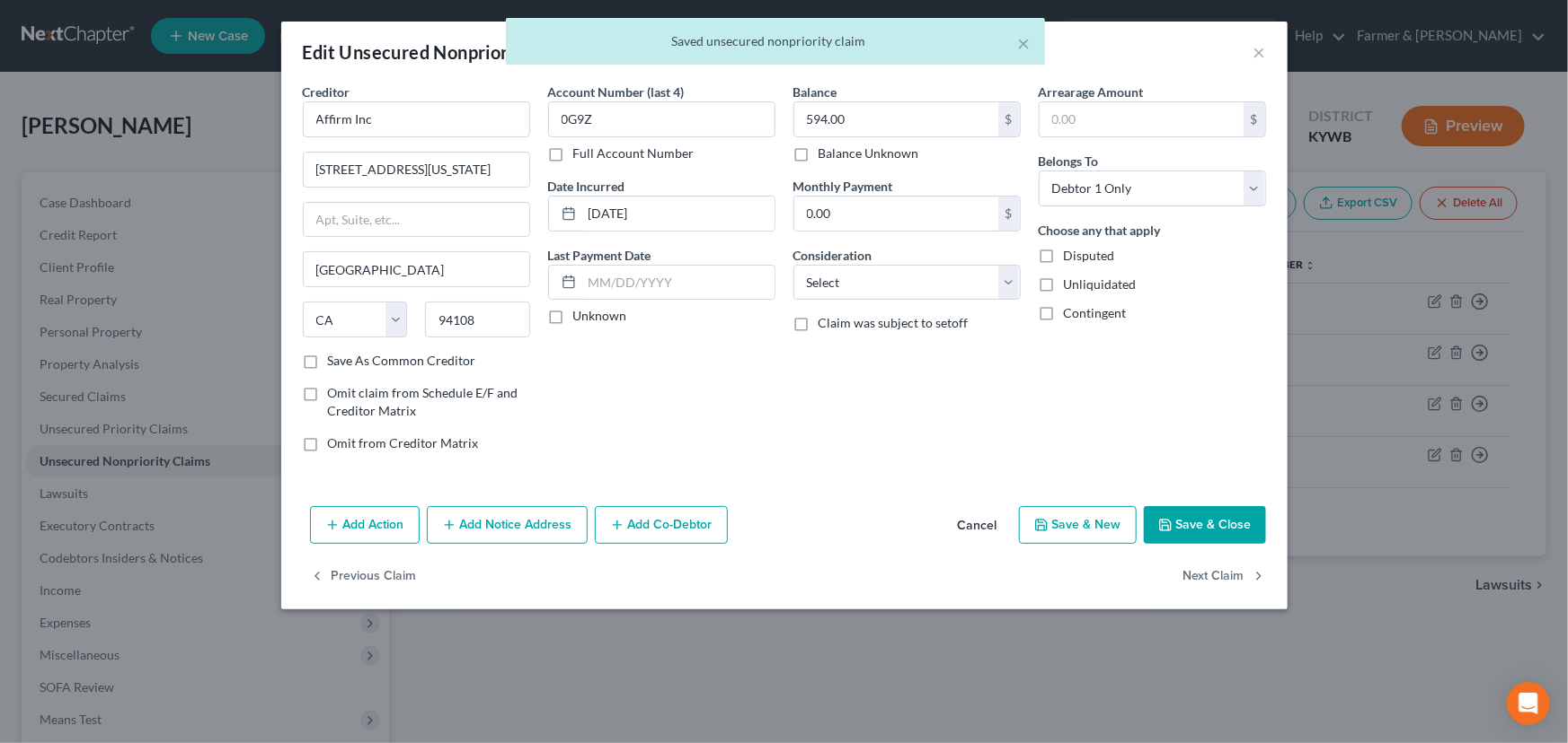
click at [573, 316] on label "Unknown" at bounding box center [600, 316] width 54 height 18
click at [581, 316] on input "Unknown" at bounding box center [586, 313] width 11 height 11
click at [812, 295] on select "Select Cable / Satellite Services Collection Agency Credit Card Debt Debt Couns…" at bounding box center [907, 283] width 227 height 36
click at [793, 265] on select "Select Cable / Satellite Services Collection Agency Credit Card Debt Debt Couns…" at bounding box center [907, 283] width 227 height 36
click at [833, 295] on select "Select Cable / Satellite Services Collection Agency Credit Card Debt Debt Couns…" at bounding box center [907, 283] width 227 height 36
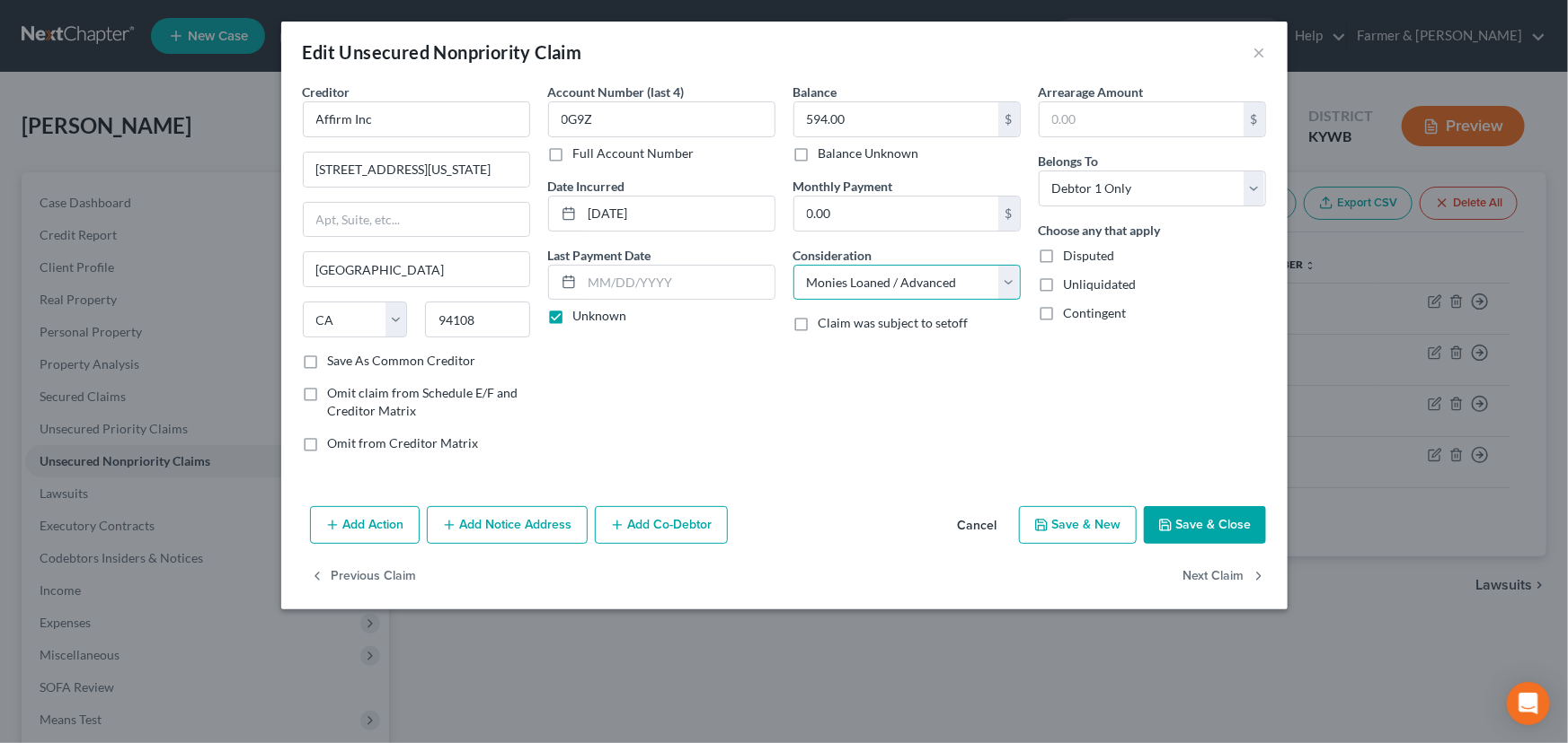
click at [793, 265] on select "Select Cable / Satellite Services Collection Agency Credit Card Debt Debt Couns…" at bounding box center [907, 283] width 227 height 36
click at [991, 458] on div "Balance 594.00 $ Balance Unknown Balance Undetermined 594.00 $ Balance Unknown …" at bounding box center [906, 274] width 245 height 385
click at [1180, 529] on button "Save & Close" at bounding box center [1204, 526] width 122 height 38
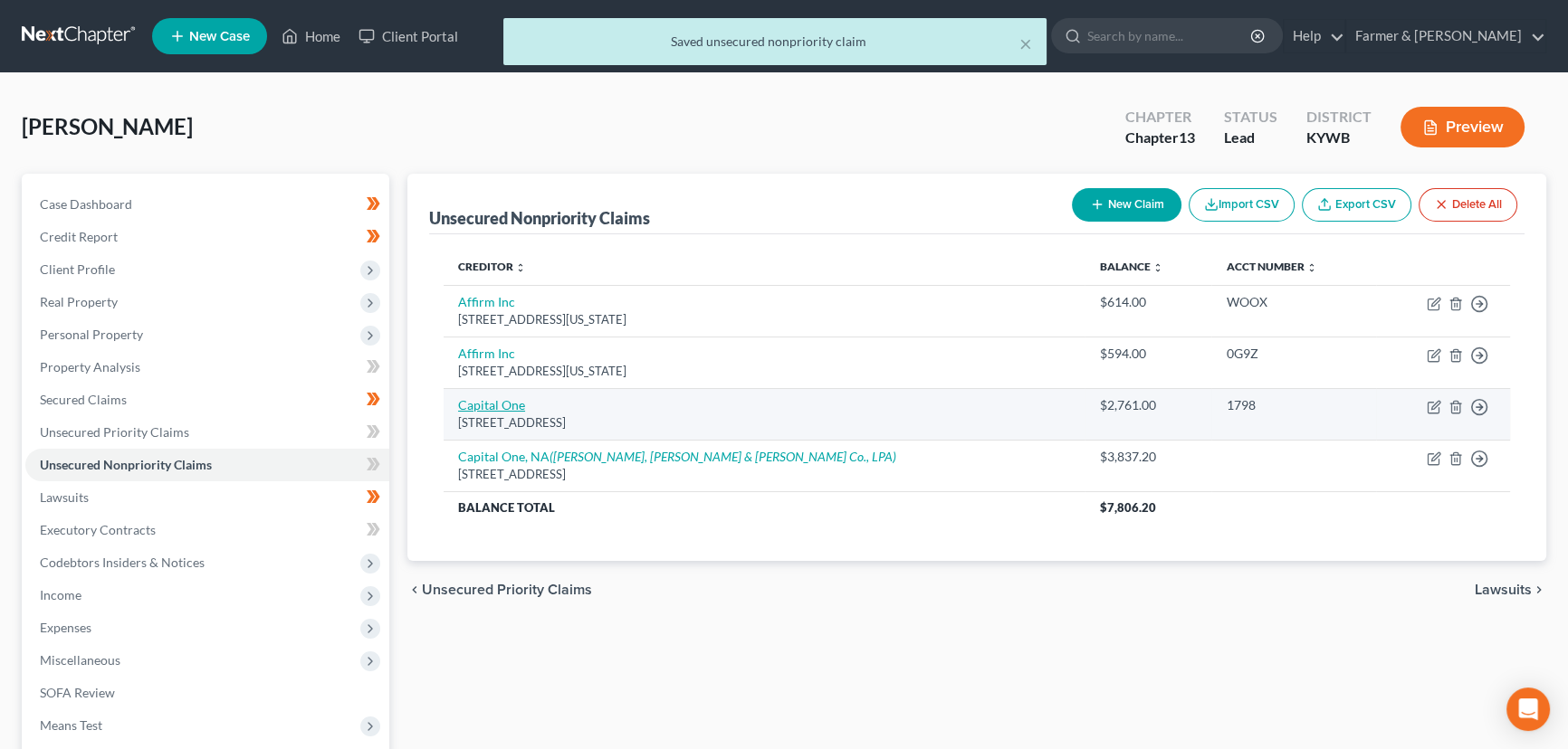
click at [462, 406] on link "Capital One" at bounding box center [492, 405] width 67 height 15
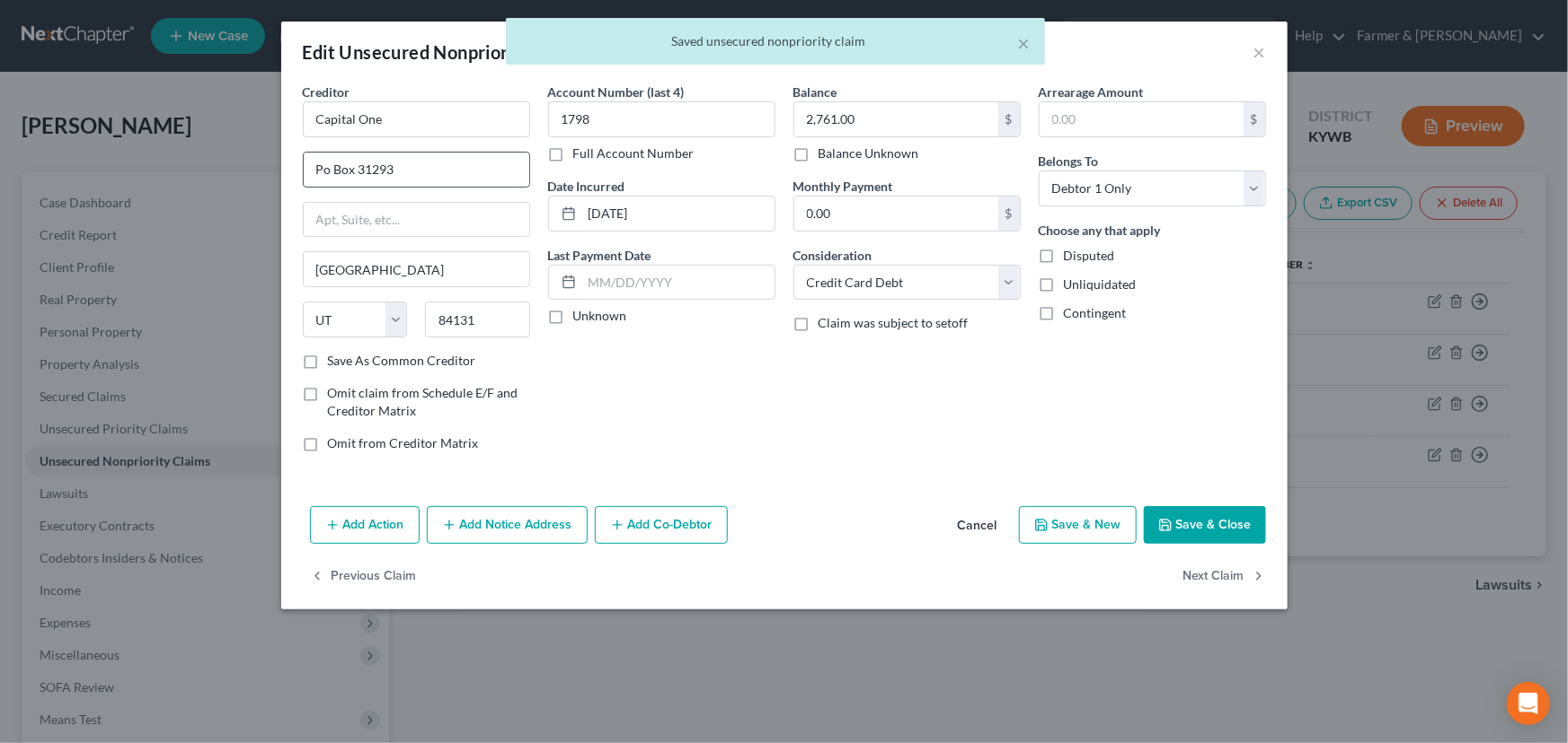
click at [392, 176] on input "Po Box 31293" at bounding box center [416, 169] width 225 height 34
click at [573, 324] on label "Unknown" at bounding box center [600, 316] width 54 height 18
click at [581, 319] on input "Unknown" at bounding box center [586, 313] width 11 height 11
click at [1168, 526] on polyline "button" at bounding box center [1164, 527] width 7 height 5
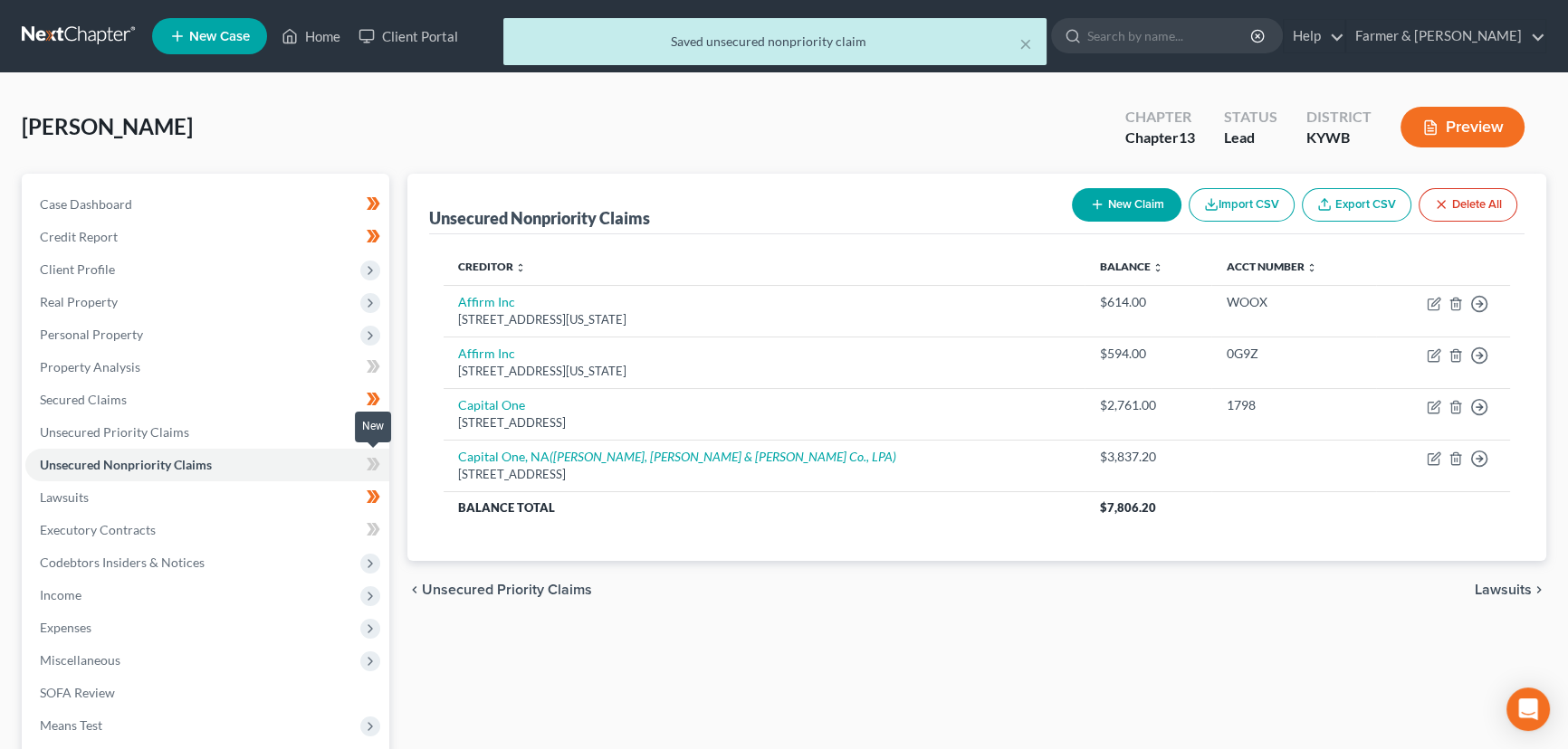
click at [371, 456] on icon at bounding box center [374, 465] width 13 height 23
click at [397, 418] on div "Case Dashboard Payments Invoices Payments Payments Credit Report Client Profile" at bounding box center [205, 549] width 386 height 752
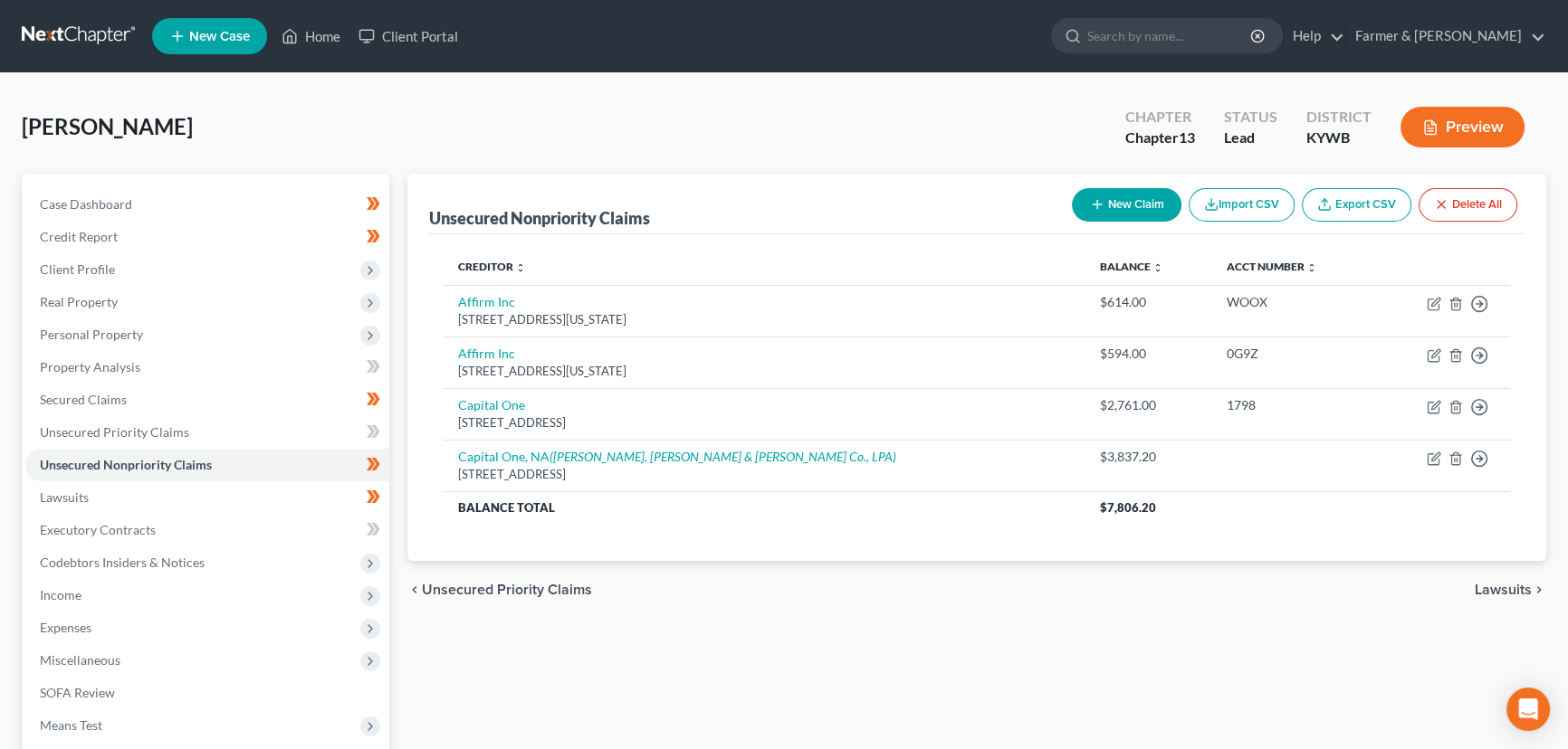
click at [477, 640] on div "Unsecured Nonpriority Claims New Claim Import CSV Export CSV Delete All Credito…" at bounding box center [977, 549] width 1157 height 752
click at [121, 341] on span "Personal Property" at bounding box center [208, 334] width 364 height 32
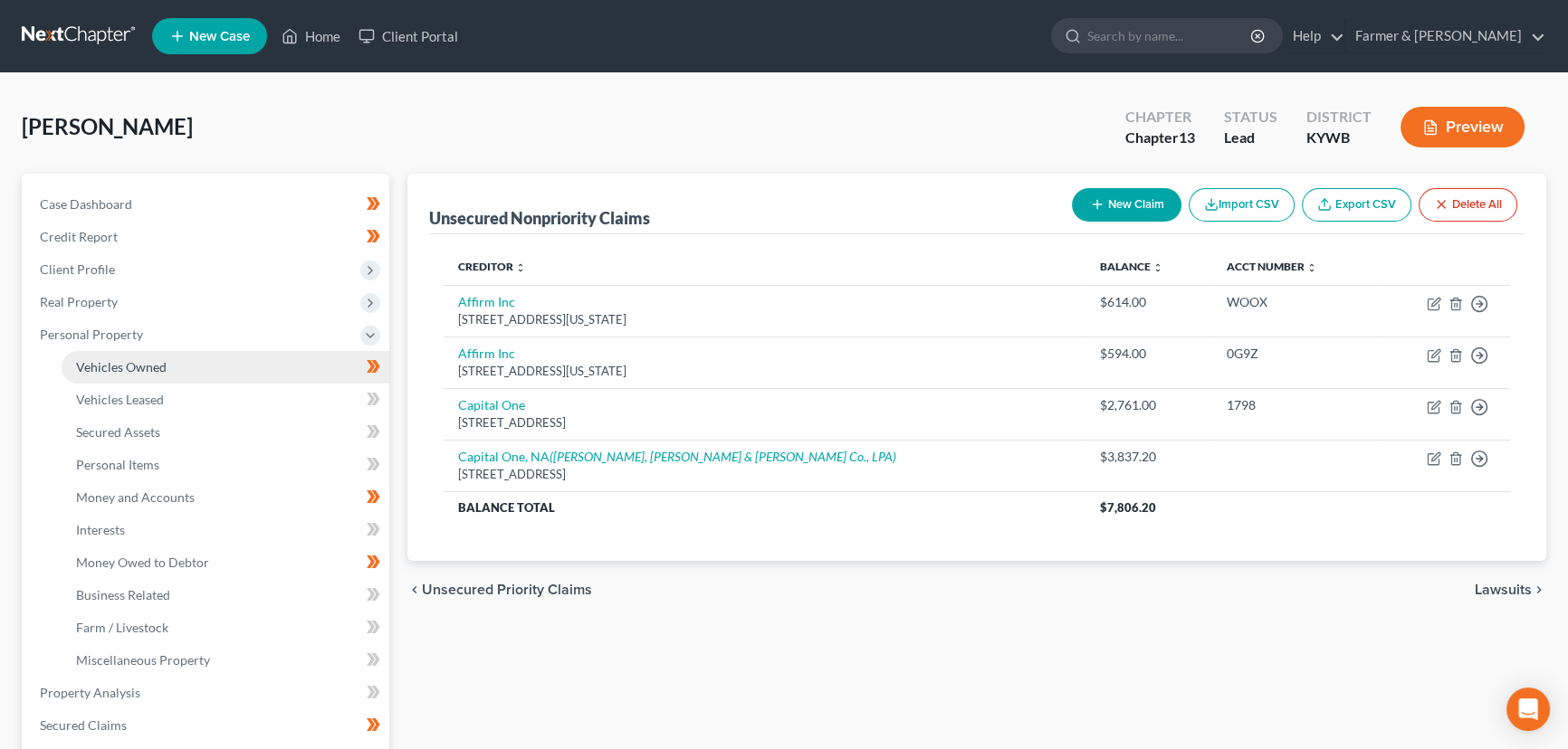
click at [135, 363] on span "Vehicles Owned" at bounding box center [121, 367] width 91 height 15
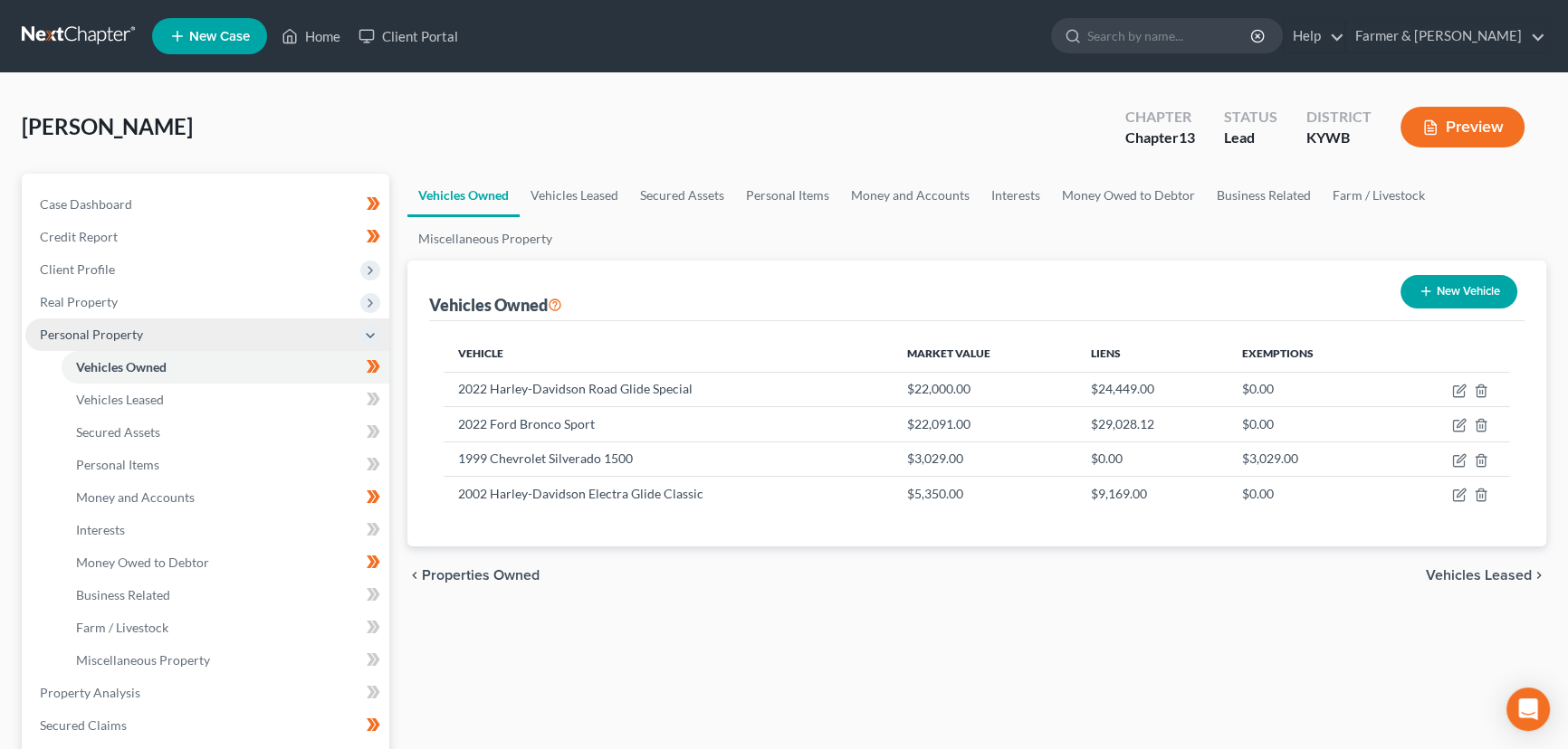
click at [130, 334] on span "Personal Property" at bounding box center [92, 334] width 103 height 15
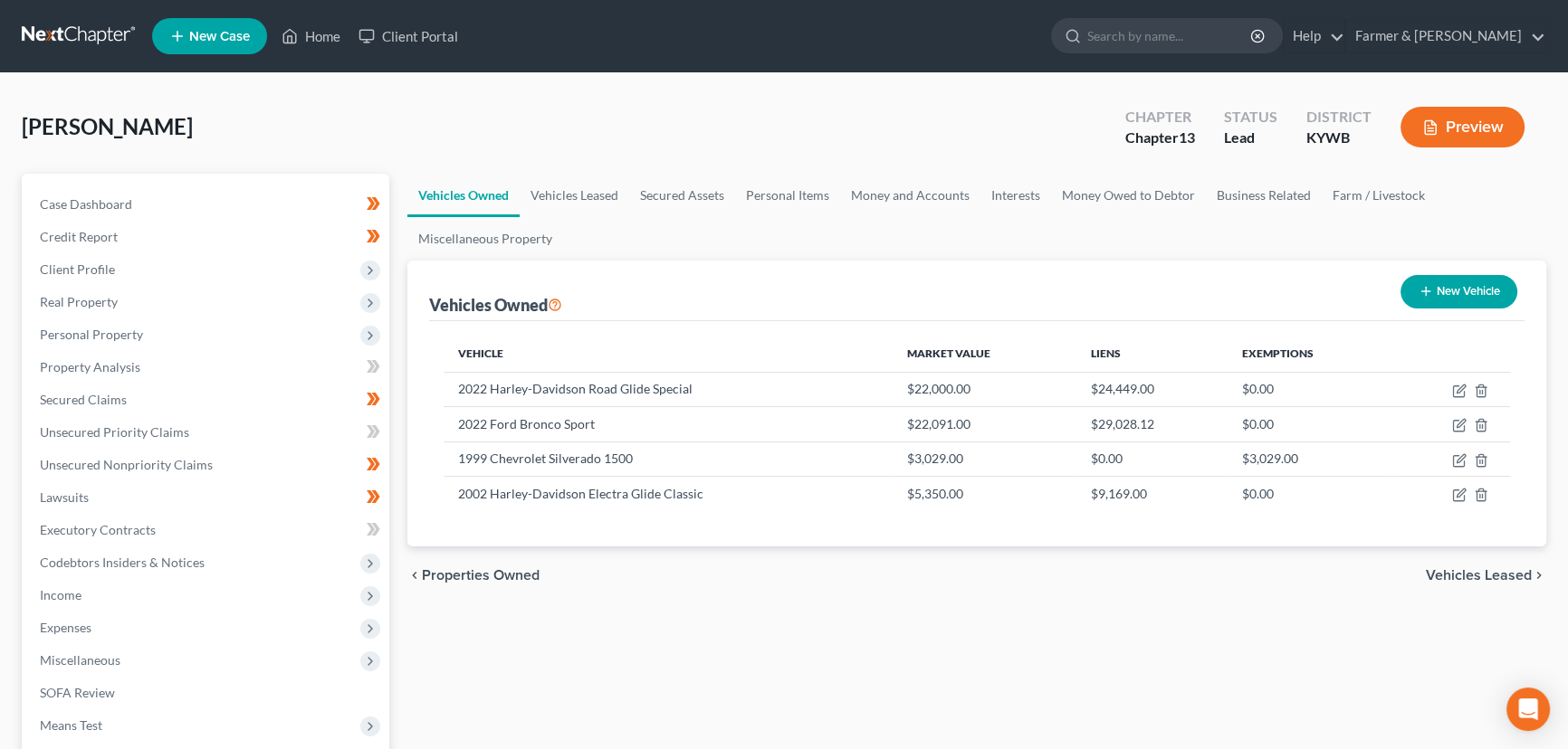
click at [446, 641] on div "Vehicles Owned Vehicles Leased Secured Assets Personal Items Money and Accounts…" at bounding box center [977, 549] width 1157 height 752
click at [90, 289] on span "Real Property" at bounding box center [208, 302] width 364 height 32
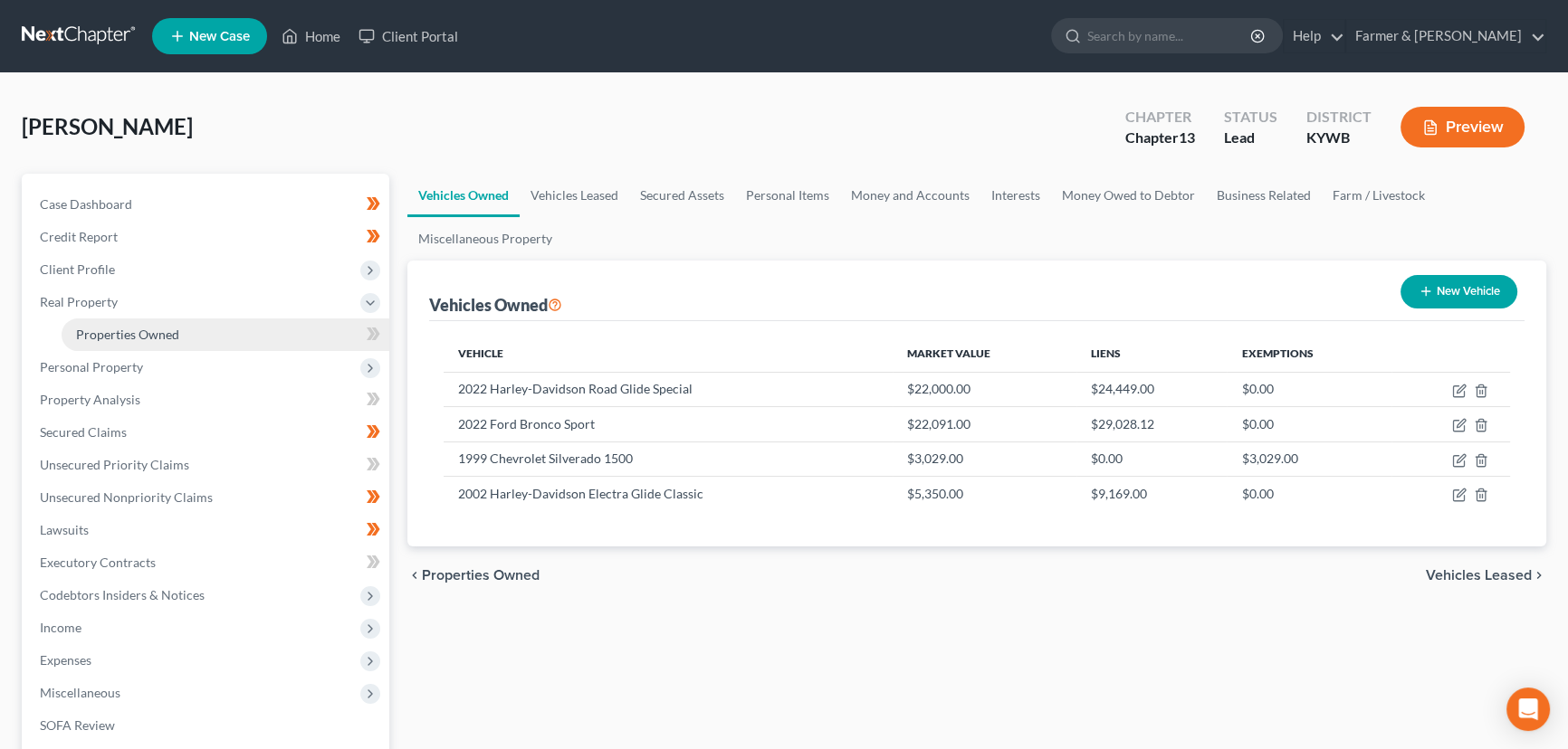
click at [153, 336] on span "Properties Owned" at bounding box center [128, 334] width 103 height 15
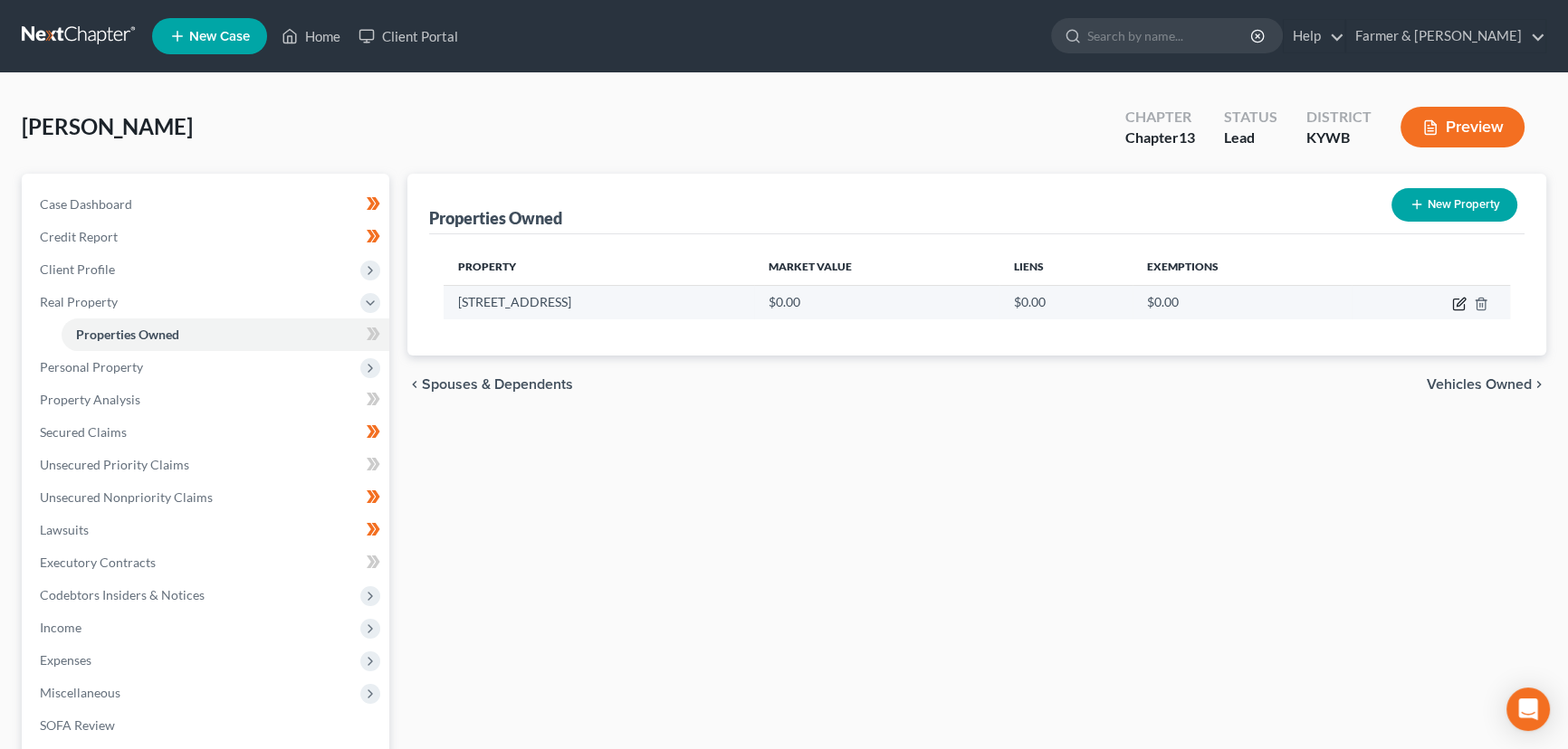
click at [1464, 304] on icon "button" at bounding box center [1458, 304] width 10 height 10
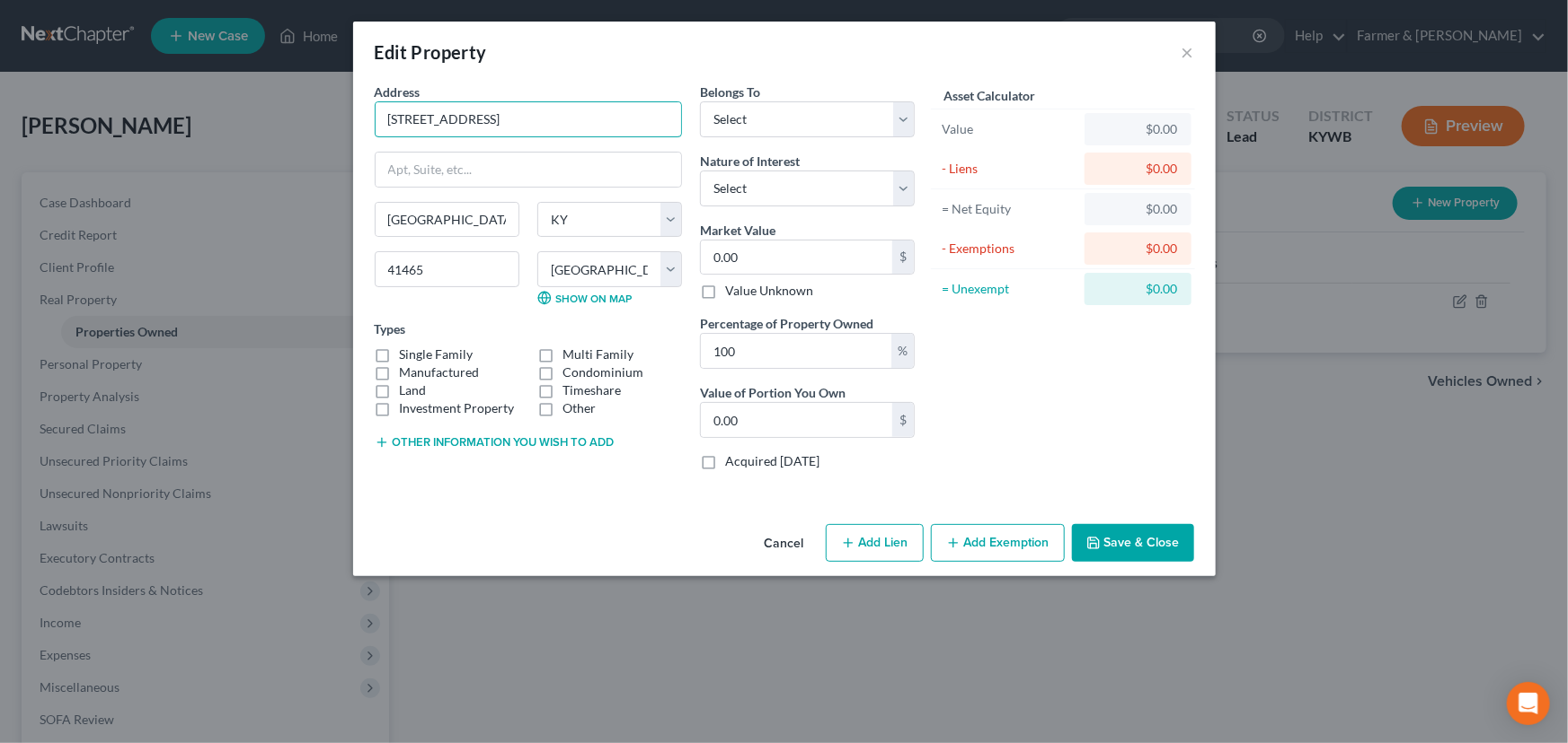
drag, startPoint x: 528, startPoint y: 119, endPoint x: 362, endPoint y: 147, distance: 168.3
click at [362, 142] on div "Address * [GEOGRAPHIC_DATA] [GEOGRAPHIC_DATA] [GEOGRAPHIC_DATA] [US_STATE] [GEO…" at bounding box center [784, 300] width 862 height 435
click at [400, 354] on label "Single Family" at bounding box center [437, 354] width 74 height 18
click at [407, 354] on input "Single Family" at bounding box center [412, 352] width 11 height 11
click at [396, 496] on div "Address * [GEOGRAPHIC_DATA] [GEOGRAPHIC_DATA] [GEOGRAPHIC_DATA] [US_STATE] [GEO…" at bounding box center [784, 300] width 862 height 435
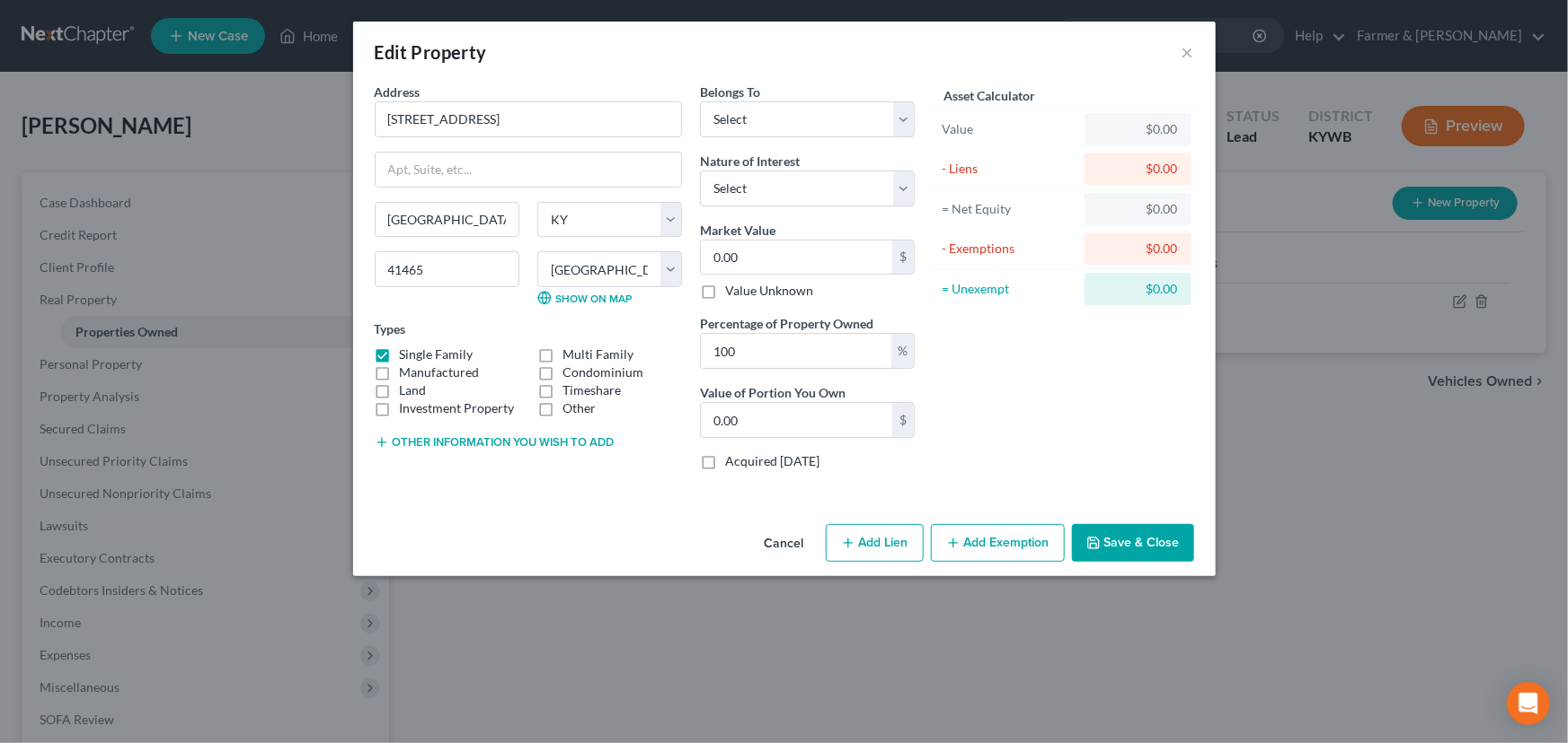
click at [455, 449] on div "Address * [GEOGRAPHIC_DATA] [GEOGRAPHIC_DATA] [GEOGRAPHIC_DATA] [US_STATE] [GEO…" at bounding box center [529, 284] width 325 height 403
click at [458, 445] on button "Other information you wish to add" at bounding box center [495, 442] width 240 height 14
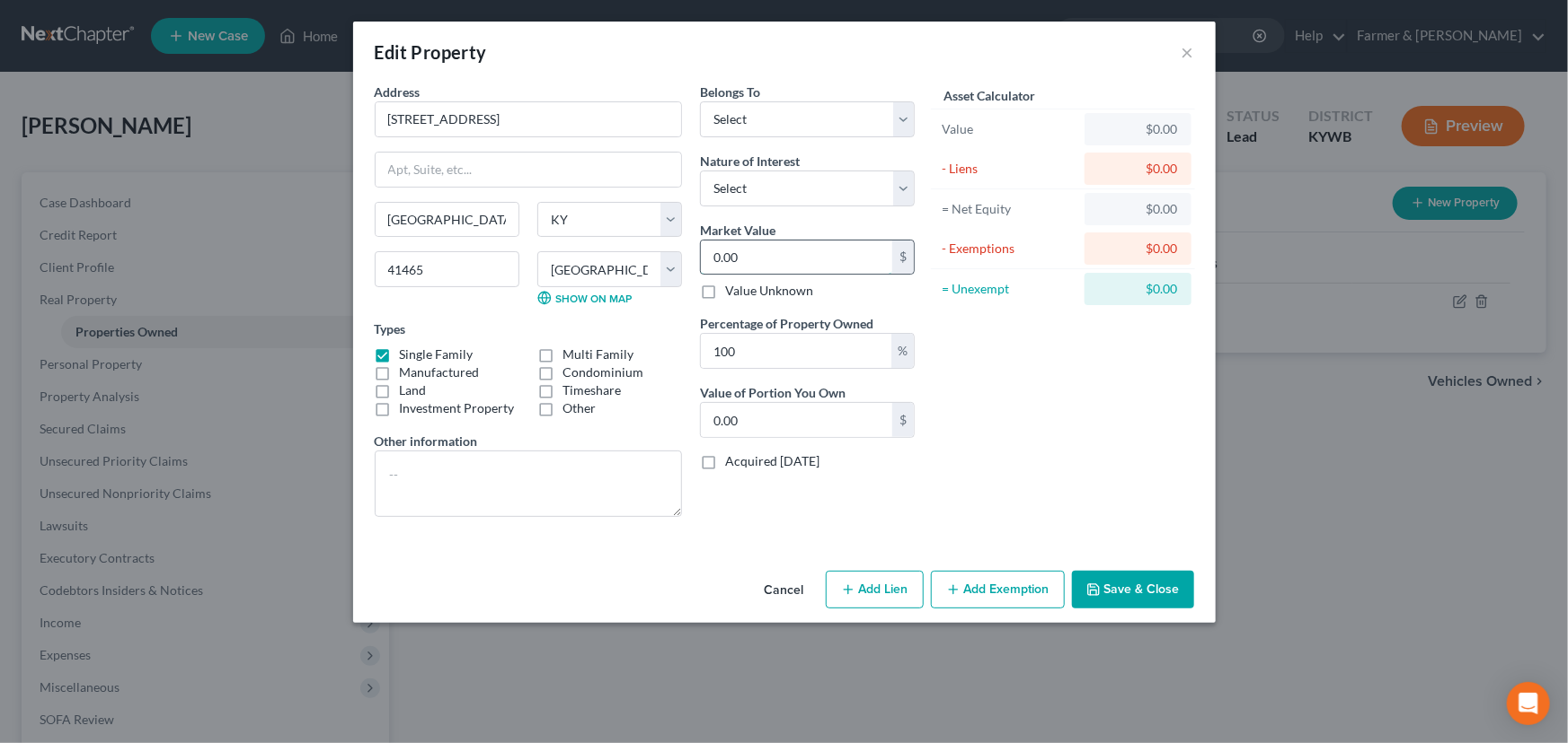
click at [745, 259] on input "0.00" at bounding box center [796, 258] width 191 height 34
click at [788, 122] on select "Select Debtor 1 Only Debtor 2 Only Debtor 1 And Debtor 2 Only At Least One Of T…" at bounding box center [807, 119] width 215 height 36
click at [700, 101] on select "Select Debtor 1 Only Debtor 2 Only Debtor 1 And Debtor 2 Only At Least One Of T…" at bounding box center [807, 119] width 215 height 36
click at [789, 115] on select "Select Debtor 1 Only Debtor 2 Only Debtor 1 And Debtor 2 Only At Least One Of T…" at bounding box center [807, 119] width 215 height 36
click at [700, 101] on select "Select Debtor 1 Only Debtor 2 Only Debtor 1 And Debtor 2 Only At Least One Of T…" at bounding box center [807, 119] width 215 height 36
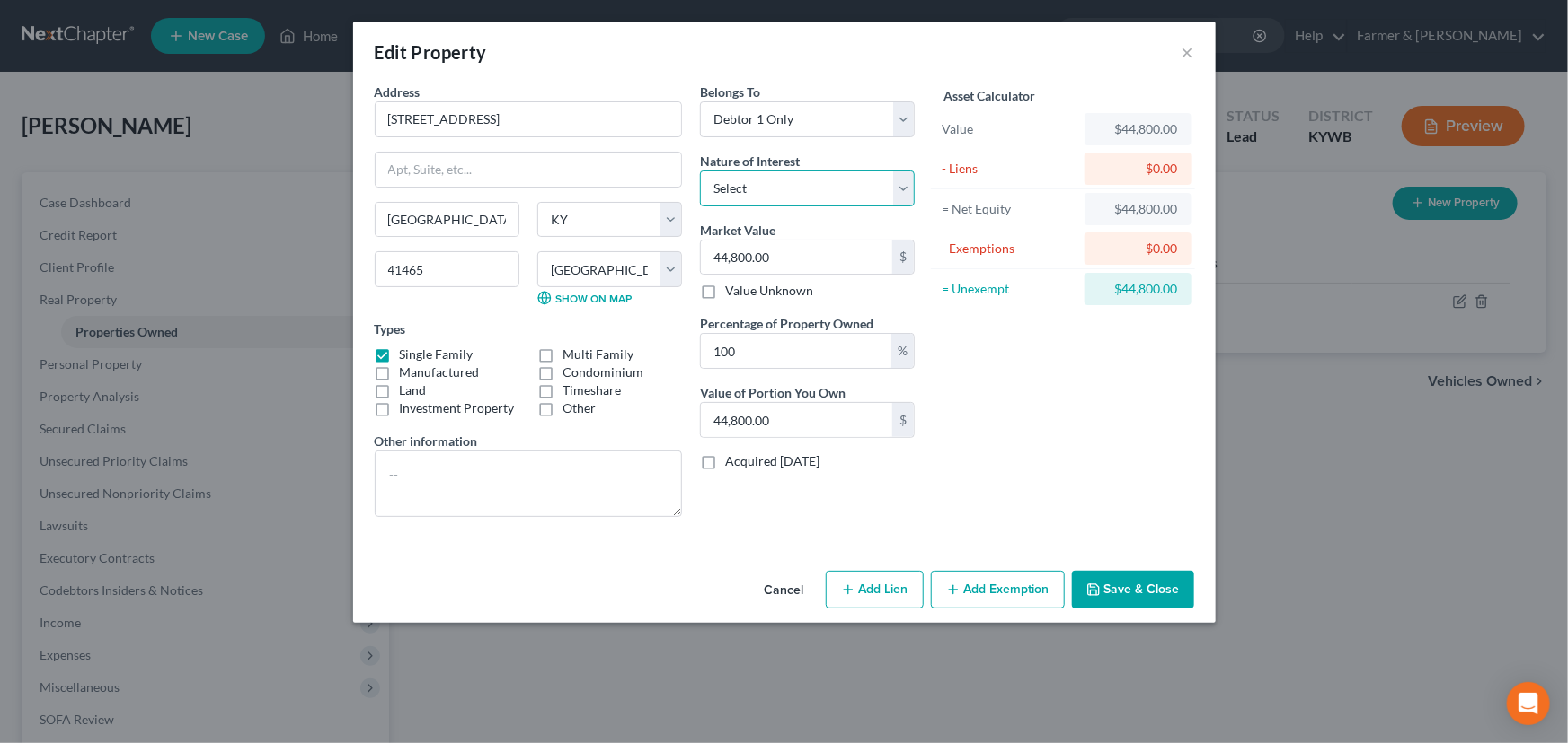
drag, startPoint x: 790, startPoint y: 180, endPoint x: 790, endPoint y: 196, distance: 16.0
click at [790, 180] on select "Select Fee Simple Joint Tenant Life Estate Equitable Interest Future Interest T…" at bounding box center [807, 188] width 215 height 36
click at [700, 170] on select "Select Fee Simple Joint Tenant Life Estate Equitable Interest Future Interest T…" at bounding box center [807, 188] width 215 height 36
click at [1016, 421] on div "Asset Calculator Value $44,800.00 - Liens $0.00 = Net Equity $44,800.00 - Exemp…" at bounding box center [1062, 306] width 279 height 449
click at [603, 475] on textarea at bounding box center [528, 484] width 307 height 66
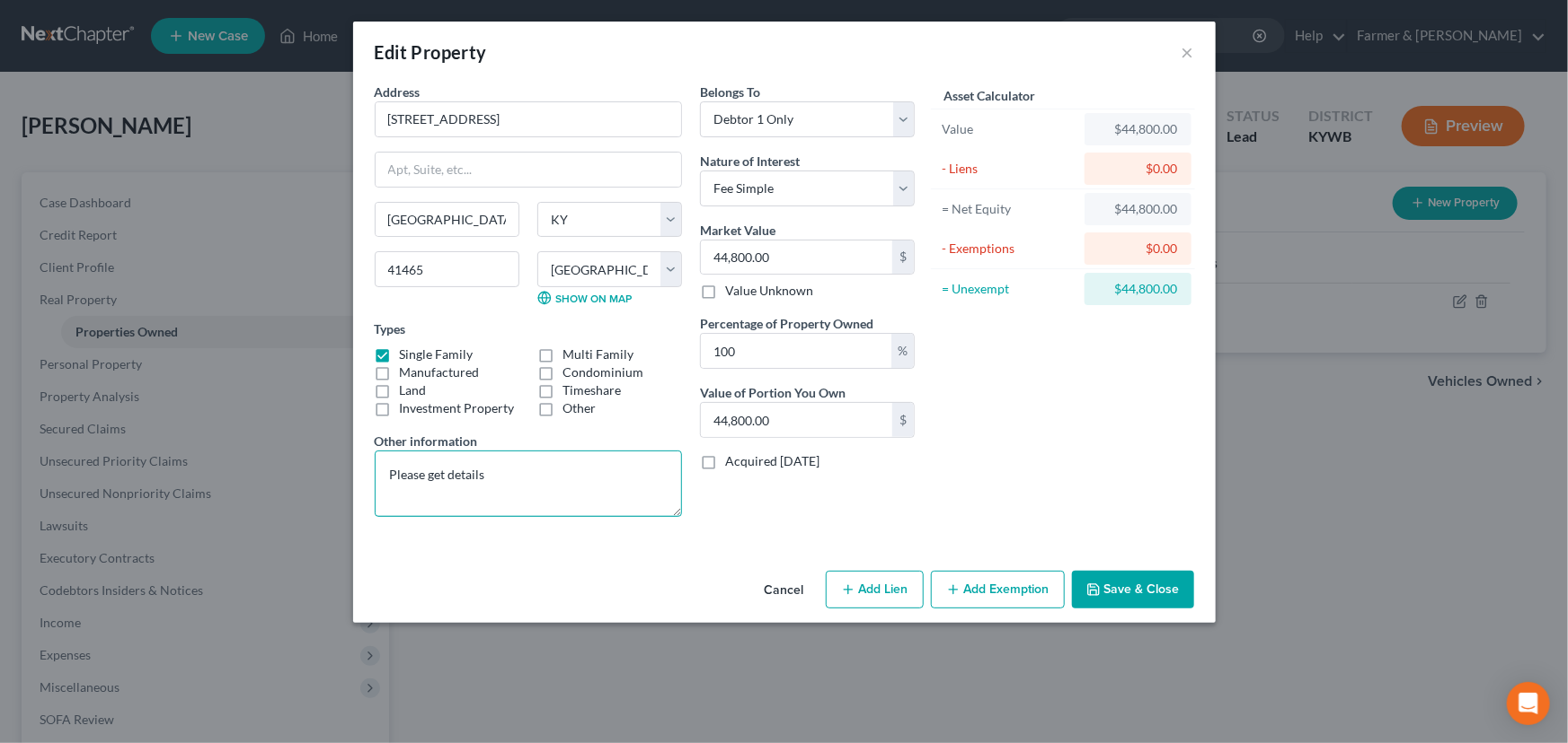
drag, startPoint x: 463, startPoint y: 485, endPoint x: 479, endPoint y: 499, distance: 21.3
click at [463, 485] on textarea "Please get details" at bounding box center [528, 484] width 307 height 66
paste textarea "Value based on most recent PVA and fair market estimate."
click at [540, 490] on textarea "Please get details Value based on most recent PVA and fair market estimate." at bounding box center [528, 484] width 307 height 66
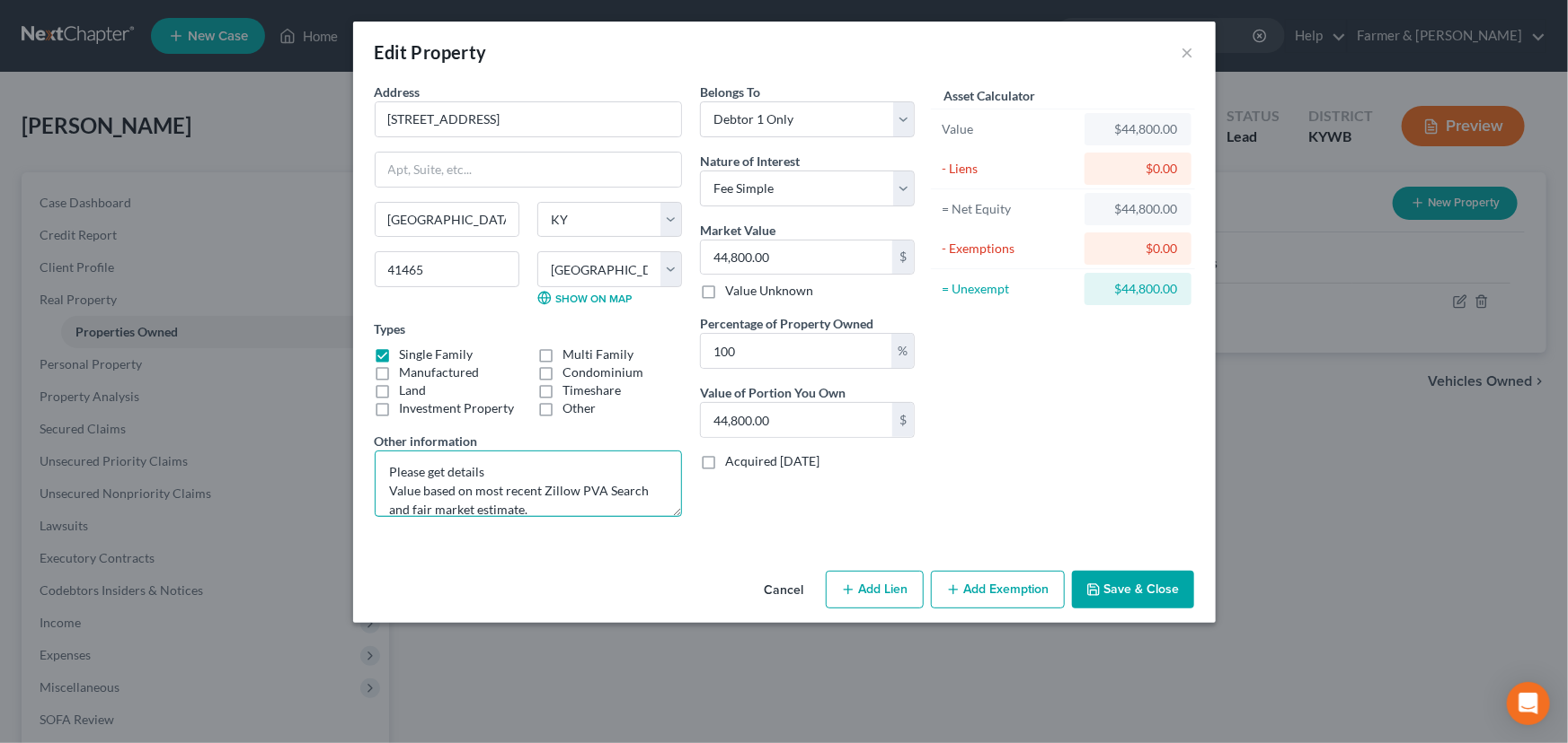
click at [580, 505] on textarea "Please get details Value based on most recent Zillow PVA Search and fair market…" at bounding box center [528, 484] width 307 height 66
click at [808, 492] on div "Belongs To * Select Debtor 1 Only Debtor 2 Only Debtor 1 And Debtor 2 Only At L…" at bounding box center [807, 306] width 233 height 449
click at [1060, 457] on div "Asset Calculator Value $44,800.00 - Liens $0.00 = Net Equity $44,800.00 - Exemp…" at bounding box center [1062, 306] width 279 height 449
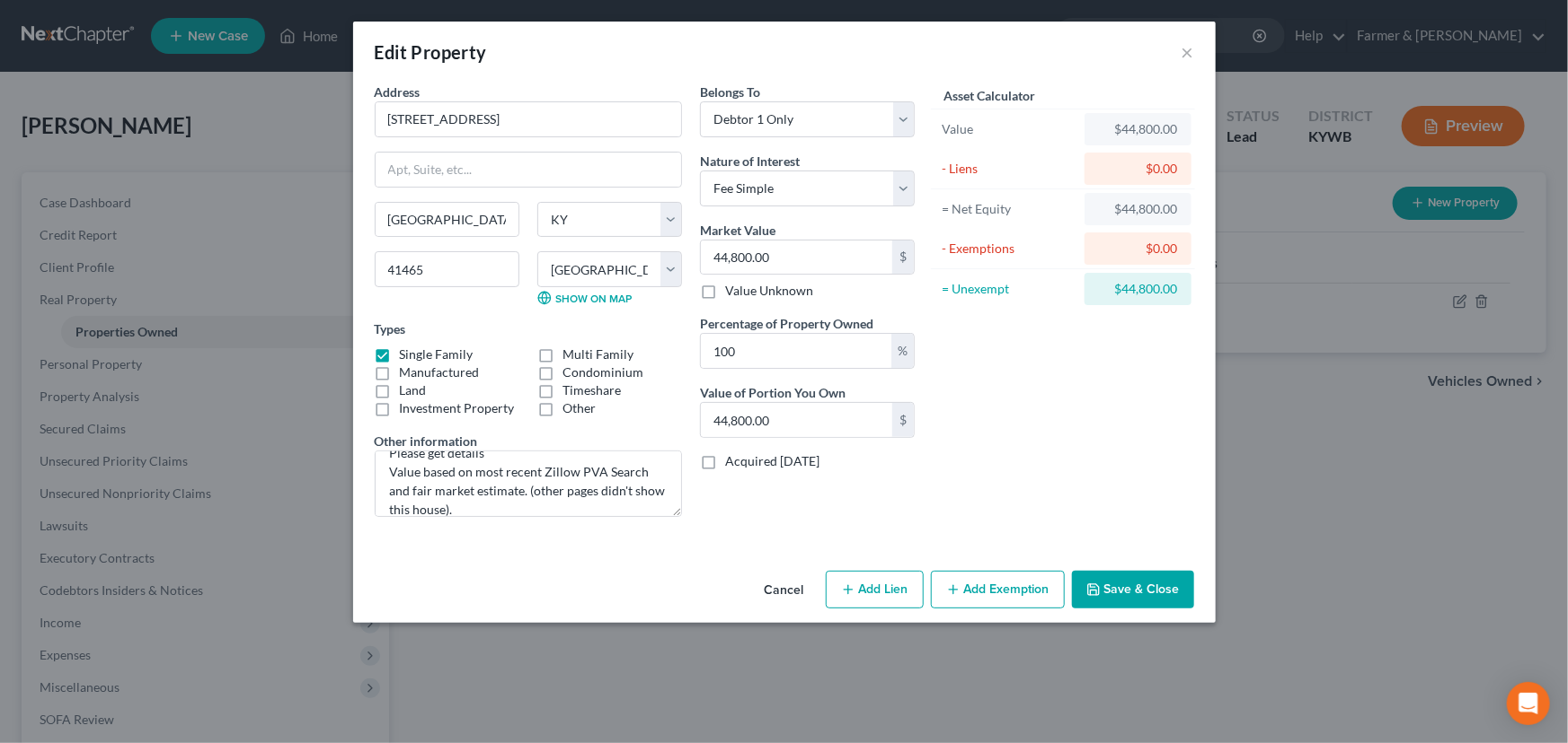
click at [992, 590] on button "Add Exemption" at bounding box center [998, 590] width 134 height 38
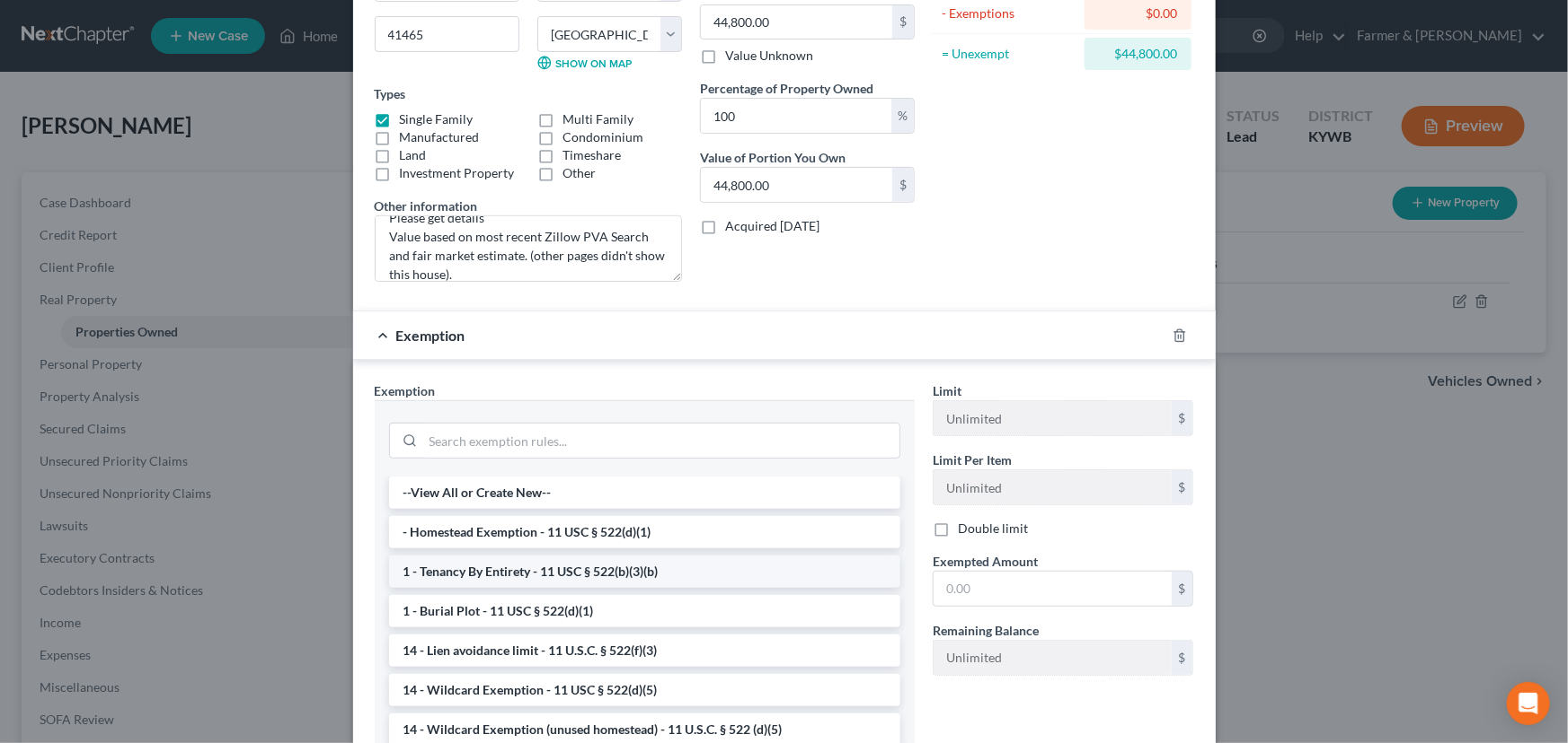
scroll to position [244, 0]
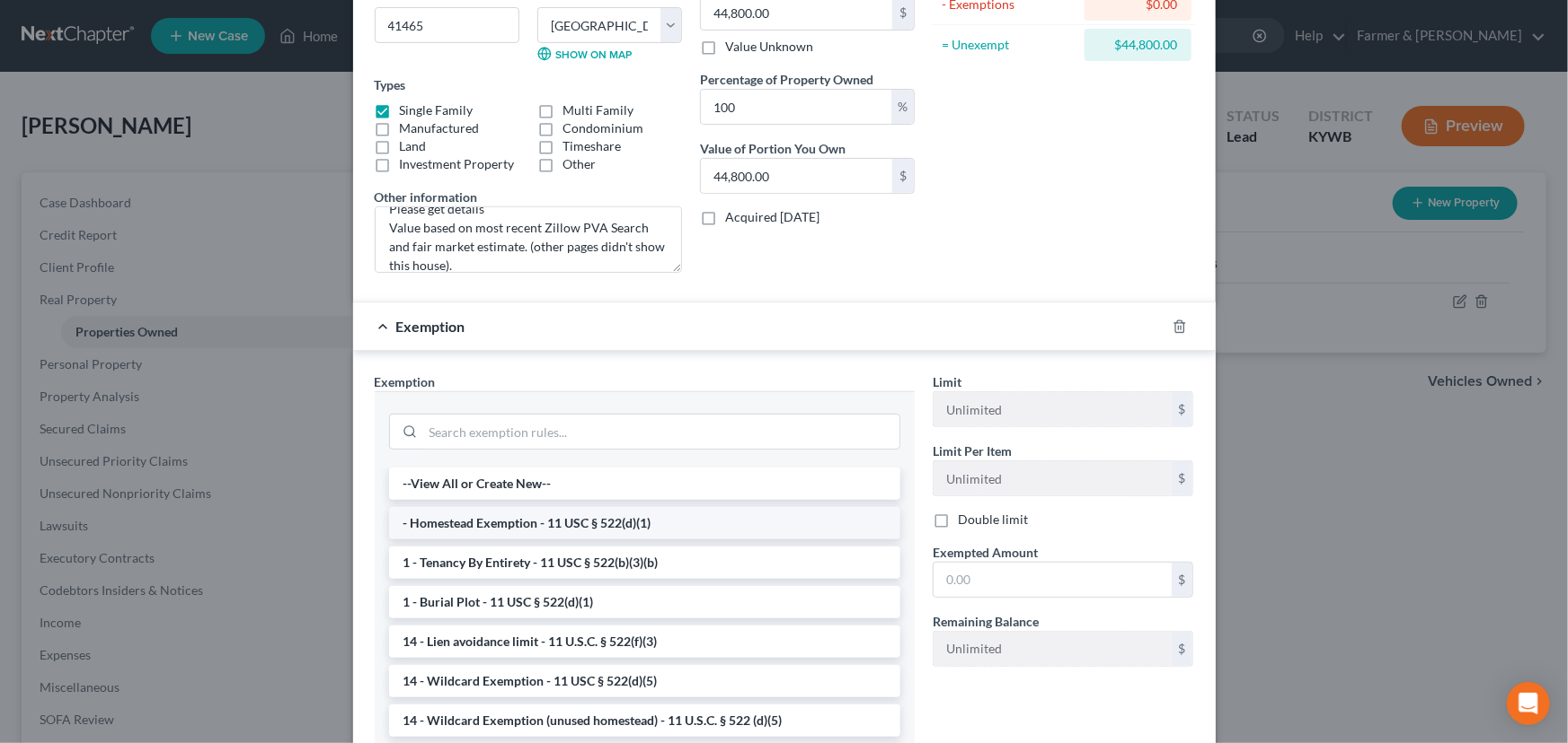
click at [514, 523] on li "- Homestead Exemption - 11 USC § 522(d)(1)" at bounding box center [644, 524] width 511 height 32
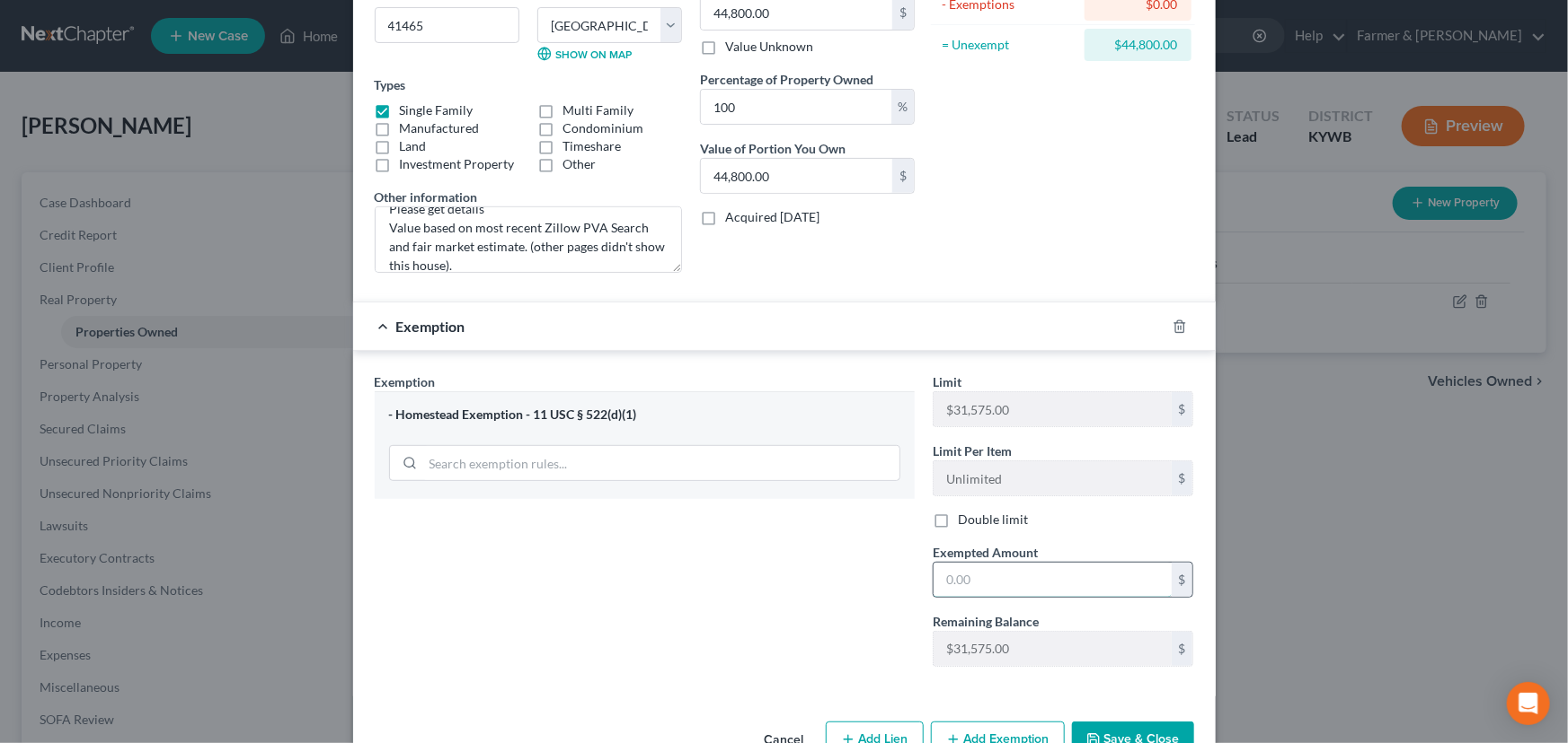
click at [1008, 585] on input "text" at bounding box center [1053, 580] width 238 height 34
click at [816, 594] on div "Exemption Set must be selected for CA. Exemption * - Homestead Exemption - 11 U…" at bounding box center [645, 527] width 558 height 308
click at [921, 337] on div "Exemption $31,575.00" at bounding box center [758, 326] width 812 height 47
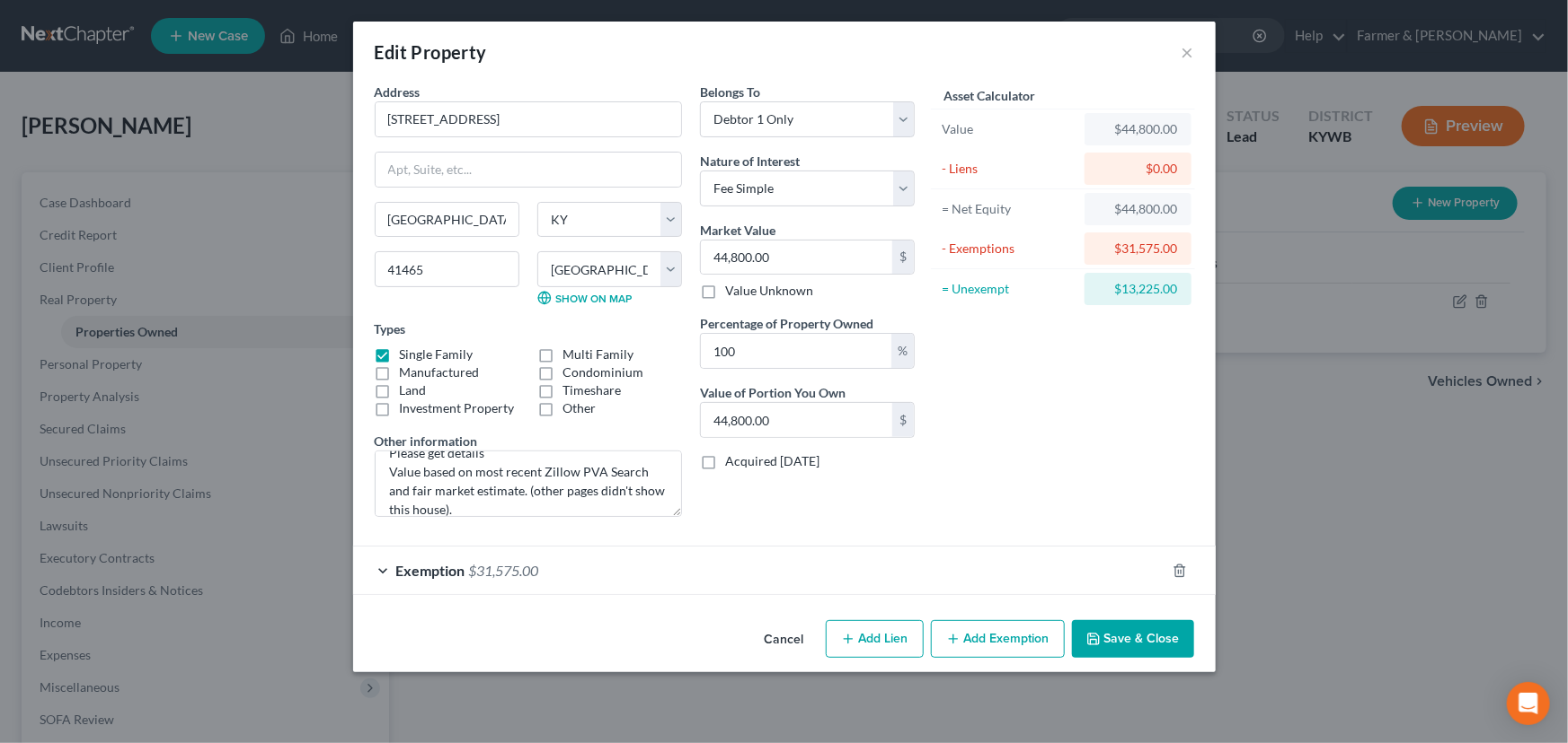
scroll to position [0, 0]
click at [996, 450] on div "Asset Calculator Value $44,800.00 - Liens $0.00 = Net Equity $44,800.00 - Exemp…" at bounding box center [1062, 306] width 279 height 449
click at [773, 253] on input "44,800.00" at bounding box center [796, 258] width 191 height 34
drag, startPoint x: 1124, startPoint y: 292, endPoint x: 1172, endPoint y: 288, distance: 48.2
click at [1172, 288] on div "$13,225.00" at bounding box center [1138, 288] width 78 height 18
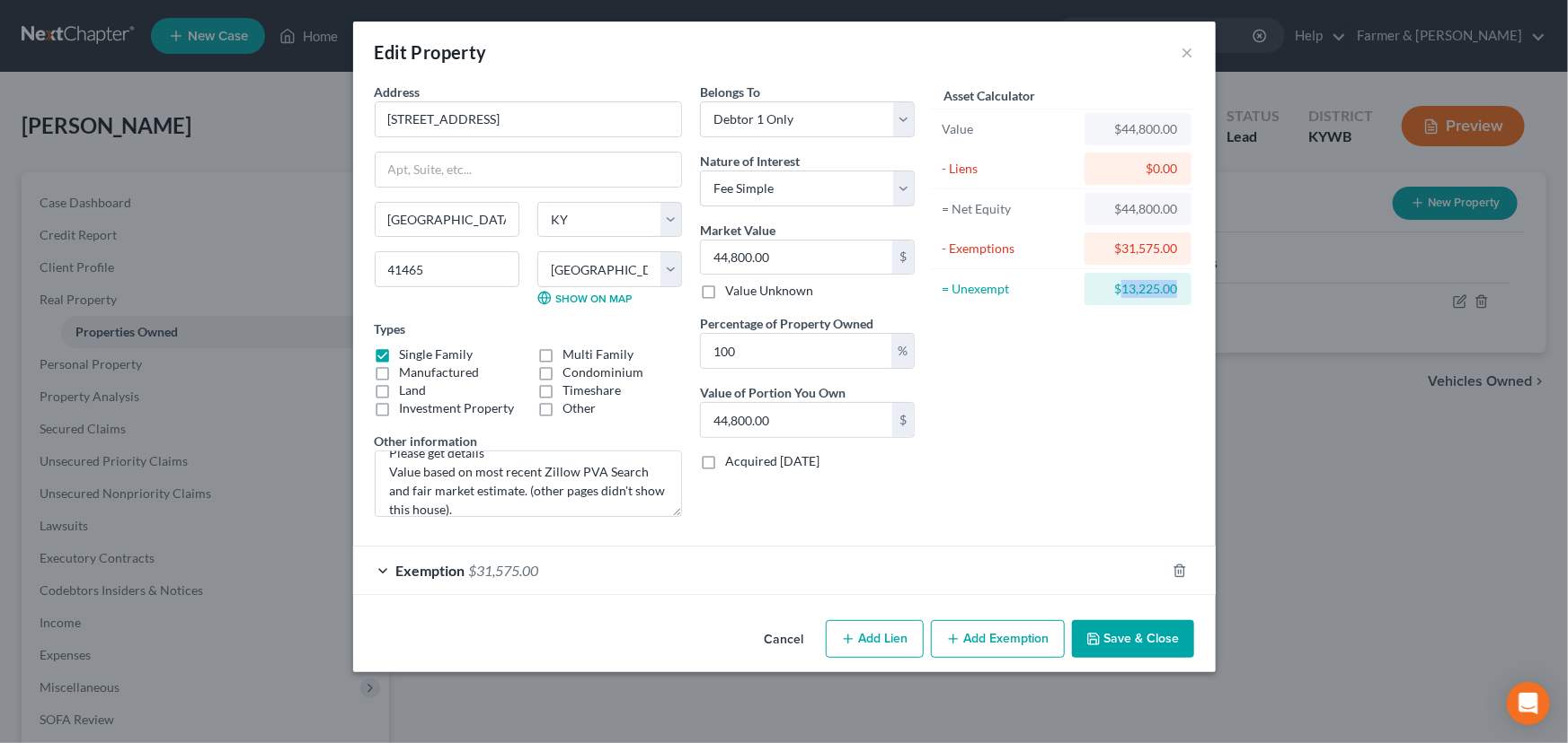
drag, startPoint x: 1121, startPoint y: 286, endPoint x: 1176, endPoint y: 286, distance: 55.0
click at [1176, 286] on div "$13,225.00" at bounding box center [1138, 289] width 107 height 32
copy div "13,225.00"
click at [990, 411] on div "Asset Calculator Value $44,800.00 - Liens $0.00 = Net Equity $44,800.00 - Exemp…" at bounding box center [1062, 306] width 279 height 449
click at [1141, 632] on button "Save & Close" at bounding box center [1132, 639] width 122 height 38
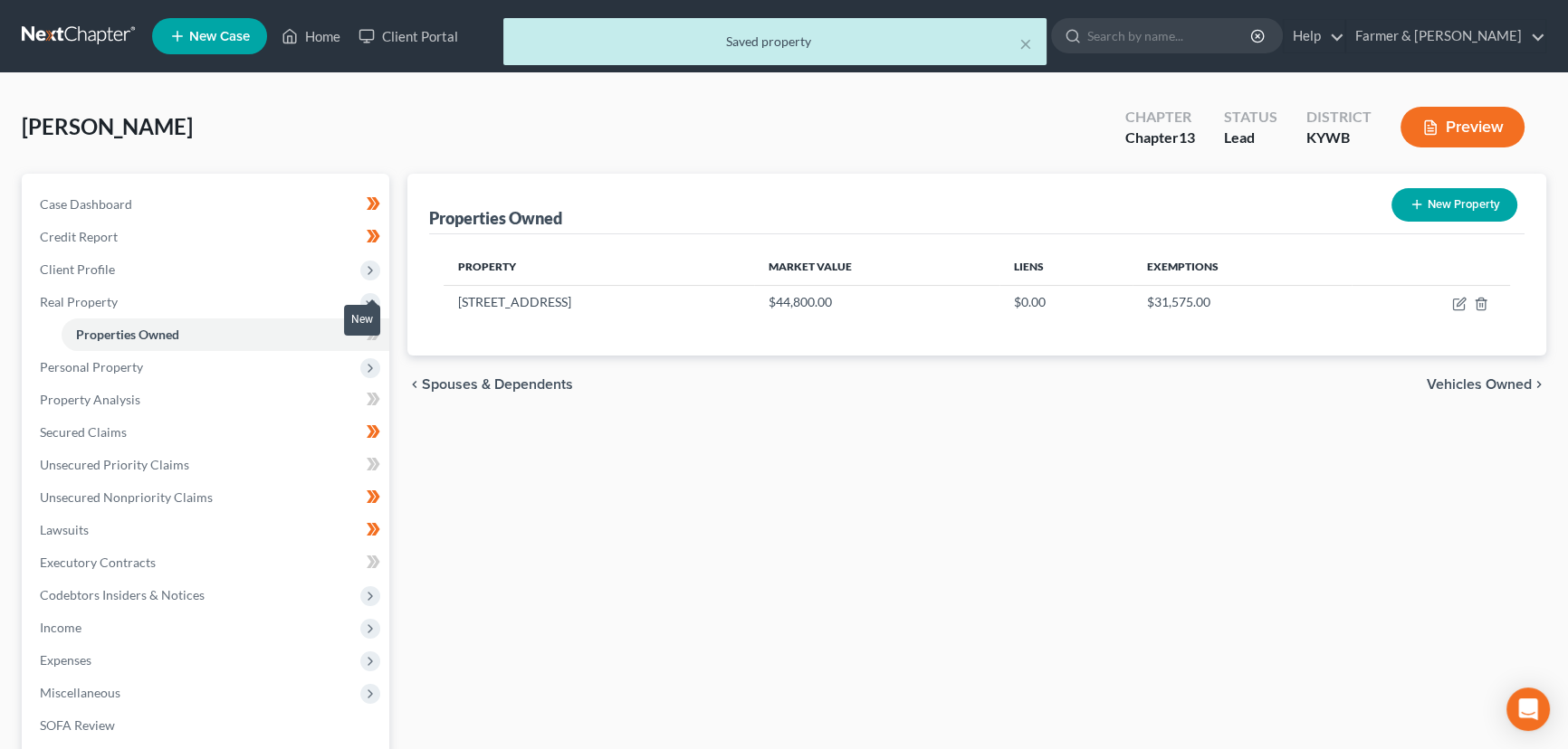
click at [386, 334] on span at bounding box center [373, 336] width 31 height 27
click at [444, 496] on div "Properties Owned New Property Property Market Value Liens Exemptions [STREET_AD…" at bounding box center [977, 566] width 1157 height 785
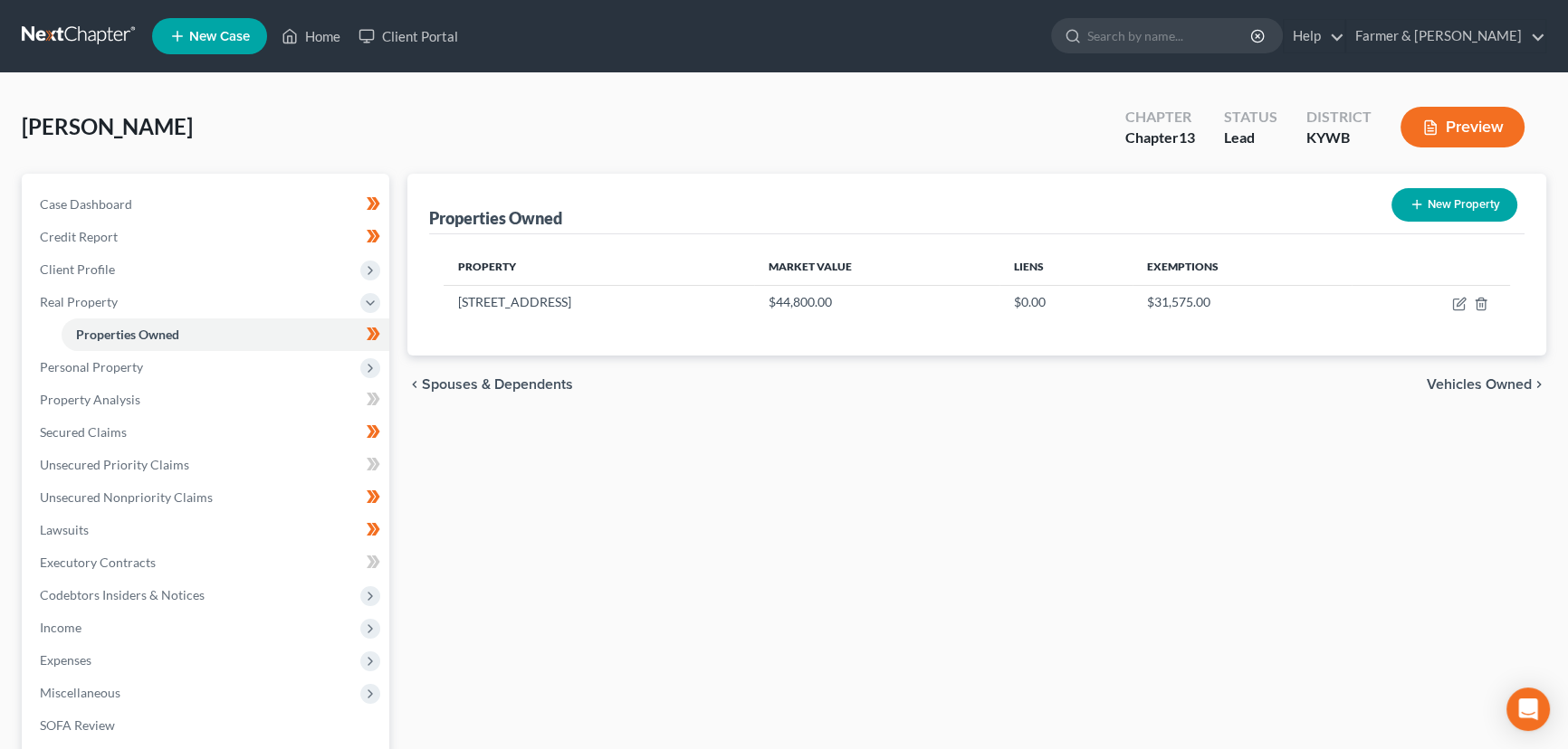
click at [484, 498] on div "Properties Owned New Property Property Market Value Liens Exemptions [STREET_AD…" at bounding box center [977, 566] width 1157 height 785
click at [111, 303] on span "Real Property" at bounding box center [79, 302] width 78 height 15
click at [117, 334] on span "Personal Property" at bounding box center [92, 334] width 103 height 15
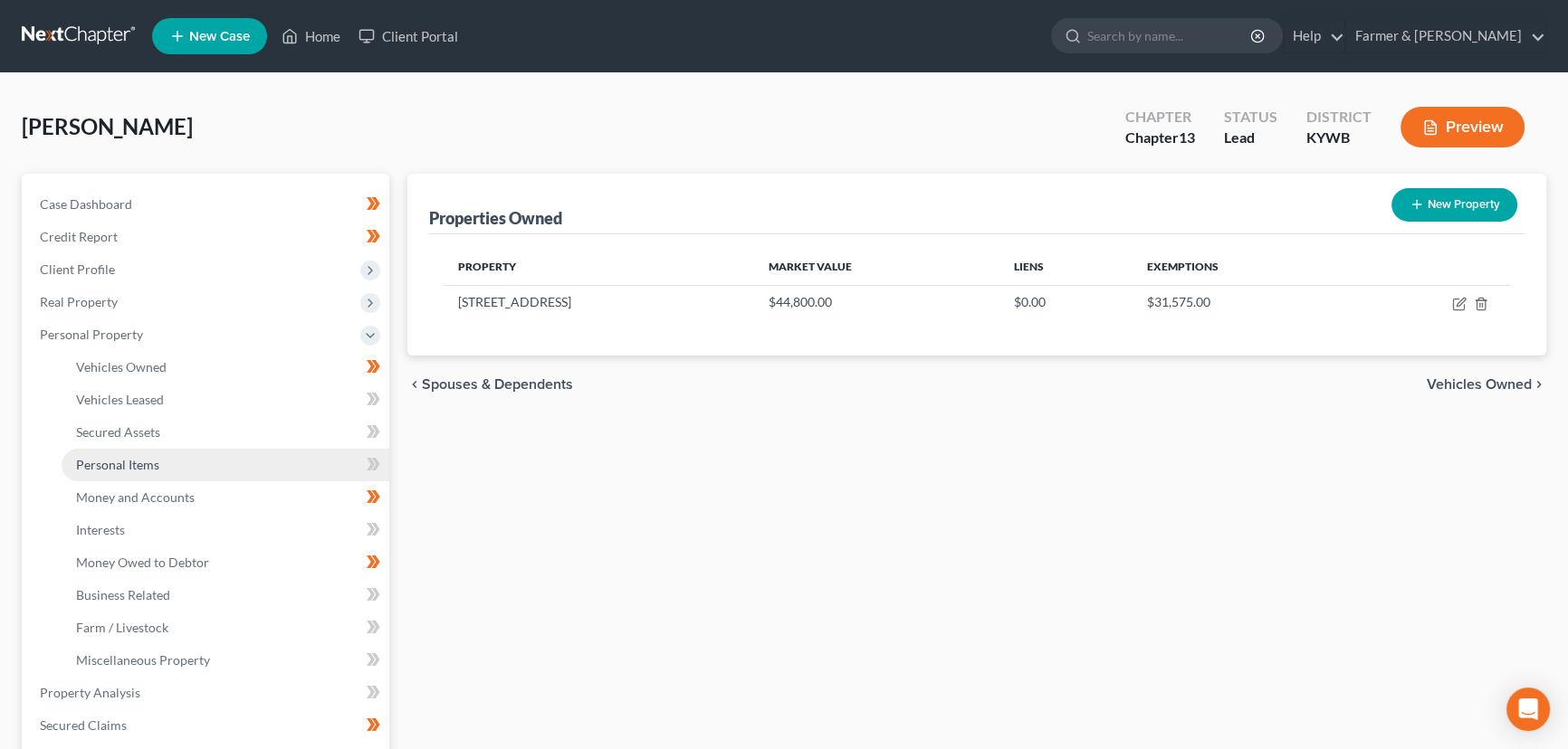
click at [147, 462] on span "Personal Items" at bounding box center [117, 465] width 83 height 15
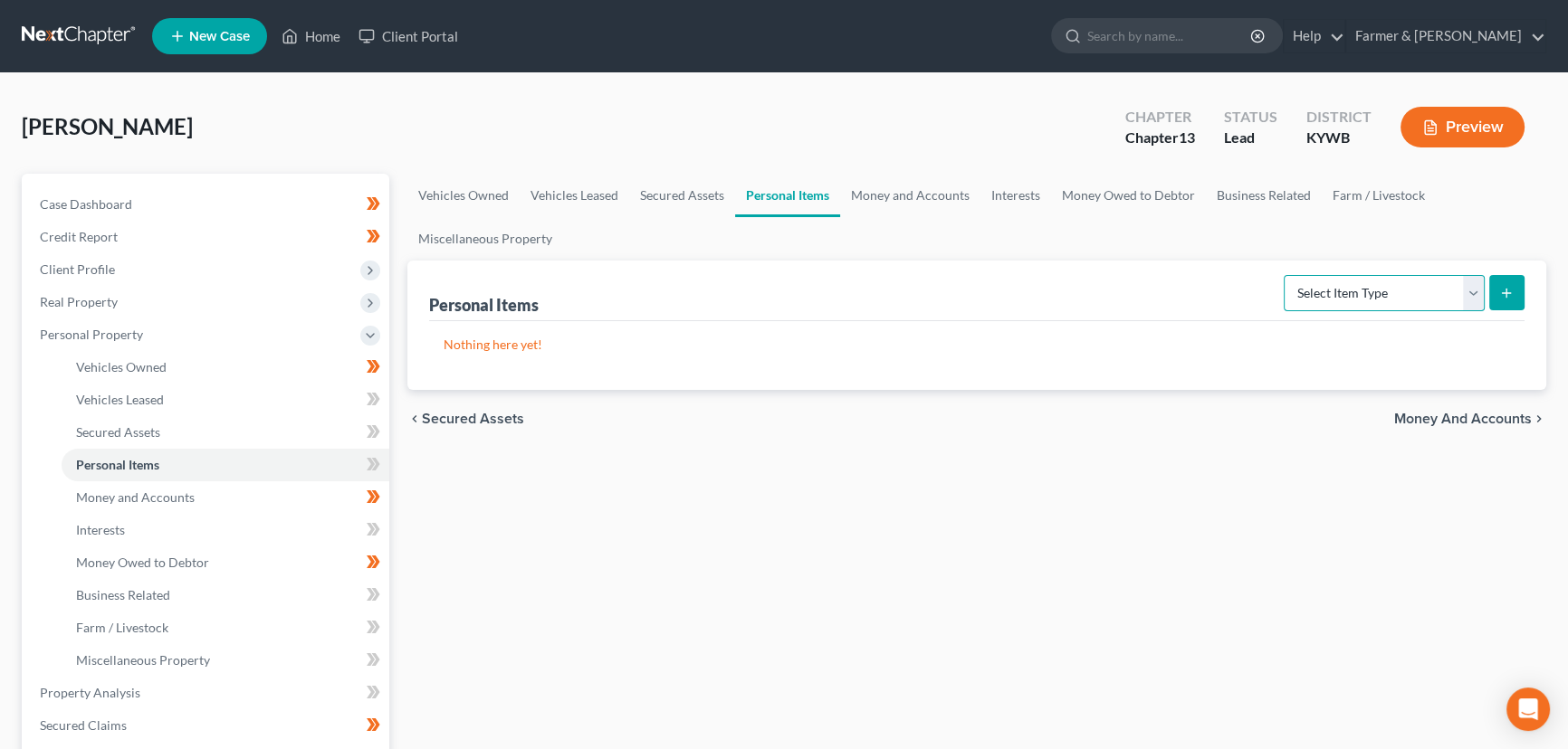
click at [1309, 290] on select "Select Item Type Clothing Collectibles Of Value Electronics Firearms Household …" at bounding box center [1384, 294] width 201 height 36
click at [1286, 275] on select "Select Item Type Clothing Collectibles Of Value Electronics Firearms Household …" at bounding box center [1384, 294] width 201 height 36
click at [1501, 288] on icon "submit" at bounding box center [1506, 293] width 14 height 14
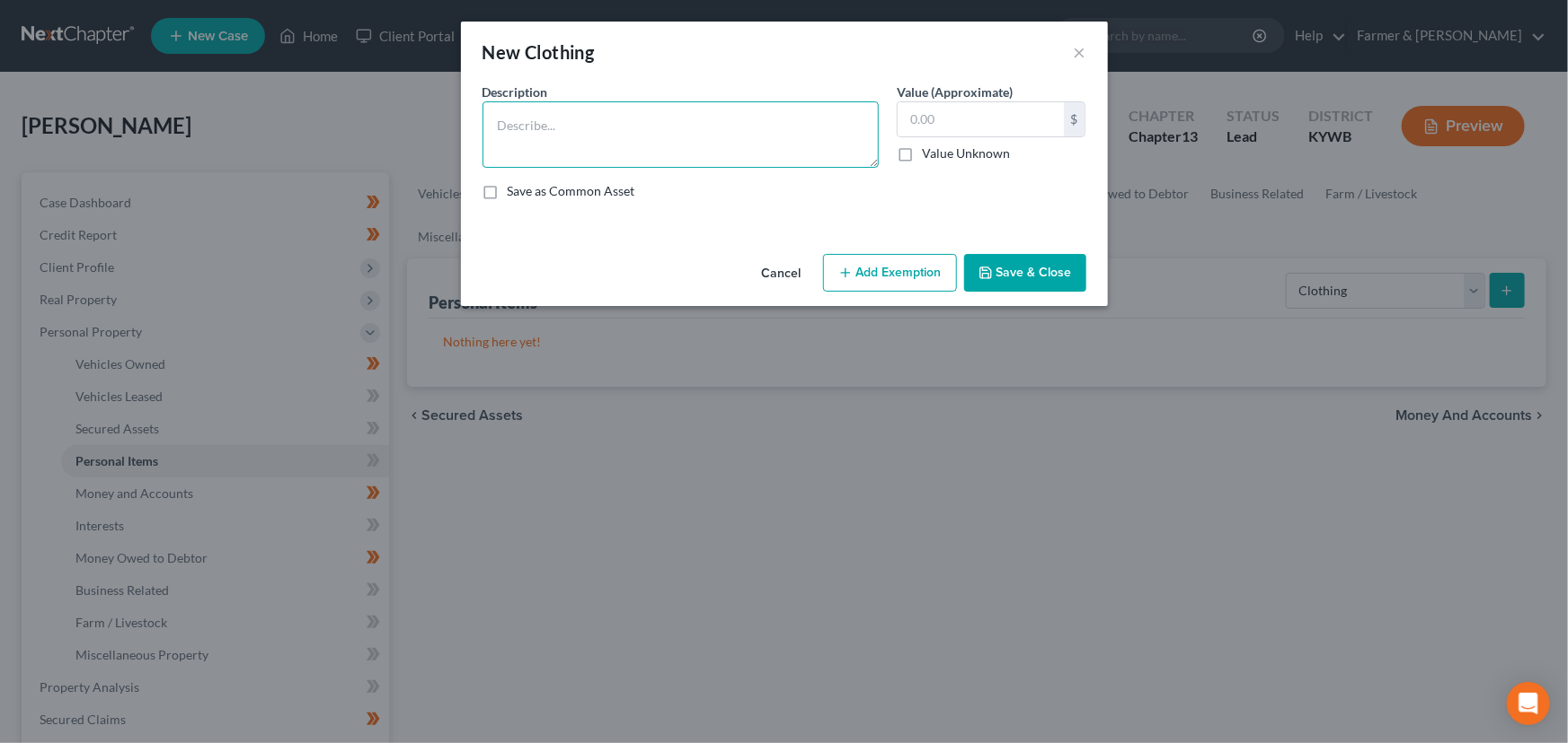
click at [566, 121] on textarea at bounding box center [680, 134] width 396 height 66
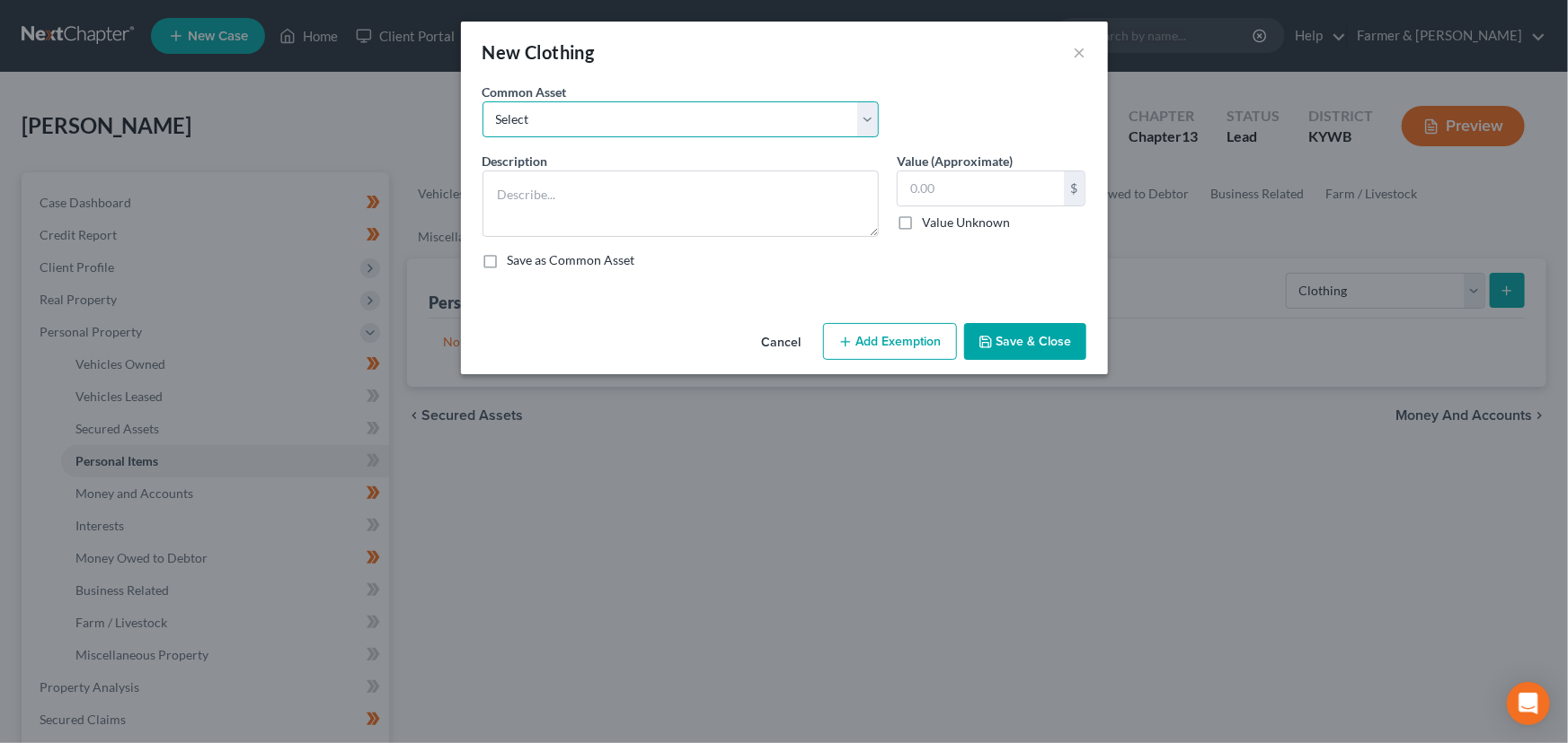
click at [625, 107] on select "Select misc. clothing for 1 adult misc. clothing for 2 adults and 2 children mi…" at bounding box center [680, 119] width 396 height 36
click at [482, 101] on select "Select misc. clothing for 1 adult misc. clothing for 2 adults and 2 children mi…" at bounding box center [680, 119] width 396 height 36
click at [507, 201] on textarea "misc. clothing for 2 adults and 1 child" at bounding box center [680, 203] width 396 height 66
click at [717, 197] on textarea "Misc. clothing for 2 adults and 1 child" at bounding box center [680, 203] width 396 height 66
click at [694, 219] on textarea "Misc. clothing for 2 adults and 1 child" at bounding box center [680, 203] width 396 height 66
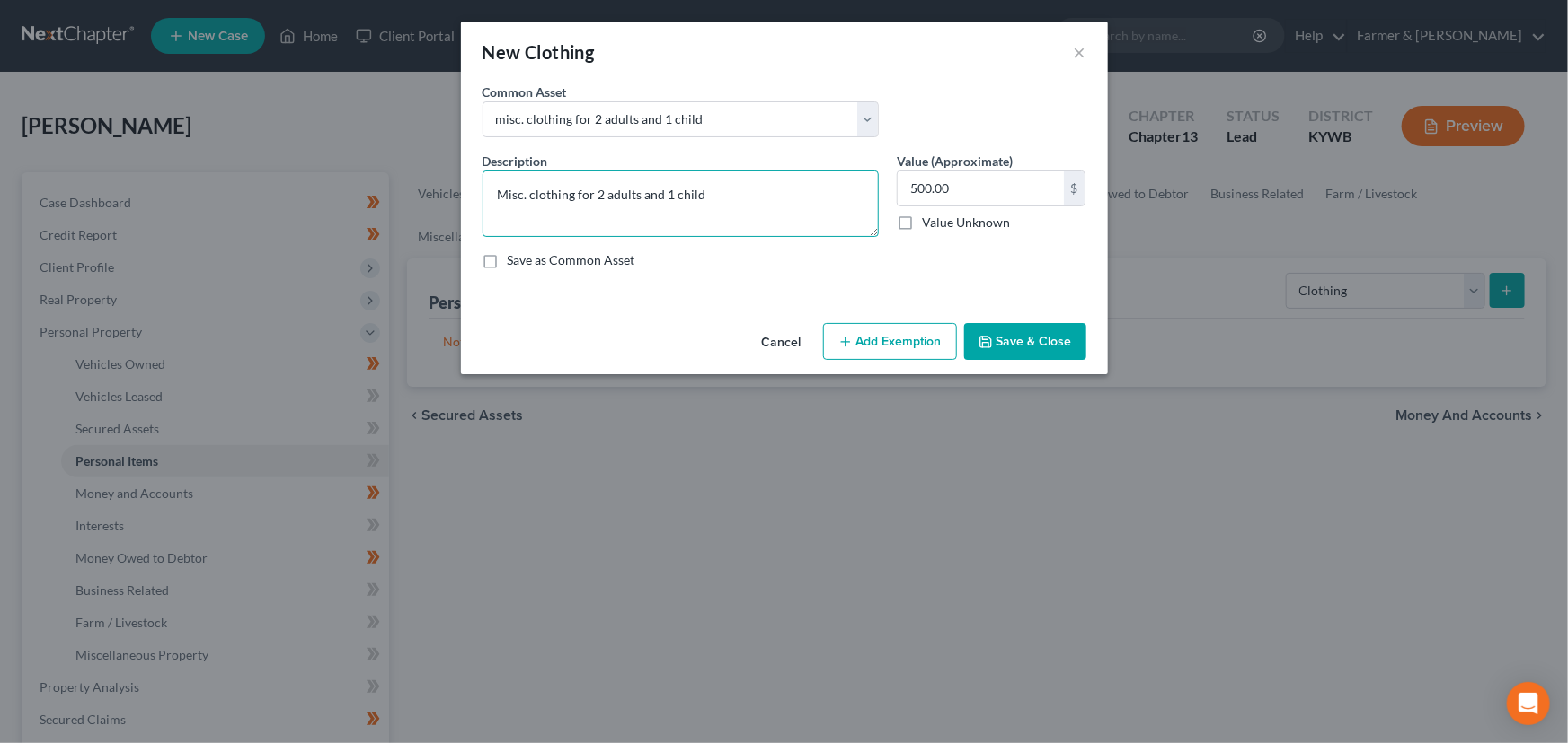
paste textarea "⦁ Value listed is given age and condition of items and is not mean to reflect r…"
click at [894, 342] on button "Add Exemption" at bounding box center [890, 342] width 134 height 38
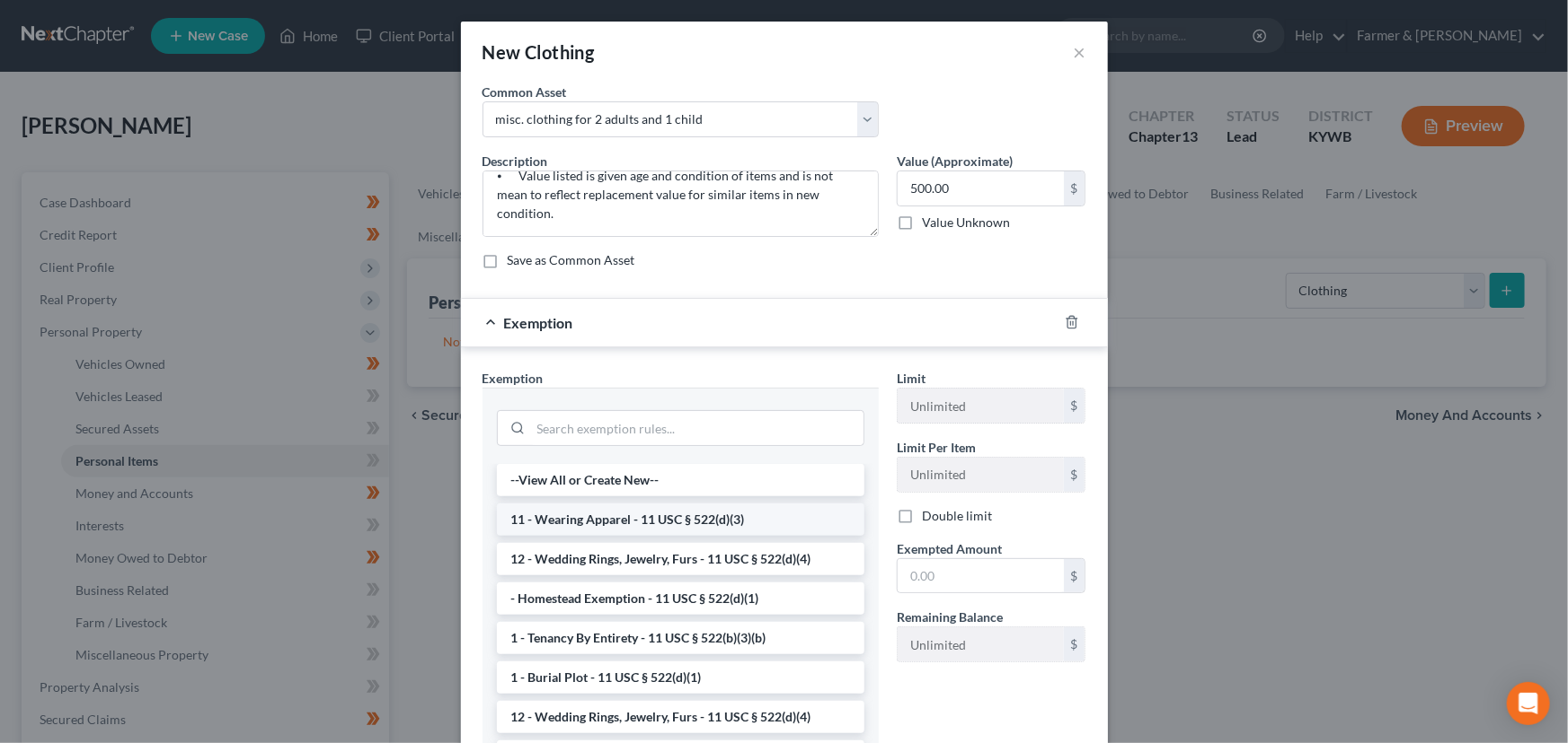
click at [623, 511] on li "11 - Wearing Apparel - 11 USC § 522(d)(3)" at bounding box center [680, 520] width 367 height 32
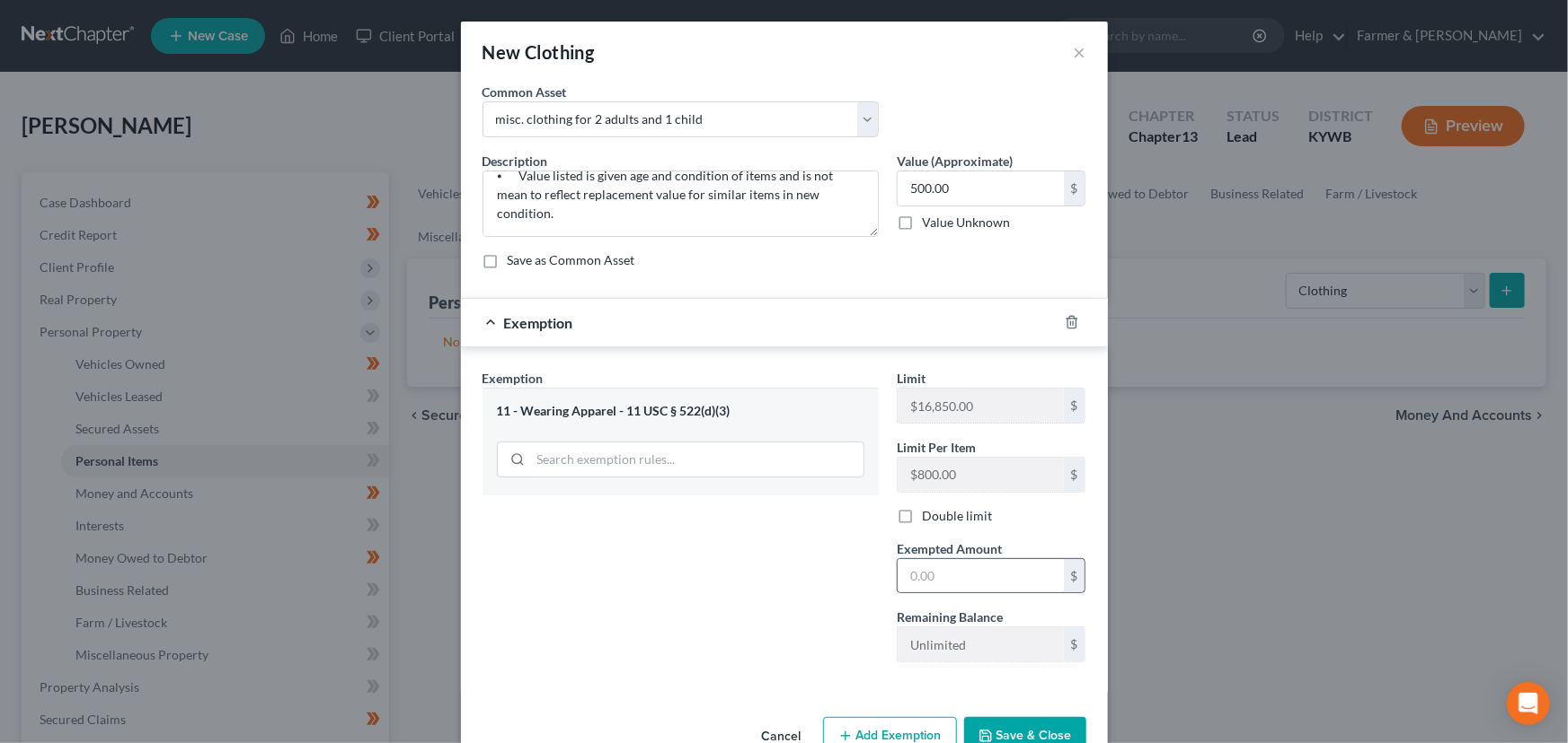
click at [897, 565] on div "$" at bounding box center [991, 577] width 189 height 36
click at [936, 582] on input "text" at bounding box center [981, 577] width 166 height 34
click at [783, 337] on div "Exemption $500.00" at bounding box center [758, 322] width 597 height 47
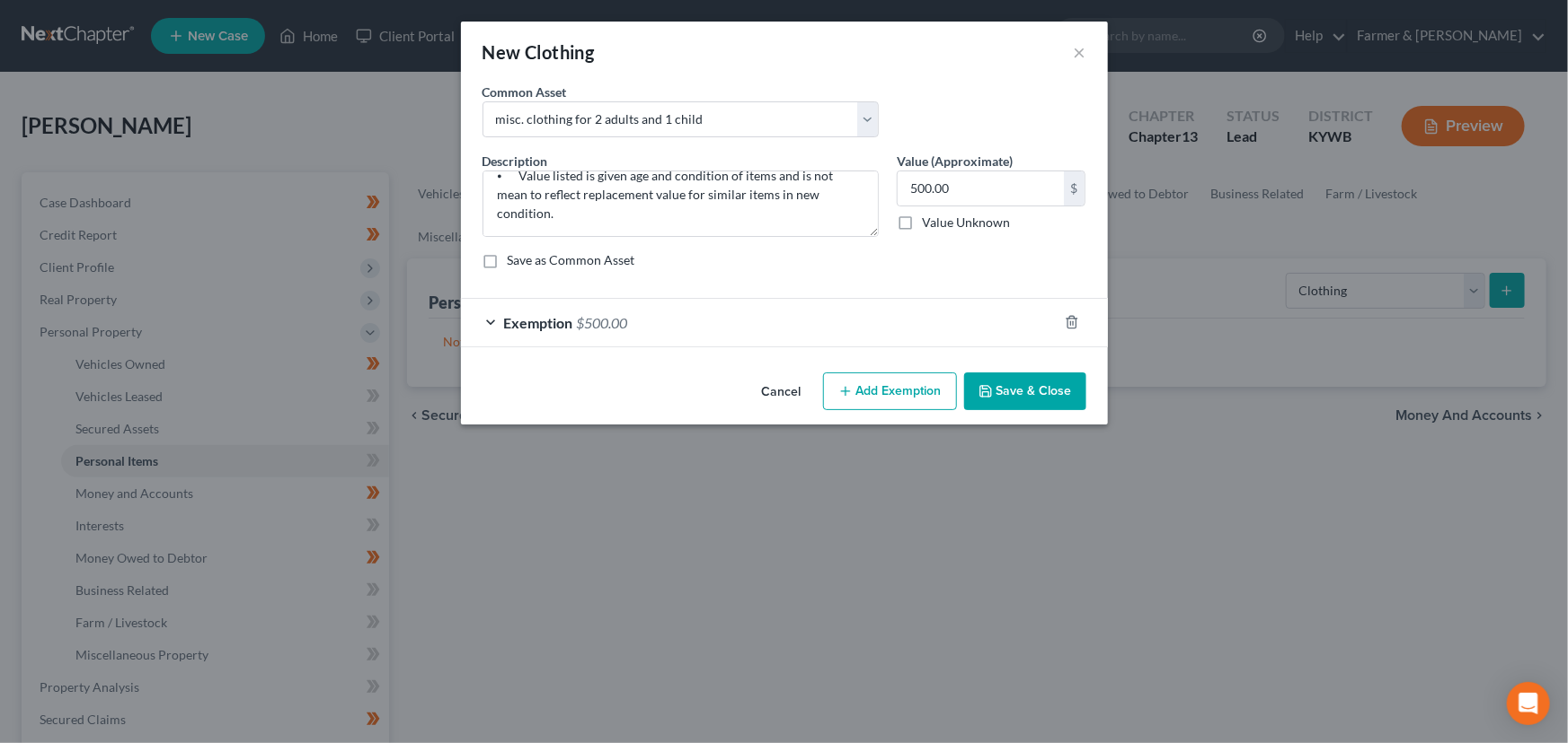
click at [1025, 390] on button "Save & Close" at bounding box center [1024, 391] width 122 height 38
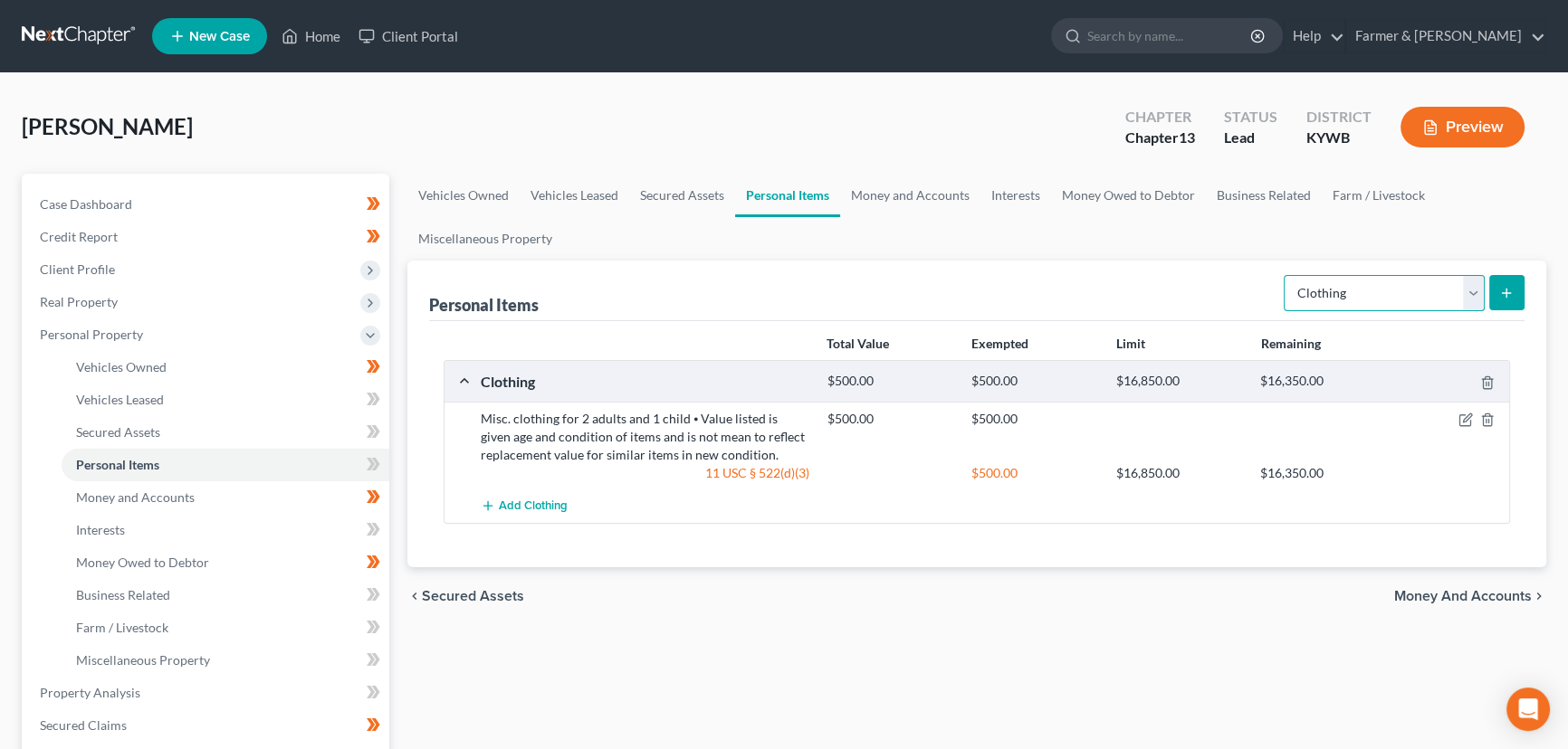
click at [1386, 281] on select "Select Item Type Clothing Collectibles Of Value Electronics Firearms Household …" at bounding box center [1384, 294] width 201 height 36
click at [1286, 275] on select "Select Item Type Clothing Collectibles Of Value Electronics Firearms Household …" at bounding box center [1384, 294] width 201 height 36
click at [1490, 315] on div "Personal Items Select Item Type Clothing Collectibles Of Value Electronics Fire…" at bounding box center [976, 292] width 1095 height 61
click at [1508, 298] on button "submit" at bounding box center [1507, 293] width 35 height 35
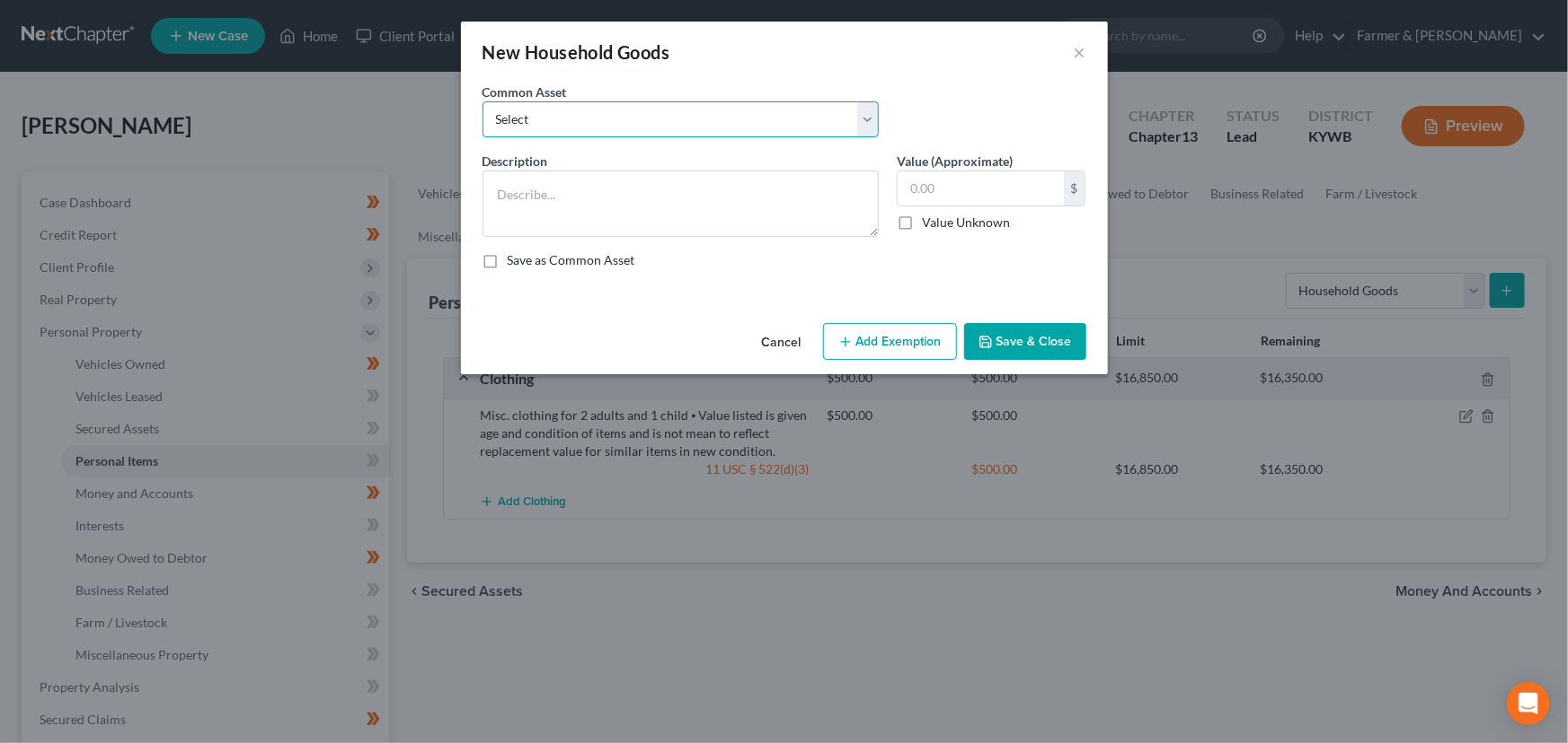
click at [630, 111] on select "Select small misc. household items: some decor (pictures/frames and misc. knick…" at bounding box center [680, 119] width 396 height 36
click at [482, 101] on select "Select small misc. household items: some decor (pictures/frames and misc. knick…" at bounding box center [680, 119] width 396 height 36
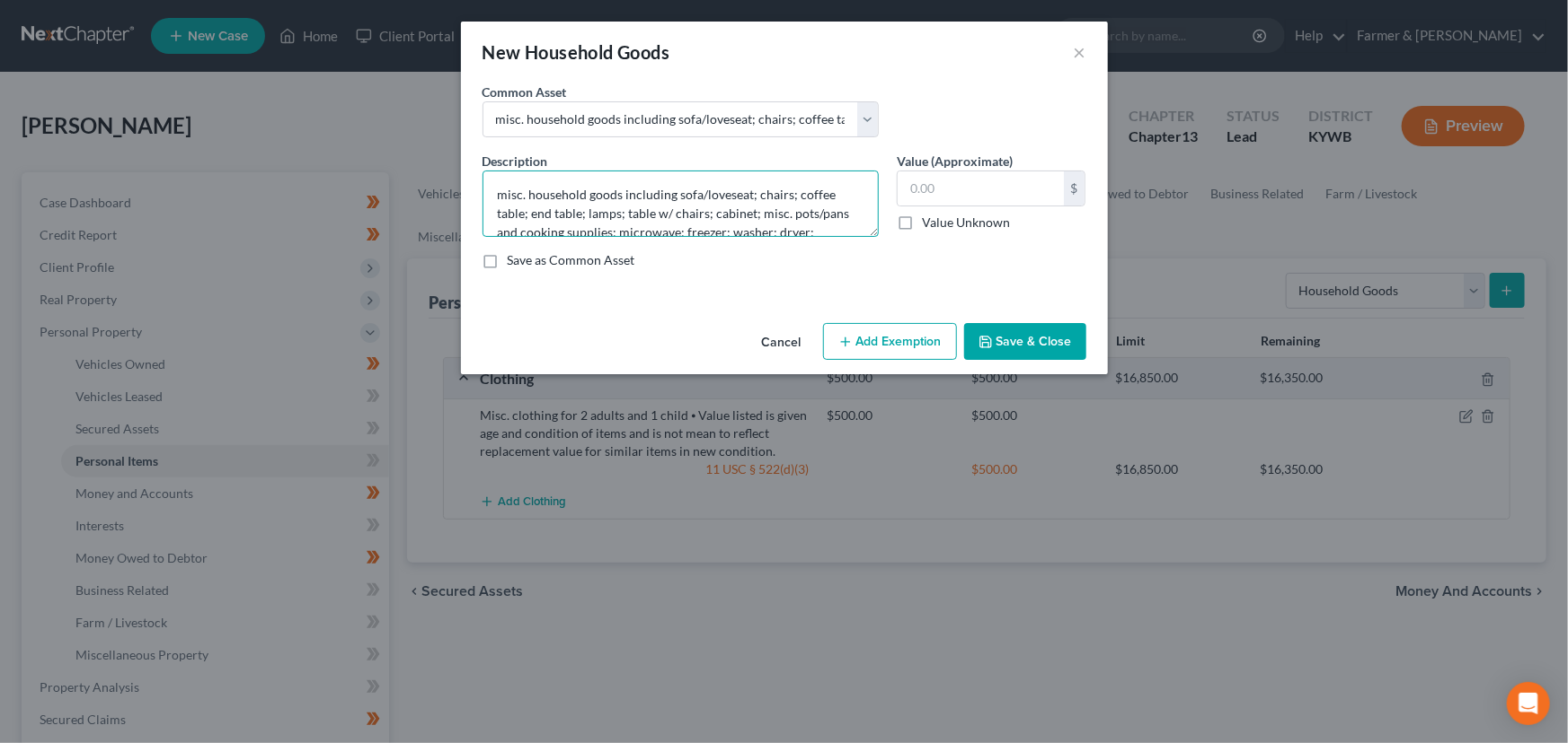
click at [506, 192] on textarea "misc. household goods including sofa/loveseat; chairs; coffee table; end table;…" at bounding box center [680, 203] width 396 height 66
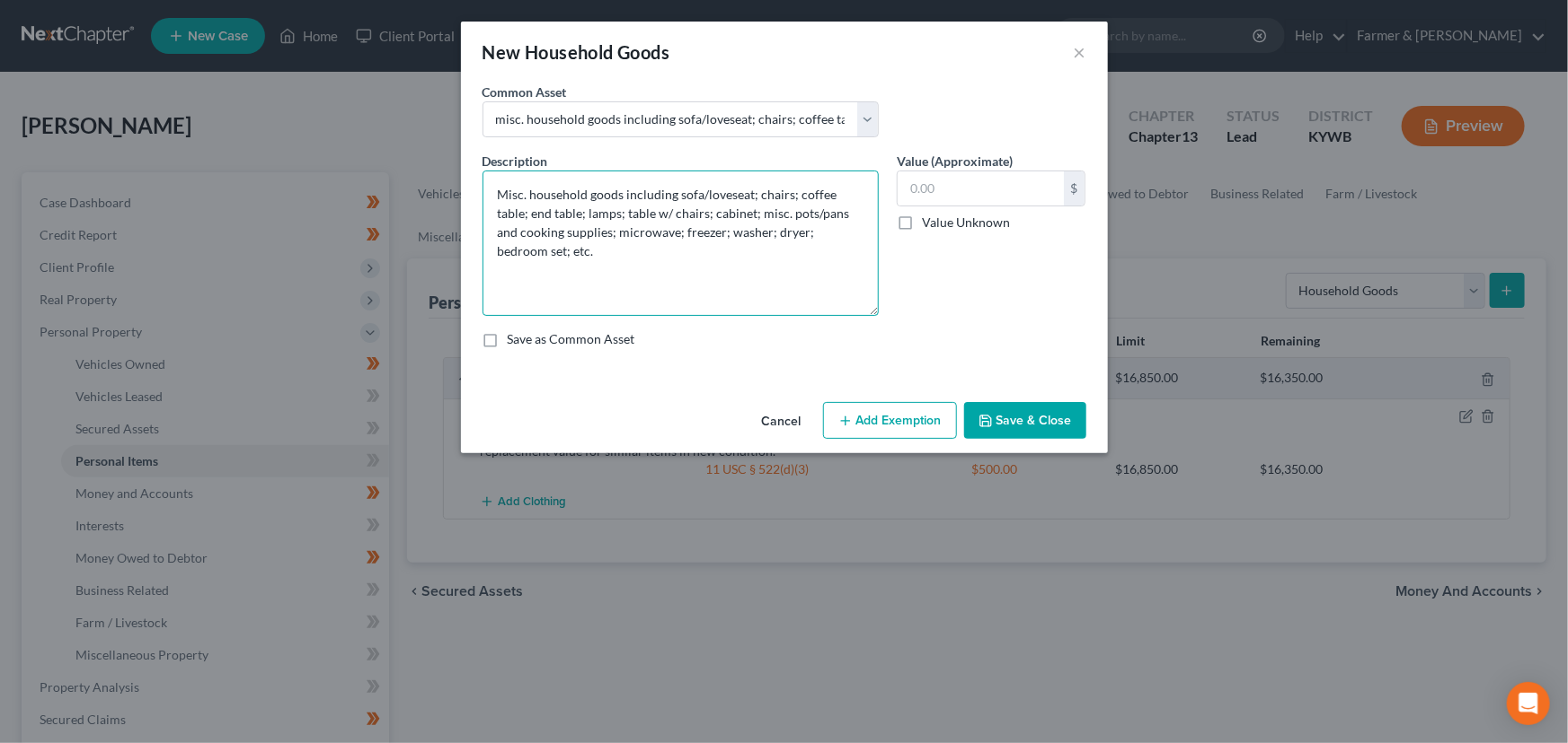
drag, startPoint x: 875, startPoint y: 233, endPoint x: 886, endPoint y: 314, distance: 81.7
click at [886, 314] on div "Description * Misc. household goods including sofa/loveseat; chairs; coffee tab…" at bounding box center [681, 234] width 414 height 164
click at [733, 254] on textarea "Misc. household goods including sofa/loveseat; chairs; coffee table; end table;…" at bounding box center [680, 244] width 396 height 147
paste textarea "⦁ Value listed is given age and condition of items and is not mean to reflect r…"
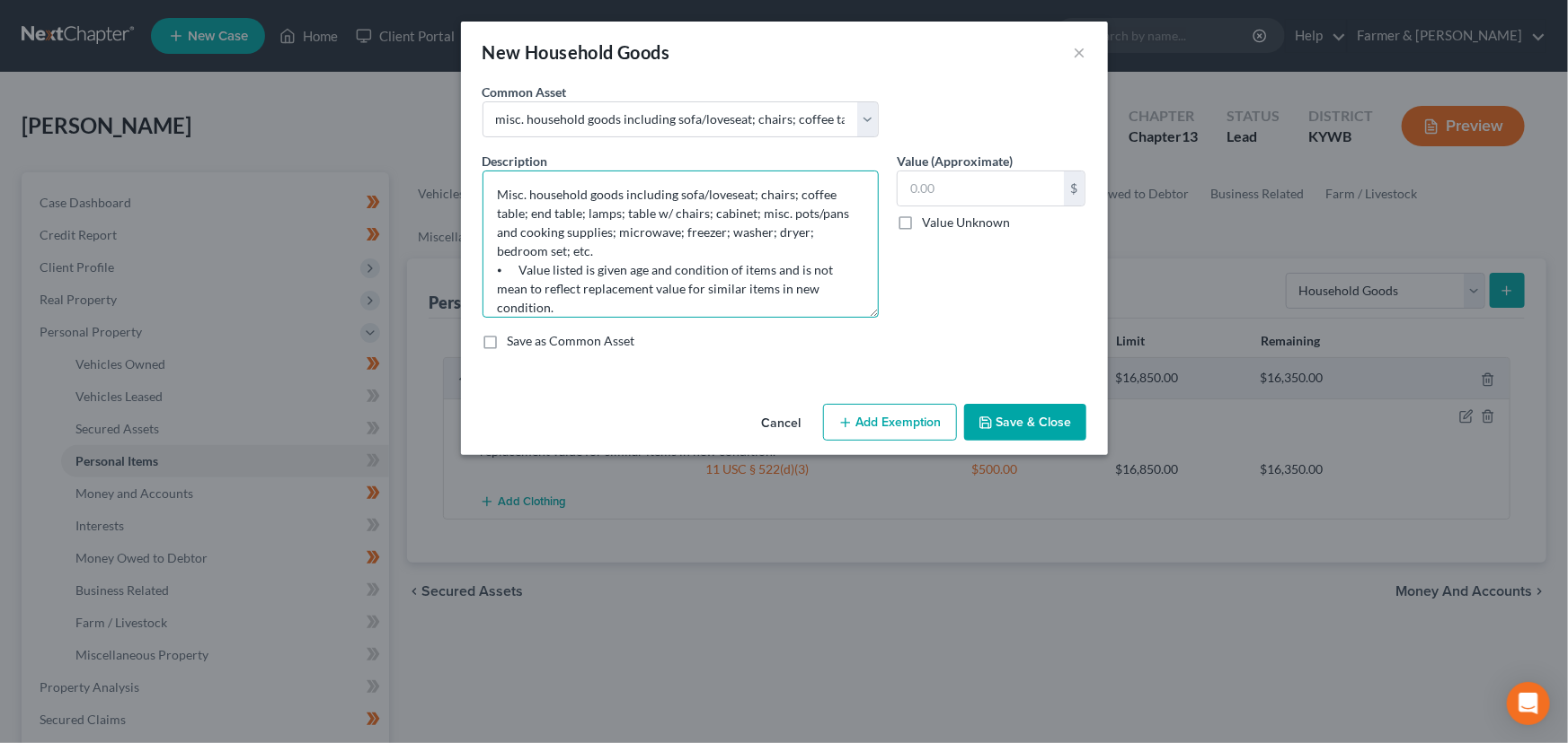
scroll to position [16, 0]
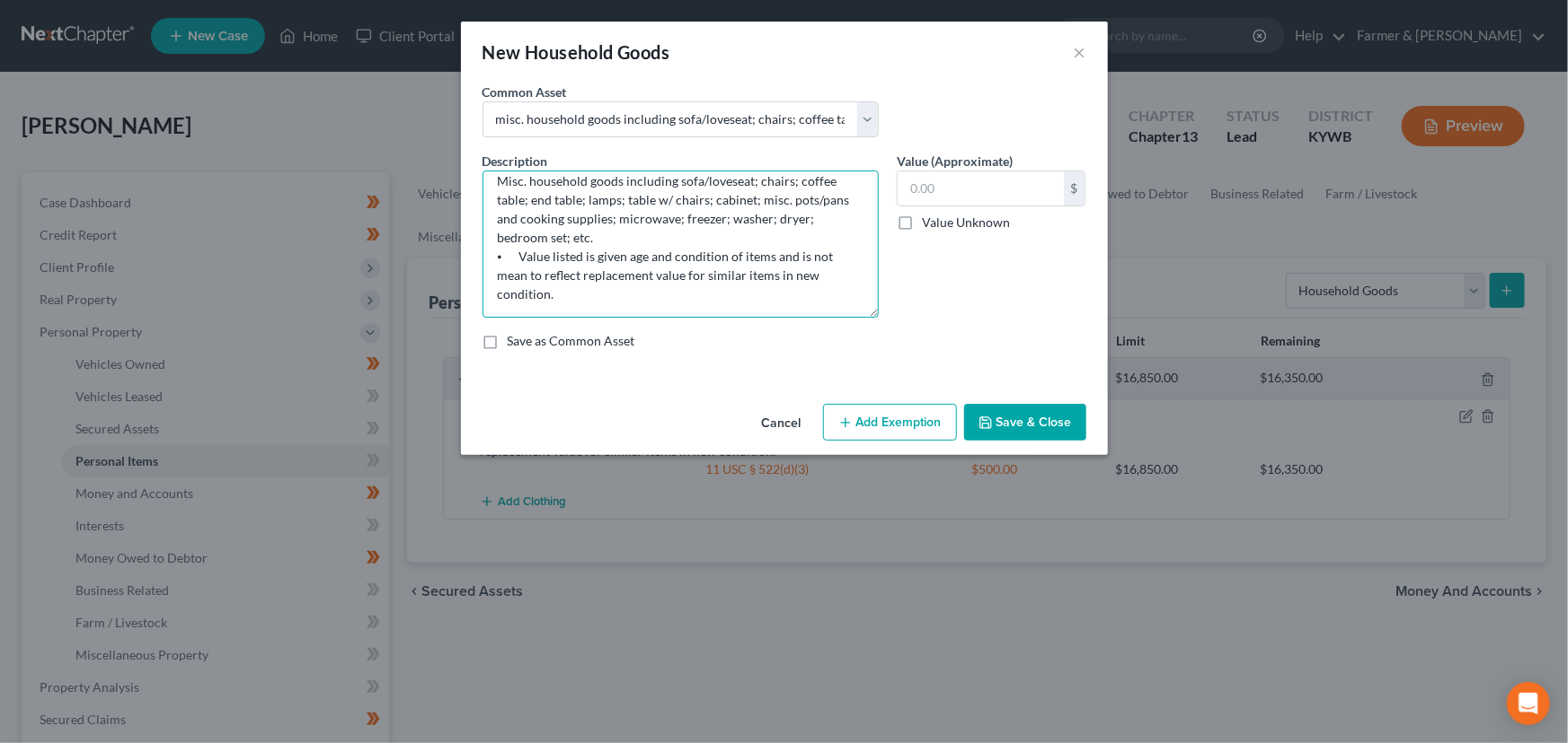
click at [497, 237] on textarea "Misc. household goods including sofa/loveseat; chairs; coffee table; end table;…" at bounding box center [680, 244] width 396 height 147
click at [681, 216] on textarea "Misc. household goods including sofa/loveseat; chairs; coffee table; end table;…" at bounding box center [680, 244] width 396 height 147
click at [664, 238] on textarea "Misc. household goods including sofa/loveseat; chairs; coffee table; end table;…" at bounding box center [680, 244] width 396 height 147
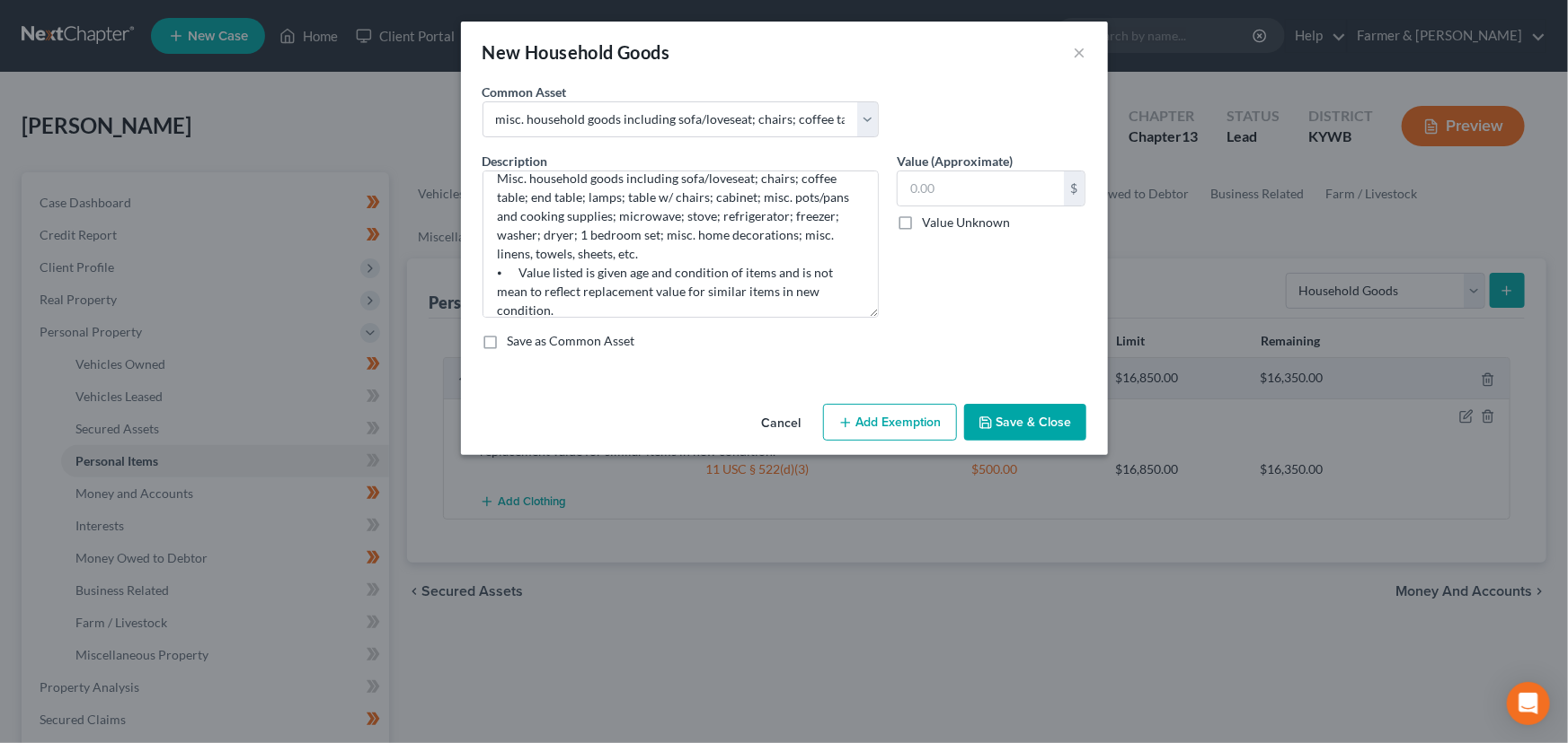
drag, startPoint x: 955, startPoint y: 293, endPoint x: 749, endPoint y: 347, distance: 213.0
click at [956, 293] on div "Value (Approximate) $ Value Unknown Balance Undetermined $ Value Unknown" at bounding box center [990, 235] width 207 height 166
click at [935, 185] on input "text" at bounding box center [981, 188] width 166 height 34
click at [907, 422] on button "Add Exemption" at bounding box center [890, 423] width 134 height 38
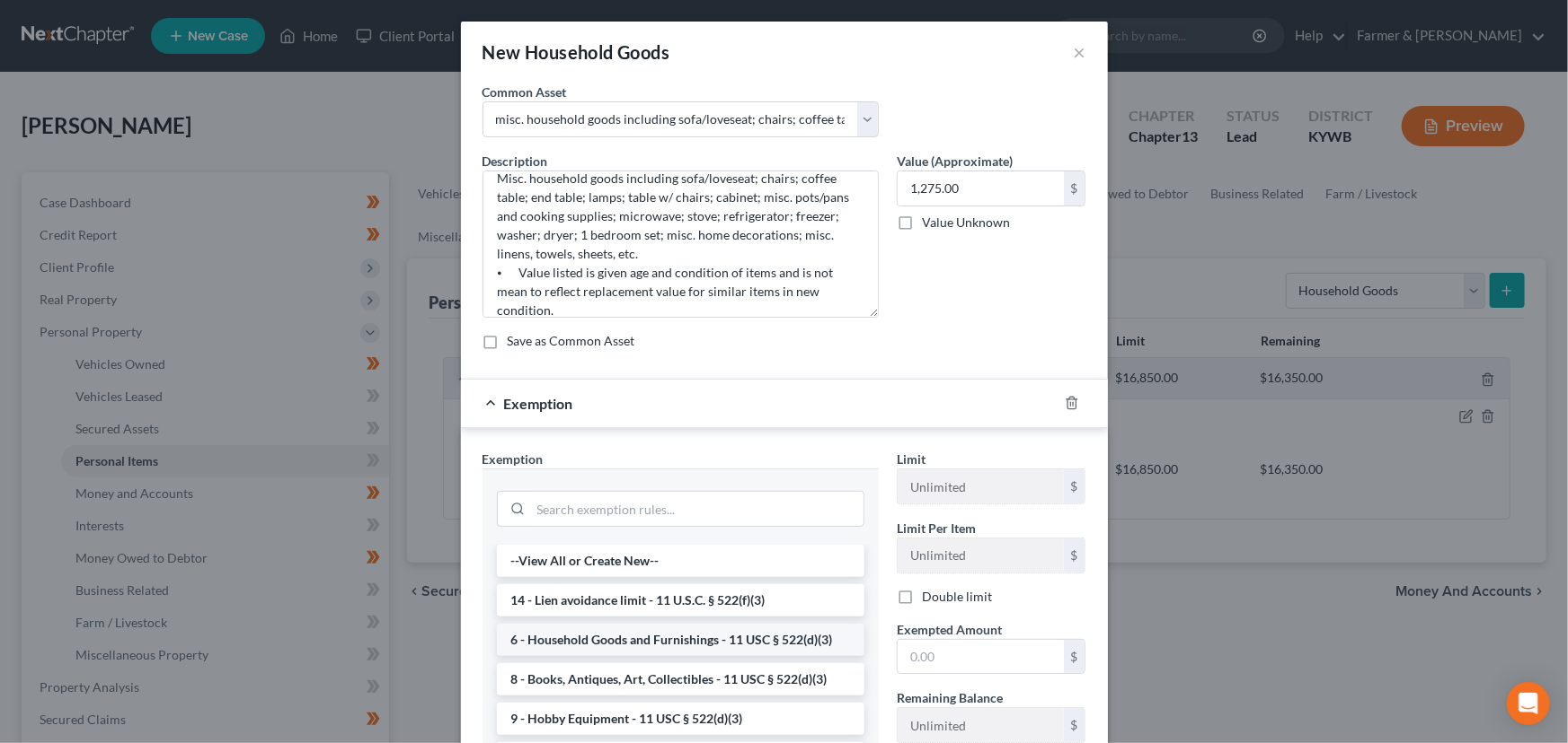
click at [622, 648] on li "6 - Household Goods and Furnishings - 11 USC § 522(d)(3)" at bounding box center [680, 640] width 367 height 32
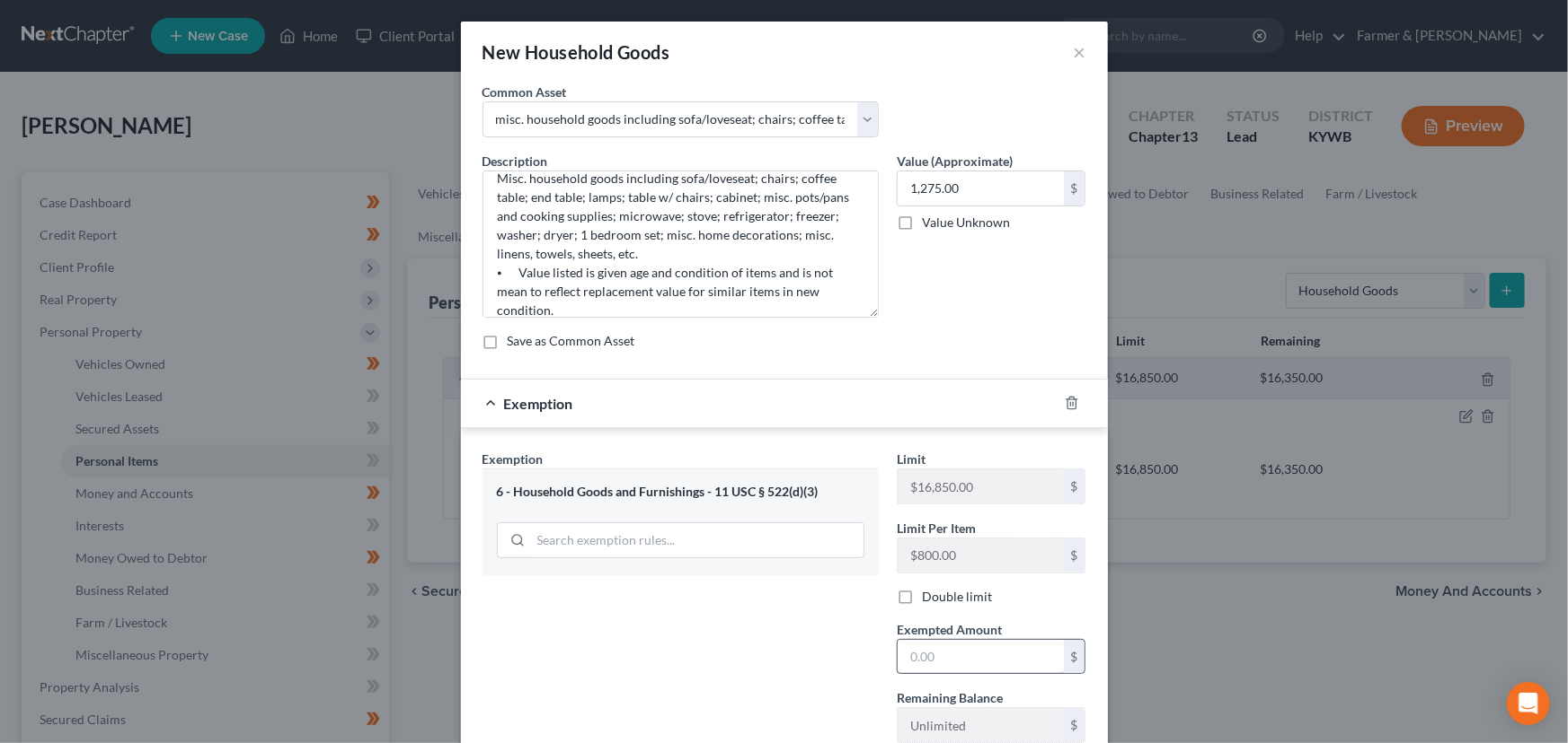
drag, startPoint x: 880, startPoint y: 650, endPoint x: 904, endPoint y: 653, distance: 24.2
click at [894, 652] on div "Exempted Amount * $" at bounding box center [990, 648] width 207 height 55
click at [908, 655] on input "text" at bounding box center [981, 657] width 166 height 34
drag, startPoint x: 777, startPoint y: 389, endPoint x: 823, endPoint y: 395, distance: 46.4
click at [777, 388] on div "Exemption $1,275.00" at bounding box center [758, 404] width 597 height 47
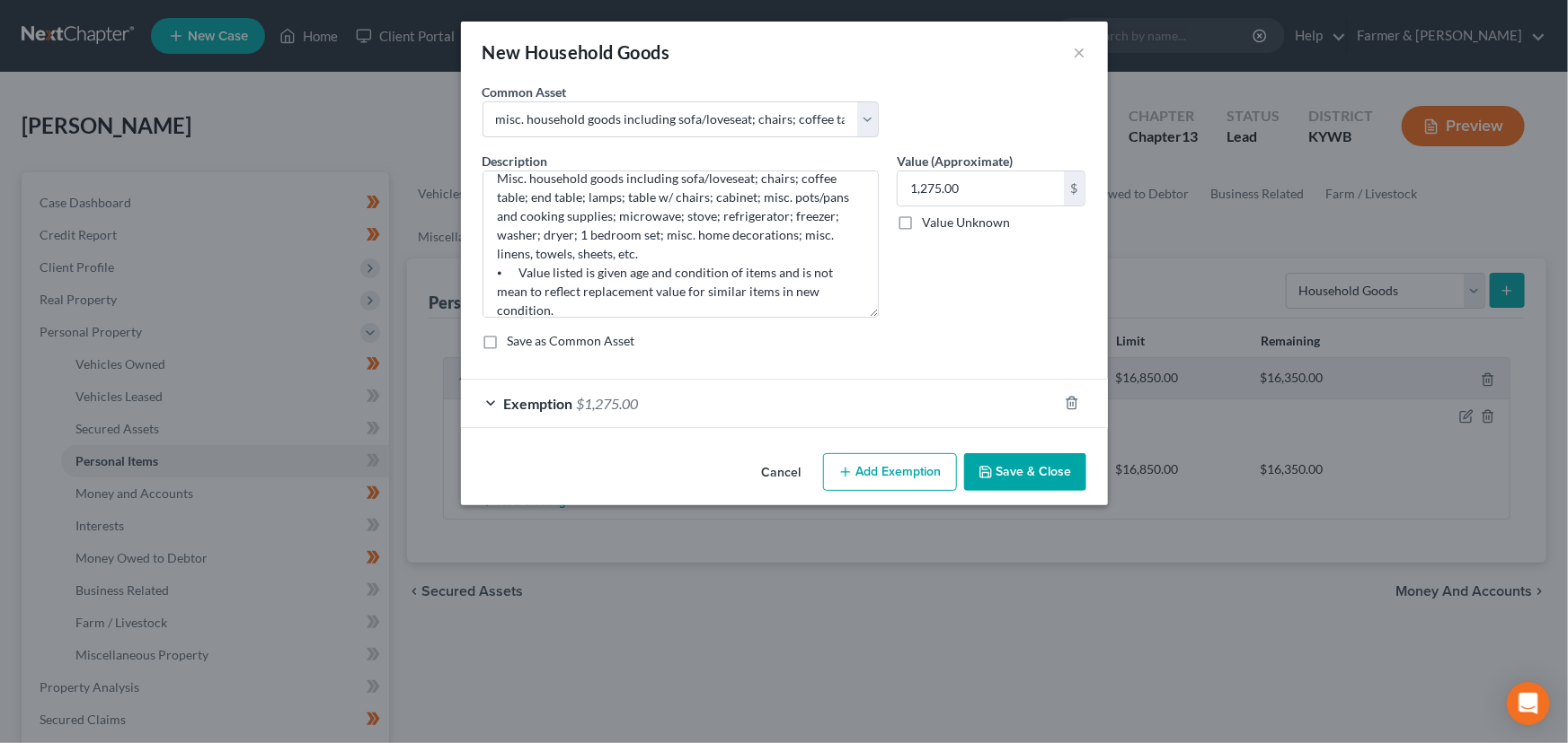
click at [1011, 469] on button "Save & Close" at bounding box center [1024, 473] width 122 height 38
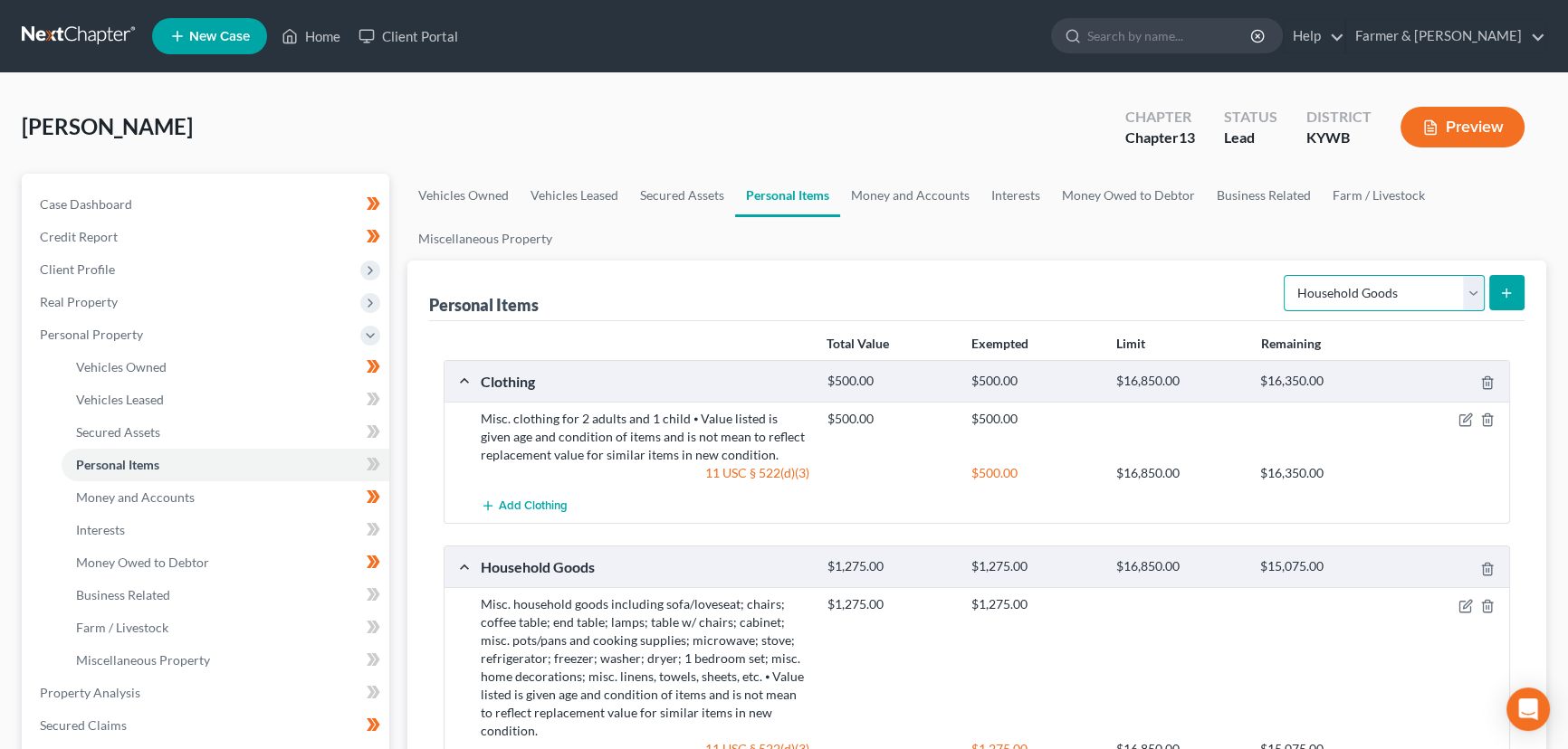
drag, startPoint x: 1370, startPoint y: 298, endPoint x: 1374, endPoint y: 308, distance: 10.8
click at [1370, 298] on select "Select Item Type Clothing Collectibles Of Value Electronics Firearms Household …" at bounding box center [1384, 294] width 201 height 36
click at [1286, 275] on select "Select Item Type Clothing Collectibles Of Value Electronics Firearms Household …" at bounding box center [1384, 294] width 201 height 36
click at [1497, 285] on button "submit" at bounding box center [1507, 293] width 35 height 35
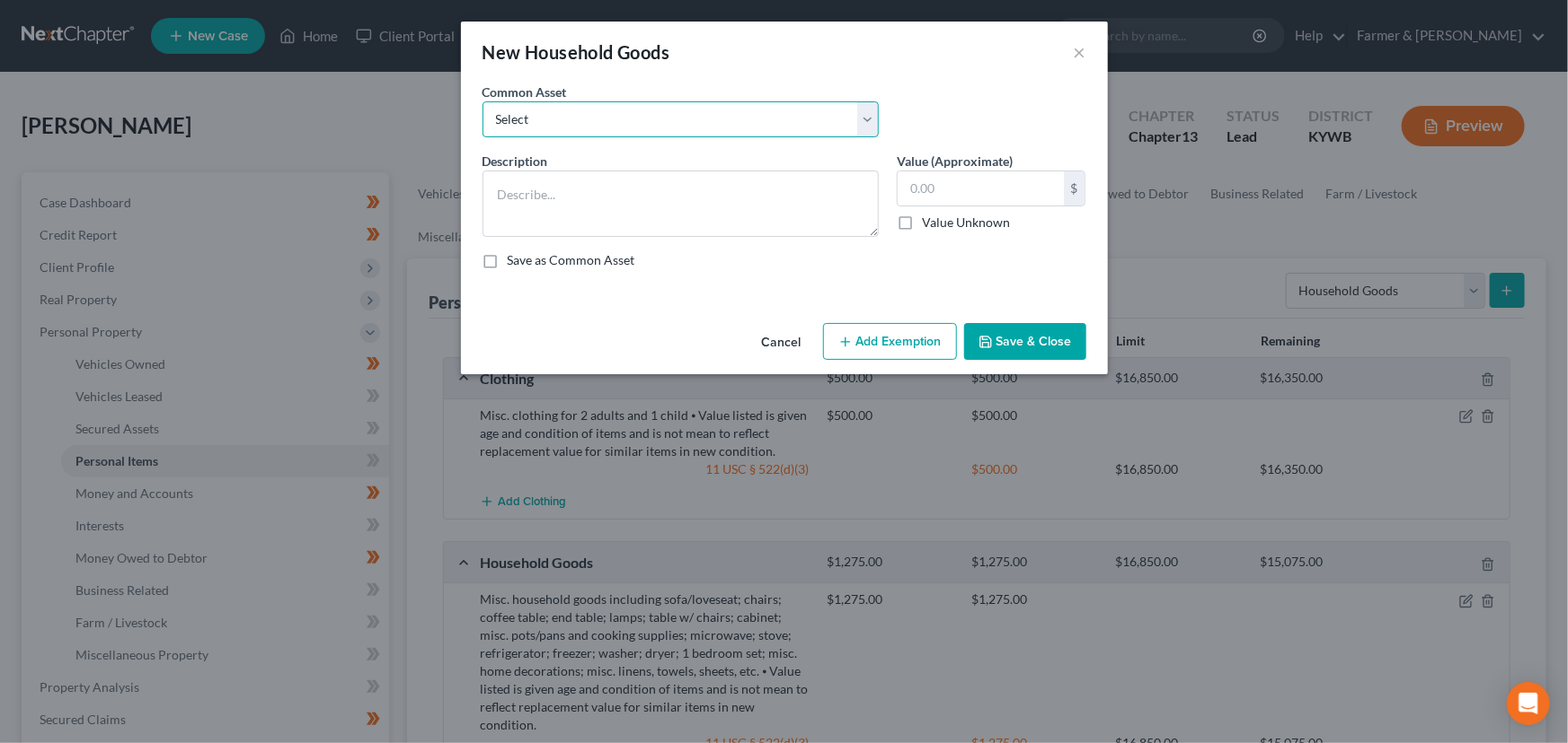
drag, startPoint x: 601, startPoint y: 112, endPoint x: 594, endPoint y: 133, distance: 22.1
click at [601, 112] on select "Select small misc. household items: some decor (pictures/frames and misc. knick…" at bounding box center [680, 119] width 396 height 36
click at [482, 101] on select "Select small misc. household items: some decor (pictures/frames and misc. knick…" at bounding box center [680, 119] width 396 height 36
click at [504, 195] on textarea "misc. baby supplies (crib, toys, etc.)" at bounding box center [680, 203] width 396 height 66
click at [720, 199] on textarea "Misc. baby supplies (crib, toys, etc.)" at bounding box center [680, 203] width 396 height 66
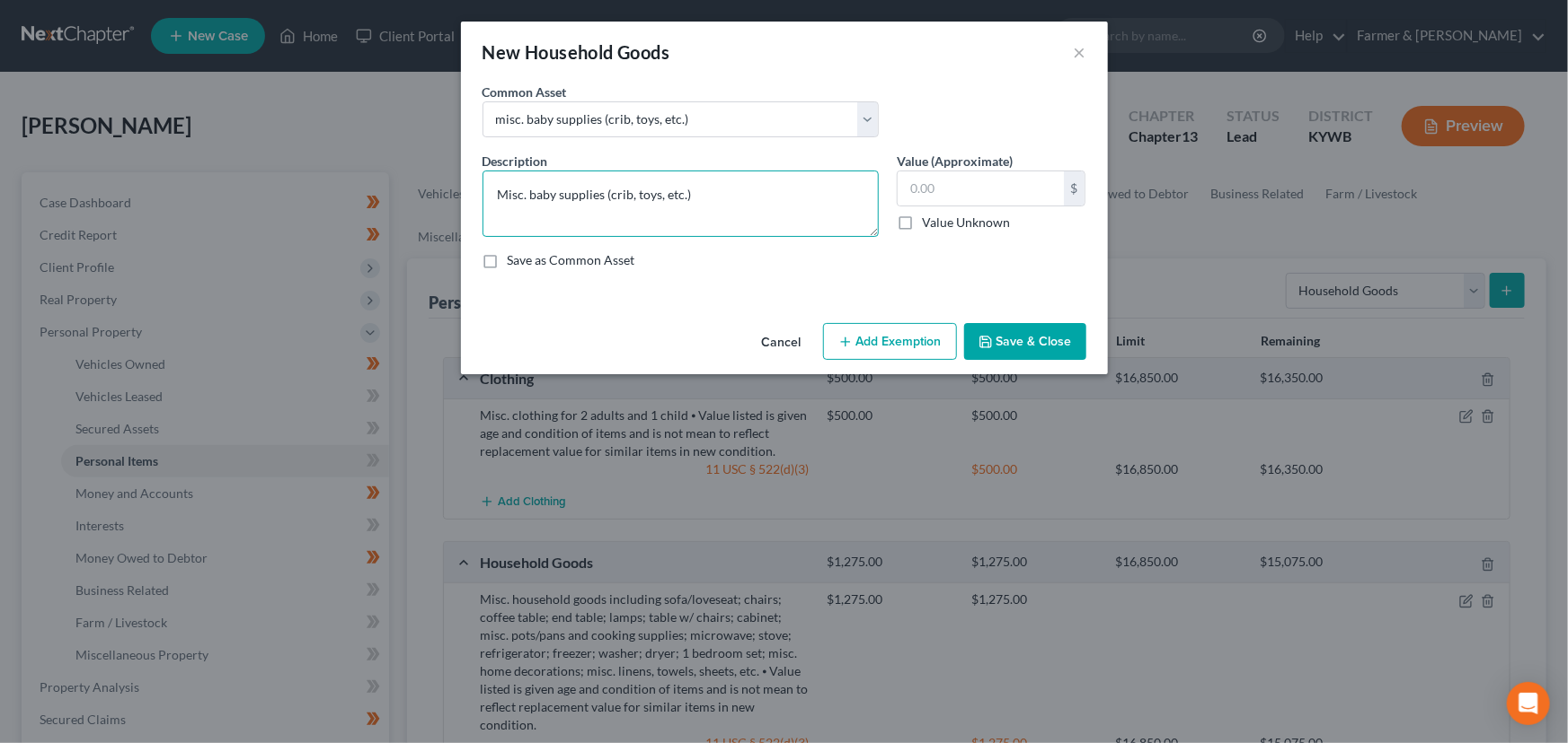
paste textarea "⦁ Value listed is given age and condition of items and is not mean to reflect r…"
click at [922, 224] on label "Value Unknown" at bounding box center [966, 222] width 88 height 18
click at [929, 224] on input "Value Unknown" at bounding box center [934, 219] width 11 height 11
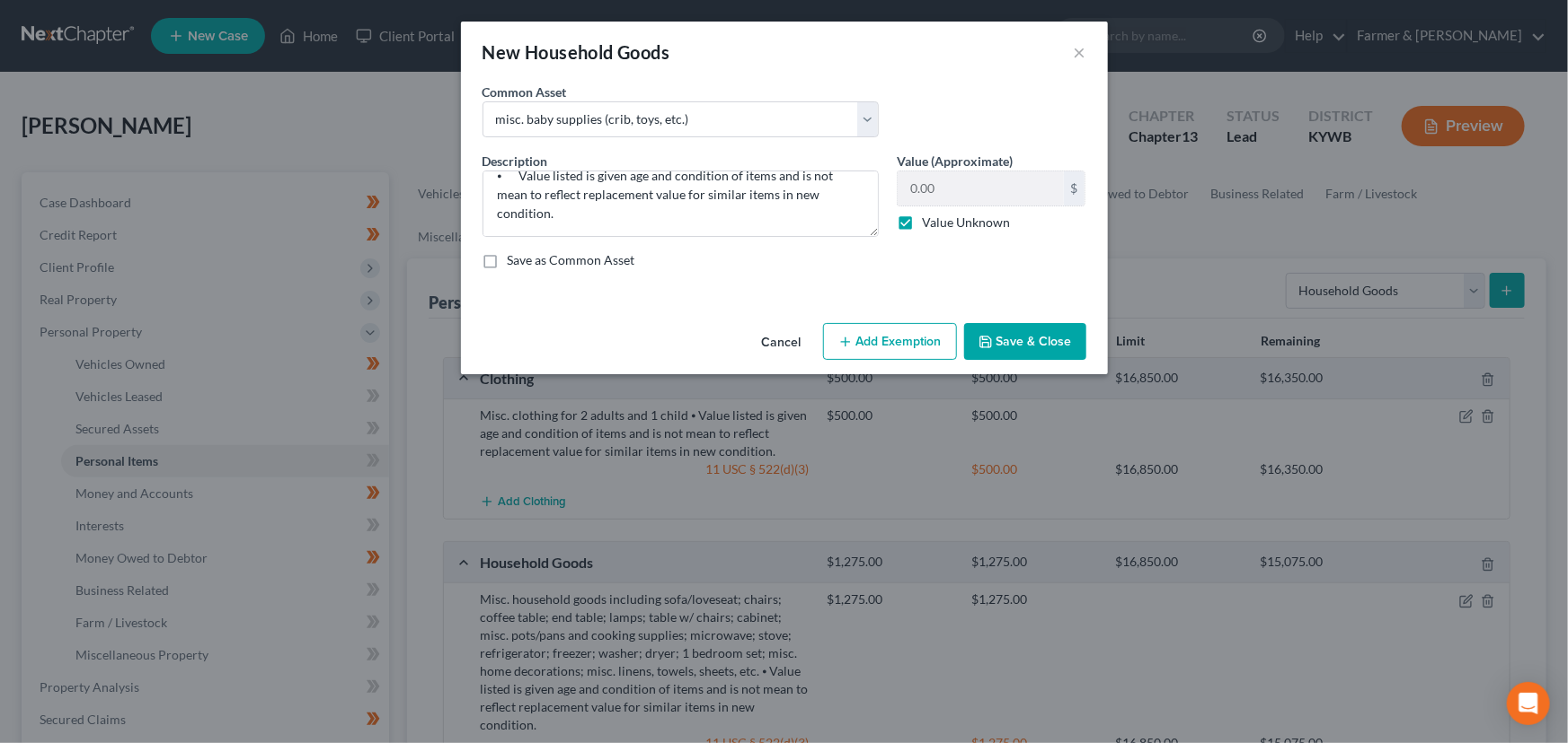
click at [1019, 346] on button "Save & Close" at bounding box center [1024, 342] width 122 height 38
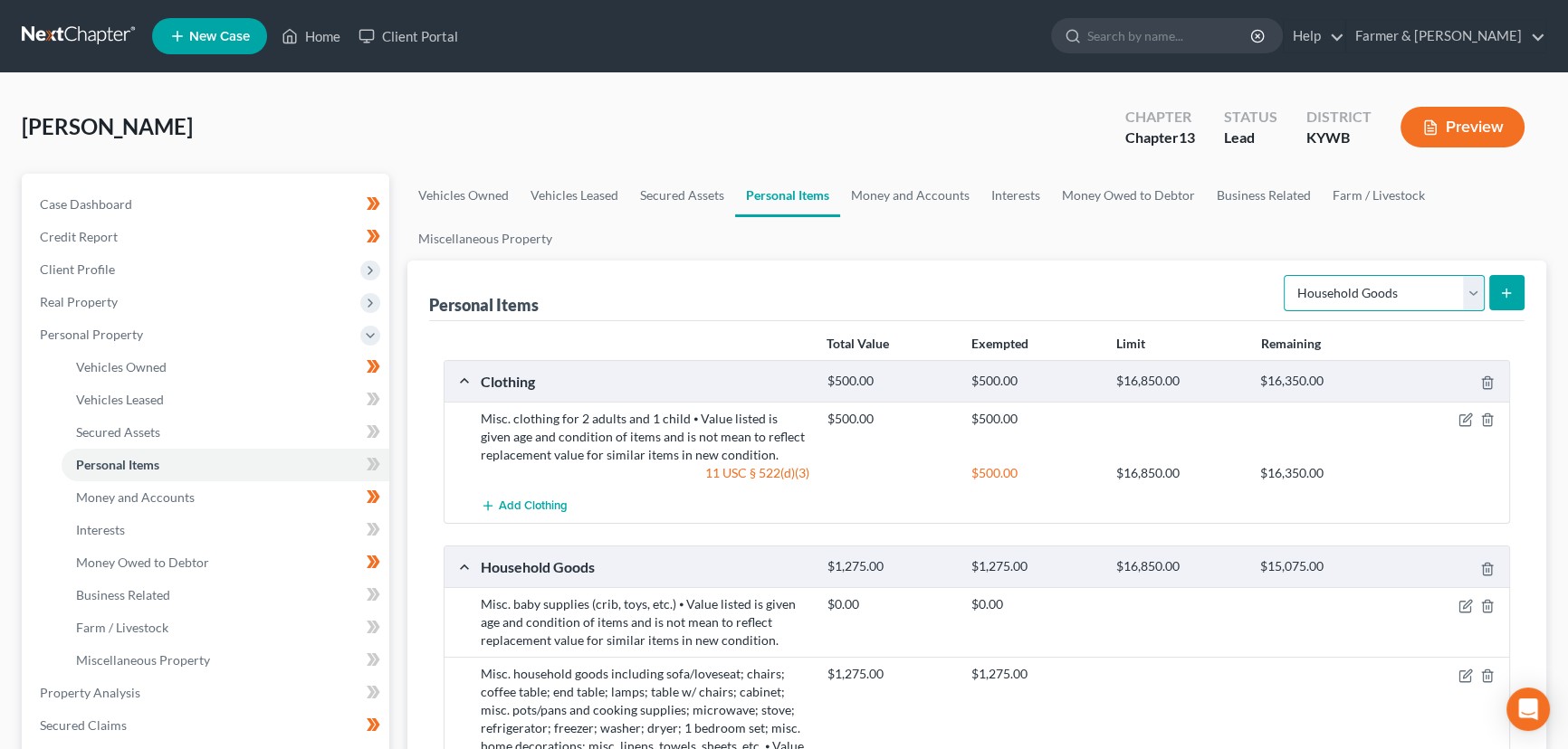
click at [1369, 296] on select "Select Item Type Clothing Collectibles Of Value Electronics Firearms Household …" at bounding box center [1384, 294] width 201 height 36
click at [1286, 275] on select "Select Item Type Clothing Collectibles Of Value Electronics Firearms Household …" at bounding box center [1384, 294] width 201 height 36
click at [1327, 298] on select "Select Item Type Clothing Collectibles Of Value Electronics Firearms Household …" at bounding box center [1384, 294] width 201 height 36
click at [1286, 275] on select "Select Item Type Clothing Collectibles Of Value Electronics Firearms Household …" at bounding box center [1384, 294] width 201 height 36
click at [1521, 294] on button "submit" at bounding box center [1507, 293] width 35 height 35
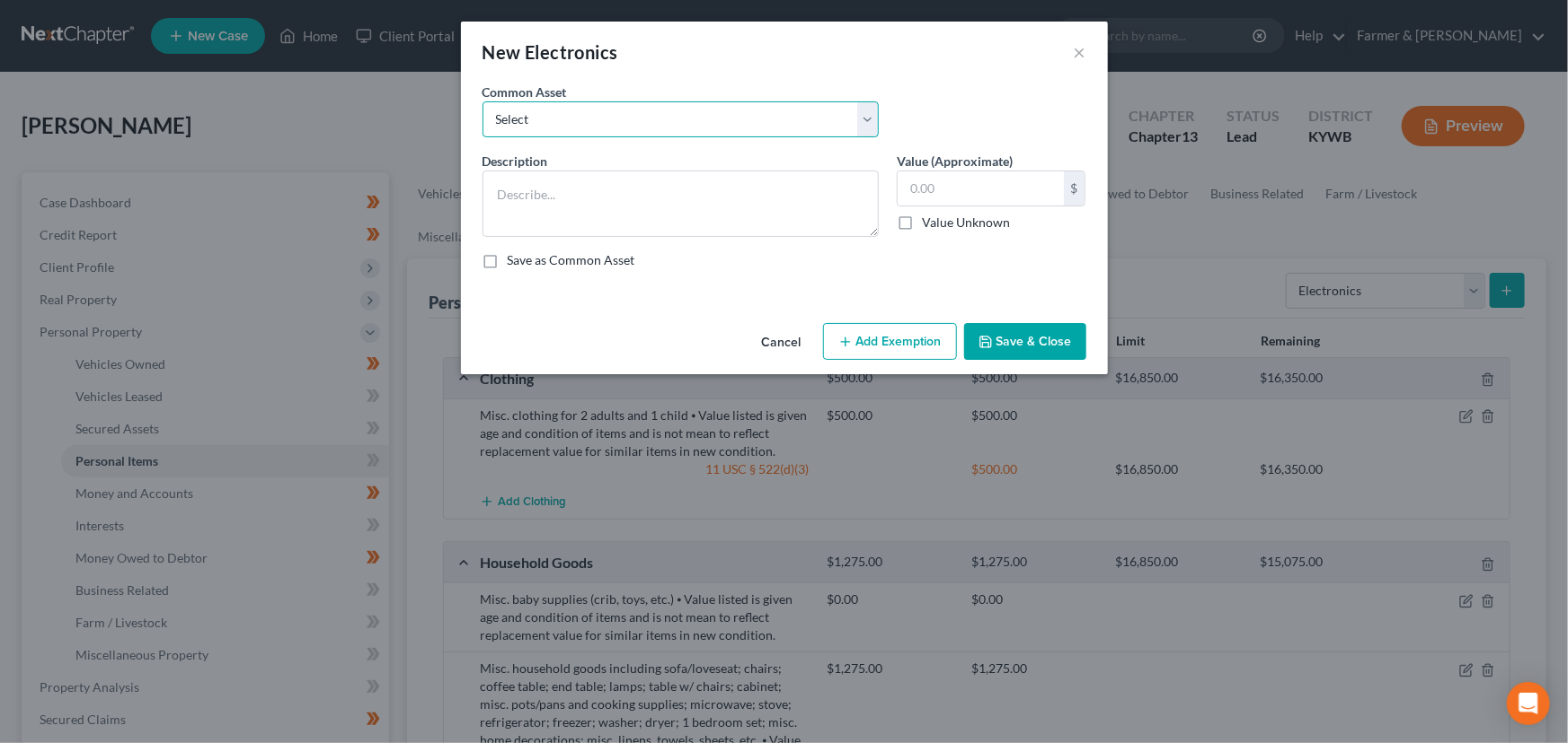
click at [606, 119] on select "Select Televisions; DVD Players; Gaming systems; Home Computer ⦁ Value listed i…" at bounding box center [680, 119] width 396 height 36
click at [482, 101] on select "Select Televisions; DVD Players; Gaming systems; Home Computer ⦁ Value listed i…" at bounding box center [680, 119] width 396 height 36
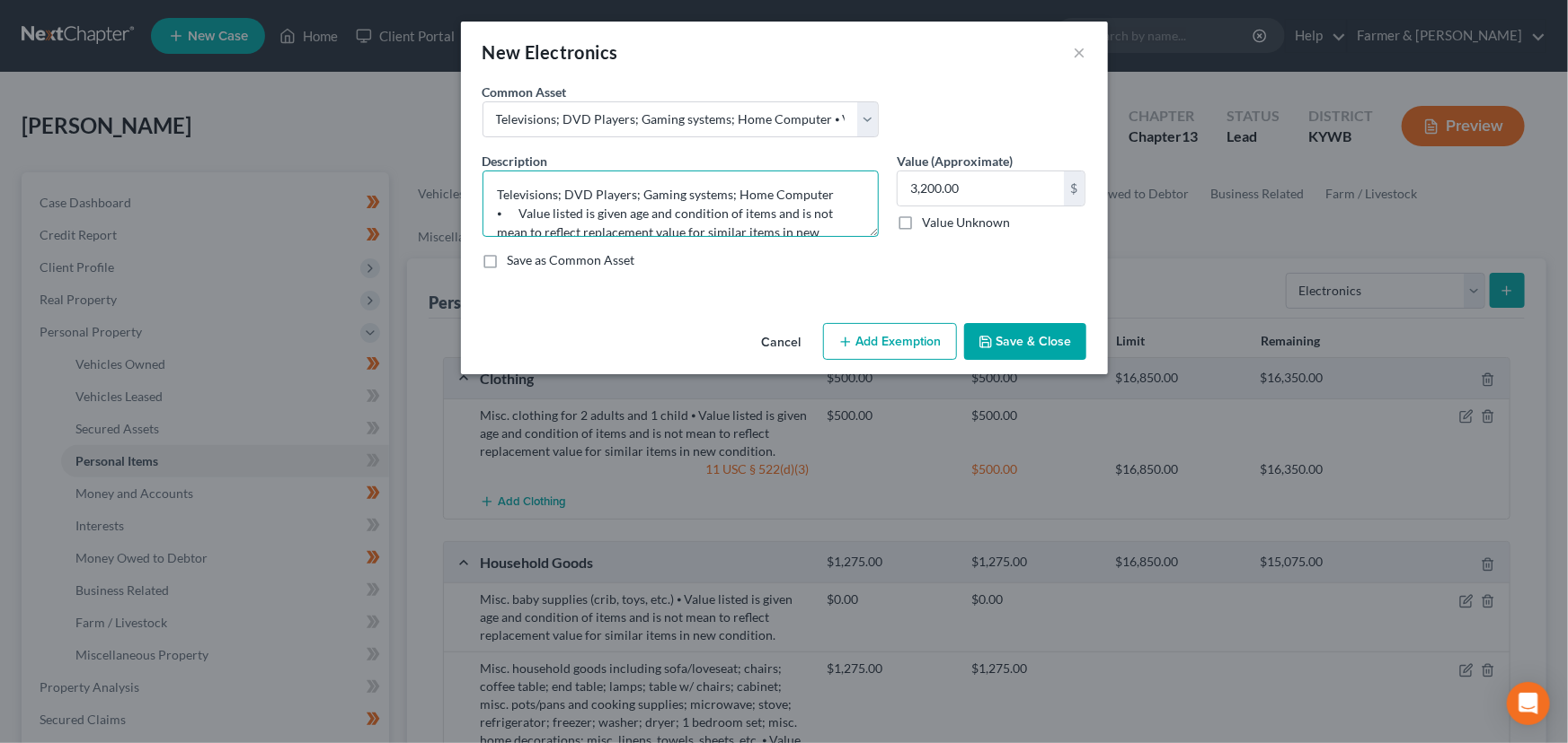
drag, startPoint x: 737, startPoint y: 192, endPoint x: 839, endPoint y: 192, distance: 102.0
click at [839, 192] on textarea "Televisions; DVD Players; Gaming systems; Home Computer ⦁ Value listed is given…" at bounding box center [680, 203] width 396 height 66
click at [985, 191] on input "3,200.00" at bounding box center [981, 188] width 166 height 34
click at [883, 356] on button "Add Exemption" at bounding box center [890, 342] width 134 height 38
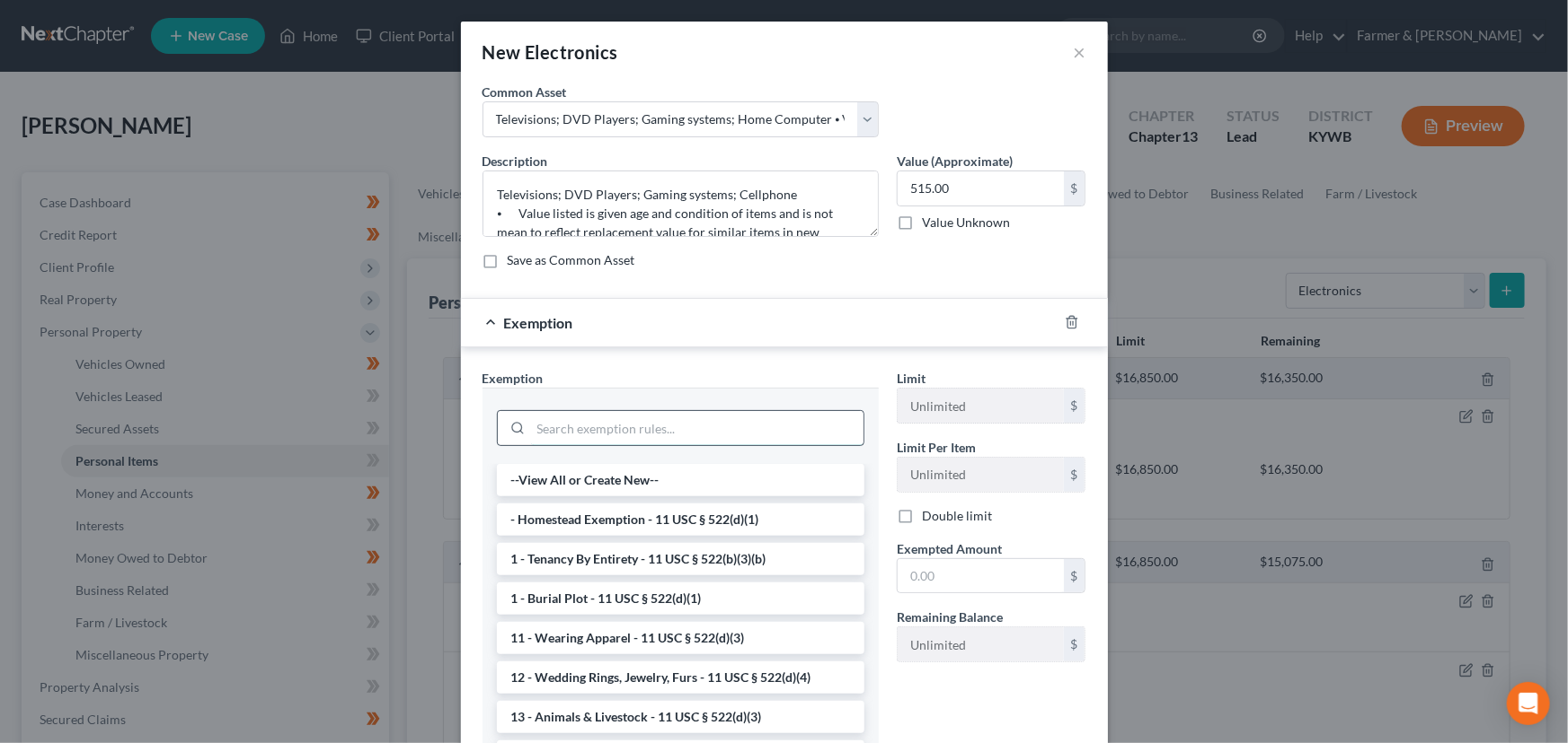
click at [757, 439] on input "search" at bounding box center [696, 428] width 332 height 34
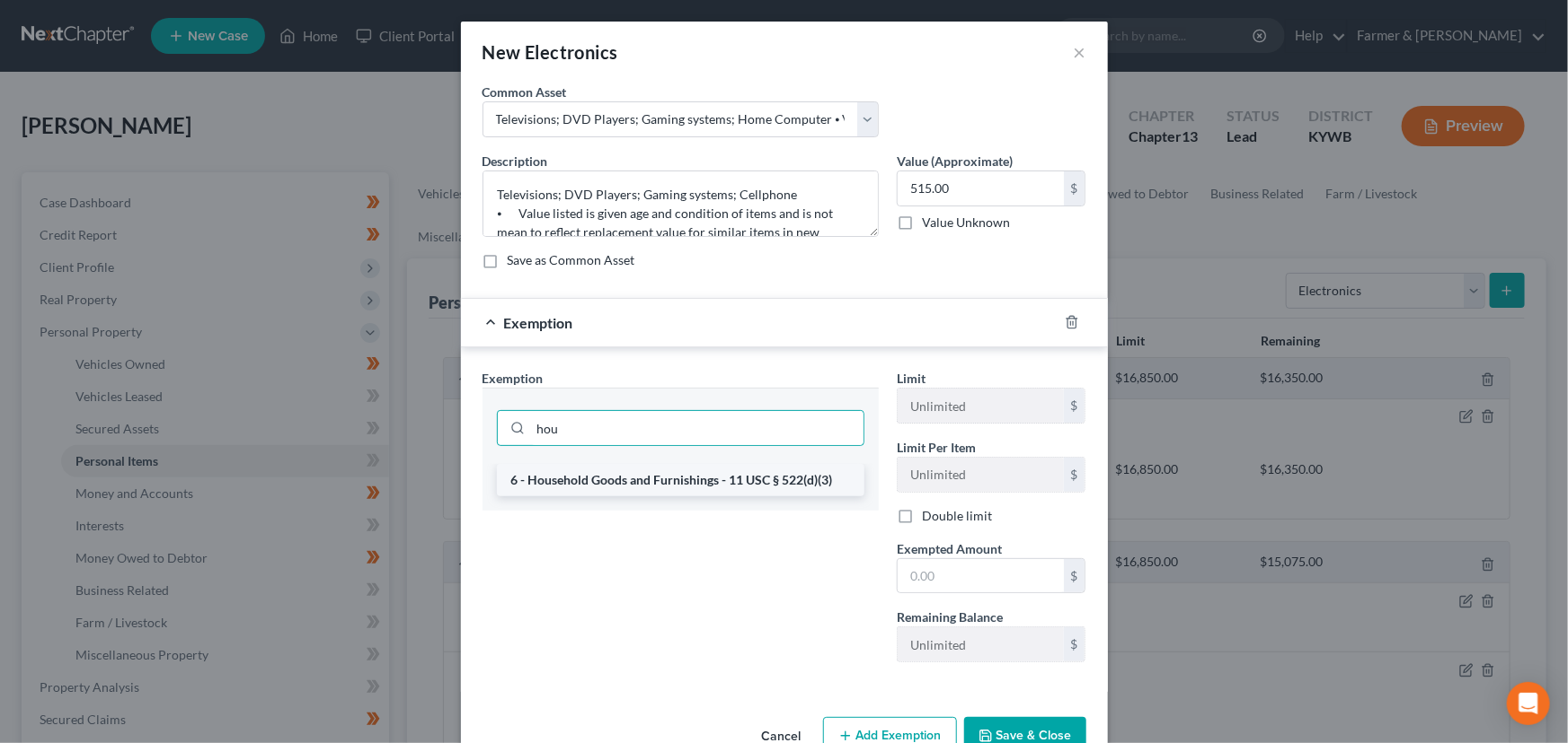
click at [763, 472] on li "6 - Household Goods and Furnishings - 11 USC § 522(d)(3)" at bounding box center [680, 480] width 367 height 32
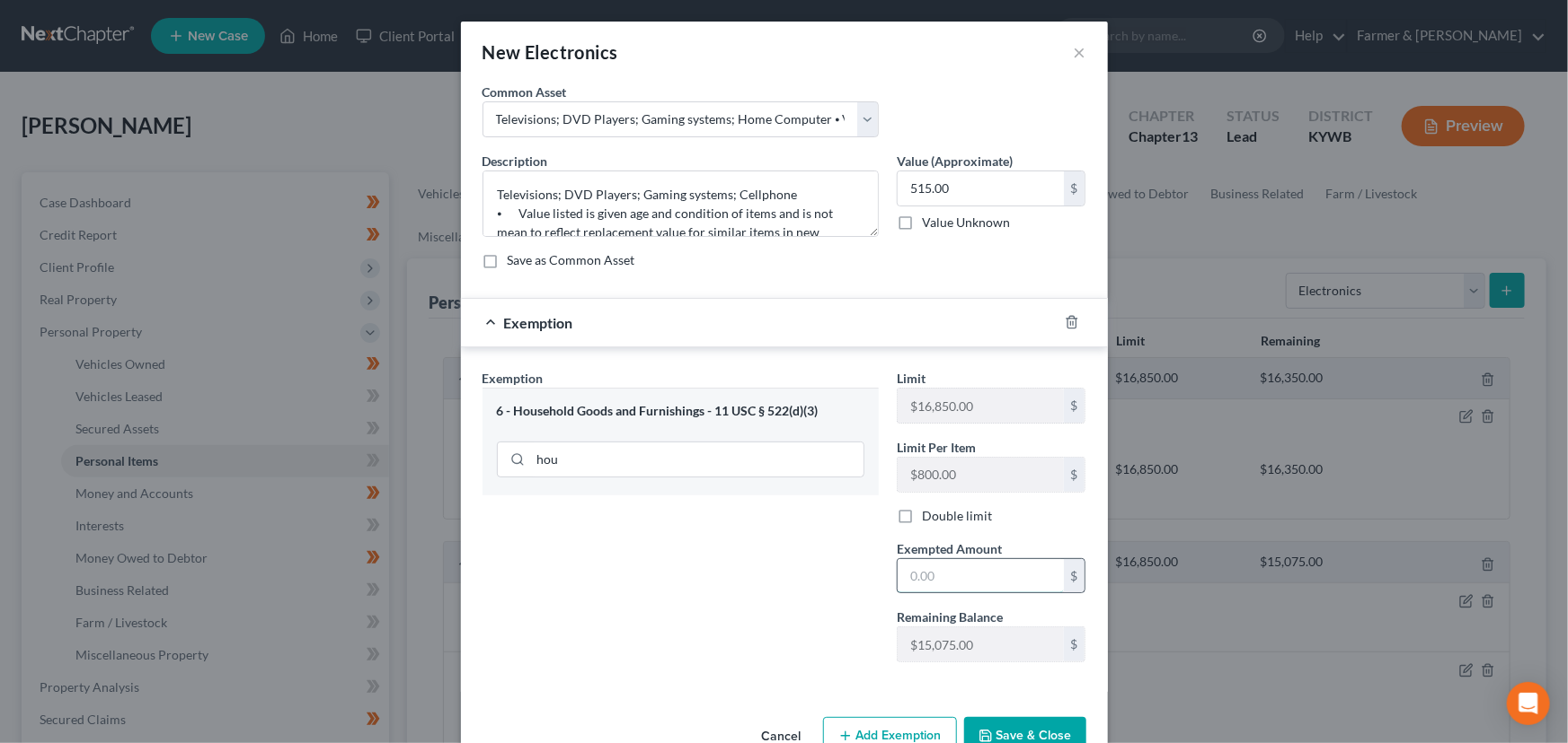
click at [935, 583] on input "text" at bounding box center [981, 577] width 166 height 34
click at [852, 337] on div "Exemption $515.00" at bounding box center [758, 322] width 597 height 47
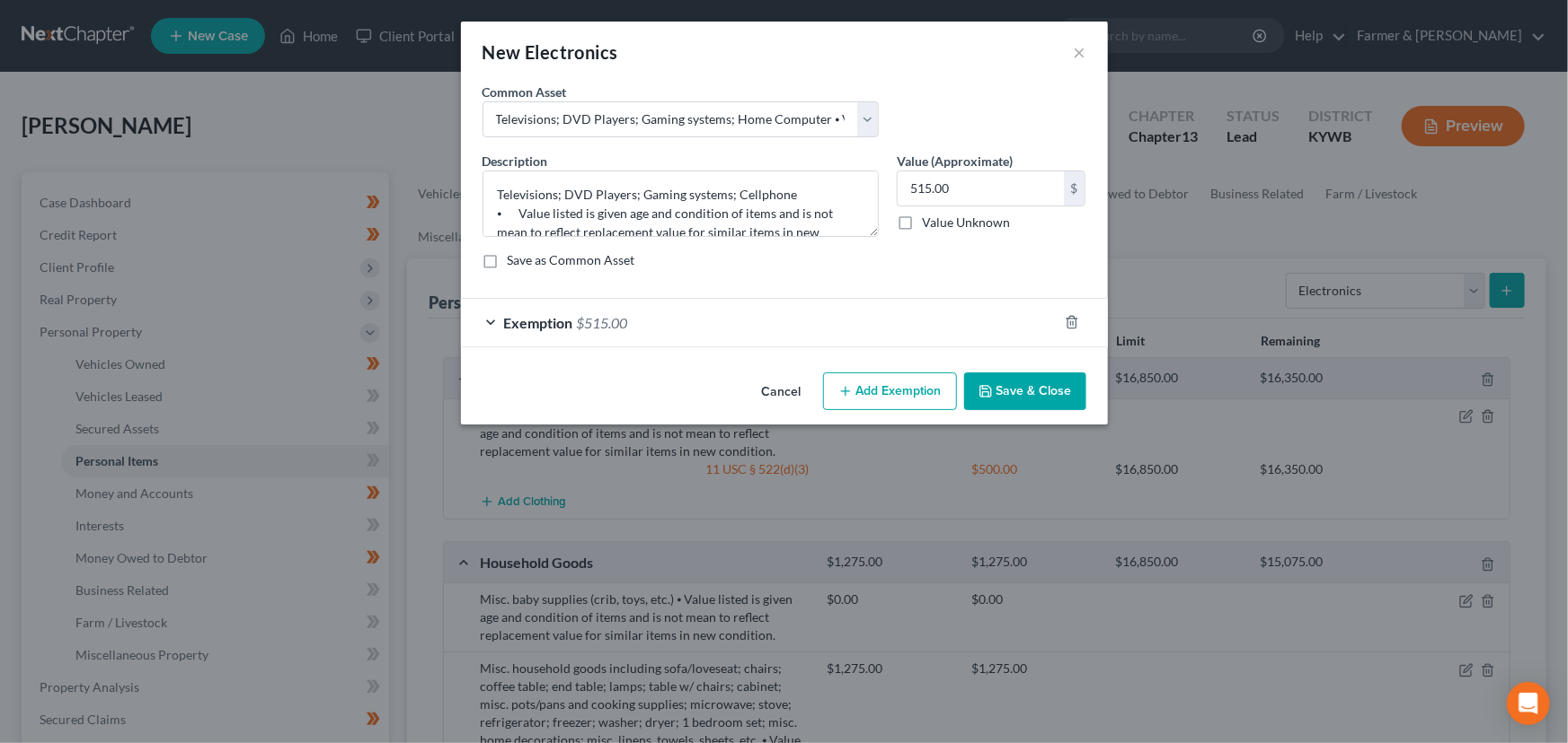
click at [1044, 395] on button "Save & Close" at bounding box center [1024, 391] width 122 height 38
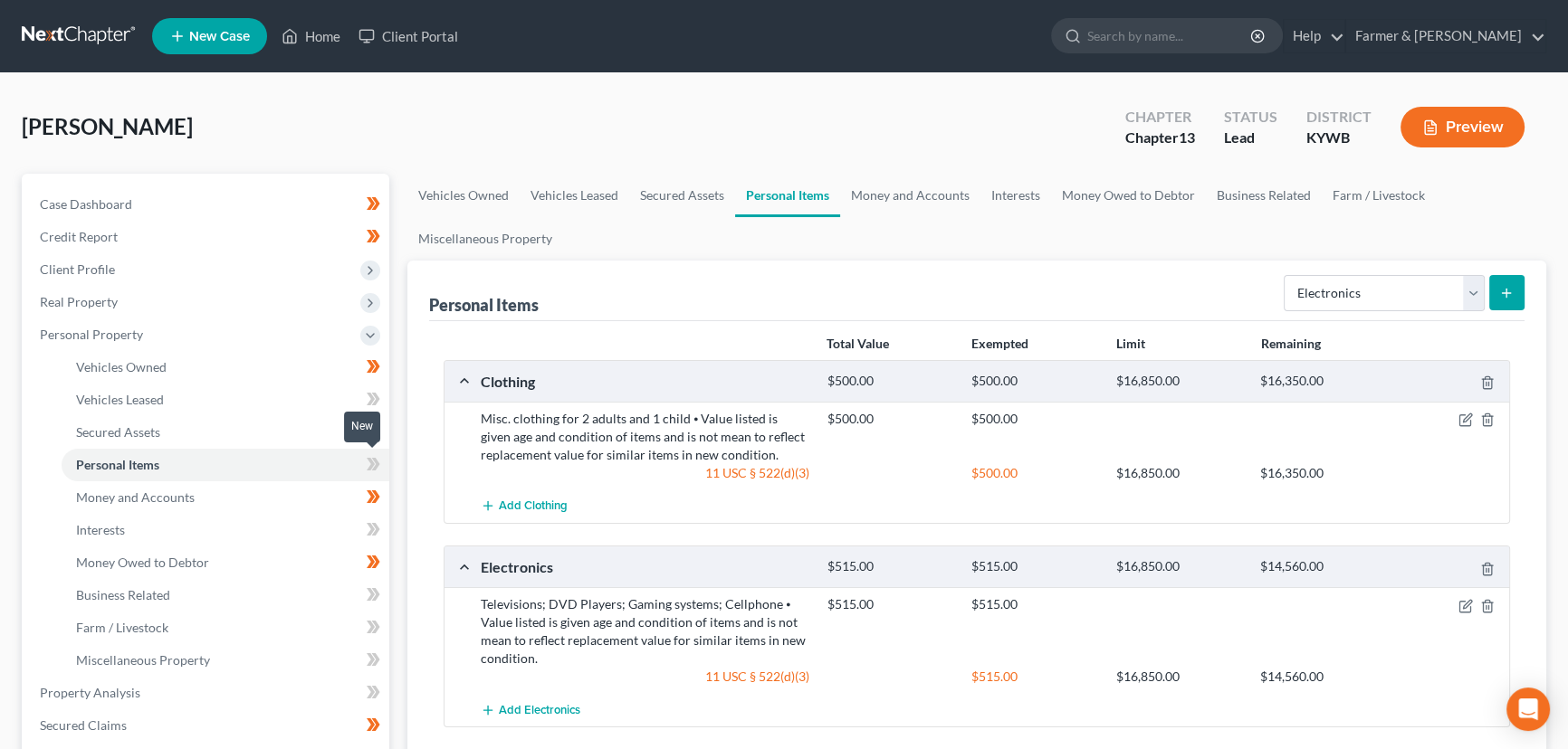
click at [385, 464] on span at bounding box center [373, 467] width 31 height 27
click at [407, 455] on div "Personal Items Select Item Type Clothing Collectibles Of Value Electronics Fire…" at bounding box center [976, 690] width 1139 height 858
click at [190, 523] on link "Interests" at bounding box center [226, 531] width 328 height 32
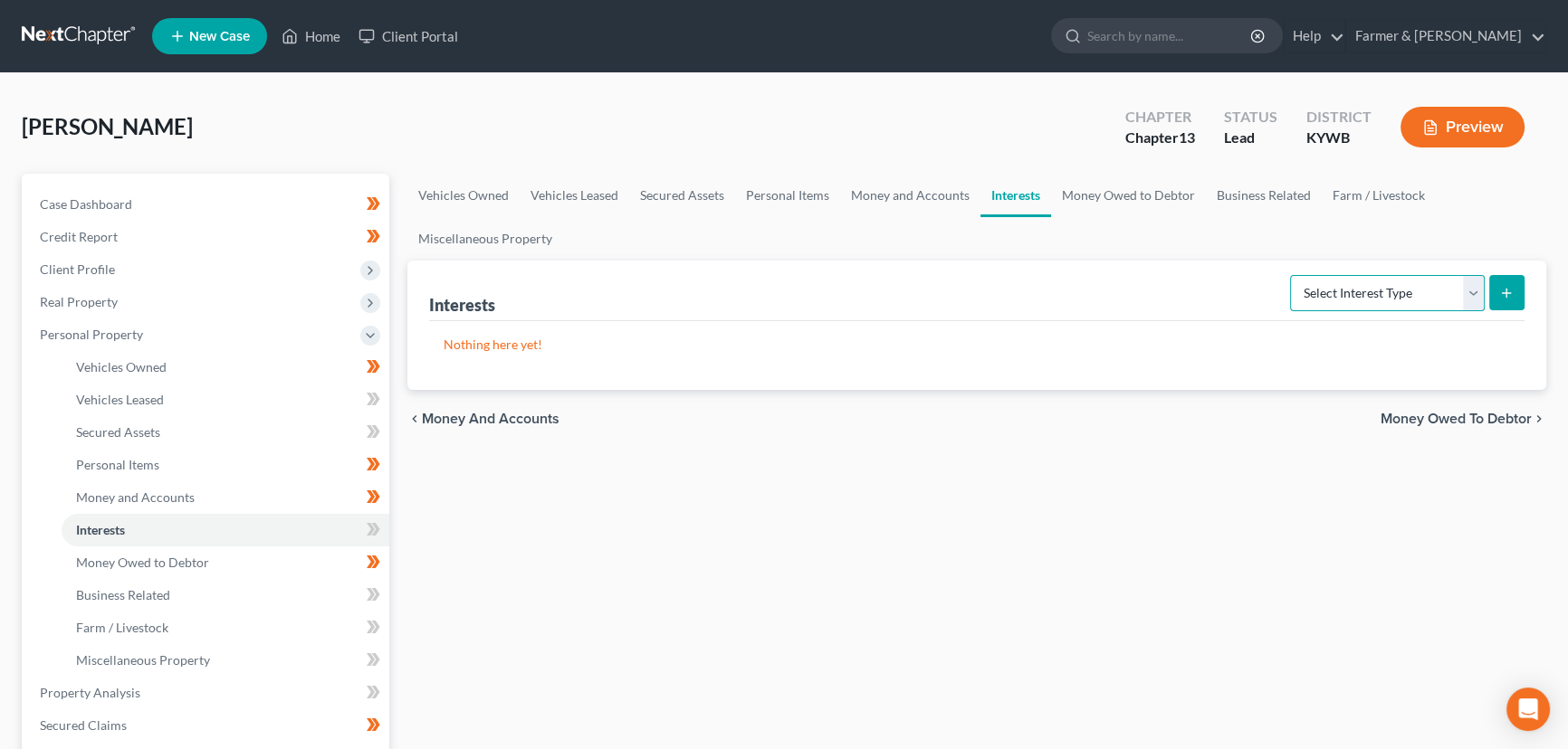
click at [1349, 305] on select "Select Interest Type 401K Annuity Bond Education IRA Government Bond Government…" at bounding box center [1388, 294] width 194 height 36
click at [1292, 275] on select "Select Interest Type 401K Annuity Bond Education IRA Government Bond Government…" at bounding box center [1388, 294] width 194 height 36
click at [1471, 286] on select "Select Interest Type 401K Annuity Bond Education IRA Government Bond Government…" at bounding box center [1388, 294] width 194 height 36
click at [1500, 289] on icon "submit" at bounding box center [1506, 293] width 14 height 14
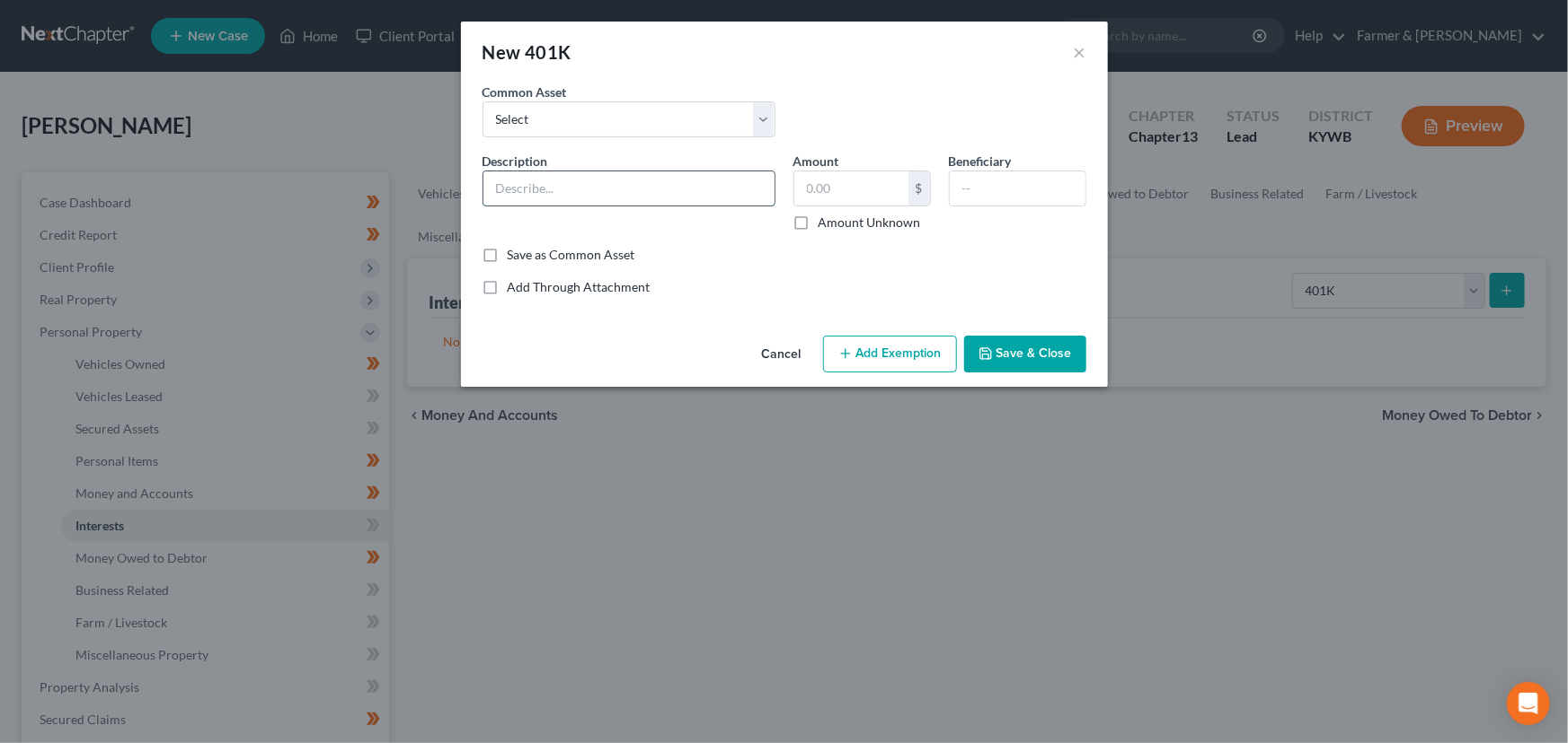
click at [636, 185] on input "text" at bounding box center [629, 188] width 291 height 34
drag, startPoint x: 745, startPoint y: 188, endPoint x: 677, endPoint y: 188, distance: 68.0
click at [677, 188] on input "401k retirement account through - GET INFO" at bounding box center [629, 188] width 291 height 34
drag, startPoint x: 800, startPoint y: 228, endPoint x: 844, endPoint y: 224, distance: 44.2
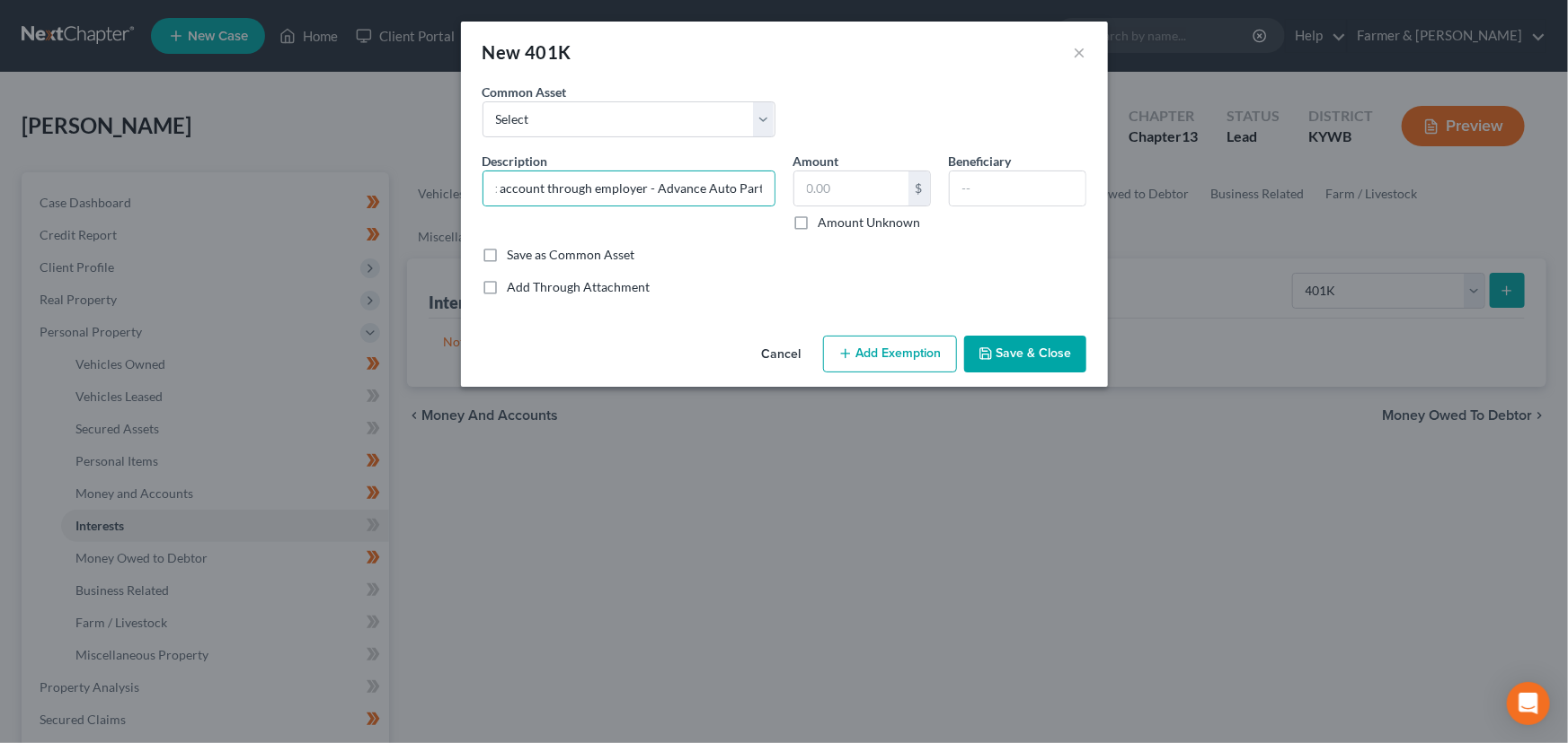
click at [818, 228] on label "Amount Unknown" at bounding box center [869, 222] width 102 height 18
click at [826, 225] on input "Amount Unknown" at bounding box center [831, 219] width 11 height 11
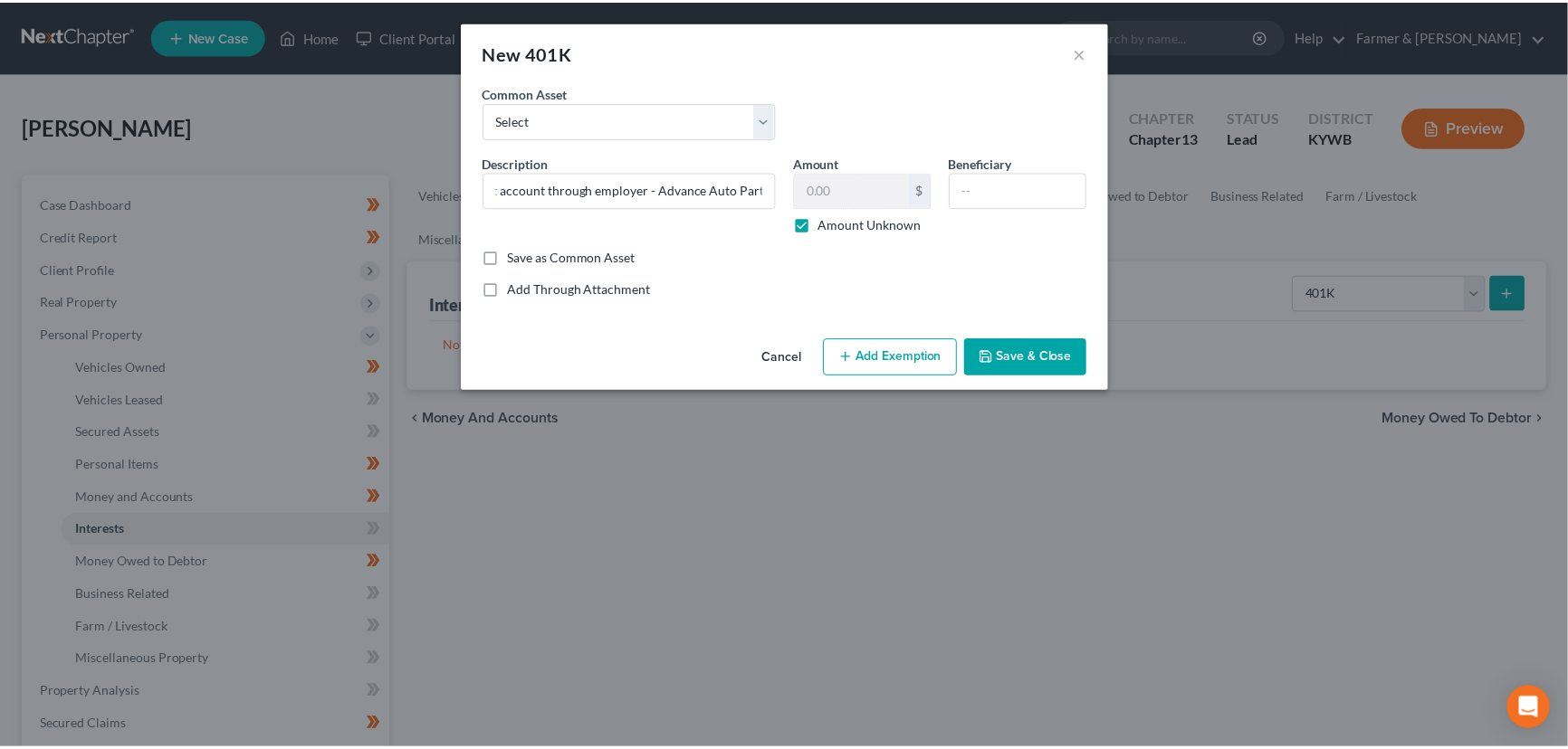
scroll to position [0, 0]
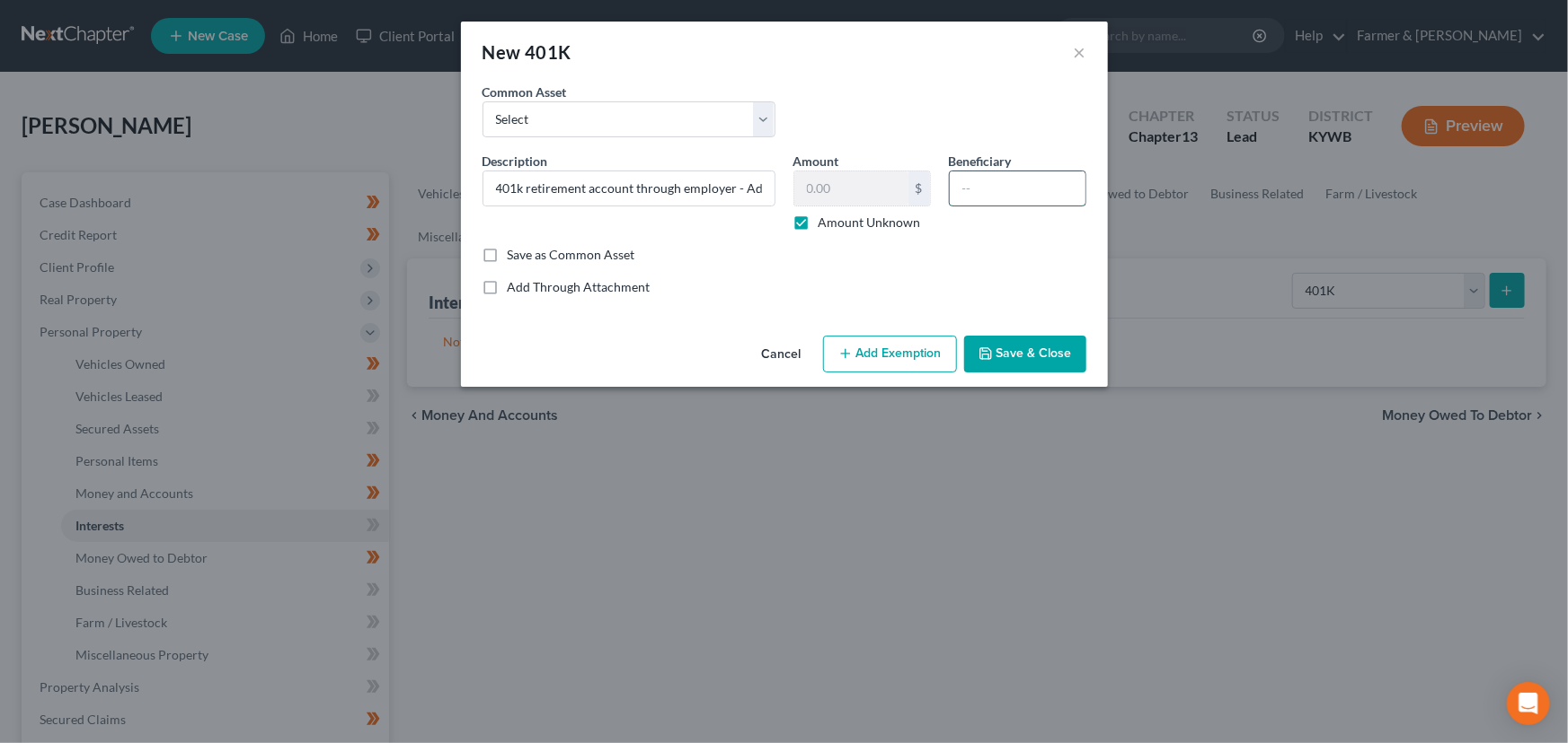
click at [978, 177] on input "text" at bounding box center [1017, 188] width 135 height 34
click at [1023, 362] on button "Save & Close" at bounding box center [1024, 354] width 122 height 38
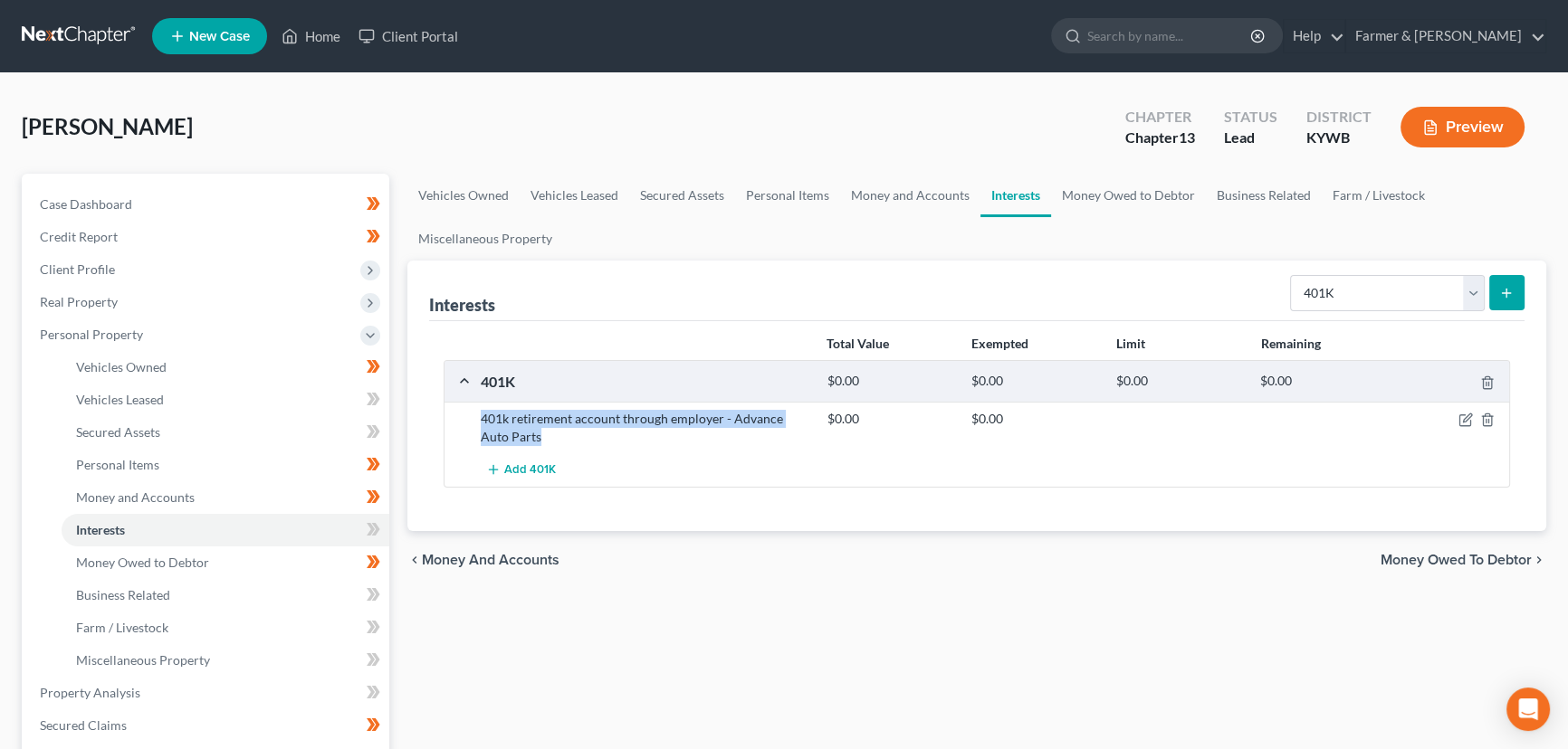
drag, startPoint x: 479, startPoint y: 421, endPoint x: 517, endPoint y: 431, distance: 39.3
click at [517, 431] on div "401k retirement account through employer - Advance Auto Parts" at bounding box center [645, 428] width 347 height 36
copy div "401k retirement account through employer - Advance Auto Parts"
drag, startPoint x: 601, startPoint y: 703, endPoint x: 575, endPoint y: 696, distance: 26.9
click at [601, 703] on div "Vehicles Owned Vehicles Leased Secured Assets Personal Items Money and Accounts…" at bounding box center [977, 712] width 1157 height 1078
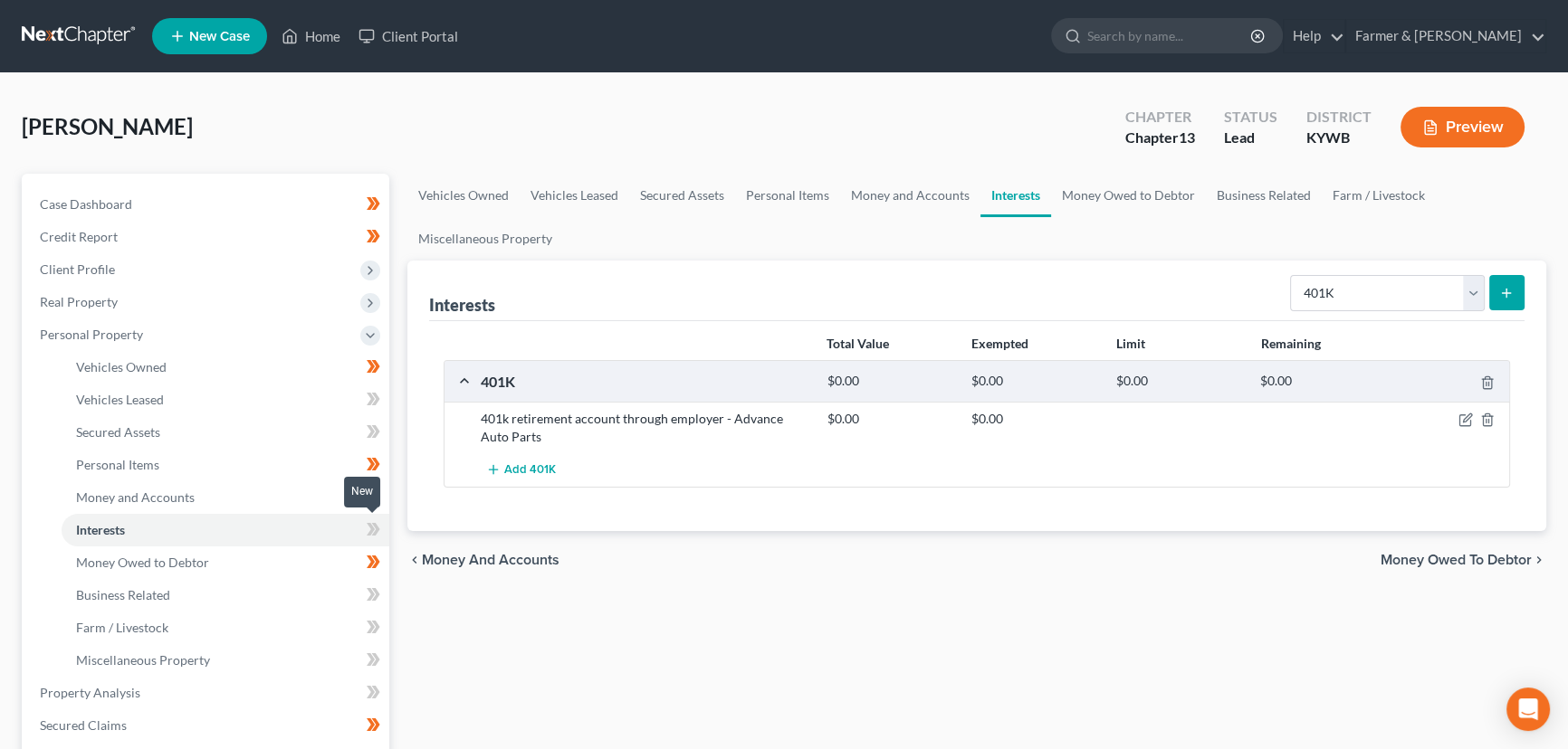
click at [371, 529] on icon at bounding box center [371, 529] width 9 height 12
click at [442, 608] on div "Vehicles Owned Vehicles Leased Secured Assets Personal Items Money and Accounts…" at bounding box center [977, 712] width 1157 height 1078
click at [146, 332] on span "Personal Property" at bounding box center [208, 334] width 364 height 32
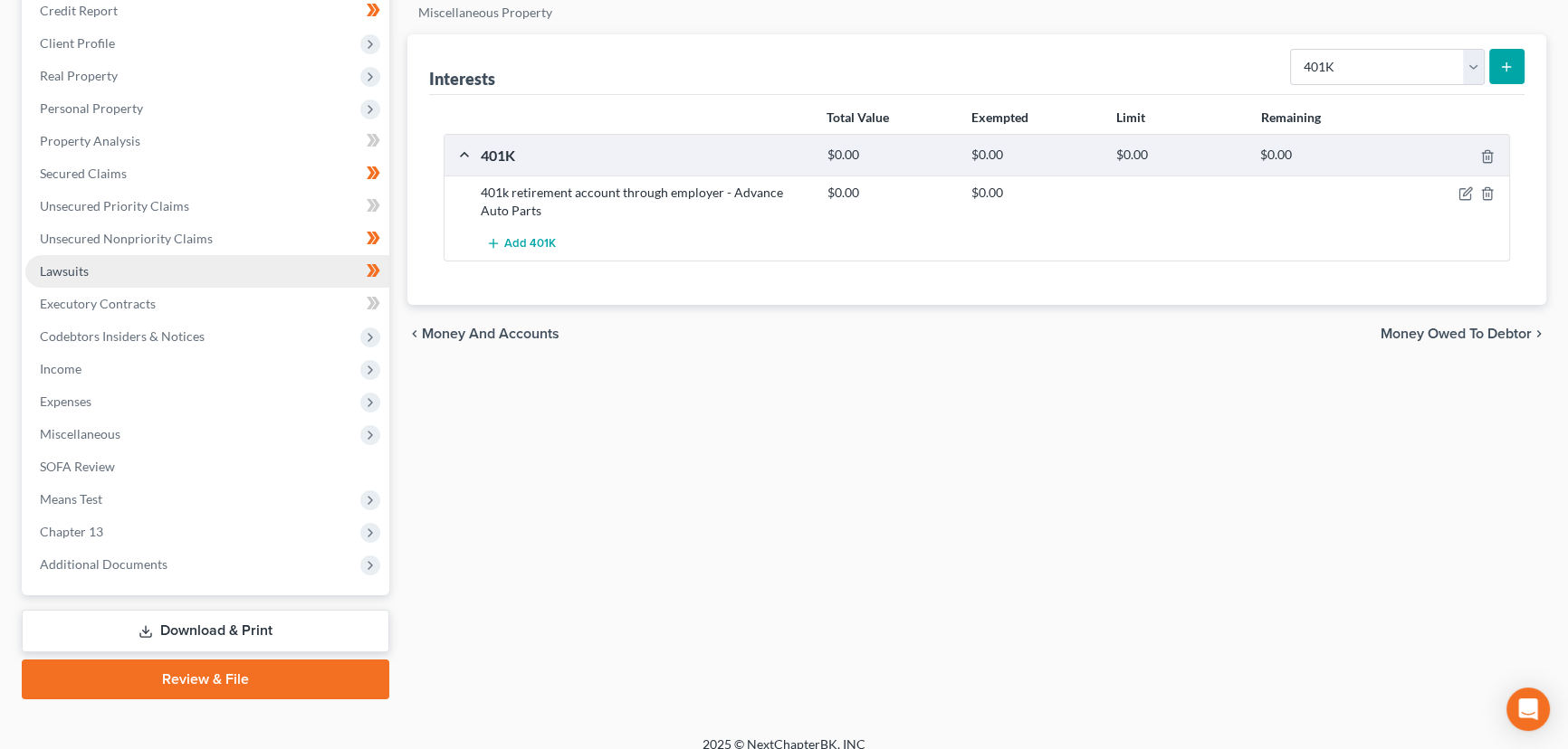
scroll to position [243, 0]
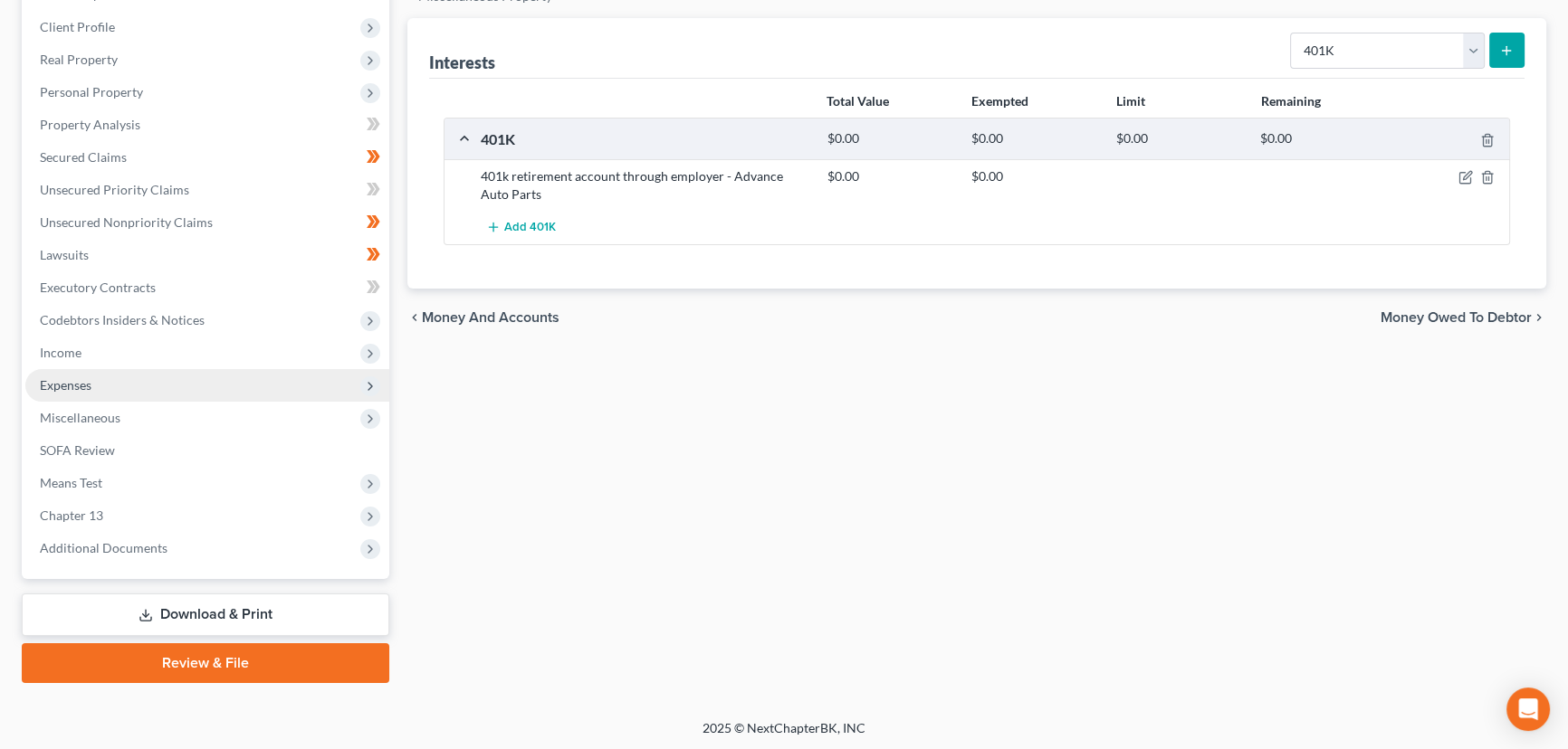
click at [89, 384] on span "Expenses" at bounding box center [66, 385] width 51 height 15
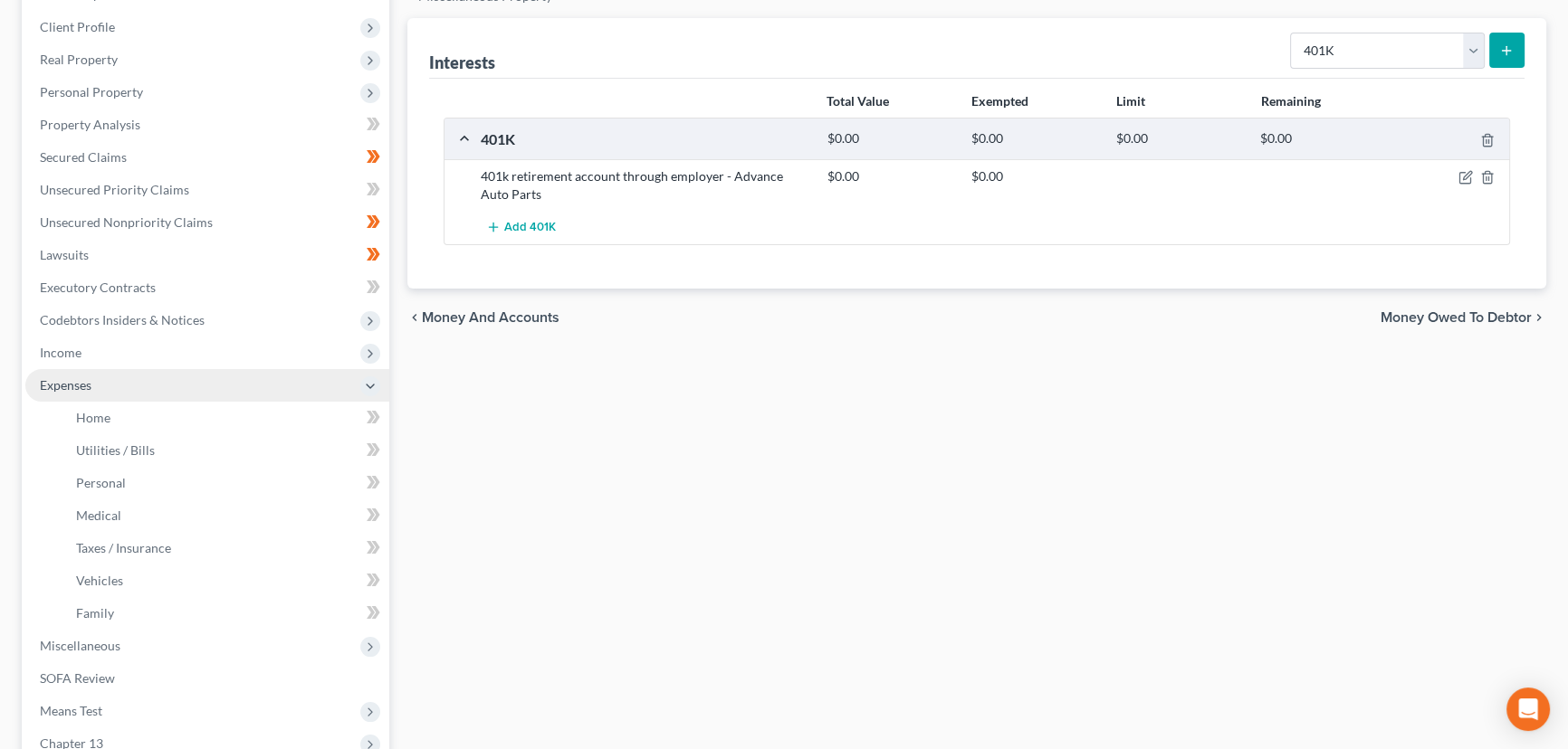
click at [81, 388] on span "Expenses" at bounding box center [66, 385] width 51 height 15
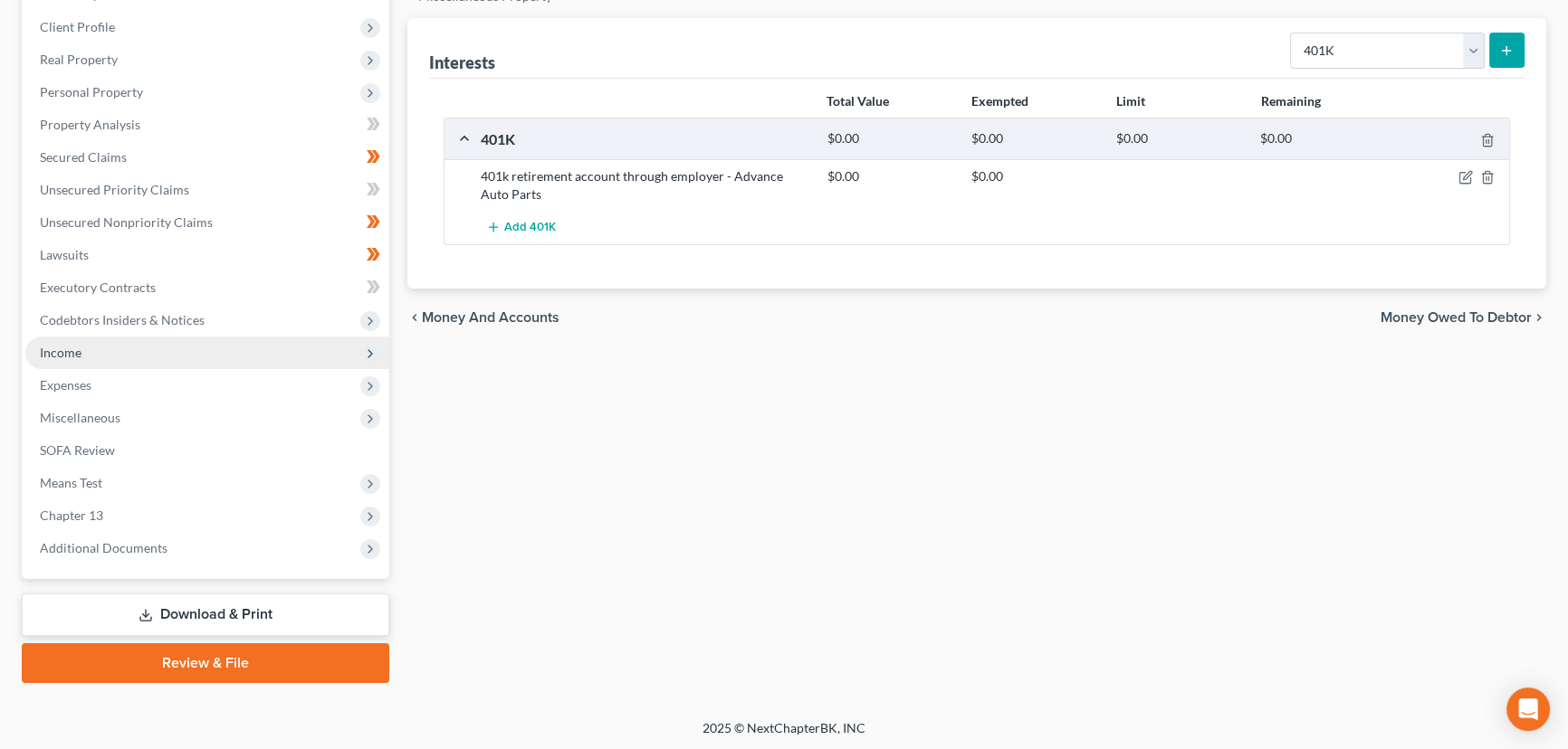
click at [73, 353] on span "Income" at bounding box center [61, 353] width 42 height 15
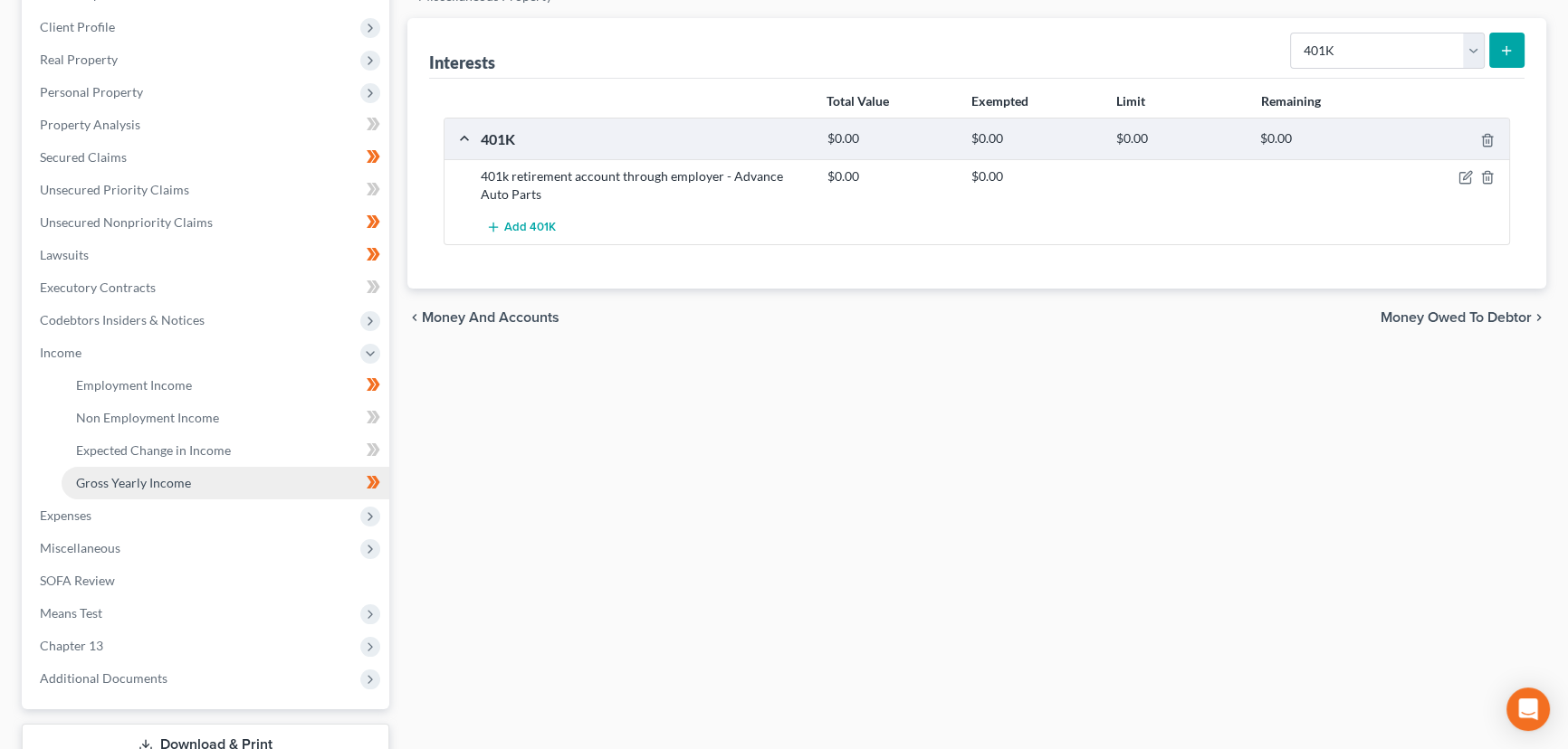
click at [93, 476] on span "Gross Yearly Income" at bounding box center [133, 483] width 115 height 15
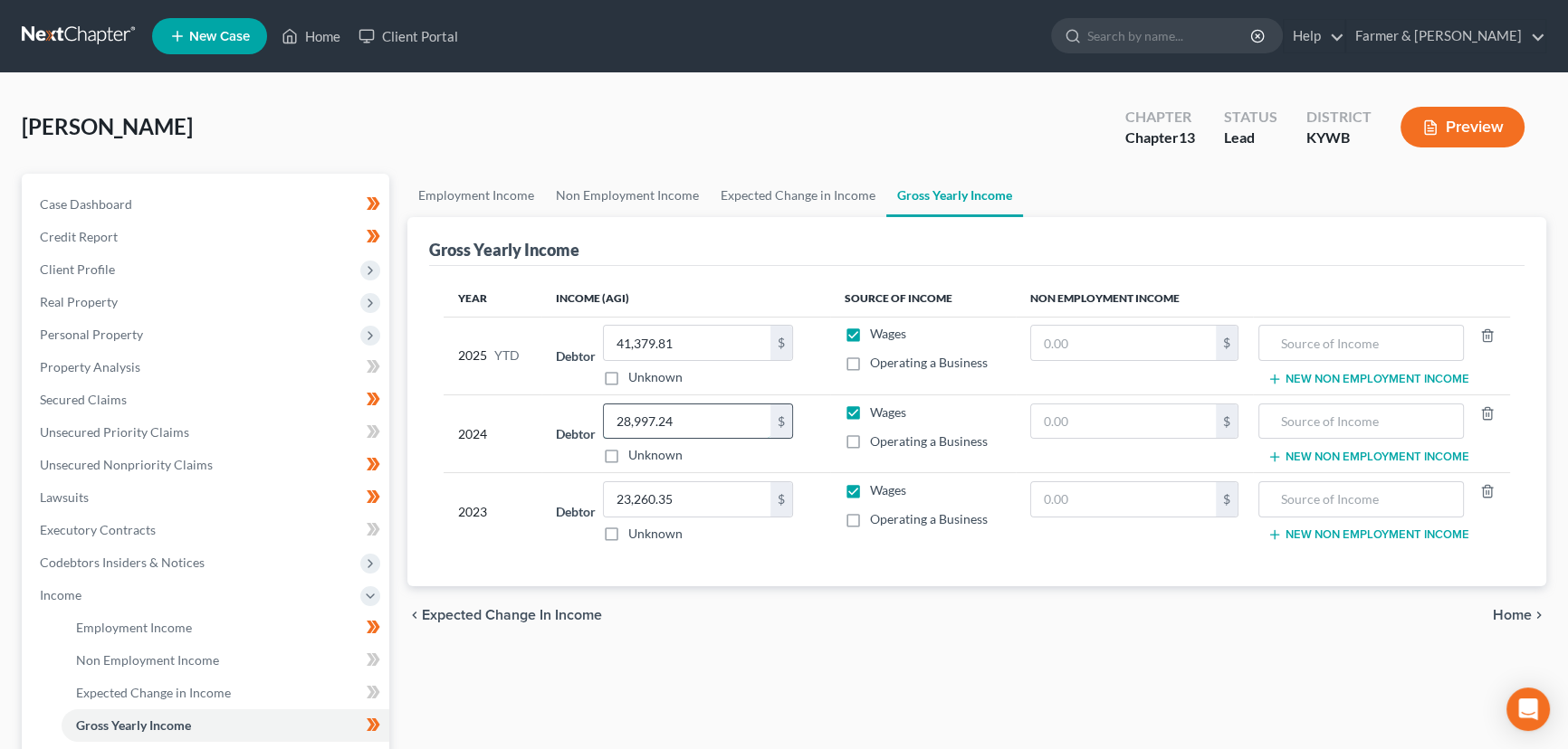
click at [696, 420] on input "28,997.24" at bounding box center [687, 422] width 167 height 34
click at [548, 398] on td "Debtor 34,945.00 $ Unknown Balance Undetermined 34,945.00 $ Unknown" at bounding box center [685, 434] width 288 height 78
click at [708, 502] on input "23,260.35" at bounding box center [687, 499] width 167 height 34
click at [763, 652] on div "Employment Income Non Employment Income Expected Change in Income Gross Yearly …" at bounding box center [977, 615] width 1157 height 882
click at [490, 706] on div "Employment Income Non Employment Income Expected Change in Income Gross Yearly …" at bounding box center [977, 615] width 1157 height 882
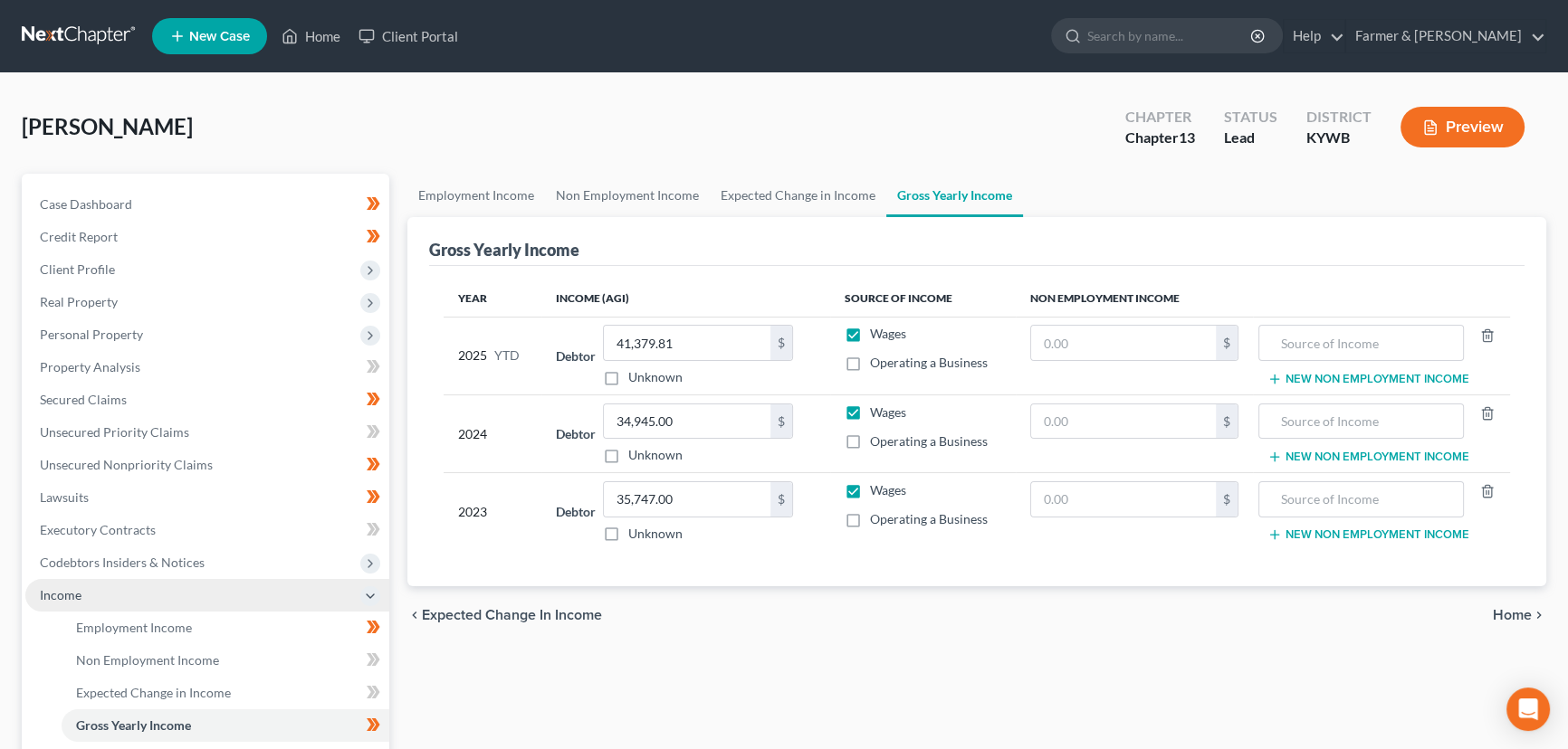
click at [118, 603] on span "Income" at bounding box center [208, 596] width 364 height 32
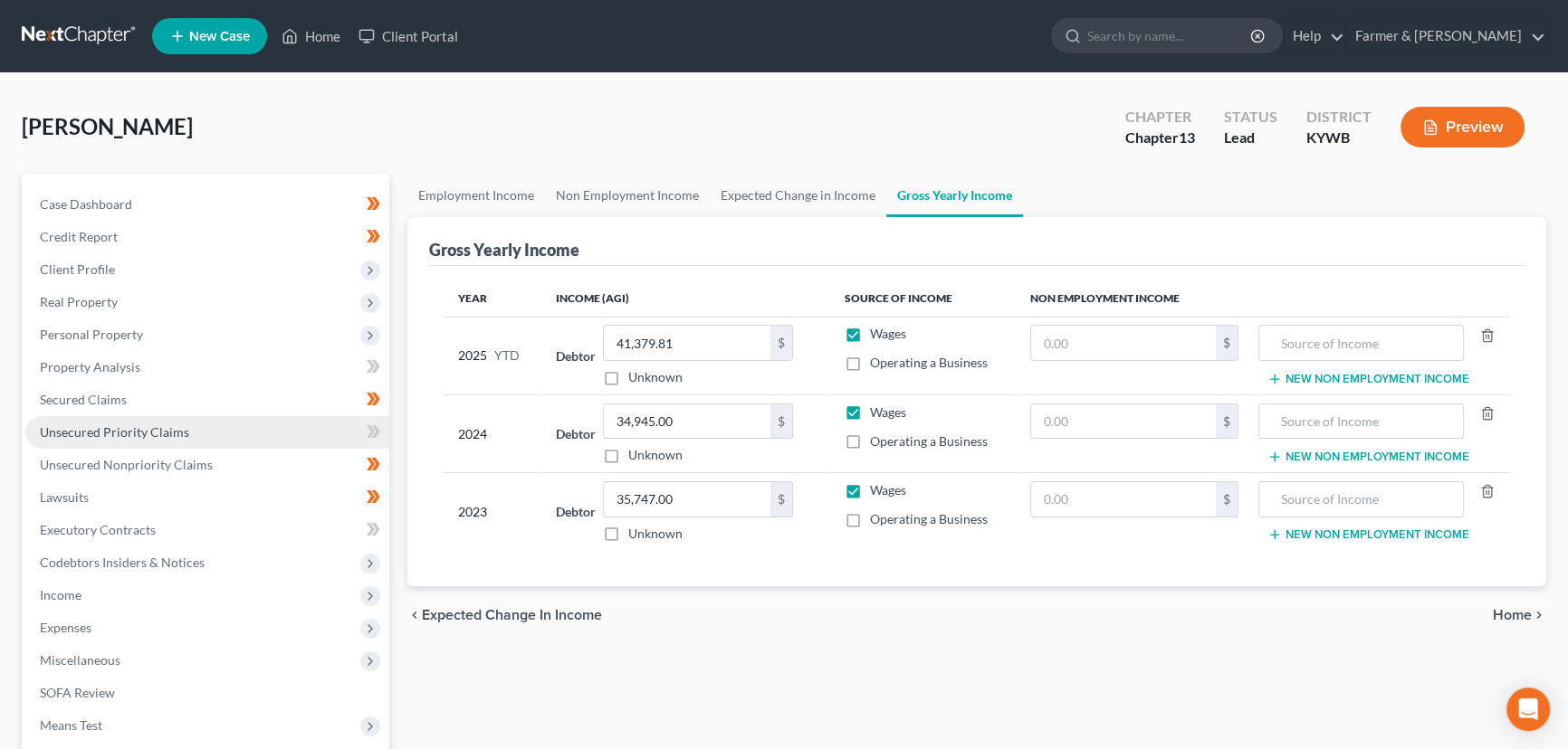
click at [280, 428] on link "Unsecured Priority Claims" at bounding box center [208, 433] width 364 height 32
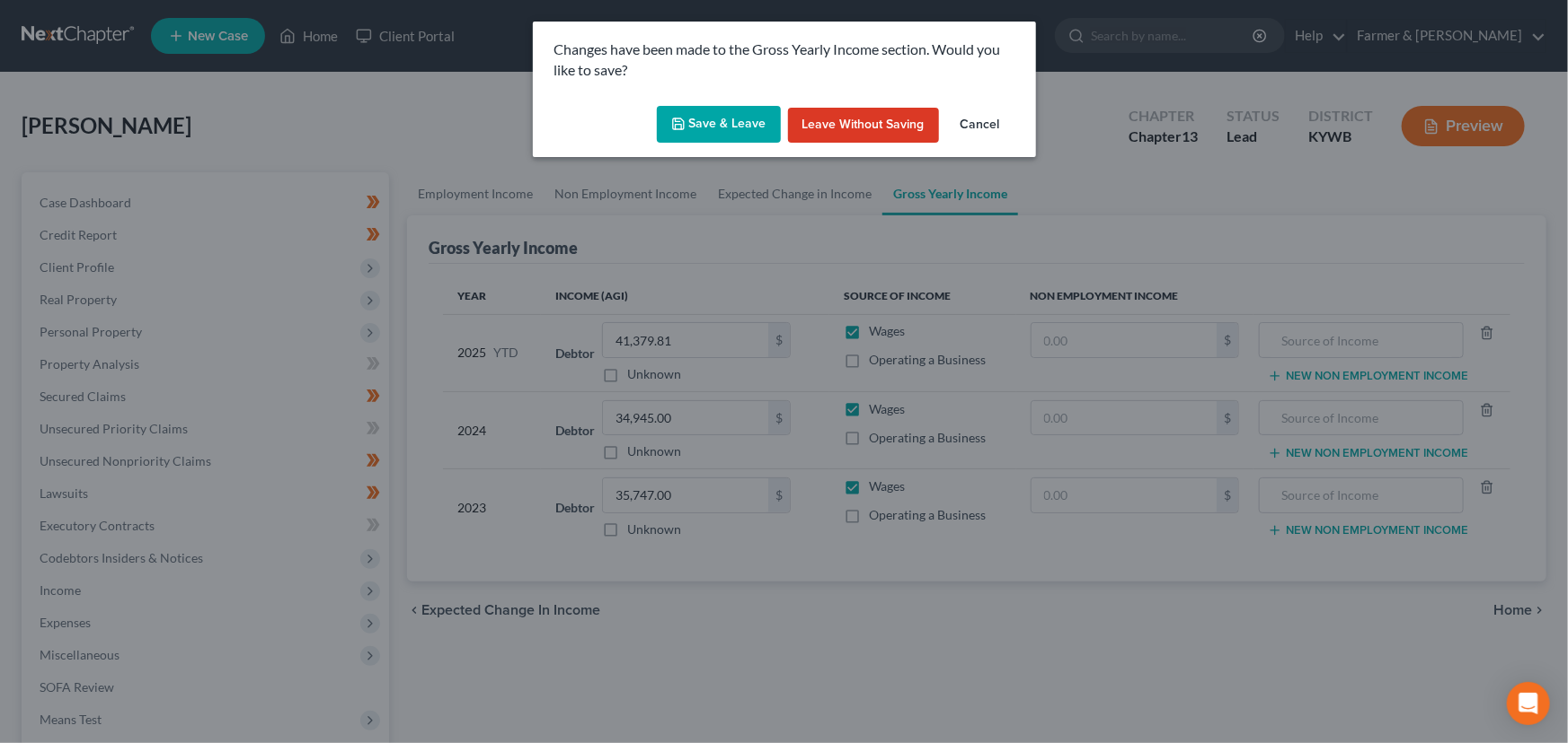
click at [727, 131] on button "Save & Leave" at bounding box center [718, 125] width 124 height 38
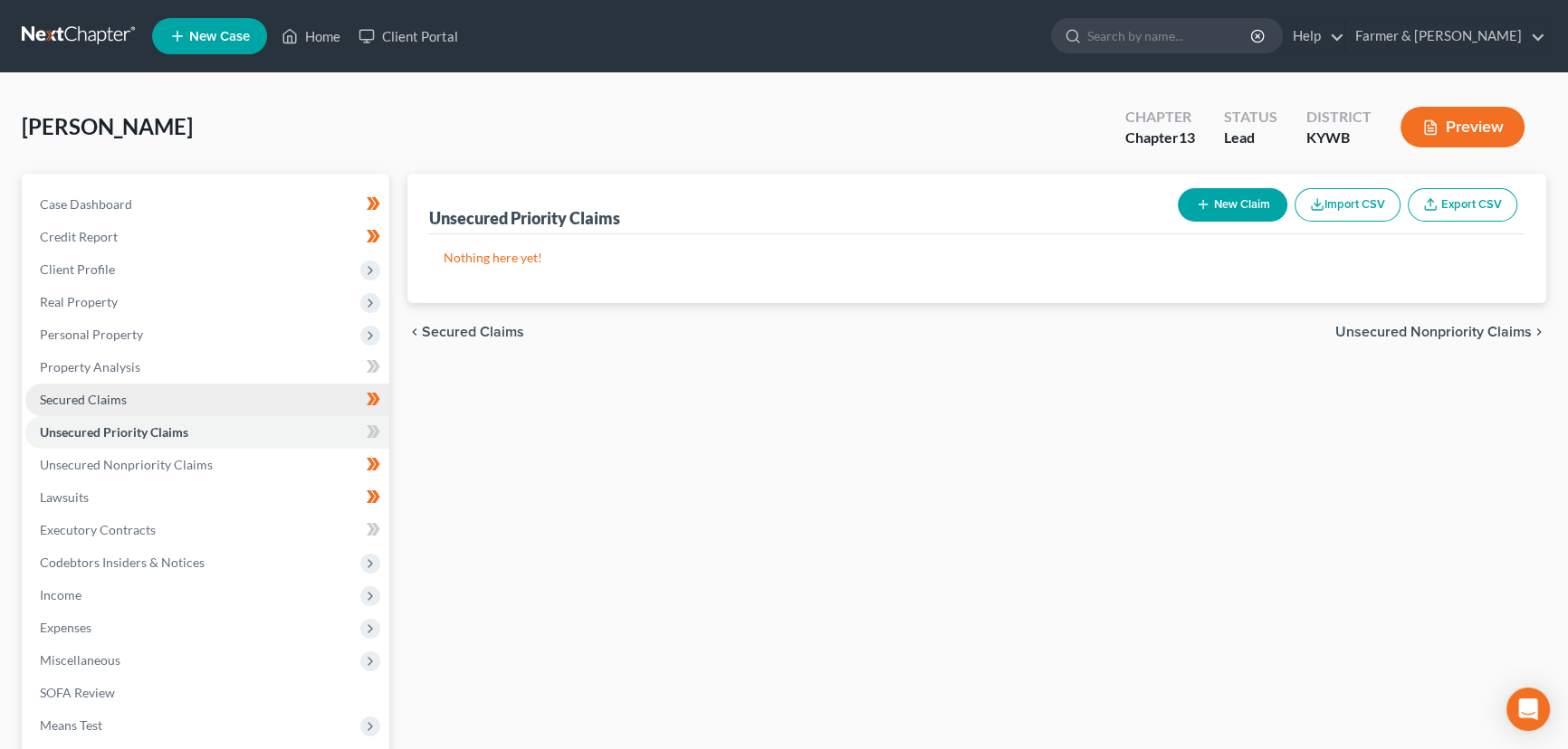
click at [151, 397] on link "Secured Claims" at bounding box center [208, 400] width 364 height 32
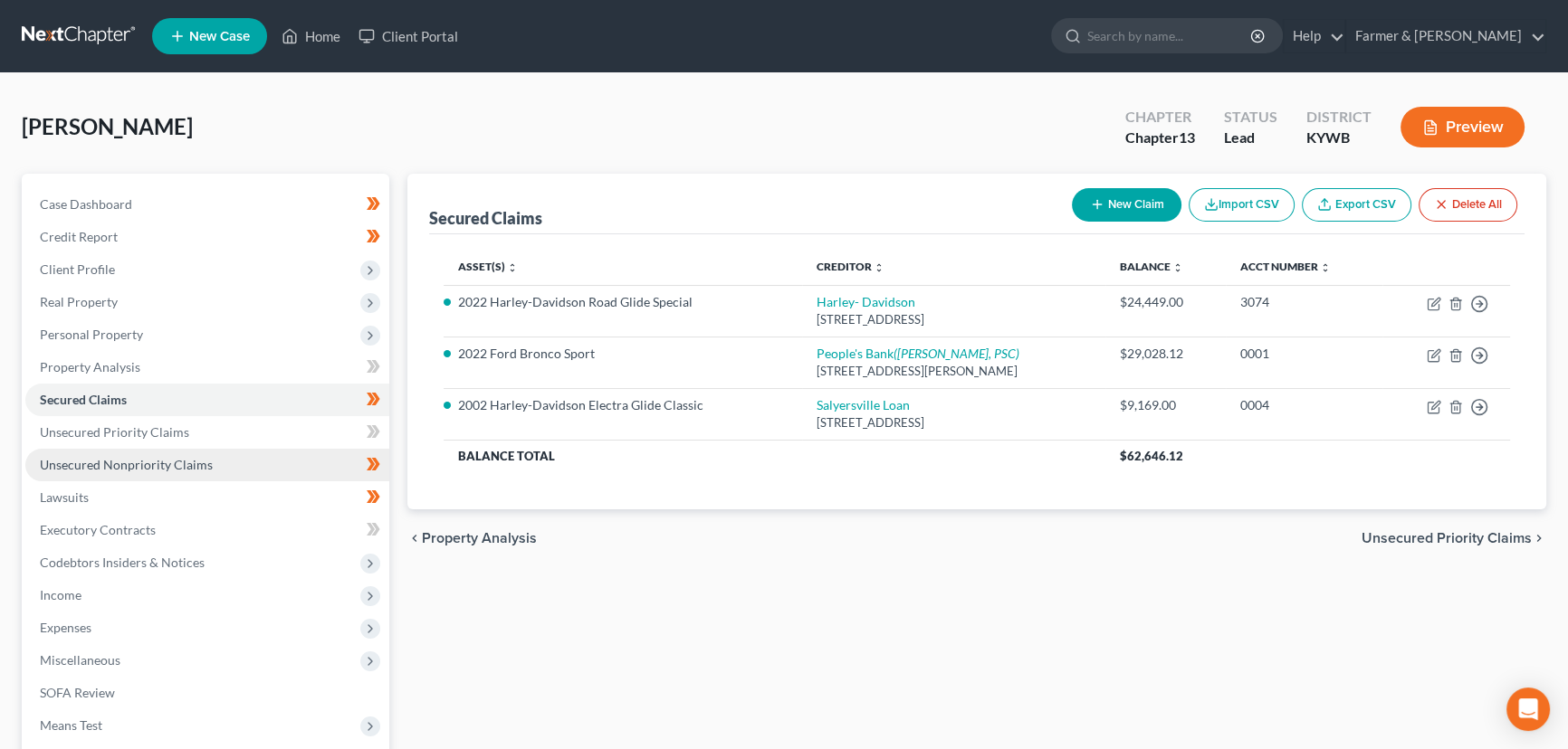
click at [239, 469] on link "Unsecured Nonpriority Claims" at bounding box center [208, 465] width 364 height 32
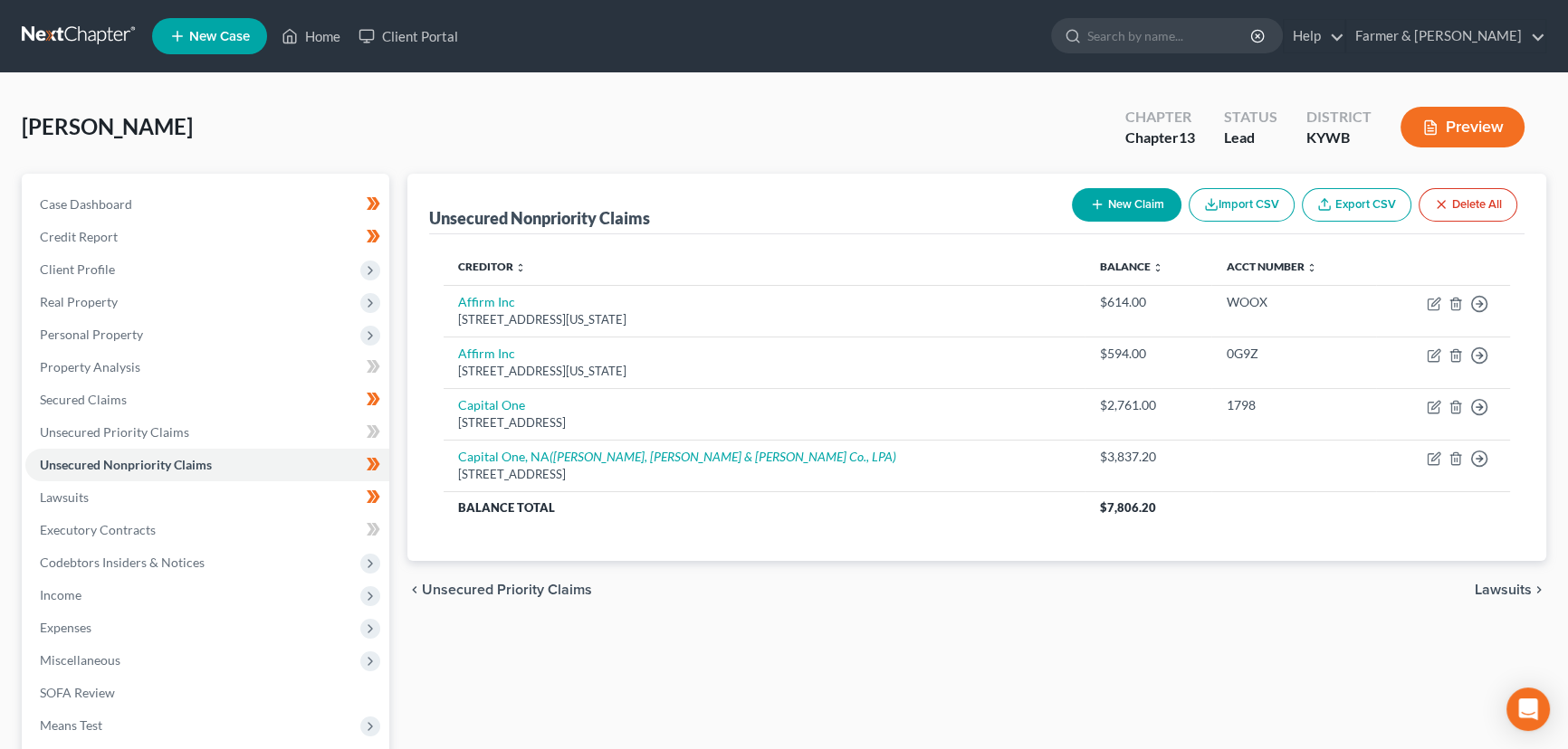
click at [1123, 193] on button "New Claim" at bounding box center [1127, 205] width 110 height 33
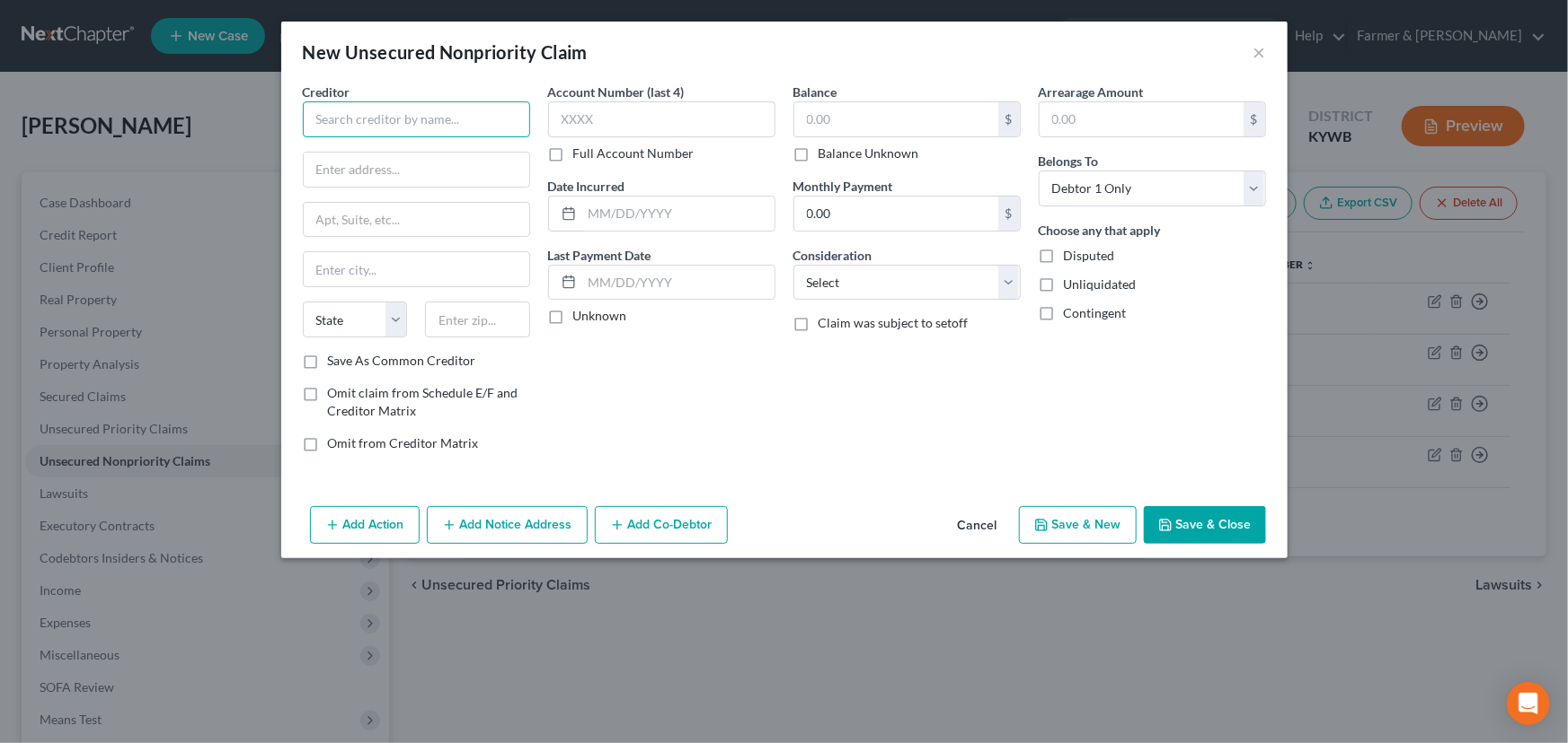
click at [450, 116] on input "text" at bounding box center [416, 119] width 227 height 36
drag, startPoint x: 450, startPoint y: 116, endPoint x: 291, endPoint y: 136, distance: 160.3
click at [291, 136] on div "Creditor * West Liberty Vet Clinic State [US_STATE] AK AR AZ CA CO [GEOGRAPHIC_…" at bounding box center [784, 290] width 1006 height 417
click at [408, 124] on input "West Liberty Vet Clinic" at bounding box center [416, 119] width 227 height 36
drag, startPoint x: 408, startPoint y: 162, endPoint x: 402, endPoint y: 185, distance: 23.8
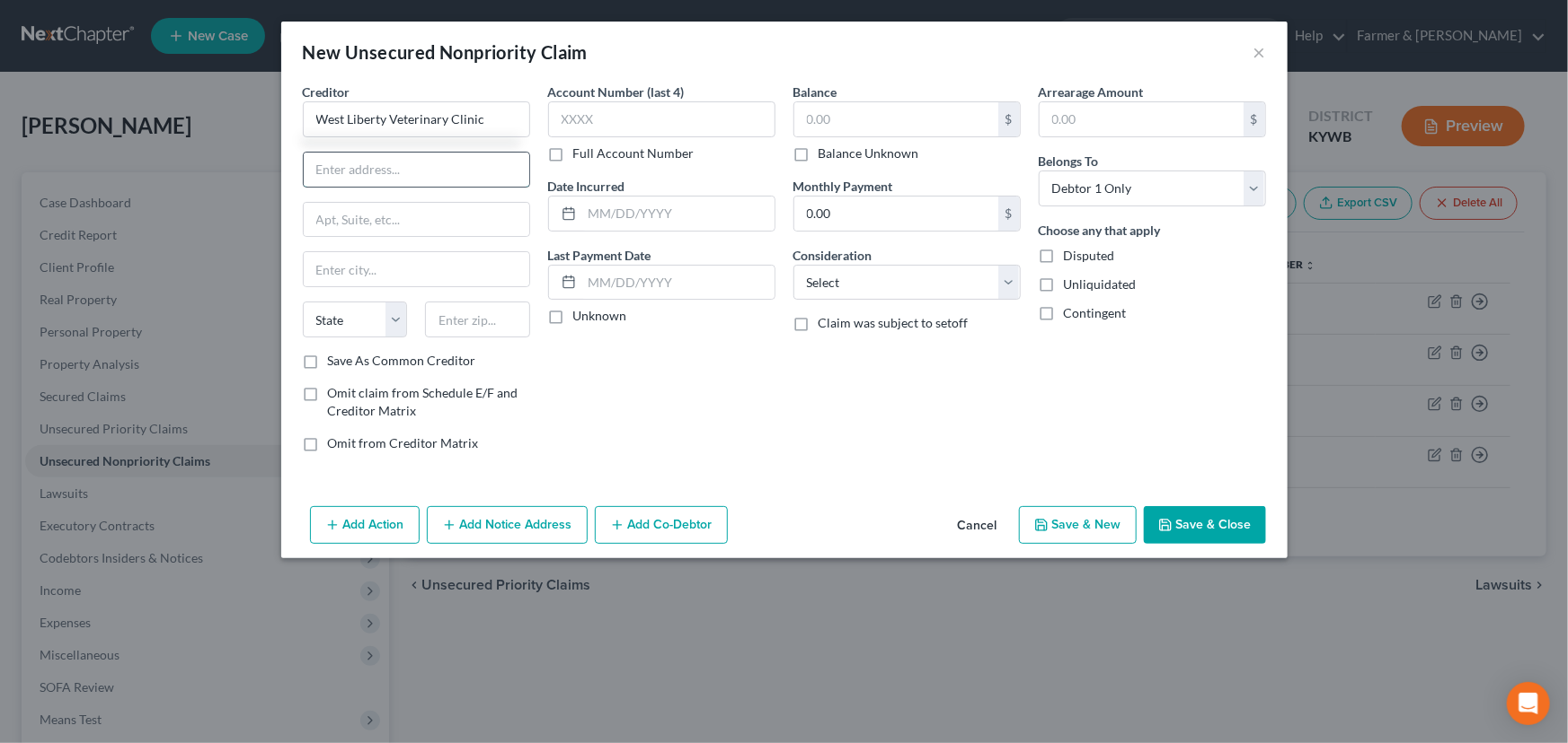
click at [408, 162] on input "text" at bounding box center [416, 169] width 225 height 34
click at [424, 153] on input "text" at bounding box center [416, 169] width 225 height 34
paste input "665 KY-15"
click at [501, 321] on input "text" at bounding box center [477, 320] width 105 height 36
paste input "41339"
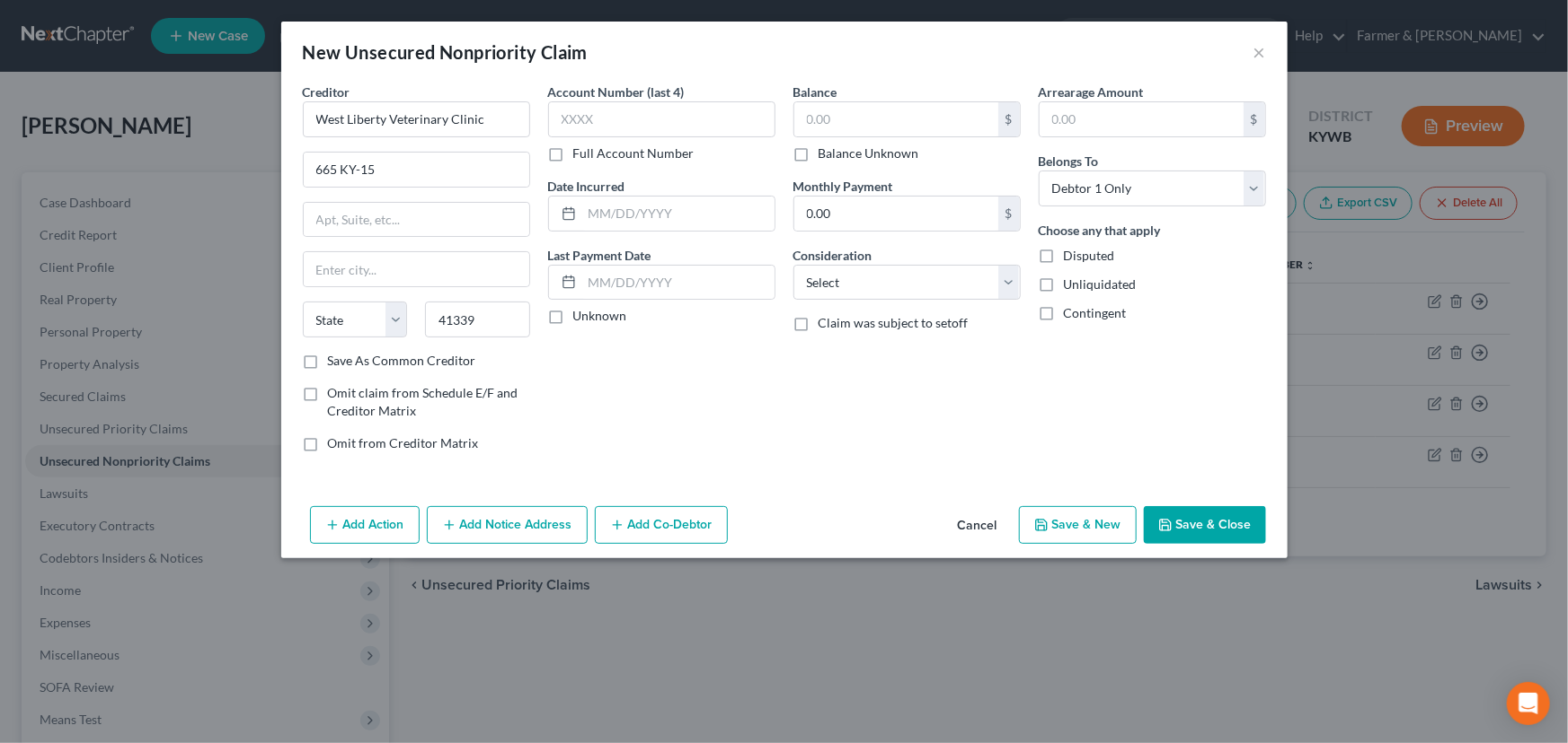
click at [615, 370] on div "Account Number (last 4) Full Account Number Date Incurred Last Payment Date Unk…" at bounding box center [661, 274] width 245 height 385
click at [573, 320] on label "Unknown" at bounding box center [600, 316] width 54 height 18
click at [581, 319] on input "Unknown" at bounding box center [586, 313] width 11 height 11
click at [875, 108] on input "text" at bounding box center [897, 119] width 204 height 34
click at [845, 287] on select "Select Cable / Satellite Services Collection Agency Credit Card Debt Debt Couns…" at bounding box center [907, 283] width 227 height 36
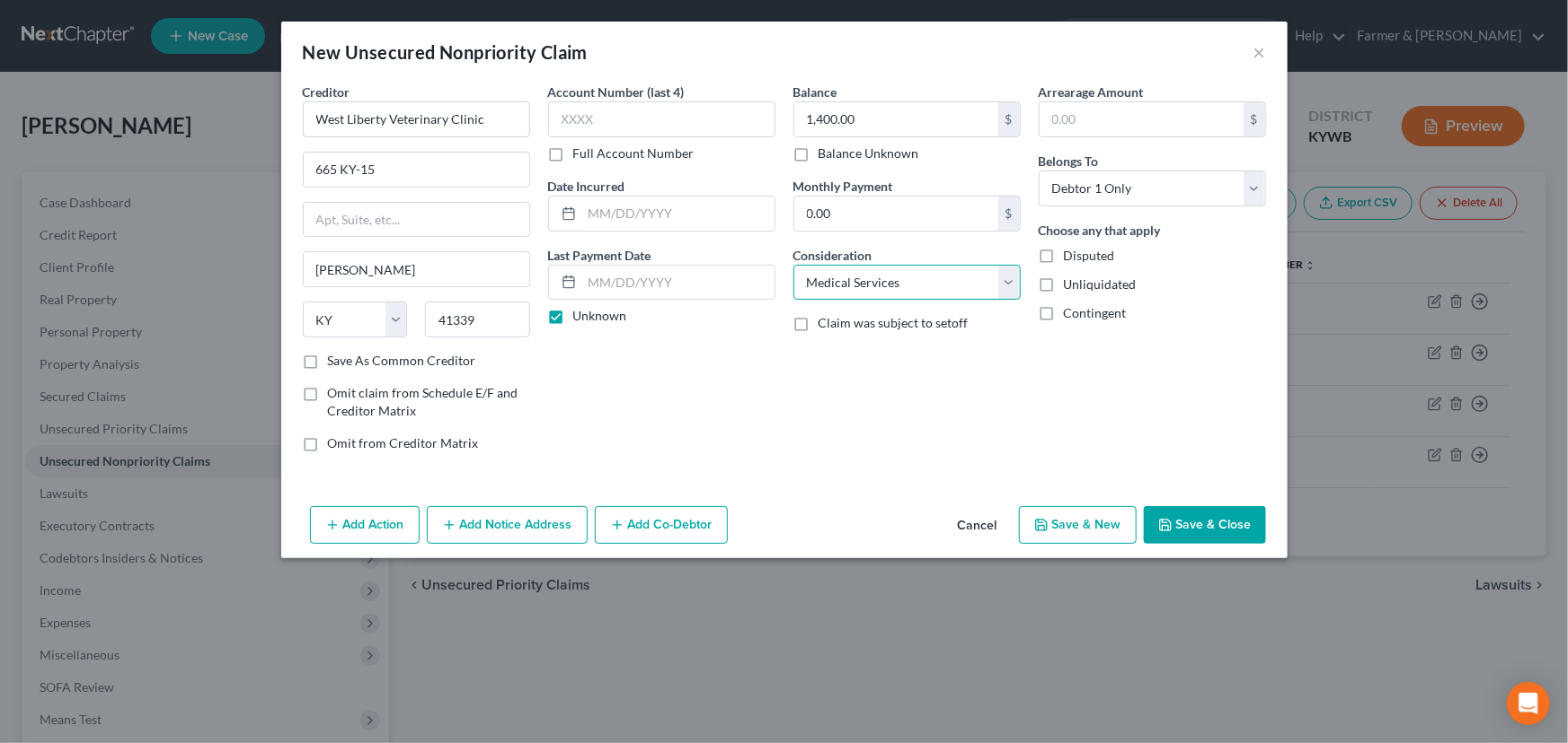
click at [793, 265] on select "Select Cable / Satellite Services Collection Agency Credit Card Debt Debt Couns…" at bounding box center [907, 283] width 227 height 36
click at [1158, 521] on button "Save & Close" at bounding box center [1204, 526] width 122 height 38
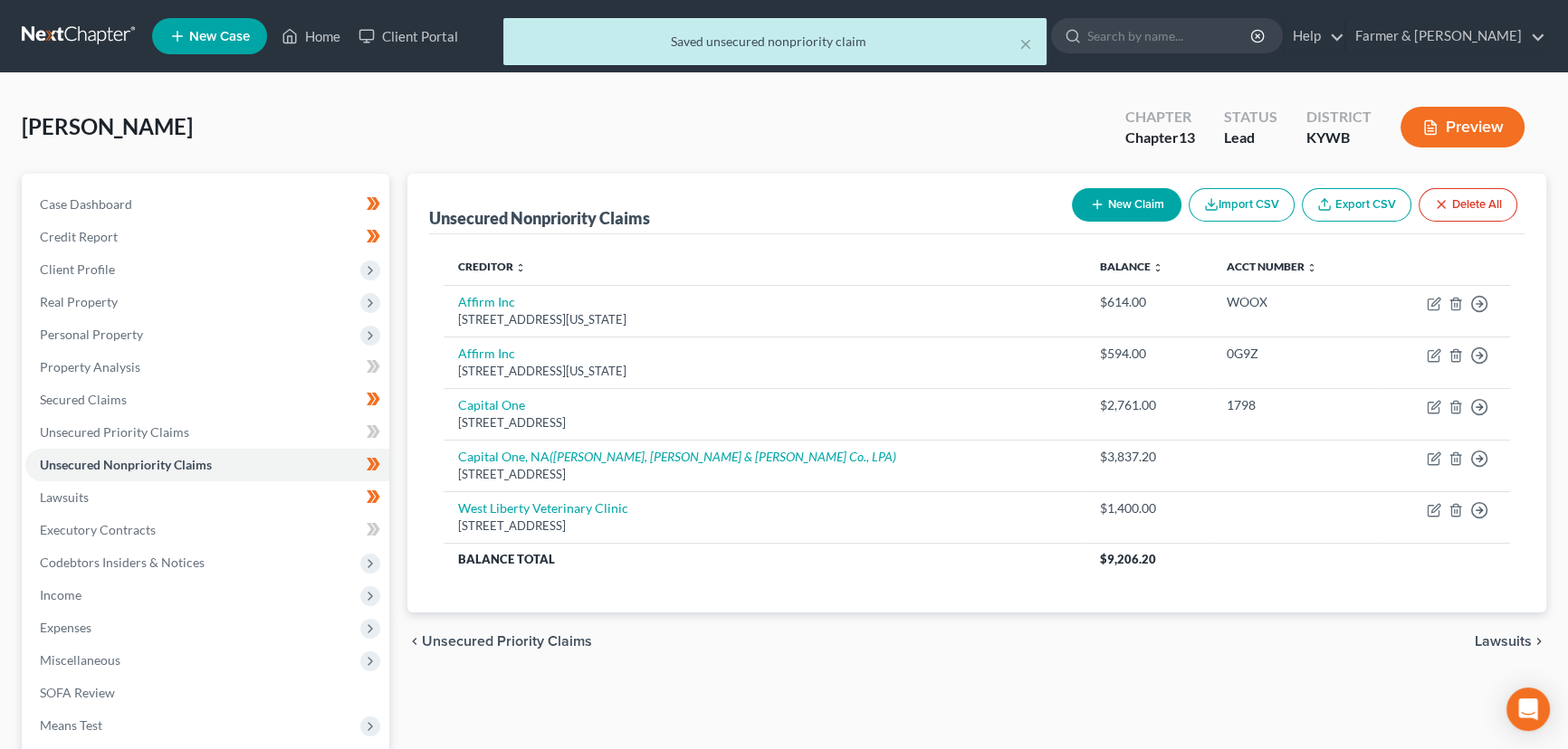
click at [1142, 208] on button "New Claim" at bounding box center [1127, 205] width 110 height 33
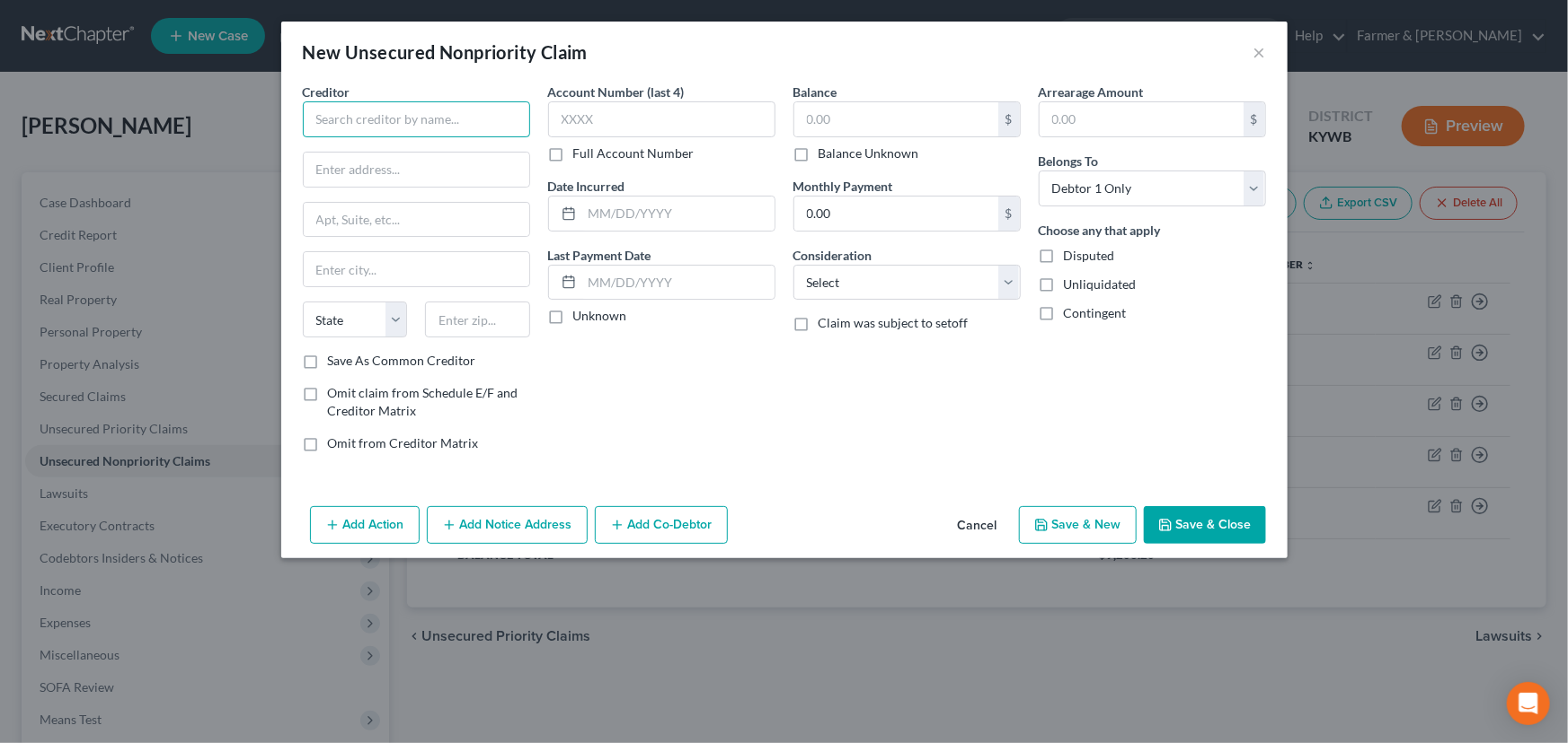
click at [425, 128] on input "text" at bounding box center [416, 119] width 227 height 36
click at [397, 116] on input "text" at bounding box center [416, 119] width 227 height 36
click at [631, 395] on div "Account Number (last 4) Full Account Number Date Incurred Last Payment Date Unk…" at bounding box center [661, 274] width 245 height 385
click at [573, 316] on label "Unknown" at bounding box center [600, 316] width 54 height 18
click at [581, 316] on input "Unknown" at bounding box center [586, 313] width 11 height 11
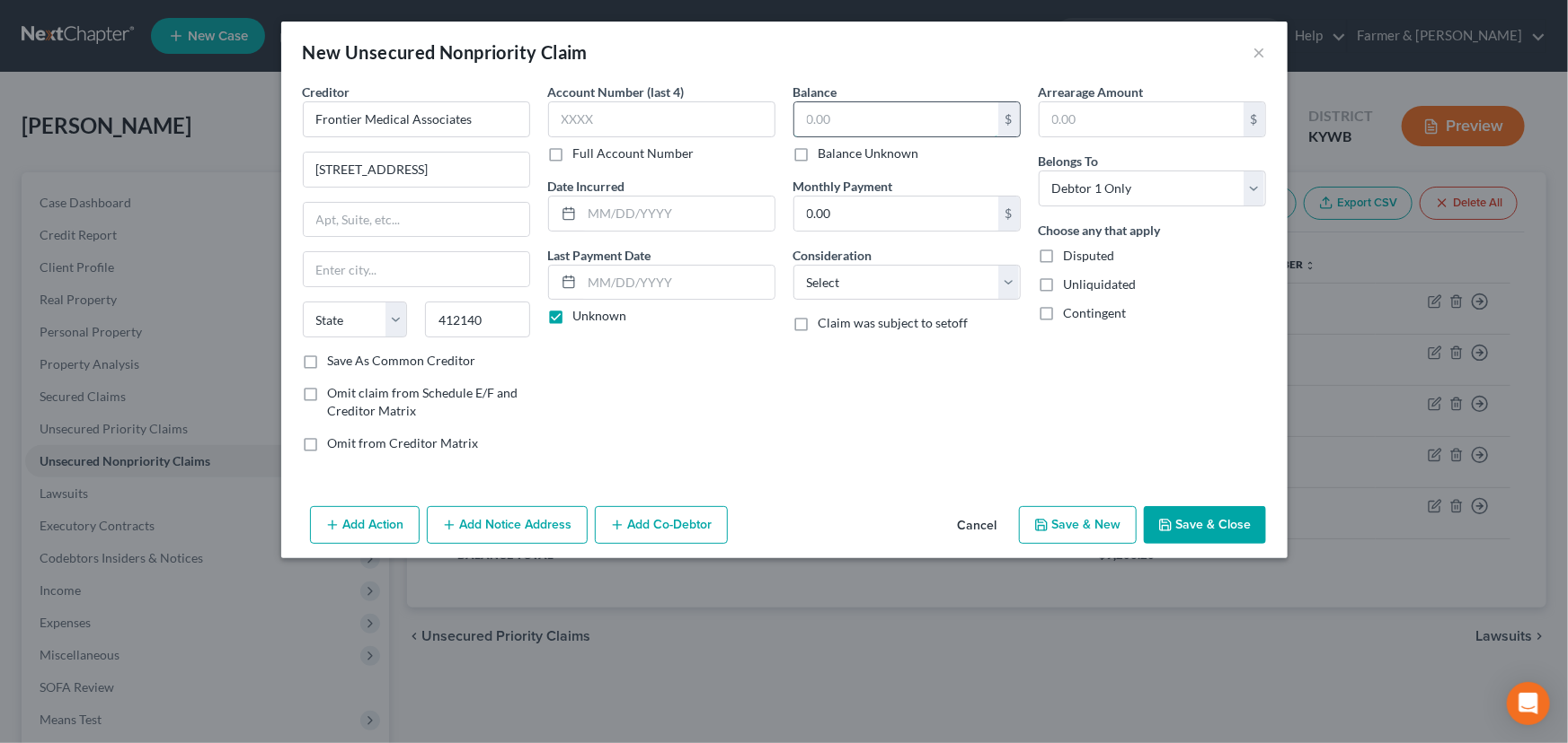
click at [855, 121] on input "text" at bounding box center [897, 119] width 204 height 34
click at [833, 274] on select "Select Cable / Satellite Services Collection Agency Credit Card Debt Debt Couns…" at bounding box center [907, 283] width 227 height 36
click at [793, 265] on select "Select Cable / Satellite Services Collection Agency Credit Card Debt Debt Couns…" at bounding box center [907, 283] width 227 height 36
click at [1090, 440] on div "Arrearage Amount $ Belongs To * Select Debtor 1 Only Debtor 2 Only Debtor 1 And…" at bounding box center [1152, 274] width 245 height 385
click at [1187, 538] on button "Save & Close" at bounding box center [1204, 526] width 122 height 38
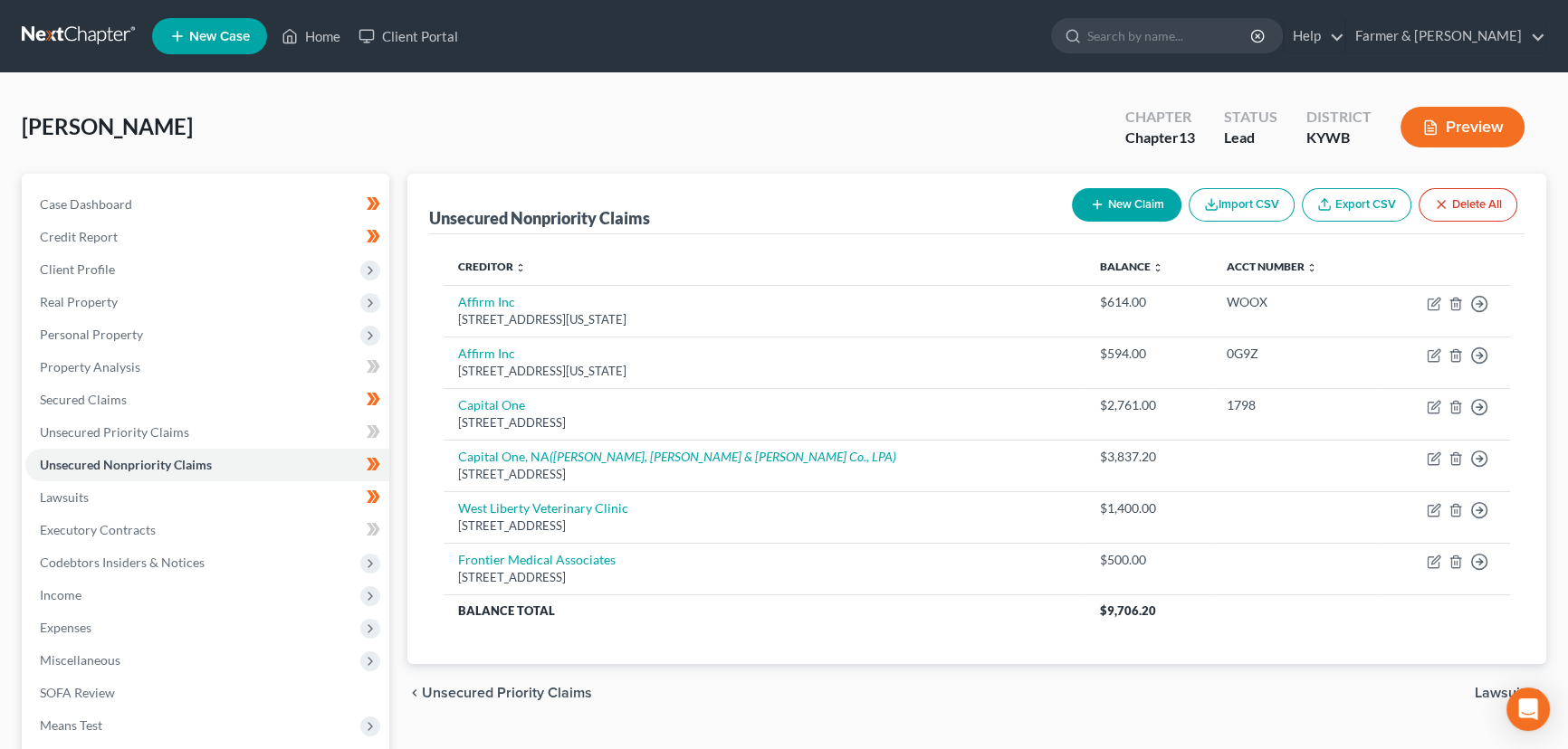
click at [391, 382] on div "Case Dashboard Payments Invoices Payments Payments Credit Report Client Profile" at bounding box center [205, 549] width 386 height 752
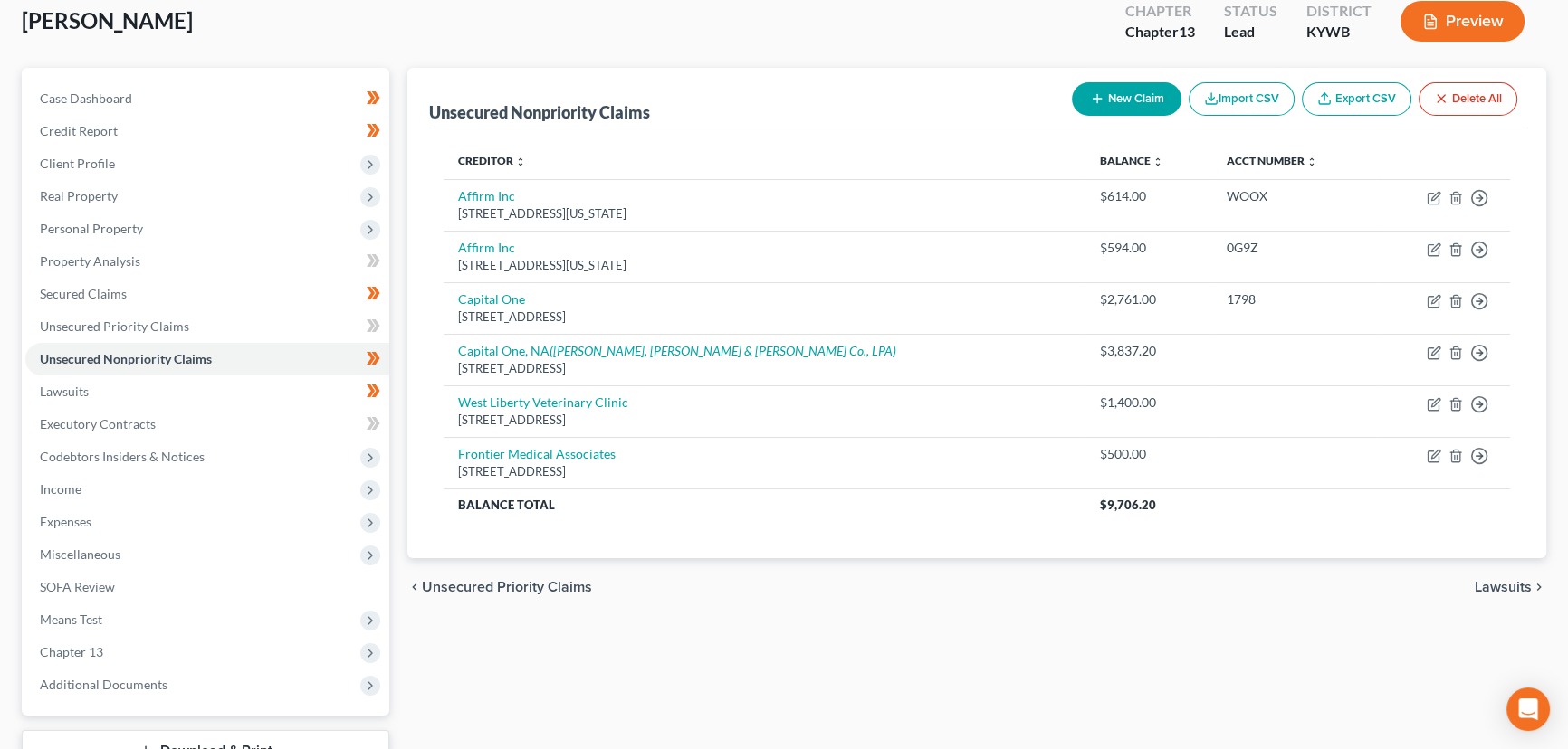
scroll to position [243, 0]
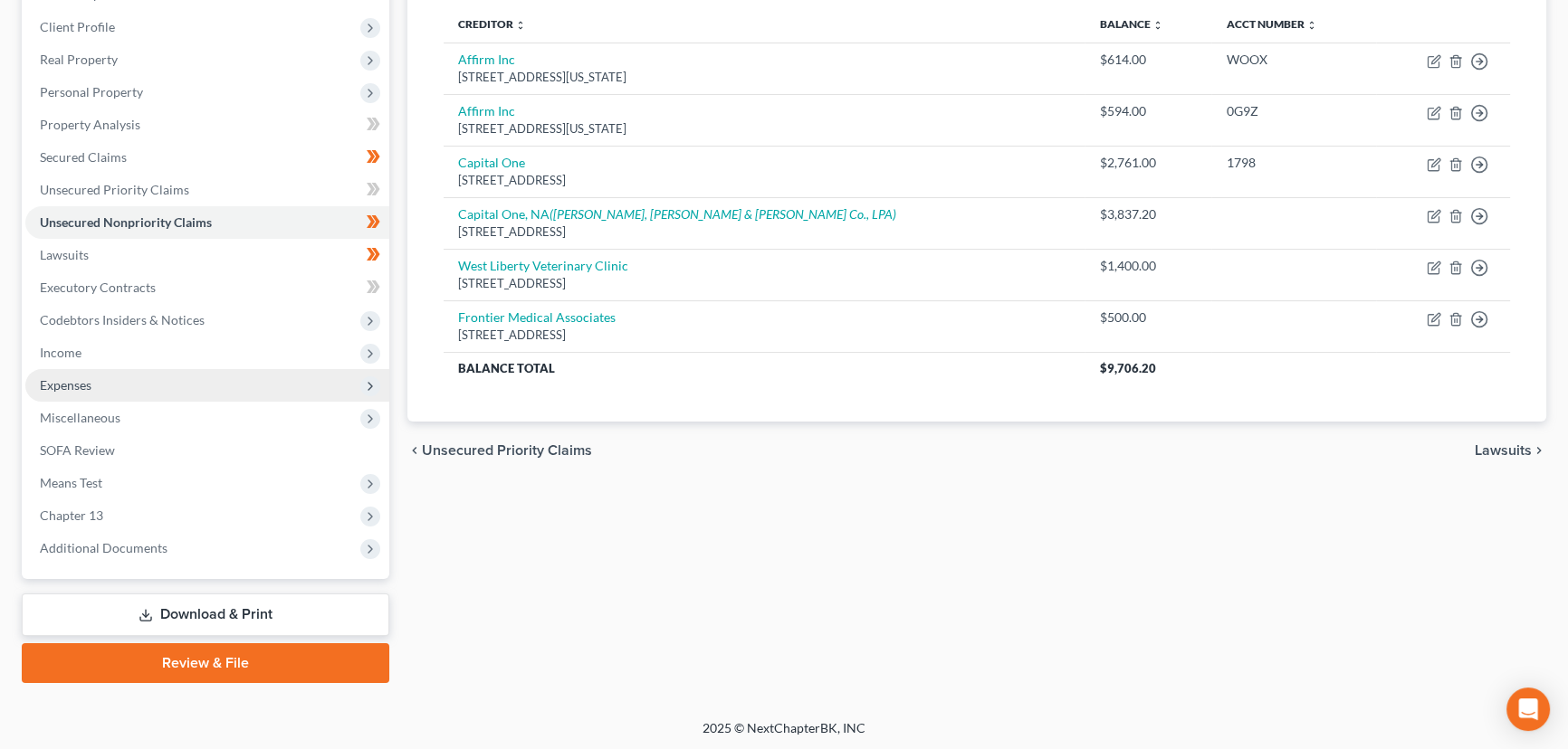
click at [95, 391] on span "Expenses" at bounding box center [208, 386] width 364 height 32
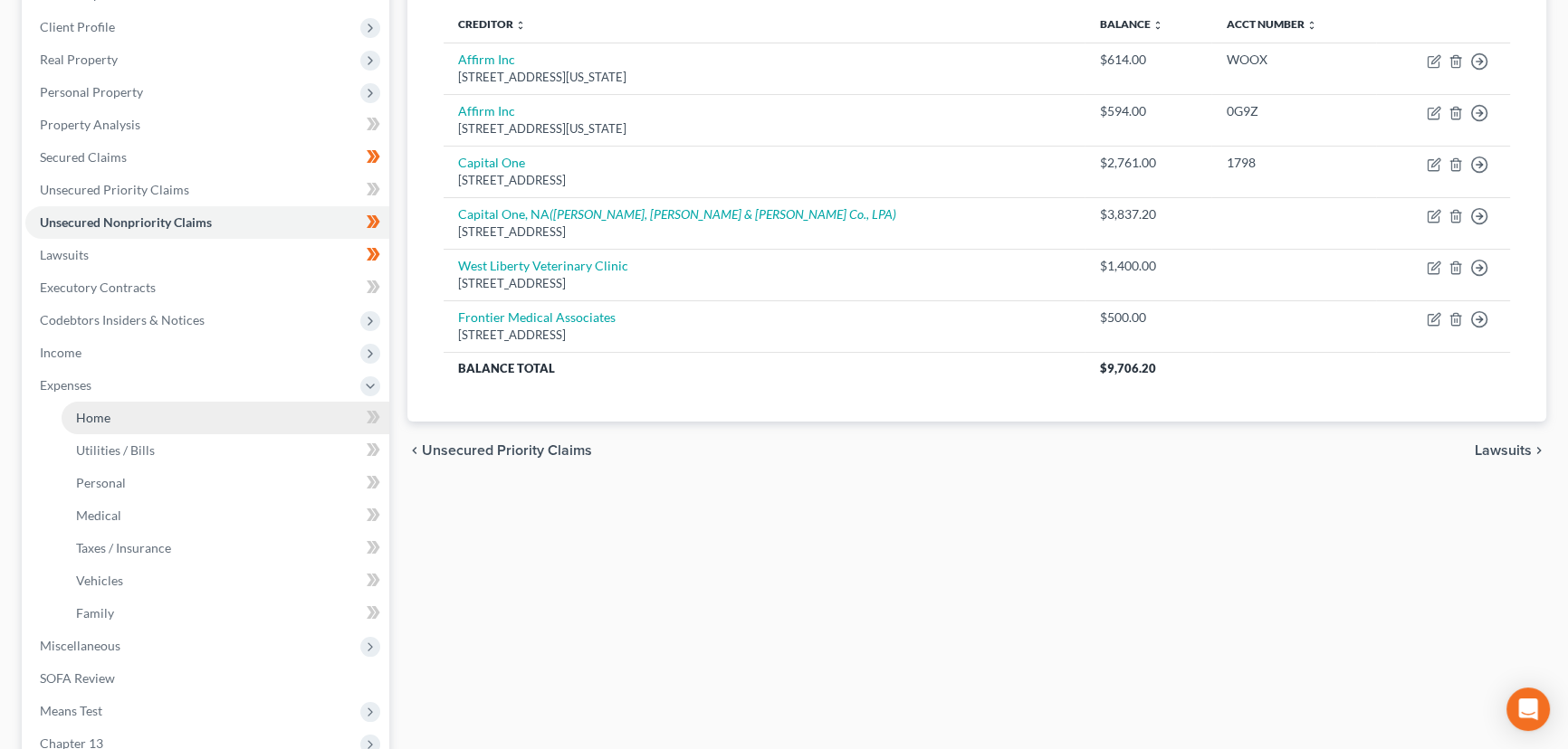
click at [100, 414] on span "Home" at bounding box center [93, 417] width 34 height 15
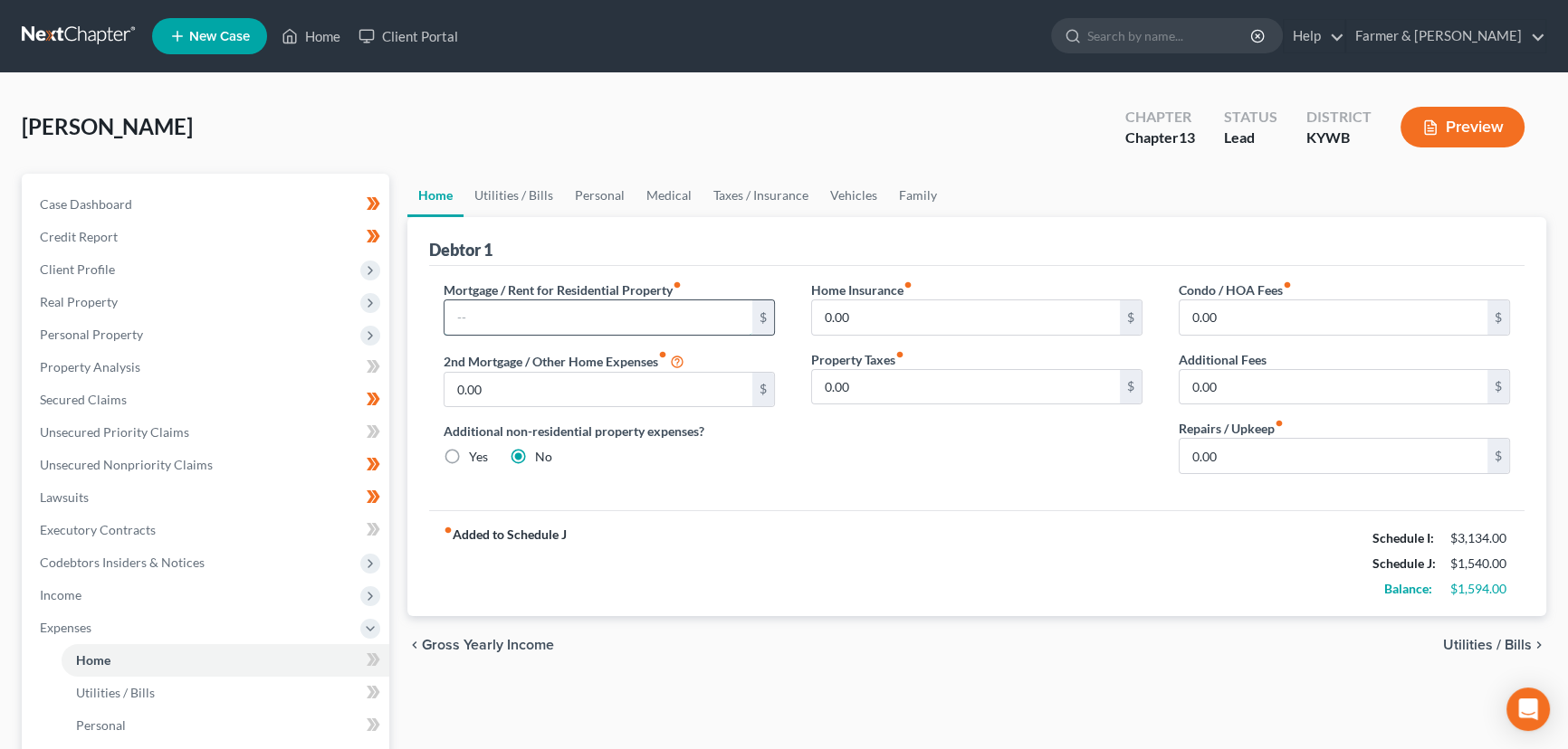
click at [510, 328] on input "text" at bounding box center [598, 317] width 308 height 34
click at [515, 181] on link "Utilities / Bills" at bounding box center [513, 195] width 100 height 44
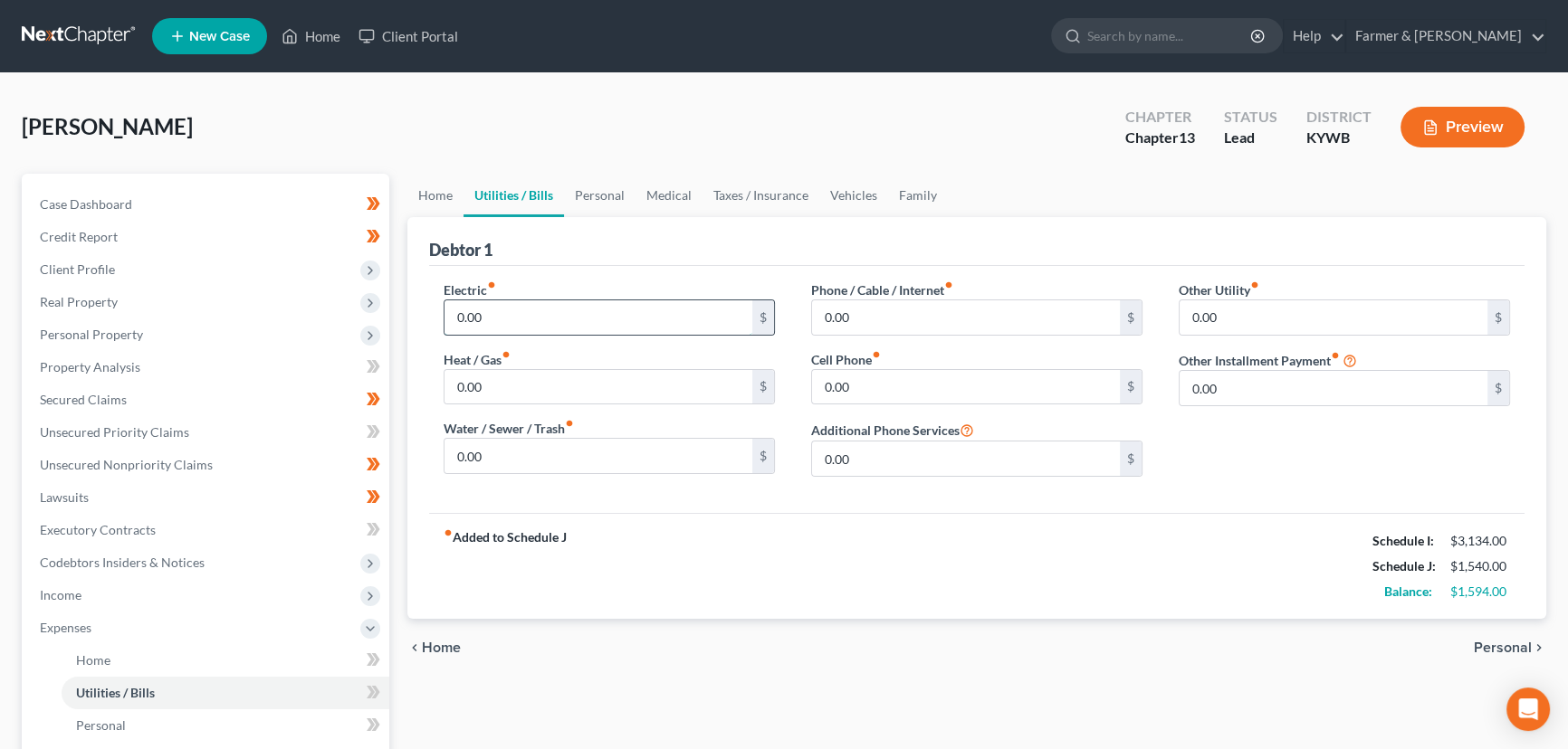
click at [503, 305] on input "0.00" at bounding box center [598, 317] width 308 height 34
click at [458, 151] on div "[PERSON_NAME] Upgraded Chapter Chapter 13 Status Lead District [GEOGRAPHIC_DATA…" at bounding box center [784, 134] width 1525 height 79
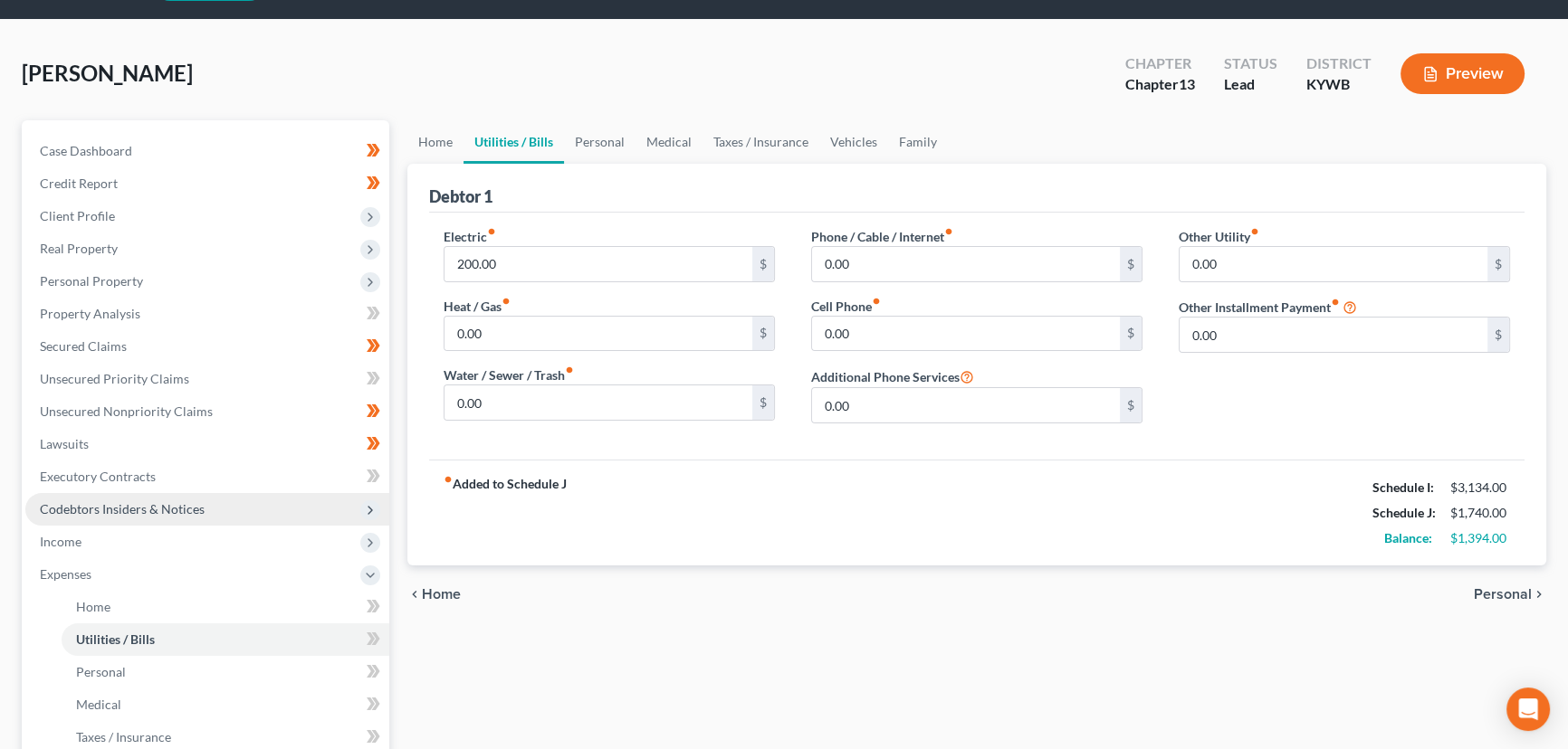
scroll to position [81, 0]
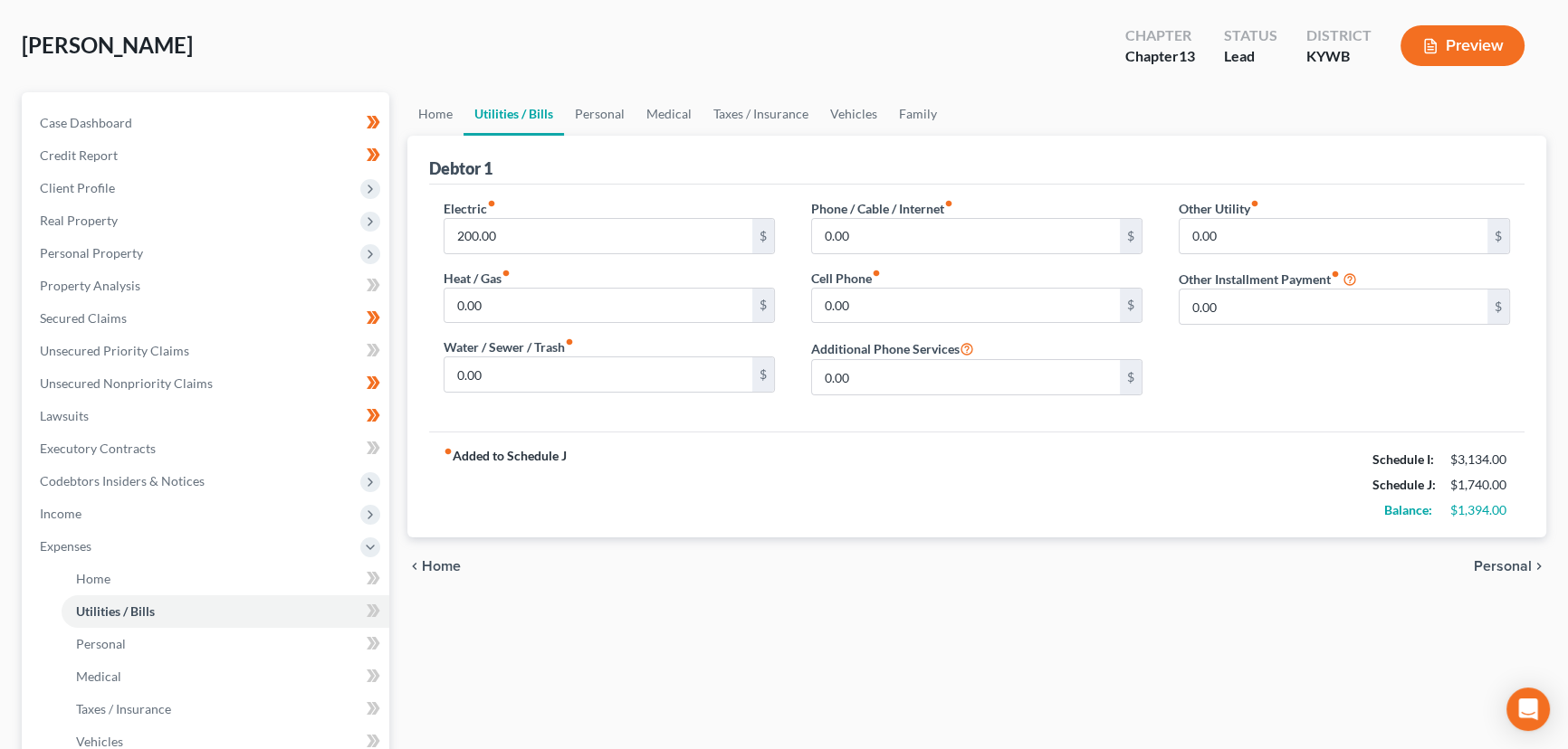
click at [501, 392] on div "Electric fiber_manual_record 200.00 $ Heat / Gas fiber_manual_record 0.00 $ Wat…" at bounding box center [609, 304] width 368 height 211
click at [509, 376] on input "0.00" at bounding box center [598, 374] width 308 height 34
click at [902, 294] on input "0.00" at bounding box center [966, 306] width 308 height 34
click at [790, 443] on div "fiber_manual_record Added to Schedule J Schedule I: $3,134.00 Schedule J: $1,90…" at bounding box center [976, 484] width 1095 height 106
click at [869, 238] on input "0.00" at bounding box center [966, 236] width 308 height 34
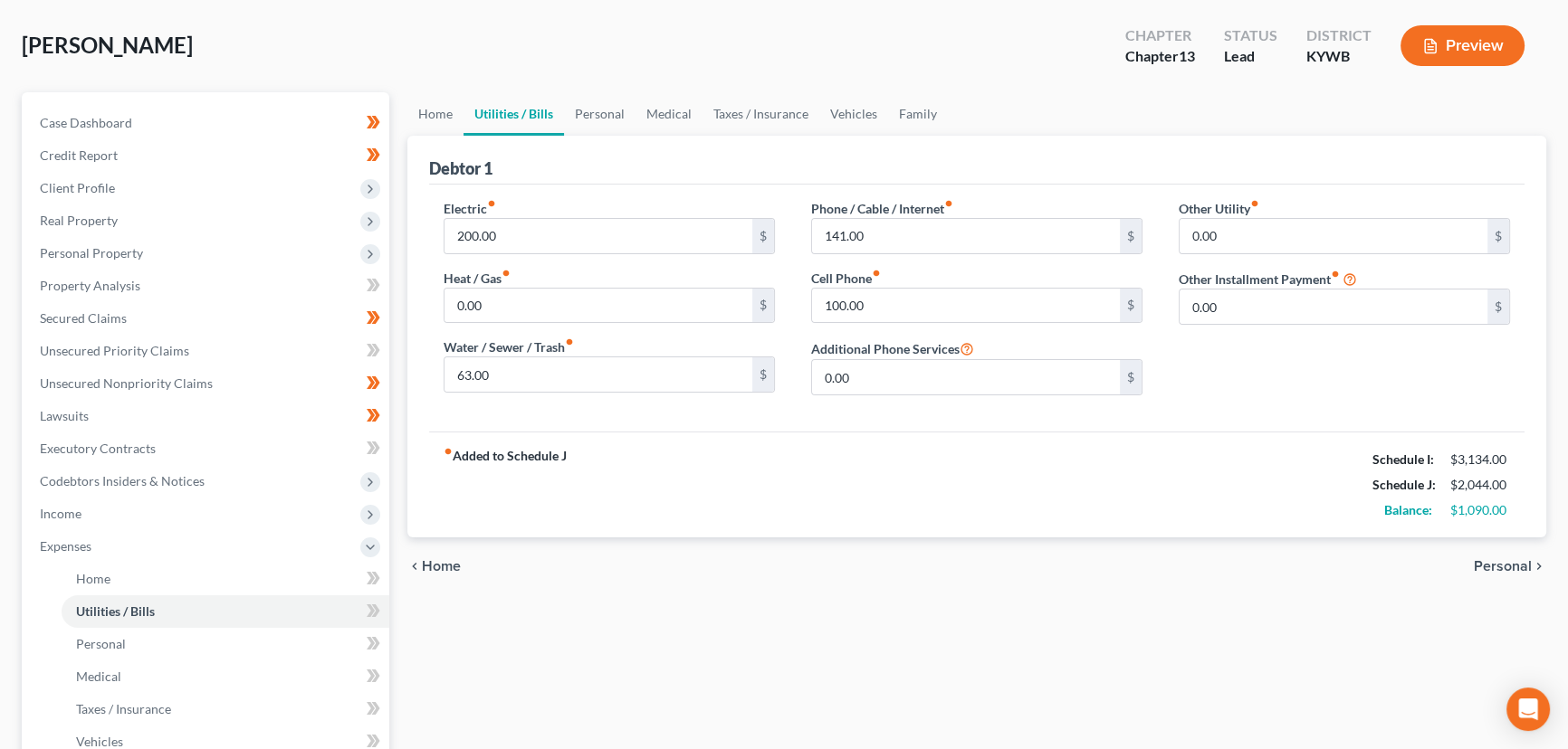
click at [831, 478] on div "fiber_manual_record Added to Schedule J Schedule I: $3,134.00 Schedule J: $2,04…" at bounding box center [976, 484] width 1095 height 106
drag, startPoint x: 435, startPoint y: 108, endPoint x: 440, endPoint y: 116, distance: 9.4
click at [435, 108] on link "Home" at bounding box center [435, 114] width 56 height 44
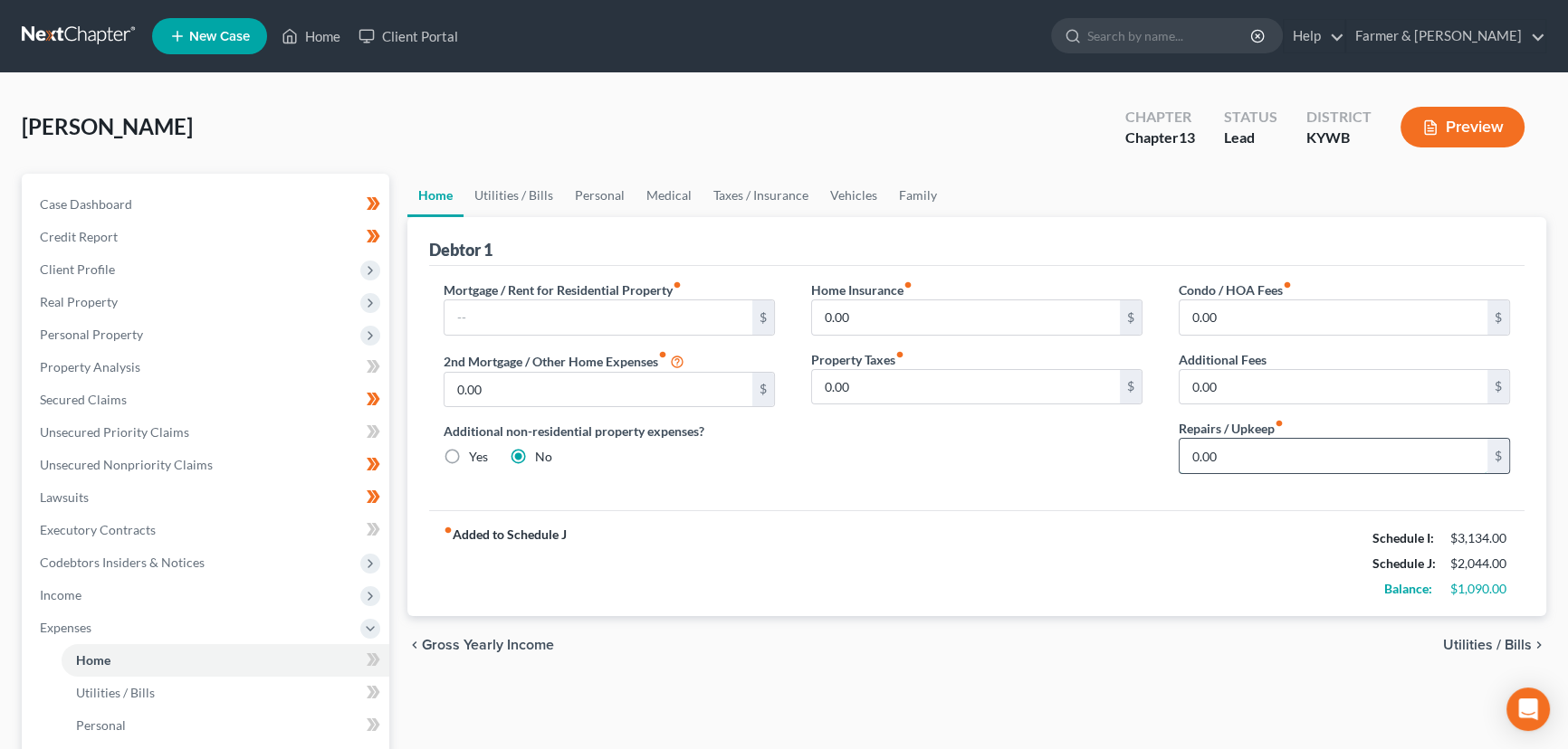
click at [1255, 465] on input "0.00" at bounding box center [1334, 456] width 308 height 34
drag, startPoint x: 1094, startPoint y: 516, endPoint x: 1045, endPoint y: 472, distance: 65.9
click at [1094, 516] on div "fiber_manual_record Added to Schedule J Schedule I: $3,134.00 Schedule J: $2,14…" at bounding box center [976, 563] width 1095 height 106
click at [607, 196] on link "Personal" at bounding box center [600, 195] width 71 height 44
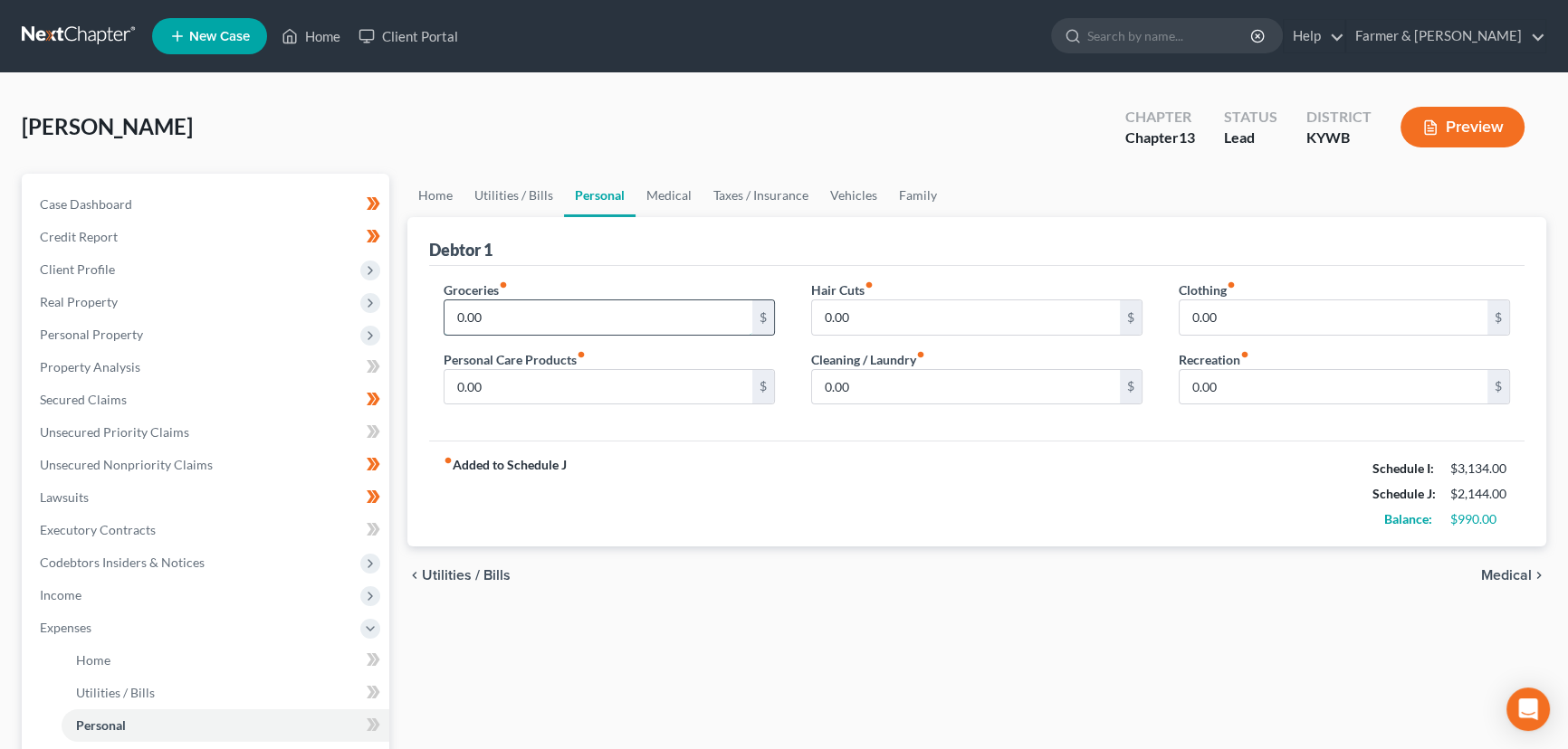
click at [488, 333] on input "0.00" at bounding box center [598, 317] width 308 height 34
click at [673, 473] on div "fiber_manual_record Added to Schedule J Schedule I: $3,134.00 Schedule J: $2,96…" at bounding box center [976, 494] width 1095 height 106
click at [1286, 316] on input "0.00" at bounding box center [1334, 317] width 308 height 34
click at [965, 319] on input "0.00" at bounding box center [966, 317] width 308 height 34
click at [641, 385] on input "0.00" at bounding box center [598, 387] width 308 height 34
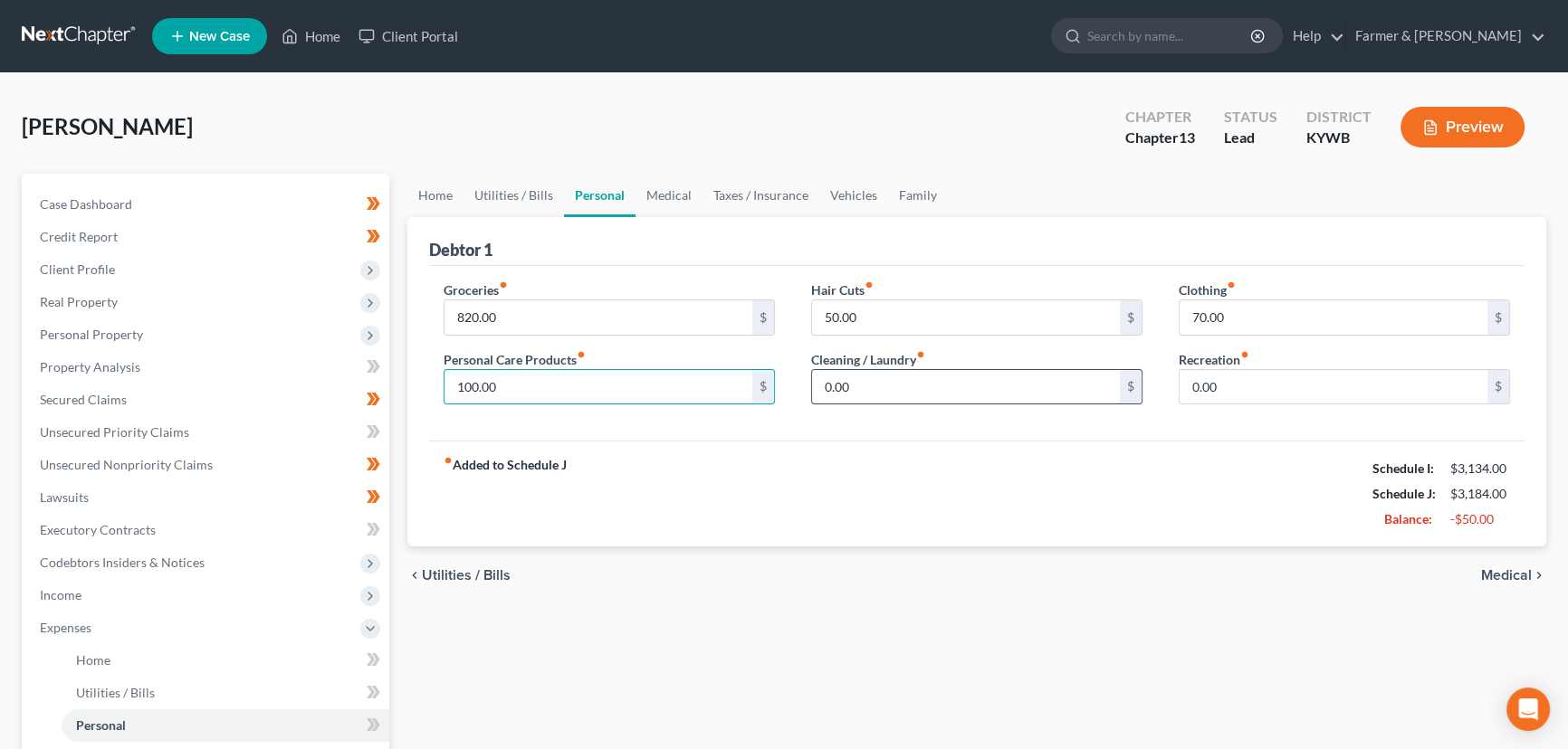
click at [976, 383] on input "0.00" at bounding box center [966, 387] width 308 height 34
click at [844, 194] on link "Vehicles" at bounding box center [854, 195] width 69 height 44
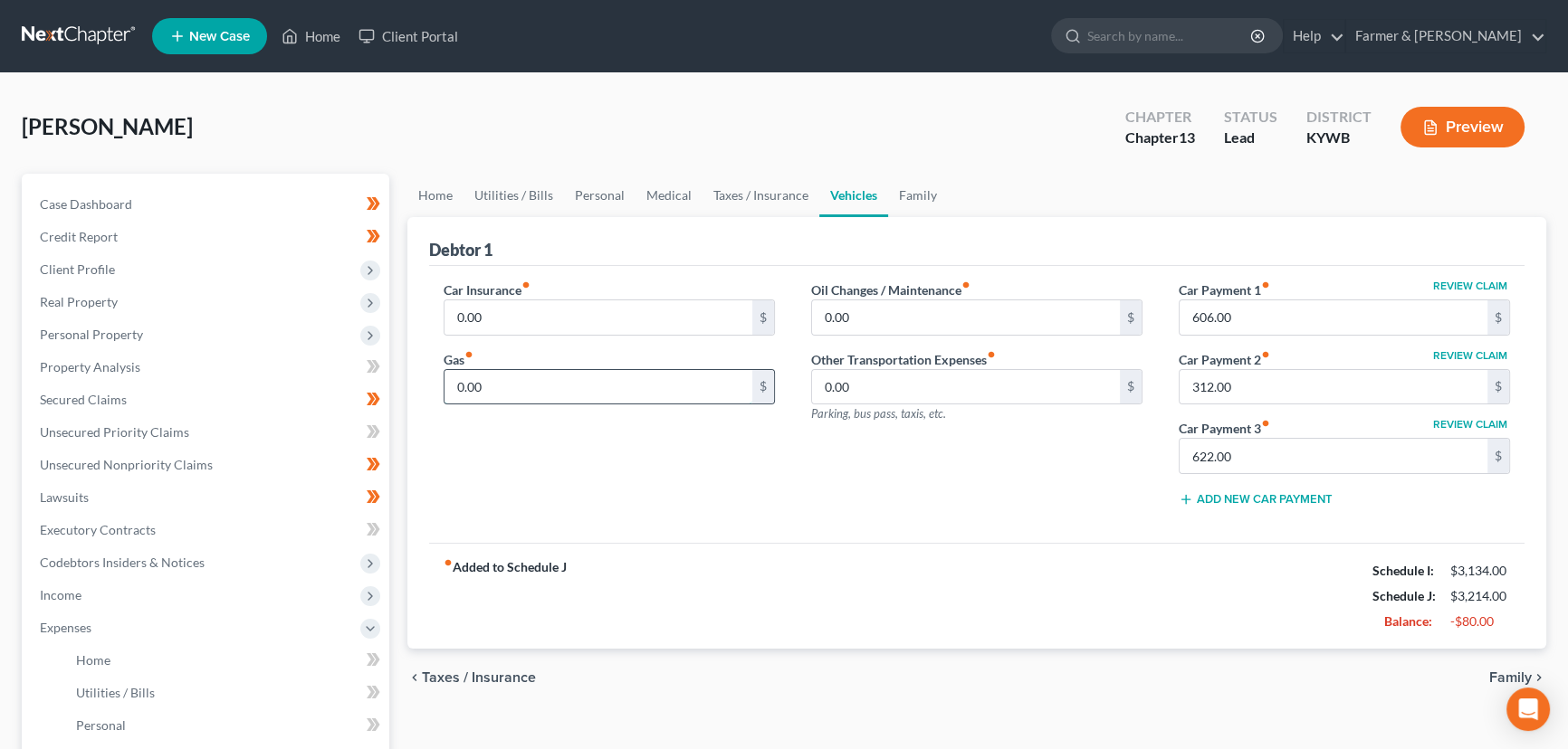
click at [542, 380] on input "0.00" at bounding box center [598, 387] width 308 height 34
click at [575, 202] on link "Personal" at bounding box center [600, 195] width 71 height 44
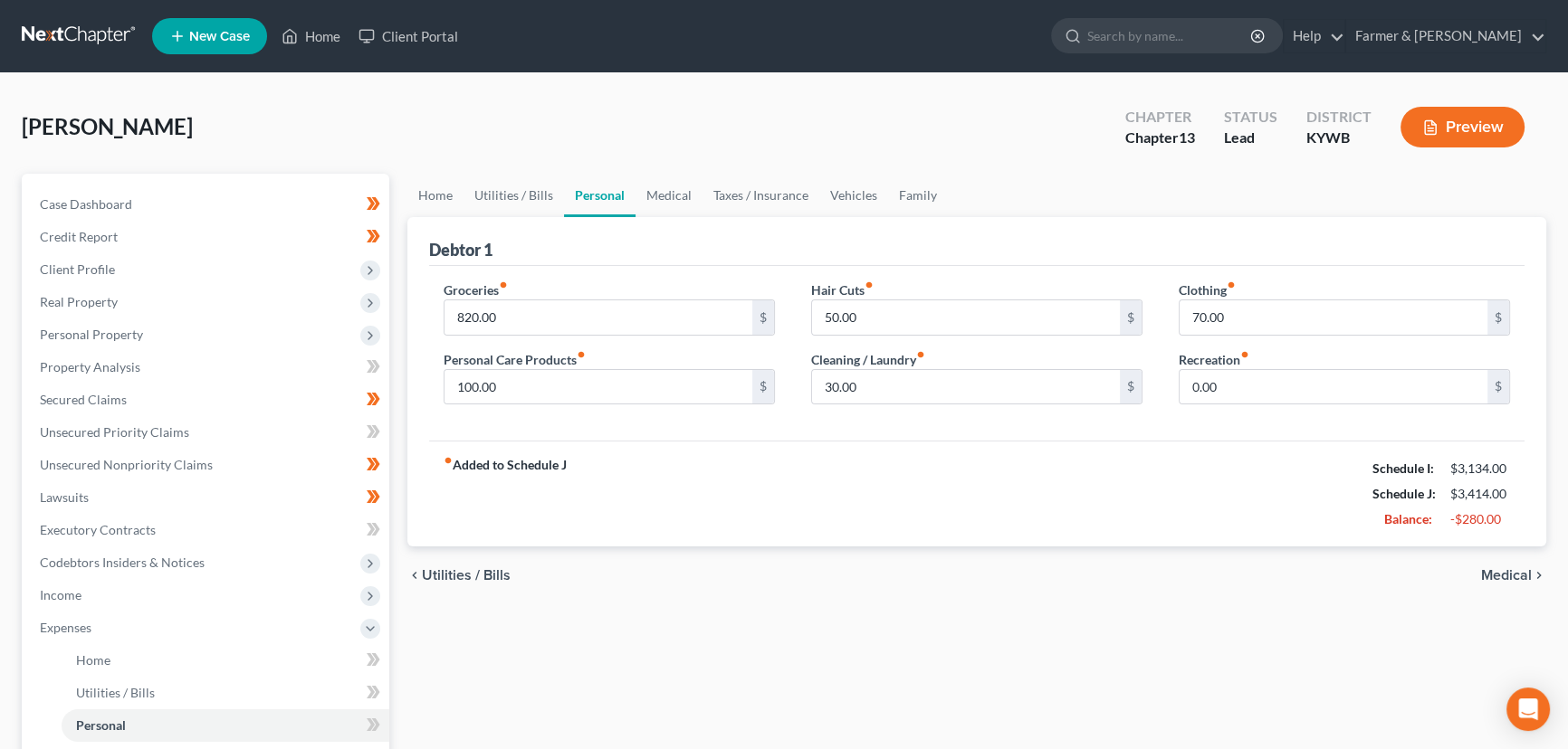
click at [1279, 407] on div "Clothing fiber_manual_record 70.00 $ Recreation fiber_manual_record 0.00 $" at bounding box center [1345, 350] width 368 height 139
click at [1270, 382] on input "0.00" at bounding box center [1334, 387] width 308 height 34
click at [1157, 441] on div "fiber_manual_record Added to Schedule J Schedule I: $3,134.00 Schedule J: $3,51…" at bounding box center [976, 494] width 1095 height 106
click at [861, 190] on link "Vehicles" at bounding box center [854, 195] width 69 height 44
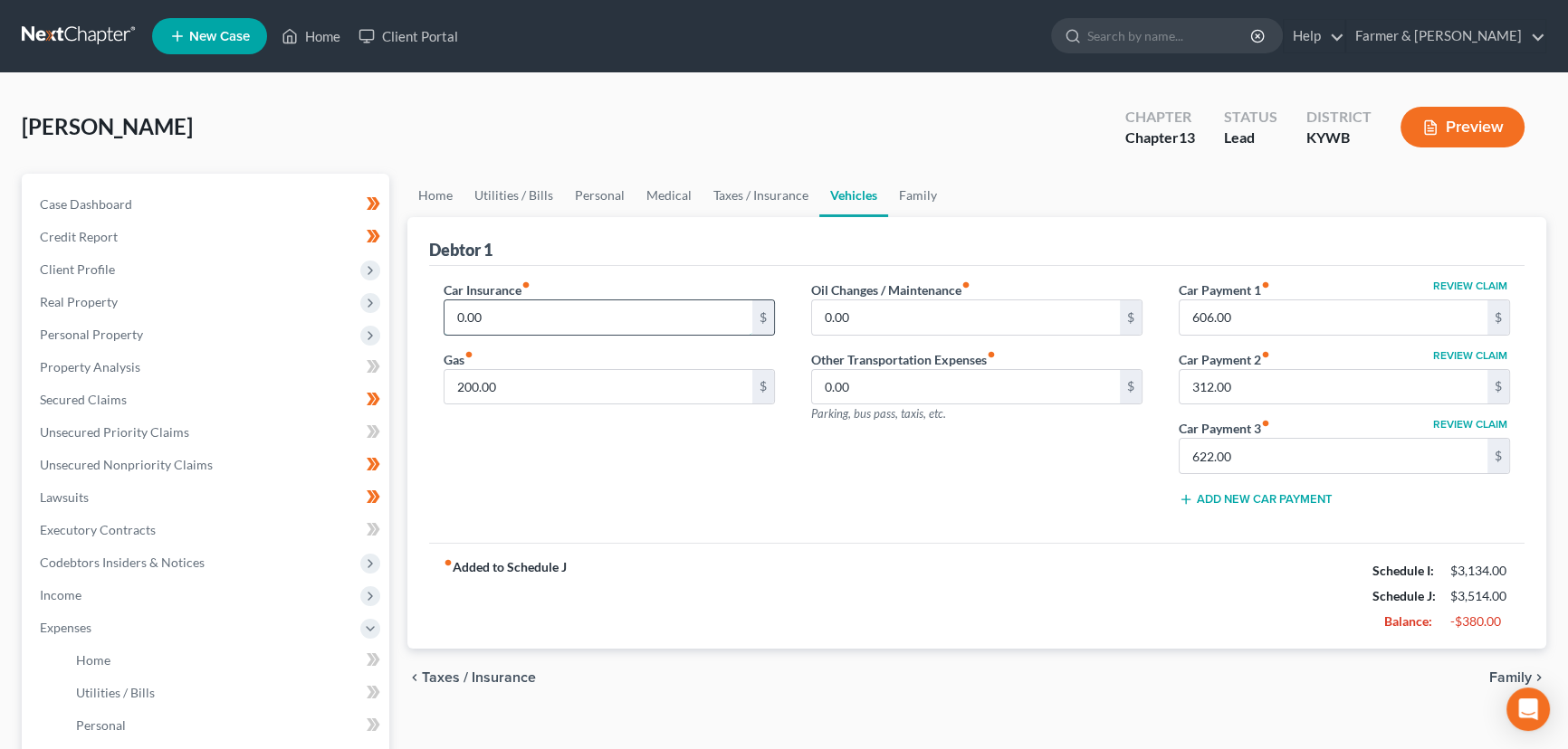
click at [498, 308] on input "0.00" at bounding box center [598, 317] width 308 height 34
click at [434, 203] on link "Home" at bounding box center [435, 195] width 56 height 44
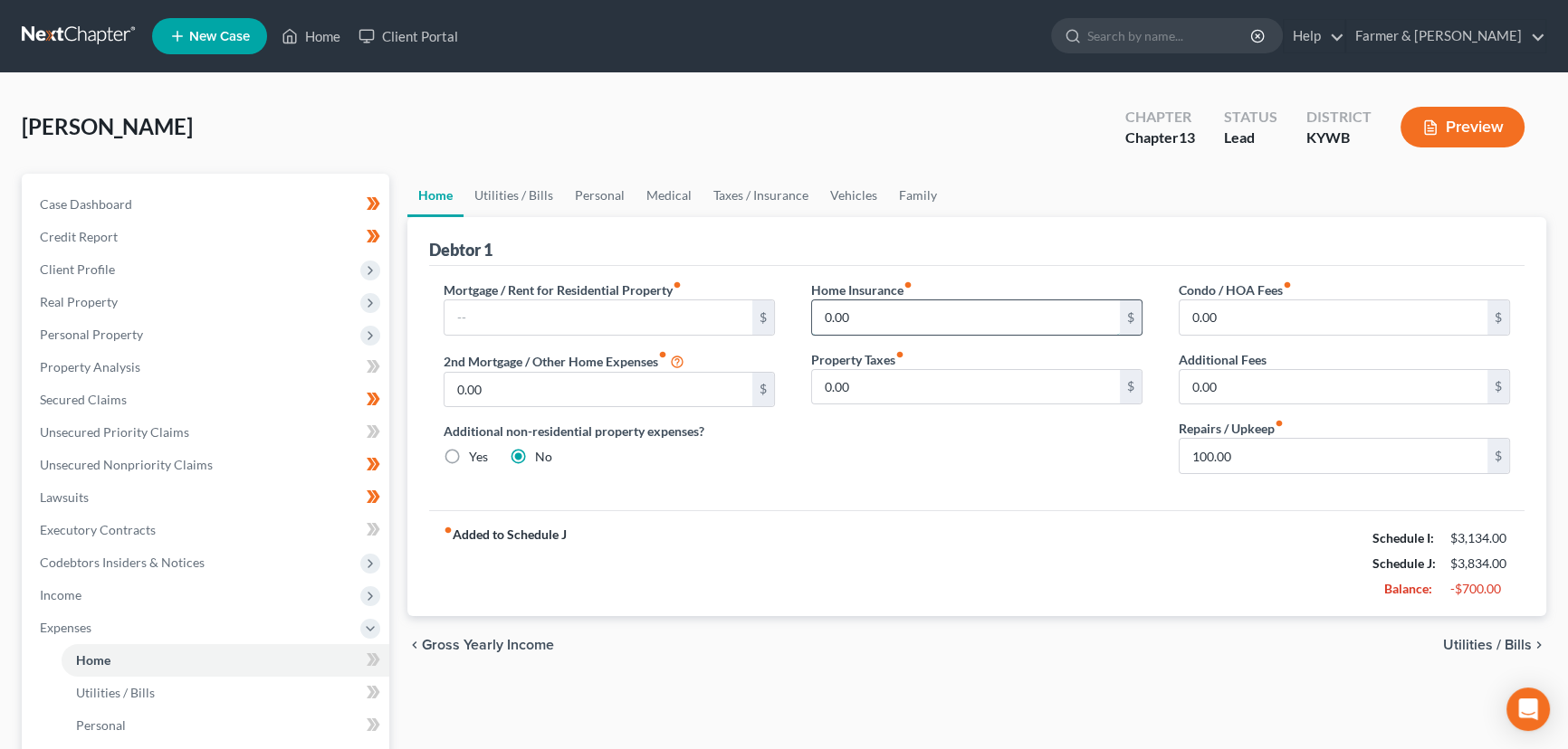
click at [870, 314] on input "0.00" at bounding box center [966, 317] width 308 height 34
click at [875, 381] on input "0.00" at bounding box center [966, 387] width 308 height 34
click at [865, 415] on div "Home Insurance fiber_manual_record 0.00 $ Property Taxes fiber_manual_record 45…" at bounding box center [977, 384] width 368 height 208
click at [823, 194] on link "Vehicles" at bounding box center [854, 195] width 69 height 44
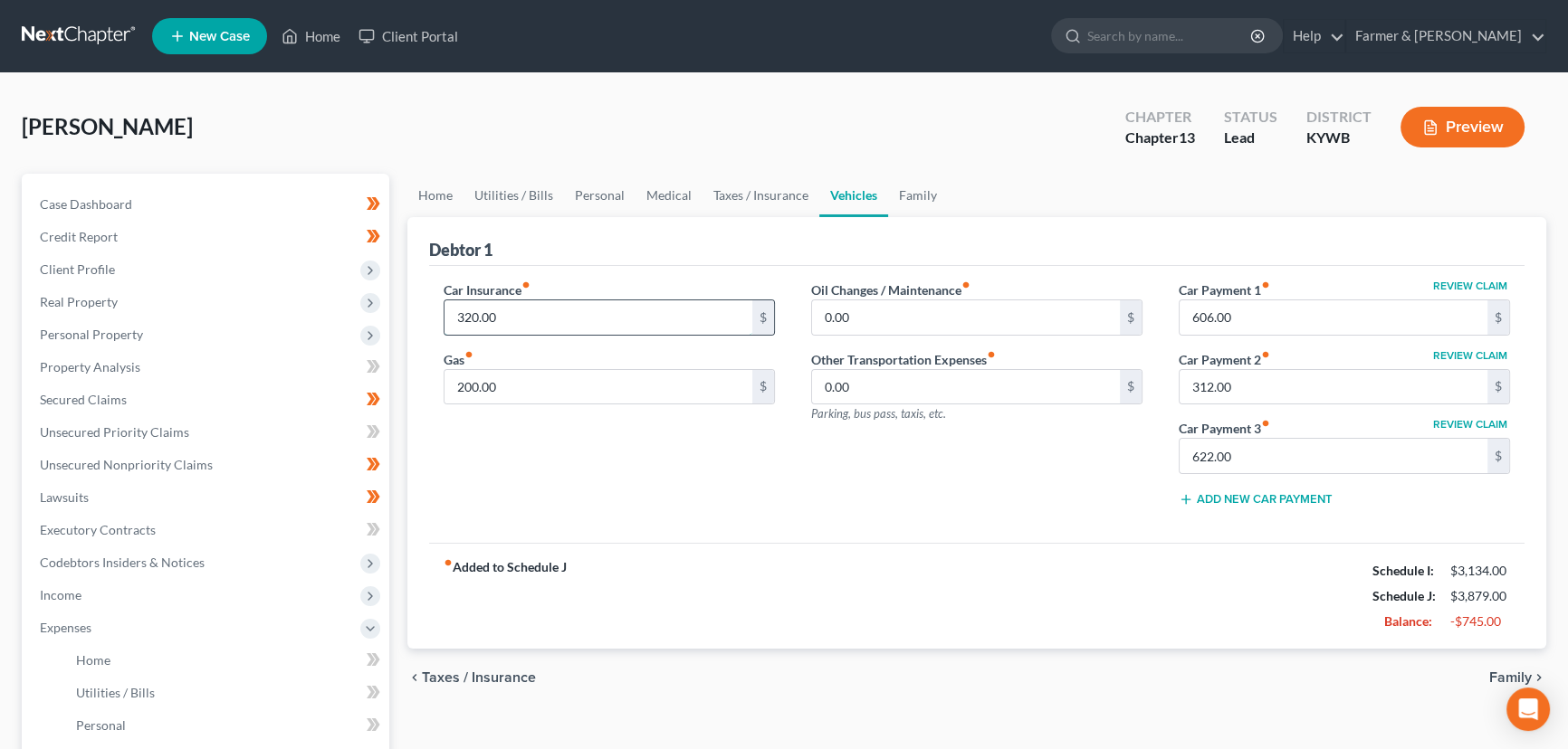
click at [541, 329] on input "320.00" at bounding box center [598, 317] width 308 height 34
click at [519, 297] on label "Car Insurance fiber_manual_record" at bounding box center [486, 290] width 87 height 19
click at [527, 315] on input "27" at bounding box center [598, 317] width 308 height 34
drag, startPoint x: 532, startPoint y: 452, endPoint x: 666, endPoint y: 471, distance: 135.3
click at [533, 453] on div "Car Insurance fiber_manual_record 102.00 $ Gas fiber_manual_record 200.00 $" at bounding box center [609, 400] width 368 height 241
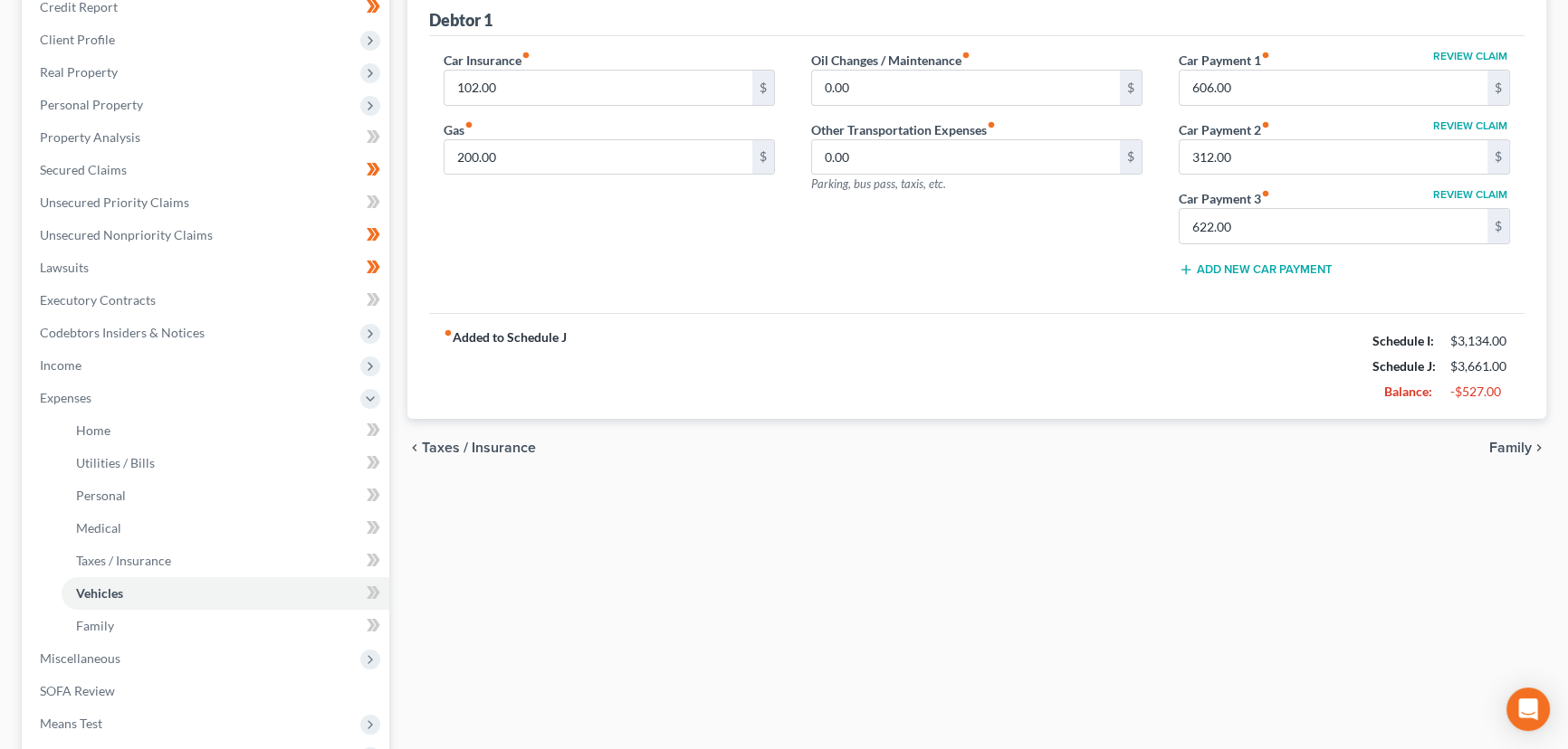
scroll to position [246, 0]
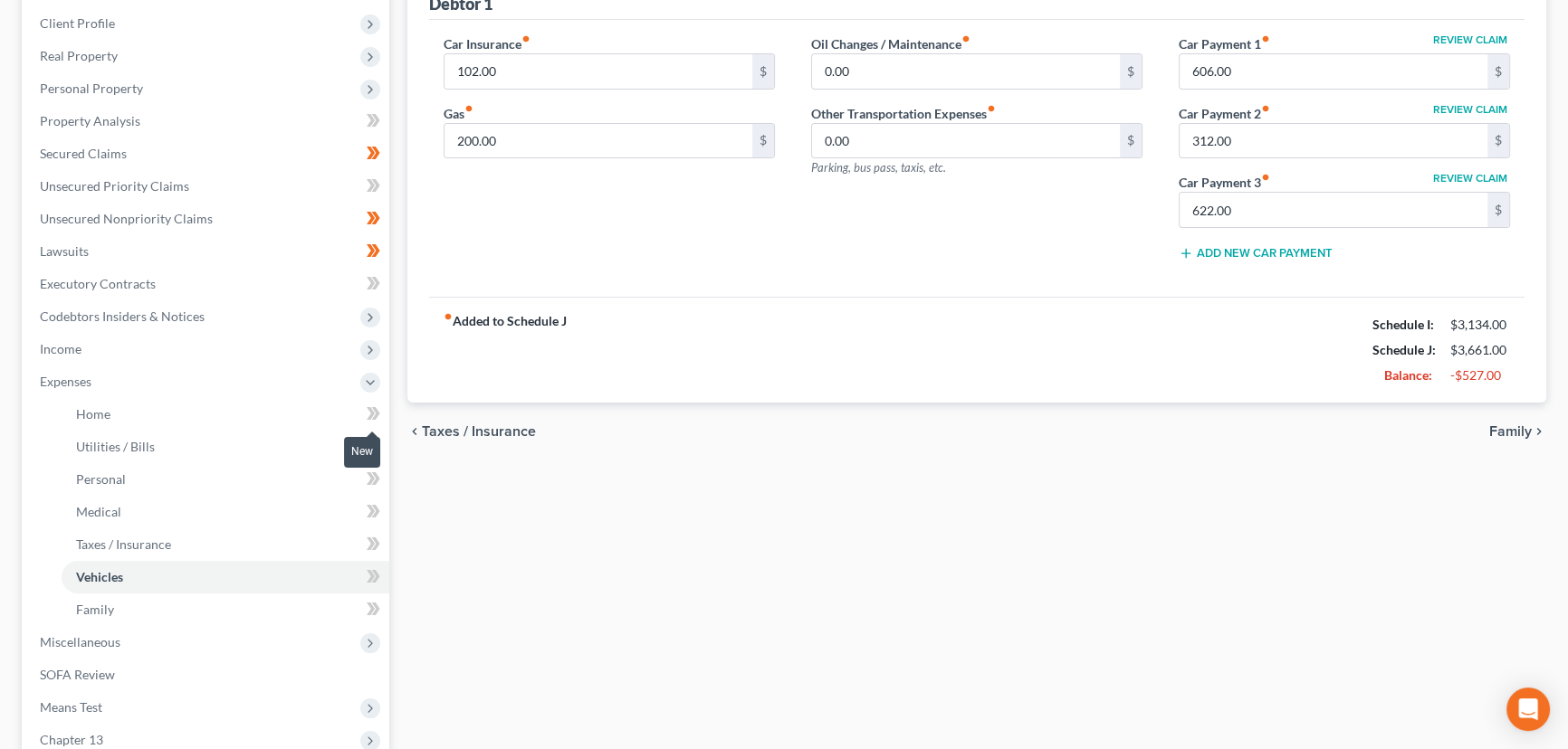
click at [377, 415] on icon at bounding box center [374, 415] width 13 height 23
click at [384, 447] on span at bounding box center [373, 449] width 31 height 27
click at [382, 478] on span at bounding box center [373, 481] width 31 height 27
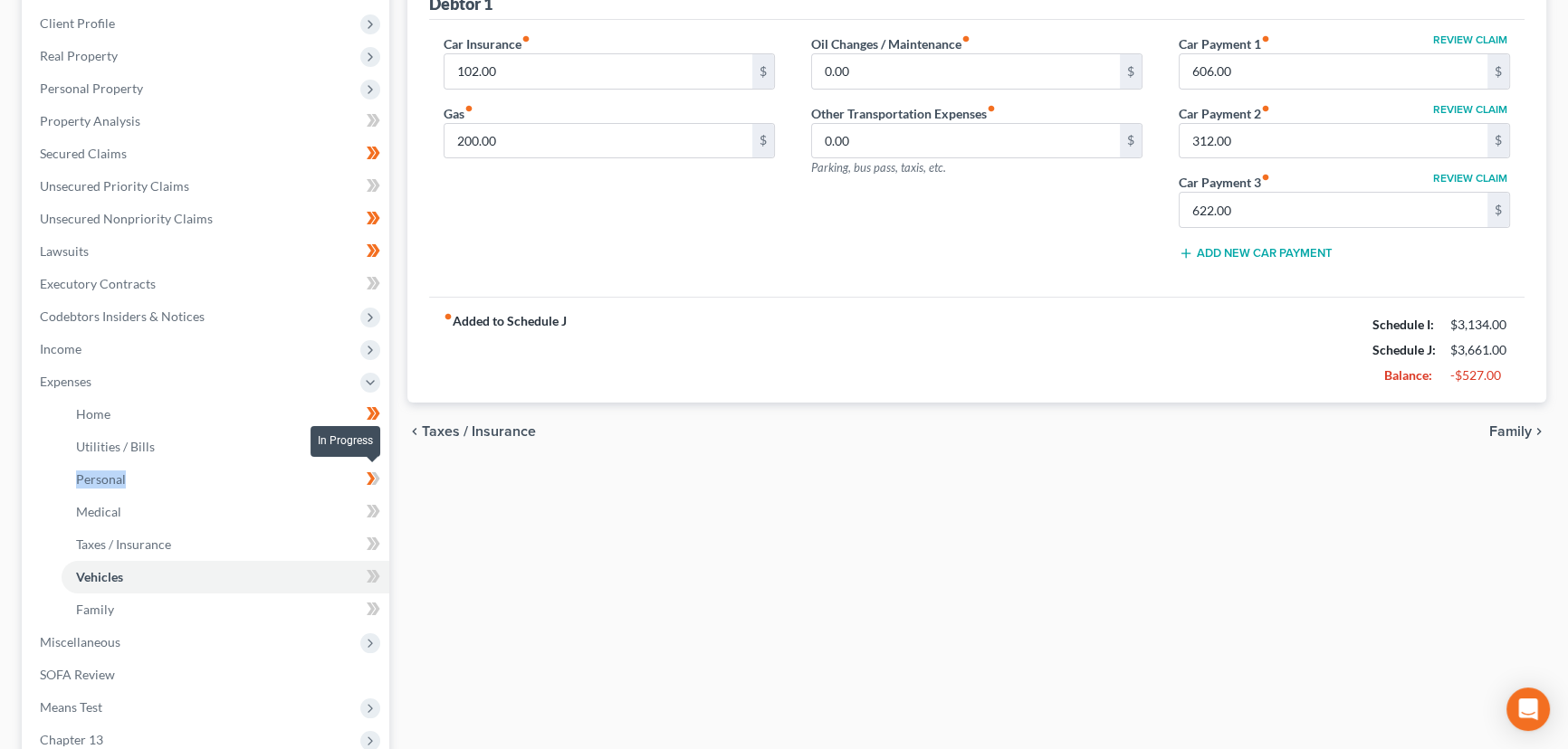
click at [382, 478] on span at bounding box center [373, 481] width 31 height 27
click at [297, 529] on link "Taxes / Insurance" at bounding box center [226, 545] width 328 height 32
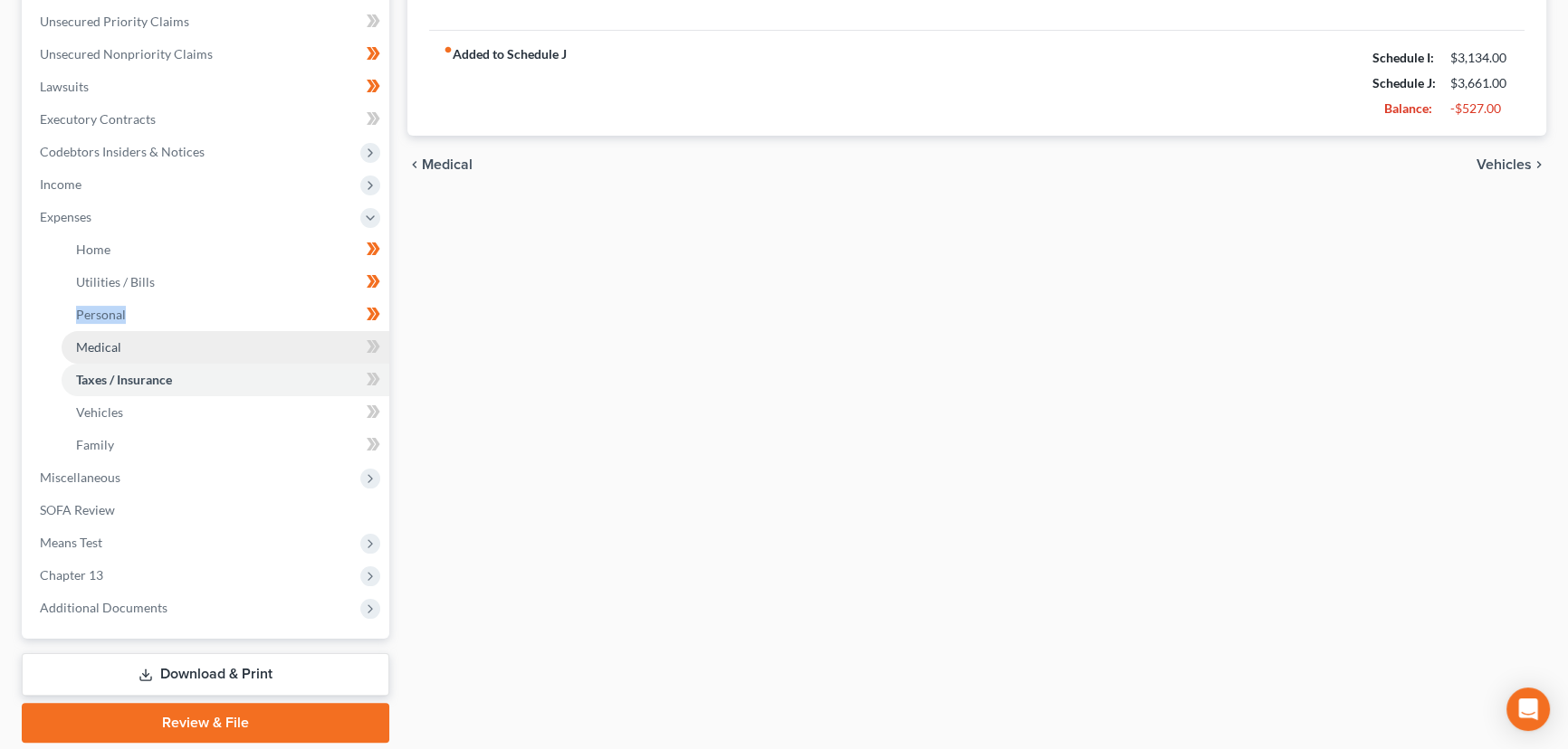
click at [141, 352] on link "Medical" at bounding box center [226, 348] width 328 height 32
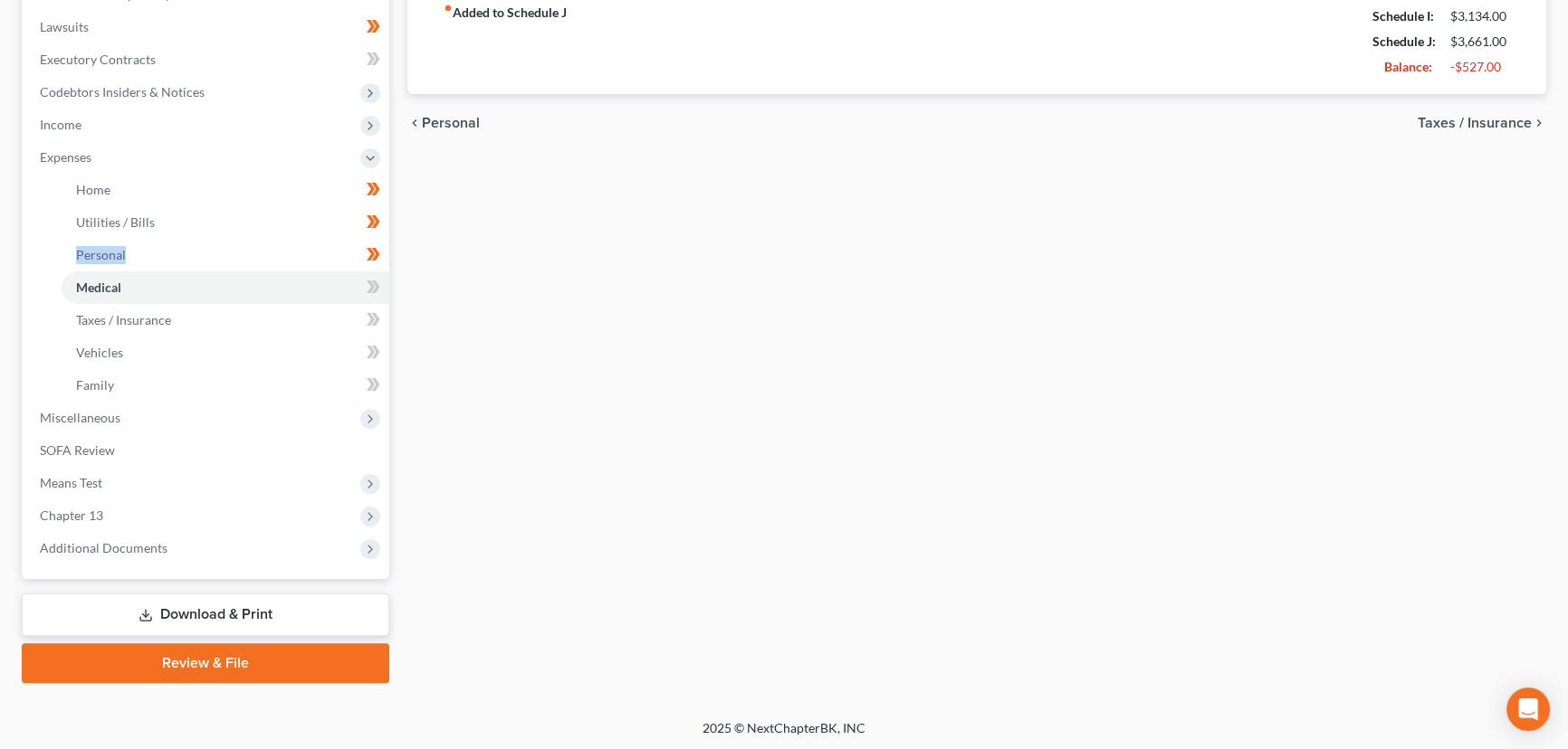
scroll to position [471, 0]
click at [378, 347] on icon at bounding box center [374, 353] width 13 height 23
click at [519, 390] on div "Home Utilities / Bills Personal Medical Taxes / Insurance Vehicles Family Debto…" at bounding box center [977, 192] width 1157 height 981
click at [706, 208] on div "Home Utilities / Bills Personal Medical Taxes / Insurance Vehicles Family Debto…" at bounding box center [977, 192] width 1157 height 981
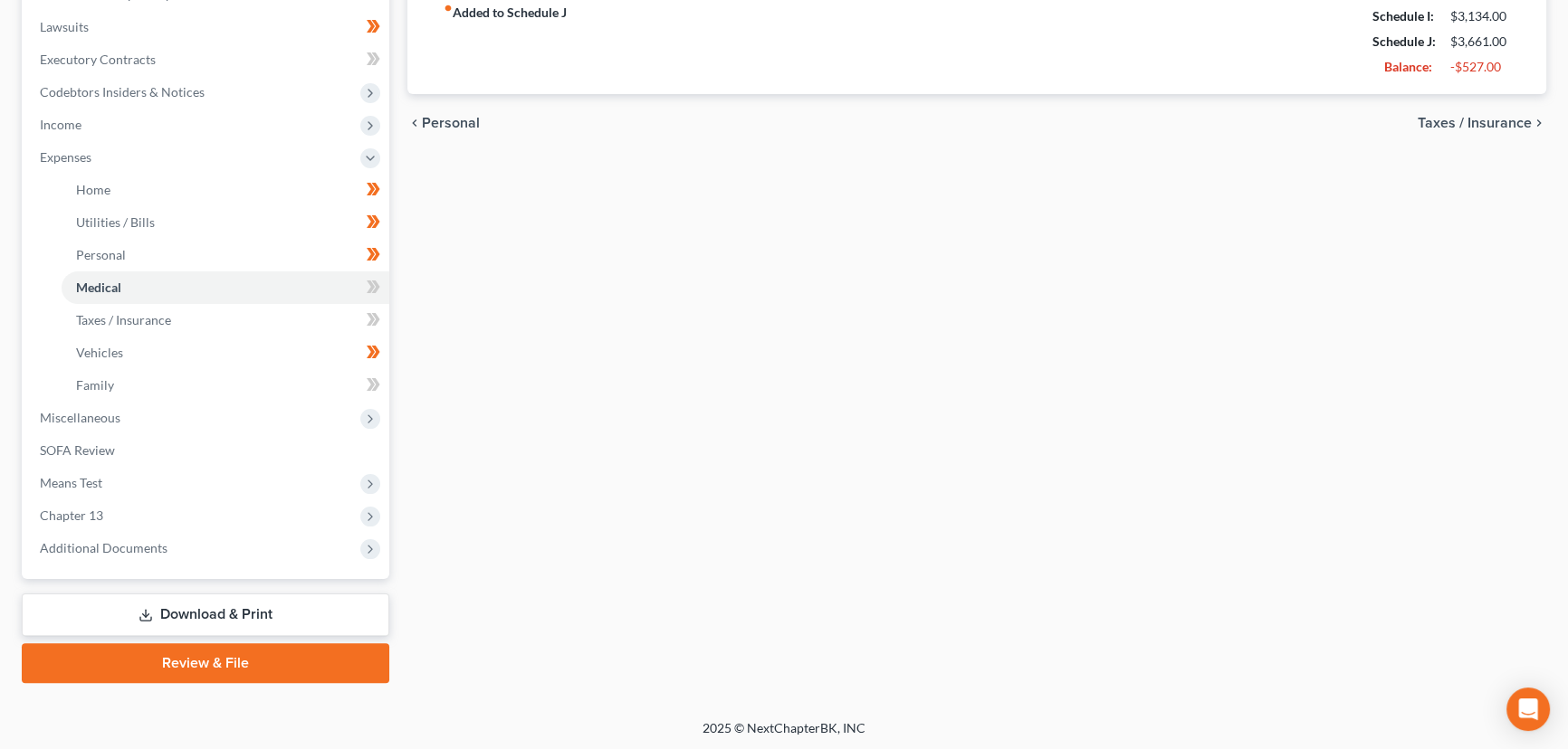
click at [460, 376] on div "Home Utilities / Bills Personal Medical Taxes / Insurance Vehicles Family Debto…" at bounding box center [977, 192] width 1157 height 981
click at [89, 163] on span "Expenses" at bounding box center [208, 157] width 364 height 32
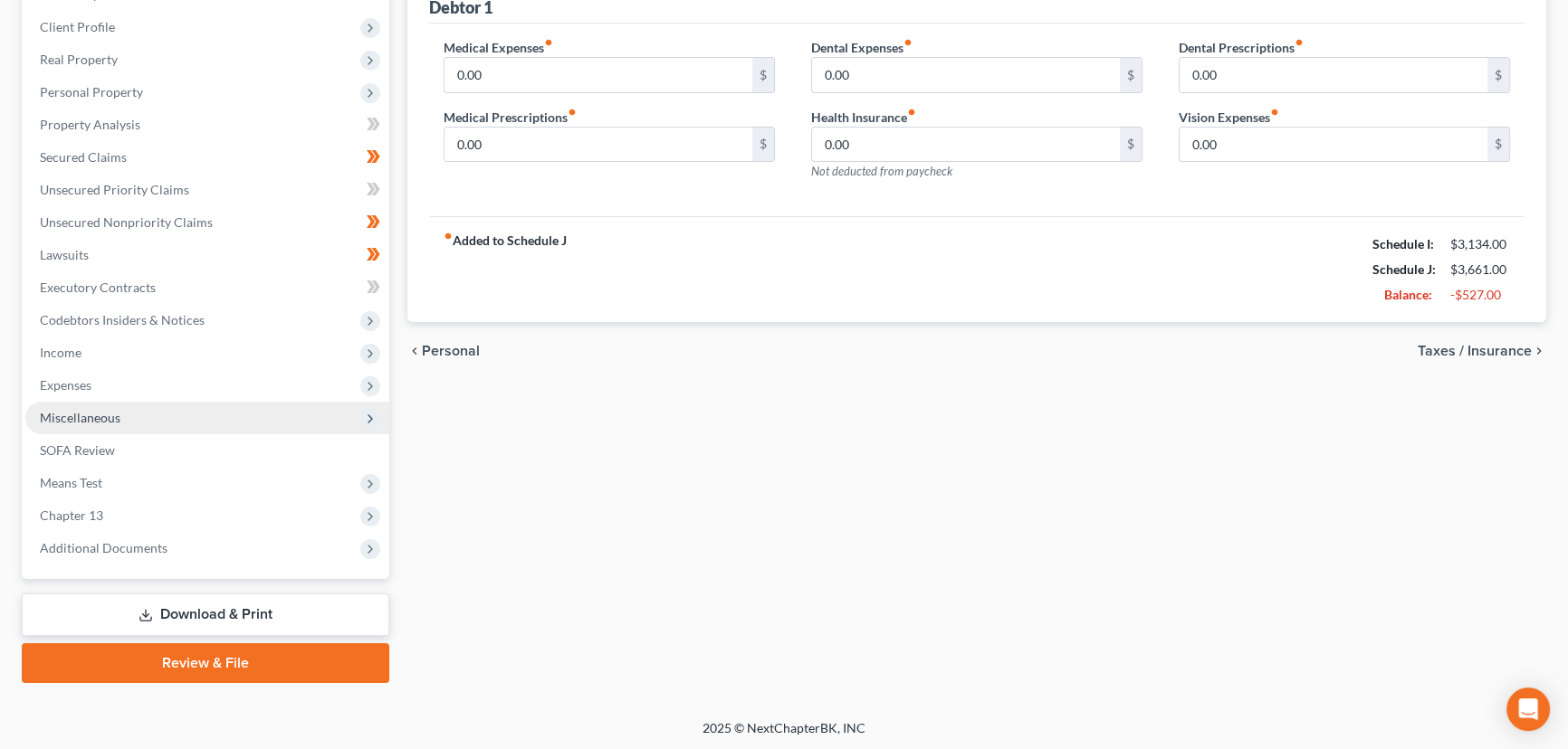
click at [84, 424] on span "Miscellaneous" at bounding box center [208, 418] width 364 height 32
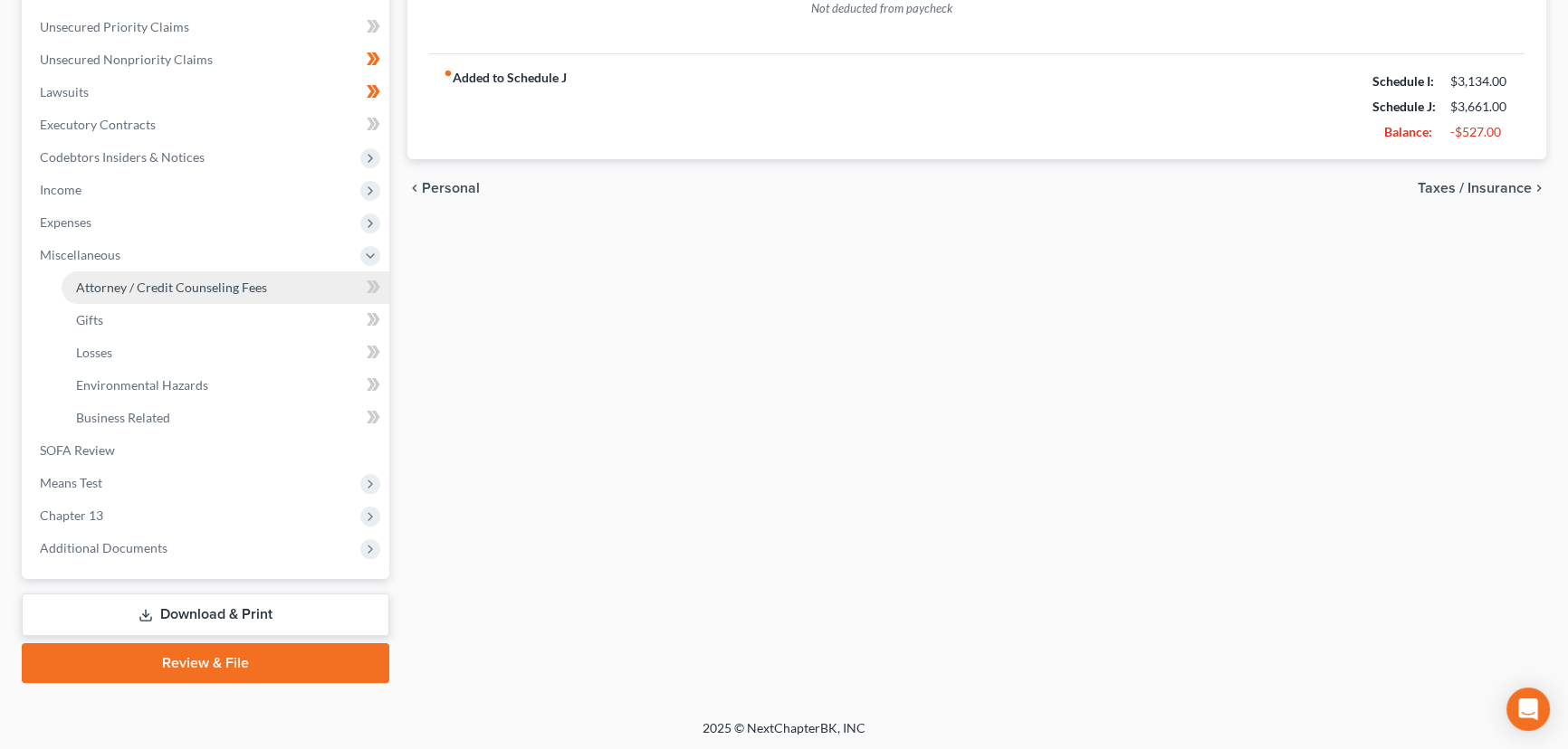
click at [145, 295] on link "Attorney / Credit Counseling Fees" at bounding box center [226, 288] width 328 height 32
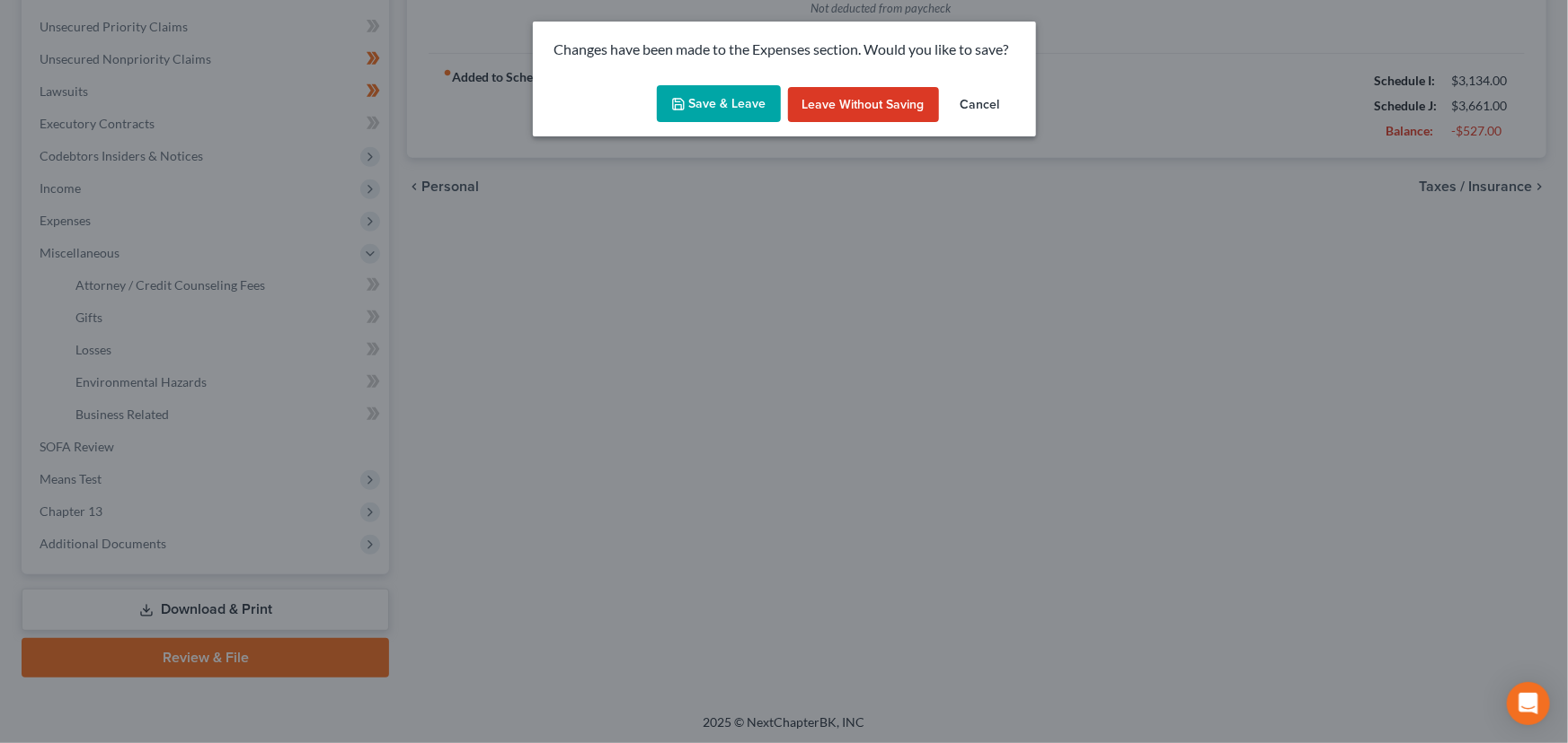
click at [715, 96] on button "Save & Leave" at bounding box center [718, 104] width 124 height 38
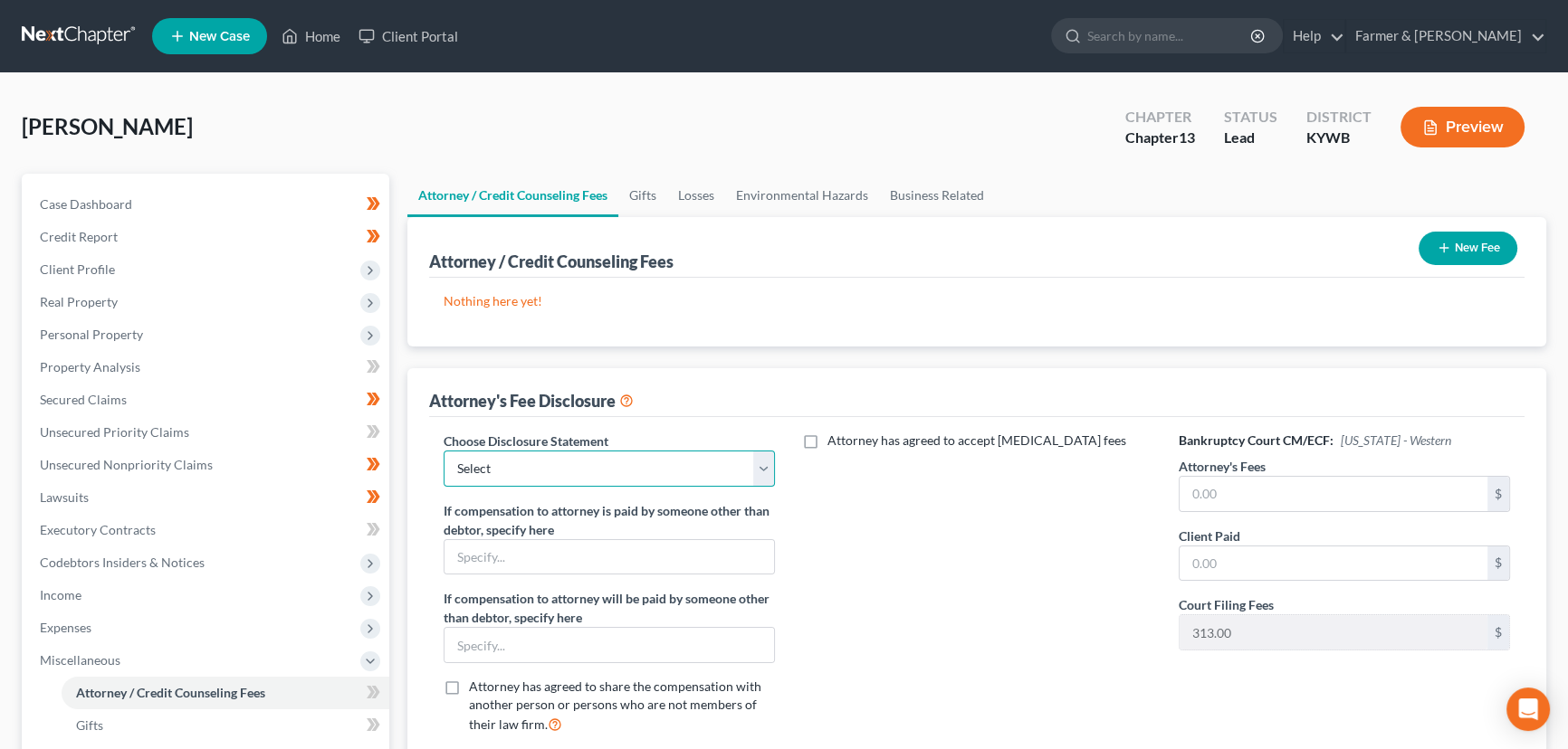
click at [505, 471] on select "Select Disclosure" at bounding box center [609, 469] width 332 height 36
click at [443, 451] on select "Select Disclosure" at bounding box center [609, 469] width 332 height 36
click at [1195, 500] on input "text" at bounding box center [1334, 495] width 308 height 34
click at [1012, 559] on div "Attorney has agreed to accept [MEDICAL_DATA] fees" at bounding box center [977, 590] width 368 height 317
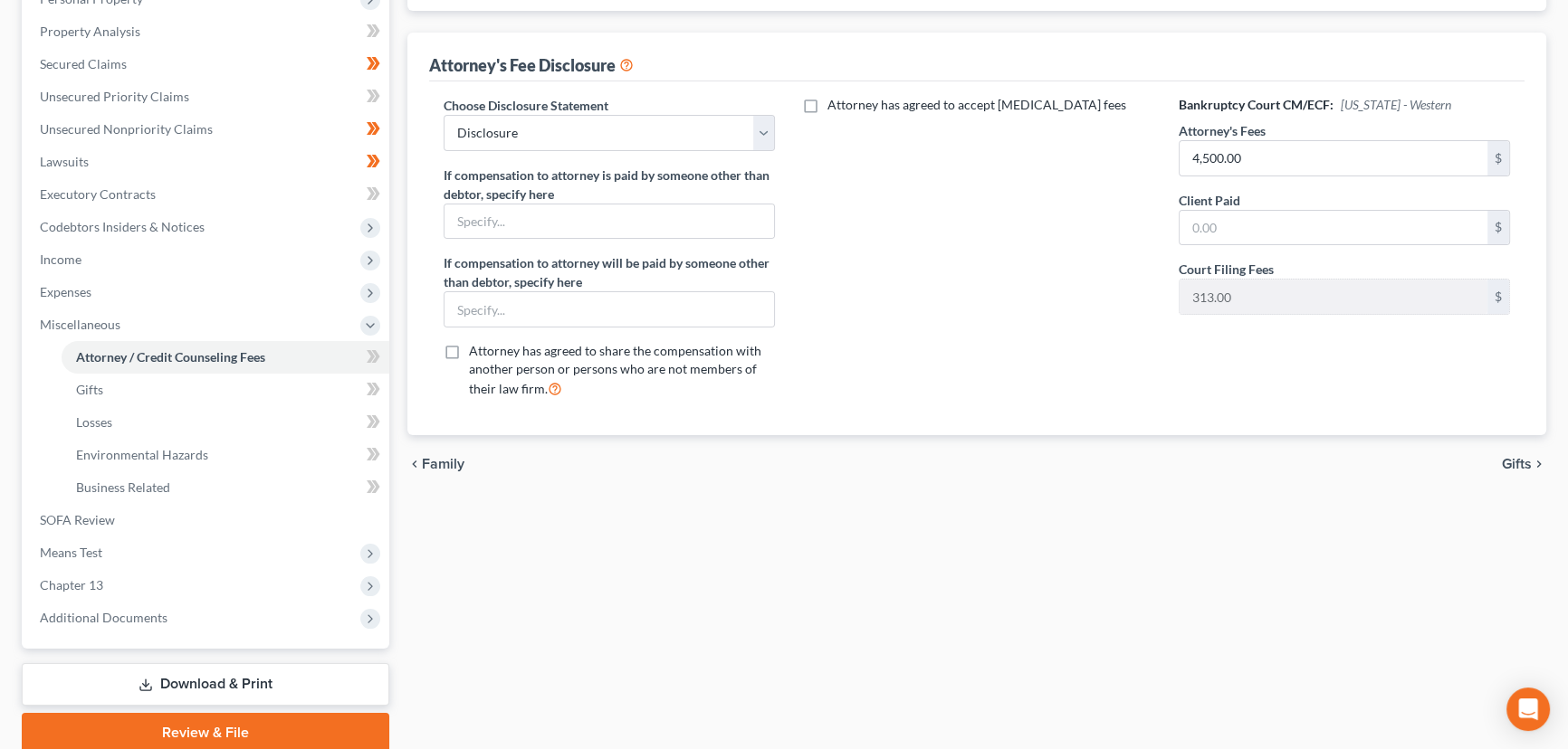
scroll to position [406, 0]
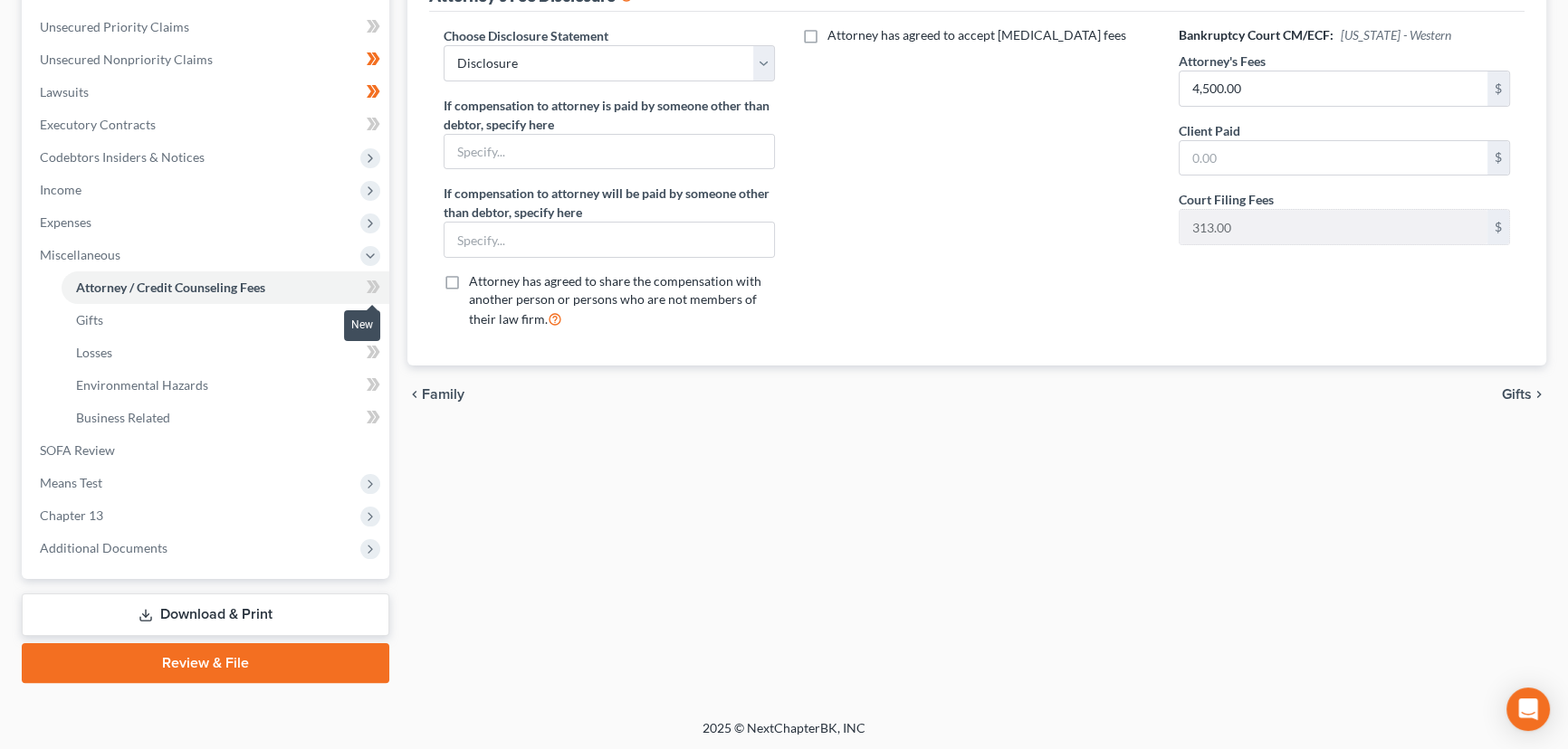
click at [377, 288] on icon at bounding box center [376, 286] width 9 height 12
click at [492, 502] on div "Attorney / Credit Counseling Fees Gifts Losses Environmental Hazards Business R…" at bounding box center [977, 226] width 1157 height 915
click at [101, 258] on span "Miscellaneous" at bounding box center [80, 254] width 81 height 15
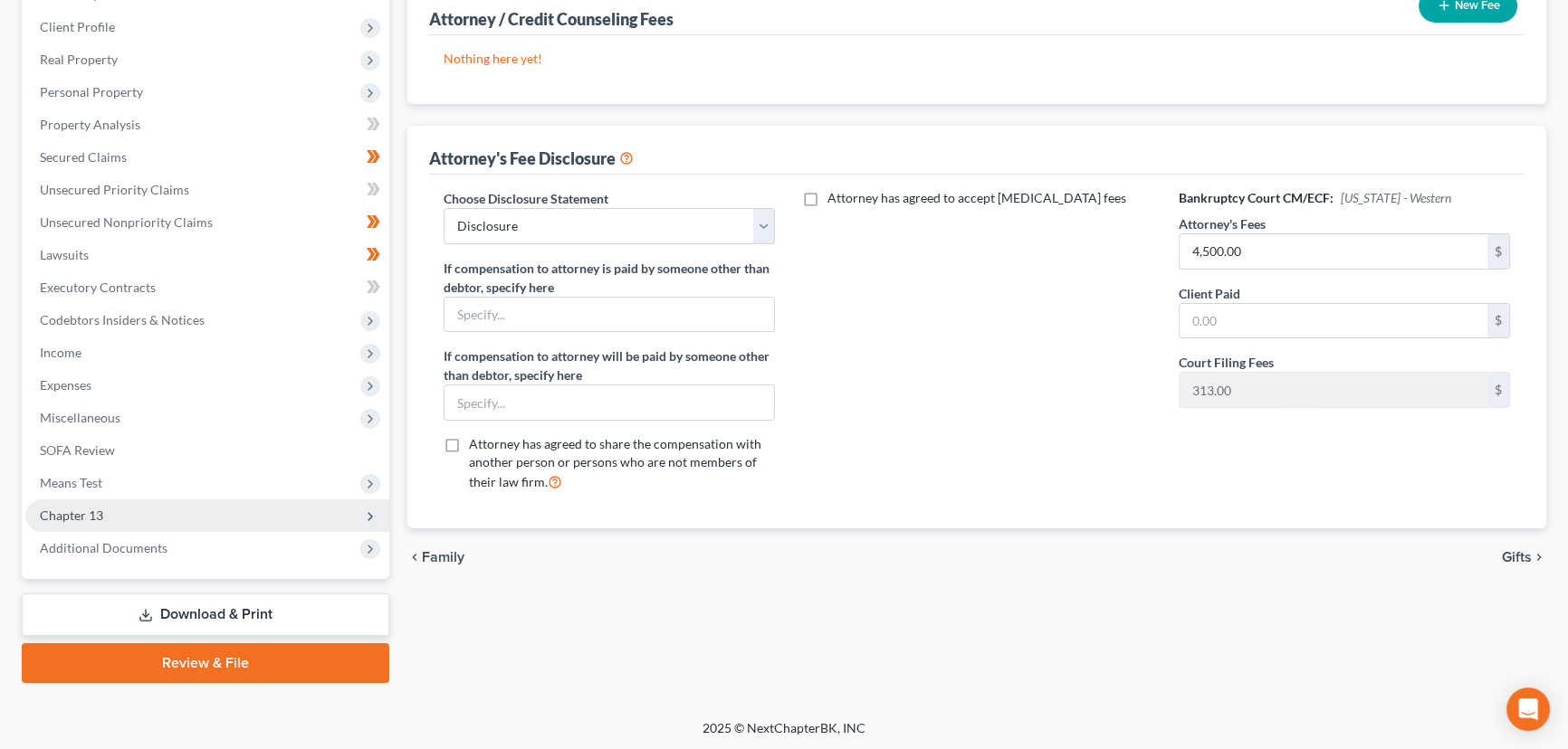
click at [82, 518] on span "Chapter 13" at bounding box center [71, 516] width 63 height 15
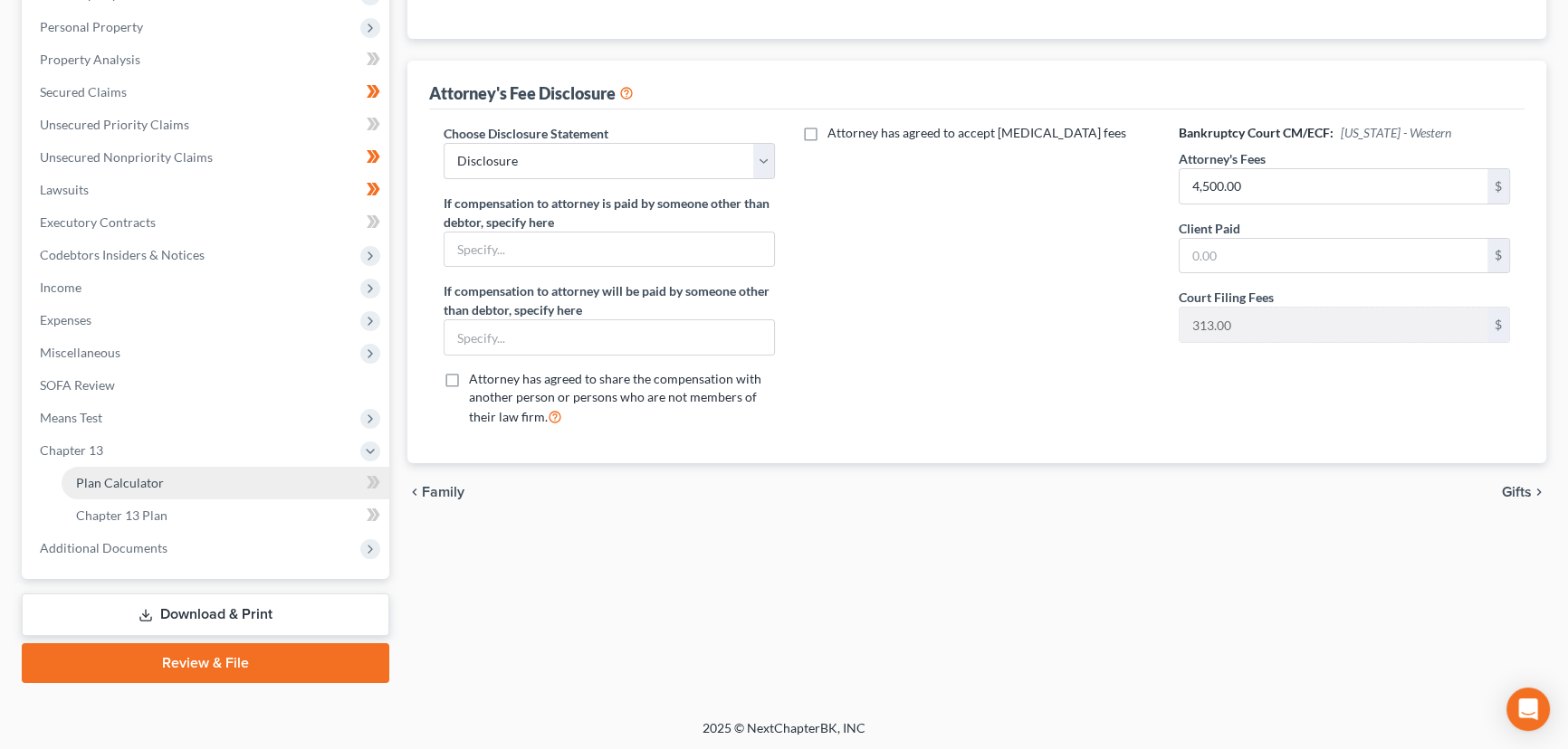
click at [122, 476] on span "Plan Calculator" at bounding box center [120, 483] width 88 height 15
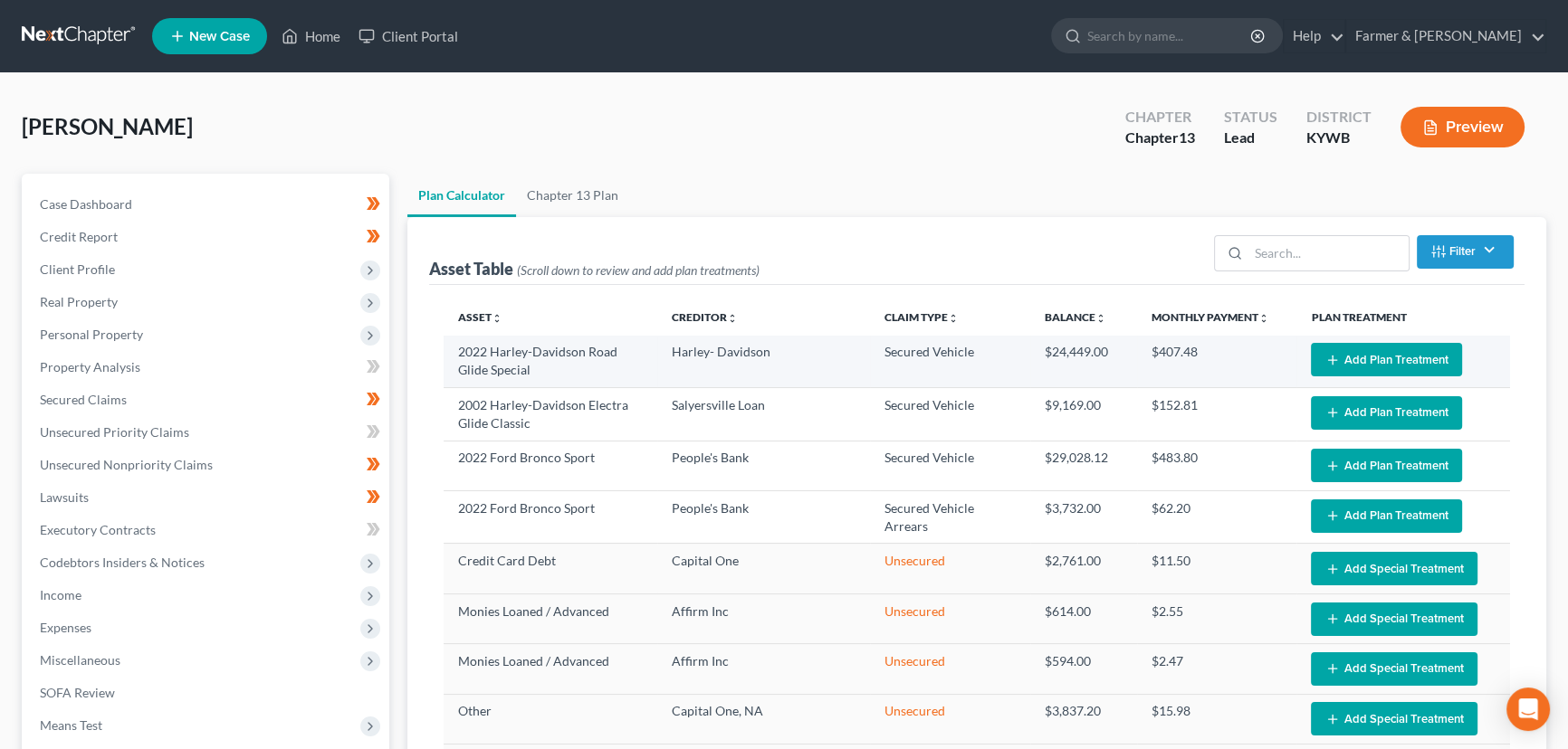
click at [1311, 360] on button "Add Plan Treatment" at bounding box center [1386, 359] width 152 height 33
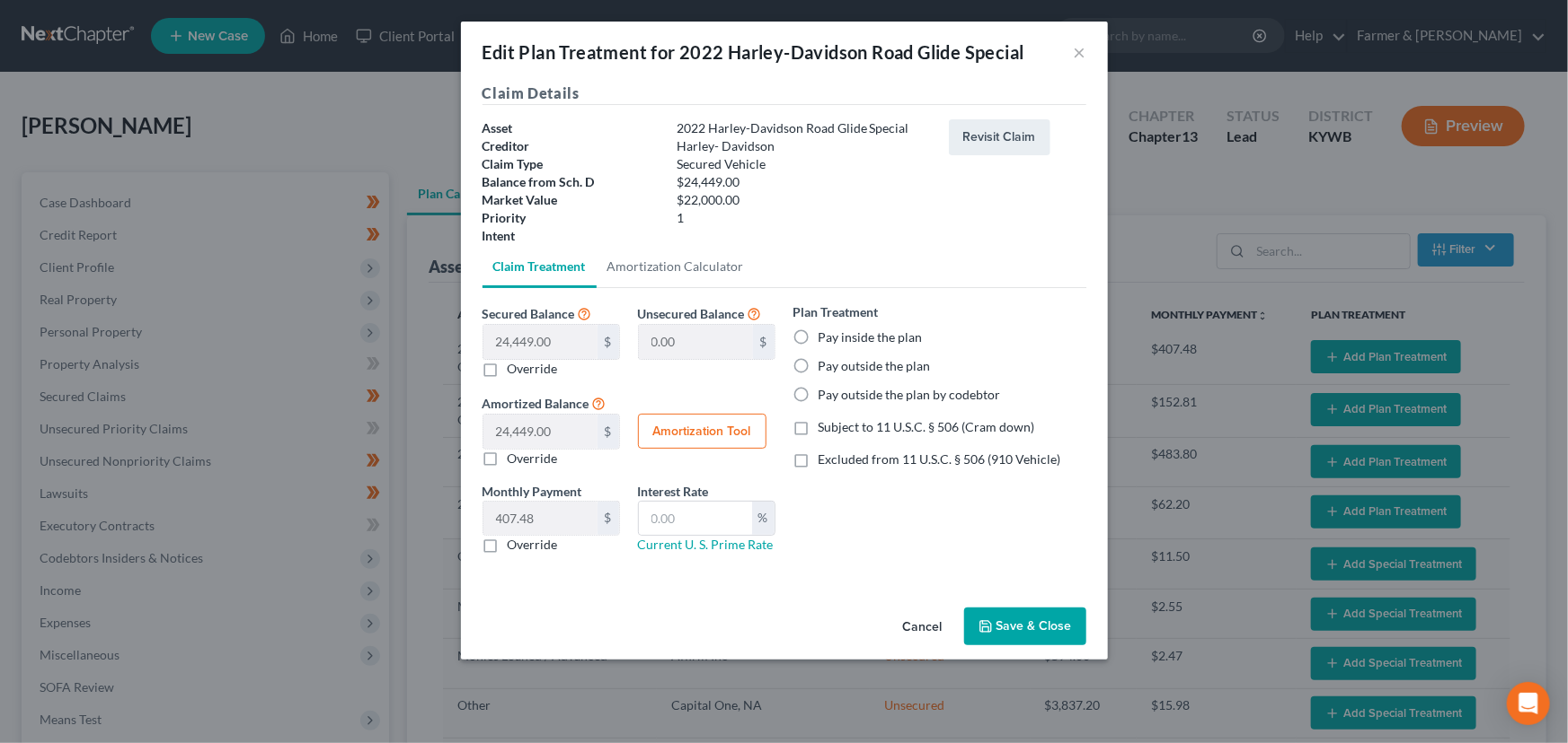
click at [818, 424] on label "Subject to 11 U.S.C. § 506 (Cram down)" at bounding box center [926, 427] width 217 height 18
click at [826, 424] on input "Subject to 11 U.S.C. § 506 (Cram down)" at bounding box center [831, 424] width 11 height 11
click at [818, 337] on label "Pay inside the plan" at bounding box center [870, 337] width 104 height 18
click at [826, 337] on input "Pay inside the plan" at bounding box center [831, 335] width 11 height 11
click at [710, 509] on input "text" at bounding box center [695, 519] width 113 height 34
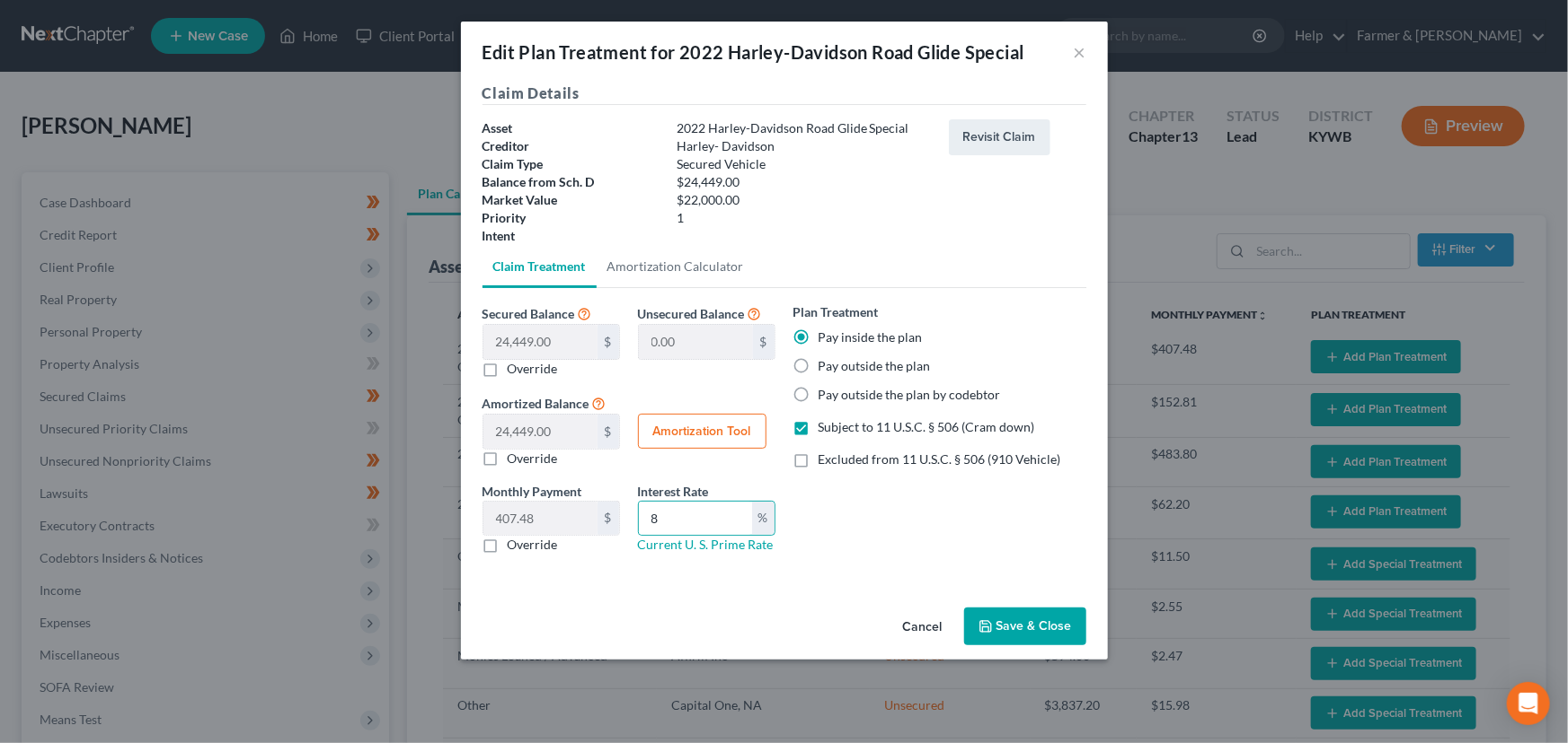
click at [718, 439] on button "Amortization Tool" at bounding box center [702, 432] width 129 height 36
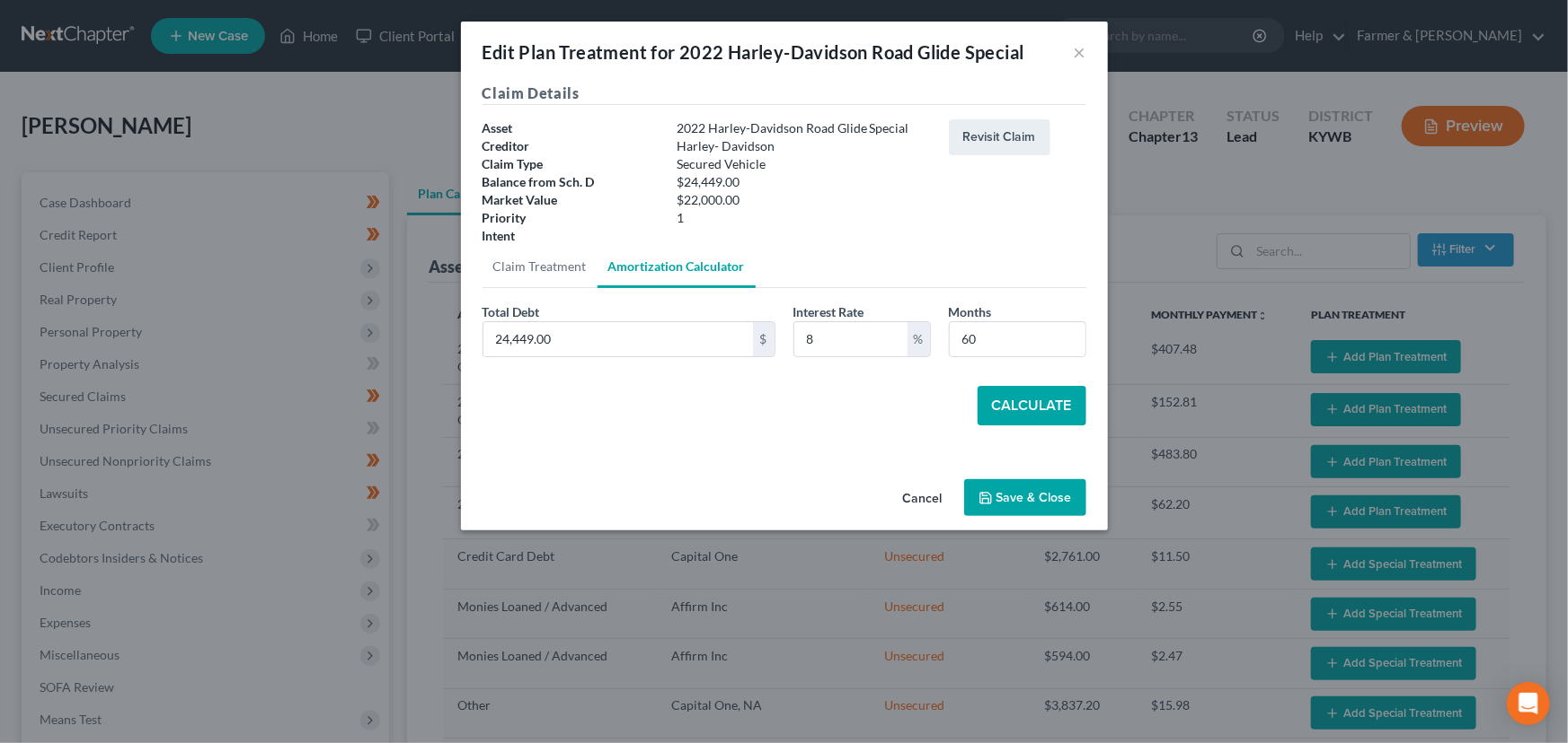
click at [1006, 403] on button "Calculate" at bounding box center [1031, 406] width 109 height 40
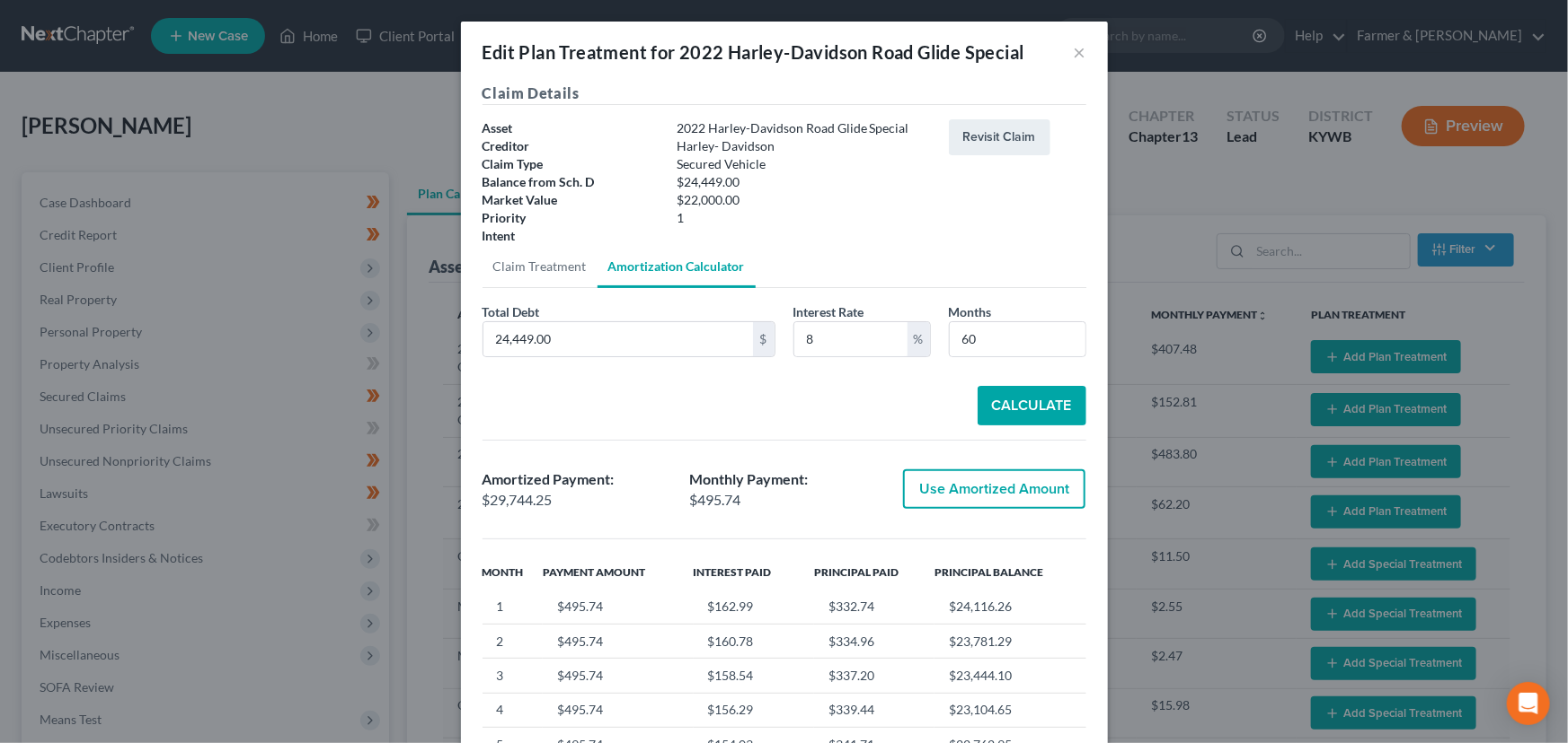
click at [943, 494] on button "Use Amortized Amount" at bounding box center [994, 490] width 183 height 40
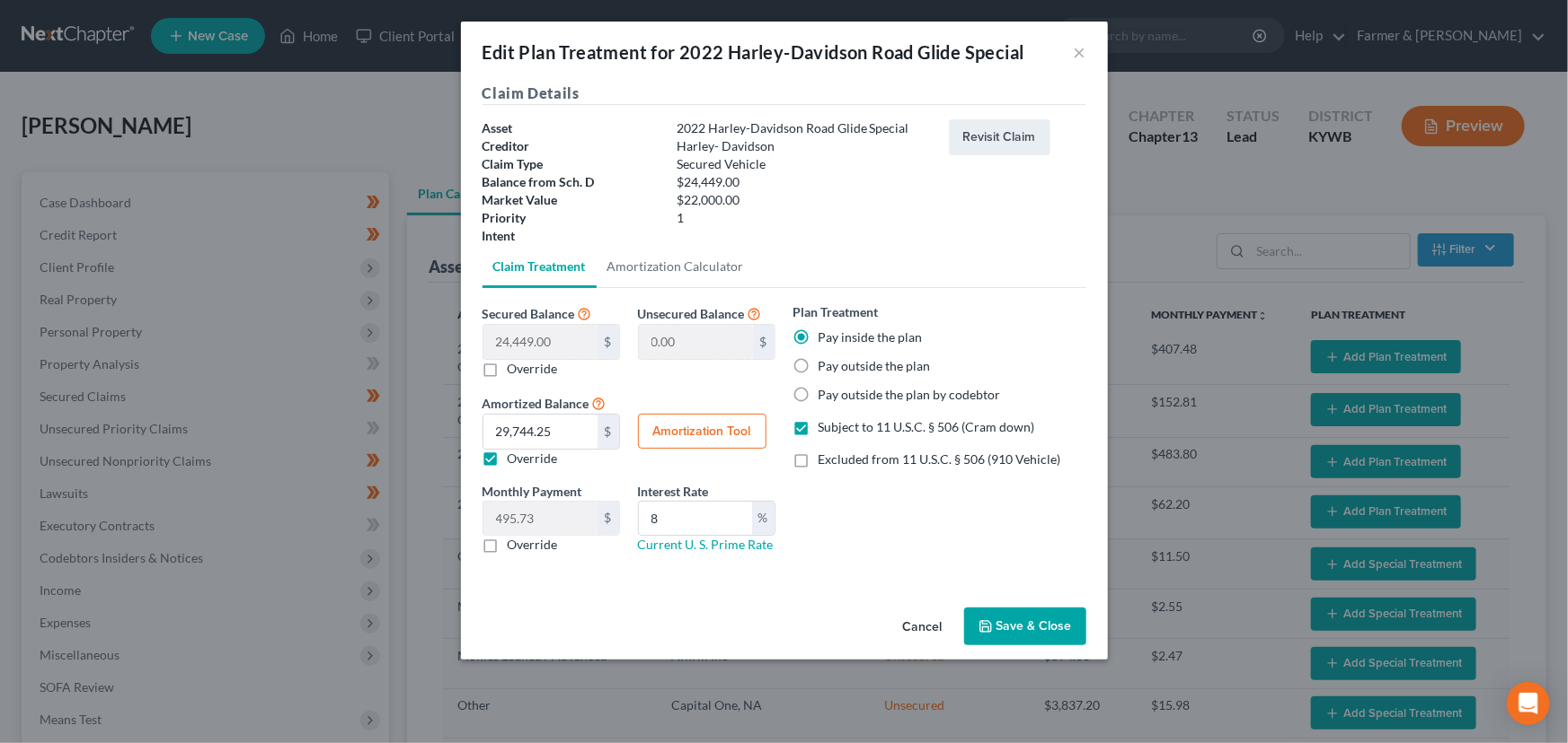
click at [1011, 613] on button "Save & Close" at bounding box center [1024, 627] width 122 height 38
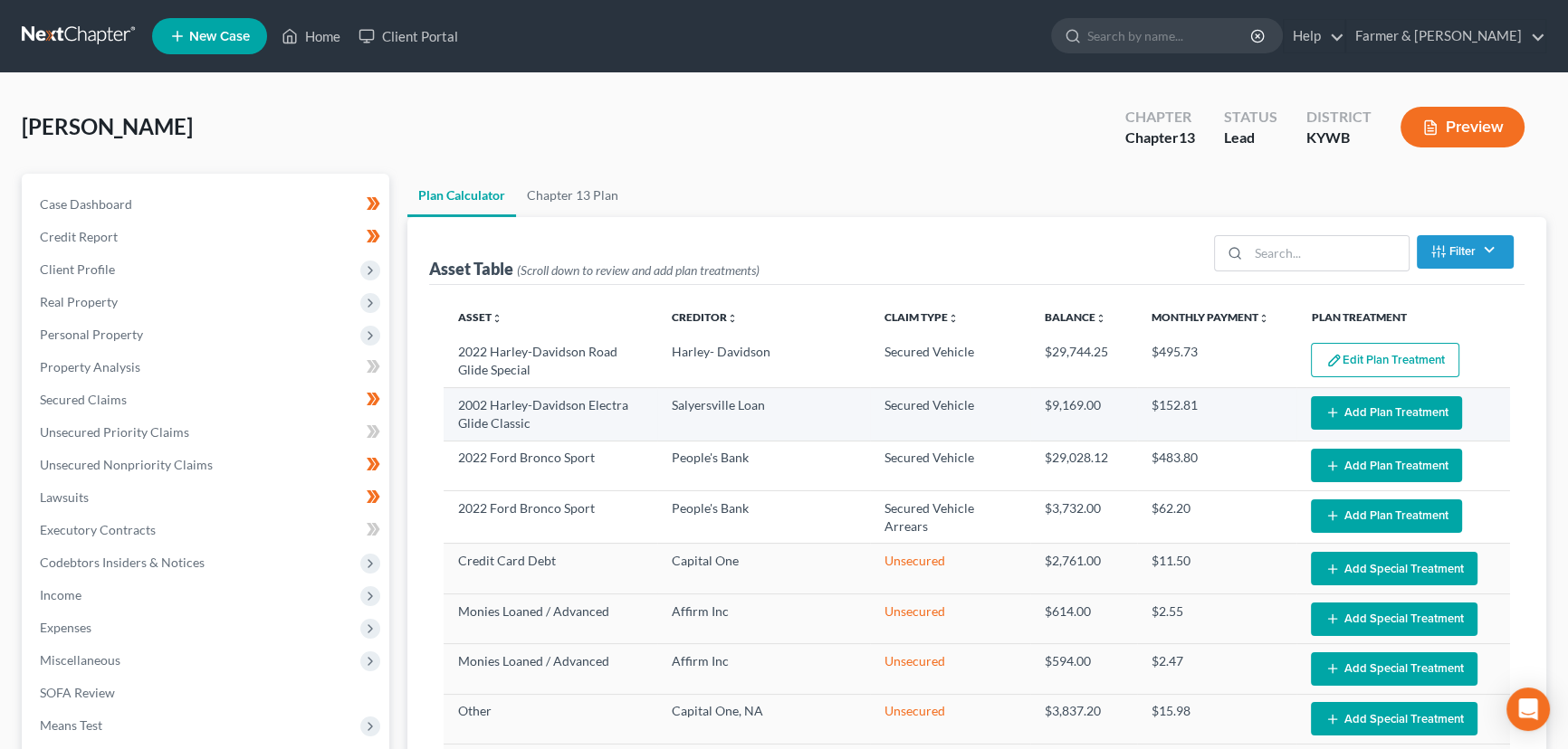
click at [1341, 415] on button "Add Plan Treatment" at bounding box center [1386, 413] width 152 height 33
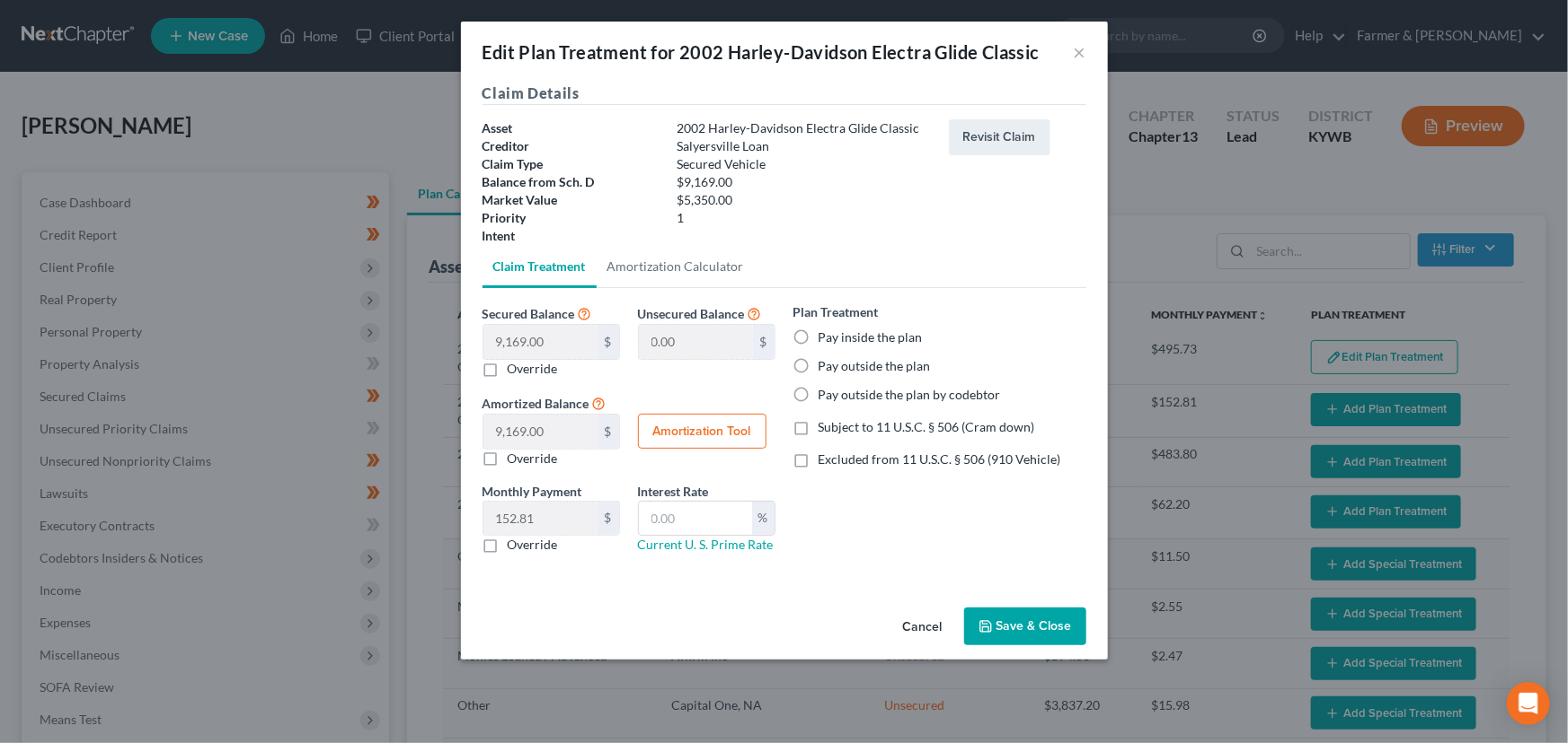
drag, startPoint x: 805, startPoint y: 464, endPoint x: 813, endPoint y: 388, distance: 76.4
click at [818, 464] on label "Excluded from 11 U.S.C. § 506 (910 Vehicle)" at bounding box center [939, 459] width 242 height 18
click at [826, 462] on input "Excluded from 11 U.S.C. § 506 (910 Vehicle)" at bounding box center [831, 457] width 11 height 11
click at [818, 343] on label "Pay inside the plan" at bounding box center [870, 337] width 104 height 18
click at [826, 340] on input "Pay inside the plan" at bounding box center [831, 335] width 11 height 11
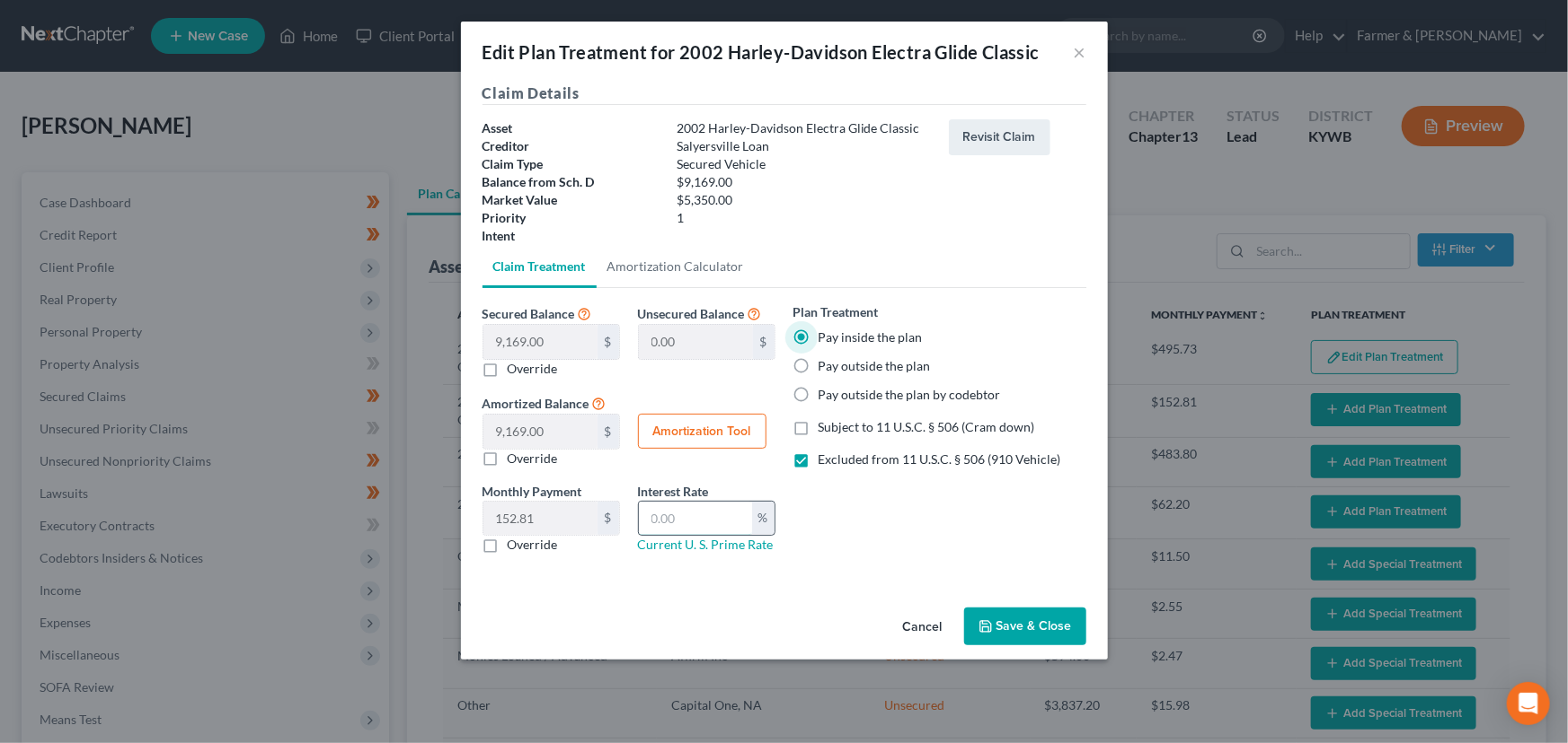
click at [728, 515] on input "text" at bounding box center [695, 519] width 113 height 34
click at [723, 439] on button "Amortization Tool" at bounding box center [702, 432] width 129 height 36
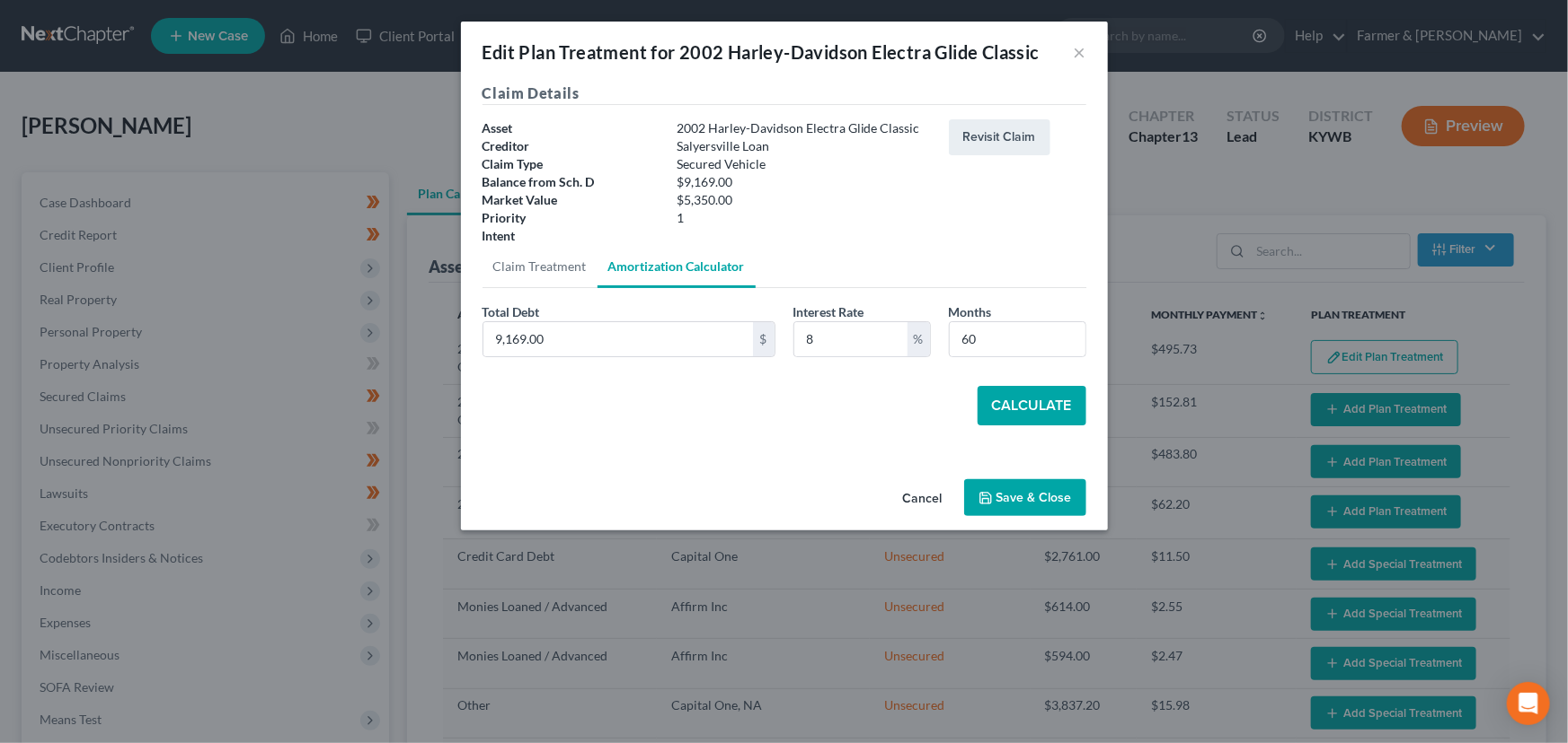
click at [989, 401] on button "Calculate" at bounding box center [1031, 406] width 109 height 40
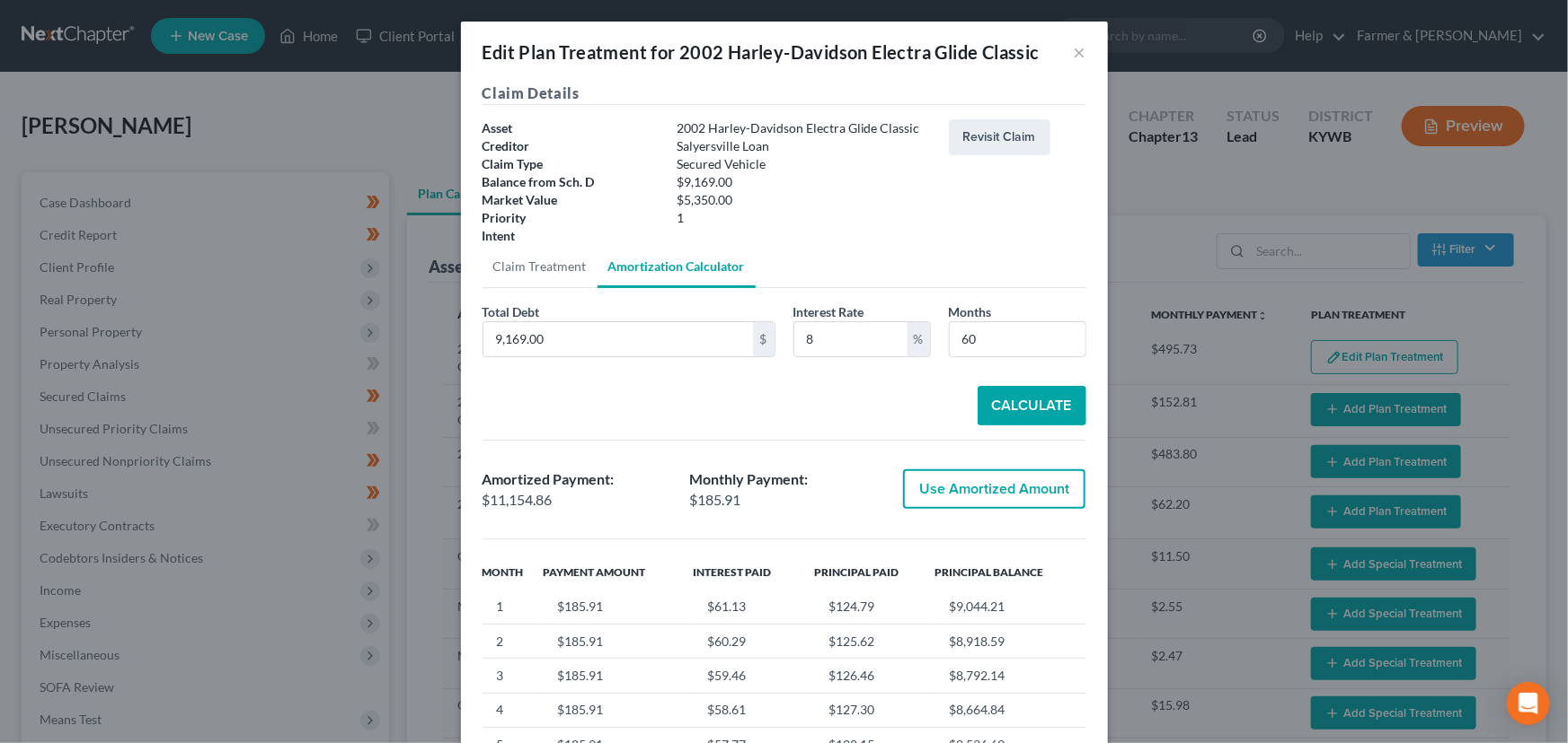
click at [1004, 487] on button "Use Amortized Amount" at bounding box center [994, 490] width 183 height 40
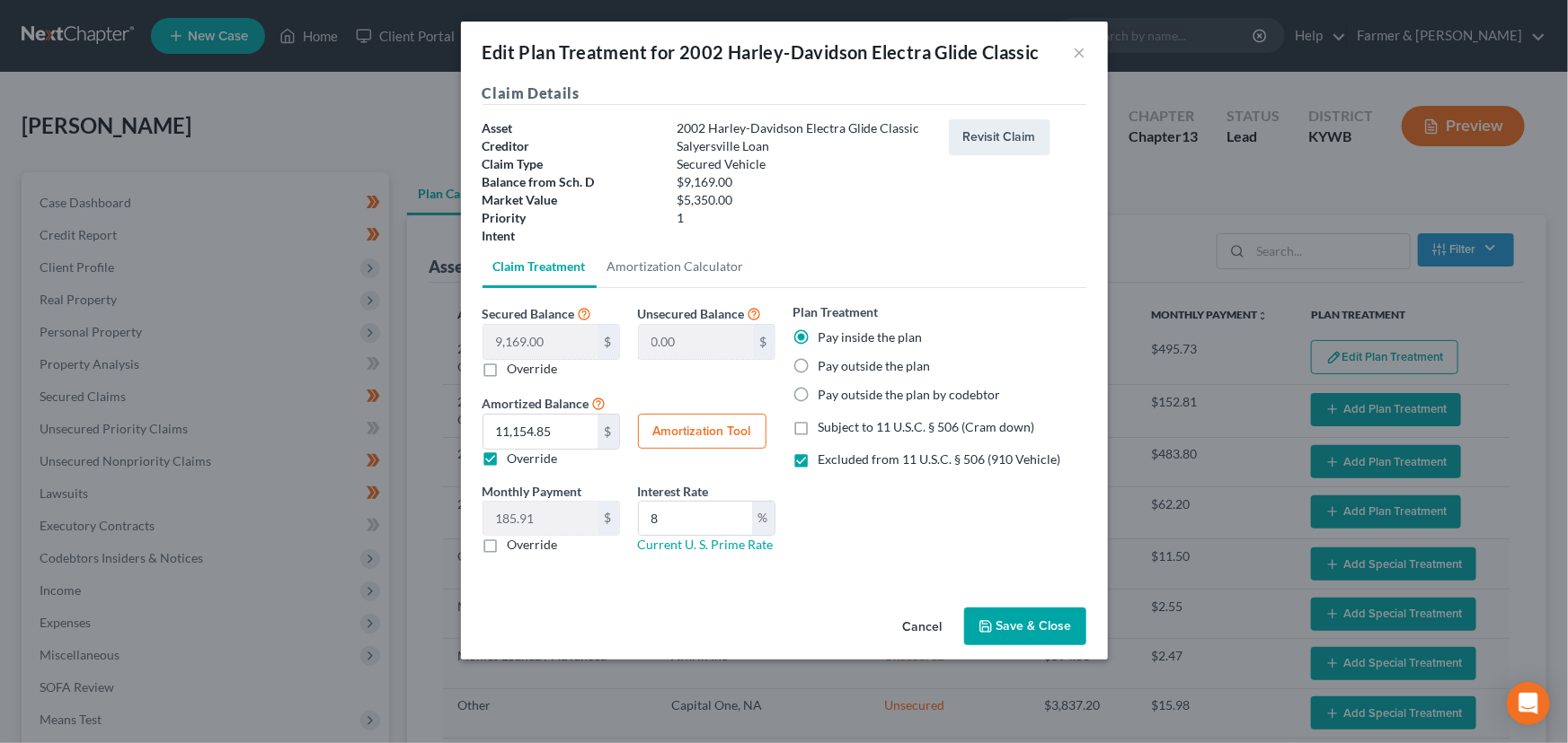
click at [1025, 625] on button "Save & Close" at bounding box center [1024, 627] width 122 height 38
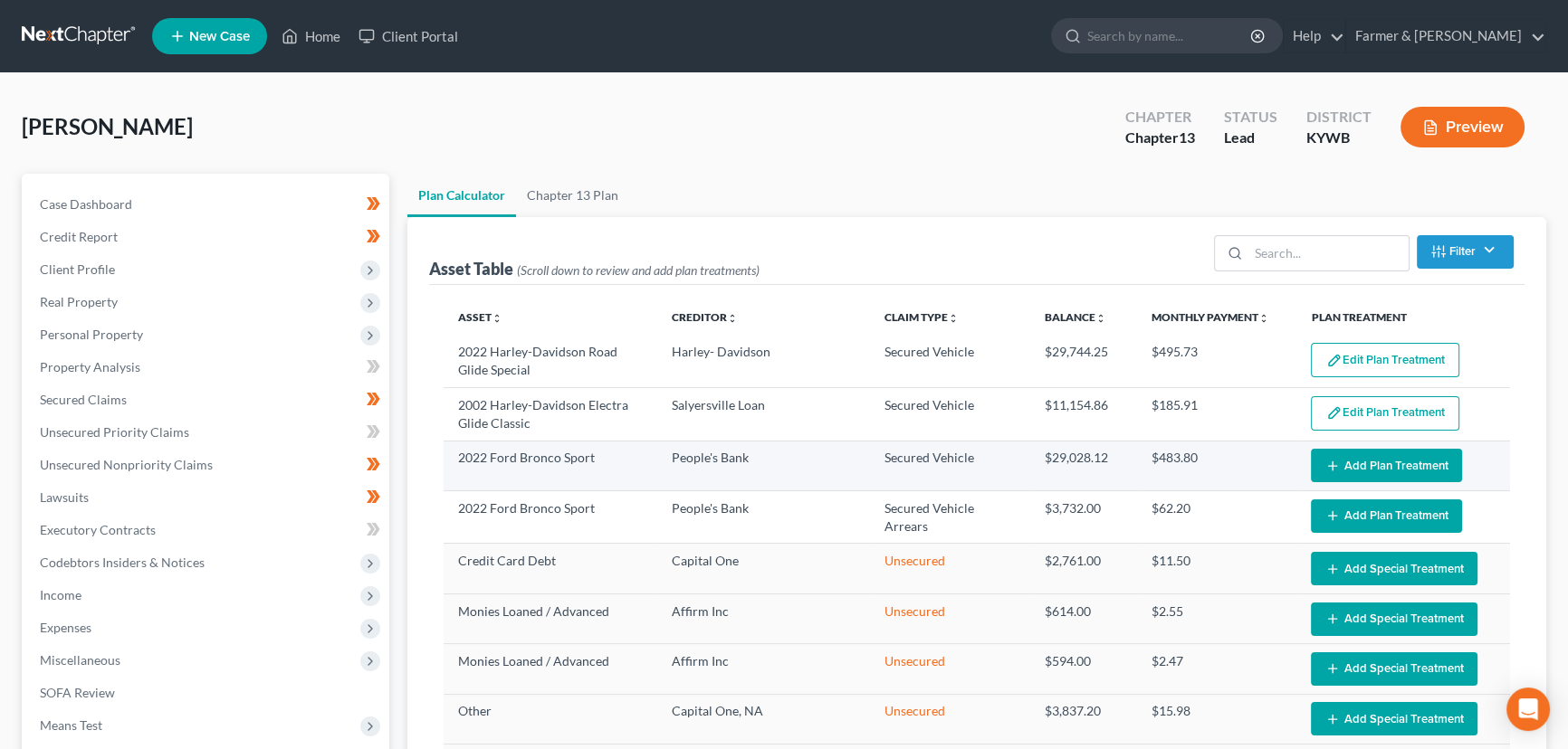
click at [1332, 468] on button "Add Plan Treatment" at bounding box center [1386, 465] width 152 height 33
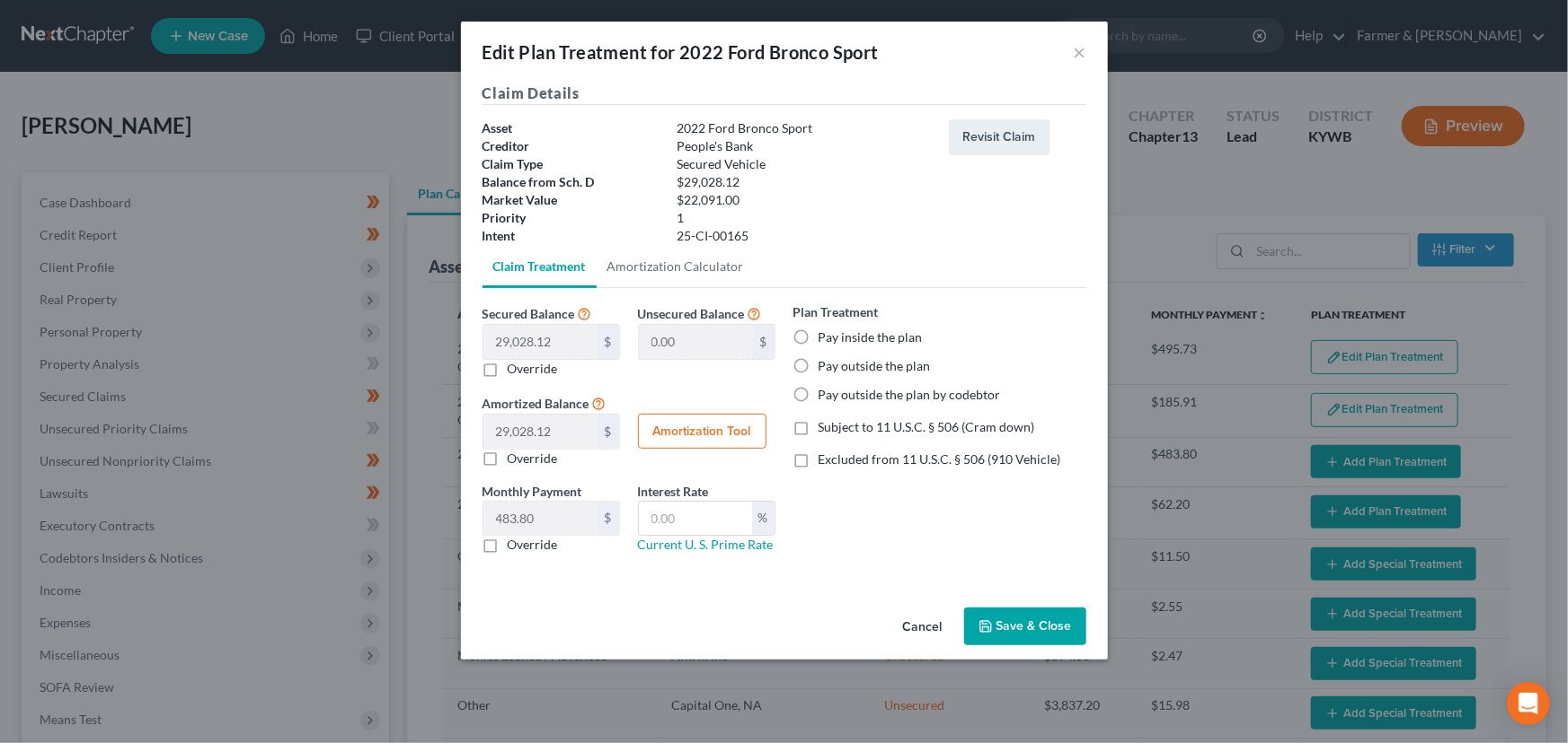
click at [881, 421] on span "Subject to 11 U.S.C. § 506 (Cram down)" at bounding box center [926, 427] width 217 height 15
click at [837, 421] on input "Subject to 11 U.S.C. § 506 (Cram down)" at bounding box center [831, 424] width 11 height 11
click at [818, 335] on label "Pay inside the plan" at bounding box center [870, 337] width 104 height 18
click at [826, 335] on input "Pay inside the plan" at bounding box center [831, 335] width 11 height 11
click at [702, 509] on input "text" at bounding box center [695, 519] width 113 height 34
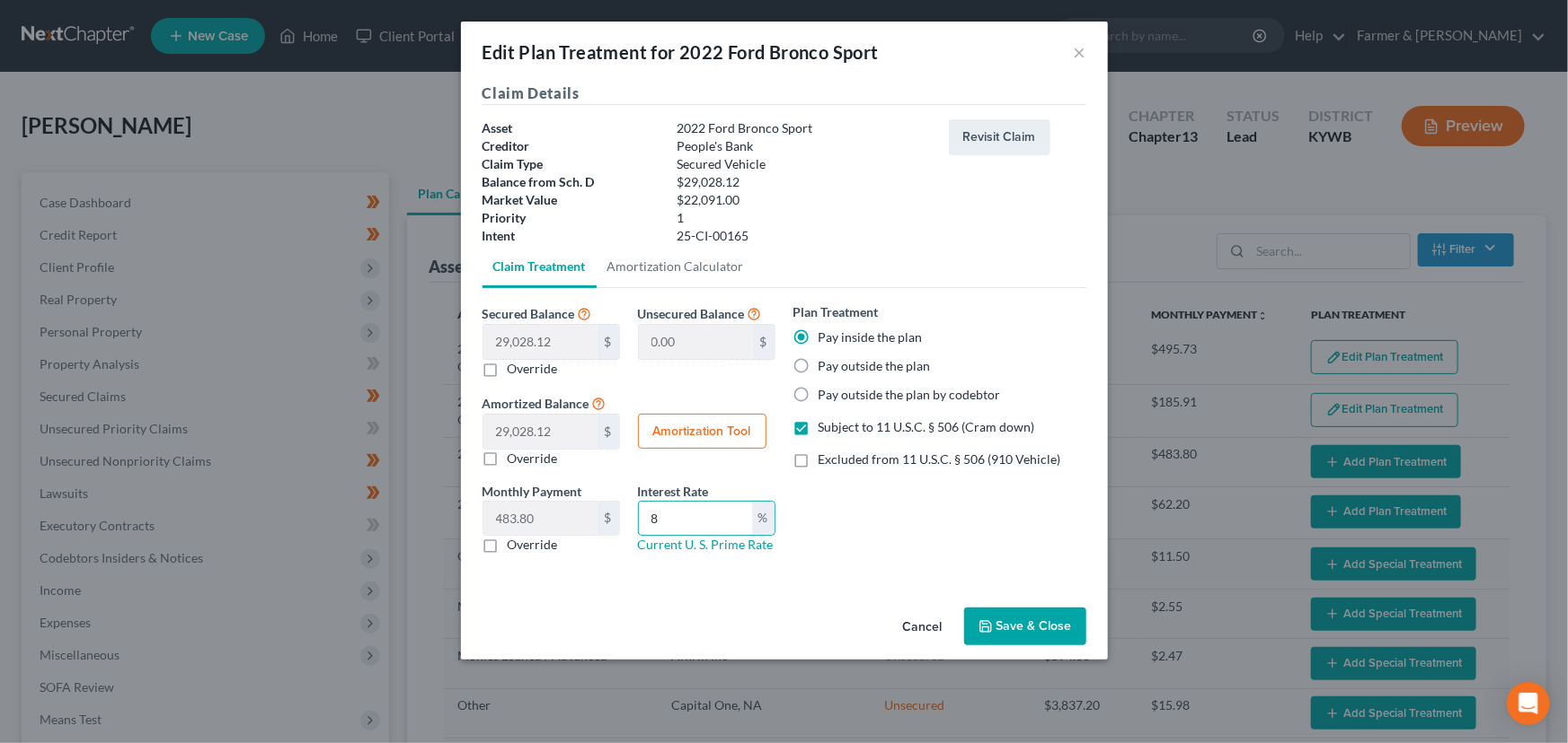
click at [726, 442] on button "Amortization Tool" at bounding box center [702, 432] width 129 height 36
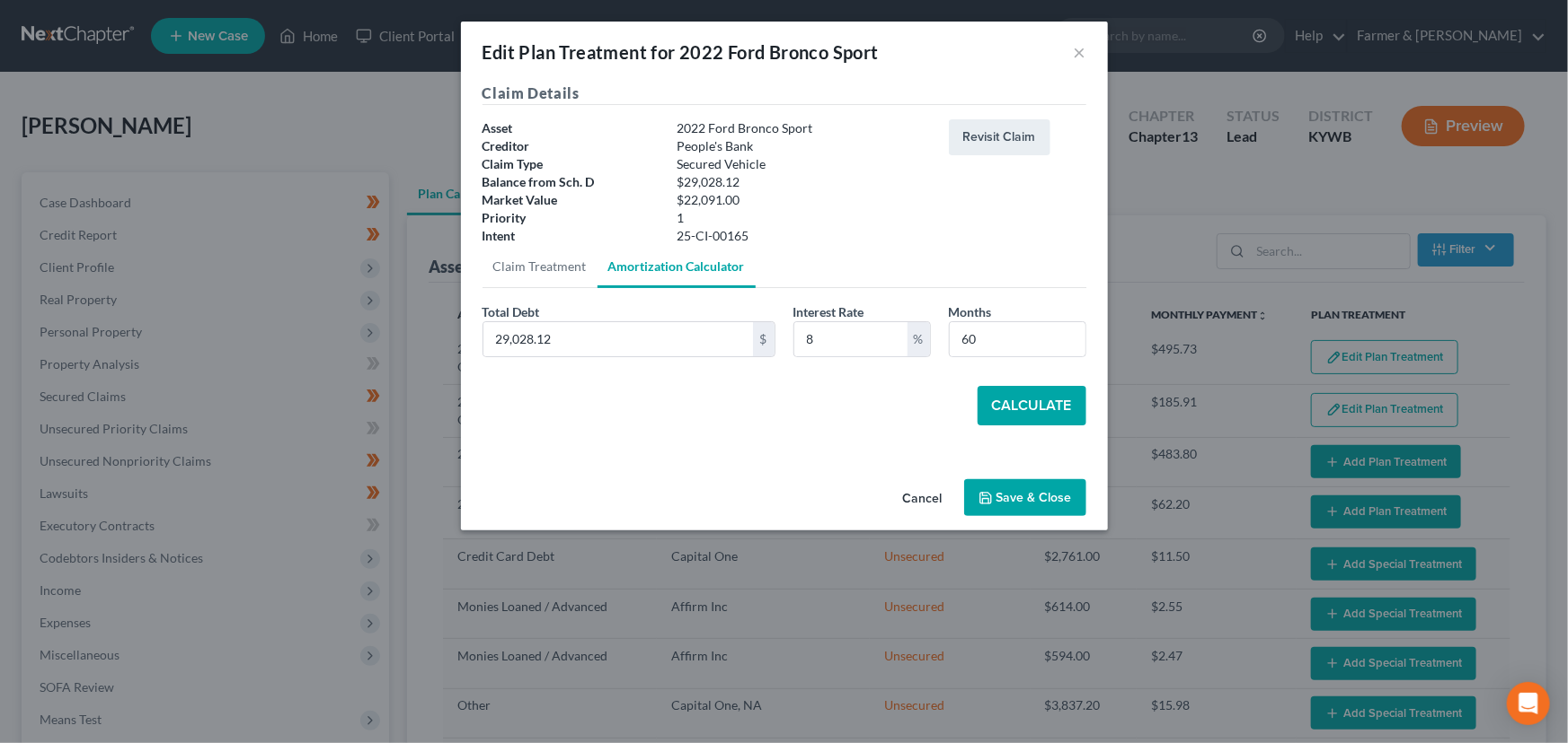
click at [1030, 411] on button "Calculate" at bounding box center [1031, 406] width 109 height 40
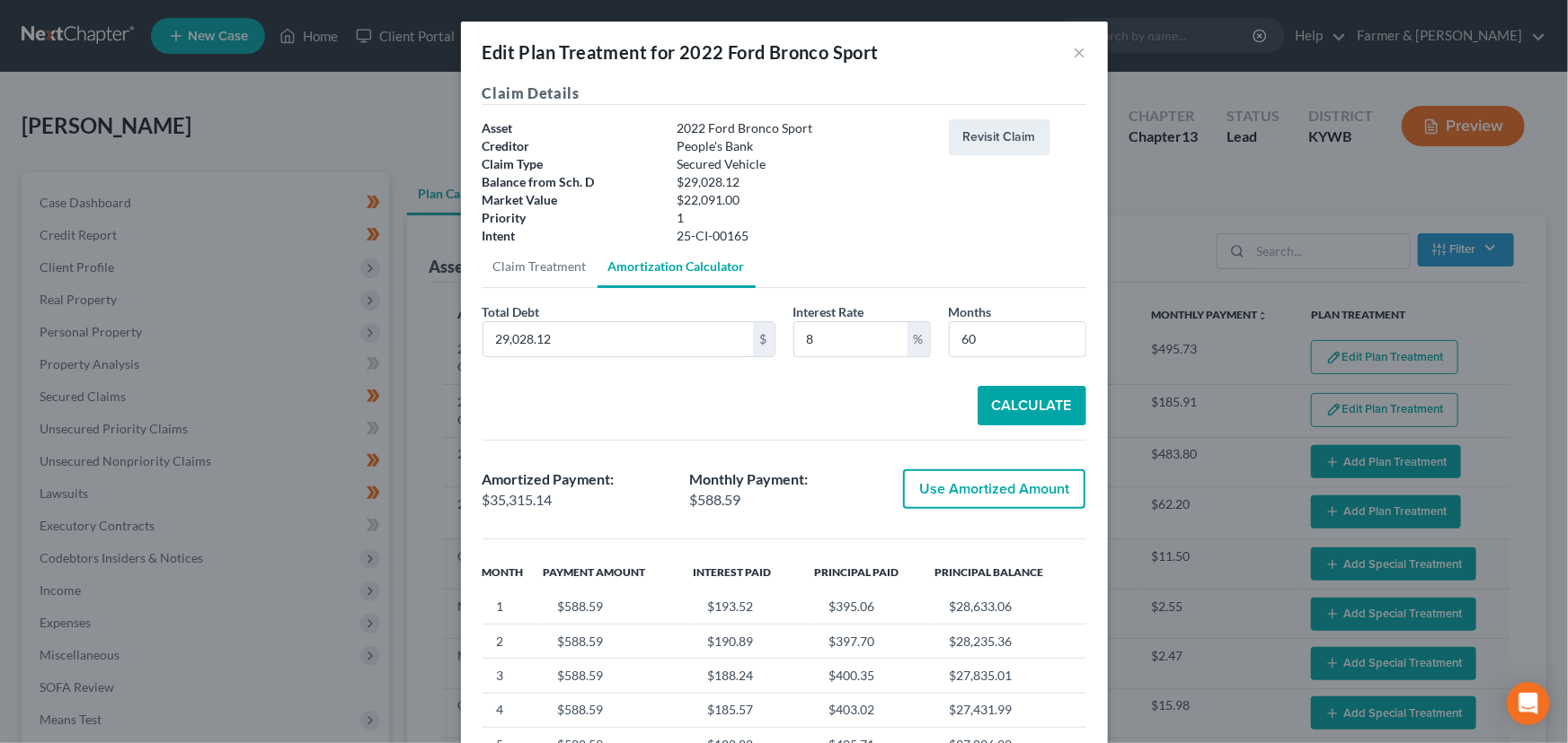
click at [941, 485] on button "Use Amortized Amount" at bounding box center [994, 490] width 183 height 40
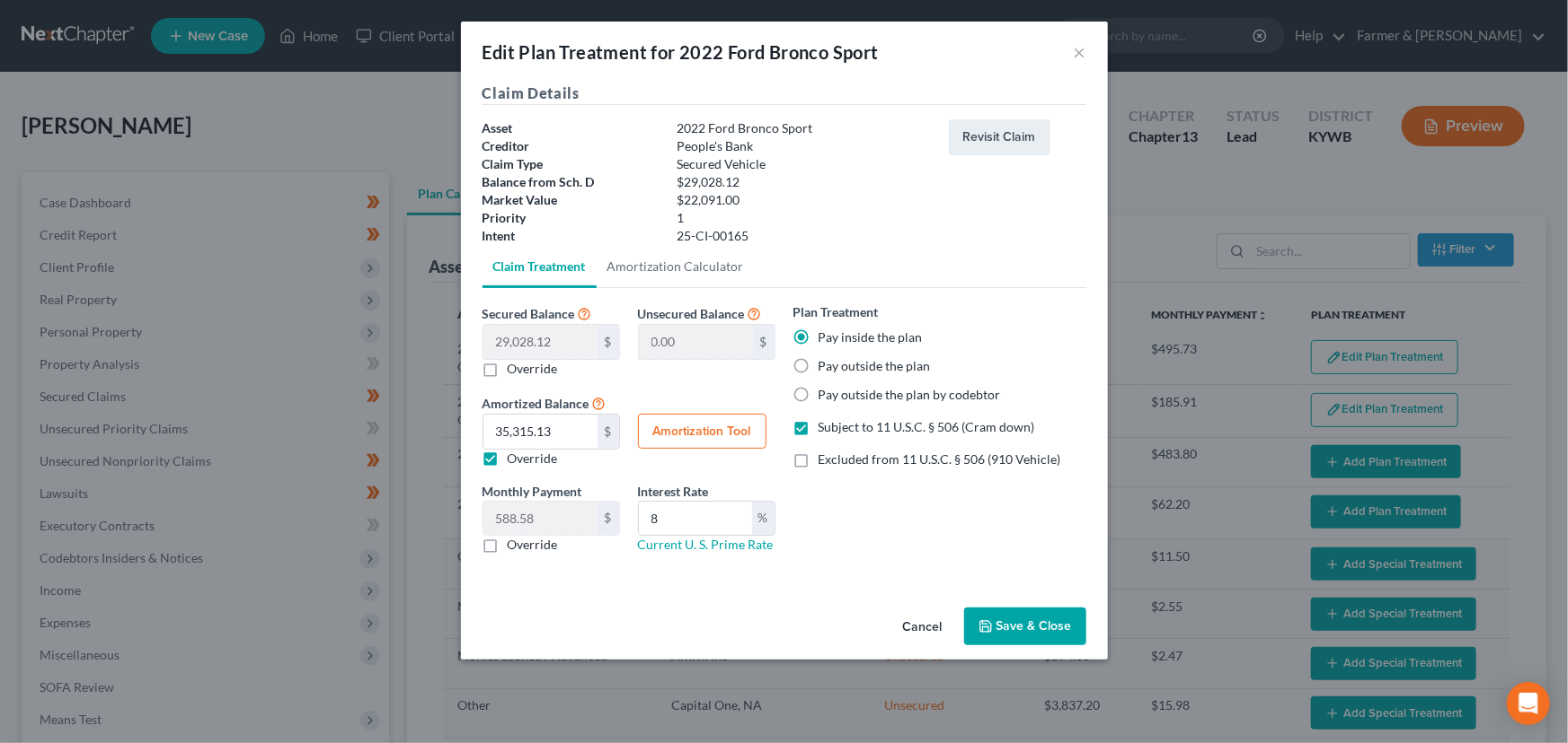
click at [1015, 631] on button "Save & Close" at bounding box center [1024, 627] width 122 height 38
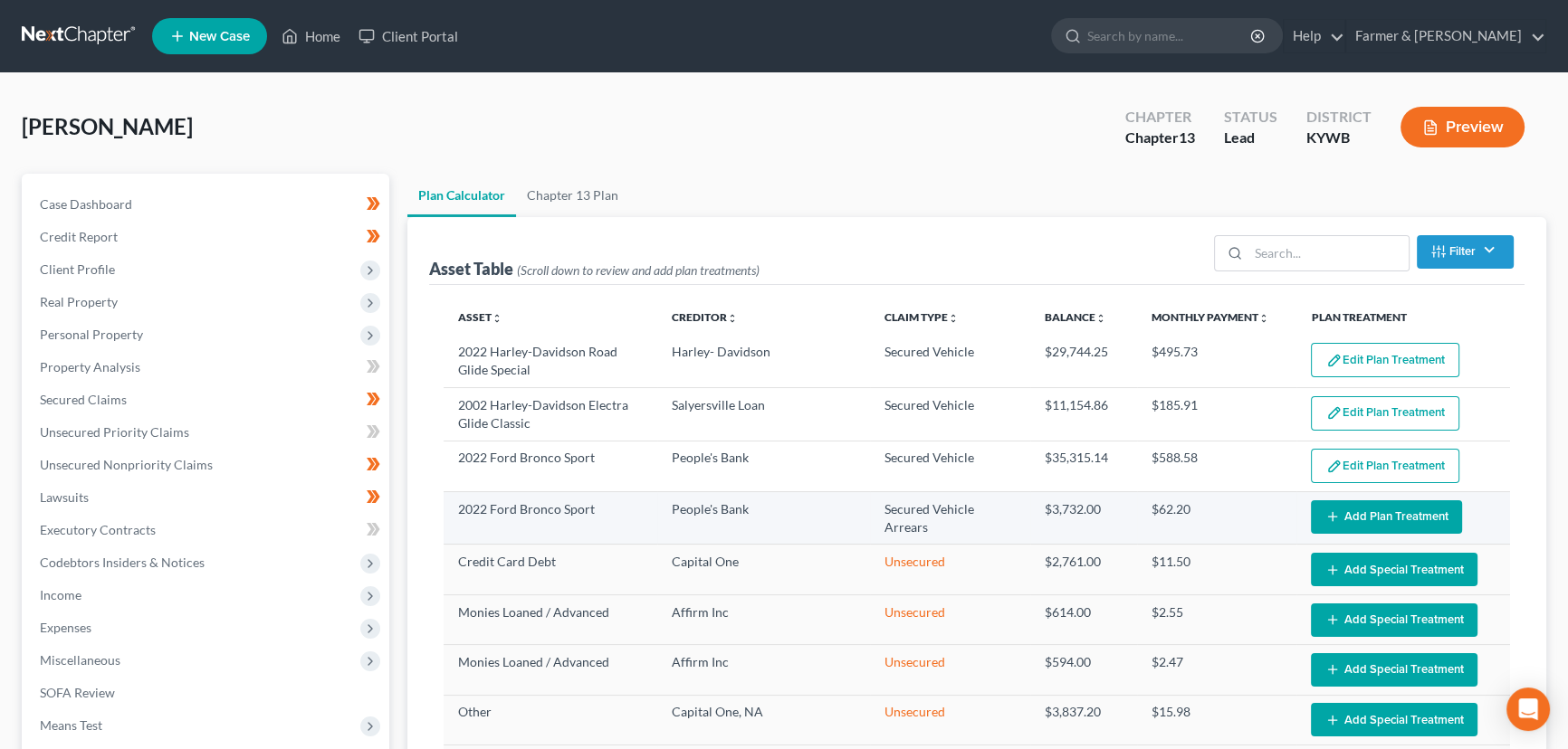
click at [1326, 518] on icon "button" at bounding box center [1333, 516] width 14 height 14
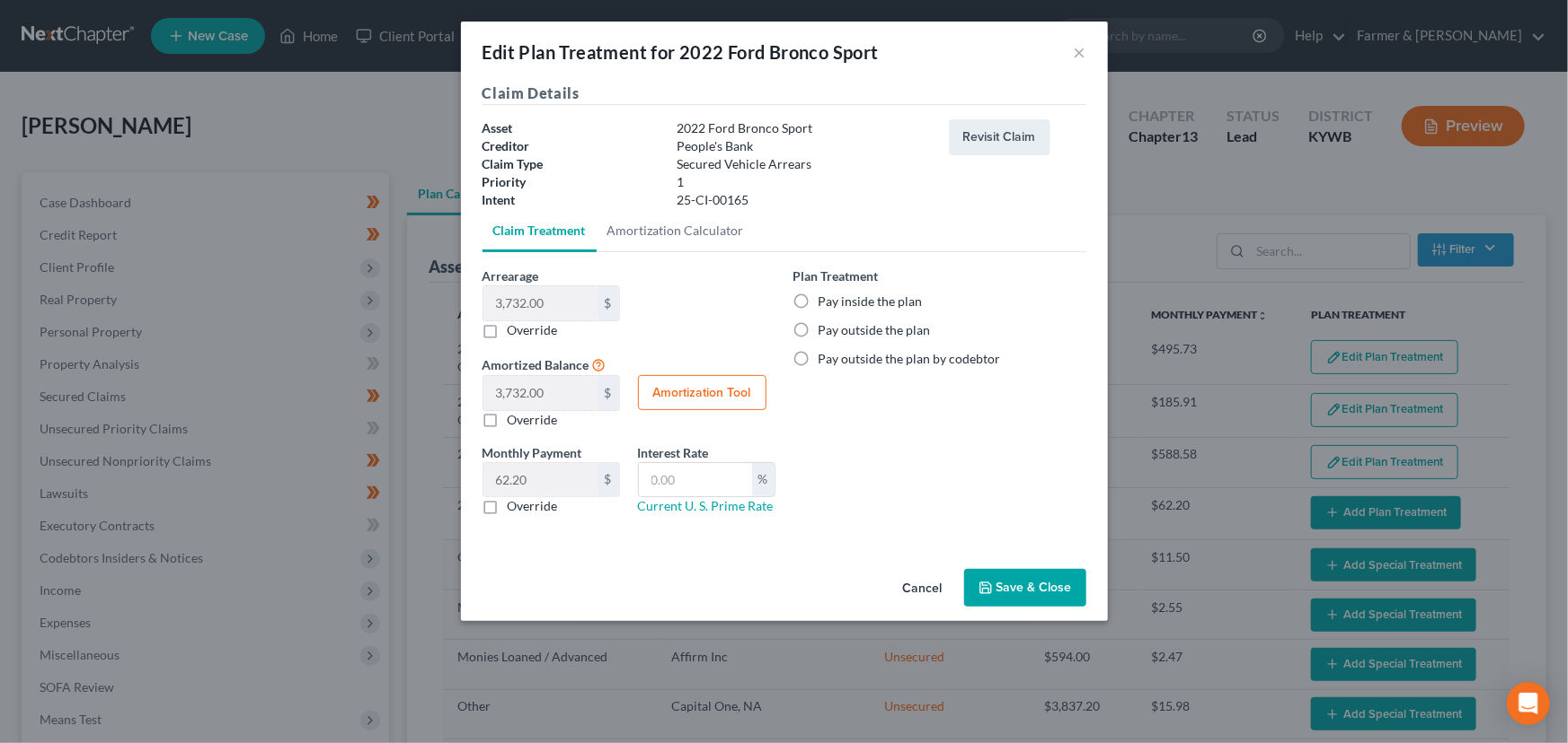
click at [818, 310] on label "Pay inside the plan" at bounding box center [870, 302] width 104 height 18
click at [826, 304] on input "Pay inside the plan" at bounding box center [831, 299] width 11 height 11
click at [1031, 601] on button "Save & Close" at bounding box center [1024, 588] width 122 height 38
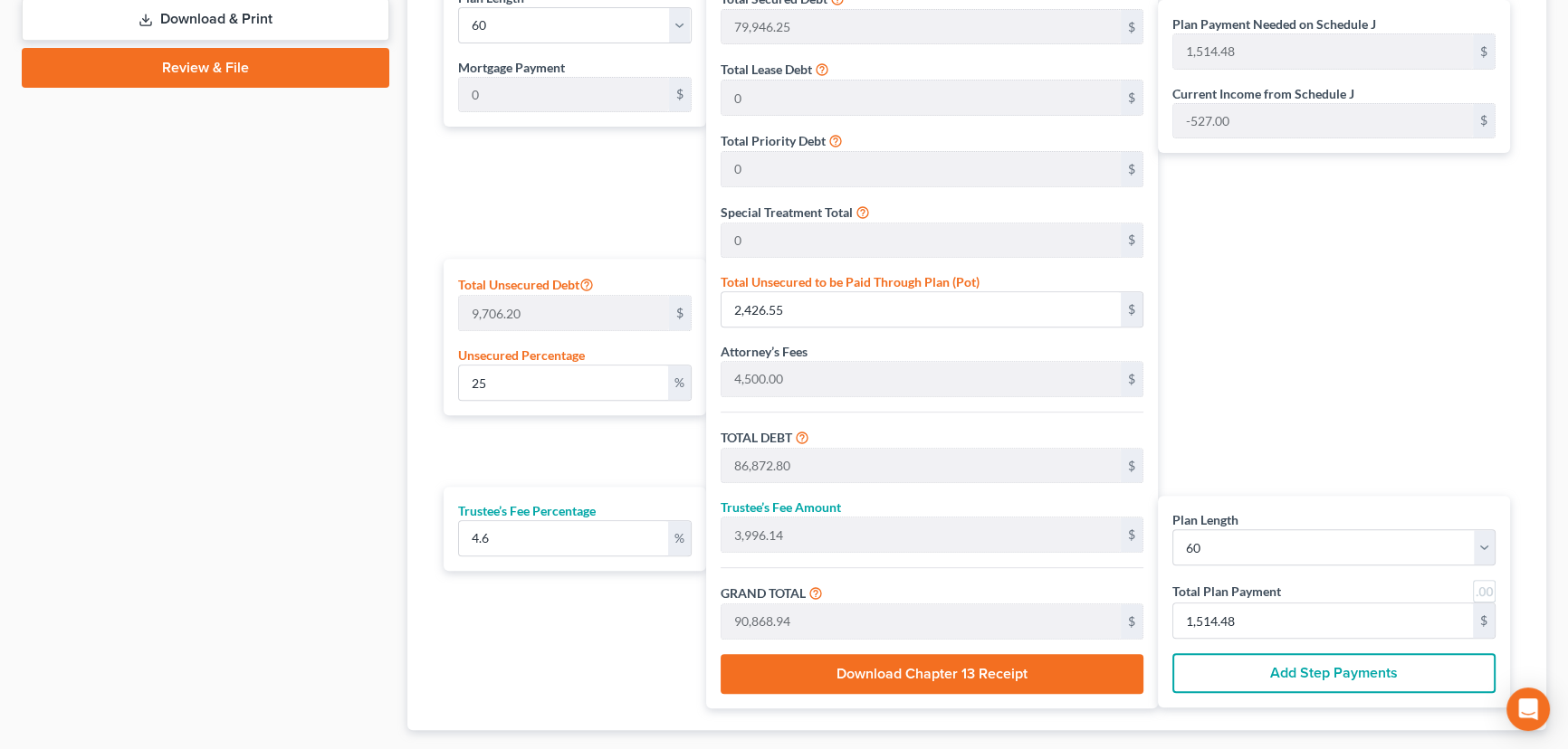
scroll to position [905, 0]
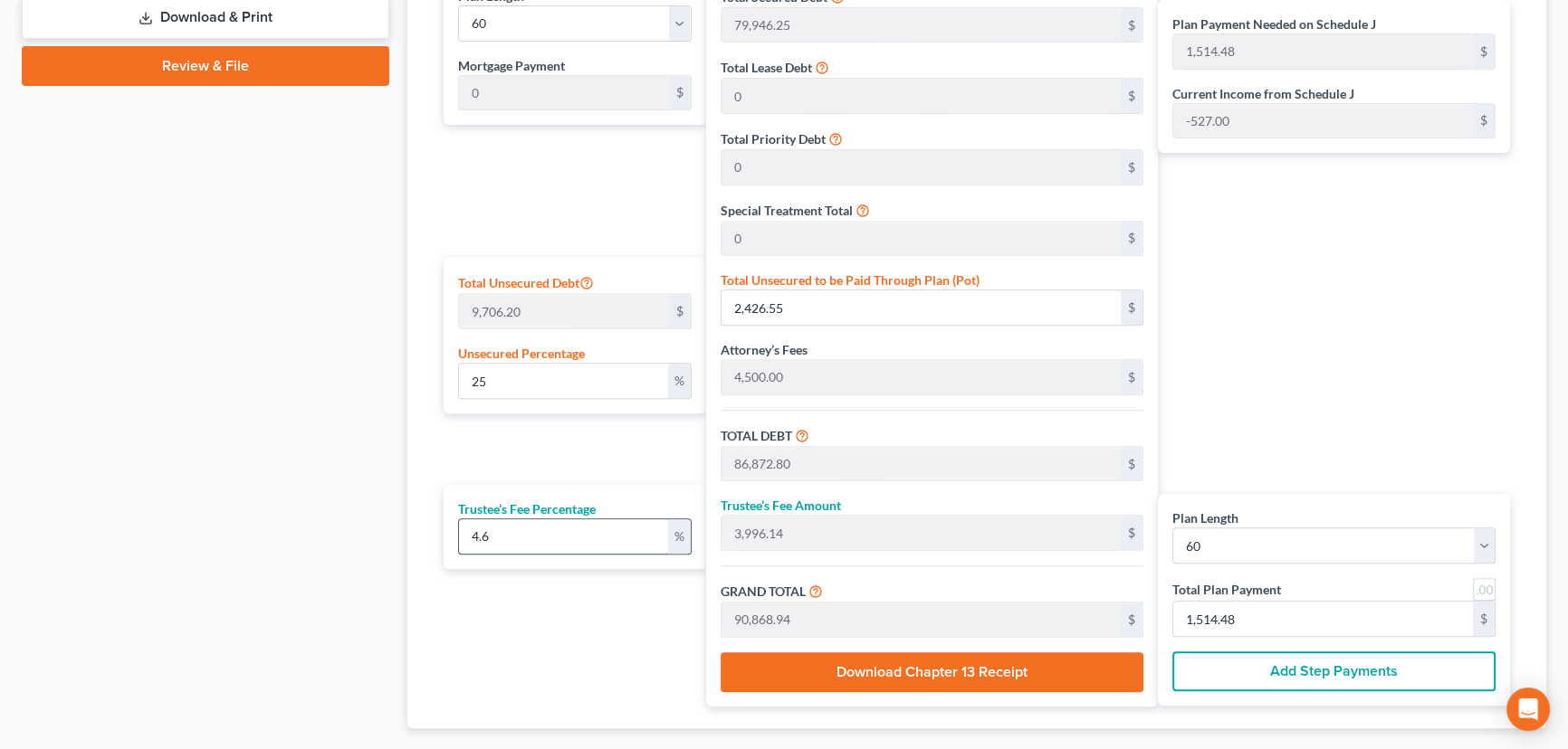
click at [558, 537] on input "4.6" at bounding box center [563, 536] width 209 height 34
click at [1340, 424] on div "Plan Payment Needed on Schedule J 1,563.71 $ Current Income from Schedule J -52…" at bounding box center [1338, 339] width 361 height 735
click at [1485, 593] on link at bounding box center [1484, 590] width 23 height 23
click at [1369, 415] on div "Plan Payment Needed on Schedule J 1,564.00 $ Current Income from Schedule J -52…" at bounding box center [1338, 339] width 361 height 735
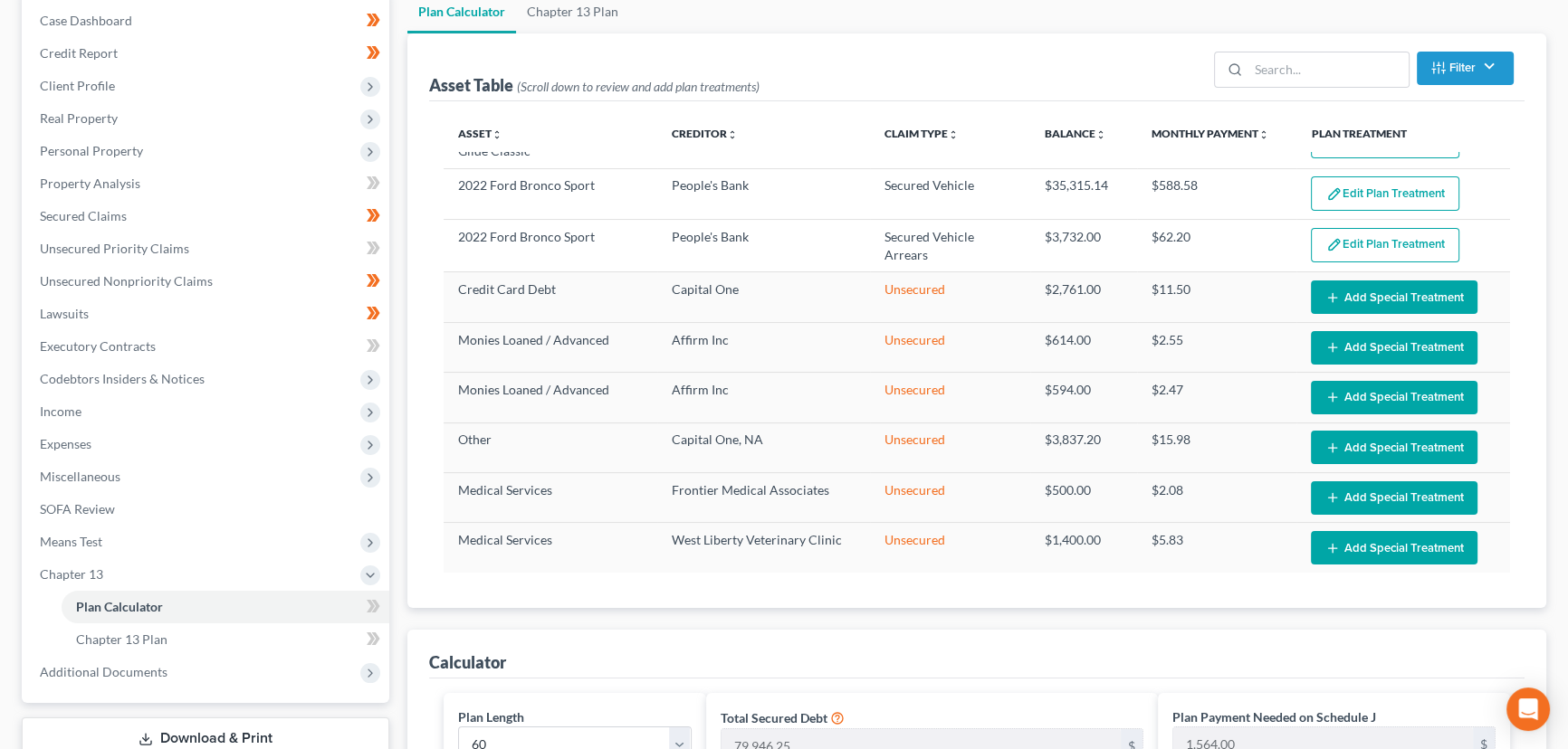
scroll to position [0, 0]
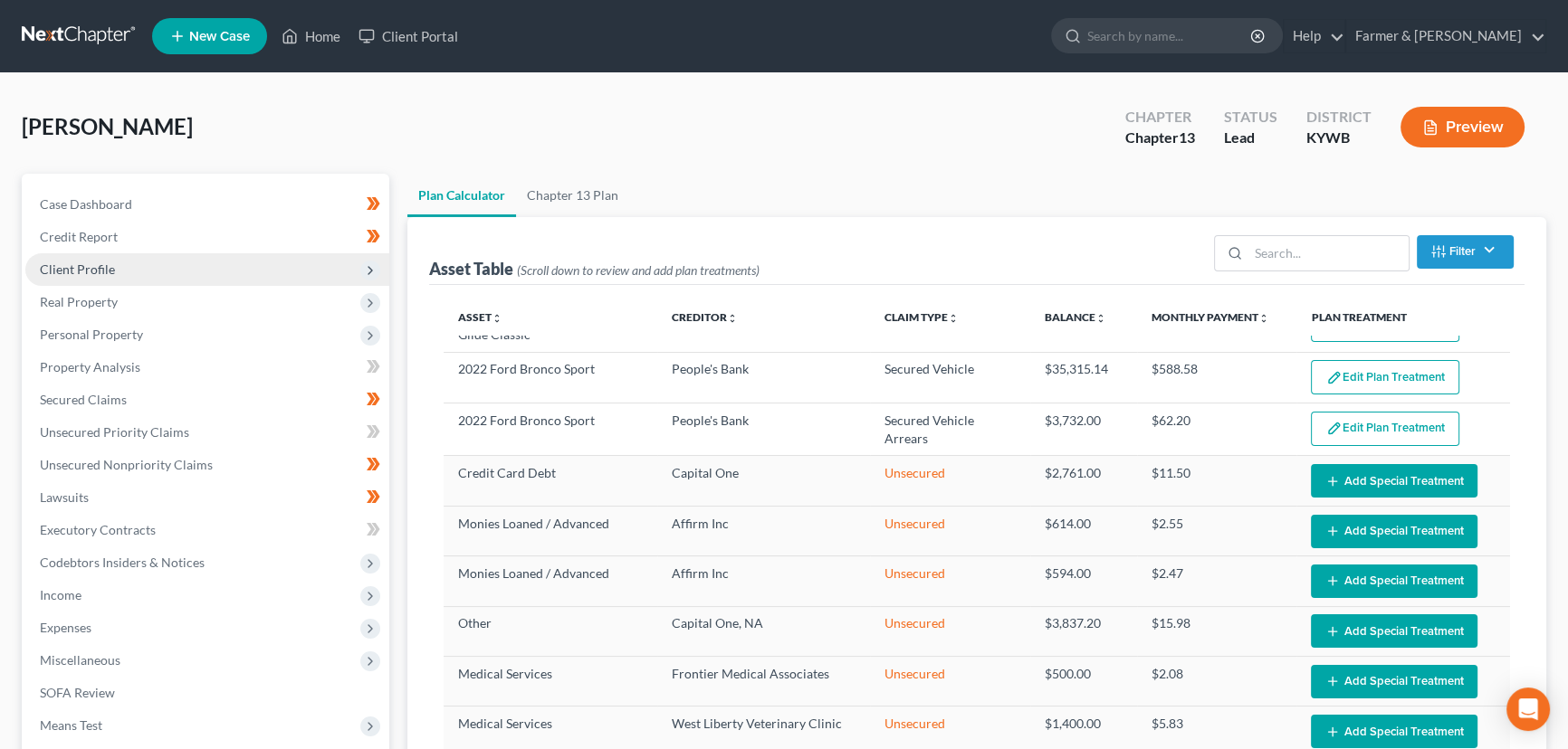
click at [117, 269] on span "Client Profile" at bounding box center [208, 270] width 364 height 32
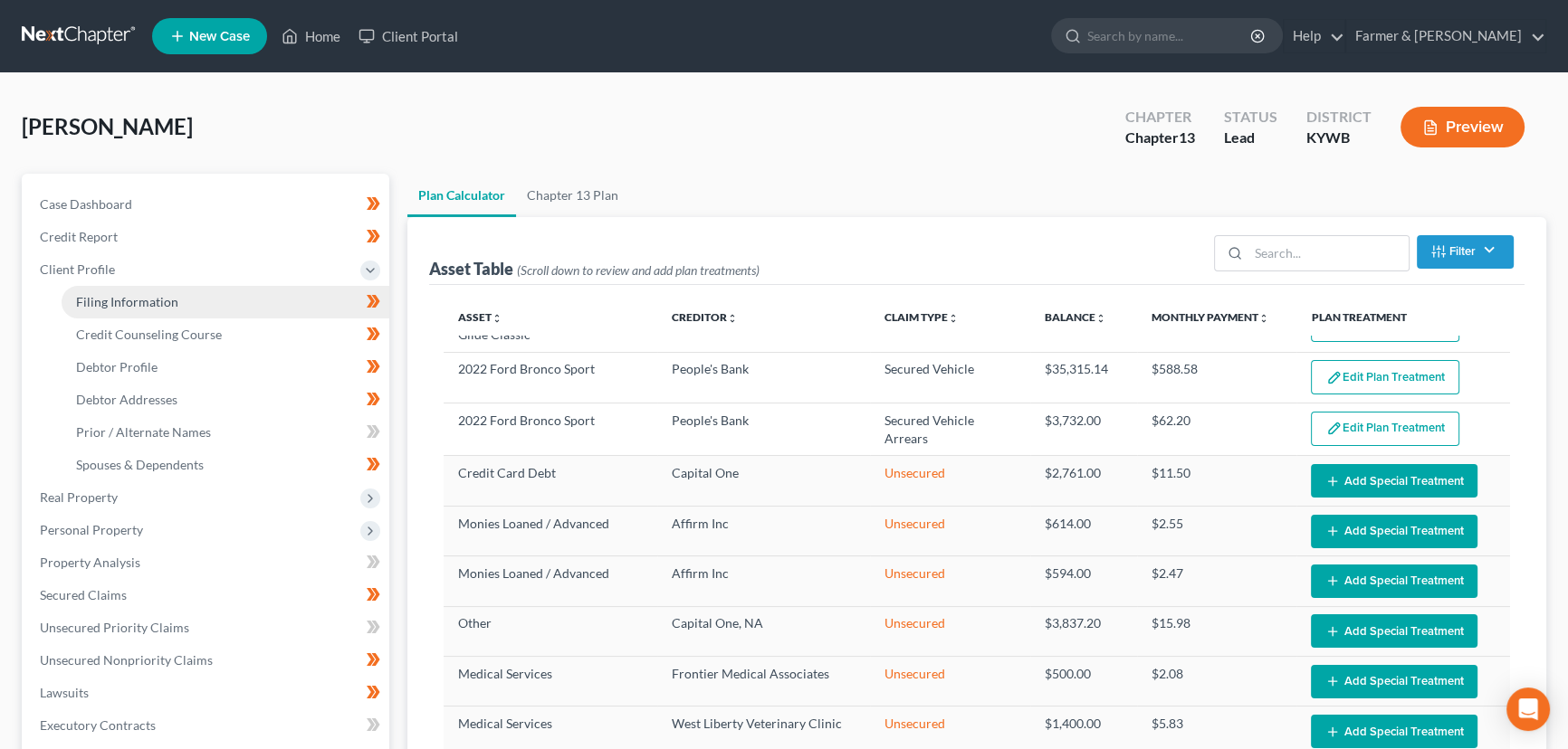
click at [132, 303] on span "Filing Information" at bounding box center [127, 302] width 102 height 15
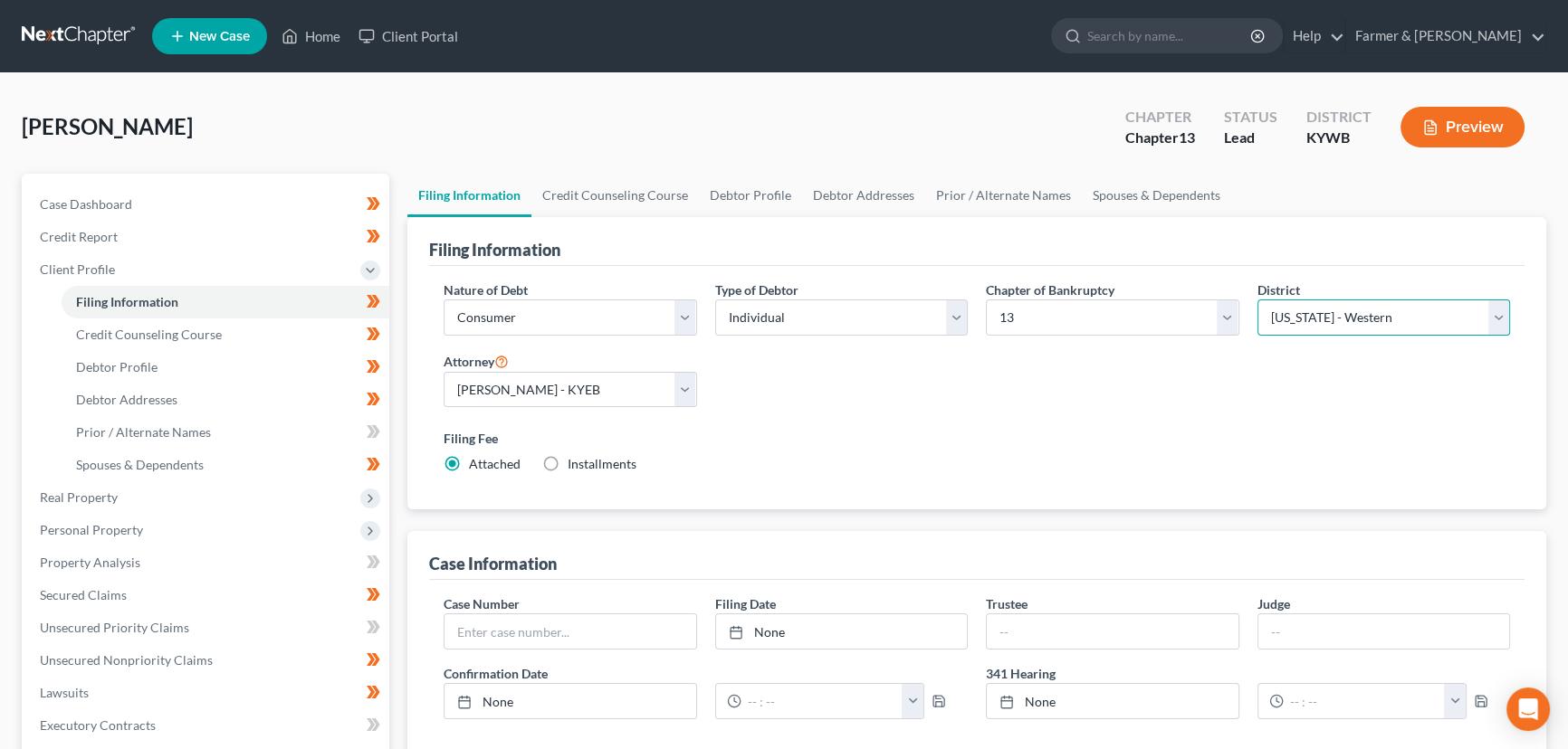
click at [1318, 309] on select "Select [US_STATE] - [GEOGRAPHIC_DATA] [US_STATE] - [GEOGRAPHIC_DATA][US_STATE] …" at bounding box center [1384, 317] width 254 height 36
click at [1257, 299] on select "Select [US_STATE] - [GEOGRAPHIC_DATA] [US_STATE] - [GEOGRAPHIC_DATA][US_STATE] …" at bounding box center [1384, 317] width 254 height 36
click at [912, 109] on div "[PERSON_NAME] Upgraded Chapter Chapter 13 Status Lead District KYEB Preview" at bounding box center [784, 134] width 1525 height 79
click at [107, 268] on span "Client Profile" at bounding box center [77, 270] width 75 height 15
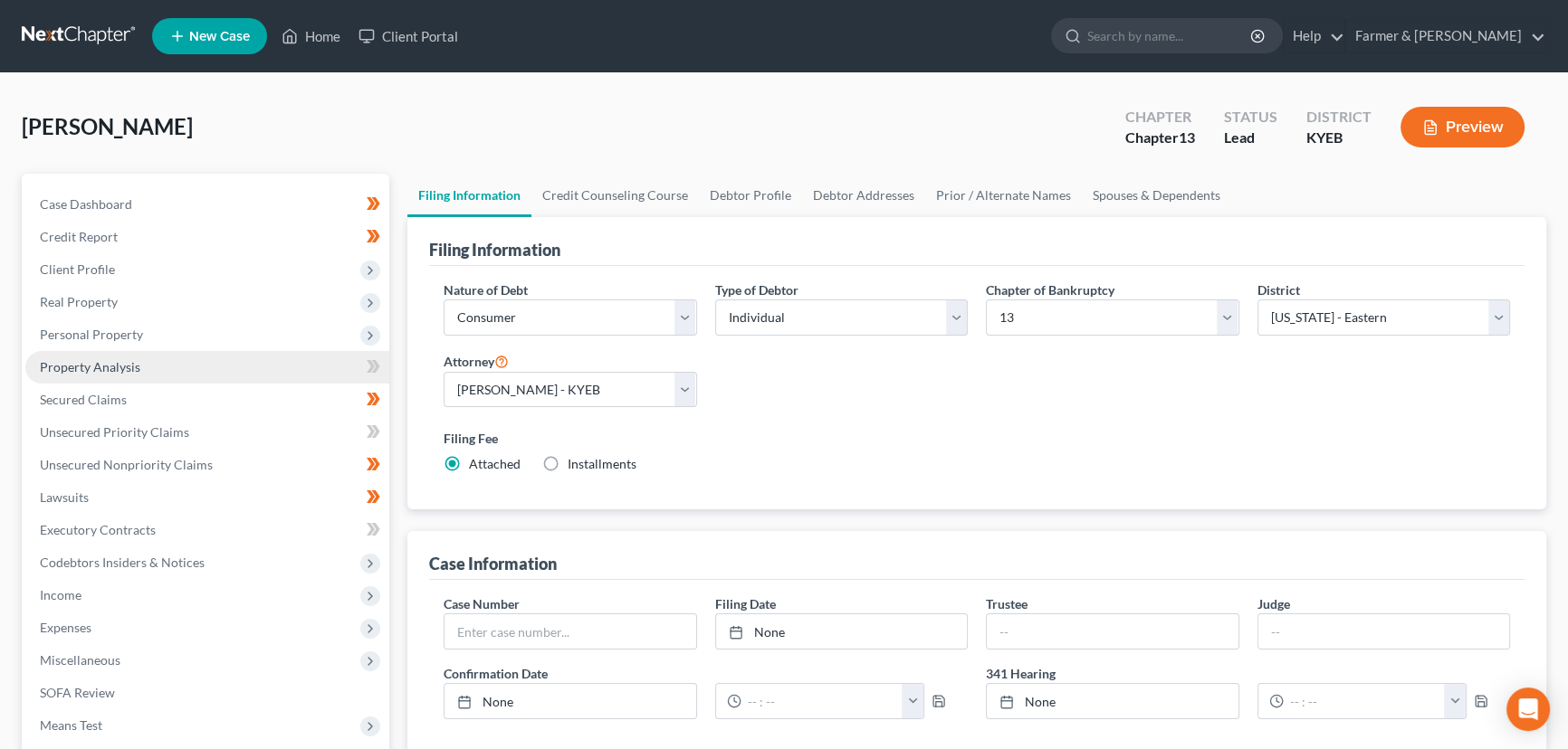
scroll to position [329, 0]
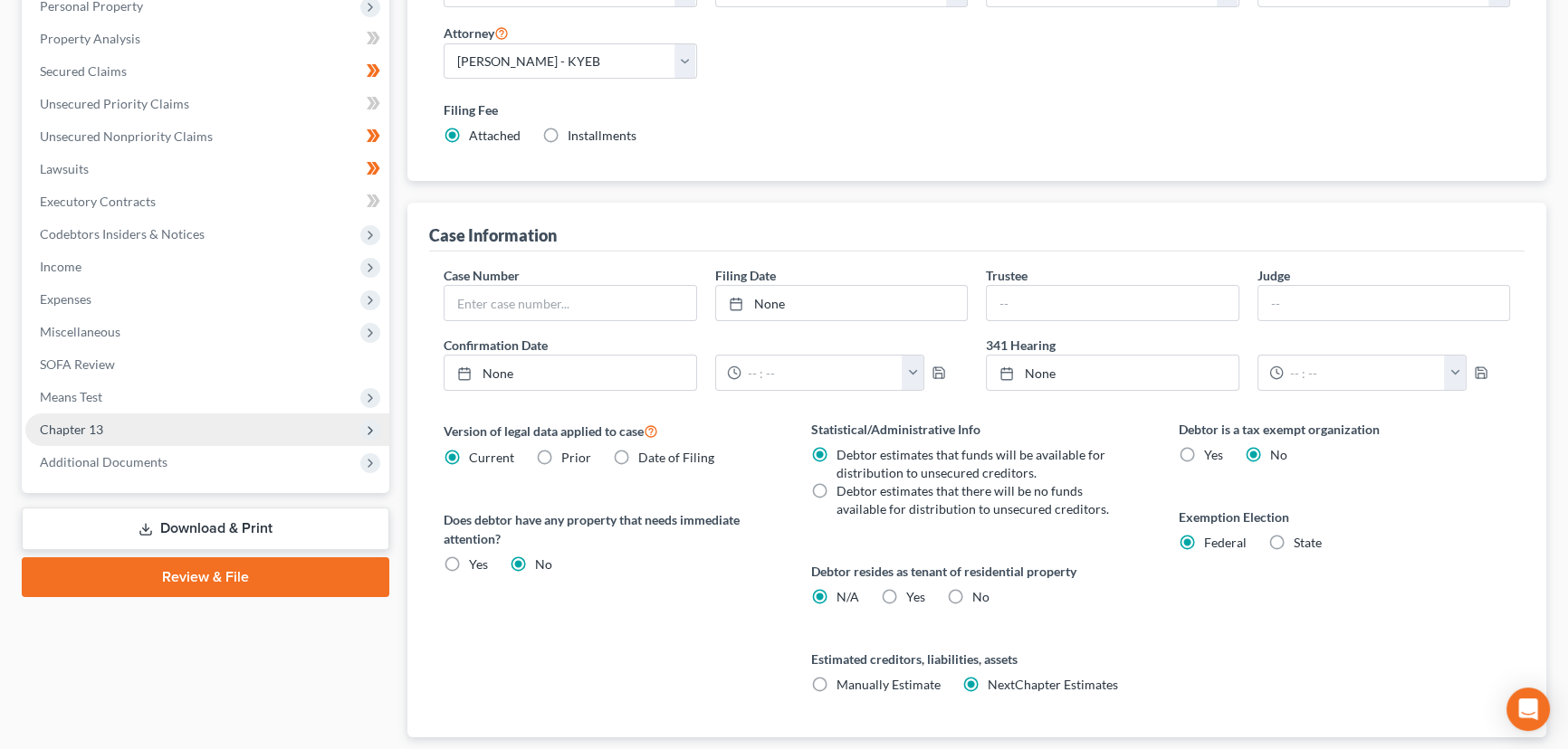
click at [81, 422] on span "Chapter 13" at bounding box center [71, 430] width 63 height 15
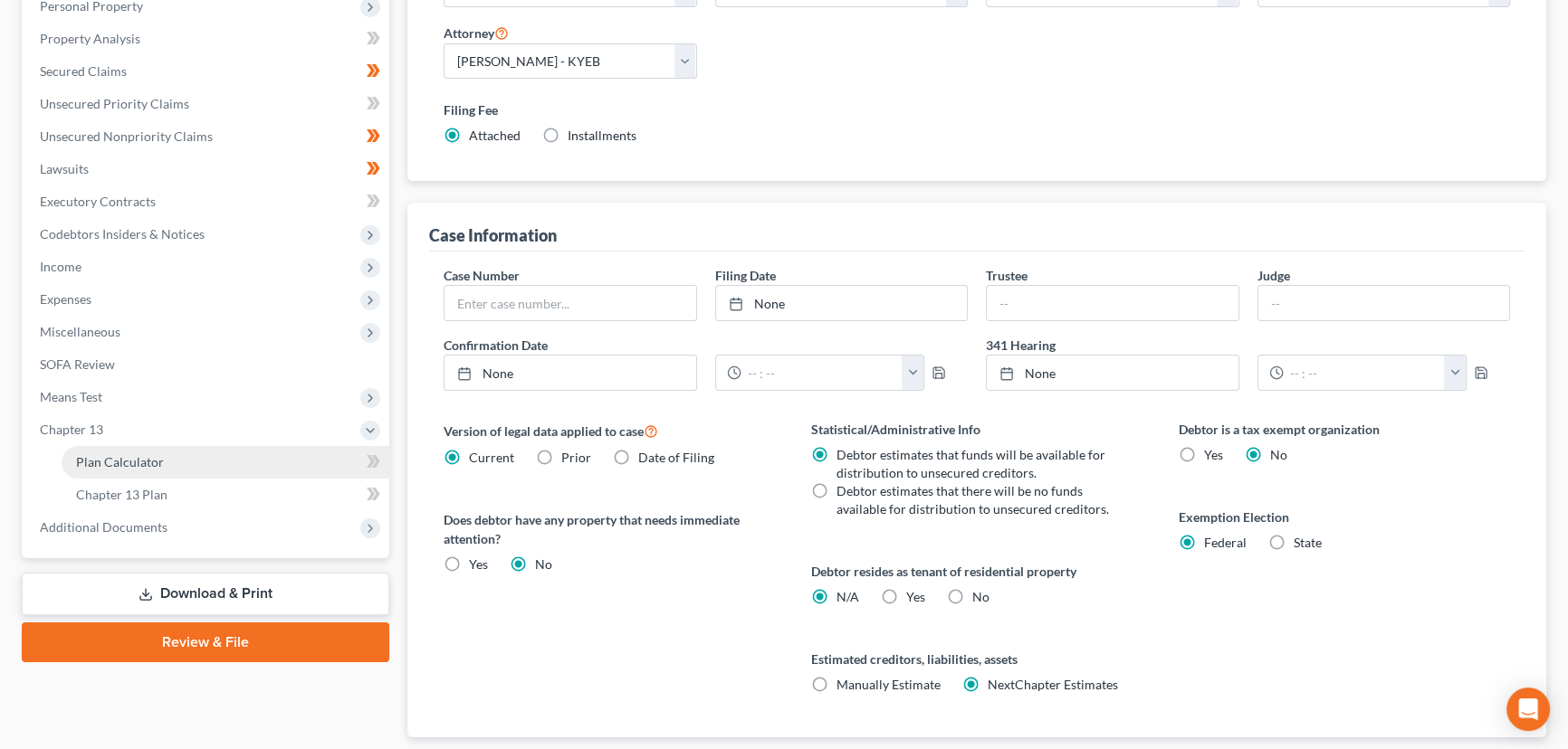
click at [96, 457] on span "Plan Calculator" at bounding box center [120, 462] width 88 height 15
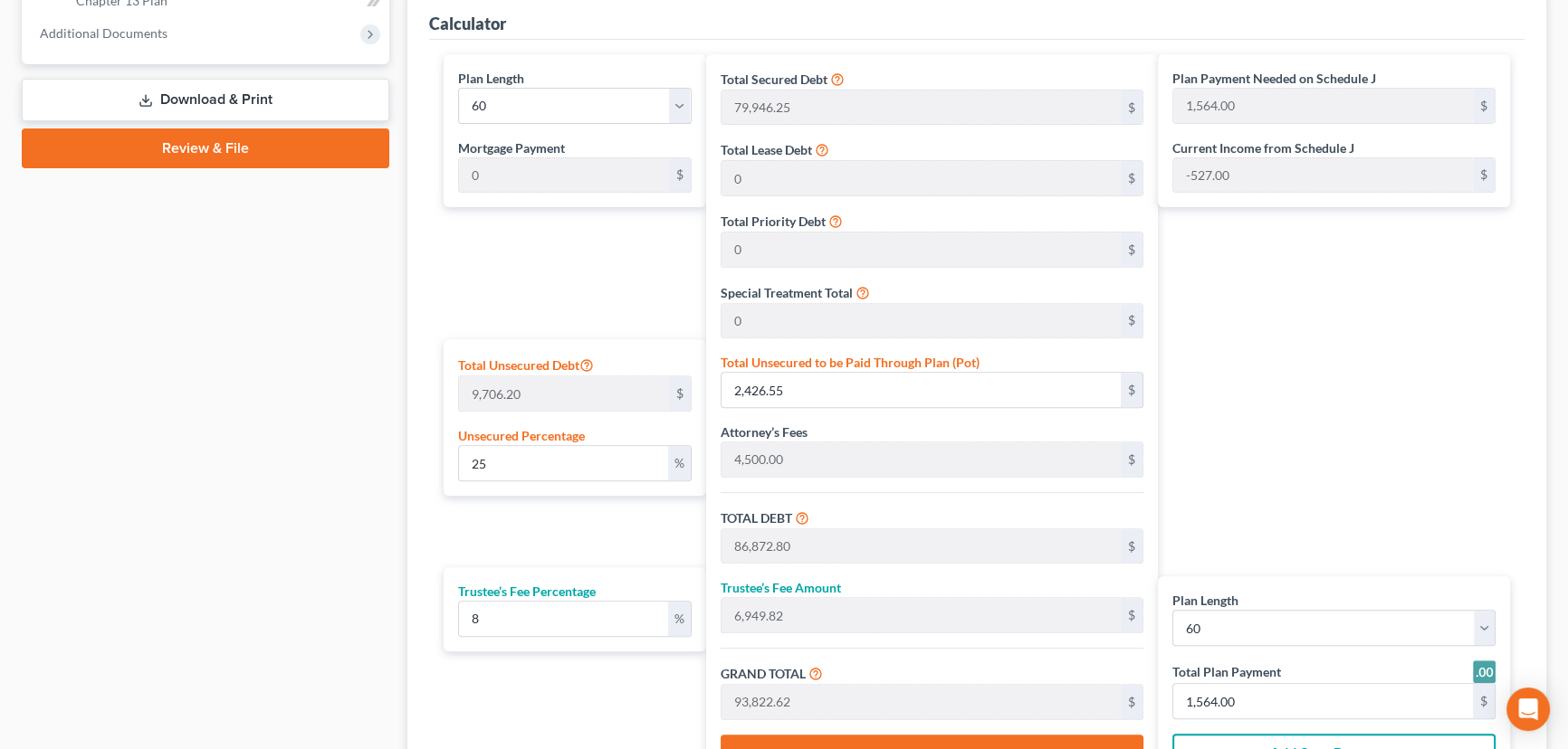
scroll to position [986, 0]
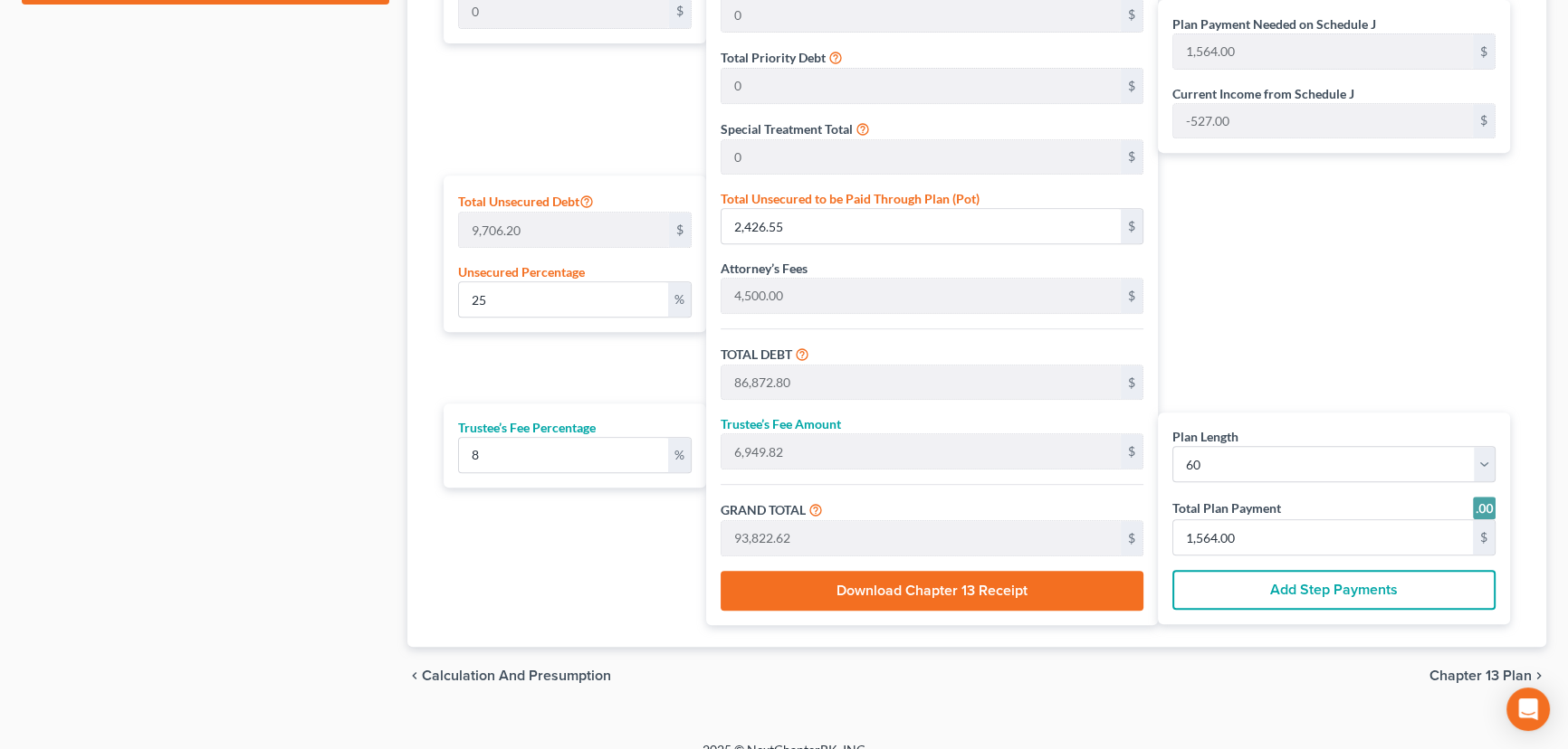
click at [1303, 350] on div "Plan Payment Needed on Schedule J 1,564.00 $ Current Income from Schedule J -52…" at bounding box center [1338, 257] width 361 height 735
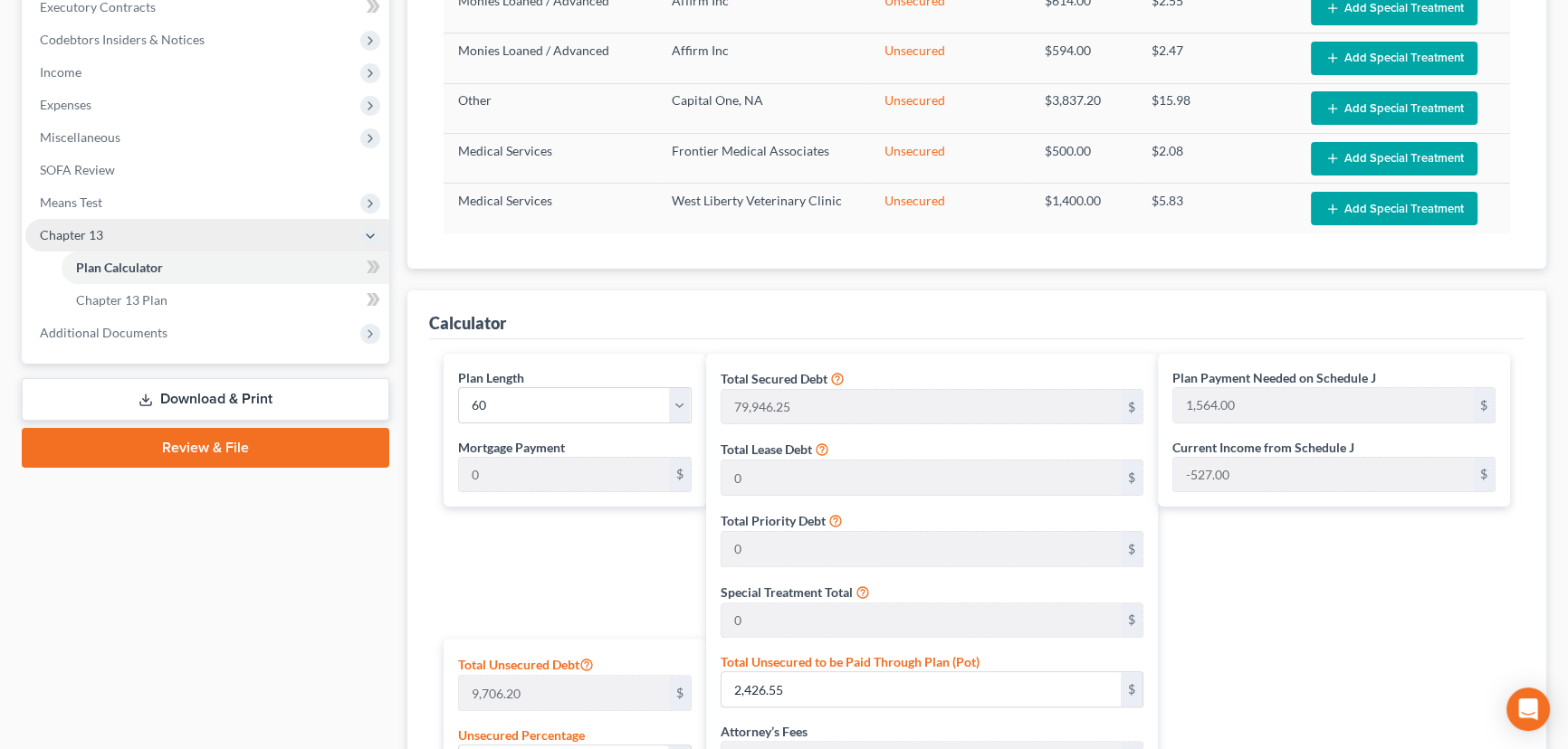
scroll to position [494, 0]
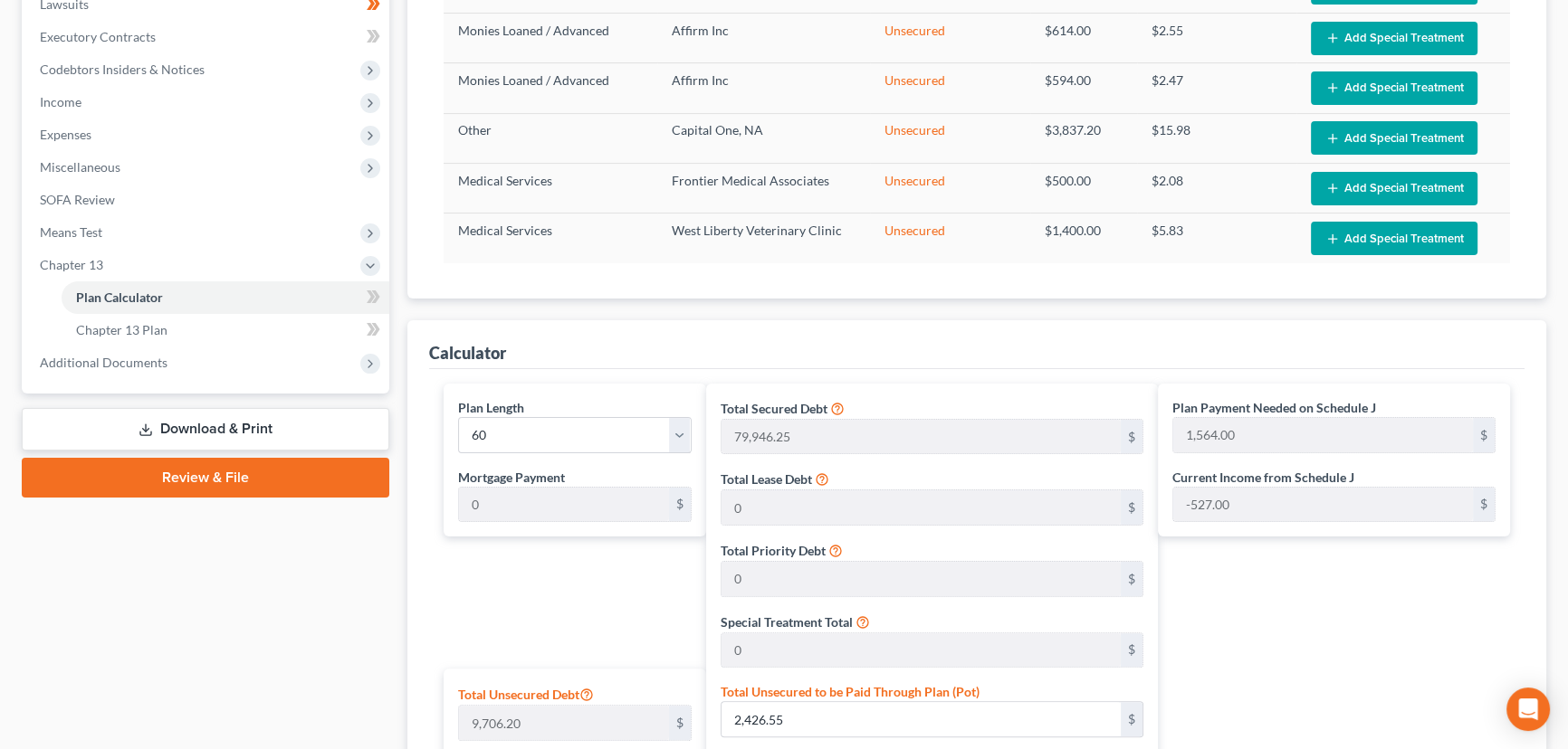
click at [373, 298] on div at bounding box center [373, 298] width 11 height 6
click at [388, 298] on span at bounding box center [373, 299] width 31 height 27
click at [406, 313] on div "Plan Calculator Chapter 13 Plan Asset Table (Scroll down to review and add plan…" at bounding box center [977, 439] width 1157 height 1518
click at [99, 271] on span "Chapter 13" at bounding box center [208, 265] width 364 height 32
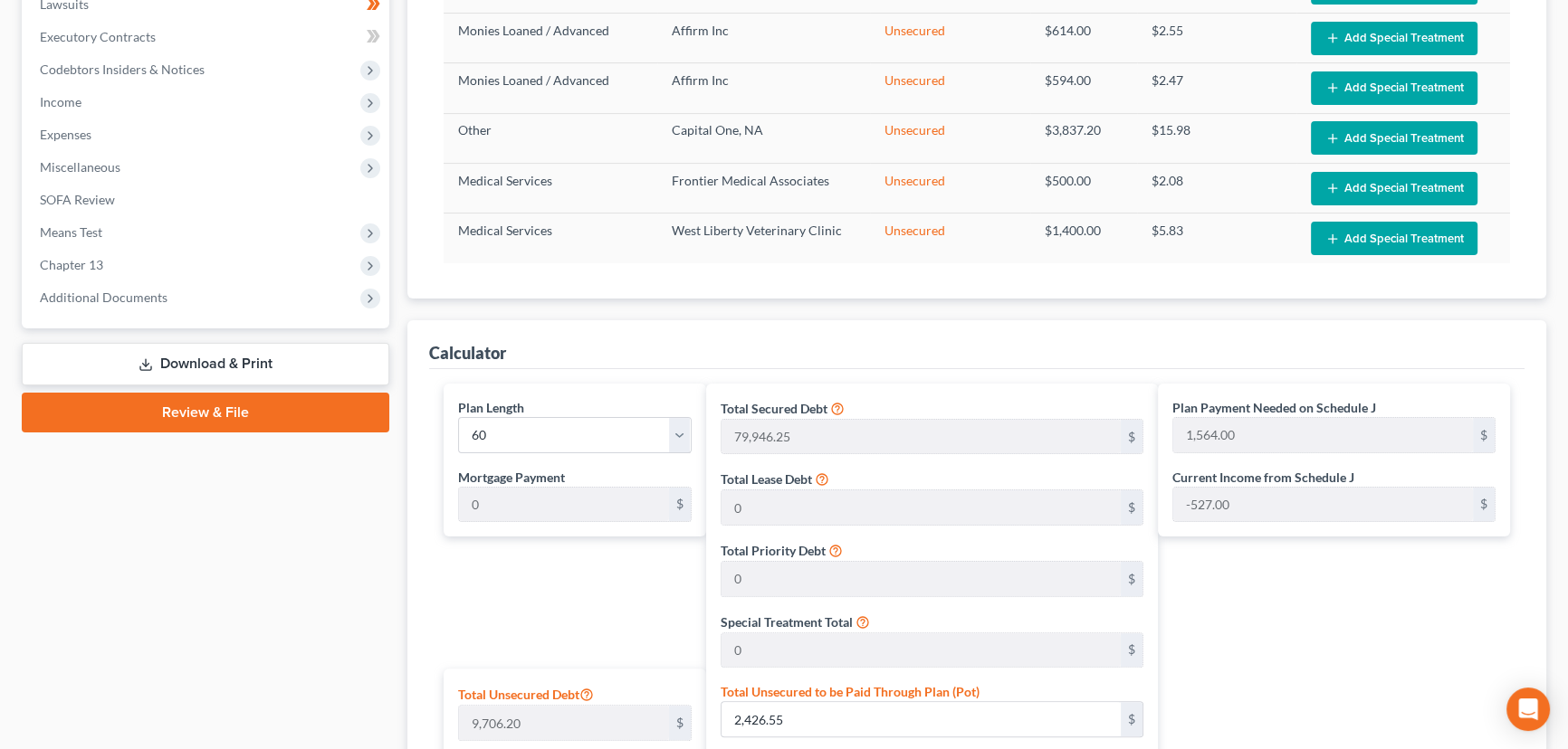
click at [405, 415] on div "Plan Calculator Chapter 13 Plan Asset Table (Scroll down to review and add plan…" at bounding box center [977, 439] width 1157 height 1518
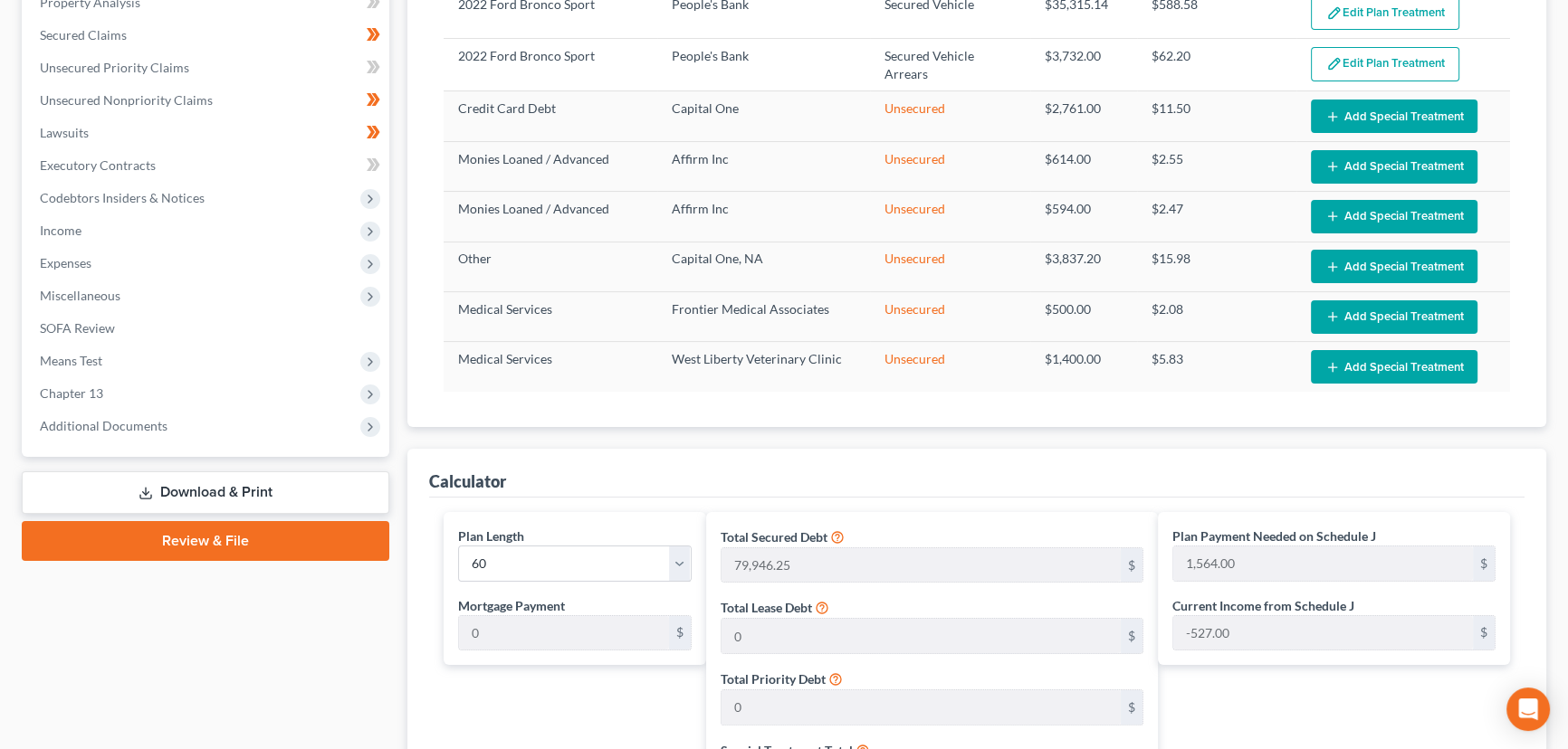
scroll to position [81, 0]
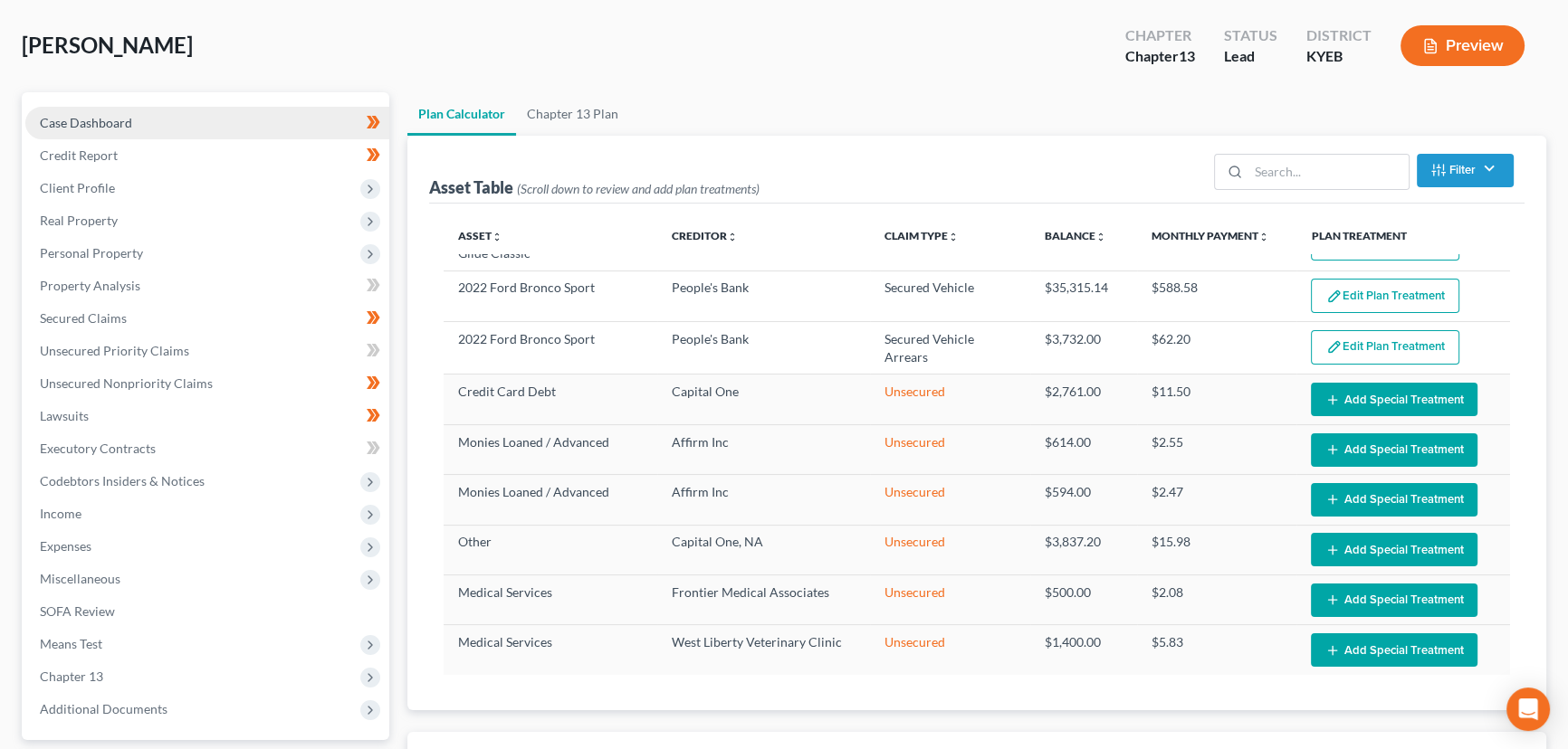
click at [92, 131] on link "Case Dashboard" at bounding box center [208, 123] width 364 height 32
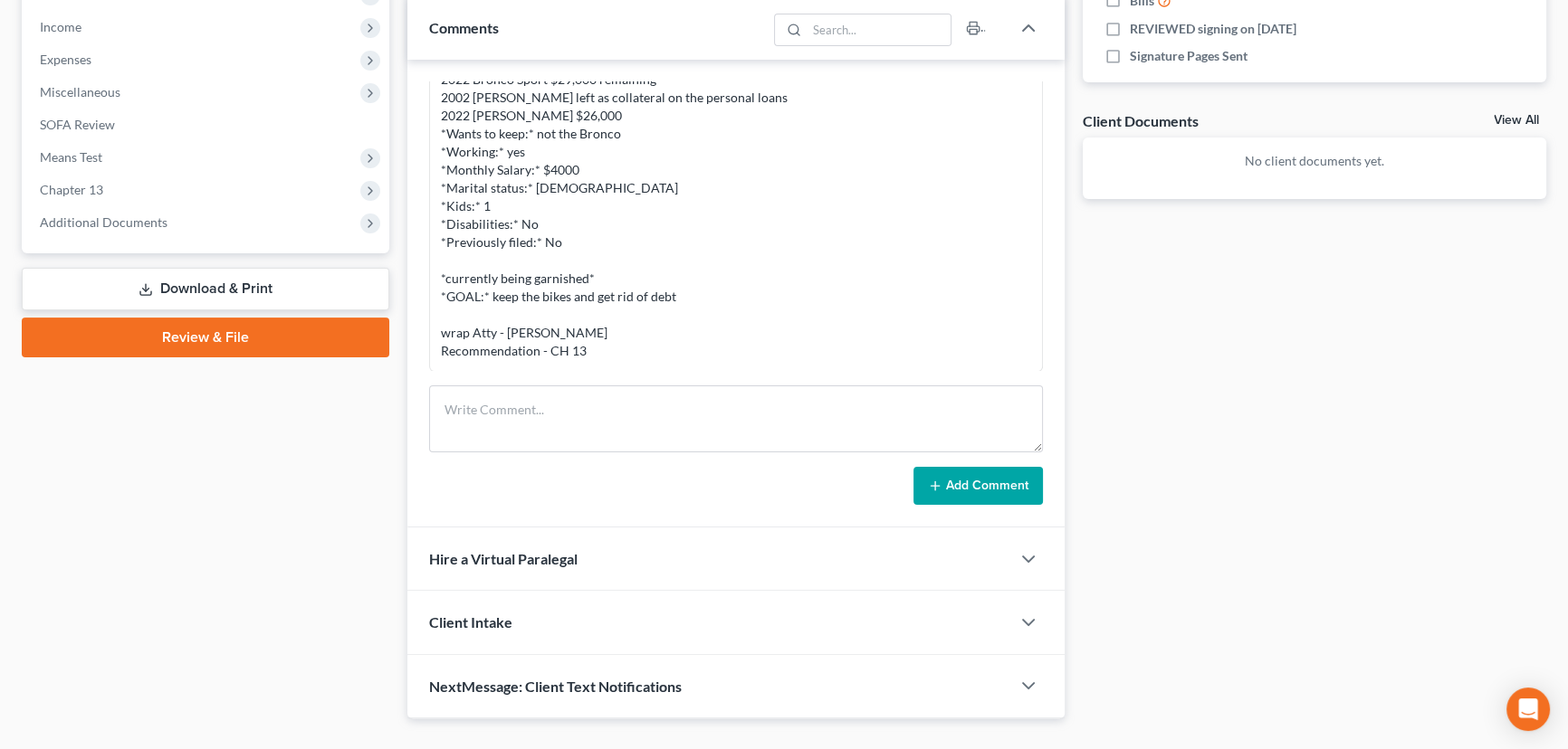
scroll to position [576, 0]
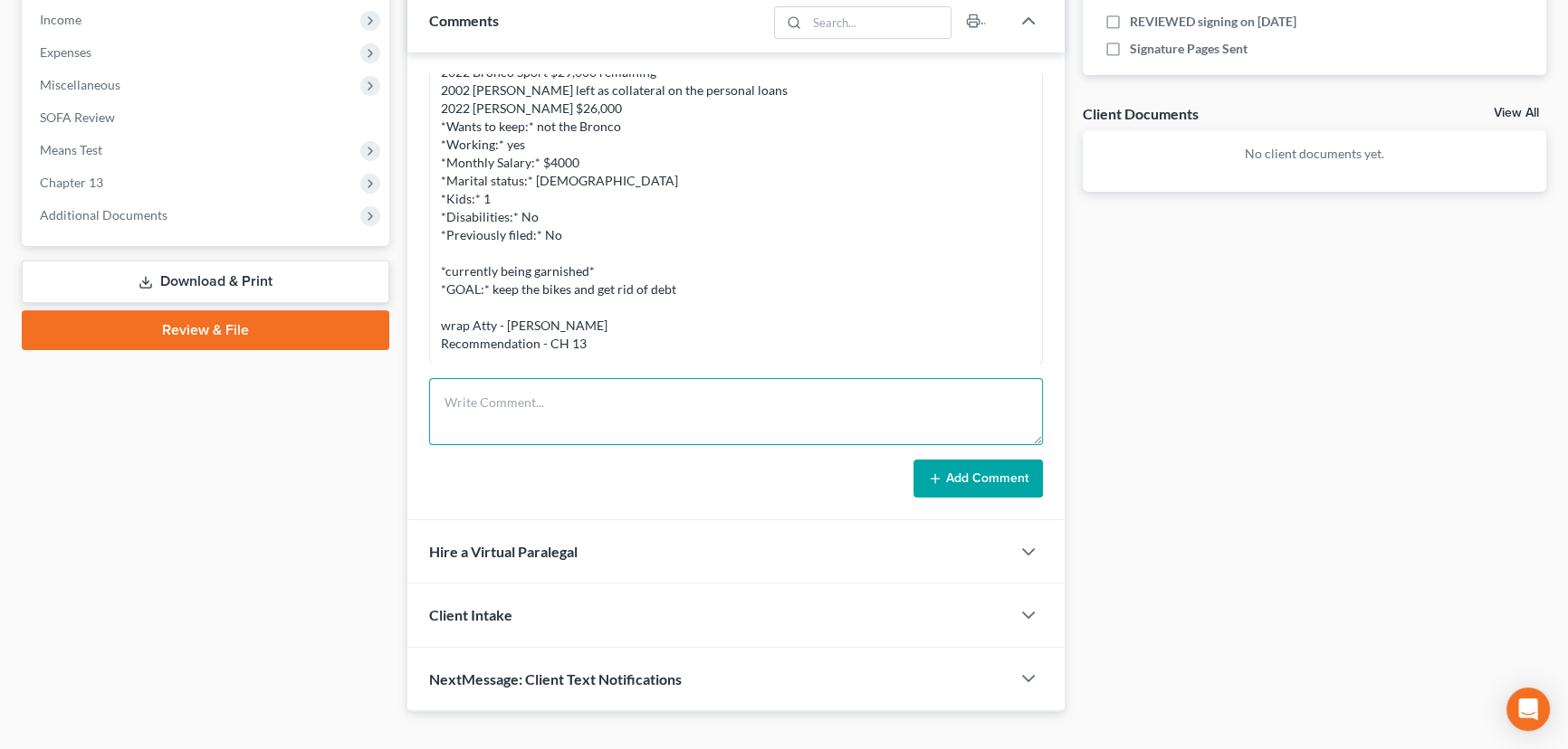
click at [649, 394] on textarea at bounding box center [736, 412] width 614 height 67
click at [587, 431] on textarea "Petition preparer notes:" at bounding box center [736, 412] width 614 height 67
paste textarea "⦁ Loremi, 2 dolorsitam, cons adipi (elit sed) ⦁ Doei tempor incid utlaboree do …"
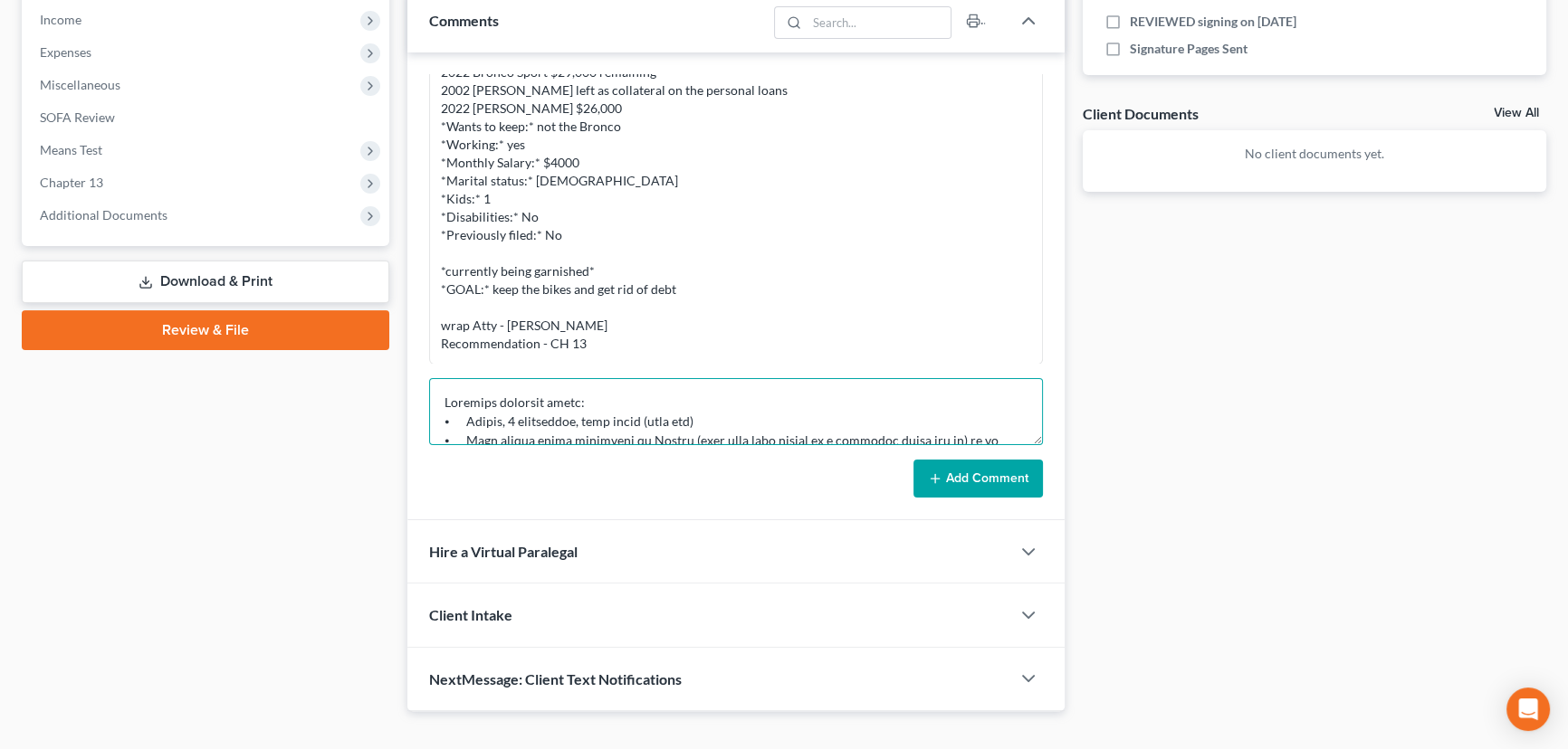
scroll to position [288, 0]
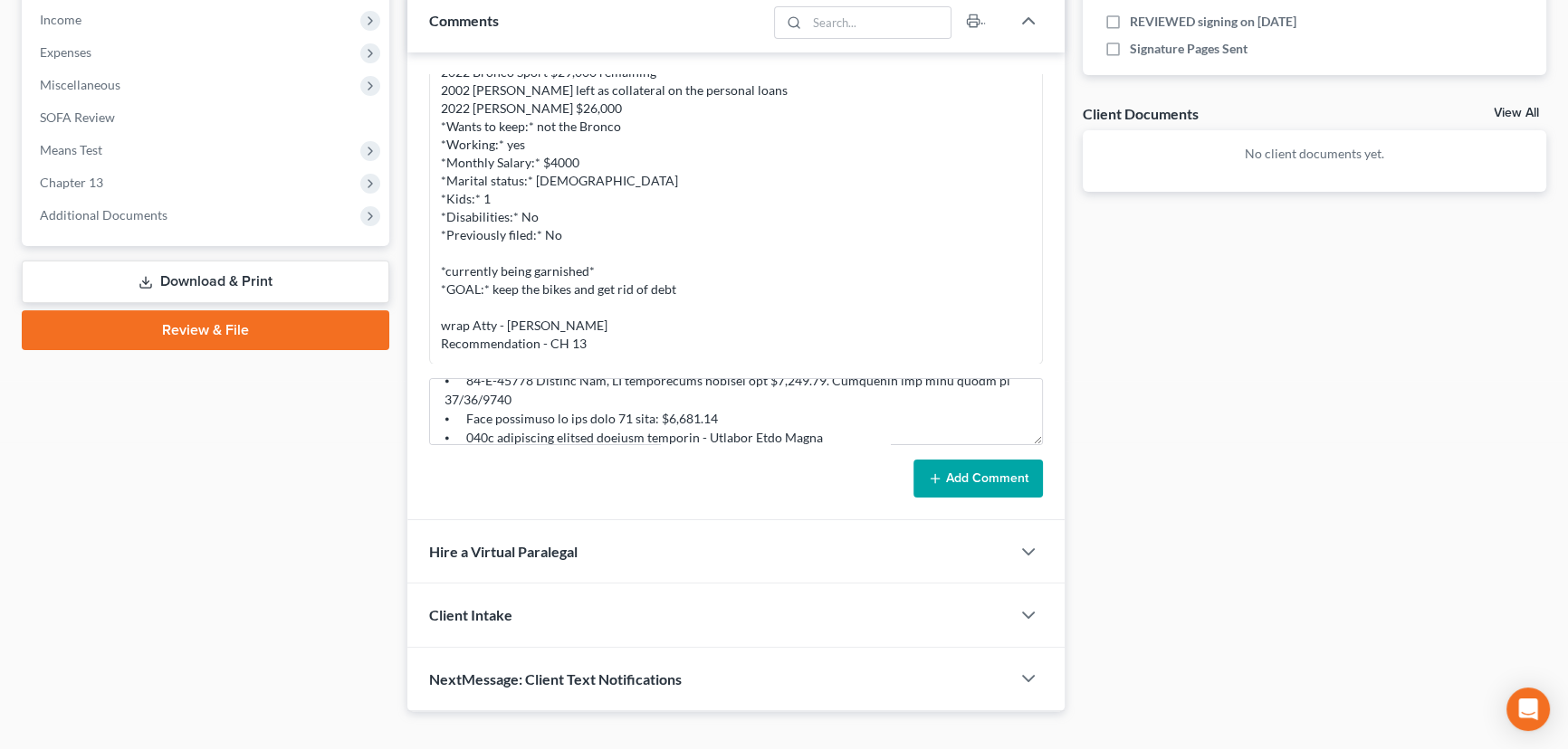
click at [936, 473] on icon at bounding box center [935, 478] width 14 height 14
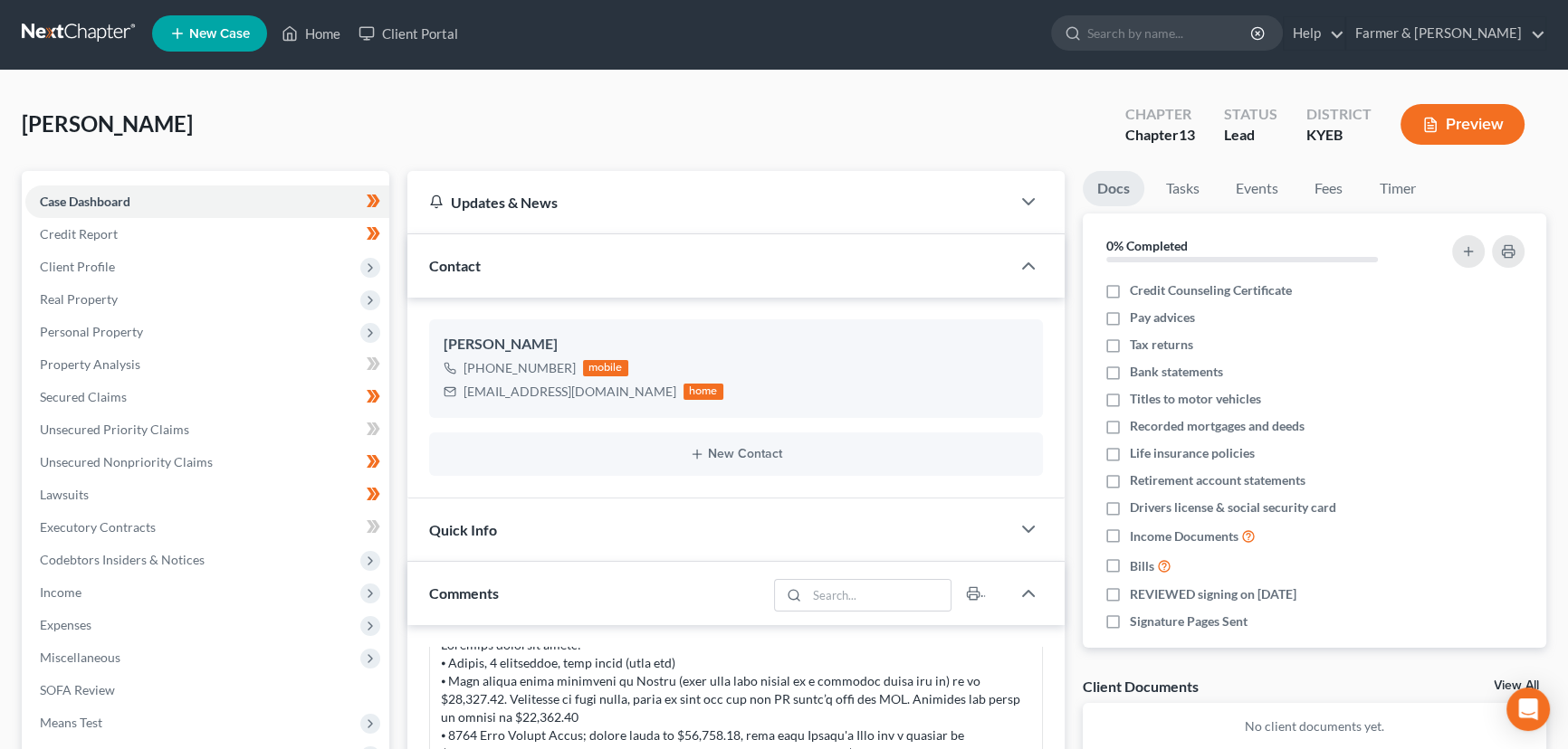
scroll to position [0, 0]
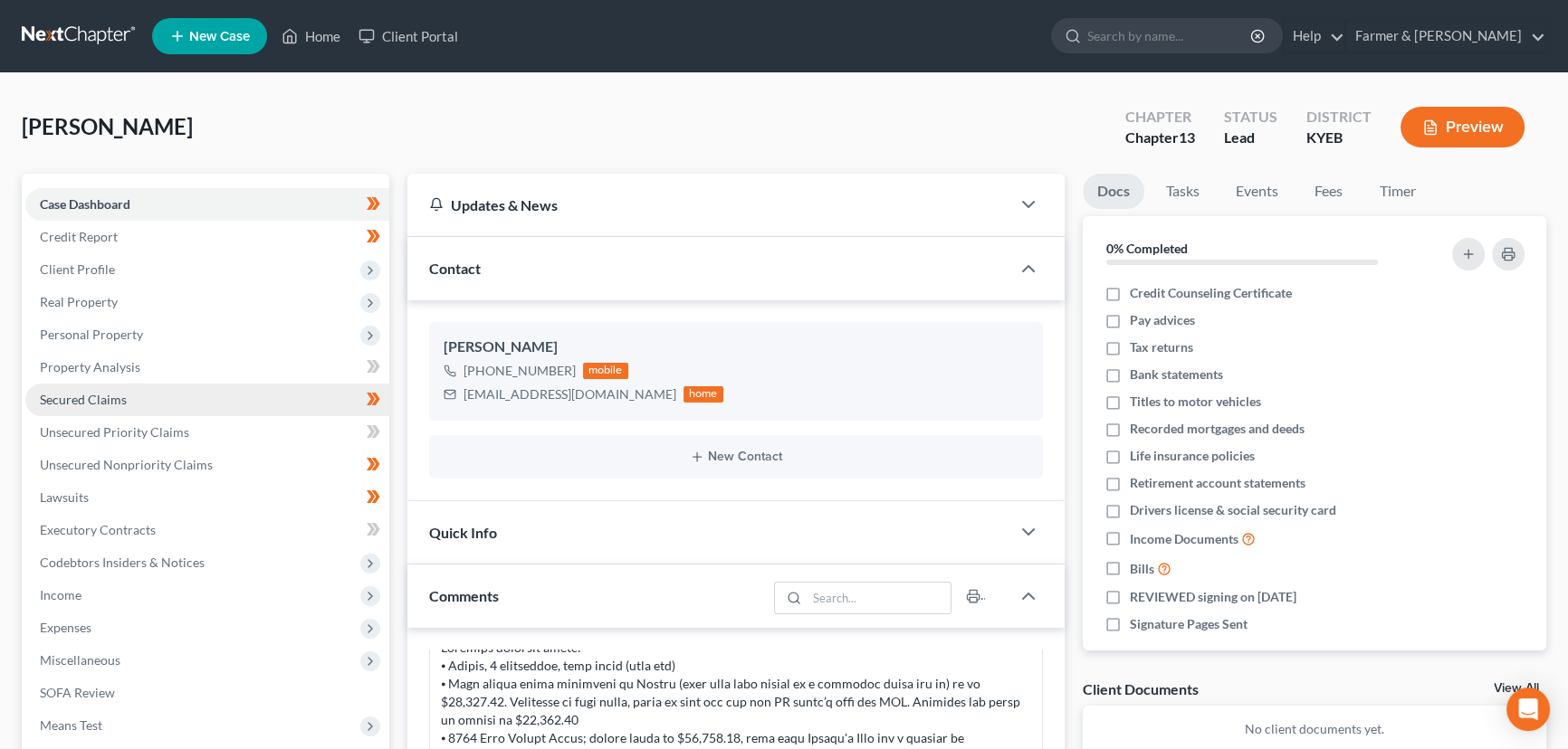
click at [127, 403] on link "Secured Claims" at bounding box center [208, 400] width 364 height 32
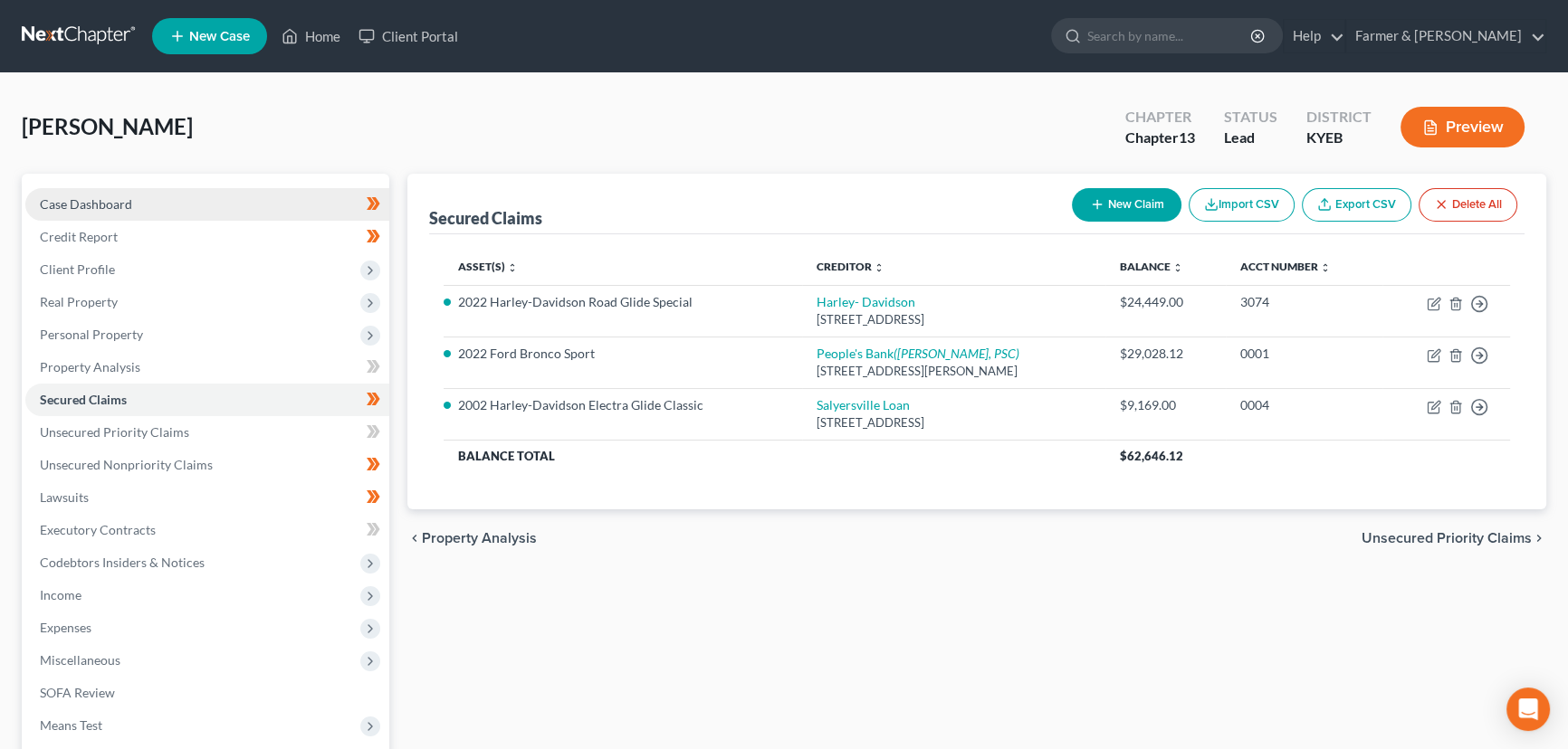
click at [108, 201] on span "Case Dashboard" at bounding box center [86, 204] width 92 height 15
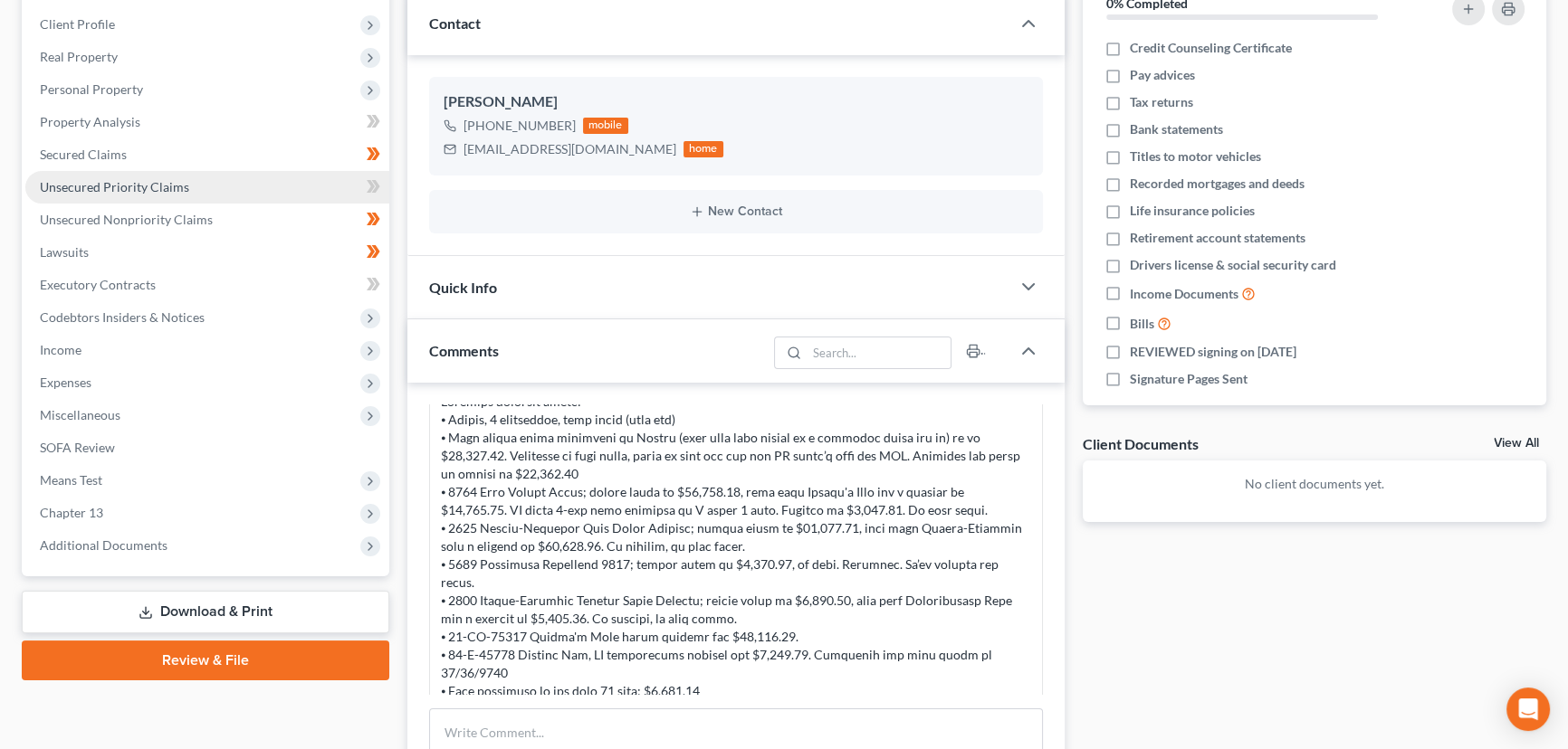
scroll to position [246, 0]
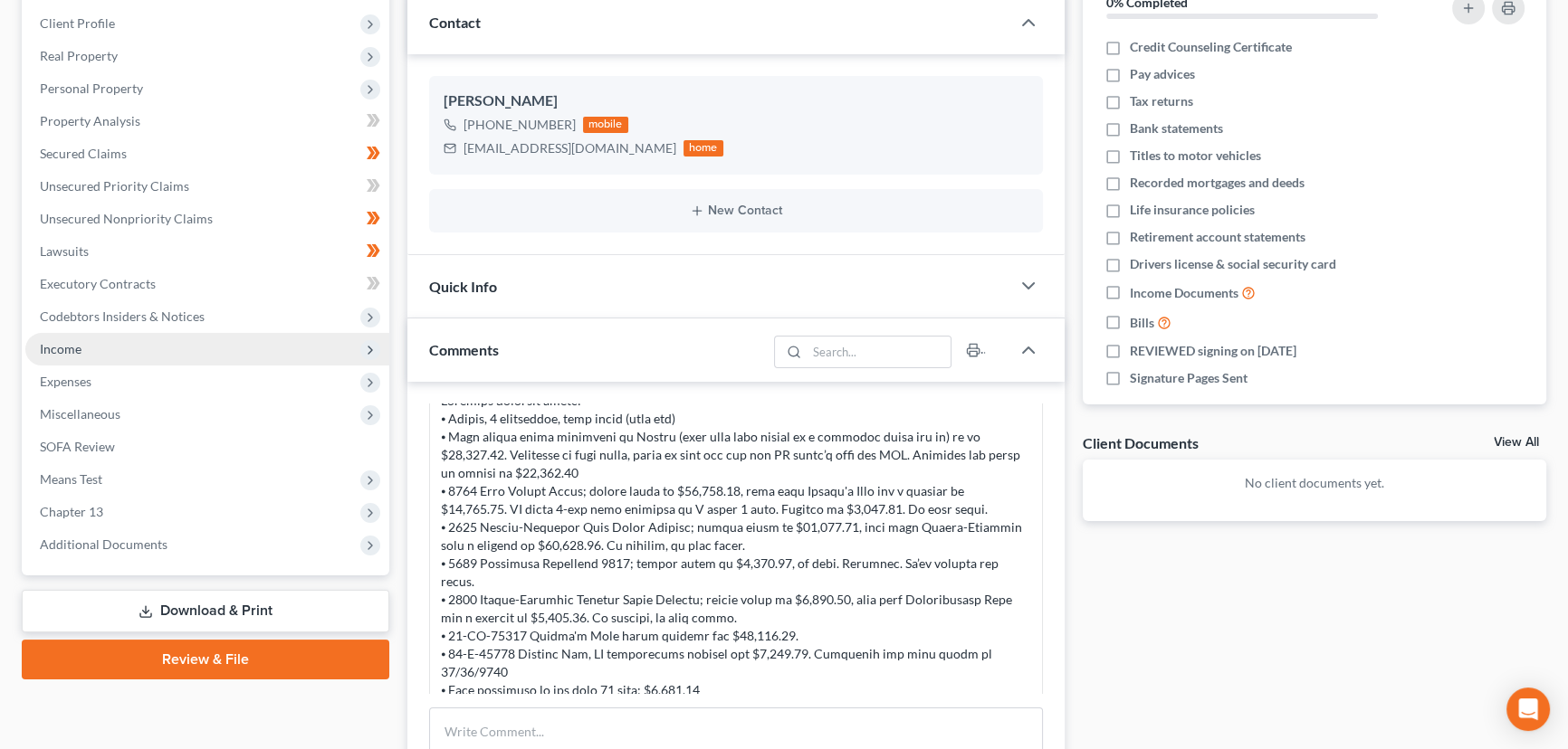
click at [74, 343] on span "Income" at bounding box center [61, 349] width 42 height 15
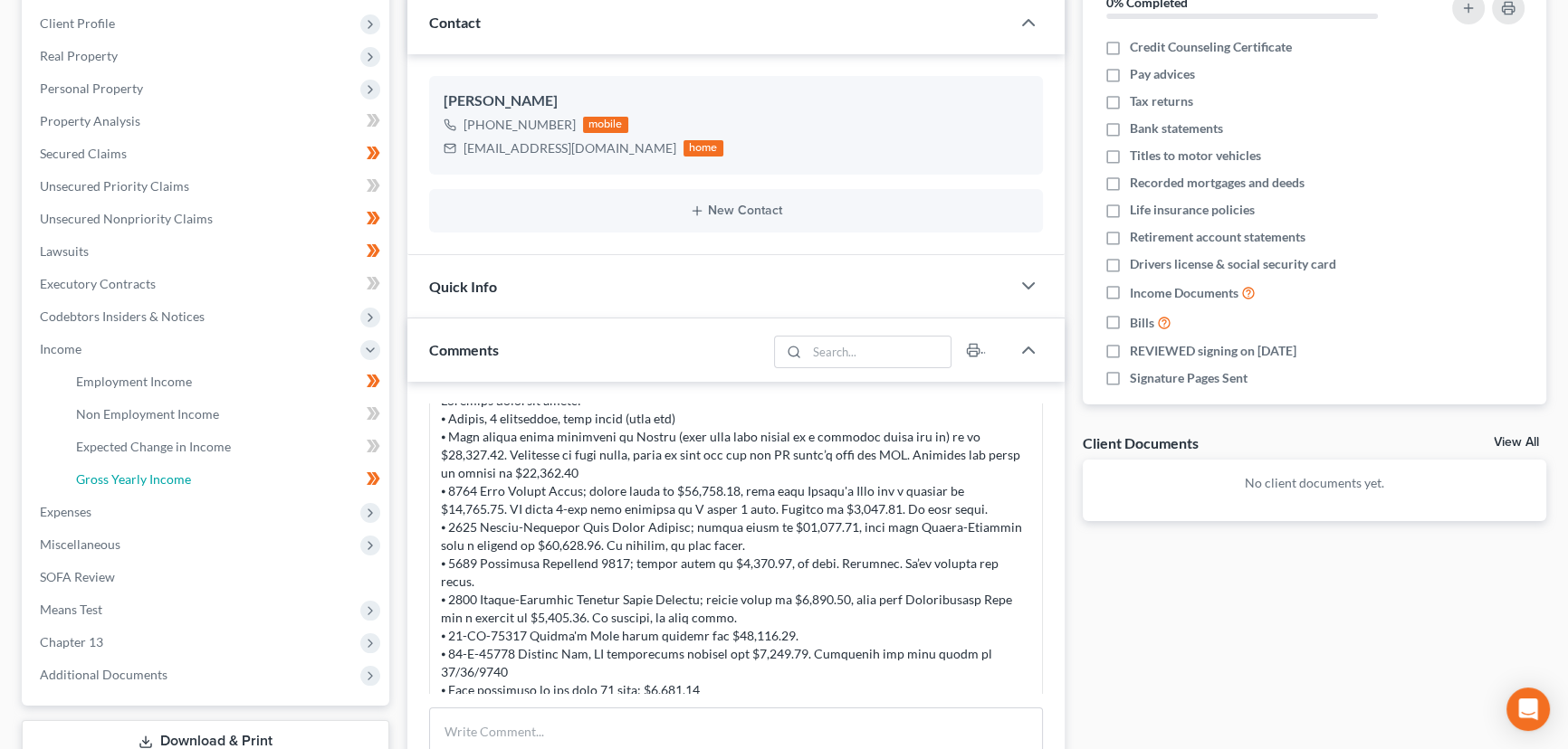
drag, startPoint x: 128, startPoint y: 472, endPoint x: 471, endPoint y: 454, distance: 343.5
click at [129, 472] on span "Gross Yearly Income" at bounding box center [133, 479] width 115 height 15
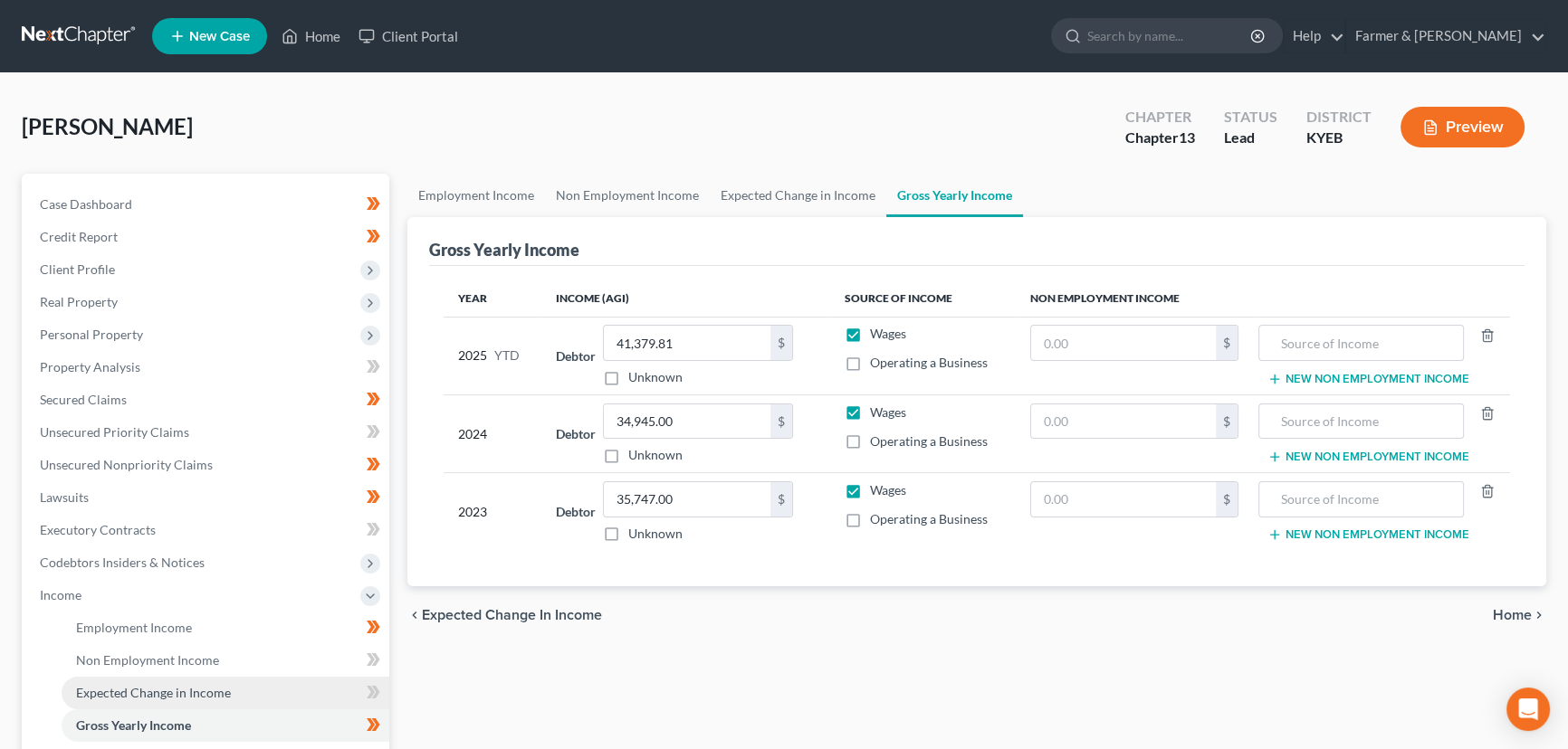
click at [176, 695] on span "Expected Change in Income" at bounding box center [153, 693] width 154 height 15
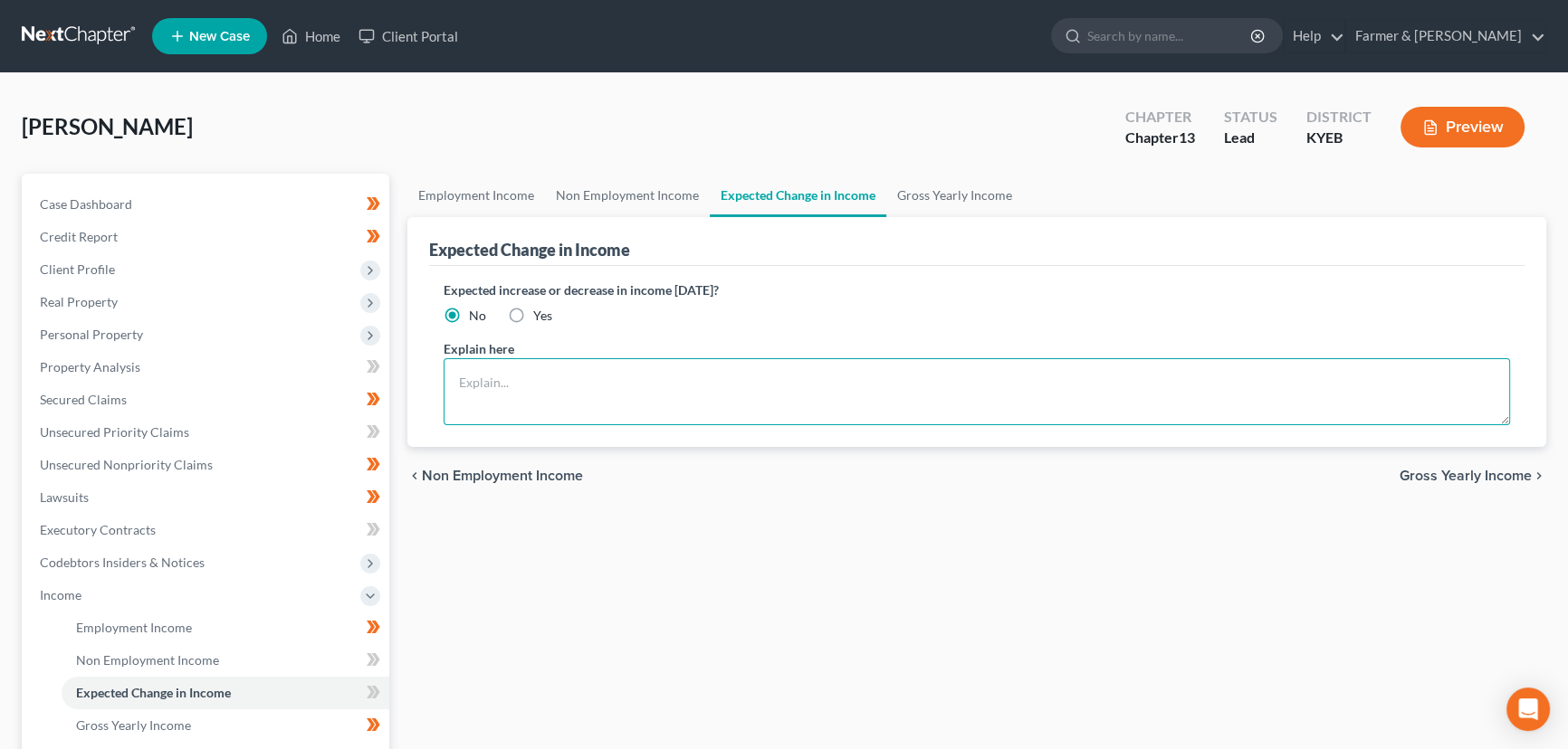
click at [516, 384] on textarea at bounding box center [976, 392] width 1067 height 67
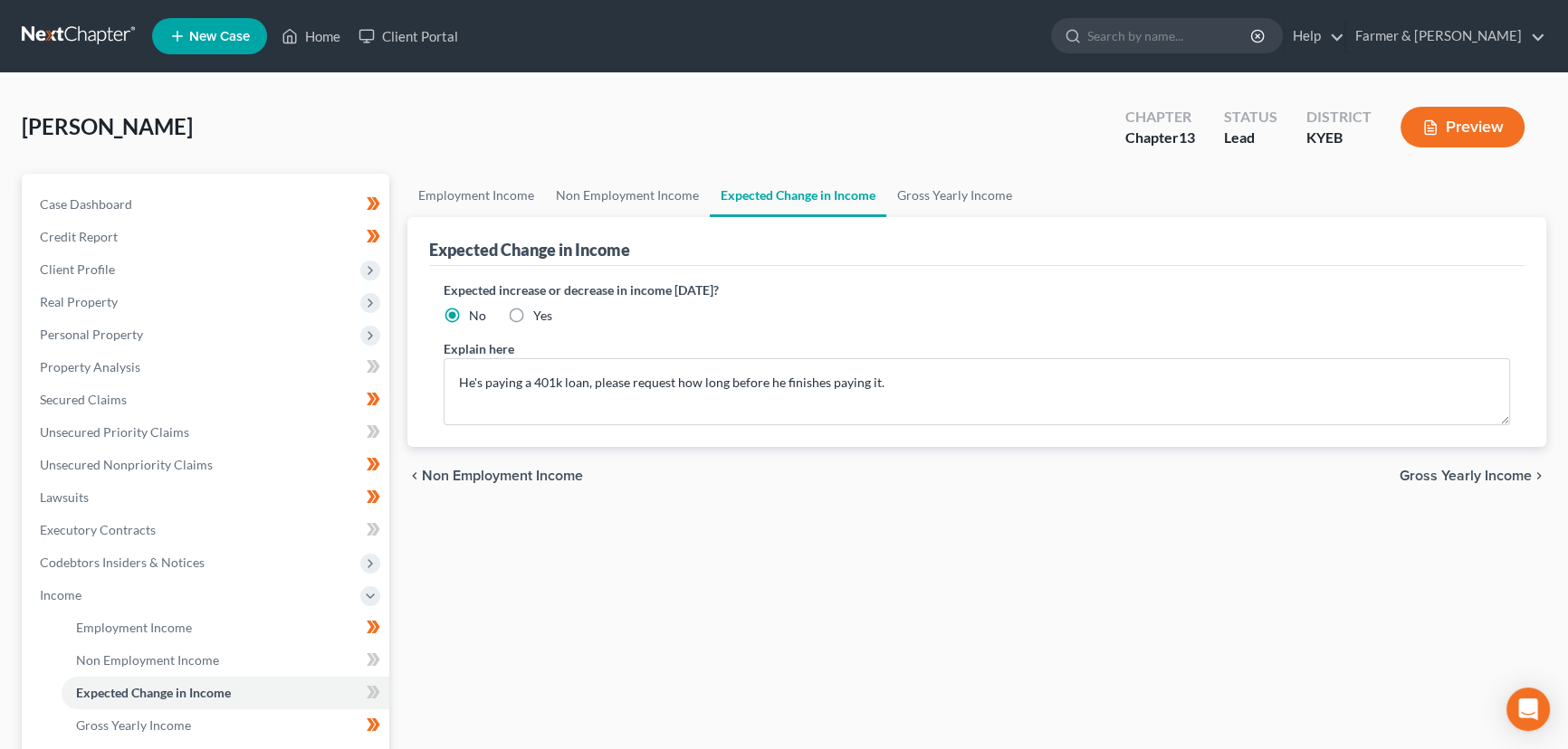
click at [497, 319] on div "Expected increase or decrease in income [DATE]? No Yes" at bounding box center [976, 302] width 1067 height 45
click at [533, 318] on label "Yes" at bounding box center [542, 315] width 19 height 18
click at [540, 318] on input "Yes" at bounding box center [546, 313] width 11 height 11
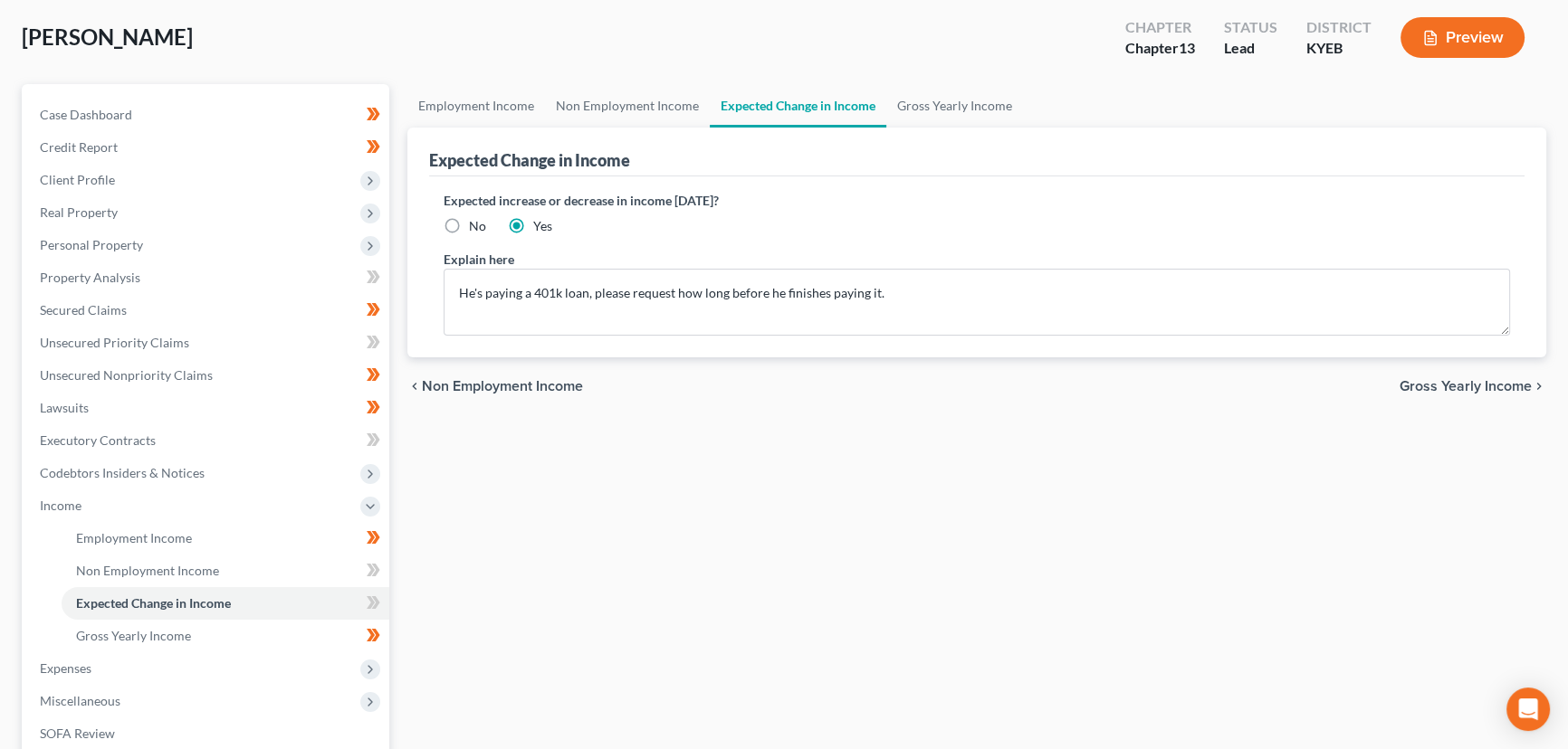
scroll to position [246, 0]
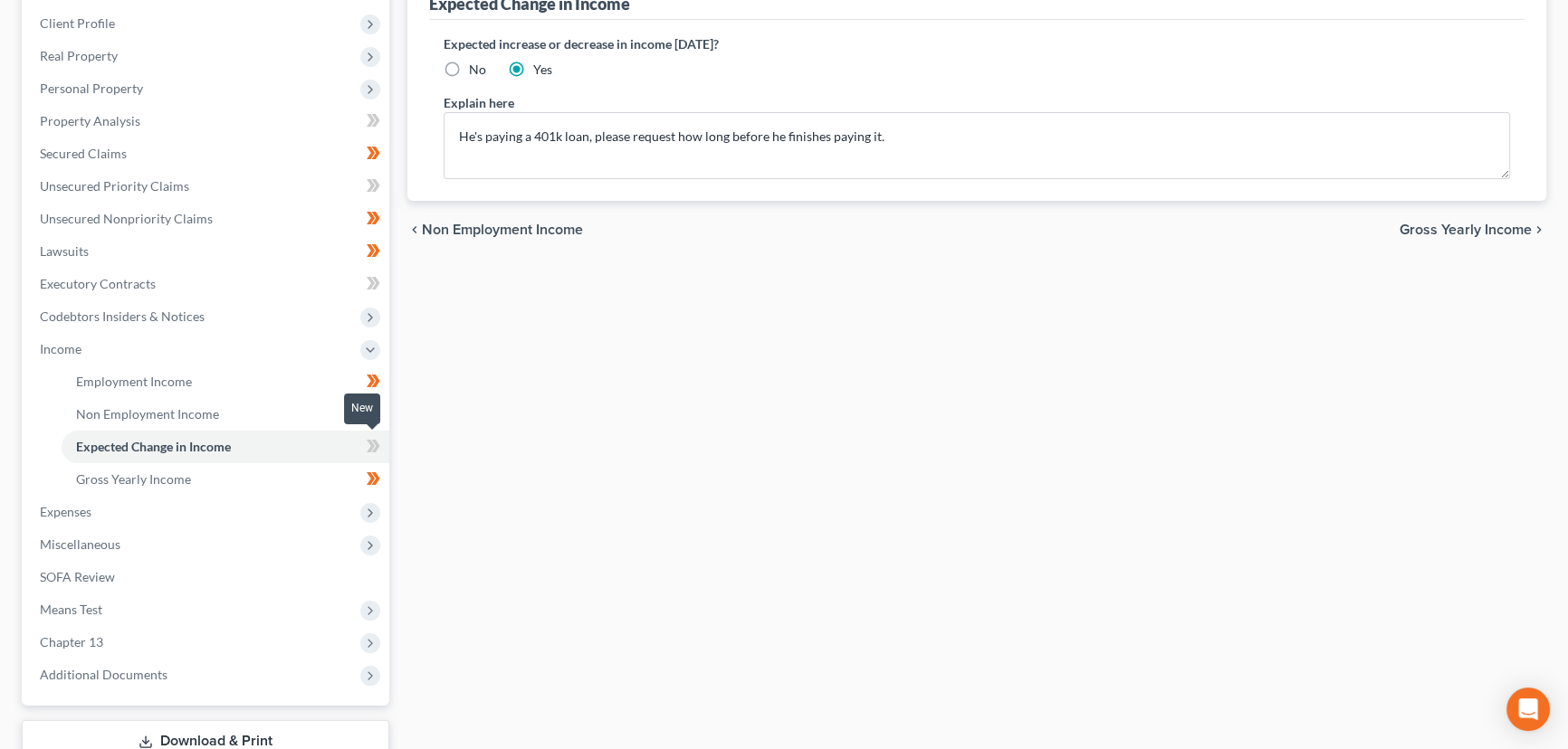
click at [378, 442] on icon at bounding box center [376, 446] width 9 height 12
click at [380, 445] on span at bounding box center [373, 449] width 31 height 27
click at [487, 495] on div "Employment Income Non Employment Income Expected Change in Income Gross Yearly …" at bounding box center [977, 369] width 1157 height 882
drag, startPoint x: 102, startPoint y: 348, endPoint x: 163, endPoint y: 340, distance: 61.5
click at [102, 348] on span "Income" at bounding box center [208, 350] width 364 height 32
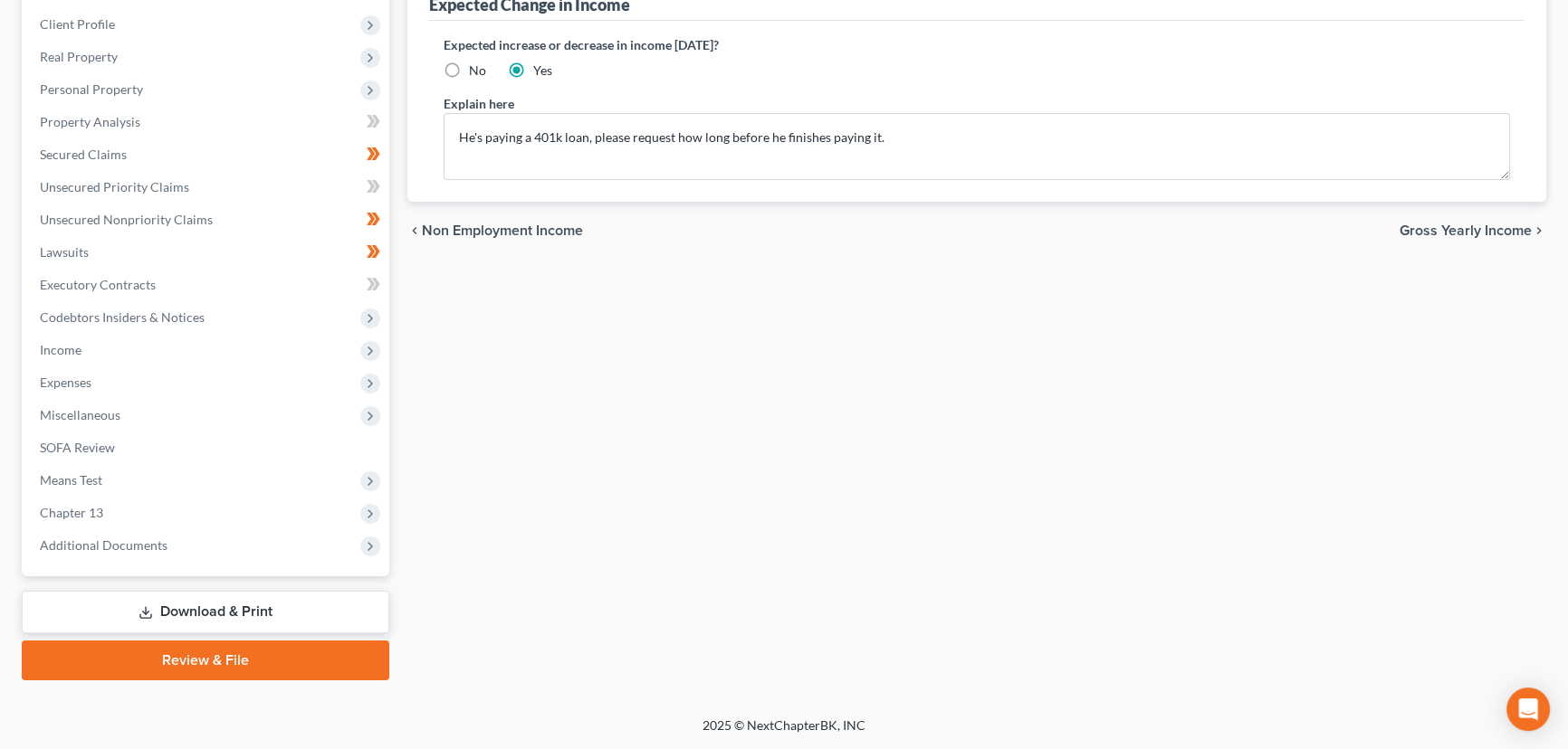
scroll to position [243, 0]
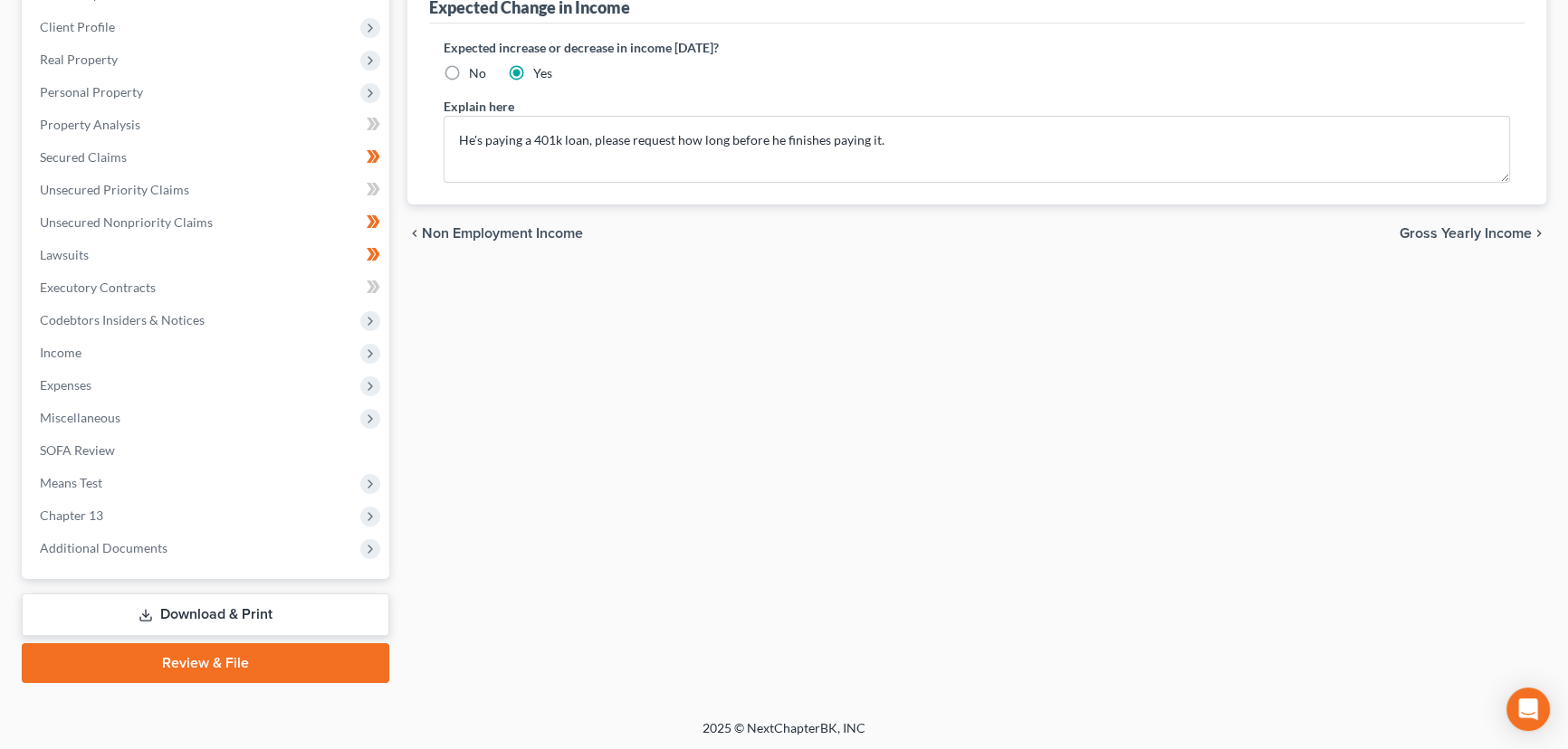
click at [822, 475] on div "Employment Income Non Employment Income Expected Change in Income Gross Yearly …" at bounding box center [977, 307] width 1157 height 752
click at [587, 144] on textarea "He's paying a 401k loan, please request how long before he finishes paying it." at bounding box center [976, 150] width 1067 height 67
click at [663, 330] on div "Employment Income Non Employment Income Expected Change in Income Gross Yearly …" at bounding box center [977, 307] width 1157 height 752
drag, startPoint x: 460, startPoint y: 135, endPoint x: 889, endPoint y: 135, distance: 429.0
click at [889, 135] on textarea "He's paying a 401k loan, please request how long before he finishes paying it." at bounding box center [976, 150] width 1067 height 67
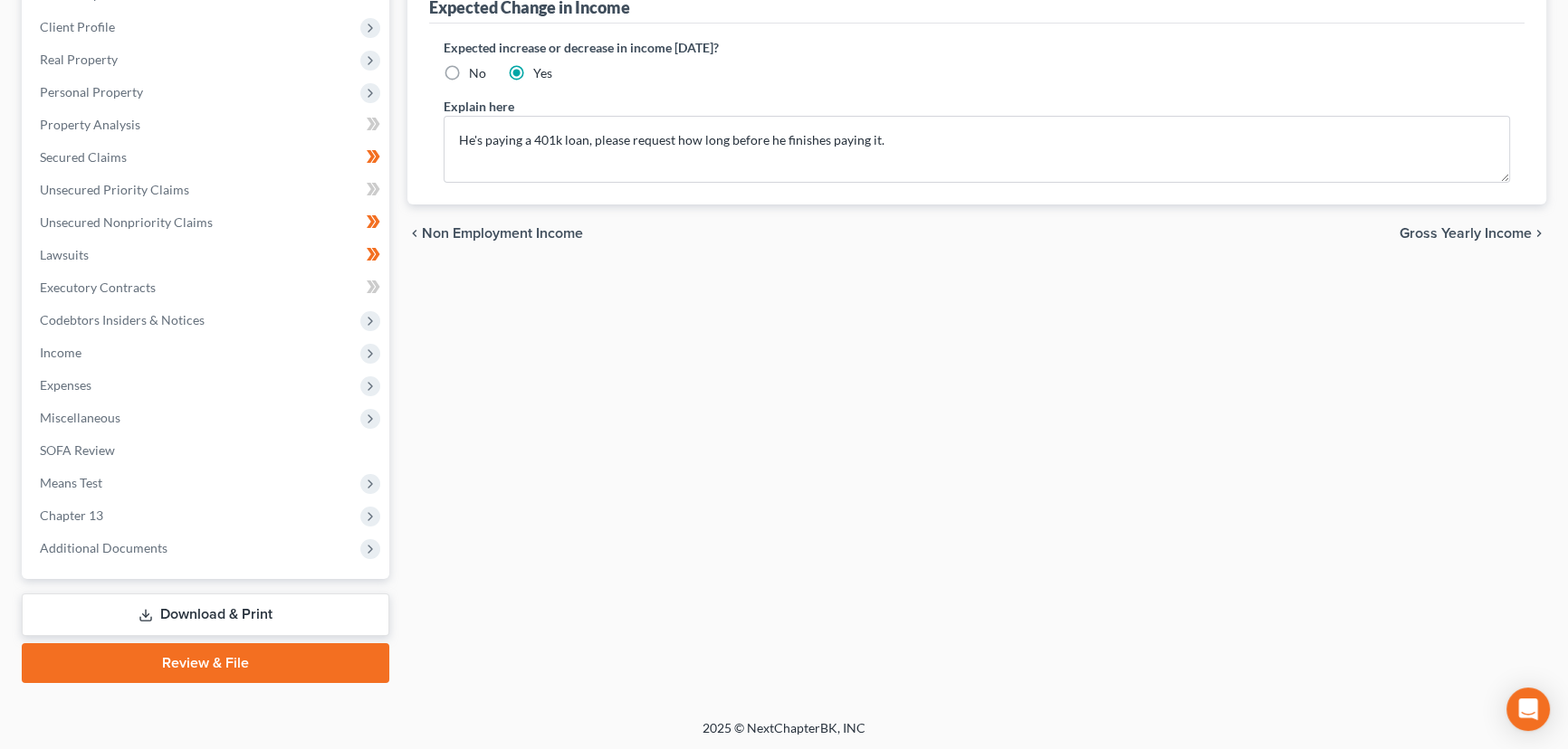
click at [735, 364] on div "Employment Income Non Employment Income Expected Change in Income Gross Yearly …" at bounding box center [977, 307] width 1157 height 752
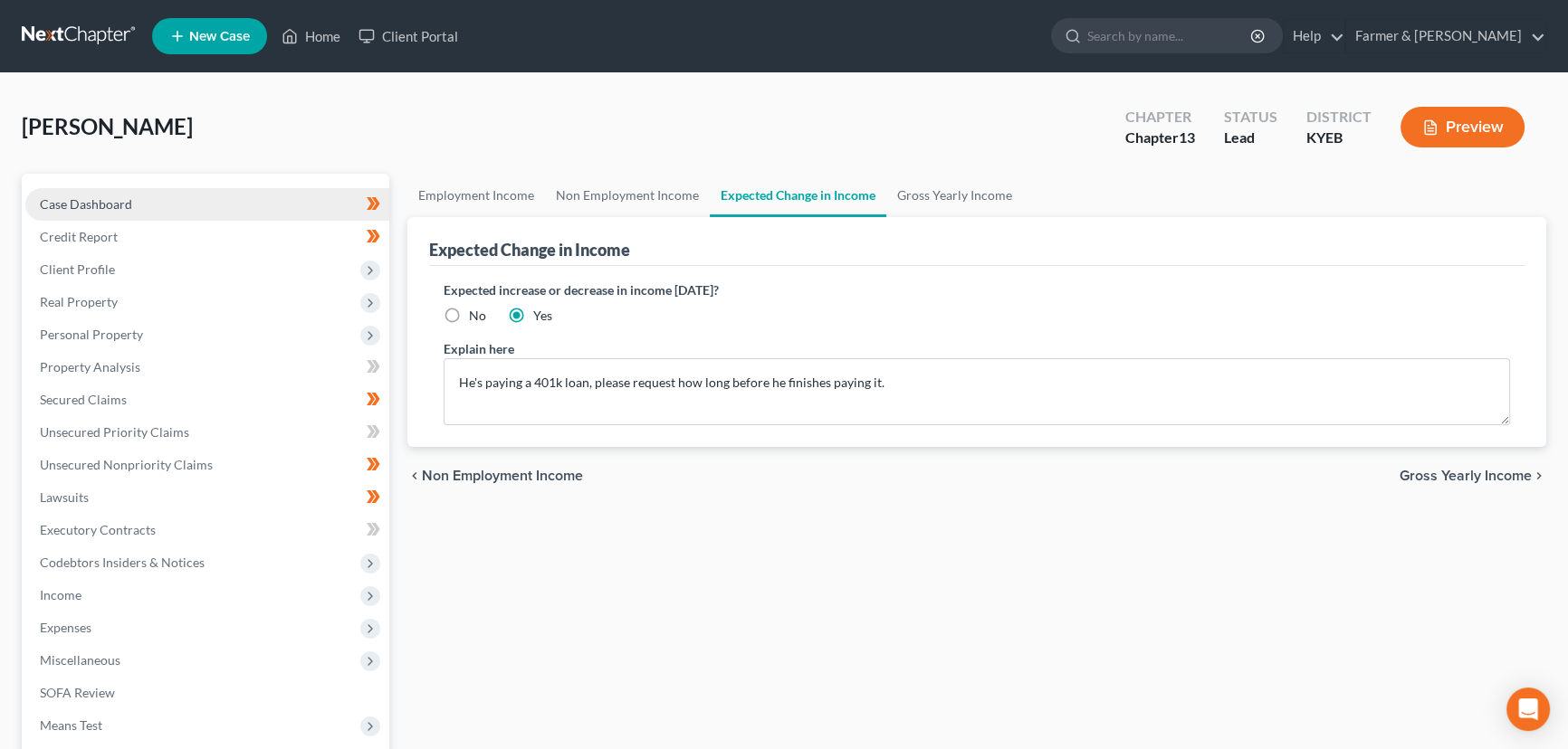
click at [108, 190] on link "Case Dashboard" at bounding box center [208, 205] width 364 height 32
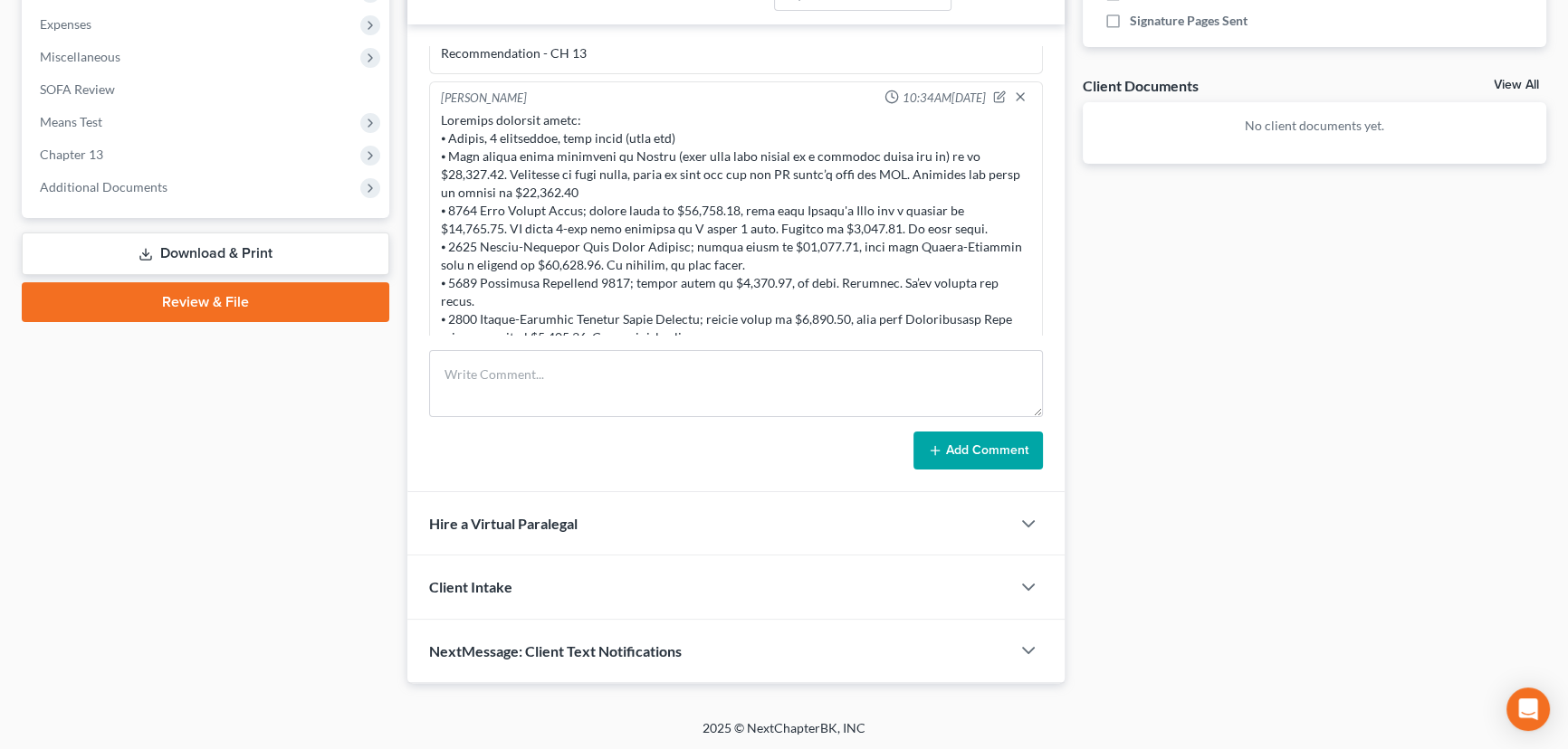
scroll to position [360, 0]
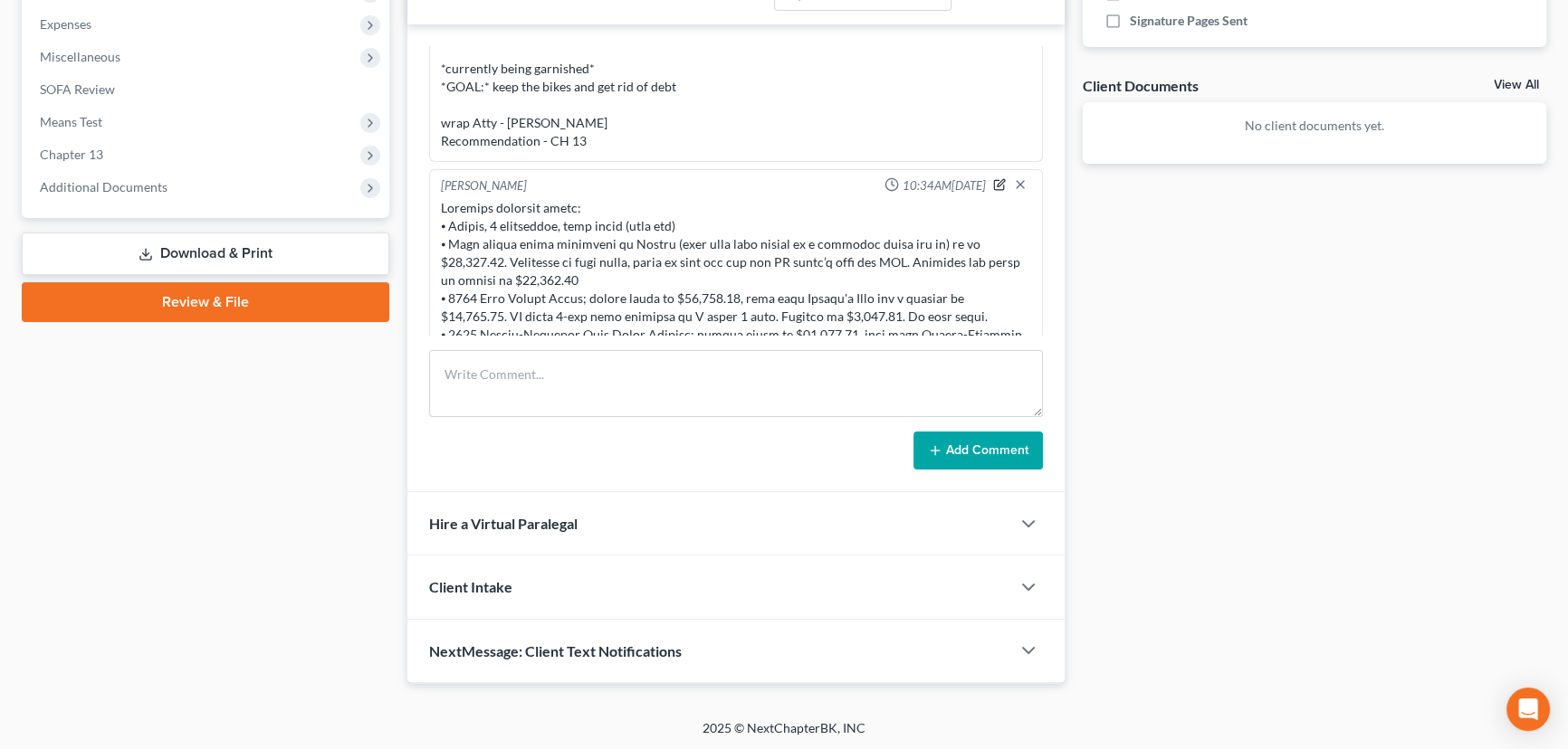
click at [997, 180] on icon "button" at bounding box center [1001, 183] width 8 height 8
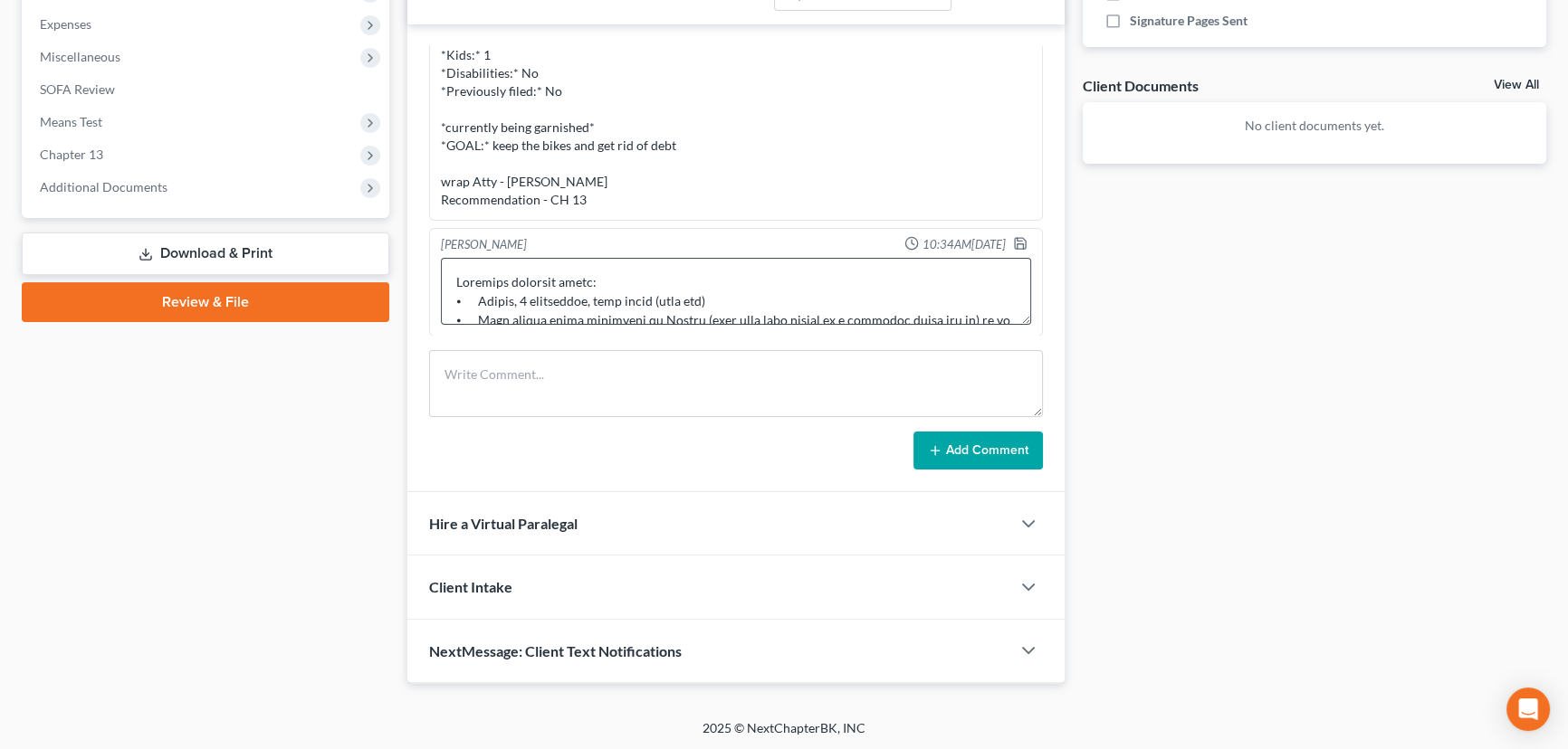
scroll to position [323, 0]
click at [847, 294] on textarea at bounding box center [736, 292] width 590 height 67
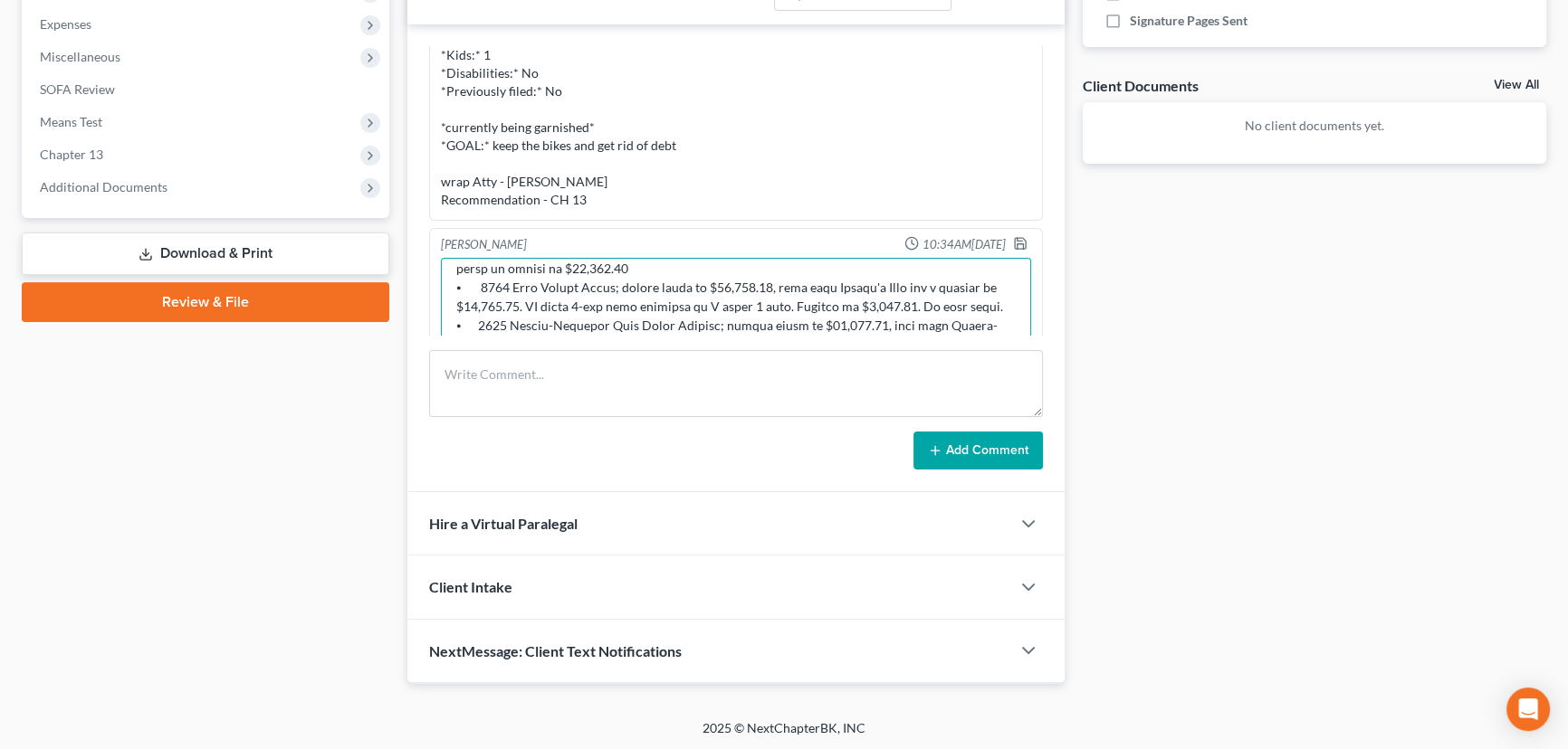
drag, startPoint x: 1011, startPoint y: 314, endPoint x: 783, endPoint y: 233, distance: 242.0
click at [1010, 528] on div "Updates & News × Western [US_STATE]: Faster Filing Times! Updates have been mad…" at bounding box center [736, 127] width 658 height 1113
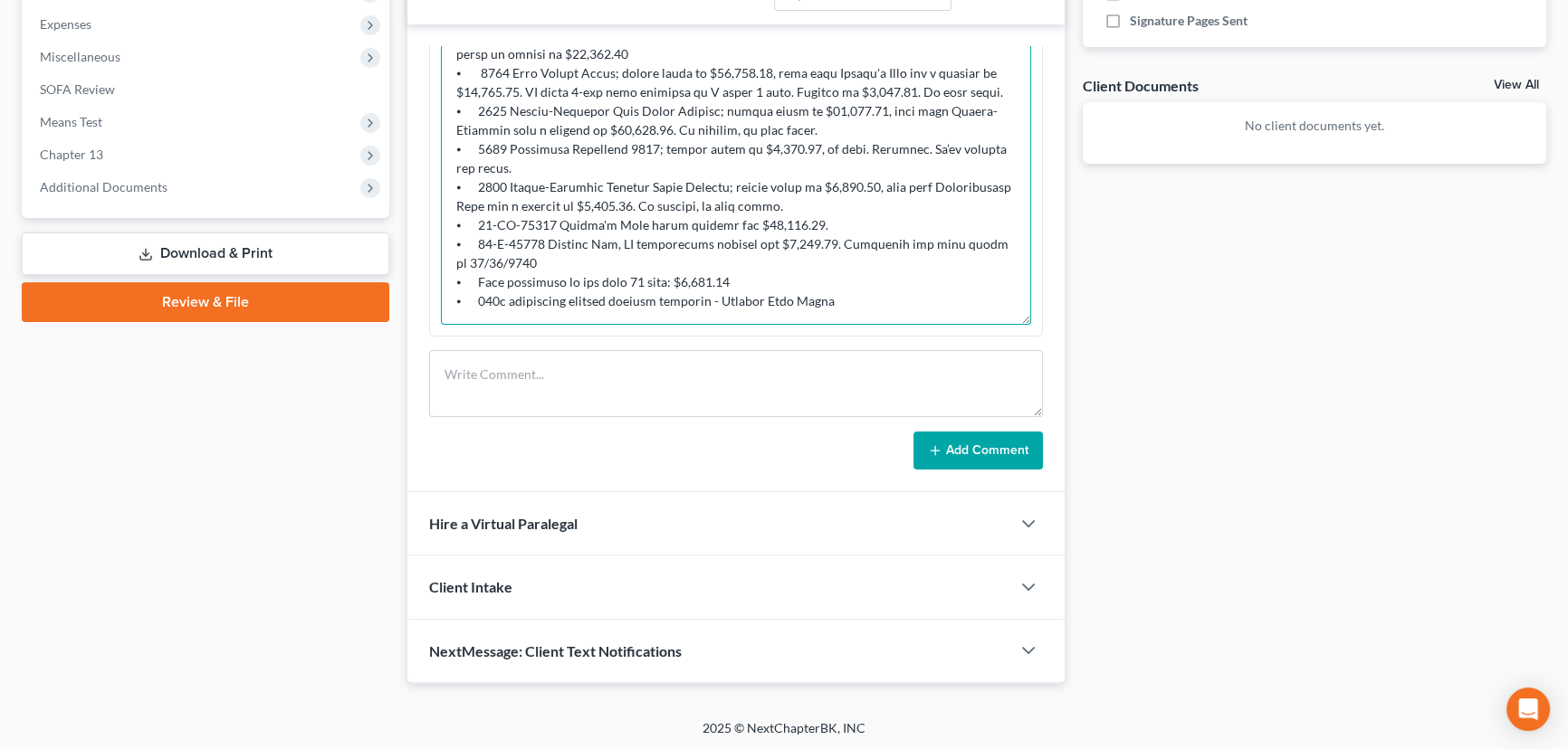
scroll to position [109, 0]
click at [742, 280] on textarea at bounding box center [736, 185] width 590 height 280
click at [840, 299] on textarea at bounding box center [736, 185] width 590 height 280
paste textarea "He's paying a 401k loan, please request how long before he finishes paying it."
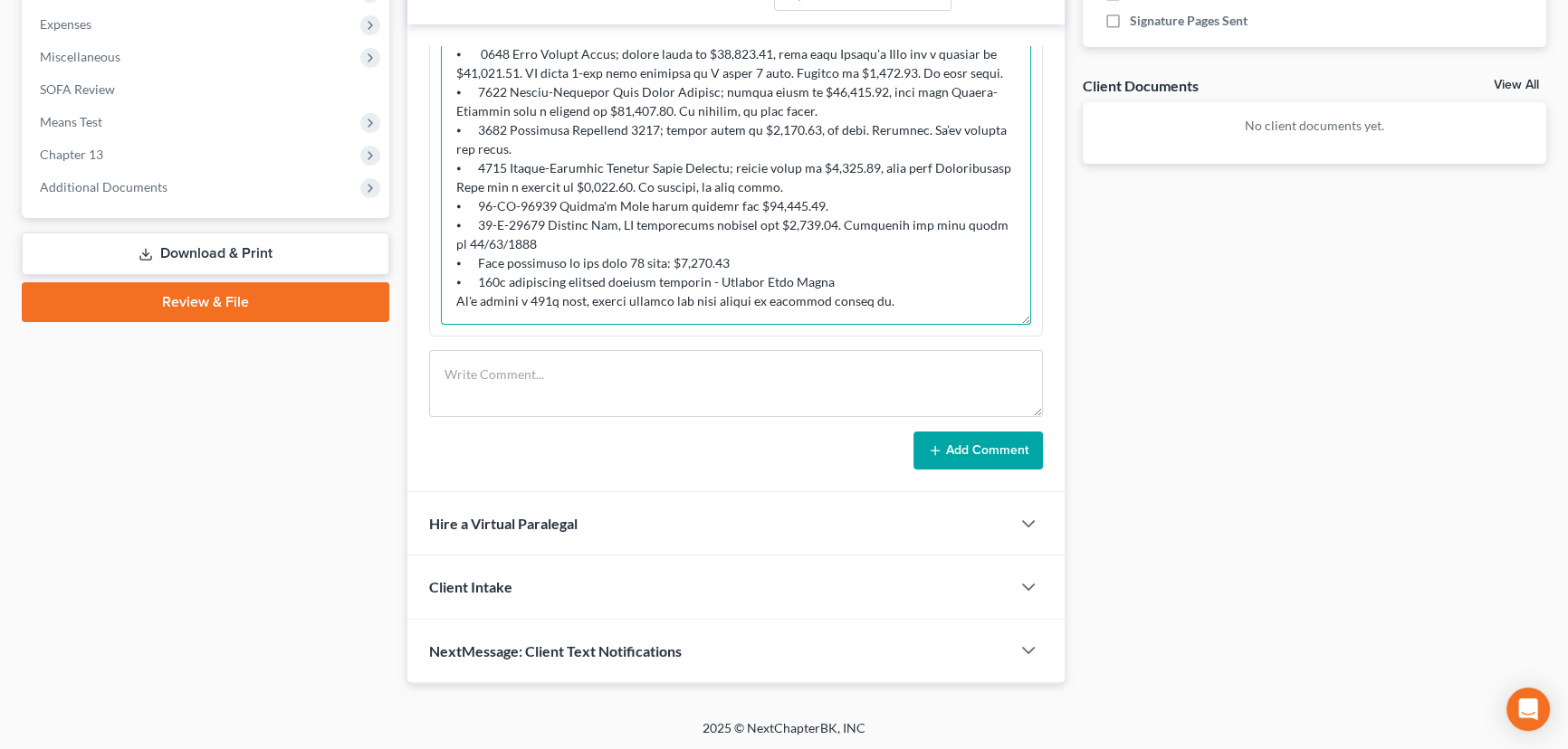
click at [455, 298] on textarea at bounding box center [736, 185] width 590 height 280
click at [458, 314] on textarea at bounding box center [736, 185] width 590 height 280
paste textarea "⦁"
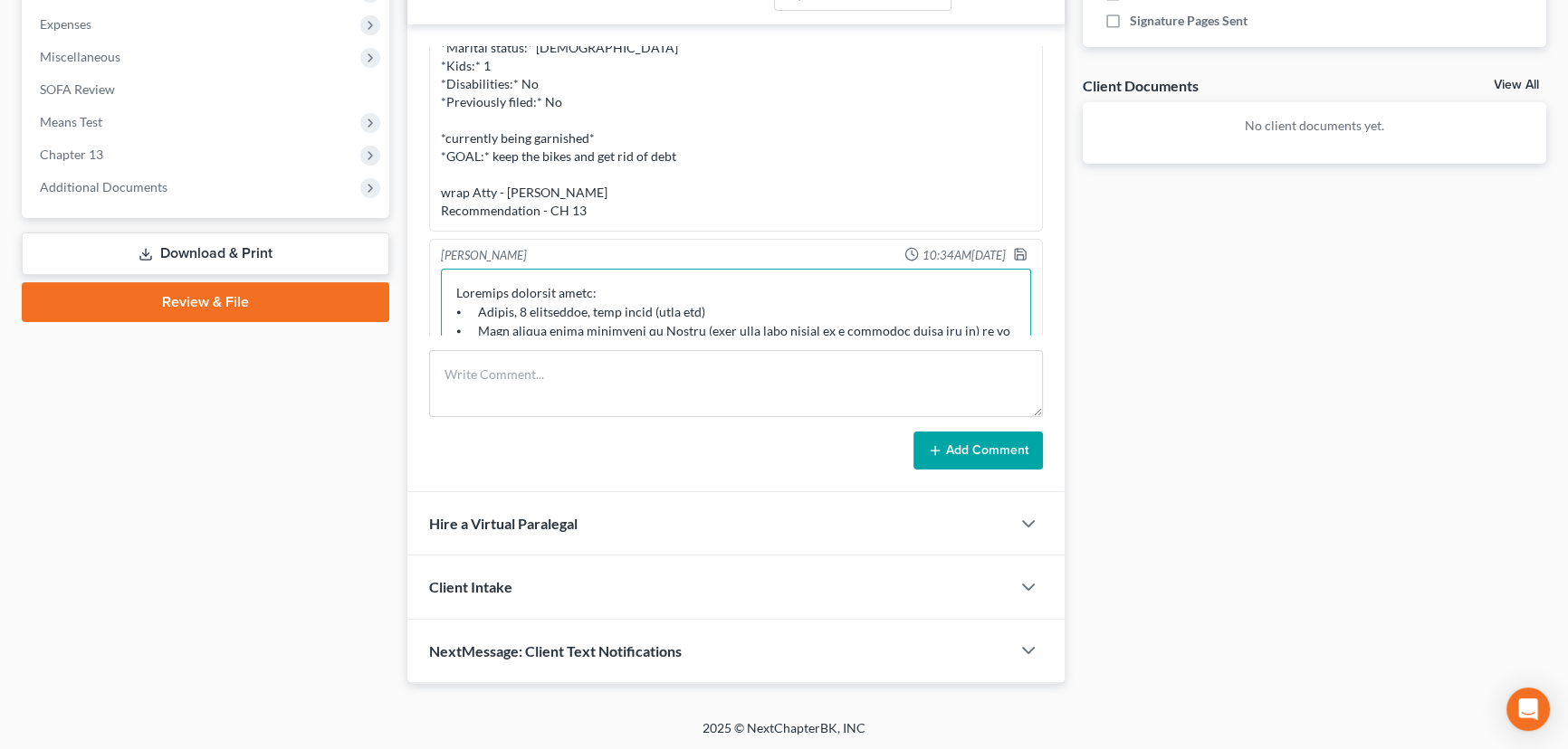
scroll to position [268, 0]
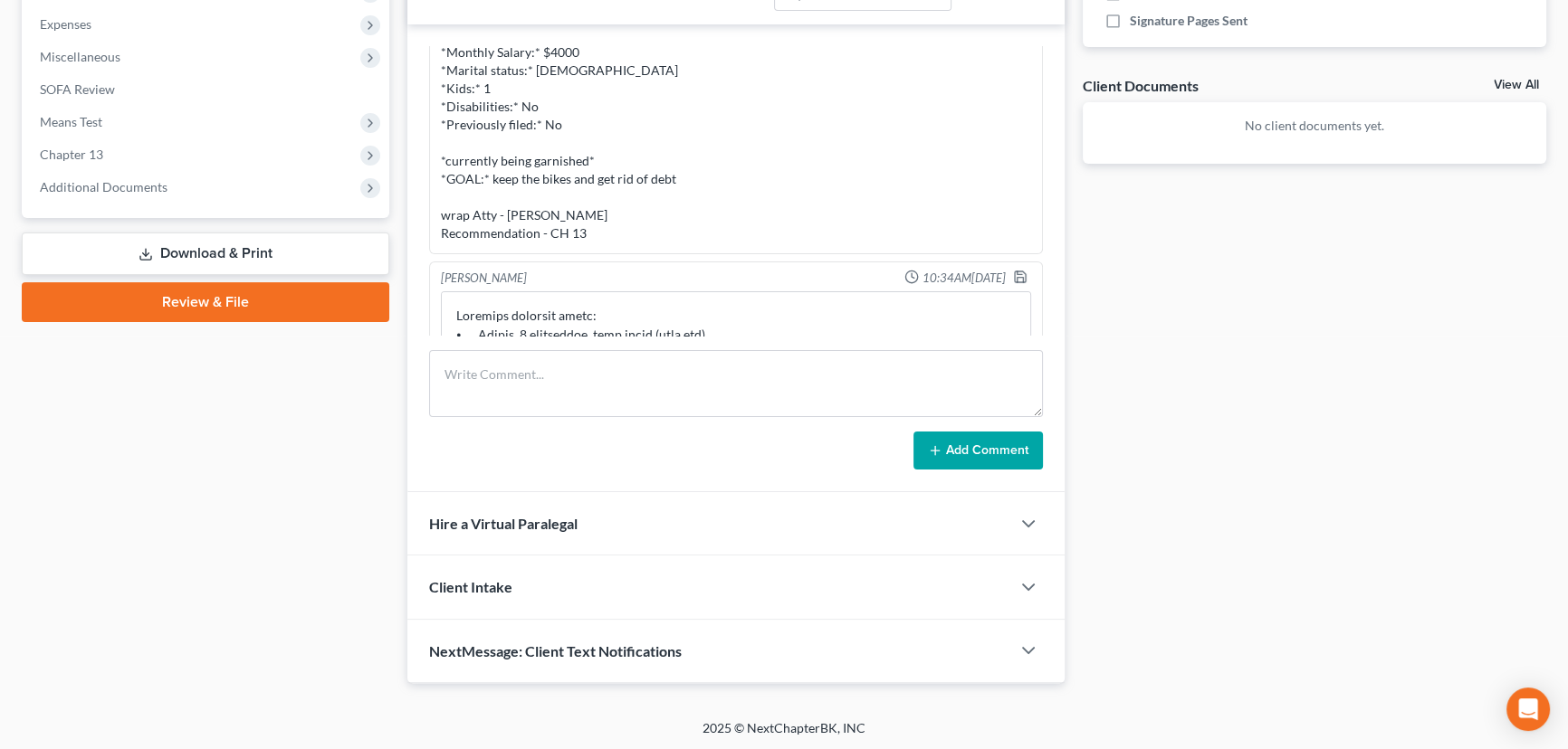
click at [1013, 282] on div at bounding box center [1024, 278] width 22 height 18
click at [1013, 270] on icon "button" at bounding box center [1020, 276] width 14 height 14
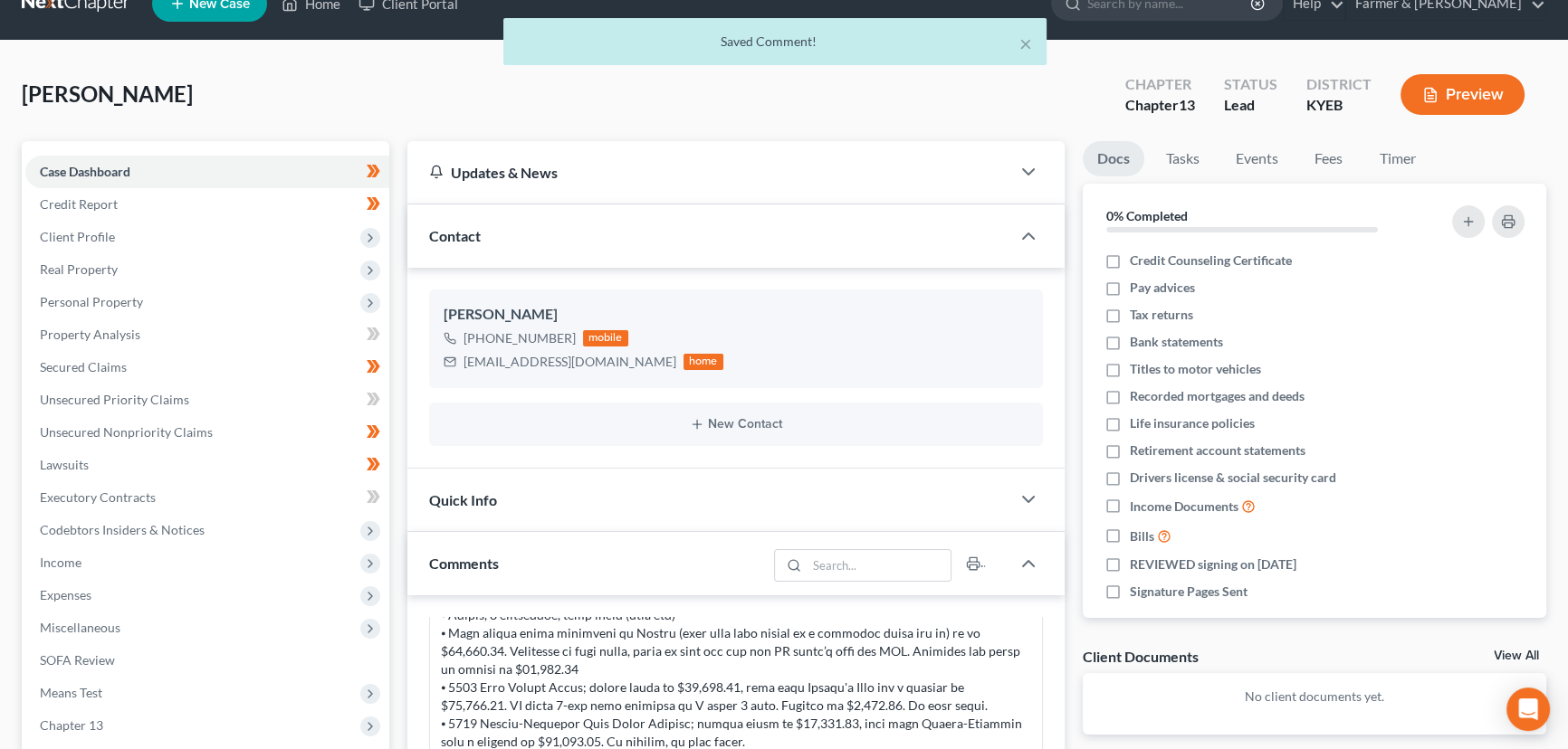
scroll to position [0, 0]
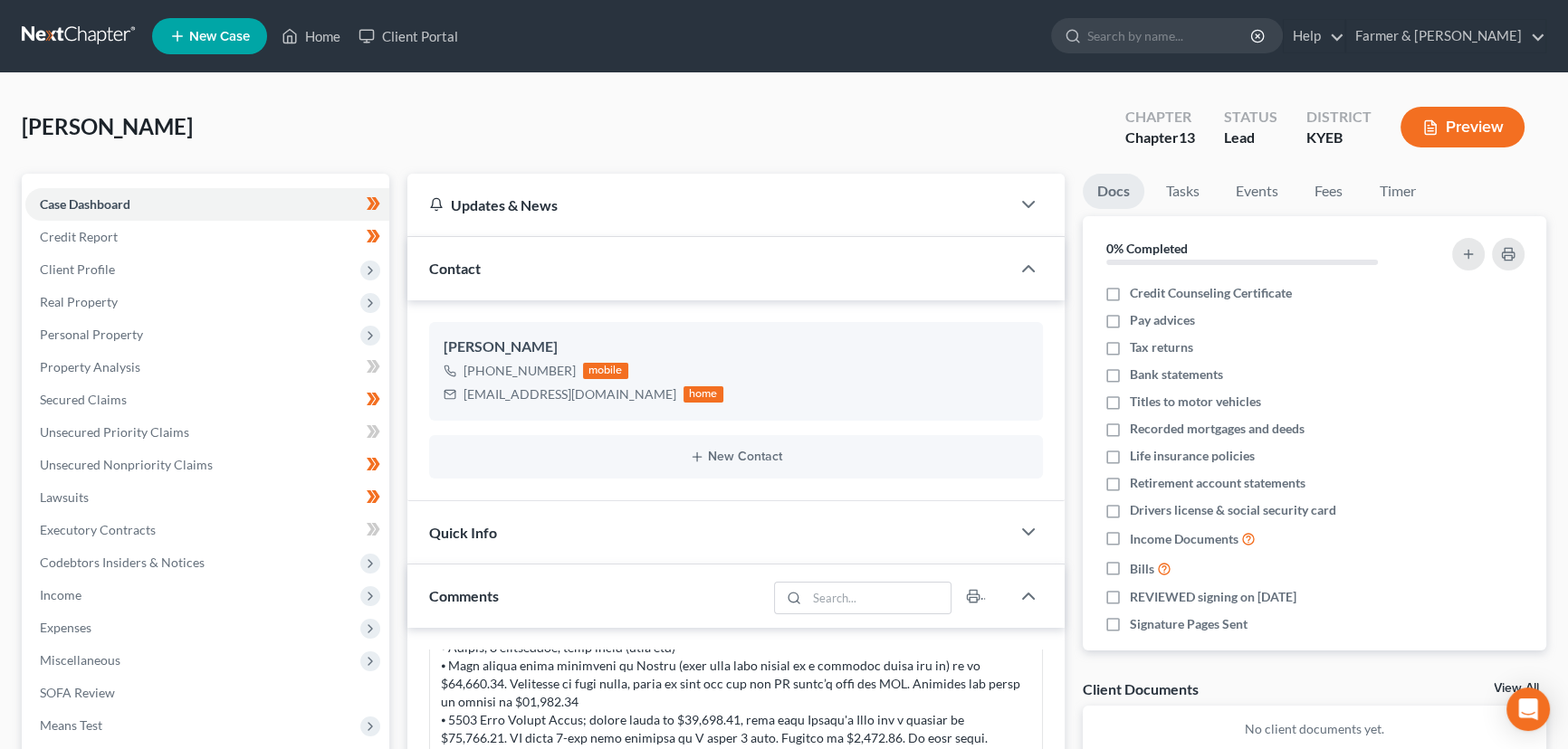
click at [381, 129] on div "[PERSON_NAME] Upgraded Chapter Chapter 13 Status Lead District KYEB Preview" at bounding box center [784, 134] width 1525 height 79
drag, startPoint x: 438, startPoint y: 160, endPoint x: 45, endPoint y: 240, distance: 401.1
click at [438, 160] on div "[PERSON_NAME] Upgraded Chapter Chapter 13 Status Lead District KYEB Preview" at bounding box center [784, 134] width 1525 height 79
click at [482, 132] on div "[PERSON_NAME] Upgraded Chapter Chapter 13 Status Lead District KYEB Preview" at bounding box center [784, 134] width 1525 height 79
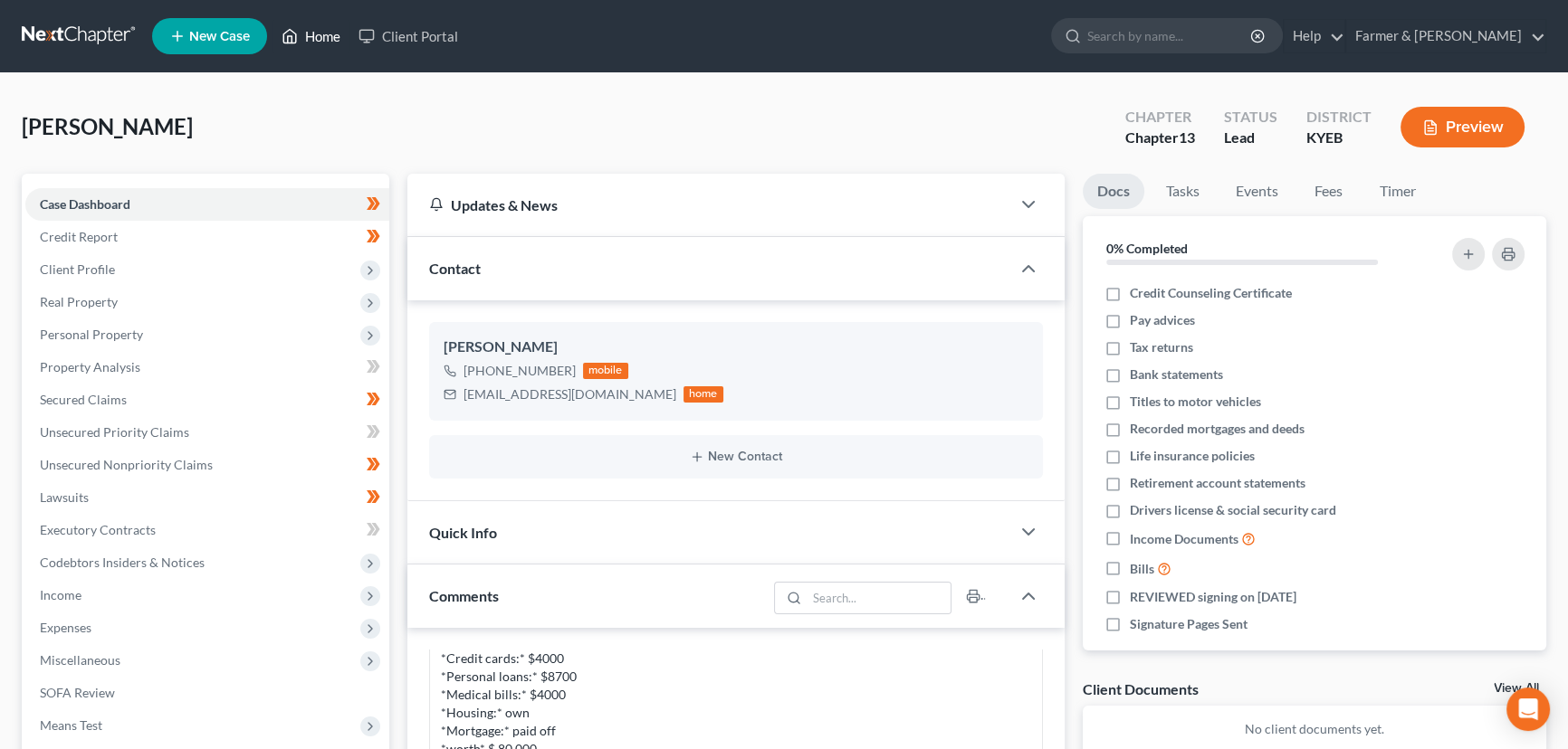
click at [318, 49] on link "Home" at bounding box center [311, 36] width 77 height 32
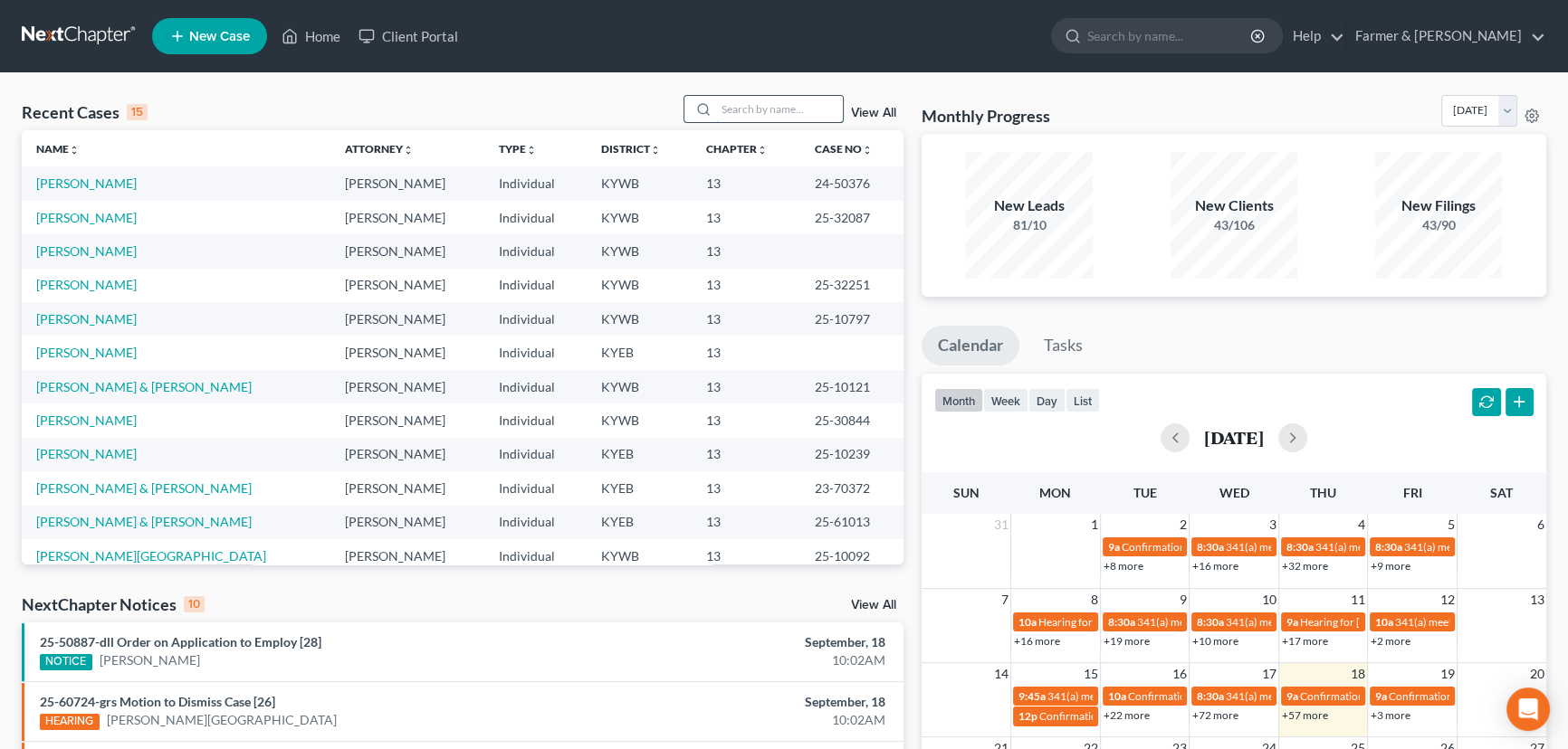
click at [731, 106] on input "search" at bounding box center [779, 110] width 127 height 27
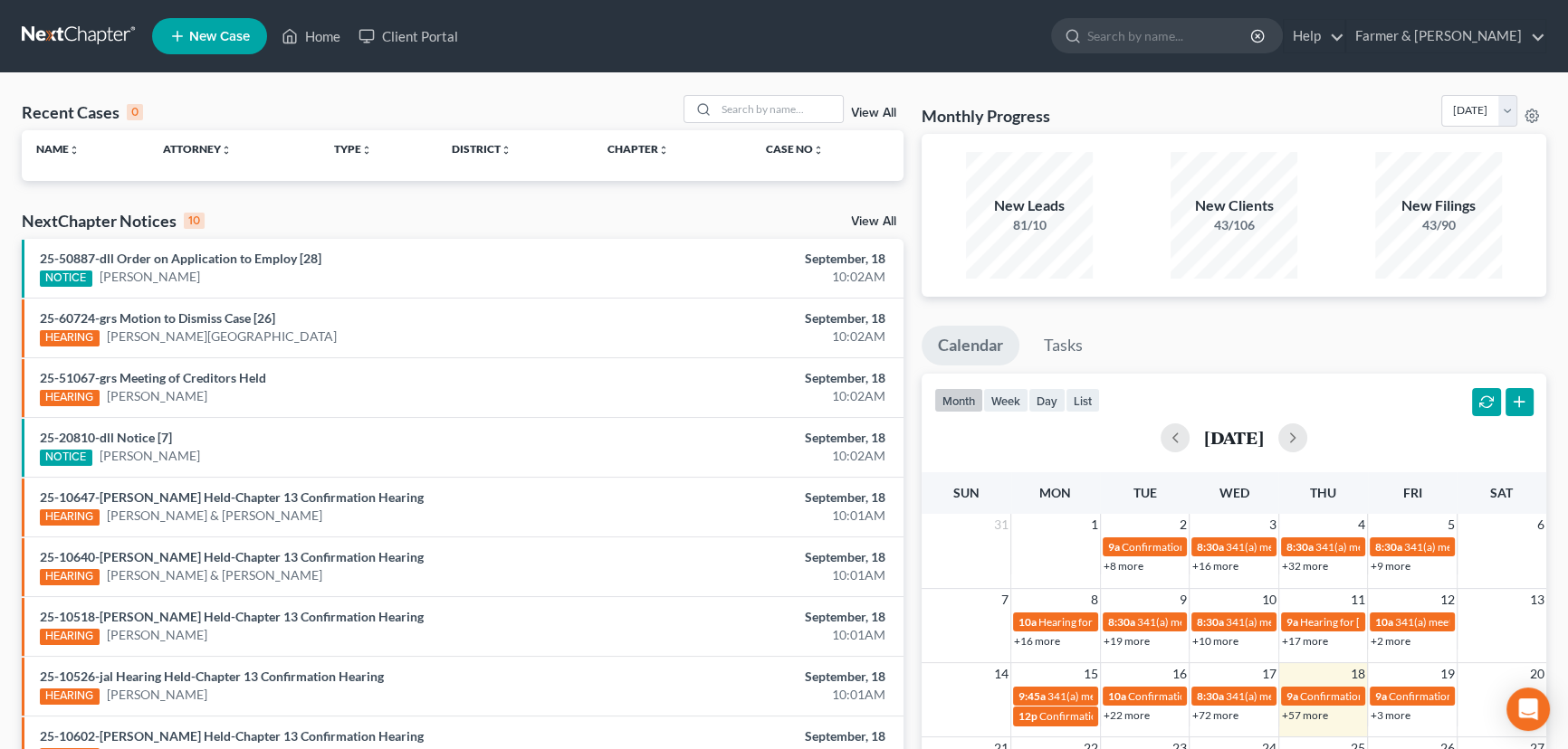
click at [215, 30] on span "New Case" at bounding box center [220, 36] width 61 height 13
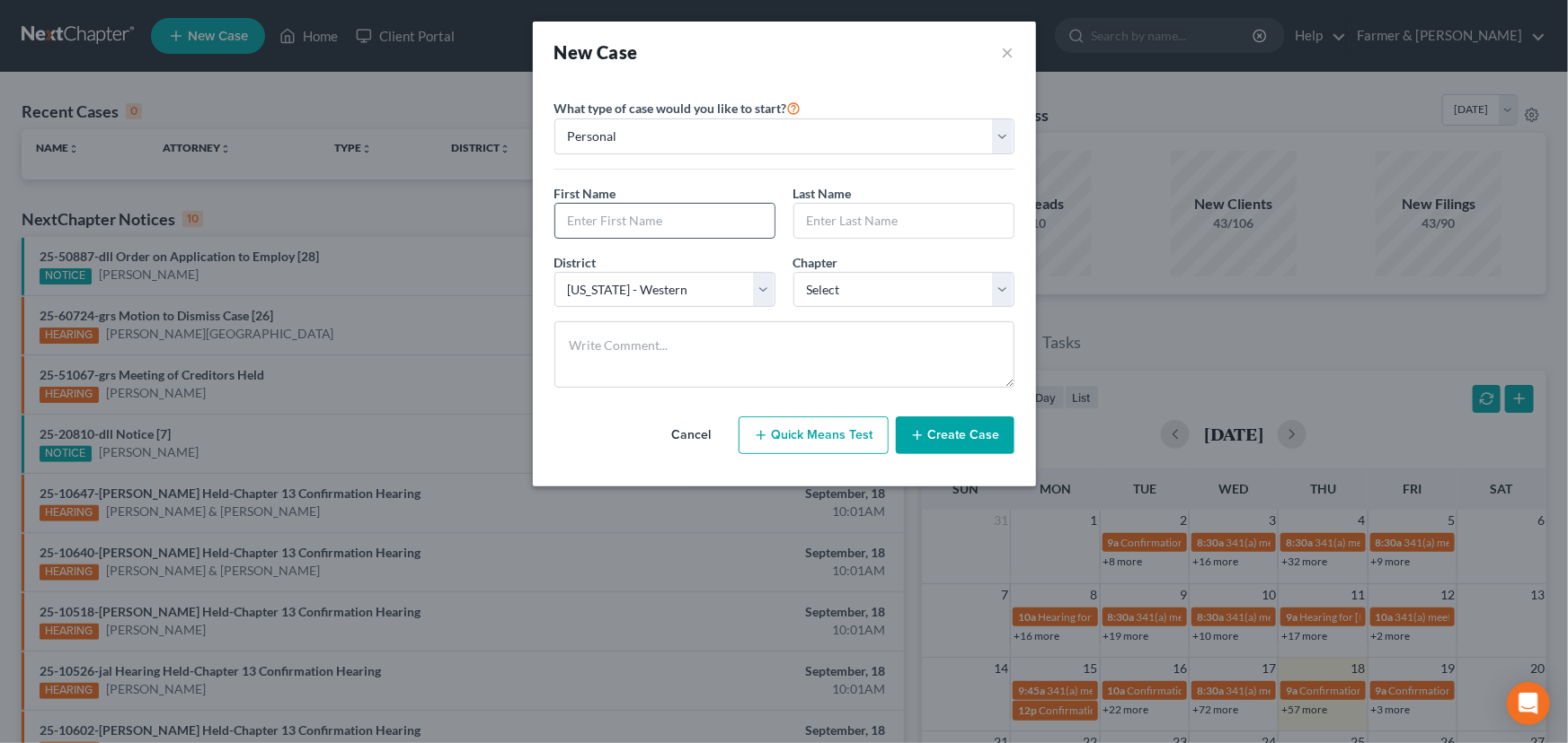
click at [665, 222] on input "text" at bounding box center [665, 221] width 219 height 34
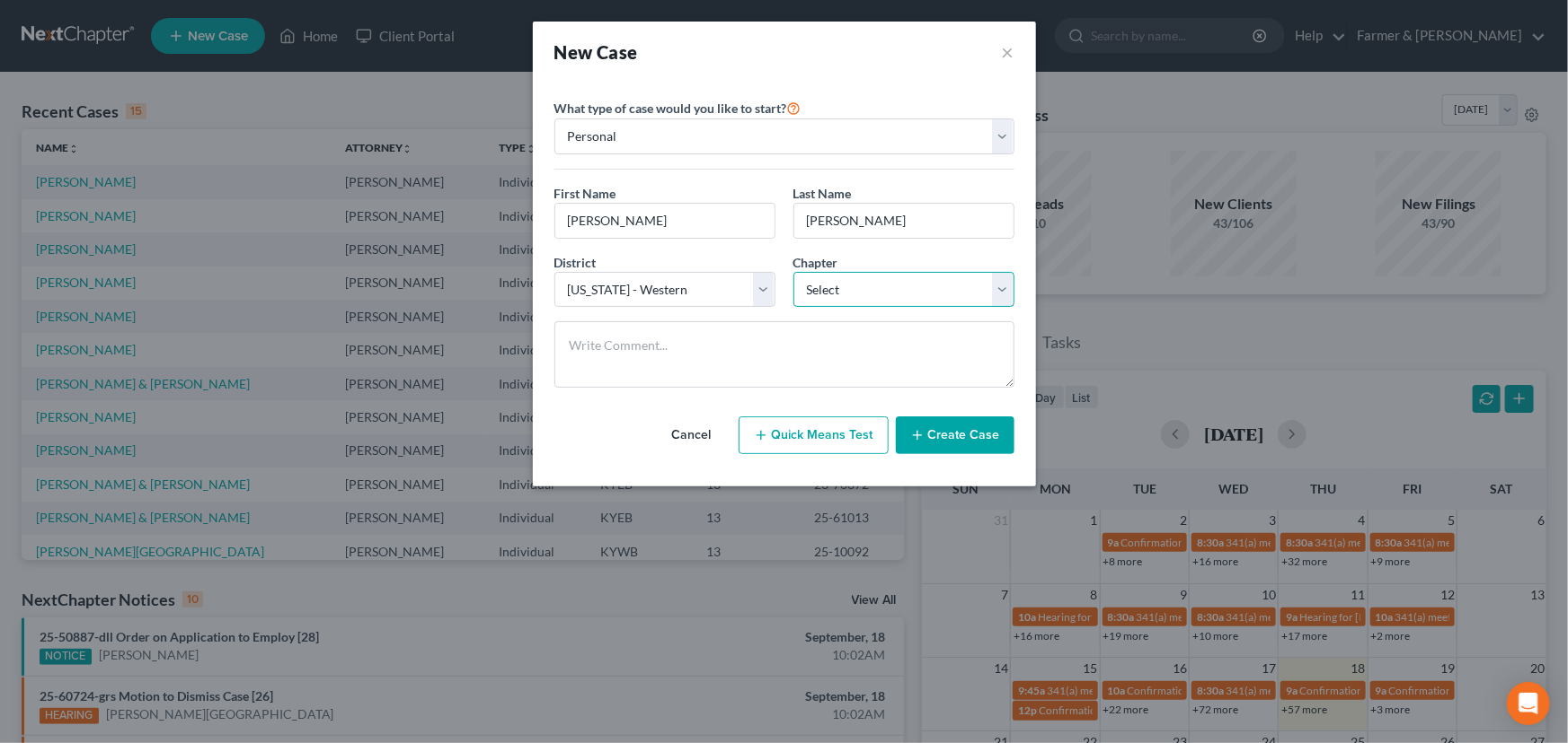
click at [876, 305] on select "Select 7 11 12 13" at bounding box center [904, 290] width 221 height 36
click at [793, 272] on select "Select 7 11 12 13" at bounding box center [904, 290] width 221 height 36
click at [939, 434] on button "Create Case" at bounding box center [954, 436] width 118 height 38
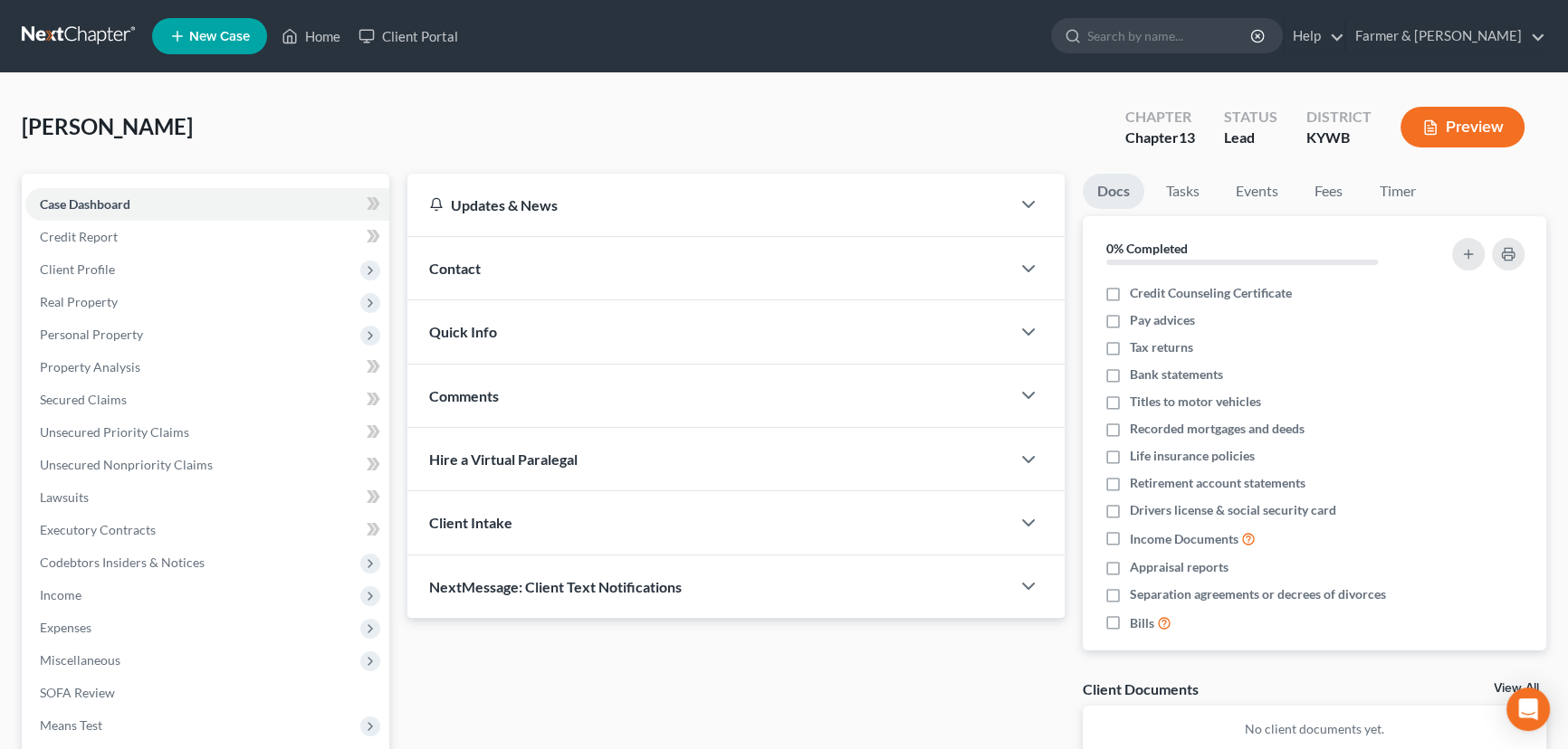
click at [706, 150] on div "[PERSON_NAME] Upgraded Chapter Chapter 13 Status Lead District [GEOGRAPHIC_DATA…" at bounding box center [784, 134] width 1525 height 79
click at [721, 142] on div "[PERSON_NAME] Upgraded Chapter Chapter 13 Status Lead District [GEOGRAPHIC_DATA…" at bounding box center [784, 134] width 1525 height 79
click at [446, 91] on div "[PERSON_NAME] Upgraded Chapter Chapter 13 Status Lead District [GEOGRAPHIC_DATA…" at bounding box center [784, 517] width 1568 height 889
click at [439, 118] on div "[PERSON_NAME] Upgraded Chapter Chapter 13 Status Lead District [GEOGRAPHIC_DATA…" at bounding box center [784, 134] width 1525 height 79
click at [441, 92] on div "[PERSON_NAME] Upgraded Chapter Chapter 13 Status Lead District [GEOGRAPHIC_DATA…" at bounding box center [784, 517] width 1568 height 889
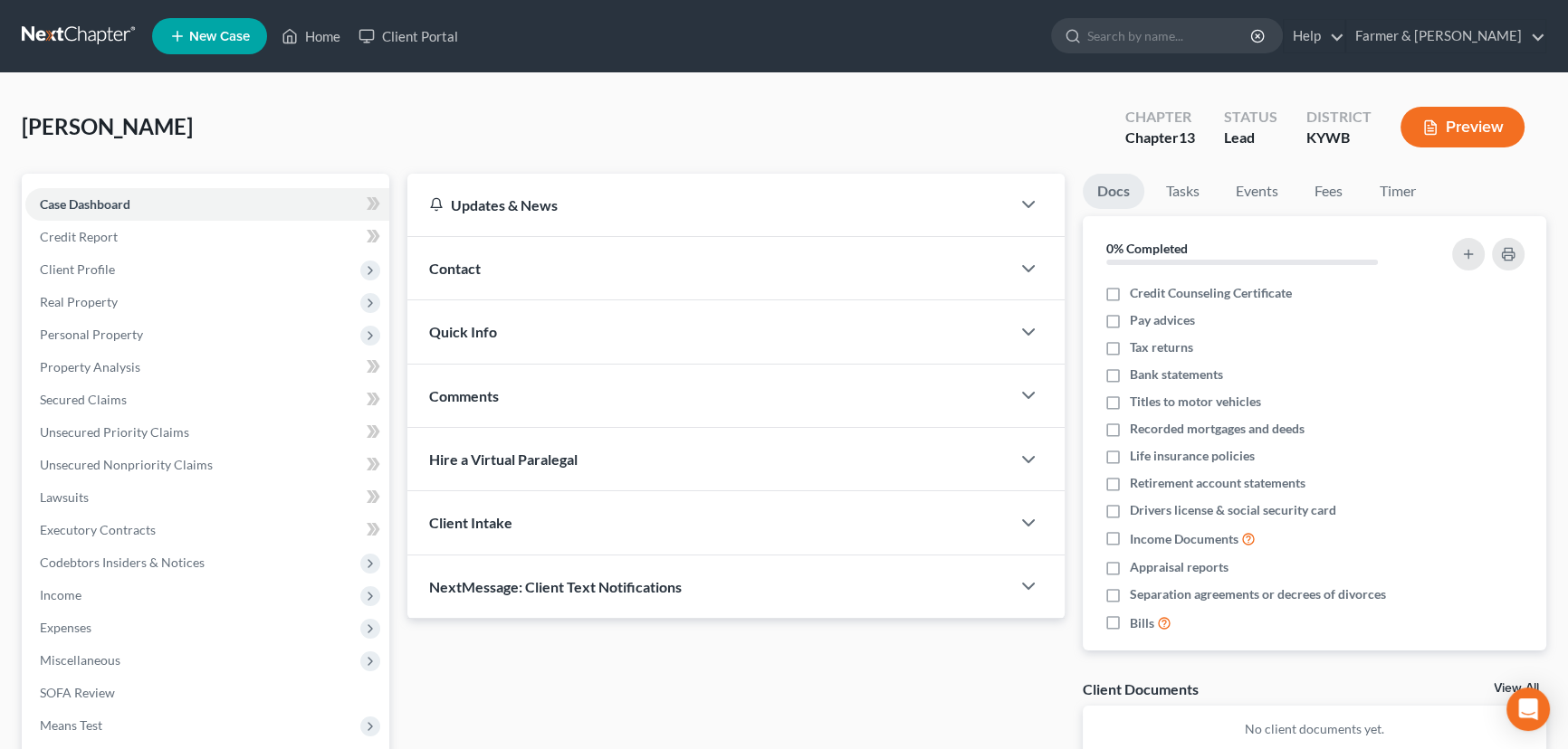
click at [893, 111] on div "[PERSON_NAME] Upgraded Chapter Chapter 13 Status Lead District [GEOGRAPHIC_DATA…" at bounding box center [784, 134] width 1525 height 79
click at [1510, 595] on icon "button" at bounding box center [1517, 595] width 14 height 14
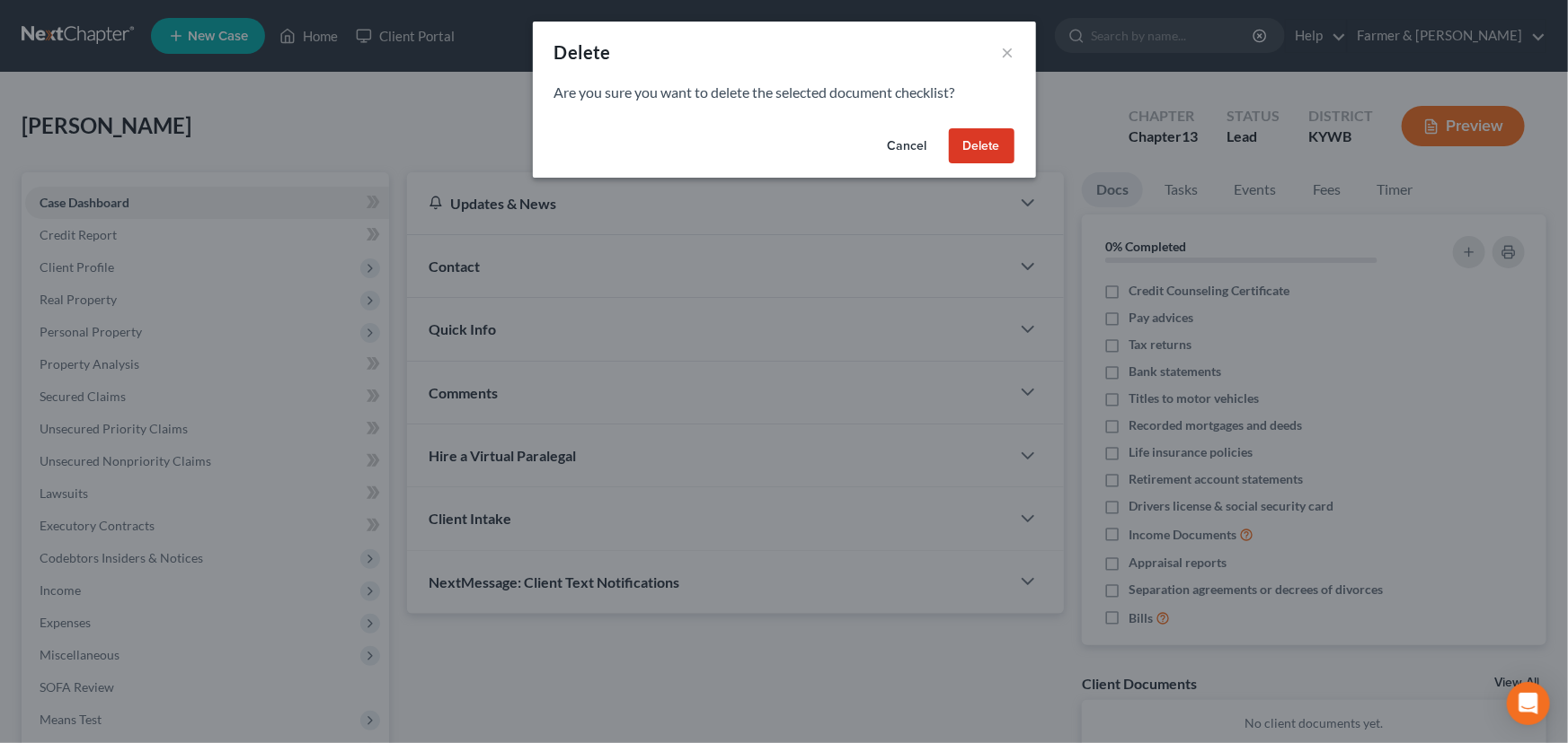
click at [983, 144] on button "Delete" at bounding box center [981, 147] width 65 height 36
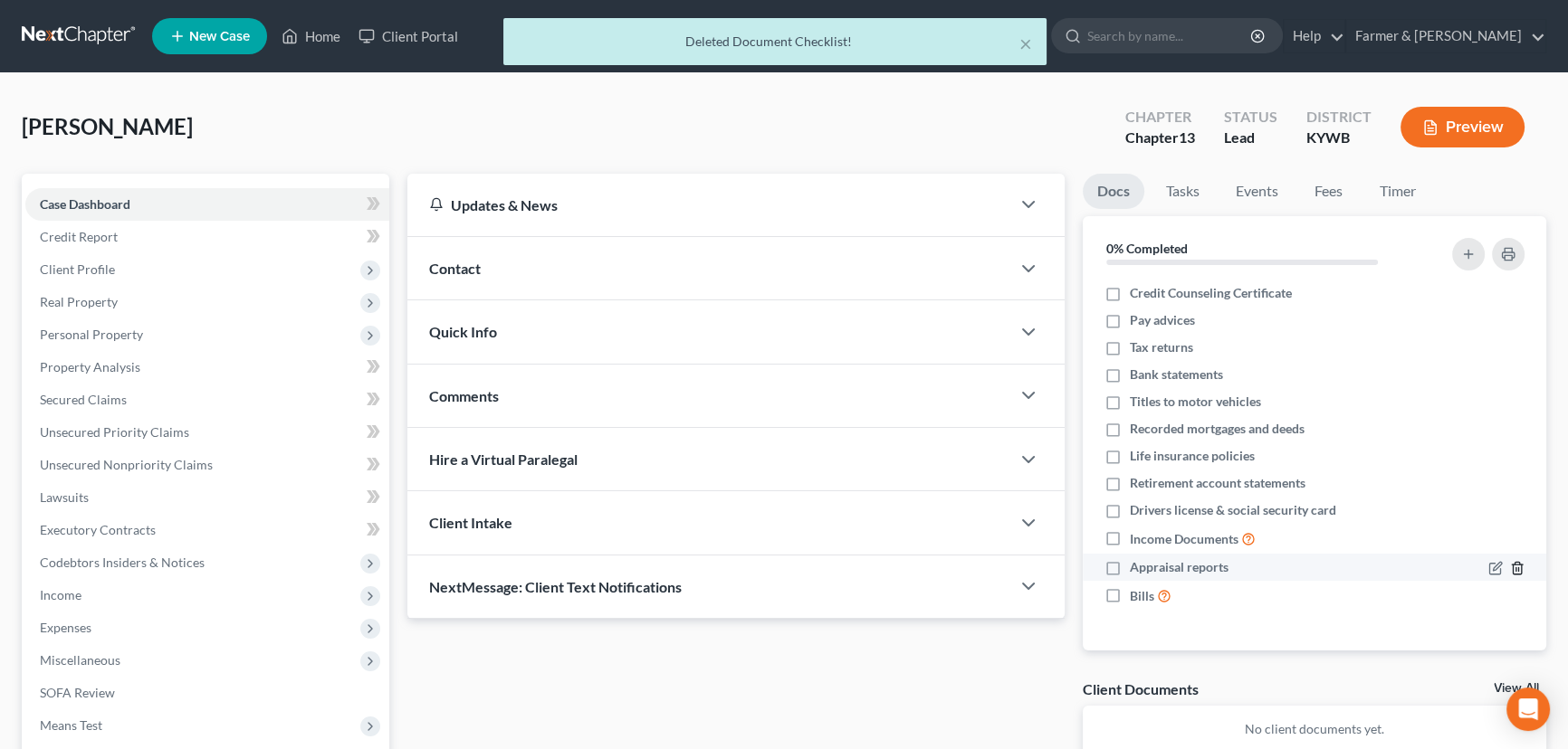
click at [1513, 570] on icon "button" at bounding box center [1517, 568] width 14 height 14
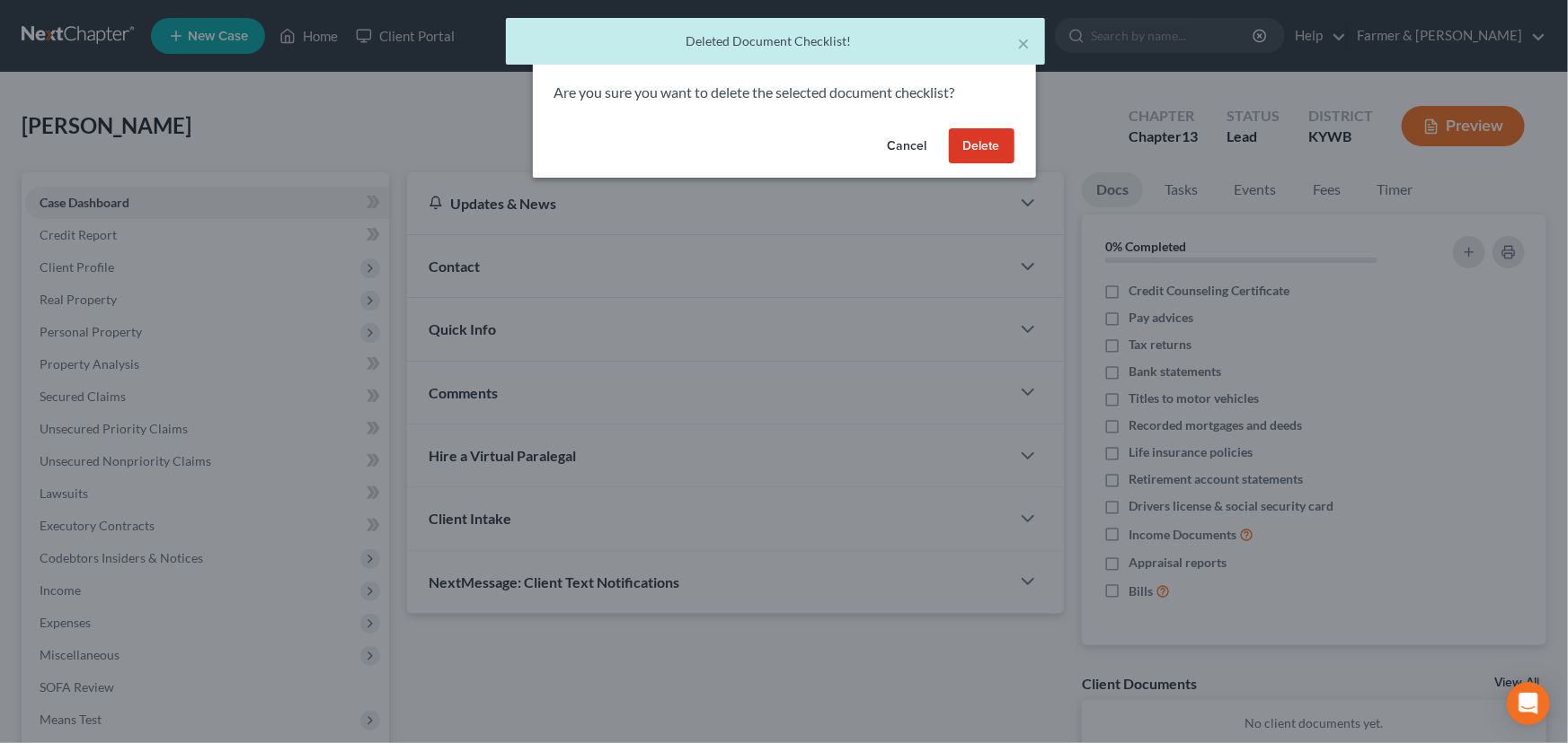
click at [975, 122] on div "Cancel Delete" at bounding box center [784, 149] width 503 height 58
click at [993, 144] on button "Delete" at bounding box center [981, 147] width 65 height 36
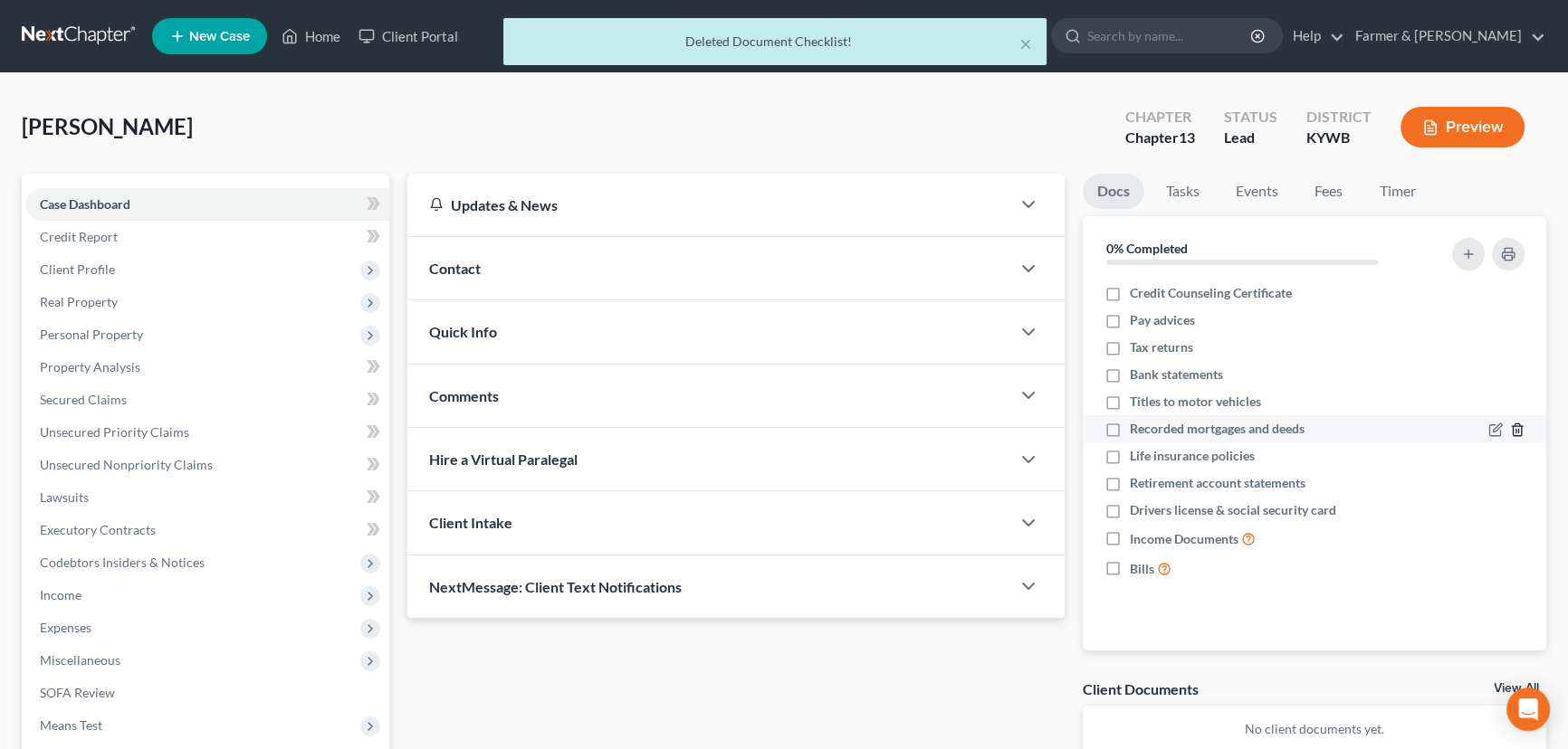
click at [1517, 428] on icon "button" at bounding box center [1517, 430] width 14 height 14
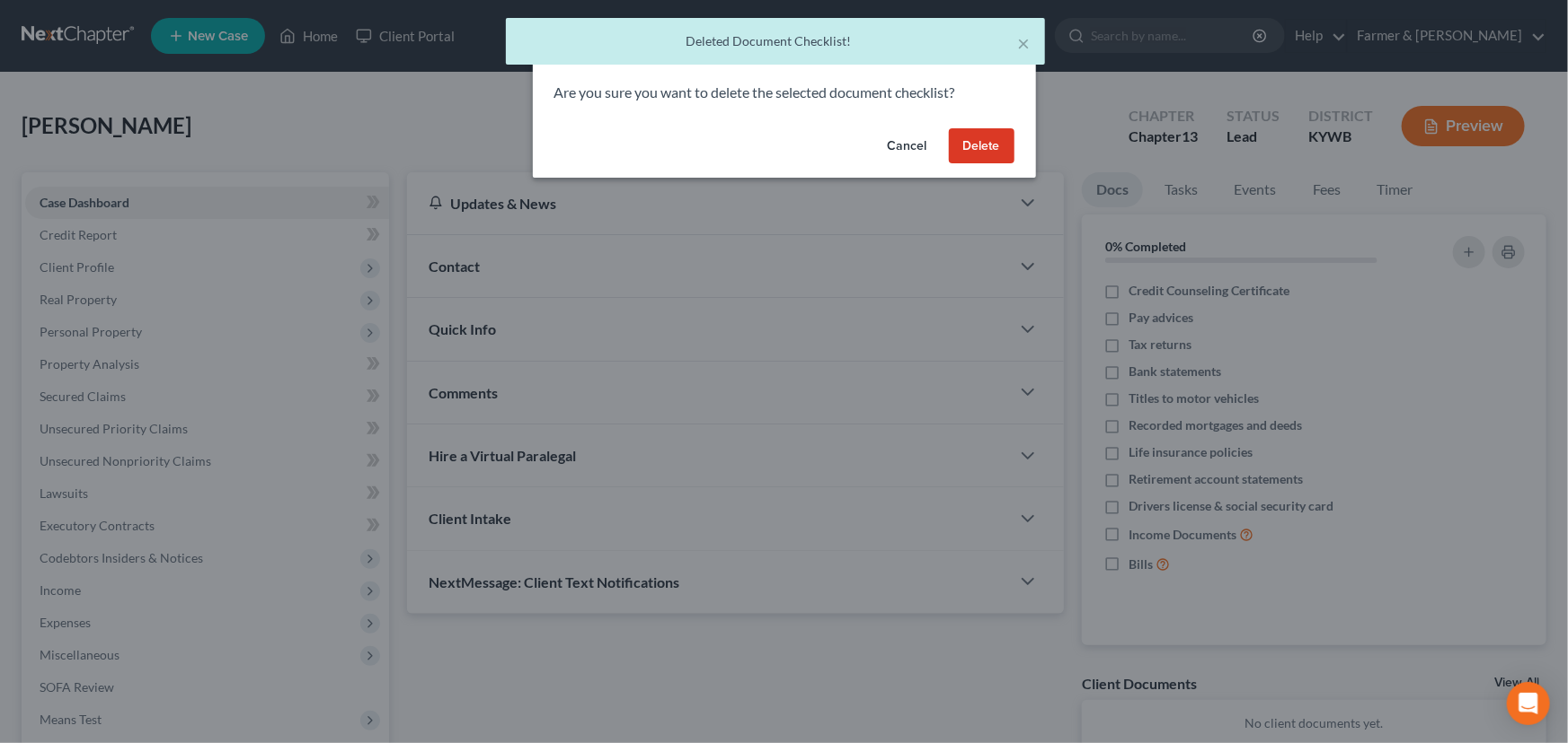
click at [985, 136] on button "Delete" at bounding box center [981, 147] width 65 height 36
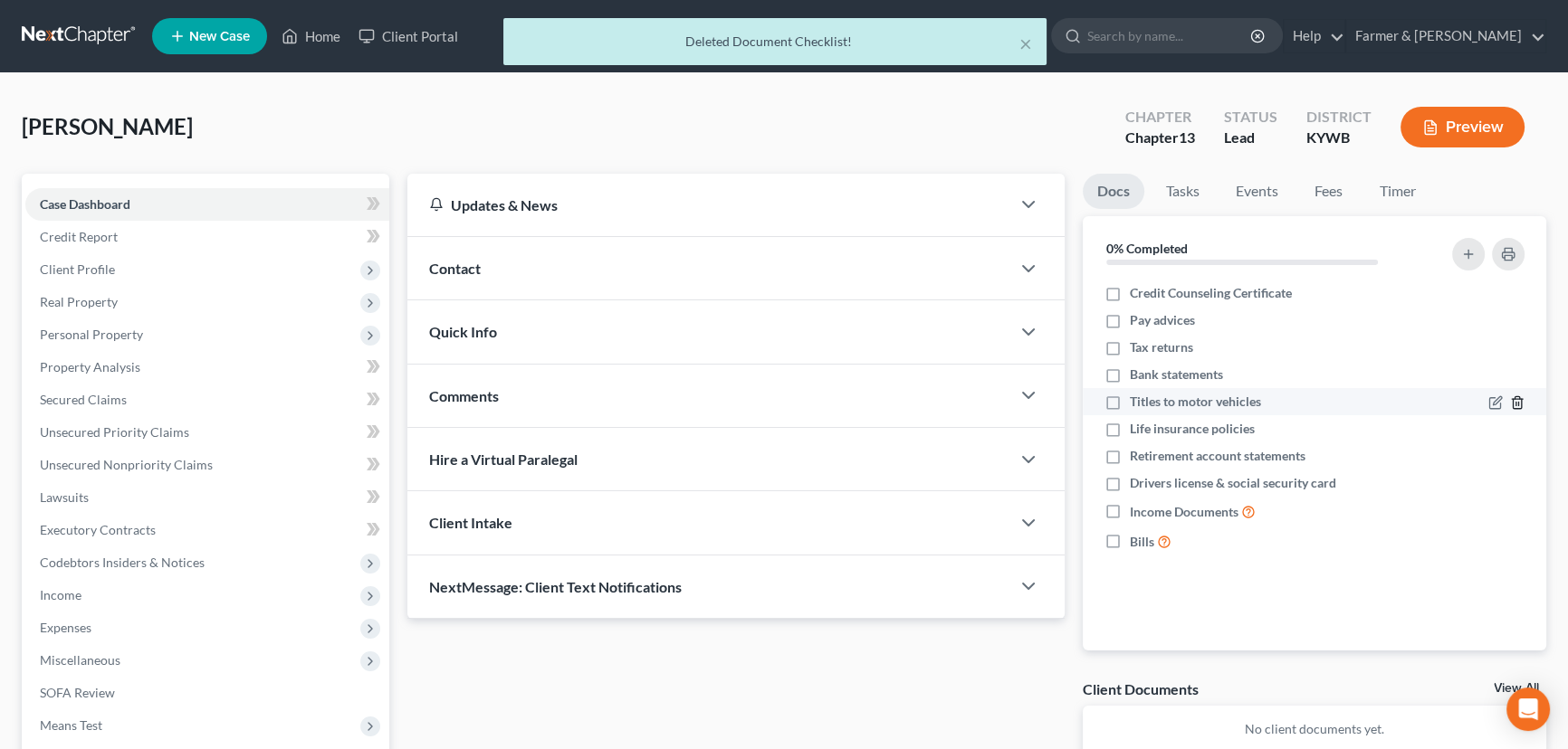
click at [1517, 399] on polyline "button" at bounding box center [1517, 399] width 10 height 0
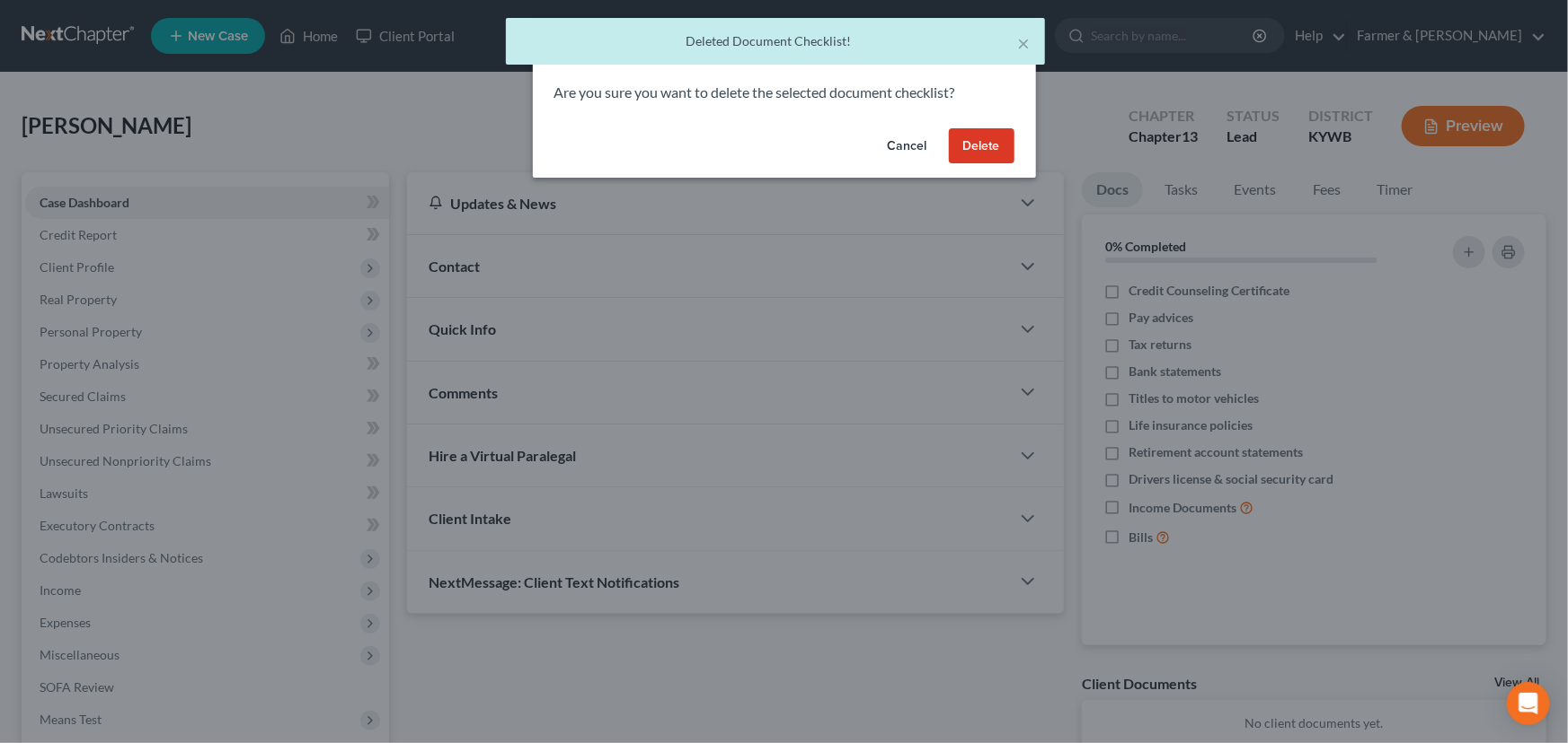
click at [984, 152] on button "Delete" at bounding box center [981, 147] width 65 height 36
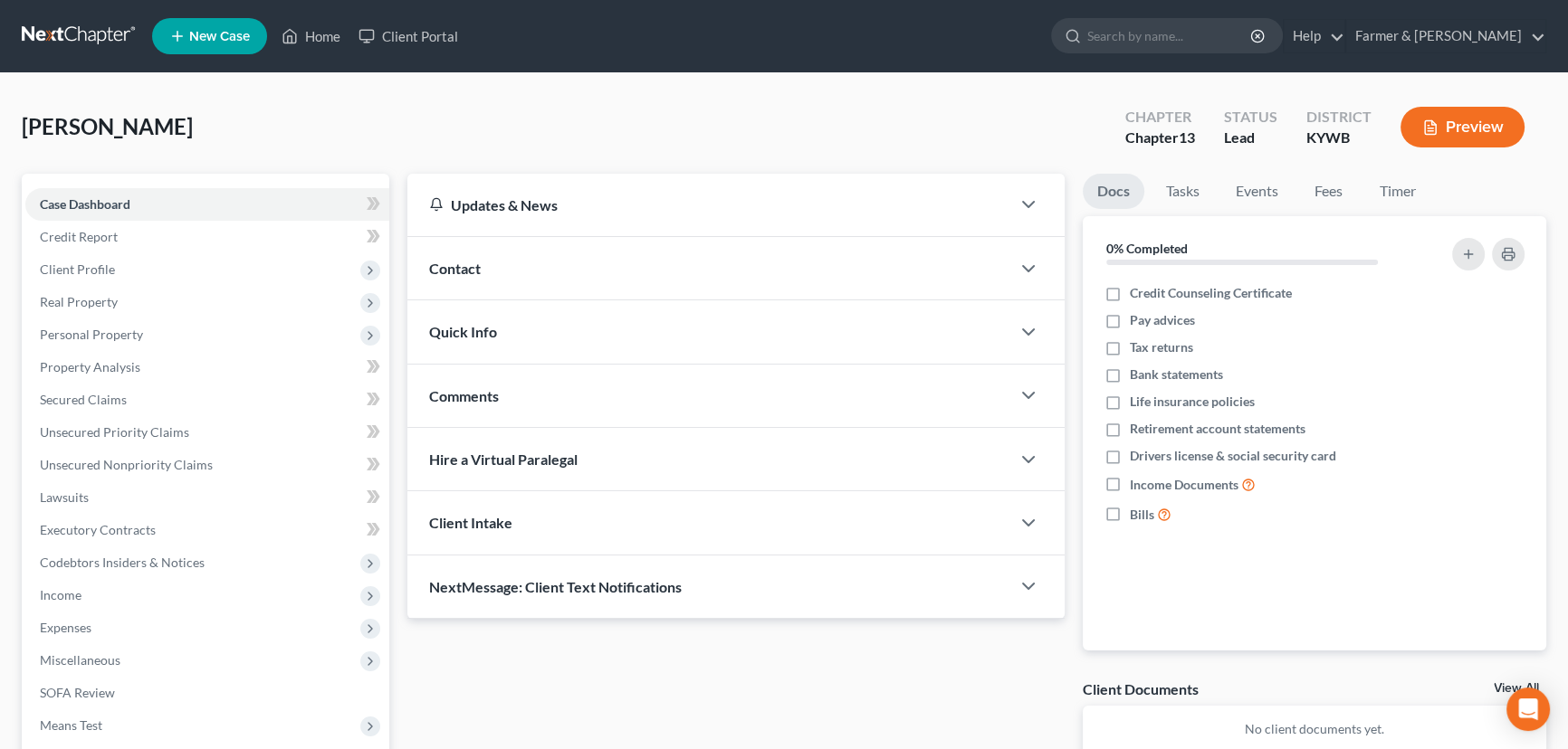
click at [999, 114] on div "[PERSON_NAME] Upgraded Chapter Chapter 13 Status Lead District [GEOGRAPHIC_DATA…" at bounding box center [784, 134] width 1525 height 79
click at [1469, 258] on icon "button" at bounding box center [1468, 253] width 14 height 14
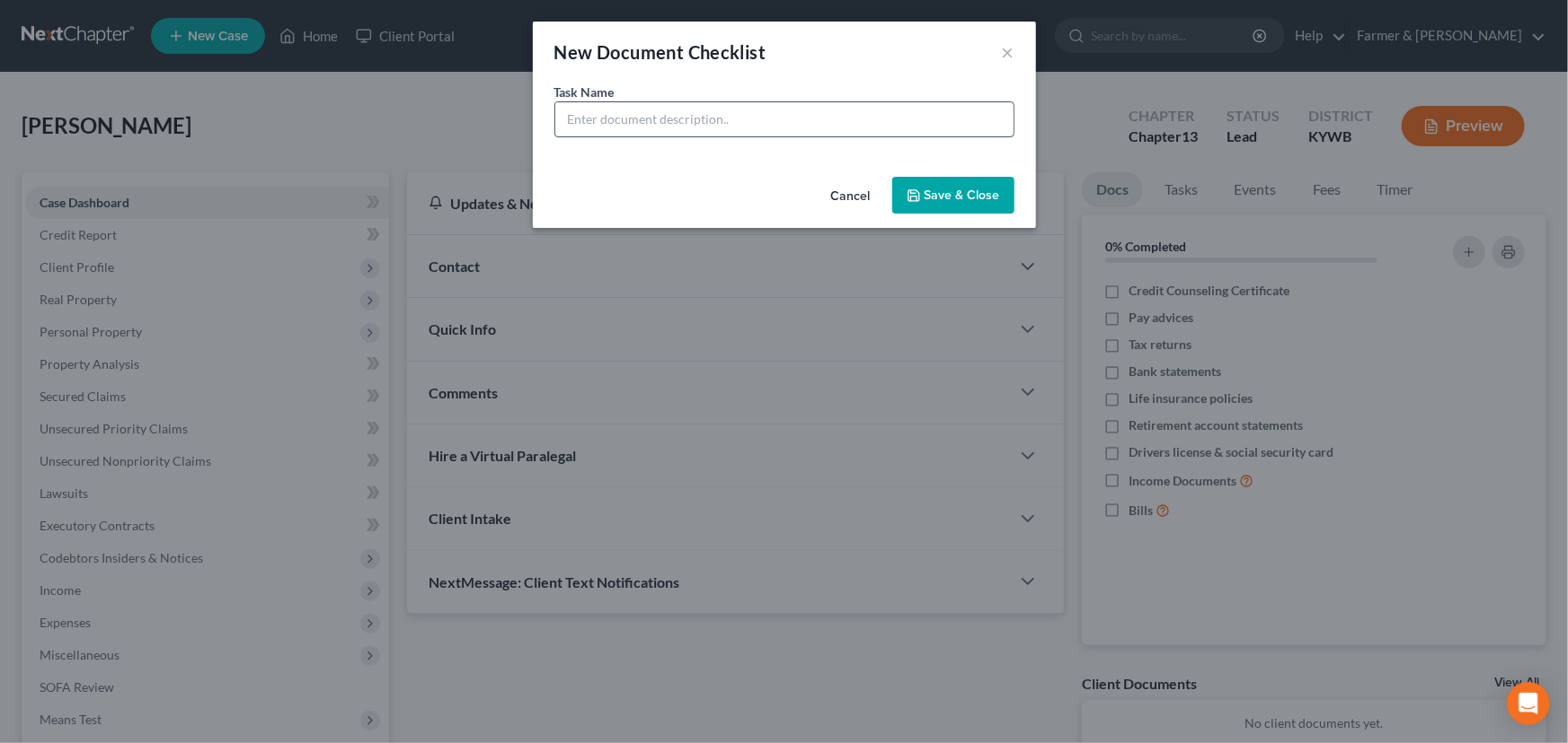
drag, startPoint x: 803, startPoint y: 116, endPoint x: 803, endPoint y: 134, distance: 18.0
click at [803, 116] on input "text" at bounding box center [784, 119] width 458 height 34
drag, startPoint x: 771, startPoint y: 128, endPoint x: 691, endPoint y: 128, distance: 80.0
click at [691, 128] on input "REVIEWED signing on [DATE]" at bounding box center [784, 119] width 458 height 34
click at [925, 188] on button "Save & Close" at bounding box center [952, 196] width 122 height 38
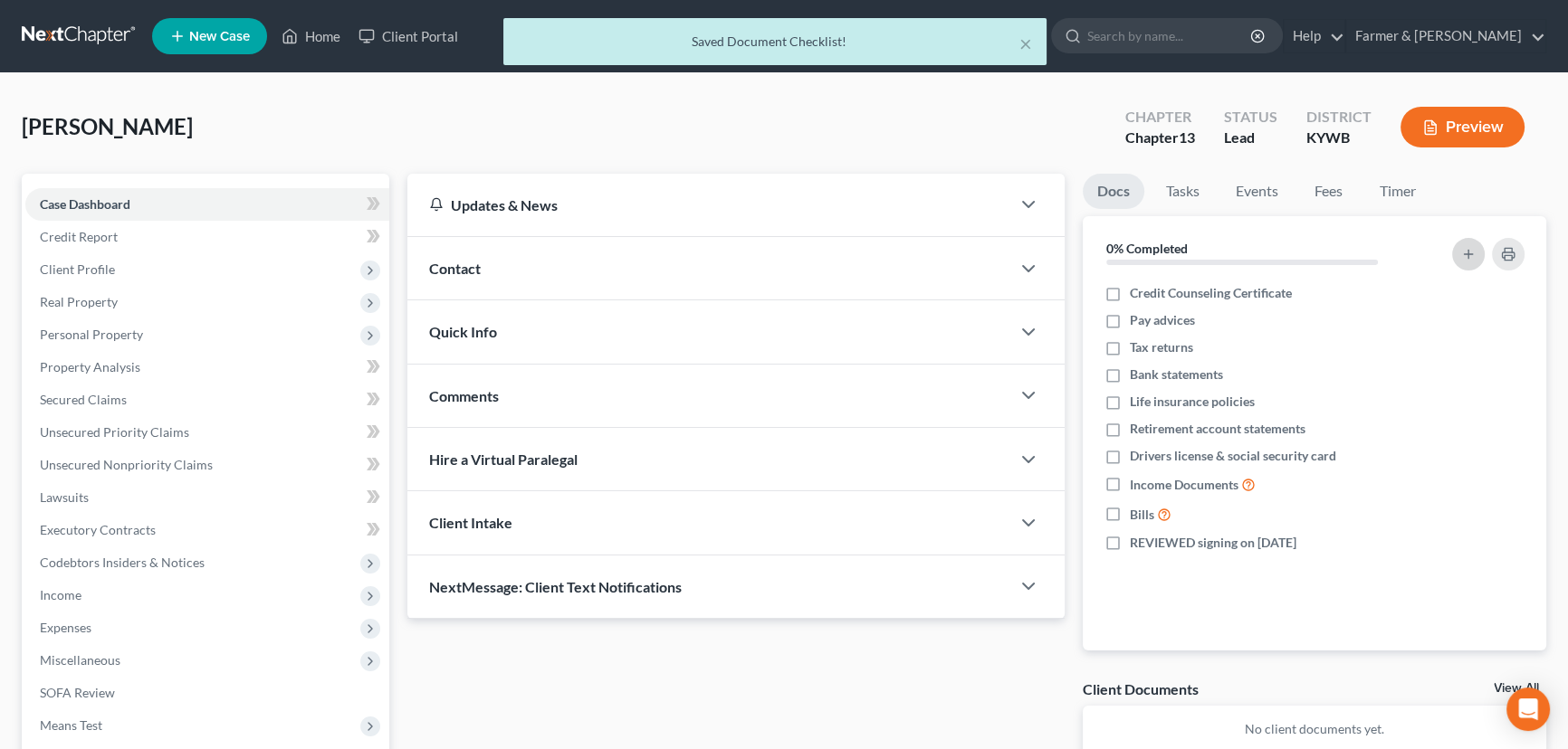
click at [1469, 253] on line "button" at bounding box center [1469, 253] width 0 height 9
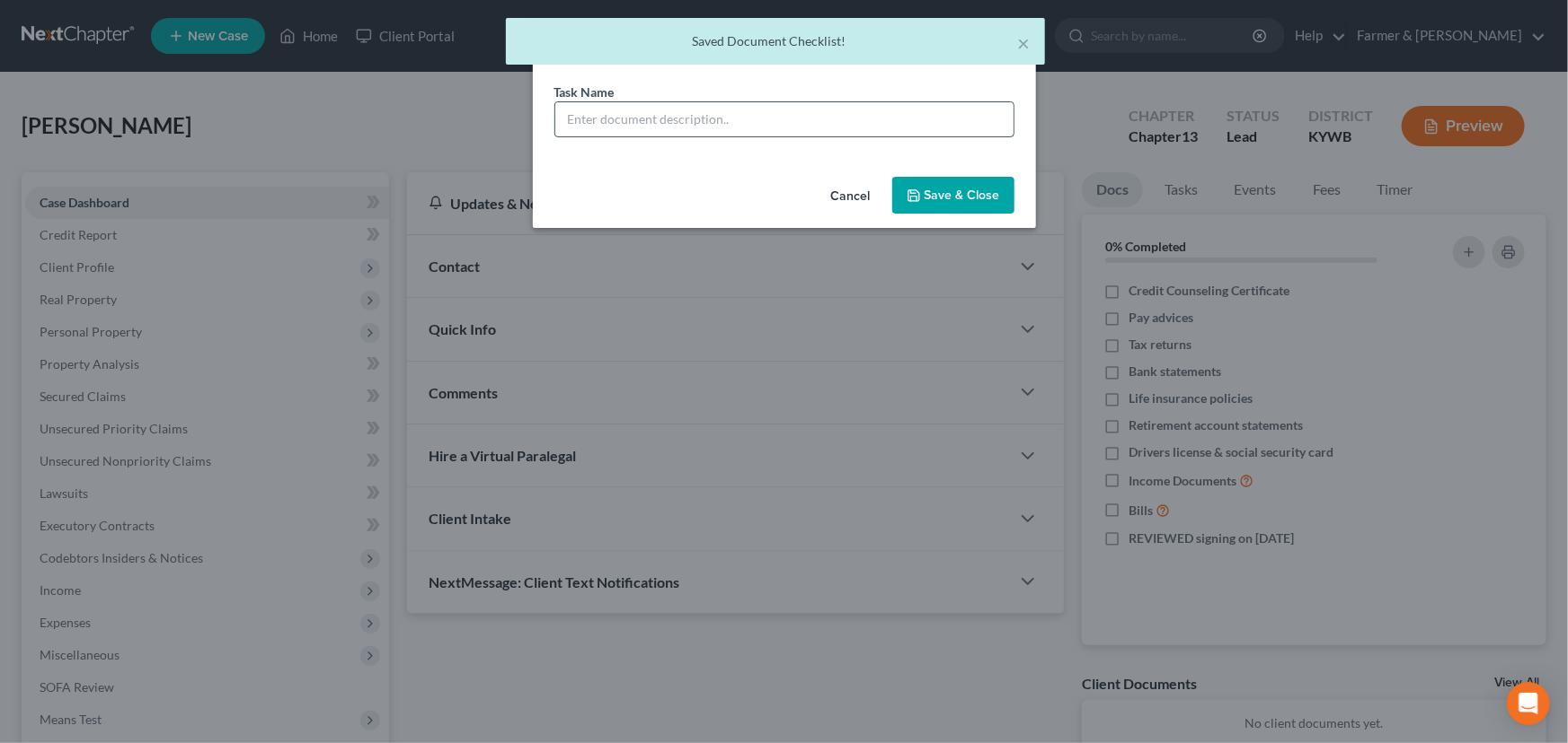
click at [682, 108] on input "text" at bounding box center [784, 119] width 458 height 34
click at [947, 203] on button "Save & Close" at bounding box center [952, 196] width 122 height 38
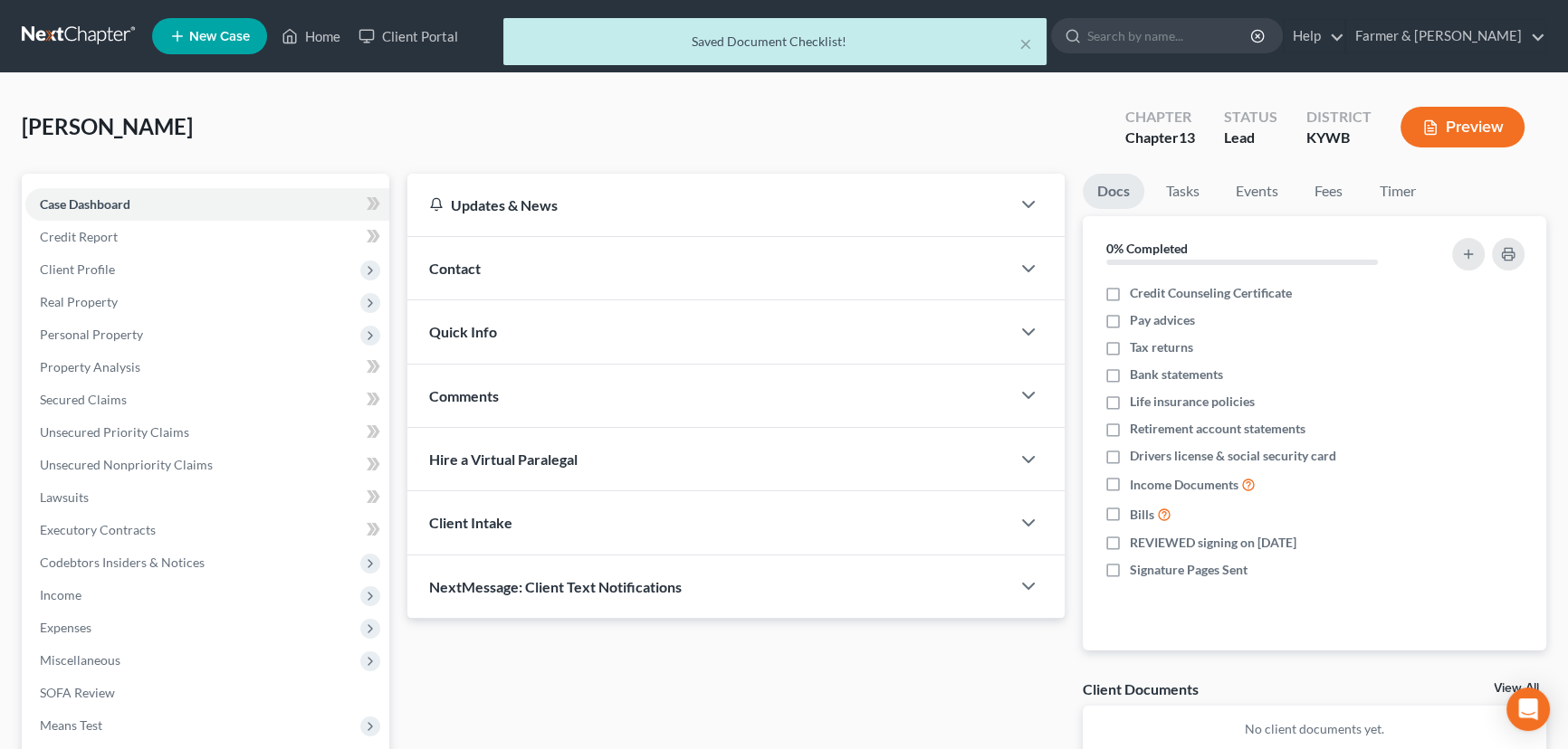
click at [308, 116] on div "[PERSON_NAME] Upgraded Chapter Chapter 13 Status Lead District [GEOGRAPHIC_DATA…" at bounding box center [784, 134] width 1525 height 79
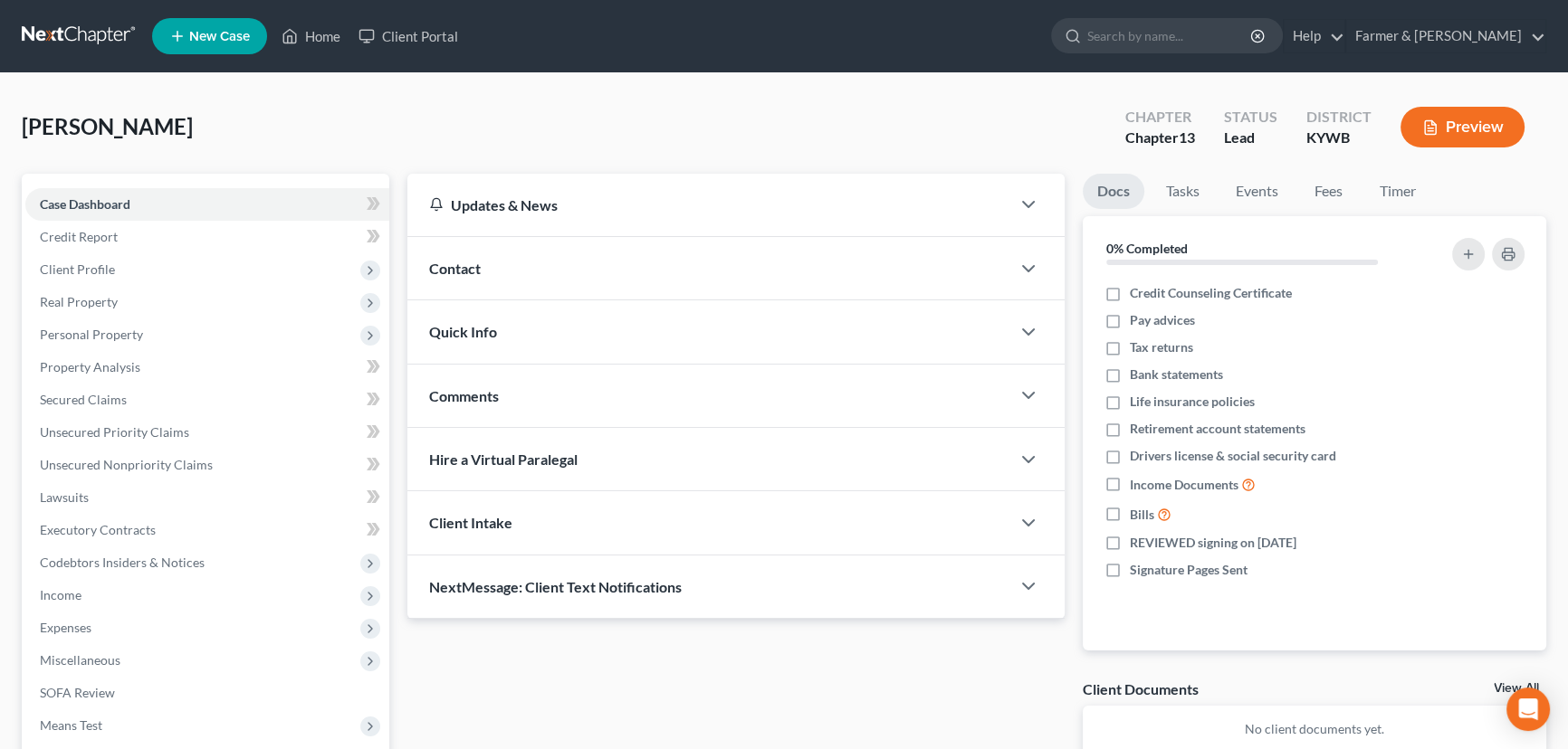
click at [563, 102] on div "[PERSON_NAME] Upgraded Chapter Chapter 13 Status Lead District [GEOGRAPHIC_DATA…" at bounding box center [784, 134] width 1525 height 79
click at [486, 265] on div "Contact" at bounding box center [708, 269] width 603 height 63
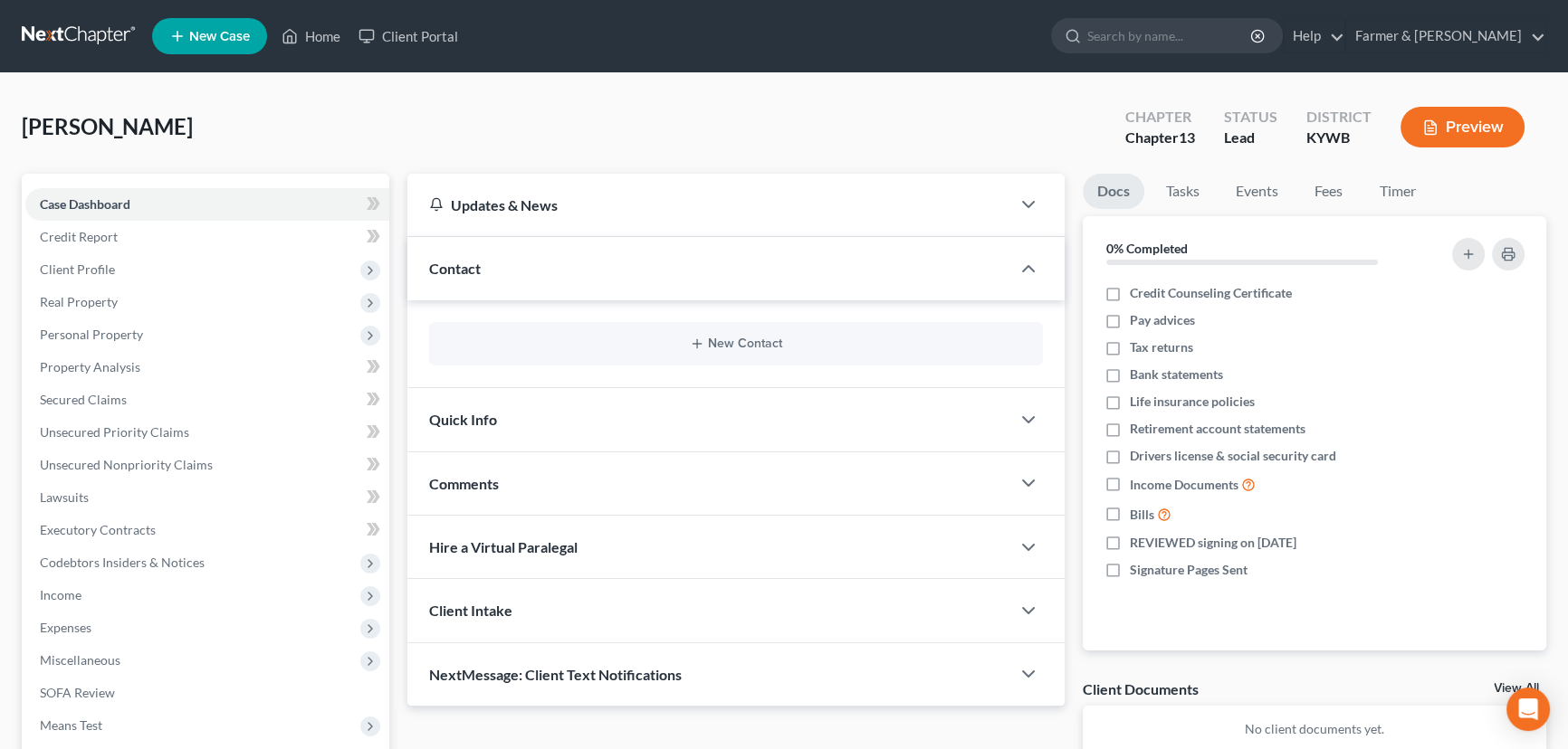
click at [514, 119] on div "[PERSON_NAME] Upgraded Chapter Chapter 13 Status Lead District [GEOGRAPHIC_DATA…" at bounding box center [784, 134] width 1525 height 79
click at [724, 341] on button "New Contact" at bounding box center [736, 343] width 585 height 14
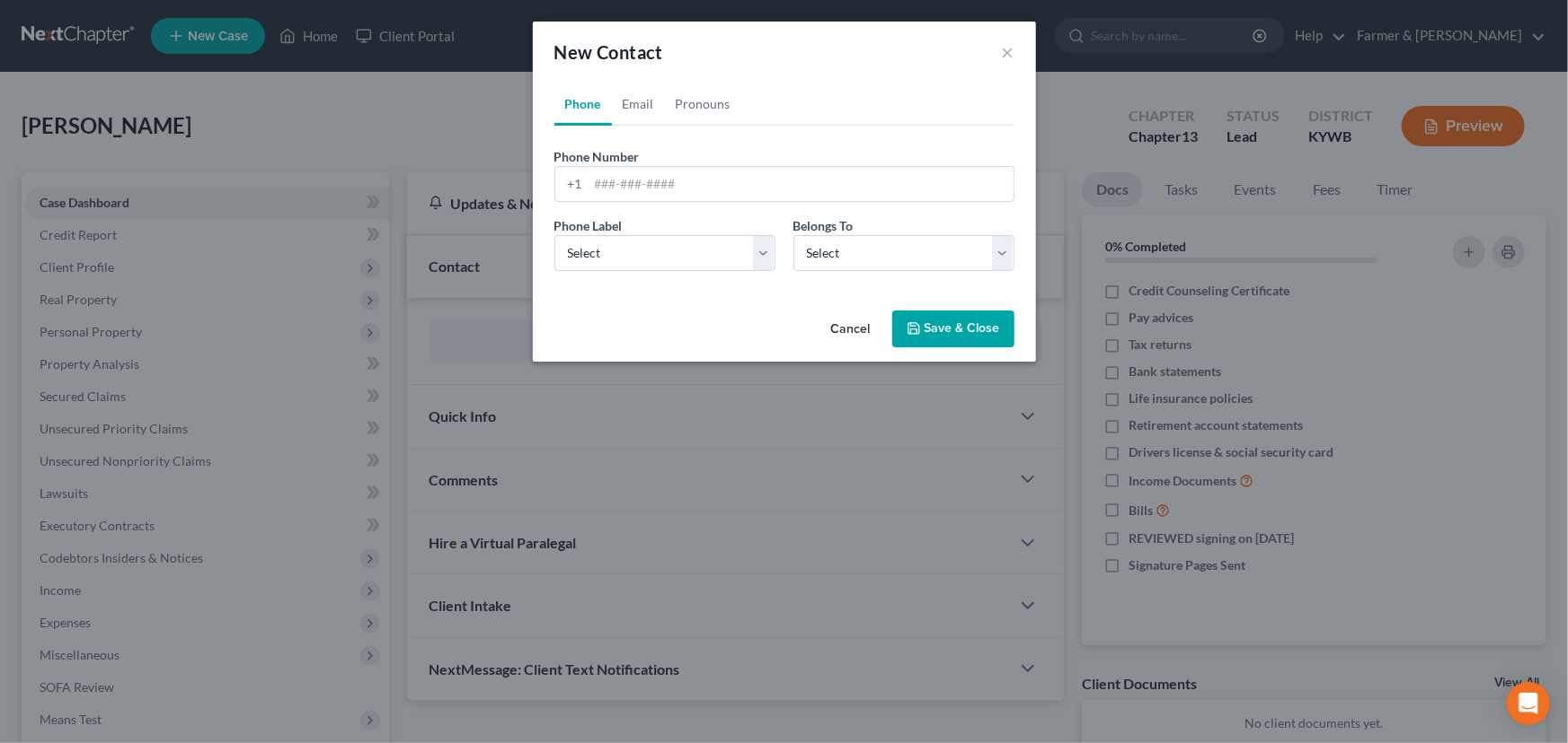
click at [604, 163] on span "Phone Number" at bounding box center [597, 157] width 85 height 15
drag, startPoint x: 609, startPoint y: 185, endPoint x: 609, endPoint y: 197, distance: 12.0
click at [609, 185] on input "tel" at bounding box center [800, 184] width 425 height 34
paste input "2708932778"
click at [618, 262] on select "Select Mobile Home Work Other" at bounding box center [665, 253] width 221 height 36
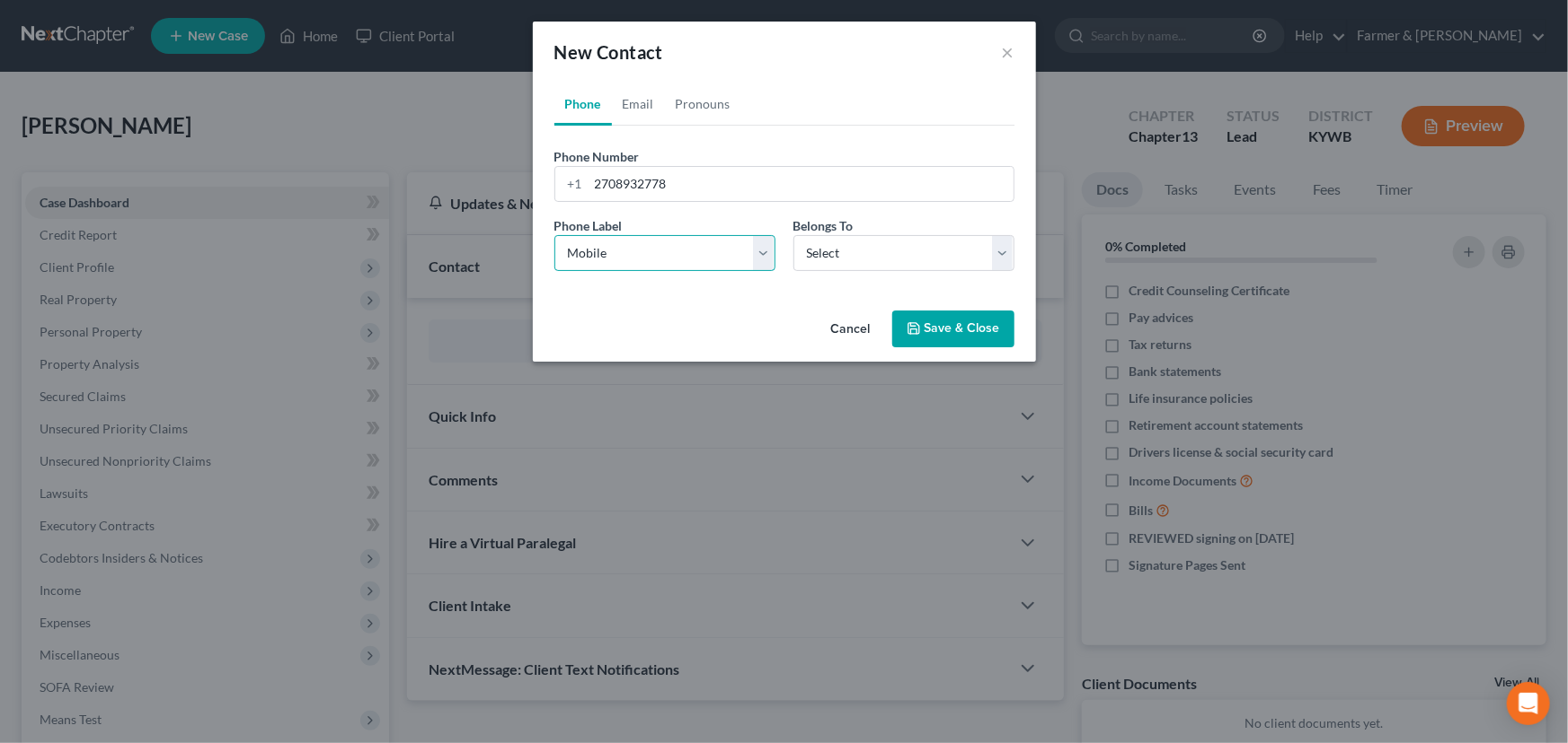
click at [554, 235] on select "Select Mobile Home Work Other" at bounding box center [665, 253] width 221 height 36
drag, startPoint x: 826, startPoint y: 252, endPoint x: 826, endPoint y: 268, distance: 16.0
click at [826, 252] on select "Select Client Other" at bounding box center [904, 253] width 221 height 36
click at [793, 235] on select "Select Client Other" at bounding box center [904, 253] width 221 height 36
click at [644, 105] on link "Email" at bounding box center [638, 104] width 53 height 43
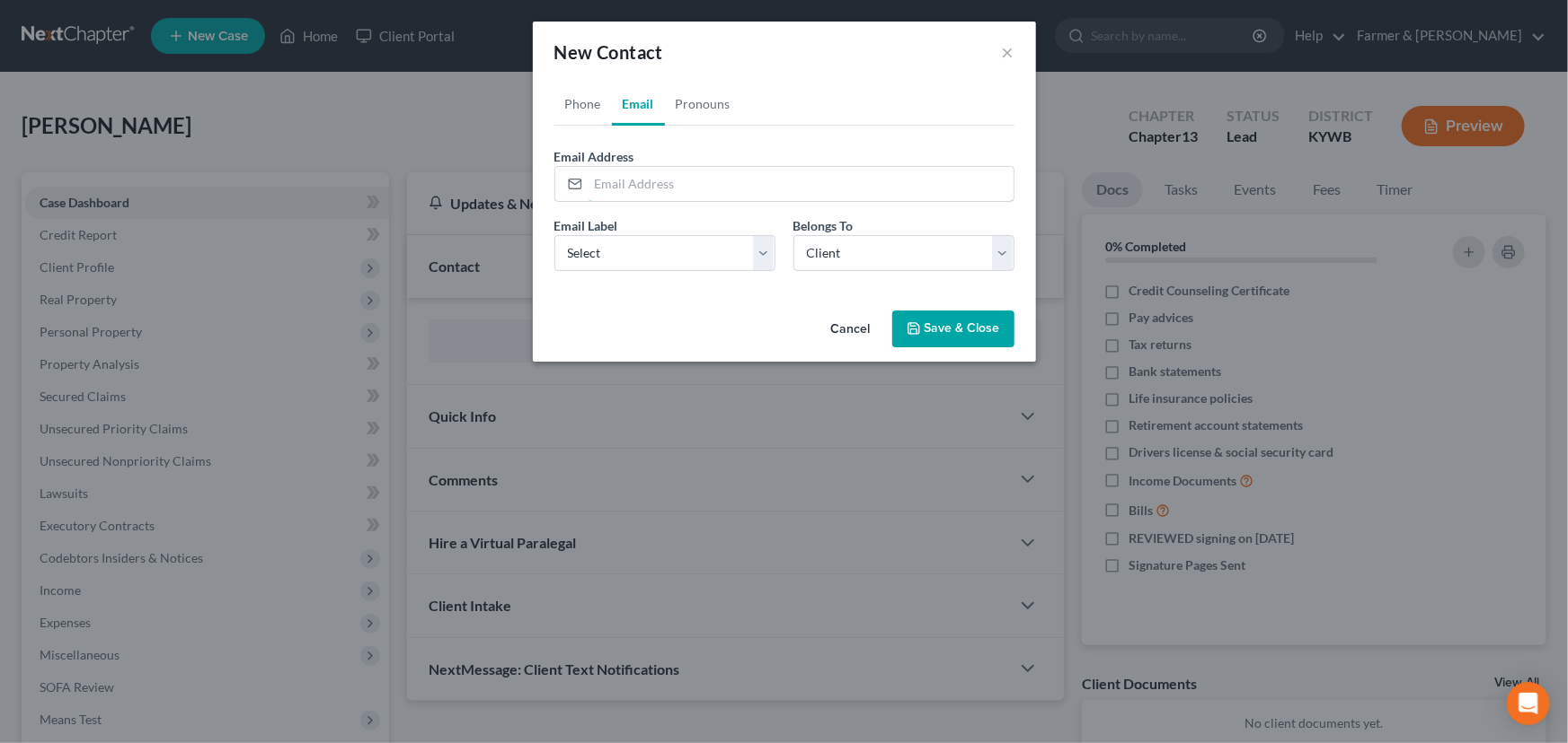
drag, startPoint x: 647, startPoint y: 177, endPoint x: 659, endPoint y: 215, distance: 39.8
click at [647, 177] on input "email" at bounding box center [800, 184] width 425 height 34
paste input "[EMAIL_ADDRESS][DOMAIN_NAME]"
click at [648, 268] on select "Select Home Work Other" at bounding box center [665, 253] width 221 height 36
click at [554, 235] on select "Select Home Work Other" at bounding box center [665, 253] width 221 height 36
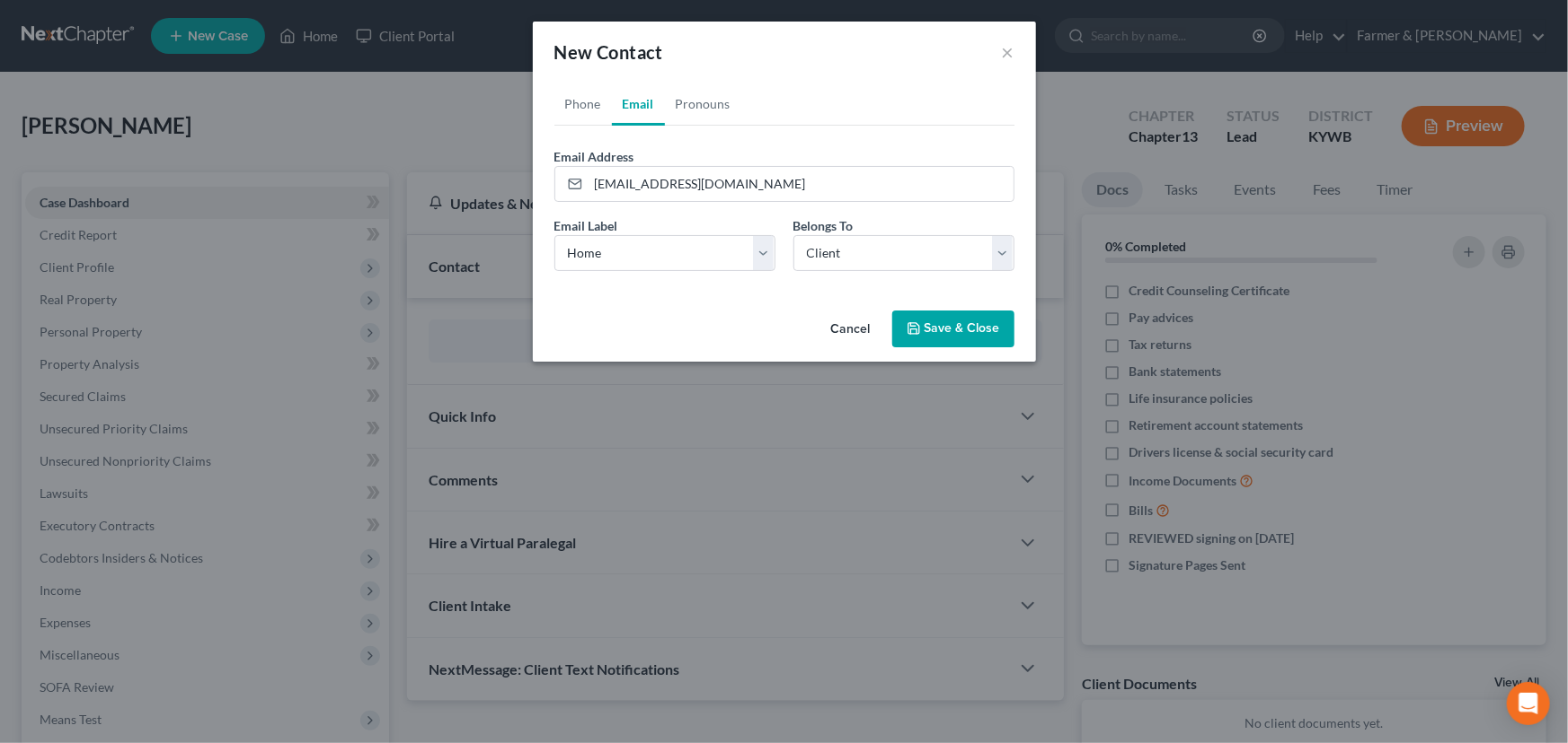
click at [972, 349] on div "Cancel Save & Close" at bounding box center [784, 333] width 503 height 60
click at [967, 334] on button "Save & Close" at bounding box center [952, 330] width 122 height 38
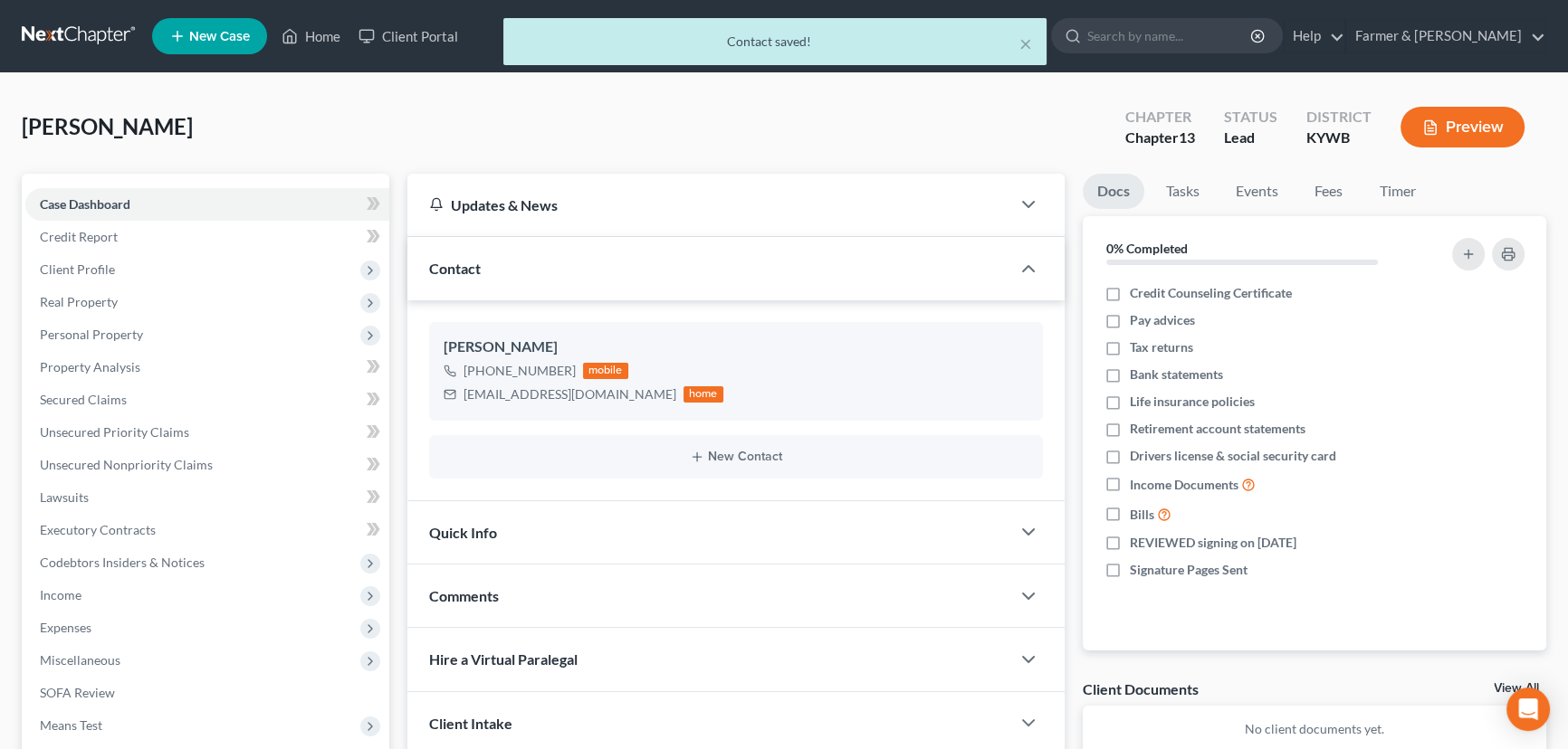
click at [591, 581] on div "Comments" at bounding box center [708, 597] width 603 height 63
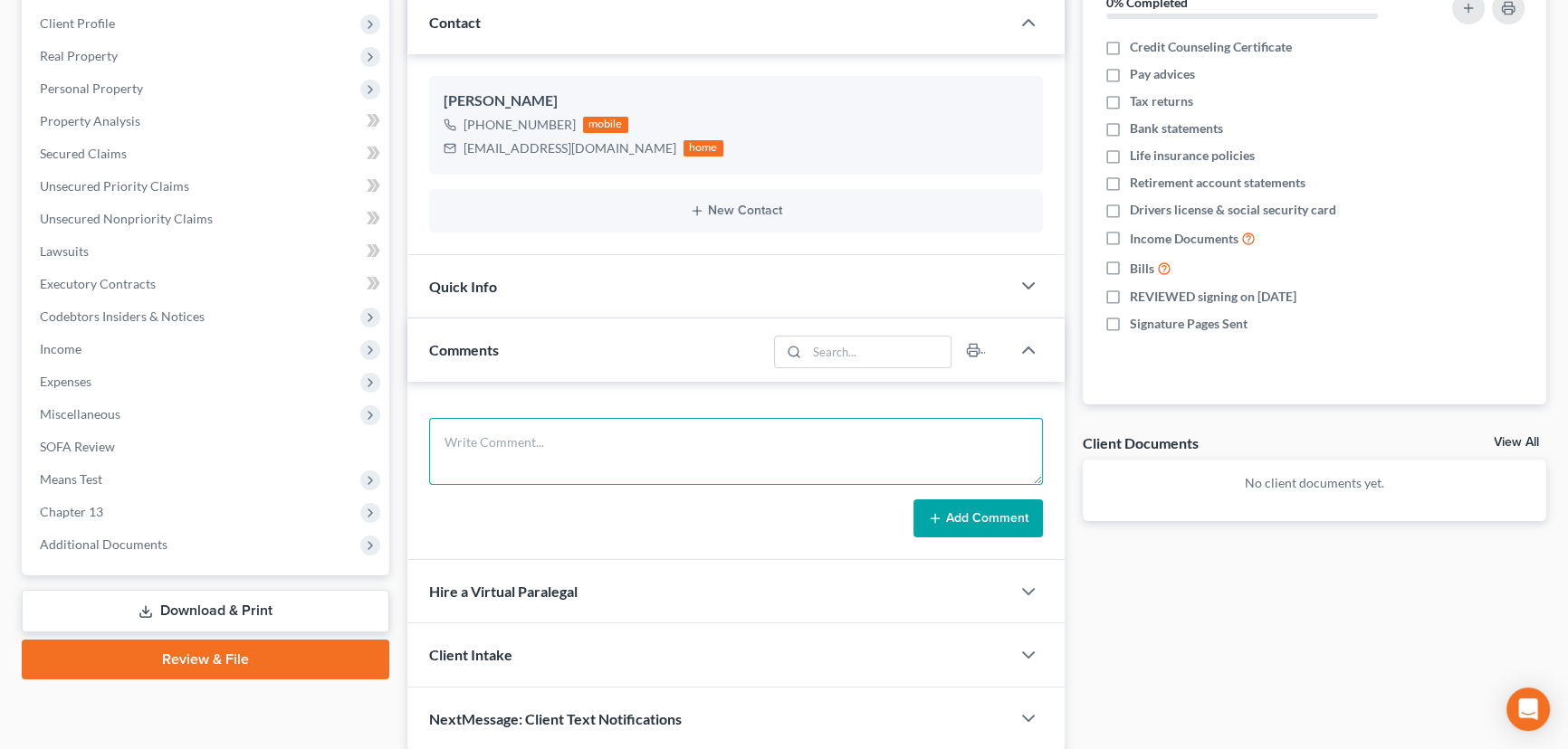
click at [501, 441] on textarea at bounding box center [736, 452] width 614 height 67
click at [567, 441] on textarea "Attorney's notes:" at bounding box center [736, 452] width 614 height 67
paste textarea "Total debt: $250,000 Credit cards: $35000 Personal loans: $11000 Medical bills:…"
click at [481, 476] on textarea "Attorney's notes: Total debt: $250,000 Credit cards: $35000 Personal loans: $11…" at bounding box center [736, 452] width 614 height 67
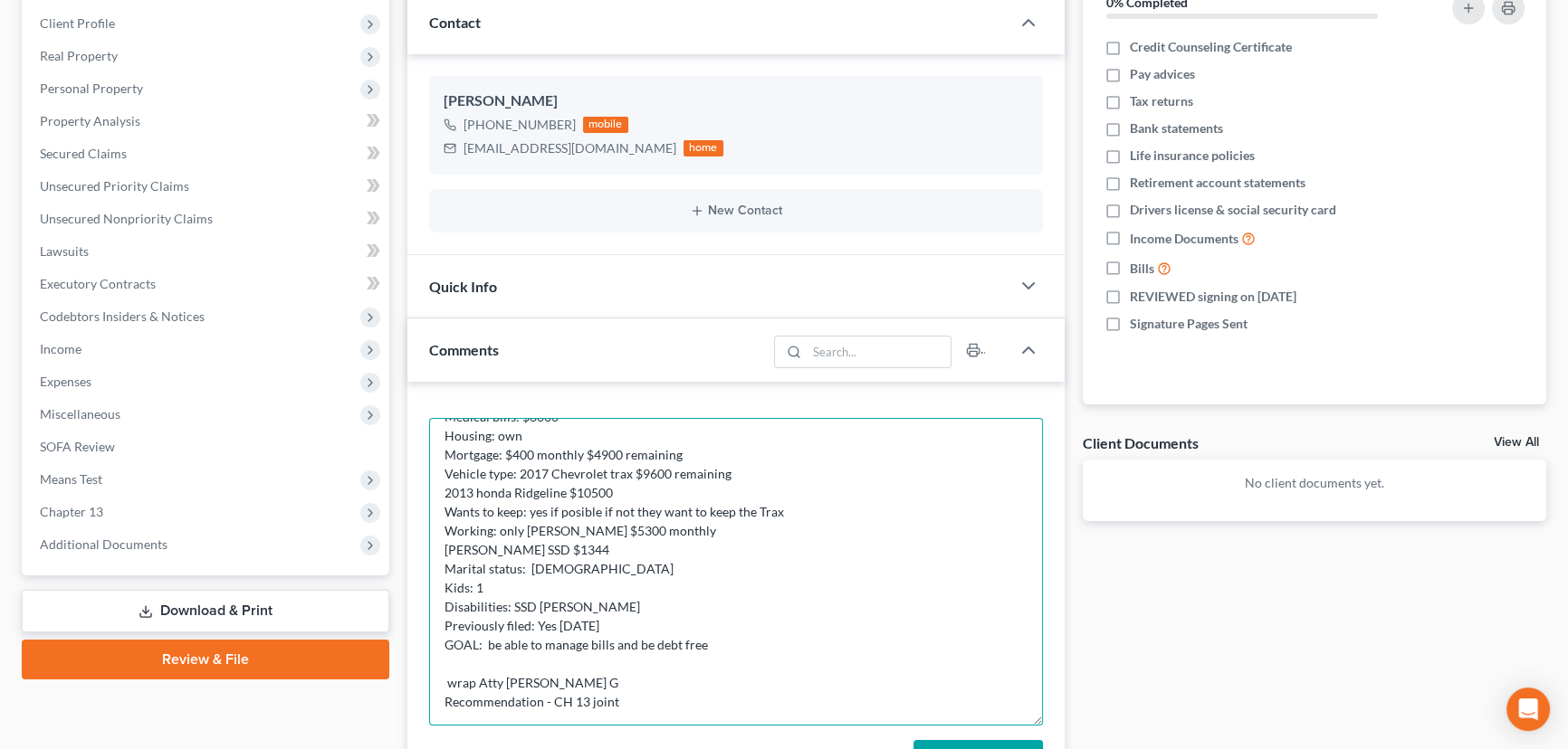
scroll to position [82, 0]
drag, startPoint x: 1037, startPoint y: 473, endPoint x: 1001, endPoint y: 732, distance: 261.5
click at [1001, 726] on textarea "Attorney's notes: Total debt: $250,000 Credit cards: $35000 Personal loans: $11…" at bounding box center [736, 572] width 614 height 308
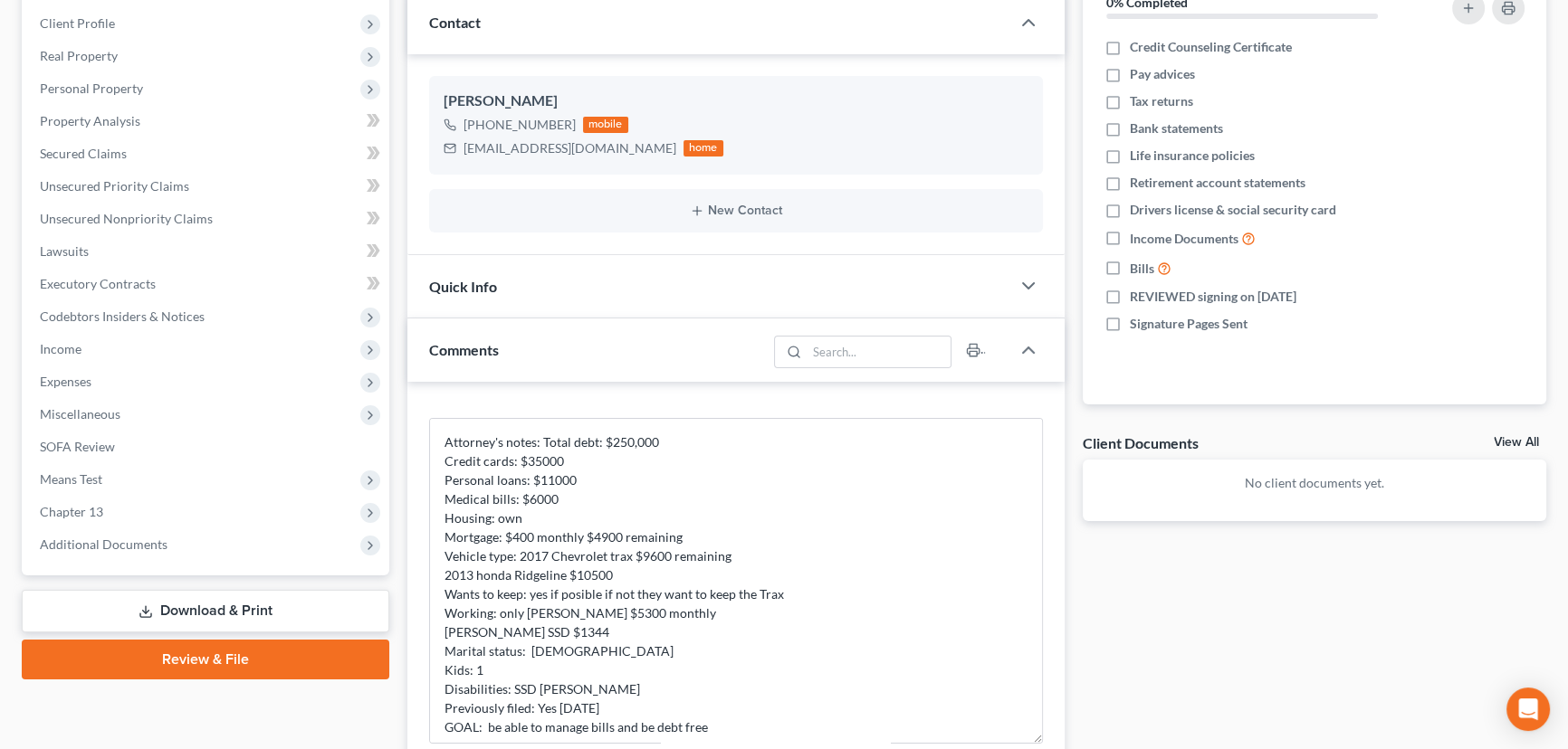
scroll to position [0, 0]
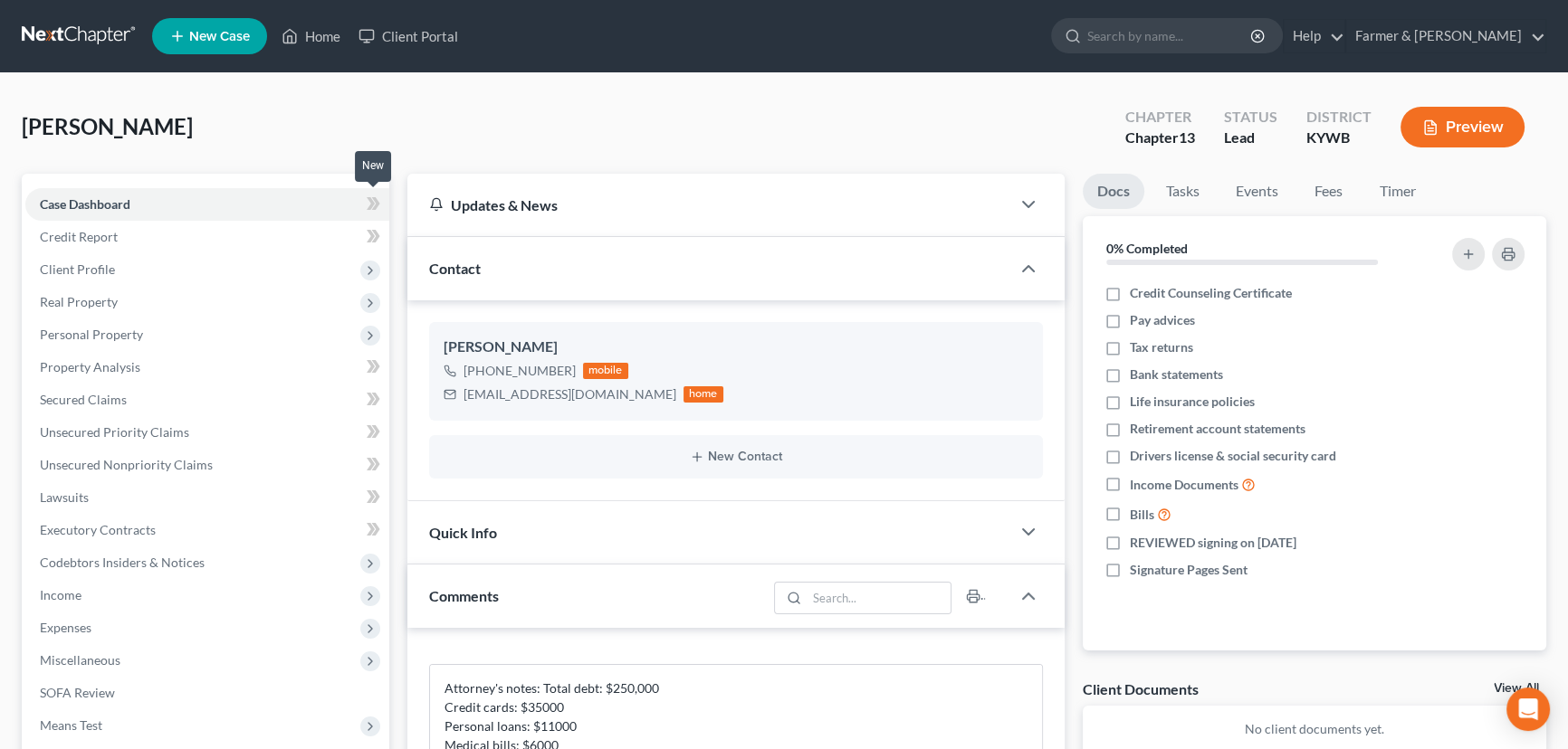
click at [372, 207] on icon at bounding box center [374, 204] width 13 height 23
click at [495, 150] on div "[PERSON_NAME] Upgraded Chapter Chapter 13 Status Lead District [GEOGRAPHIC_DATA…" at bounding box center [784, 134] width 1525 height 79
drag, startPoint x: 287, startPoint y: 94, endPoint x: 122, endPoint y: 261, distance: 234.8
click at [287, 95] on div "[PERSON_NAME] Upgraded Chapter Chapter 13 Status Lead District [GEOGRAPHIC_DATA…" at bounding box center [784, 134] width 1525 height 79
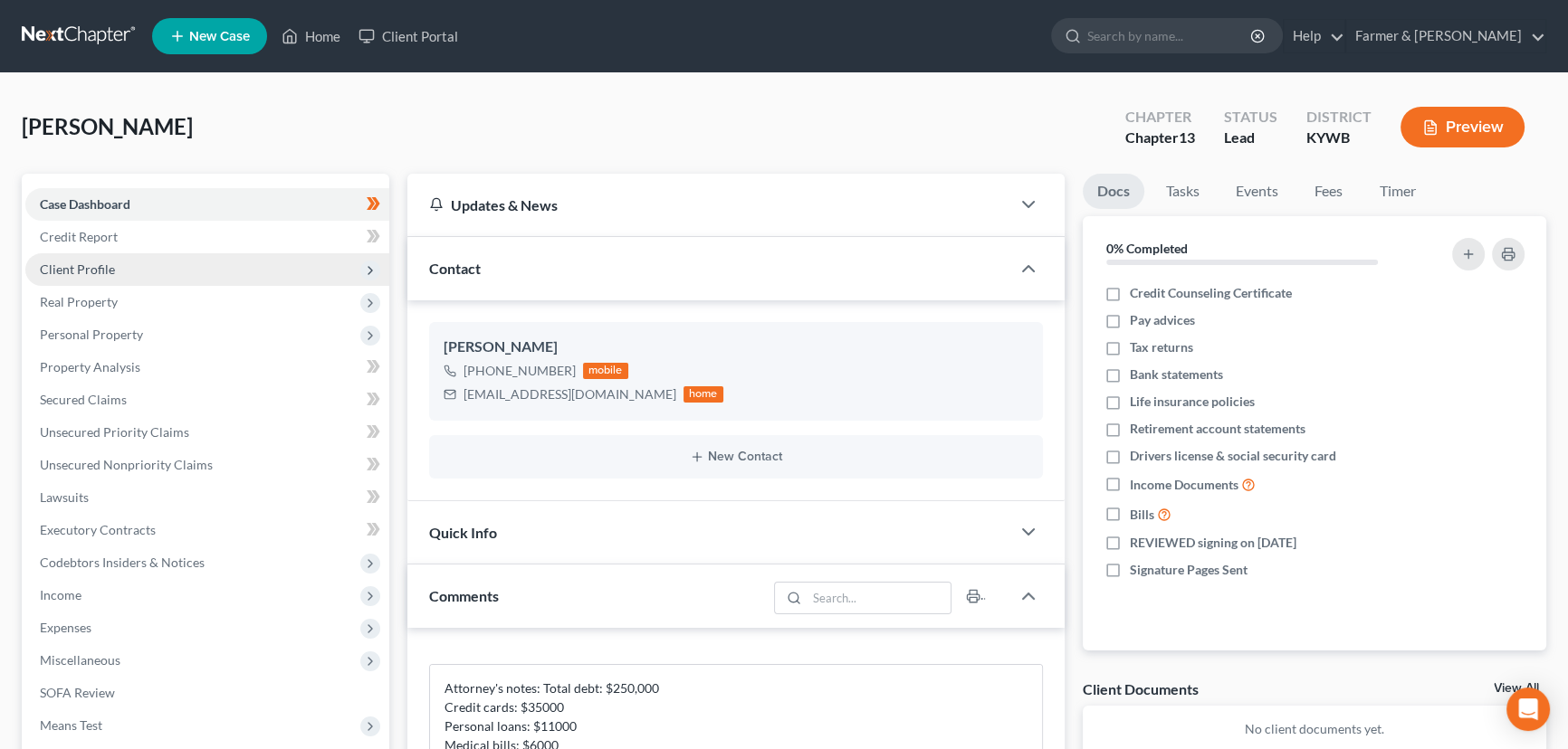
click at [122, 261] on span "Client Profile" at bounding box center [208, 270] width 364 height 32
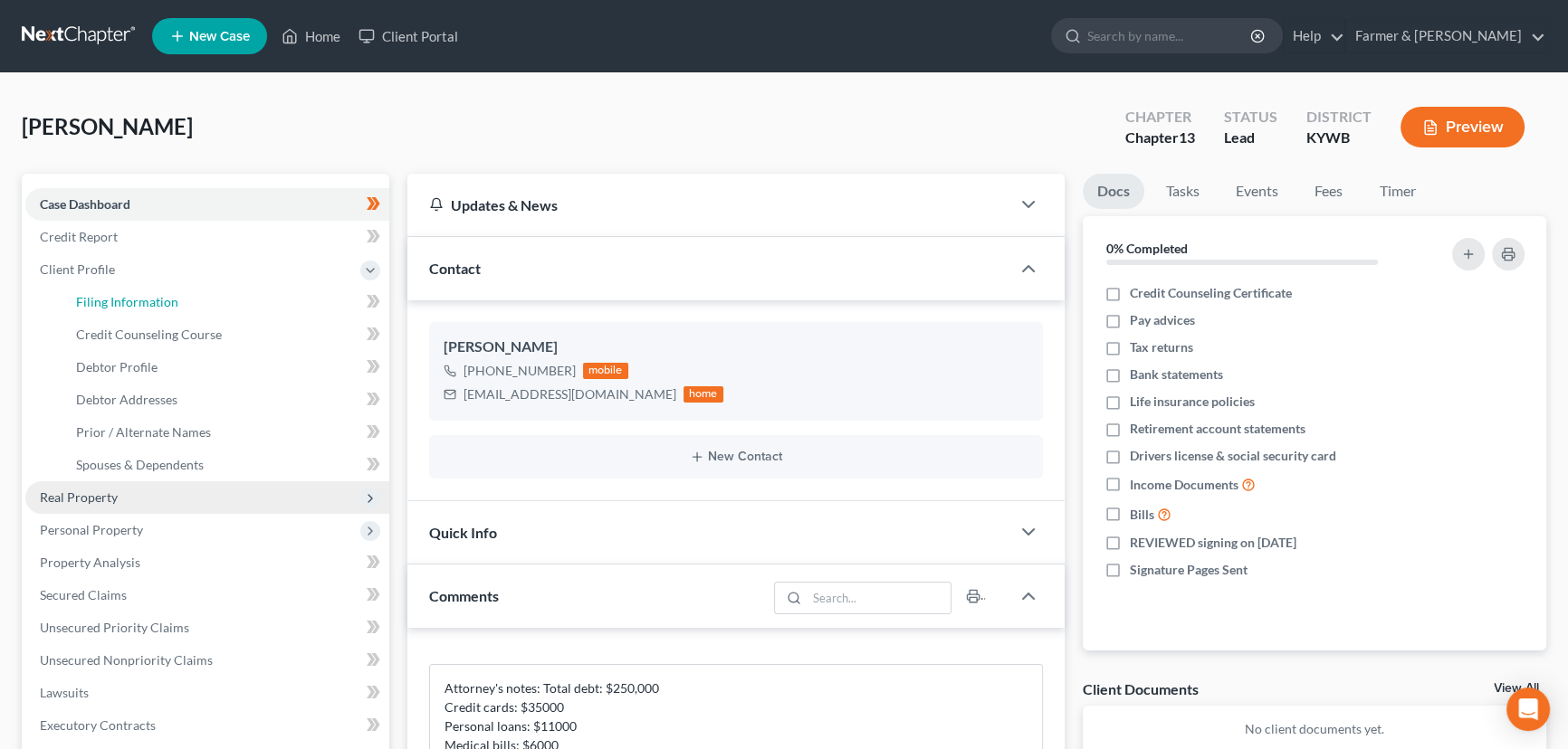
click at [145, 300] on span "Filing Information" at bounding box center [127, 302] width 102 height 15
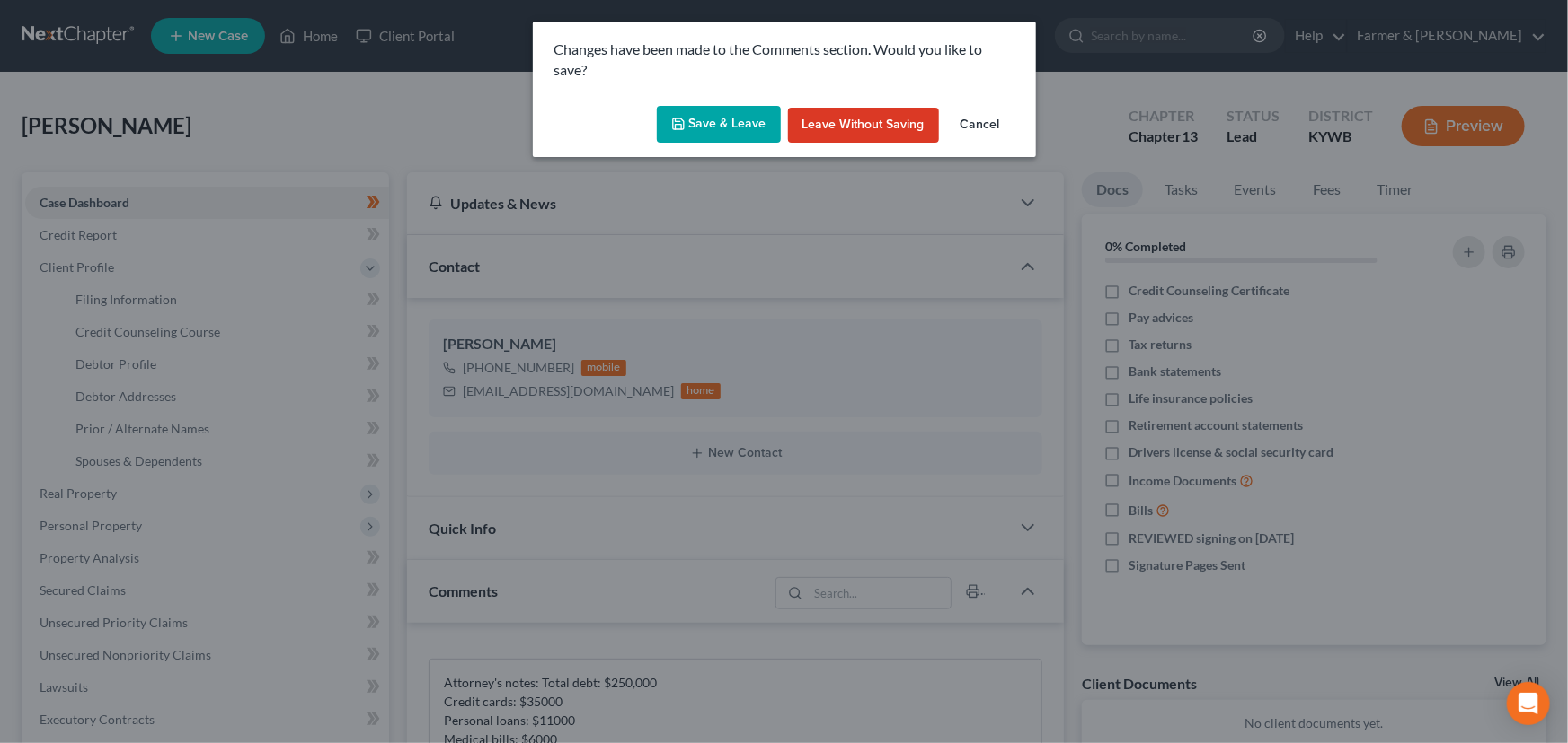
click at [971, 119] on button "Cancel" at bounding box center [980, 126] width 68 height 36
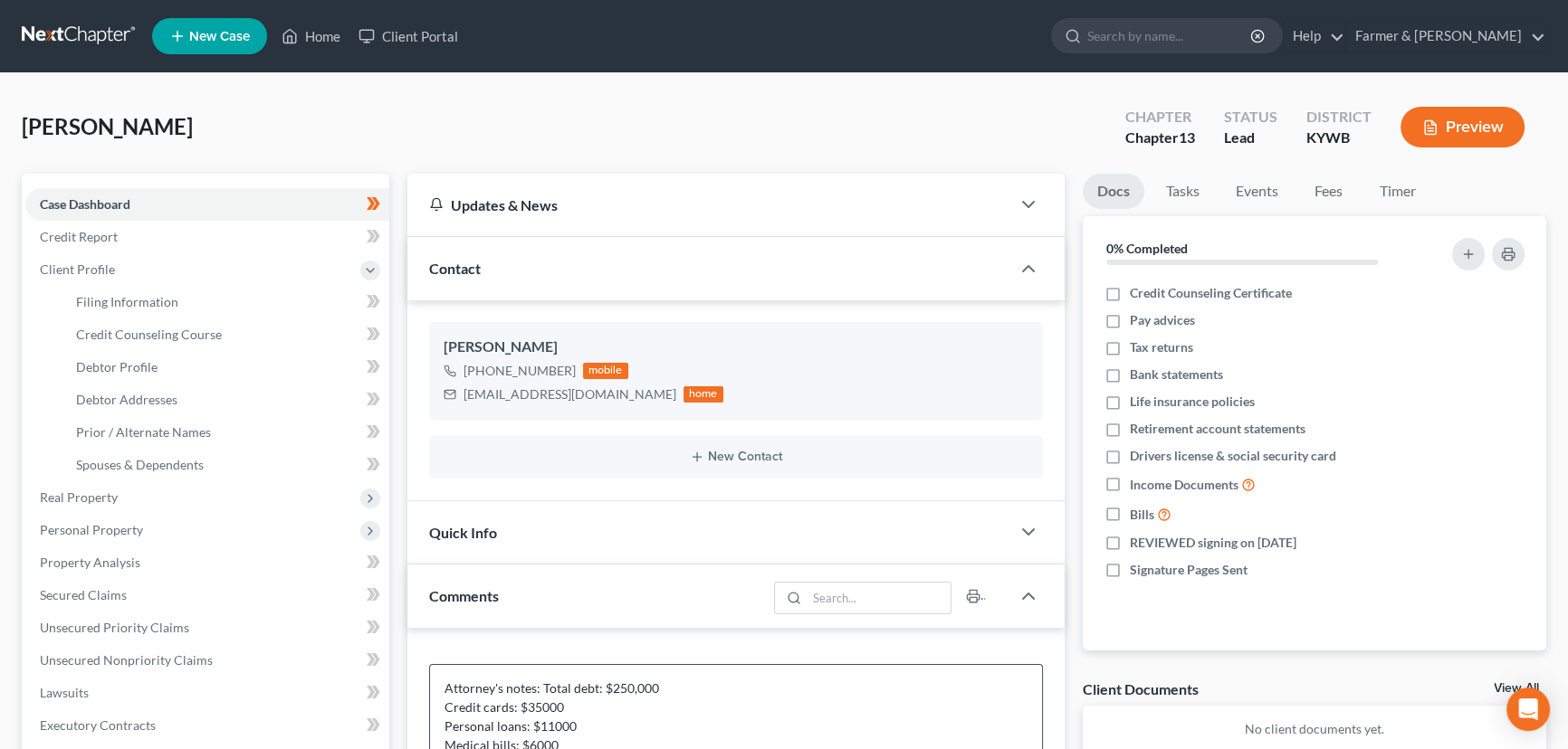
scroll to position [411, 0]
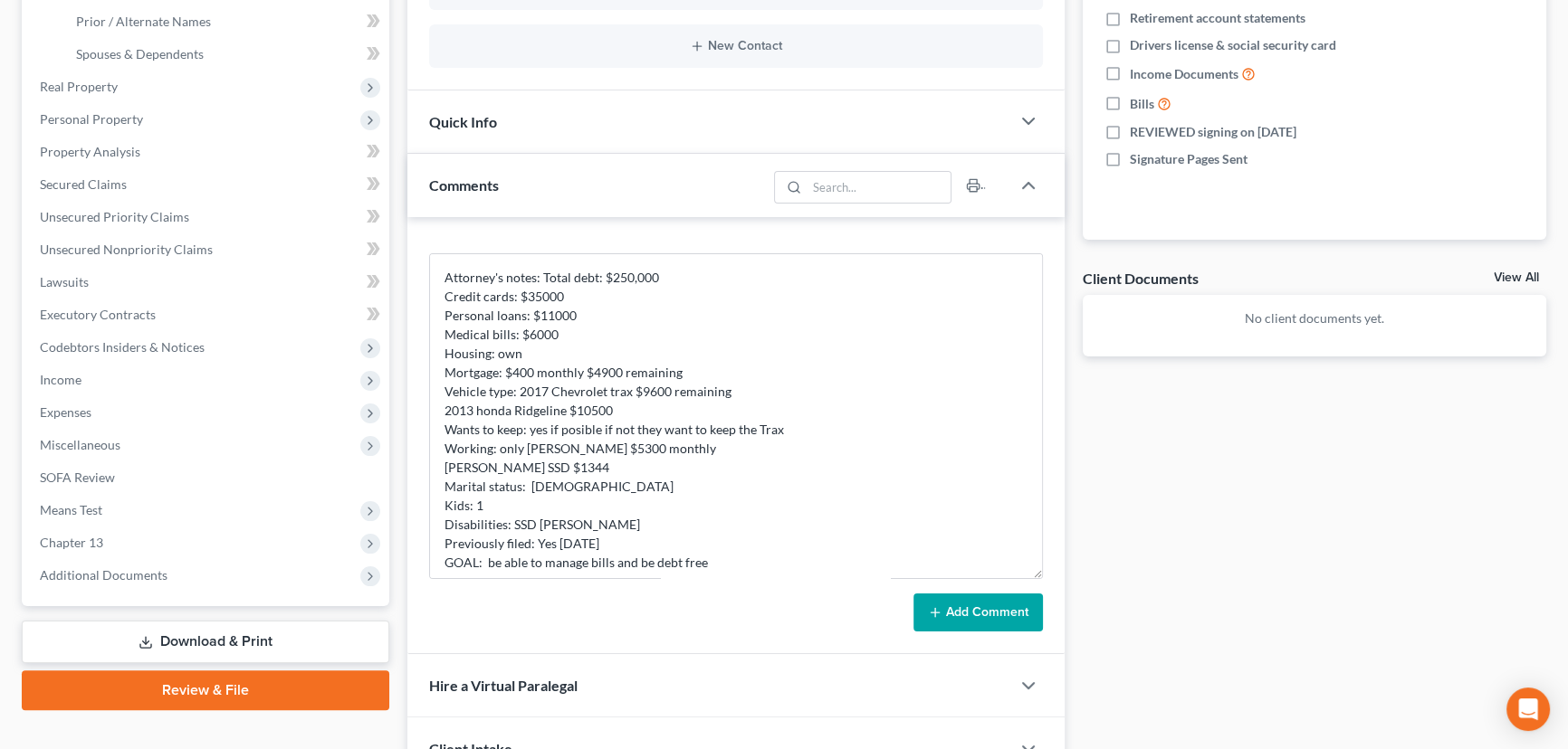
click at [905, 605] on div "Add Comment" at bounding box center [736, 613] width 614 height 38
click at [950, 614] on button "Add Comment" at bounding box center [978, 613] width 130 height 38
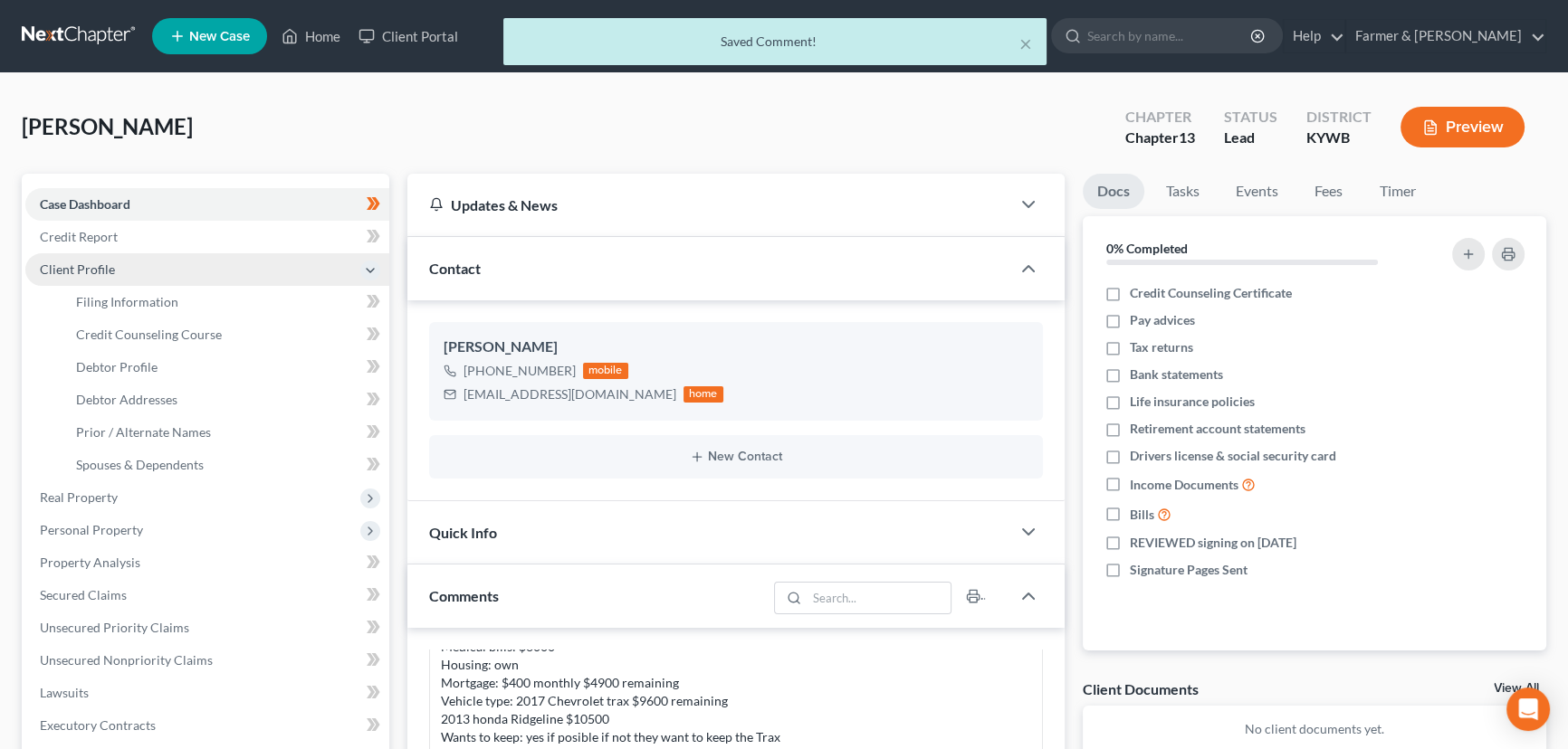
scroll to position [0, 0]
click at [153, 297] on span "Filing Information" at bounding box center [127, 302] width 102 height 15
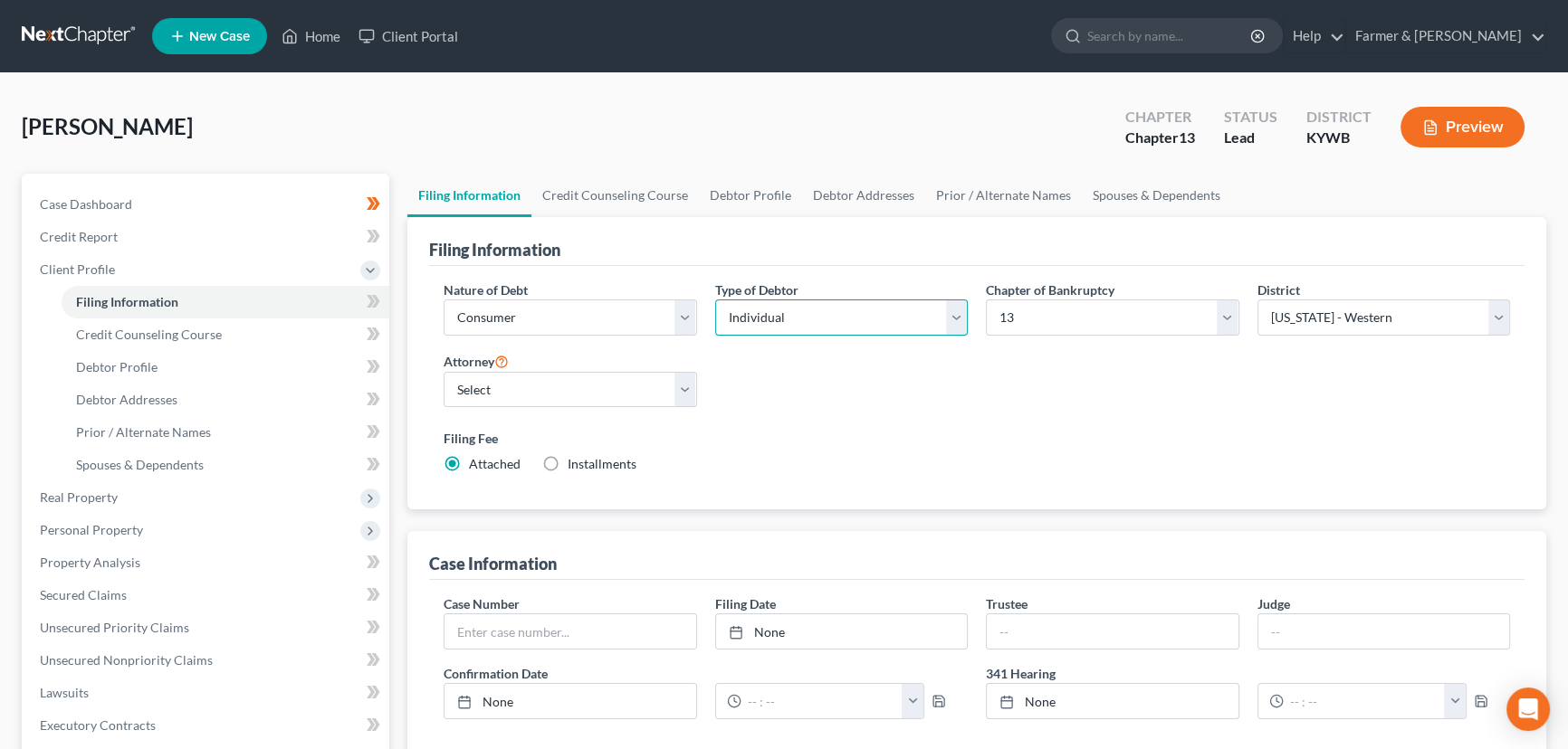
click at [739, 331] on select "Select Individual Joint" at bounding box center [842, 317] width 254 height 36
click at [715, 299] on select "Select Individual Joint" at bounding box center [842, 317] width 254 height 36
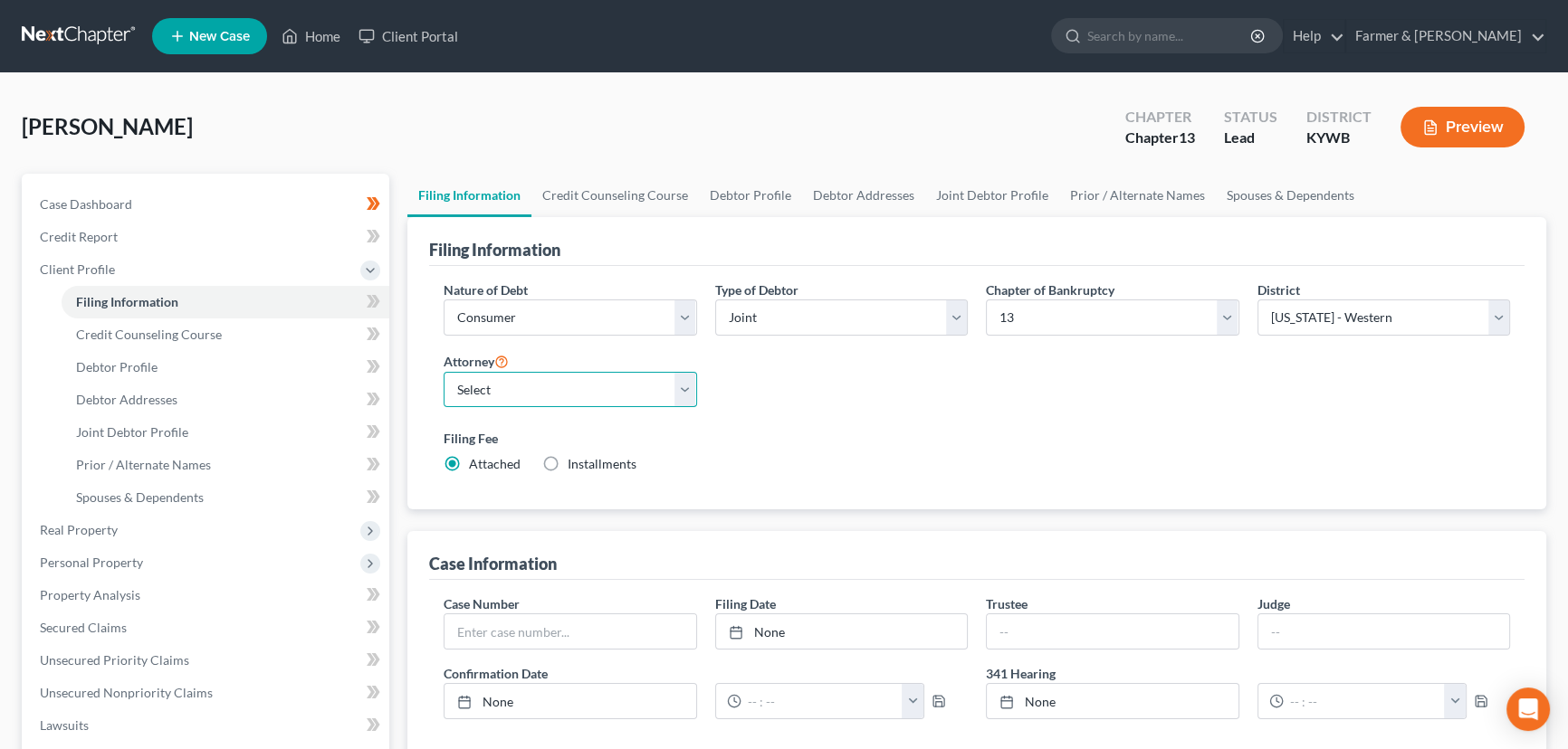
drag, startPoint x: 613, startPoint y: 405, endPoint x: 574, endPoint y: 403, distance: 39.1
click at [613, 405] on select "Select [PERSON_NAME] - KYWB [PERSON_NAME] - [PERSON_NAME] - KYWB" at bounding box center [570, 390] width 254 height 36
click at [443, 372] on select "Select [PERSON_NAME] - KYWB [PERSON_NAME] - [PERSON_NAME] - KYWB" at bounding box center [570, 390] width 254 height 36
click at [726, 429] on label "Filing Fee" at bounding box center [976, 438] width 1067 height 19
click at [380, 300] on span at bounding box center [373, 304] width 31 height 27
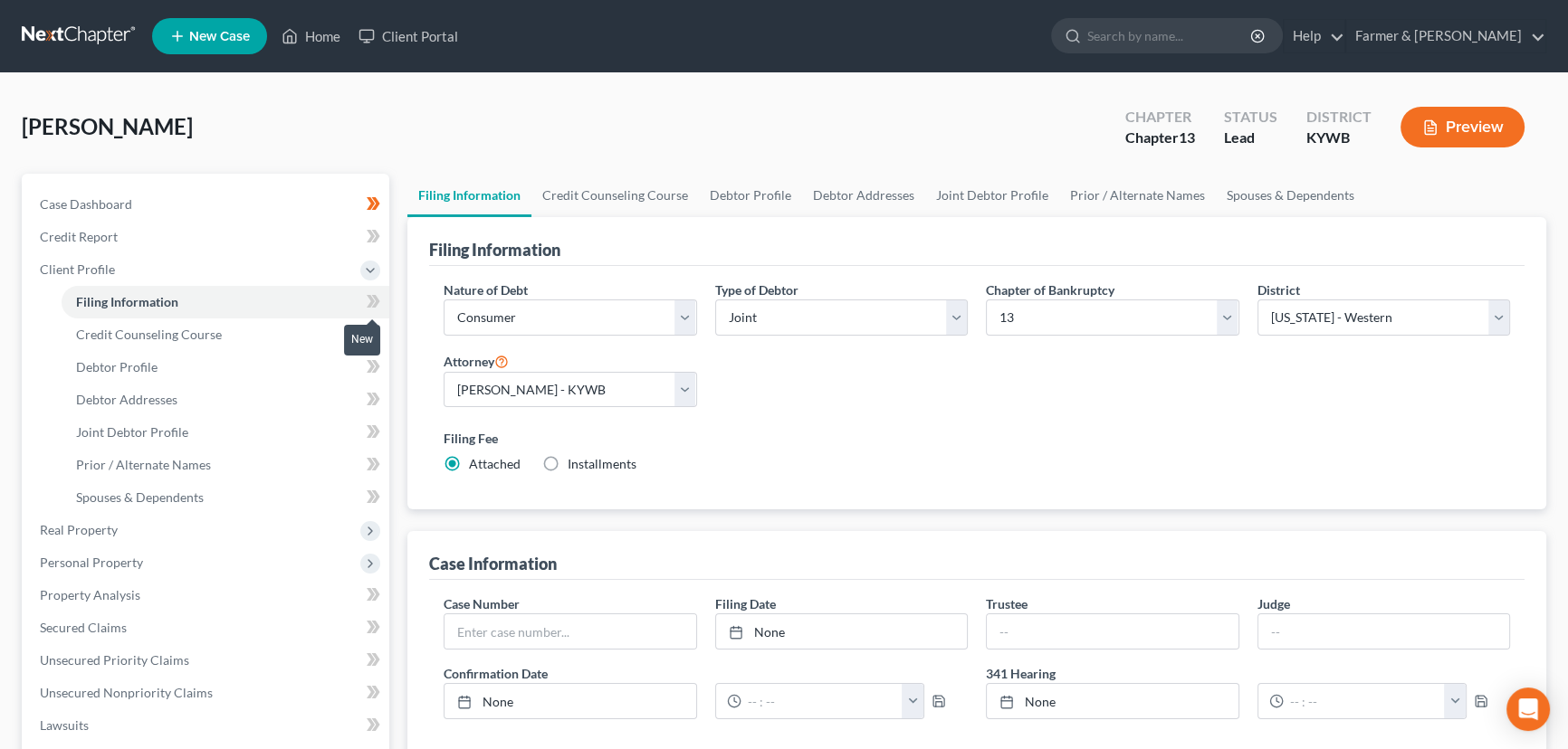
click at [380, 300] on span at bounding box center [373, 304] width 31 height 27
click at [438, 129] on div "[PERSON_NAME] Upgraded Chapter Chapter 13 Status Lead District [GEOGRAPHIC_DATA…" at bounding box center [784, 134] width 1525 height 79
drag, startPoint x: 434, startPoint y: 127, endPoint x: 469, endPoint y: 274, distance: 151.1
click at [434, 127] on div "[PERSON_NAME] Upgraded Chapter Chapter 13 Status Lead District [GEOGRAPHIC_DATA…" at bounding box center [784, 134] width 1525 height 79
click at [244, 335] on link "Credit Counseling Course" at bounding box center [226, 334] width 328 height 32
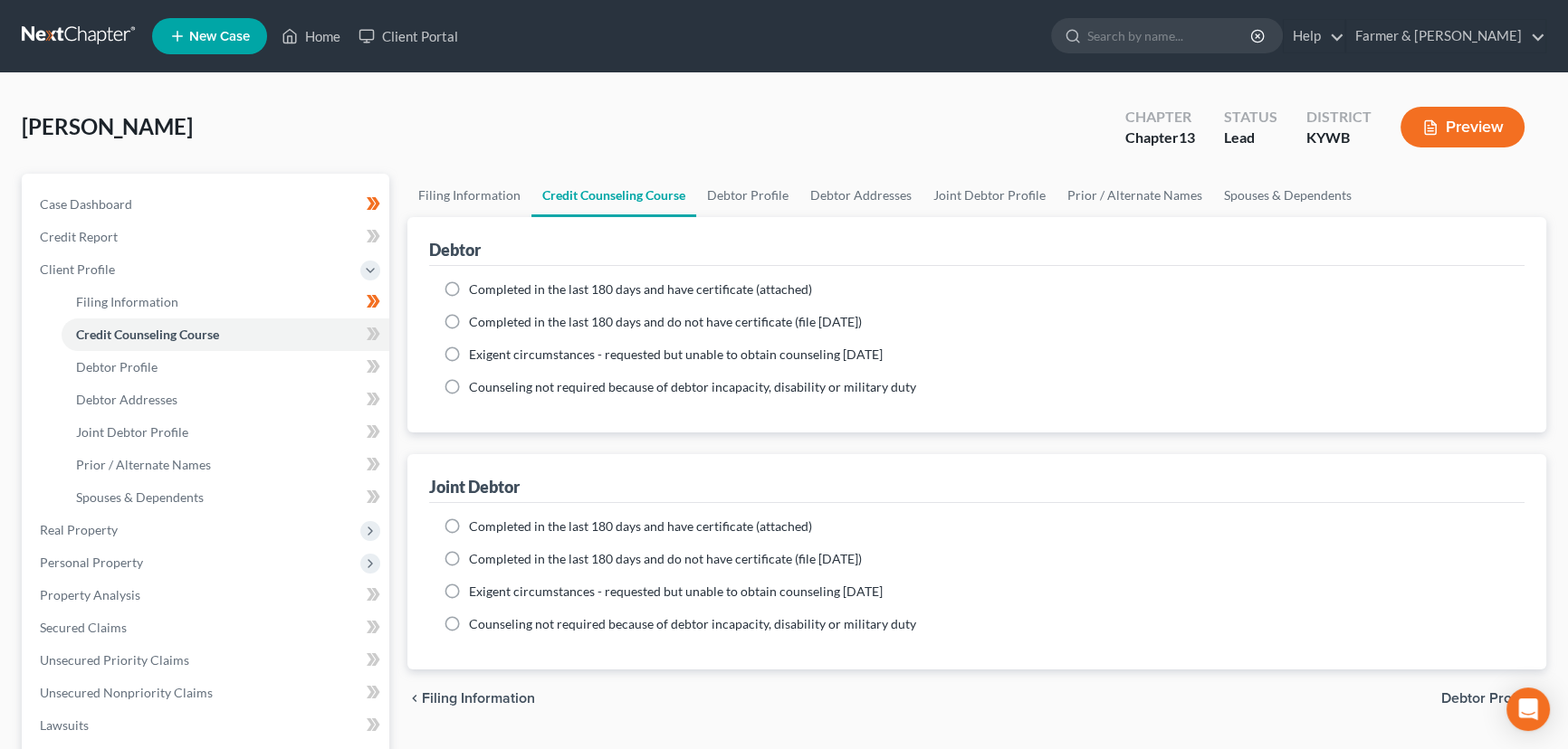
click at [469, 287] on label "Completed in the last 180 days and have certificate (attached)" at bounding box center [641, 289] width 343 height 18
click at [477, 287] on input "Completed in the last 180 days and have certificate (attached)" at bounding box center [482, 286] width 11 height 11
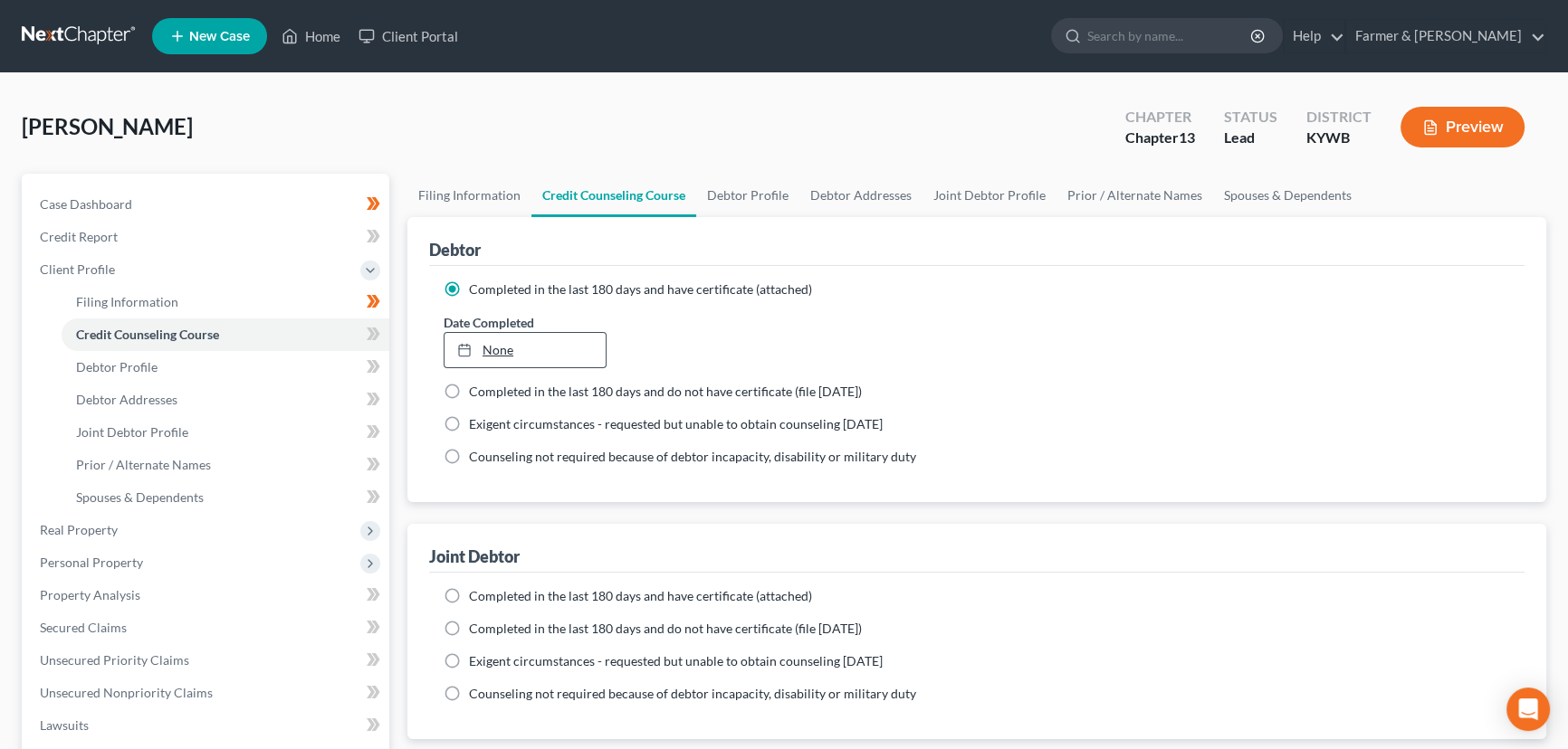
drag, startPoint x: 515, startPoint y: 367, endPoint x: 507, endPoint y: 353, distance: 16.1
click at [515, 367] on ng-include "Completed in the last 180 days and have certificate (attached) Date Completed N…" at bounding box center [976, 373] width 1067 height 186
click at [507, 353] on link "None" at bounding box center [524, 351] width 161 height 34
click at [469, 593] on label "Completed in the last 180 days and have certificate (attached)" at bounding box center [641, 596] width 343 height 18
click at [477, 593] on input "Completed in the last 180 days and have certificate (attached)" at bounding box center [482, 593] width 11 height 11
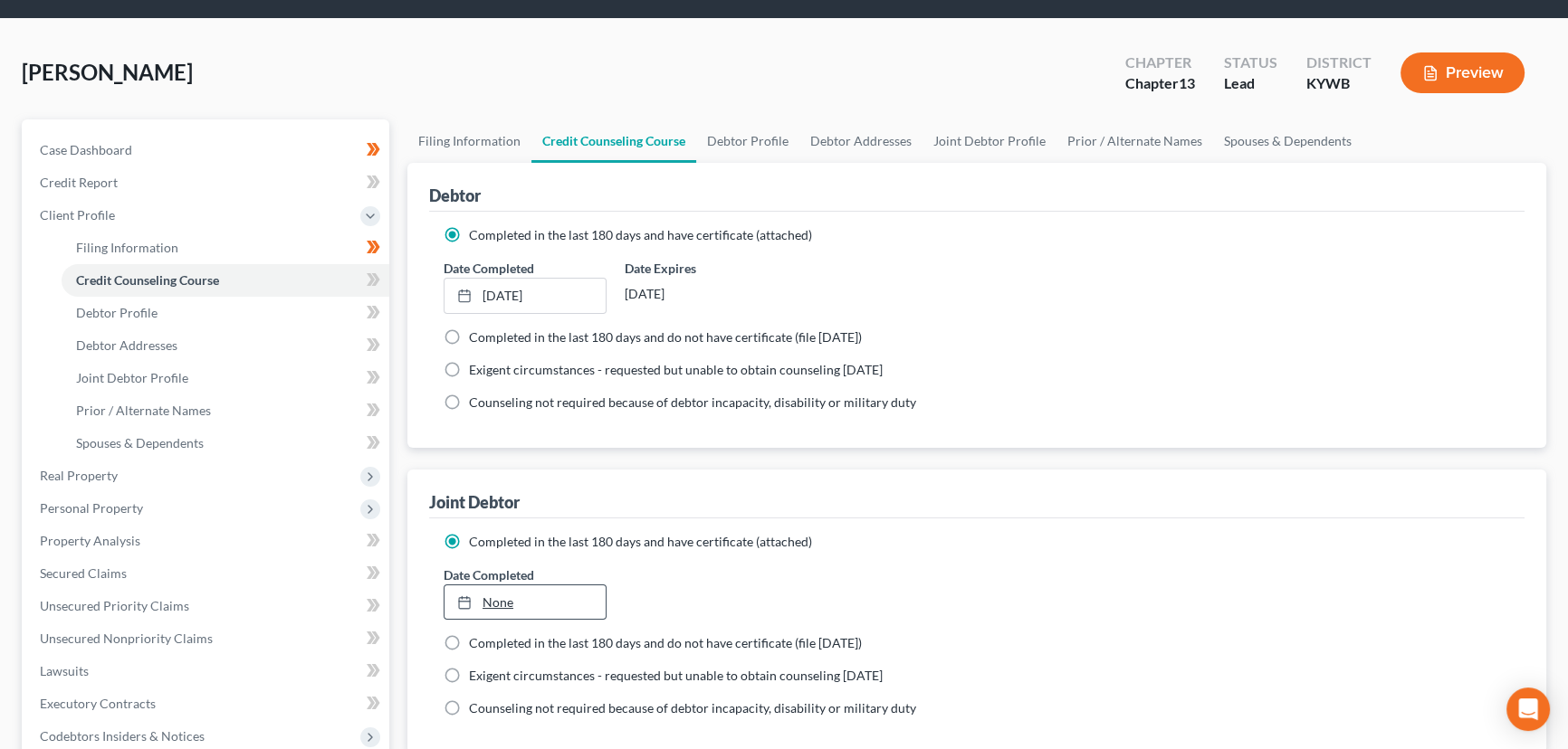
scroll to position [246, 0]
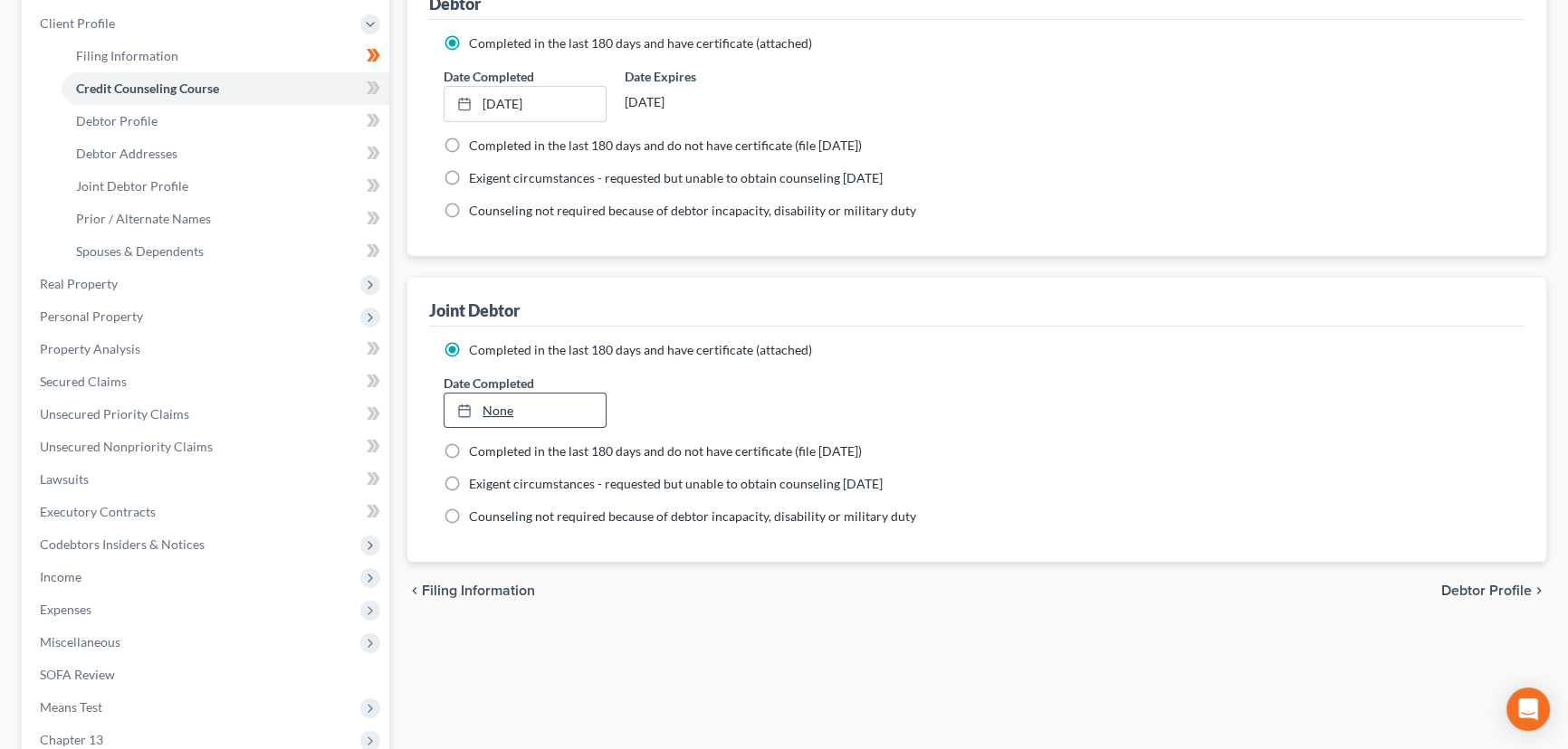
click at [488, 408] on link "None" at bounding box center [524, 411] width 161 height 34
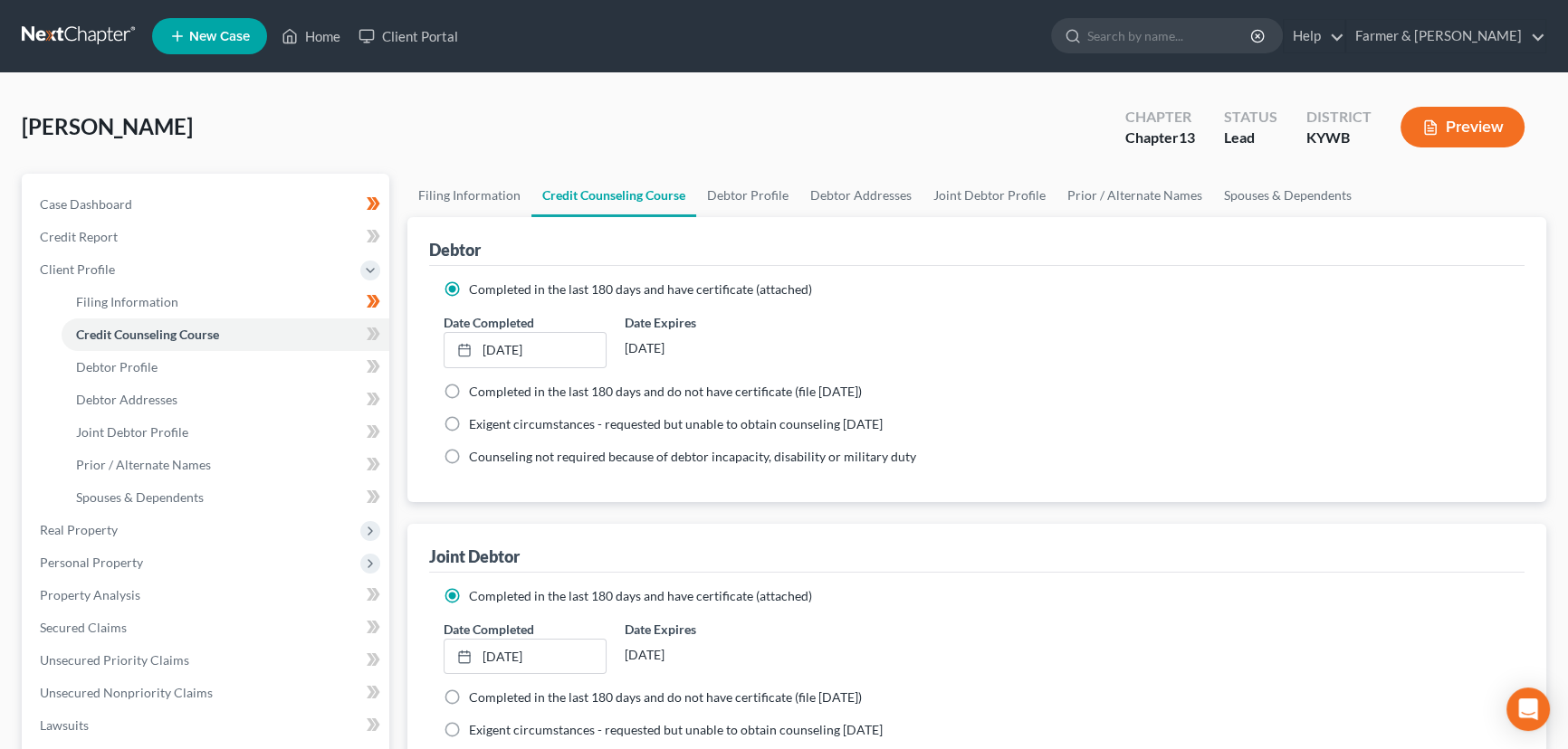
click at [394, 345] on div "Case Dashboard Payments Invoices Payments Payments Credit Report Client Profile" at bounding box center [205, 663] width 386 height 981
click at [379, 334] on icon at bounding box center [374, 334] width 13 height 23
click at [403, 344] on div "Filing Information Credit Counseling Course Debtor Profile Debtor Addresses Joi…" at bounding box center [977, 663] width 1157 height 981
click at [189, 376] on link "Debtor Profile" at bounding box center [226, 368] width 328 height 32
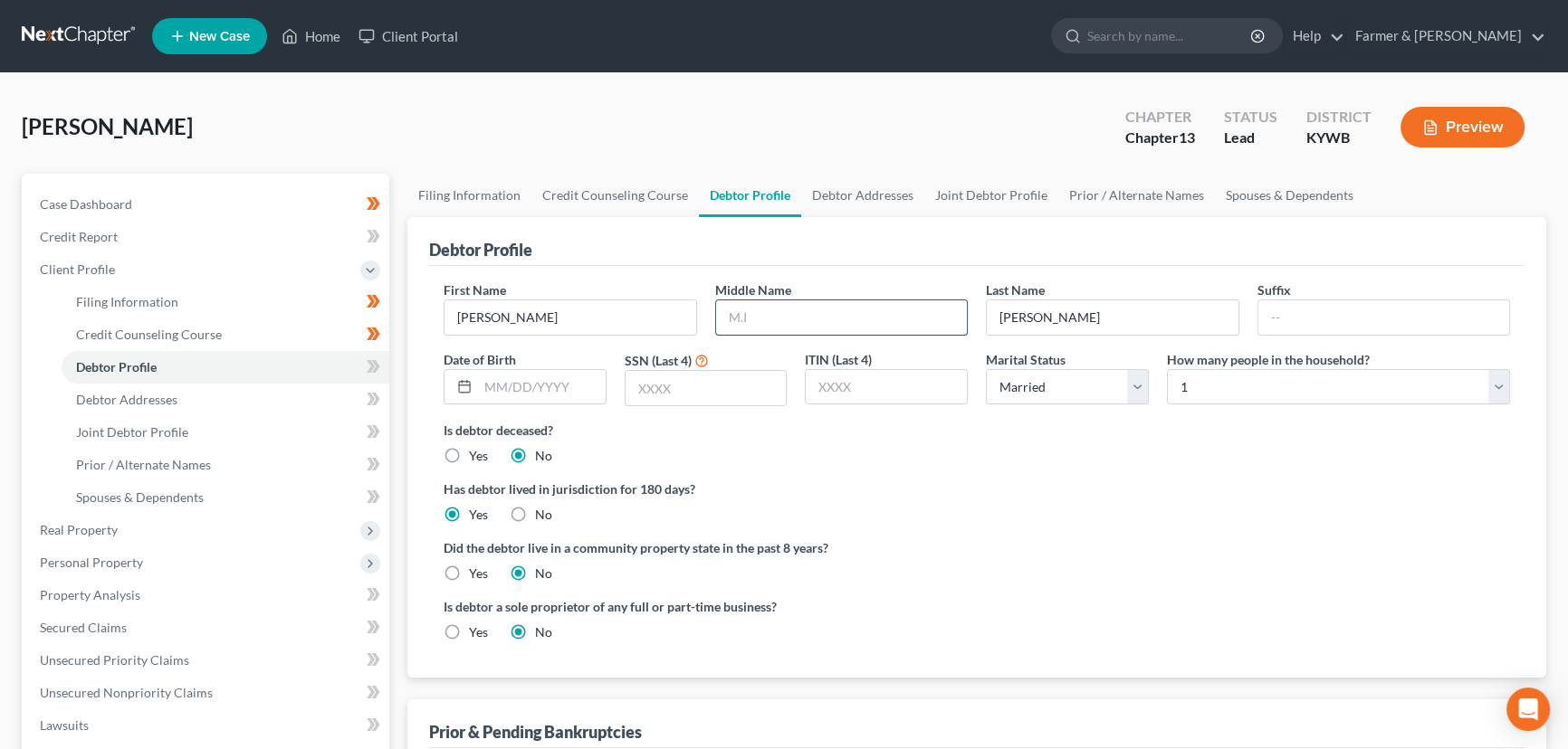
click at [762, 321] on input "text" at bounding box center [842, 317] width 252 height 34
click at [546, 385] on input "text" at bounding box center [542, 387] width 128 height 34
click at [670, 389] on input "text" at bounding box center [705, 388] width 161 height 34
click at [886, 467] on ng-include "First Name [PERSON_NAME] Middle Name [PERSON_NAME] Last Name [PERSON_NAME] Date…" at bounding box center [976, 468] width 1067 height 375
click at [1068, 487] on label "Has debtor lived in jurisdiction for 180 days?" at bounding box center [976, 489] width 1067 height 19
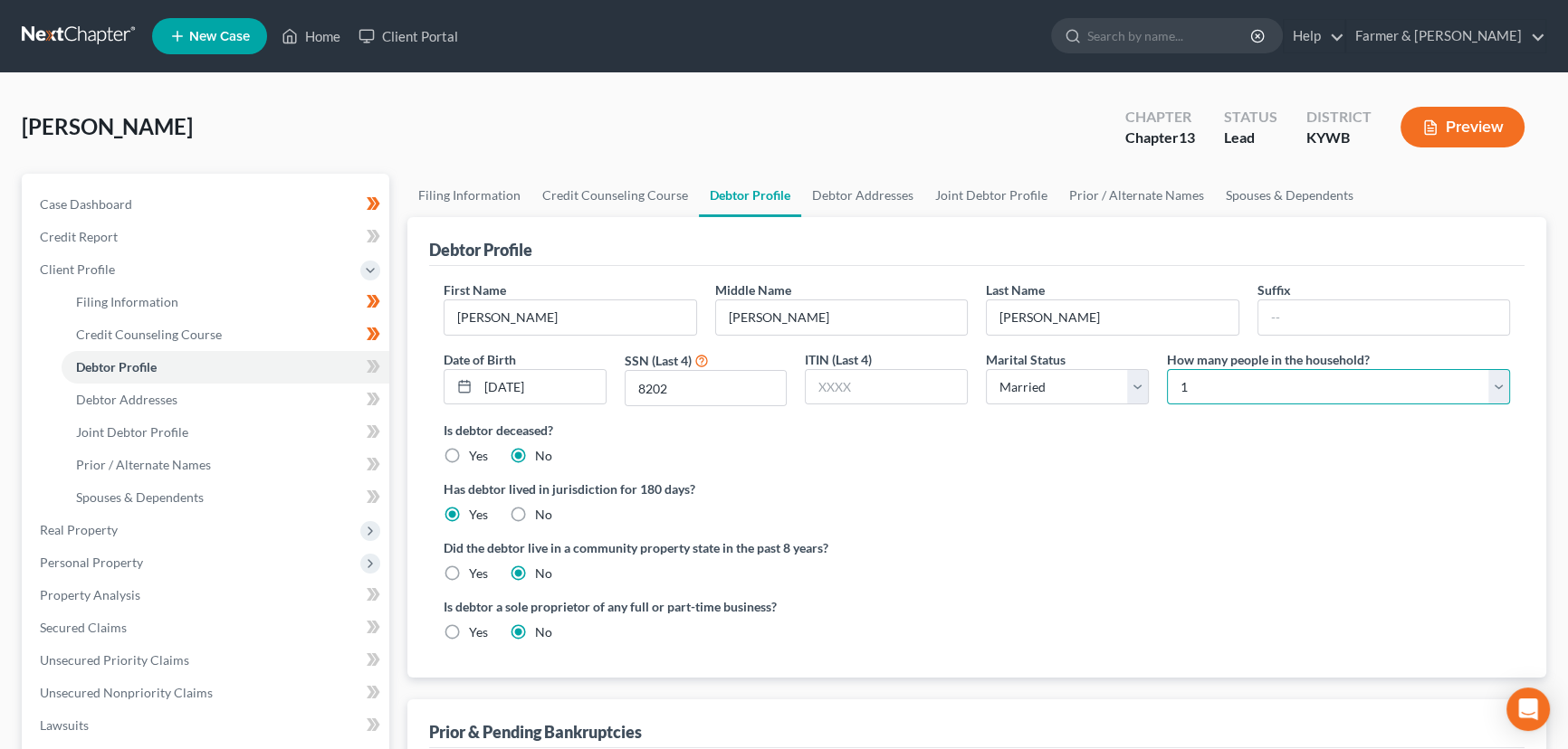
drag, startPoint x: 1204, startPoint y: 398, endPoint x: 1204, endPoint y: 410, distance: 12.0
click at [1204, 398] on select "Select 1 2 3 4 5 6 7 8 9 10 11 12 13 14 15 16 17 18 19 20" at bounding box center [1338, 388] width 343 height 36
click at [1167, 370] on select "Select 1 2 3 4 5 6 7 8 9 10 11 12 13 14 15 16 17 18 19 20" at bounding box center [1338, 388] width 343 height 36
click at [979, 123] on div "[PERSON_NAME] Upgraded Chapter Chapter 13 Status Lead District [GEOGRAPHIC_DATA…" at bounding box center [784, 134] width 1525 height 79
click at [377, 367] on icon at bounding box center [376, 366] width 9 height 12
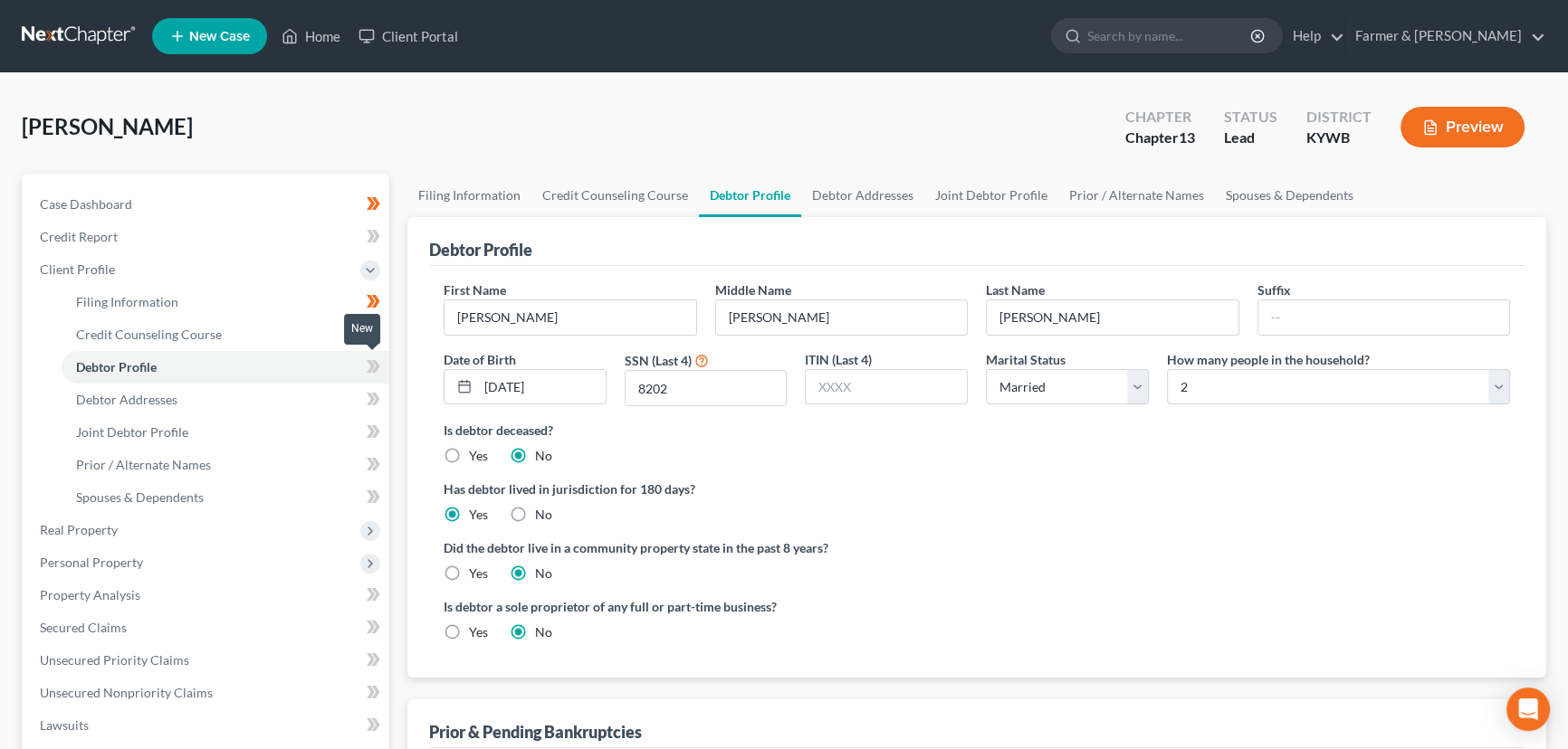
click at [377, 367] on icon at bounding box center [376, 366] width 9 height 12
click at [428, 101] on div "[PERSON_NAME] Upgraded Chapter Chapter 13 Status Lead District [GEOGRAPHIC_DATA…" at bounding box center [784, 134] width 1525 height 79
click at [209, 406] on link "Debtor Addresses" at bounding box center [226, 400] width 328 height 32
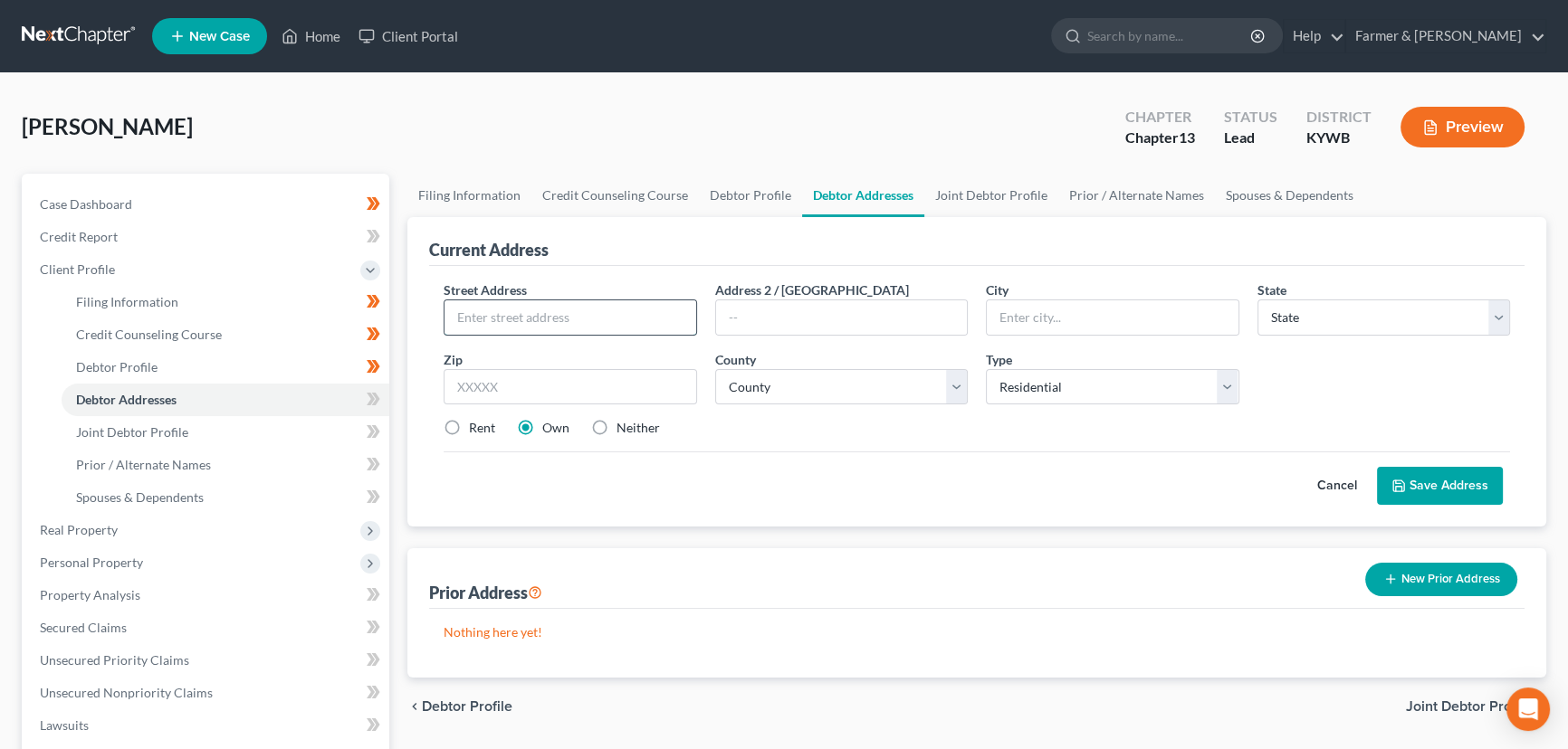
drag, startPoint x: 487, startPoint y: 333, endPoint x: 453, endPoint y: 335, distance: 34.1
click at [487, 333] on input "text" at bounding box center [570, 317] width 252 height 34
paste input "[STREET_ADDRESS]"
drag, startPoint x: 504, startPoint y: 376, endPoint x: 497, endPoint y: 385, distance: 11.4
click at [504, 376] on input "text" at bounding box center [570, 388] width 254 height 36
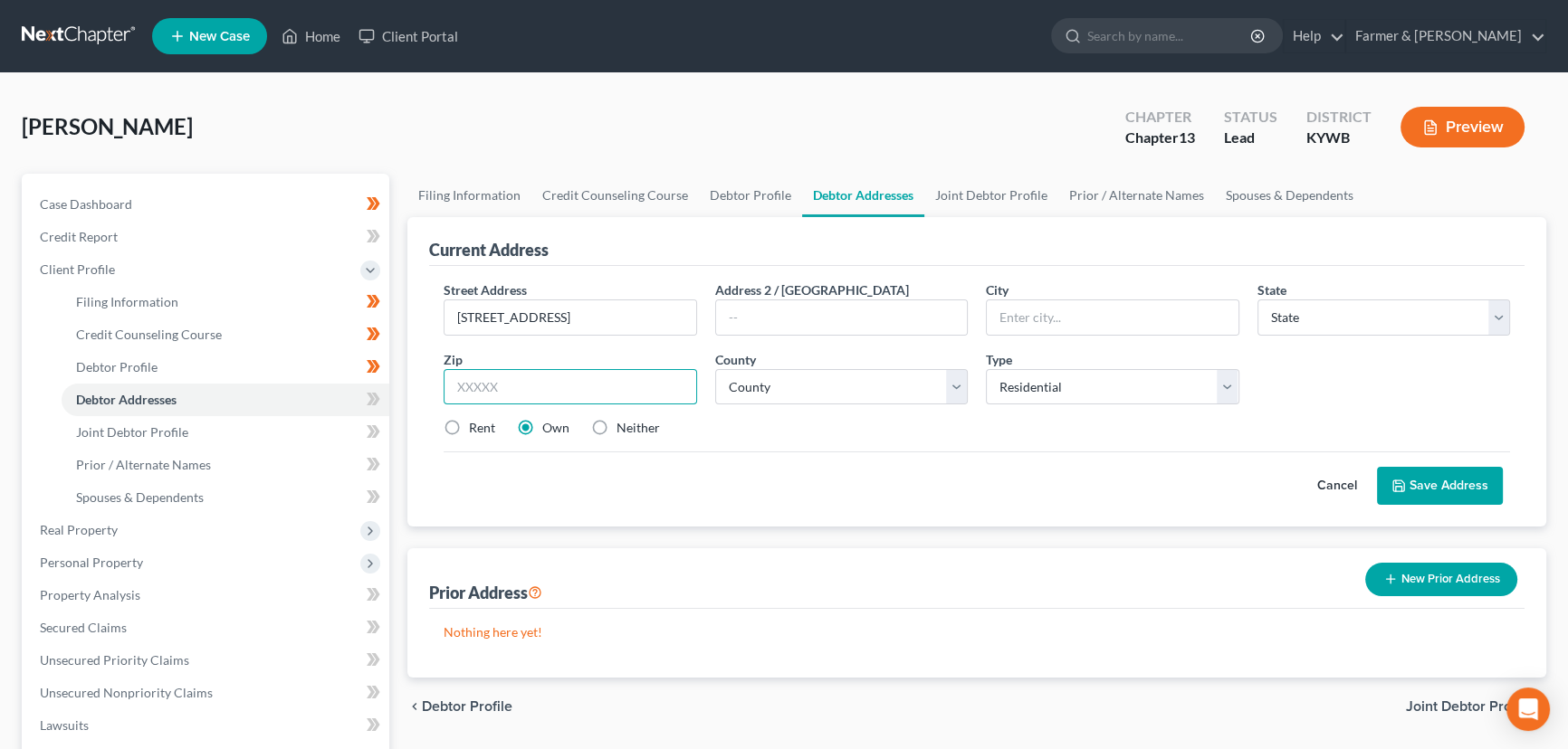
paste input "42256"
click at [850, 520] on div "Street Address * [STREET_ADDRESS] * State * State [US_STATE] AK AR AZ CA CO CT …" at bounding box center [976, 396] width 1095 height 261
drag, startPoint x: 1072, startPoint y: 318, endPoint x: 968, endPoint y: 318, distance: 104.0
click at [968, 318] on div "Street Address * [STREET_ADDRESS] * [GEOGRAPHIC_DATA] * State [US_STATE] AK AR …" at bounding box center [977, 366] width 1085 height 172
click at [802, 389] on select "County [GEOGRAPHIC_DATA] [GEOGRAPHIC_DATA] [GEOGRAPHIC_DATA] [GEOGRAPHIC_DATA] …" at bounding box center [842, 388] width 254 height 36
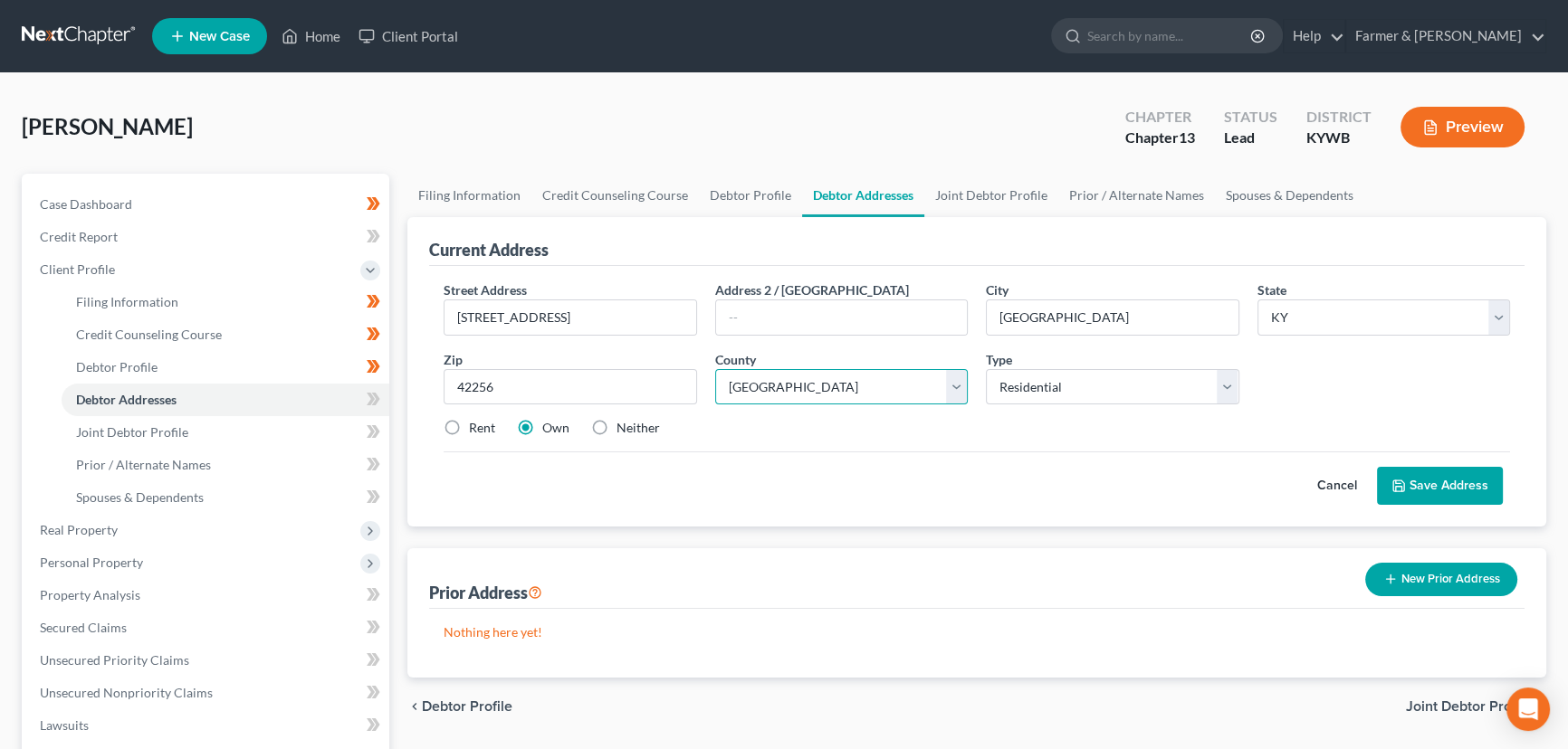
click at [715, 370] on select "County [GEOGRAPHIC_DATA] [GEOGRAPHIC_DATA] [GEOGRAPHIC_DATA] [GEOGRAPHIC_DATA] …" at bounding box center [842, 388] width 254 height 36
click at [825, 471] on div "Cancel Save Address" at bounding box center [976, 478] width 1067 height 53
click at [1413, 479] on button "Save Address" at bounding box center [1440, 486] width 126 height 38
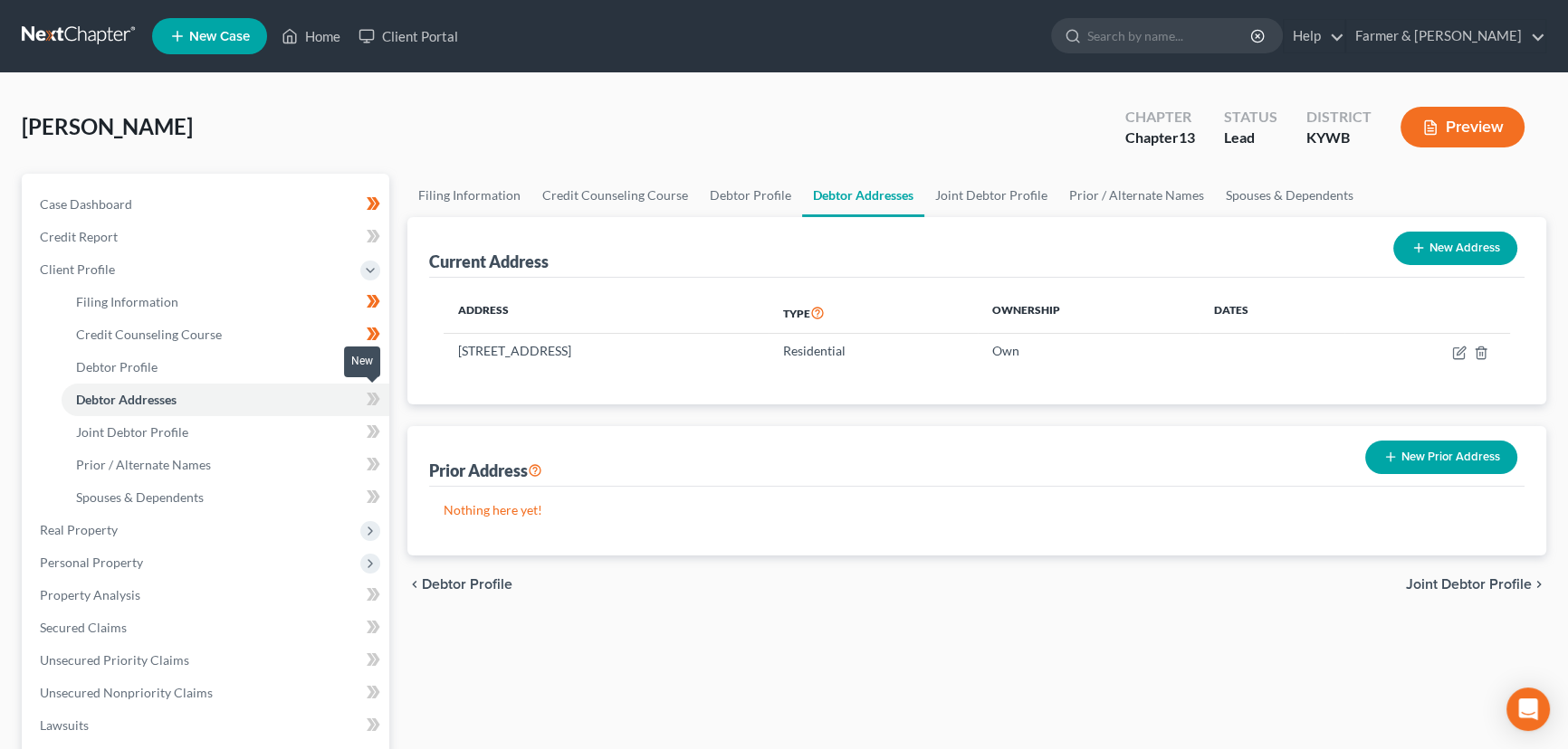
click at [364, 402] on span at bounding box center [373, 401] width 31 height 27
drag, startPoint x: 400, startPoint y: 405, endPoint x: 316, endPoint y: 464, distance: 102.6
click at [400, 405] on div "Filing Information Credit Counseling Course Debtor Profile Debtor Addresses Joi…" at bounding box center [977, 663] width 1157 height 981
click at [193, 471] on span "Prior / Alternate Names" at bounding box center [144, 465] width 135 height 15
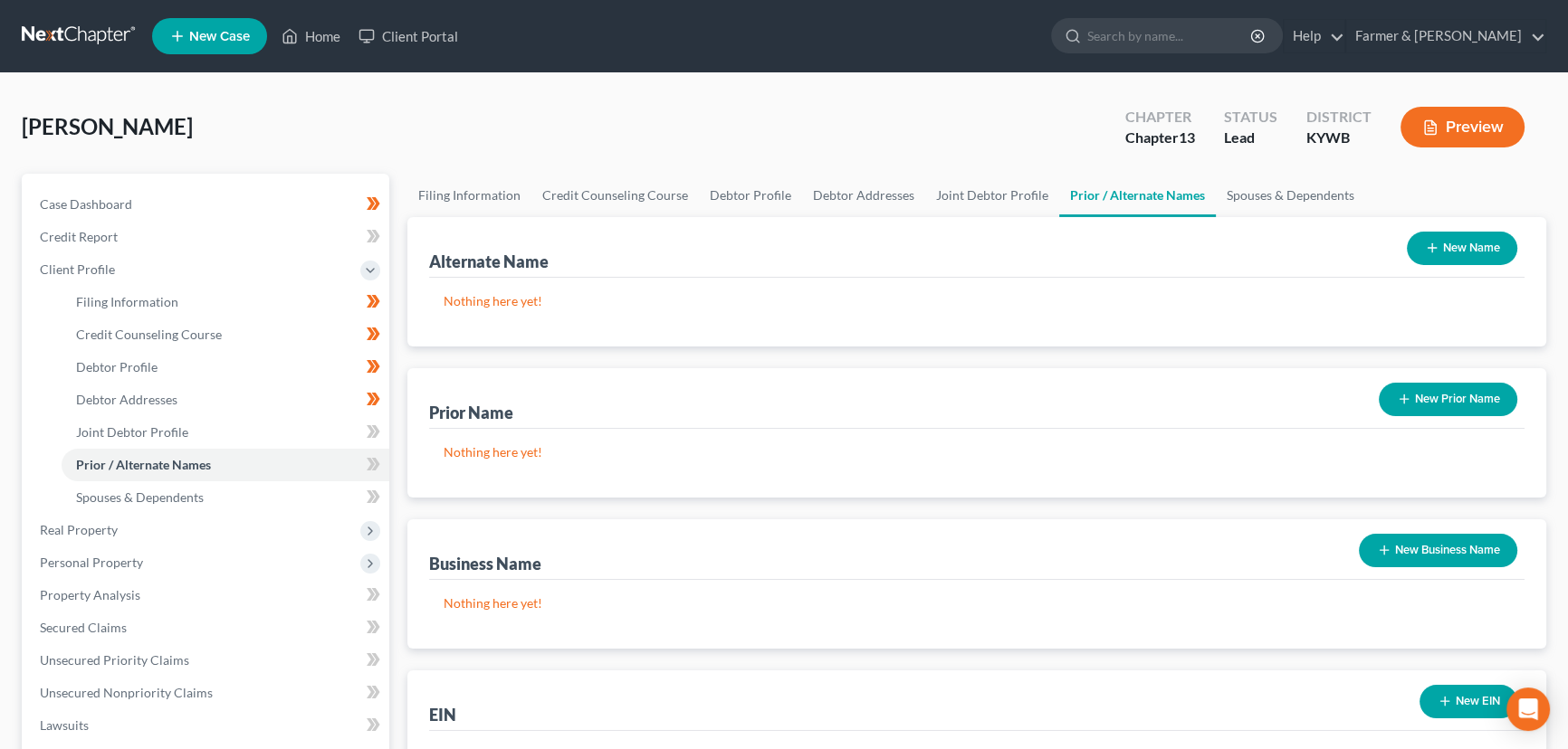
click at [1461, 394] on button "New Prior Name" at bounding box center [1448, 399] width 138 height 33
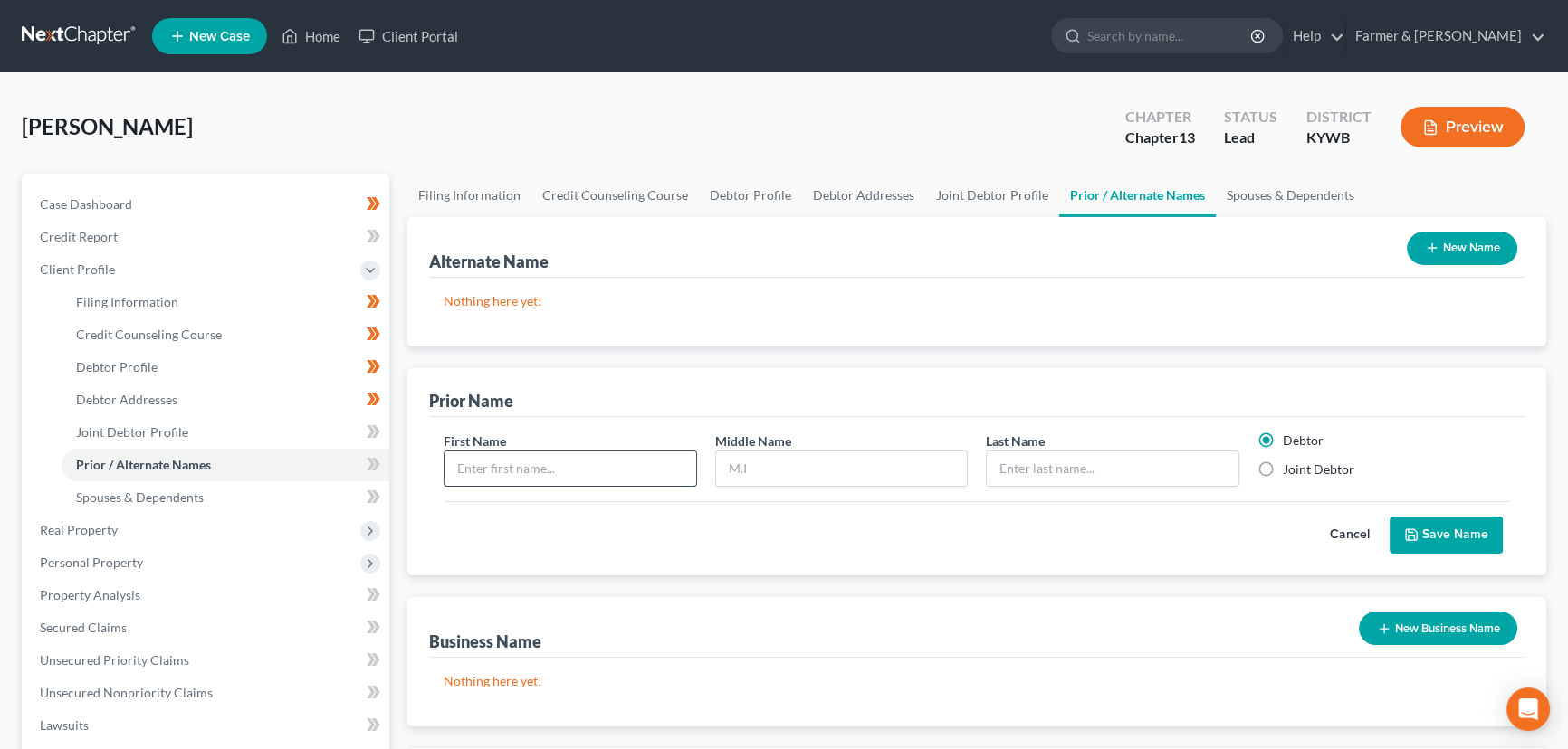
click at [571, 463] on input "text" at bounding box center [570, 469] width 252 height 34
click at [1419, 543] on button "Save Name" at bounding box center [1446, 536] width 113 height 38
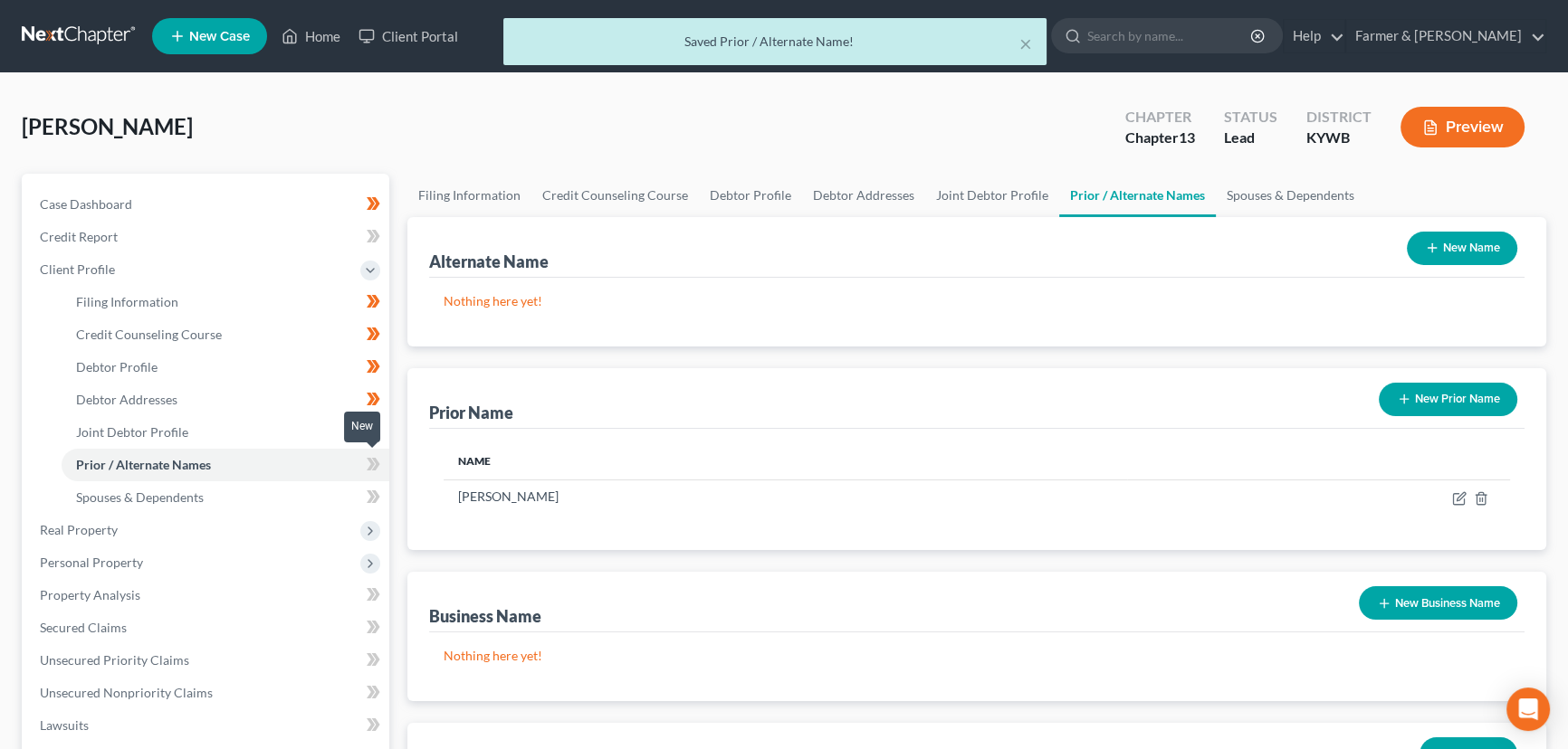
click at [388, 456] on span at bounding box center [373, 467] width 31 height 27
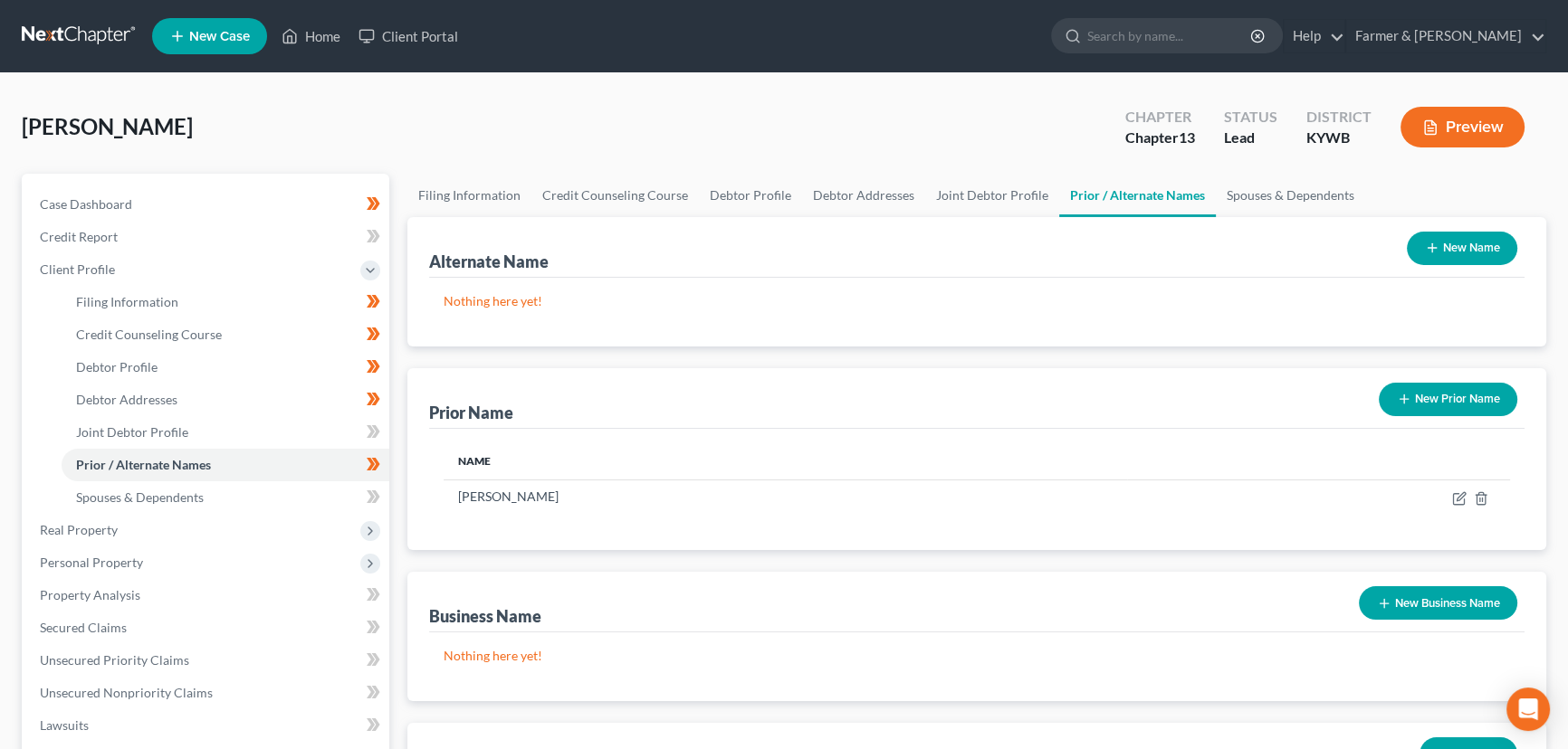
click at [417, 119] on div "[PERSON_NAME] Upgraded Chapter Chapter 13 Status Lead District [GEOGRAPHIC_DATA…" at bounding box center [784, 134] width 1525 height 79
drag, startPoint x: 146, startPoint y: 397, endPoint x: 172, endPoint y: 400, distance: 26.2
click at [146, 396] on span "Debtor Addresses" at bounding box center [127, 399] width 101 height 15
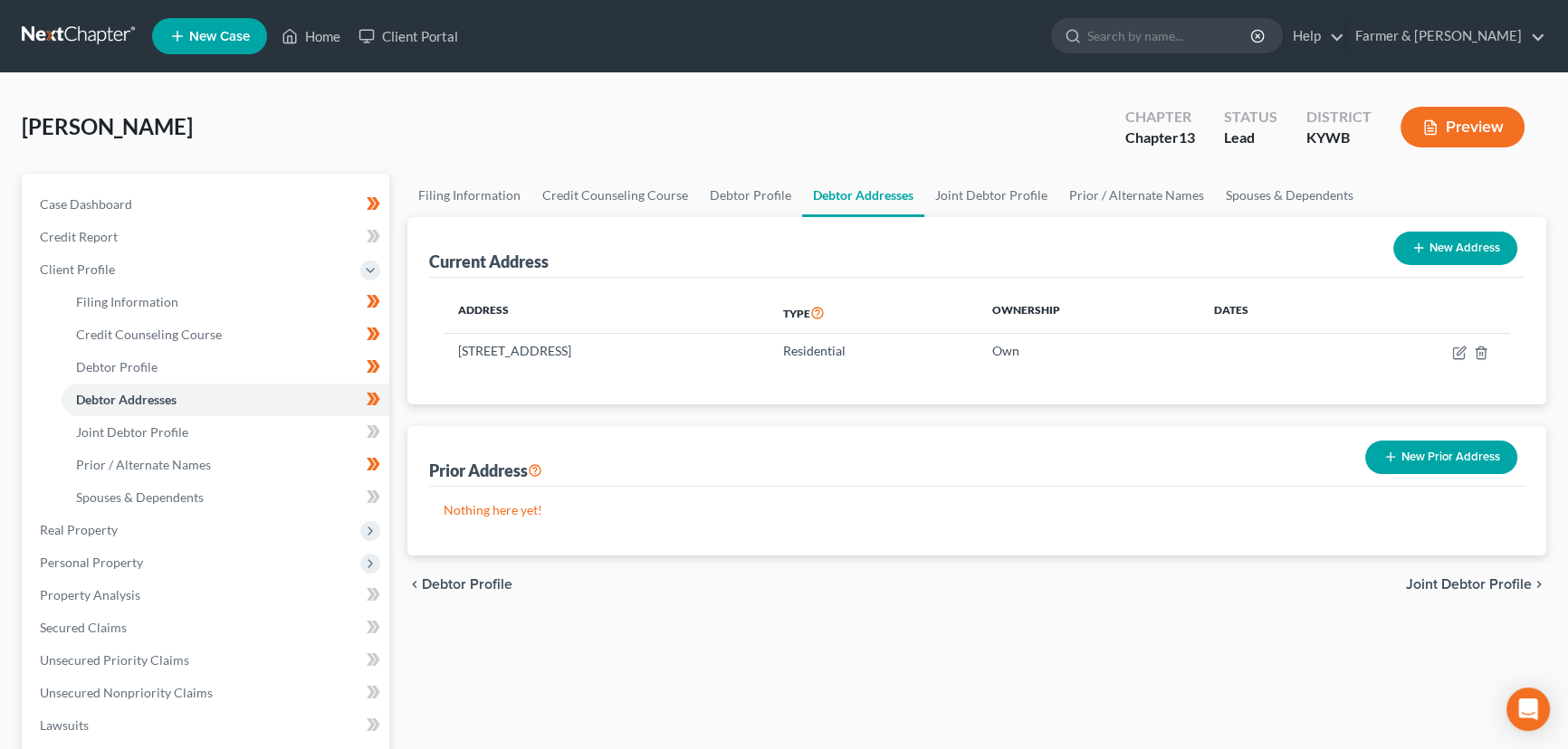
click at [1464, 458] on button "New Prior Address" at bounding box center [1441, 457] width 153 height 33
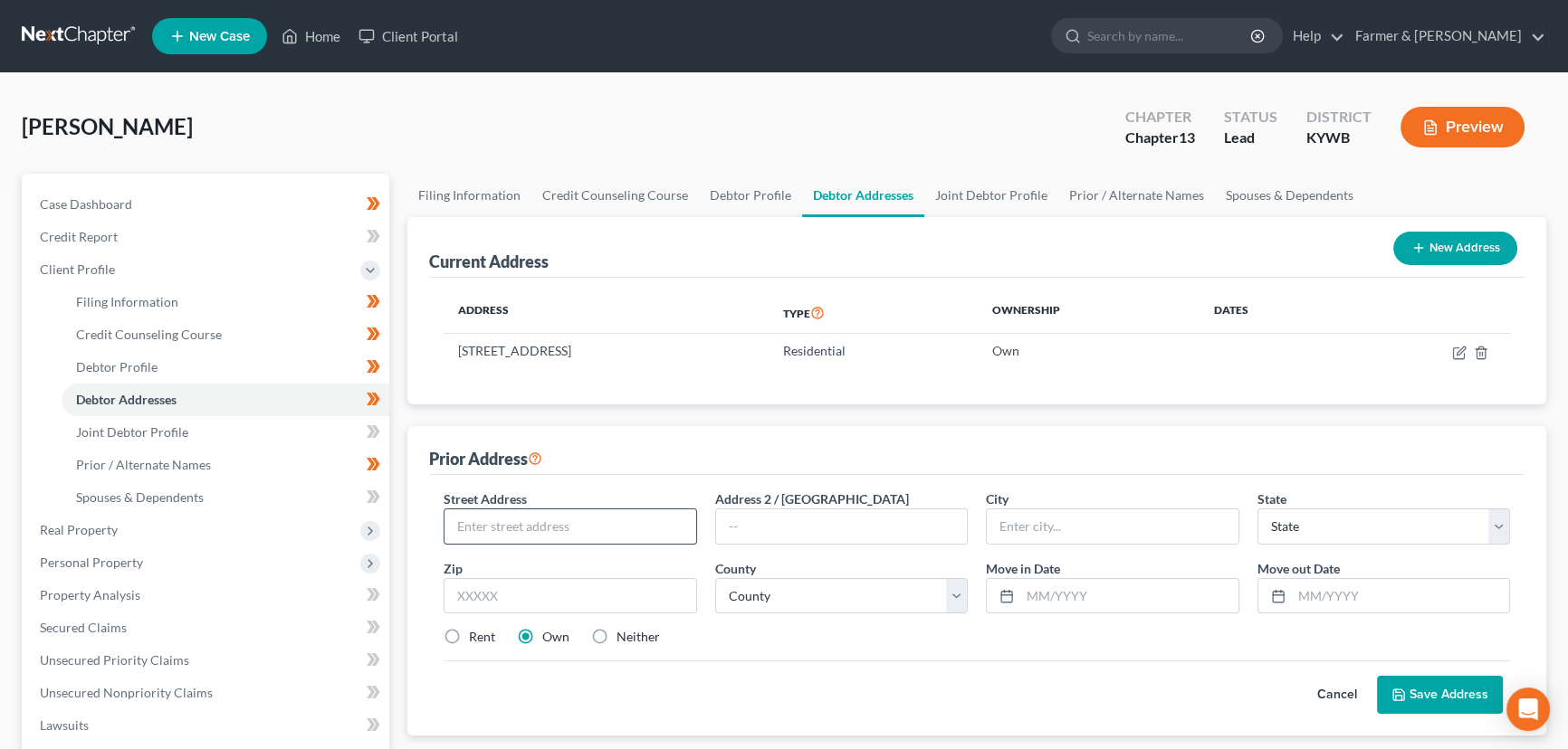
click at [574, 543] on div "Street Address * Address 2 / [GEOGRAPHIC_DATA] * State * State [US_STATE] AK AR…" at bounding box center [977, 576] width 1085 height 172
click at [575, 535] on input "text" at bounding box center [570, 527] width 252 height 34
paste input "[STREET_ADDRESS]"
click at [567, 525] on input "[STREET_ADDRESS]" at bounding box center [570, 527] width 252 height 34
drag, startPoint x: 472, startPoint y: 594, endPoint x: 513, endPoint y: 596, distance: 41.0
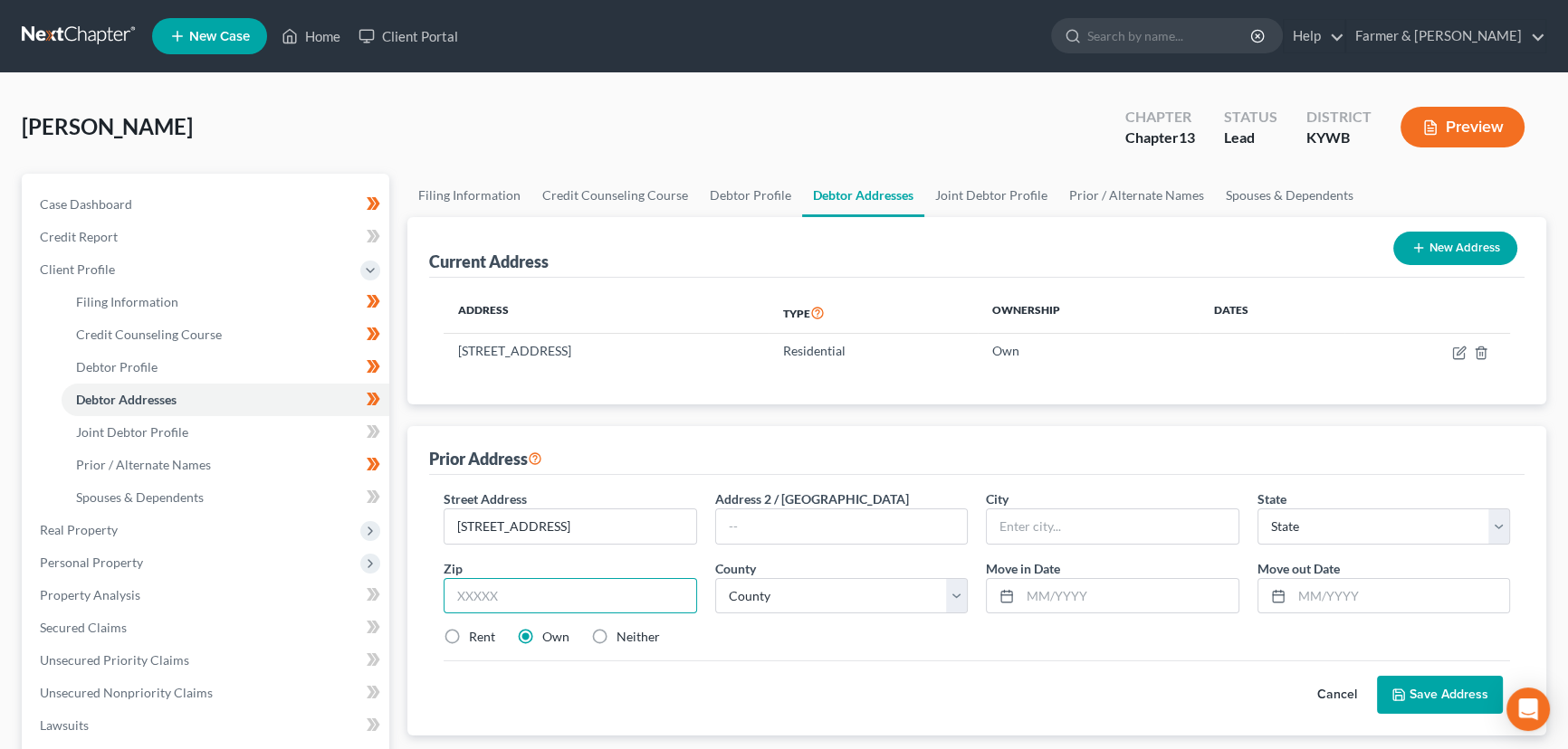
click at [472, 594] on input "text" at bounding box center [570, 597] width 254 height 36
paste input "42256"
click at [644, 465] on div "Prior Address" at bounding box center [976, 450] width 1095 height 49
drag, startPoint x: 1039, startPoint y: 610, endPoint x: 1069, endPoint y: 618, distance: 31.0
click at [1039, 610] on input "text" at bounding box center [1130, 597] width 218 height 34
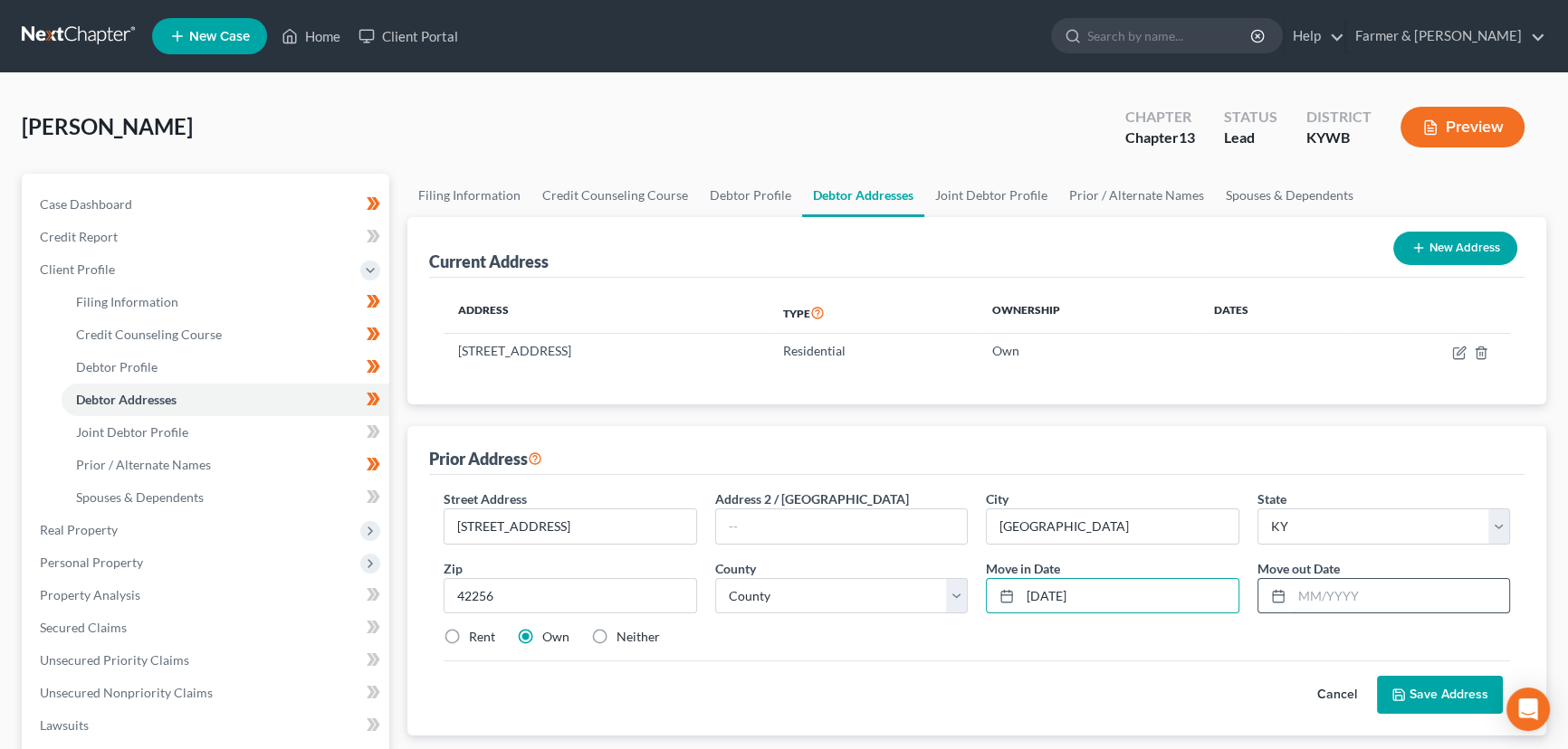
drag, startPoint x: 1331, startPoint y: 590, endPoint x: 1352, endPoint y: 610, distance: 29.0
click at [1331, 590] on input "text" at bounding box center [1400, 597] width 218 height 34
click at [1223, 638] on div "Rent Own Neither" at bounding box center [977, 637] width 1085 height 18
drag, startPoint x: 24, startPoint y: 333, endPoint x: 743, endPoint y: 589, distance: 763.2
click at [743, 589] on div "Street Address * [STREET_ADDRESS] * [GEOGRAPHIC_DATA] * State [US_STATE] AK AR …" at bounding box center [977, 576] width 1085 height 172
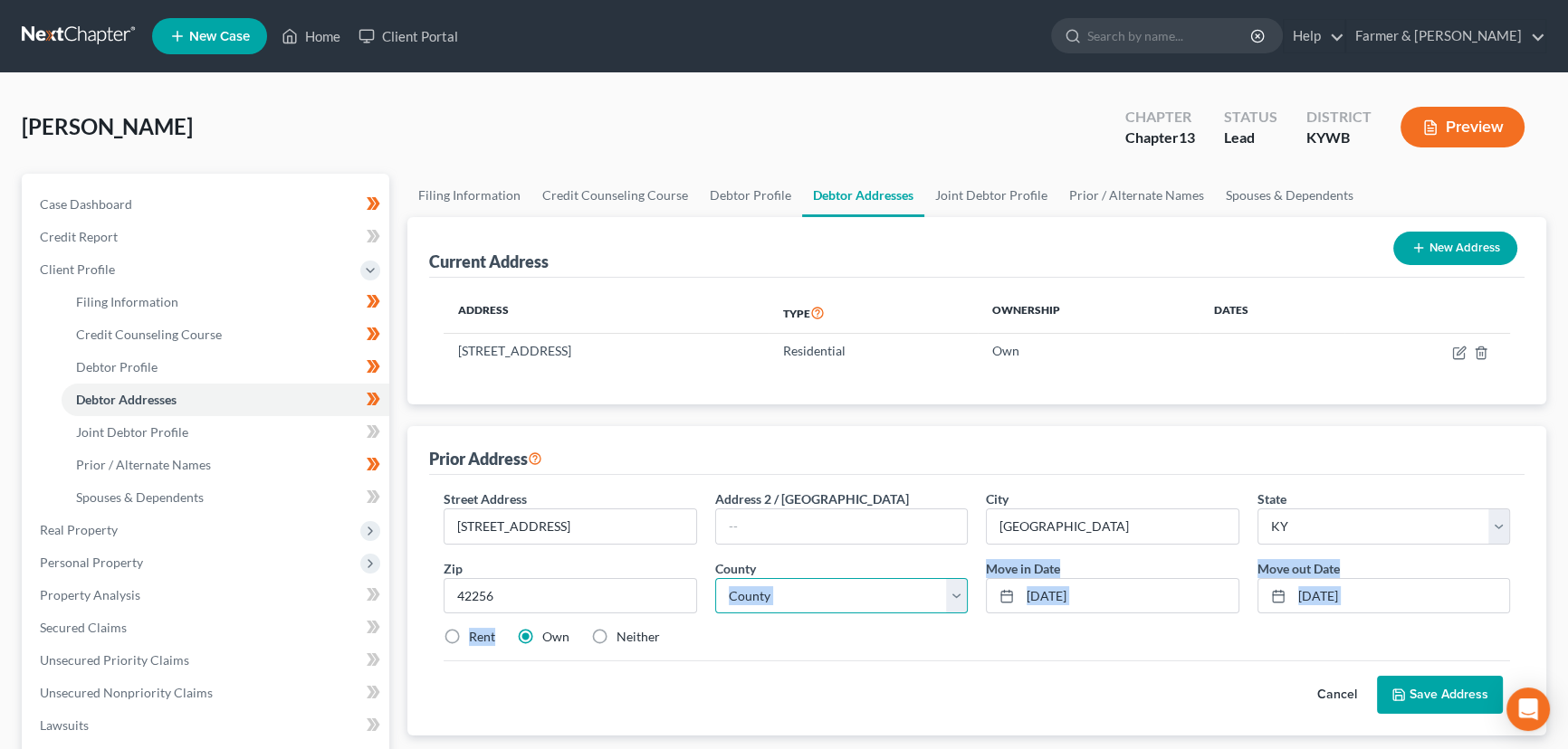
click at [743, 589] on select "County [GEOGRAPHIC_DATA] [GEOGRAPHIC_DATA] [GEOGRAPHIC_DATA] [GEOGRAPHIC_DATA] …" at bounding box center [842, 597] width 254 height 36
click at [715, 578] on select "County [GEOGRAPHIC_DATA] [GEOGRAPHIC_DATA] [GEOGRAPHIC_DATA] [GEOGRAPHIC_DATA] …" at bounding box center [842, 597] width 254 height 36
click at [754, 657] on div "Street Address * [STREET_ADDRESS] * [GEOGRAPHIC_DATA] * State [US_STATE] AK AR …" at bounding box center [977, 576] width 1085 height 172
click at [617, 641] on label "Neither" at bounding box center [639, 637] width 44 height 18
click at [623, 640] on input "Neither" at bounding box center [629, 634] width 11 height 11
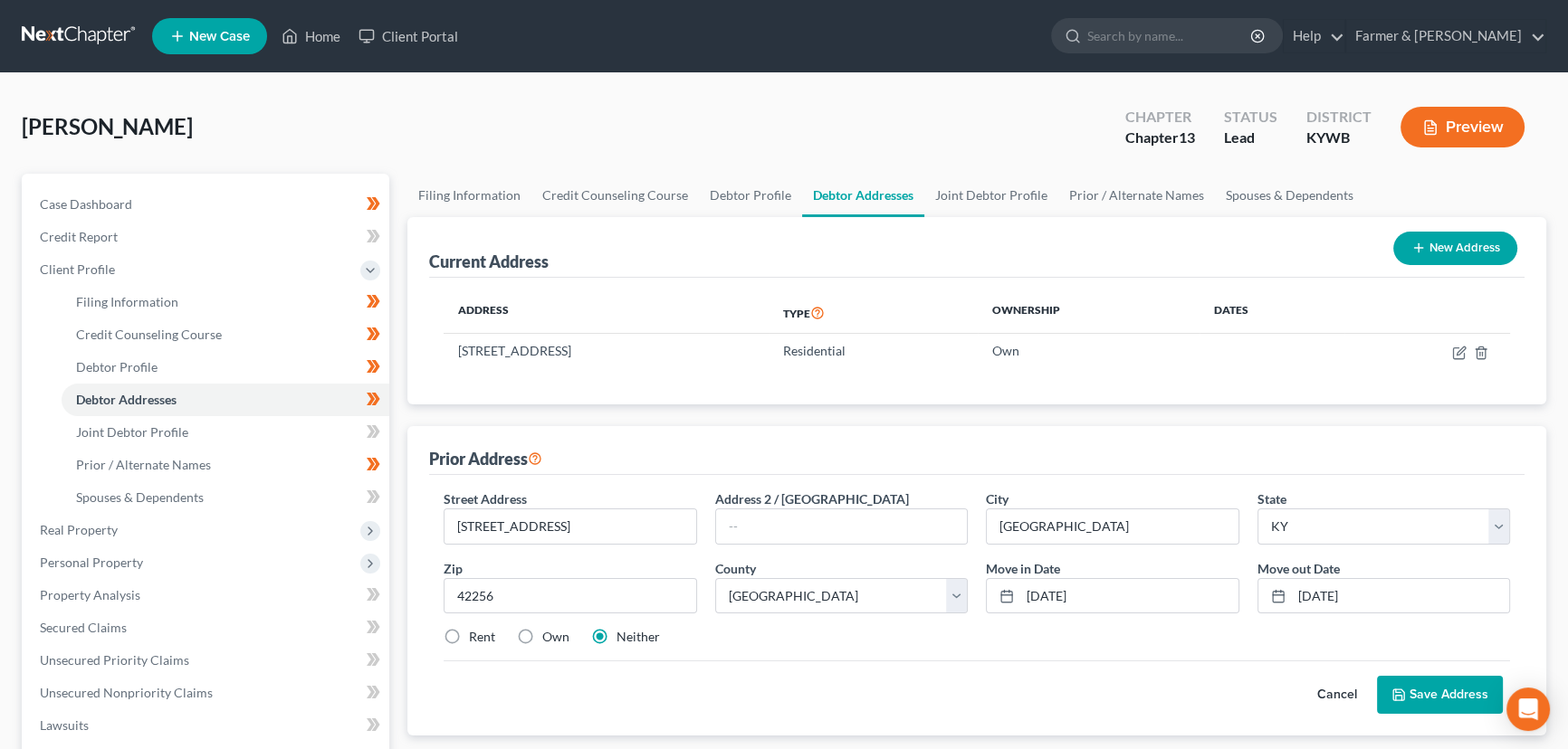
click at [773, 654] on div "Street Address * [STREET_ADDRESS] * [GEOGRAPHIC_DATA] * State [US_STATE] AK AR …" at bounding box center [977, 576] width 1085 height 172
click at [1444, 699] on button "Save Address" at bounding box center [1440, 696] width 126 height 38
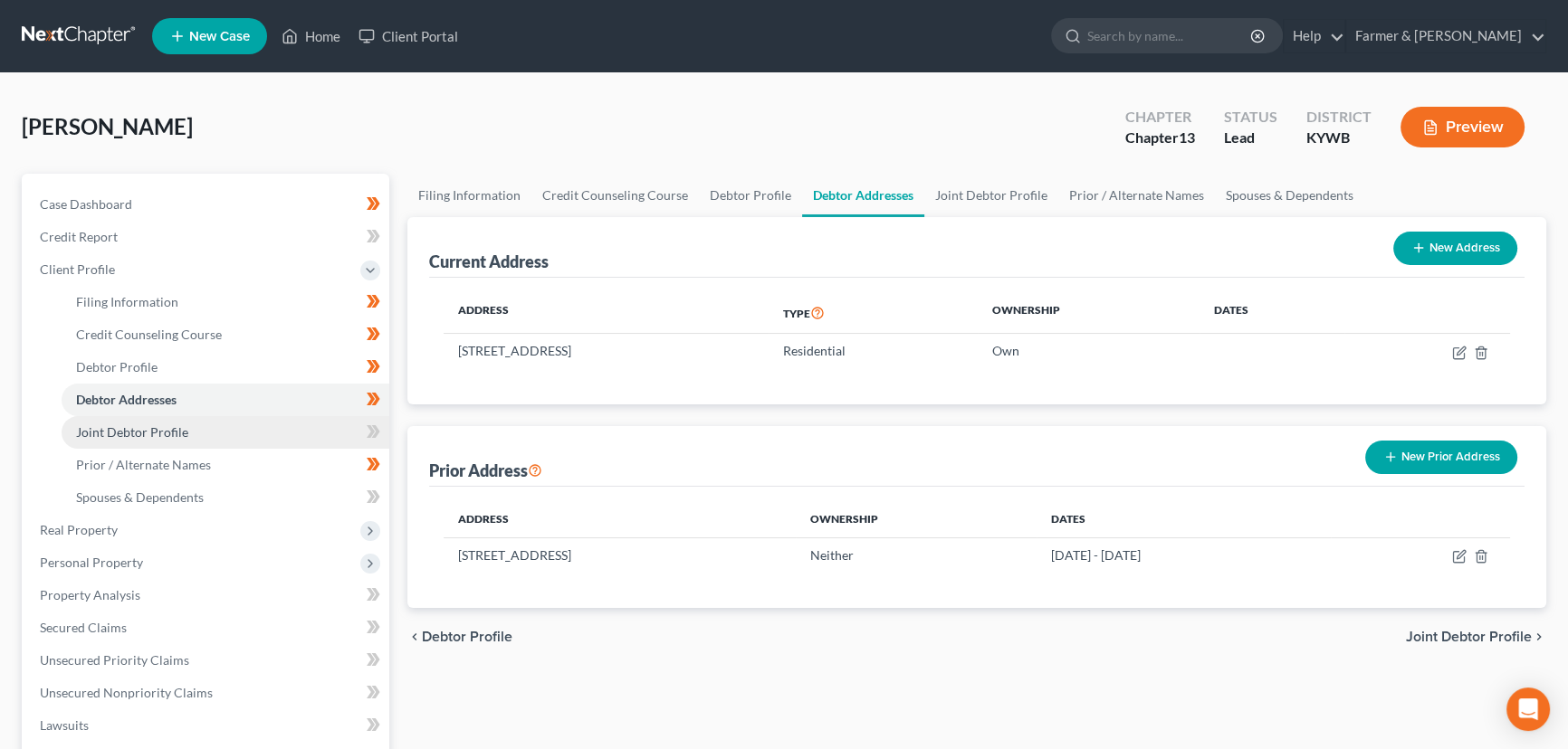
click at [242, 435] on link "Joint Debtor Profile" at bounding box center [226, 433] width 328 height 32
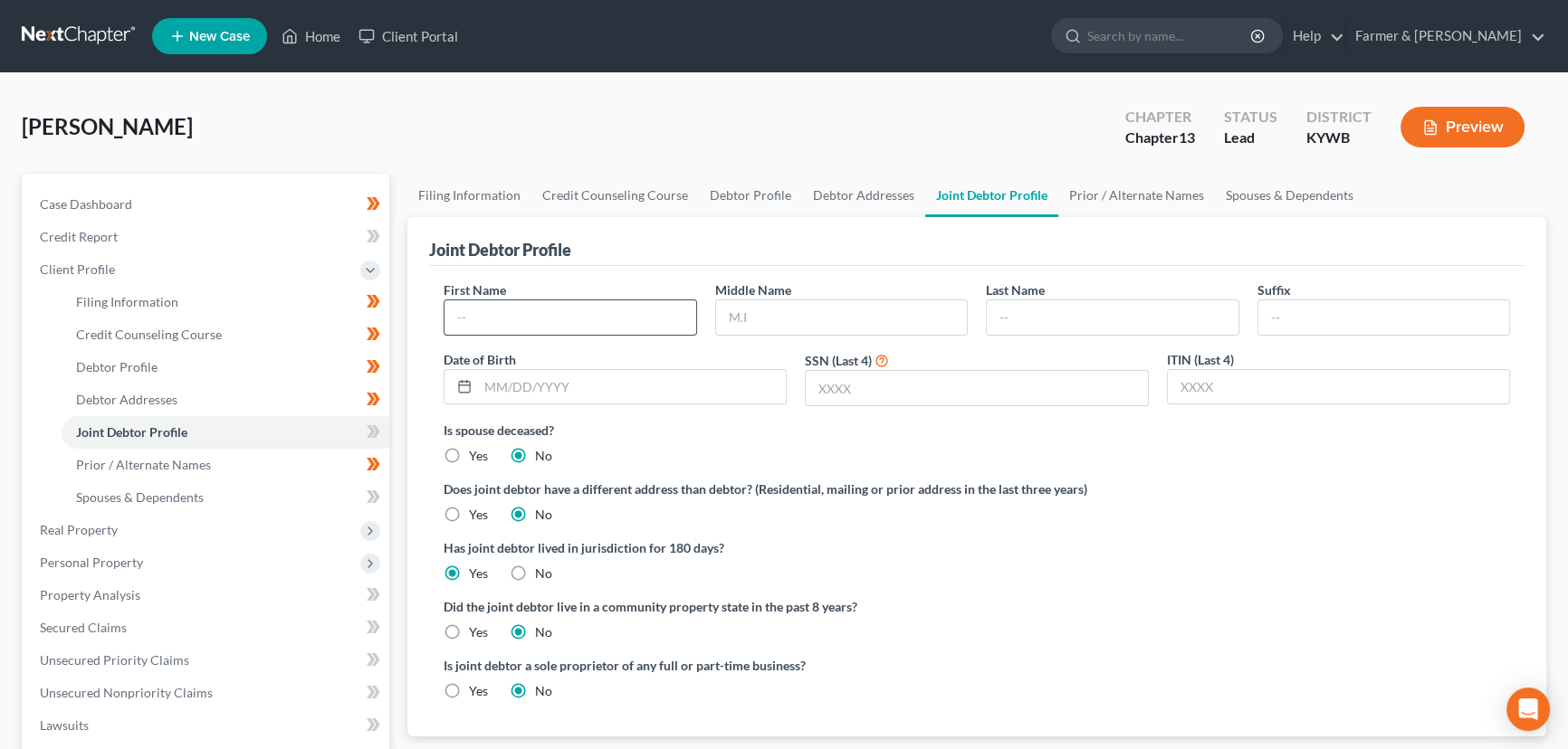
click at [564, 319] on input "text" at bounding box center [570, 317] width 252 height 34
click at [566, 387] on input "text" at bounding box center [632, 387] width 308 height 34
click at [522, 145] on div "[PERSON_NAME] Upgraded Chapter Chapter 13 Status Lead District [GEOGRAPHIC_DATA…" at bounding box center [784, 134] width 1525 height 79
drag, startPoint x: 399, startPoint y: 117, endPoint x: 432, endPoint y: 160, distance: 54.2
click at [399, 117] on div "[PERSON_NAME] Upgraded Chapter Chapter 13 Status Lead District [GEOGRAPHIC_DATA…" at bounding box center [784, 134] width 1525 height 79
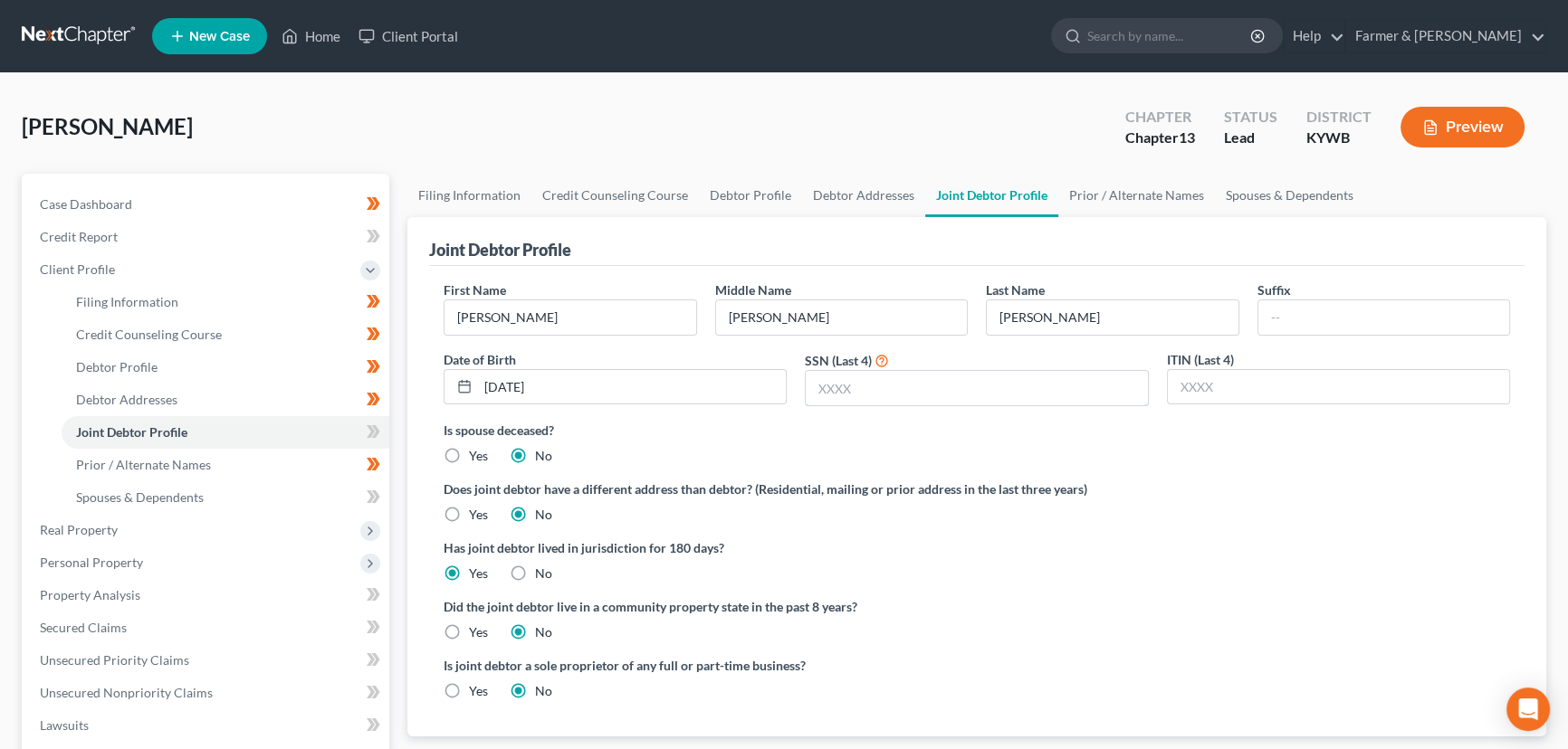
drag, startPoint x: 864, startPoint y: 374, endPoint x: 48, endPoint y: 391, distance: 816.2
click at [864, 374] on input "text" at bounding box center [976, 388] width 341 height 34
click at [374, 428] on icon at bounding box center [374, 433] width 13 height 23
click at [405, 429] on div "Filing Information Credit Counseling Course Debtor Profile Debtor Addresses Joi…" at bounding box center [977, 663] width 1157 height 981
